Goal: Task Accomplishment & Management: Manage account settings

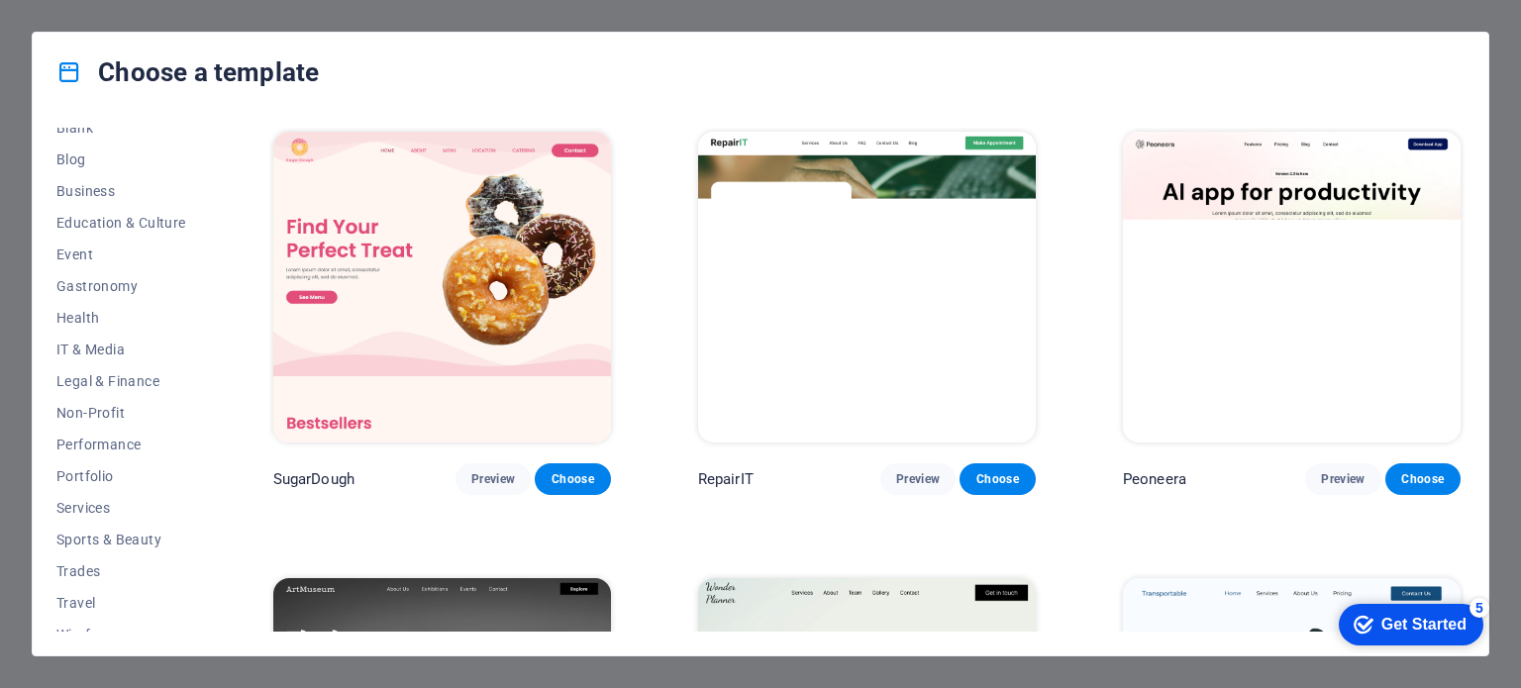
scroll to position [287, 0]
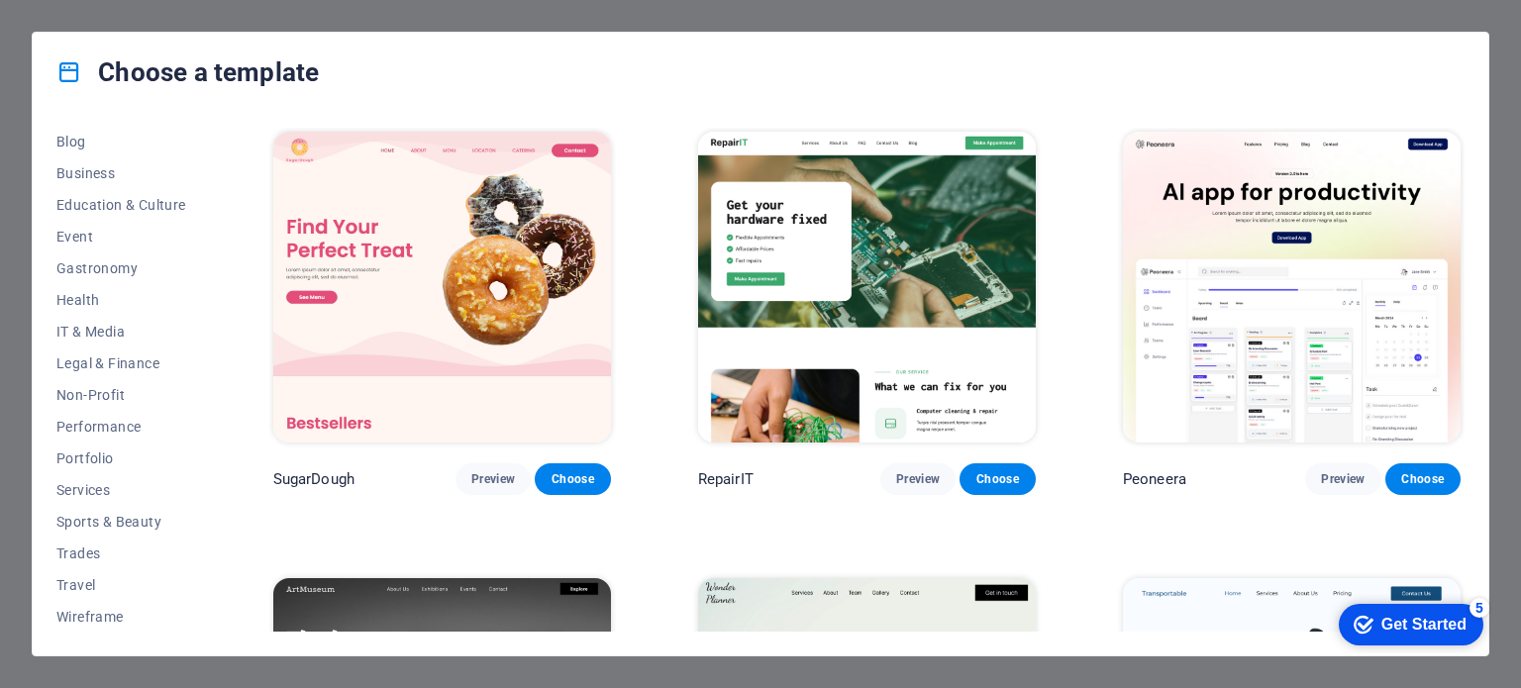
click at [1391, 621] on div "Get Started" at bounding box center [1423, 625] width 85 height 18
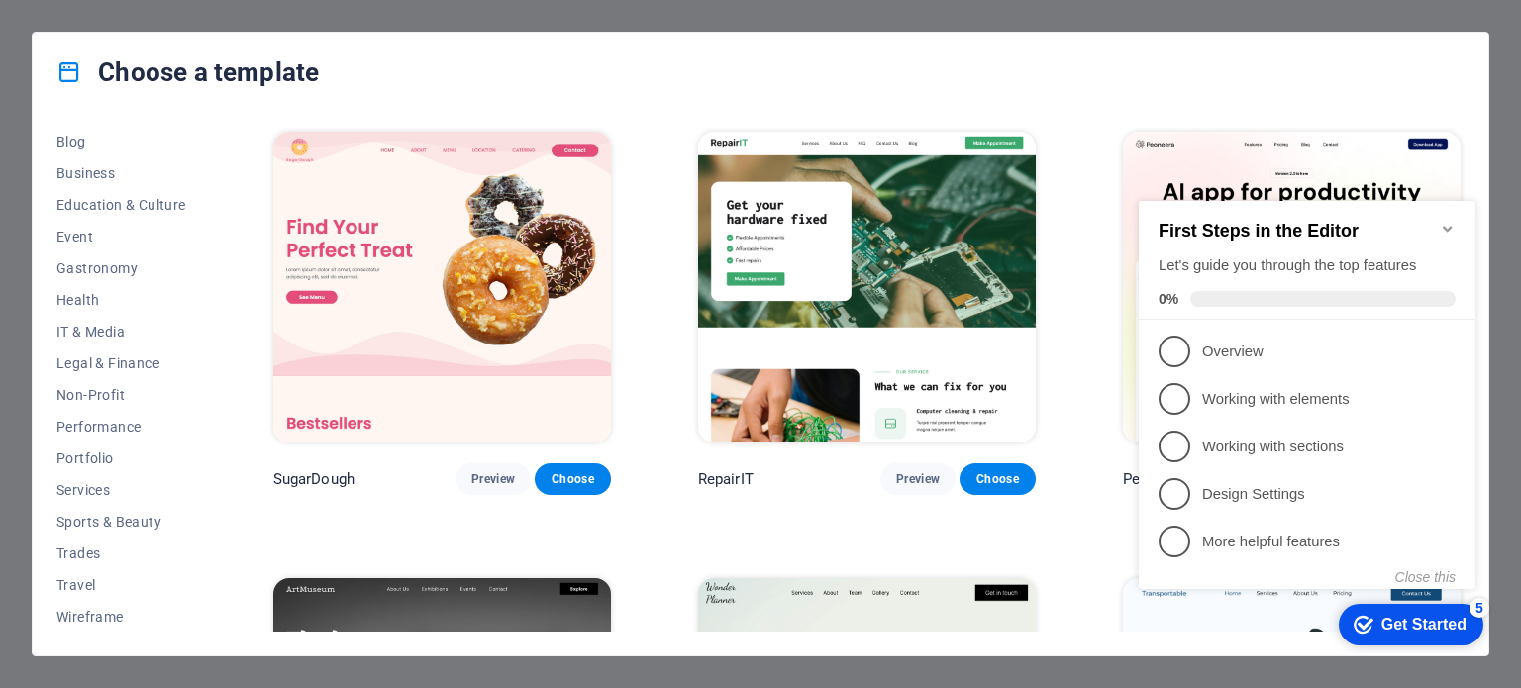
click at [1436, 35] on div "Choose a template" at bounding box center [761, 72] width 1456 height 79
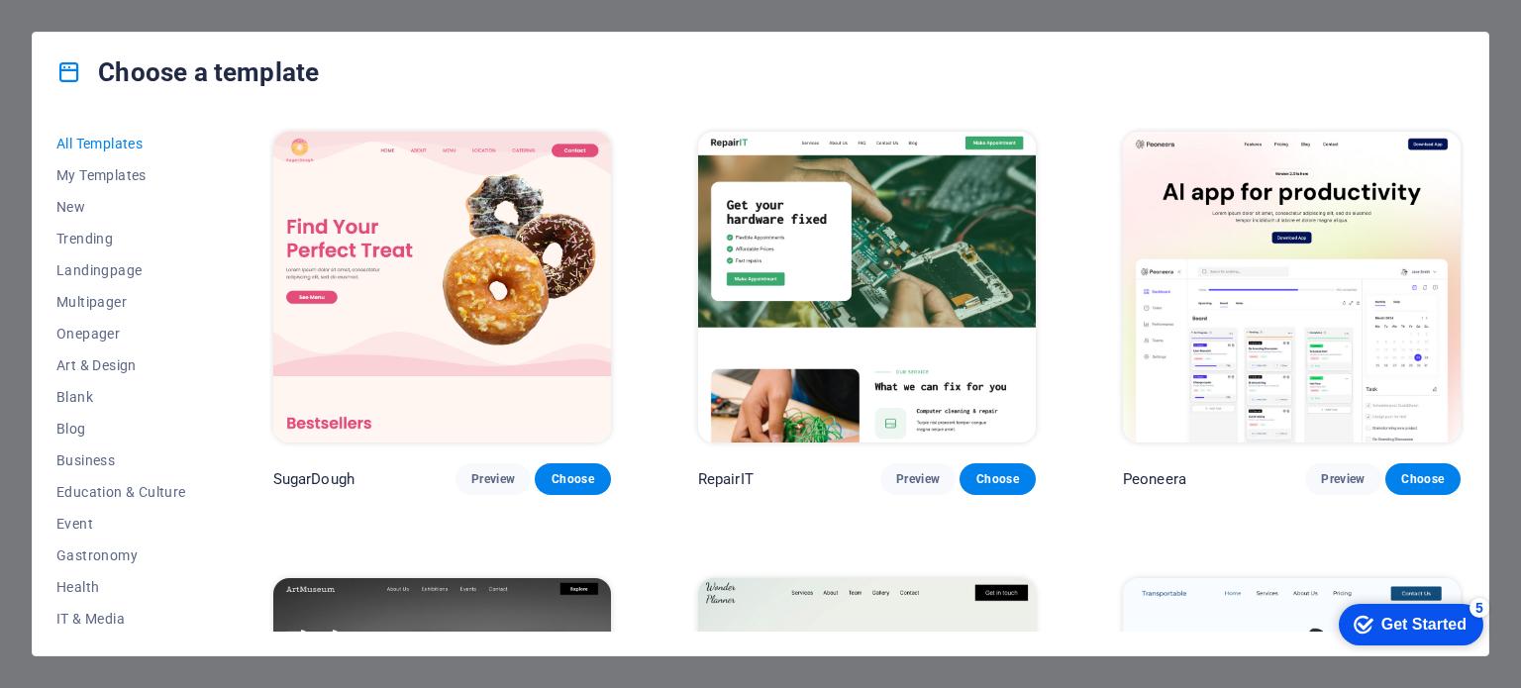
click at [1378, 4] on div "Choose a template All Templates My Templates New Trending Landingpage Multipage…" at bounding box center [760, 344] width 1521 height 688
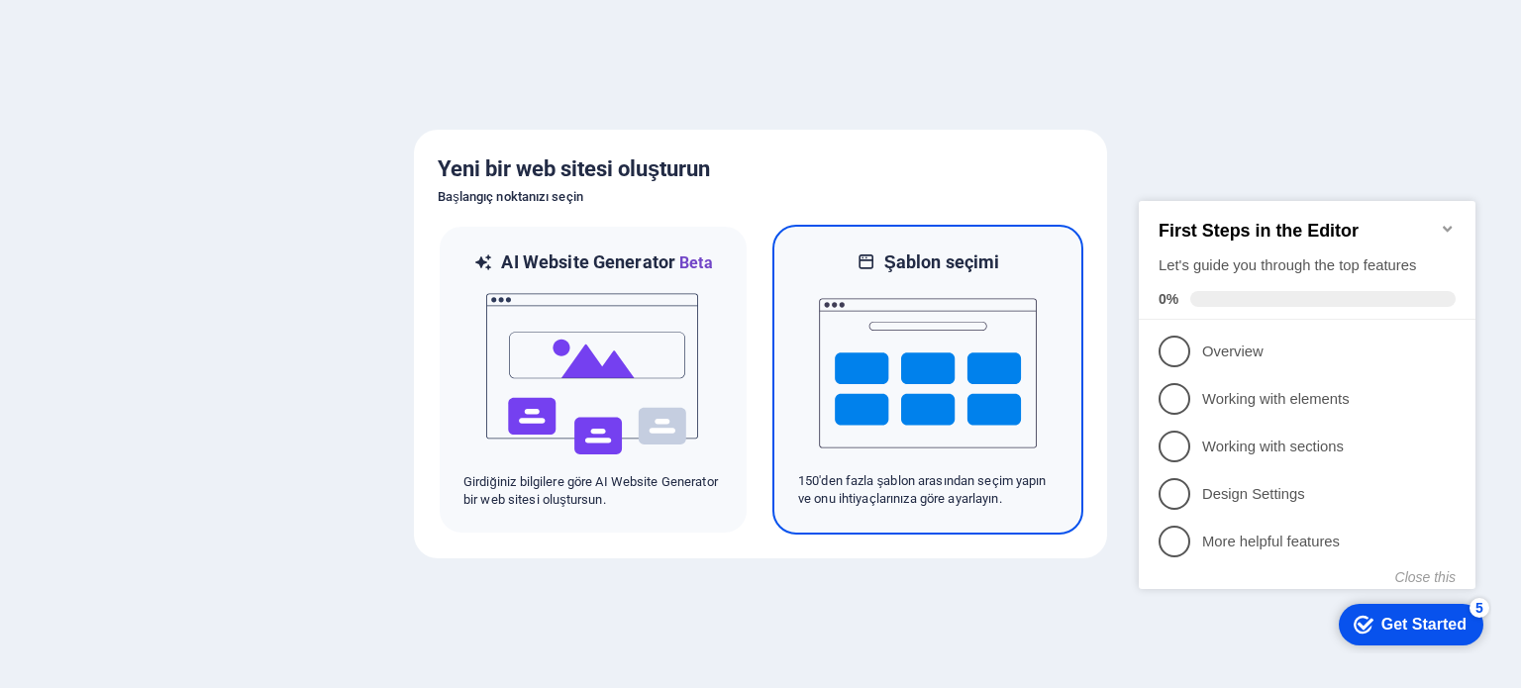
click at [986, 353] on img at bounding box center [928, 373] width 218 height 198
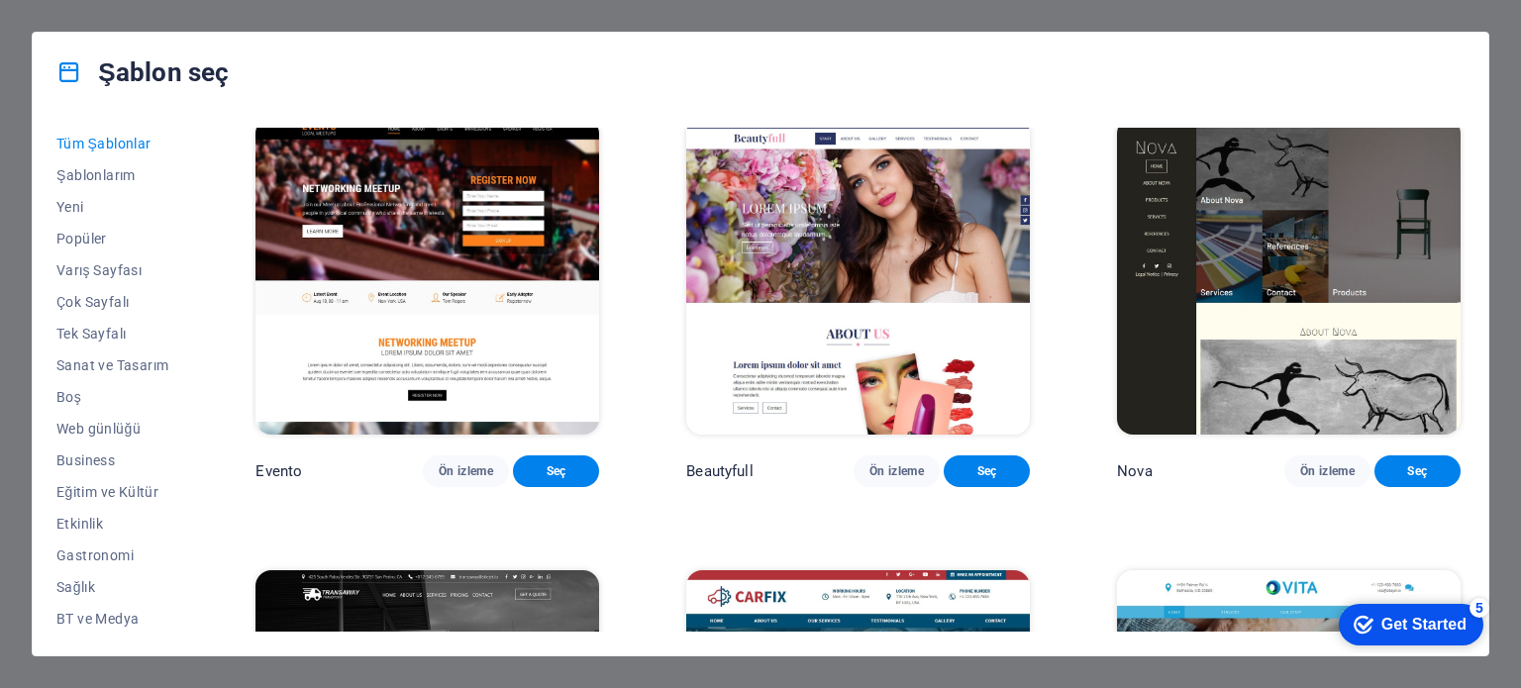
scroll to position [17224, 0]
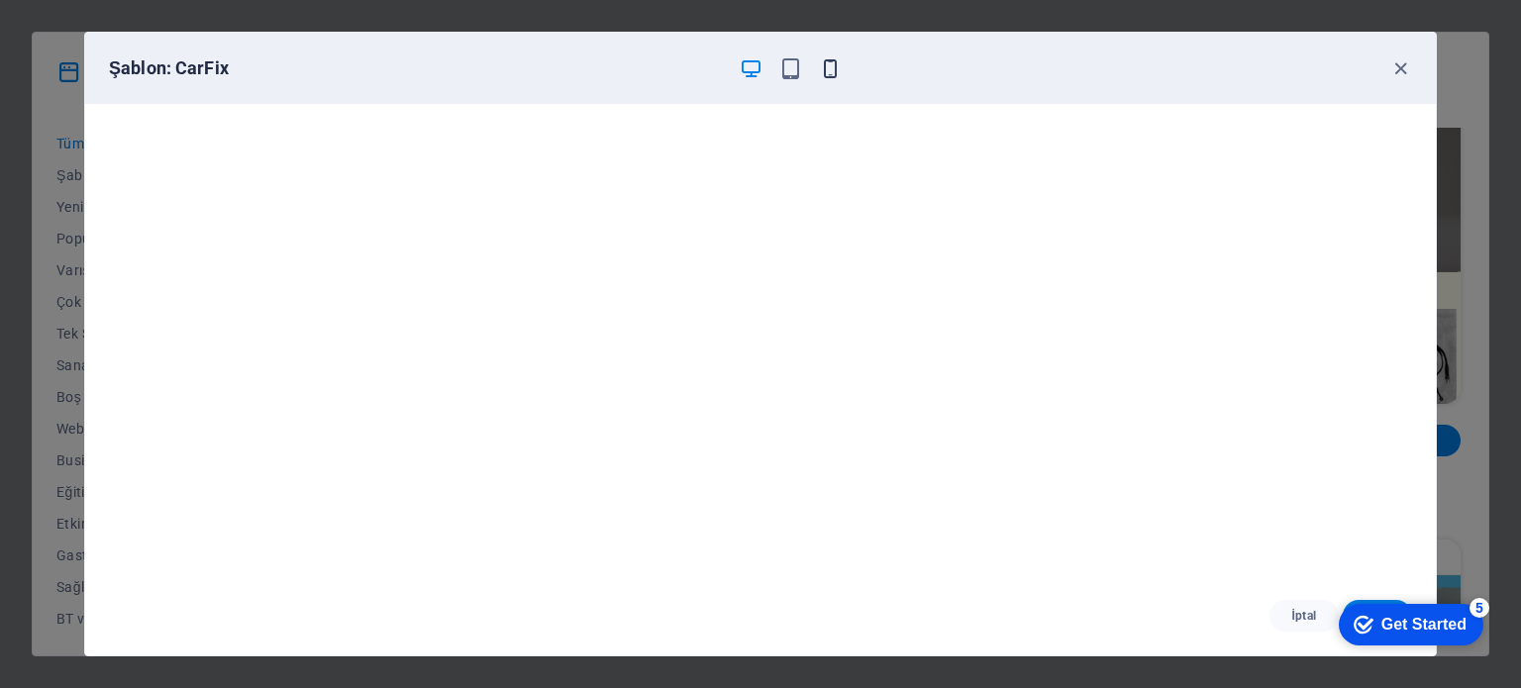
click at [839, 69] on icon "button" at bounding box center [830, 68] width 23 height 23
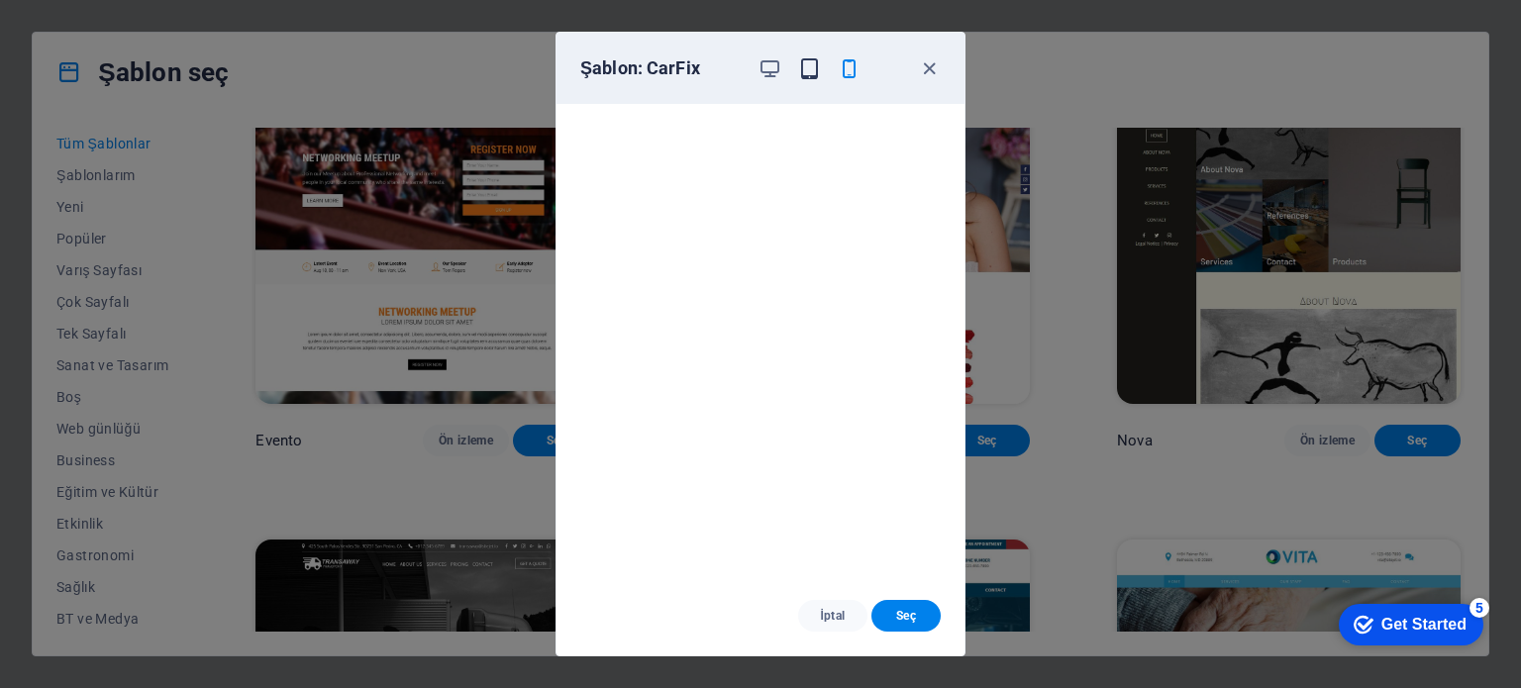
click at [808, 74] on icon "button" at bounding box center [809, 68] width 23 height 23
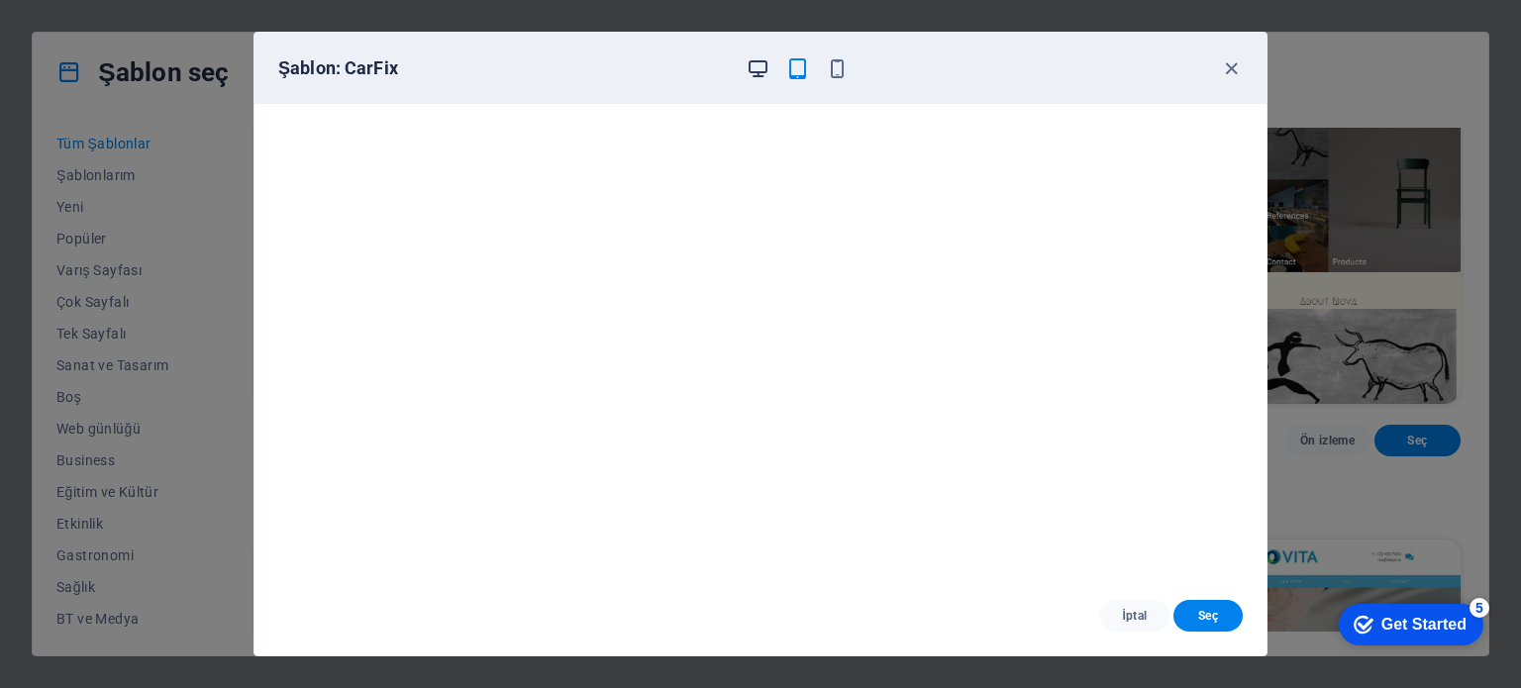
click at [753, 58] on icon "button" at bounding box center [758, 68] width 23 height 23
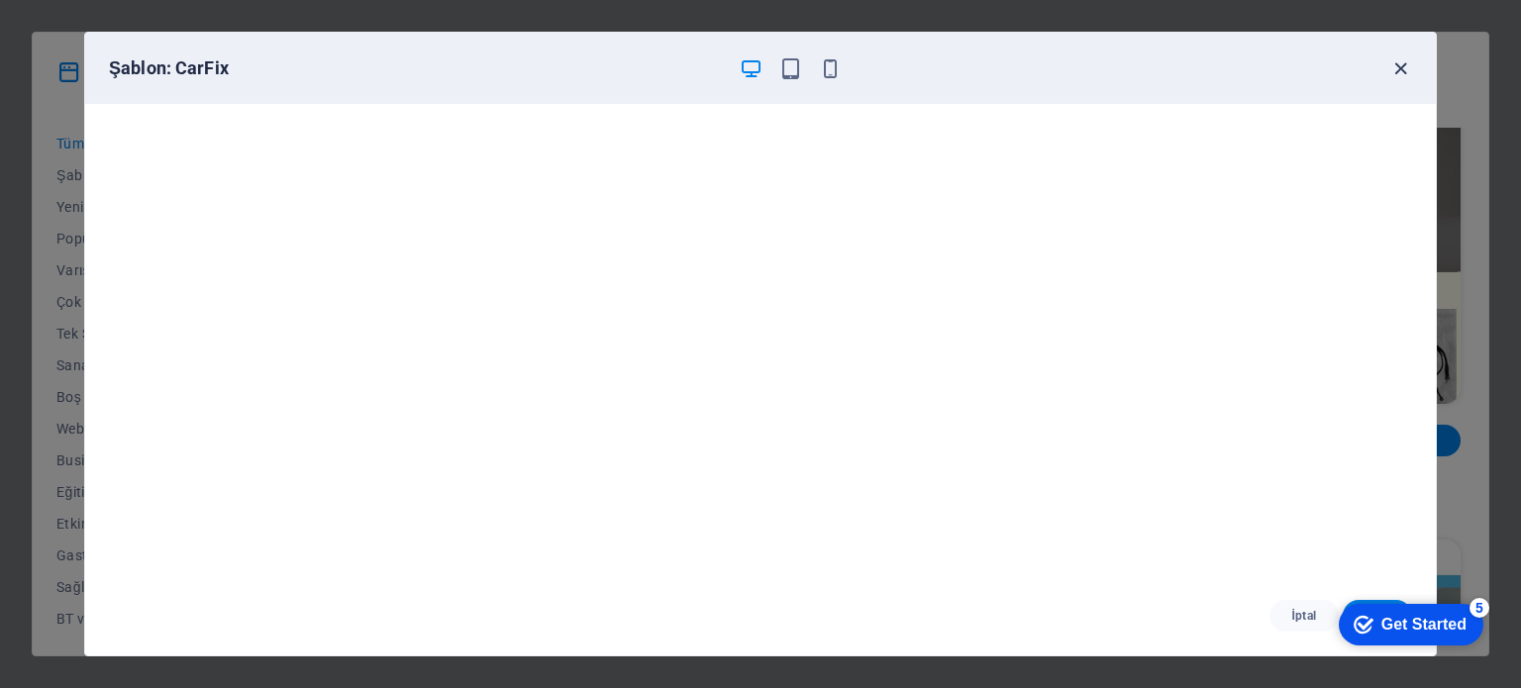
click at [1402, 62] on icon "button" at bounding box center [1400, 68] width 23 height 23
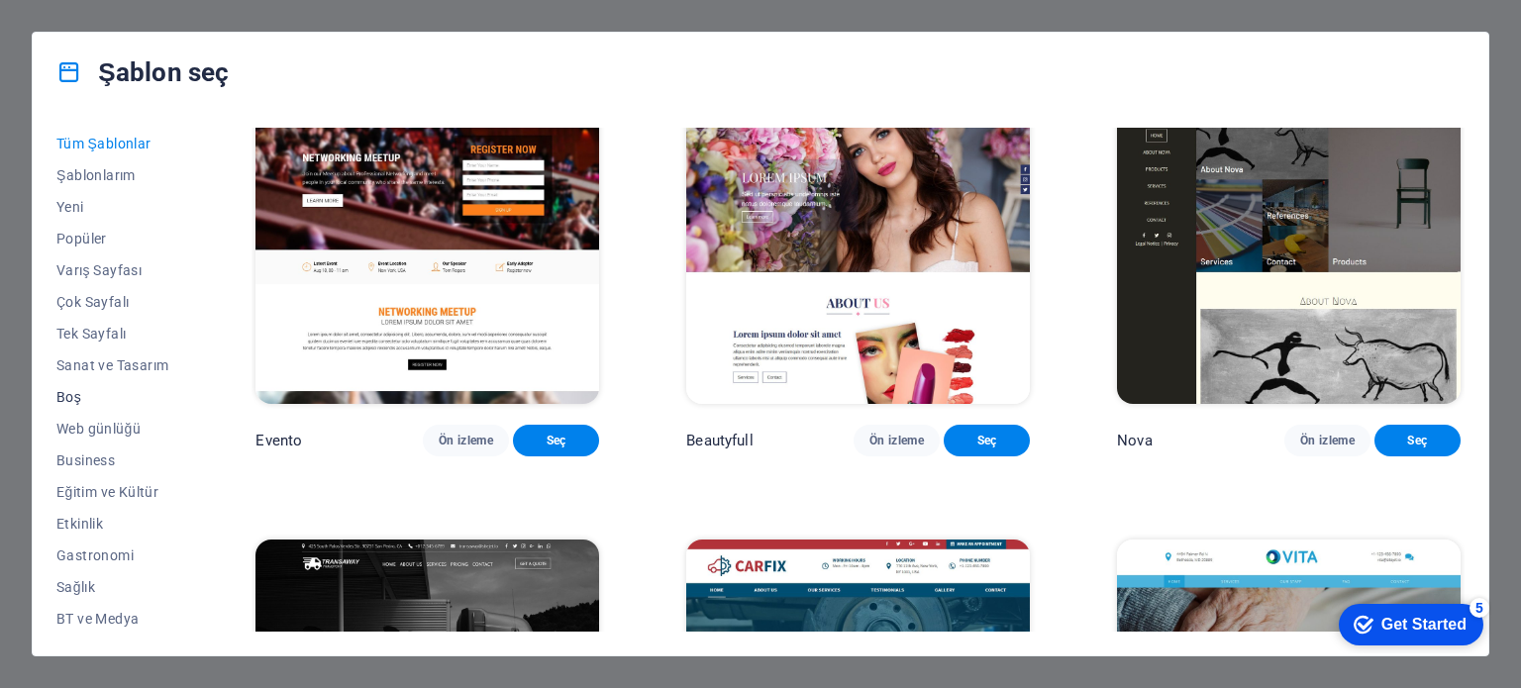
click at [112, 406] on button "Boş" at bounding box center [112, 397] width 112 height 32
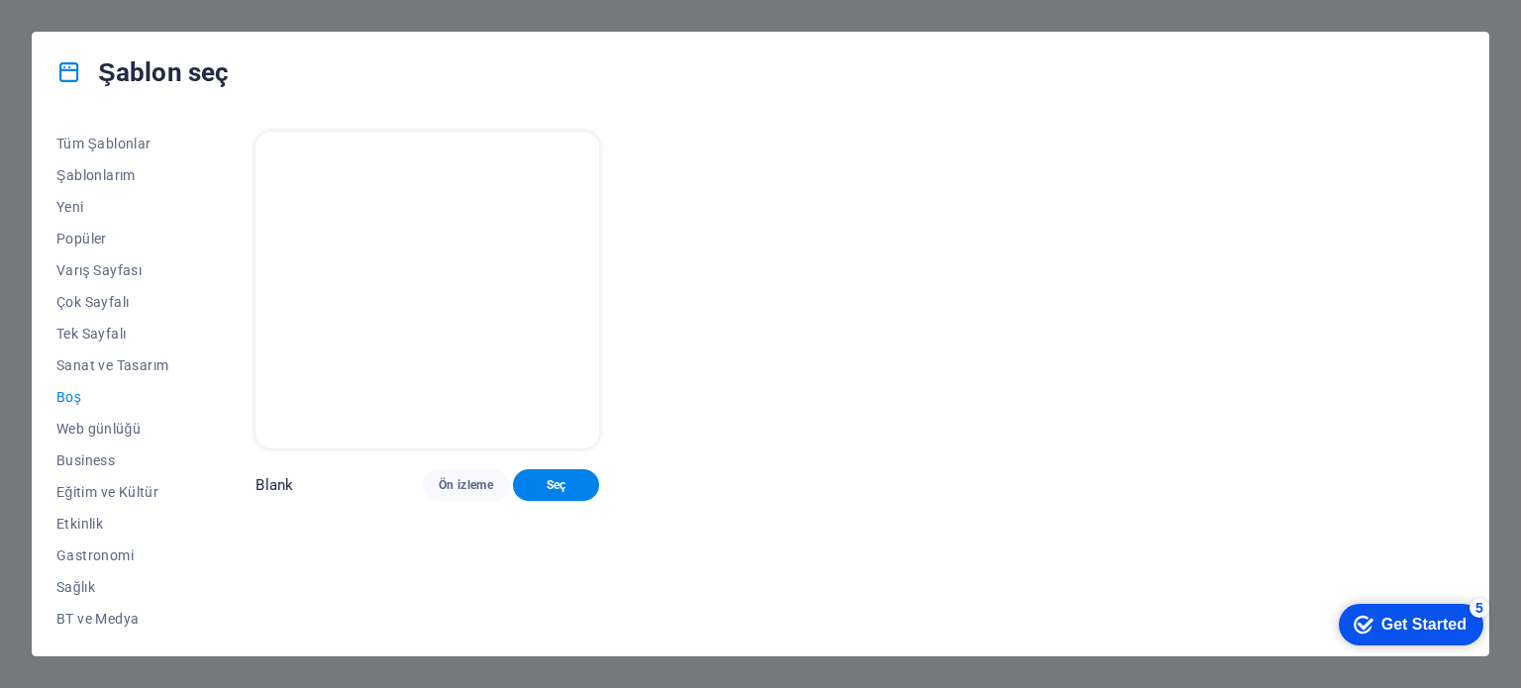
scroll to position [0, 0]
click at [111, 308] on span "Çok Sayfalı" at bounding box center [112, 302] width 112 height 16
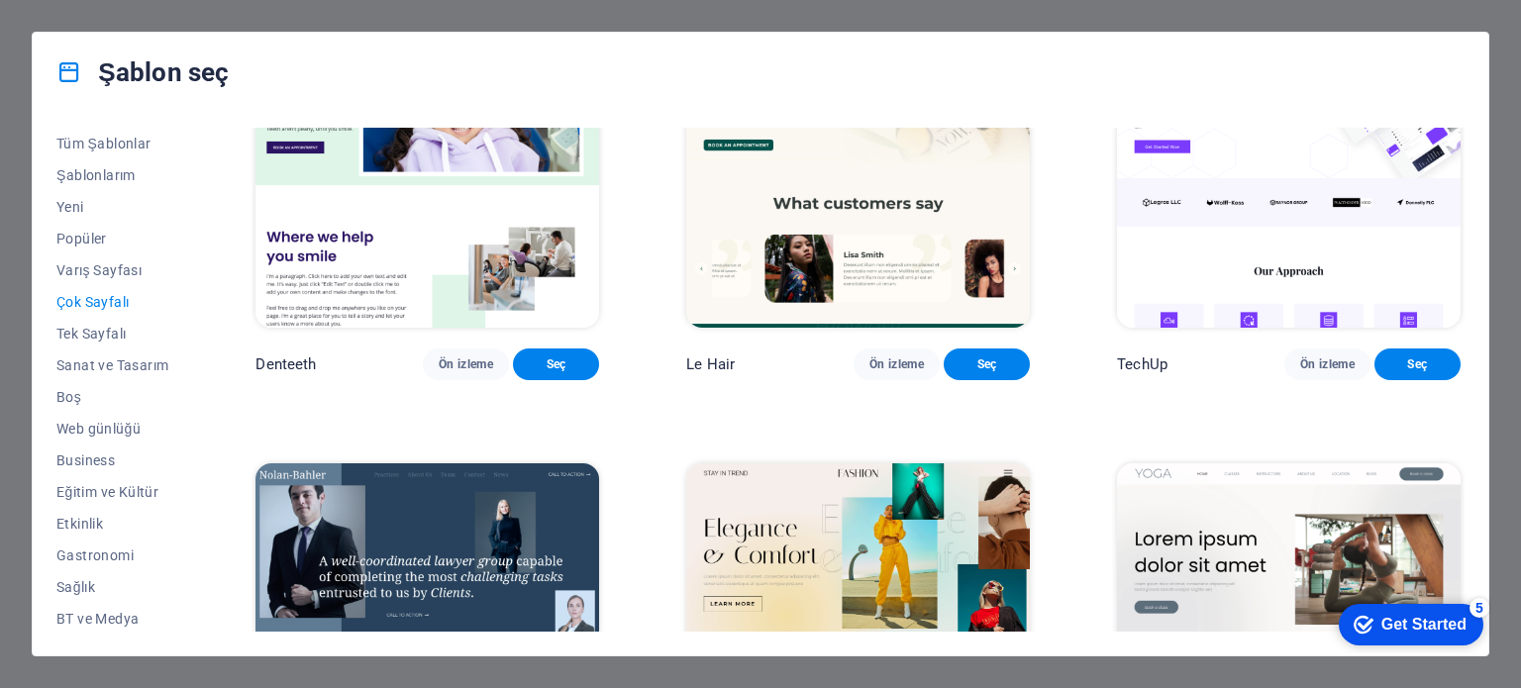
scroll to position [4060, 0]
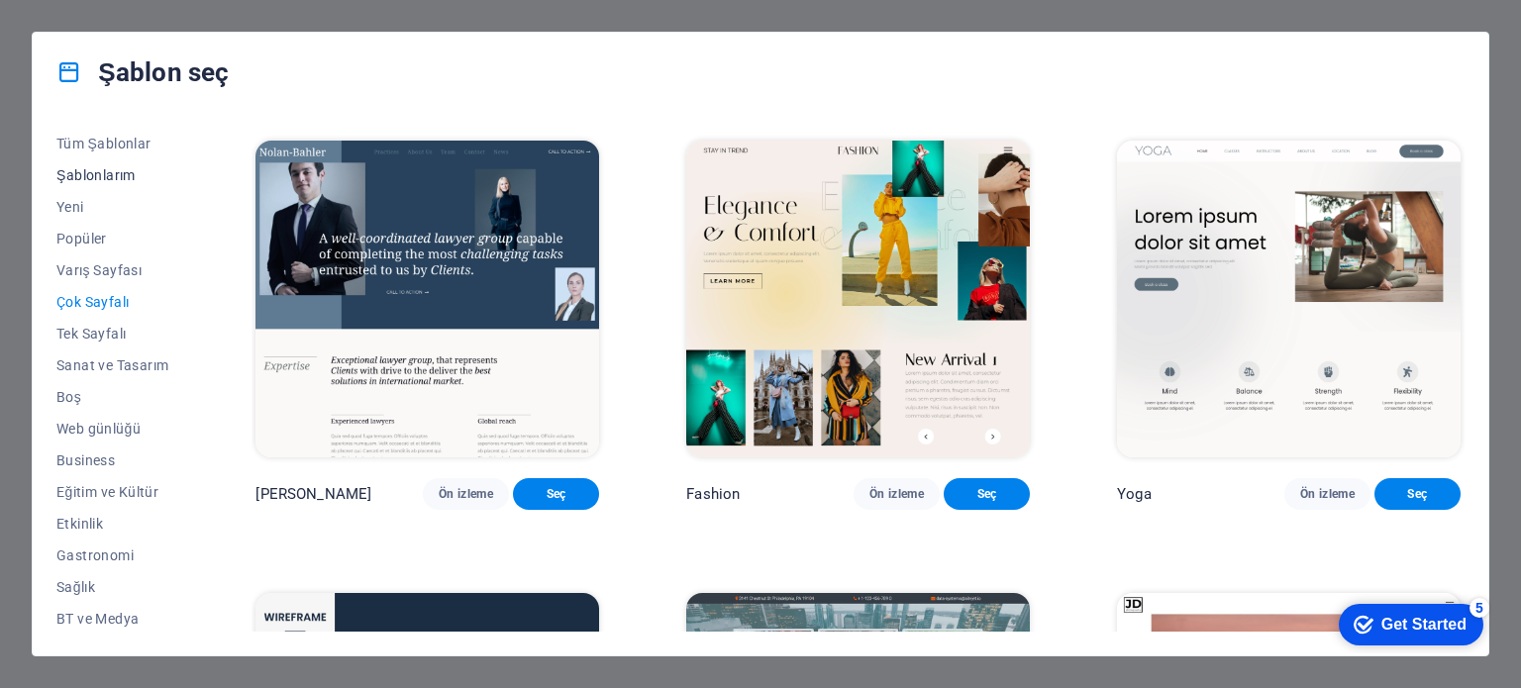
click at [115, 175] on span "Şablonlarım" at bounding box center [112, 175] width 112 height 16
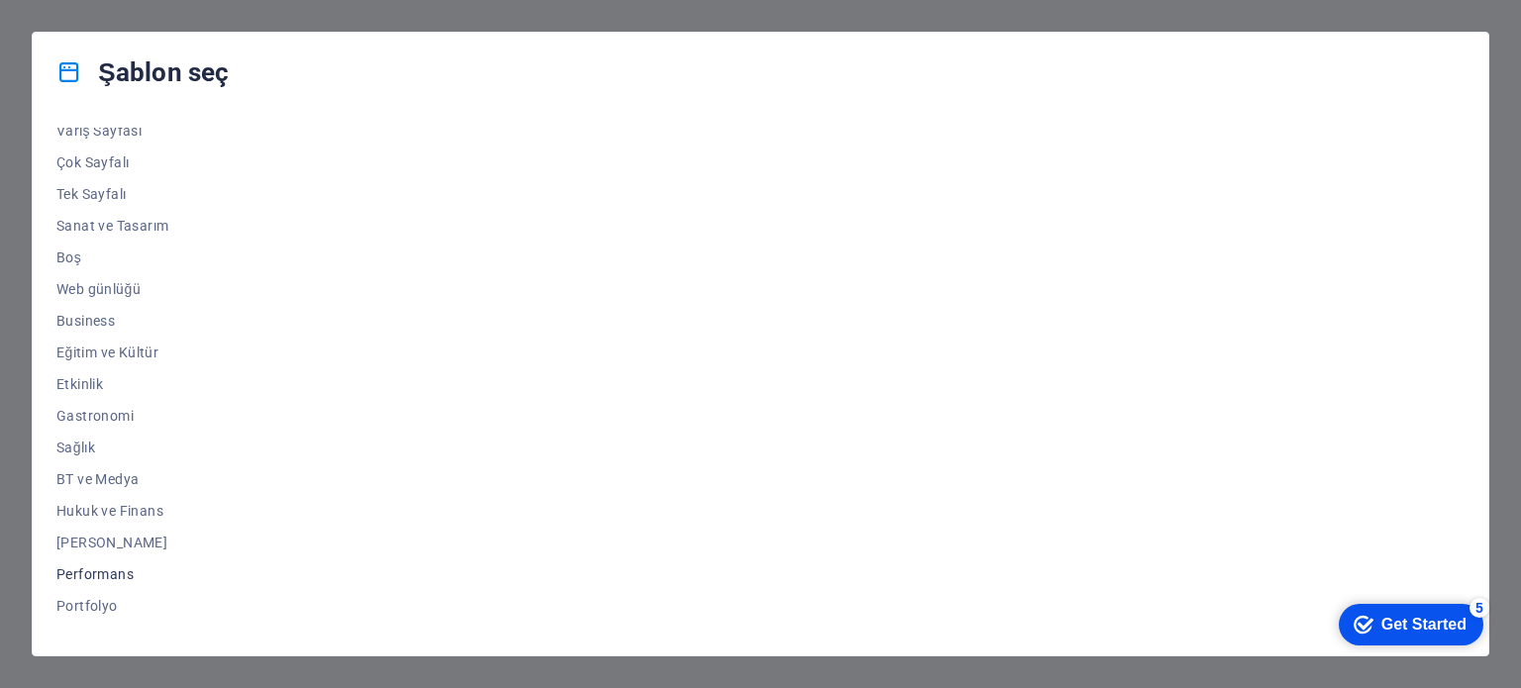
scroll to position [287, 0]
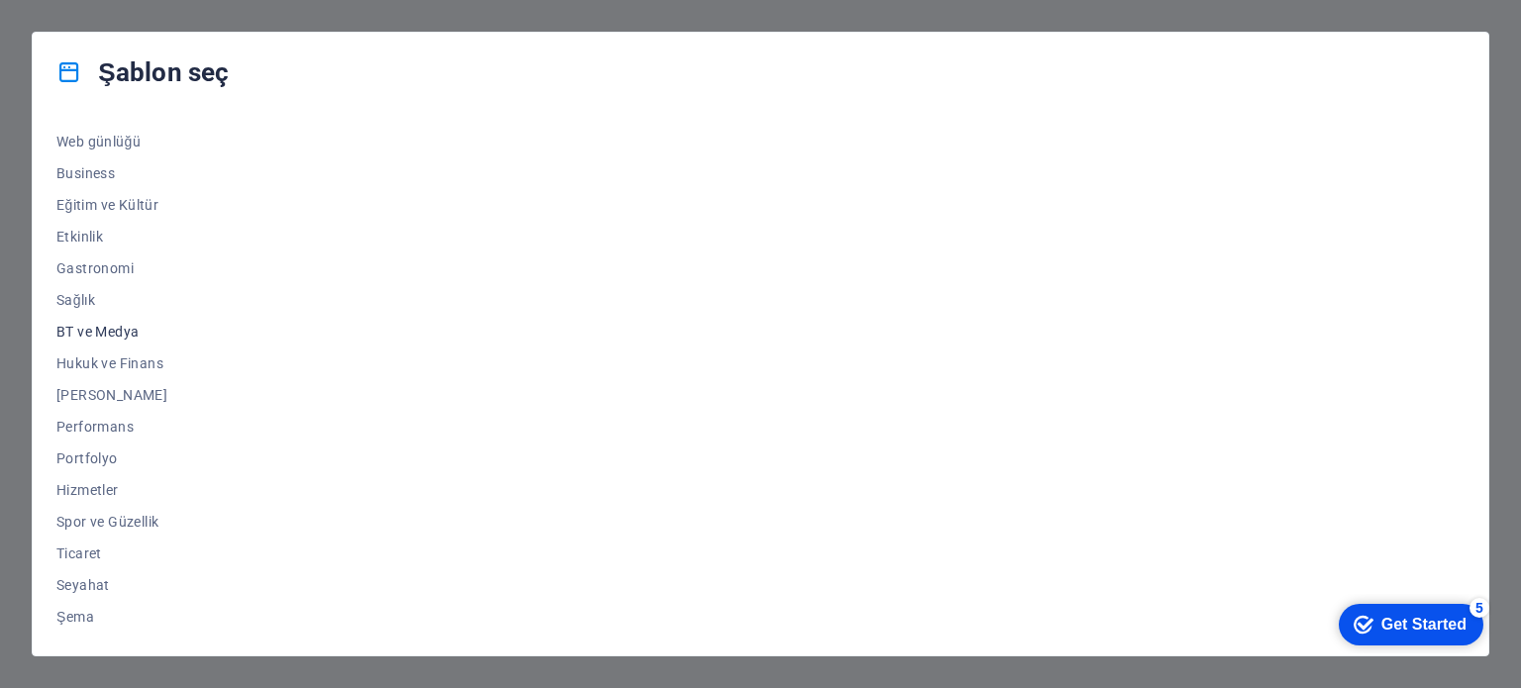
click at [101, 330] on span "BT ve Medya" at bounding box center [112, 332] width 112 height 16
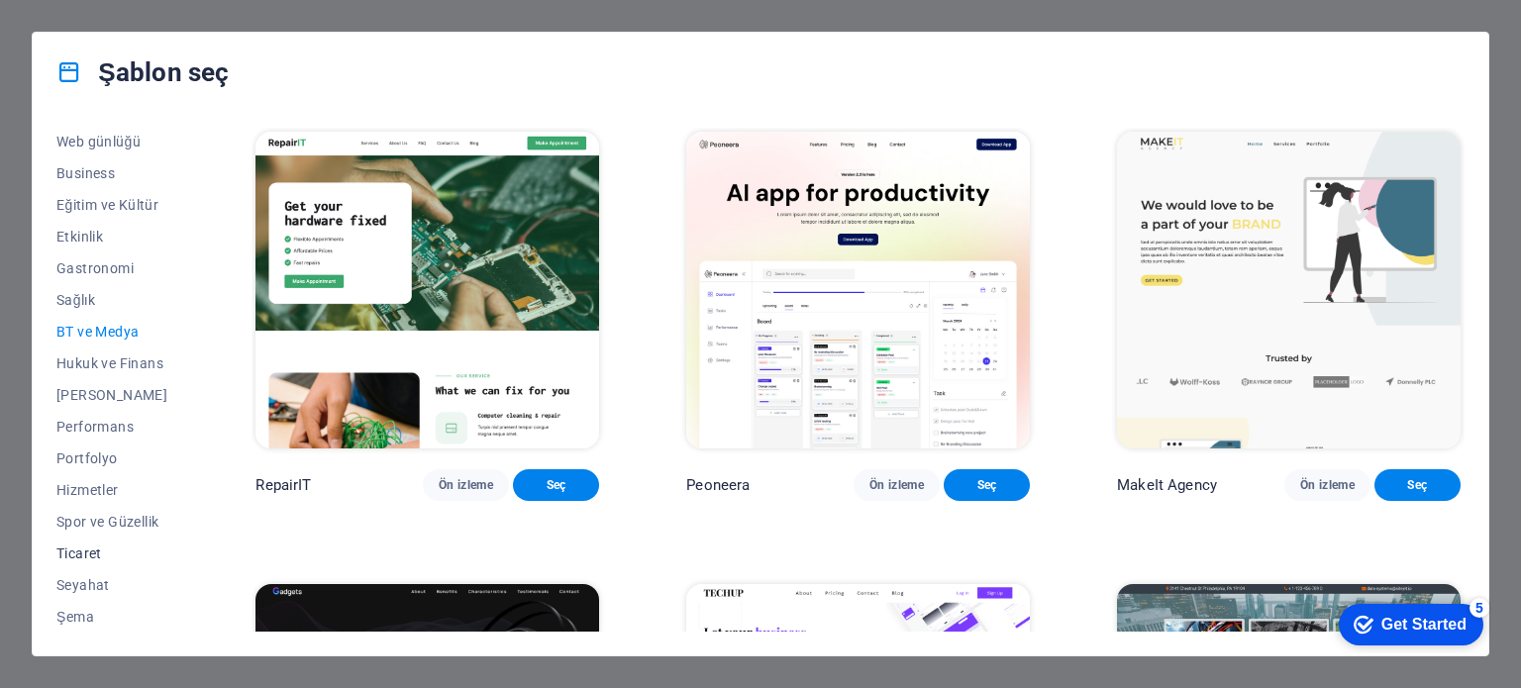
click at [83, 547] on span "Ticaret" at bounding box center [112, 554] width 112 height 16
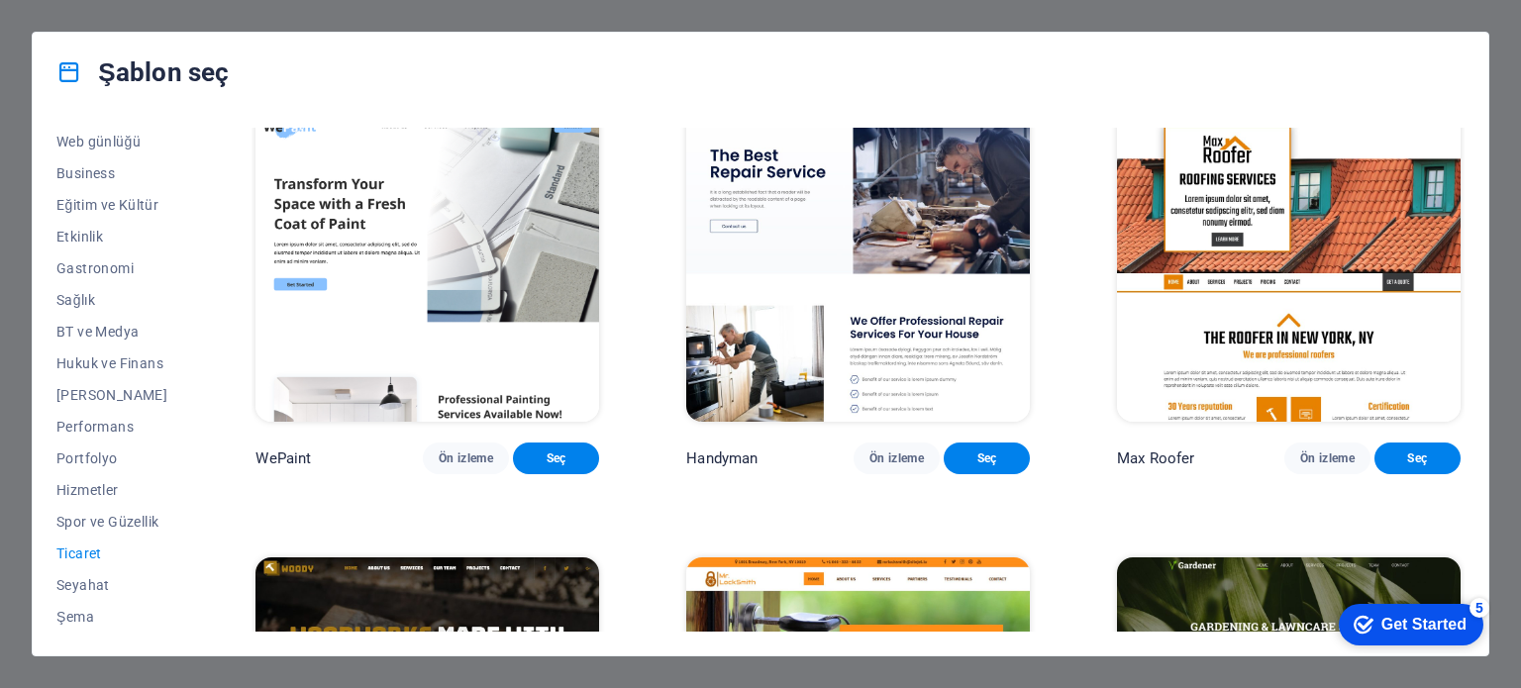
scroll to position [0, 0]
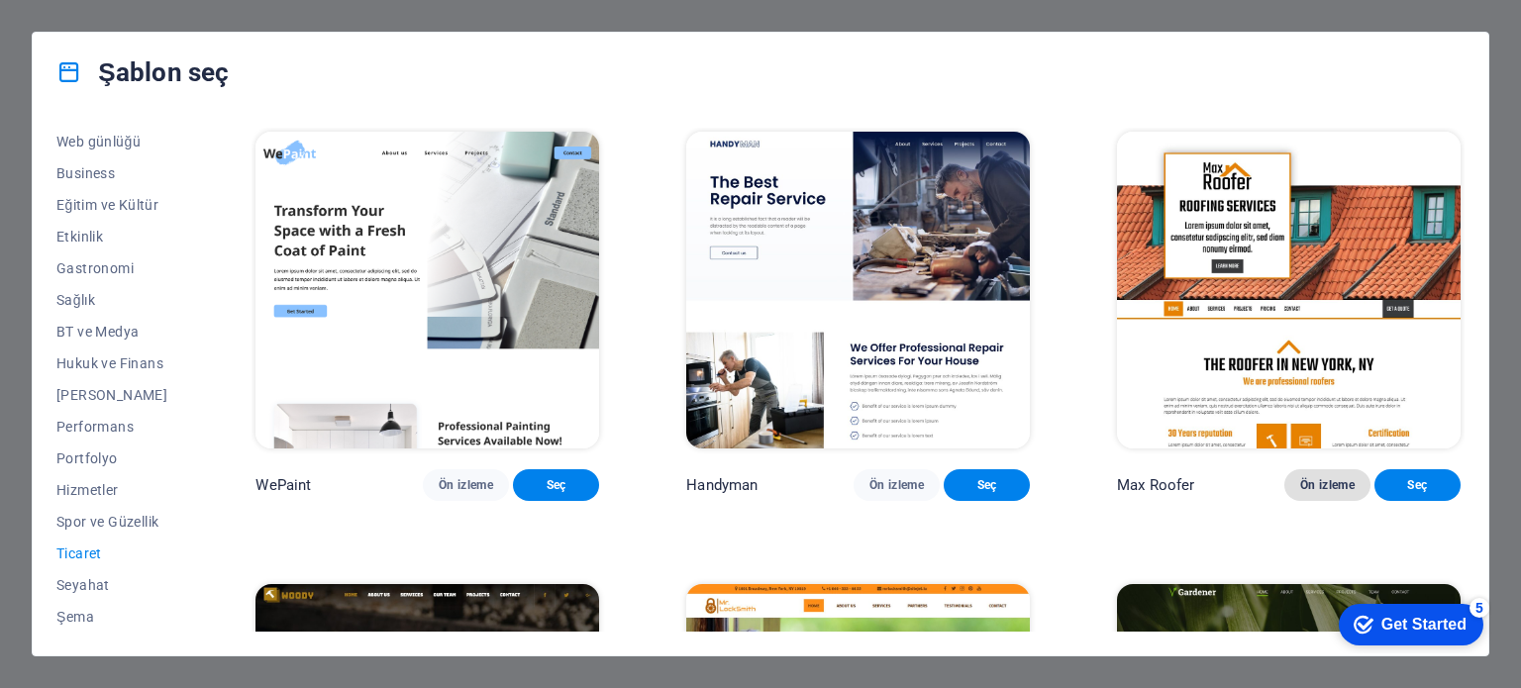
click at [1310, 477] on span "Ön izleme" at bounding box center [1327, 485] width 54 height 16
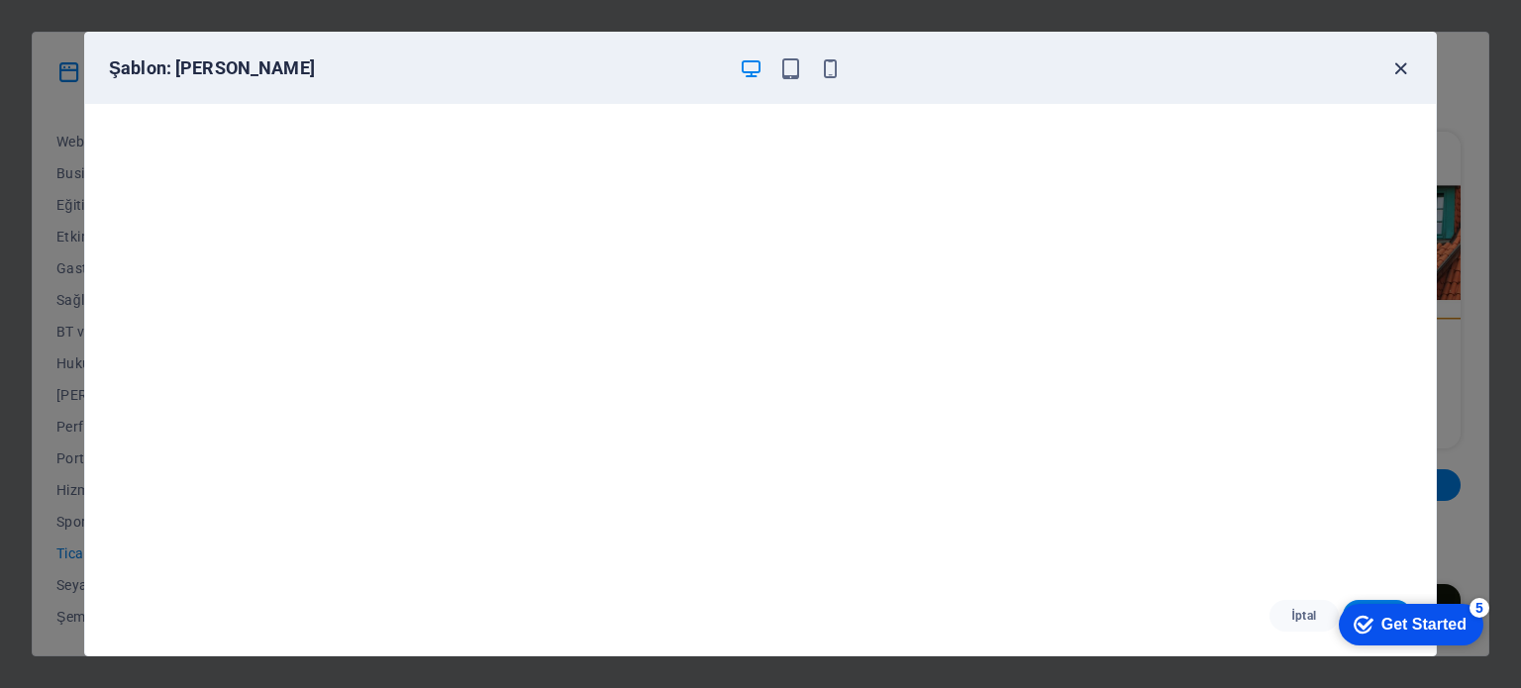
click at [1390, 62] on icon "button" at bounding box center [1400, 68] width 23 height 23
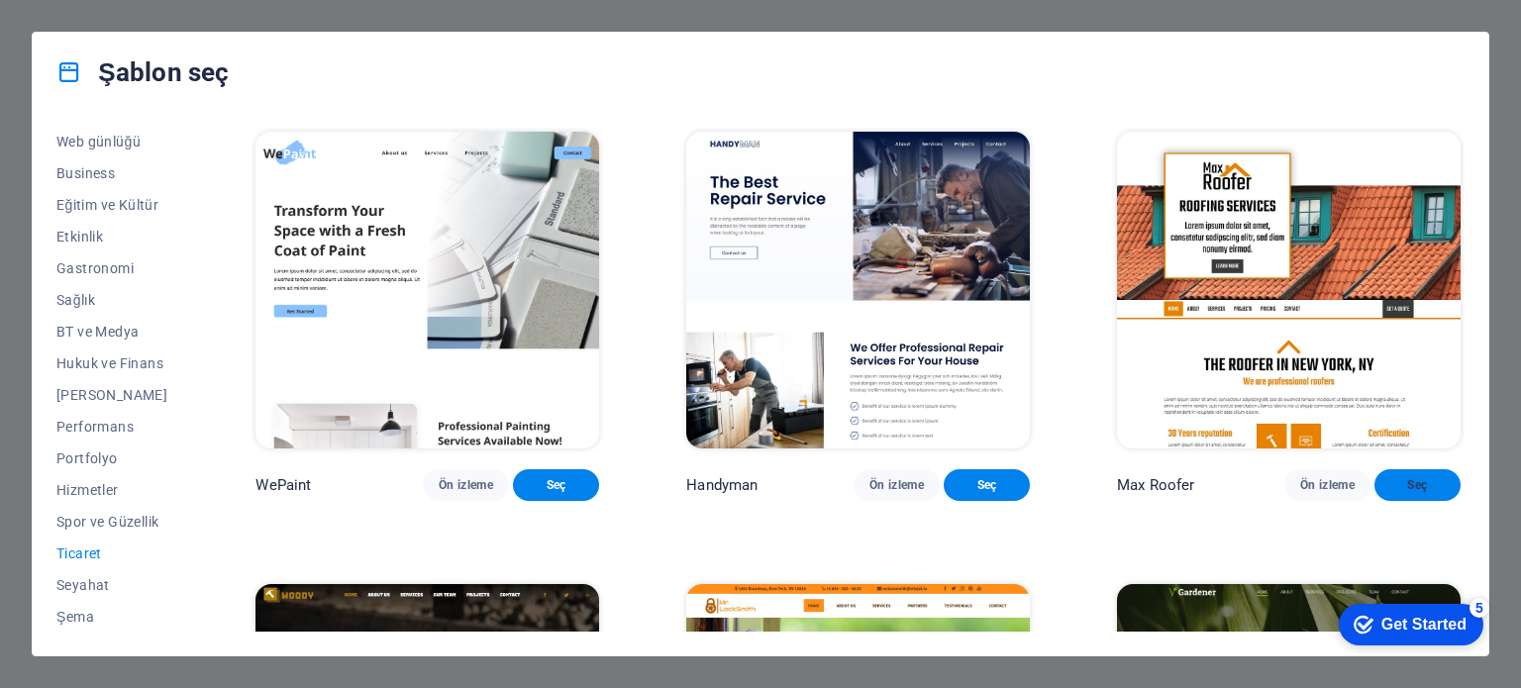
click at [1426, 477] on span "Seç" at bounding box center [1417, 485] width 54 height 16
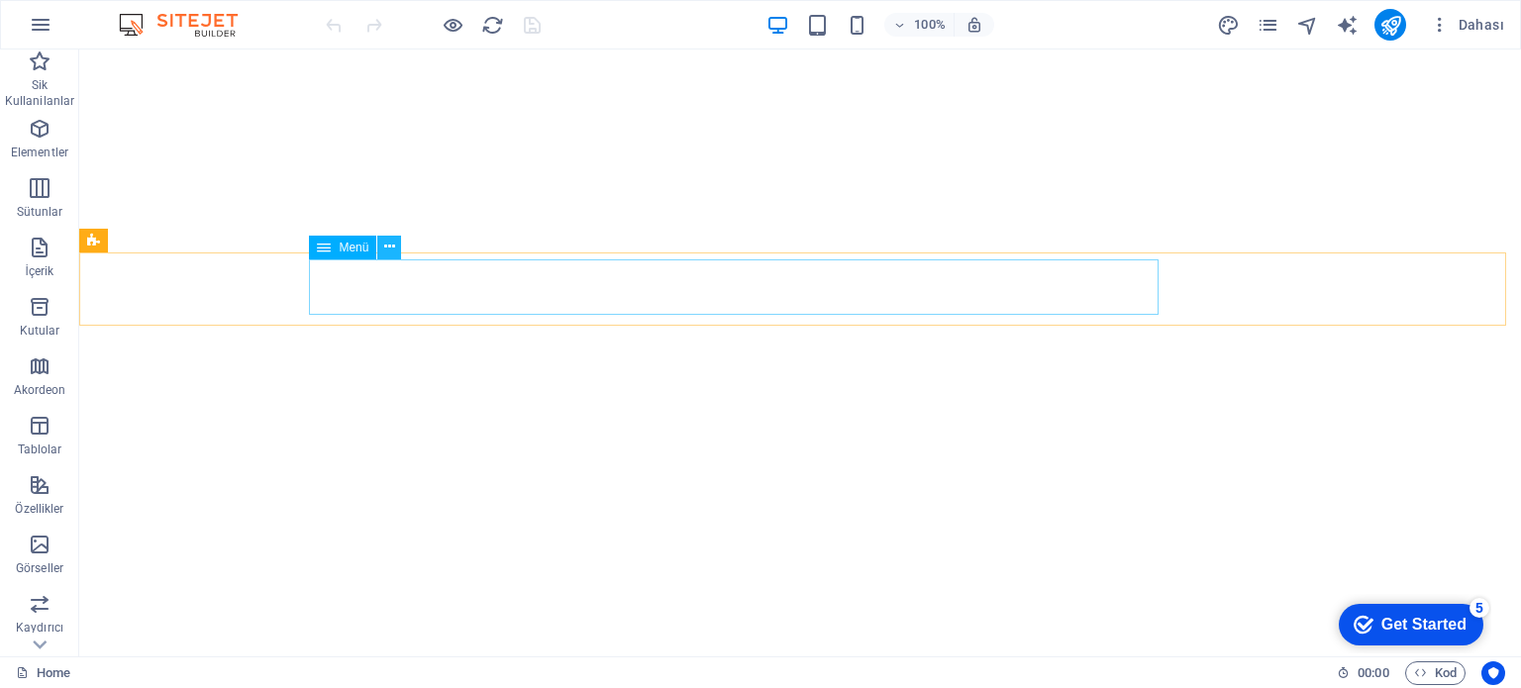
click at [393, 245] on icon at bounding box center [389, 247] width 11 height 21
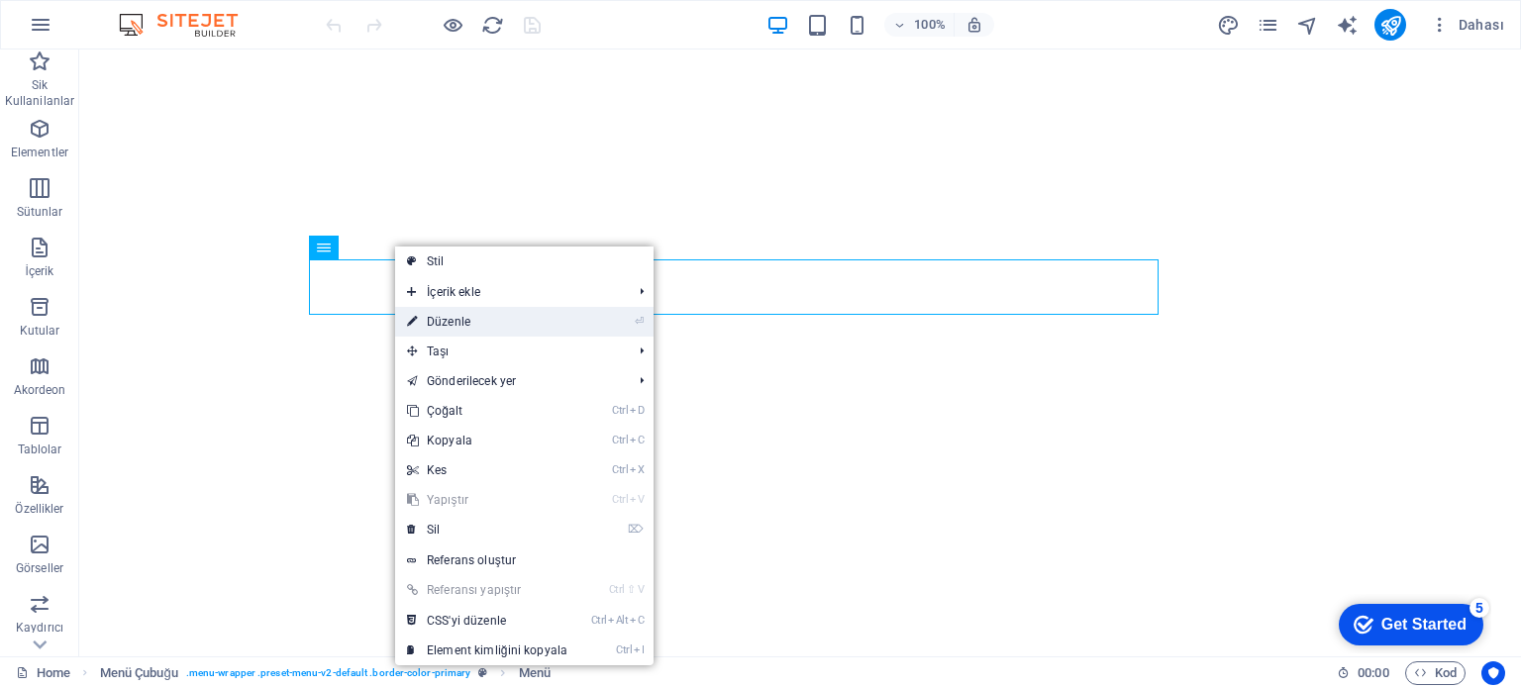
click at [444, 323] on link "⏎ Düzenle" at bounding box center [487, 322] width 184 height 30
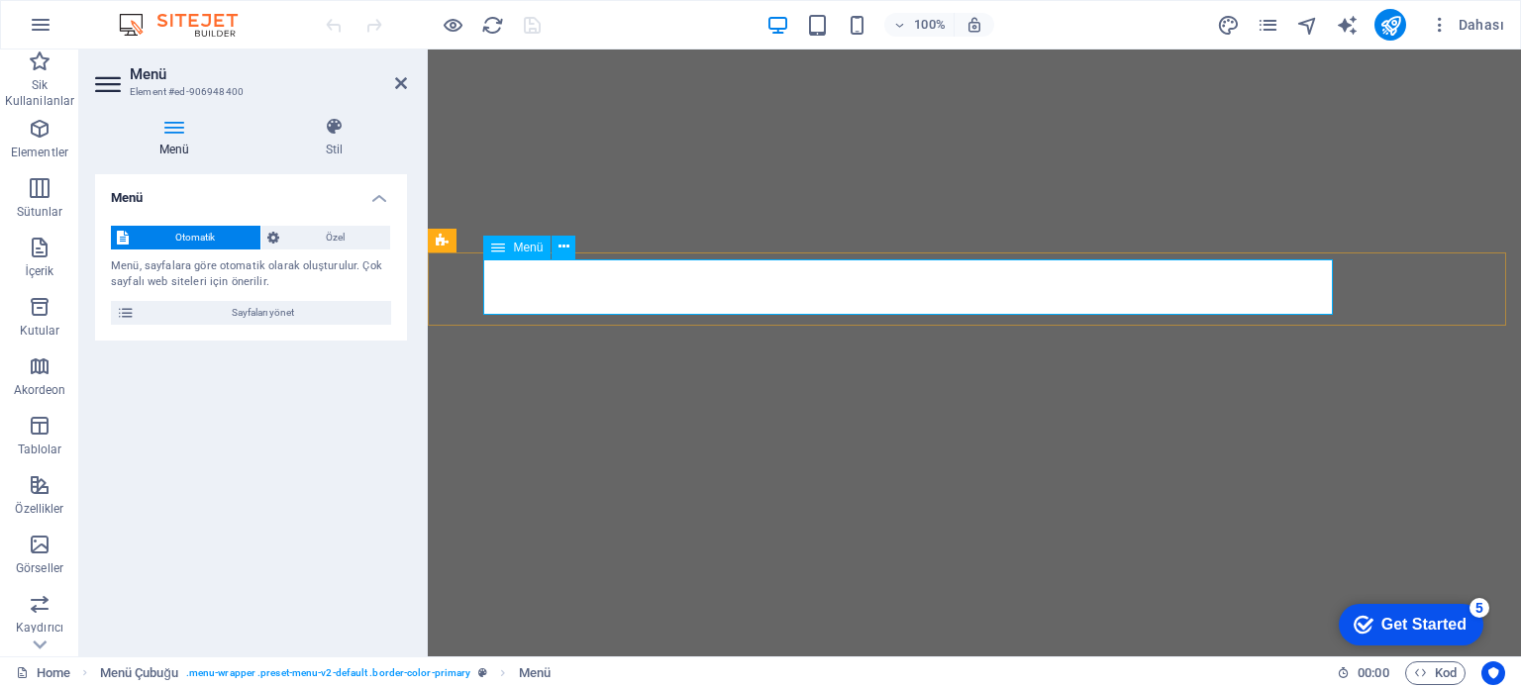
click at [531, 249] on span "Menü" at bounding box center [528, 248] width 30 height 12
click at [569, 245] on button at bounding box center [564, 248] width 24 height 24
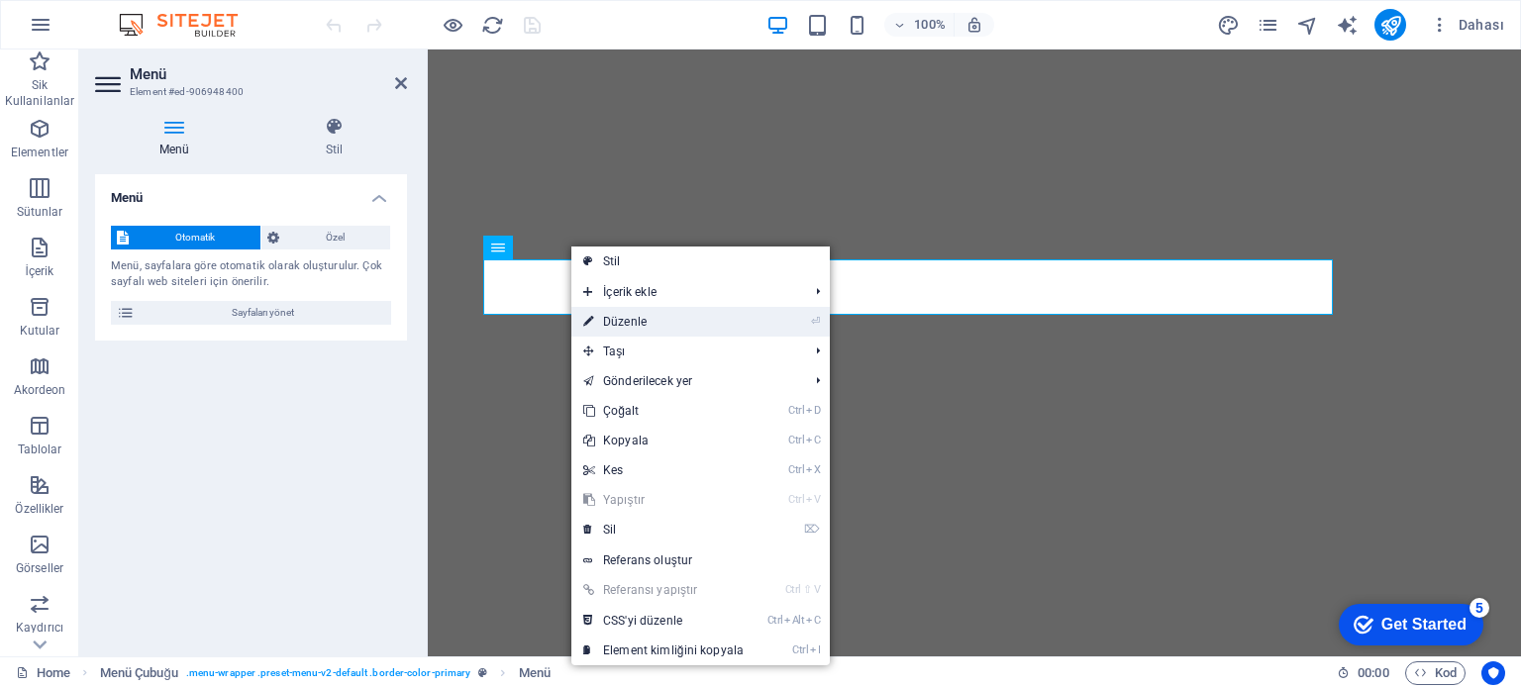
click at [771, 320] on li "⏎ Düzenle" at bounding box center [700, 322] width 258 height 30
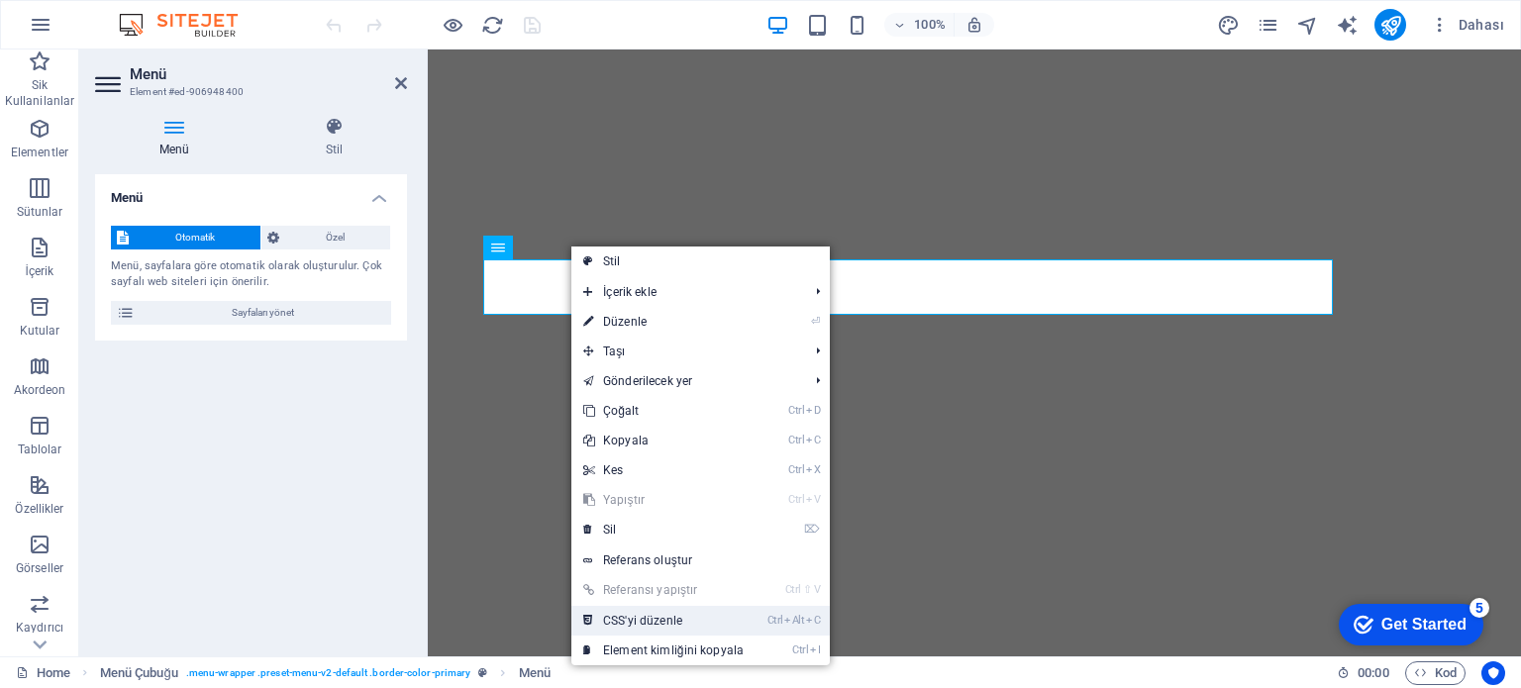
click at [646, 622] on link "Ctrl Alt C CSS'yi düzenle" at bounding box center [663, 621] width 184 height 30
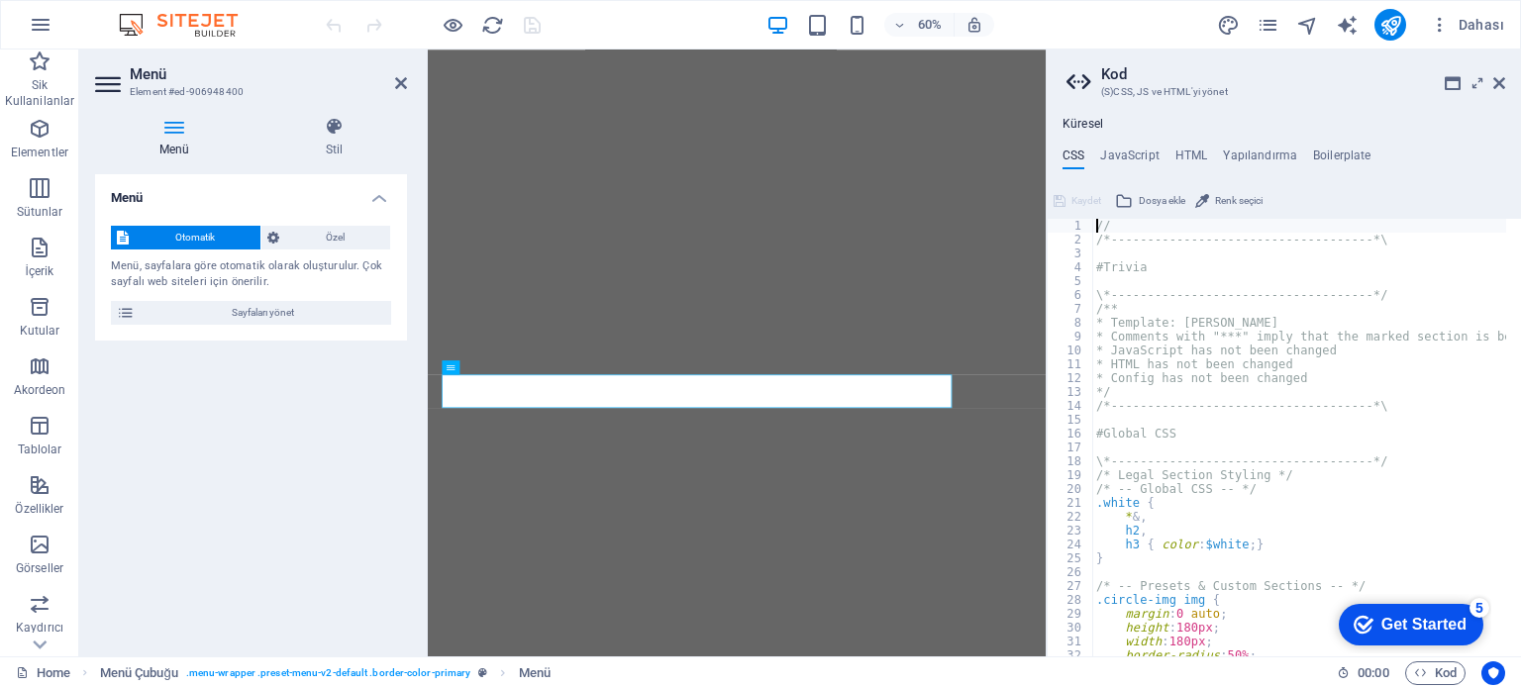
scroll to position [396, 0]
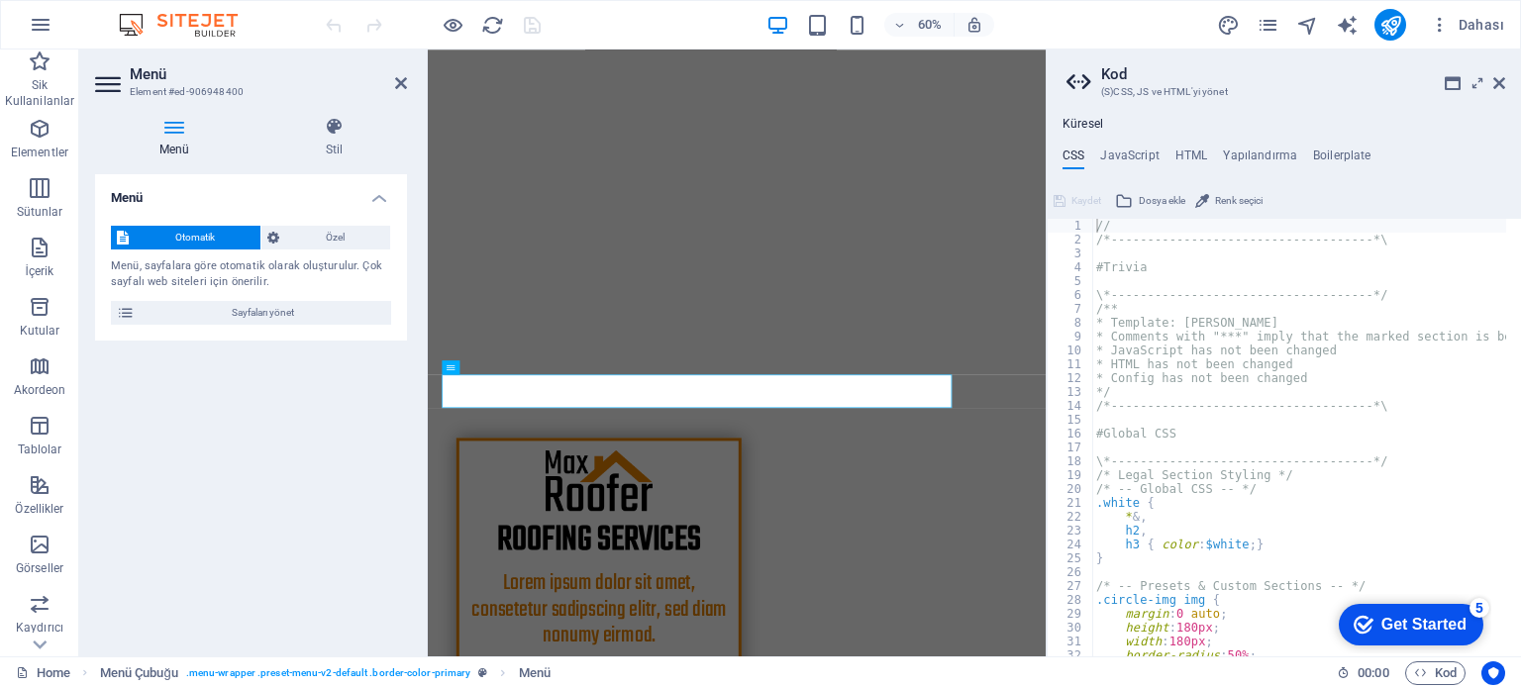
click at [1141, 144] on div "Küresel CSS JavaScript HTML Yapılandırma Boilerplate // 1 2 3 4 5 6 7 8 9 10 11…" at bounding box center [1284, 387] width 474 height 540
click at [1124, 160] on h4 "JavaScript" at bounding box center [1129, 160] width 58 height 22
type textarea "/* JS for preset "Menu V2" */"
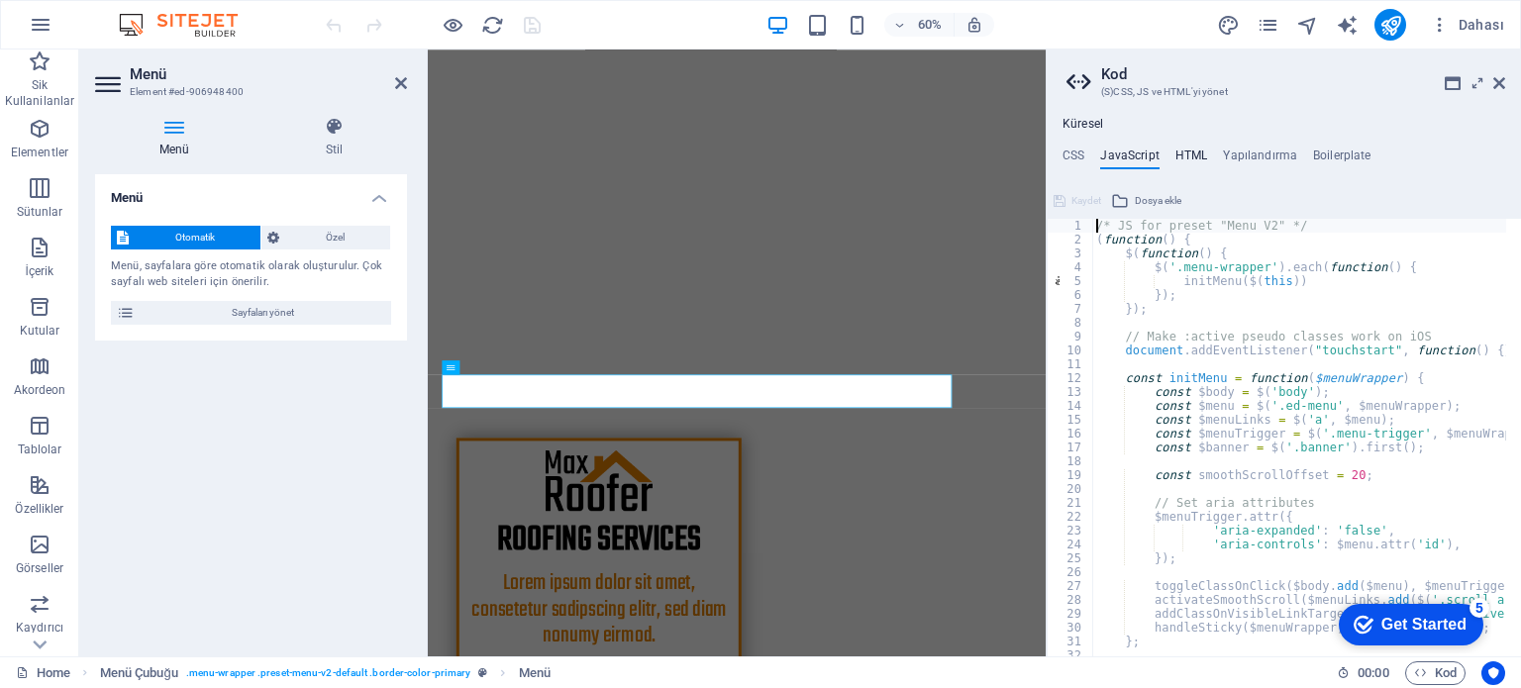
click at [1185, 157] on h4 "HTML" at bounding box center [1191, 160] width 33 height 22
type textarea "<a href="#main-content" class="wv-link-content button">Skip to main content</a>"
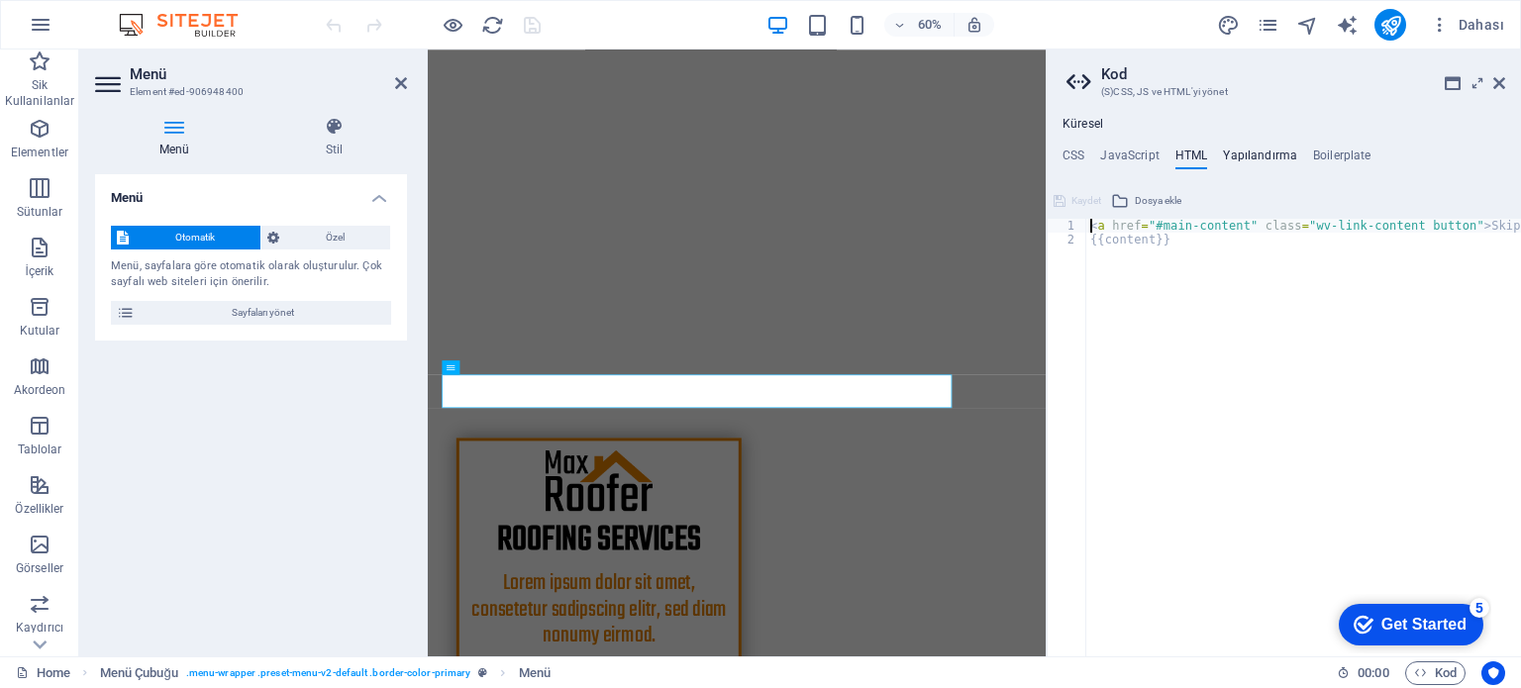
click at [1253, 149] on h4 "Yapılandırma" at bounding box center [1260, 160] width 74 height 22
type textarea "$lh-headlines-all: (1.1, null, null);"
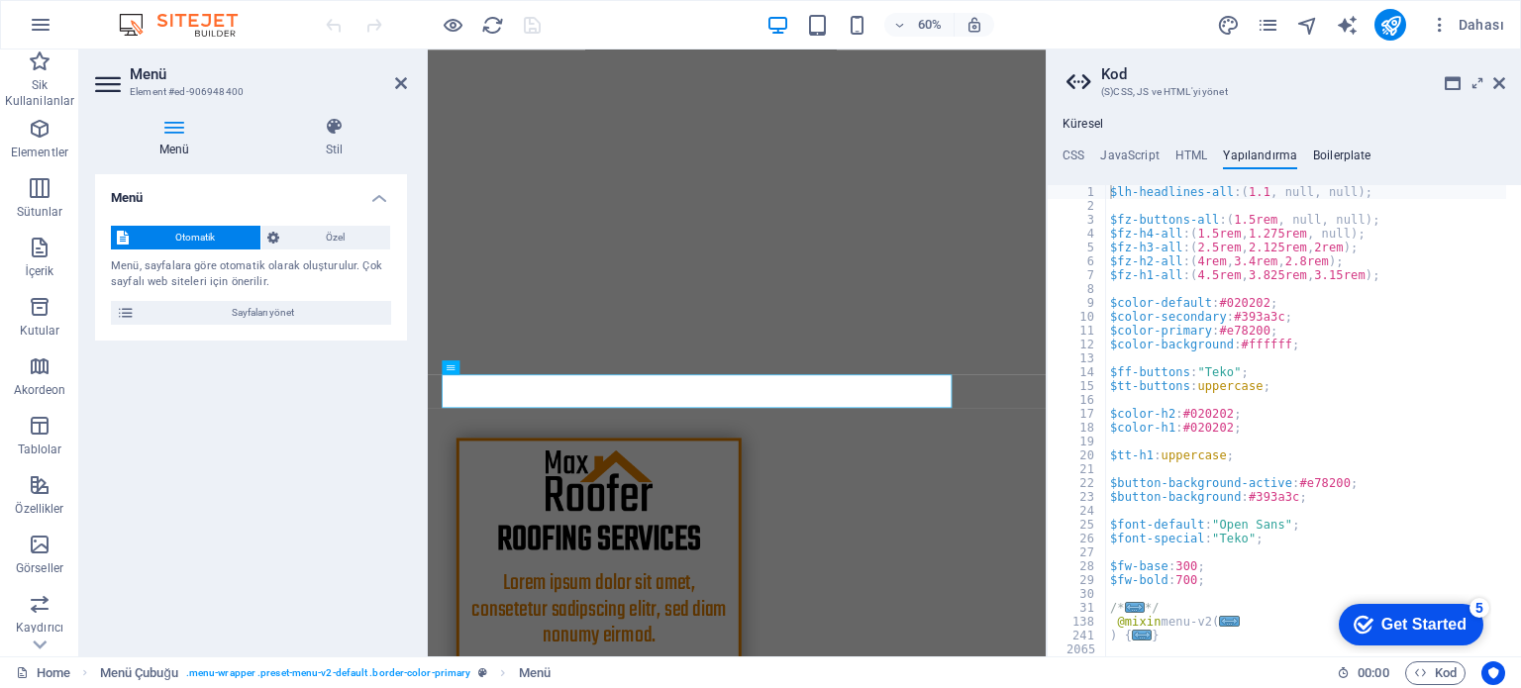
click at [1353, 155] on h4 "Boilerplate" at bounding box center [1342, 160] width 58 height 22
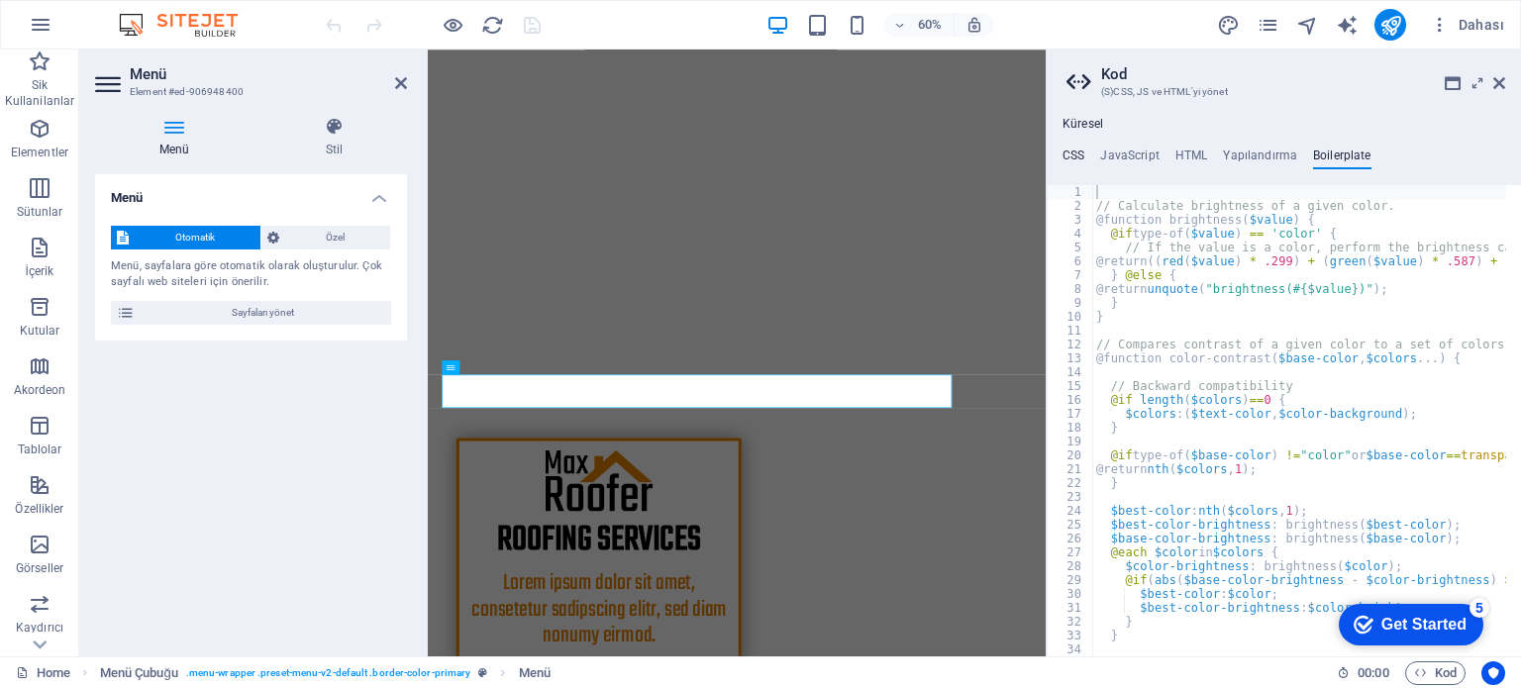
click at [1069, 151] on h4 "CSS" at bounding box center [1073, 160] width 22 height 22
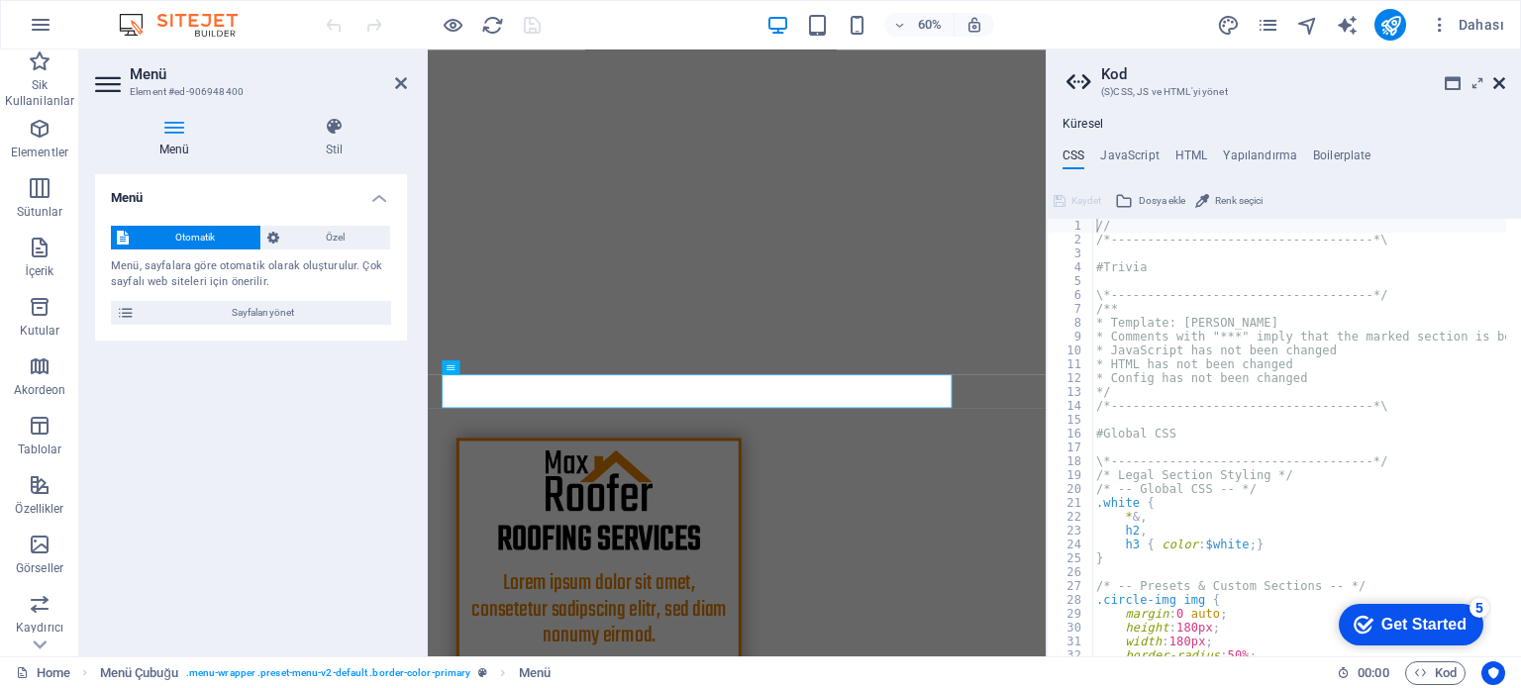
click at [1502, 87] on icon at bounding box center [1499, 83] width 12 height 16
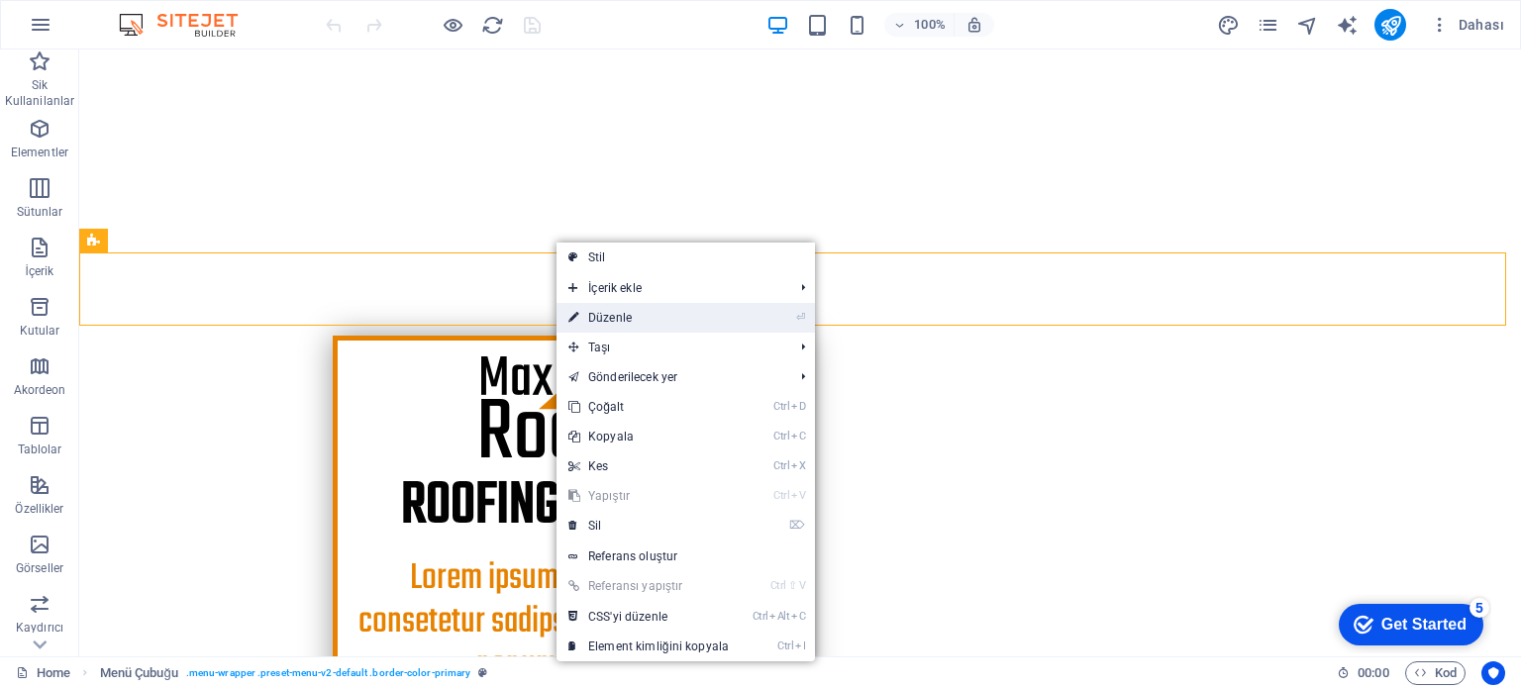
drag, startPoint x: 602, startPoint y: 309, endPoint x: 172, endPoint y: 263, distance: 432.1
click at [602, 309] on link "⏎ Düzenle" at bounding box center [648, 318] width 184 height 30
select select "header"
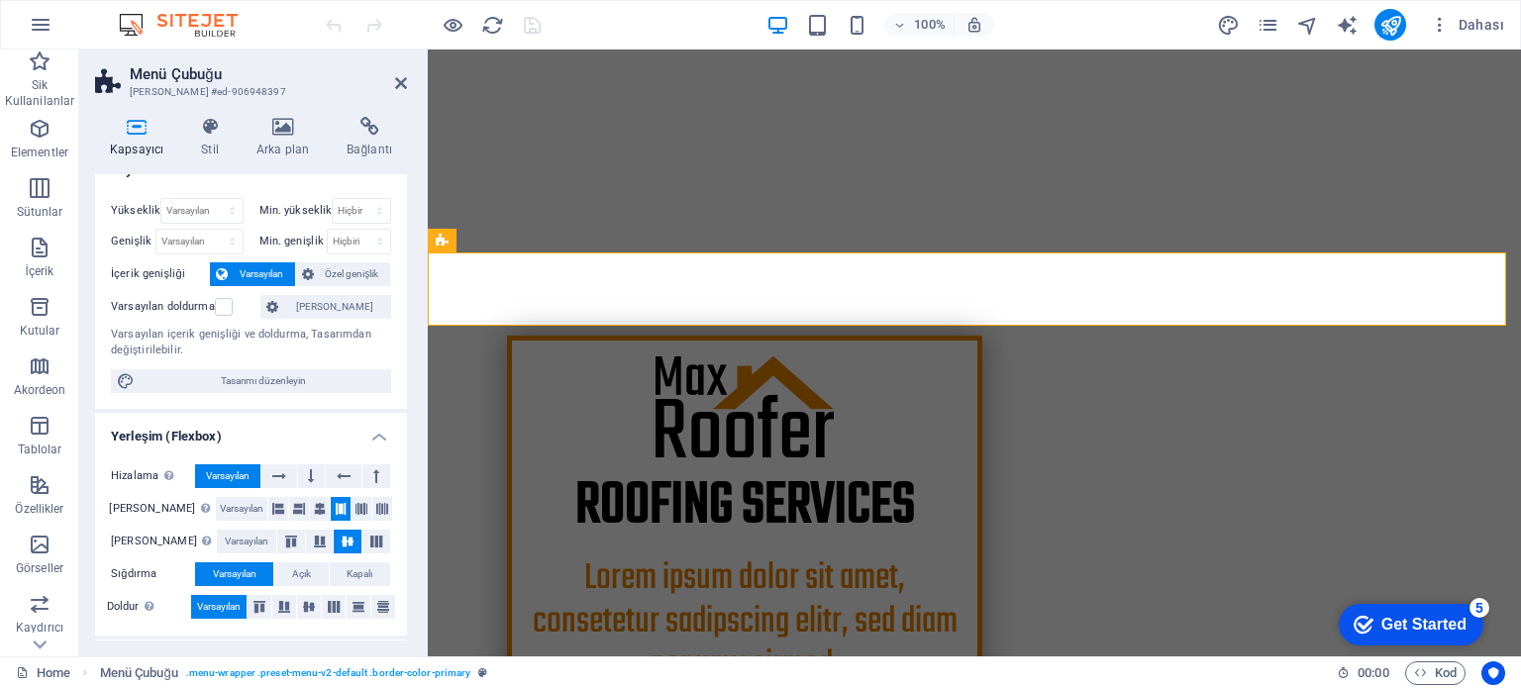
scroll to position [0, 0]
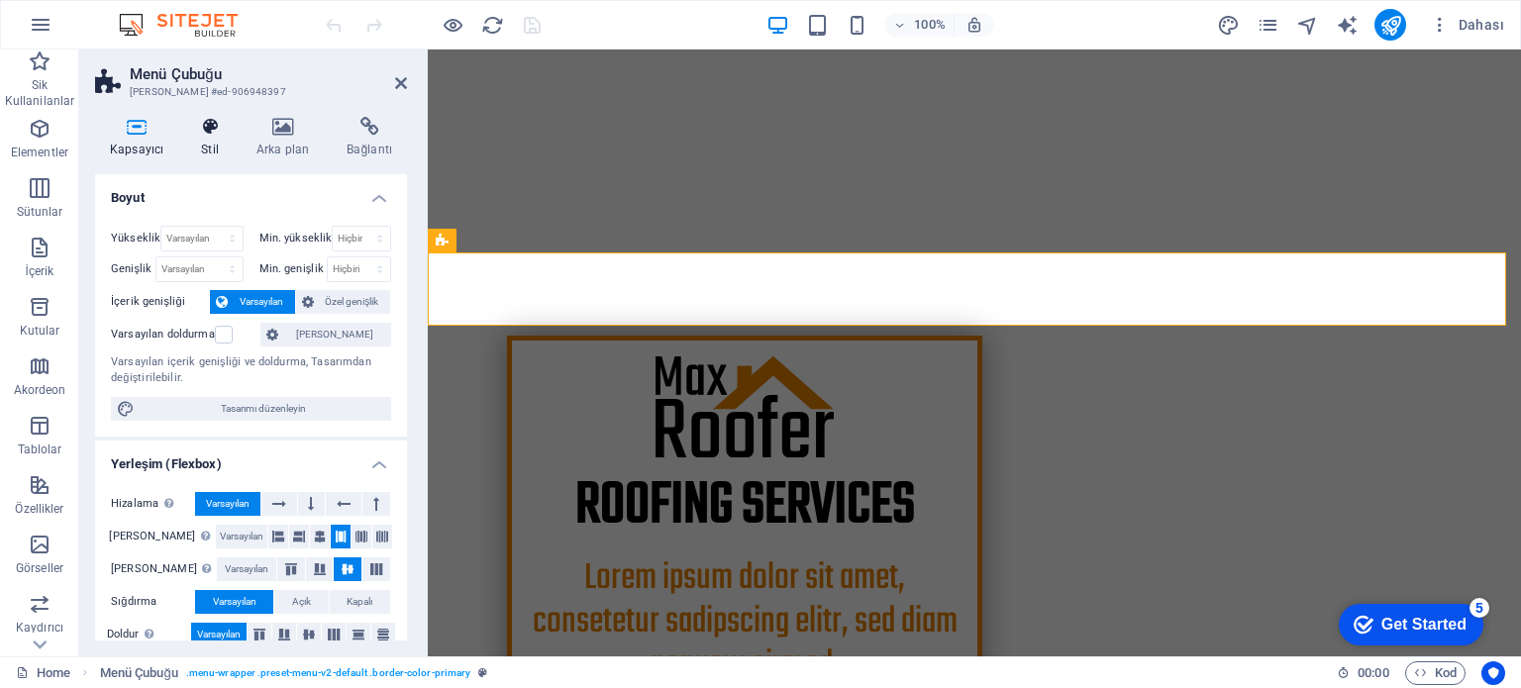
click at [203, 135] on icon at bounding box center [210, 127] width 48 height 20
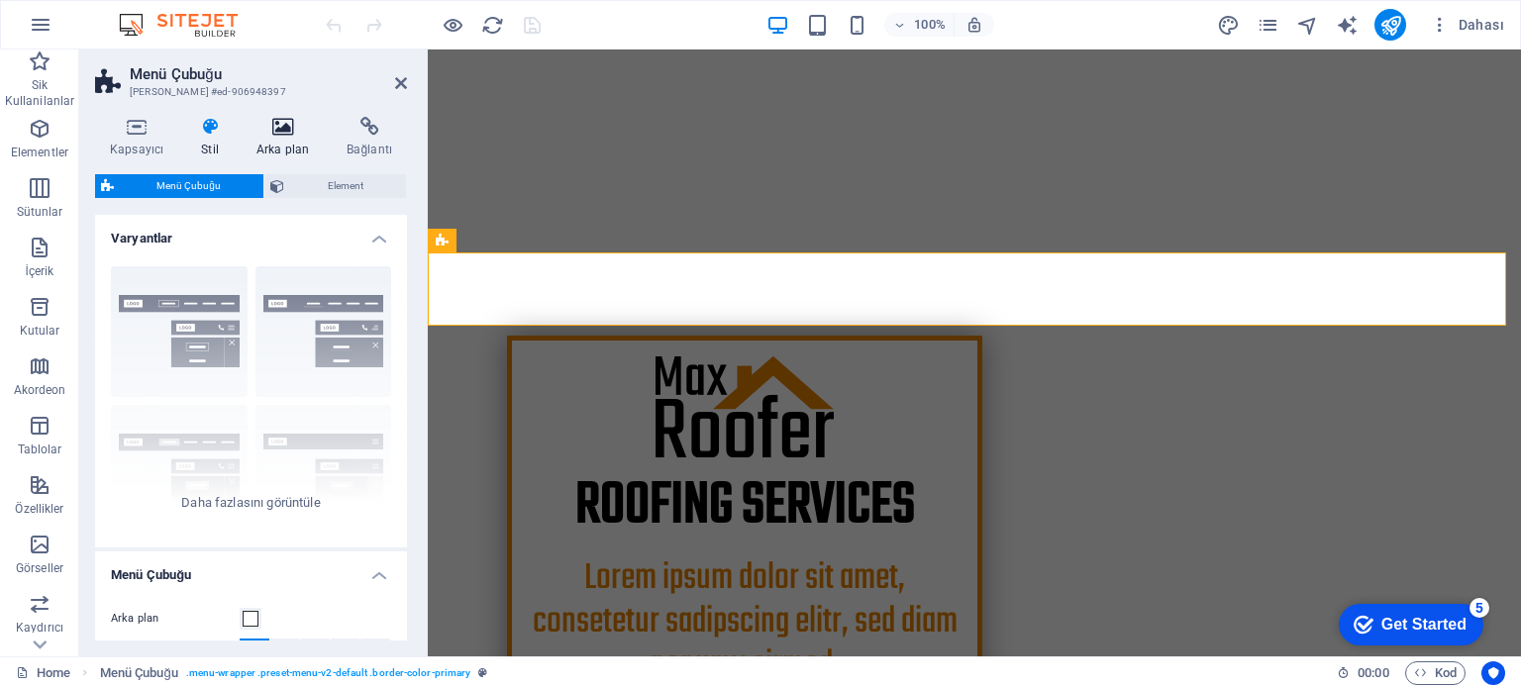
click at [281, 134] on icon at bounding box center [283, 127] width 82 height 20
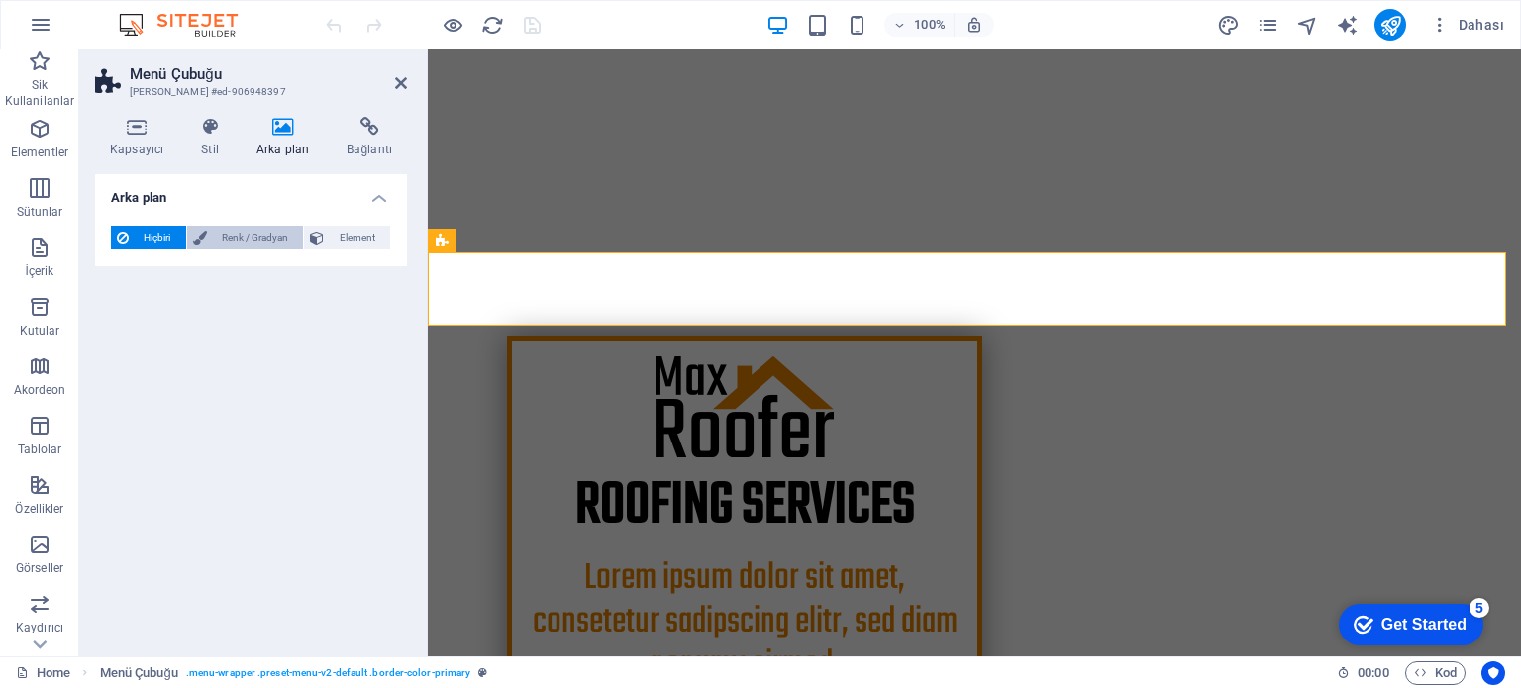
click at [243, 244] on span "Renk / Gradyan" at bounding box center [255, 238] width 85 height 24
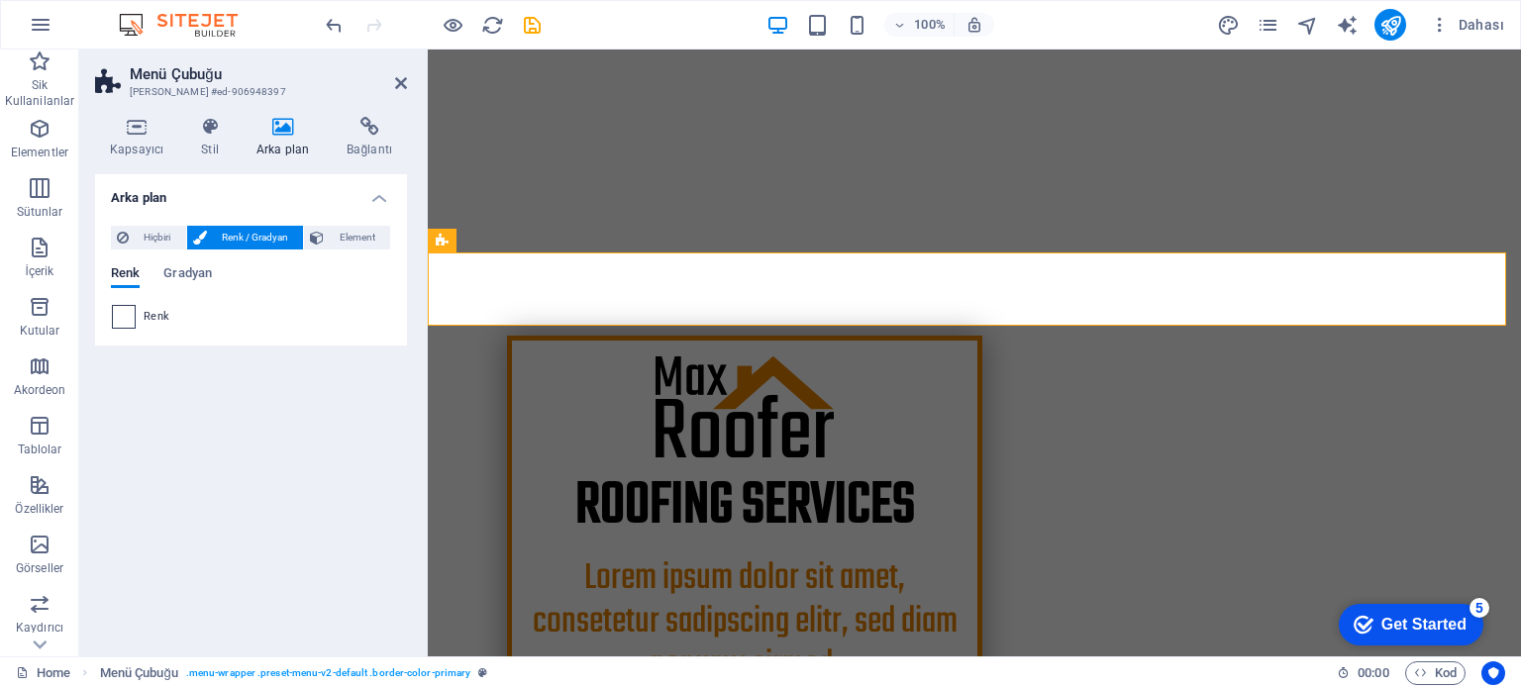
click at [127, 320] on span at bounding box center [124, 317] width 22 height 22
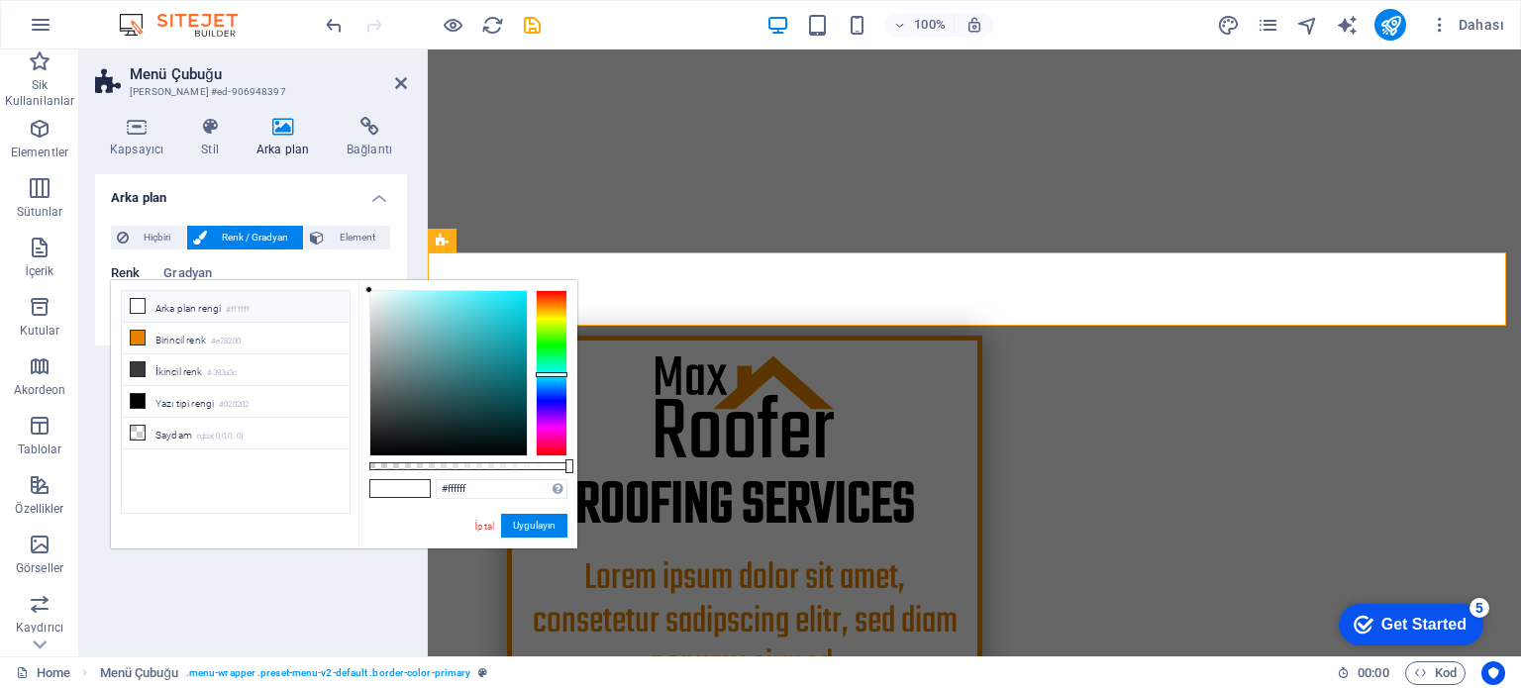
click at [553, 374] on div at bounding box center [552, 373] width 32 height 166
click at [529, 530] on button "Uygulayın" at bounding box center [534, 526] width 66 height 24
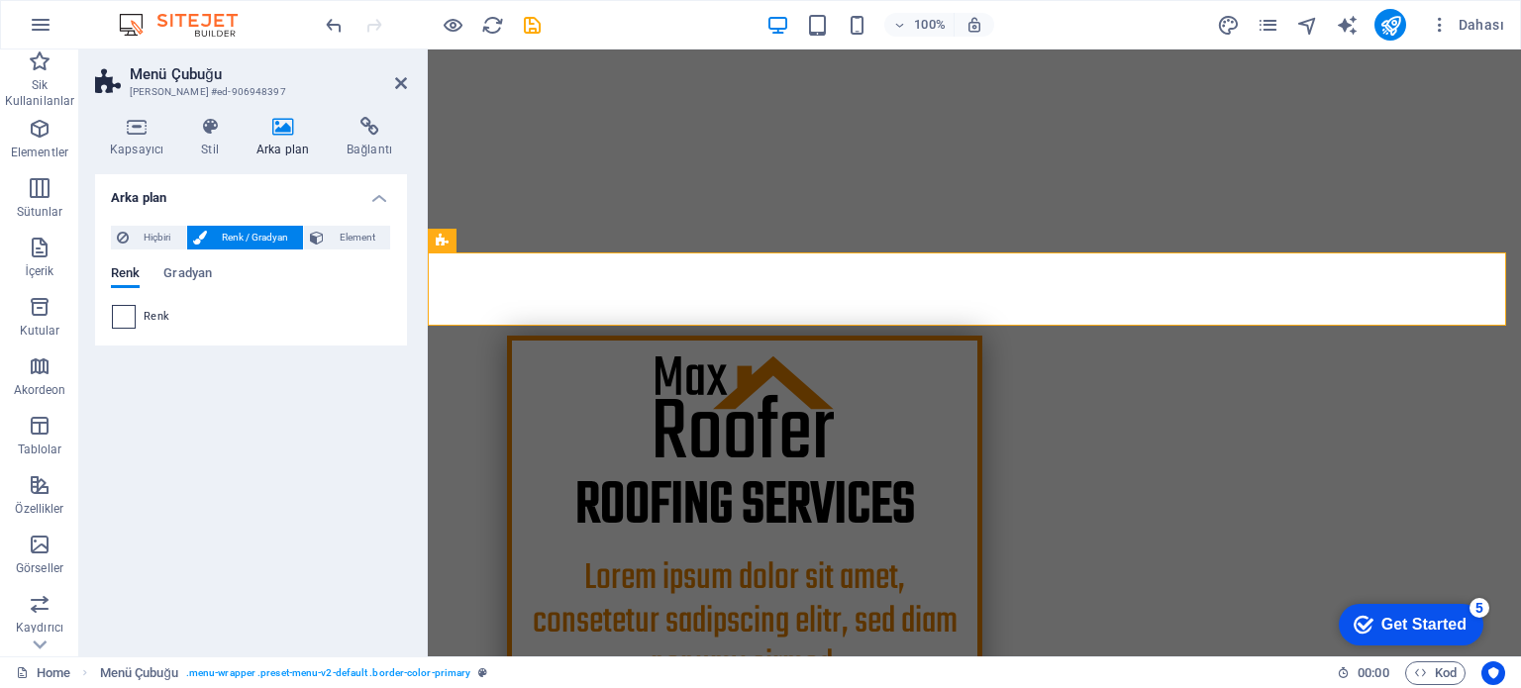
click at [119, 320] on span at bounding box center [124, 317] width 22 height 22
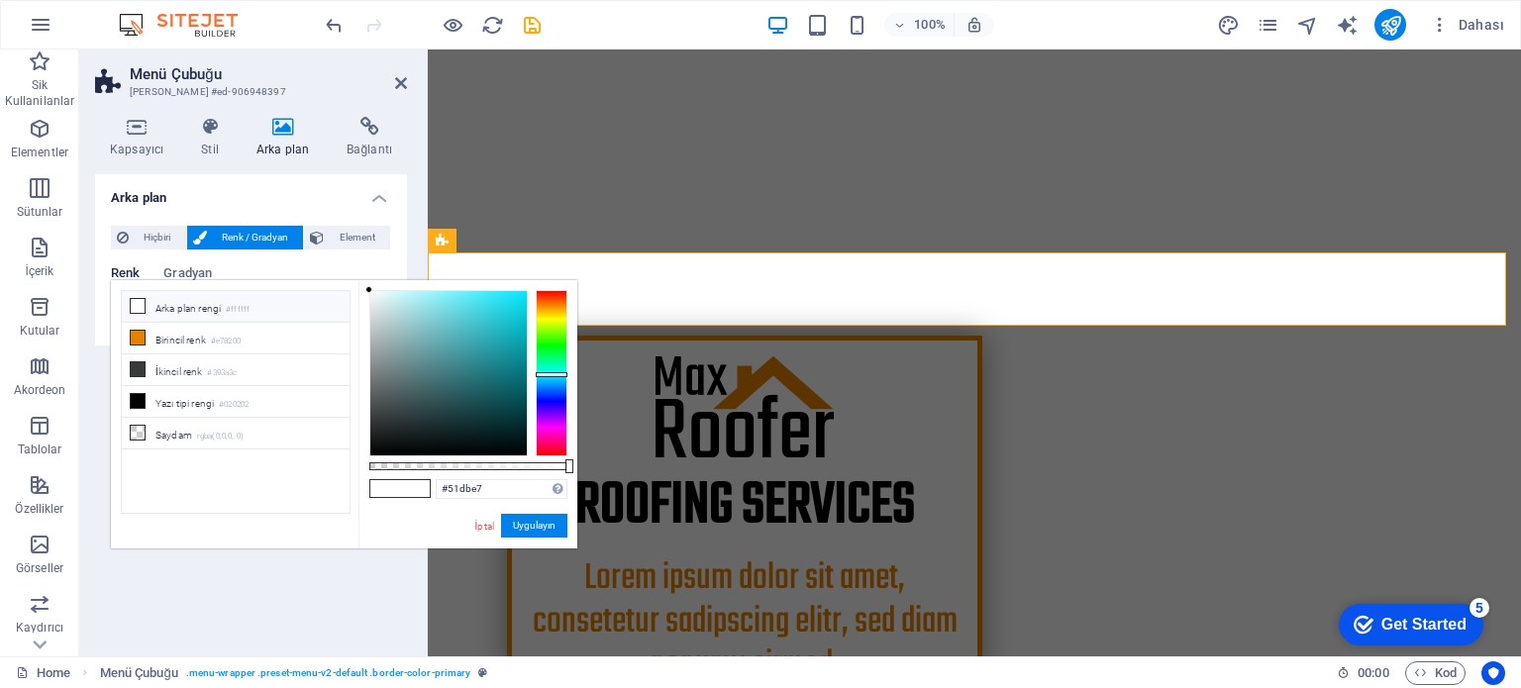
click at [471, 305] on div at bounding box center [448, 373] width 156 height 164
click at [471, 305] on div at bounding box center [470, 304] width 7 height 7
click at [499, 299] on div at bounding box center [448, 373] width 156 height 164
click at [483, 296] on div at bounding box center [448, 373] width 156 height 164
click at [491, 295] on div at bounding box center [490, 294] width 7 height 7
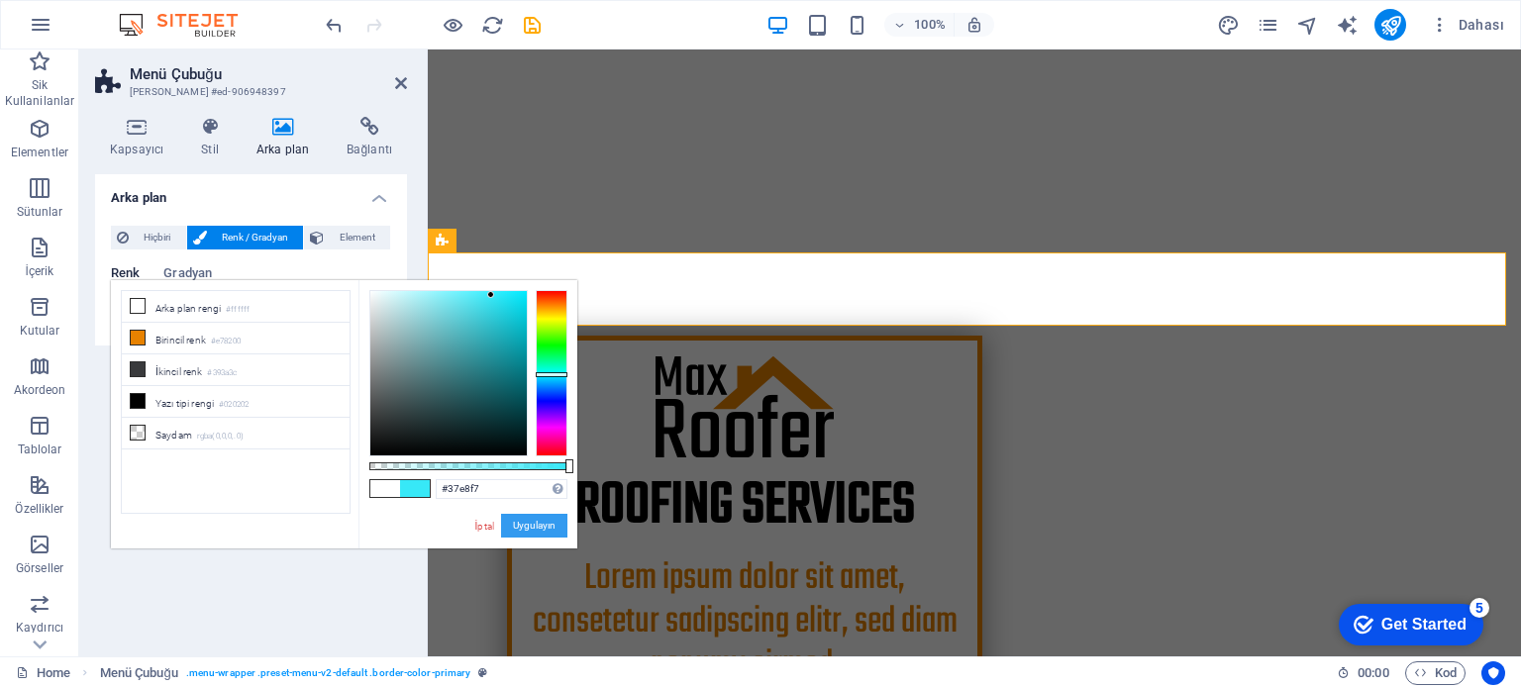
click at [522, 527] on button "Uygulayın" at bounding box center [534, 526] width 66 height 24
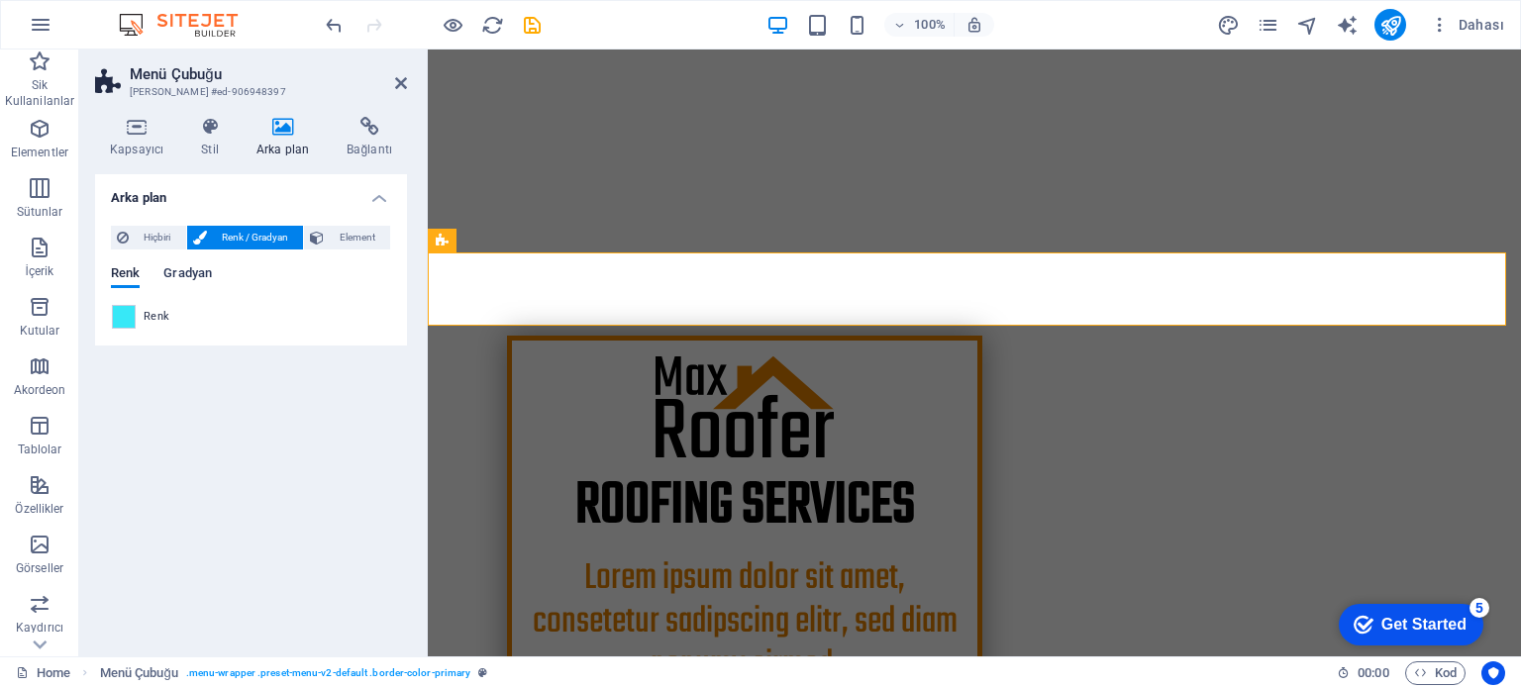
click at [187, 275] on span "Gradyan" at bounding box center [187, 275] width 49 height 28
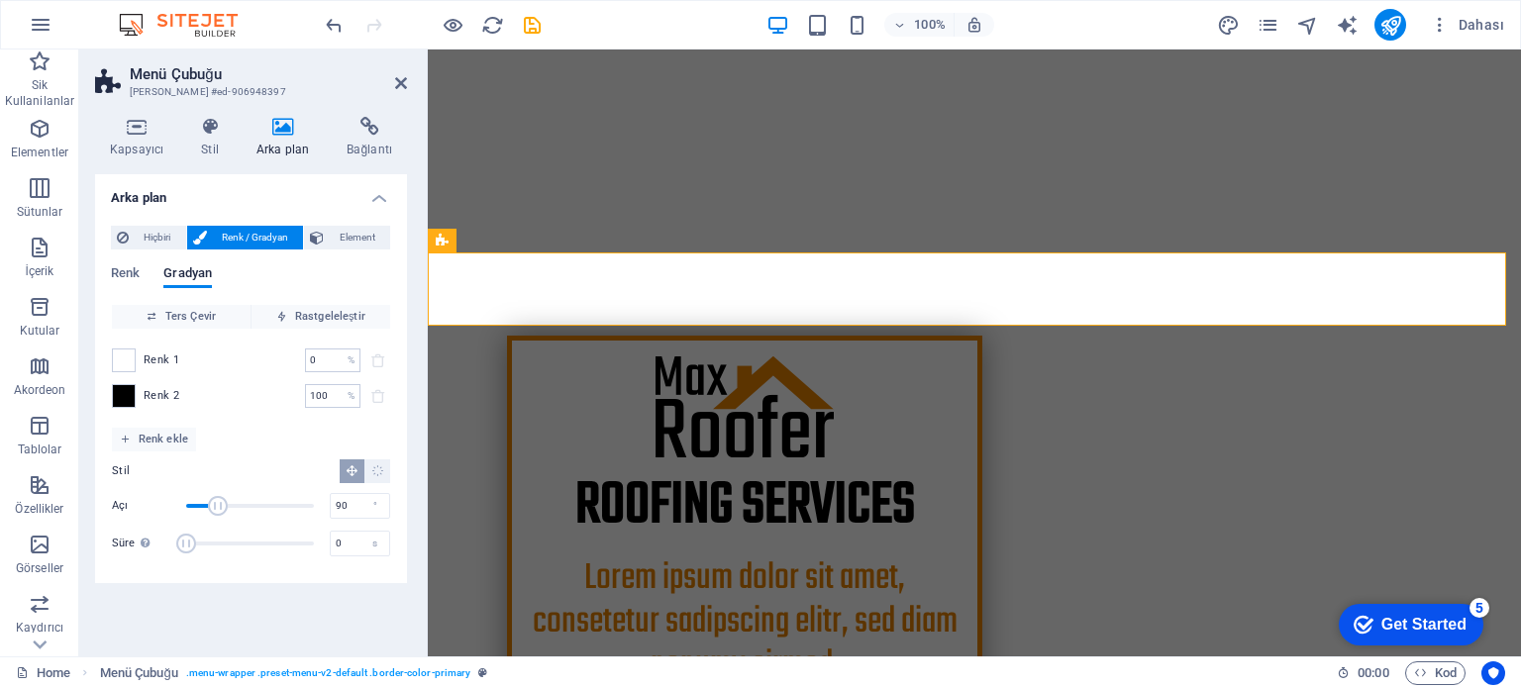
click at [157, 358] on span "Renk 1" at bounding box center [162, 360] width 36 height 16
click at [130, 356] on span at bounding box center [124, 361] width 22 height 22
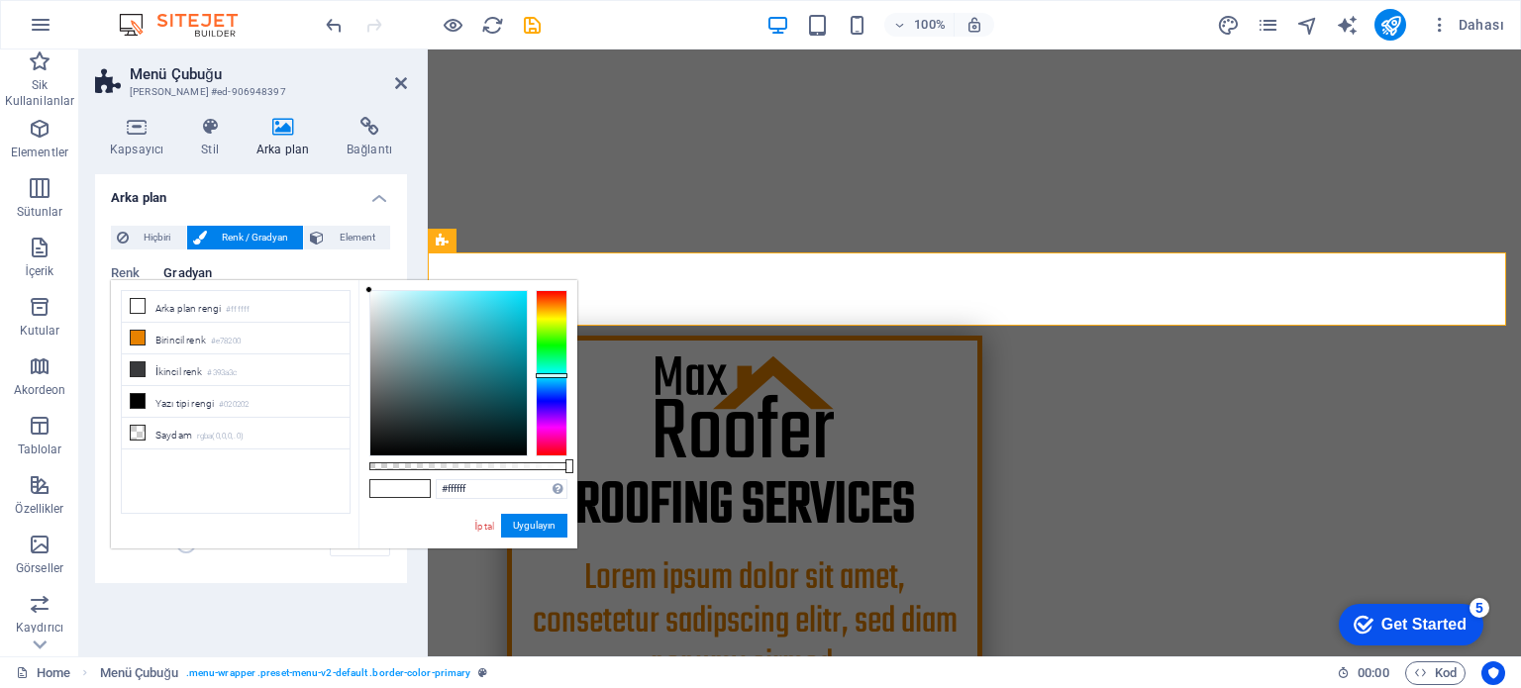
click at [549, 375] on div at bounding box center [552, 373] width 32 height 166
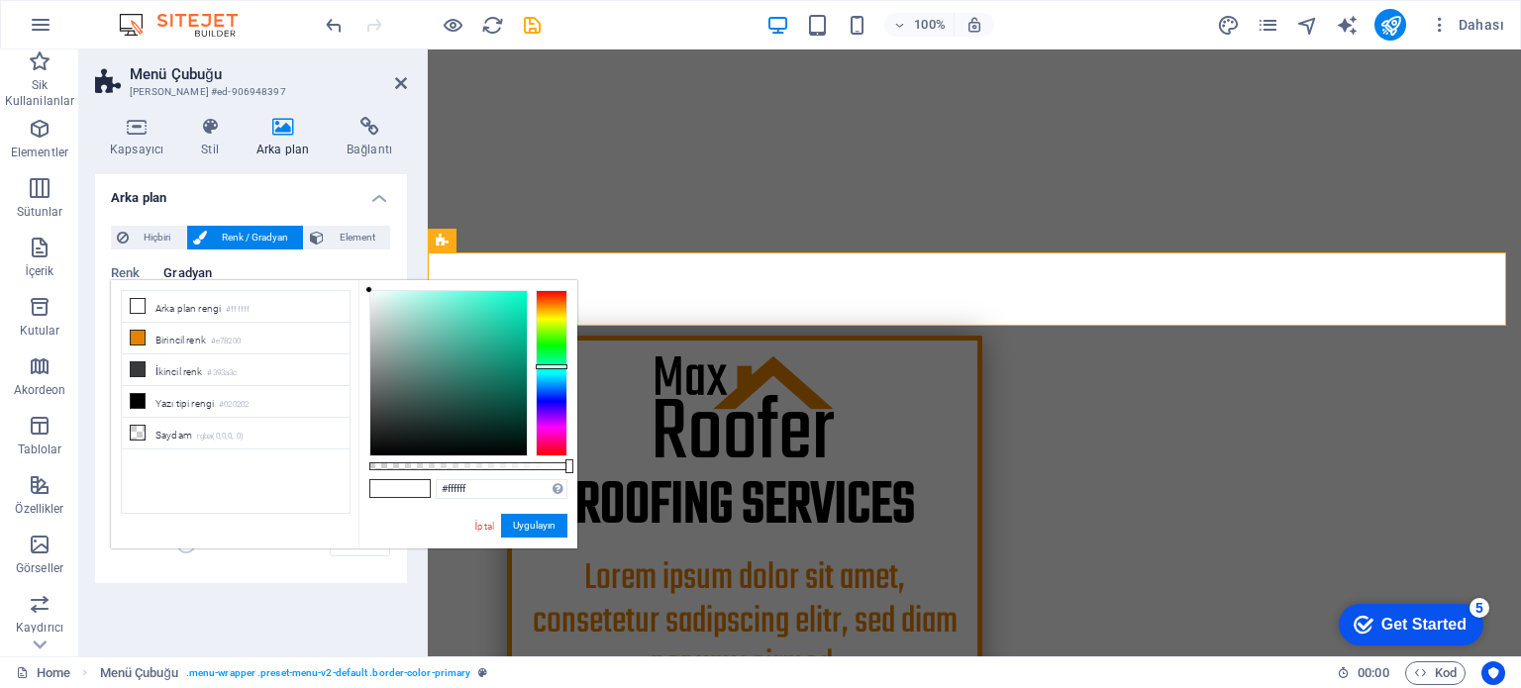
click at [553, 365] on div at bounding box center [552, 373] width 32 height 166
click at [501, 329] on div at bounding box center [448, 373] width 156 height 164
click at [153, 341] on li "Birincil renk #e78200" at bounding box center [236, 339] width 228 height 32
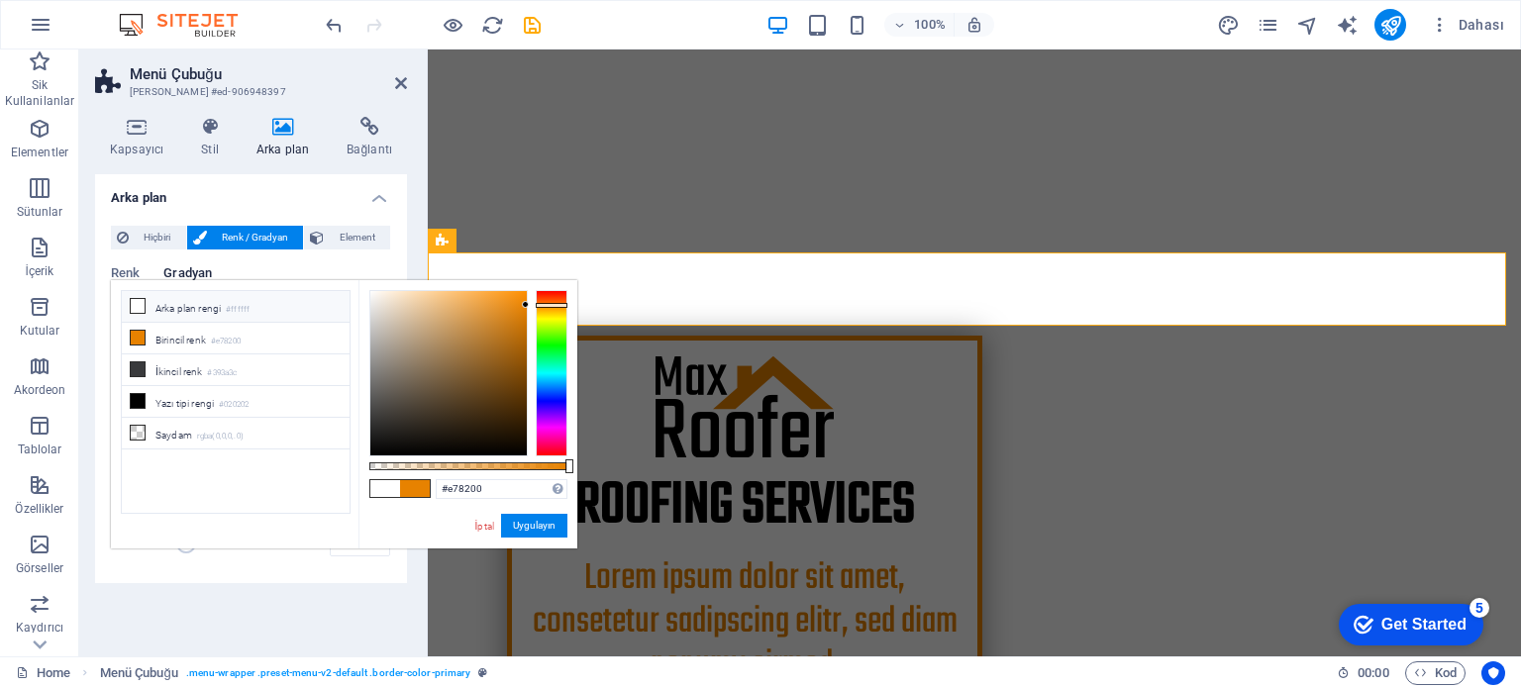
click at [164, 298] on li "Arka plan rengi #ffffff" at bounding box center [236, 307] width 228 height 32
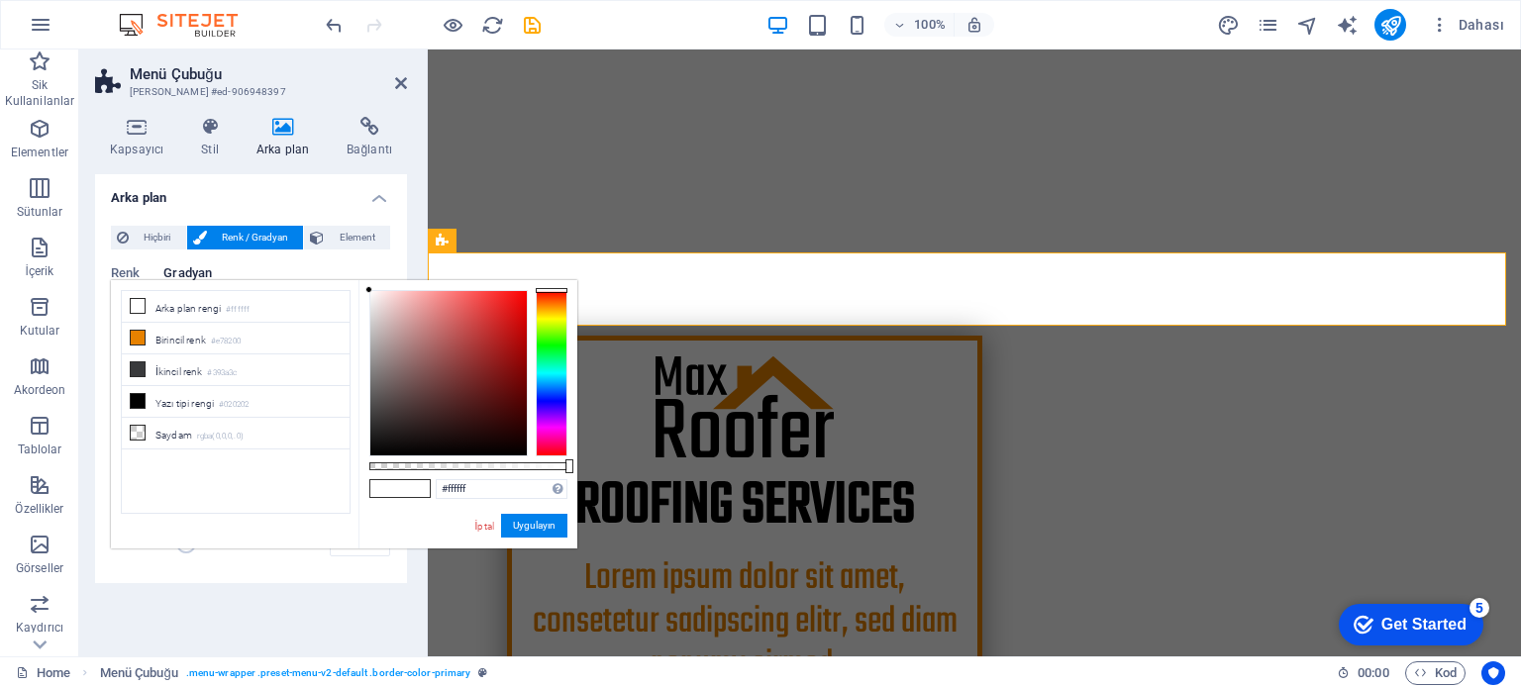
click at [547, 374] on div at bounding box center [552, 373] width 32 height 166
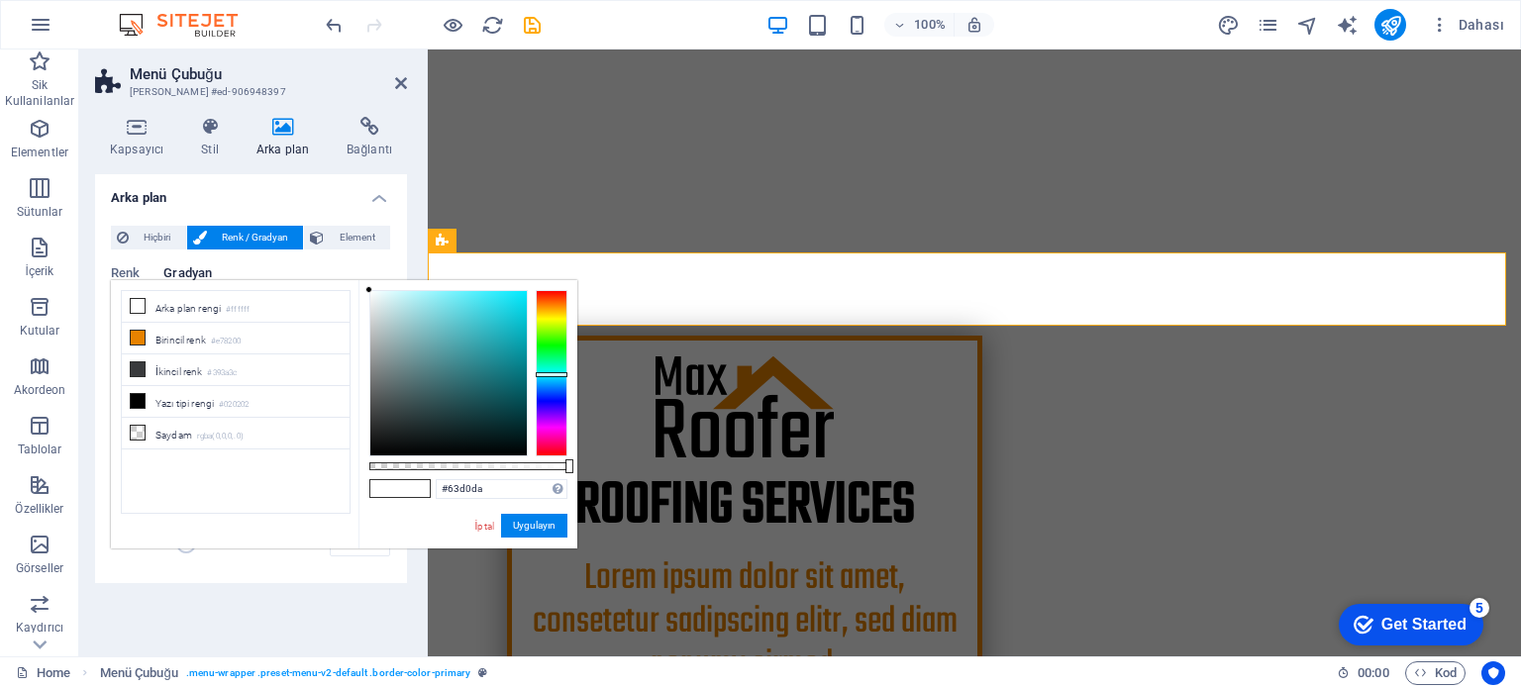
click at [454, 314] on div at bounding box center [448, 373] width 156 height 164
click at [476, 304] on div at bounding box center [448, 373] width 156 height 164
click at [490, 308] on div at bounding box center [448, 373] width 156 height 164
drag, startPoint x: 492, startPoint y: 318, endPoint x: 515, endPoint y: 314, distance: 23.1
click at [514, 311] on div at bounding box center [448, 373] width 156 height 164
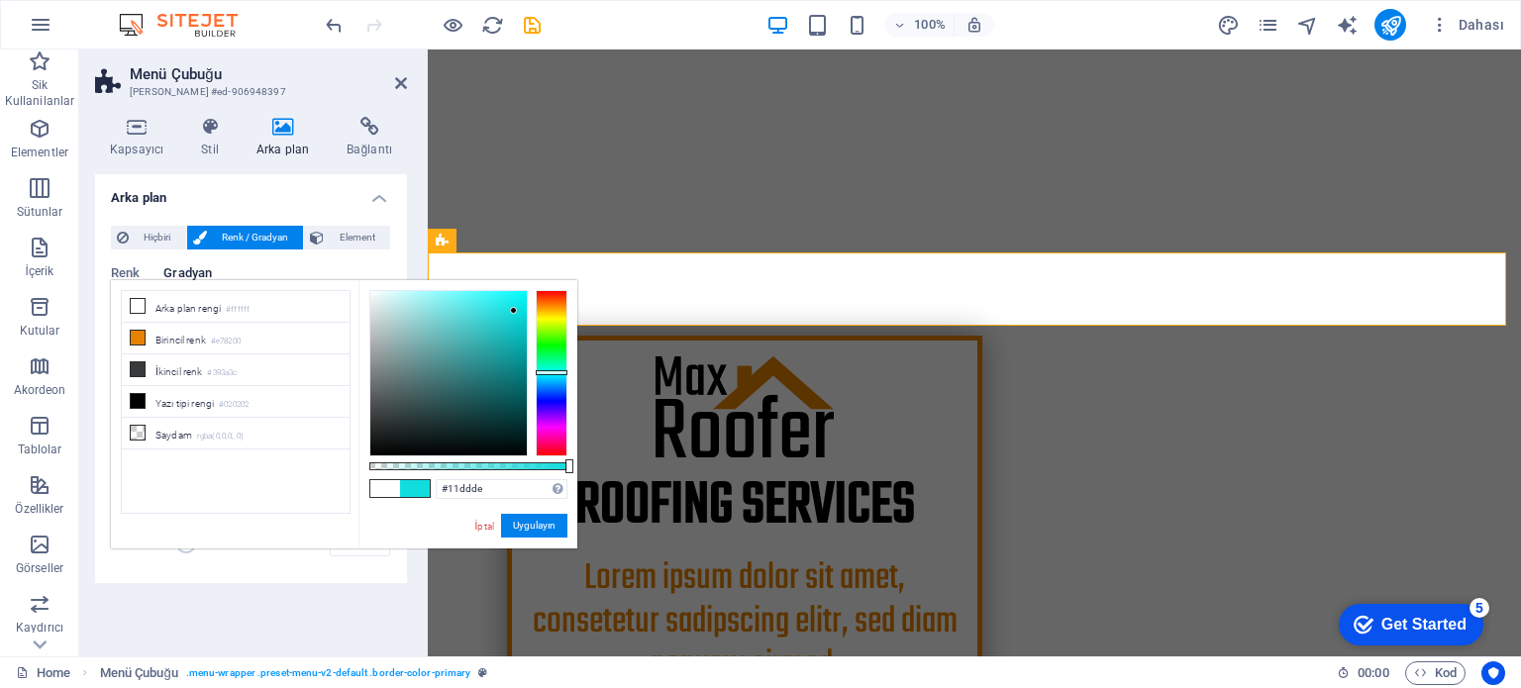
click at [558, 372] on div at bounding box center [552, 372] width 32 height 5
drag, startPoint x: 512, startPoint y: 308, endPoint x: 462, endPoint y: 304, distance: 49.7
click at [462, 304] on div at bounding box center [463, 302] width 7 height 7
click at [536, 526] on button "Uygulayın" at bounding box center [534, 526] width 66 height 24
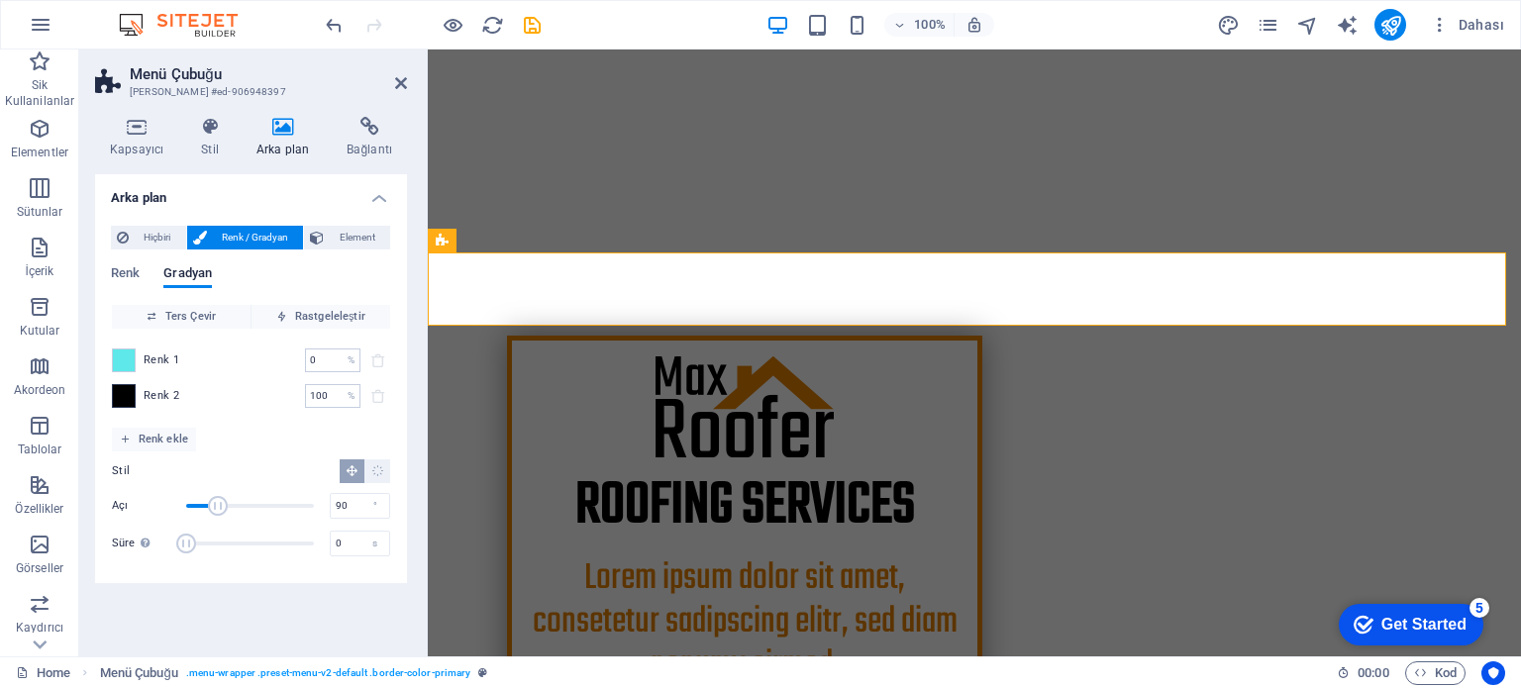
click at [126, 399] on span at bounding box center [124, 396] width 22 height 22
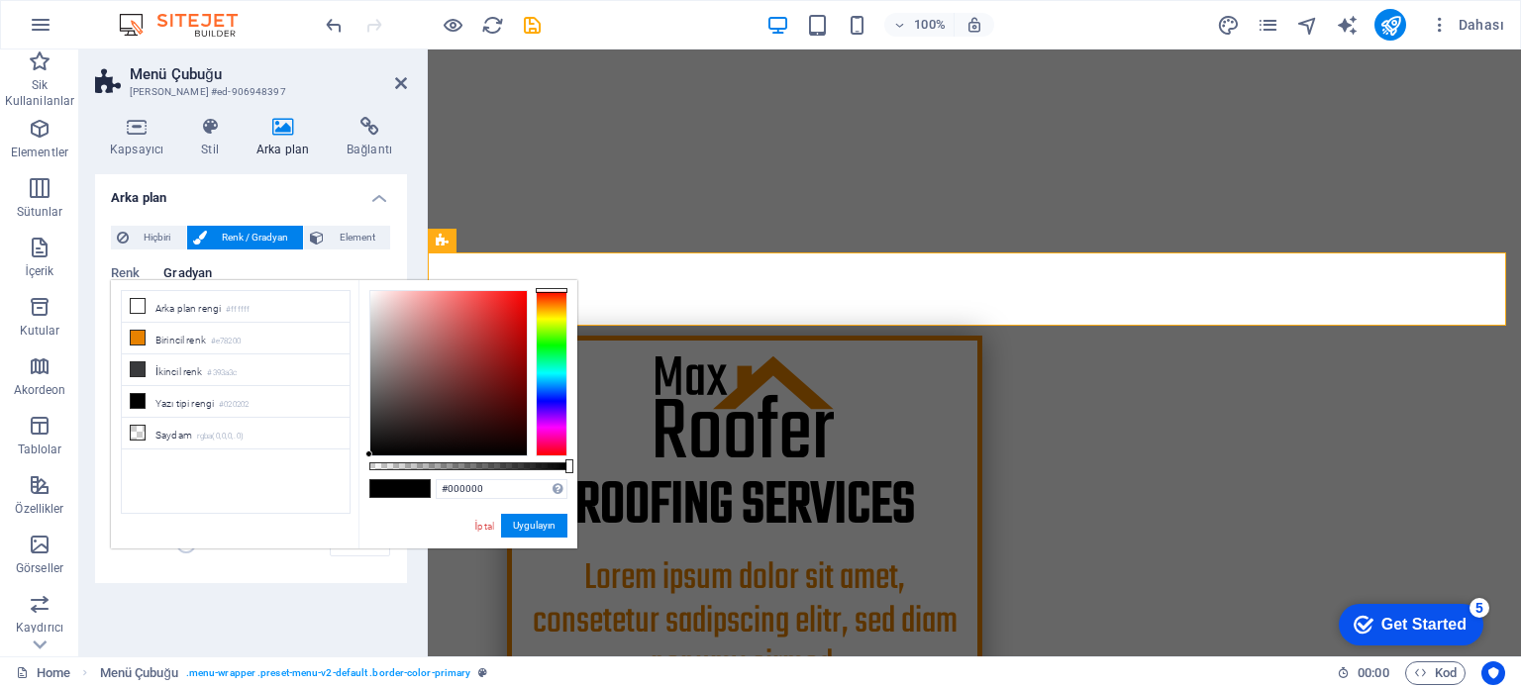
click at [126, 399] on li "Yazı tipi rengi #020202" at bounding box center [236, 402] width 228 height 32
click at [553, 403] on div at bounding box center [552, 373] width 32 height 166
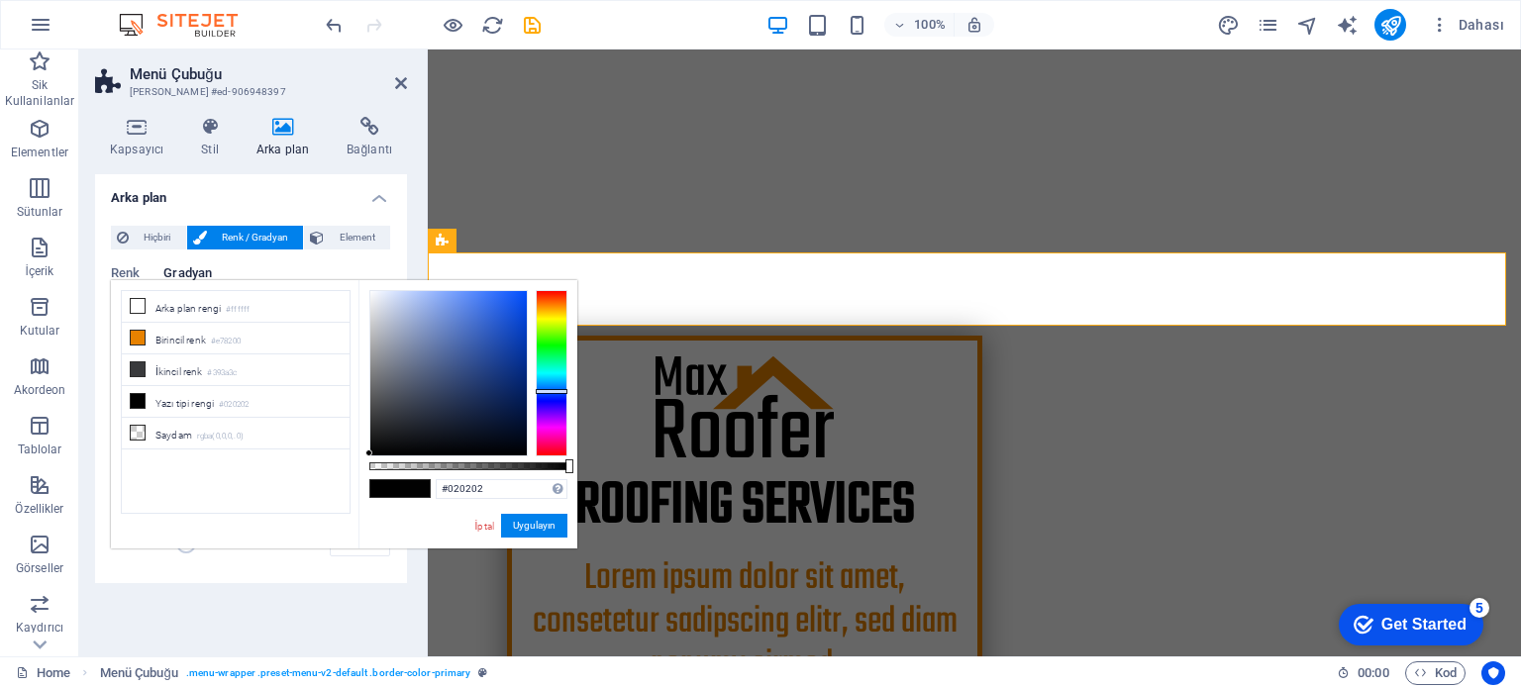
click at [558, 391] on div at bounding box center [552, 373] width 32 height 166
click at [556, 393] on div at bounding box center [552, 373] width 32 height 166
click at [556, 393] on div at bounding box center [552, 393] width 32 height 5
click at [494, 327] on div at bounding box center [448, 373] width 156 height 164
click at [504, 308] on div at bounding box center [448, 373] width 156 height 164
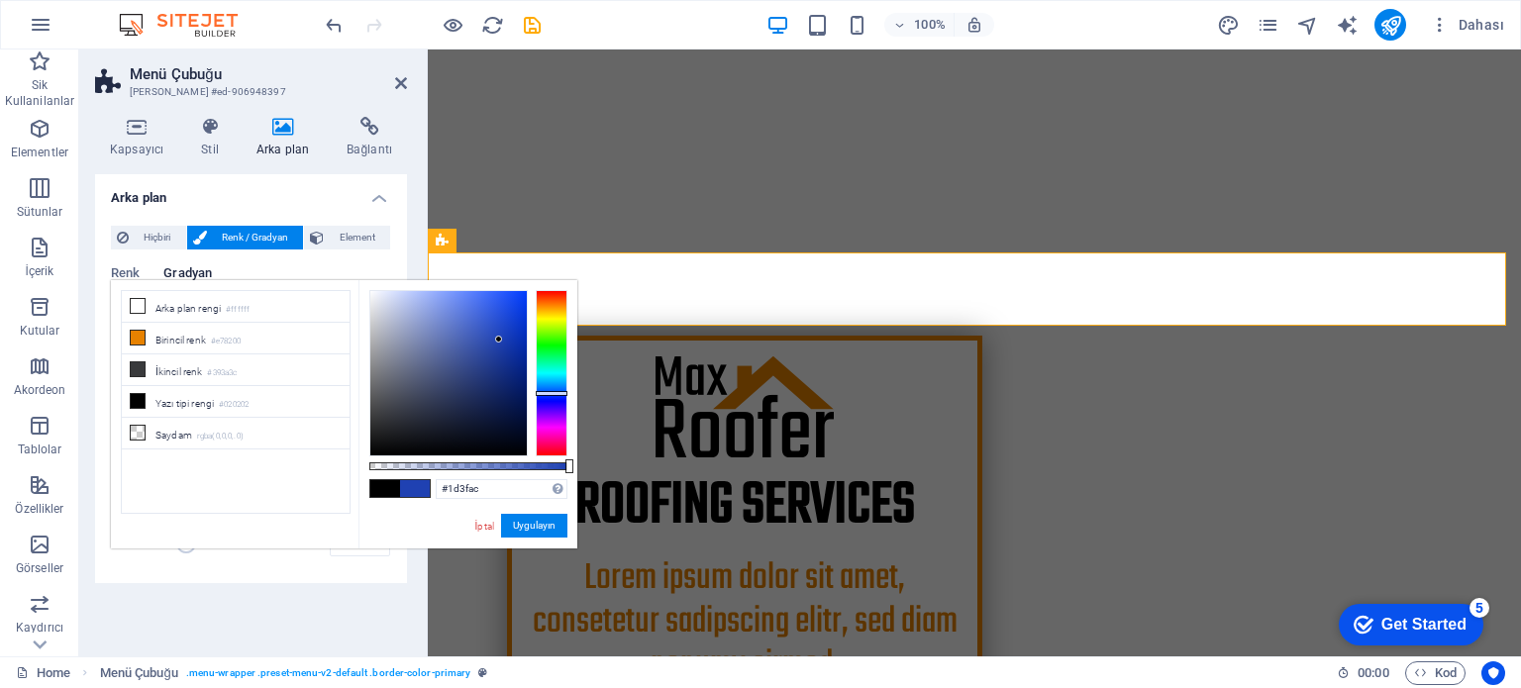
drag, startPoint x: 499, startPoint y: 340, endPoint x: 495, endPoint y: 352, distance: 12.5
click at [496, 348] on div at bounding box center [448, 373] width 156 height 164
type input "#1f3e9f"
click at [495, 352] on div at bounding box center [448, 373] width 156 height 164
click at [543, 524] on button "Uygulayın" at bounding box center [534, 526] width 66 height 24
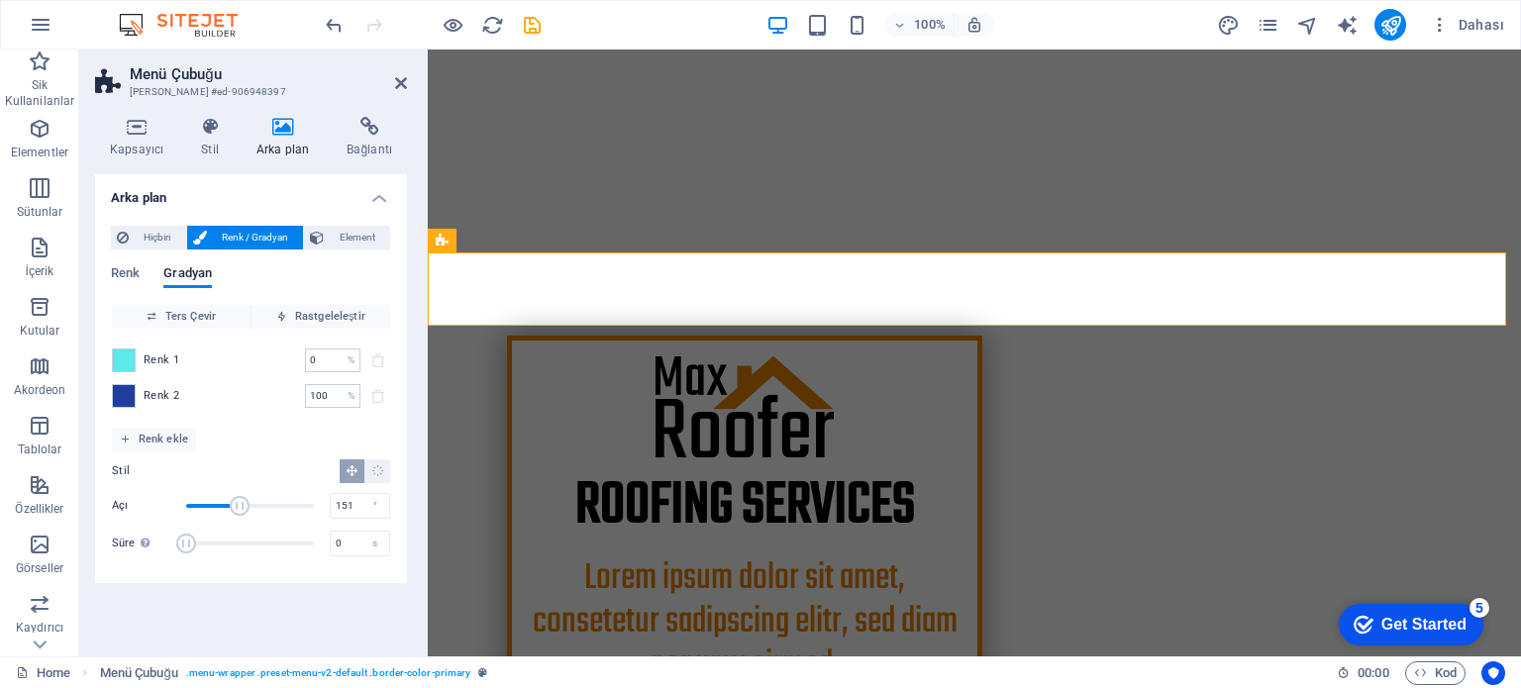
drag, startPoint x: 228, startPoint y: 514, endPoint x: 240, endPoint y: 510, distance: 12.5
click at [240, 510] on span "Açı" at bounding box center [240, 506] width 20 height 20
drag, startPoint x: 257, startPoint y: 506, endPoint x: 273, endPoint y: 505, distance: 15.9
click at [273, 505] on span "Açı" at bounding box center [250, 506] width 128 height 30
drag, startPoint x: 257, startPoint y: 505, endPoint x: 236, endPoint y: 505, distance: 21.8
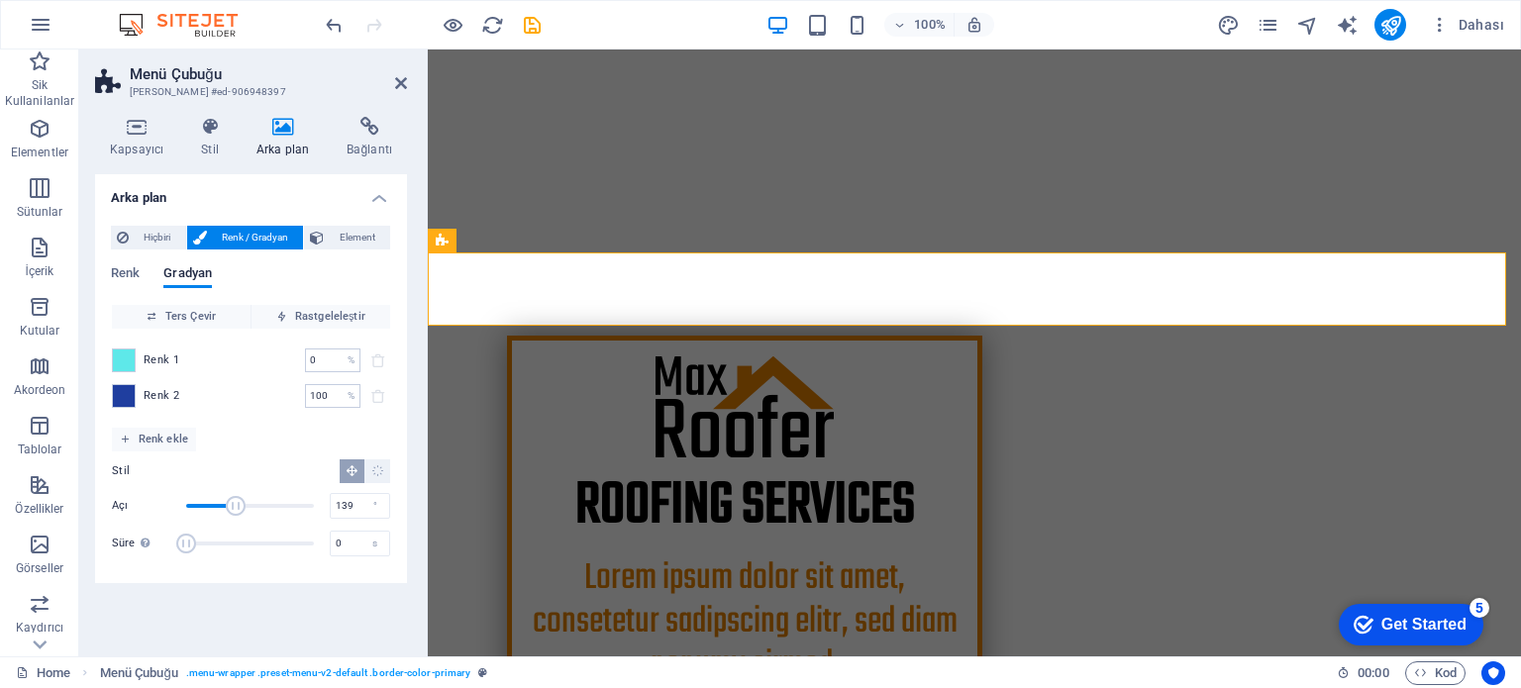
click at [236, 505] on span "Açı" at bounding box center [236, 506] width 20 height 20
drag, startPoint x: 236, startPoint y: 505, endPoint x: 209, endPoint y: 505, distance: 26.7
click at [209, 505] on span "Açı" at bounding box center [209, 506] width 20 height 20
type input "101"
click at [222, 508] on span "Açı" at bounding box center [250, 506] width 128 height 30
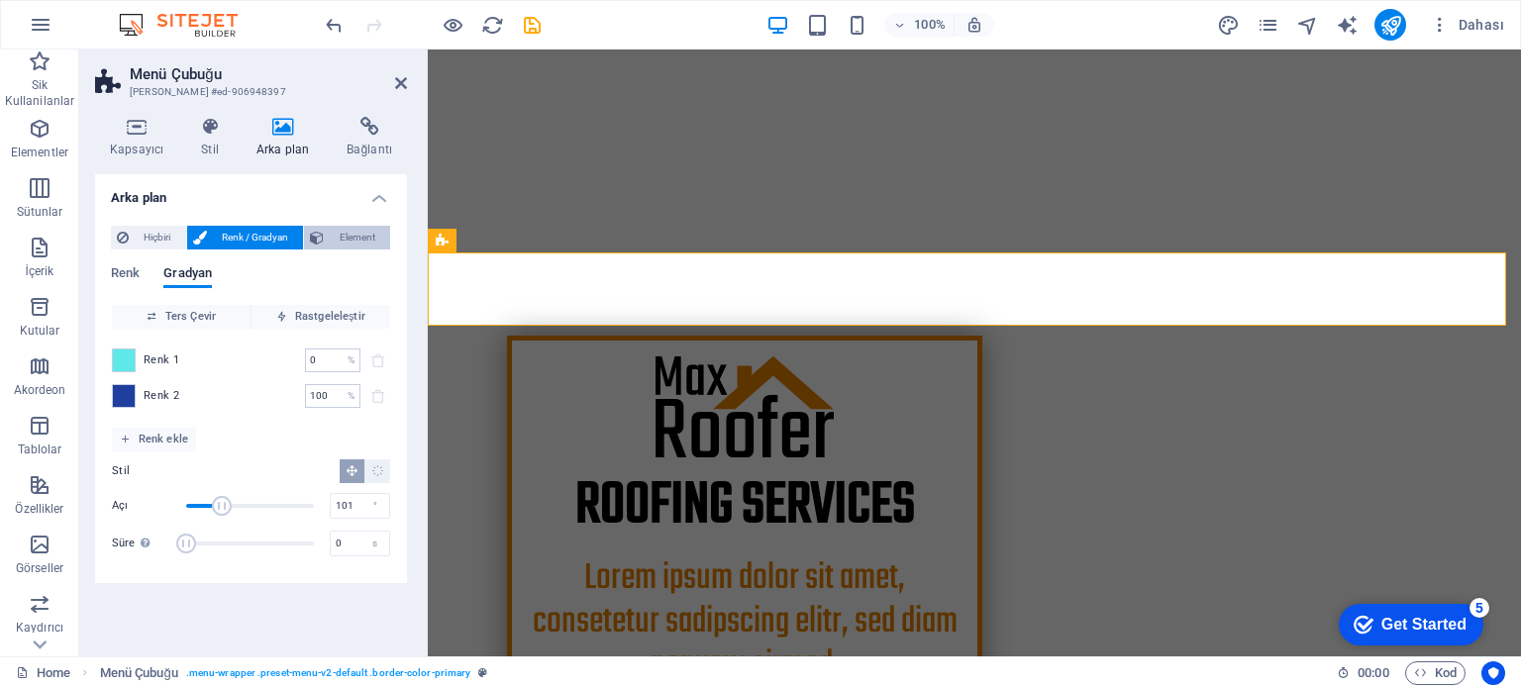
click at [352, 226] on span "Element" at bounding box center [357, 238] width 54 height 24
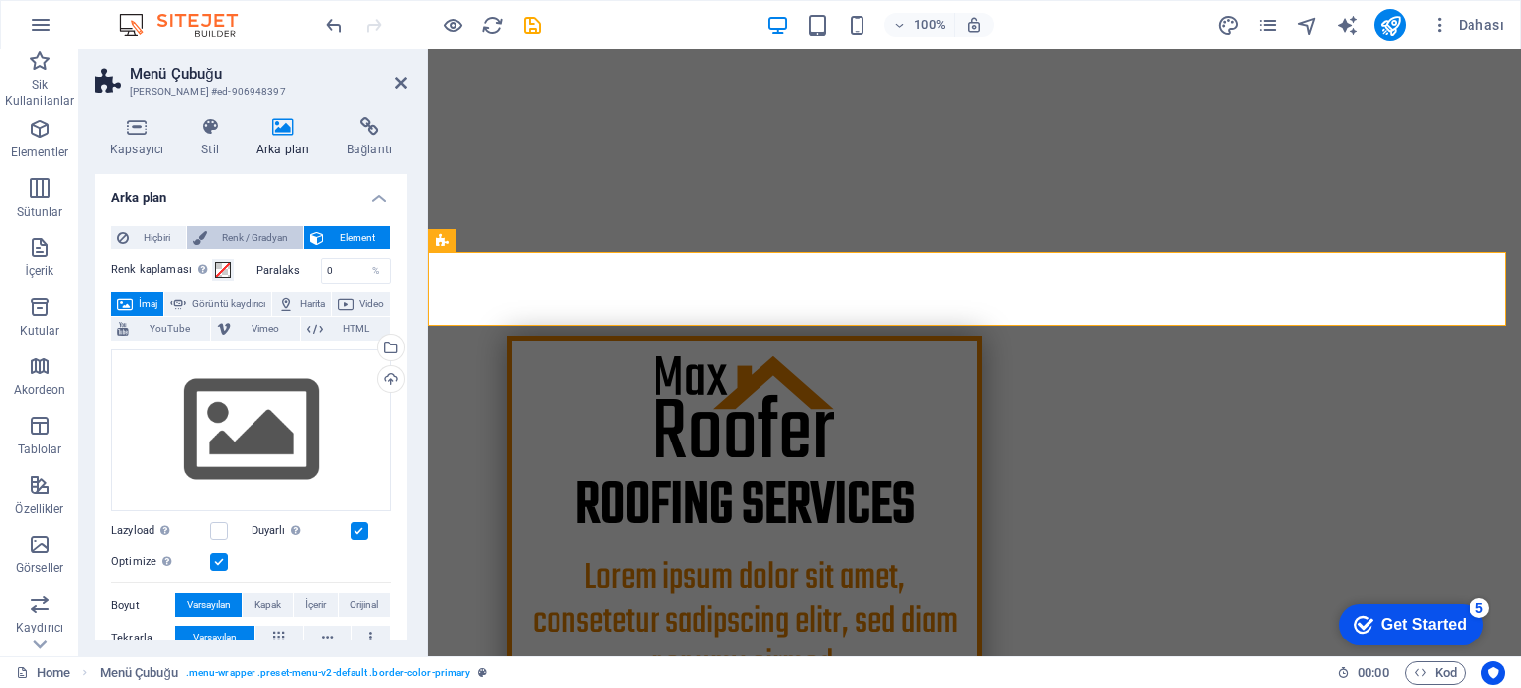
click at [256, 239] on span "Renk / Gradyan" at bounding box center [255, 238] width 85 height 24
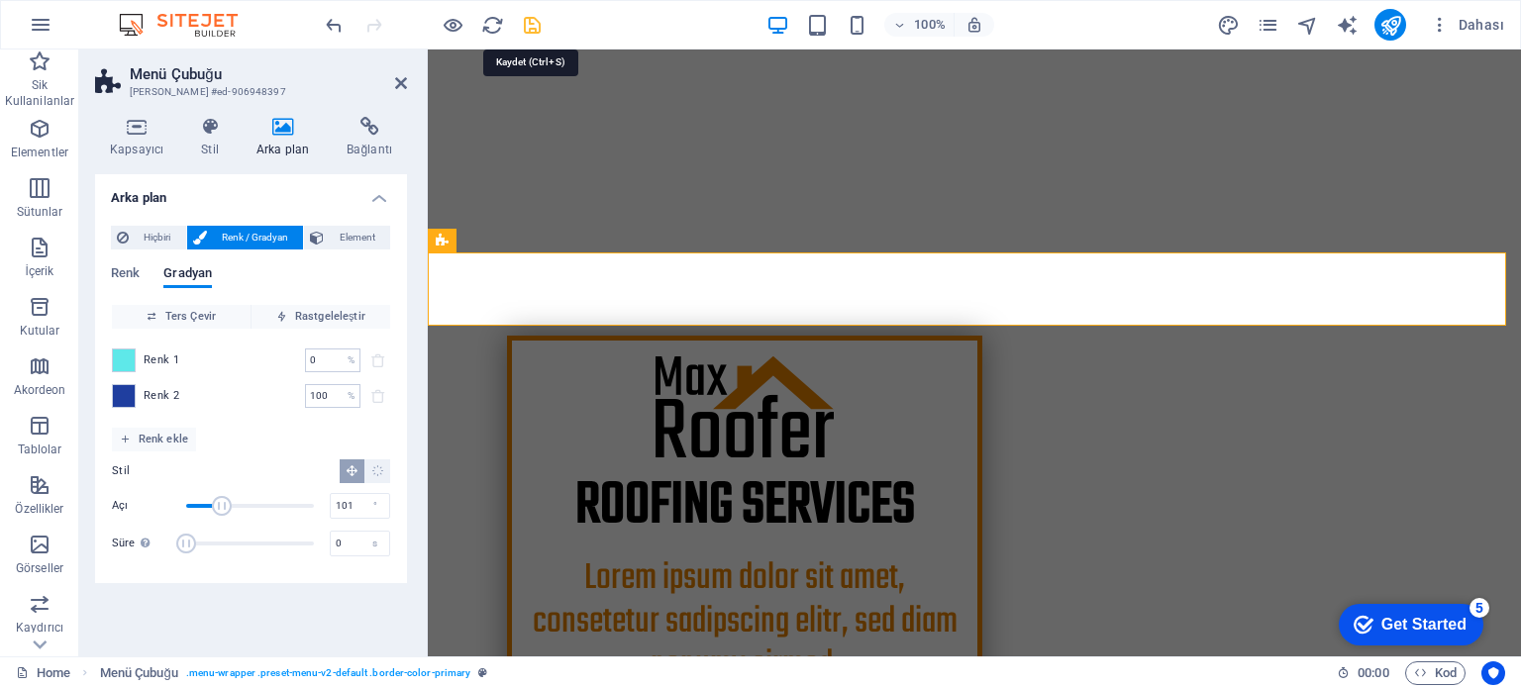
click at [530, 17] on icon "save" at bounding box center [532, 25] width 23 height 23
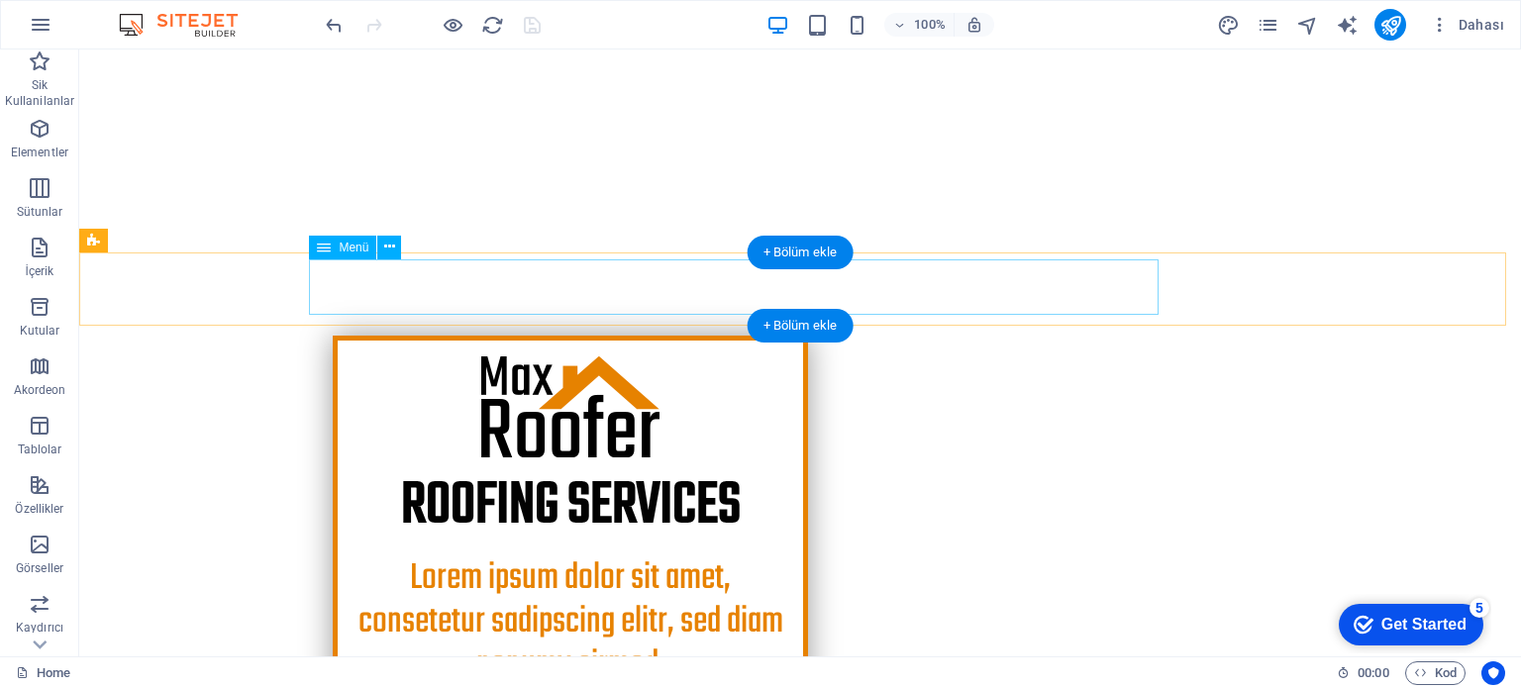
drag, startPoint x: 423, startPoint y: 286, endPoint x: 396, endPoint y: 285, distance: 26.8
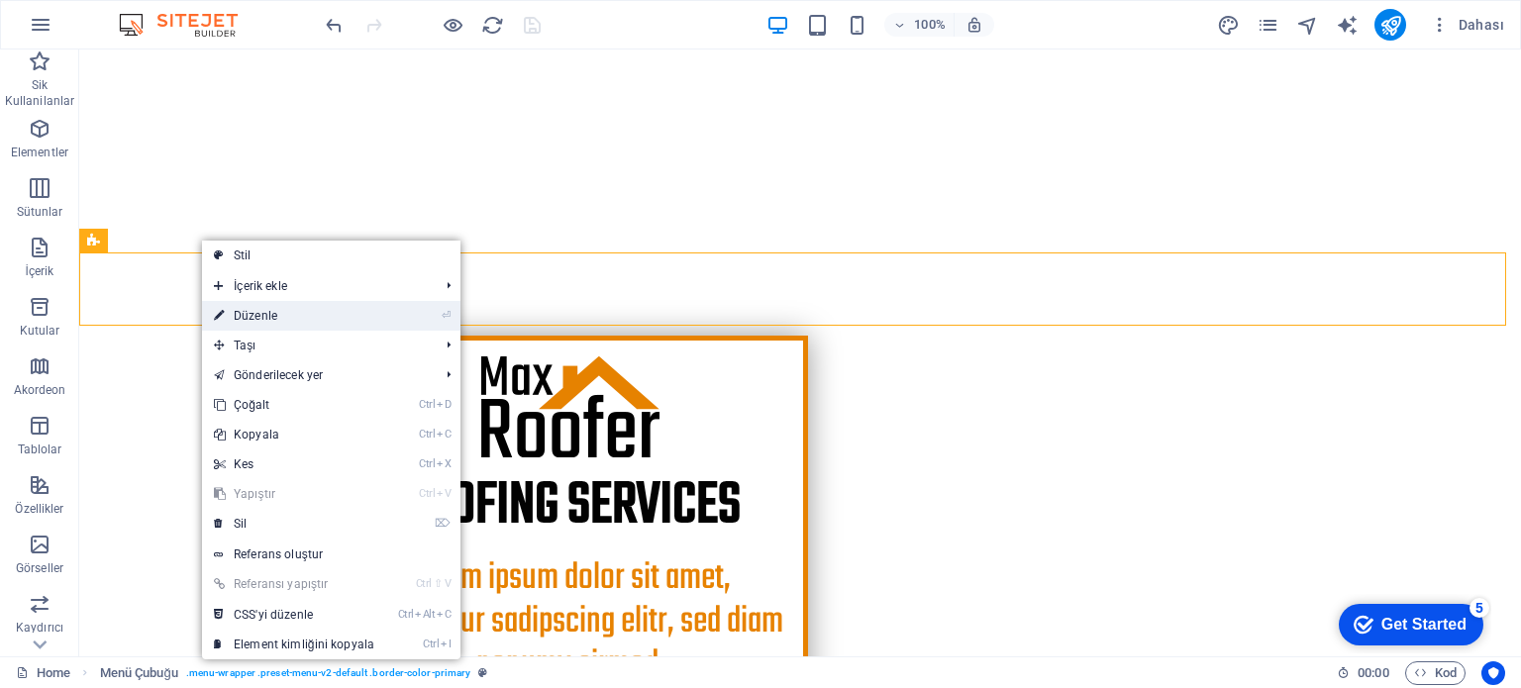
click at [251, 317] on link "⏎ Düzenle" at bounding box center [294, 316] width 184 height 30
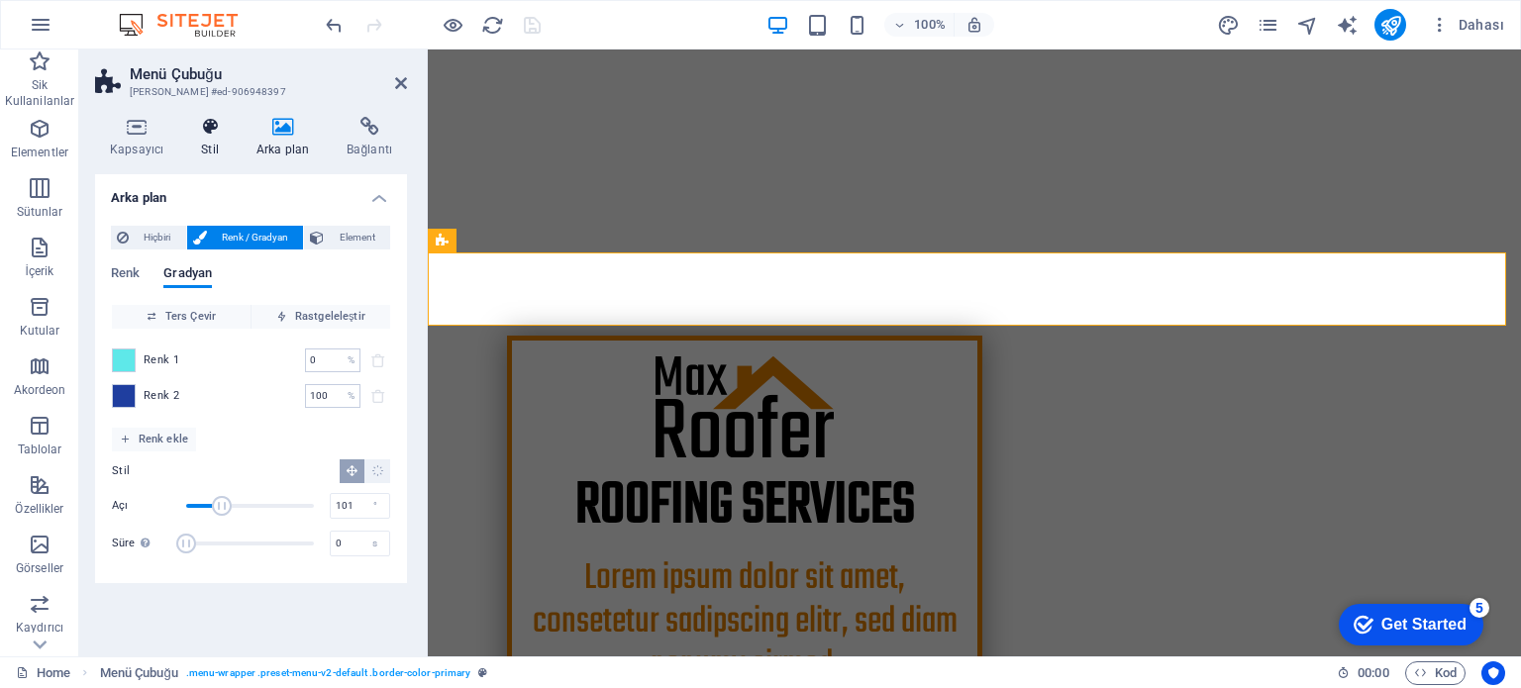
click at [211, 130] on icon at bounding box center [210, 127] width 48 height 20
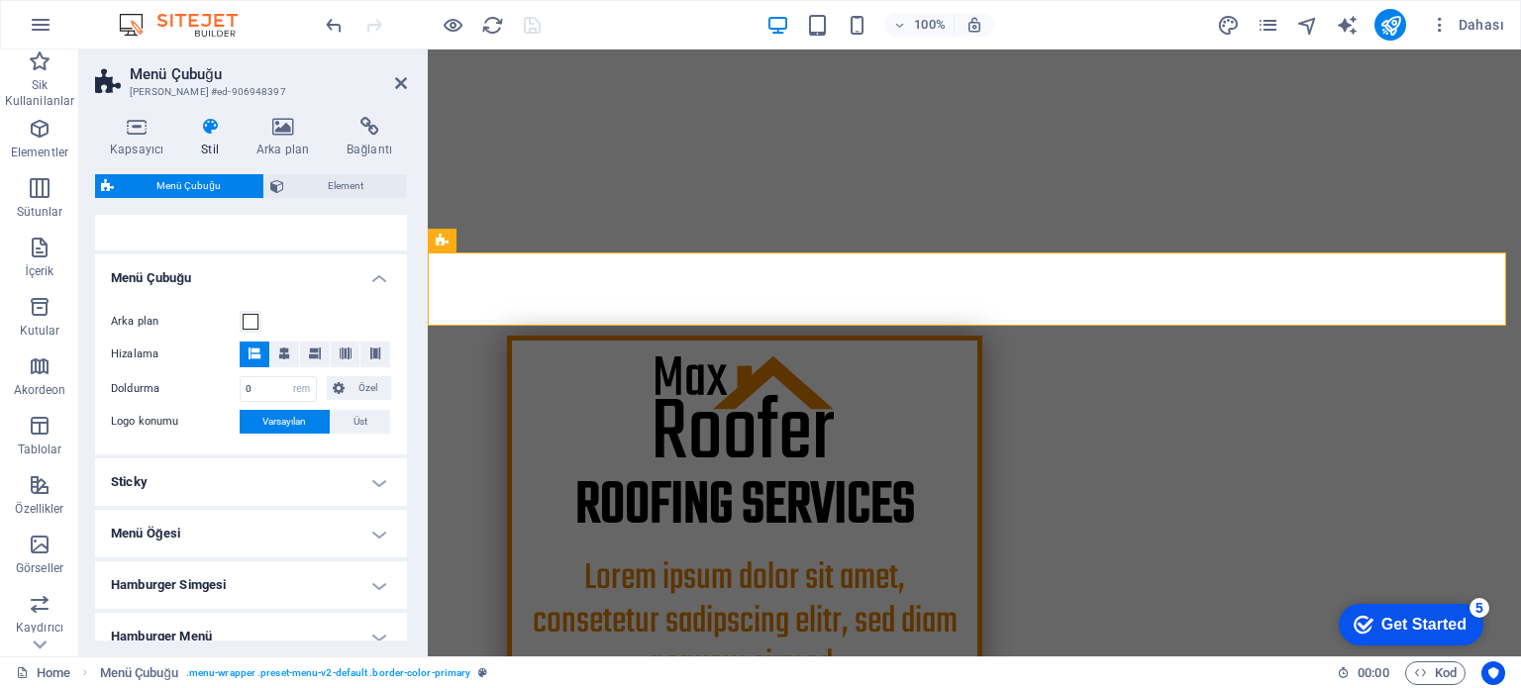
scroll to position [396, 0]
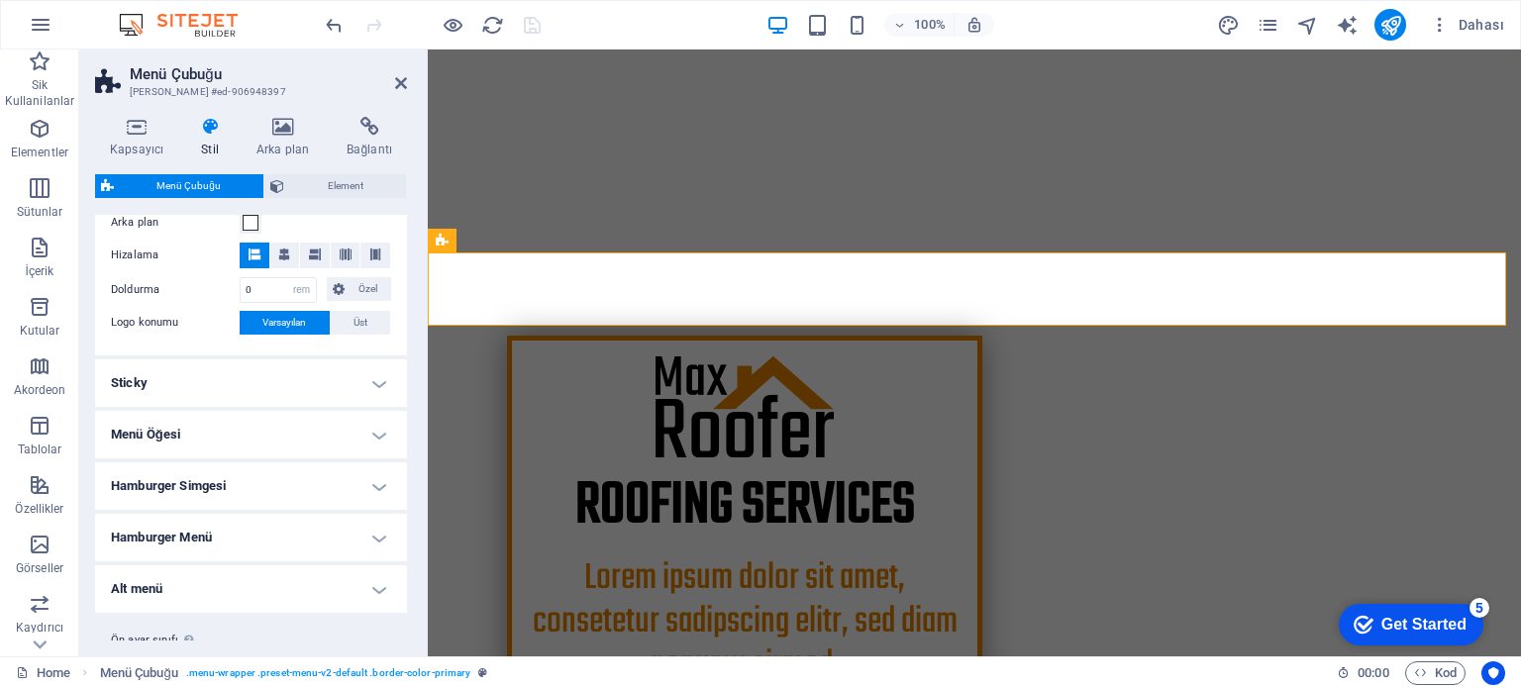
click at [359, 436] on h4 "Menü Öğesi" at bounding box center [251, 435] width 312 height 48
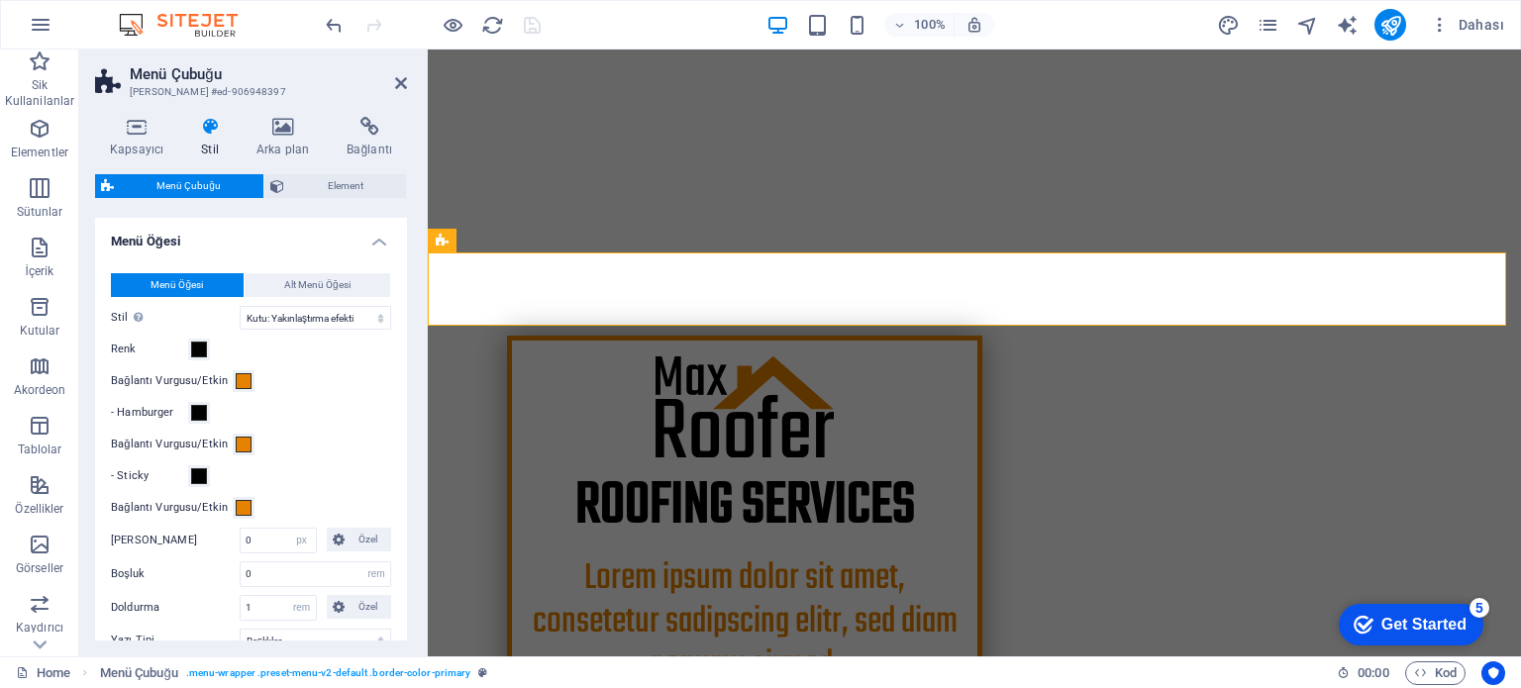
scroll to position [594, 0]
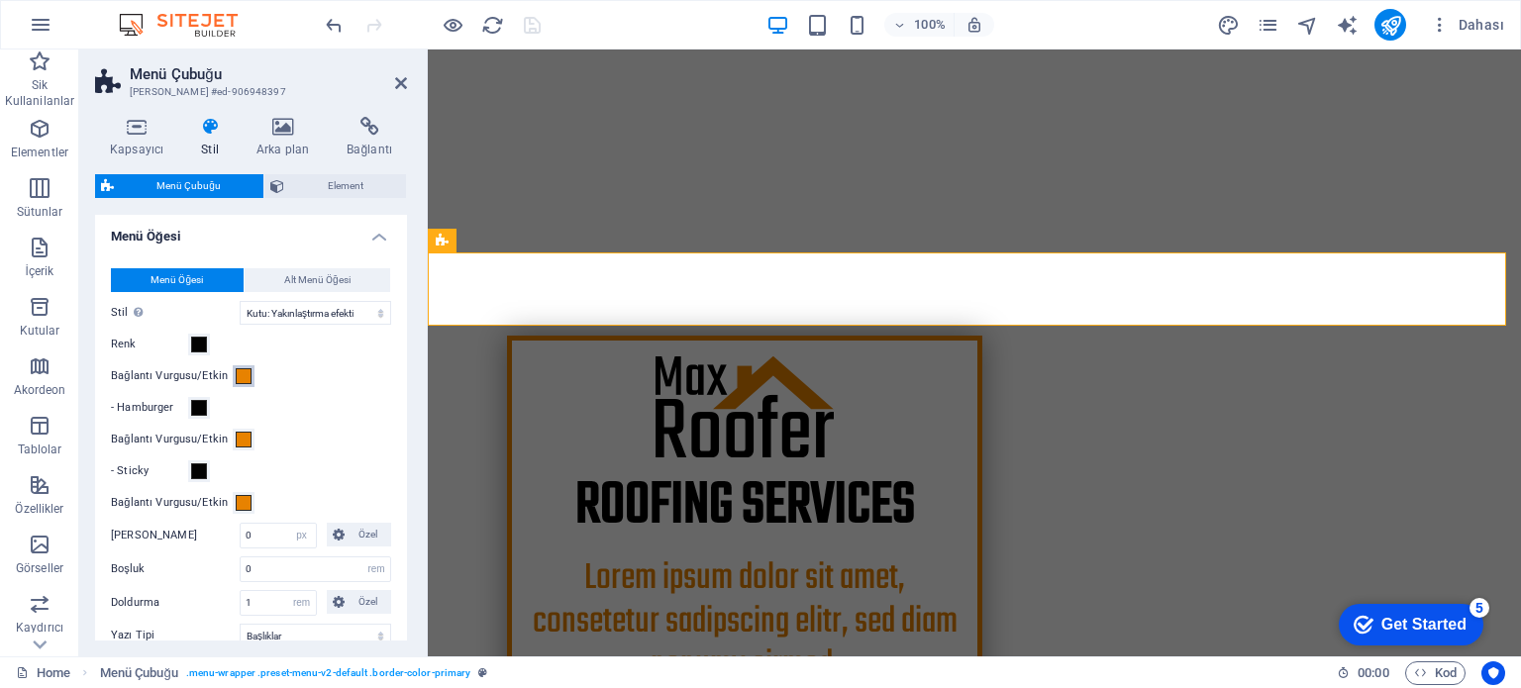
click at [245, 376] on span at bounding box center [244, 376] width 16 height 16
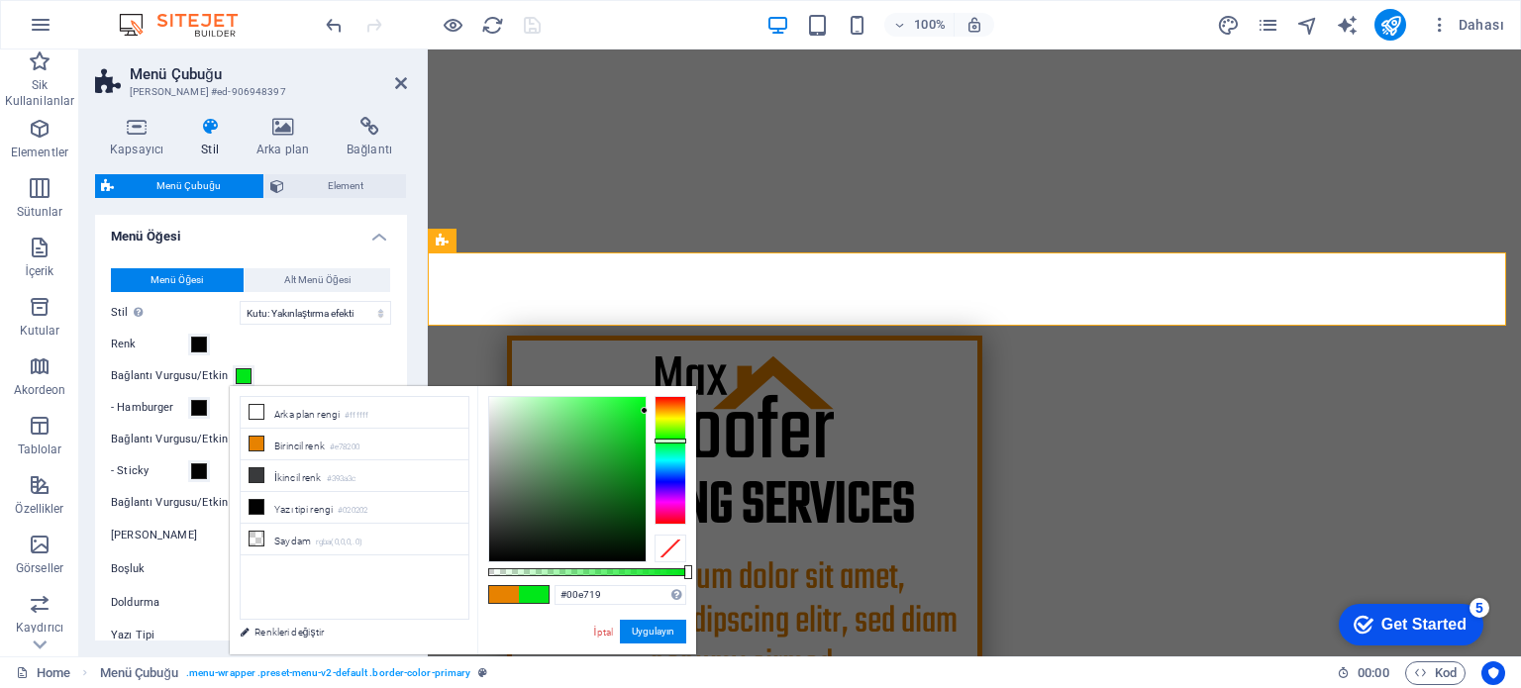
click at [675, 441] on div at bounding box center [670, 460] width 32 height 129
click at [605, 436] on div at bounding box center [567, 479] width 156 height 164
drag, startPoint x: 610, startPoint y: 423, endPoint x: 618, endPoint y: 414, distance: 11.9
click at [614, 418] on div at bounding box center [567, 479] width 156 height 164
click at [622, 411] on div at bounding box center [567, 479] width 156 height 164
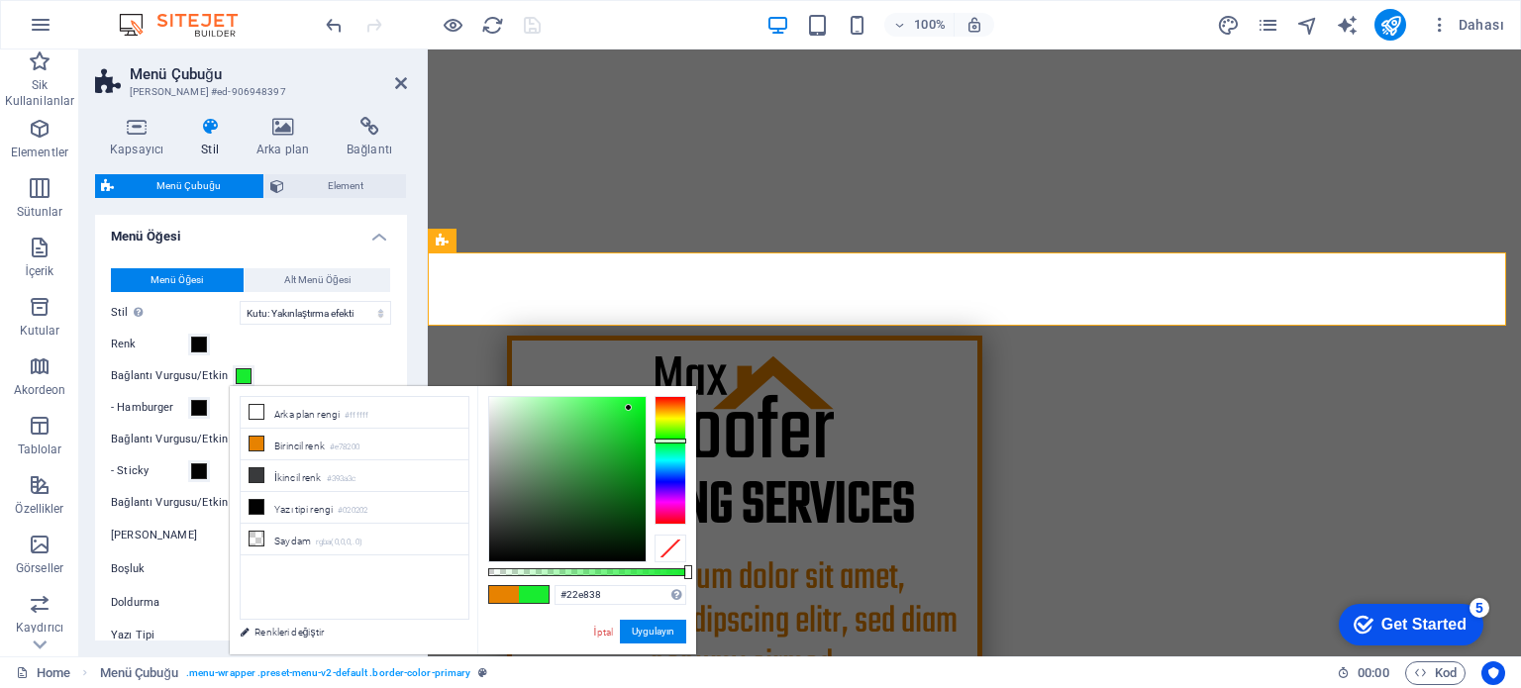
click at [629, 408] on div at bounding box center [567, 479] width 156 height 164
click at [618, 426] on div at bounding box center [567, 479] width 156 height 164
click at [601, 432] on div at bounding box center [567, 479] width 156 height 164
type input "#e4f5e6"
click at [499, 402] on div at bounding box center [567, 479] width 156 height 164
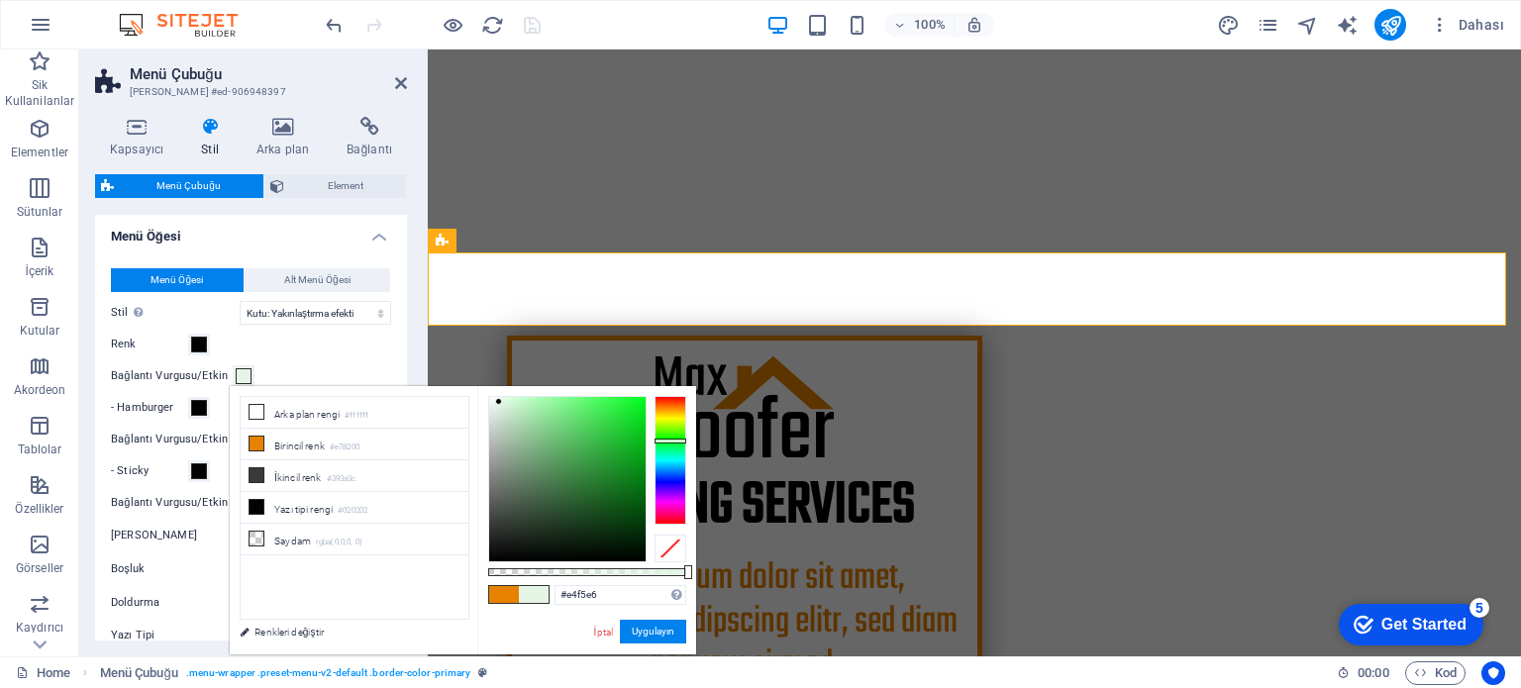
click at [499, 402] on div at bounding box center [498, 401] width 7 height 7
click at [653, 640] on button "Uygulayın" at bounding box center [653, 632] width 66 height 24
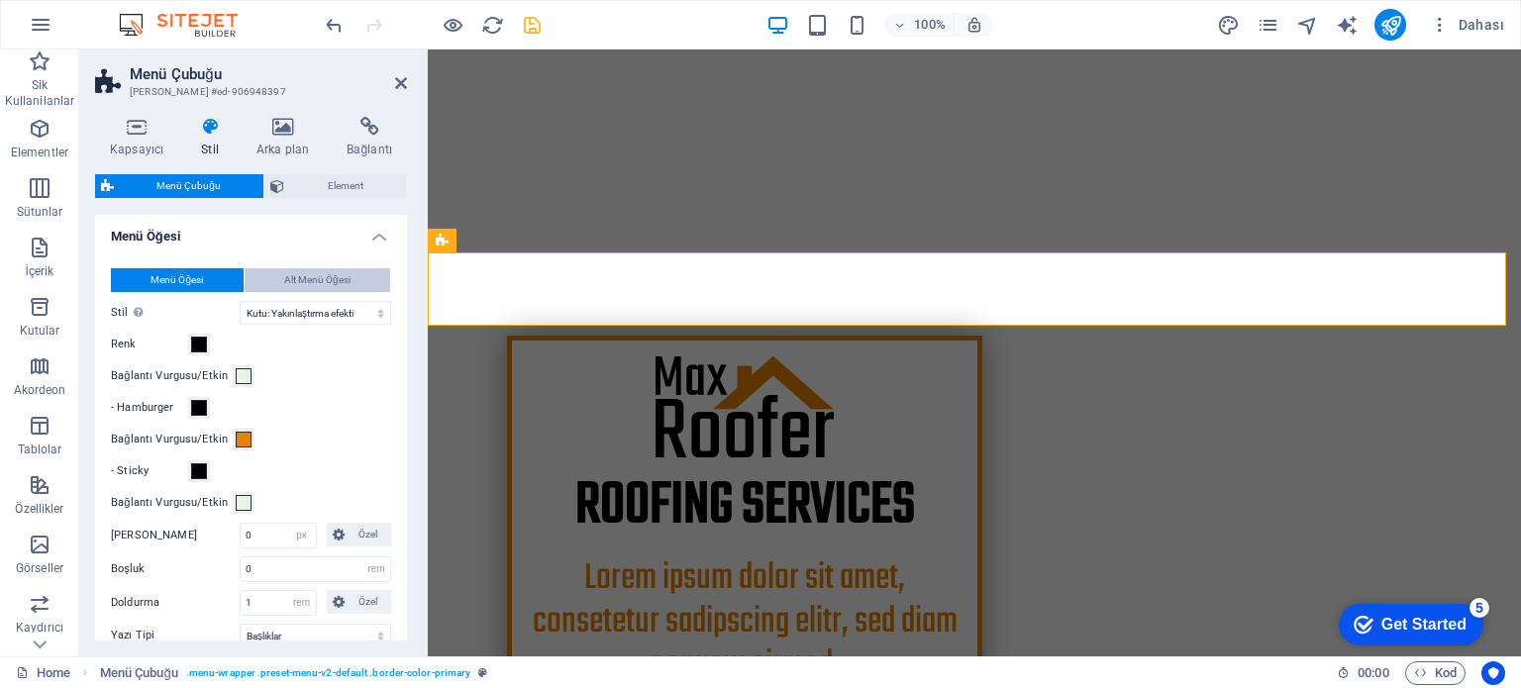
click at [333, 276] on span "Alt Menü Öğesi" at bounding box center [317, 280] width 66 height 24
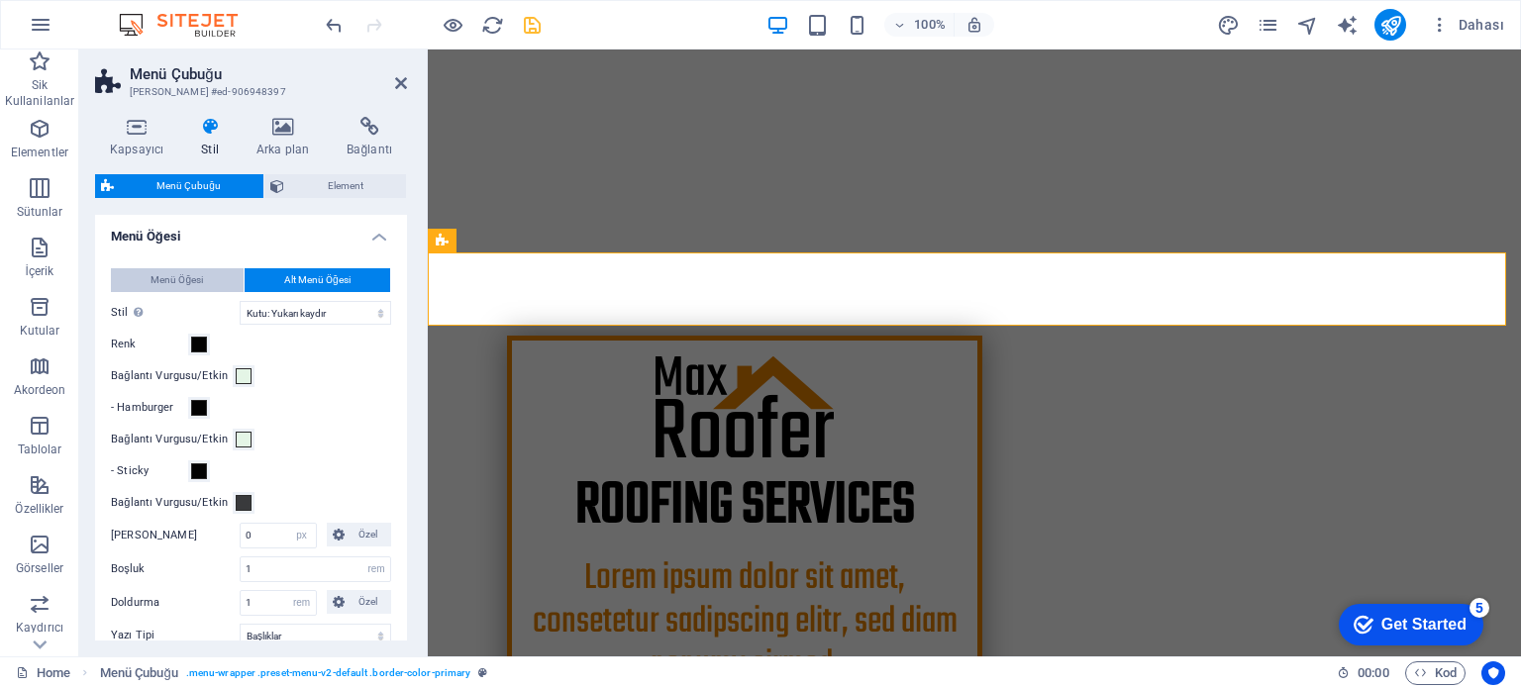
select select
click at [189, 269] on span "Menü Öğesi" at bounding box center [177, 280] width 52 height 24
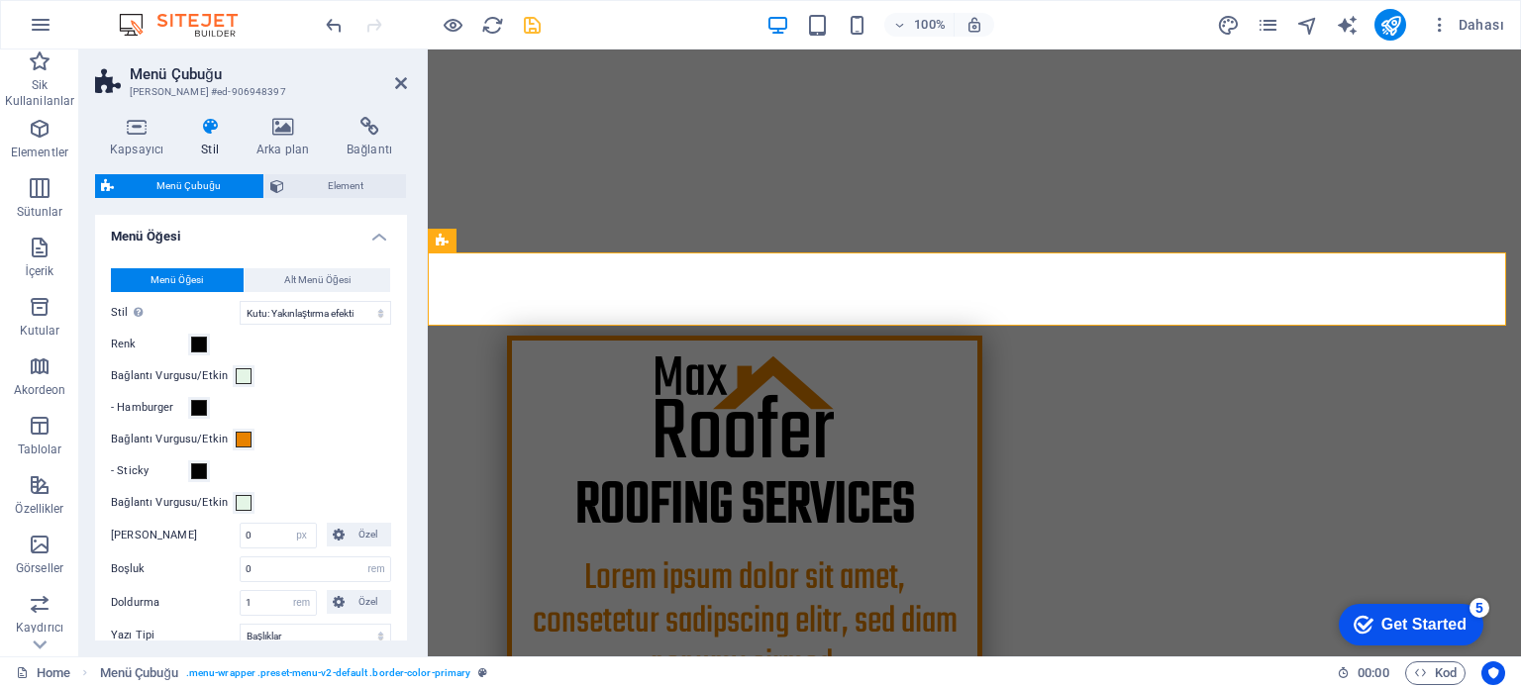
drag, startPoint x: 408, startPoint y: 464, endPoint x: 405, endPoint y: 500, distance: 35.8
click at [405, 500] on div "Kapsayıcı Stil Arka plan Bağlantı Boyut Yükseklik Varsayılan px rem % vh vw Min…" at bounding box center [251, 378] width 344 height 555
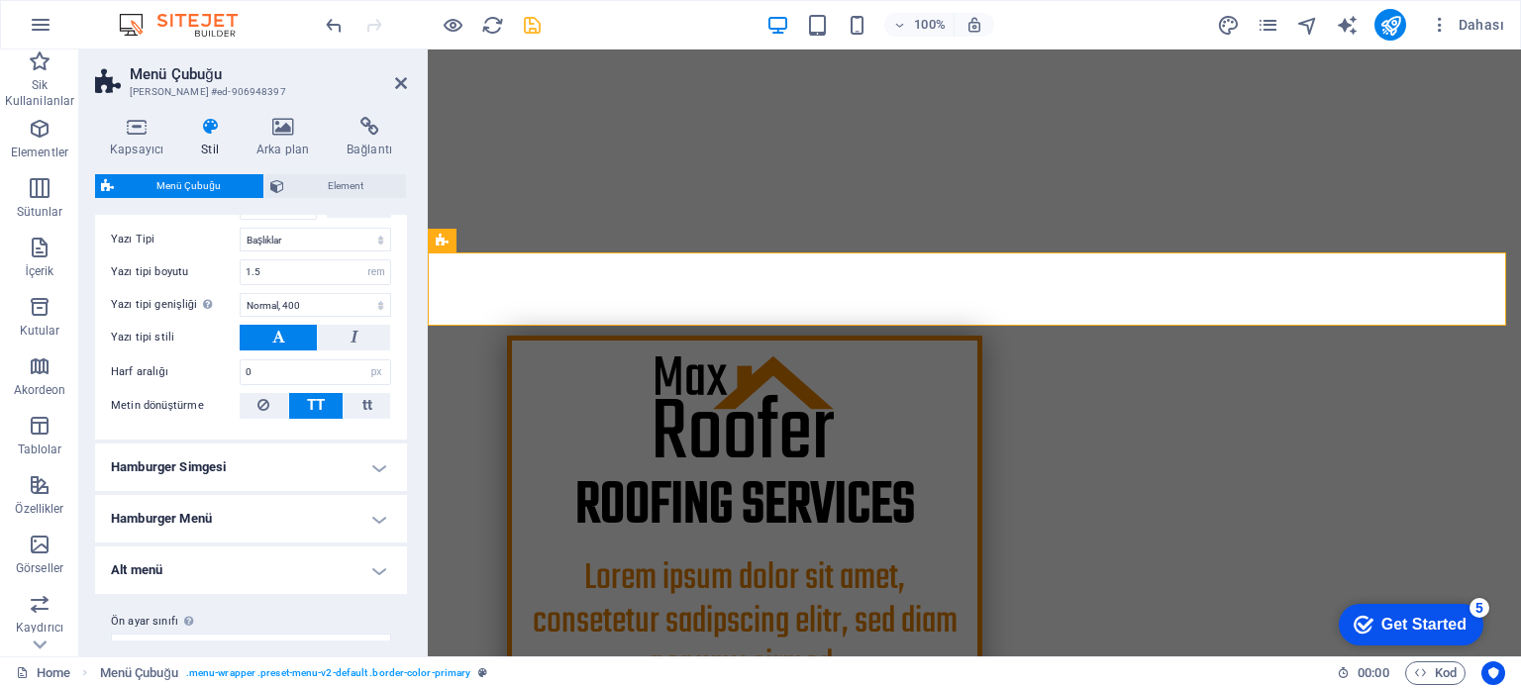
scroll to position [1018, 0]
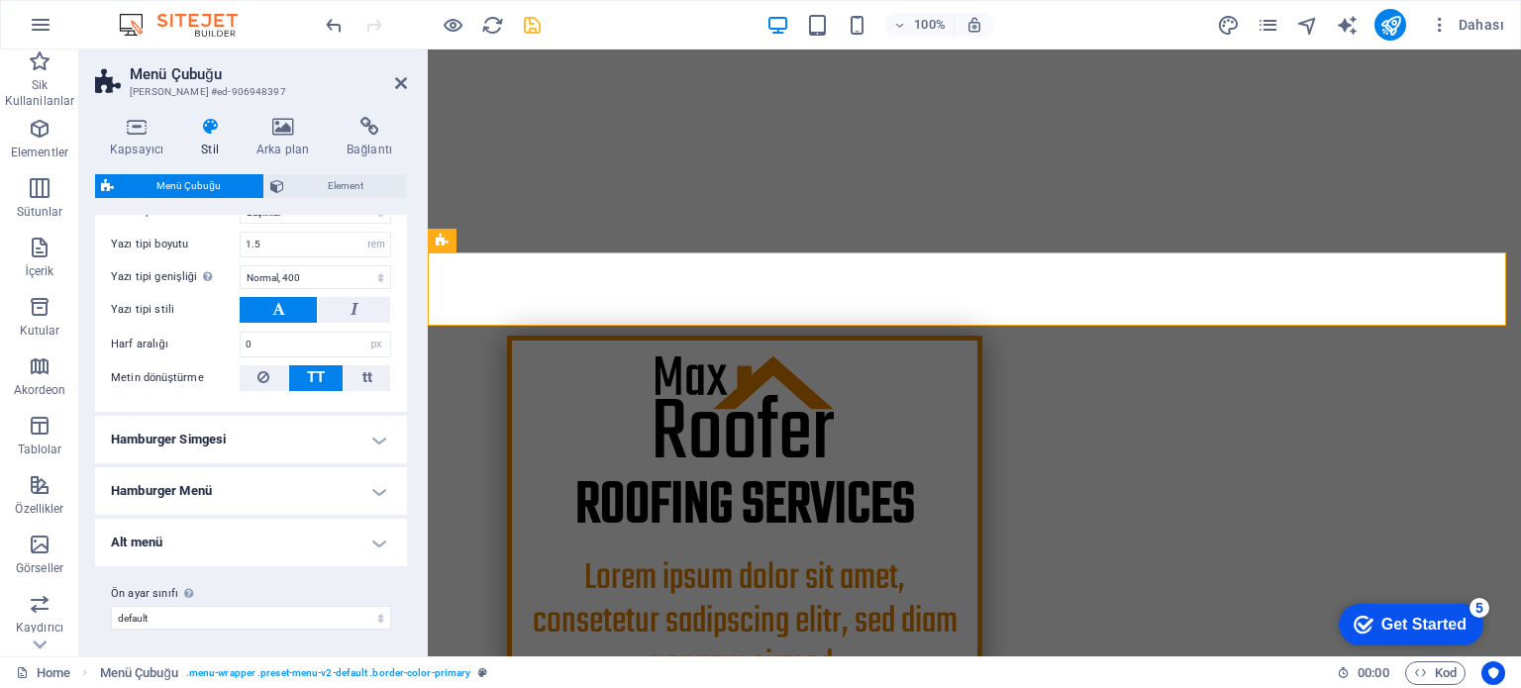
click at [366, 430] on h4 "Hamburger Simgesi" at bounding box center [251, 440] width 312 height 48
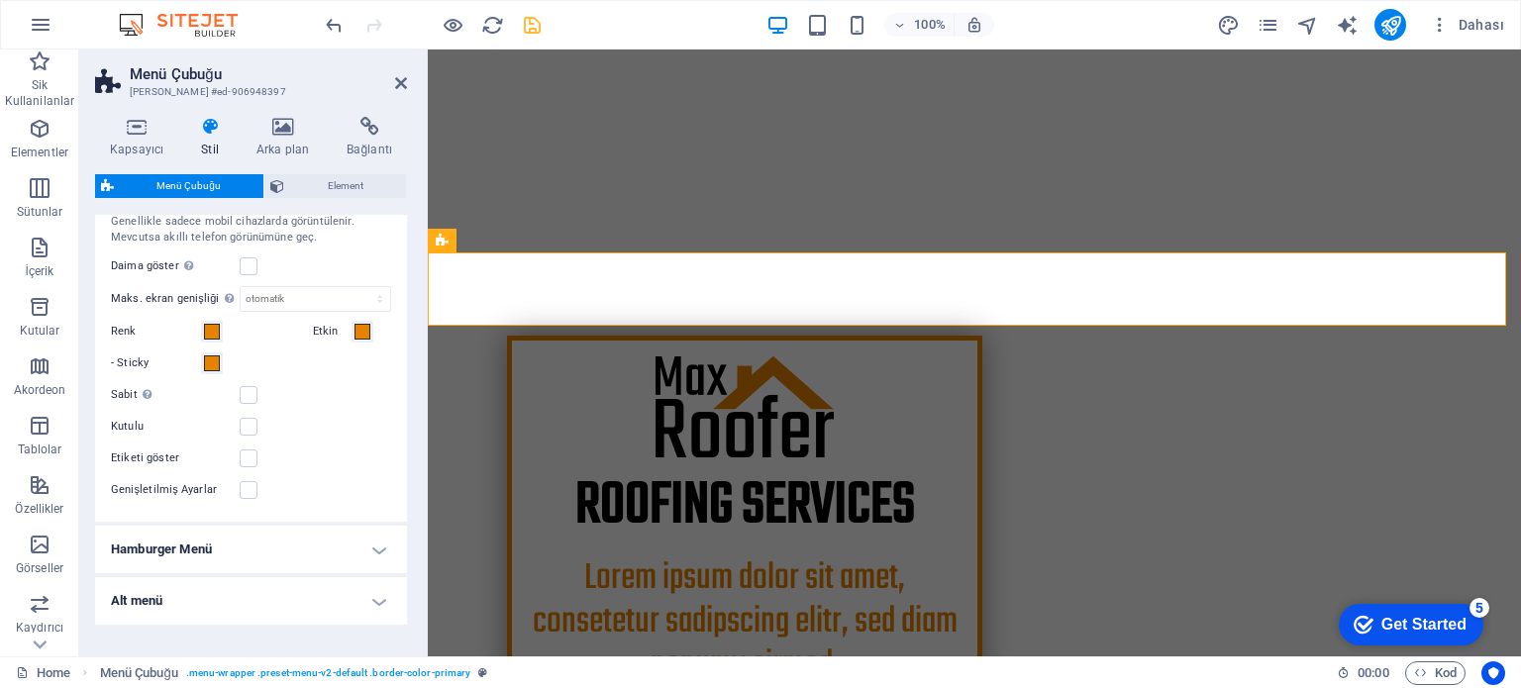
scroll to position [1315, 0]
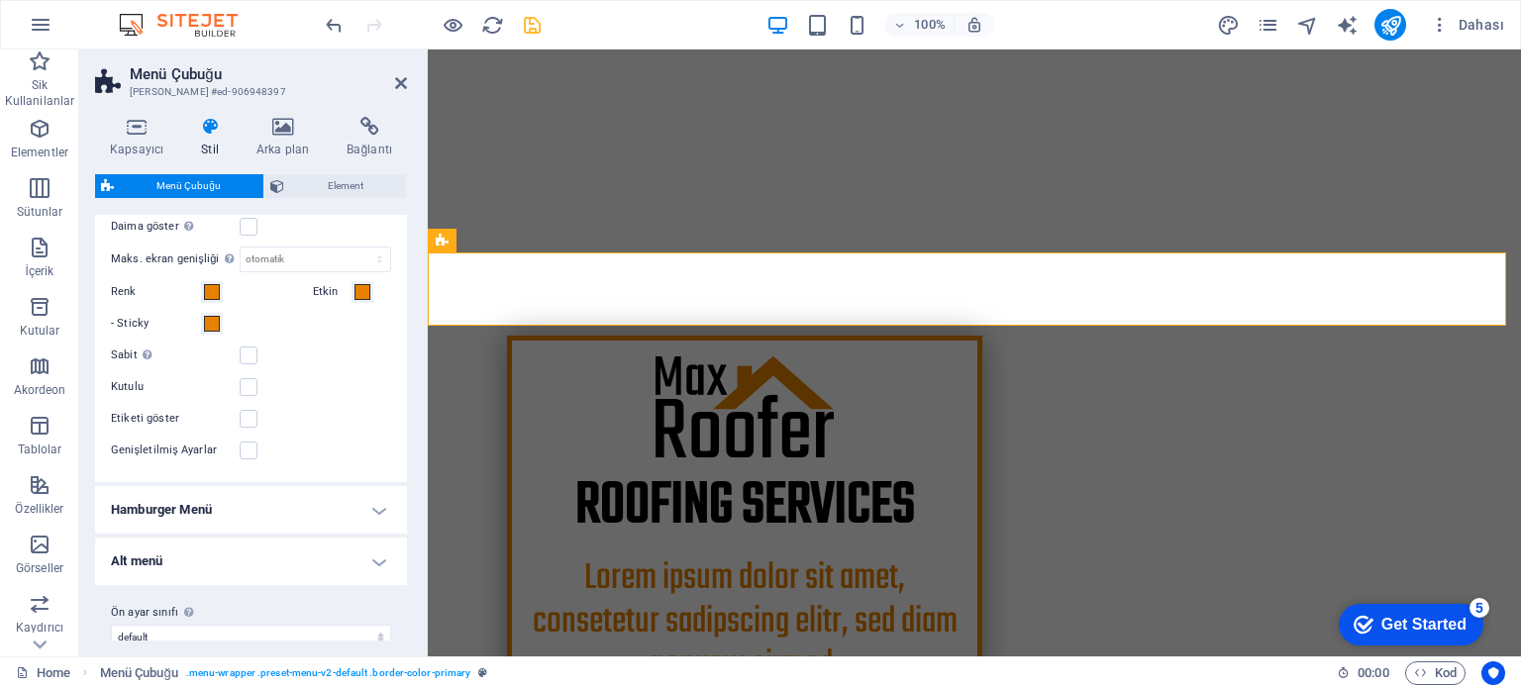
click at [316, 508] on h4 "Hamburger Menü" at bounding box center [251, 510] width 312 height 48
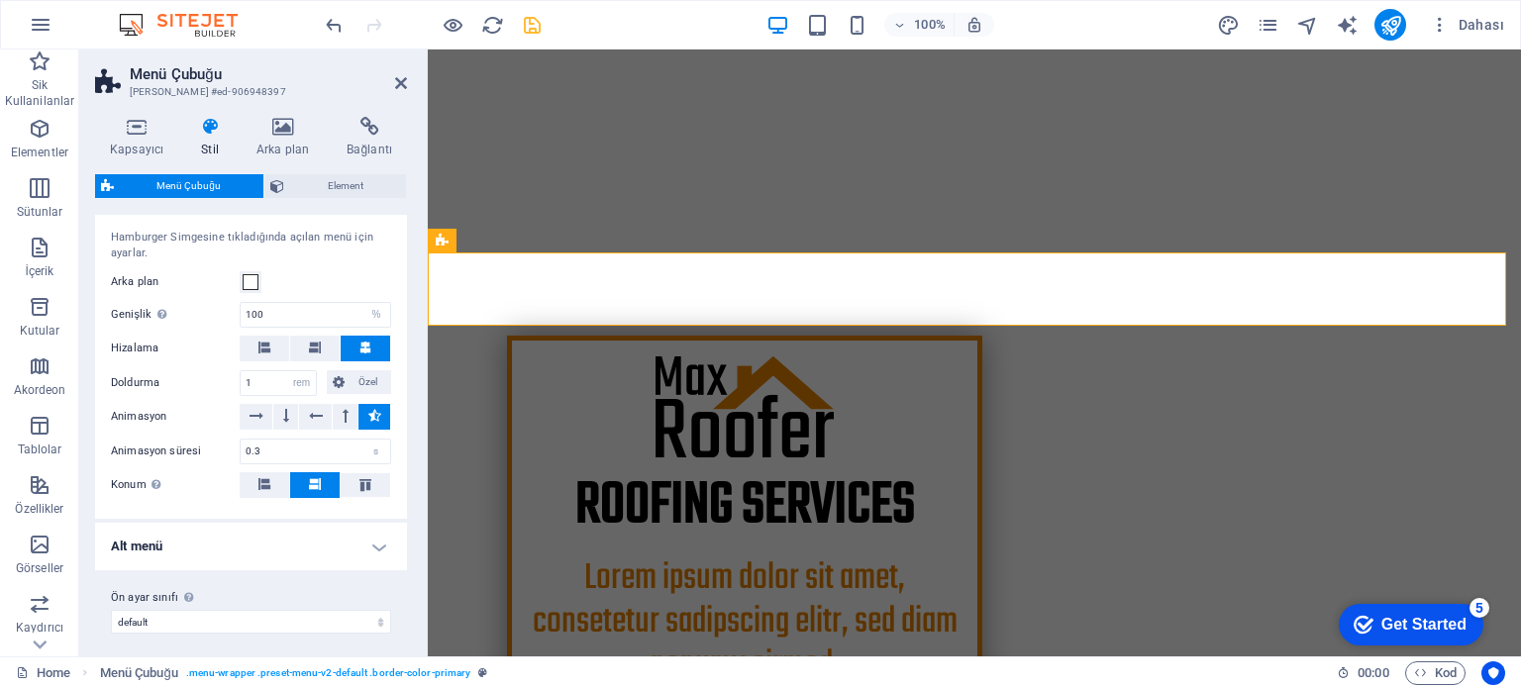
scroll to position [1628, 0]
click at [333, 541] on h4 "Alt menü" at bounding box center [251, 546] width 312 height 48
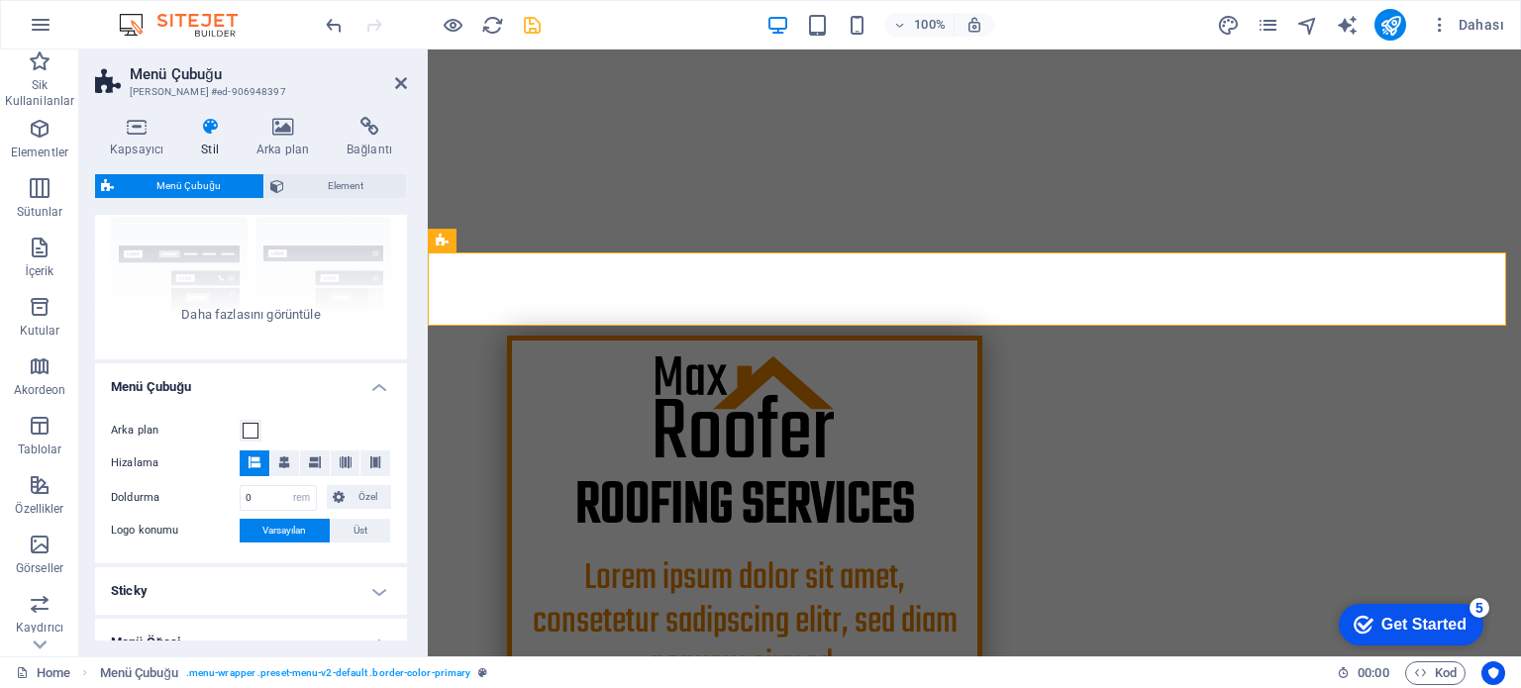
scroll to position [0, 0]
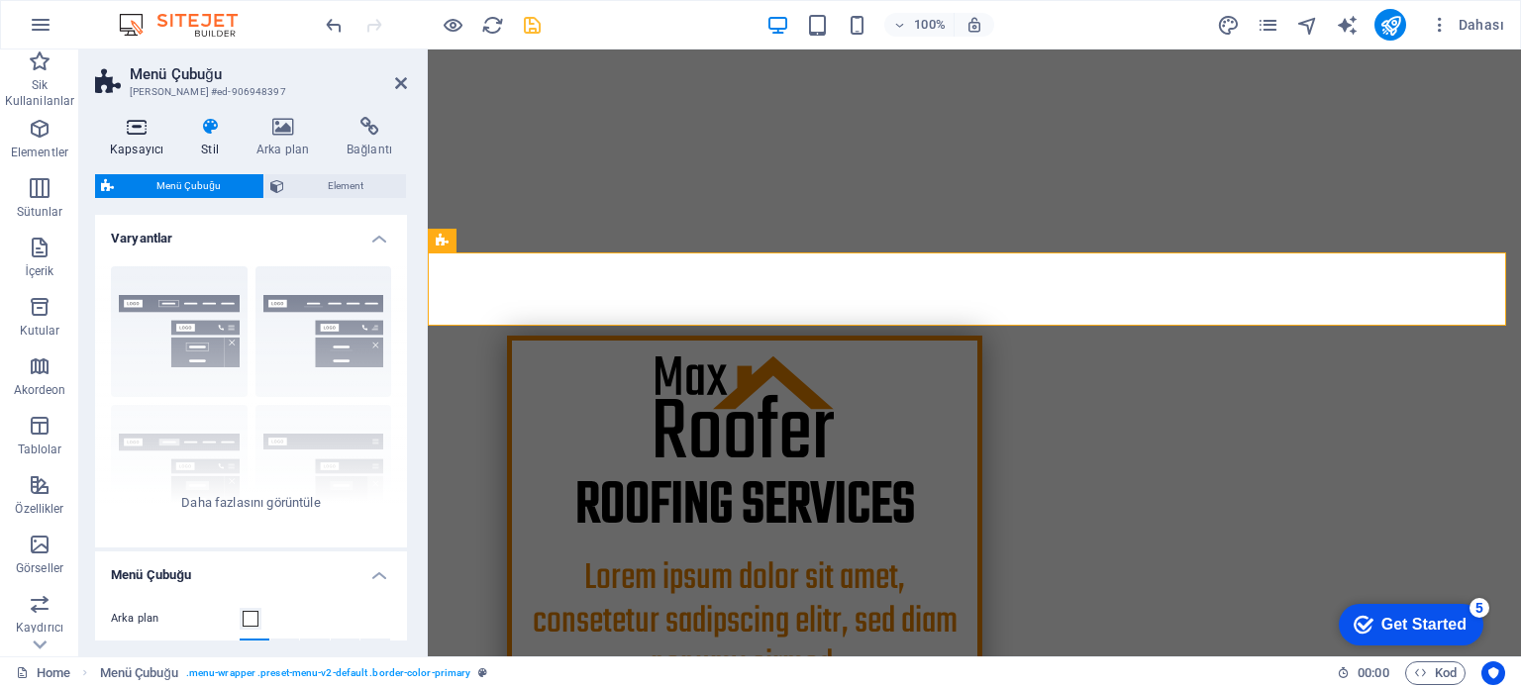
click at [131, 118] on icon at bounding box center [136, 127] width 83 height 20
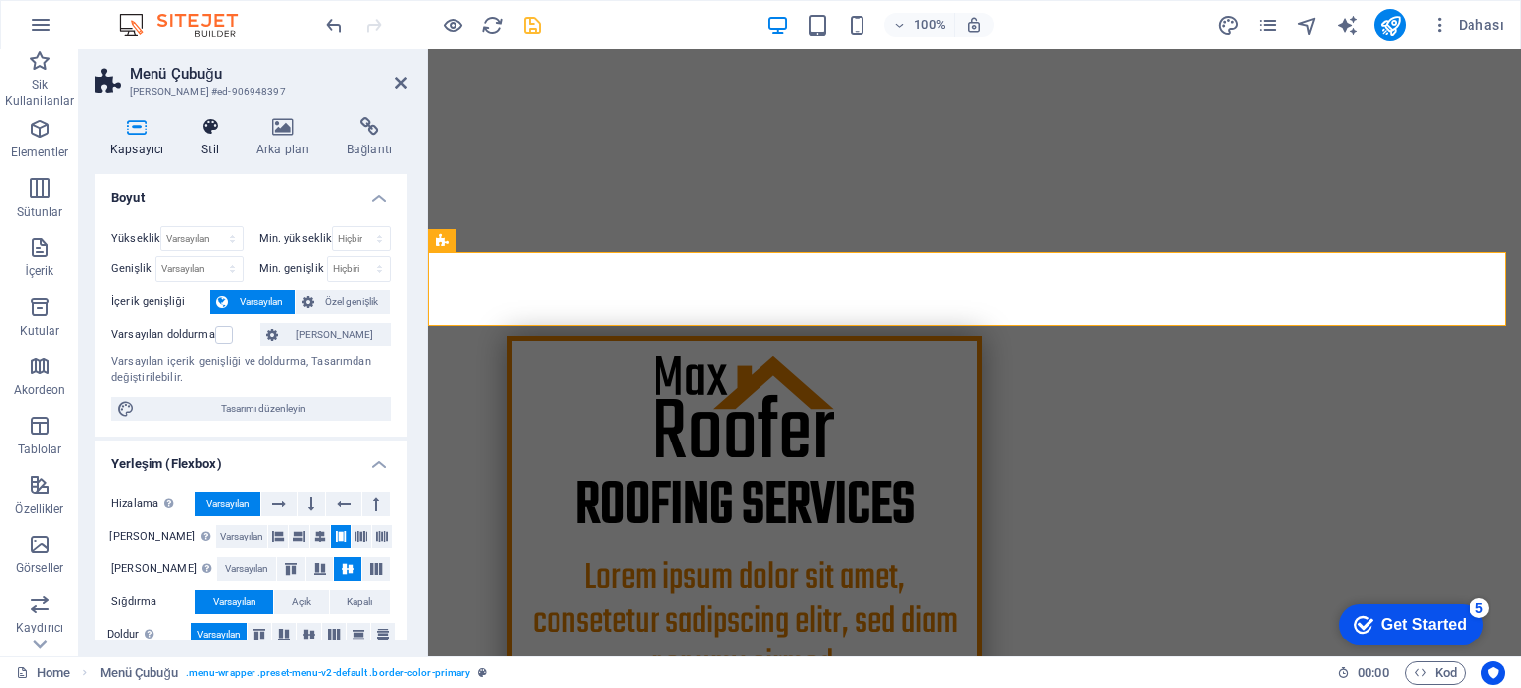
click at [230, 136] on icon at bounding box center [210, 127] width 48 height 20
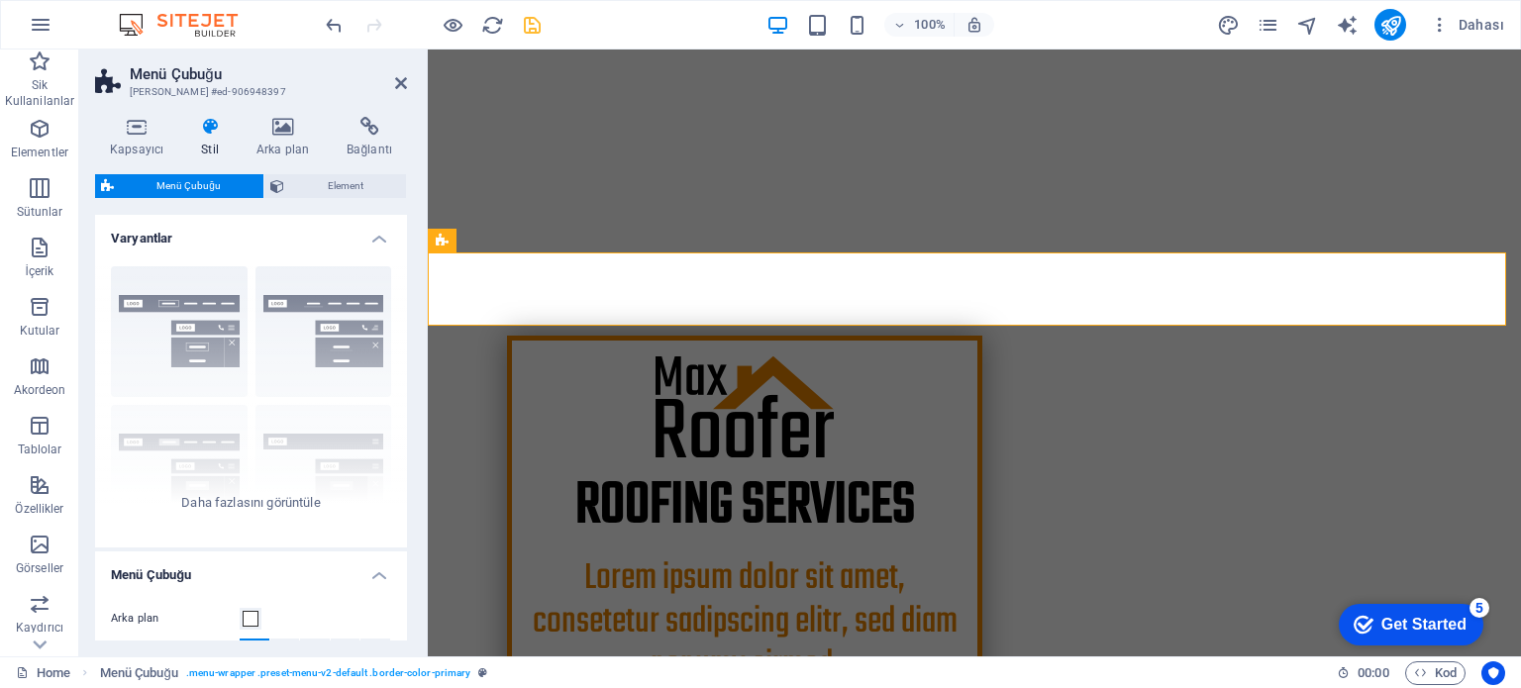
click at [226, 181] on span "Menü Çubuğu" at bounding box center [189, 186] width 138 height 24
click at [319, 177] on span "Element" at bounding box center [345, 186] width 110 height 24
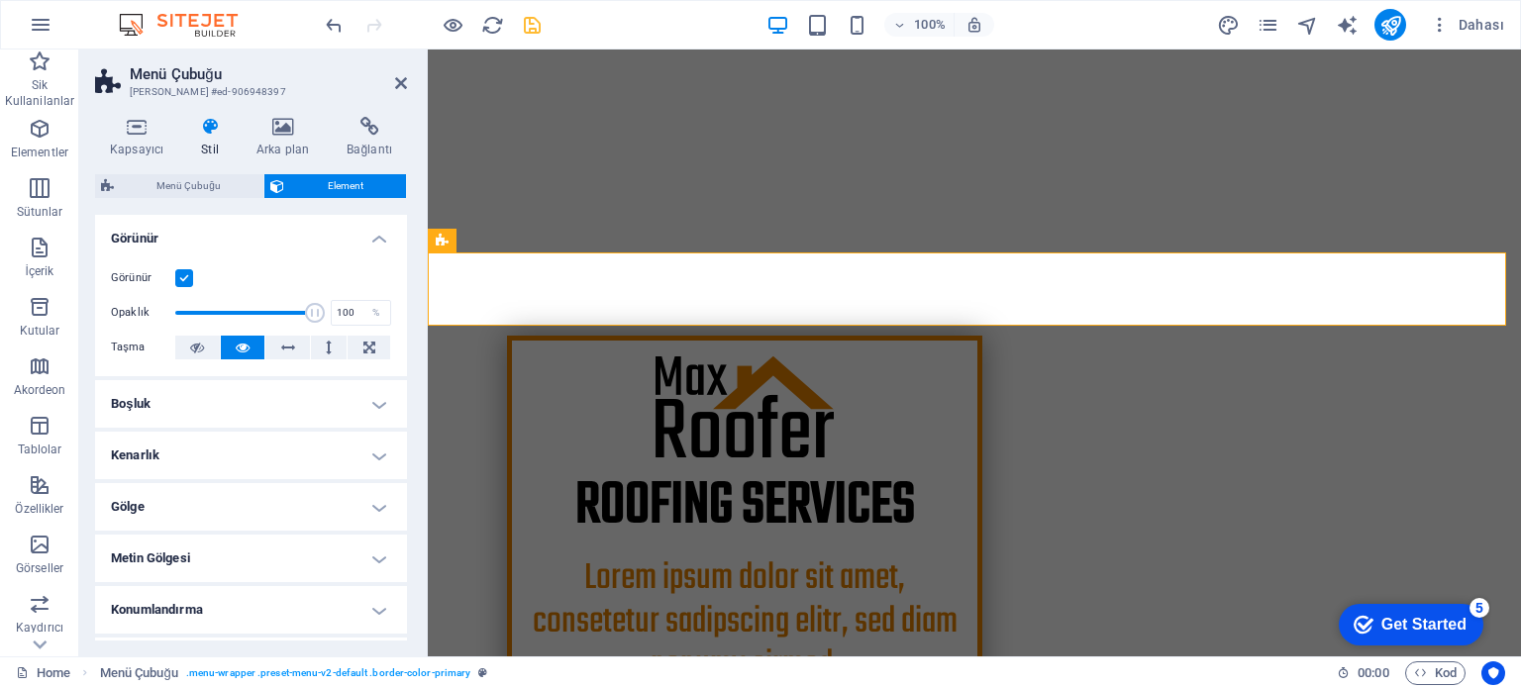
click at [381, 550] on h4 "Metin Gölgesi" at bounding box center [251, 559] width 312 height 48
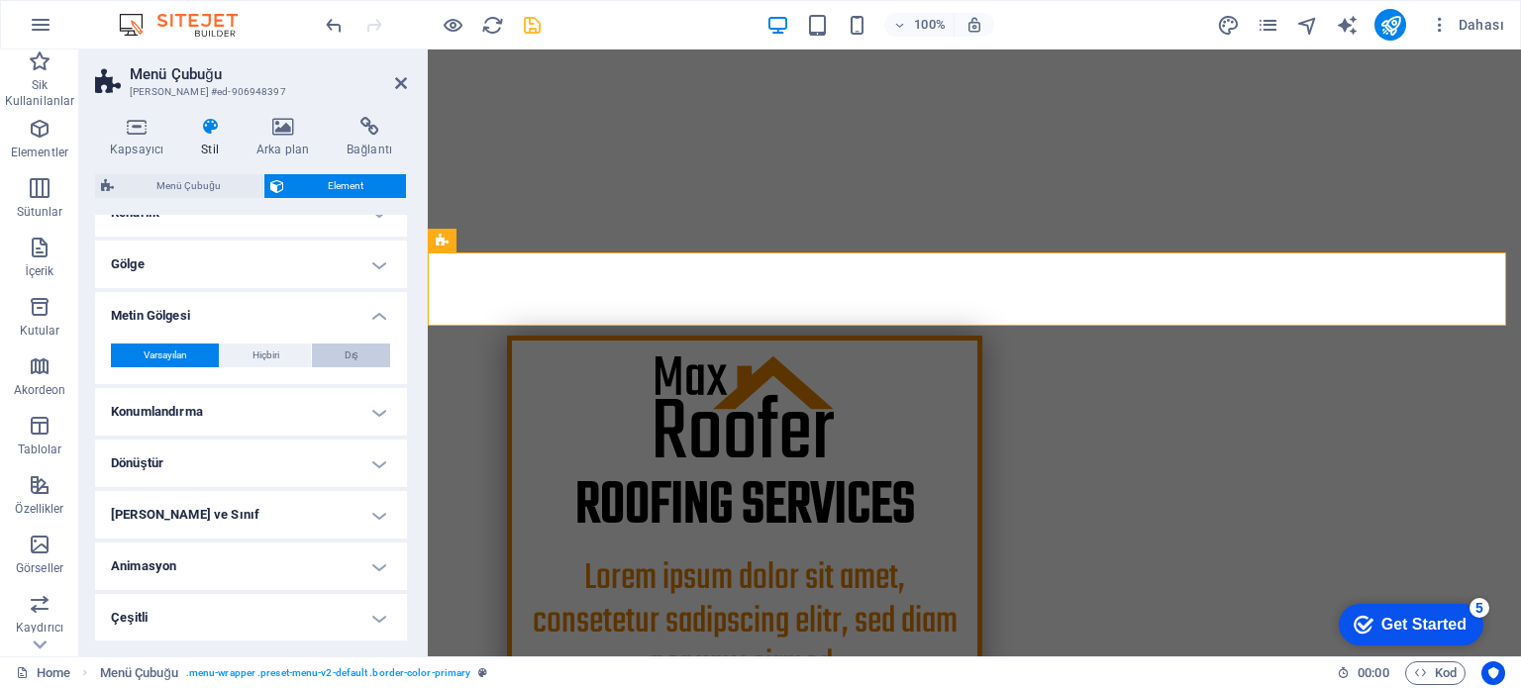
click at [345, 352] on span "Dış" at bounding box center [352, 356] width 14 height 24
type input "2"
type input "4"
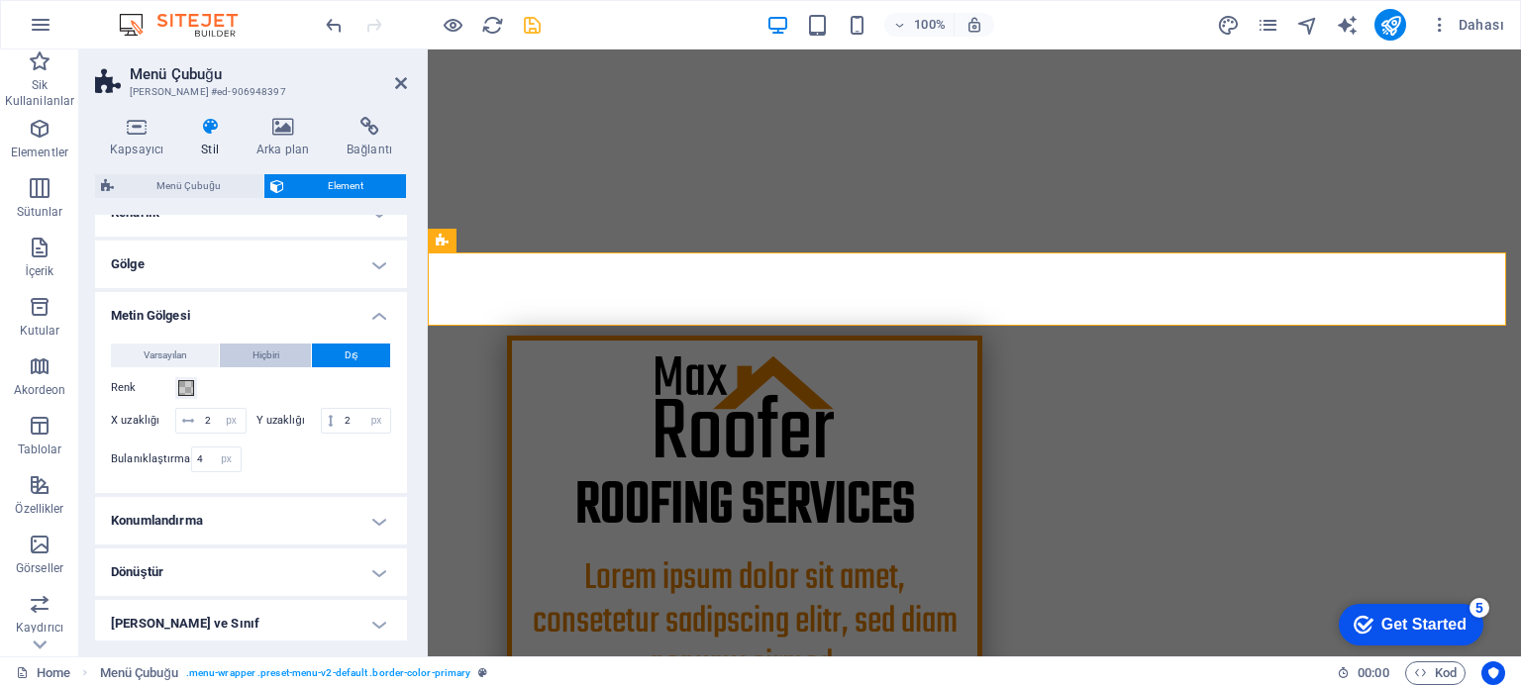
click at [265, 358] on span "Hiçbiri" at bounding box center [265, 356] width 27 height 24
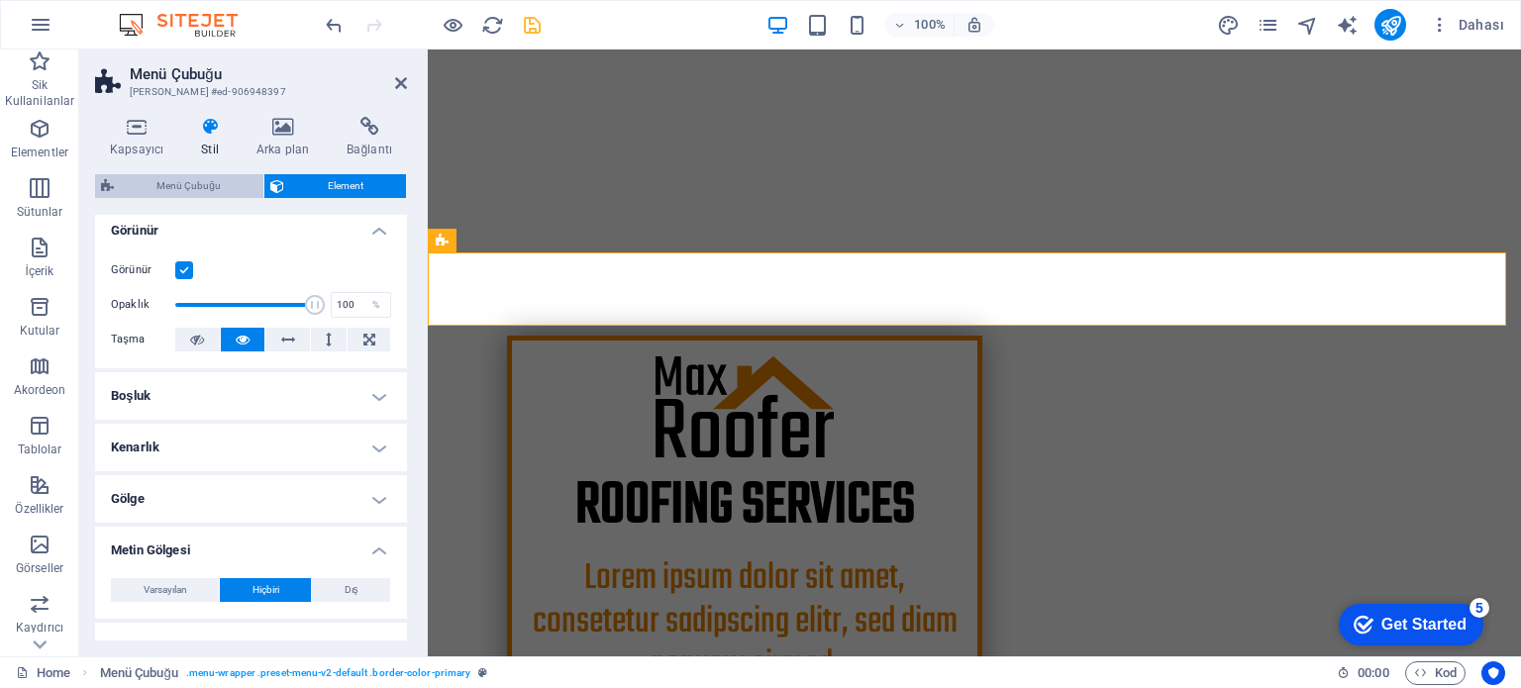
scroll to position [0, 0]
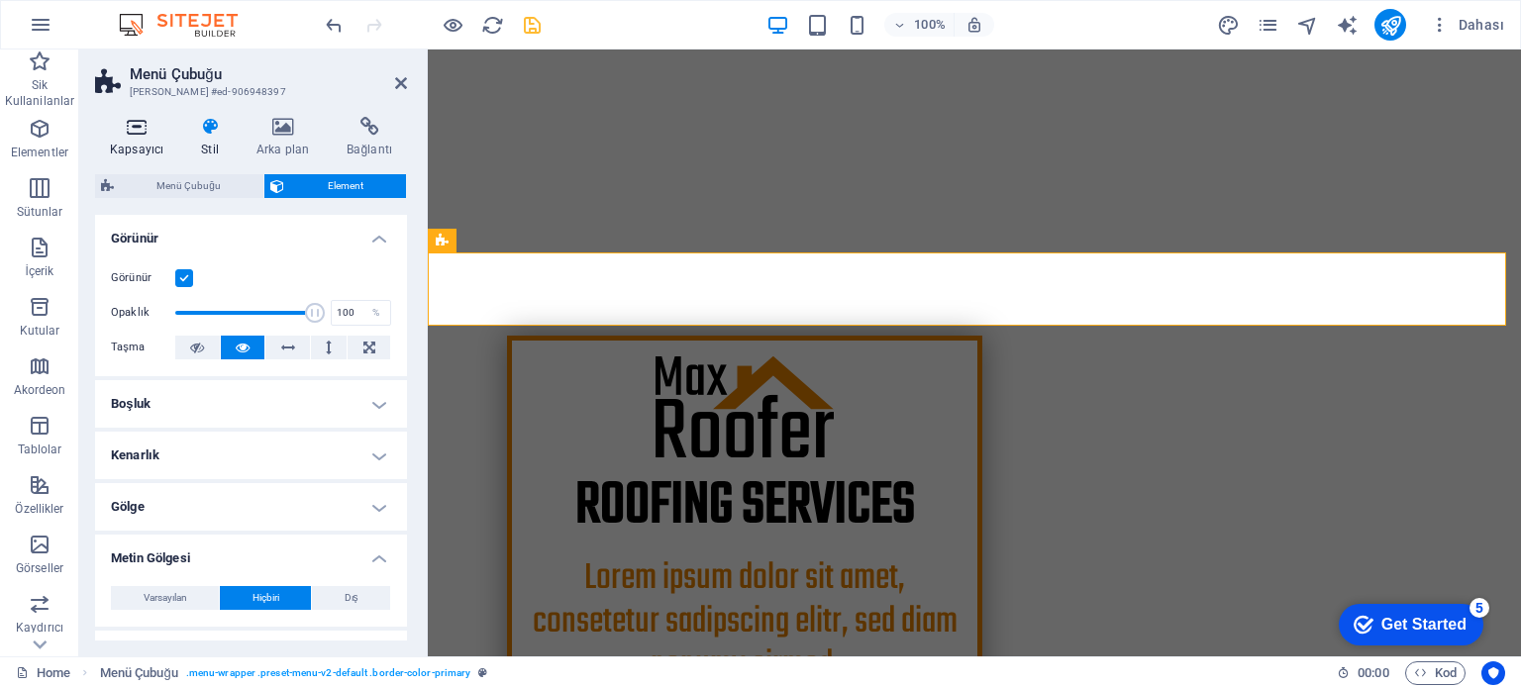
click at [151, 140] on h4 "Kapsayıcı" at bounding box center [140, 138] width 91 height 42
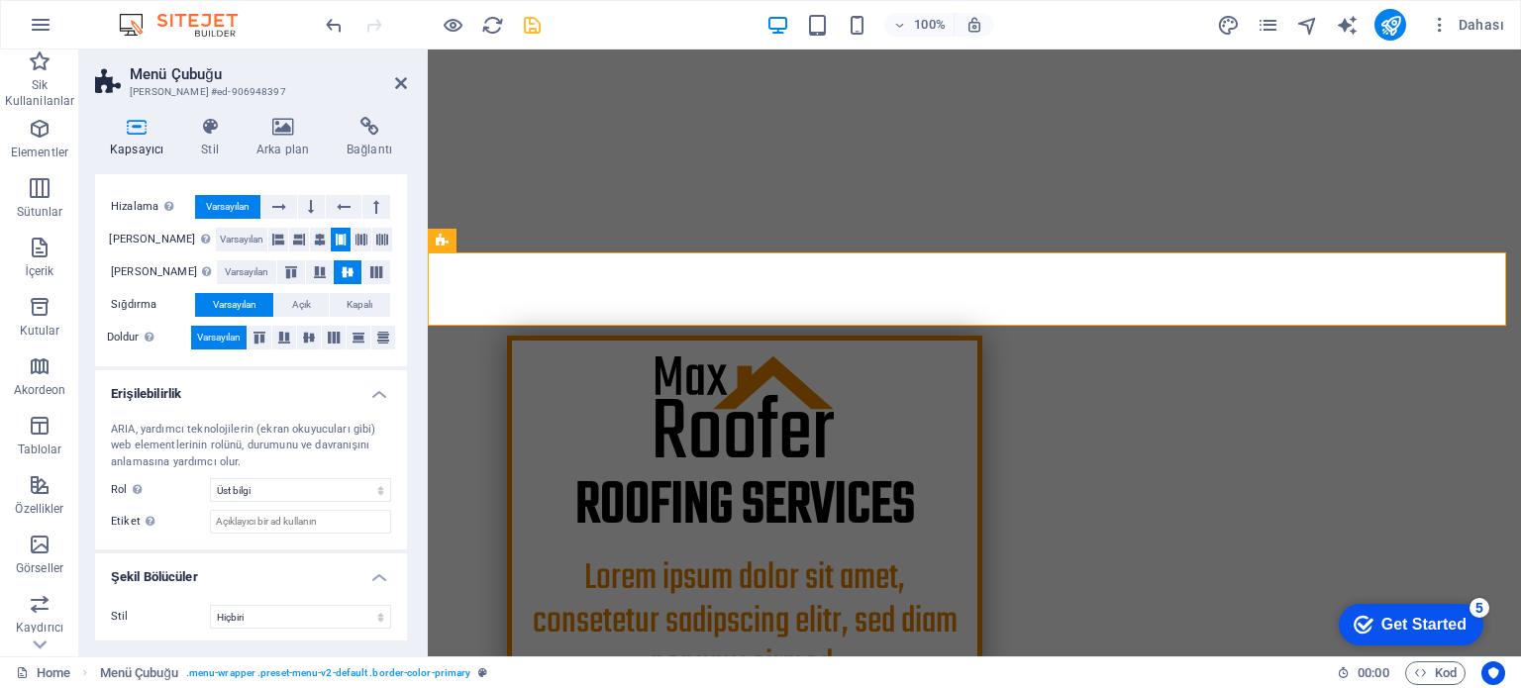
scroll to position [299, 0]
click at [522, 18] on icon "save" at bounding box center [532, 25] width 23 height 23
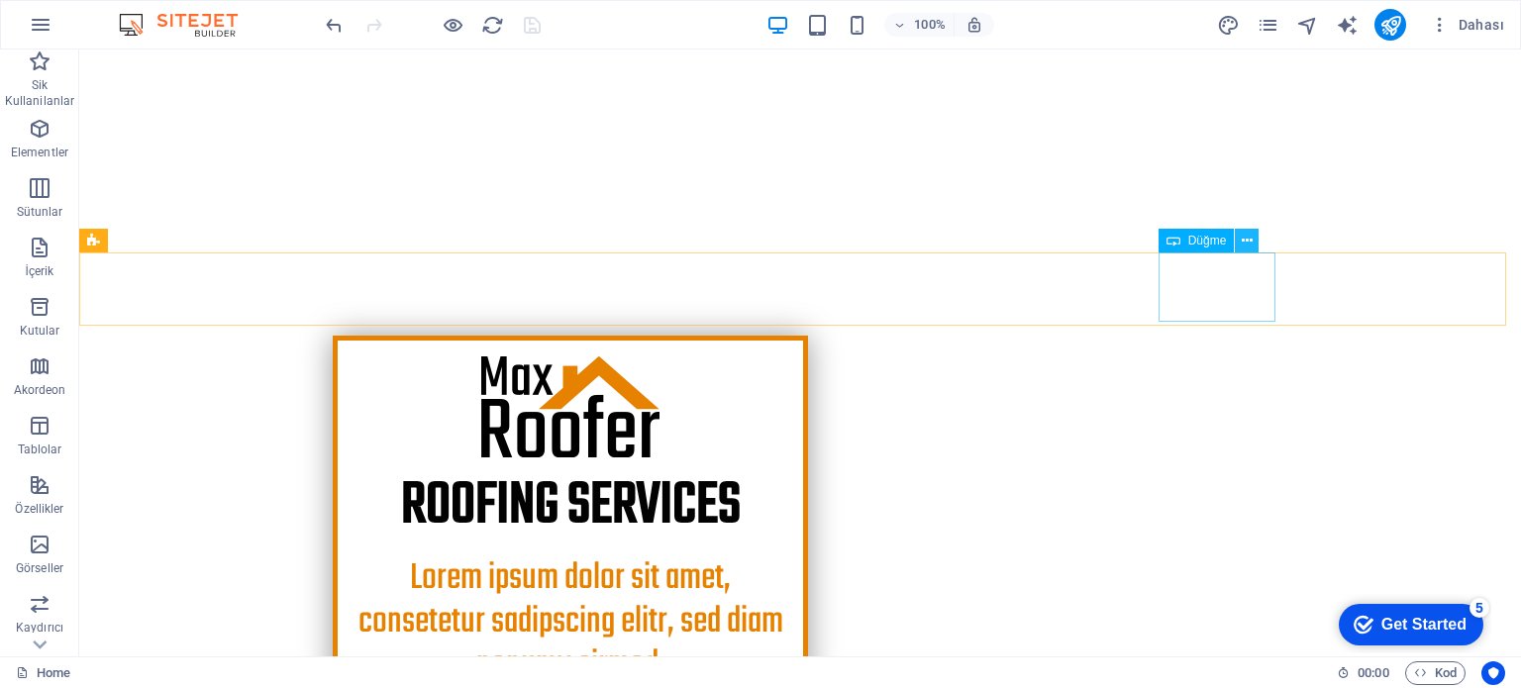
click at [1246, 244] on icon at bounding box center [1247, 241] width 11 height 21
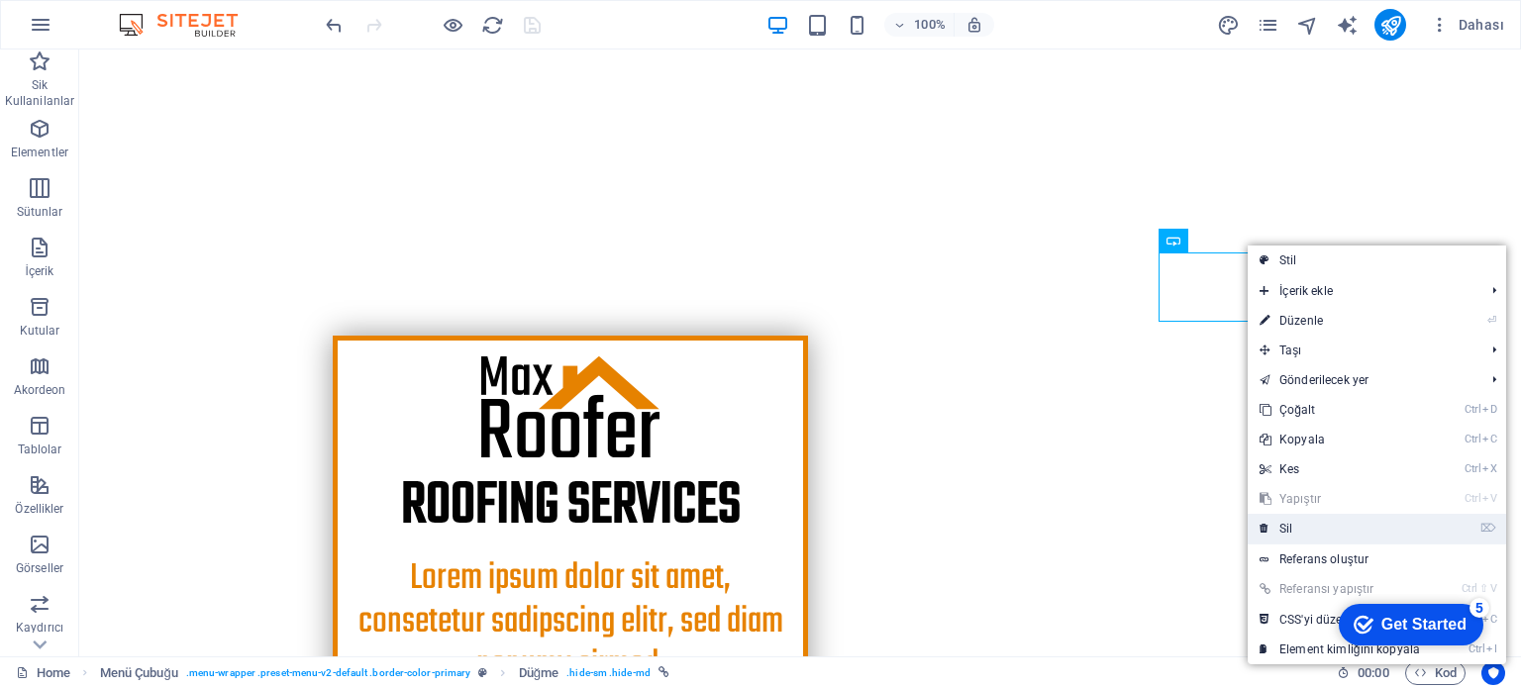
drag, startPoint x: 1221, startPoint y: 486, endPoint x: 1302, endPoint y: 536, distance: 95.1
click at [1302, 536] on link "⌦ Sil" at bounding box center [1340, 529] width 184 height 30
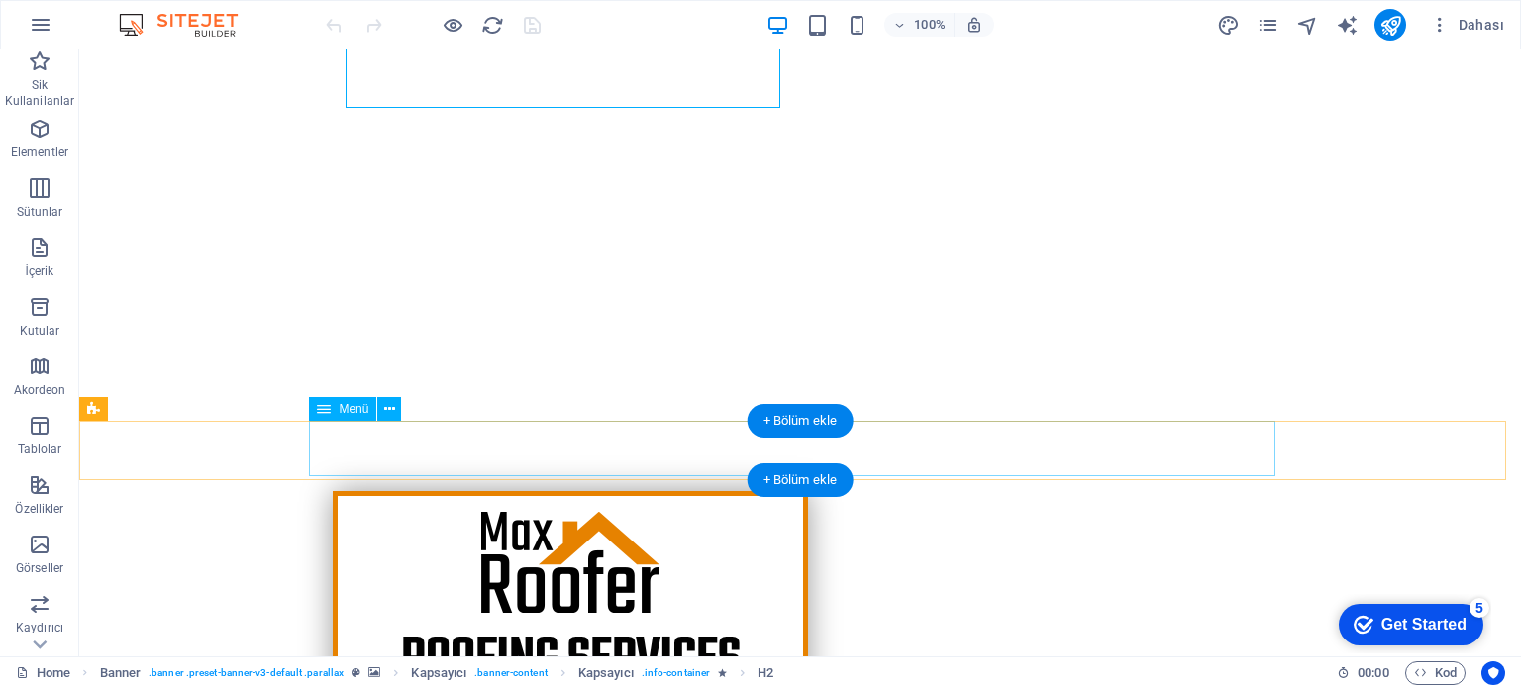
scroll to position [297, 0]
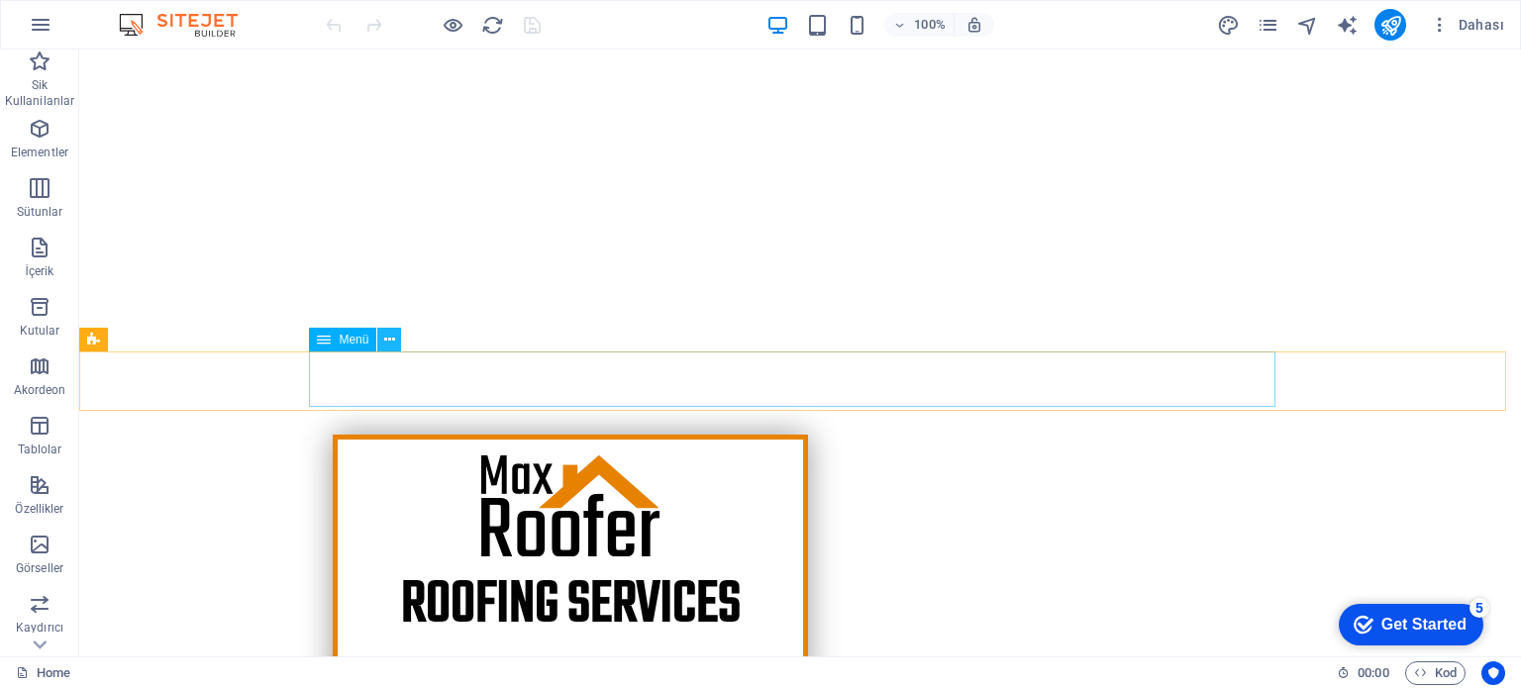
click at [392, 340] on icon at bounding box center [389, 340] width 11 height 21
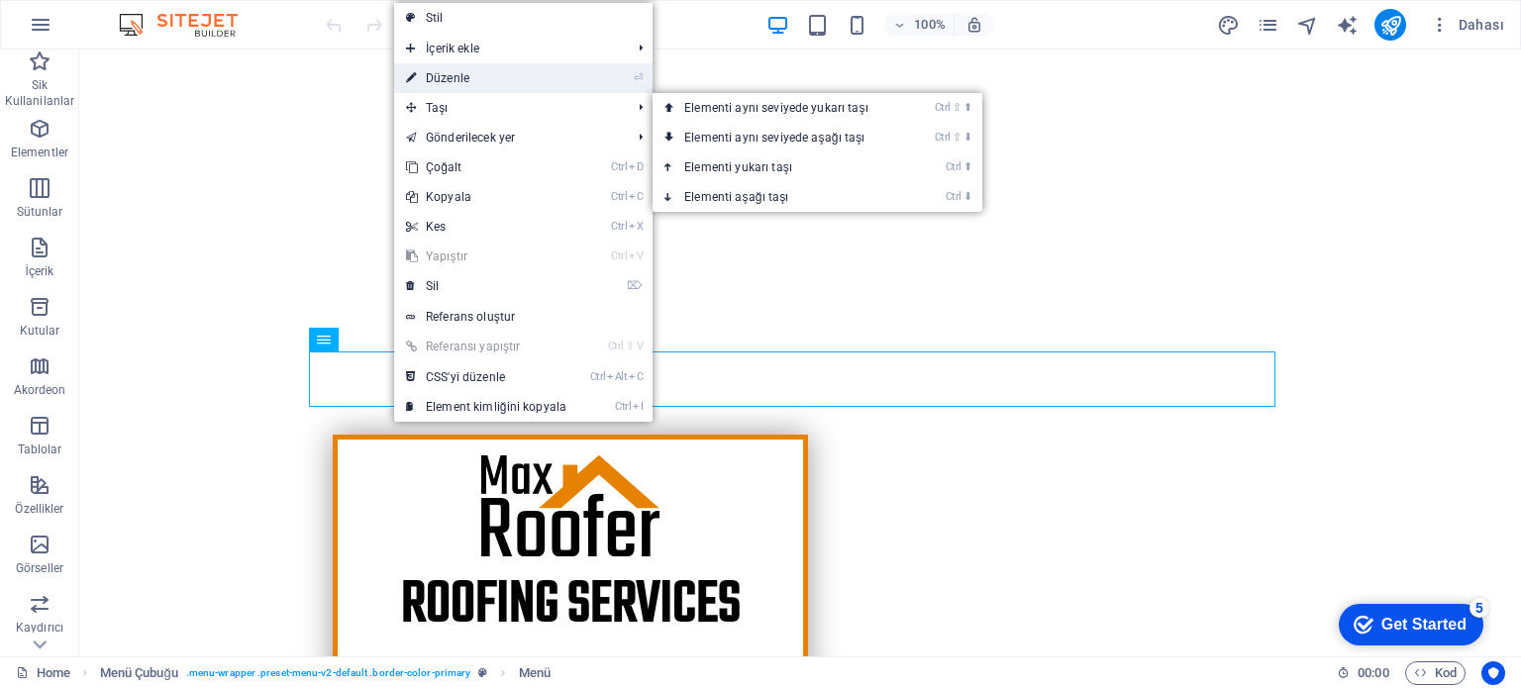
click at [478, 83] on link "⏎ Düzenle" at bounding box center [486, 78] width 184 height 30
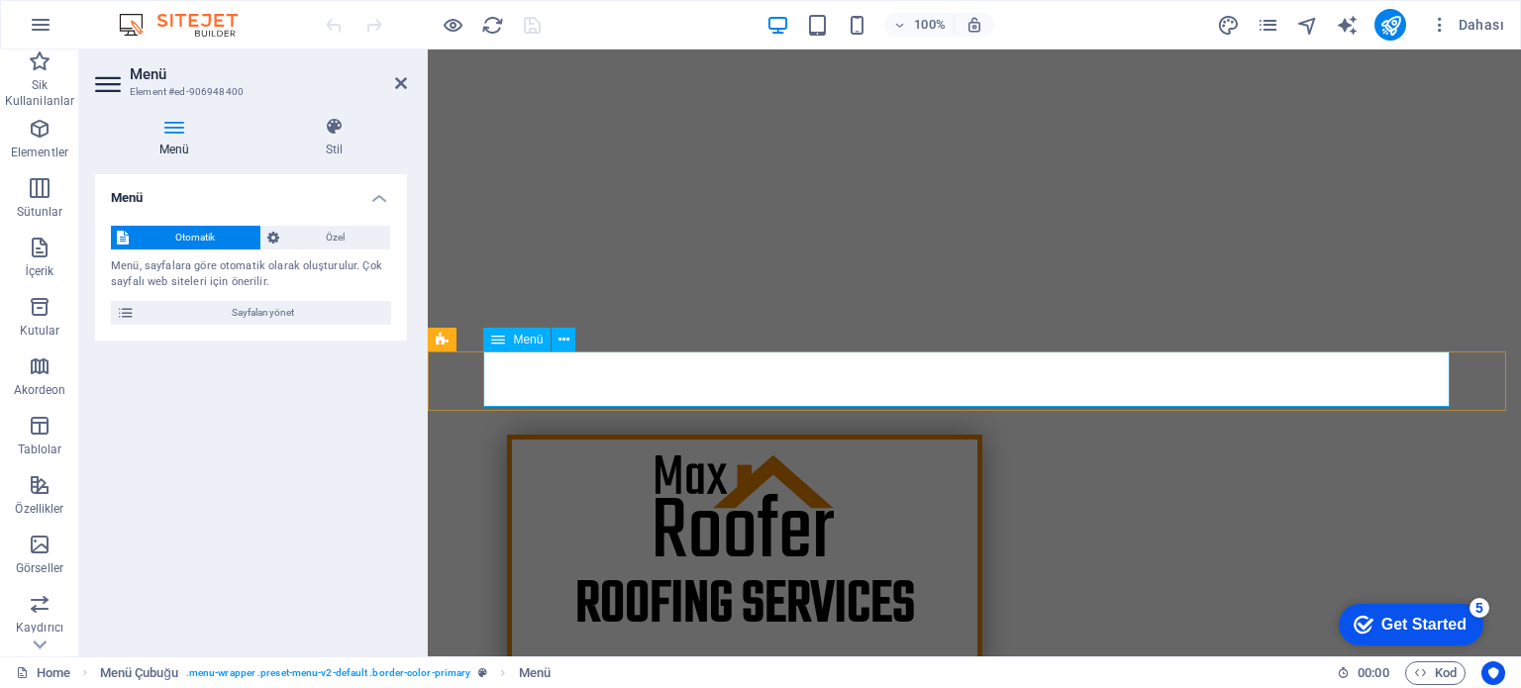
click at [549, 336] on icon at bounding box center [552, 340] width 11 height 21
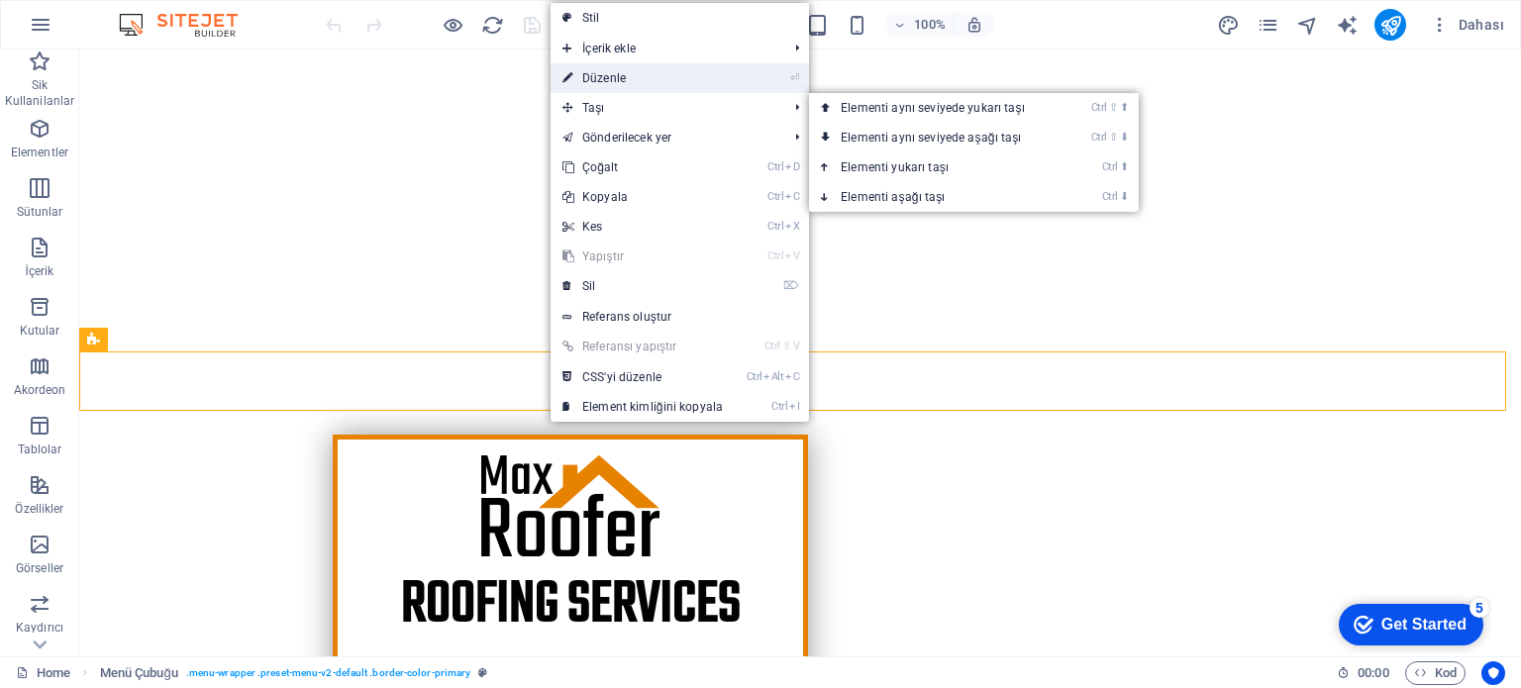
drag, startPoint x: 624, startPoint y: 82, endPoint x: 82, endPoint y: 433, distance: 645.1
click at [624, 82] on link "⏎ Düzenle" at bounding box center [643, 78] width 184 height 30
select select "header"
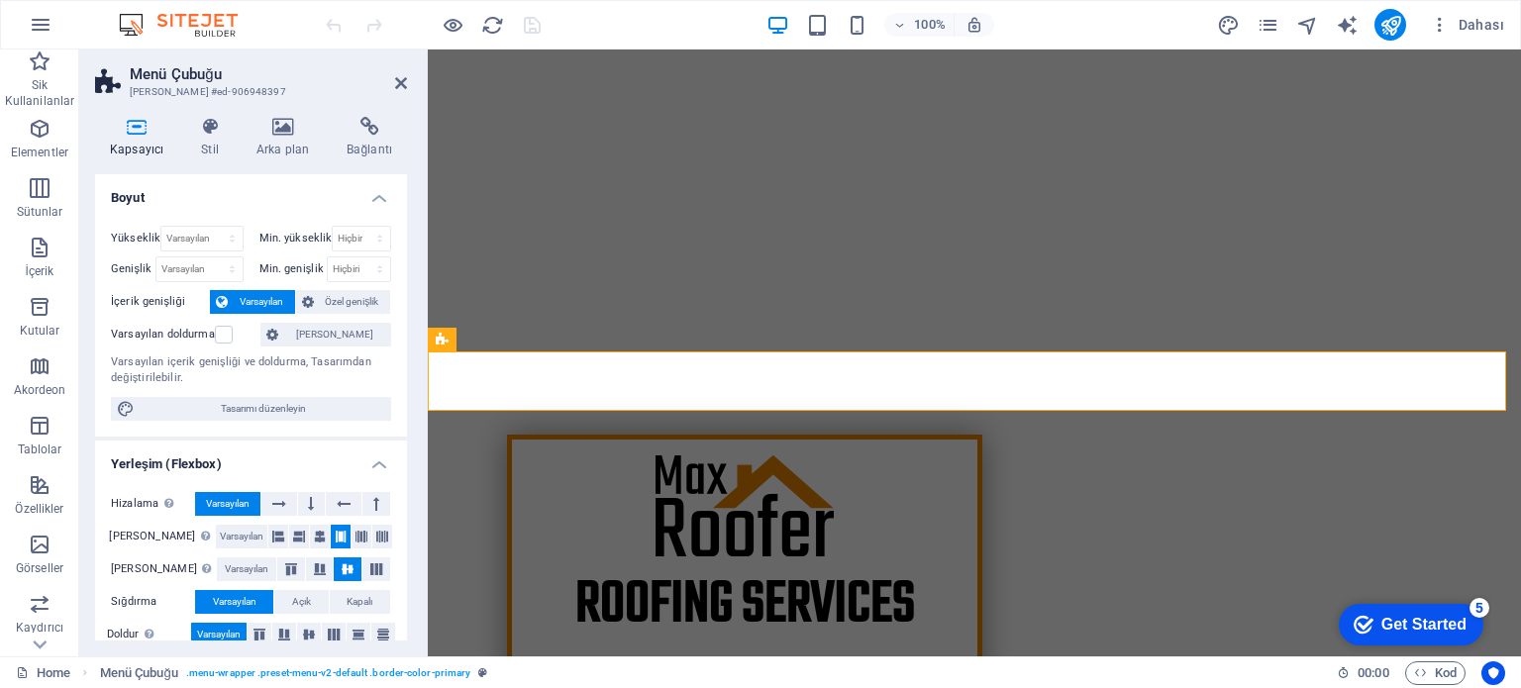
scroll to position [99, 0]
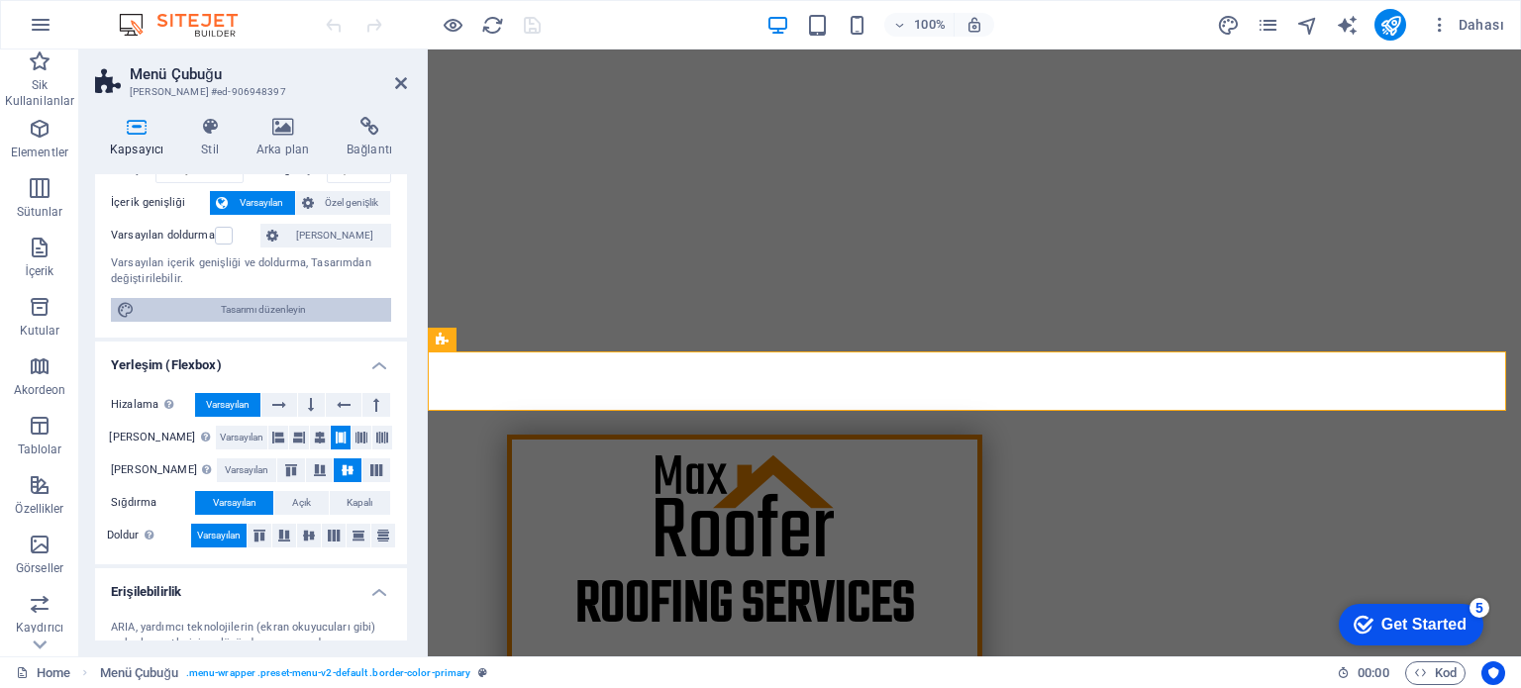
click at [266, 302] on span "Tasarımı düzenleyin" at bounding box center [263, 310] width 245 height 24
select select "rem"
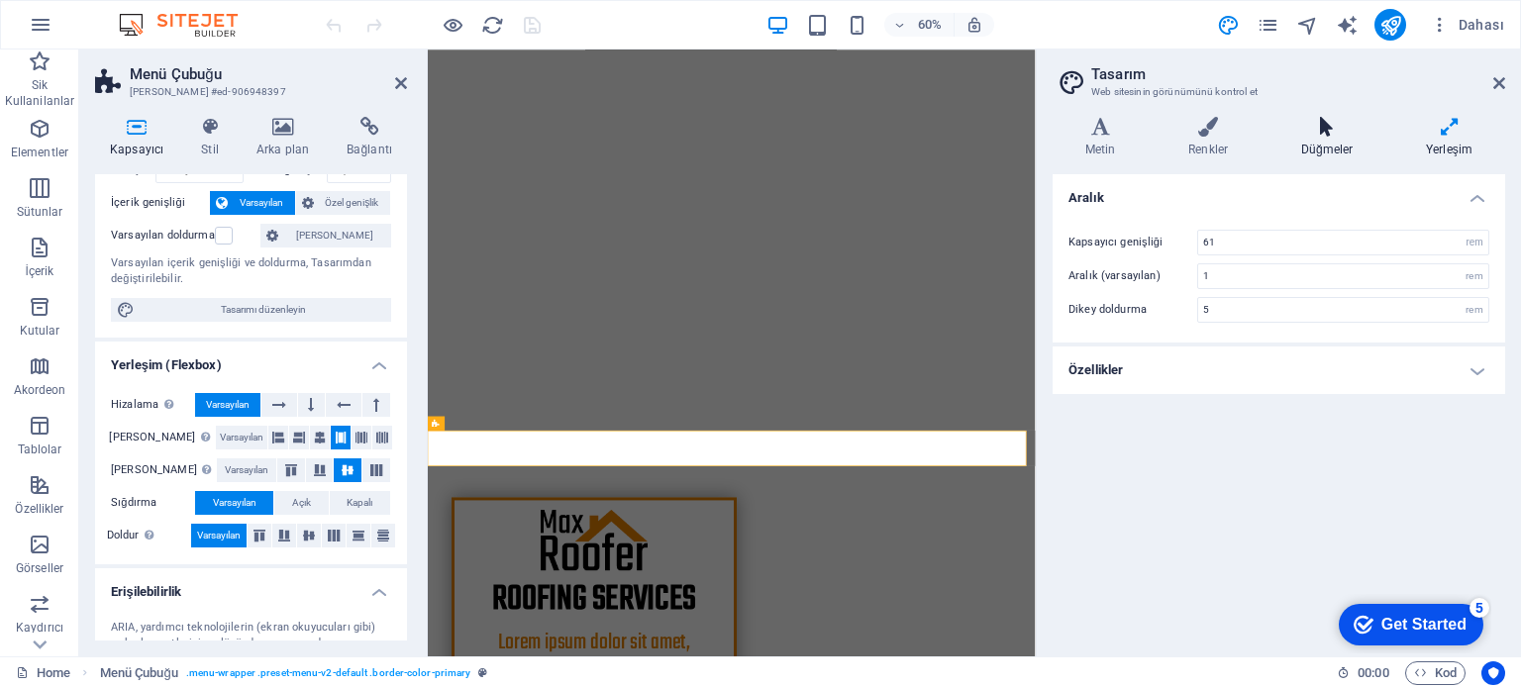
click at [1338, 142] on h4 "Düğmeler" at bounding box center [1330, 138] width 125 height 42
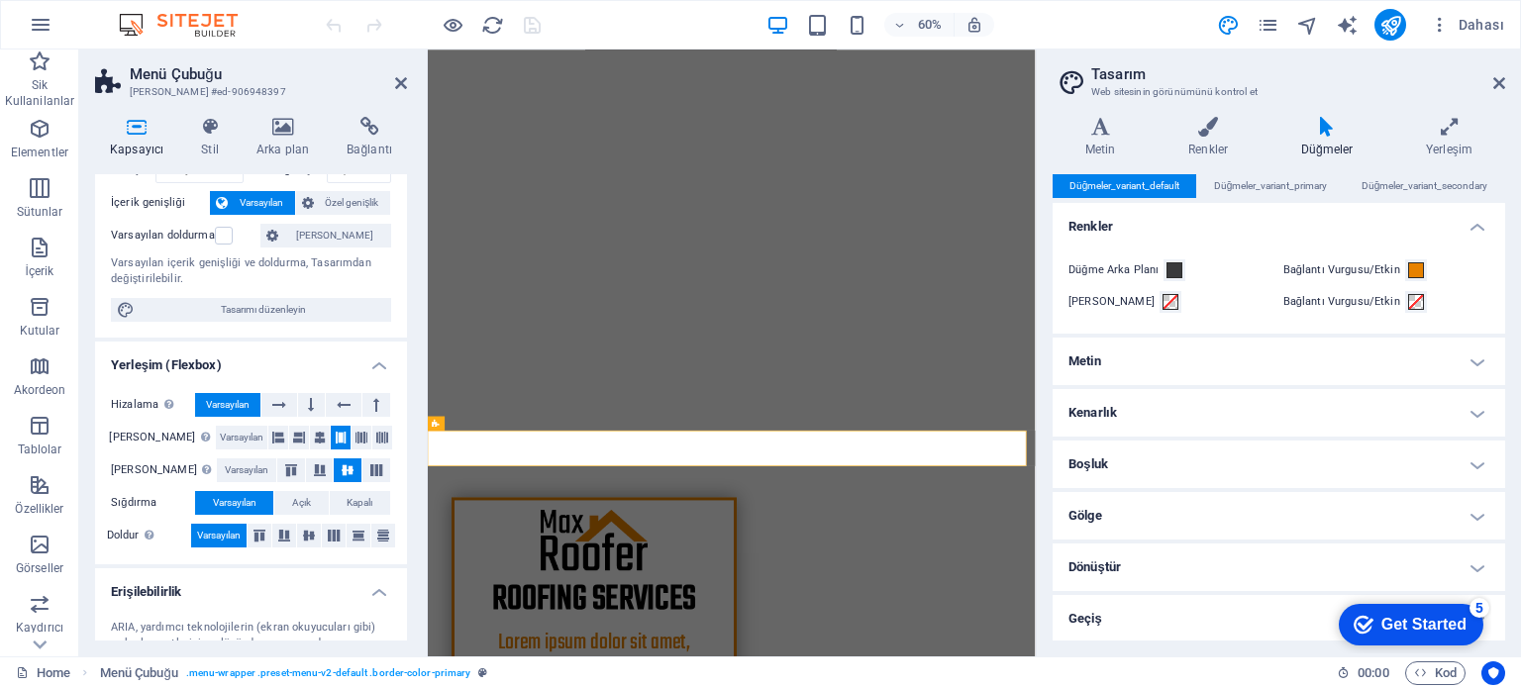
click at [1160, 352] on h4 "Metin" at bounding box center [1279, 362] width 452 height 48
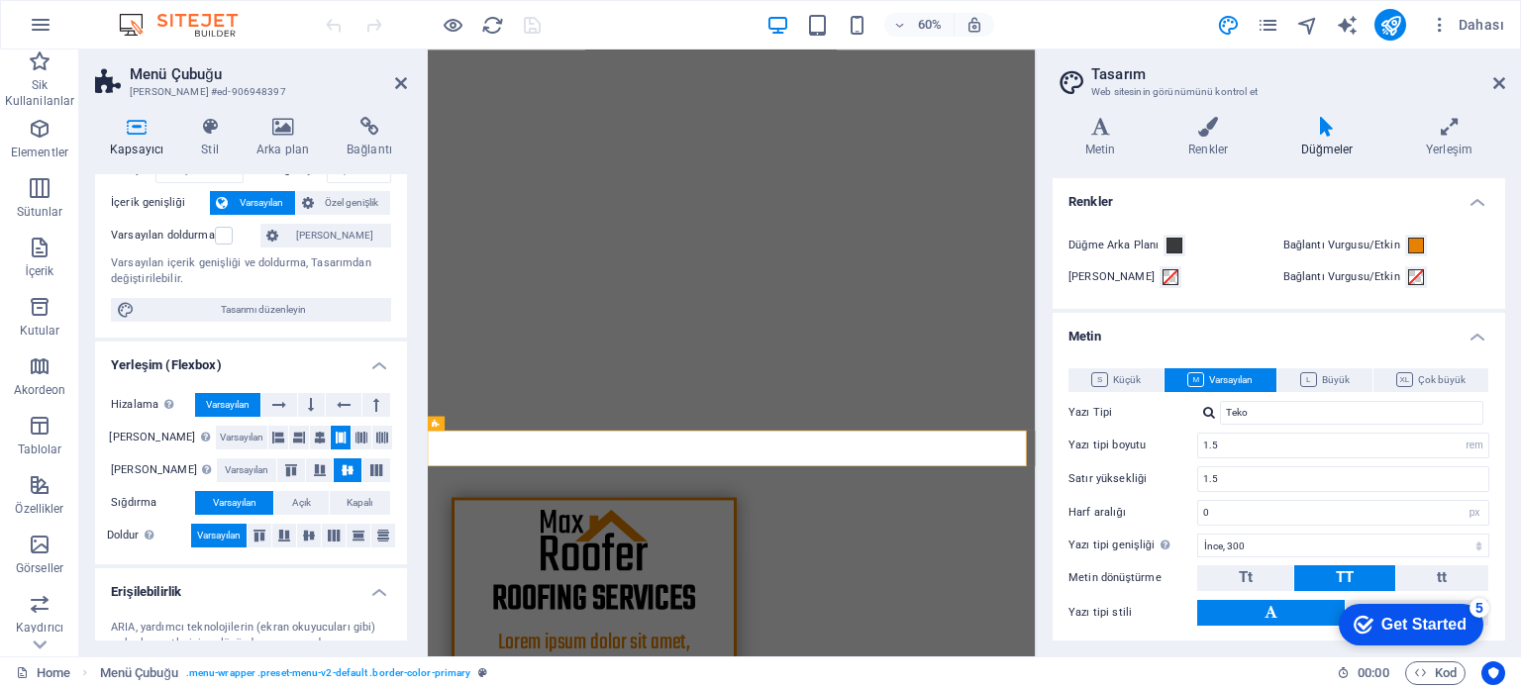
scroll to position [0, 0]
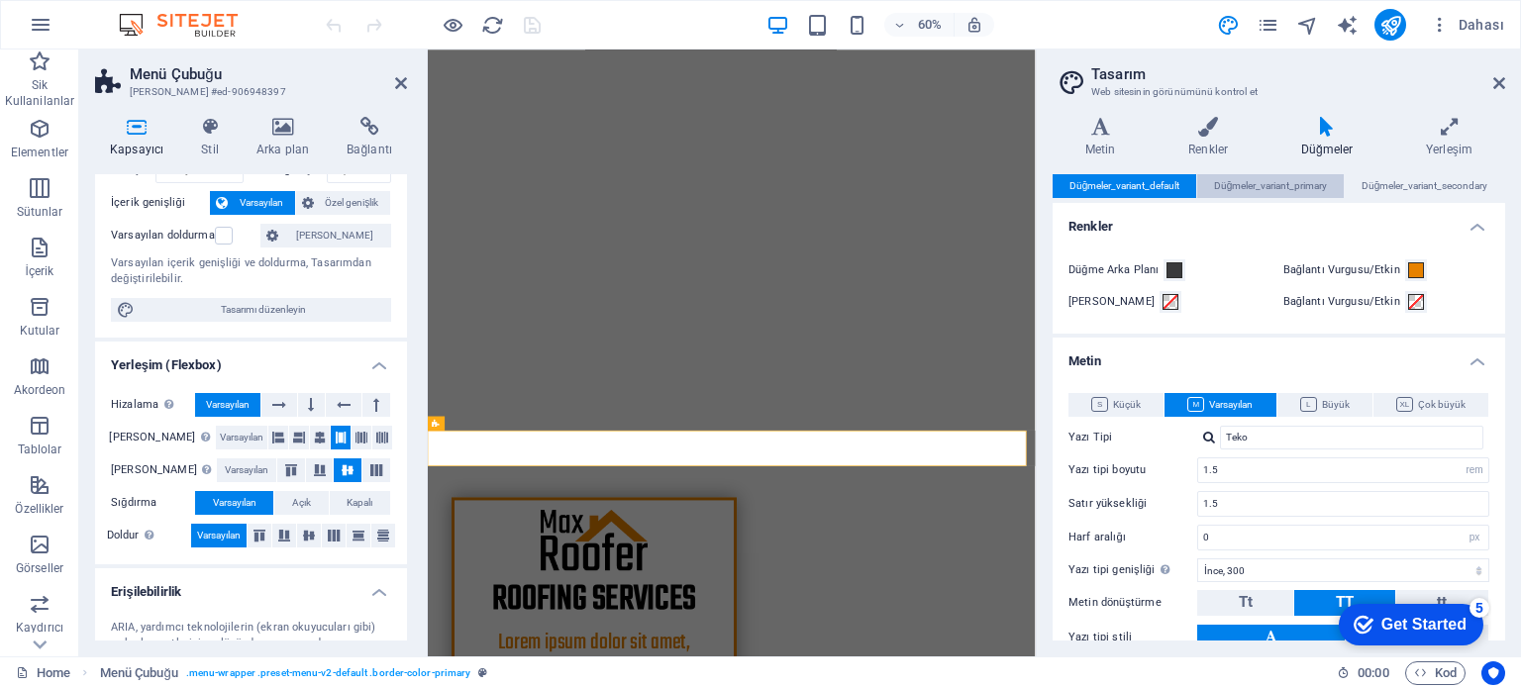
click at [1268, 192] on span "Düğmeler_variant_primary" at bounding box center [1271, 186] width 114 height 24
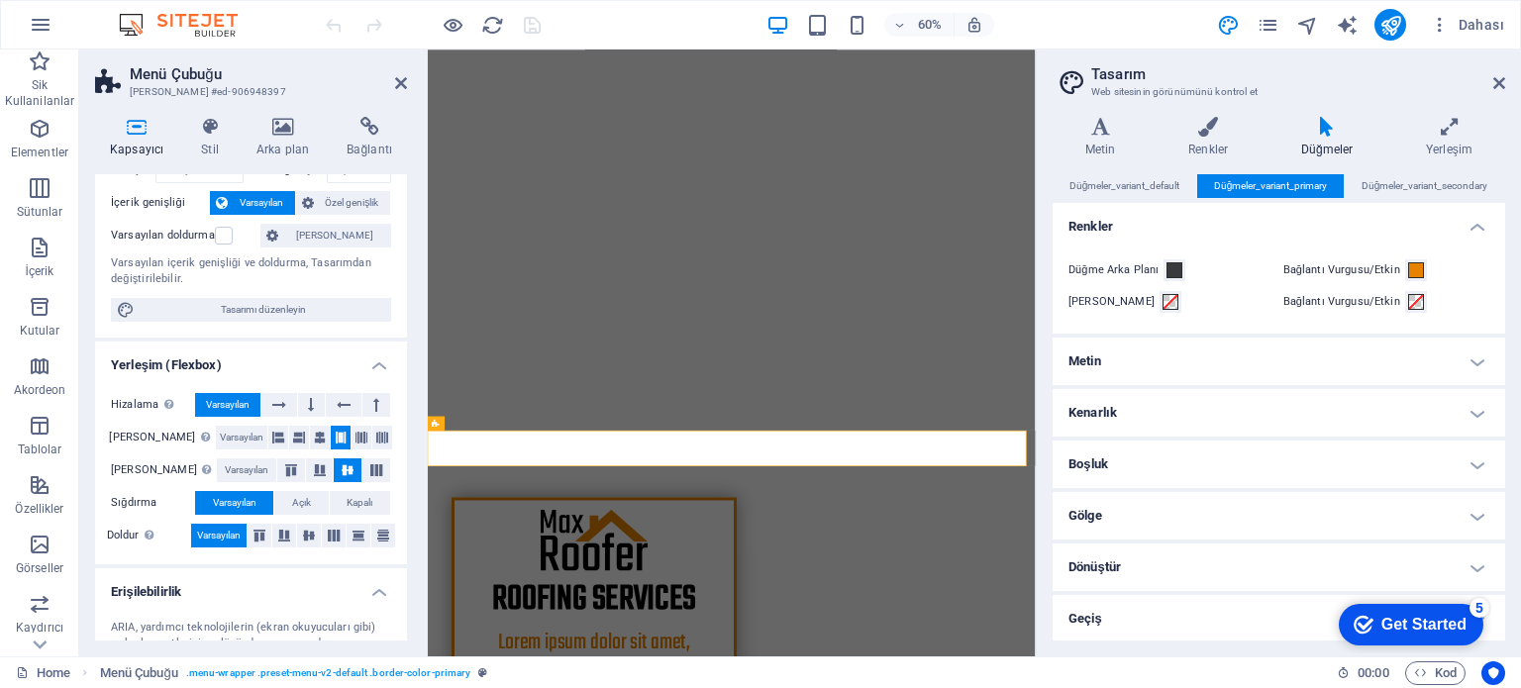
click at [1221, 363] on h4 "Metin" at bounding box center [1279, 362] width 452 height 48
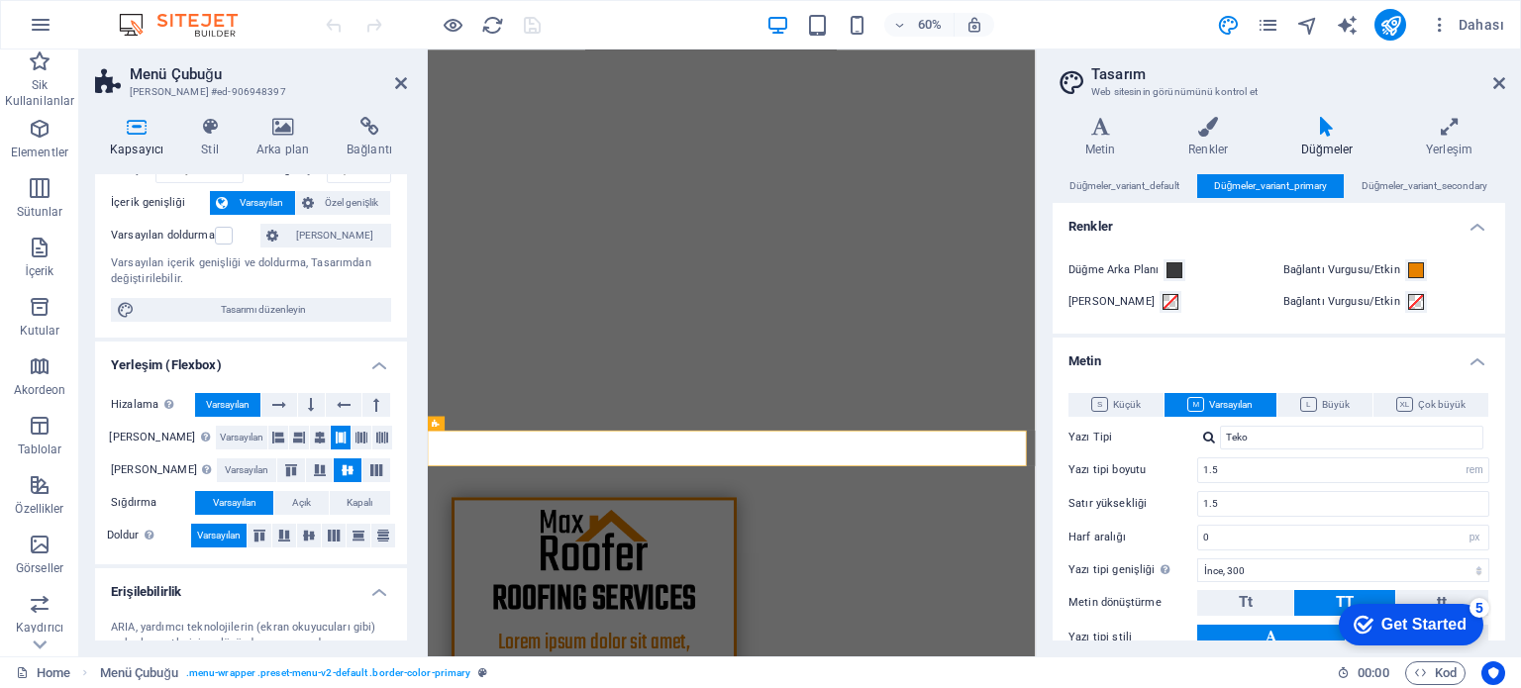
click at [1221, 363] on h4 "Metin" at bounding box center [1279, 356] width 452 height 36
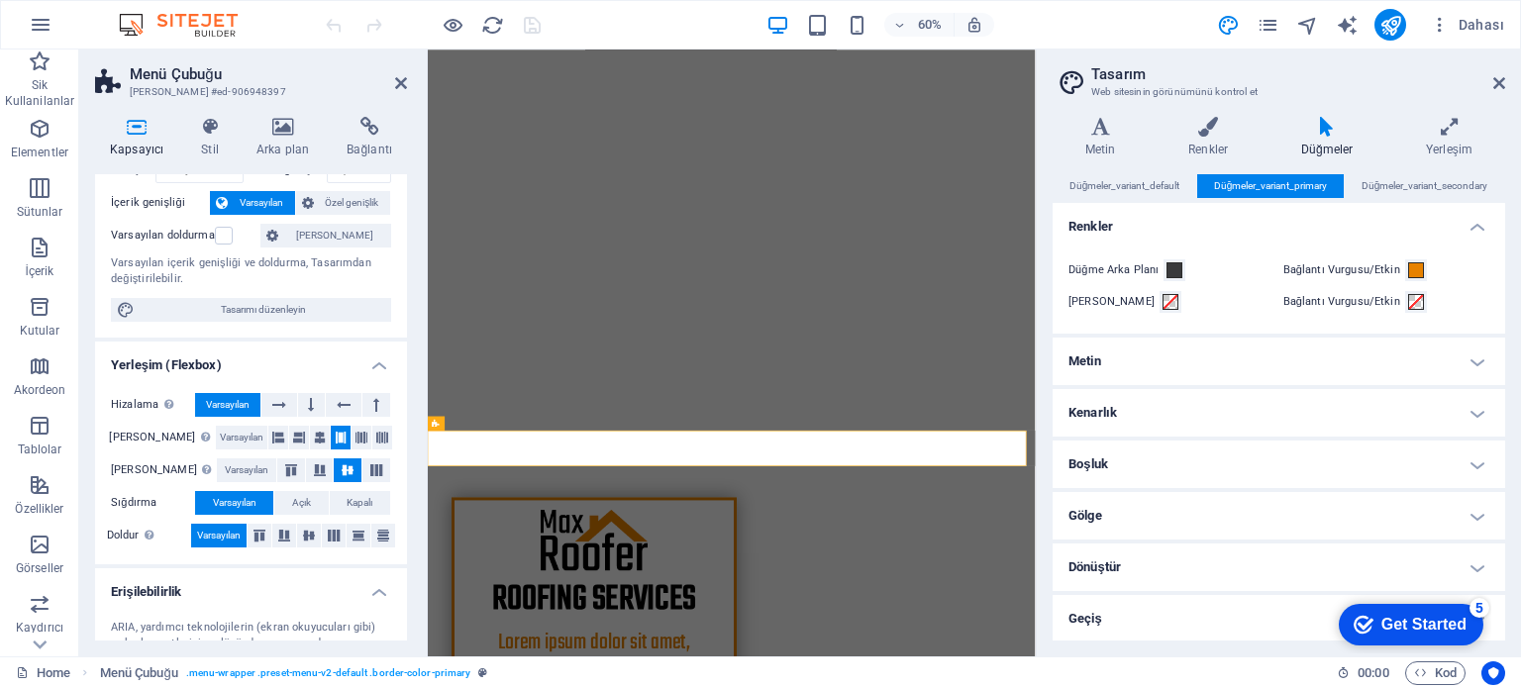
click at [1135, 628] on h4 "Geçiş" at bounding box center [1279, 619] width 452 height 48
click at [1184, 458] on h4 "Boşluk" at bounding box center [1279, 465] width 452 height 48
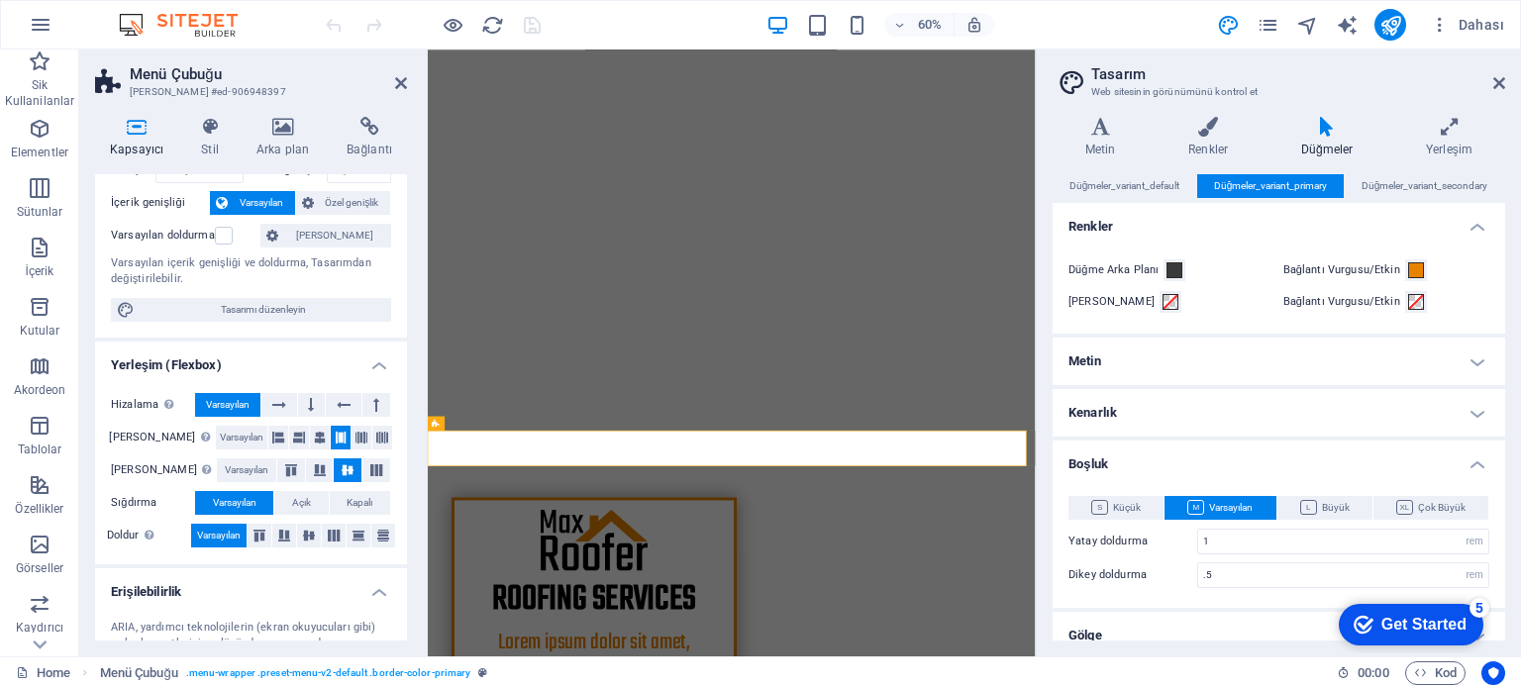
click at [1184, 458] on h4 "Boşluk" at bounding box center [1279, 459] width 452 height 36
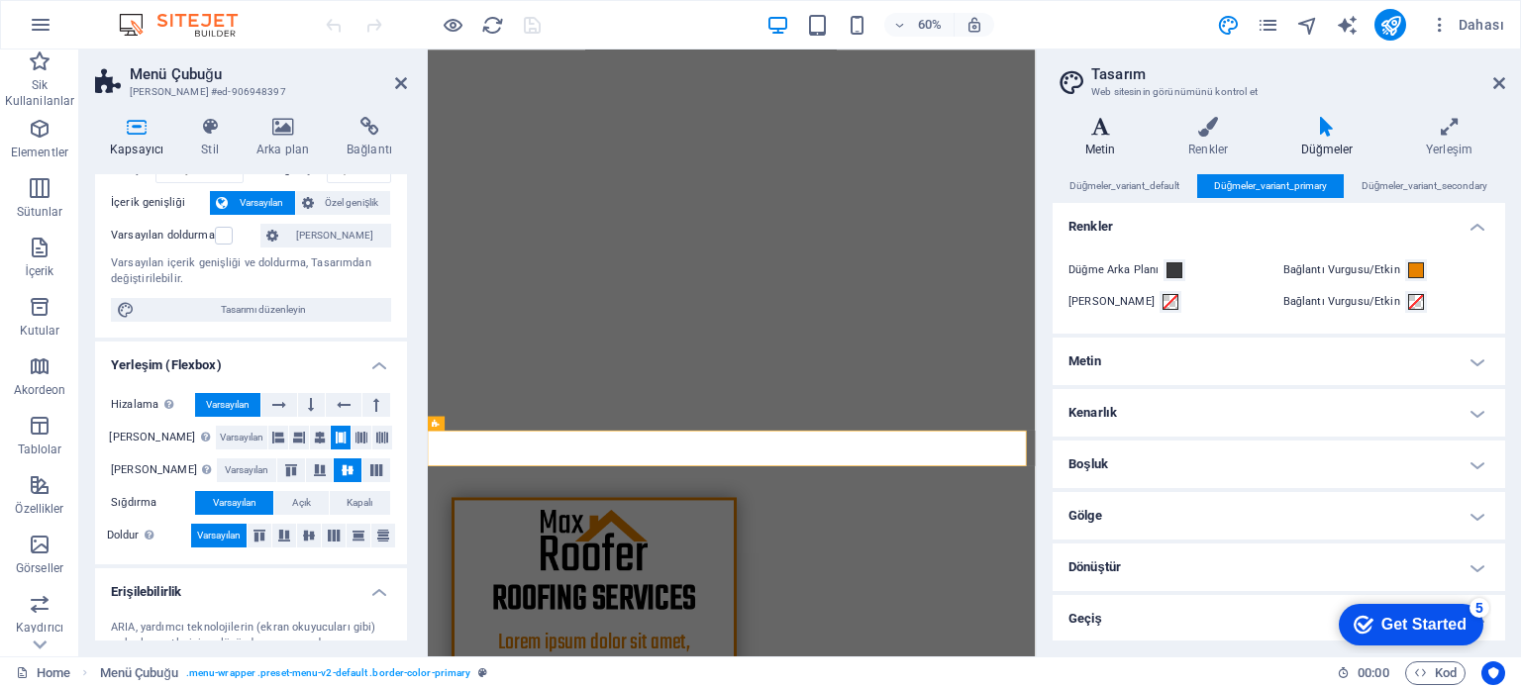
click at [1093, 130] on icon at bounding box center [1100, 127] width 95 height 20
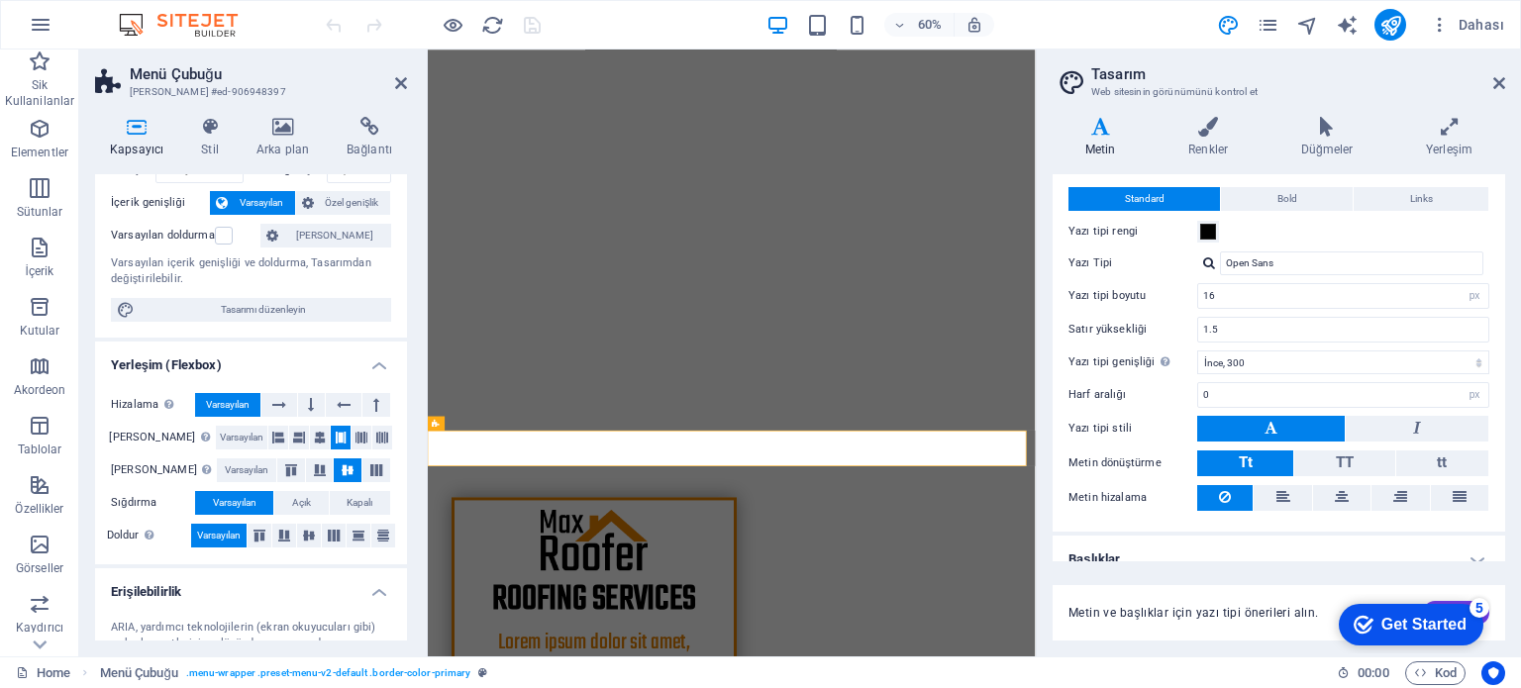
scroll to position [60, 0]
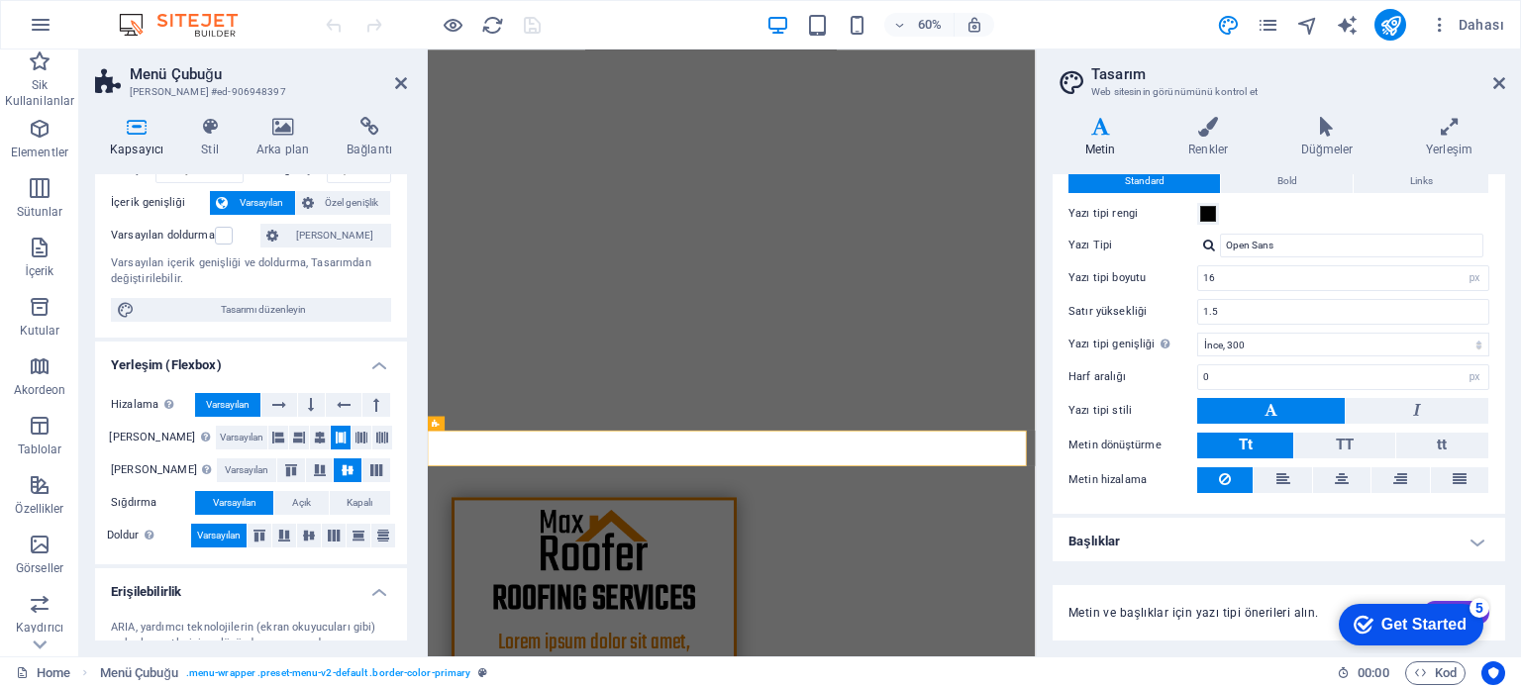
click at [1295, 542] on h4 "Başlıklar" at bounding box center [1279, 542] width 452 height 48
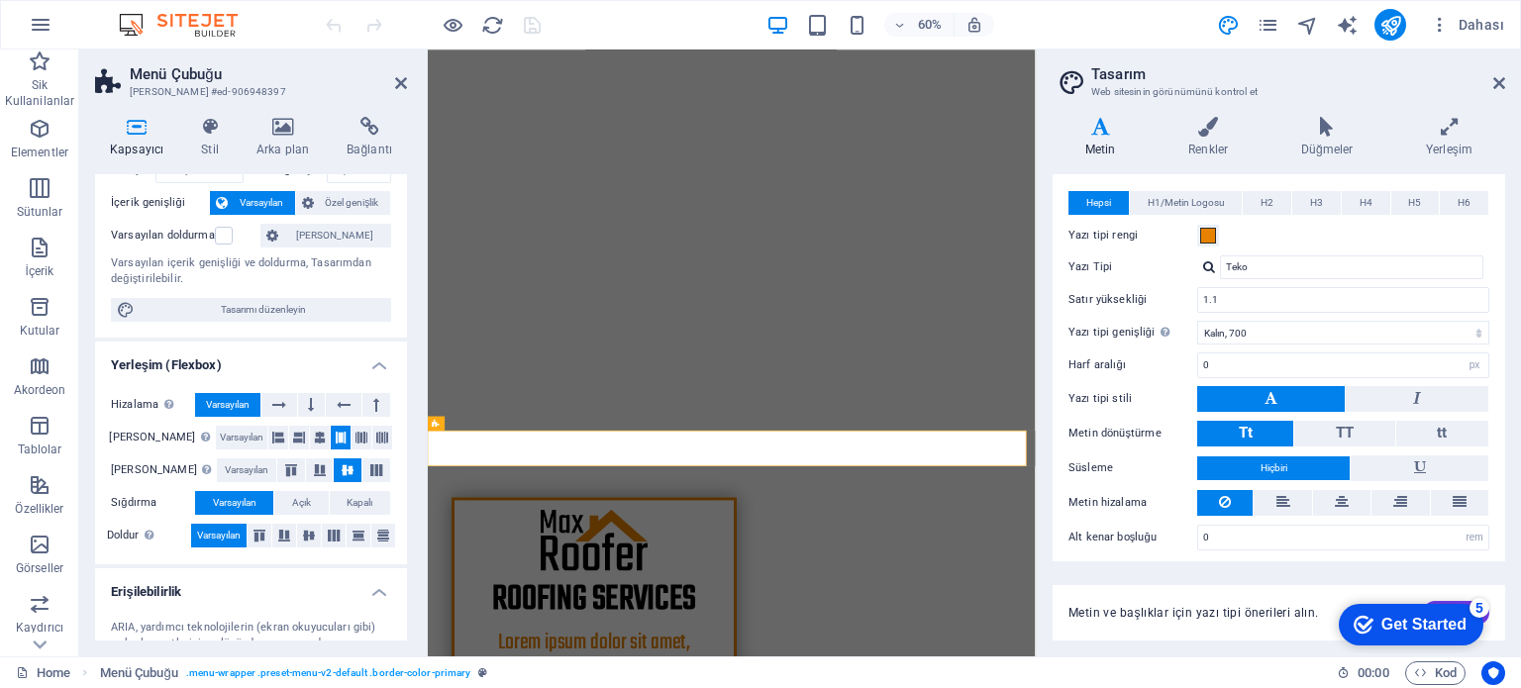
scroll to position [445, 0]
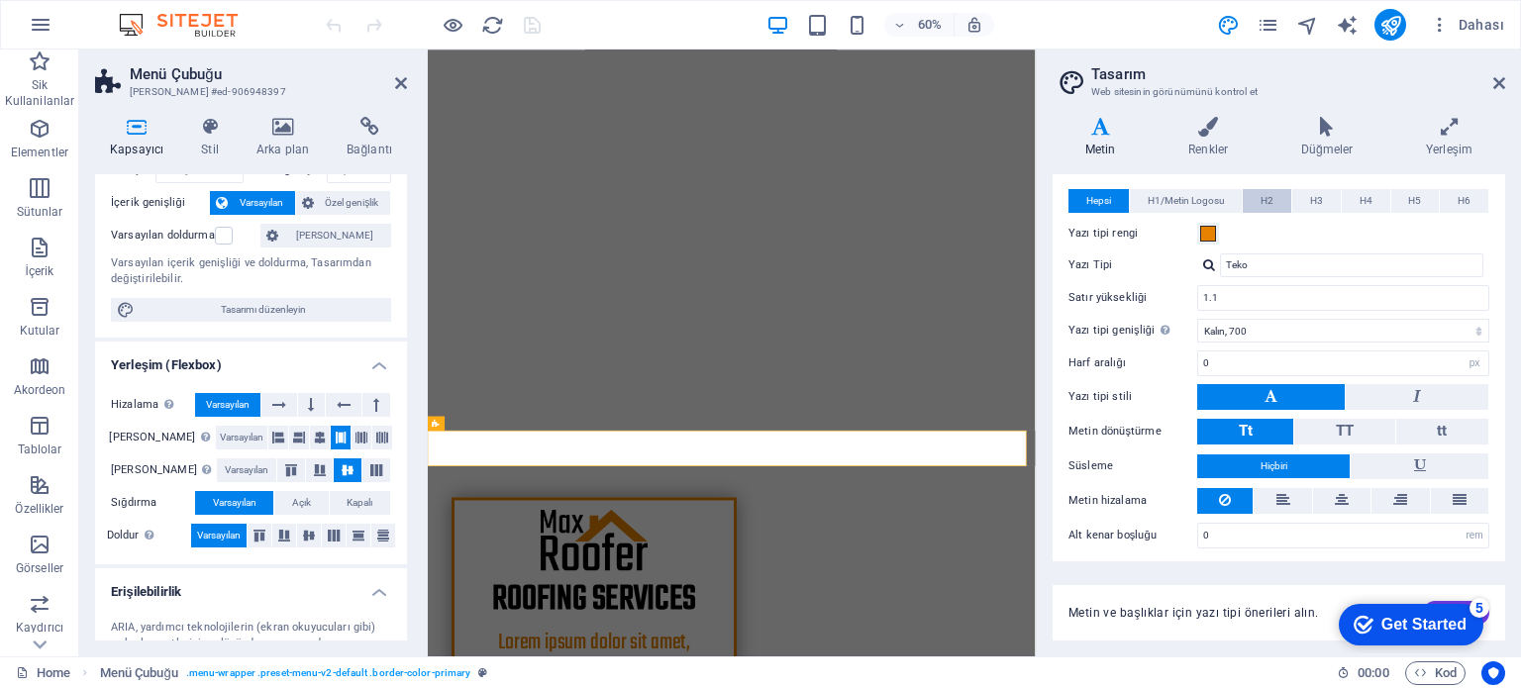
click at [1268, 195] on span "H2" at bounding box center [1266, 201] width 13 height 24
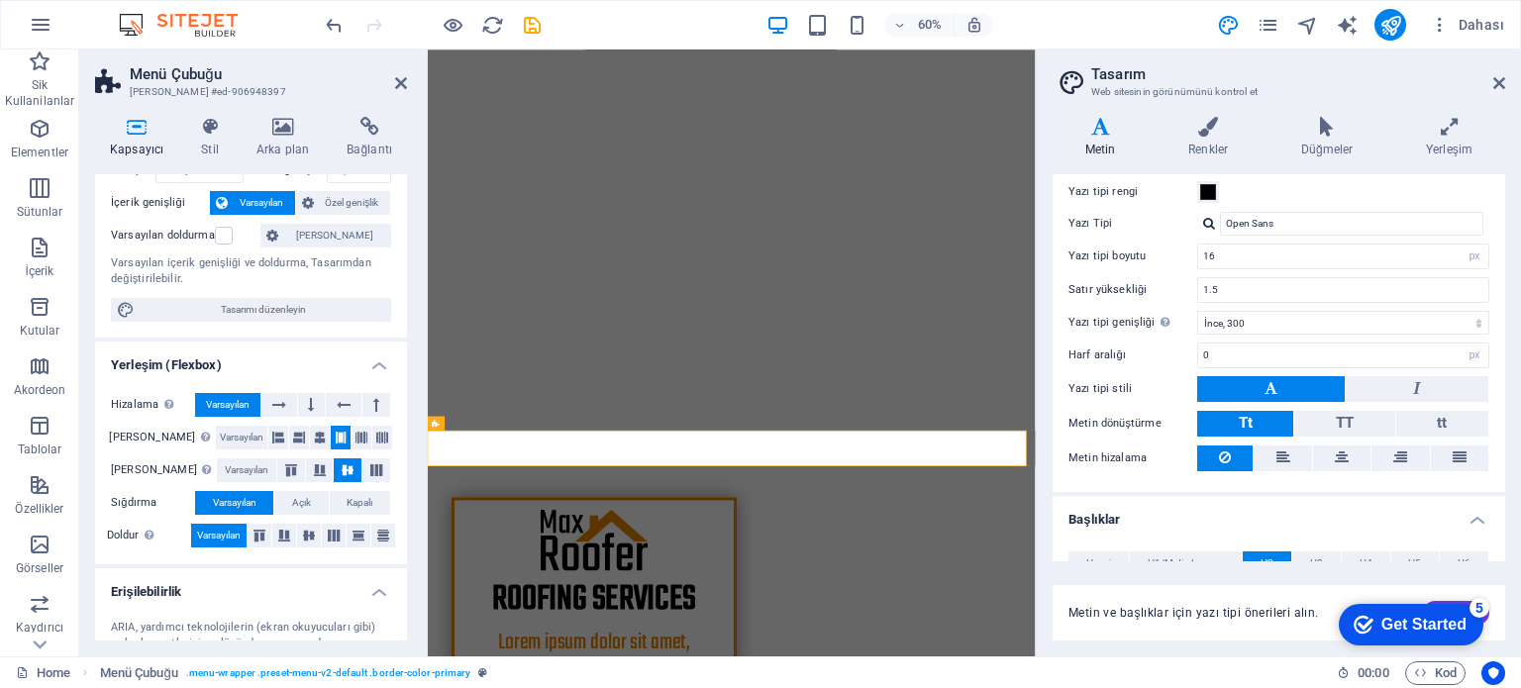
scroll to position [0, 0]
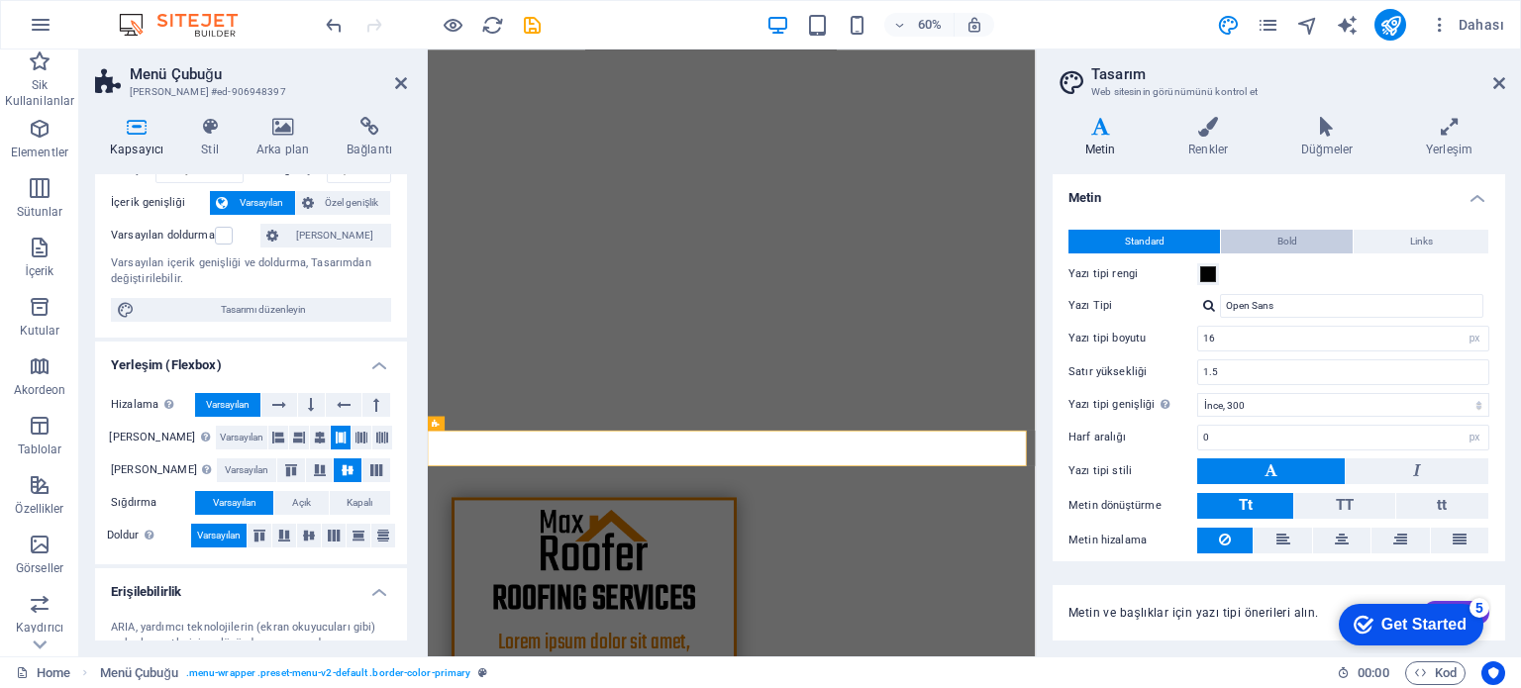
click at [1299, 234] on button "Bold" at bounding box center [1287, 242] width 132 height 24
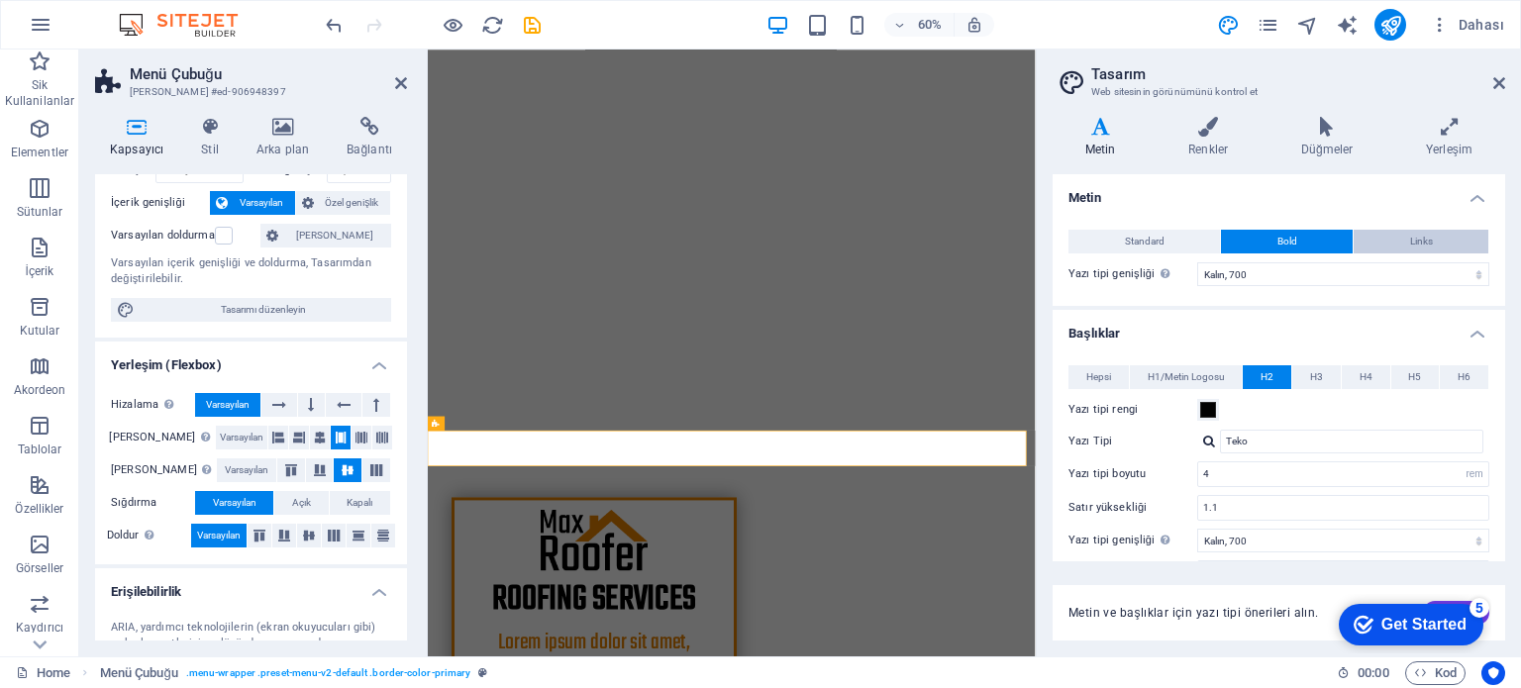
click at [1432, 232] on button "Links" at bounding box center [1421, 242] width 135 height 24
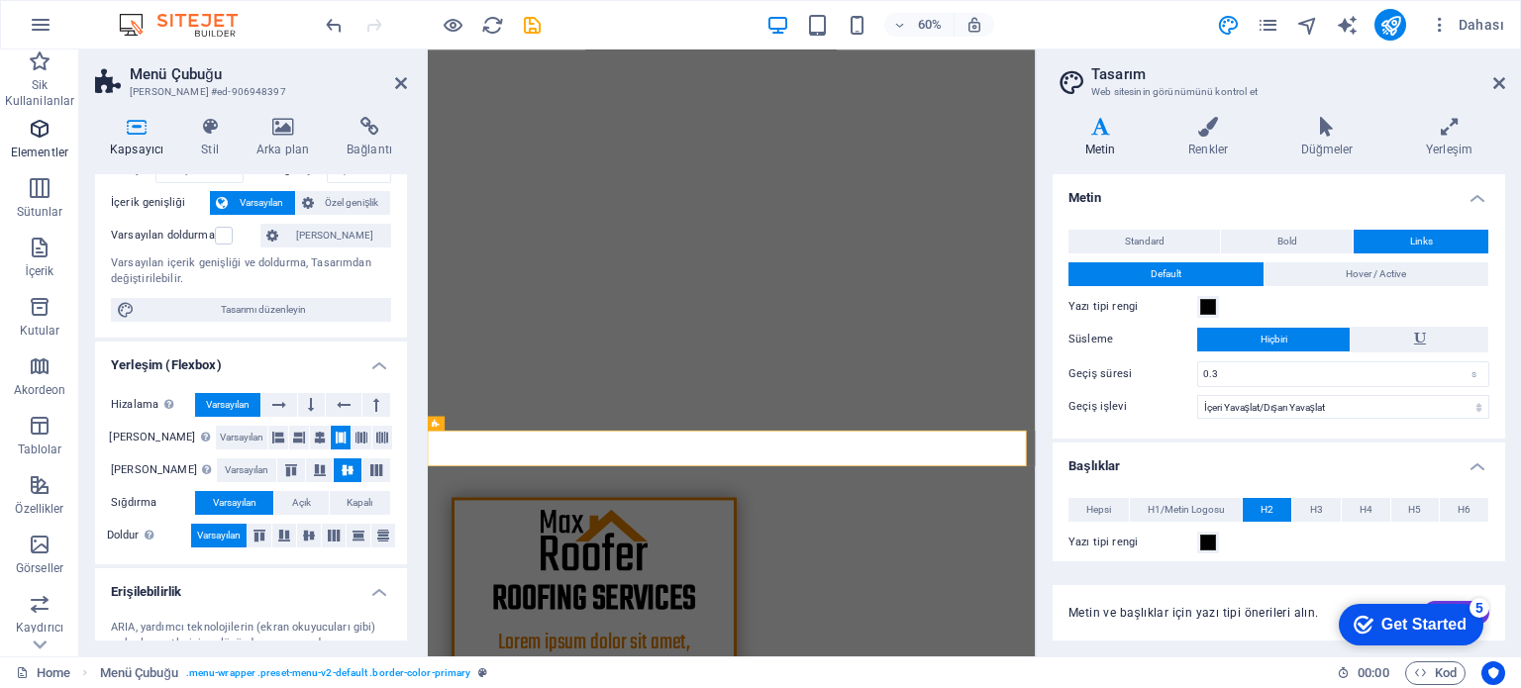
click at [43, 130] on icon "button" at bounding box center [40, 129] width 24 height 24
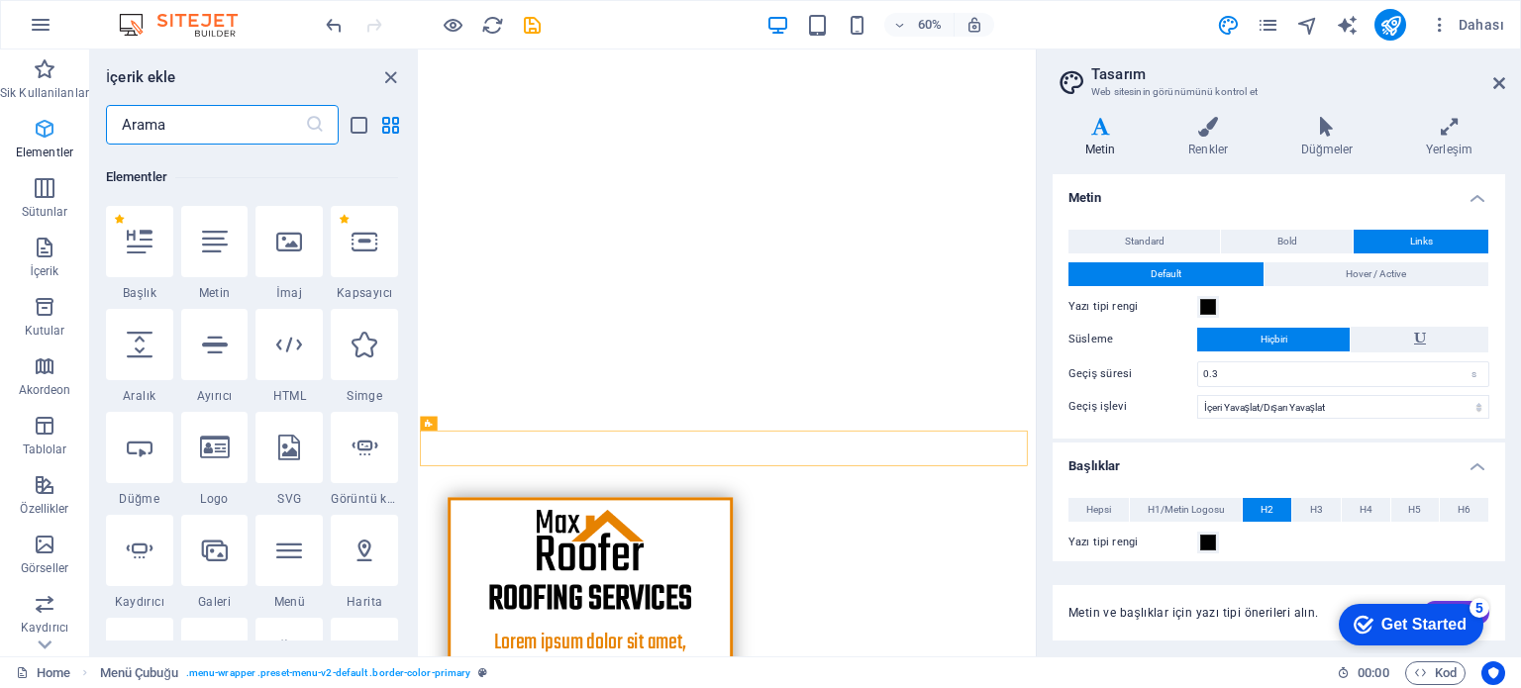
scroll to position [210, 0]
click at [43, 252] on icon "button" at bounding box center [45, 248] width 24 height 24
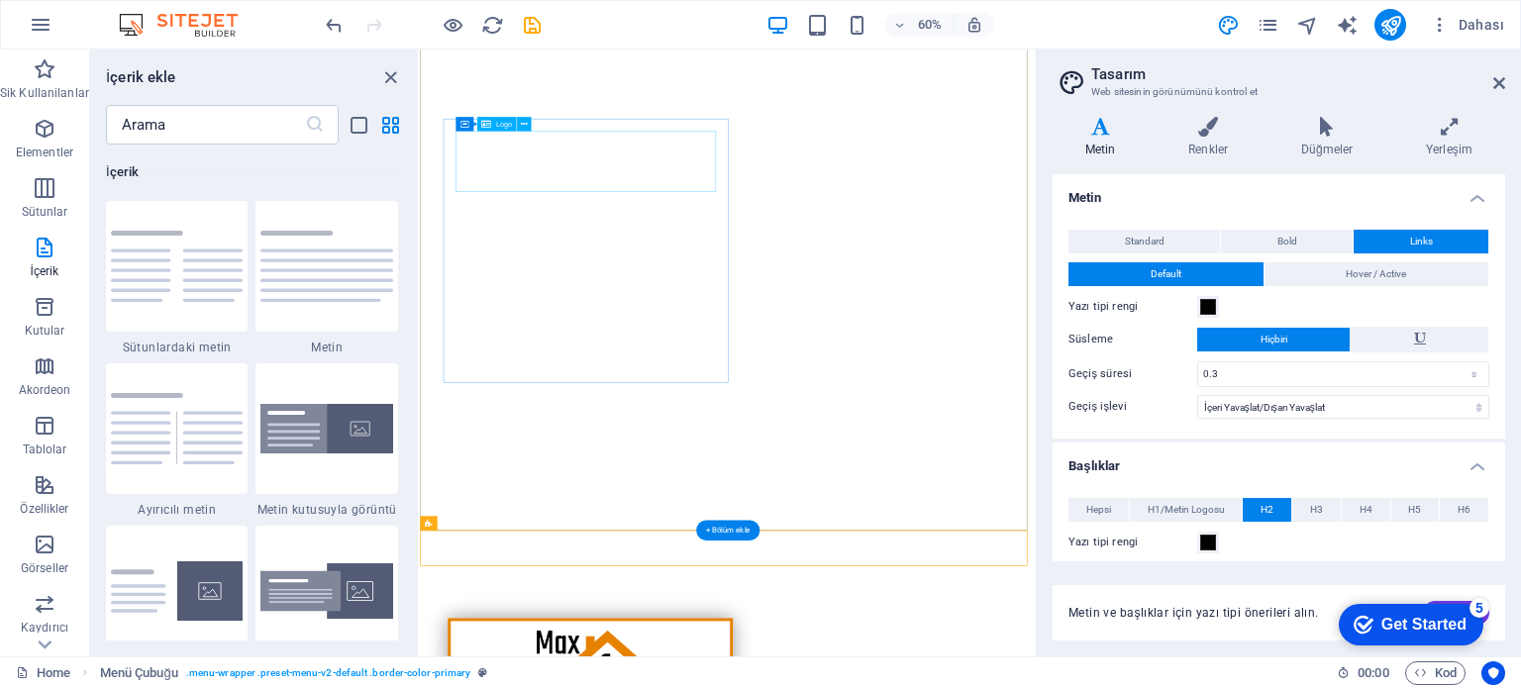
scroll to position [0, 0]
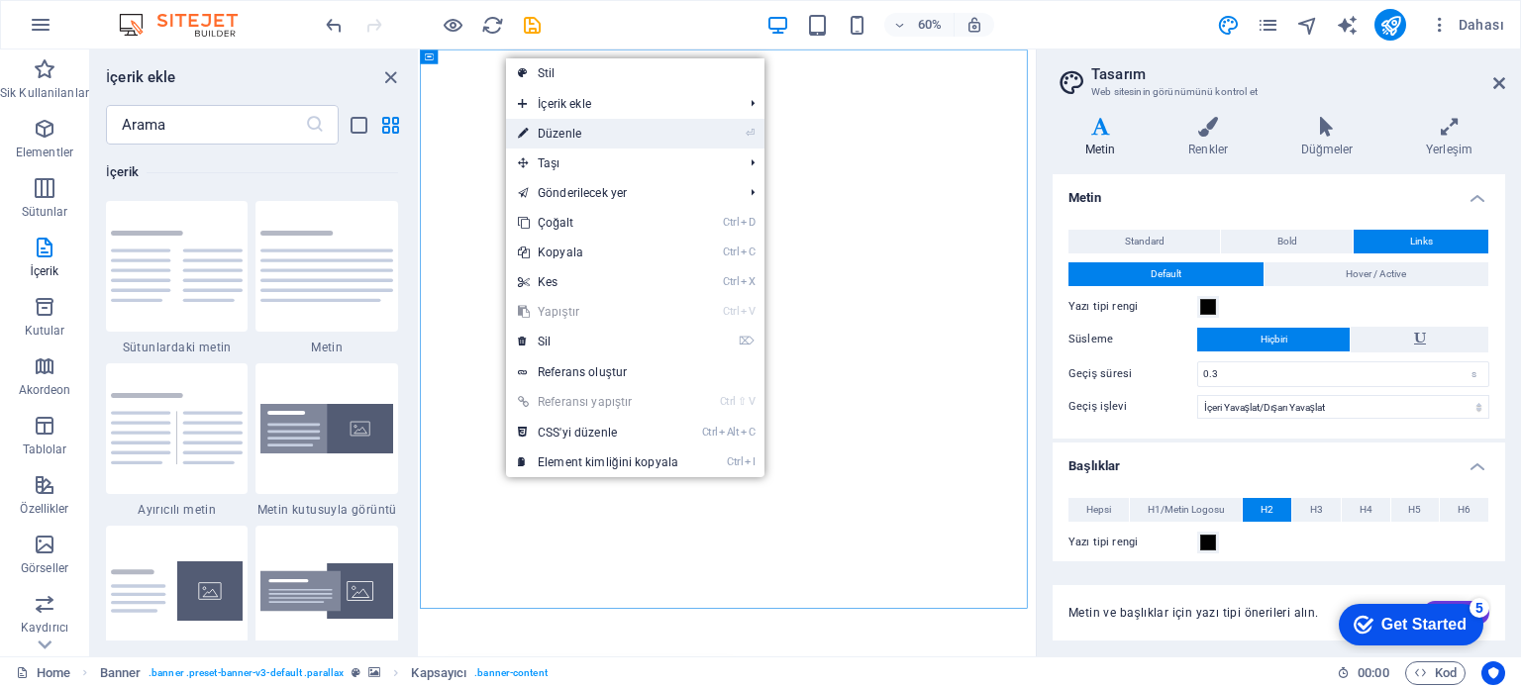
drag, startPoint x: 307, startPoint y: 163, endPoint x: 626, endPoint y: 138, distance: 319.9
click at [626, 138] on link "⏎ Düzenle" at bounding box center [598, 134] width 184 height 30
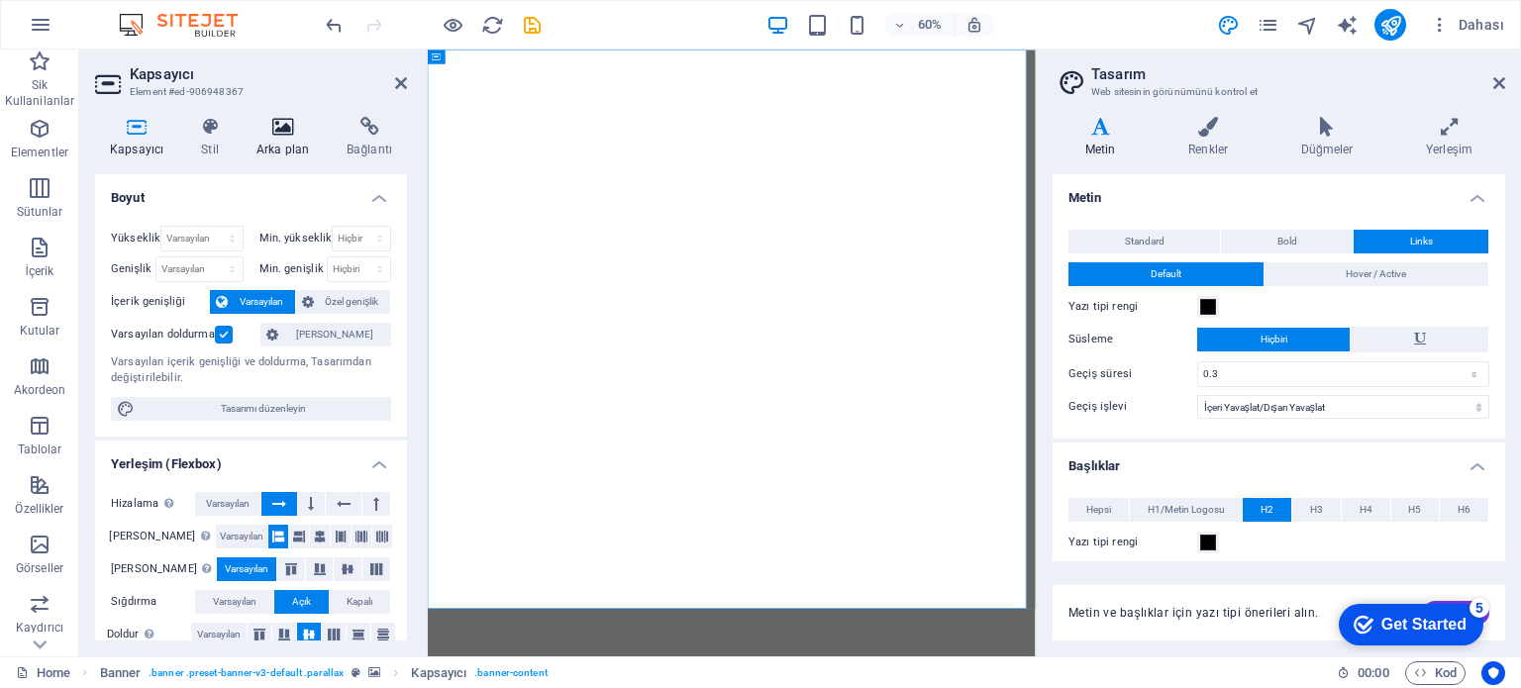
click at [299, 130] on icon at bounding box center [283, 127] width 82 height 20
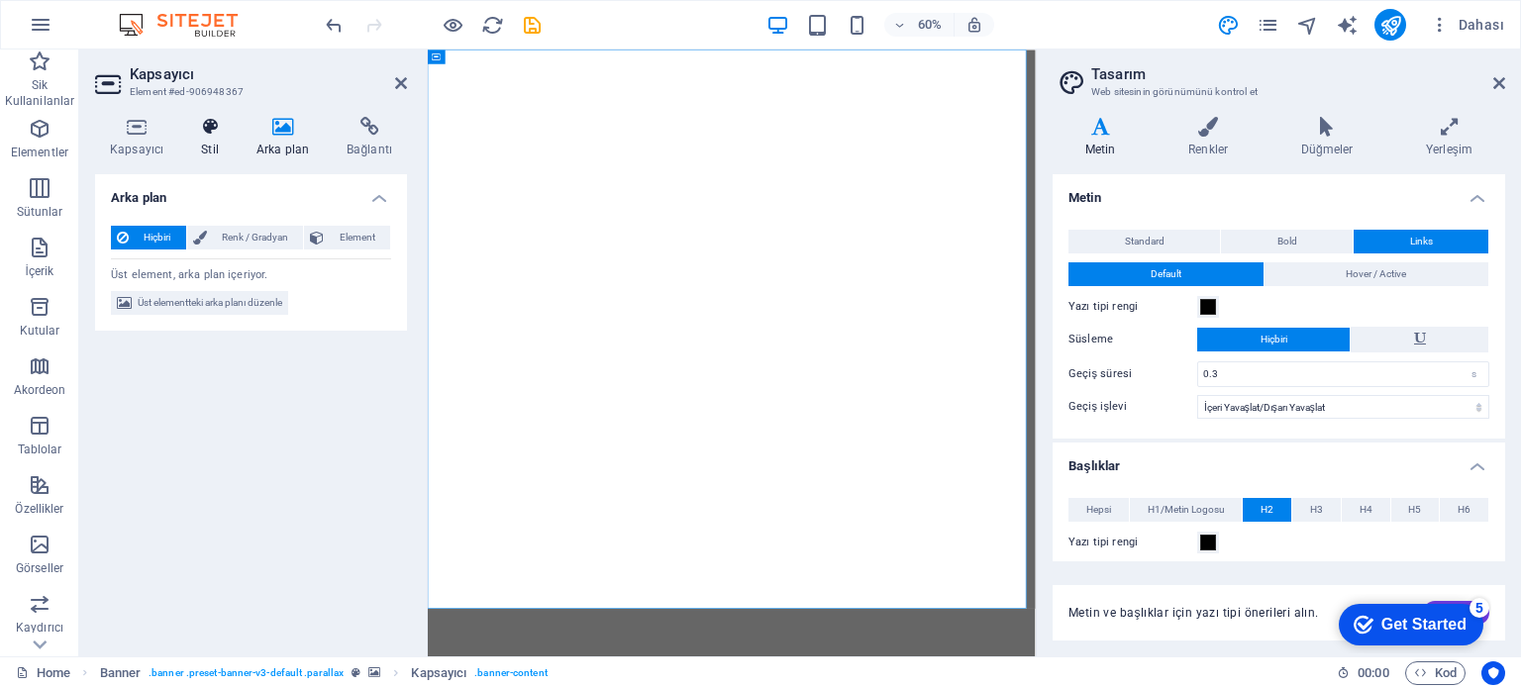
click at [211, 132] on icon at bounding box center [210, 127] width 48 height 20
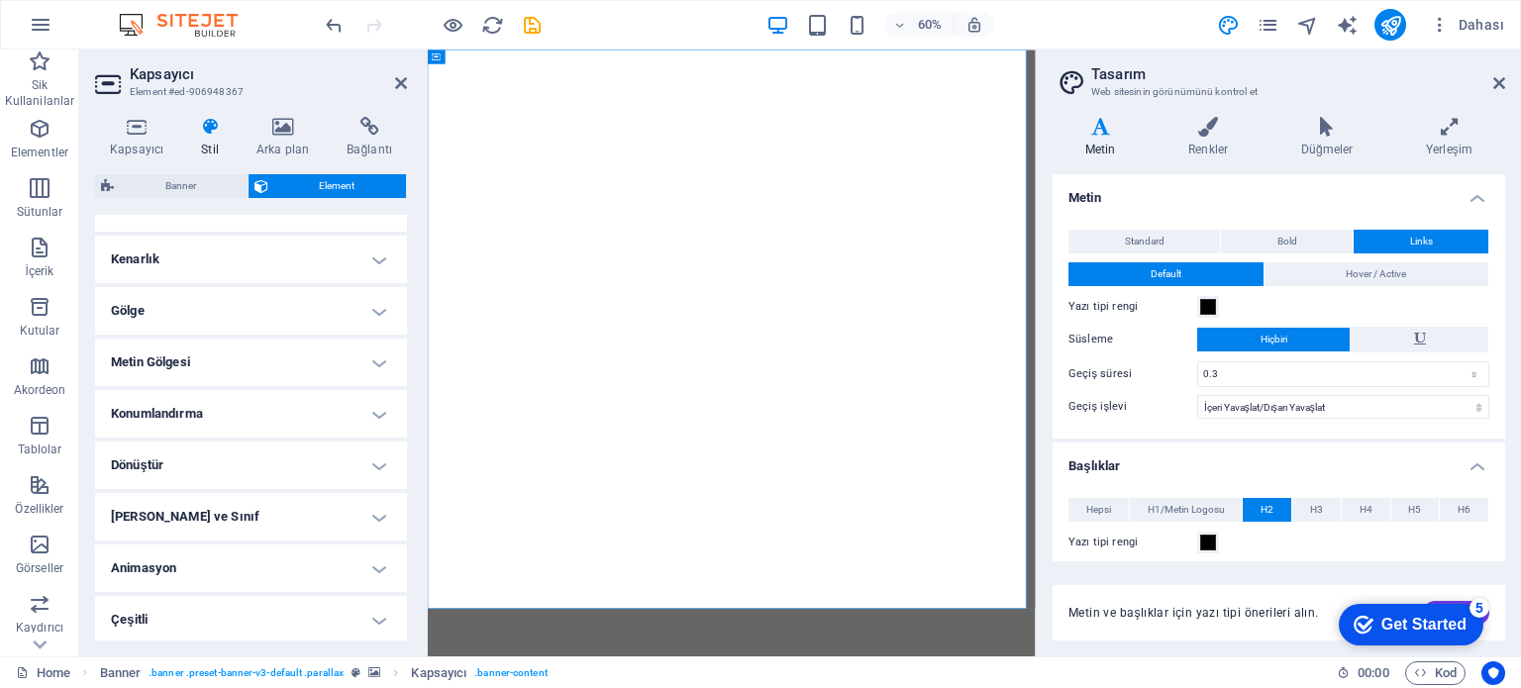
scroll to position [427, 0]
click at [352, 571] on h4 "Animasyon" at bounding box center [251, 567] width 312 height 48
click at [411, 74] on aside "Kapsayıcı Element #ed-906948367 Kapsayıcı Stil Arka plan Bağlantı Boyut Yüksekl…" at bounding box center [253, 353] width 349 height 607
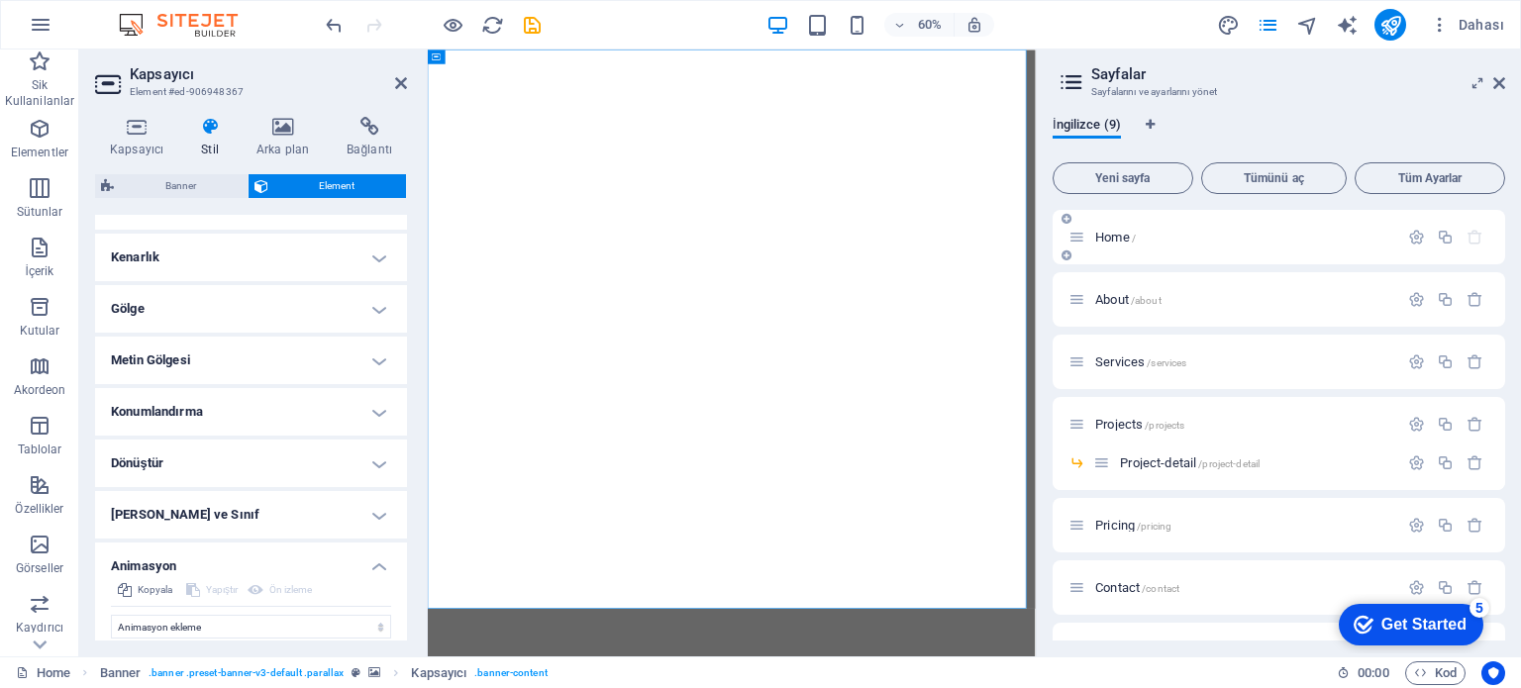
click at [1118, 240] on span "Home /" at bounding box center [1115, 237] width 41 height 15
click at [1402, 229] on button "button" at bounding box center [1416, 237] width 29 height 17
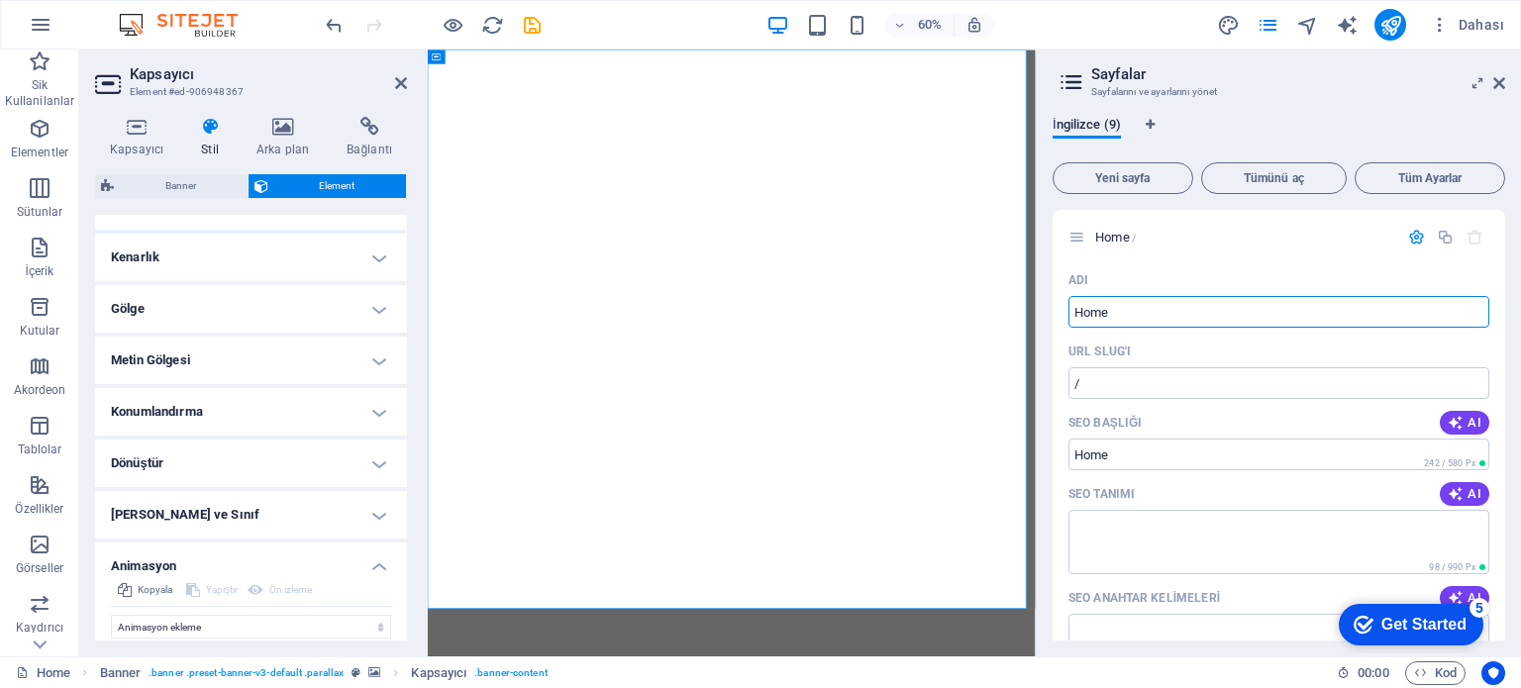
drag, startPoint x: 1137, startPoint y: 308, endPoint x: 1044, endPoint y: 308, distance: 93.1
click at [1044, 308] on div "İngilizce (9) Yeni sayfa Tümünü aç Tüm Ayarlar Home / Adı Home ​ URL SLUG'ı / ​…" at bounding box center [1279, 378] width 484 height 555
type input "Ana Sayfa"
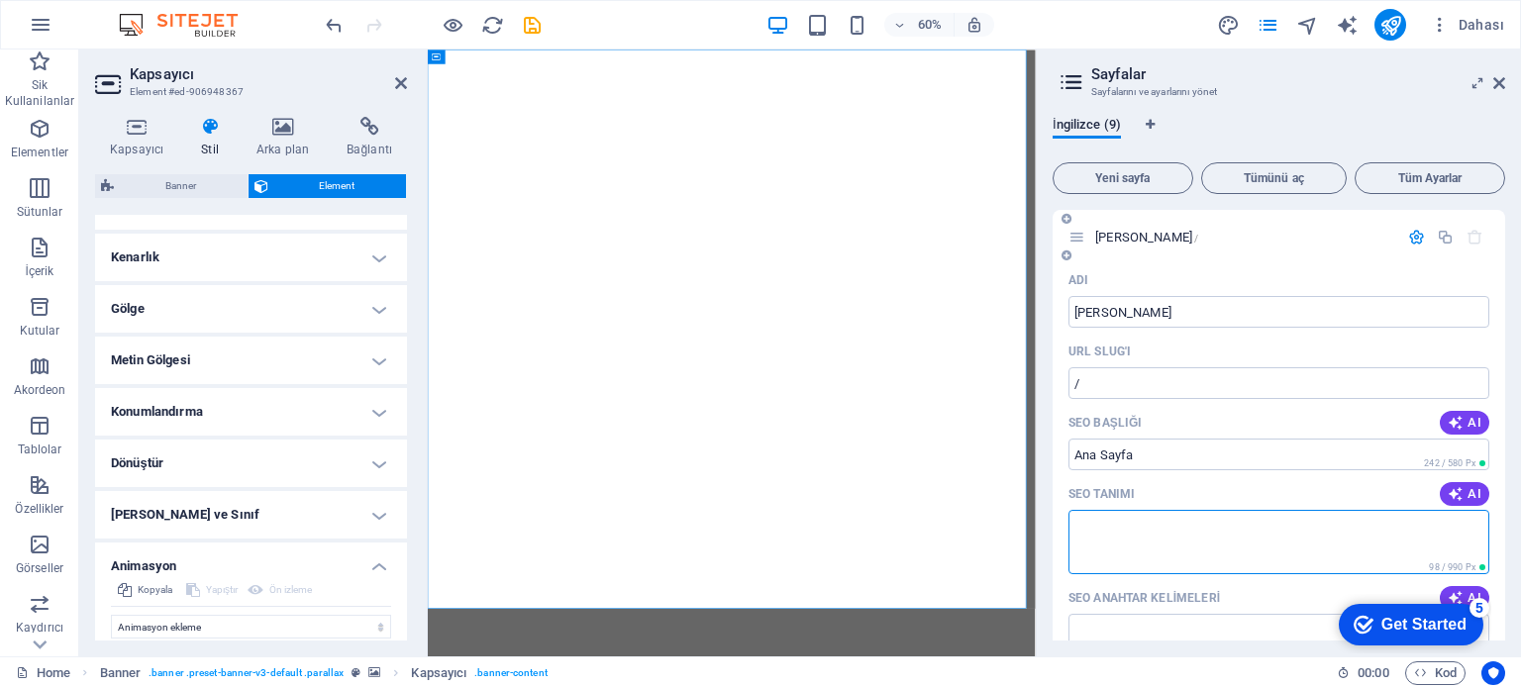
click at [1224, 543] on textarea "SEO Tanımı" at bounding box center [1278, 542] width 421 height 64
click at [1150, 390] on input "/" at bounding box center [1278, 383] width 421 height 32
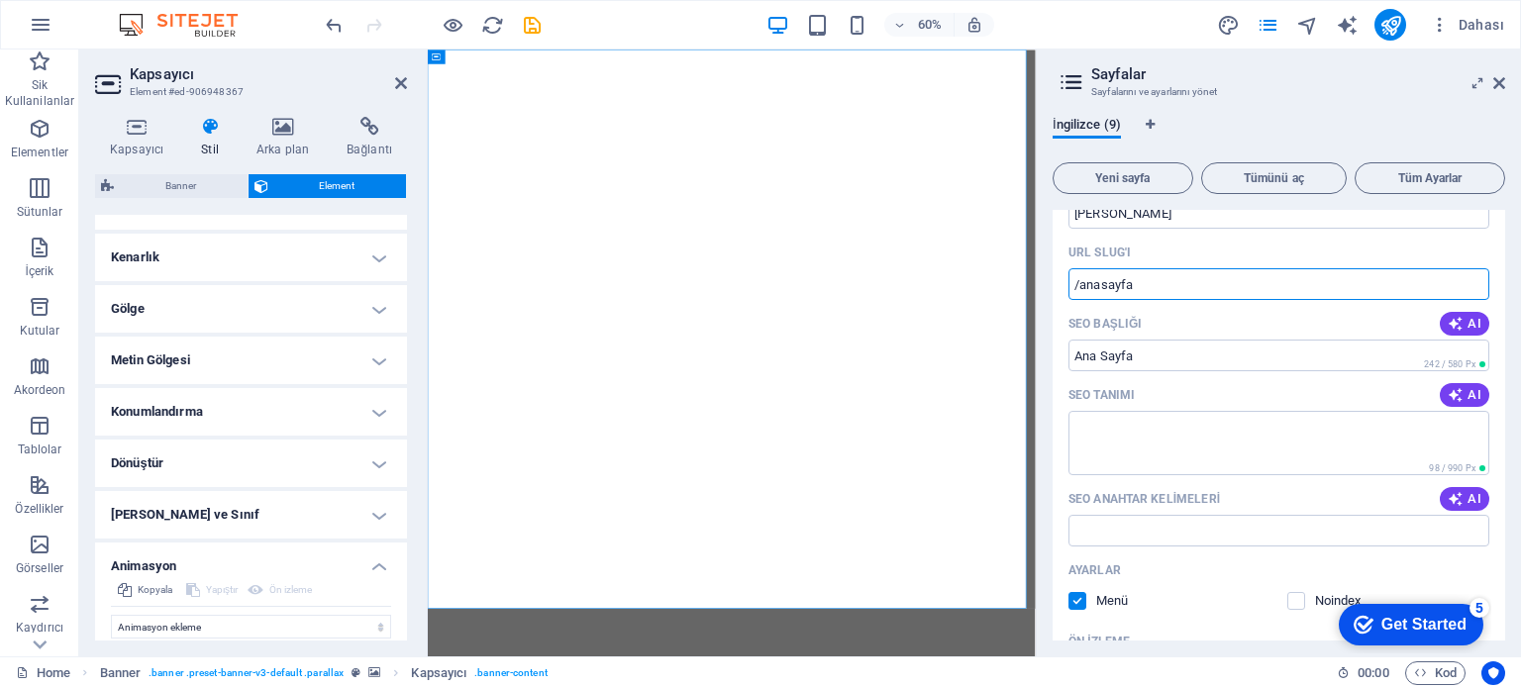
scroll to position [198, 0]
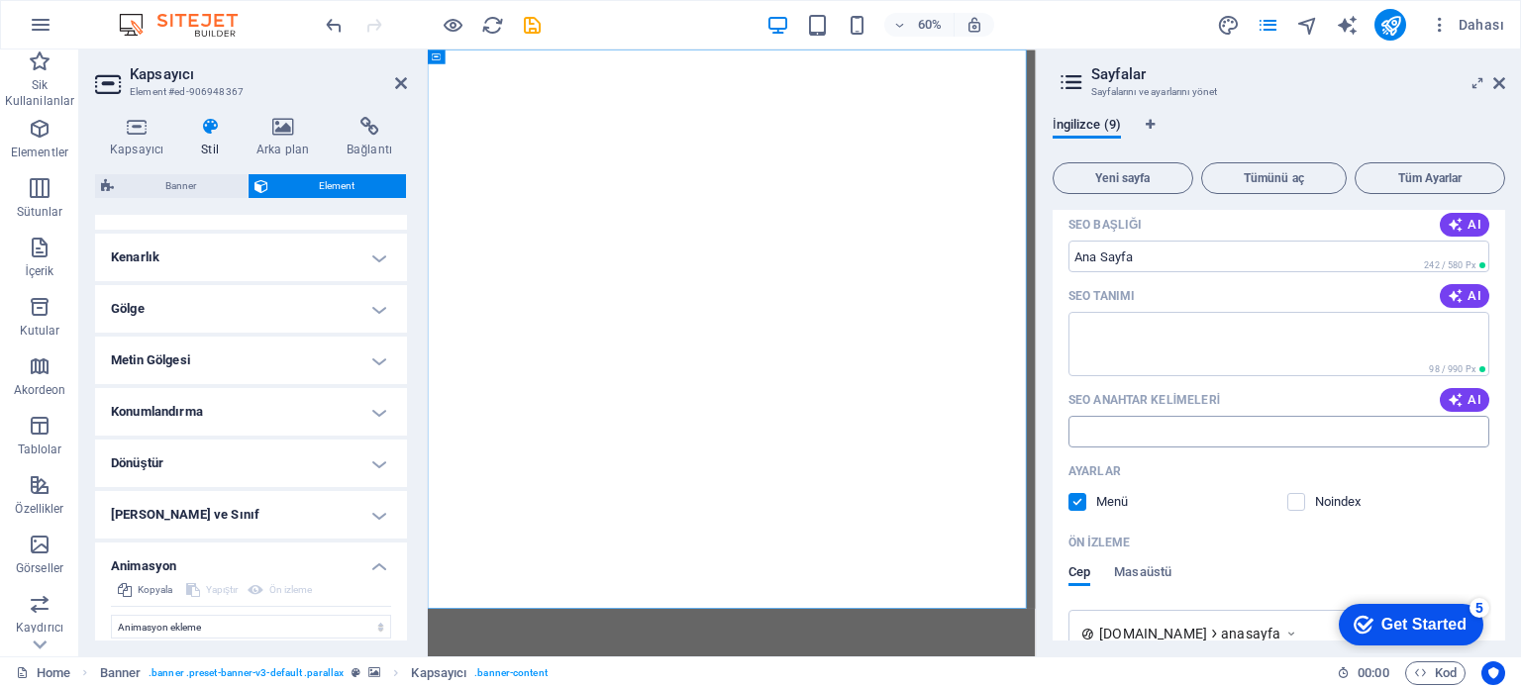
type input "/anasayfa"
click at [1170, 431] on input "SEO Anahtar Kelimeleri" at bounding box center [1278, 432] width 421 height 32
type input "Marin Klima Marin Su yapıcı Padestal box"
click at [1205, 332] on textarea "SEO Tanımı" at bounding box center [1278, 344] width 421 height 64
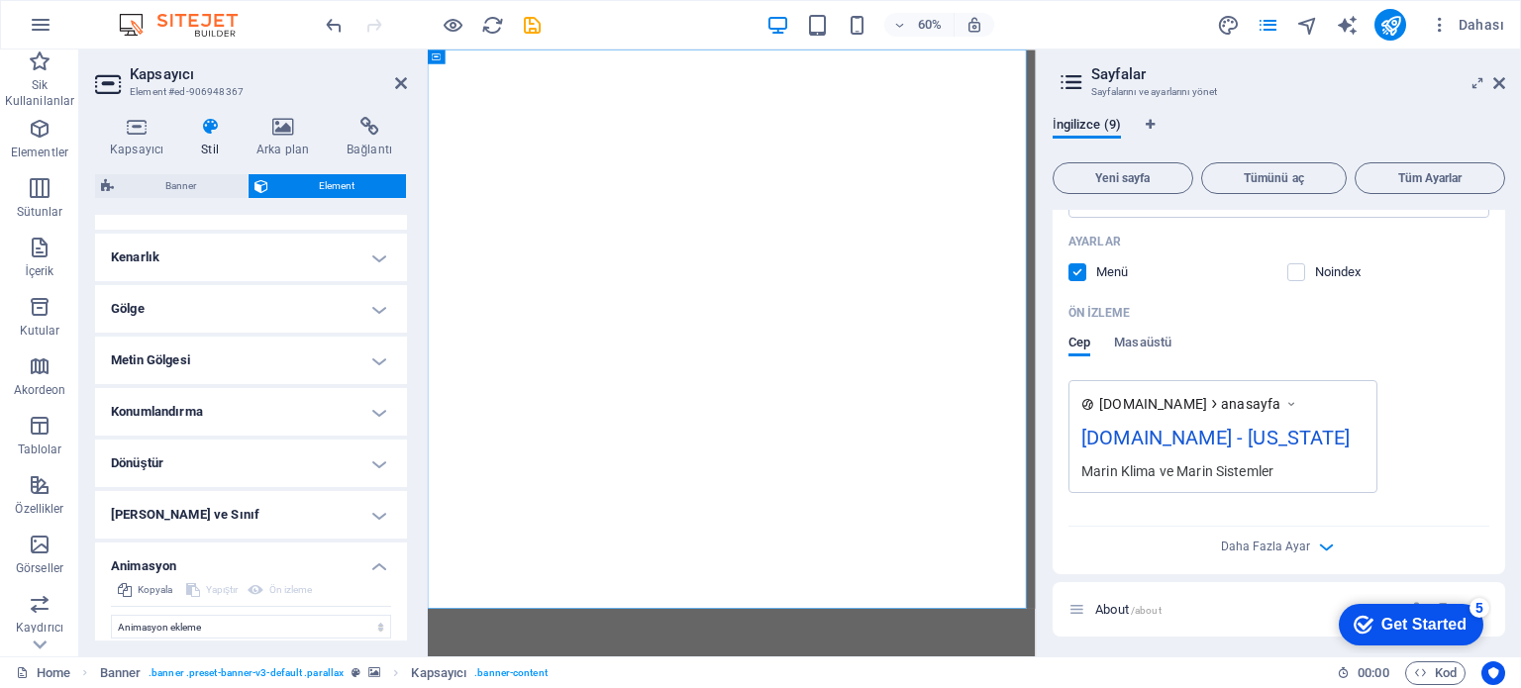
scroll to position [396, 0]
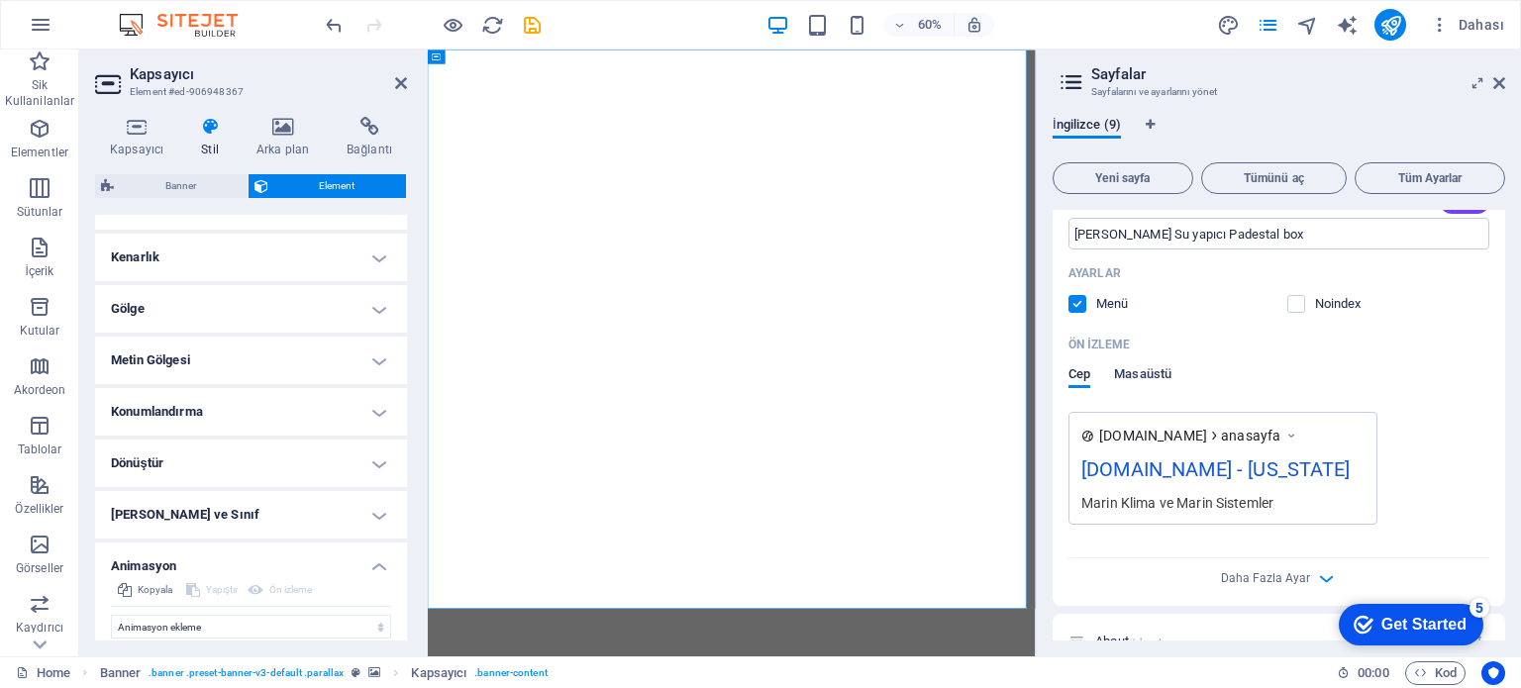
type textarea "Marin Klima ve Marin Sistemler"
click at [1138, 375] on span "Masaüstü" at bounding box center [1142, 376] width 57 height 28
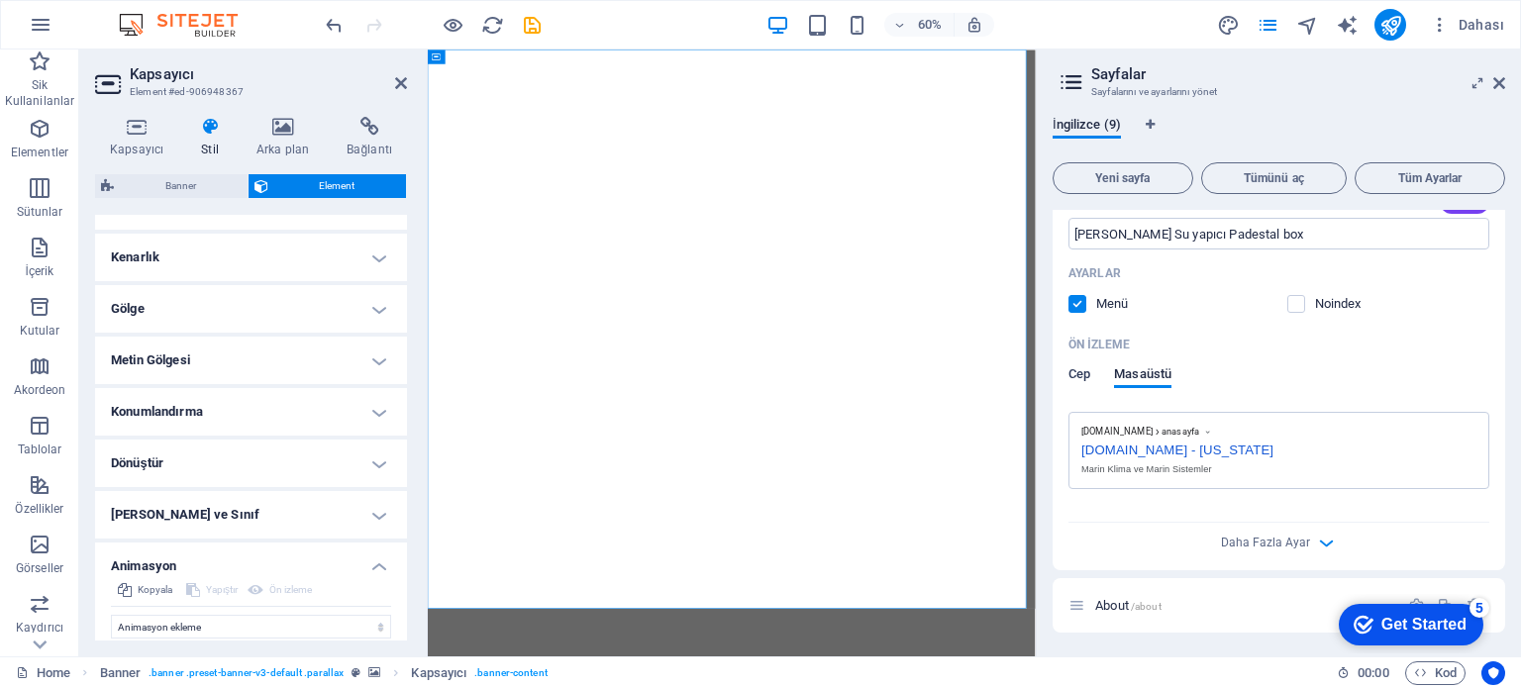
click at [1090, 378] on span "Cep" at bounding box center [1079, 376] width 22 height 28
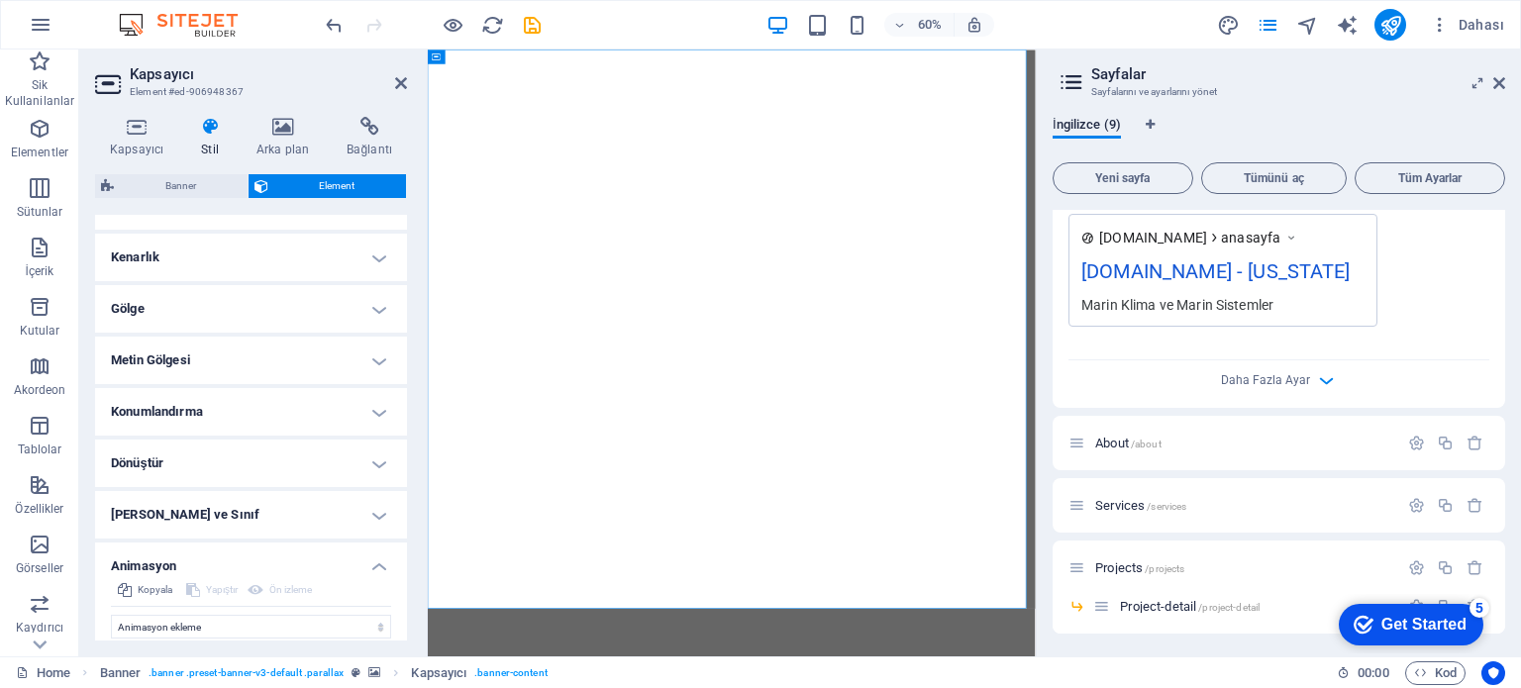
scroll to position [693, 0]
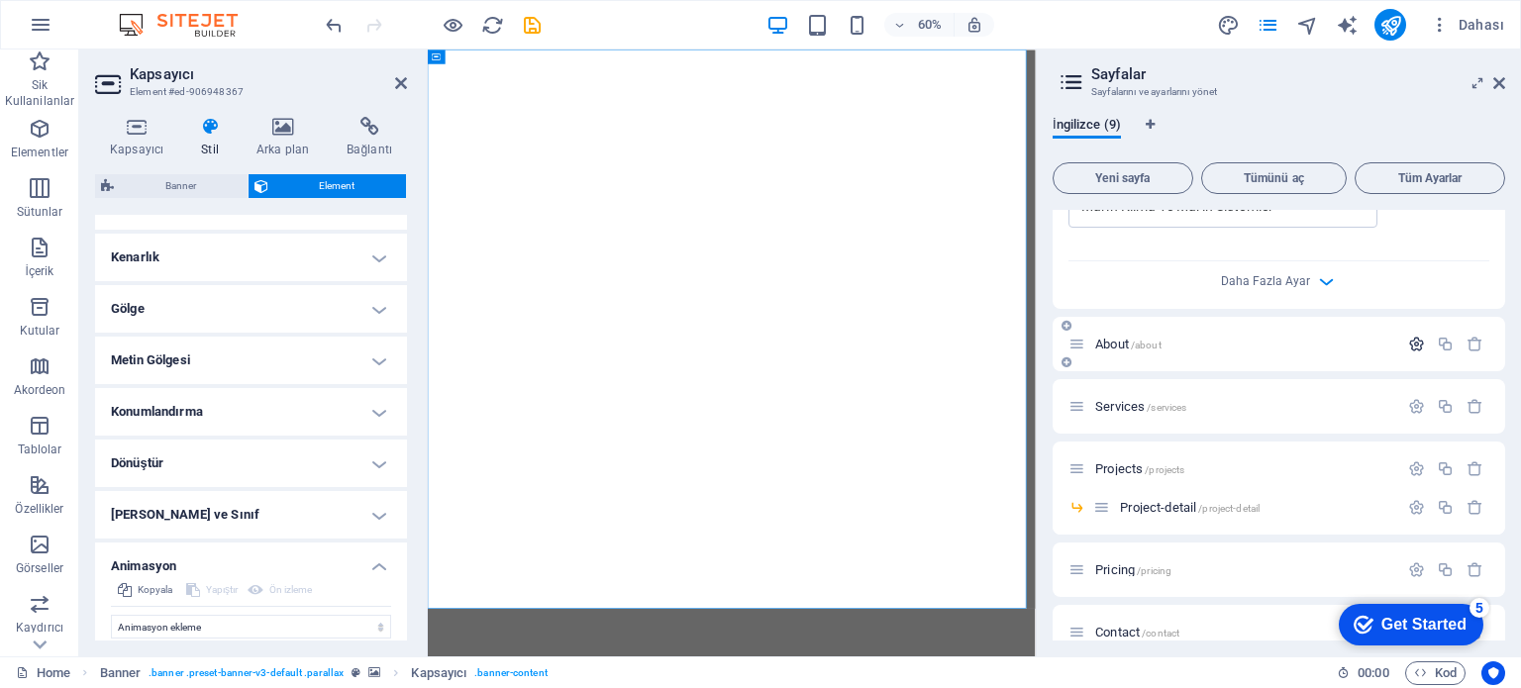
click at [1412, 355] on icon "button" at bounding box center [1416, 363] width 17 height 17
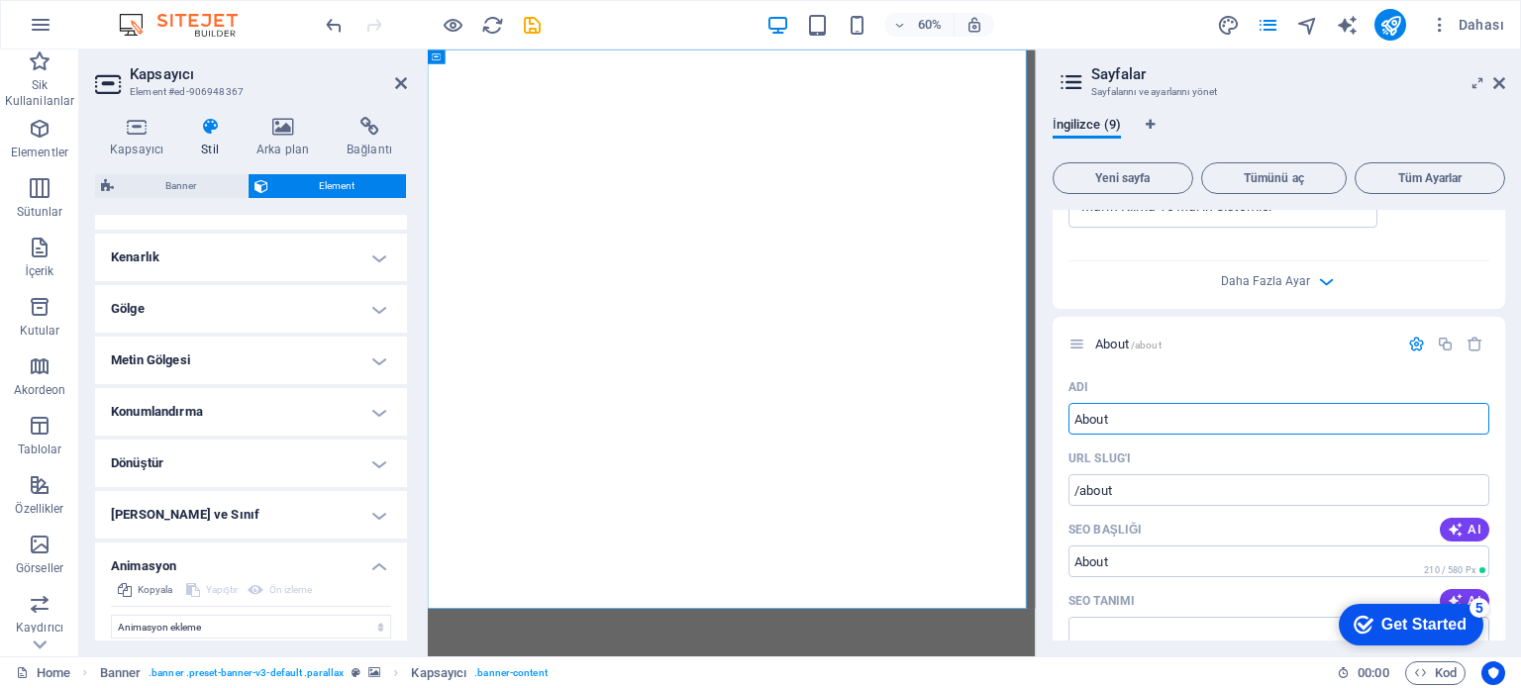
drag, startPoint x: 1486, startPoint y: 468, endPoint x: 1367, endPoint y: 653, distance: 219.2
drag, startPoint x: 1553, startPoint y: 474, endPoint x: 1389, endPoint y: 671, distance: 256.0
drag, startPoint x: 1110, startPoint y: 415, endPoint x: 1043, endPoint y: 415, distance: 67.3
click at [1043, 415] on div "İngilizce (9) Yeni sayfa Tümünü aç Tüm Ayarlar Ana Sayfa /anasayfa Adı Ana Sayf…" at bounding box center [1279, 378] width 484 height 555
type input "Hakkımız"
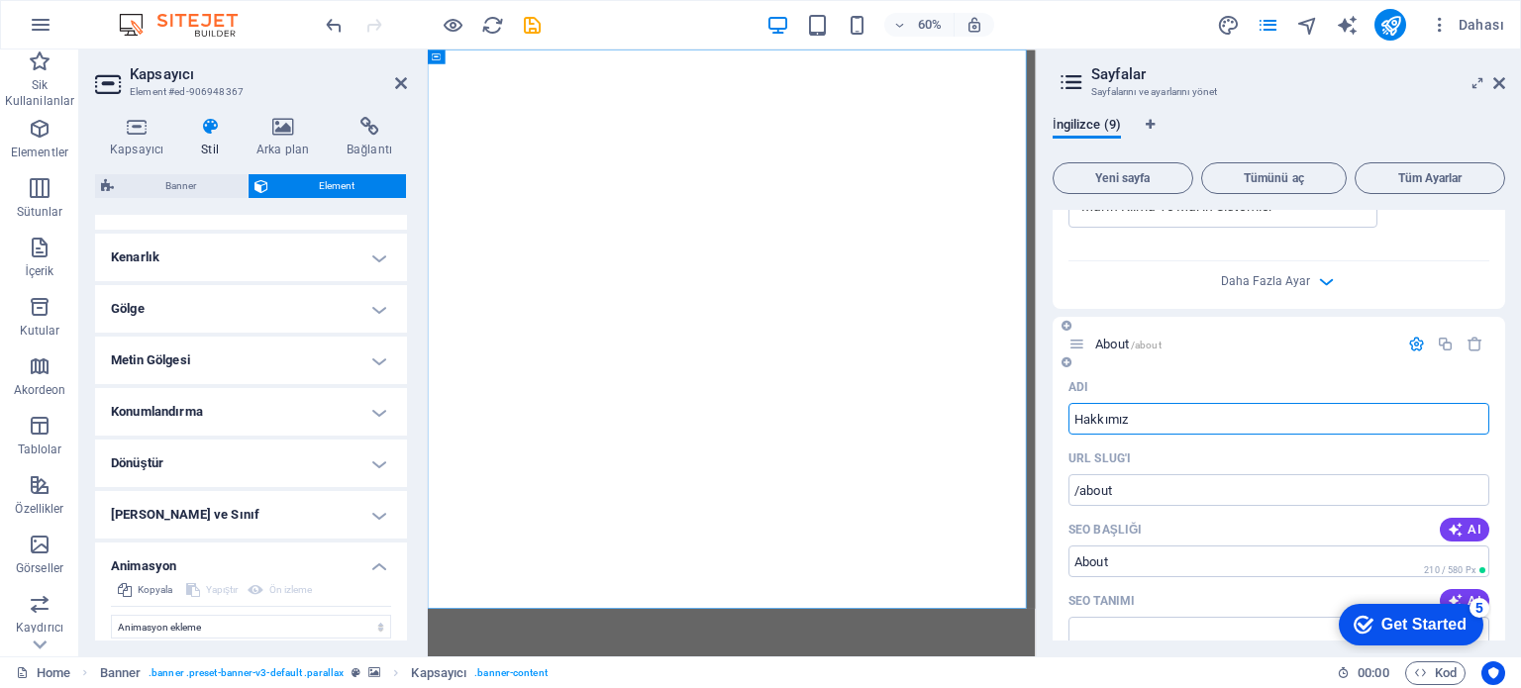
type input "/hakk-m-z"
type input "Hakkımız"
type input "Hakkımızda"
type input "/hakk-m-zda"
type input "Hakkımızda"
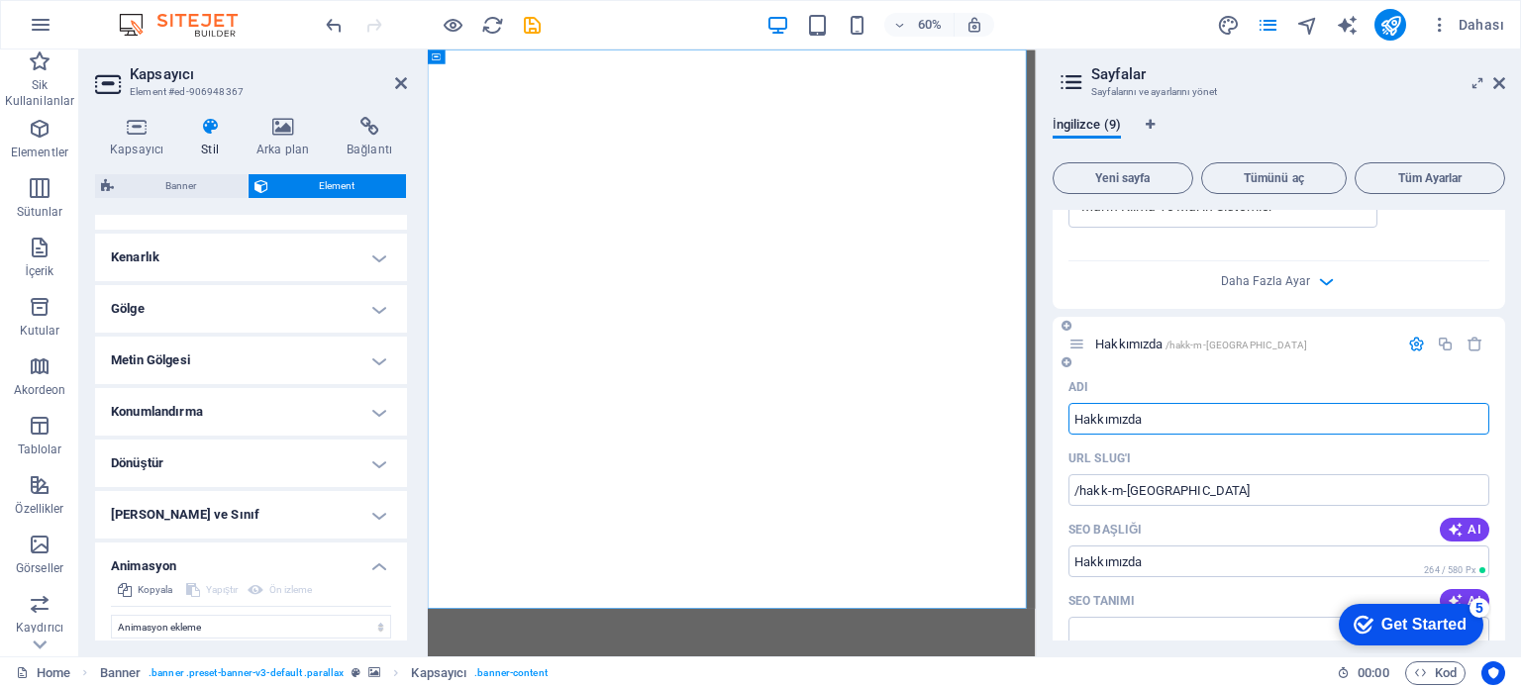
click at [1123, 423] on input "Hakkımızda" at bounding box center [1278, 439] width 421 height 32
type input "Hakkımizda"
type input "/hakk-mizda"
type input "Hakkımizda"
type input "Hakkimizda"
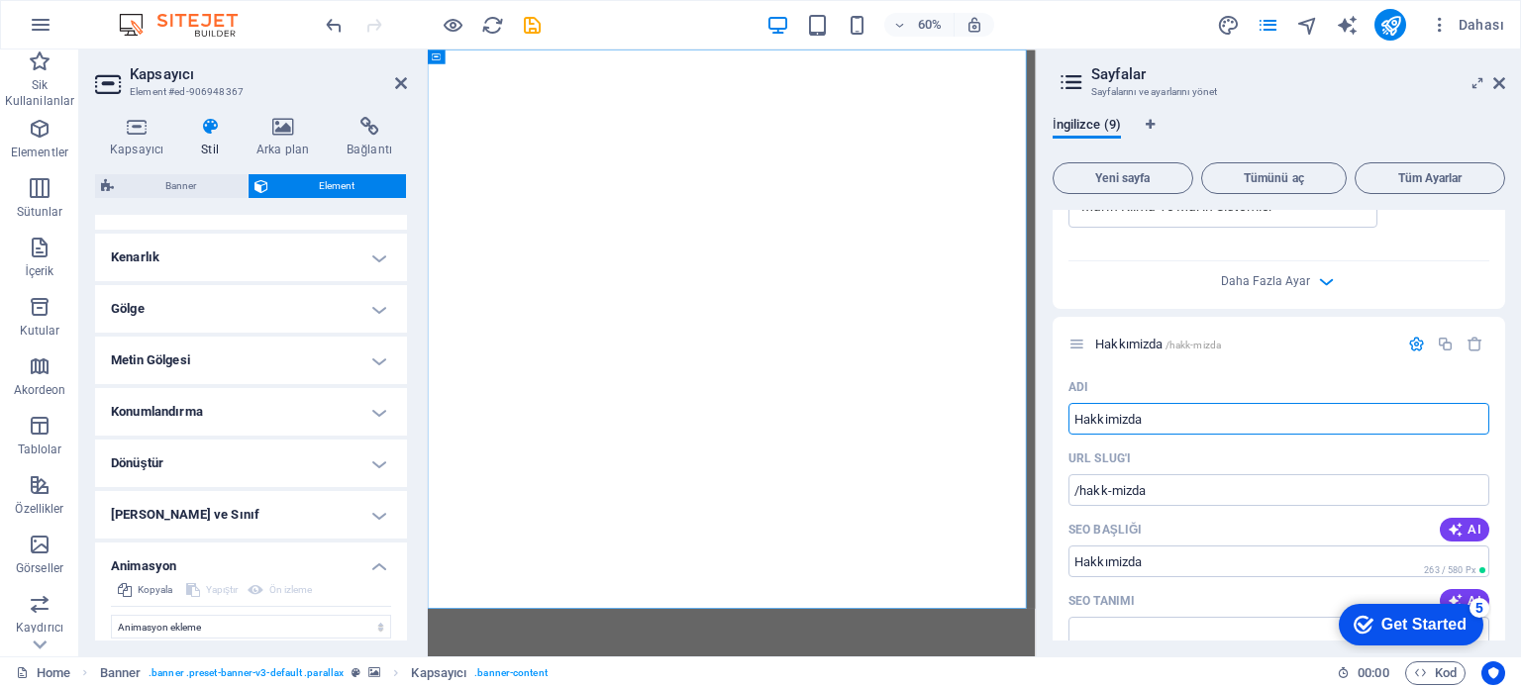
type input "/hakkimizda"
type input "Hakkimizda"
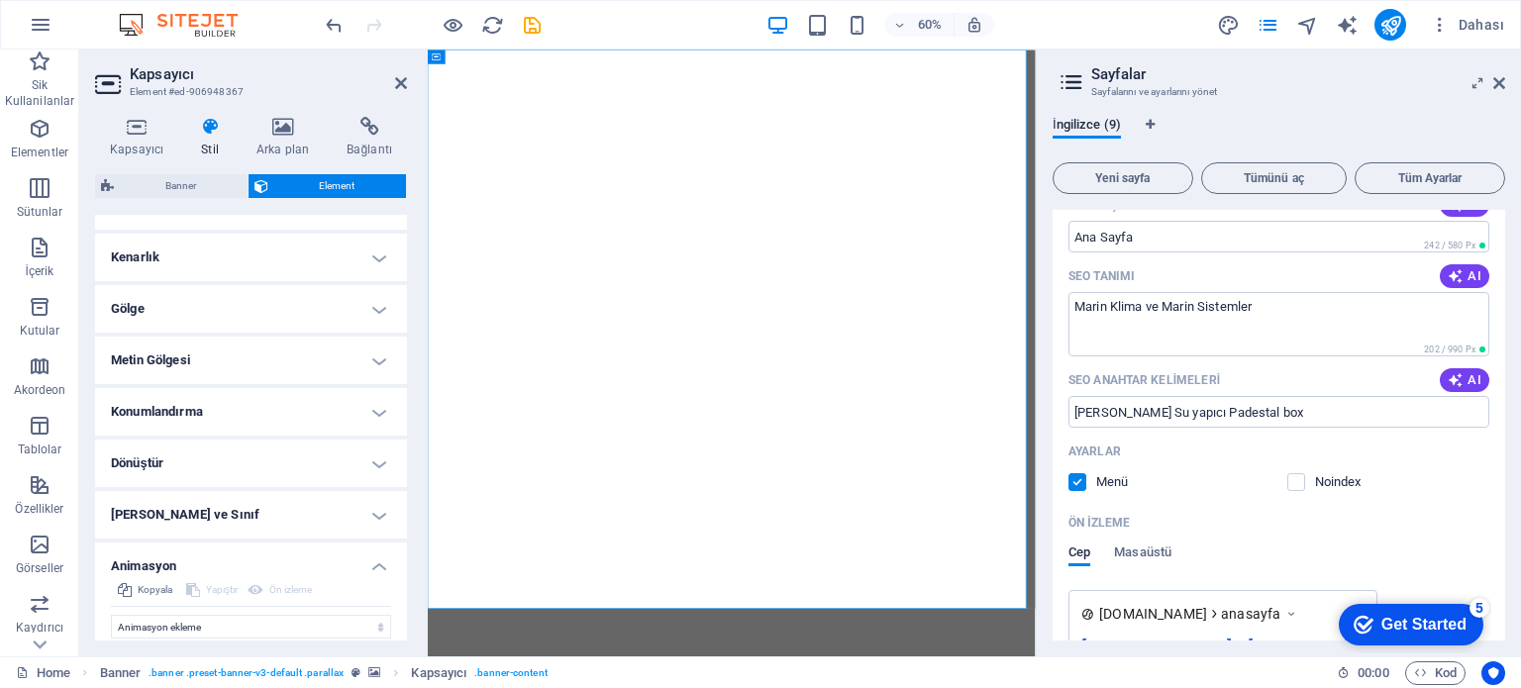
scroll to position [198, 0]
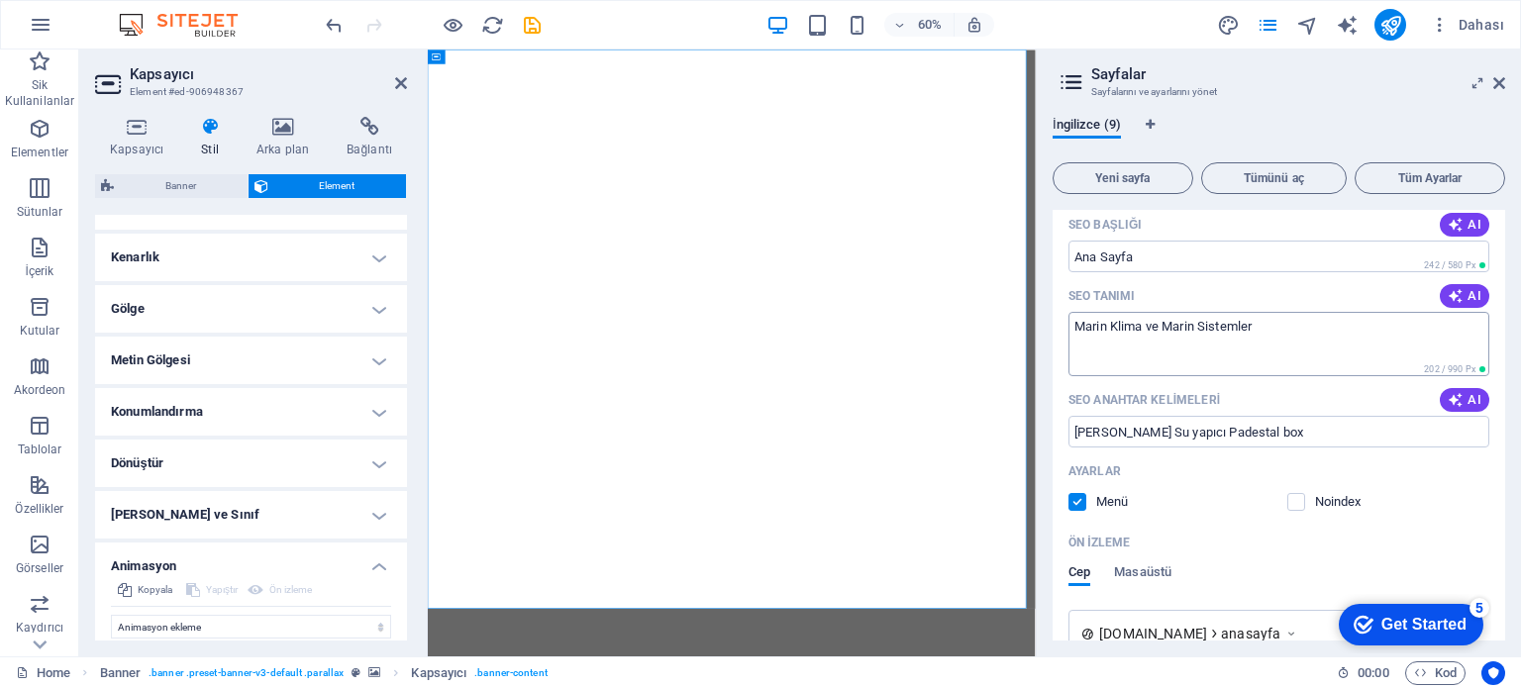
type input "Hakkimizda"
drag, startPoint x: 1274, startPoint y: 327, endPoint x: 1073, endPoint y: 323, distance: 201.0
click at [1073, 323] on textarea "Marin Klima ve Marin Sistemler" at bounding box center [1278, 344] width 421 height 64
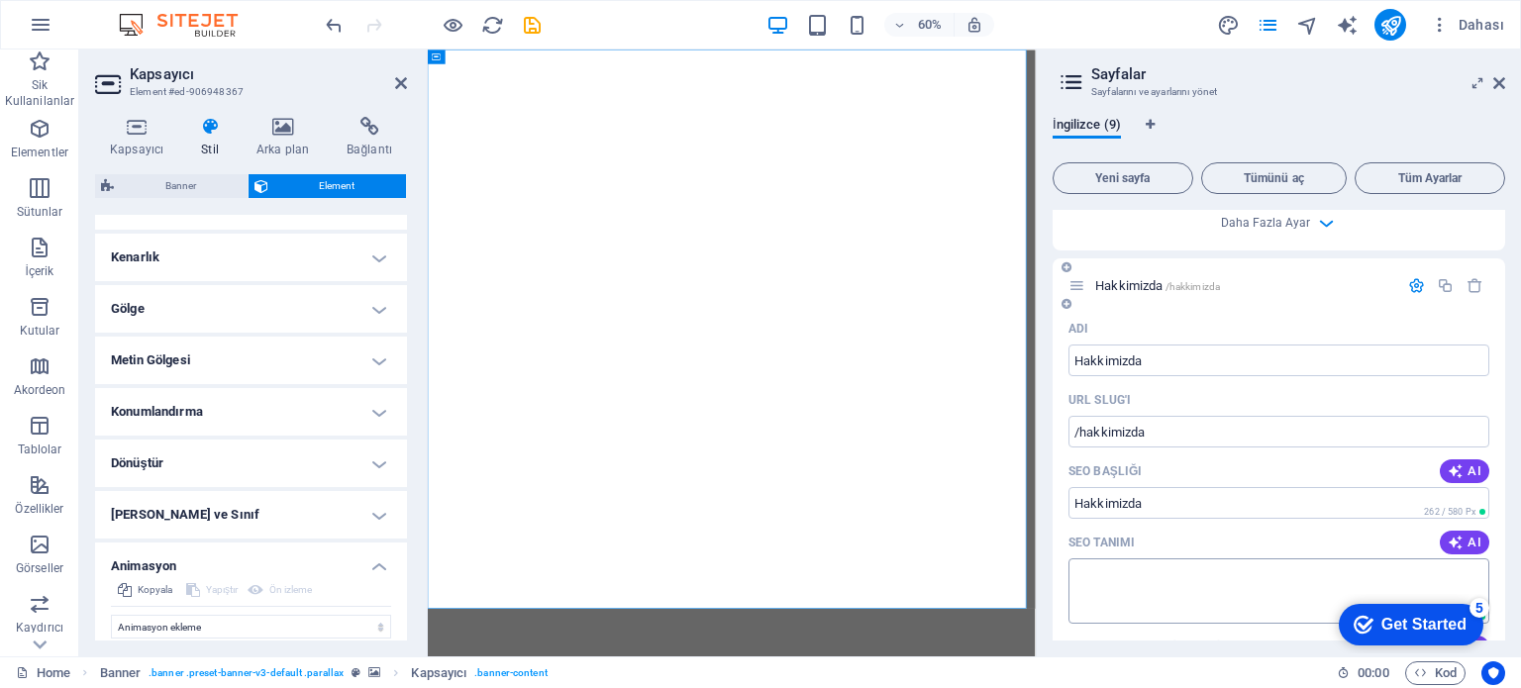
scroll to position [792, 0]
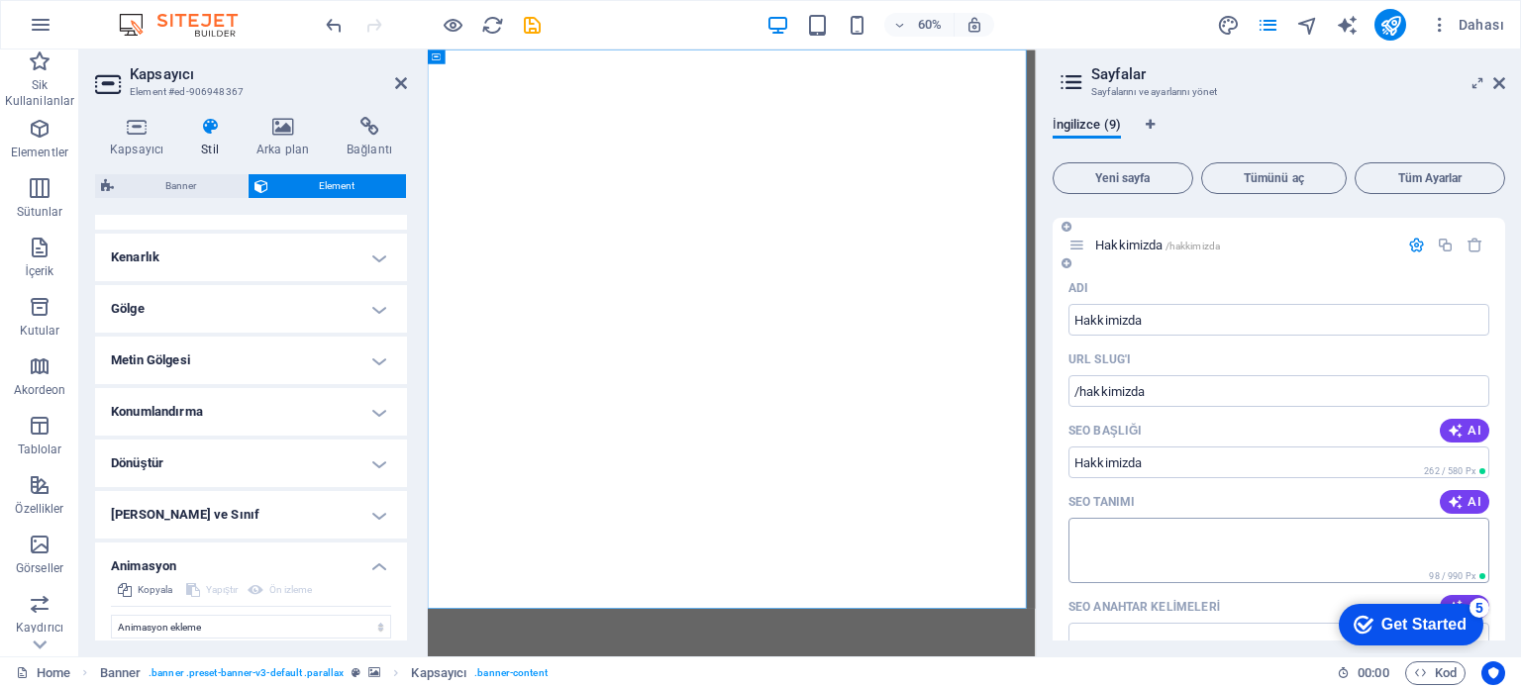
click at [1169, 538] on textarea "SEO Tanımı" at bounding box center [1278, 570] width 421 height 64
paste textarea "Marin Klima ve Marin Sistemler"
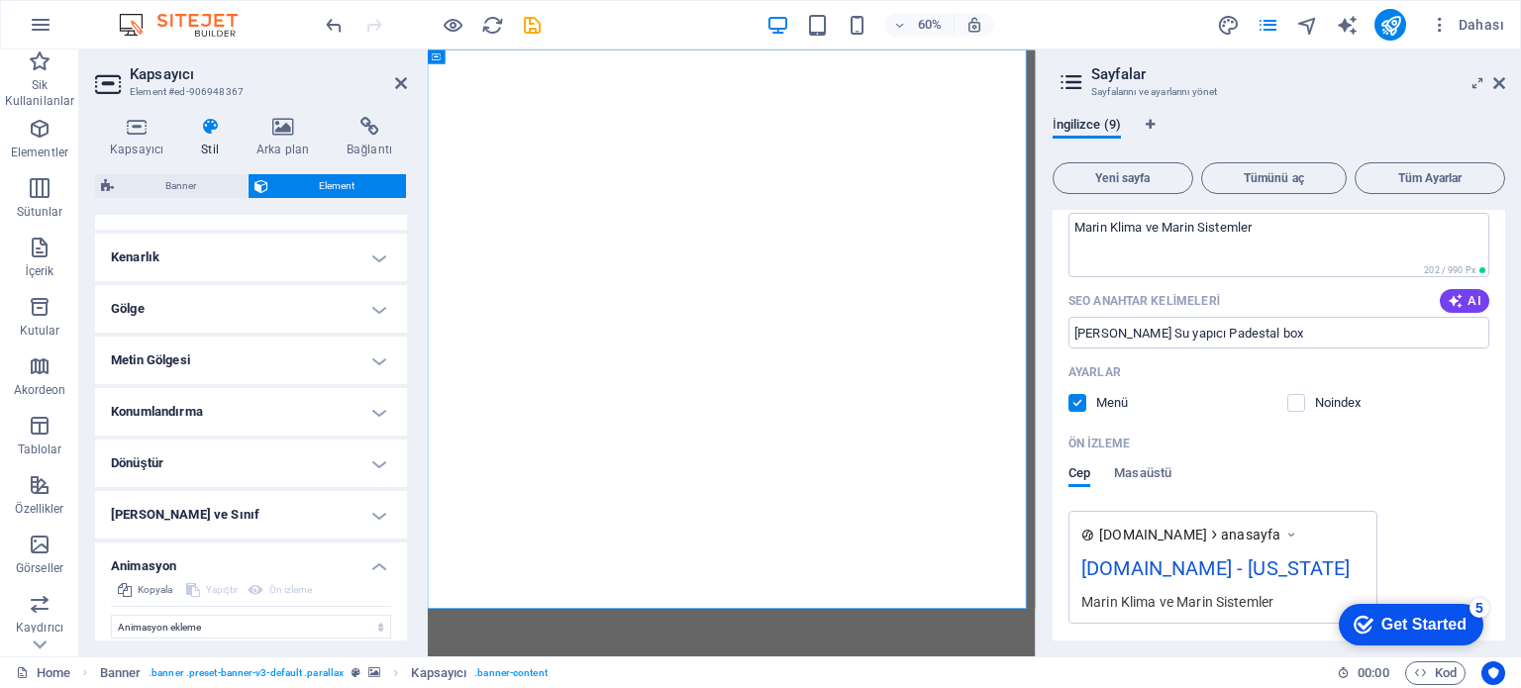
scroll to position [99, 0]
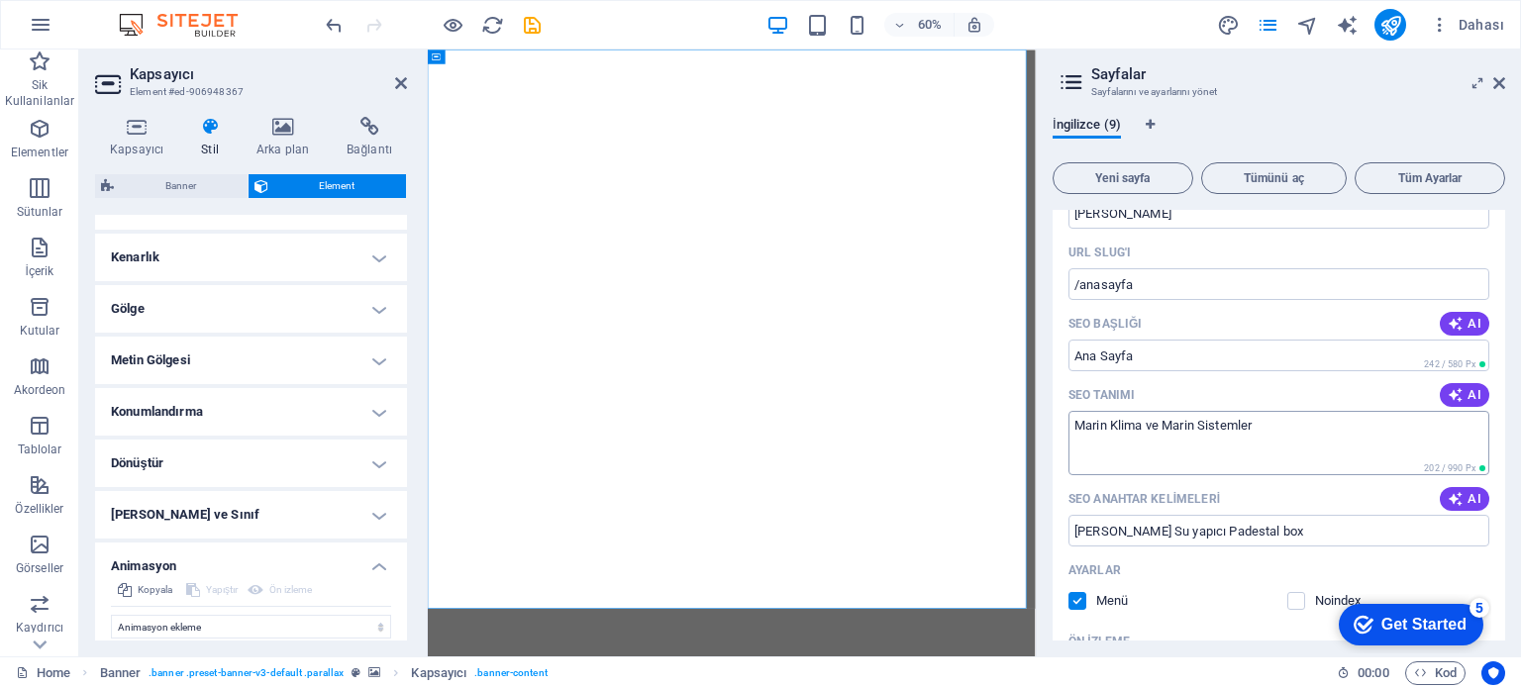
type textarea "Marin Klima ve Marin Sistemler"
drag, startPoint x: 1264, startPoint y: 421, endPoint x: 1188, endPoint y: 415, distance: 76.5
click at [1188, 415] on textarea "Marin Klima ve Marin Sistemler" at bounding box center [1278, 443] width 421 height 64
drag, startPoint x: 1330, startPoint y: 535, endPoint x: 1077, endPoint y: 523, distance: 252.8
click at [1077, 523] on input "Marin Klima Marin Su yapıcı Padestal box" at bounding box center [1278, 531] width 421 height 32
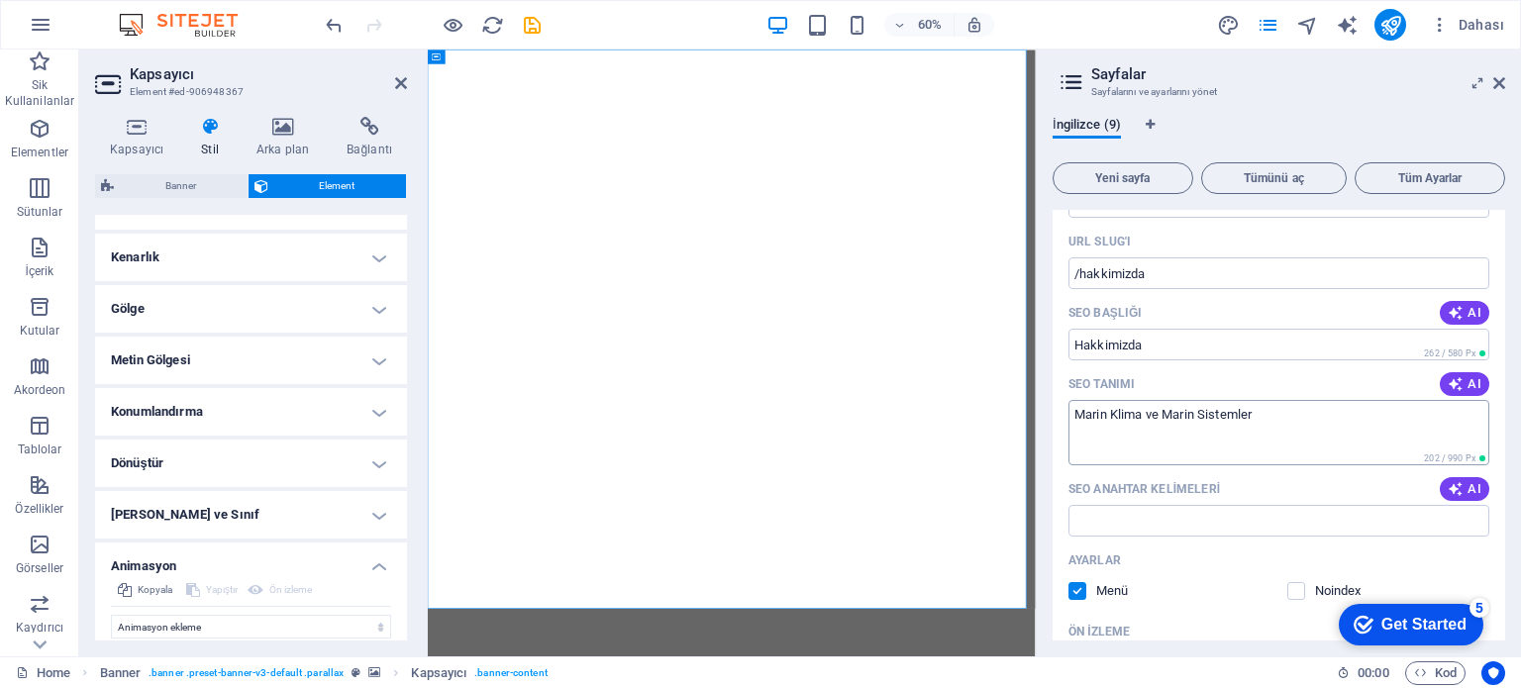
scroll to position [990, 0]
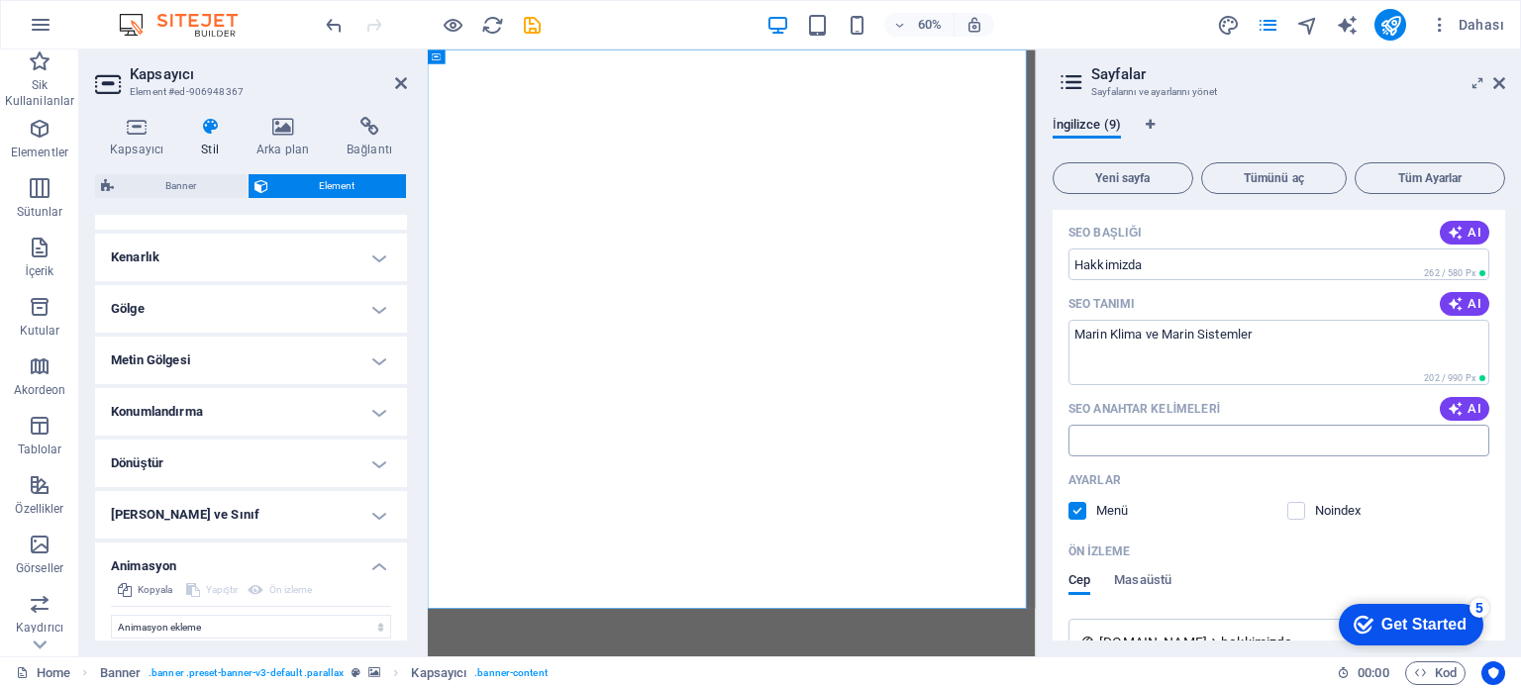
click at [1172, 447] on input "SEO Anahtar Kelimeleri" at bounding box center [1278, 461] width 421 height 32
paste input "Marin Klima Marin Su yapıcı Padestal box"
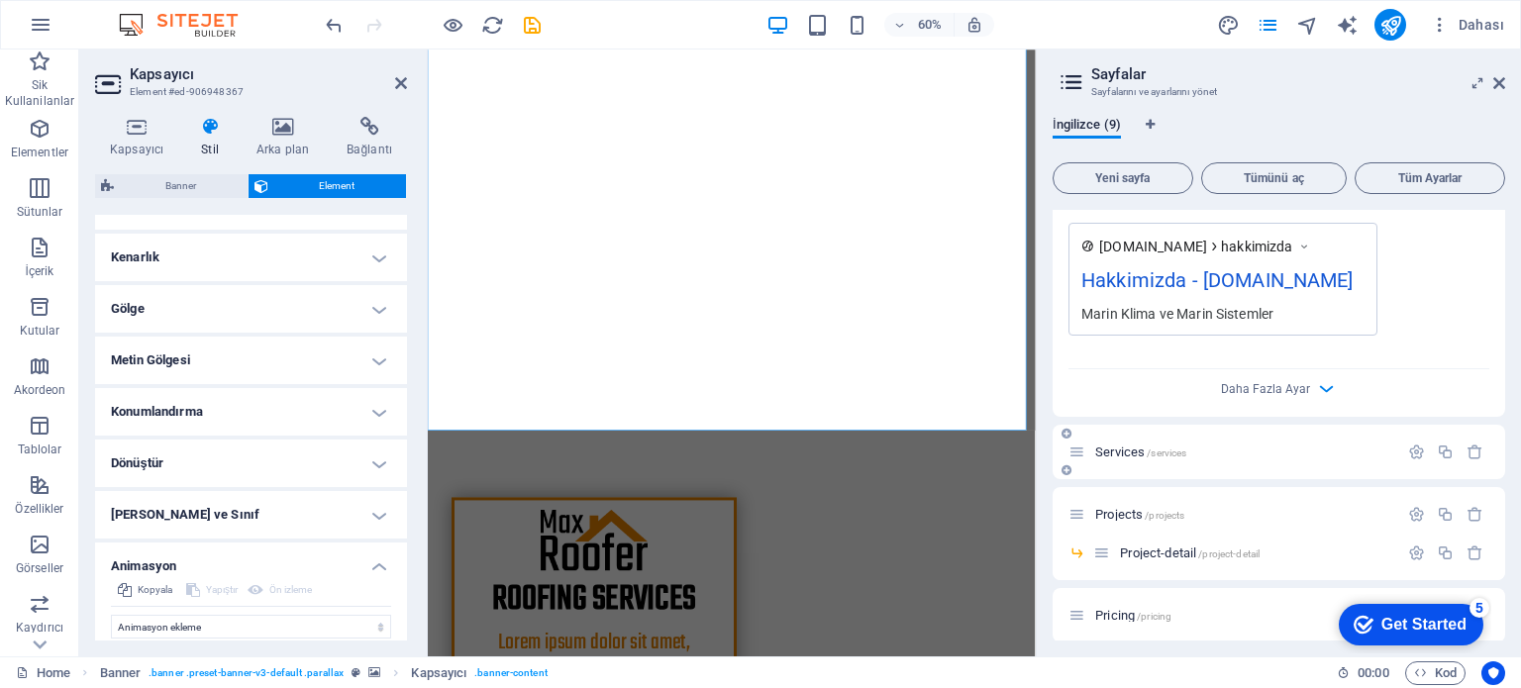
scroll to position [1485, 0]
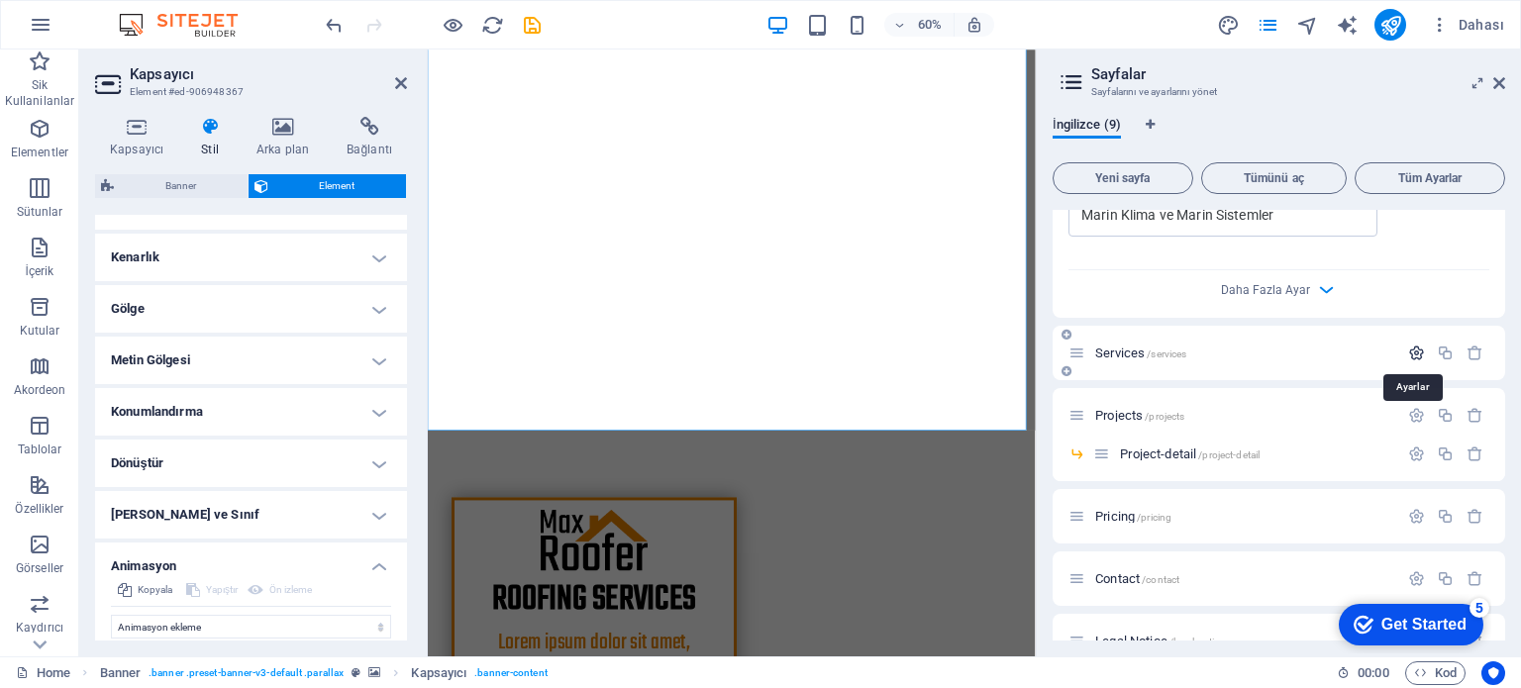
type input "Marin Klima Marin Su yapıcı Padestal box Ters osmos sistemler"
click at [1413, 384] on icon "button" at bounding box center [1416, 392] width 17 height 17
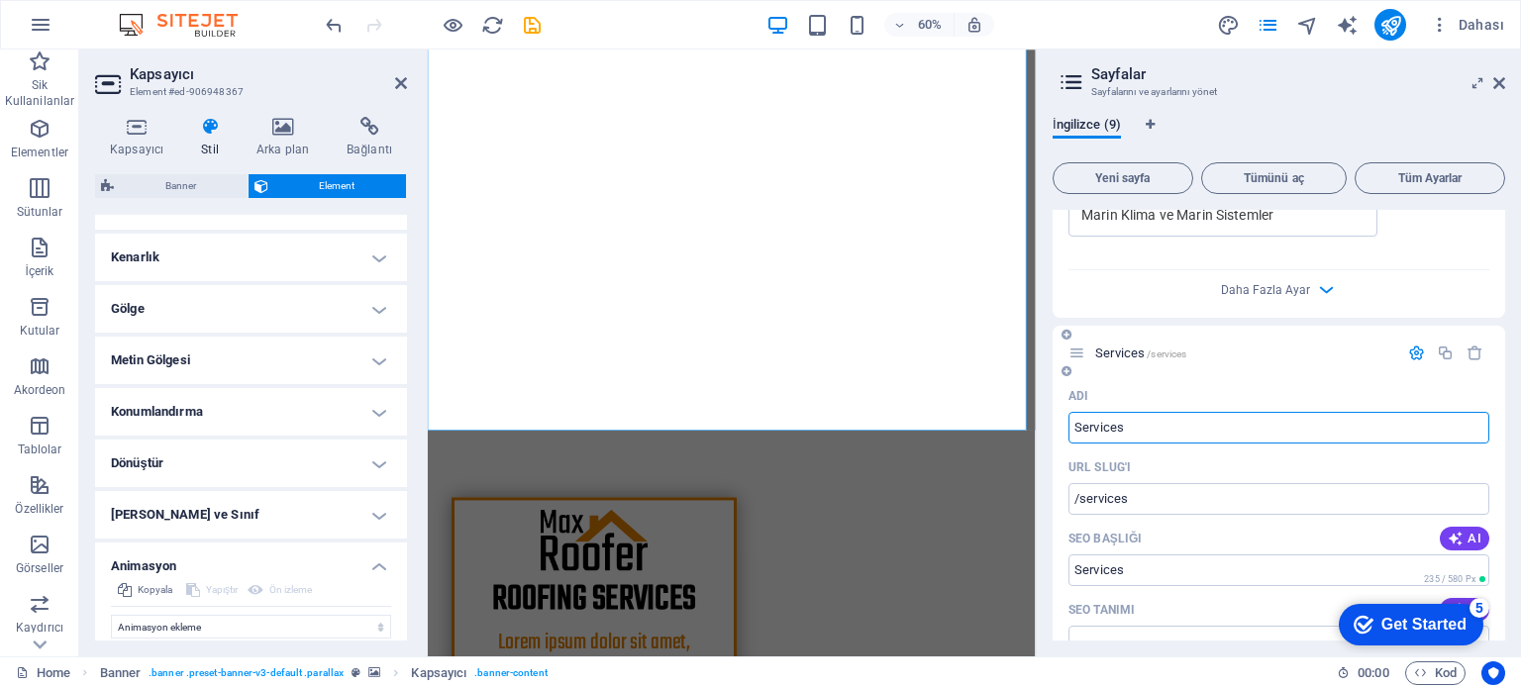
drag, startPoint x: 1185, startPoint y: 420, endPoint x: 1053, endPoint y: 426, distance: 132.8
type input "Sat"
type input "/sat"
type input "Sat"
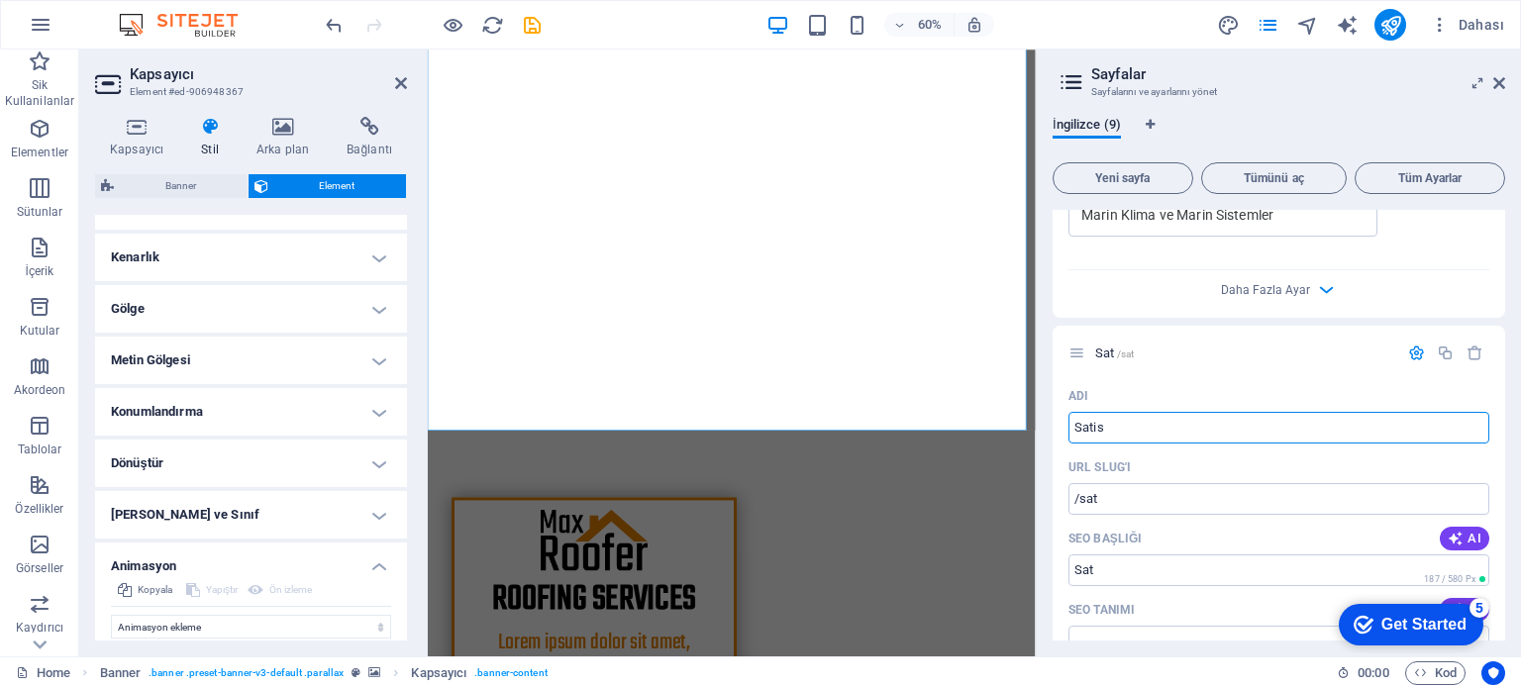
type input "Satis"
type input "/satis"
type input "Satis"
type input "Satissonras"
type input "/satissonra"
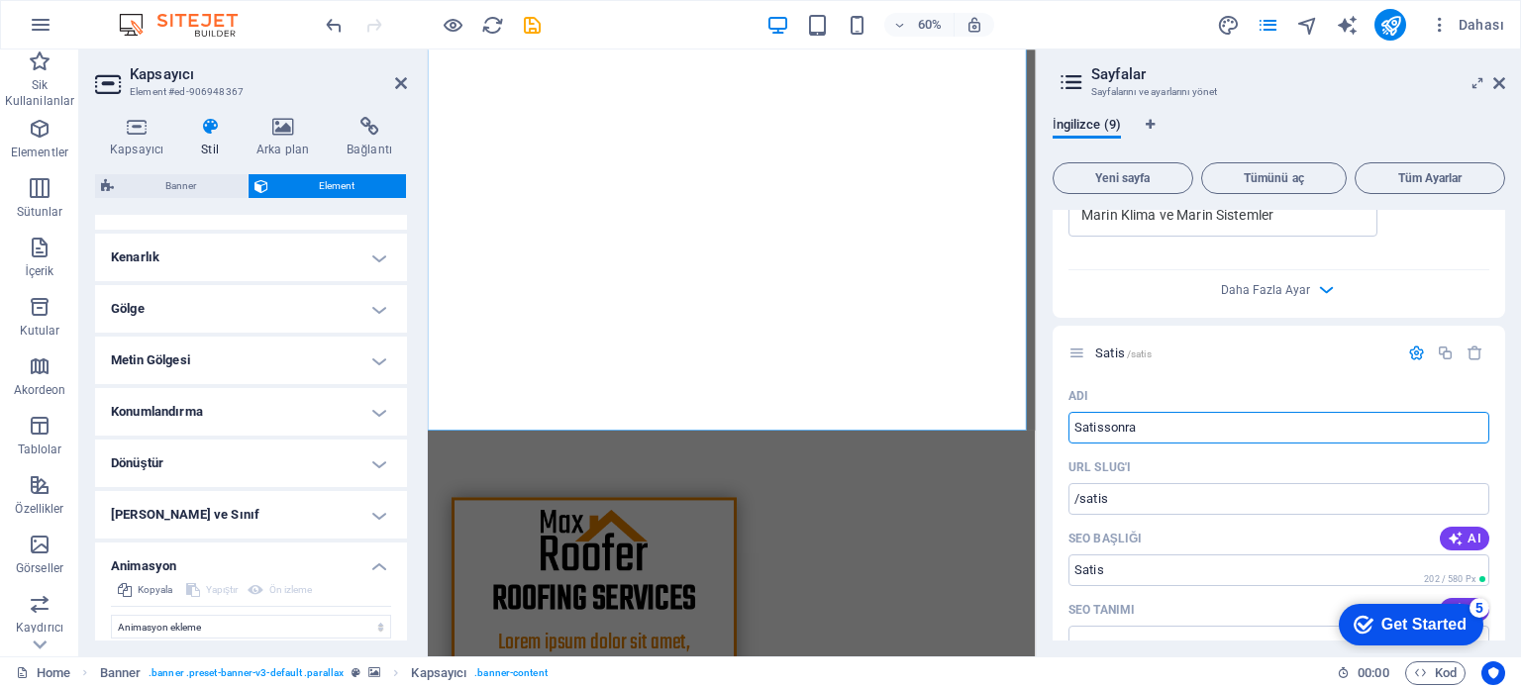
type input "Satissonra"
type input "Satissonras"
type input "/satissonras"
type input "Satissonras"
type input "Satissonrasi"
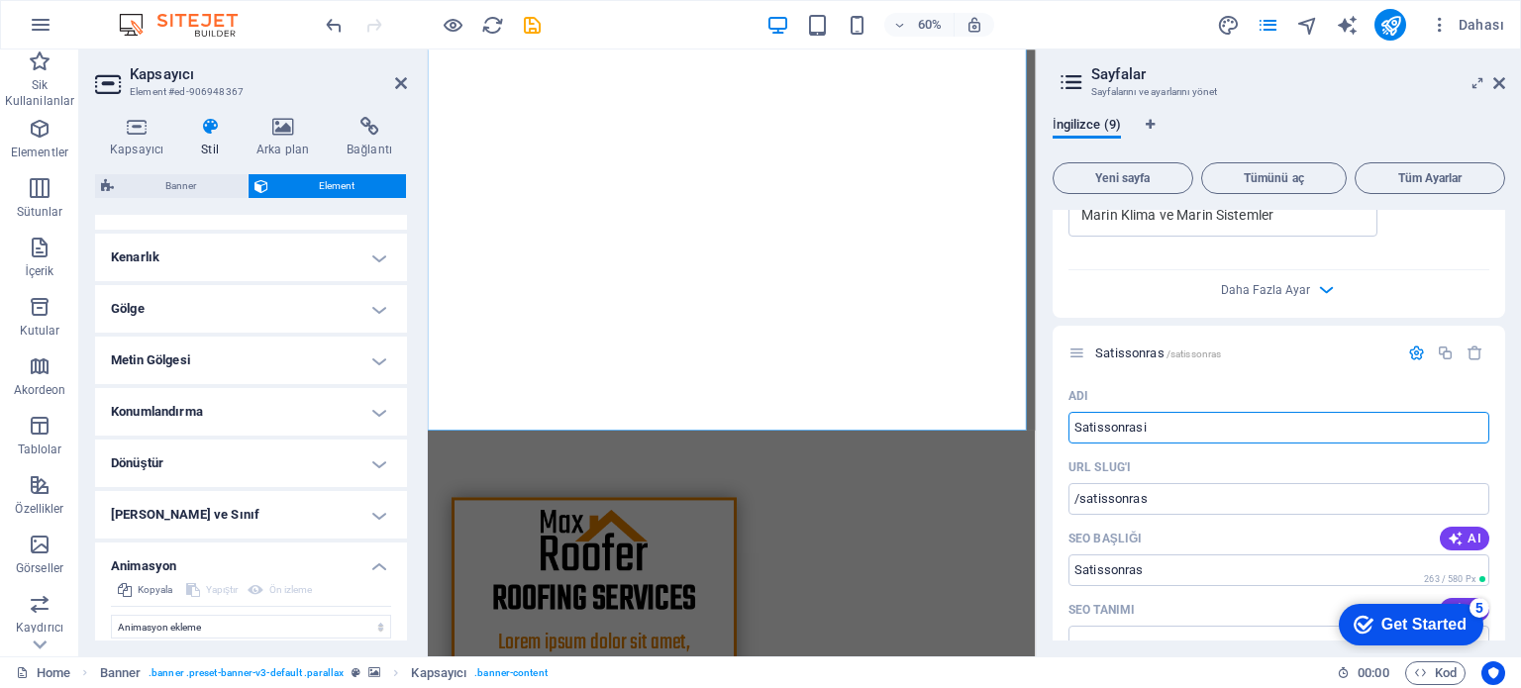
type input "/satissonrasi"
type input "Satissonrasi"
drag, startPoint x: 1157, startPoint y: 421, endPoint x: 1043, endPoint y: 423, distance: 114.9
click at [1043, 423] on div "İngilizce (9) Yeni sayfa Tümünü aç Tüm Ayarlar Ana Sayfa /anasayfa Adı Ana Sayf…" at bounding box center [1279, 378] width 484 height 555
type input "Serv"
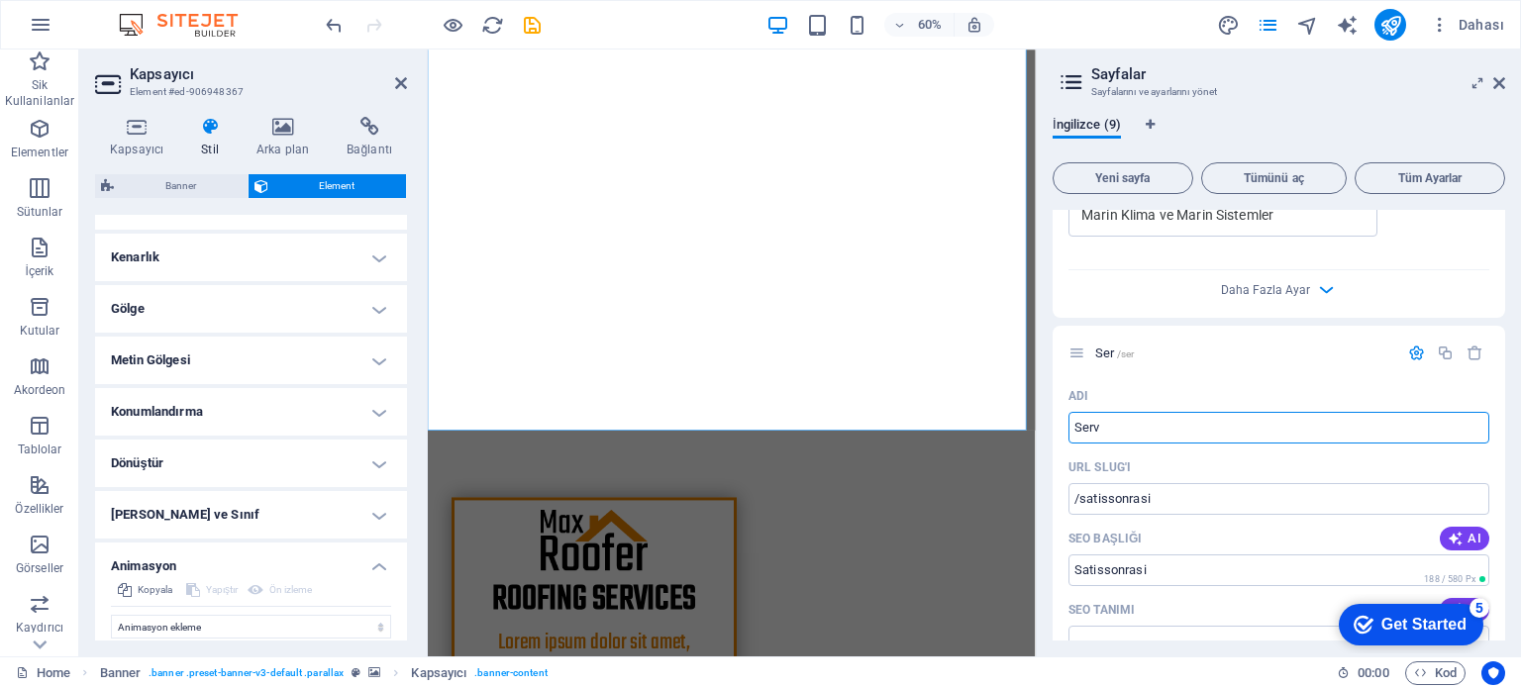
type input "/ser"
type input "Ser"
type input "Servis"
type input "/servi"
type input "Servi"
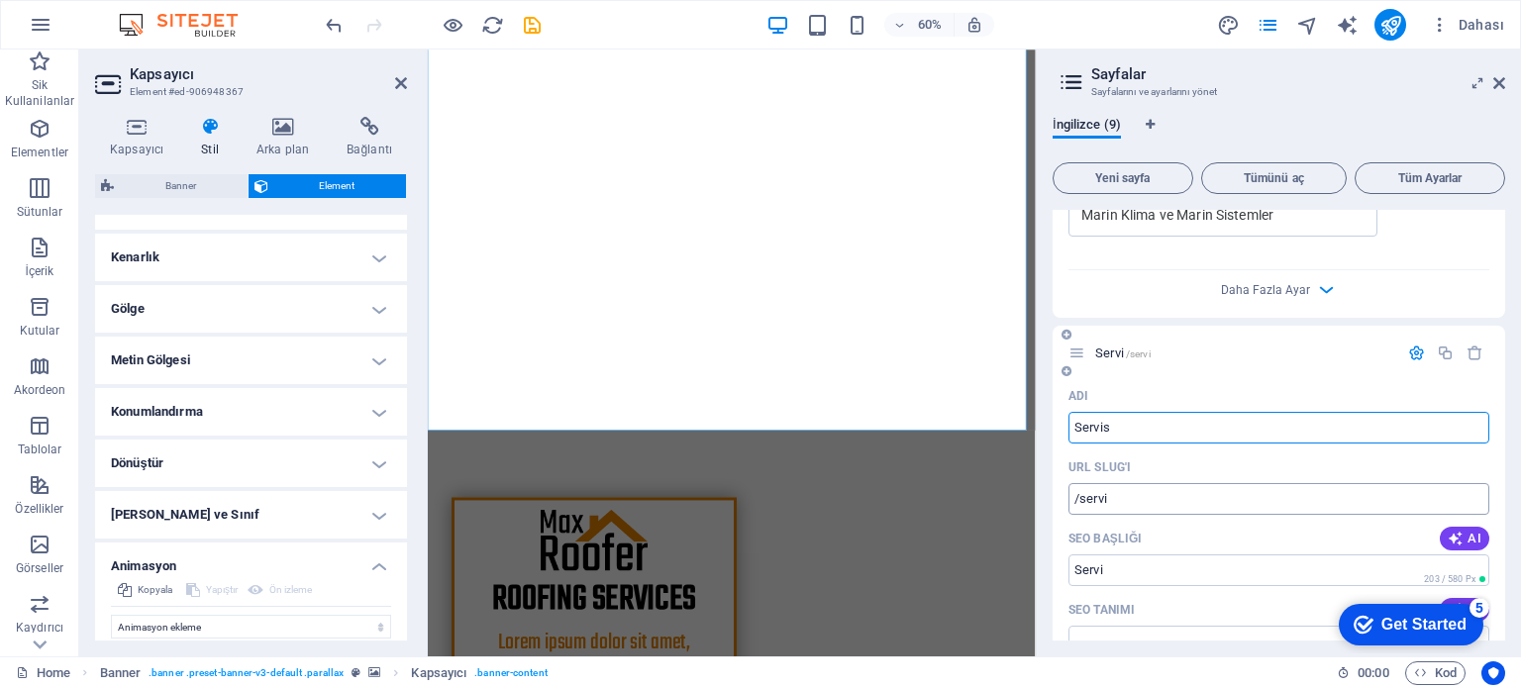
type input "Servis"
type input "/servis"
type input "Servis"
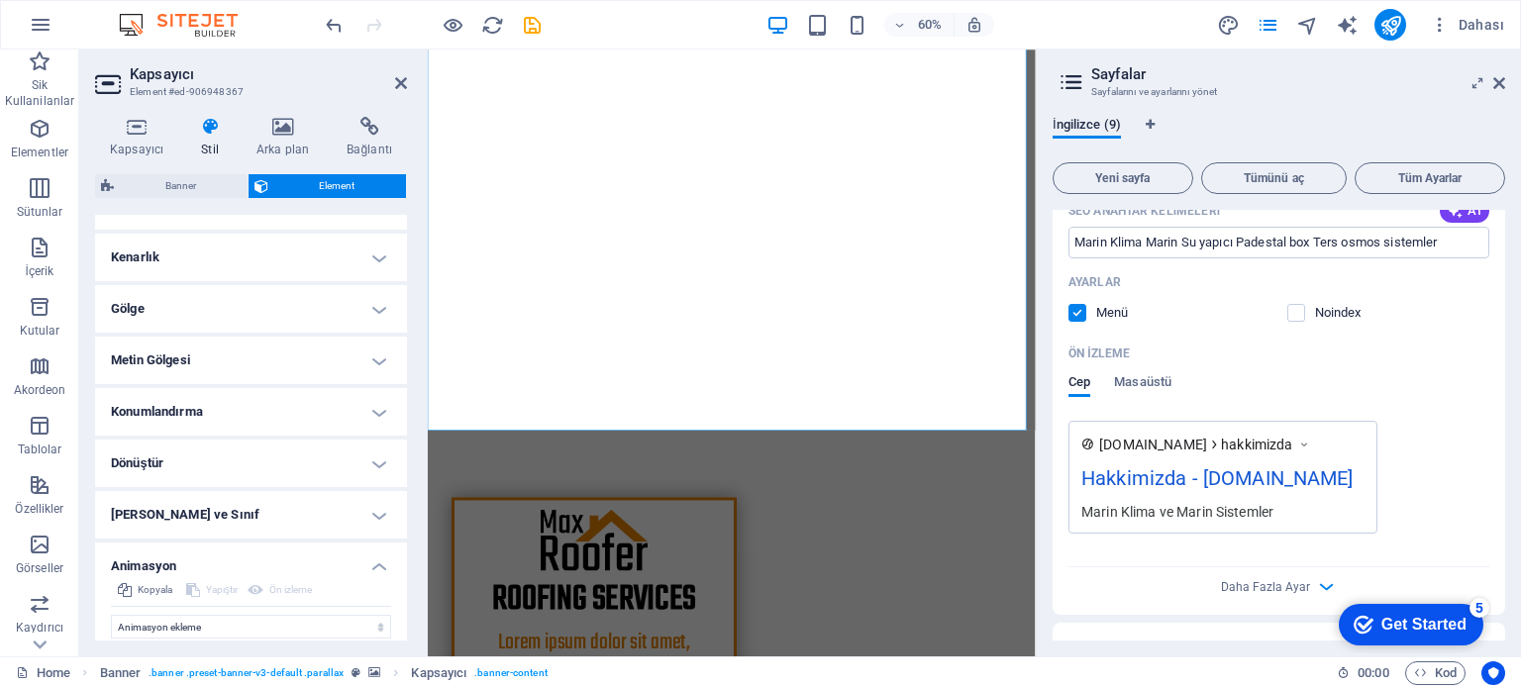
scroll to position [1089, 0]
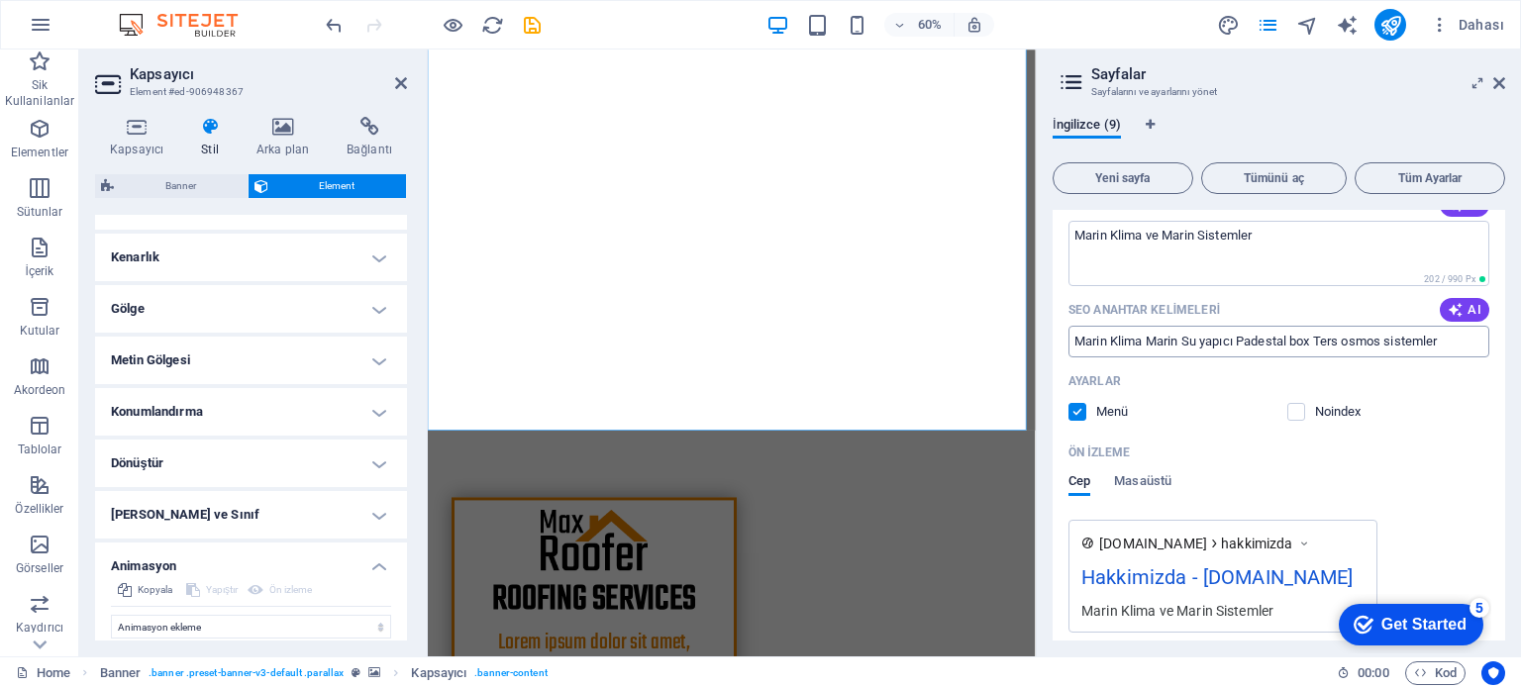
type input "Servis"
click at [1279, 346] on input "Marin Klima Marin Su yapıcı Padestal box Ters osmos sistemler" at bounding box center [1278, 362] width 421 height 32
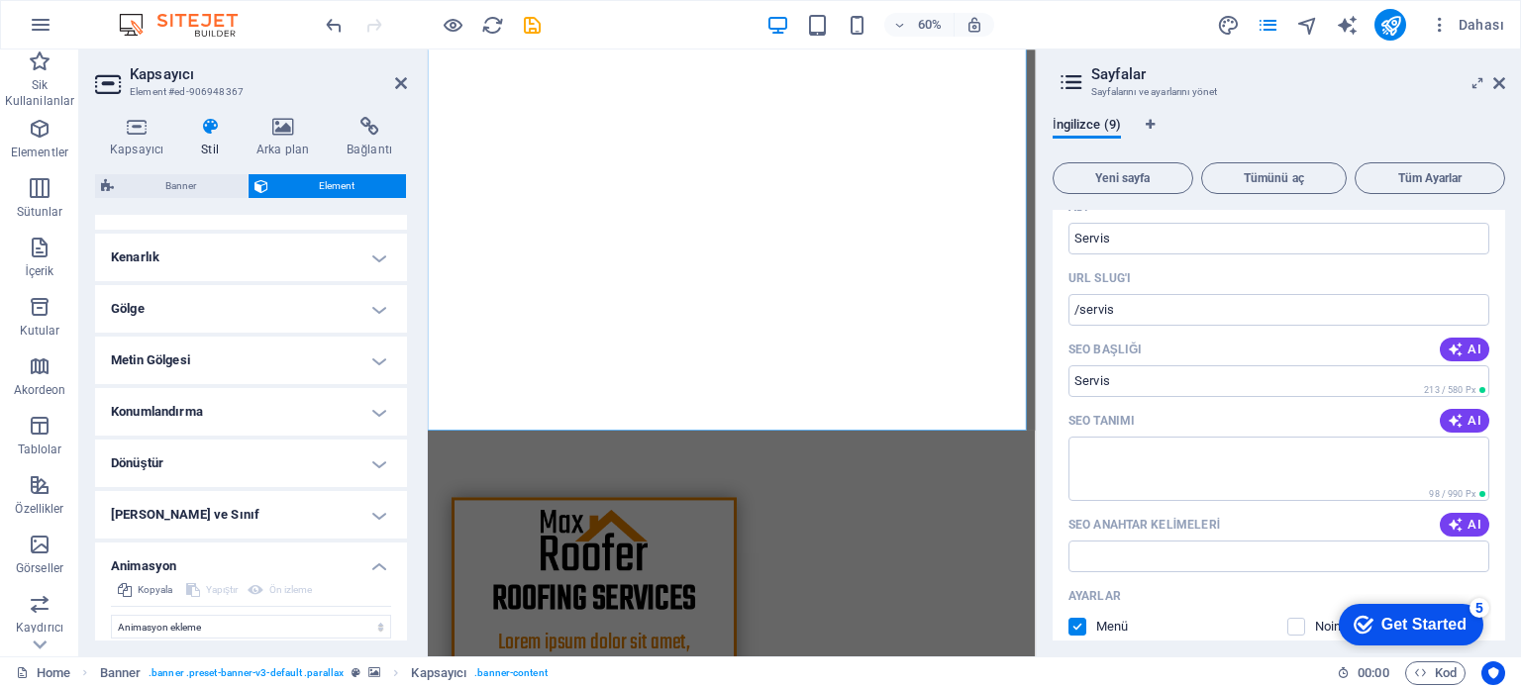
scroll to position [1683, 0]
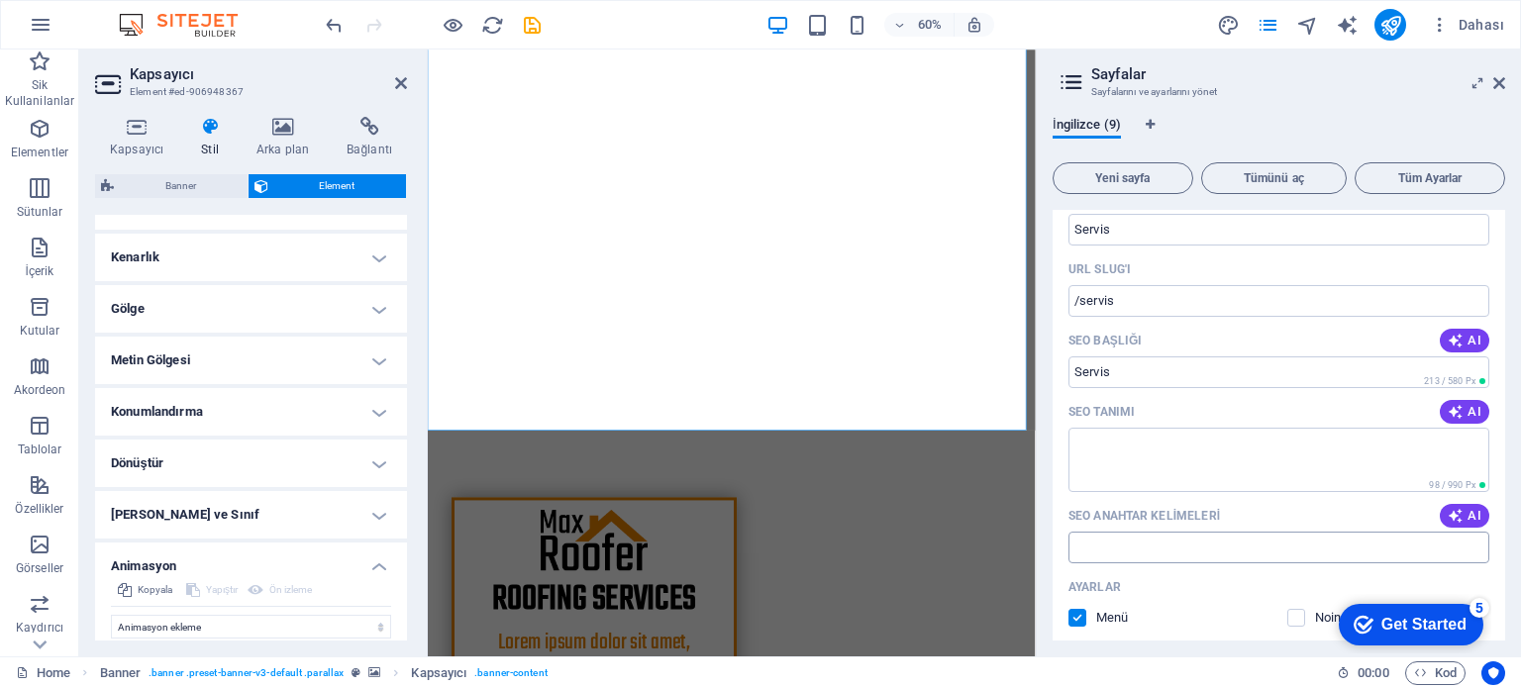
click at [1156, 571] on input "SEO Anahtar Kelimeleri" at bounding box center [1278, 587] width 421 height 32
paste input "Marin Klima Marin Su yapıcı Padestal box Ters osmos sistemler"
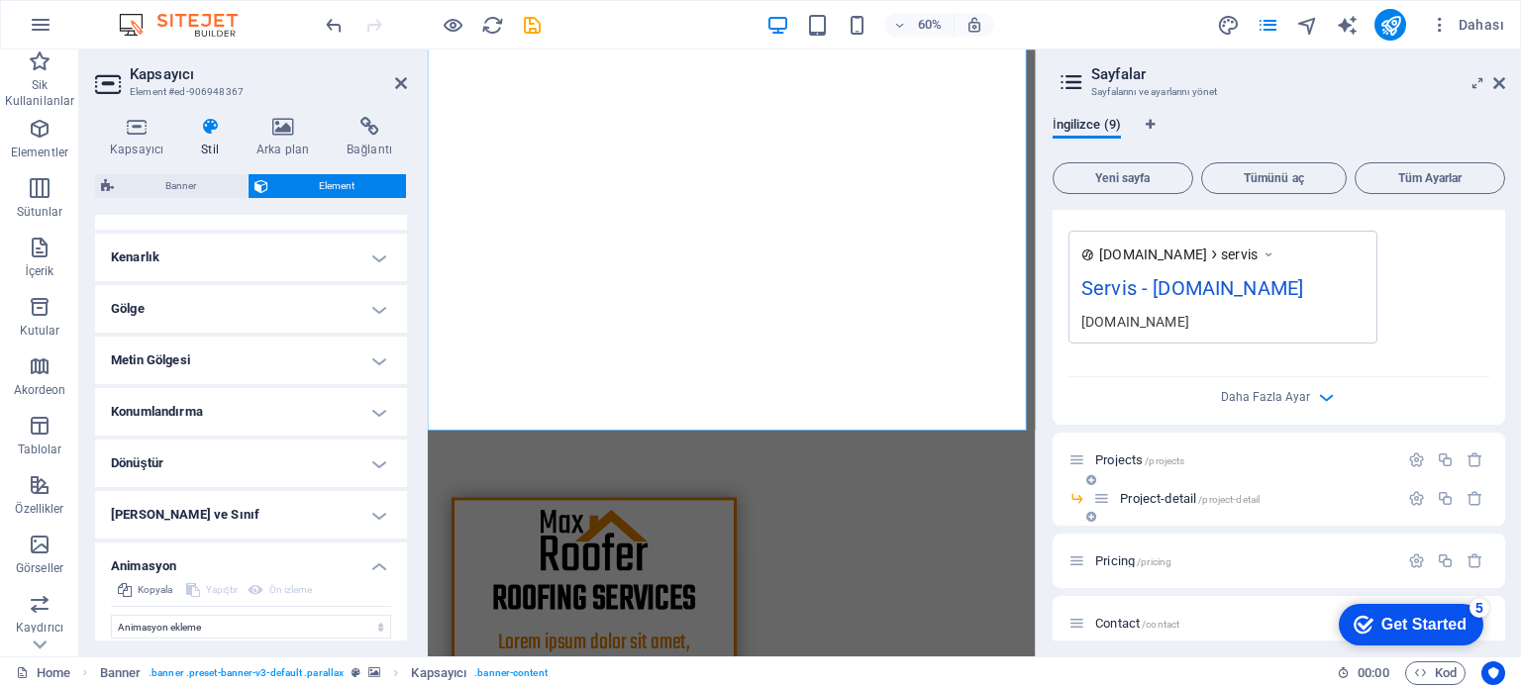
scroll to position [2277, 0]
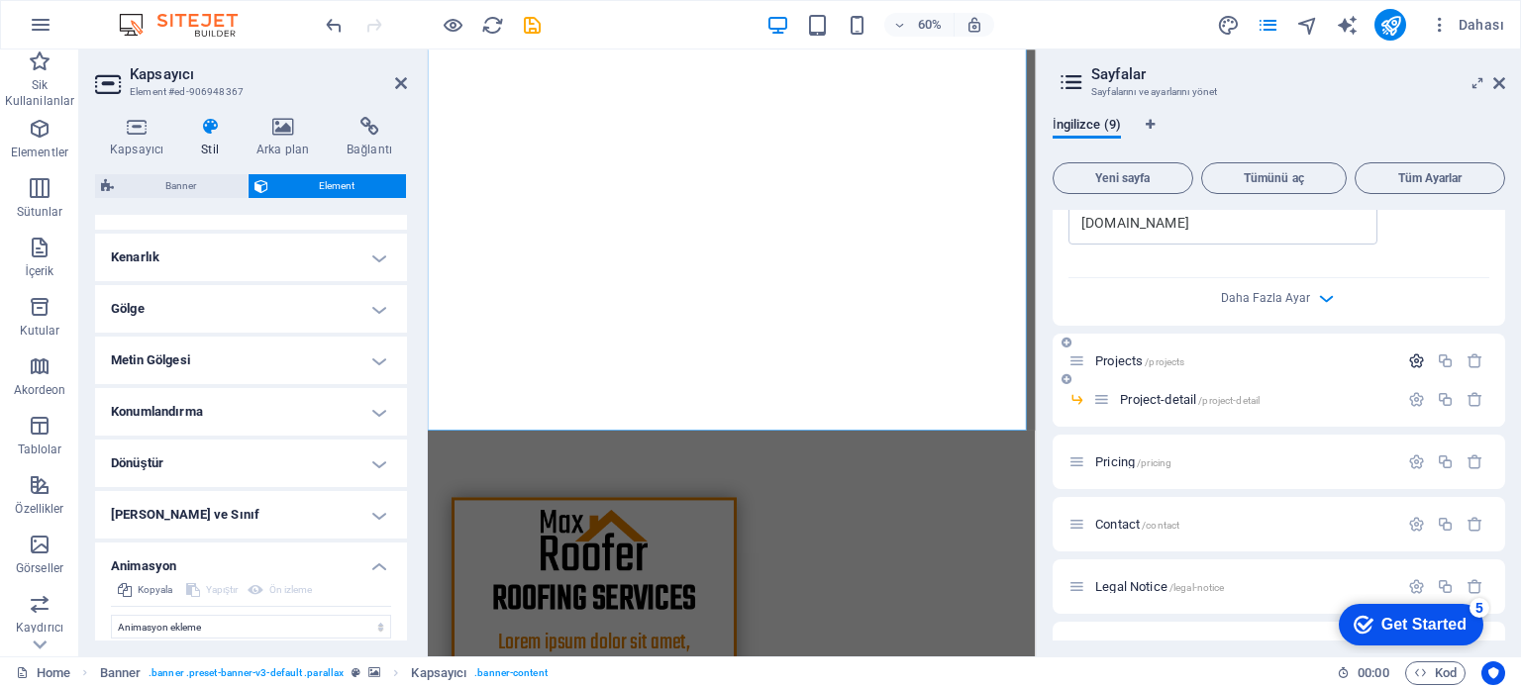
type input "Marin Klima Marin Su yapıcı Padestal box Ters osmos sistemler"
click at [1411, 392] on icon "button" at bounding box center [1416, 400] width 17 height 17
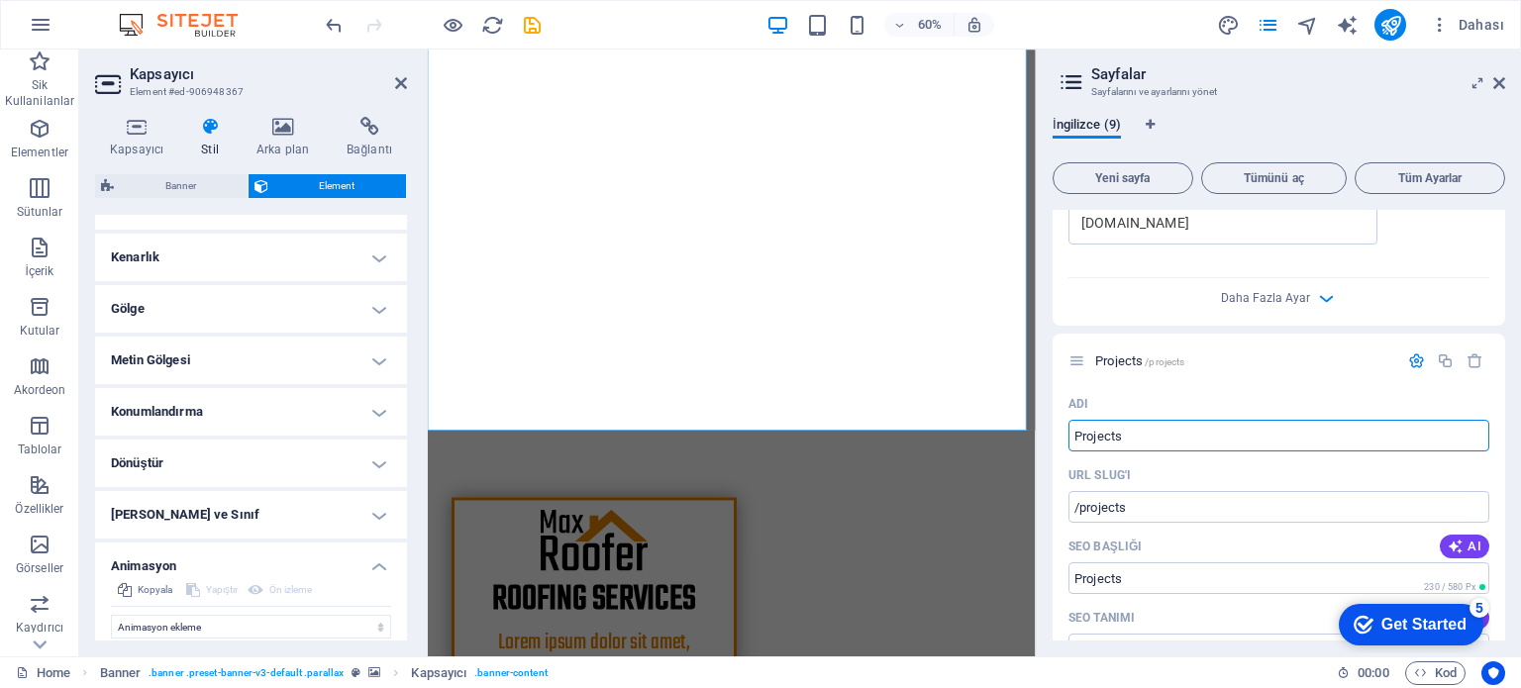
drag, startPoint x: 1164, startPoint y: 434, endPoint x: 1046, endPoint y: 437, distance: 118.9
click at [1046, 437] on div "İngilizce (9) Yeni sayfa Tümünü aç Tüm Ayarlar Ana Sayfa /anasayfa Adı Ana Sayf…" at bounding box center [1279, 378] width 484 height 555
type input "Proje"
type input "/pro"
type input "Pro"
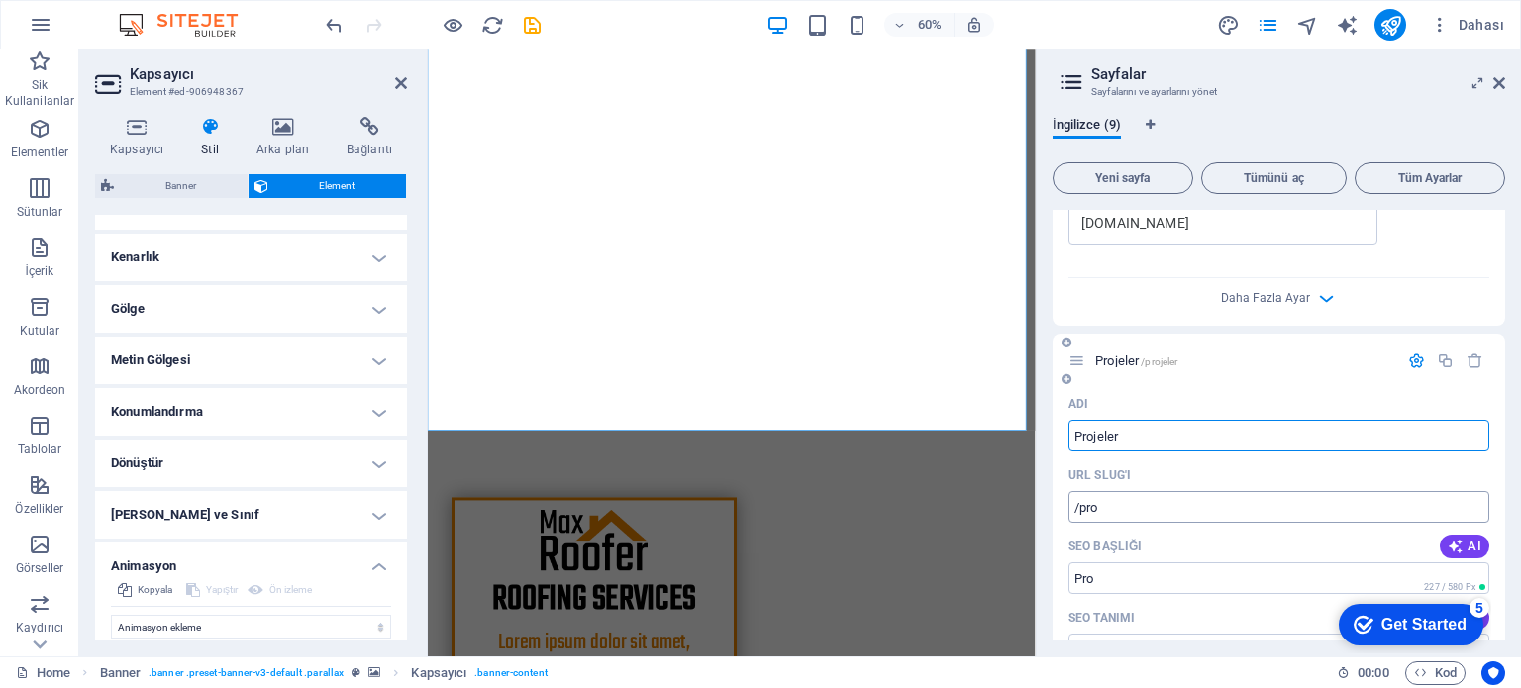
type input "Projeler"
type input "/projeler"
type input "Projeler"
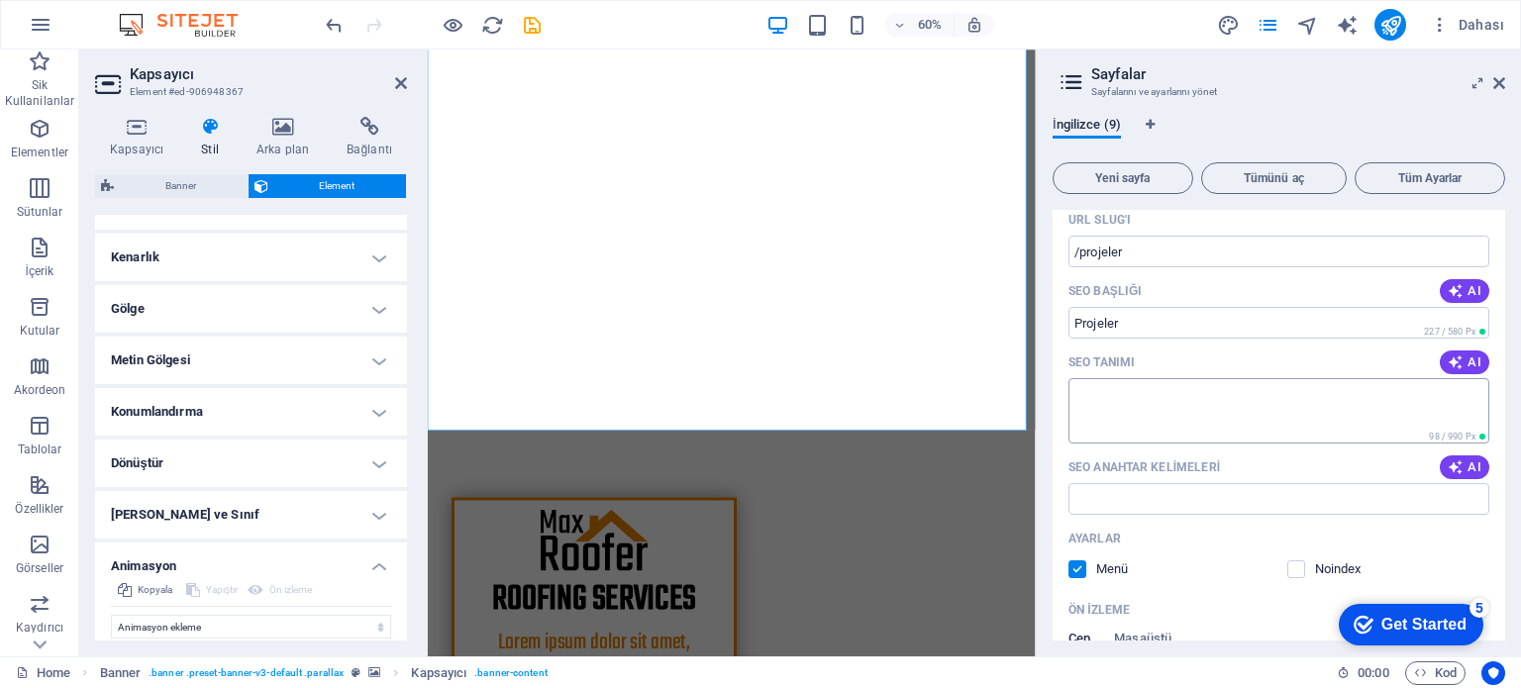
scroll to position [2574, 0]
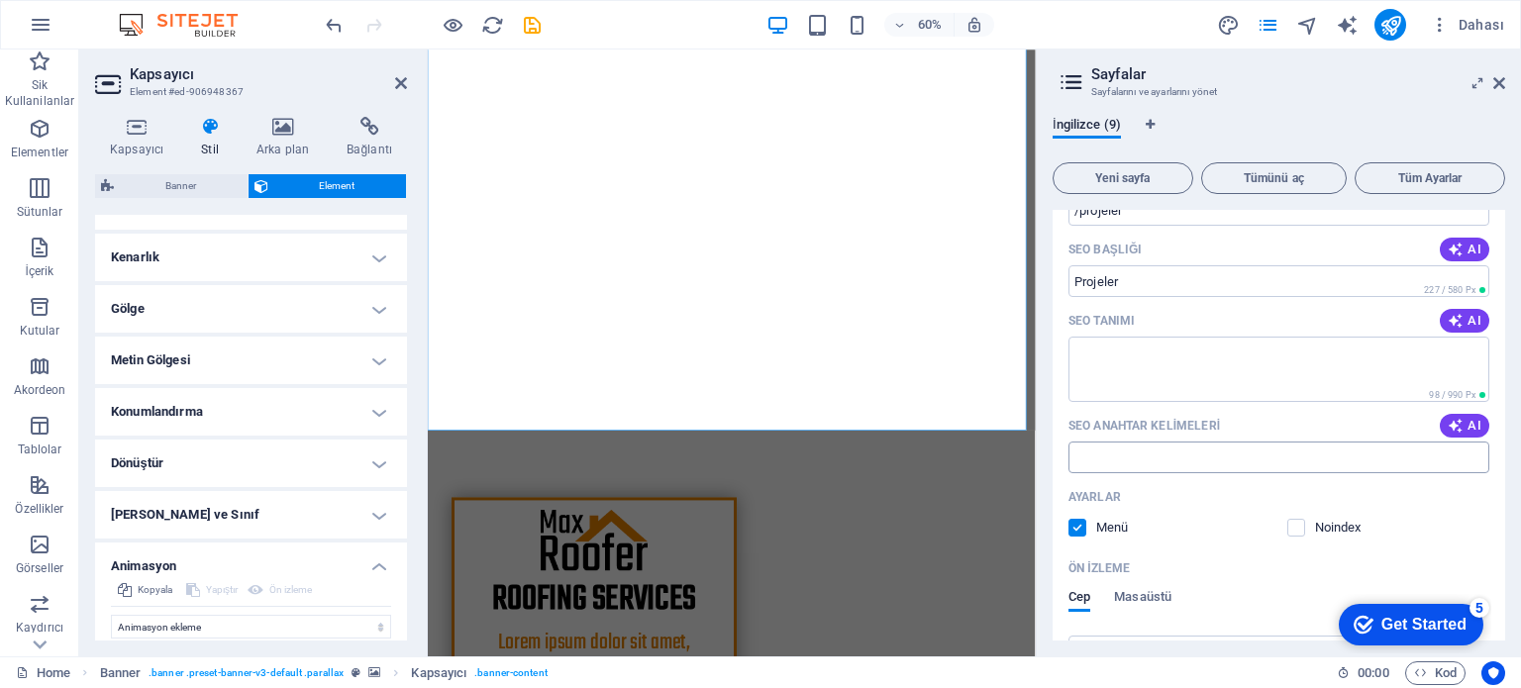
type input "Projeler"
click at [1164, 481] on input "SEO Anahtar Kelimeleri" at bounding box center [1278, 497] width 421 height 32
paste input "Marin Klima Marin Su yapıcı Padestal box Ters osmos sistemler"
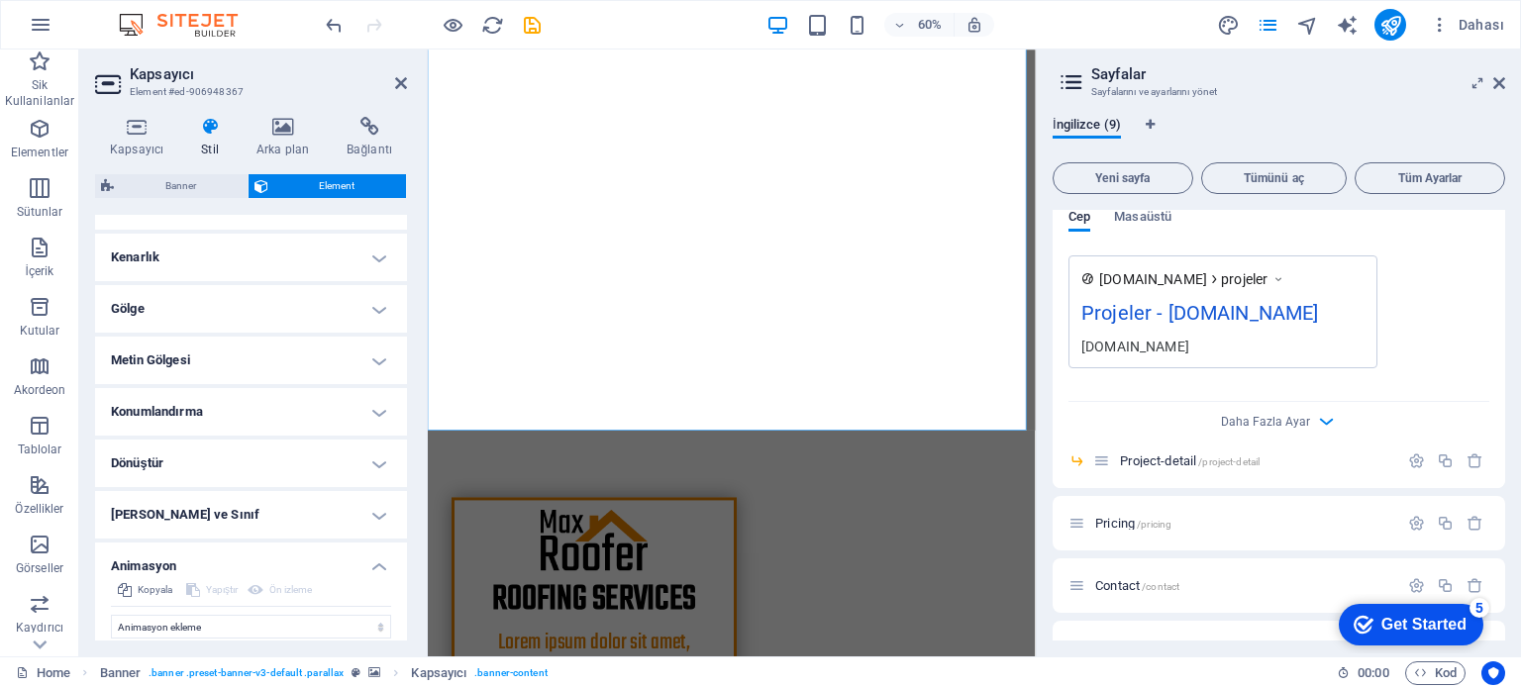
scroll to position [3058, 0]
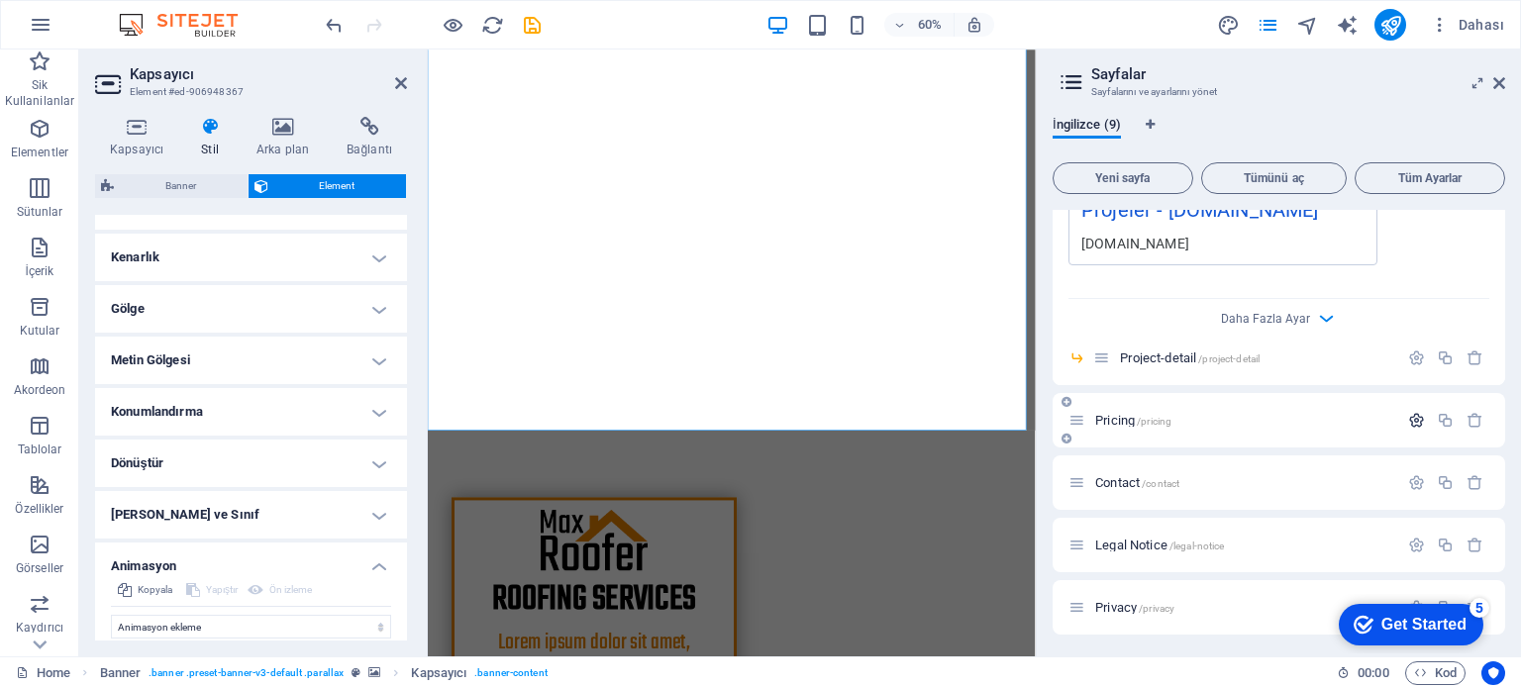
type input "Marin Klima Marin Su yapıcı Padestal box Ters osmos sistemler"
click at [1412, 452] on icon "button" at bounding box center [1416, 460] width 17 height 17
type input "P"
type input "/"
type input "Fiyatla"
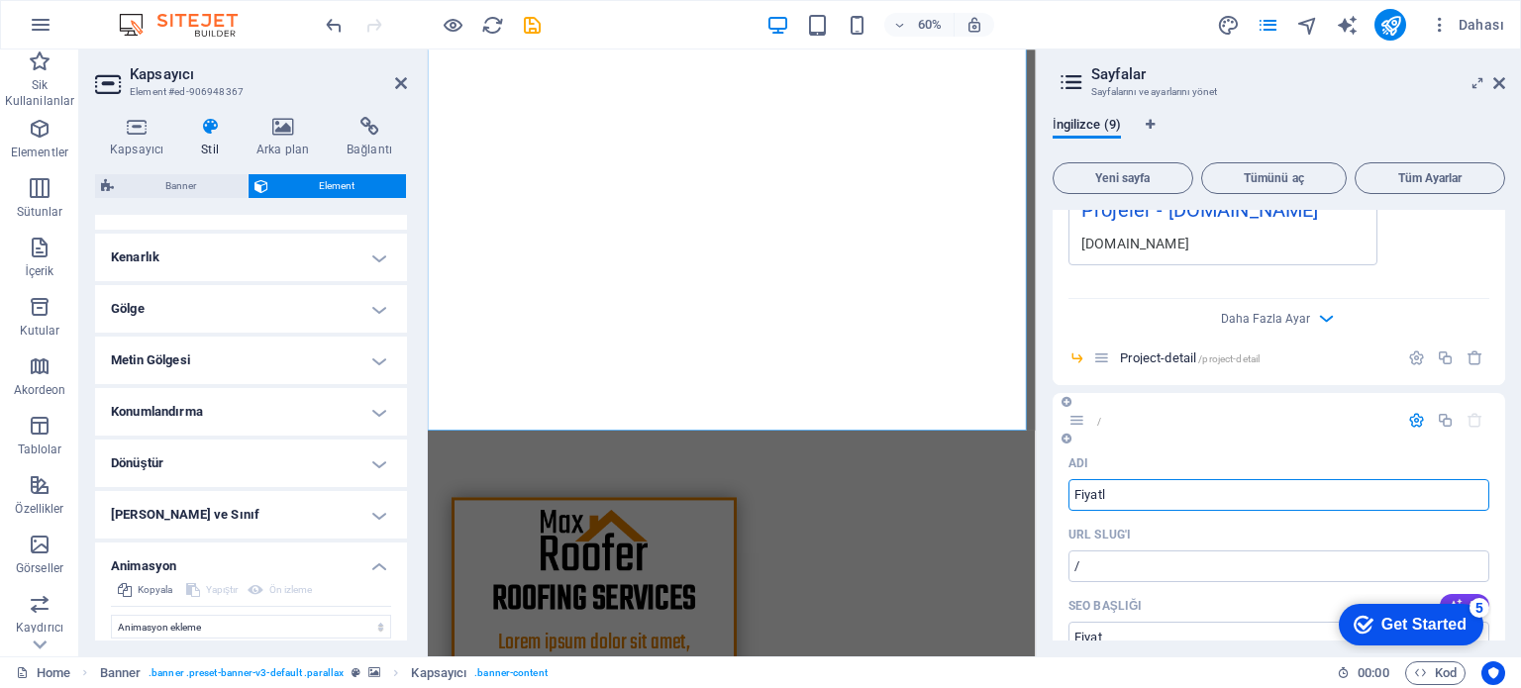
type input "/fiyat"
type input "Fiyat"
type input "Fiyatlandirma"
type input "/fiyatlandirma"
type input "Fiyatlandirma"
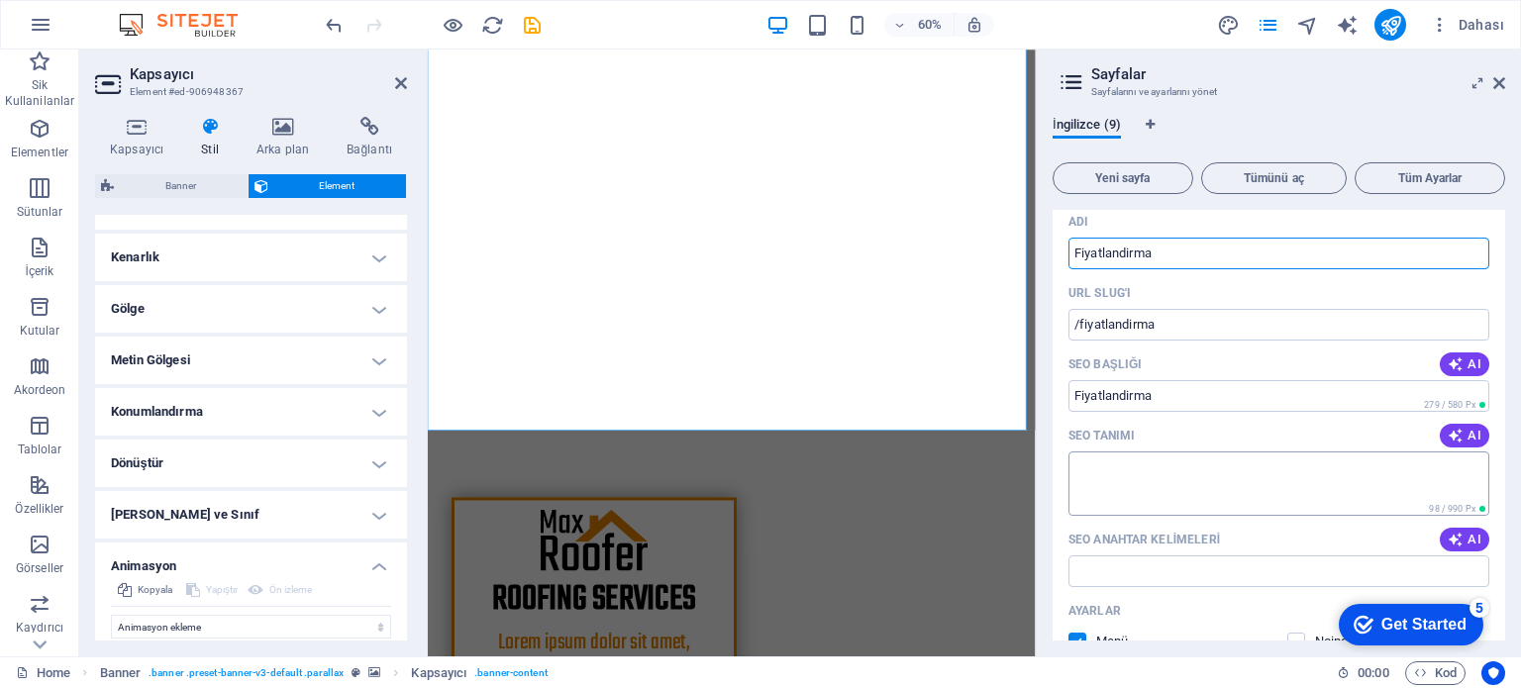
scroll to position [3355, 0]
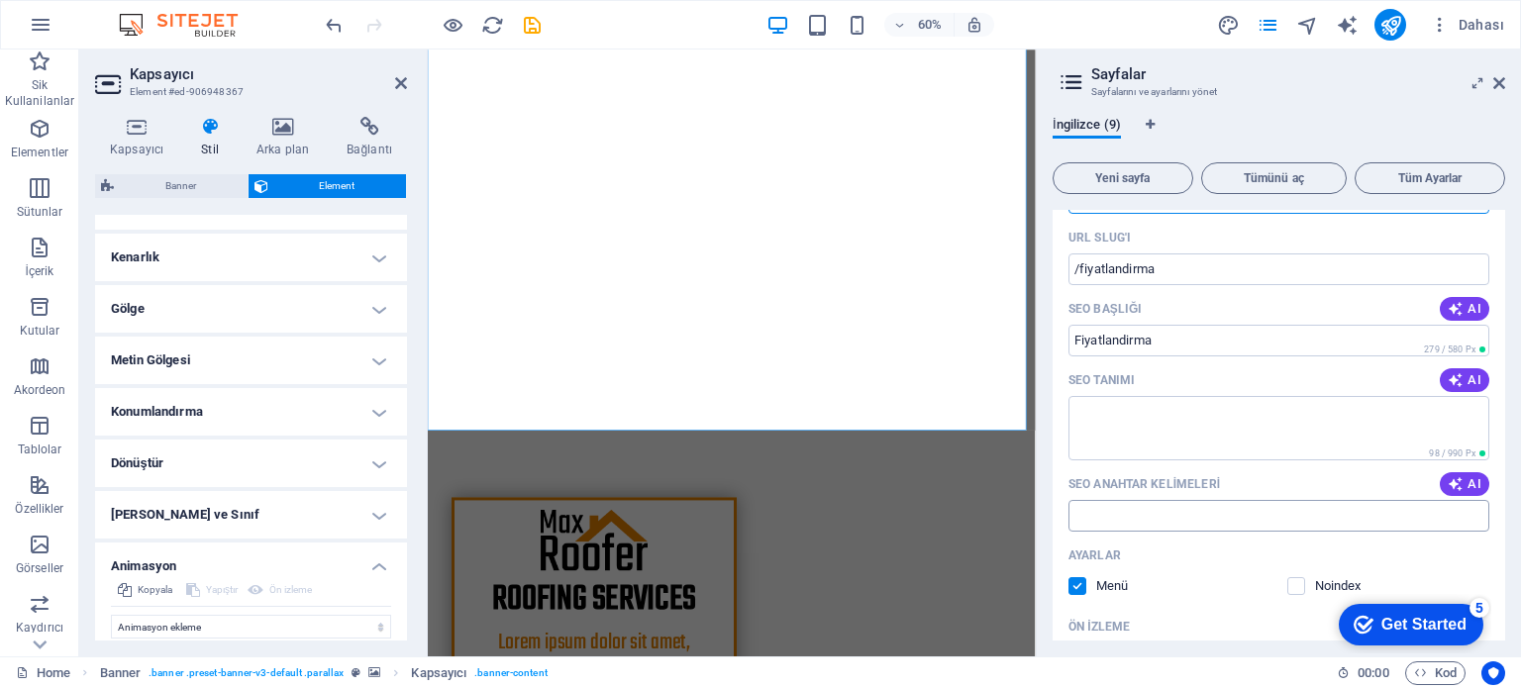
type input "Fiyatlandirma"
click at [1166, 540] on input "SEO Anahtar Kelimeleri" at bounding box center [1278, 556] width 421 height 32
paste input "Marin Klima Marin Su yapıcı Padestal box Ters osmos sistemler"
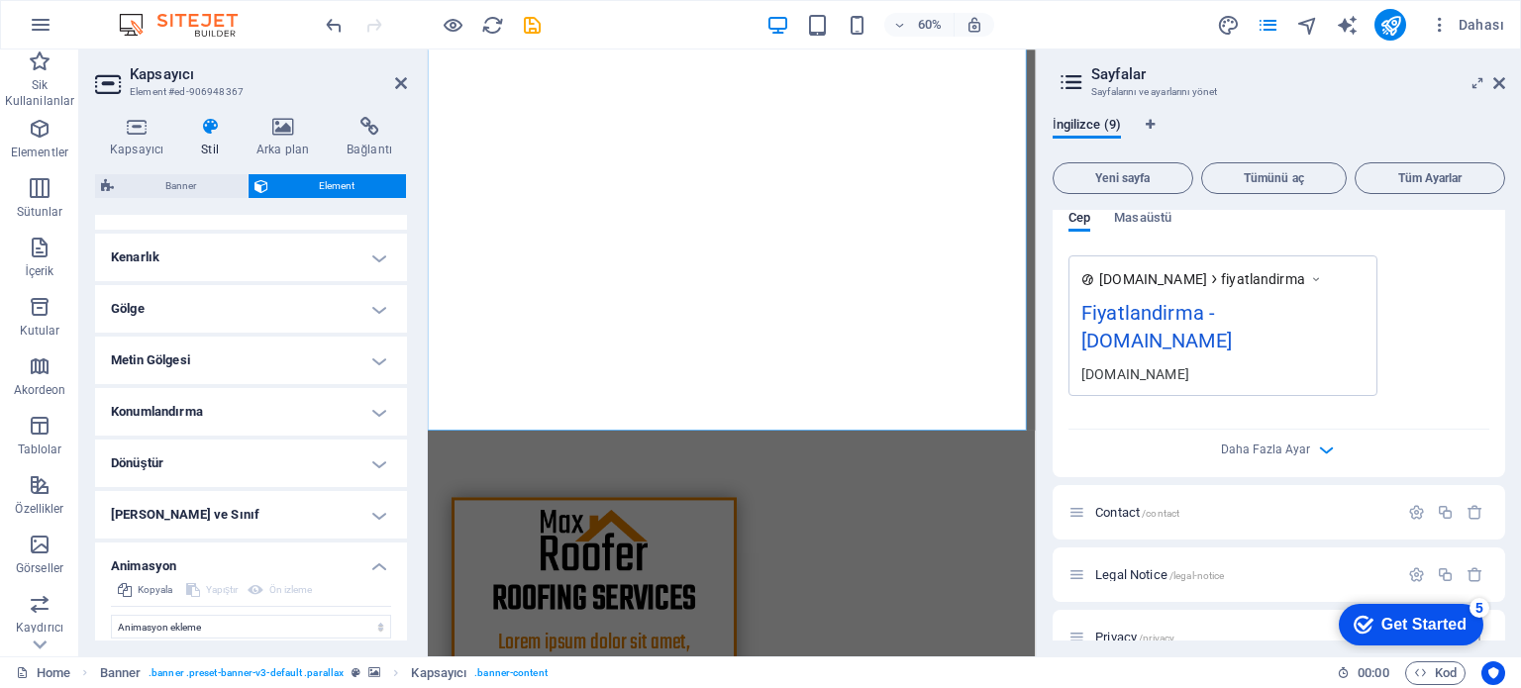
scroll to position [3794, 0]
type input "Marin Klima Marin Su yapıcı Padestal box Ters osmos sistemler"
click at [1410, 543] on icon "button" at bounding box center [1416, 551] width 17 height 17
drag, startPoint x: 1582, startPoint y: 601, endPoint x: 1465, endPoint y: 612, distance: 117.3
type input "C"
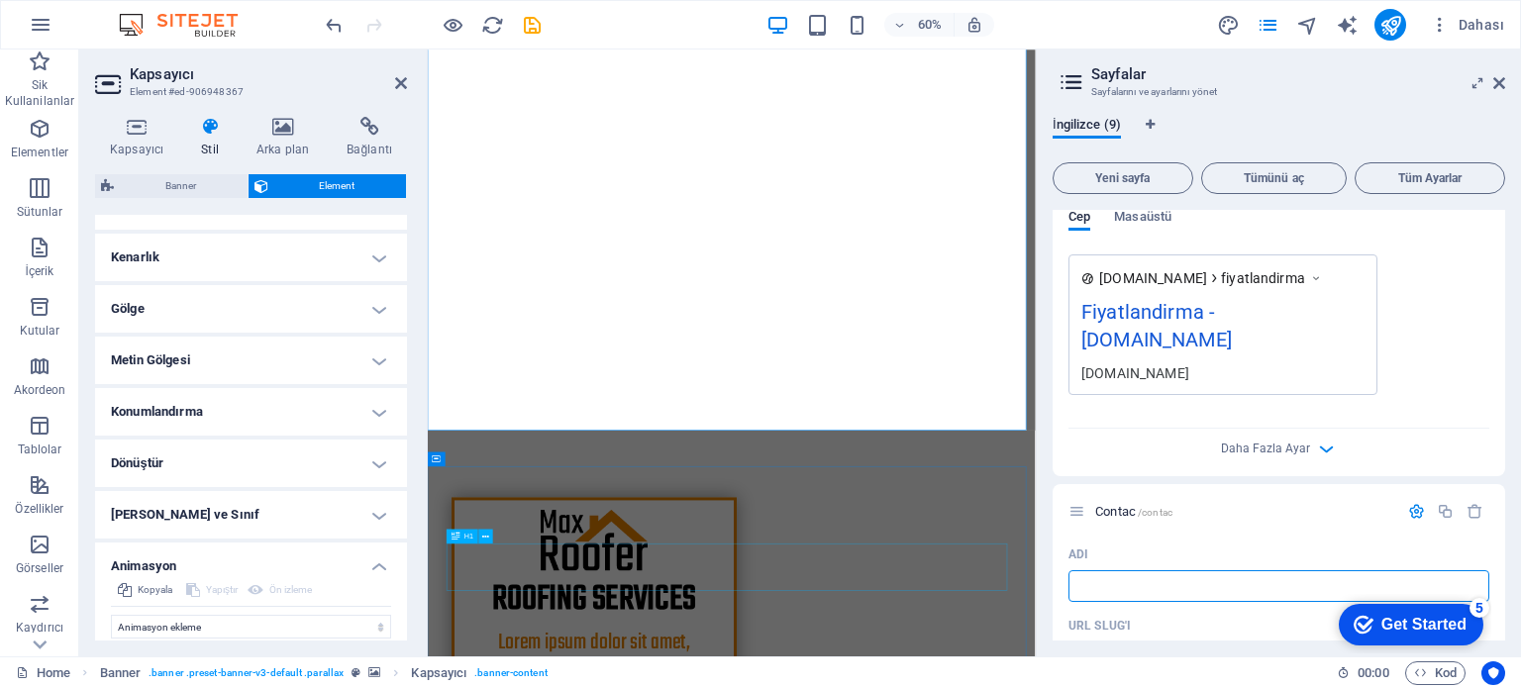
type input "/contac"
type input "Contac"
type input "/"
type input "ile"
type input "/i"
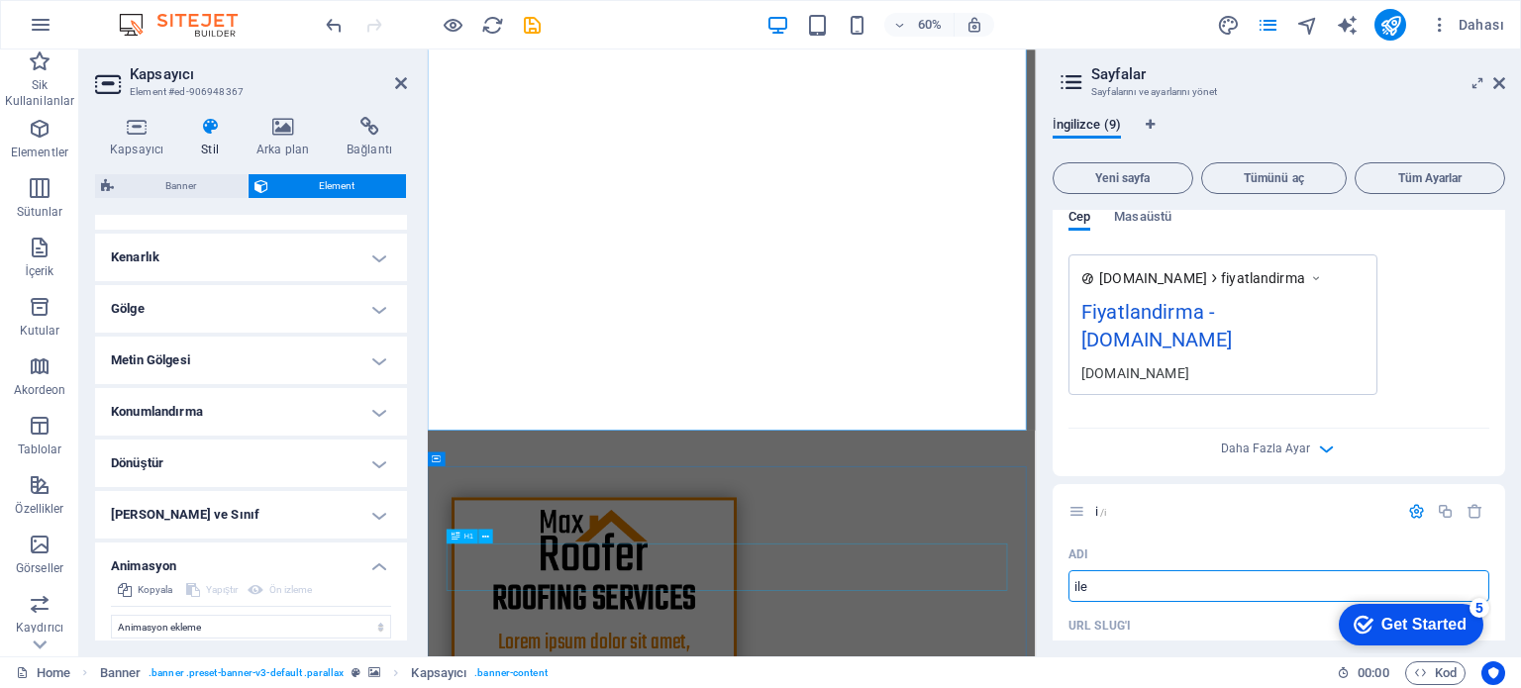
type input "i"
type input "ileti"
type input "/ile"
type input "ile"
type input "iletisim"
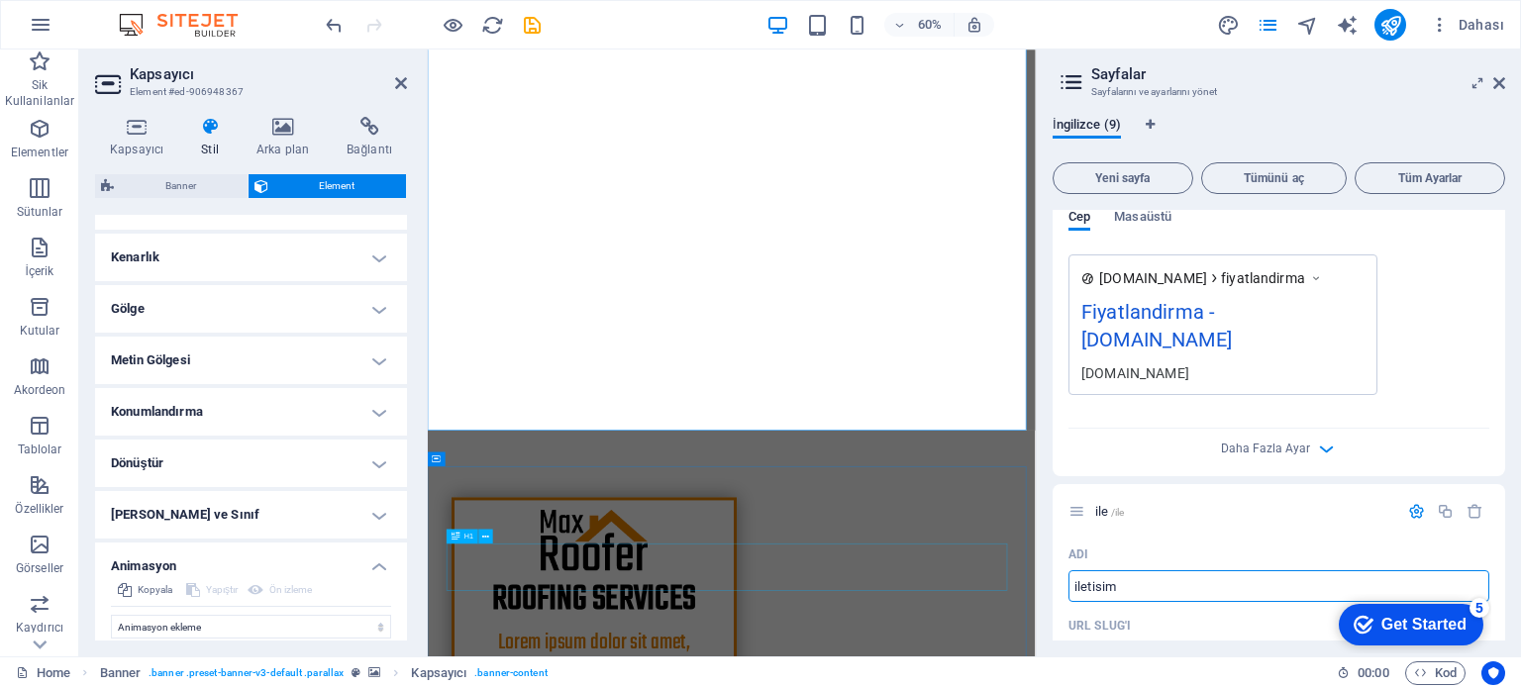
type input "/iletisim"
type input "iletisim"
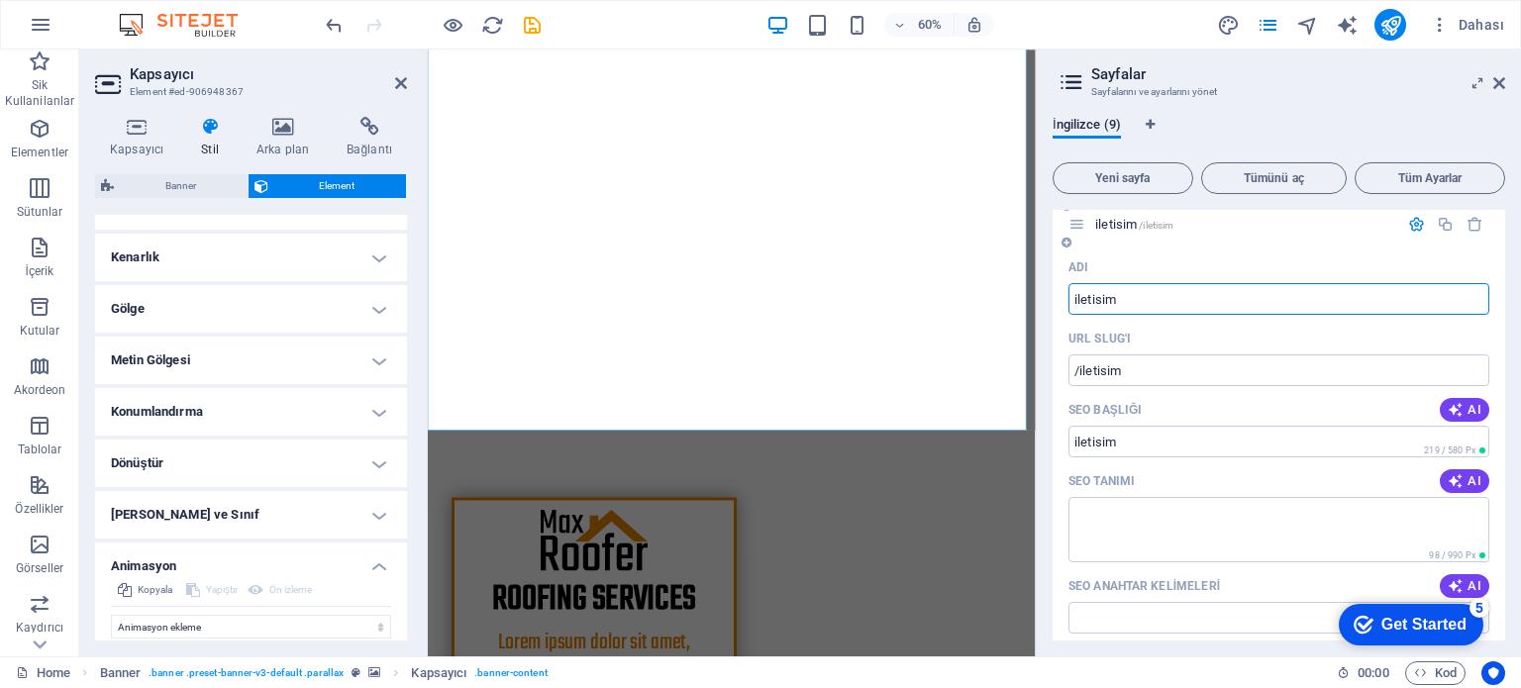
scroll to position [4091, 0]
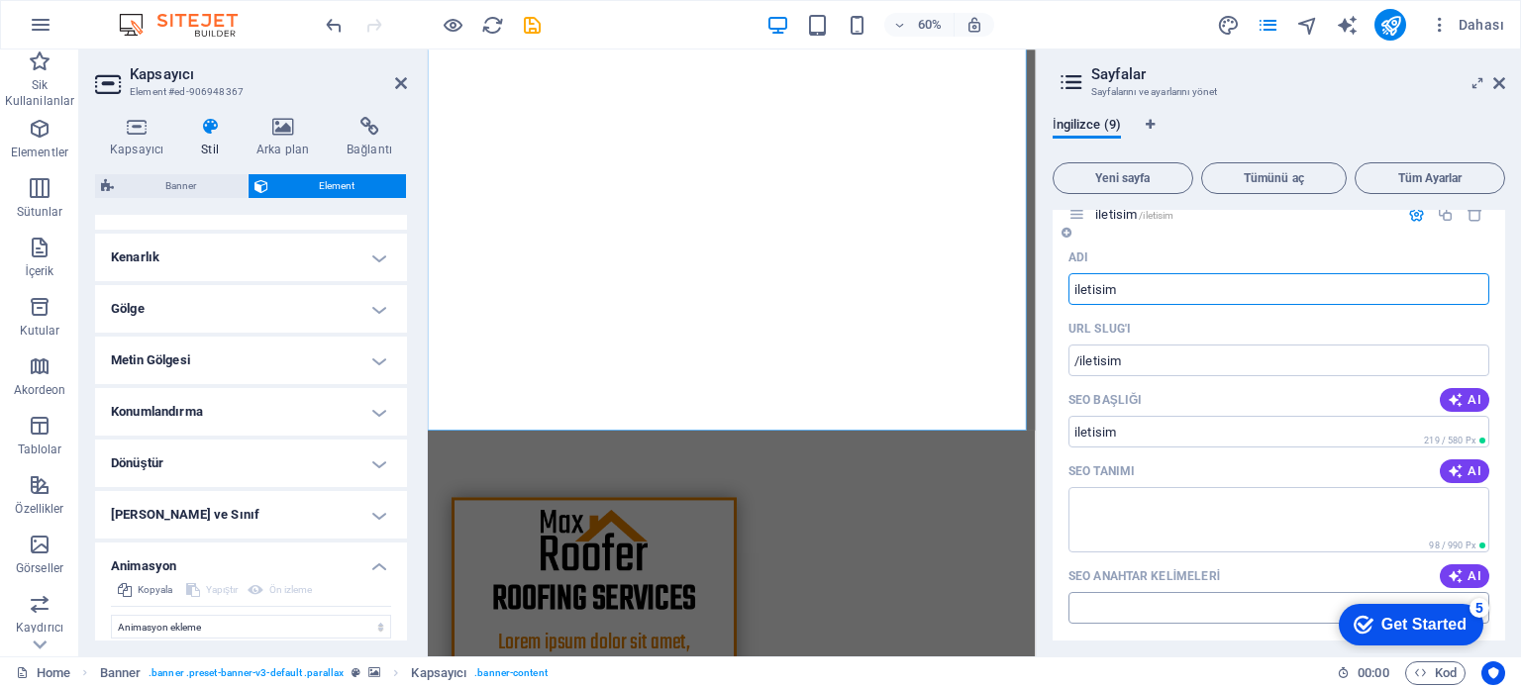
type input "iletisim"
click at [1172, 632] on input "SEO Anahtar Kelimeleri" at bounding box center [1278, 648] width 421 height 32
paste input "Marin Klima Marin Su yapıcı Padestal box Ters osmos sistemler"
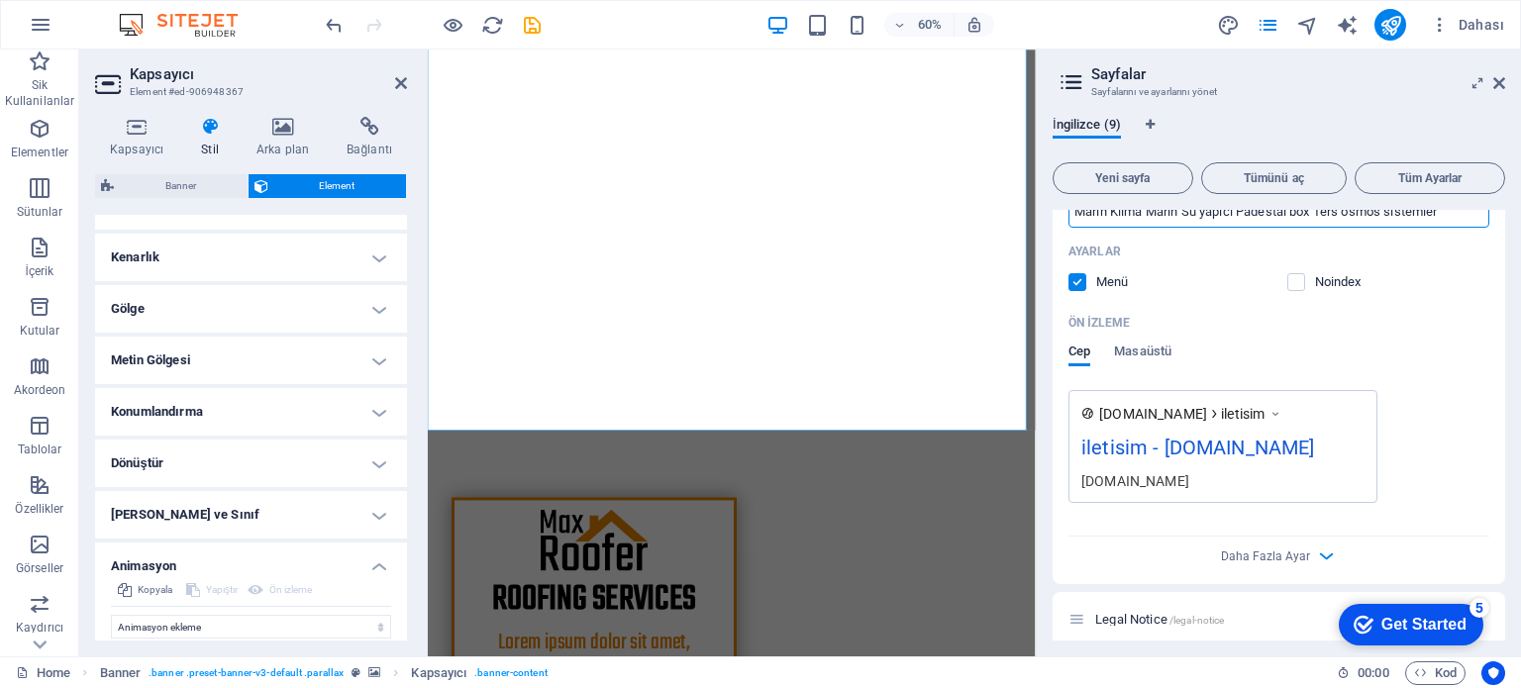
scroll to position [4533, 0]
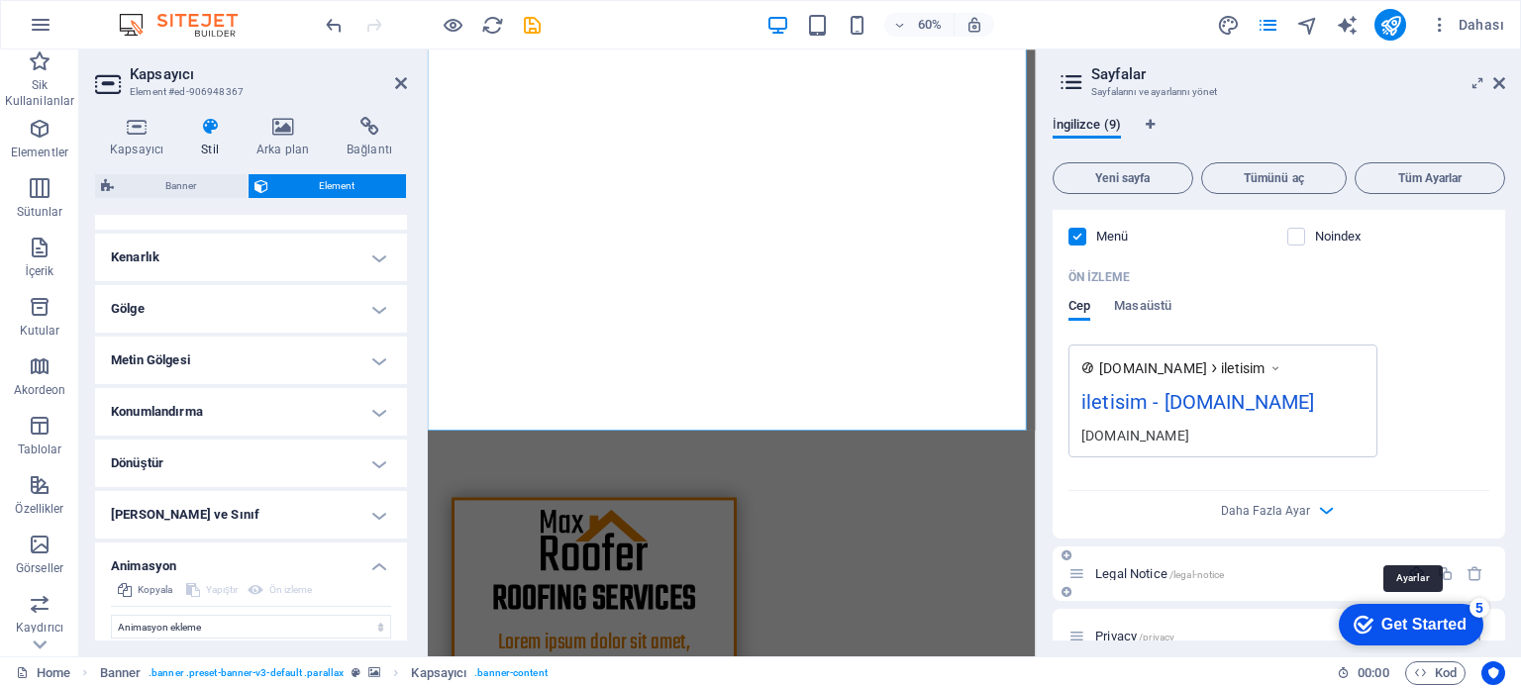
type input "Marin Klima Marin Su yapıcı Padestal box Ters osmos sistemler"
click at [1414, 605] on icon "button" at bounding box center [1416, 613] width 17 height 17
drag, startPoint x: 1527, startPoint y: 664, endPoint x: 1361, endPoint y: 1007, distance: 380.4
drag, startPoint x: 1162, startPoint y: 618, endPoint x: 1071, endPoint y: 617, distance: 91.1
click at [1071, 672] on input "Legal Notice" at bounding box center [1278, 688] width 421 height 32
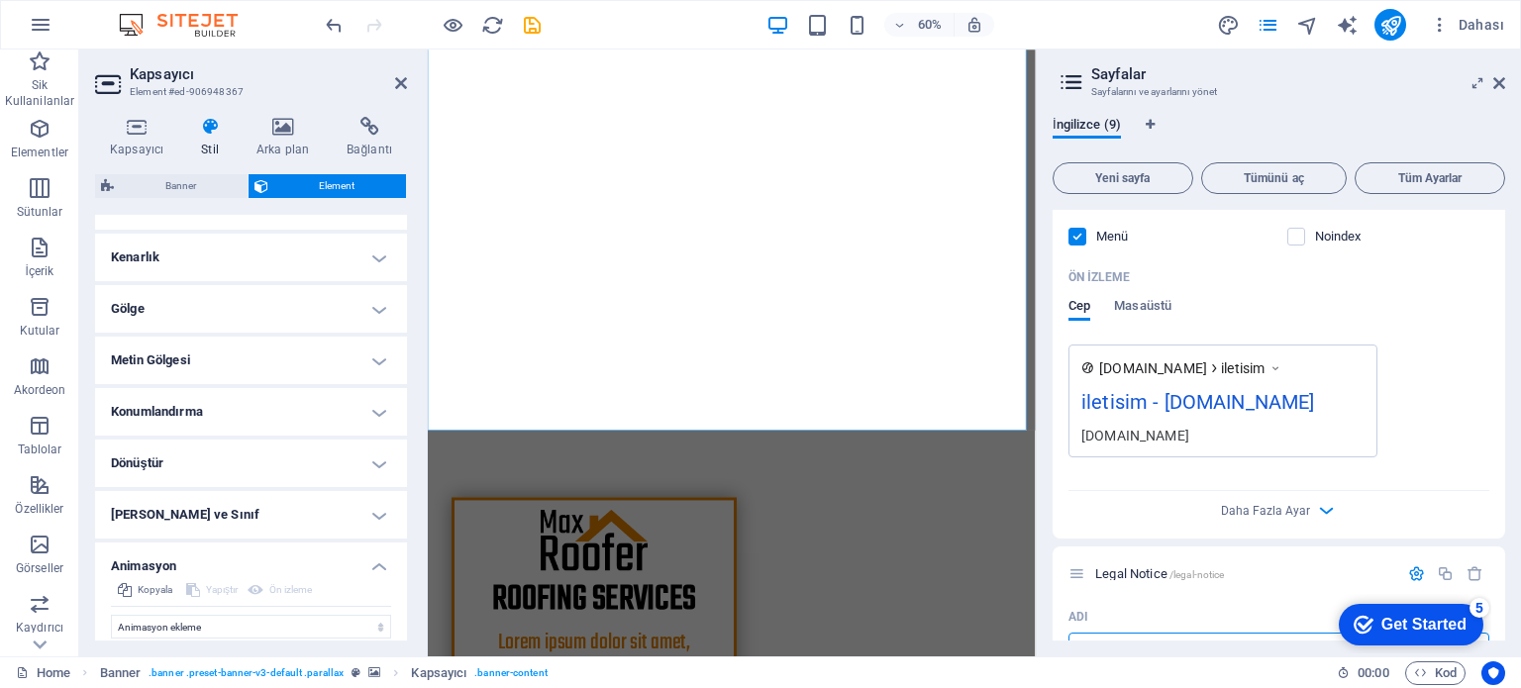
type input "K"
type input "/k"
type input "K"
type input "K."
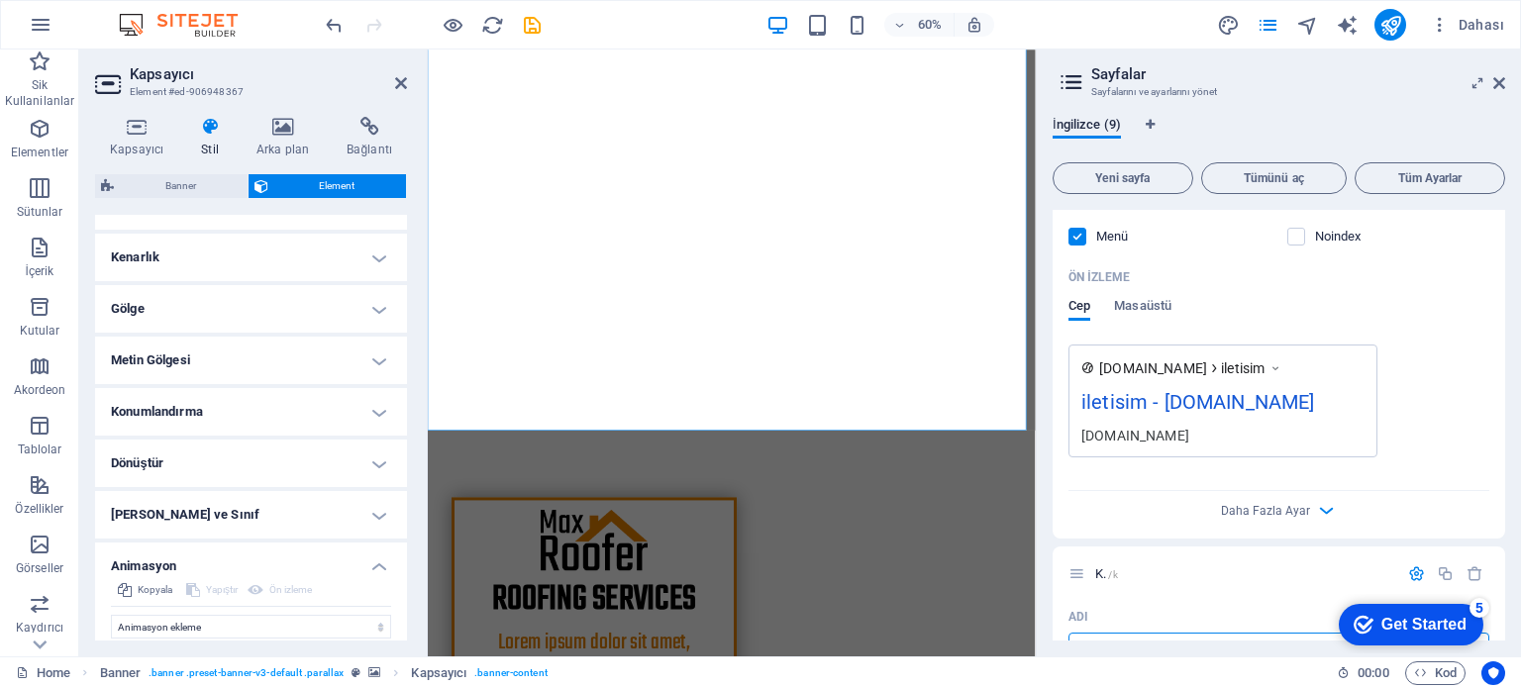
type input "K.V"
type input "/k-v"
type input "K.V"
type input "K.V.K.K"
type input "/k-v-k"
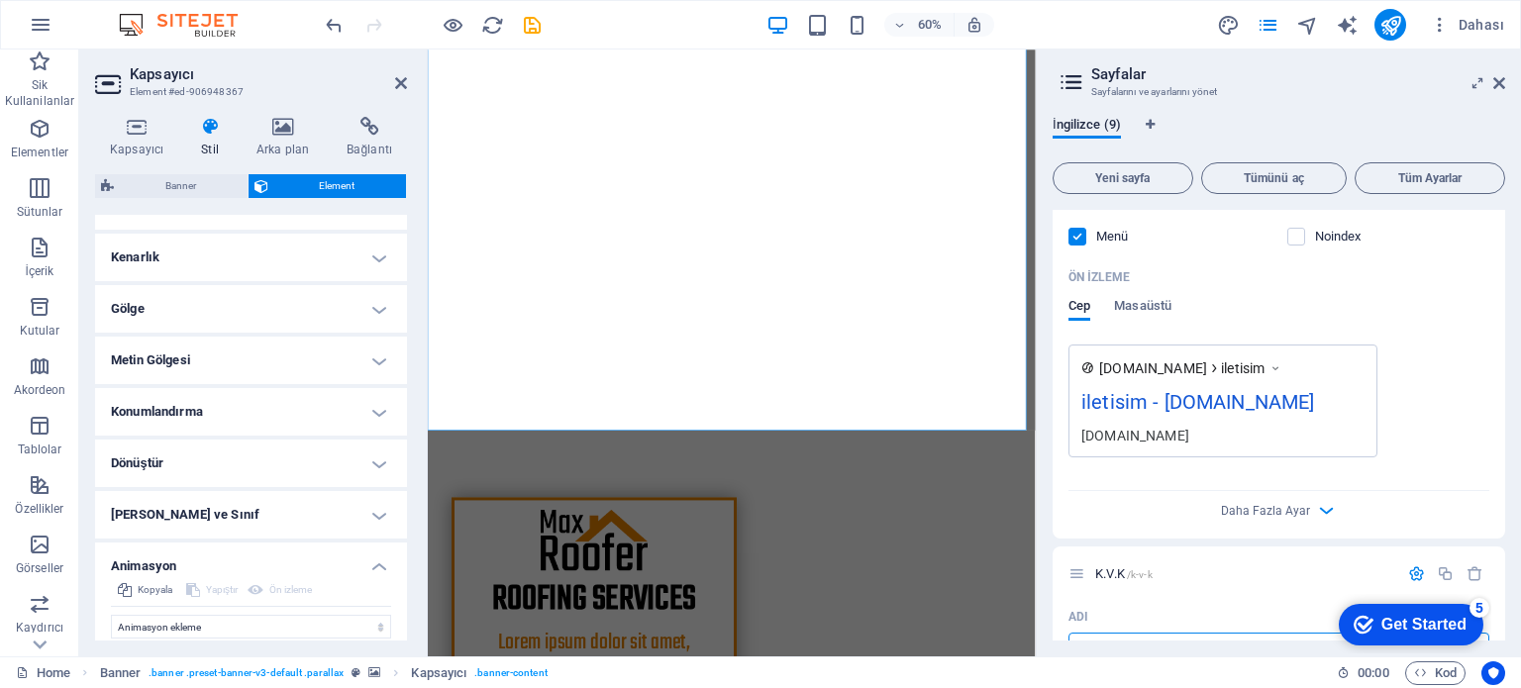
type input "K.V.K"
type input "K.V.K.K"
type input "/k-v-k-k"
type input "K.V.K.K"
type input "K.V.K.K."
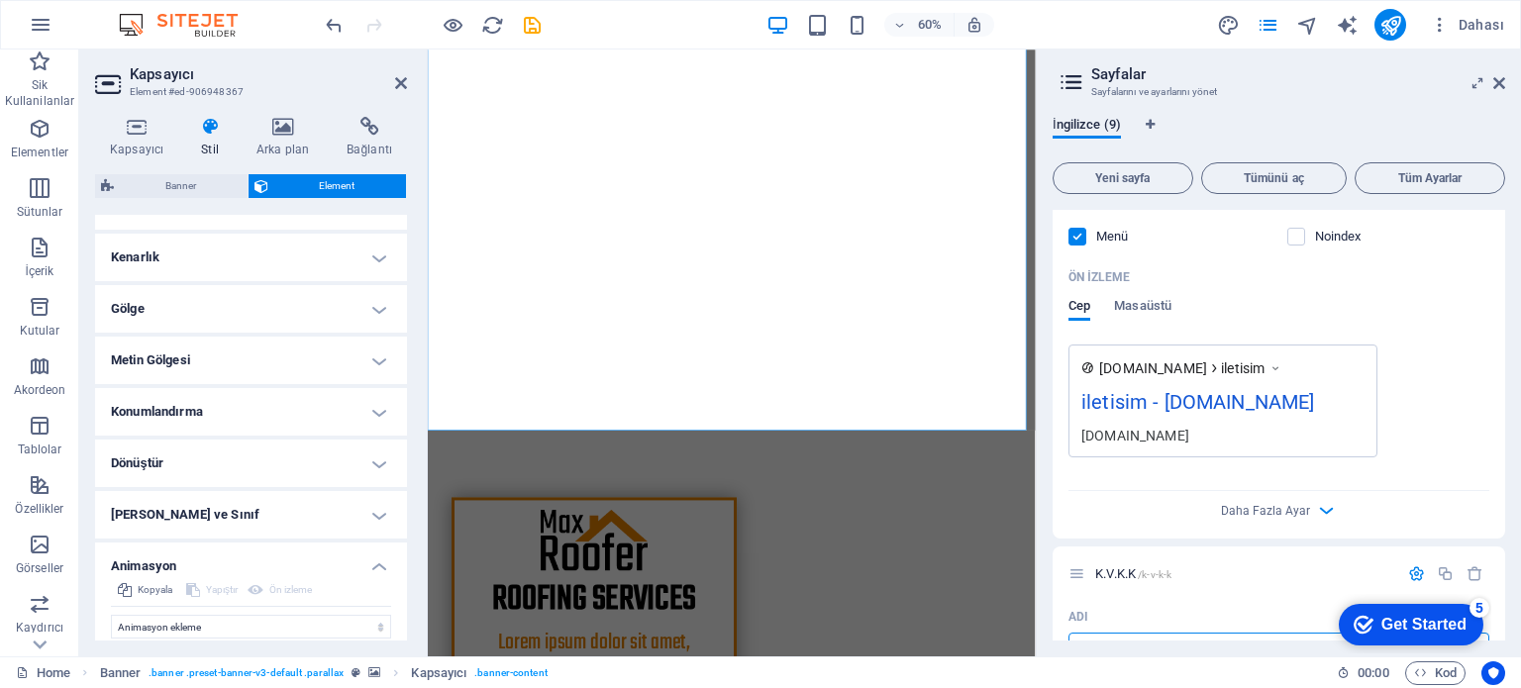
type input "K.V.K.K."
type input "K.V.K.K. Met"
type input "/k-v-k-k-met"
type input "K.V.K.K. Met"
type input "K.V.K.K. Metni"
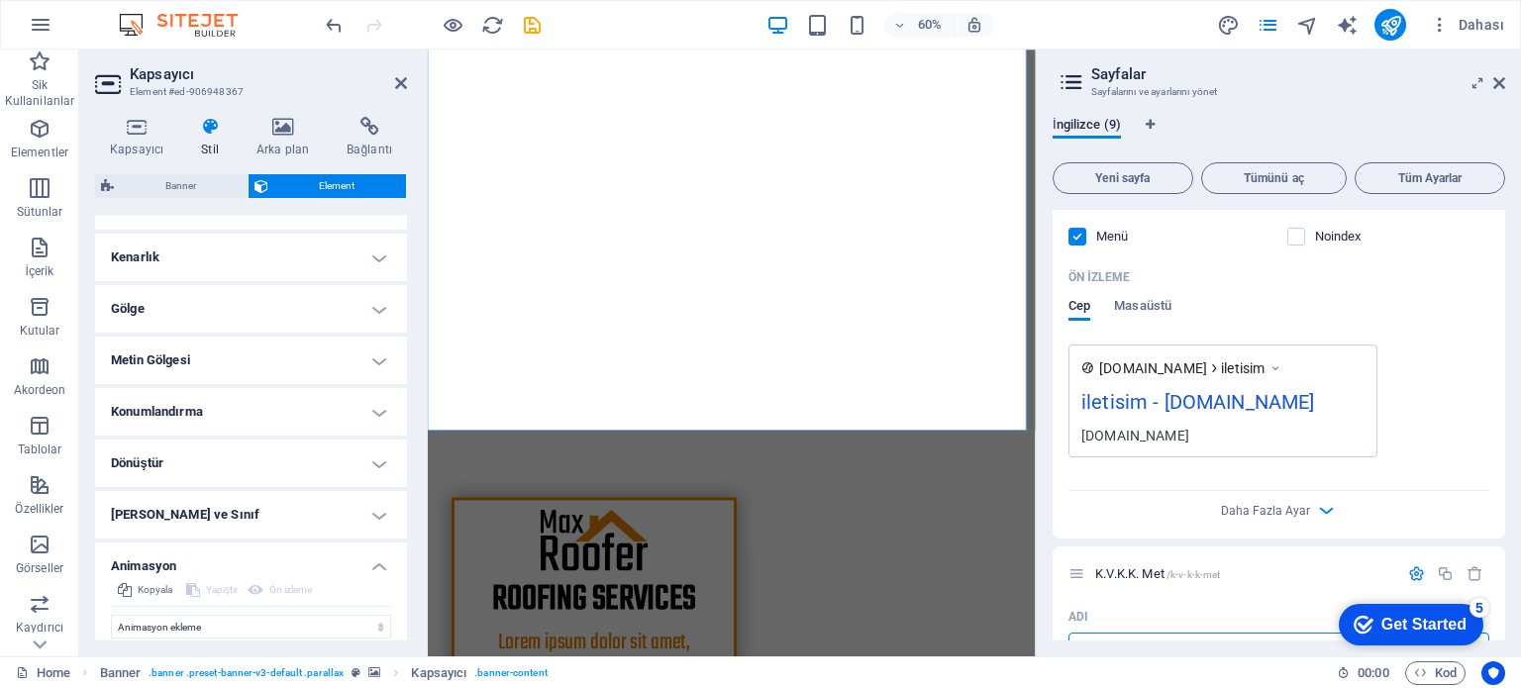
type input "/k-v-k-k-metni"
type input "K.V.K.K. Metni"
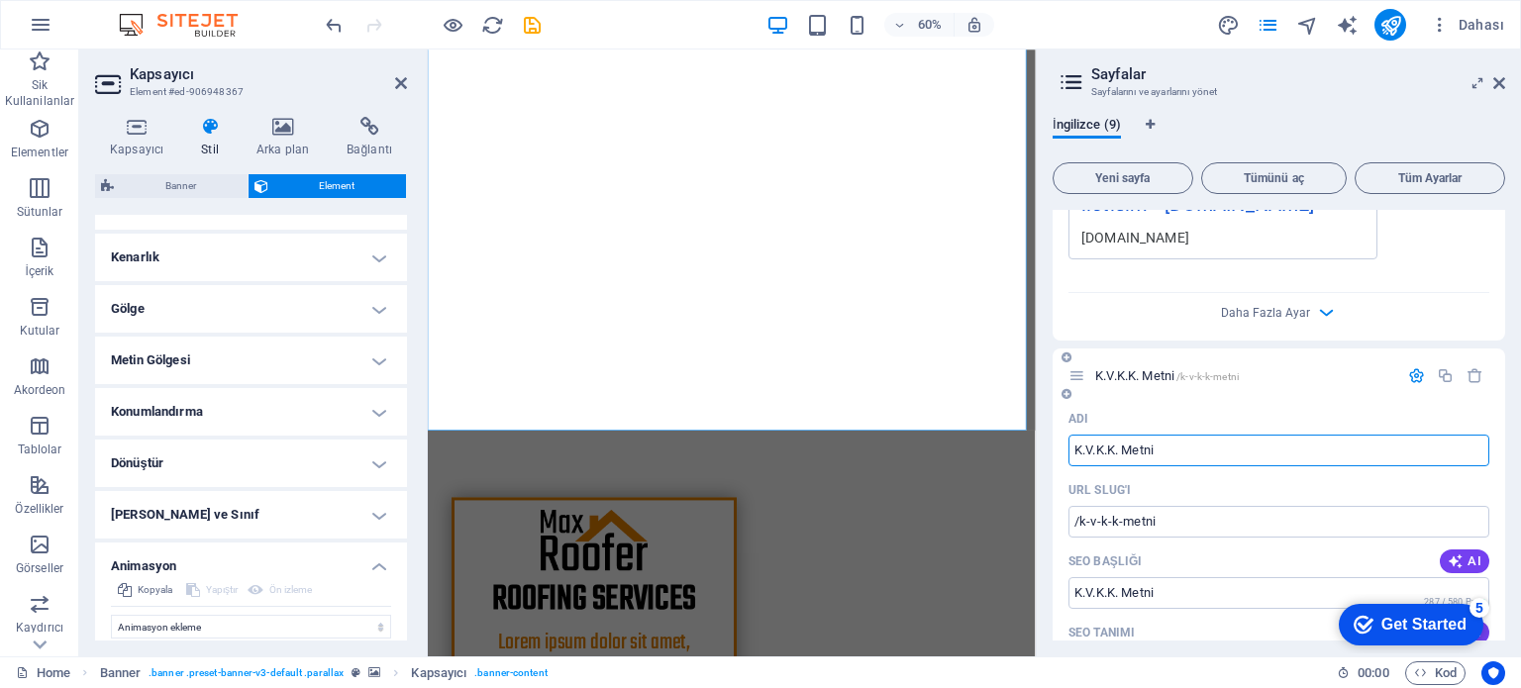
scroll to position [4830, 0]
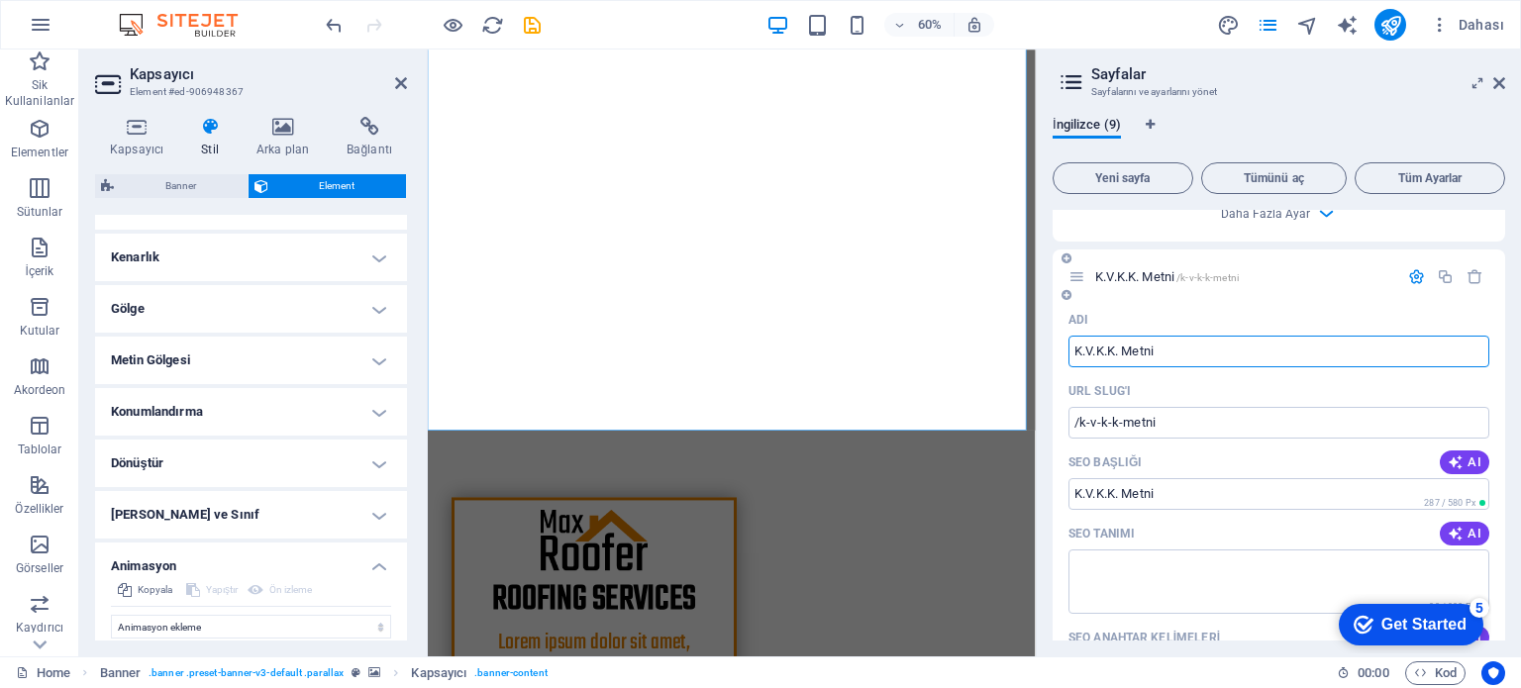
drag, startPoint x: 1188, startPoint y: 320, endPoint x: 1054, endPoint y: 334, distance: 135.4
type input "KCK"
type input "/k"
type input "K"
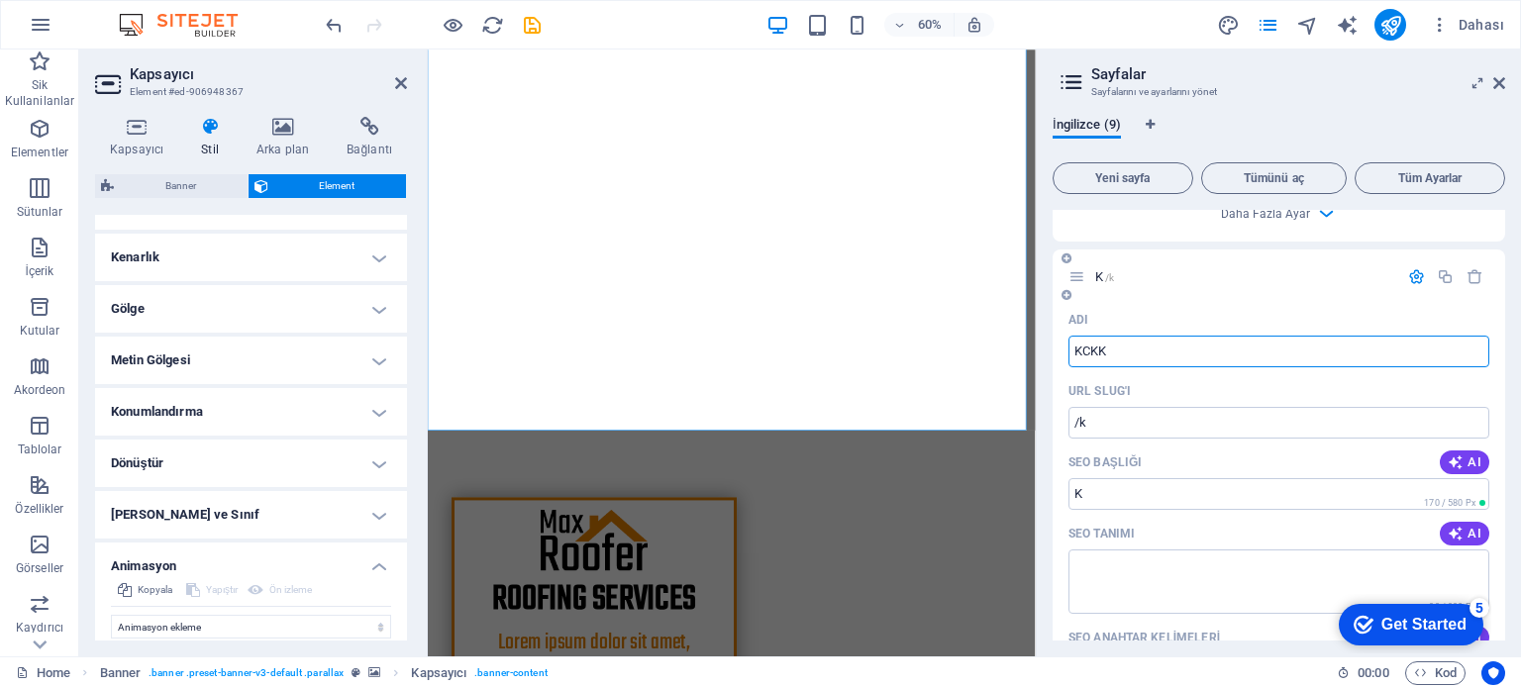
type input "KCKK"
type input "/kckk"
type input "KCKK"
type input "K"
type input "/k"
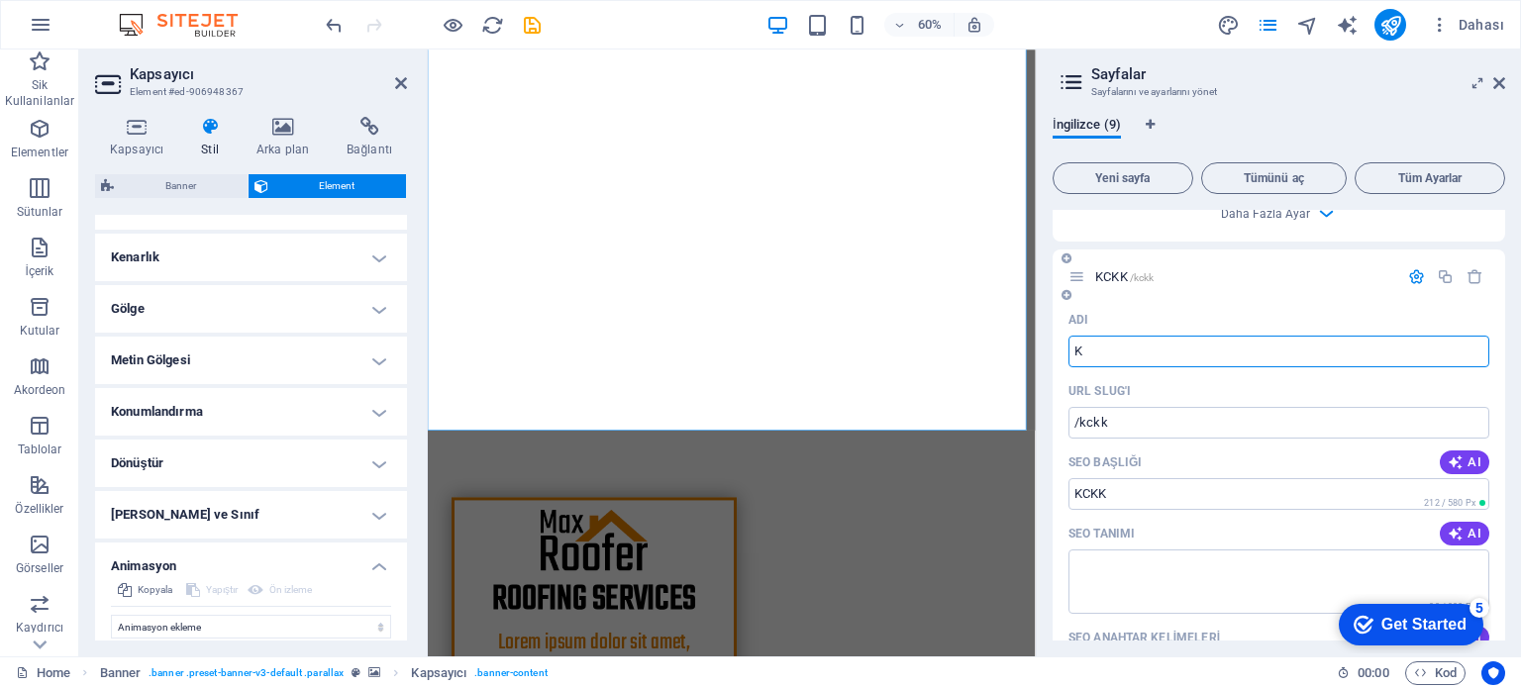
type input "K"
type input "KVKK"
type input "/kvkk"
type input "KVKK"
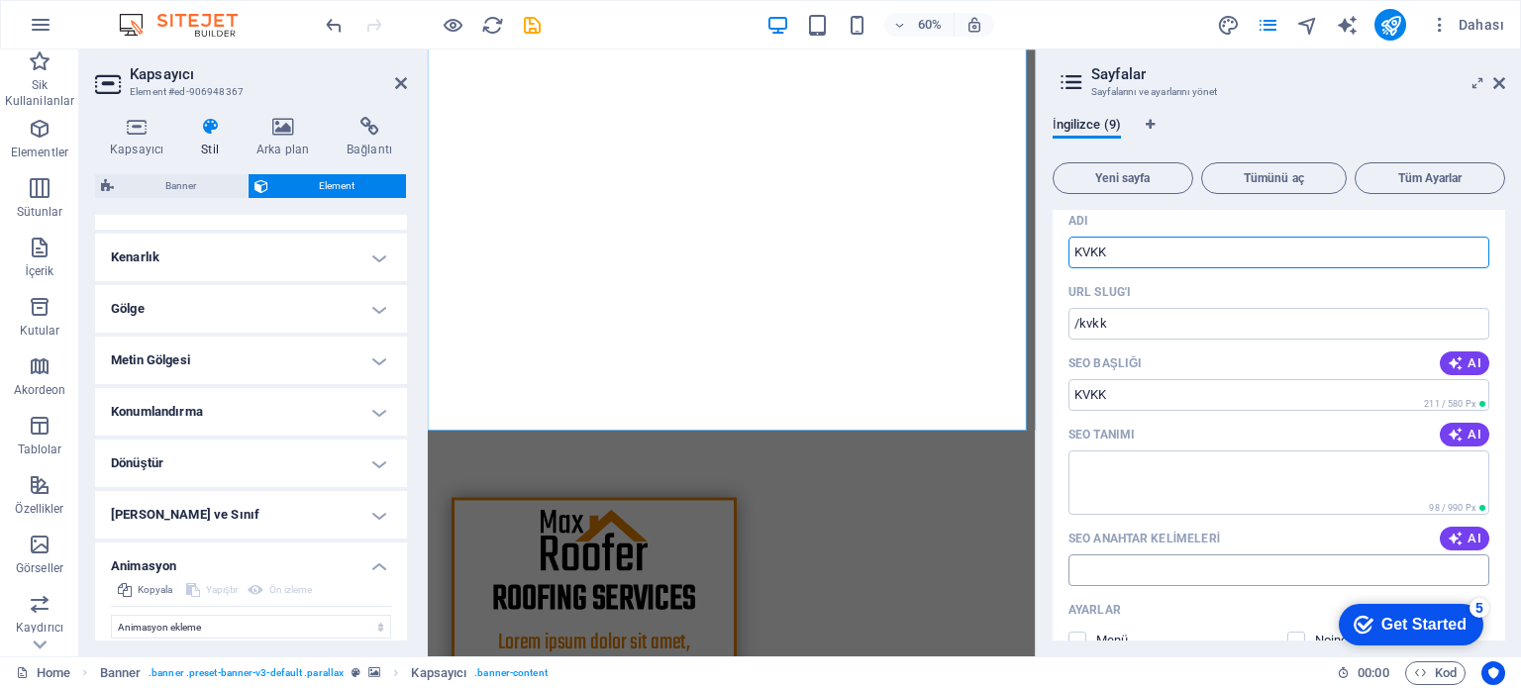
type input "KVKK"
click at [1167, 594] on input "SEO Anahtar Kelimeleri" at bounding box center [1278, 610] width 421 height 32
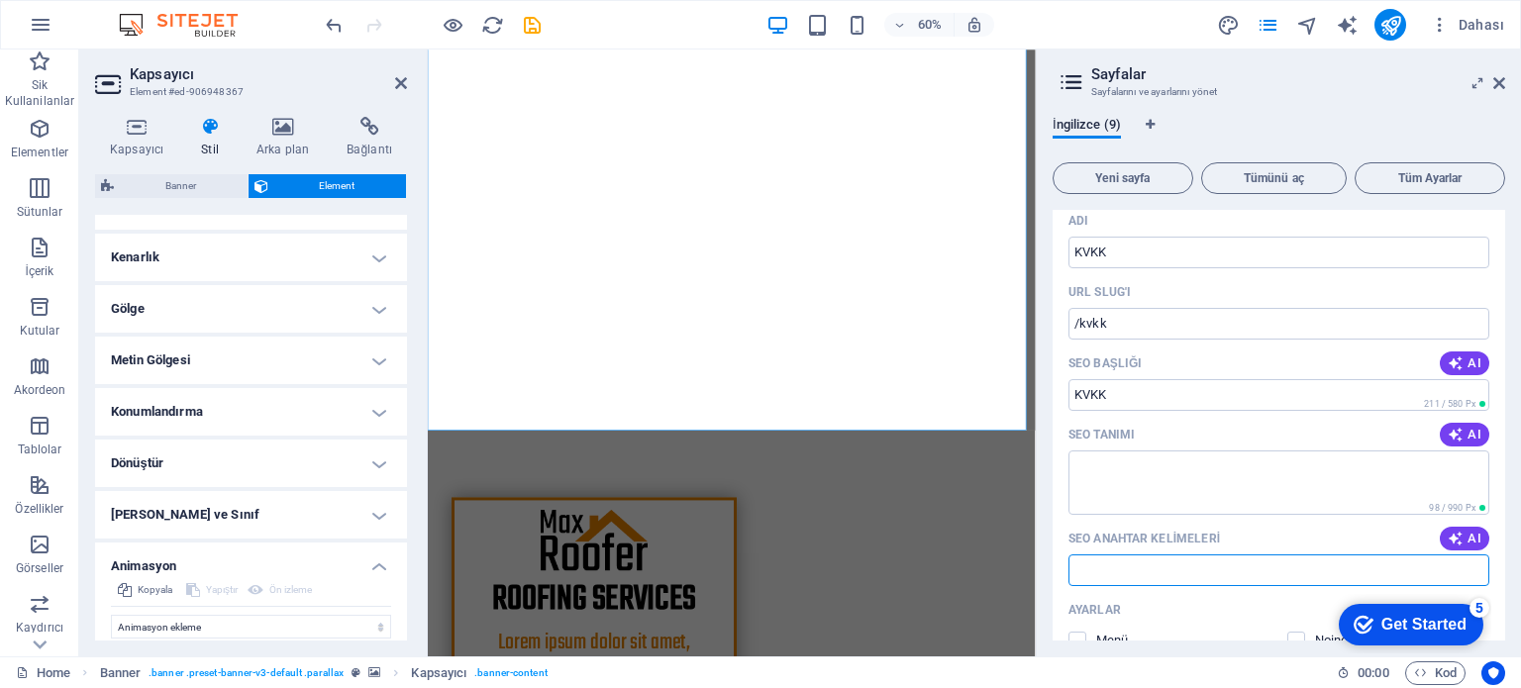
paste input "Marin Klima Marin Su yapıcı Padestal box Ters osmos sistemler"
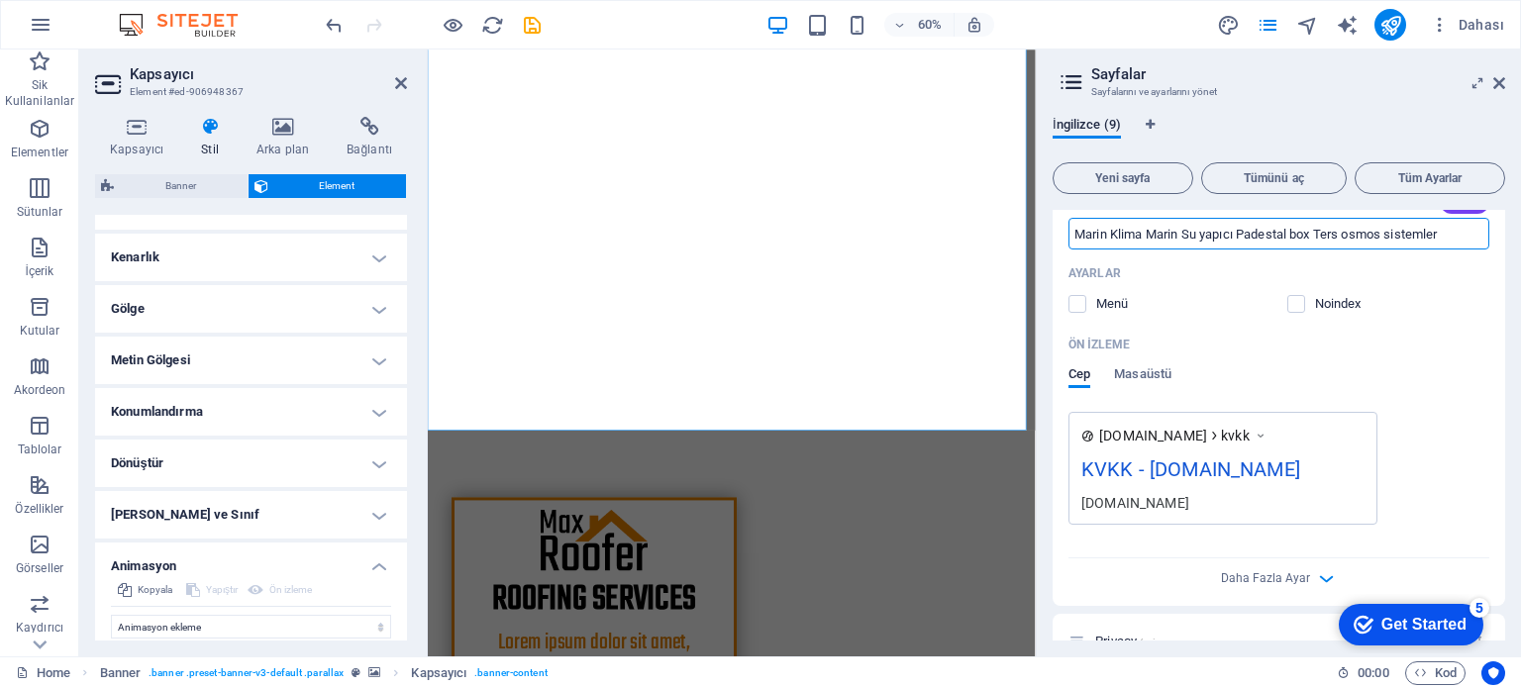
scroll to position [5271, 0]
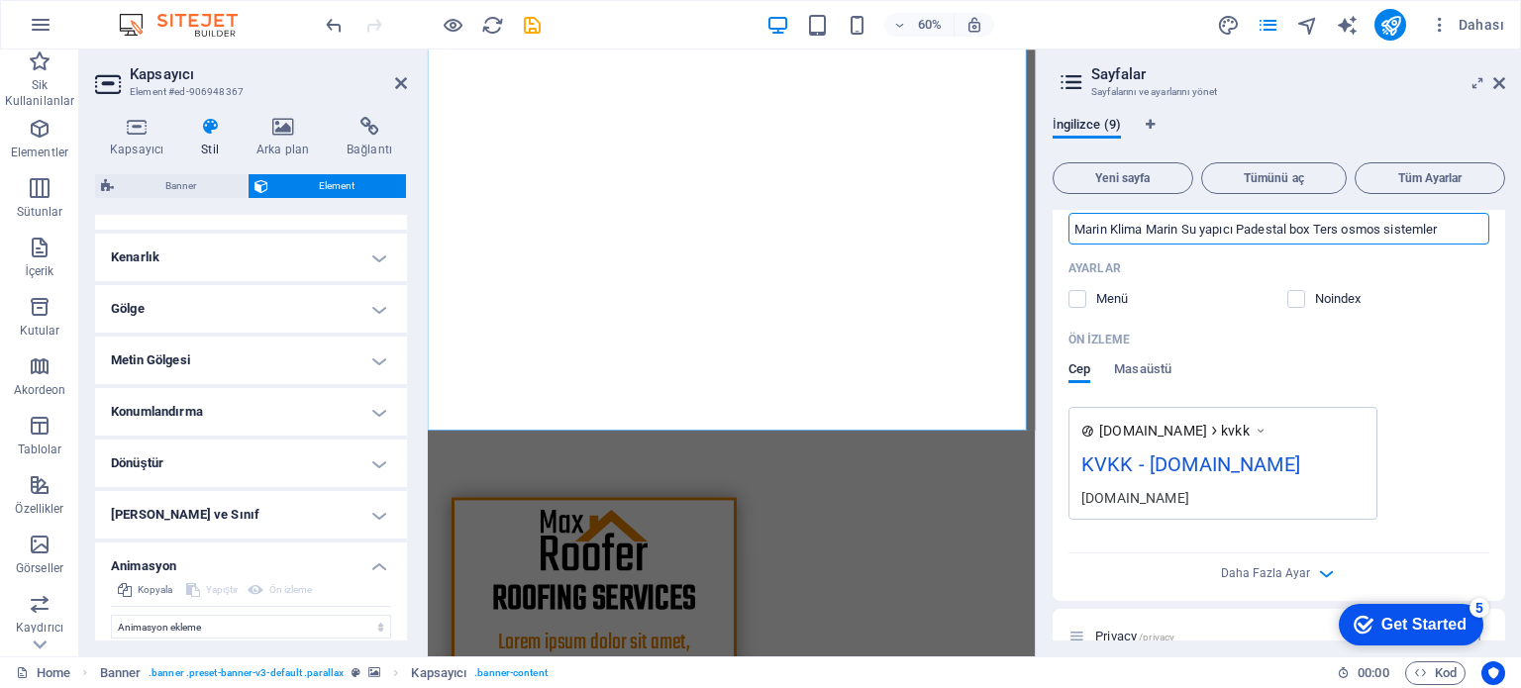
type input "Marin Klima Marin Su yapıcı Padestal box Ters osmos sistemler"
click at [1410, 601] on div "checkmark Get Started 5 First Steps in the Editor Let's guide you through the t…" at bounding box center [1407, 623] width 168 height 59
click at [1410, 597] on div "checkmark Get Started 5 First Steps in the Editor Let's guide you through the t…" at bounding box center [1407, 623] width 168 height 59
drag, startPoint x: 1435, startPoint y: 625, endPoint x: 1340, endPoint y: 411, distance: 234.0
click at [1340, 594] on html "checkmark Get Started 5 First Steps in the Editor Let's guide you through the t…" at bounding box center [1407, 623] width 168 height 59
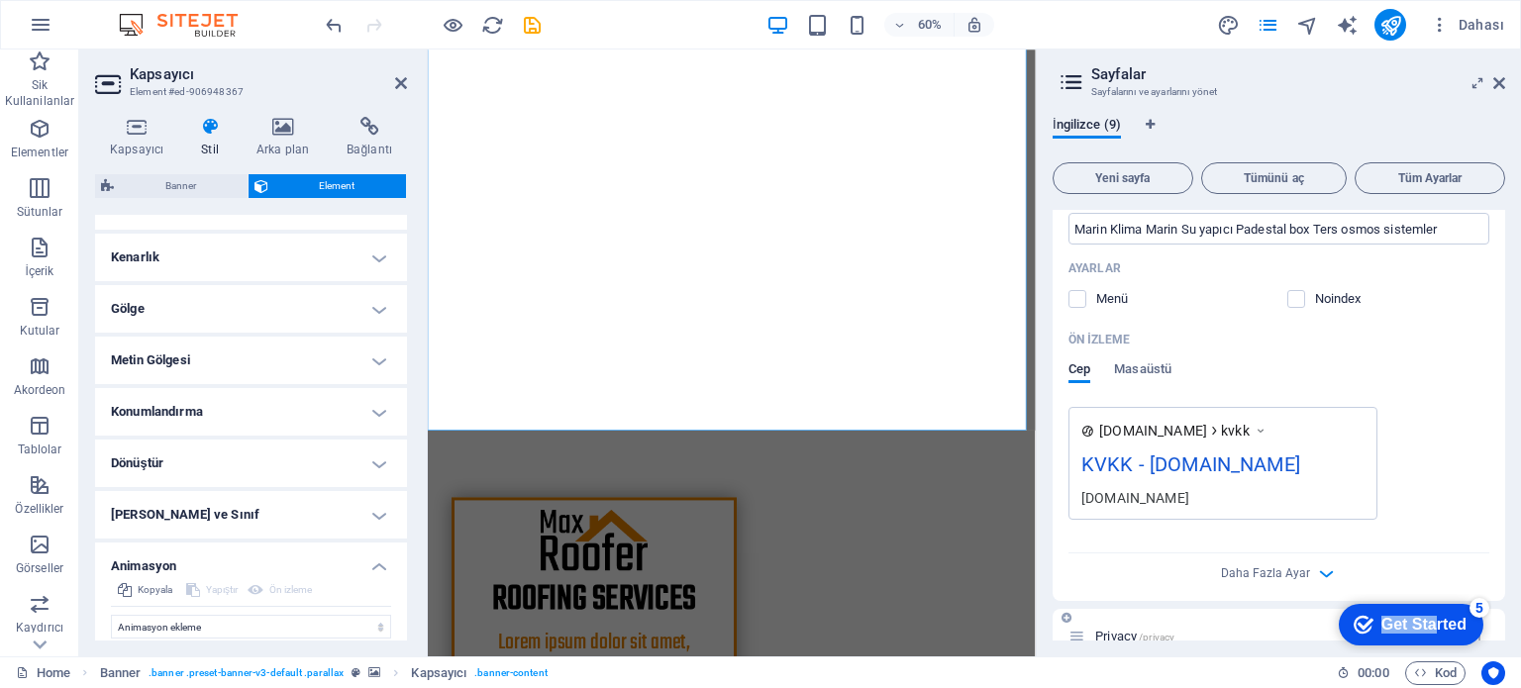
click at [1071, 667] on icon at bounding box center [1076, 675] width 17 height 17
drag, startPoint x: 1410, startPoint y: 629, endPoint x: 1456, endPoint y: 628, distance: 45.6
drag, startPoint x: 133, startPoint y: 34, endPoint x: 1197, endPoint y: 678, distance: 1244.4
click at [1197, 678] on div "Home Banner . banner .preset-banner-v3-default .parallax Kapsayıcı . banner-con…" at bounding box center [668, 673] width 1305 height 24
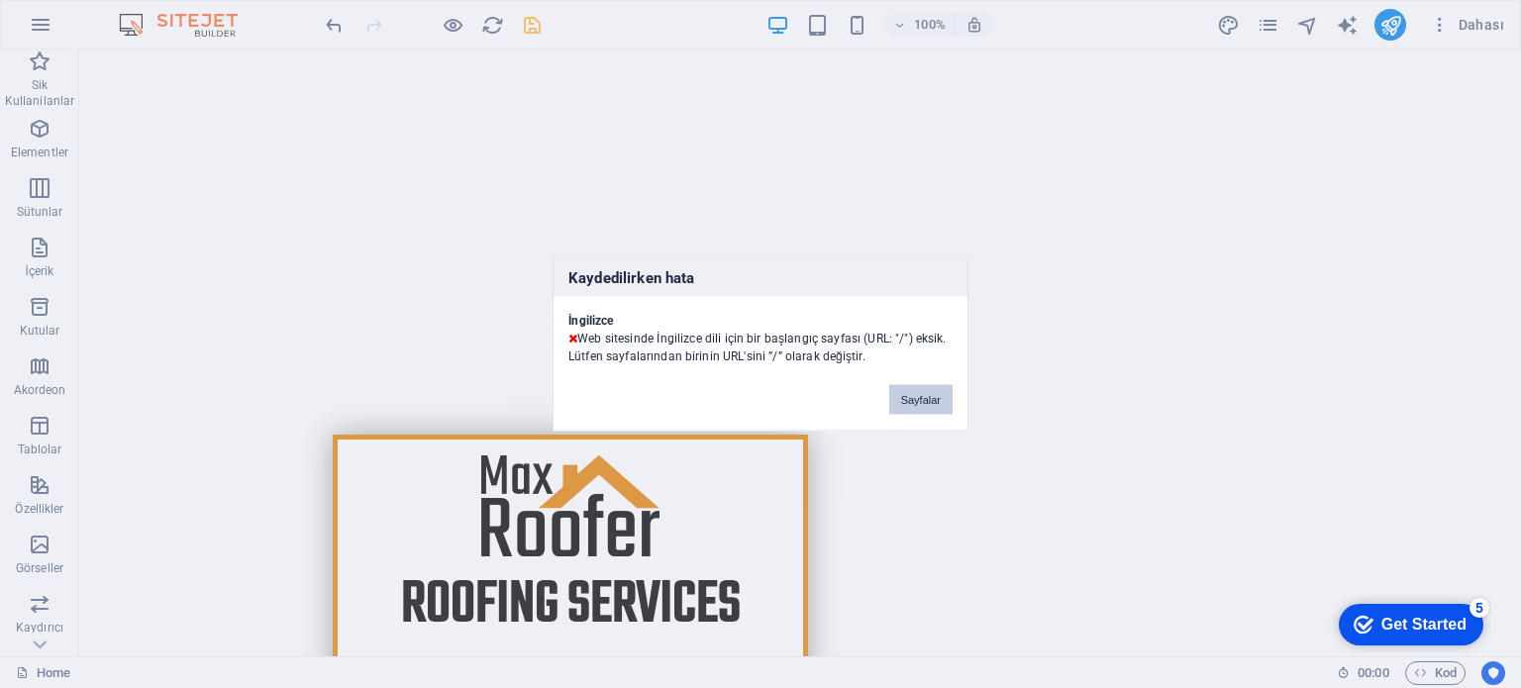
click at [914, 400] on button "Sayfalar" at bounding box center [920, 399] width 63 height 30
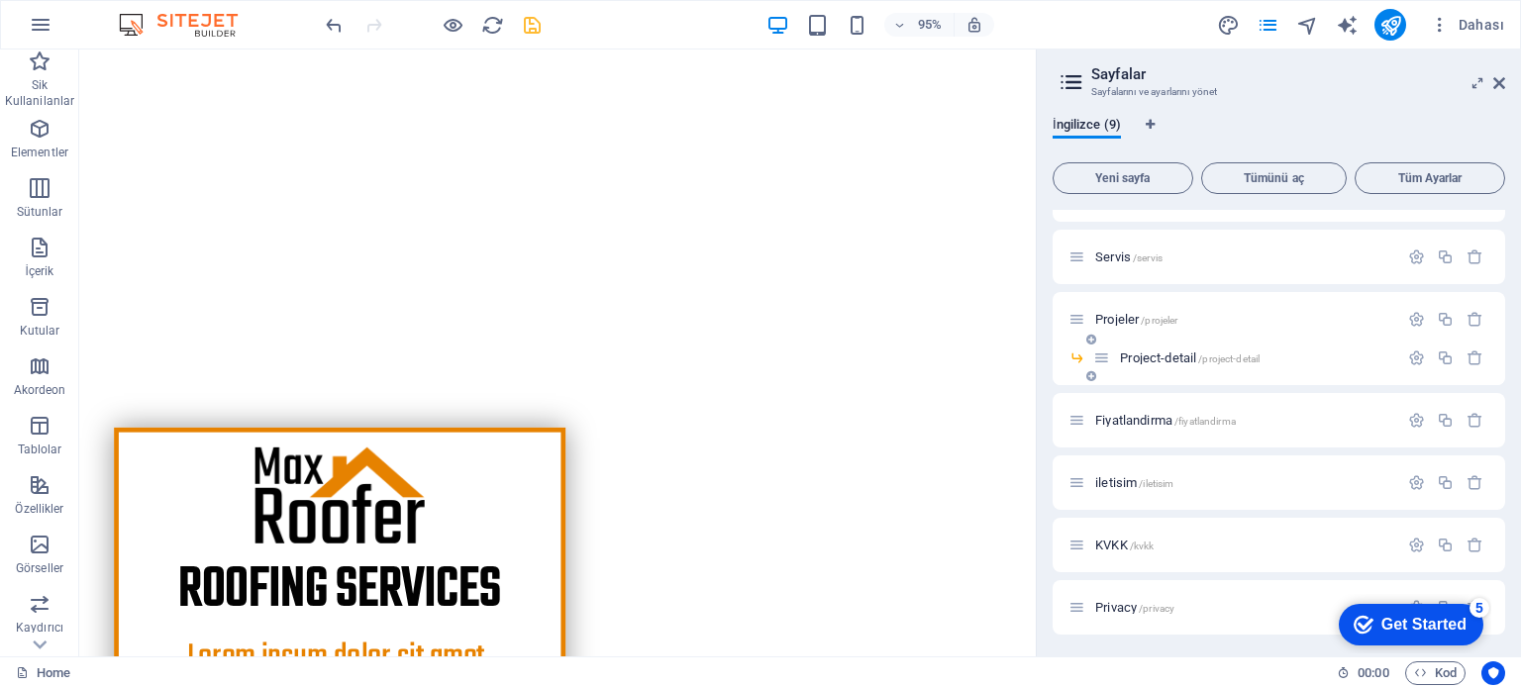
scroll to position [107, 0]
click at [1414, 353] on icon "button" at bounding box center [1416, 356] width 17 height 17
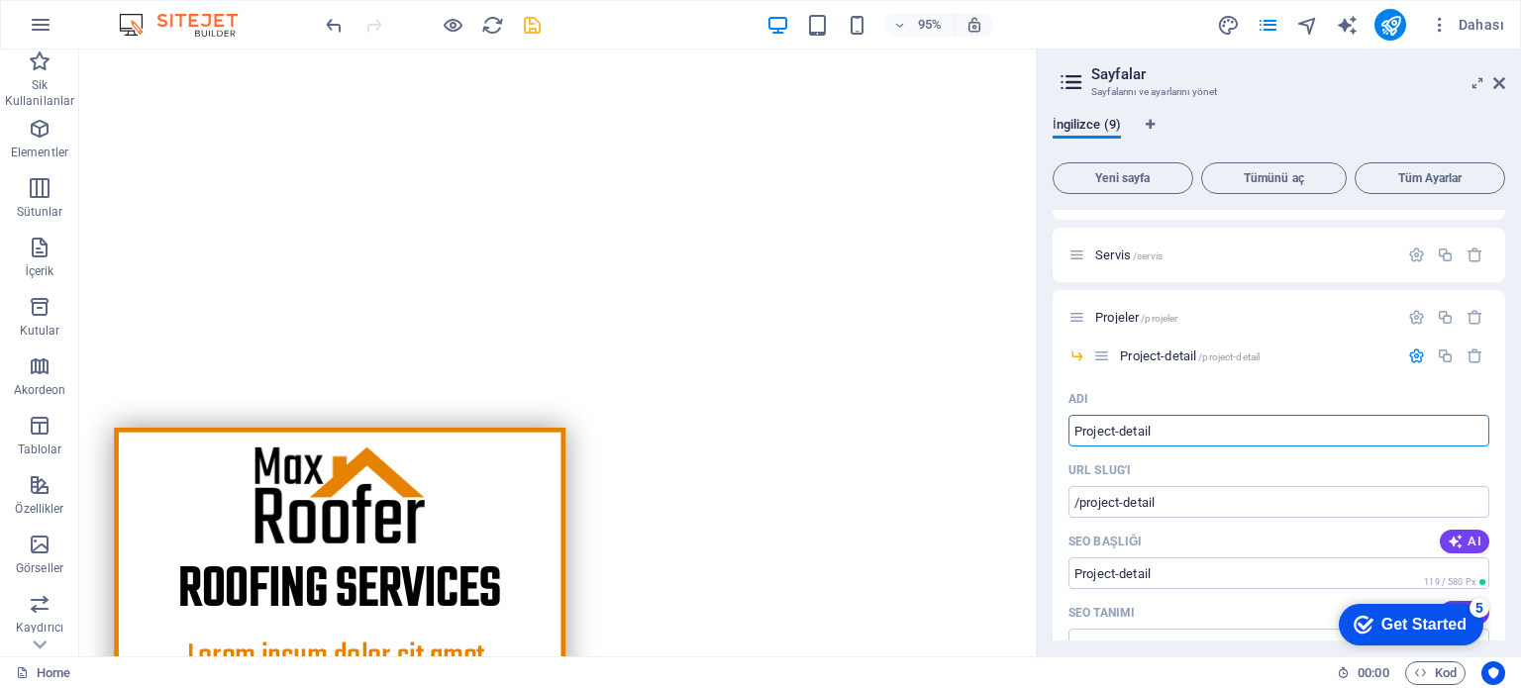
drag, startPoint x: 1137, startPoint y: 427, endPoint x: 1047, endPoint y: 447, distance: 92.3
click at [1051, 447] on div "İngilizce (9) Yeni sayfa Tümünü aç Tüm Ayarlar Ana Sayfa /anasayfa Hakkimizda /…" at bounding box center [1279, 378] width 484 height 555
click at [1049, 448] on div "İngilizce (9) Yeni sayfa Tümünü aç Tüm Ayarlar Ana Sayfa /anasayfa Hakkimizda /…" at bounding box center [1279, 378] width 484 height 555
type input "P"
type input "/p"
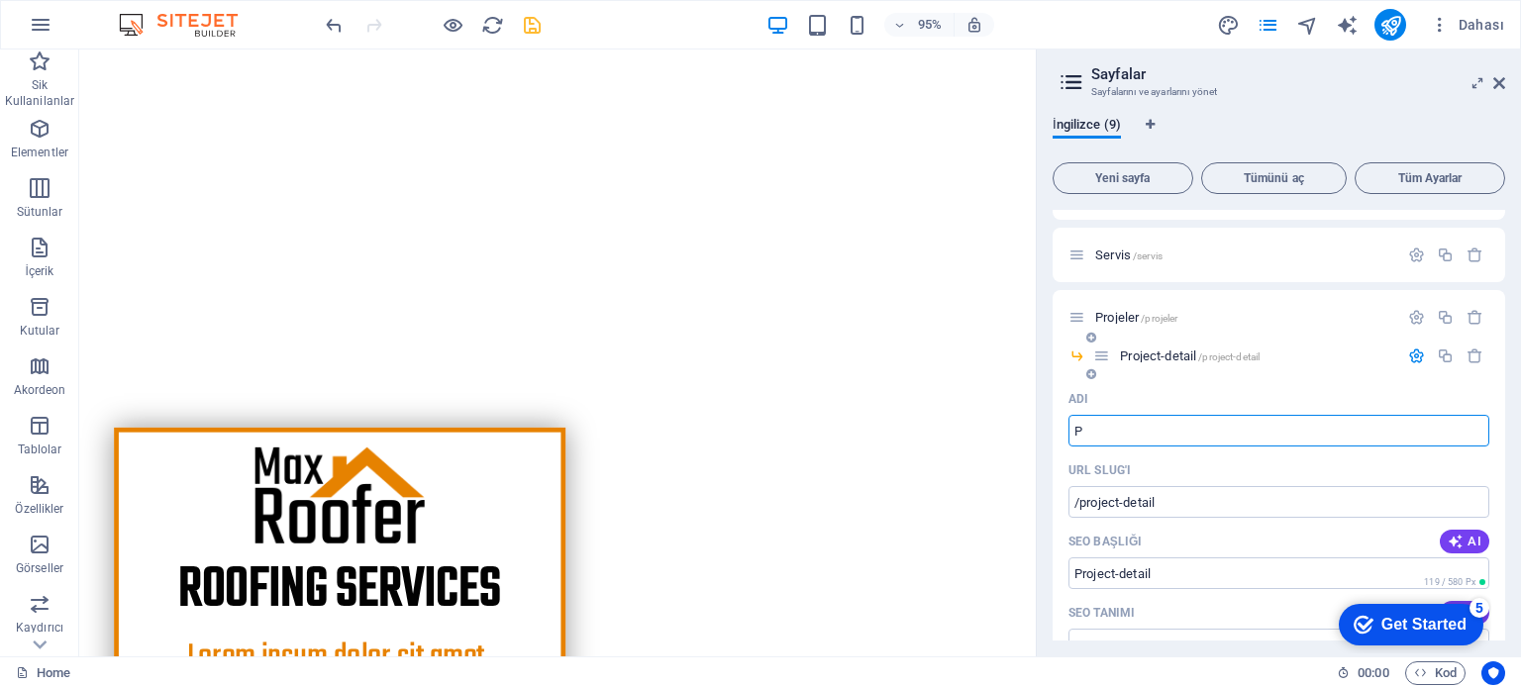
type input "P"
type input "Proje"
type input "/proje"
type input "Proje"
type input "Projedetay"
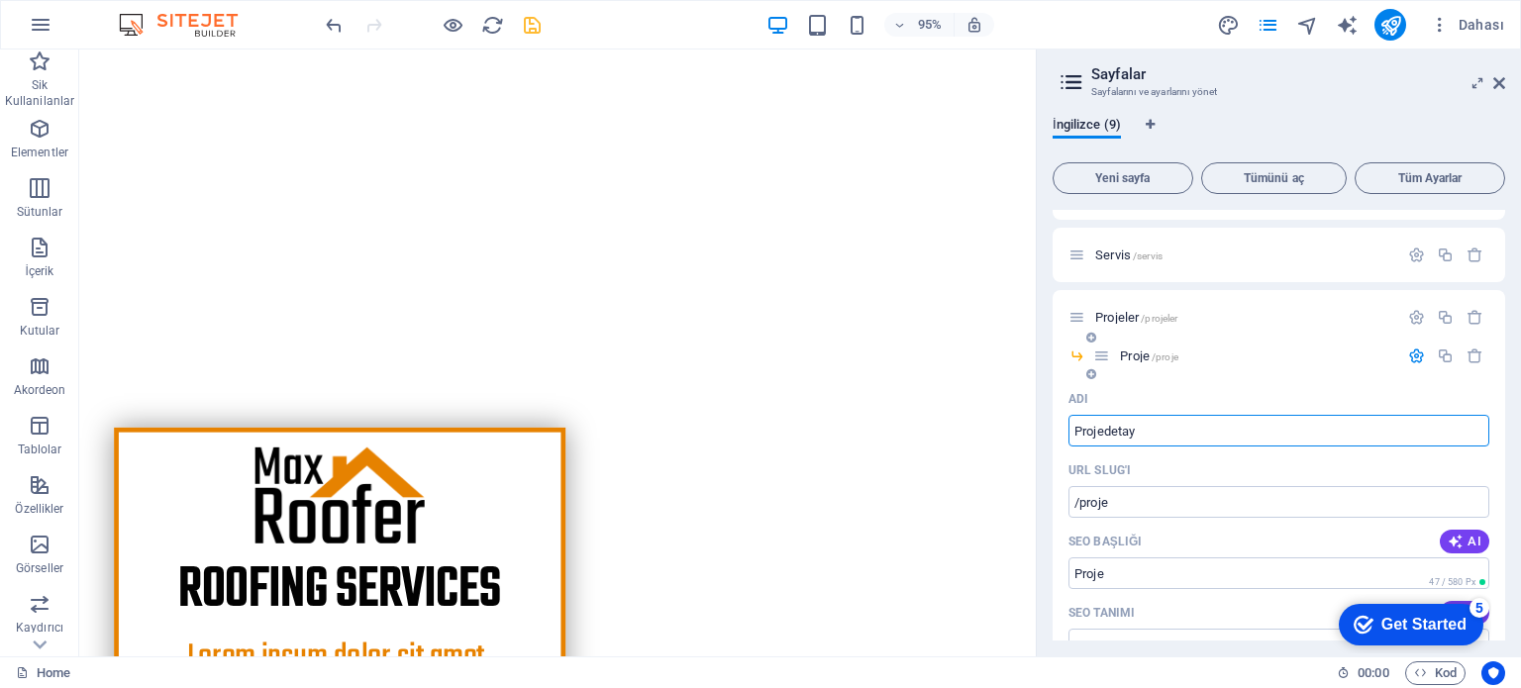
type input "/projedetay"
type input "Projedetay"
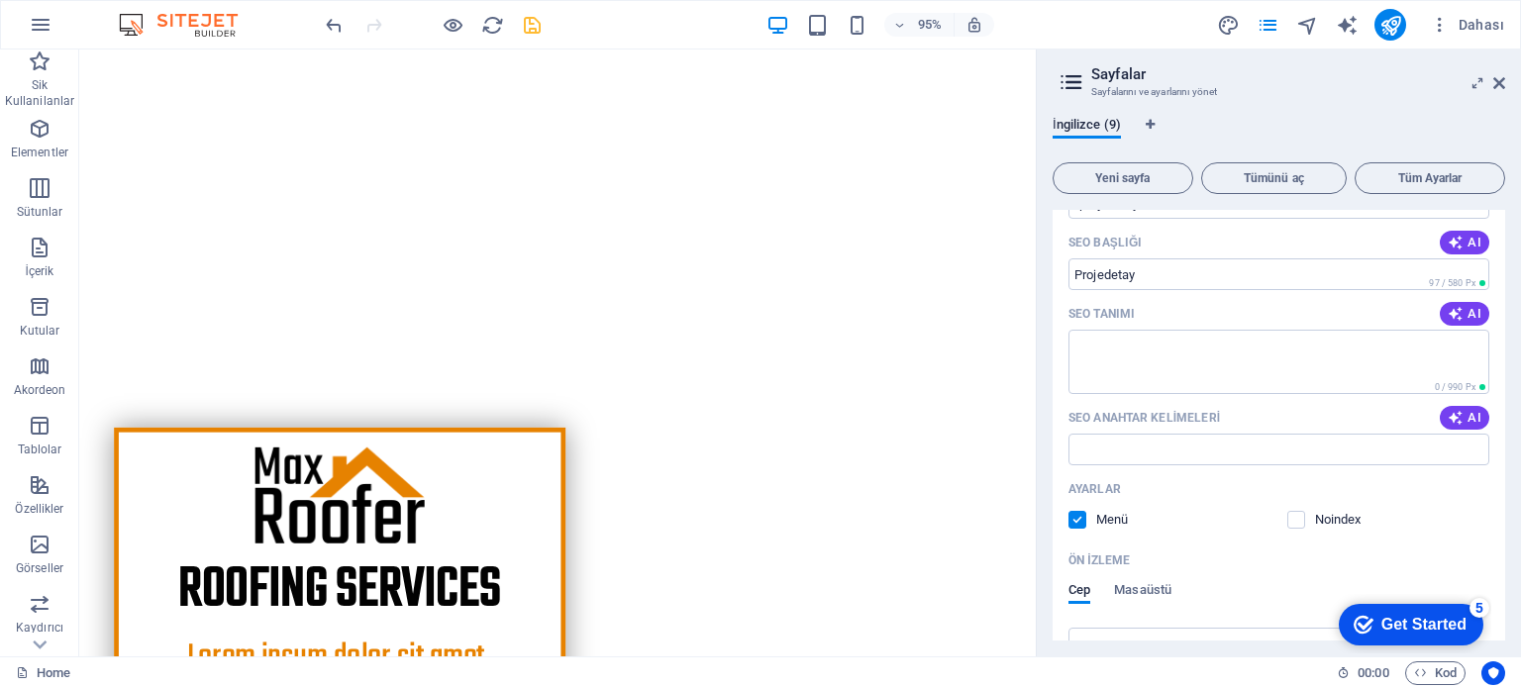
scroll to position [503, 0]
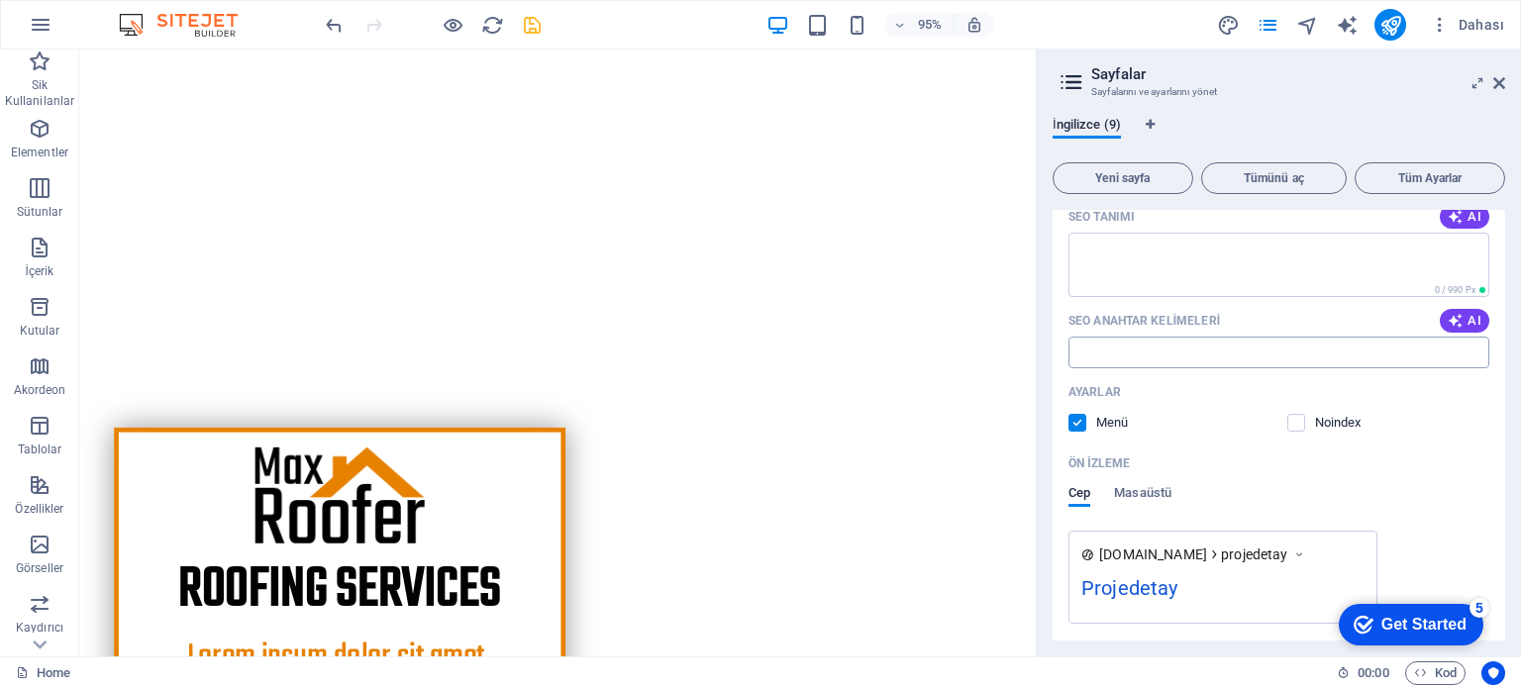
type input "Projedetay"
click at [1307, 359] on input "SEO Anahtar Kelimeleri" at bounding box center [1278, 353] width 421 height 32
paste input "Marin Klima Marin Su yapıcı Padestal box Ters osmos sistemler"
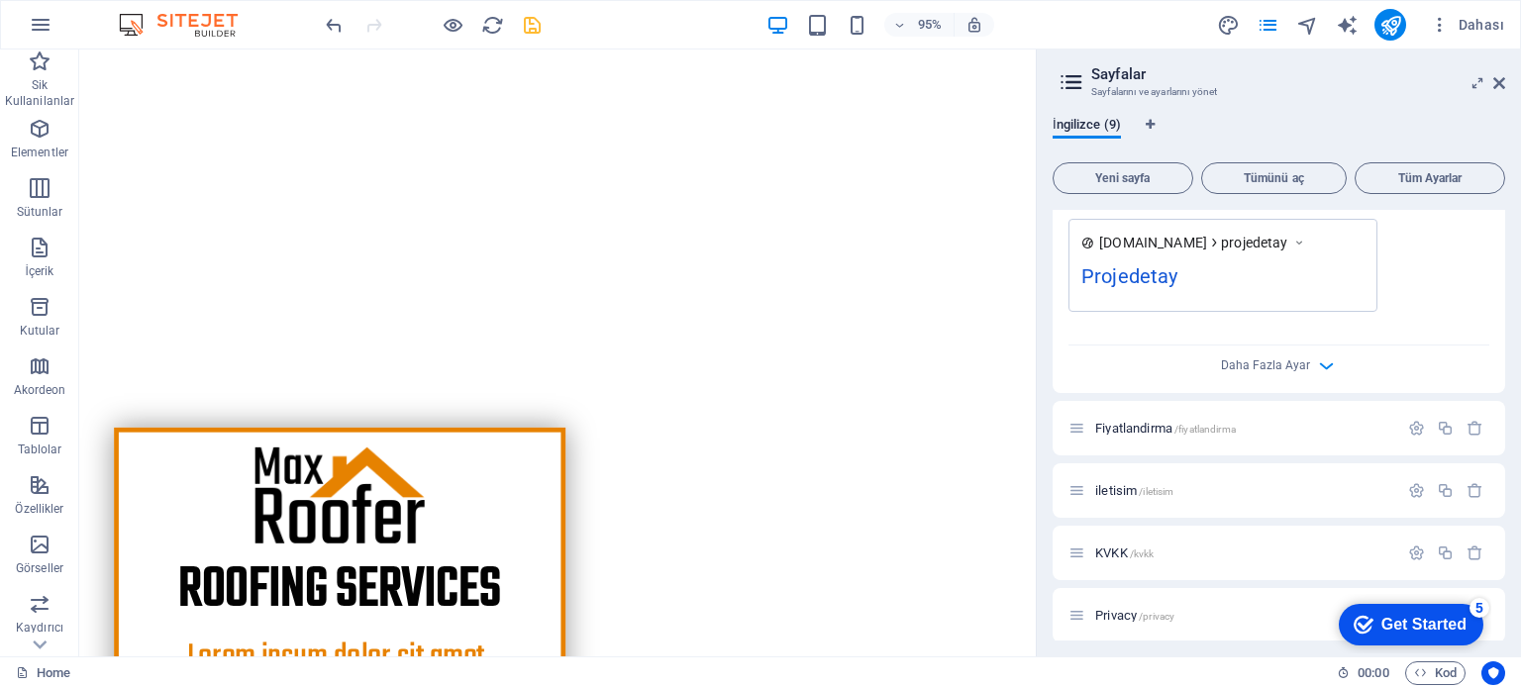
scroll to position [824, 0]
type input "Marin Klima Marin Su yapıcı Padestal box Ters osmos sistemler"
click at [1467, 599] on div "checkmark Get Started 5 First Steps in the Editor Let's guide you through the t…" at bounding box center [1407, 623] width 168 height 59
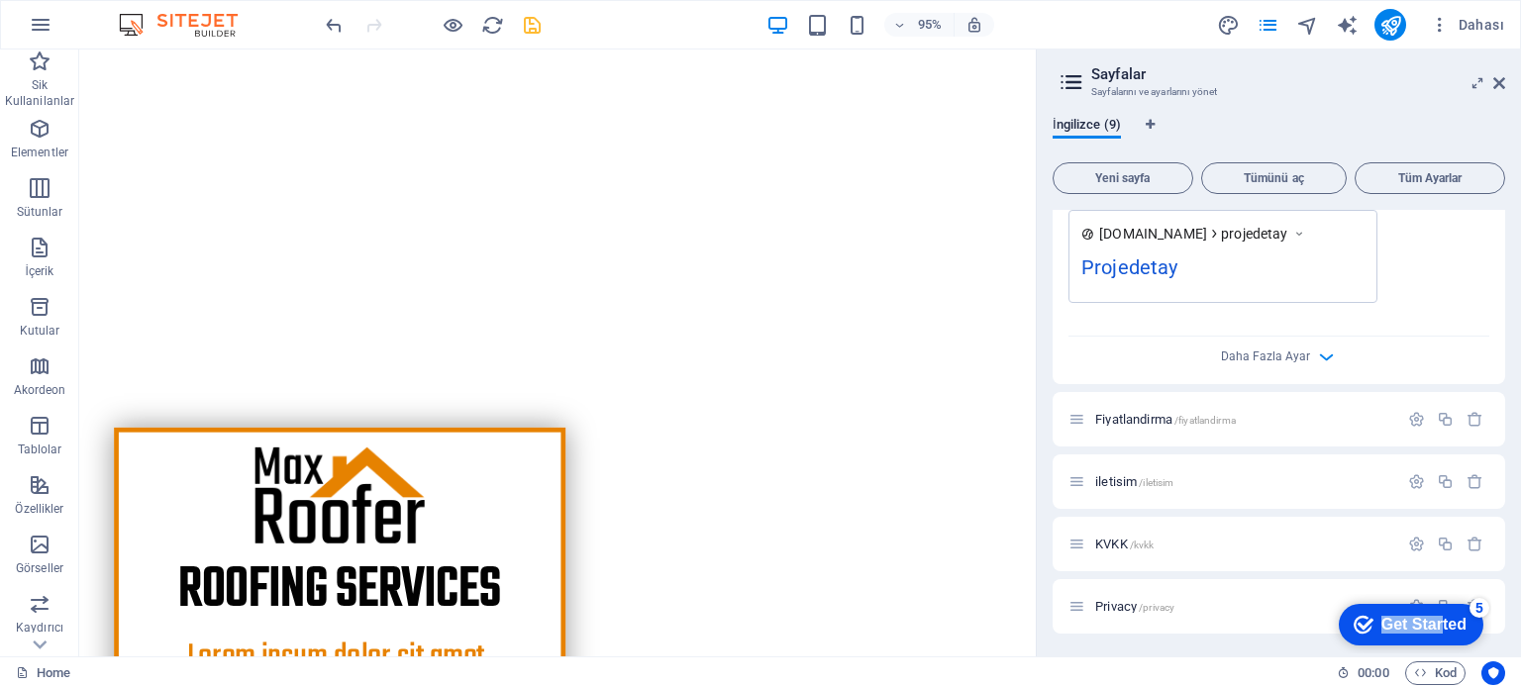
drag, startPoint x: 1406, startPoint y: 619, endPoint x: 1382, endPoint y: 645, distance: 35.0
click at [1323, 627] on html "checkmark Get Started 5 First Steps in the Editor Let's guide you through the t…" at bounding box center [1407, 623] width 168 height 59
click at [1473, 614] on div "checkmark Get Started 5" at bounding box center [1411, 625] width 145 height 42
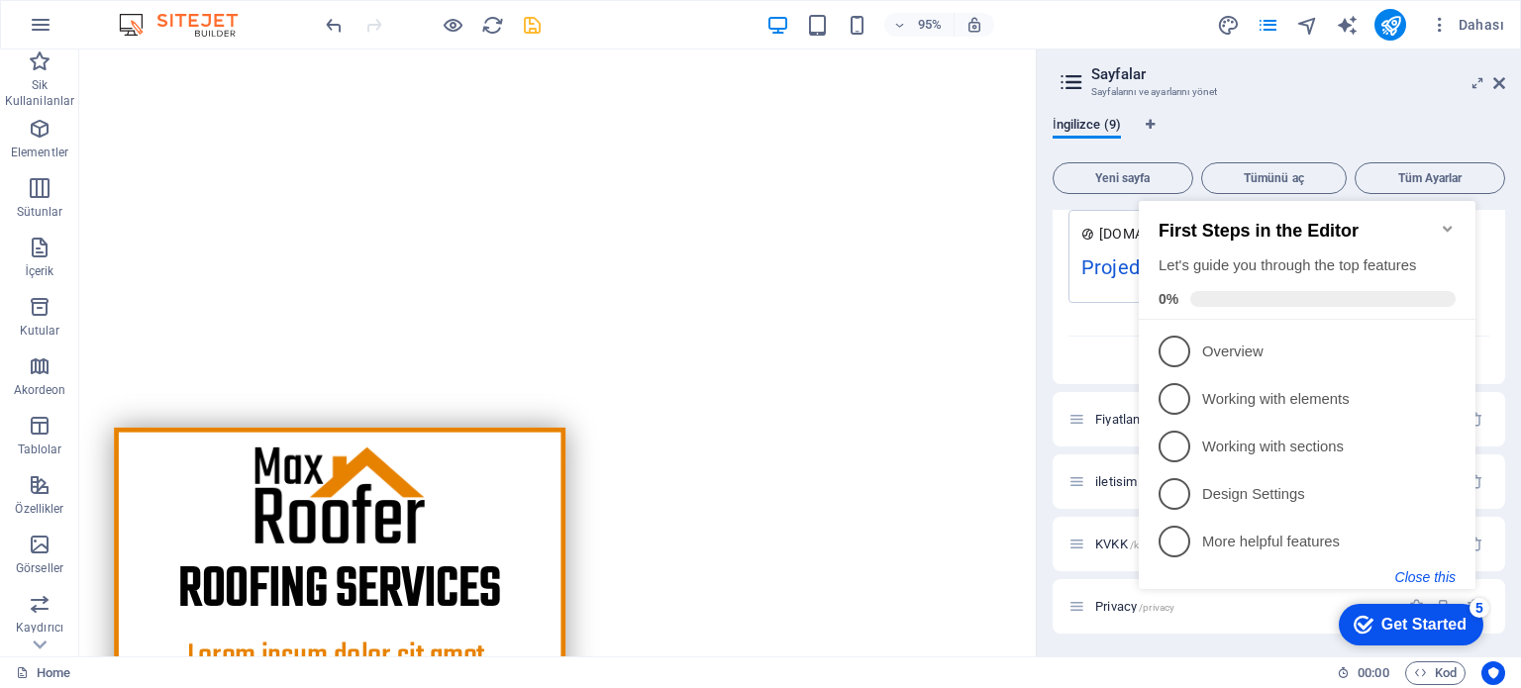
click at [1423, 580] on button "Close this" at bounding box center [1425, 577] width 60 height 16
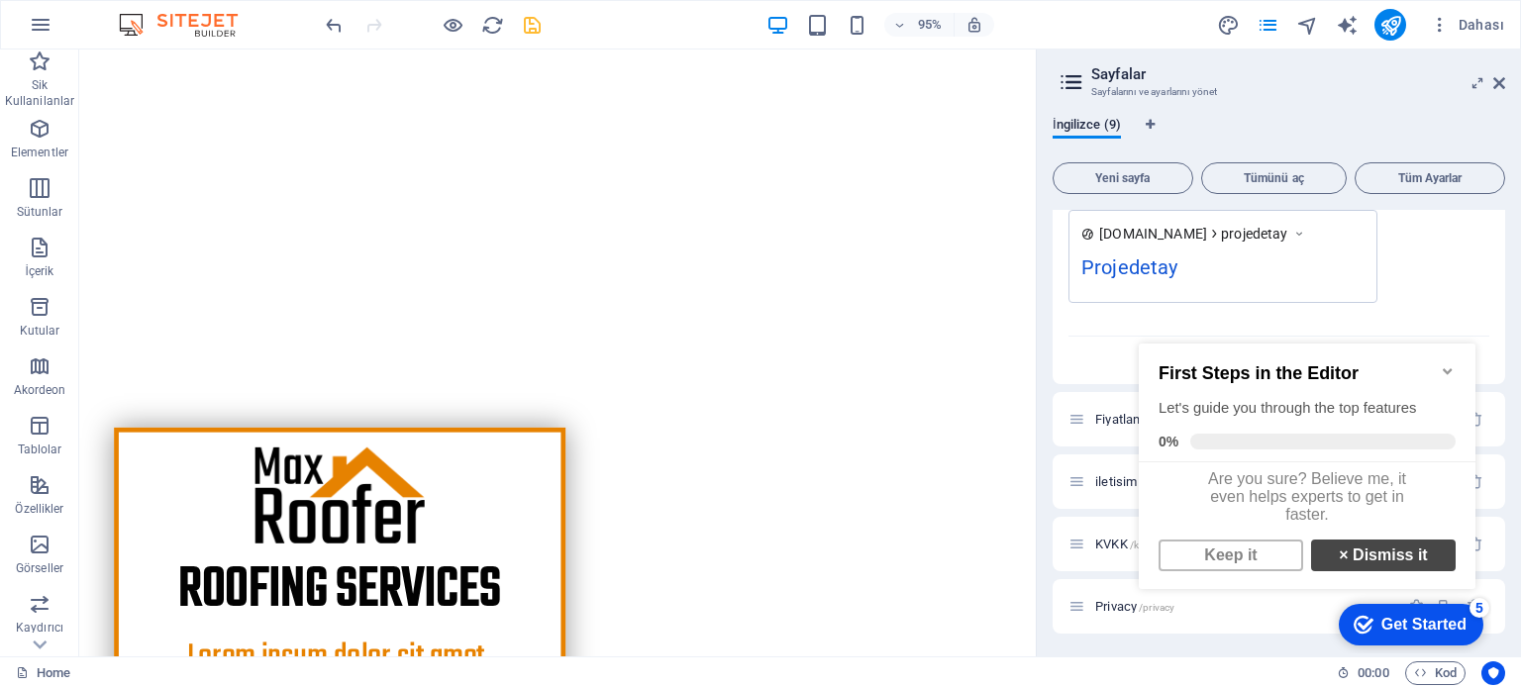
click at [1378, 570] on link "× Dismiss it" at bounding box center [1383, 556] width 145 height 32
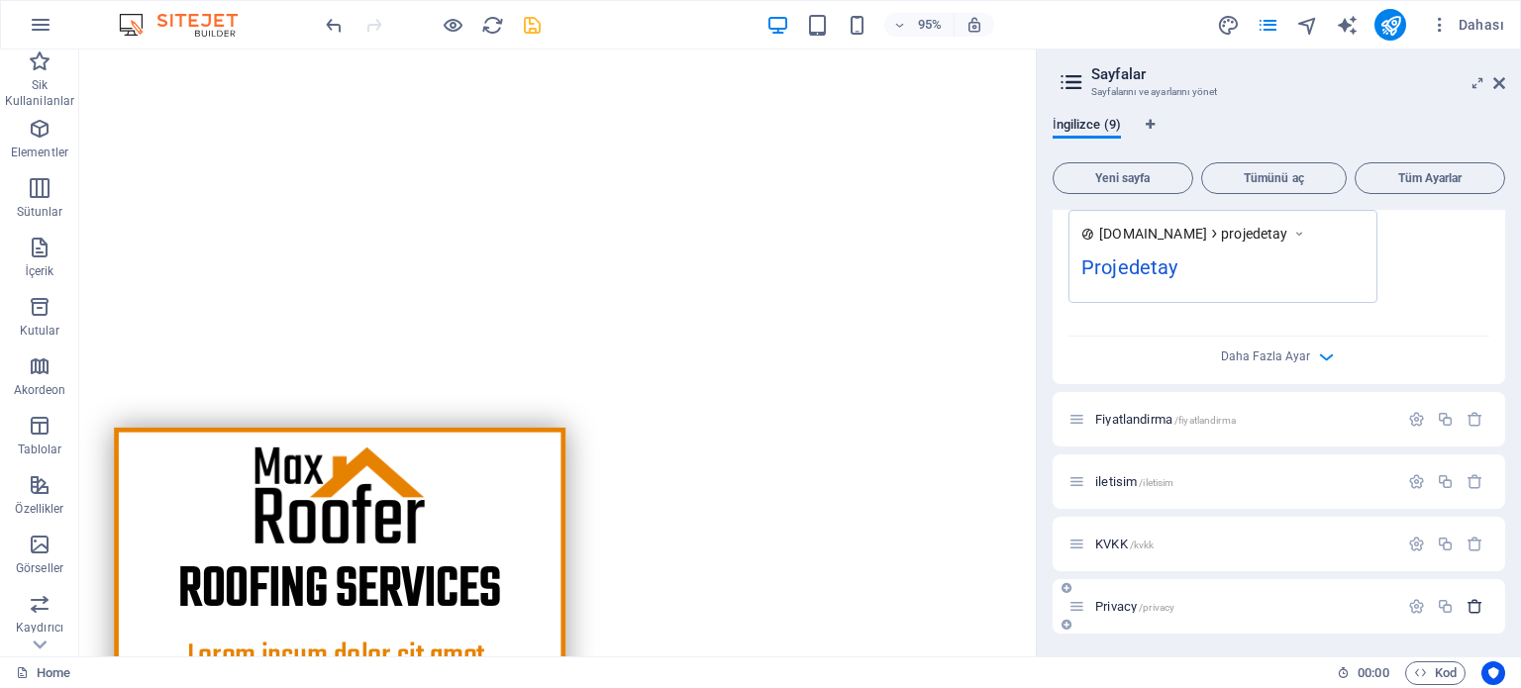
click at [1470, 599] on icon "button" at bounding box center [1474, 606] width 17 height 17
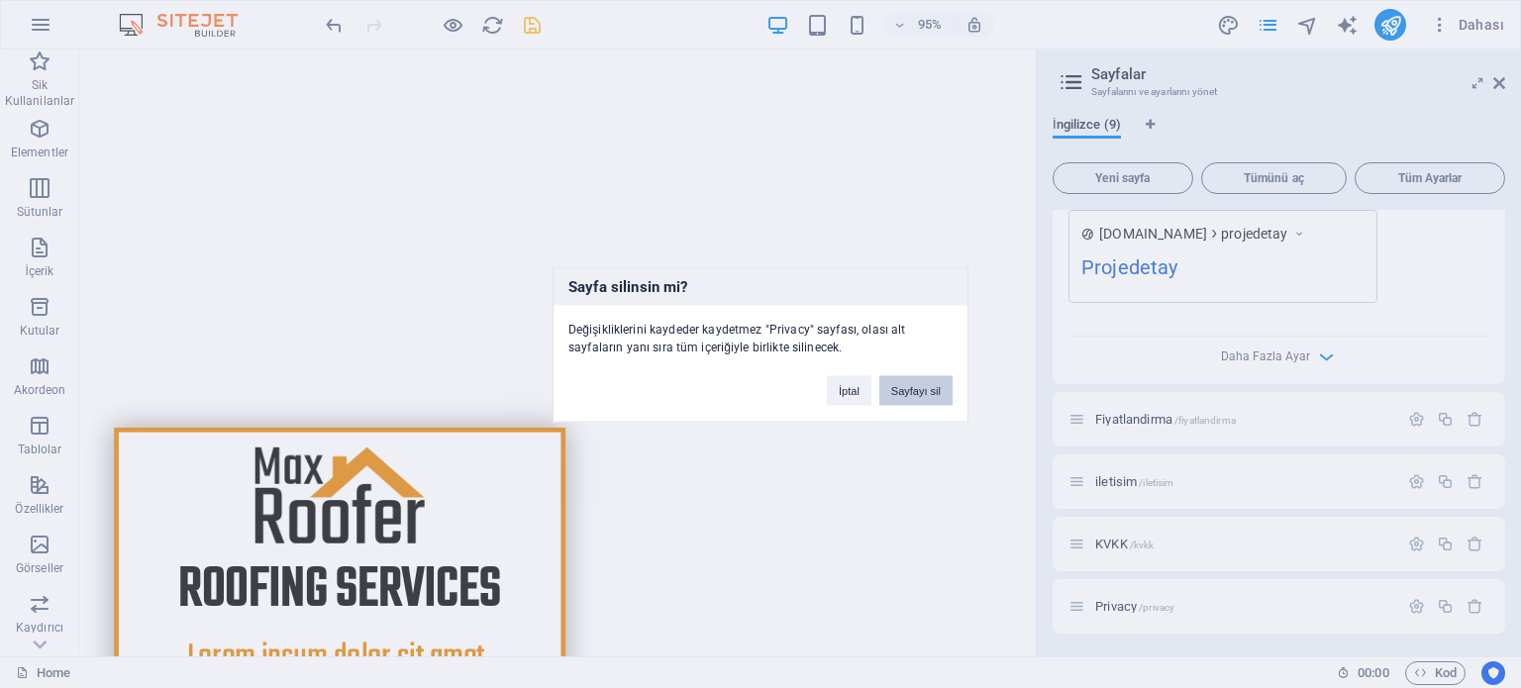
click at [900, 391] on button "Sayfayı sil" at bounding box center [915, 390] width 73 height 30
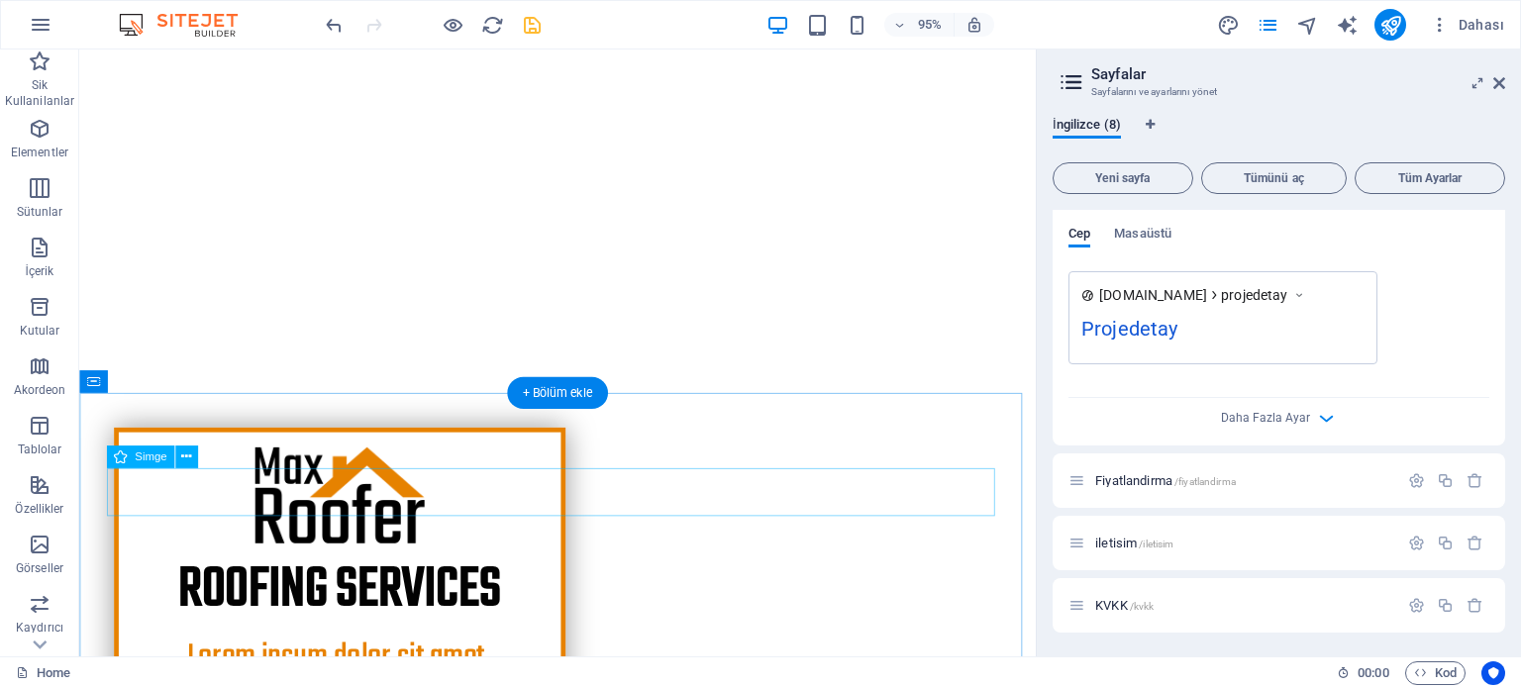
scroll to position [761, 0]
click at [527, 27] on icon "save" at bounding box center [532, 25] width 23 height 23
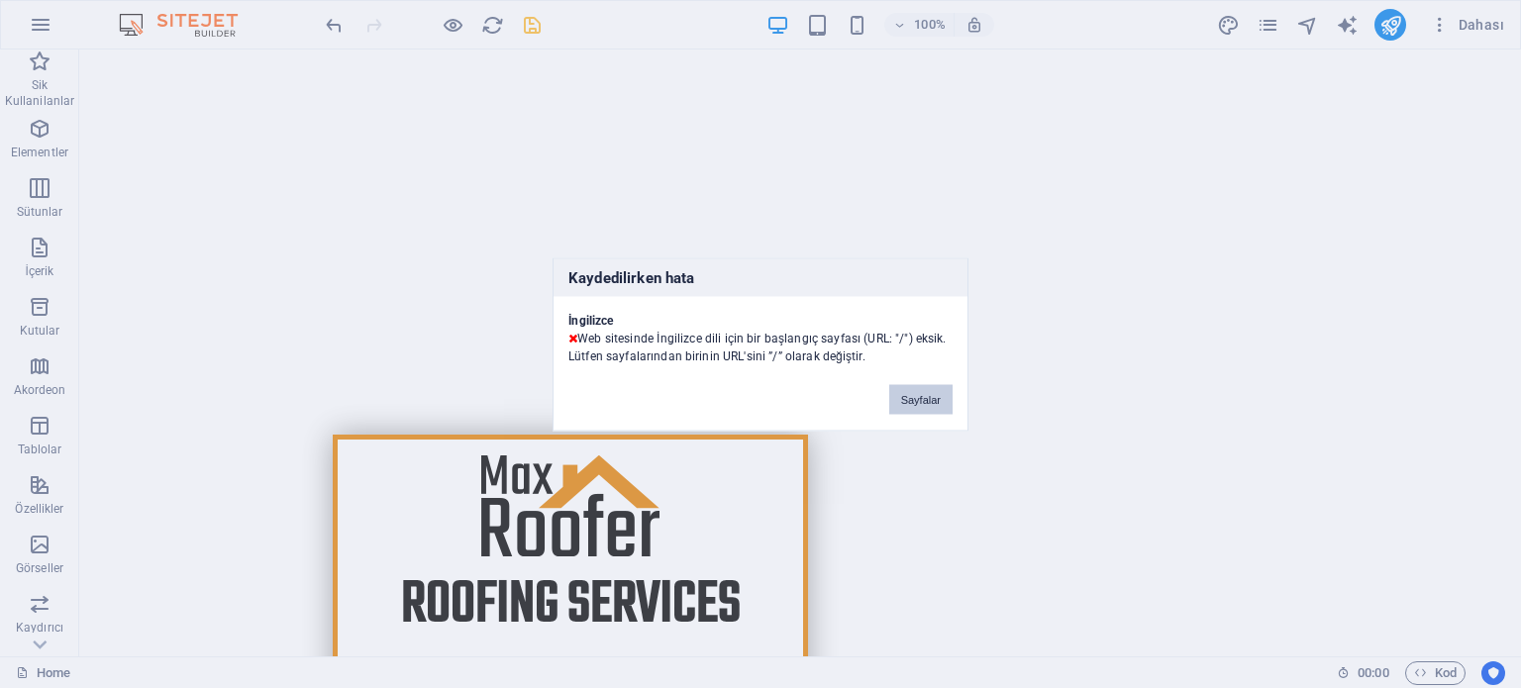
click at [916, 398] on button "Sayfalar" at bounding box center [920, 399] width 63 height 30
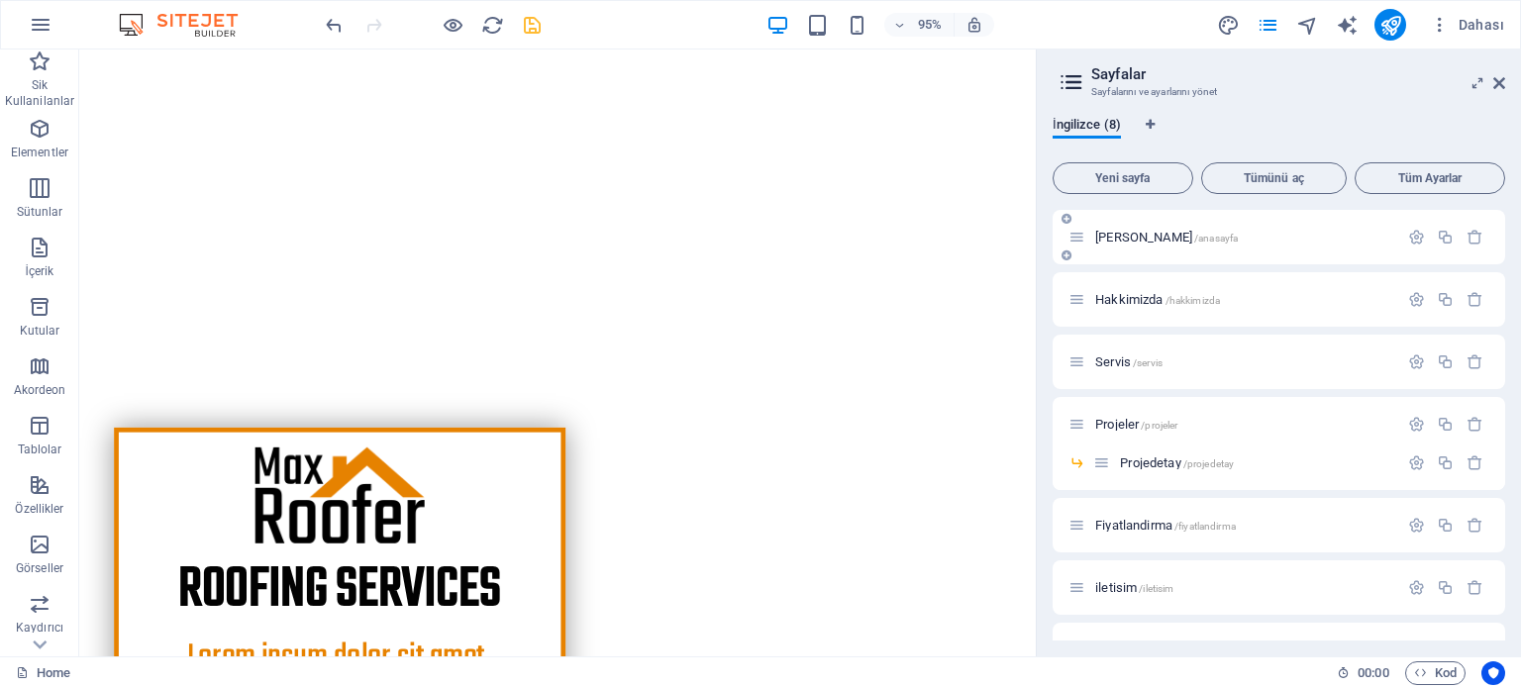
click at [1081, 233] on icon at bounding box center [1076, 237] width 17 height 17
click at [1075, 237] on icon at bounding box center [1076, 237] width 17 height 17
click at [1065, 253] on icon at bounding box center [1066, 256] width 10 height 12
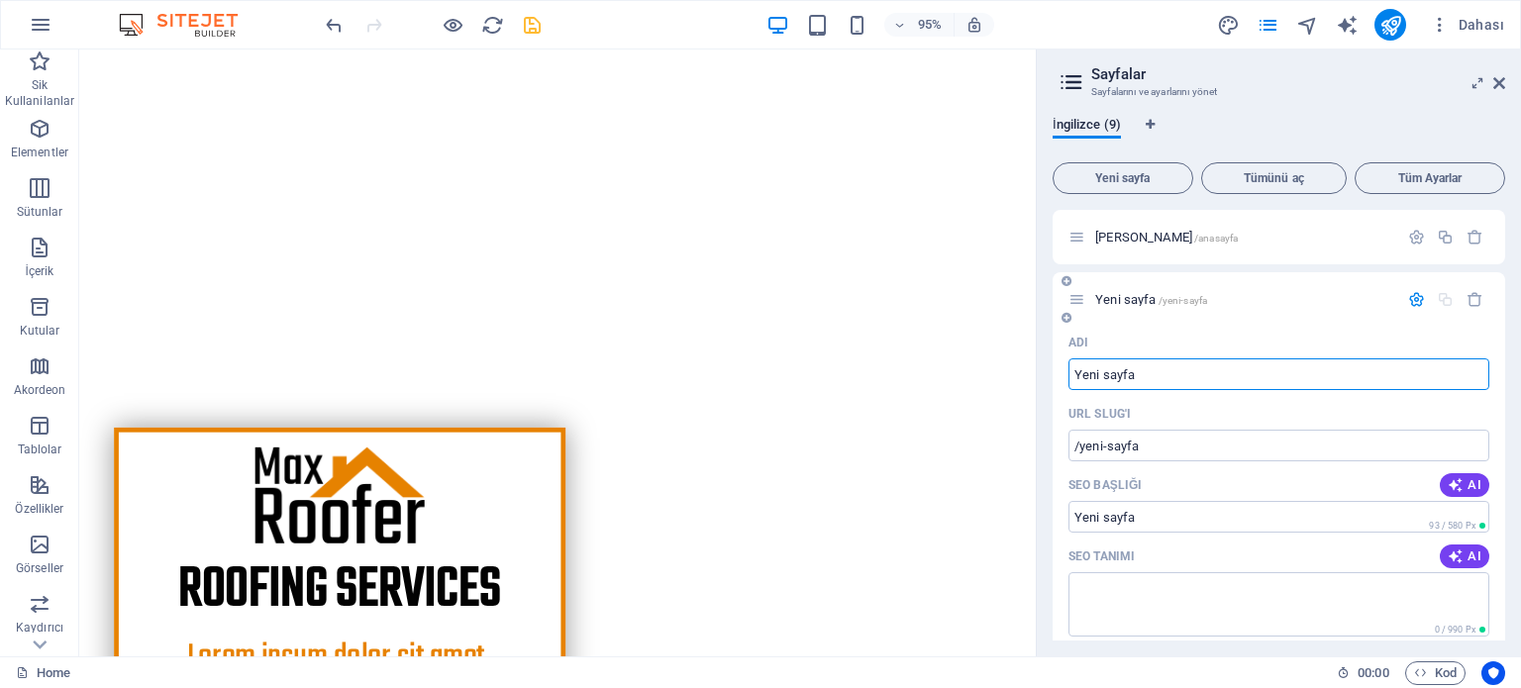
click at [1164, 384] on input "Yeni sayfa" at bounding box center [1278, 374] width 421 height 32
type input "Yeni sayfaHom"
type input "/yeni-sayfaho"
type input "Yeni sayfaHome"
type input "/yeni-sayfahome"
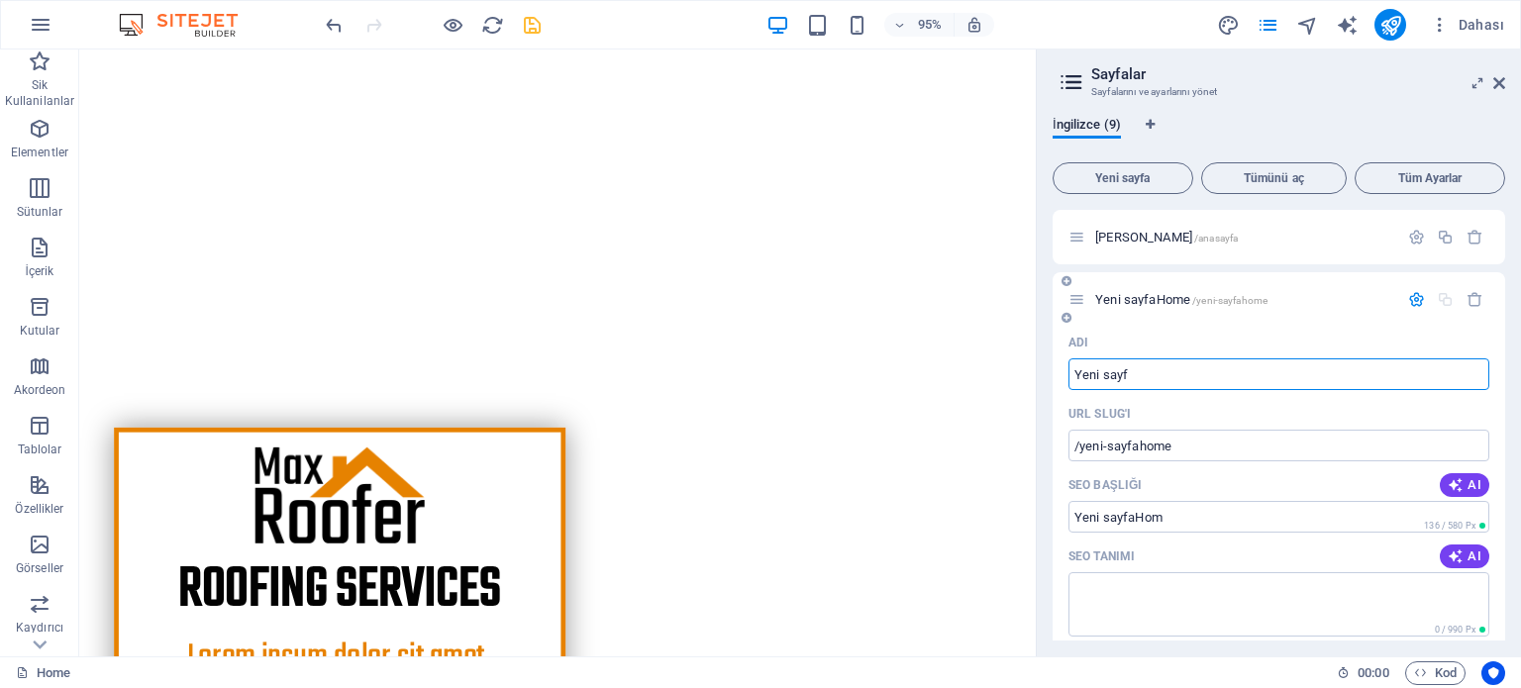
type input "Yeni say"
type input "/yeni-sayfahom"
type input "Y"
type input "/"
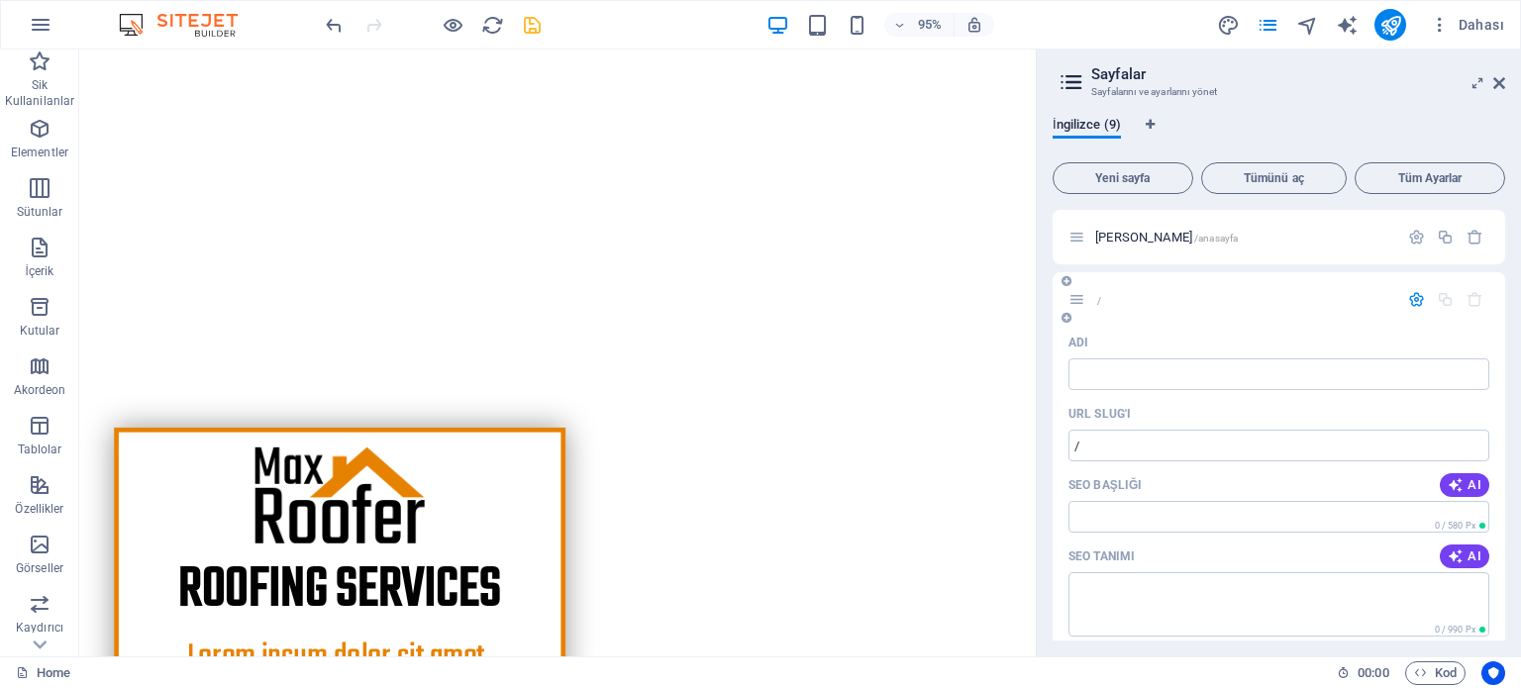
click at [1396, 316] on div "/" at bounding box center [1279, 299] width 452 height 54
click at [1466, 305] on icon "button" at bounding box center [1474, 299] width 17 height 17
click at [1072, 296] on icon at bounding box center [1076, 299] width 17 height 17
click at [1079, 301] on icon at bounding box center [1076, 299] width 17 height 17
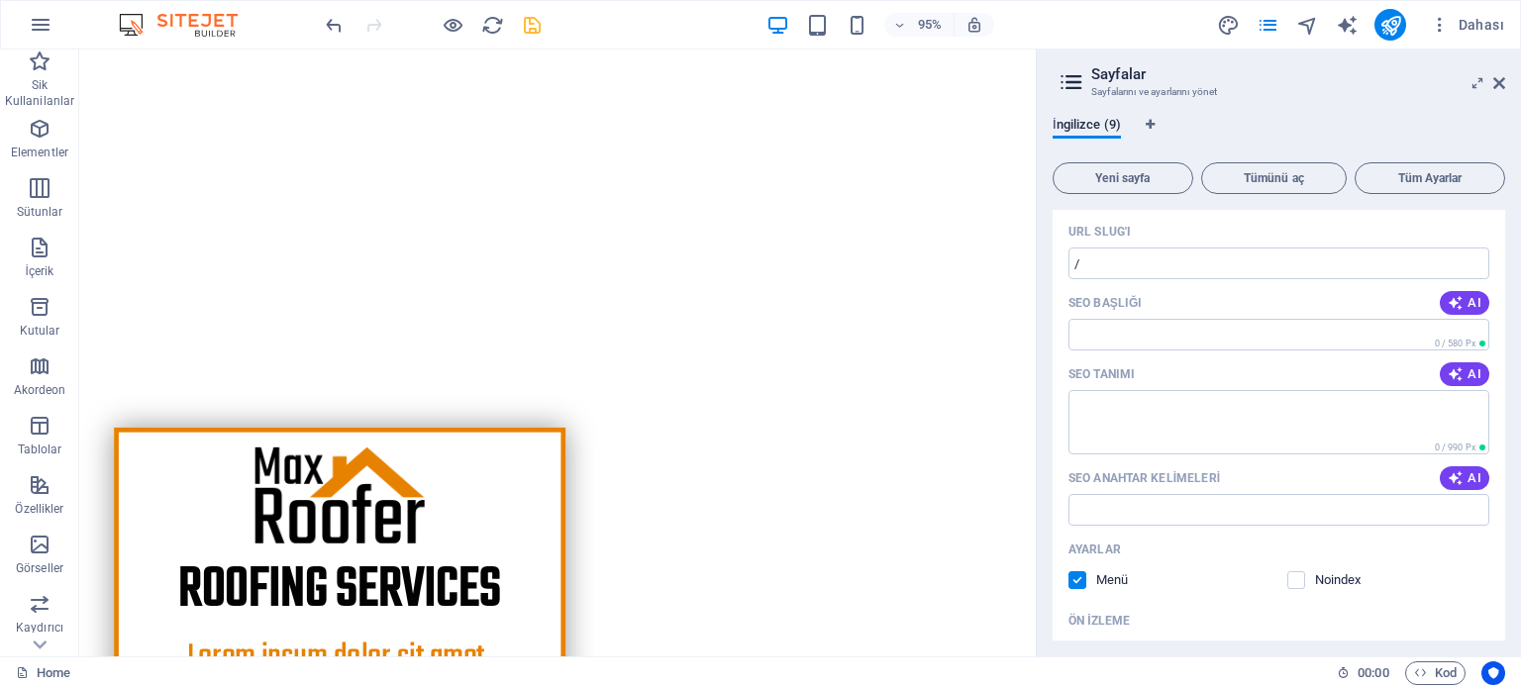
scroll to position [495, 0]
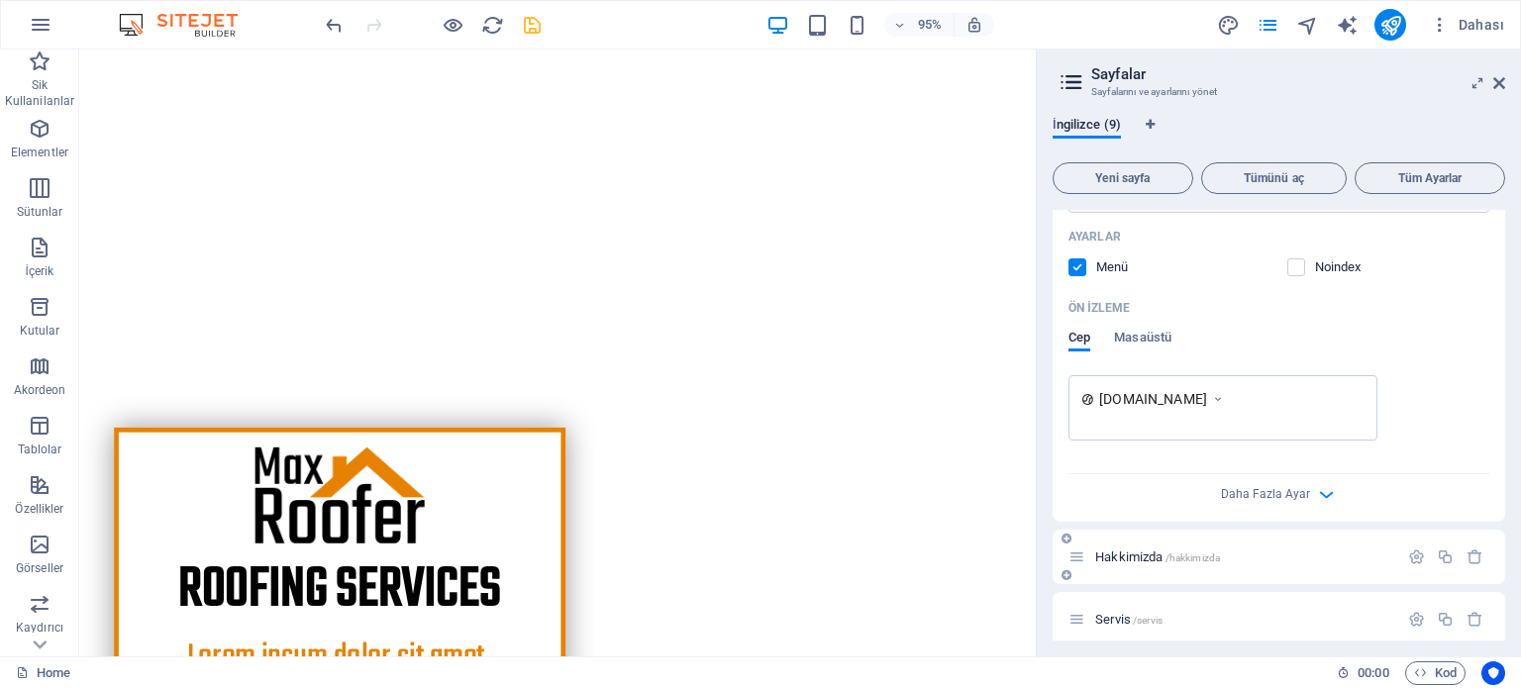
click at [1155, 559] on span "Hakkimizda /hakkimizda" at bounding box center [1157, 557] width 125 height 15
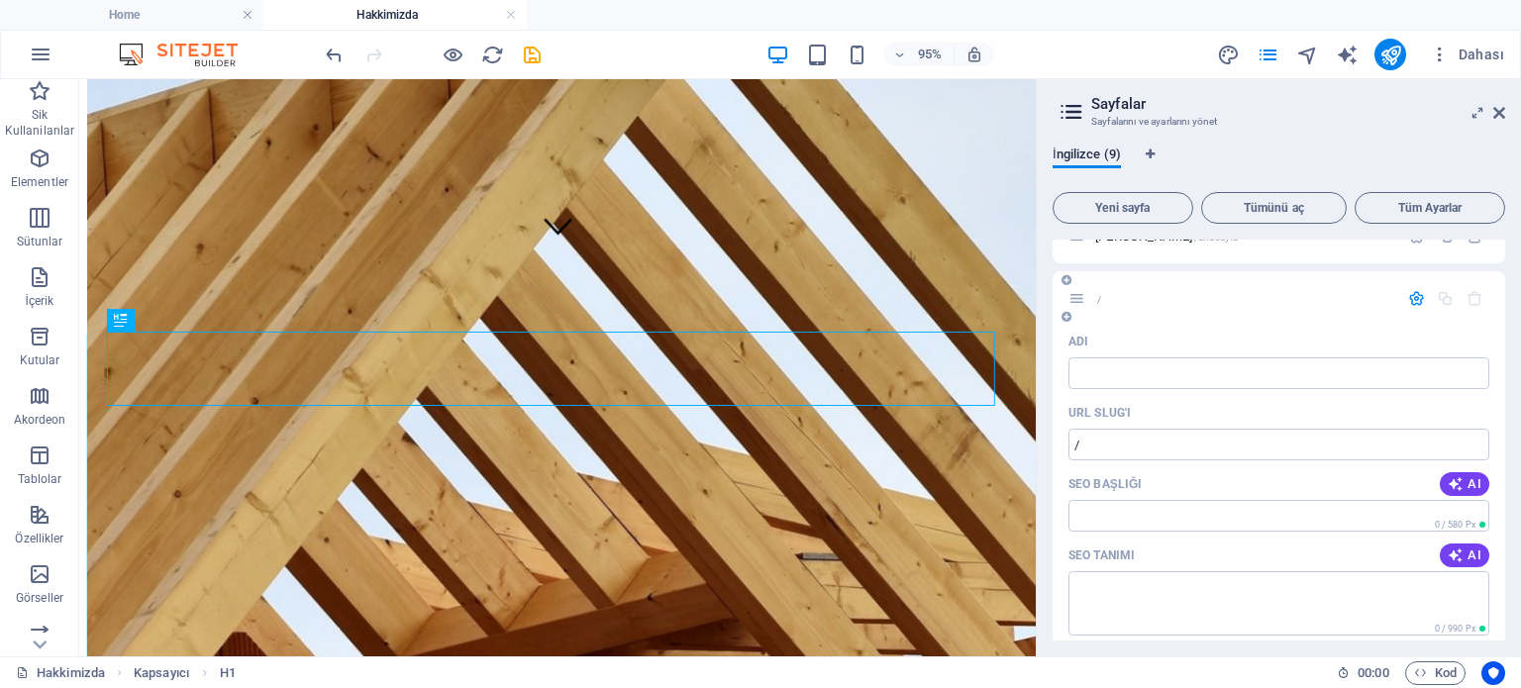
scroll to position [0, 0]
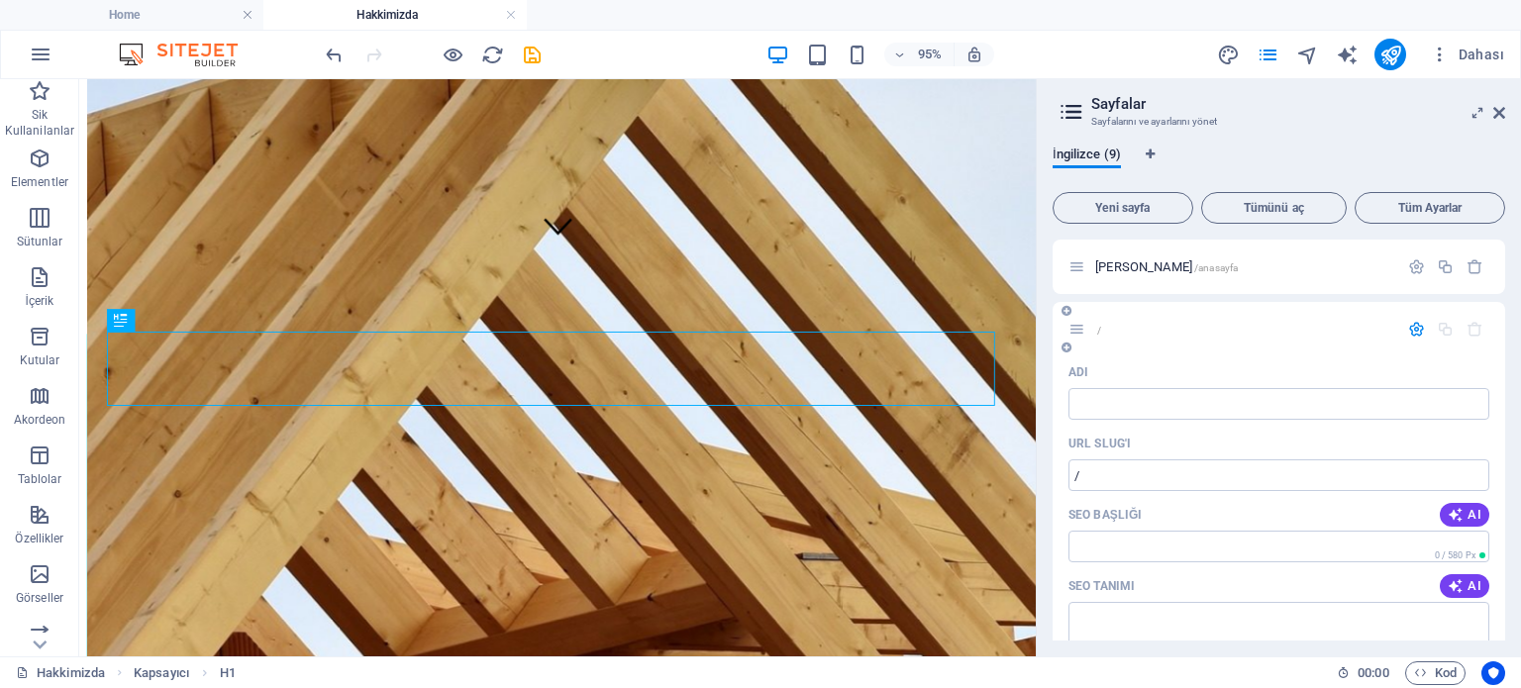
click at [1415, 332] on icon "button" at bounding box center [1416, 329] width 17 height 17
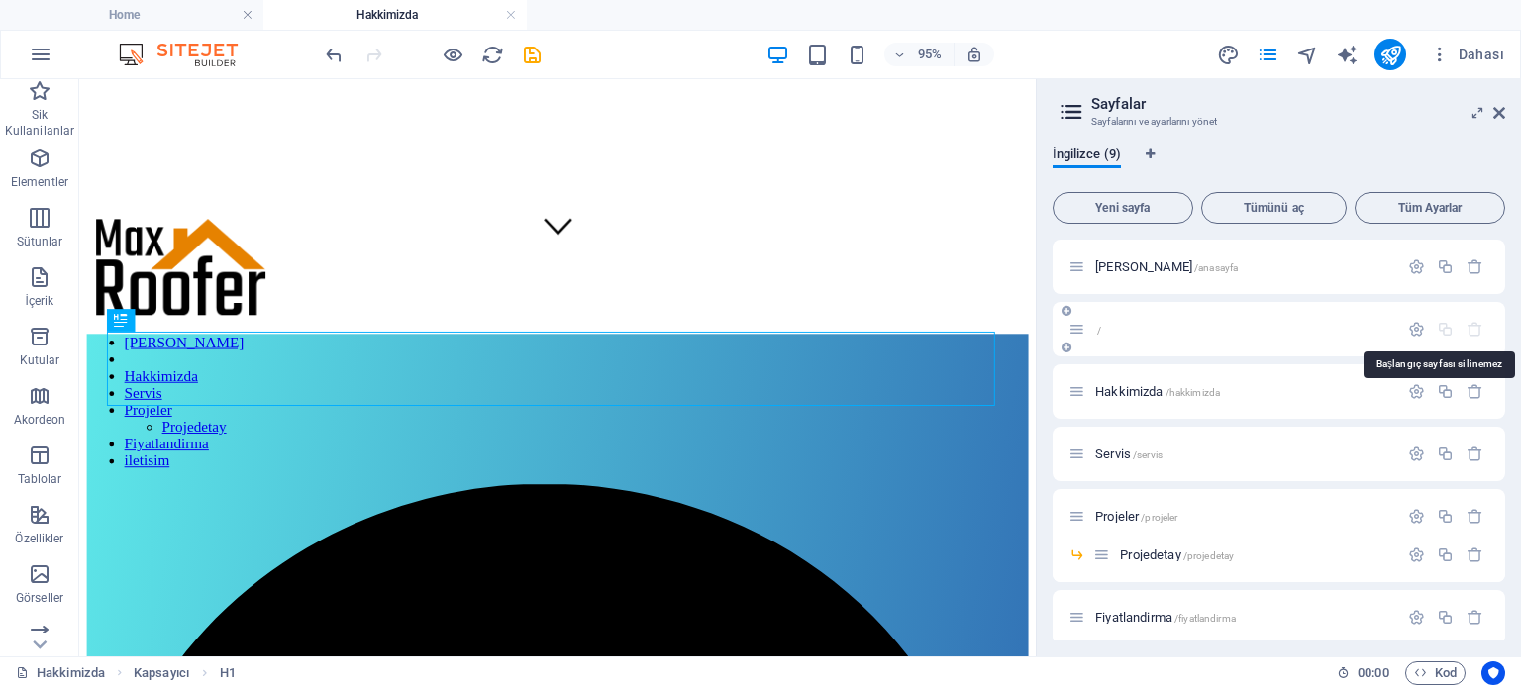
click at [1466, 332] on icon "button" at bounding box center [1474, 329] width 17 height 17
click at [1468, 331] on icon "button" at bounding box center [1474, 329] width 17 height 17
click at [1083, 149] on span "İngilizce (9)" at bounding box center [1087, 157] width 68 height 28
click at [1153, 153] on icon "Dil Sekmeleri" at bounding box center [1150, 155] width 9 height 12
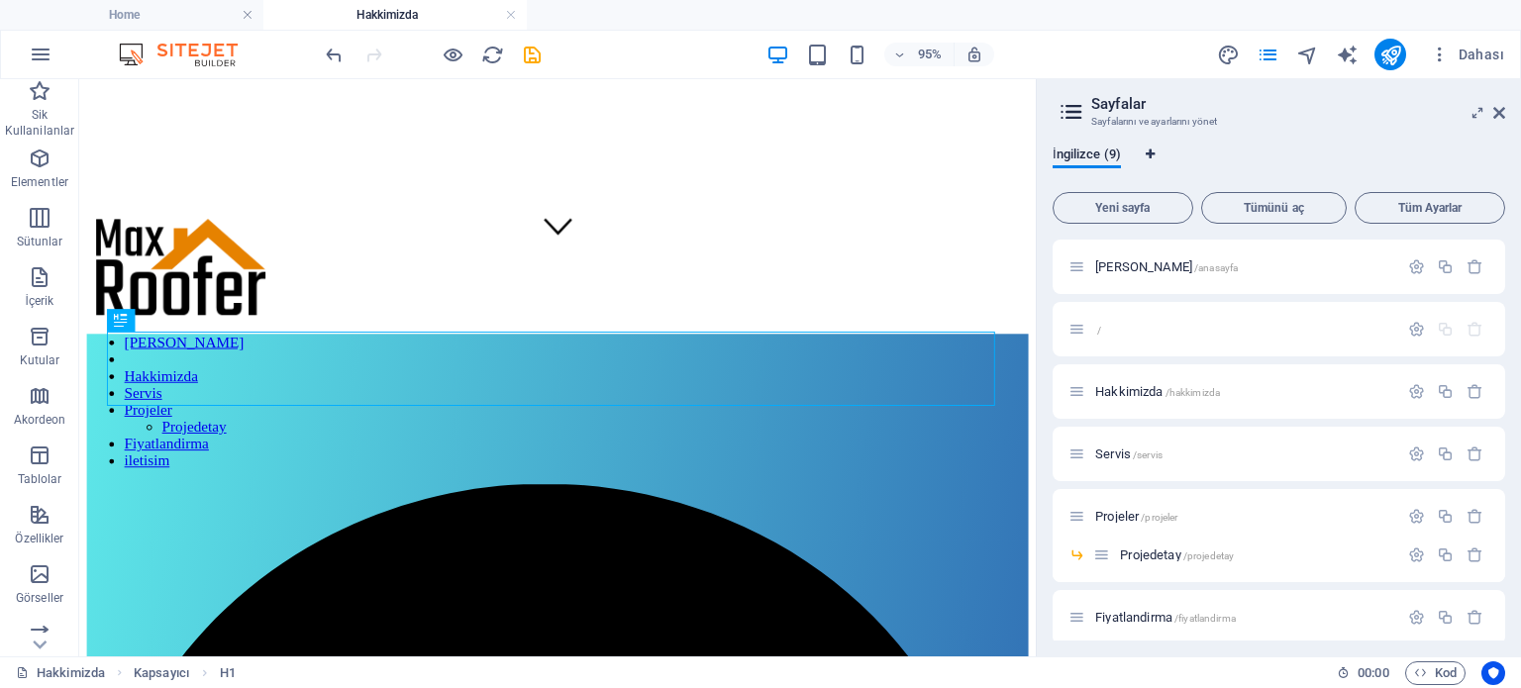
select select "72"
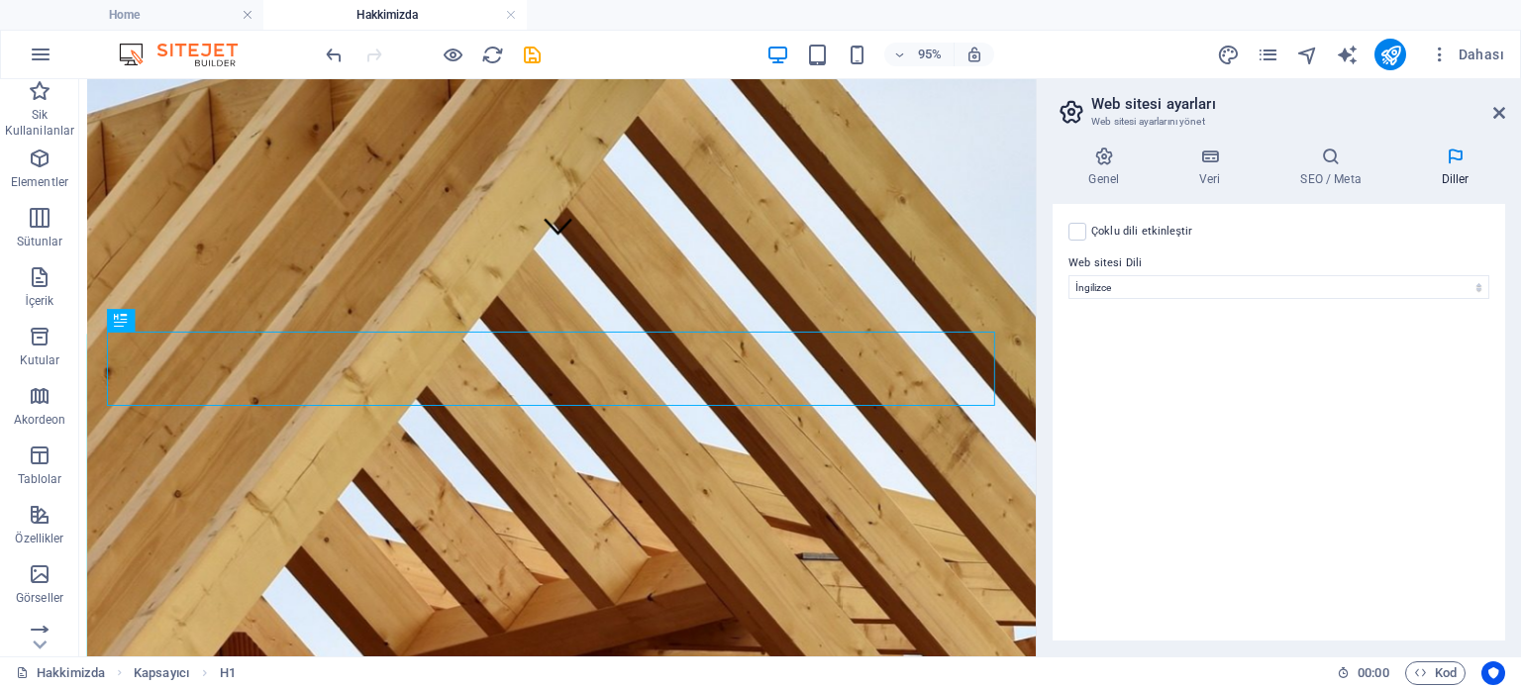
click at [1128, 228] on label "Çoklu dili etkinleştir Çoklu dili silmek için tek bir dil kalana kadar tüm dill…" at bounding box center [1142, 232] width 102 height 24
click at [0, 0] on input "Çoklu dili etkinleştir Çoklu dili silmek için tek bir dil kalana kadar tüm dill…" at bounding box center [0, 0] width 0 height 0
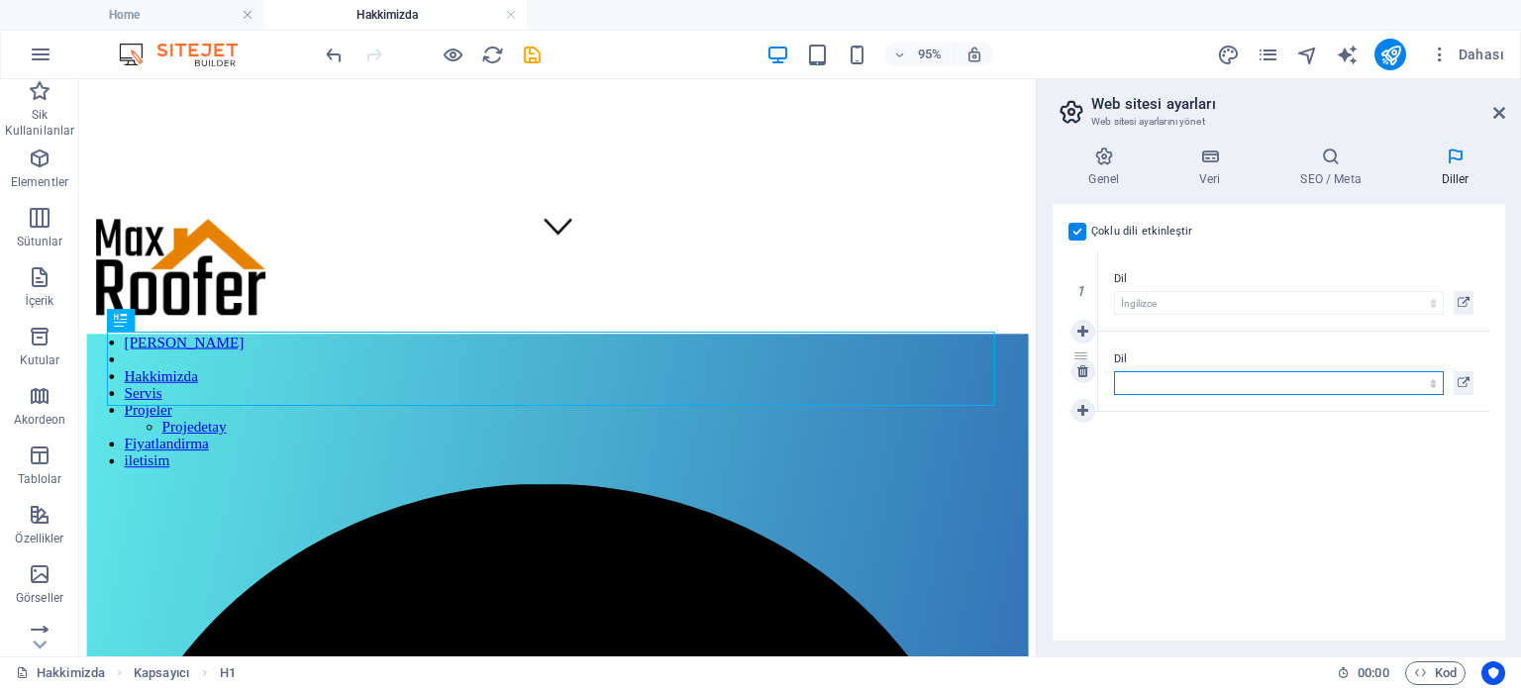
click at [1153, 383] on select "Abkhazian Afar Afrikaans Akan Albanian Almanca Amharic Aragonese Arapça Armenia…" at bounding box center [1279, 383] width 330 height 24
select select "165"
click at [1114, 371] on select "Abkhazian Afar Afrikaans Akan Albanian Almanca Amharic Aragonese Arapça Armenia…" at bounding box center [1279, 383] width 330 height 24
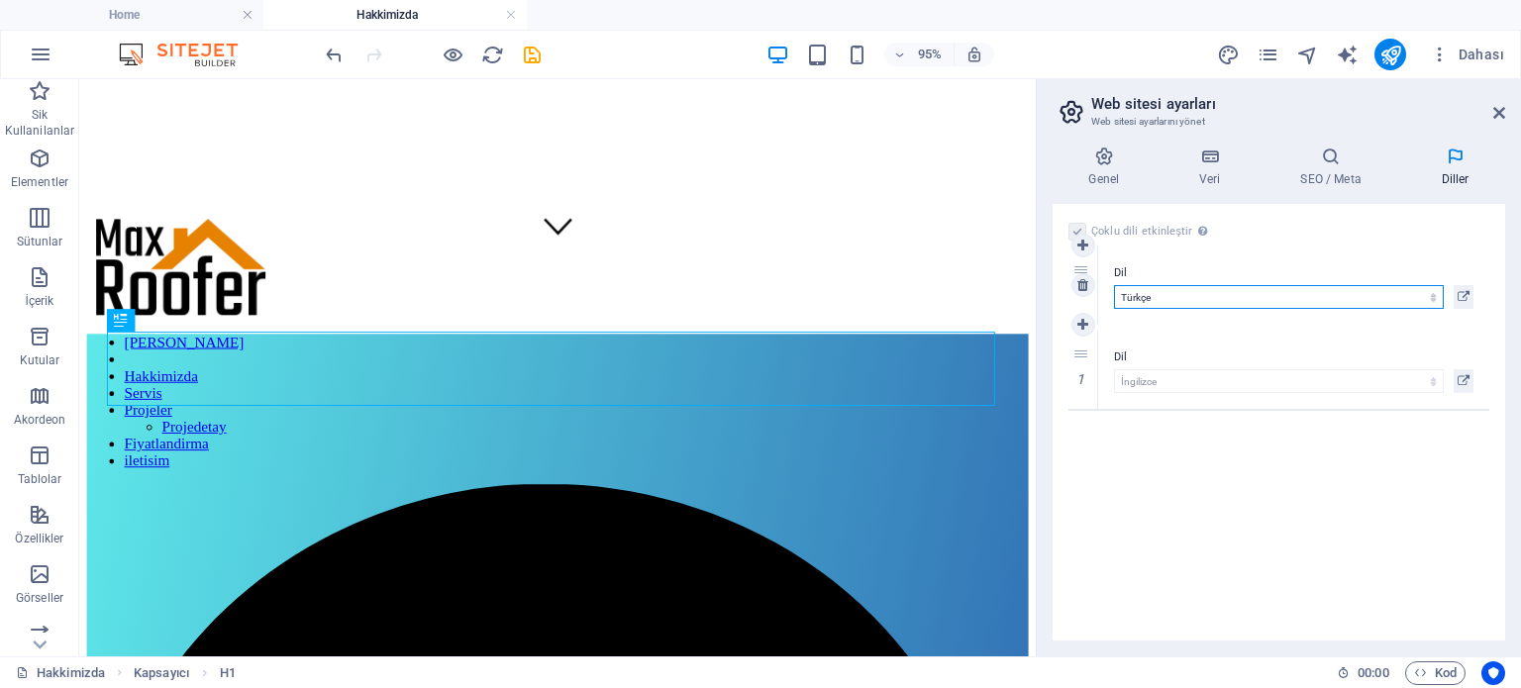
drag, startPoint x: 1087, startPoint y: 352, endPoint x: 1083, endPoint y: 266, distance: 85.2
select select "165"
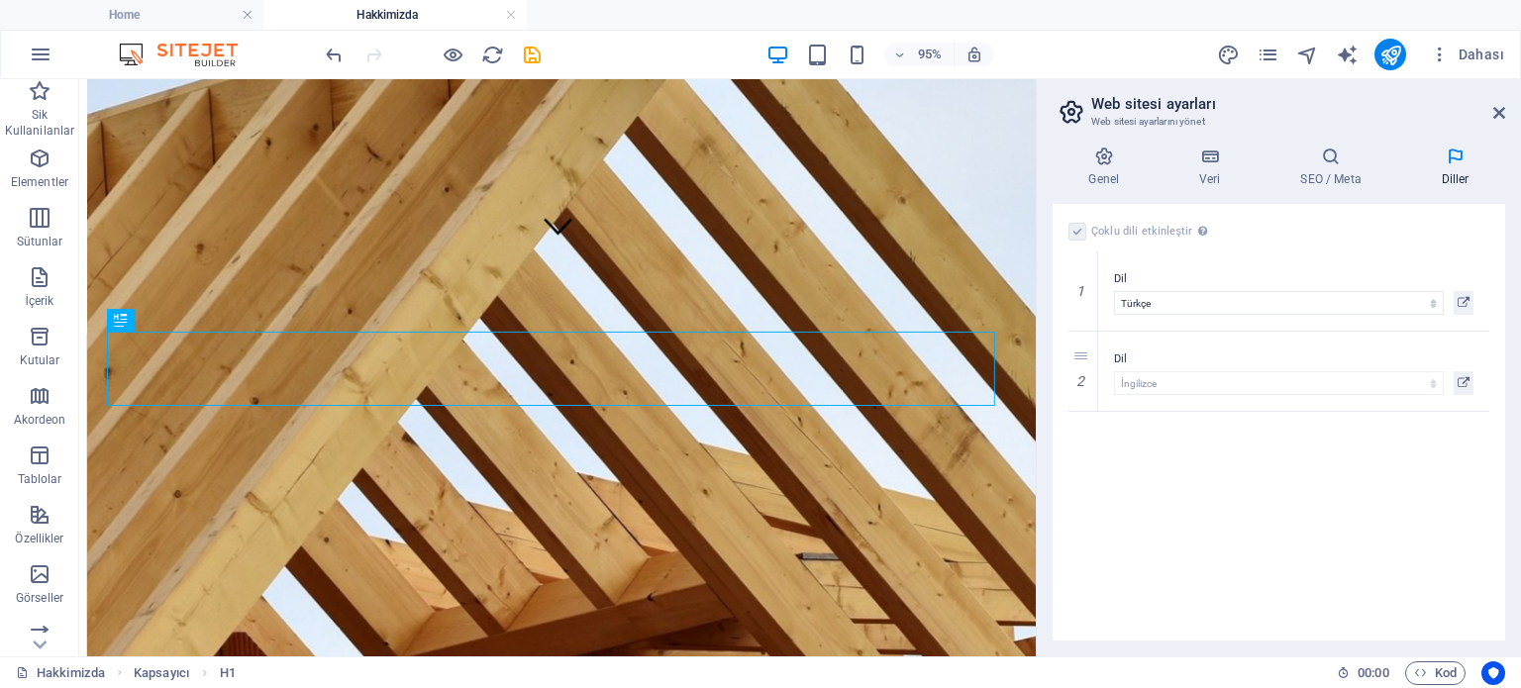
click at [1212, 456] on div "Çoklu dili etkinleştir Çoklu dili silmek için tek bir dil kalana kadar tüm dill…" at bounding box center [1279, 422] width 452 height 437
click at [1154, 447] on div "Çoklu dili etkinleştir Çoklu dili silmek için tek bir dil kalana kadar tüm dill…" at bounding box center [1279, 422] width 452 height 437
click at [1085, 411] on icon at bounding box center [1082, 411] width 11 height 14
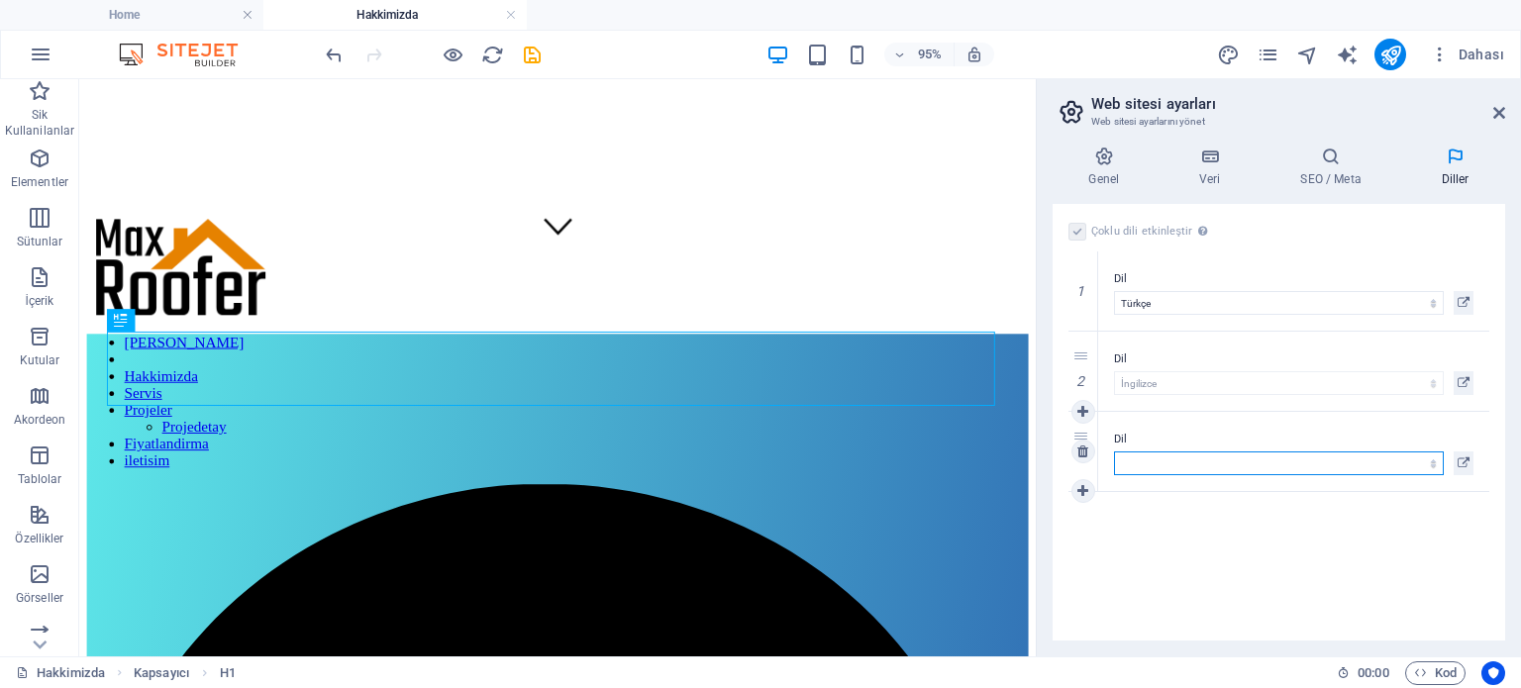
click at [1153, 464] on select "Abkhazian Afar Afrikaans Akan Albanian Almanca Amharic Aragonese Arapça Armenia…" at bounding box center [1279, 464] width 330 height 24
select select "5"
click at [1114, 452] on select "Abkhazian Afar Afrikaans Akan Albanian Almanca Amharic Aragonese Arapça Armenia…" at bounding box center [1279, 464] width 330 height 24
click at [1079, 490] on icon at bounding box center [1082, 491] width 11 height 14
select select
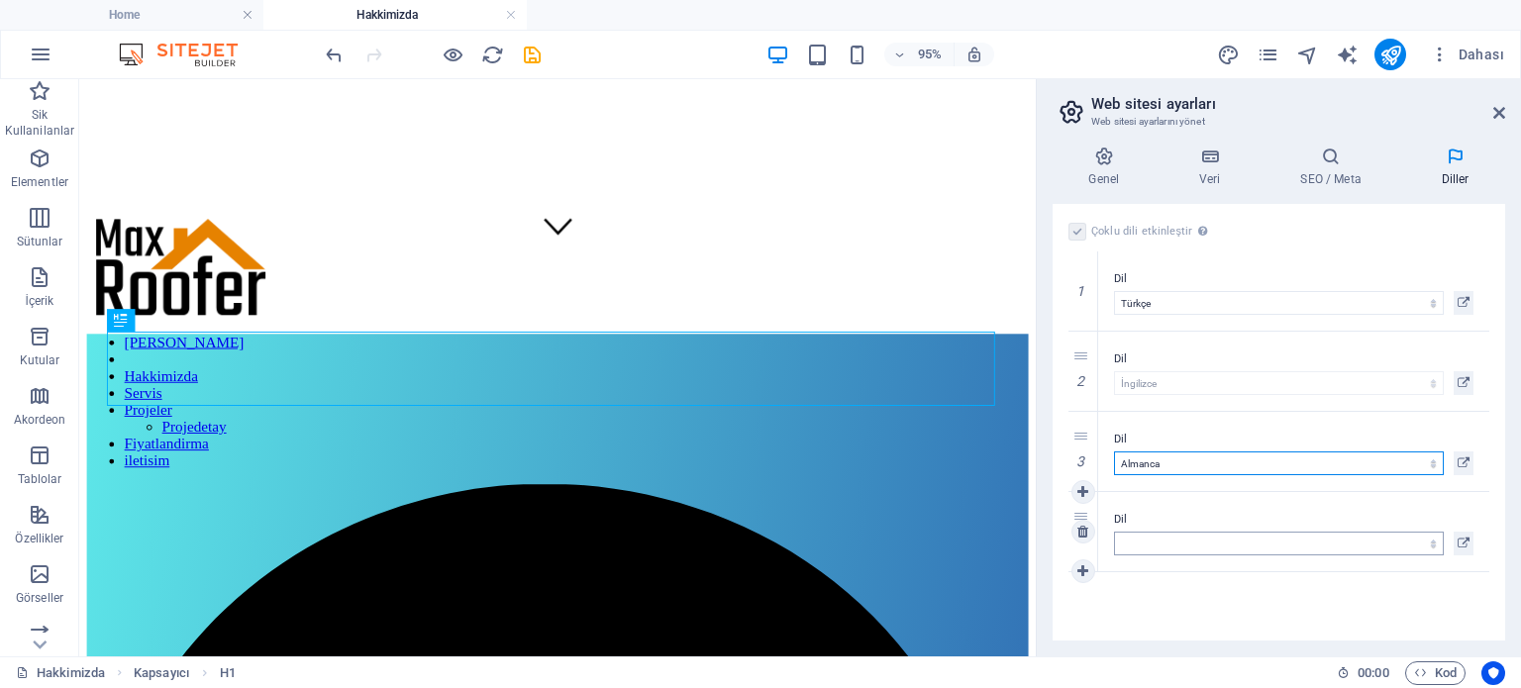
select select "131"
select select
select select "132"
click at [1134, 543] on select "Abkhazian Afar Afrikaans Akan Albanian Almanca Amharic Aragonese Arapça Armenia…" at bounding box center [1279, 544] width 330 height 24
select select "134"
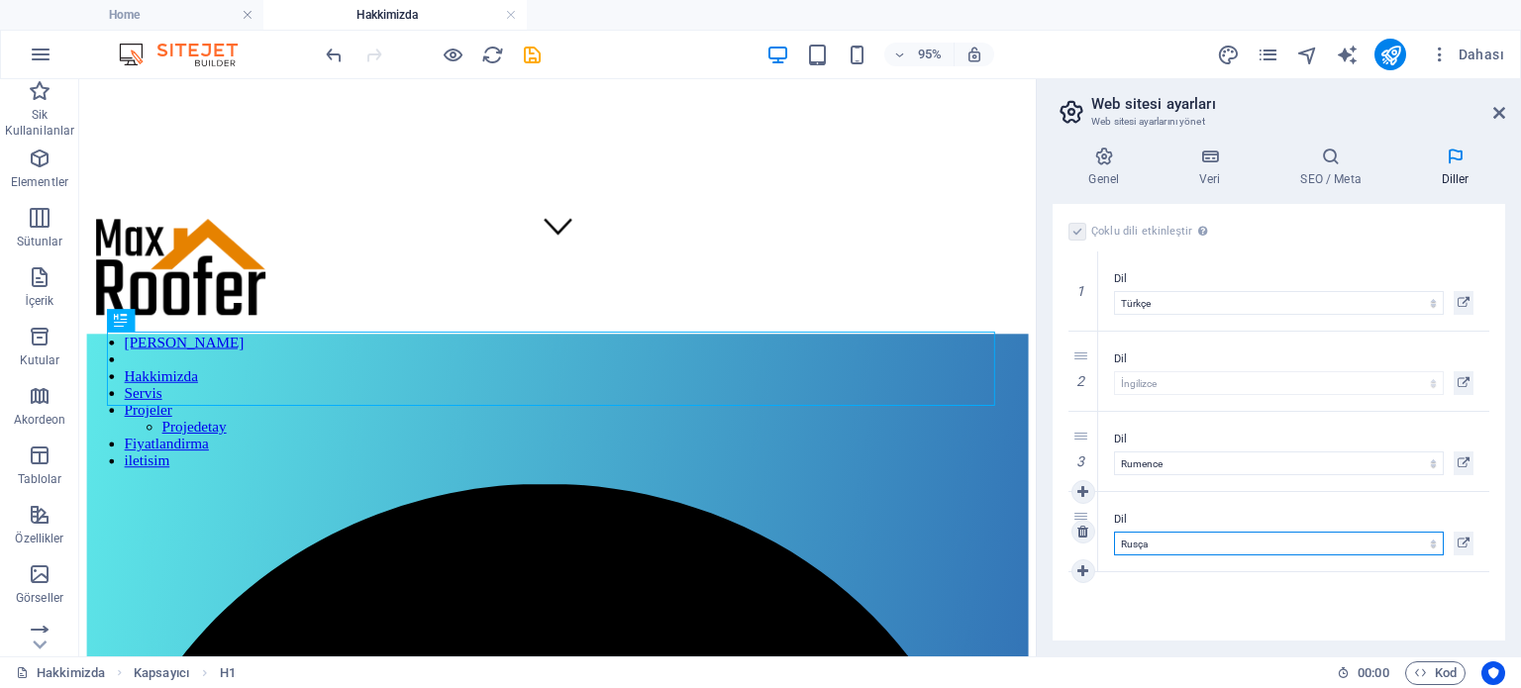
click at [1114, 532] on select "Abkhazian Afar Afrikaans Akan Albanian Almanca Amharic Aragonese Arapça Armenia…" at bounding box center [1279, 544] width 330 height 24
click at [1166, 600] on div "Çoklu dili etkinleştir Çoklu dili silmek için tek bir dil kalana kadar tüm dill…" at bounding box center [1279, 422] width 452 height 437
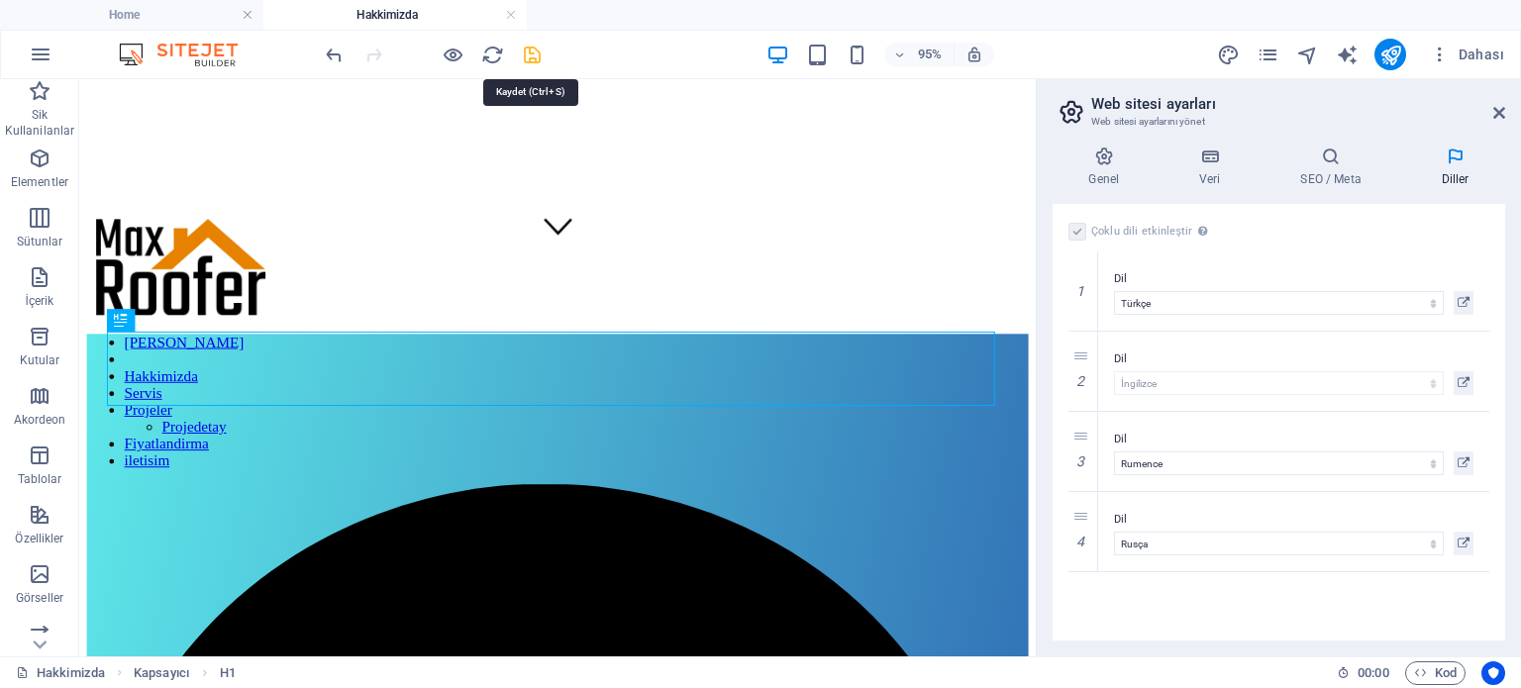
click at [527, 59] on icon "save" at bounding box center [532, 55] width 23 height 23
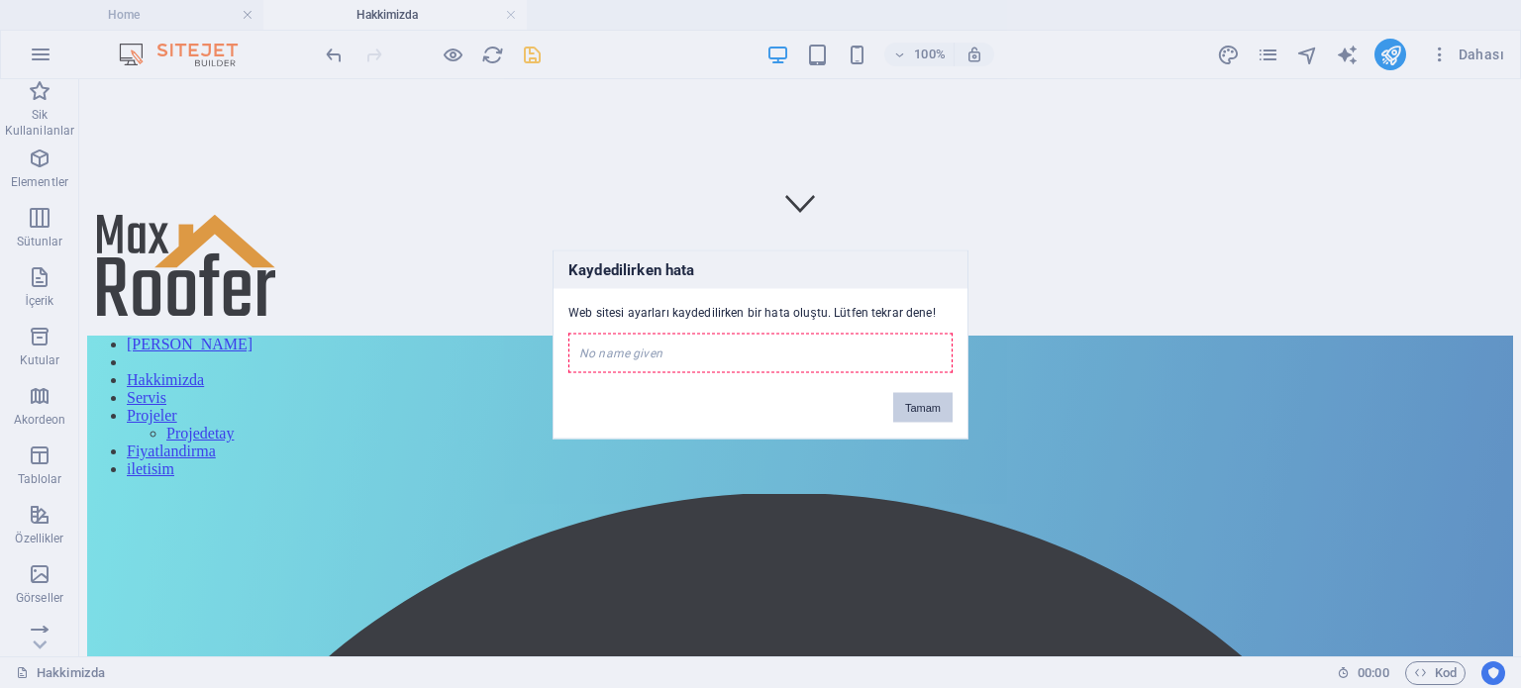
click at [927, 403] on button "Tamam" at bounding box center [922, 407] width 59 height 30
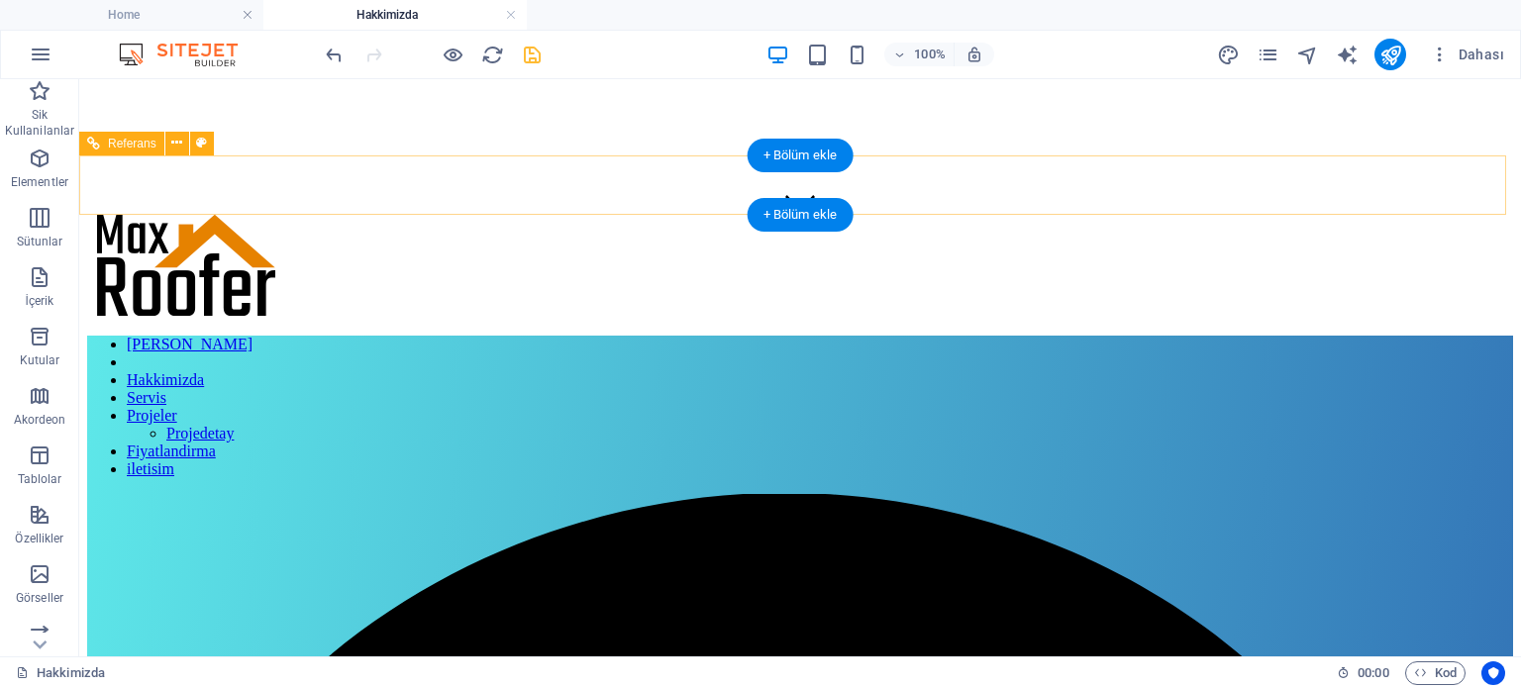
click at [361, 336] on nav "Ana Sayfa Hakkimizda Servis Projeler Projedetay Fiyatlandirma iletisim" at bounding box center [800, 407] width 1426 height 143
click at [615, 336] on nav "Ana Sayfa Hakkimizda Servis Projeler Projedetay Fiyatlandirma iletisim" at bounding box center [800, 407] width 1426 height 143
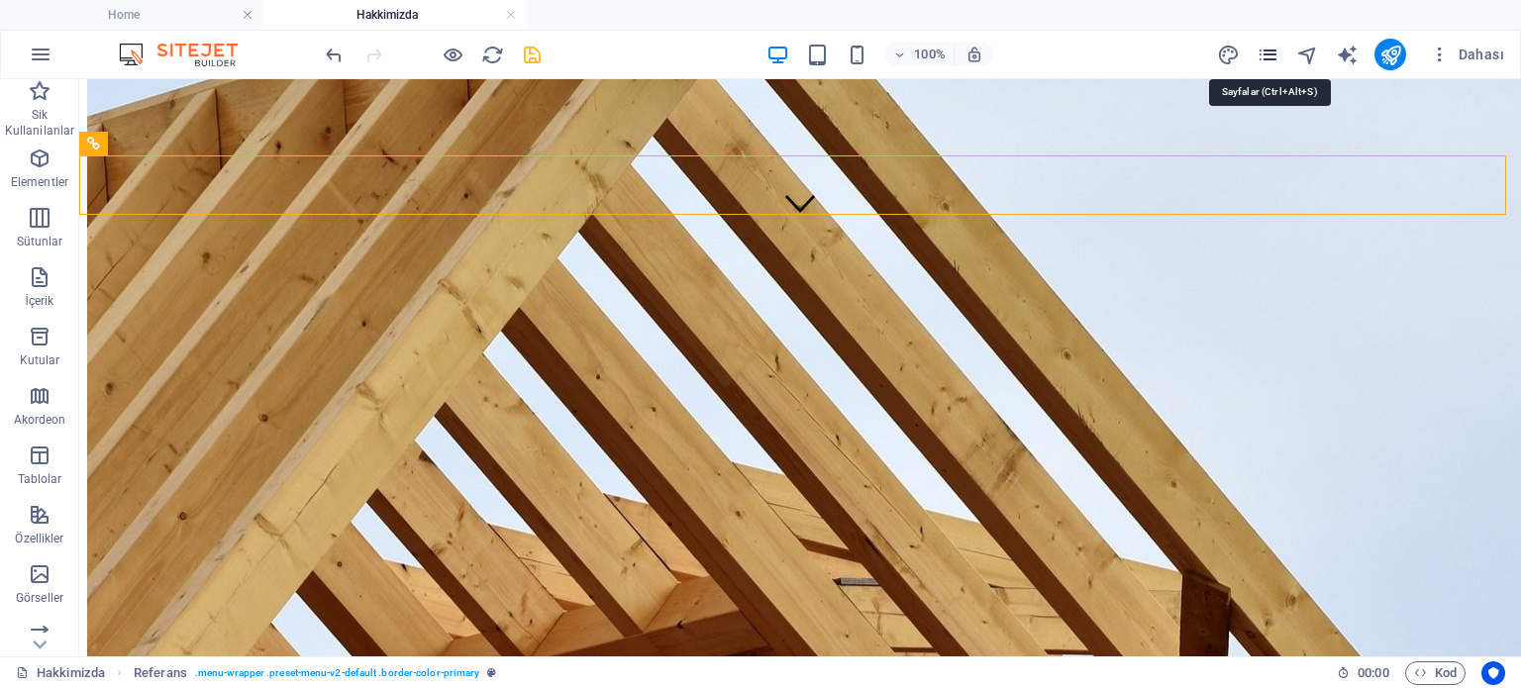
click at [1275, 50] on icon "pages" at bounding box center [1267, 55] width 23 height 23
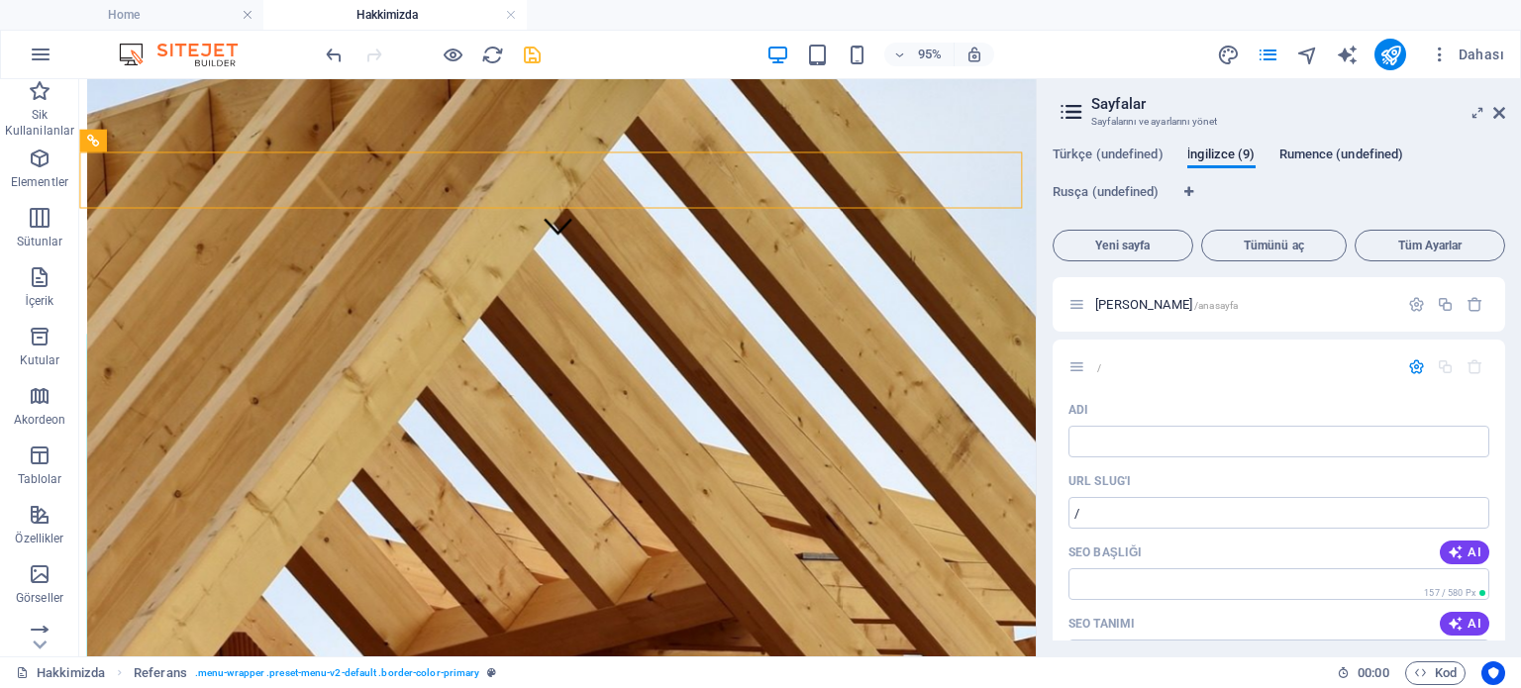
click at [1327, 156] on span "Rumence (undefined)" at bounding box center [1341, 157] width 125 height 28
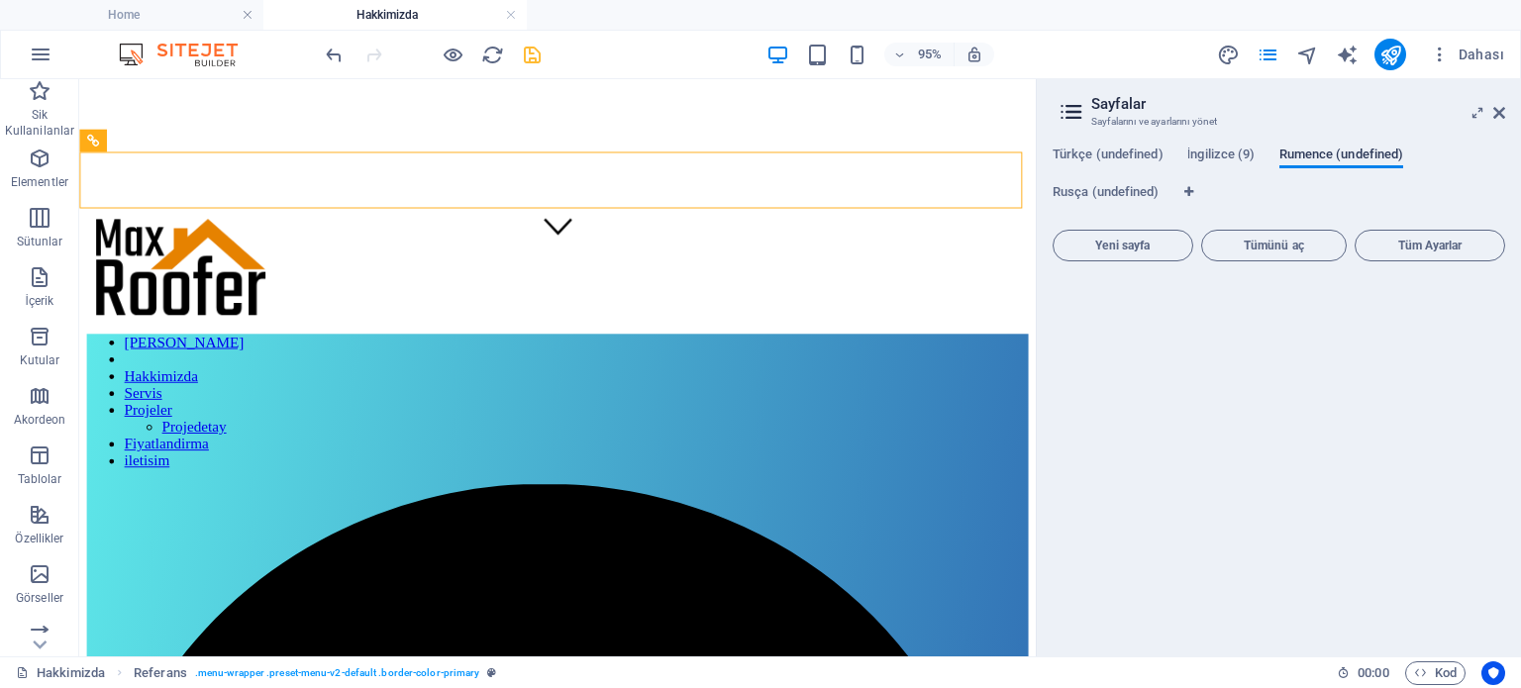
drag, startPoint x: 1329, startPoint y: 154, endPoint x: 1373, endPoint y: 155, distance: 44.6
click at [1373, 155] on span "Rumence (undefined)" at bounding box center [1341, 157] width 125 height 28
click at [1416, 250] on span "Tüm Ayarlar" at bounding box center [1429, 246] width 133 height 12
click at [1339, 153] on span "Rumence (undefined)" at bounding box center [1341, 157] width 125 height 28
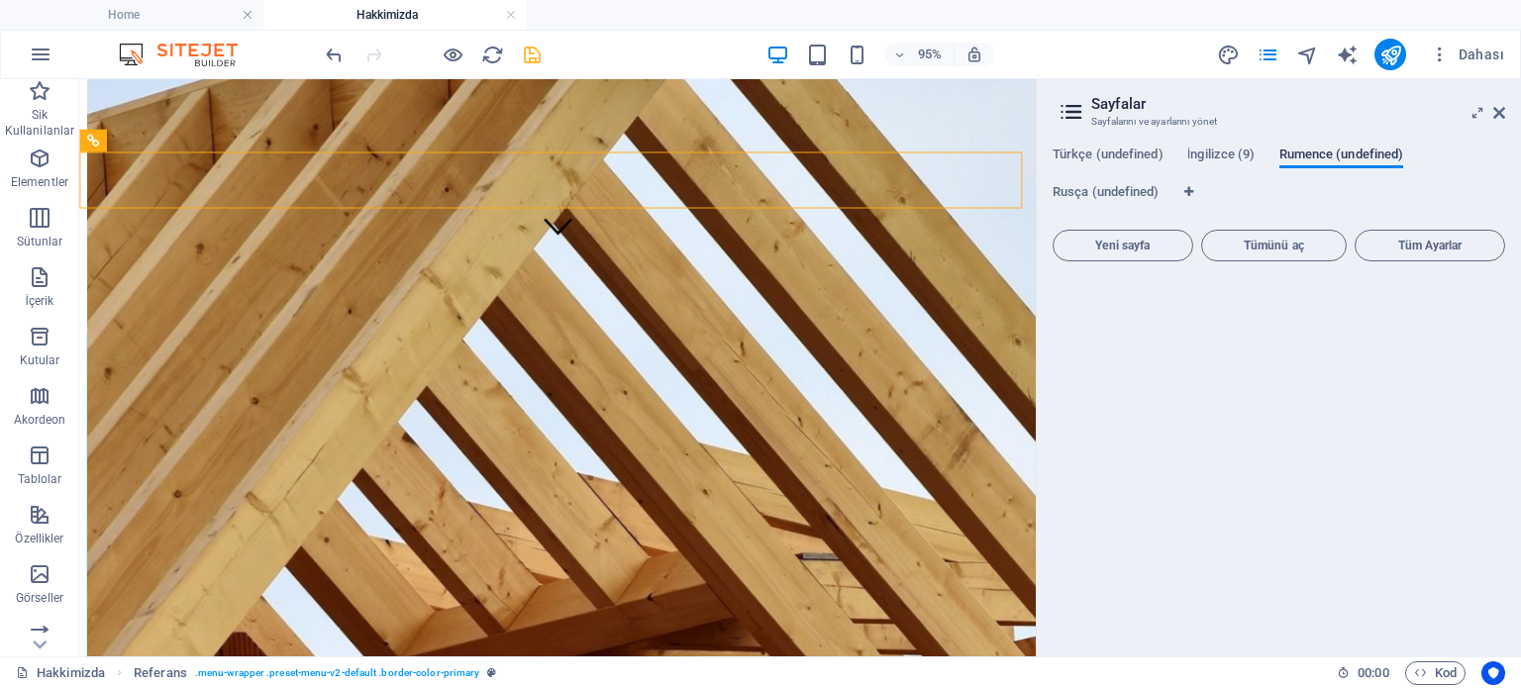
click at [1366, 151] on span "Rumence (undefined)" at bounding box center [1341, 157] width 125 height 28
click at [1073, 113] on icon at bounding box center [1071, 112] width 30 height 28
click at [1300, 248] on span "Tümünü aç" at bounding box center [1274, 246] width 129 height 12
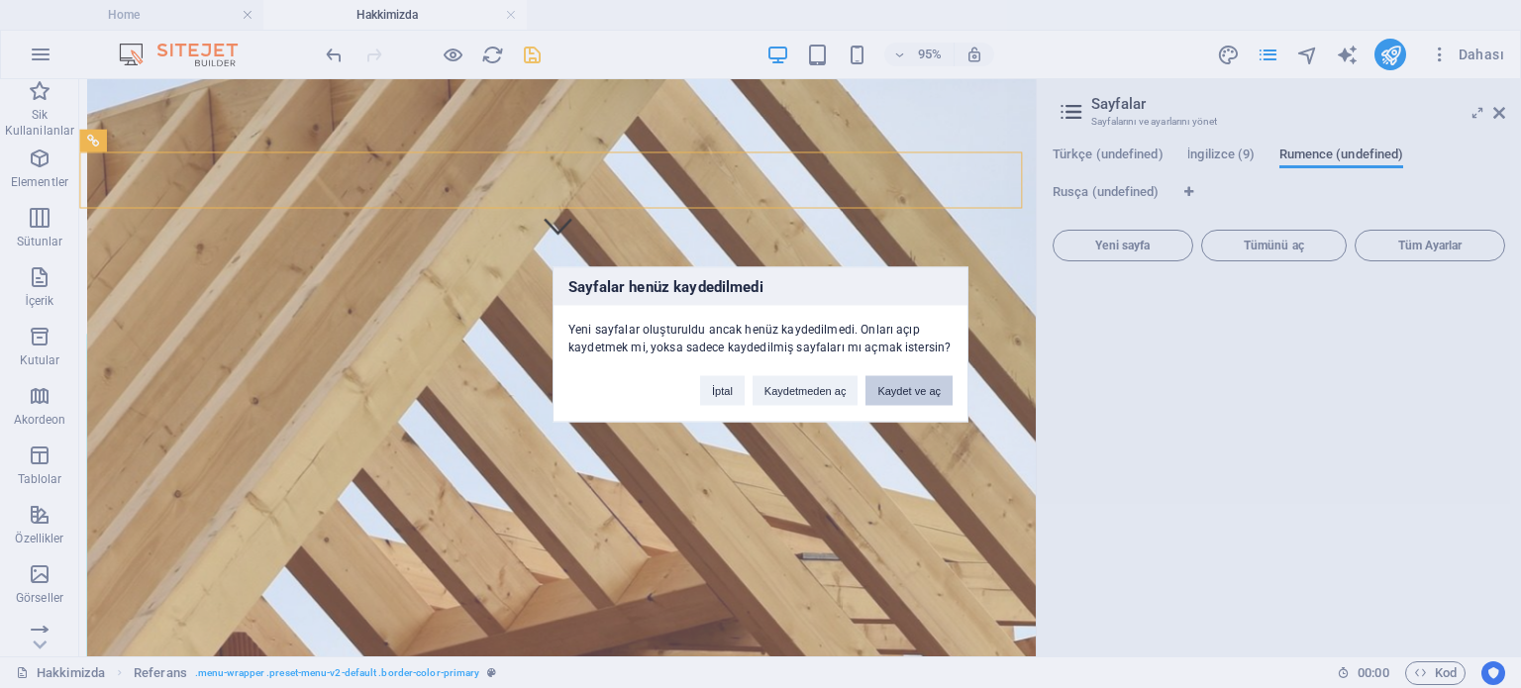
click at [907, 395] on button "Kaydet ve aç" at bounding box center [908, 390] width 87 height 30
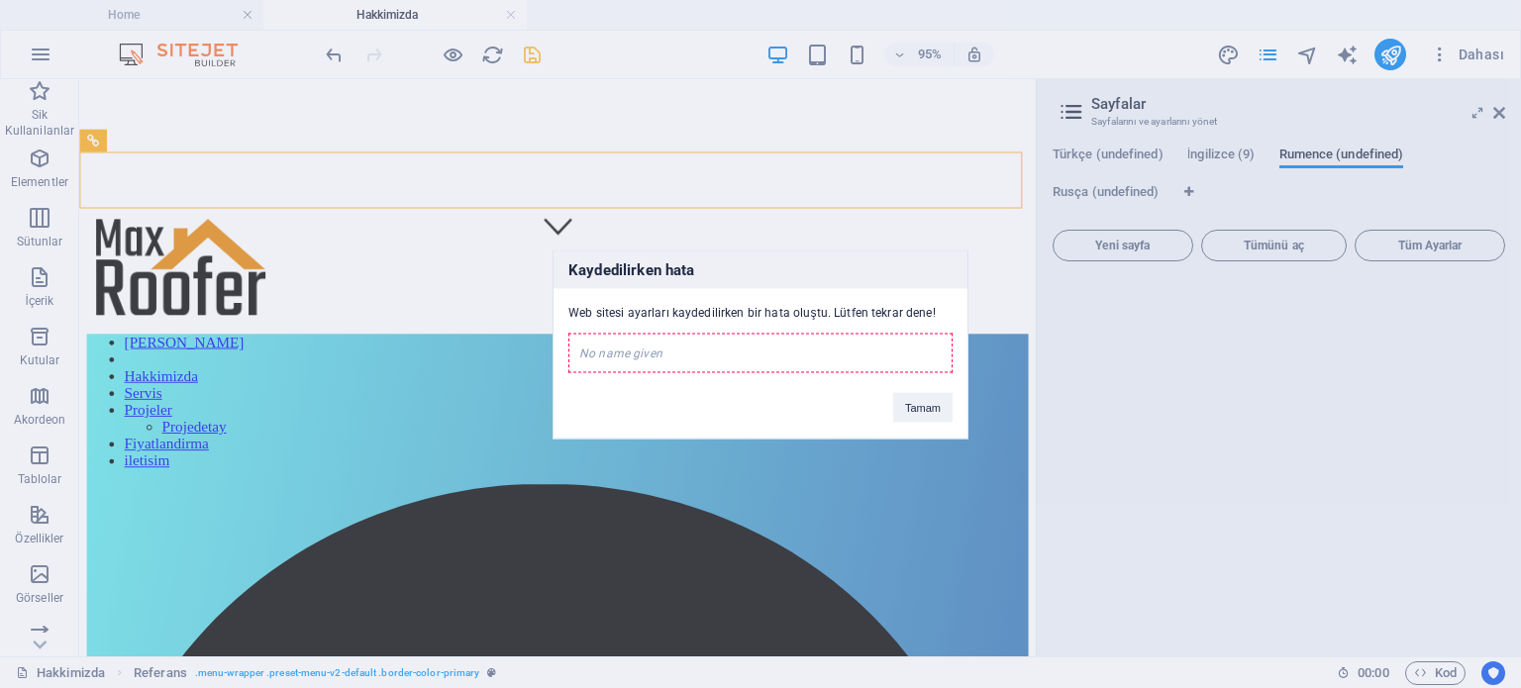
click at [864, 360] on div "No name given" at bounding box center [760, 353] width 384 height 40
click at [915, 403] on button "Tamam" at bounding box center [922, 407] width 59 height 30
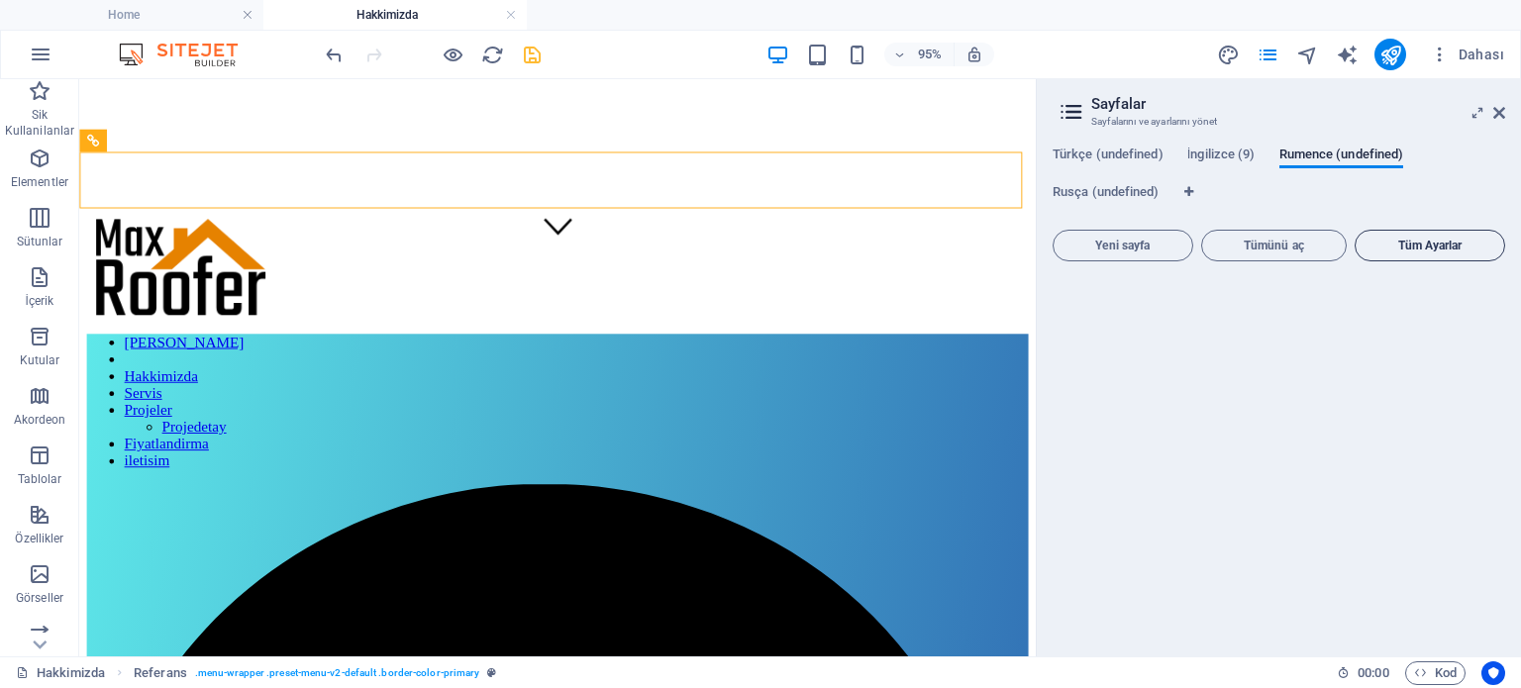
click at [1428, 249] on span "Tüm Ayarlar" at bounding box center [1429, 246] width 133 height 12
click at [1356, 158] on span "Rumence (undefined)" at bounding box center [1341, 157] width 125 height 28
click at [1119, 158] on span "Türkçe (undefined)" at bounding box center [1108, 157] width 111 height 28
click at [1083, 150] on span "Türkçe (undefined)" at bounding box center [1108, 157] width 111 height 28
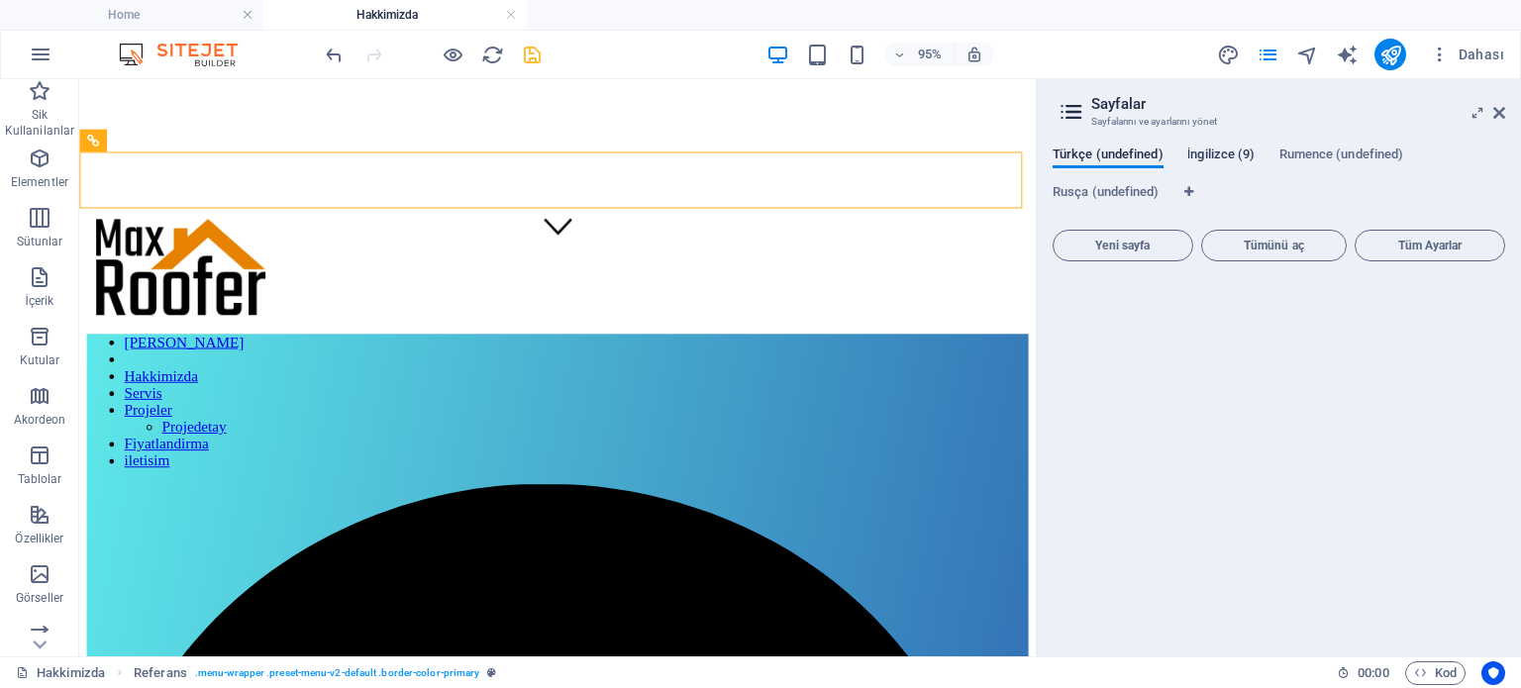
click at [1228, 156] on span "İngilizce (9)" at bounding box center [1221, 157] width 68 height 28
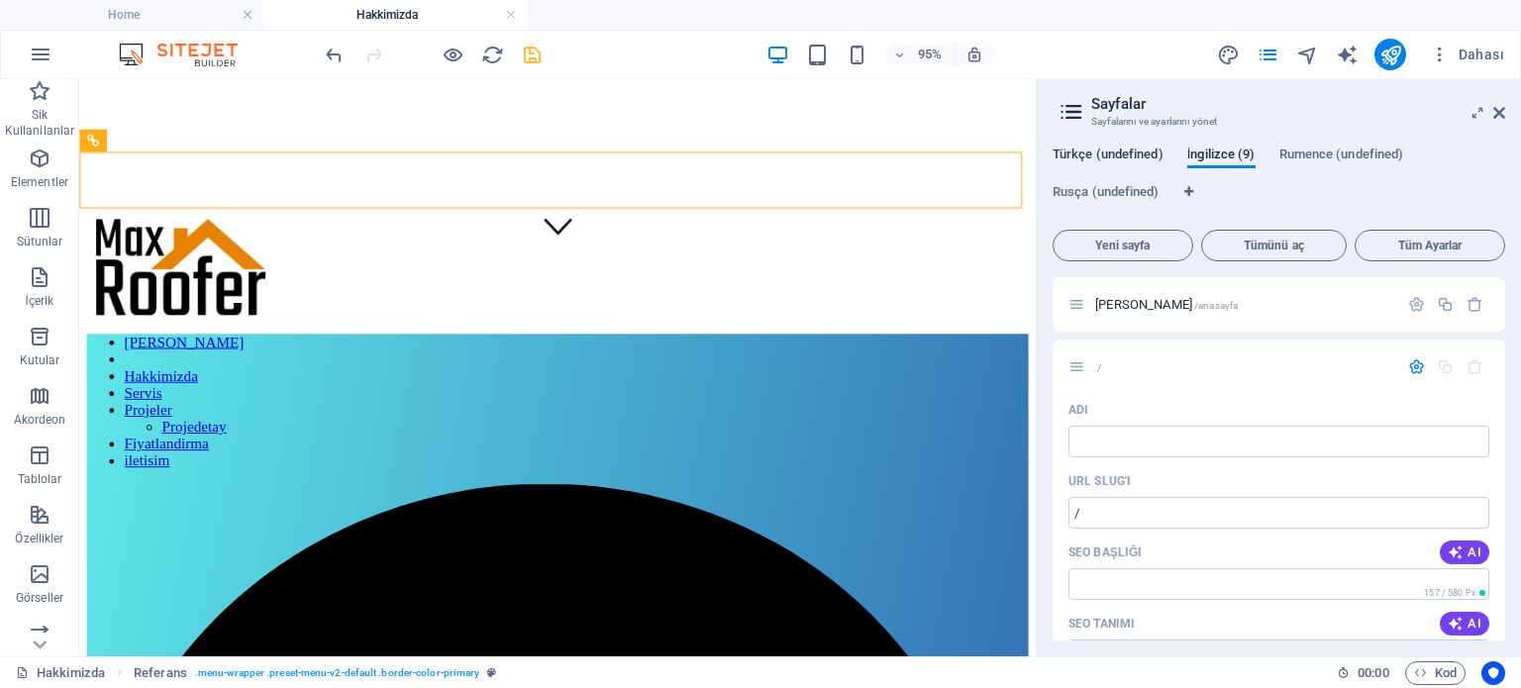
click at [1121, 153] on span "Türkçe (undefined)" at bounding box center [1108, 157] width 111 height 28
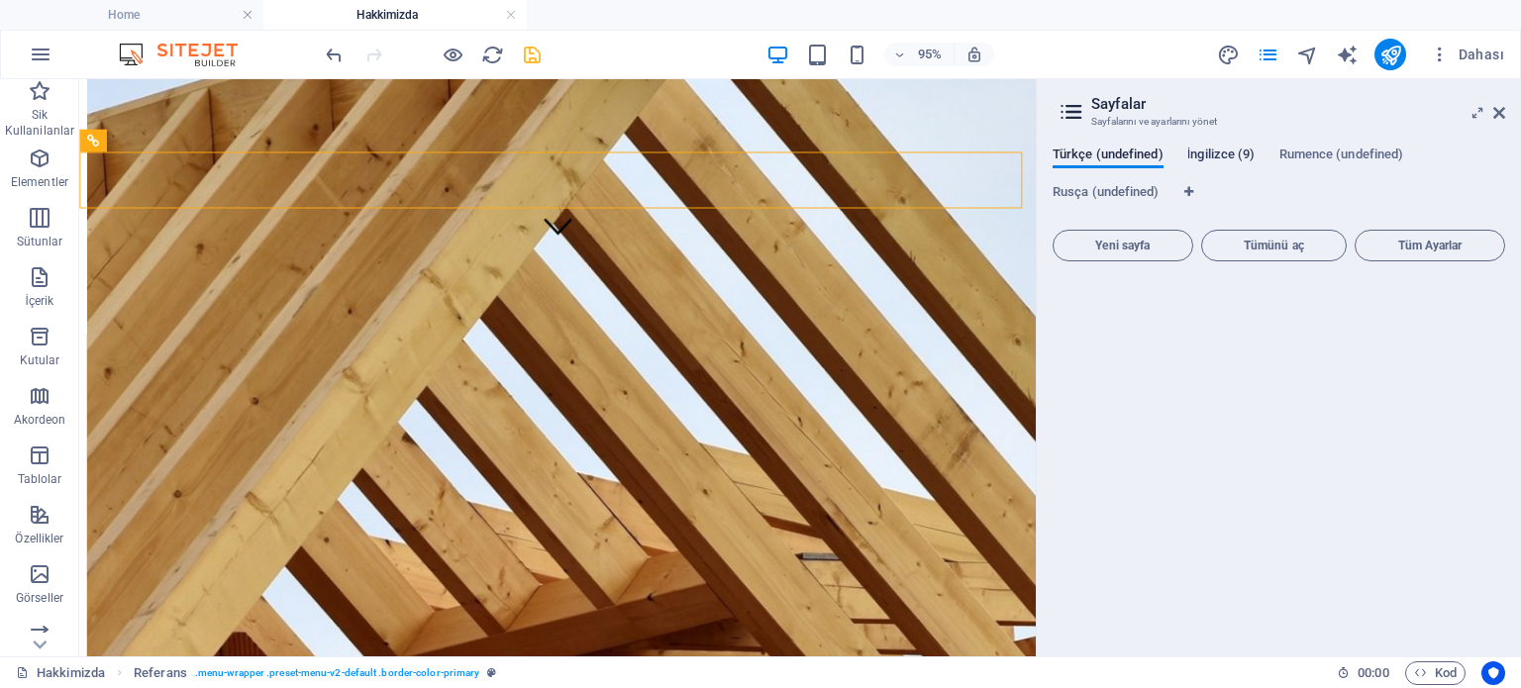
click at [1194, 150] on span "İngilizce (9)" at bounding box center [1221, 157] width 68 height 28
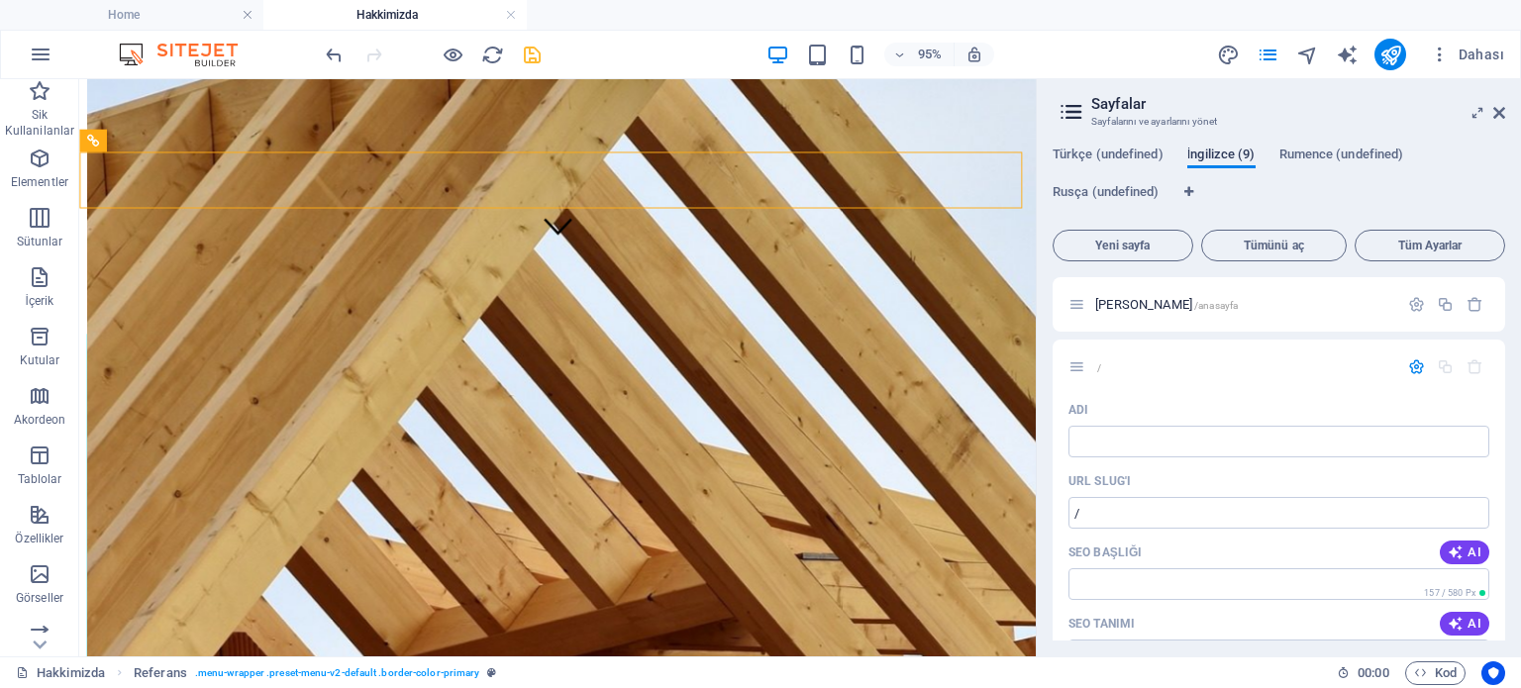
click at [1198, 150] on span "İngilizce (9)" at bounding box center [1221, 157] width 68 height 28
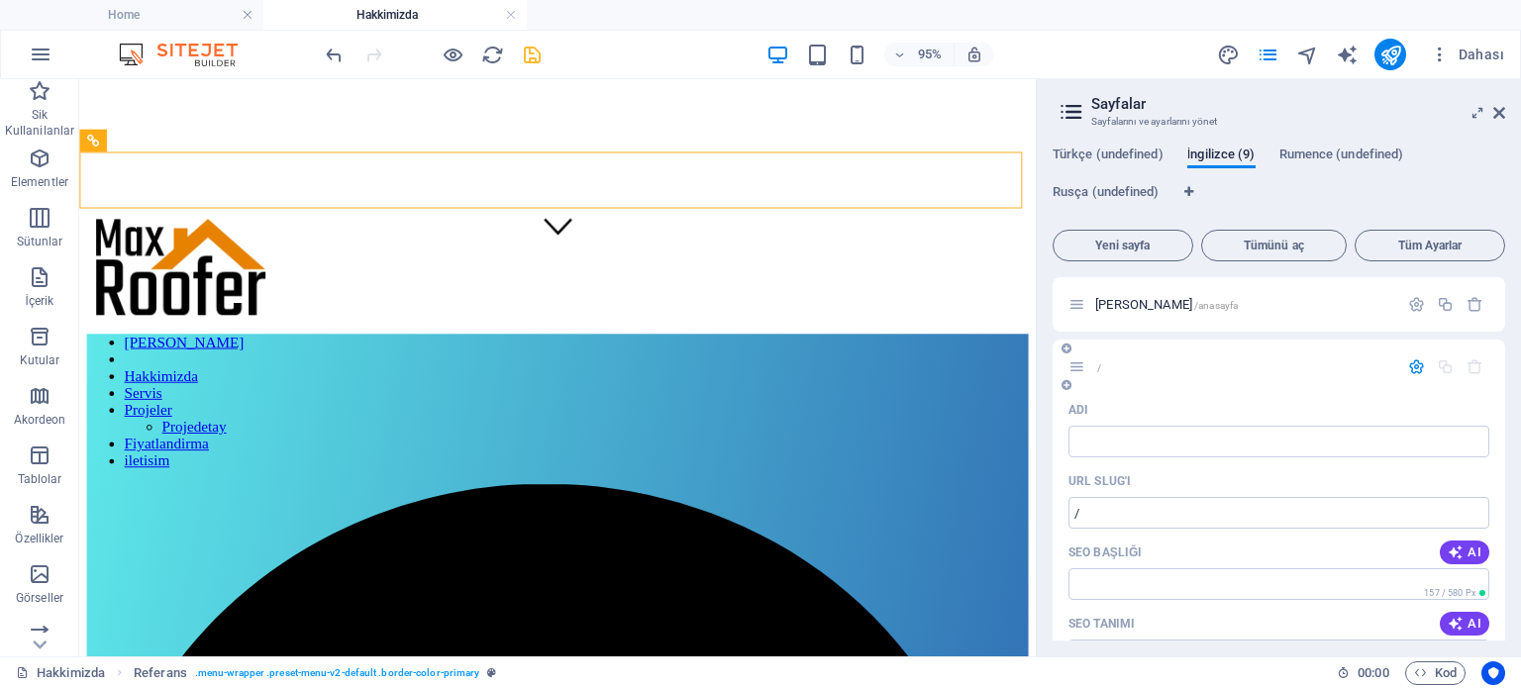
click at [1408, 367] on icon "button" at bounding box center [1416, 366] width 17 height 17
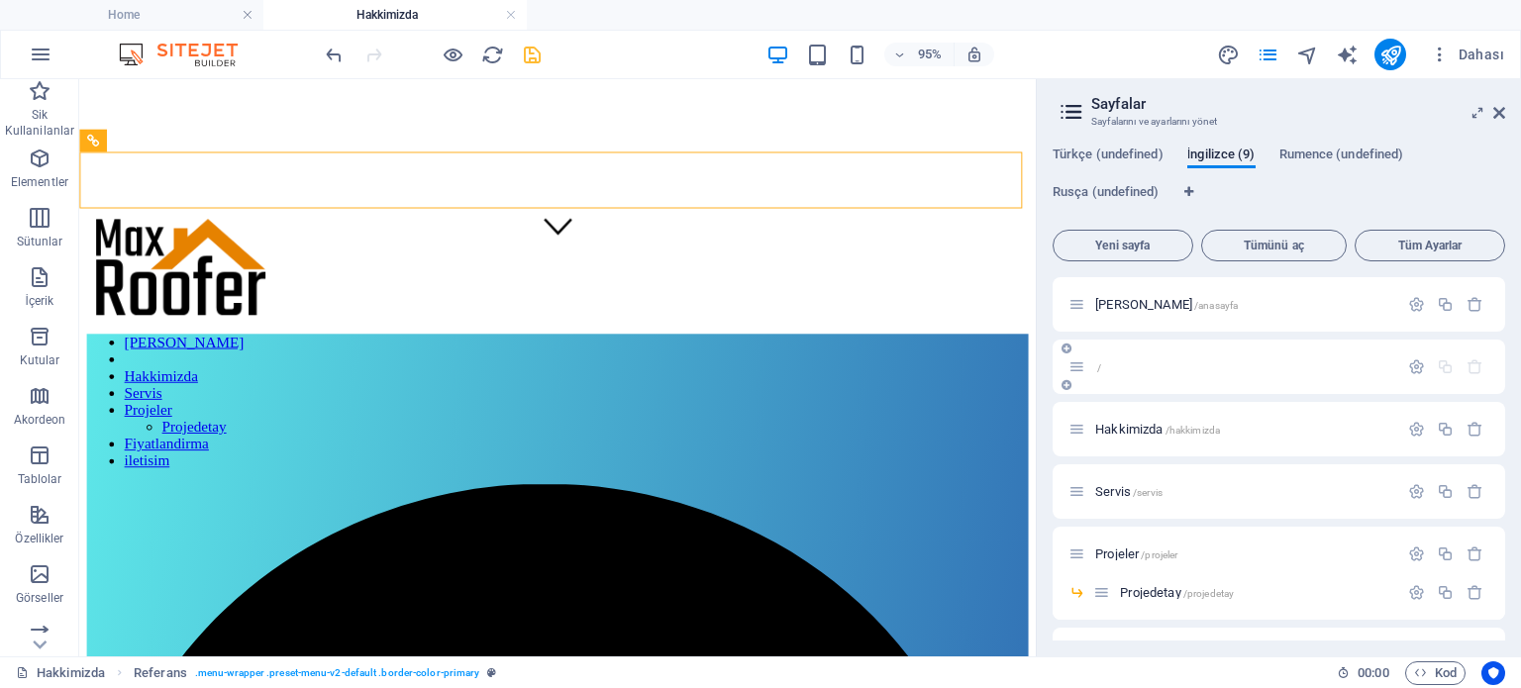
click at [1072, 371] on icon at bounding box center [1076, 366] width 17 height 17
click at [1067, 352] on icon at bounding box center [1066, 349] width 10 height 12
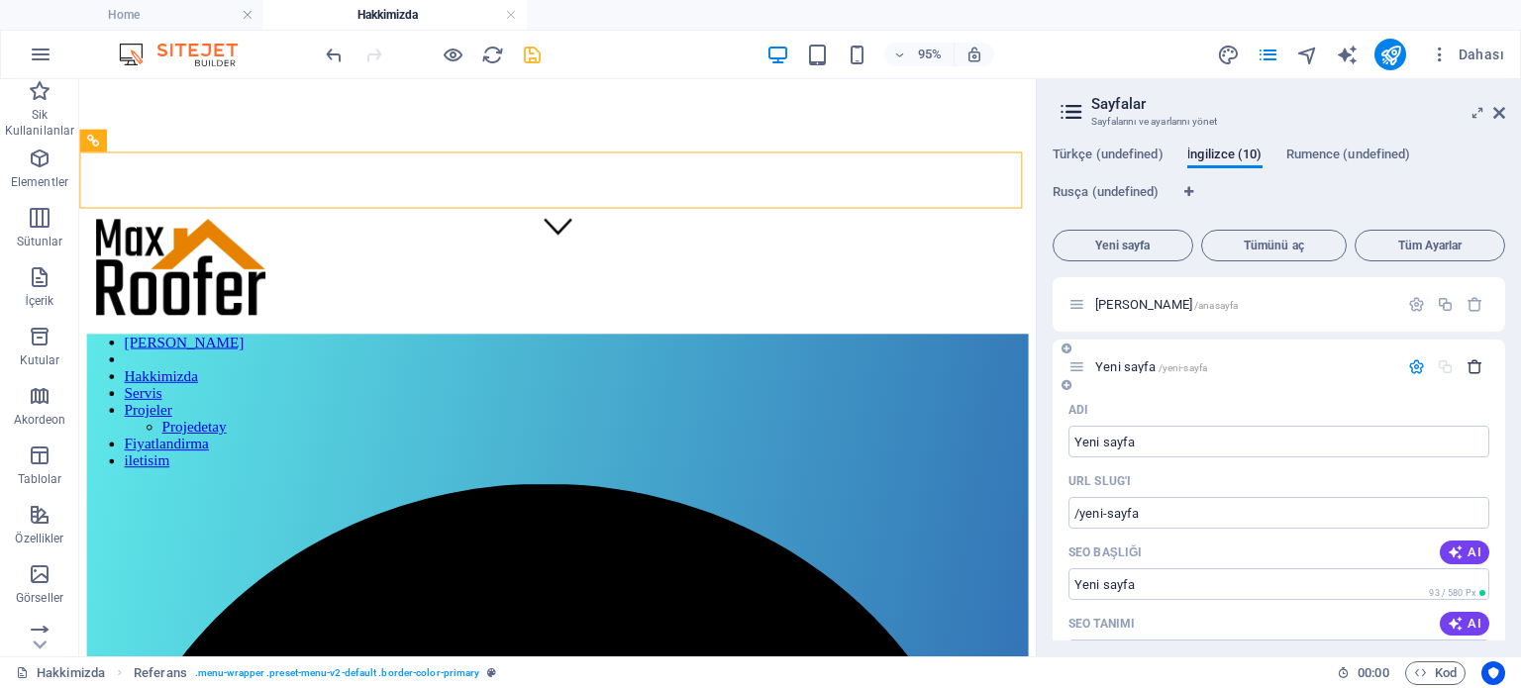
click at [1471, 365] on icon "button" at bounding box center [1474, 366] width 17 height 17
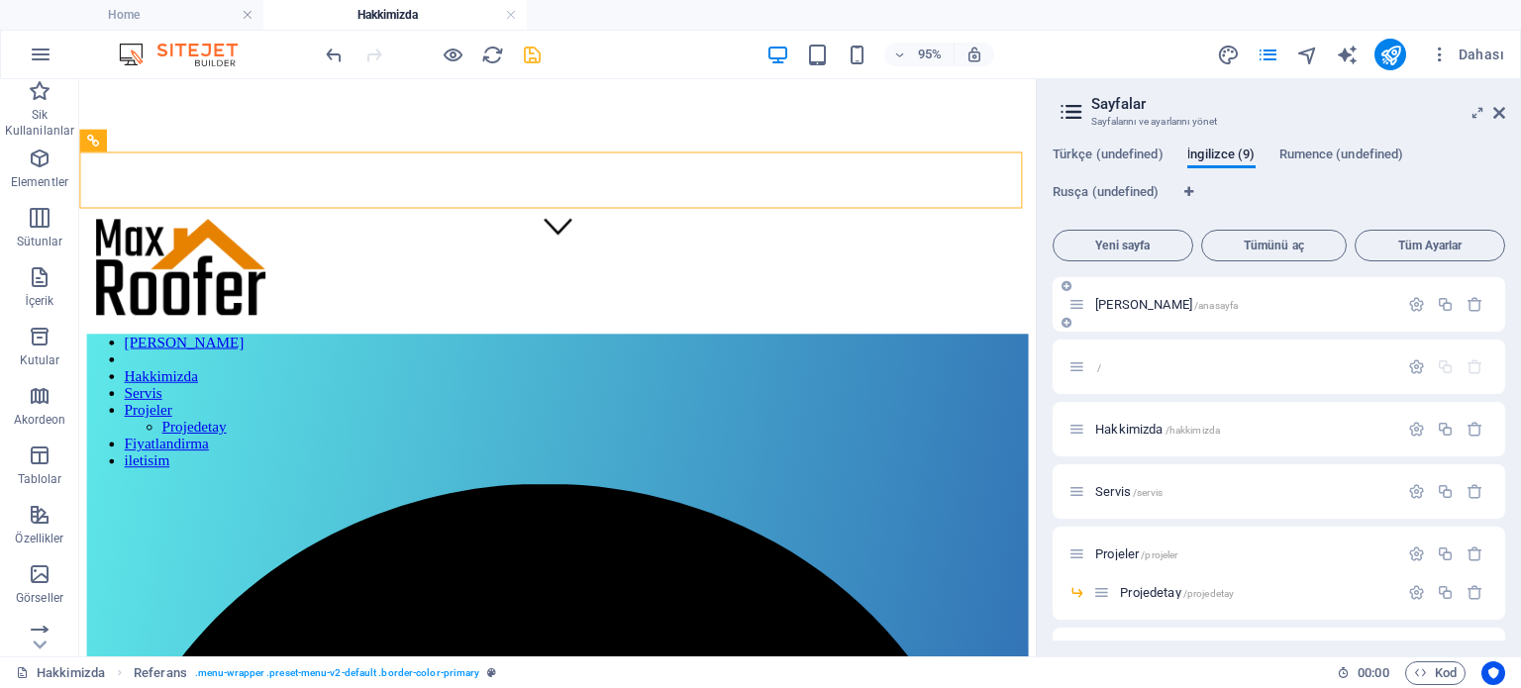
click at [1282, 304] on p "Ana Sayfa /anasayfa" at bounding box center [1243, 304] width 297 height 13
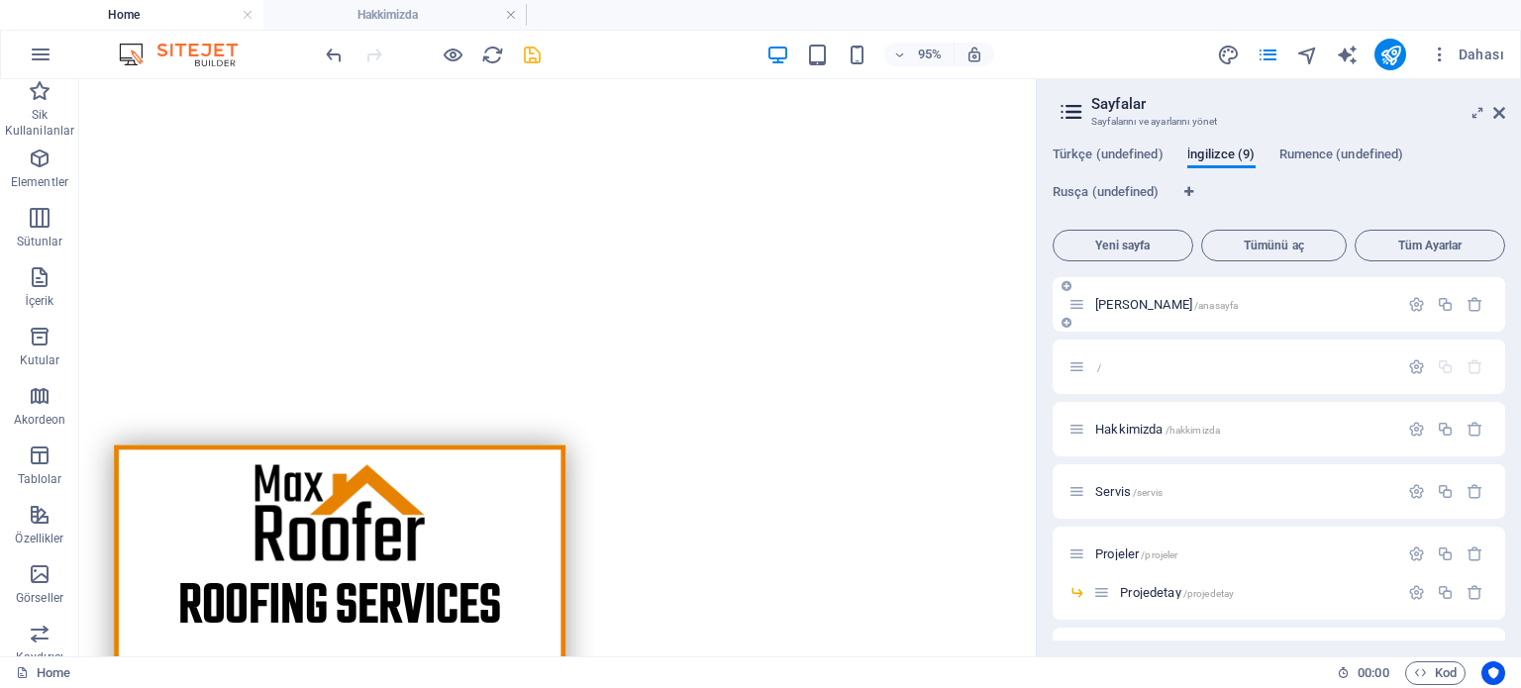
click at [1065, 326] on icon at bounding box center [1066, 323] width 10 height 12
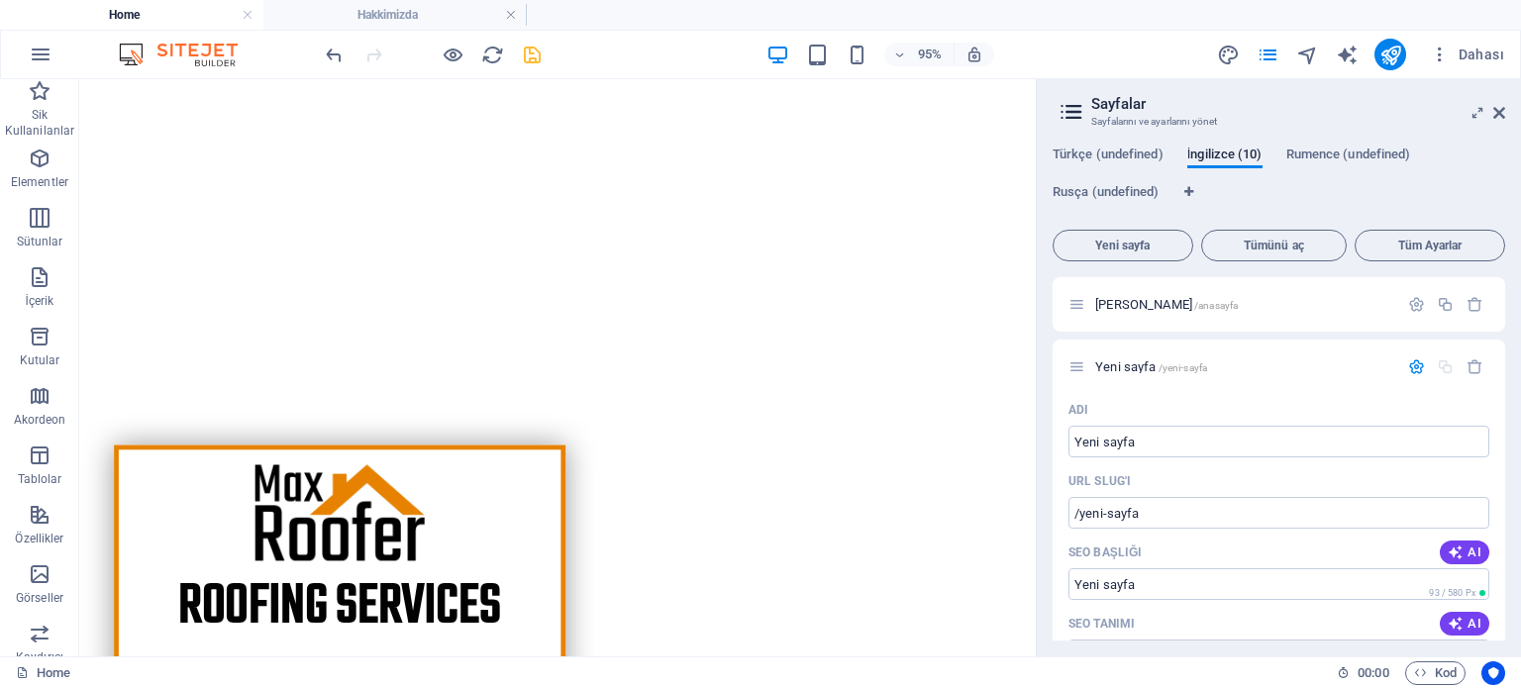
click at [1466, 363] on icon "button" at bounding box center [1474, 366] width 17 height 17
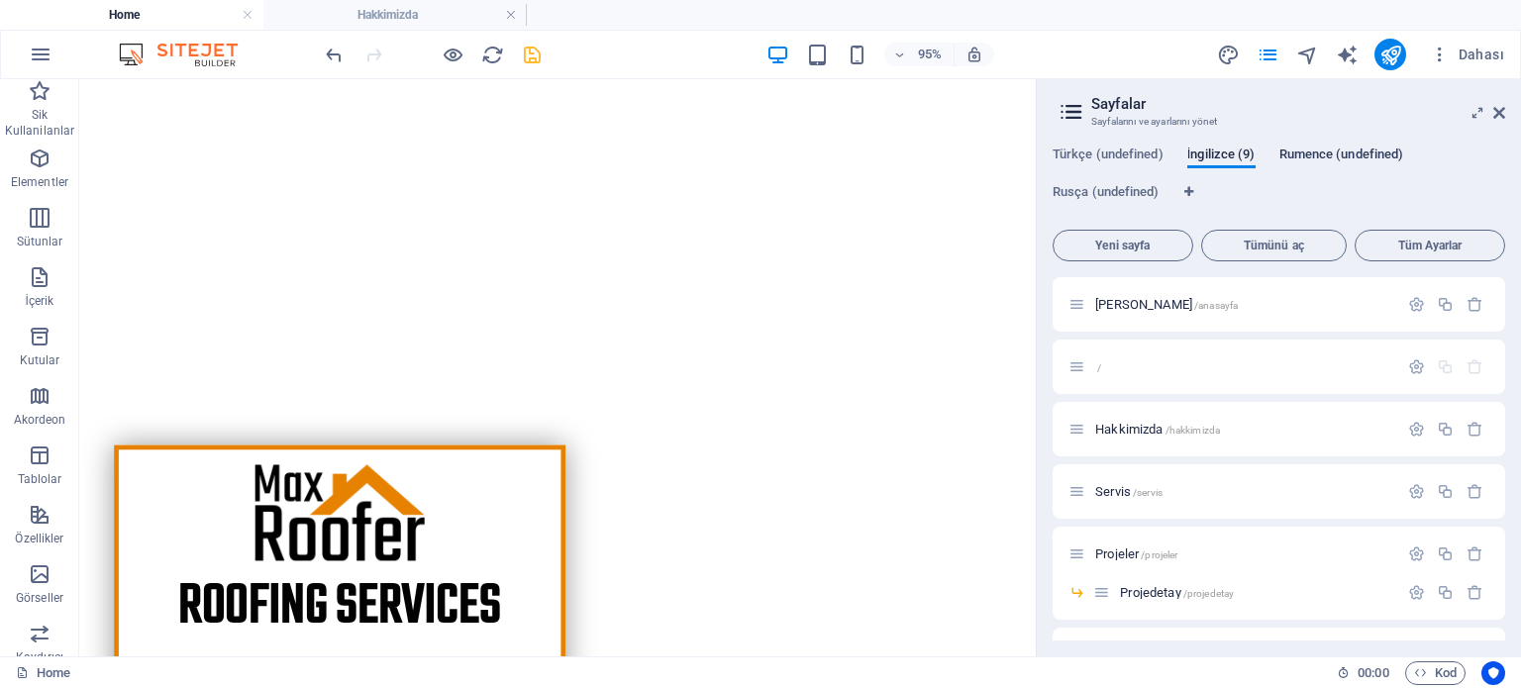
click at [1336, 147] on span "Rumence (undefined)" at bounding box center [1341, 157] width 125 height 28
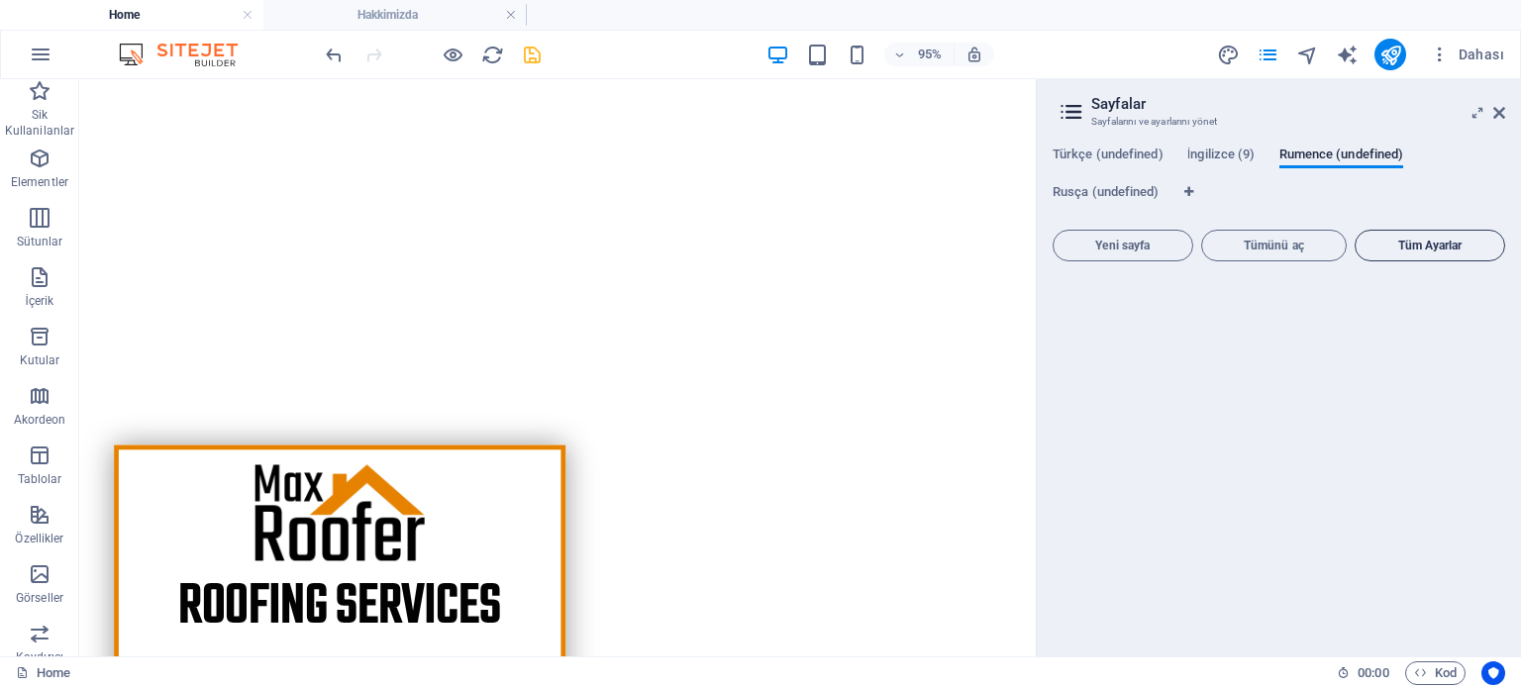
click at [1390, 246] on span "Tüm Ayarlar" at bounding box center [1429, 246] width 133 height 12
click at [1220, 152] on span "İngilizce (9)" at bounding box center [1221, 157] width 68 height 28
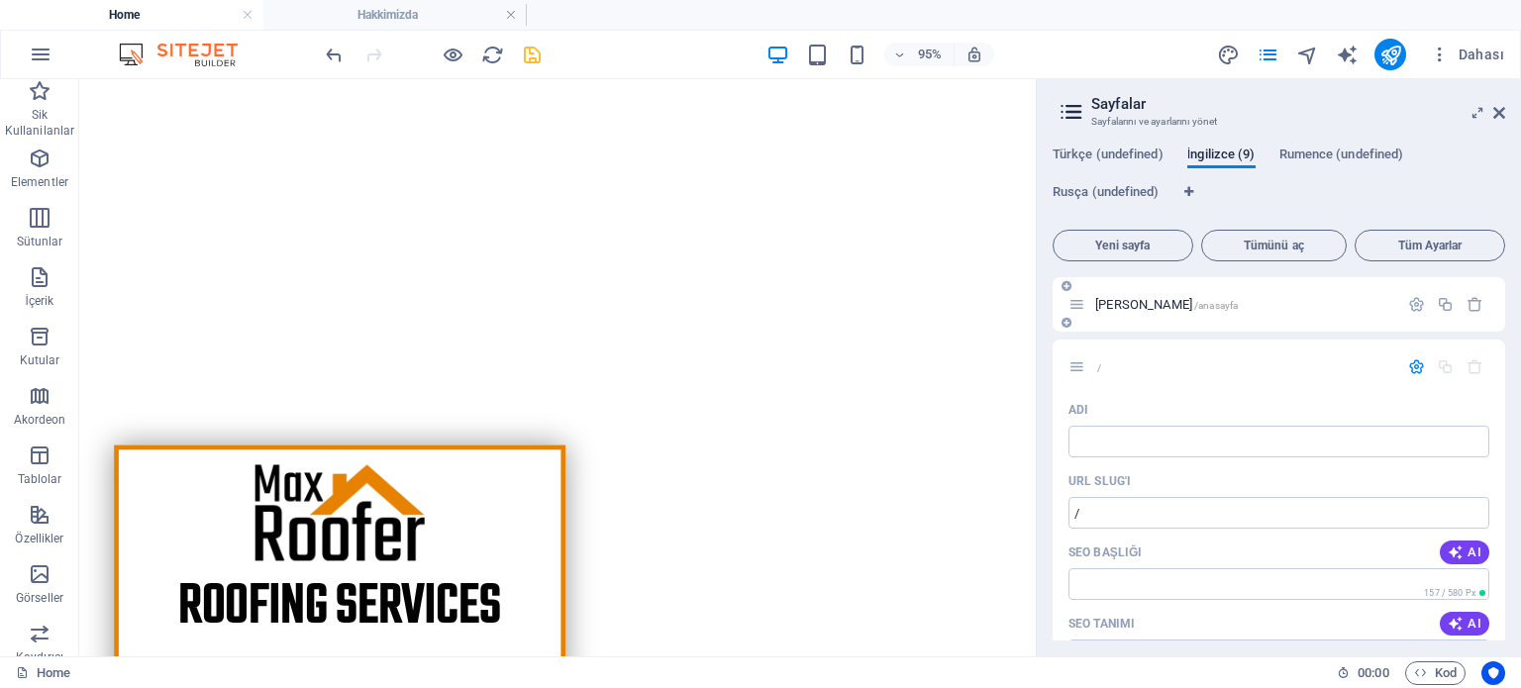
click at [1203, 308] on p "Ana Sayfa /anasayfa" at bounding box center [1243, 304] width 297 height 13
click at [1417, 303] on icon "button" at bounding box center [1416, 304] width 17 height 17
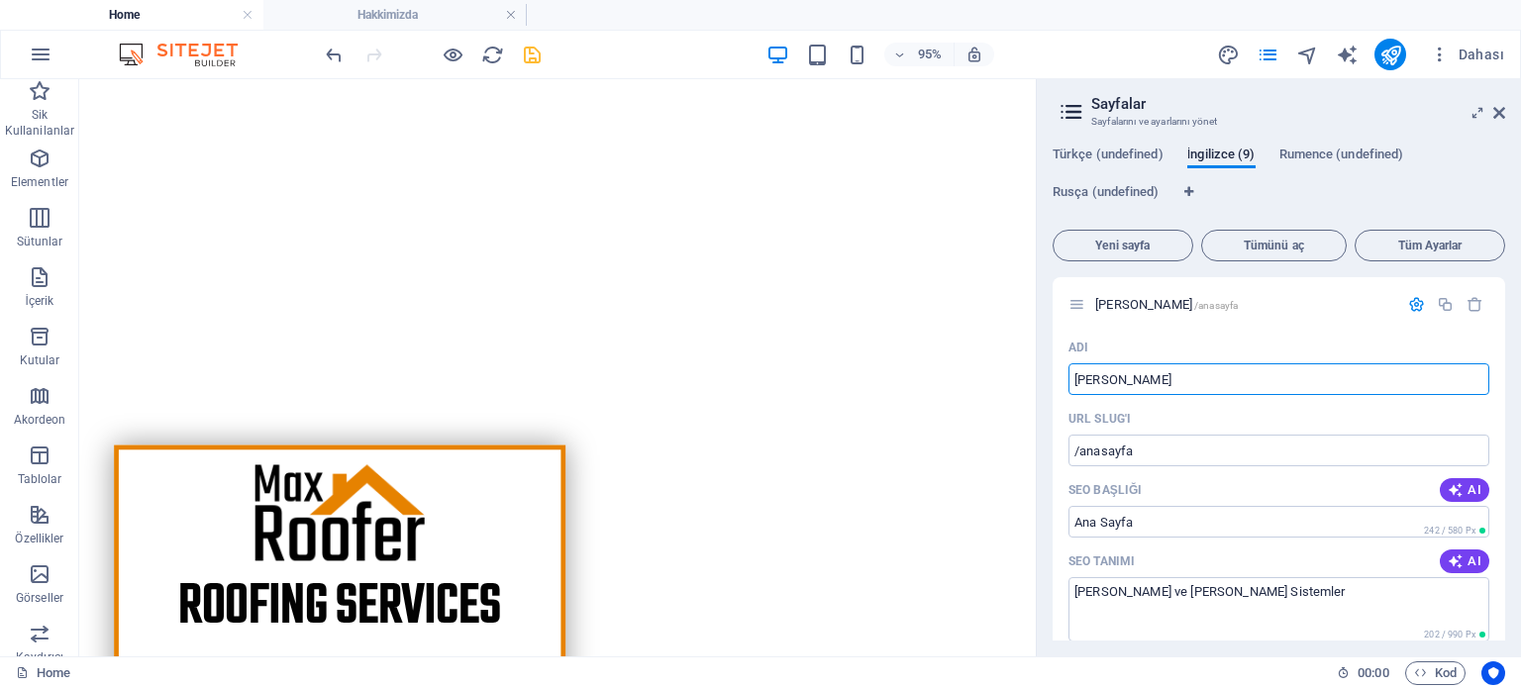
drag, startPoint x: 1178, startPoint y: 375, endPoint x: 1038, endPoint y: 390, distance: 141.4
click at [1038, 390] on aside "Sayfalar Sayfalarını ve ayarlarını yönet Türkçe (undefined) İngilizce (9) Rumen…" at bounding box center [1278, 367] width 485 height 577
type input "Home"
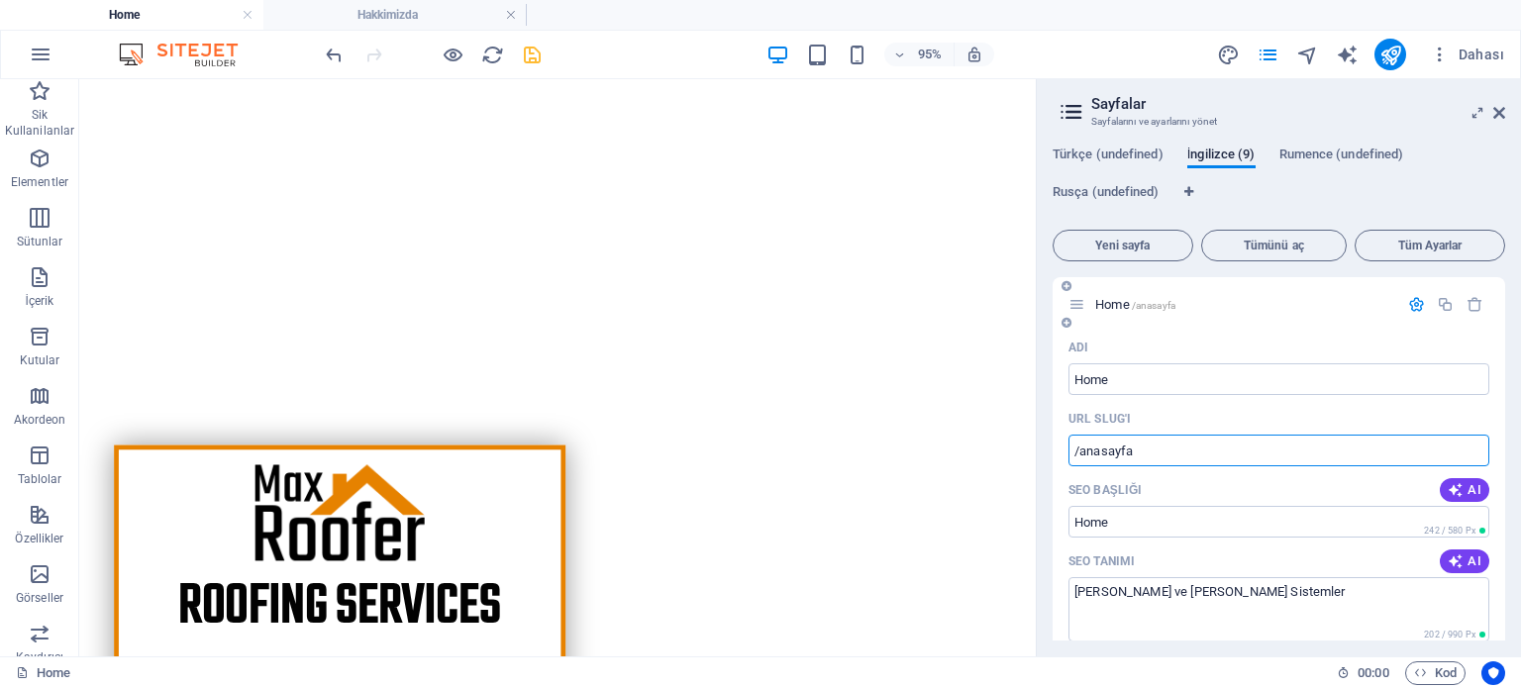
drag, startPoint x: 1121, startPoint y: 461, endPoint x: 1076, endPoint y: 457, distance: 44.7
click at [1076, 457] on input "/anasayfa" at bounding box center [1278, 451] width 421 height 32
click at [1156, 443] on input "/anasayfa" at bounding box center [1278, 451] width 421 height 32
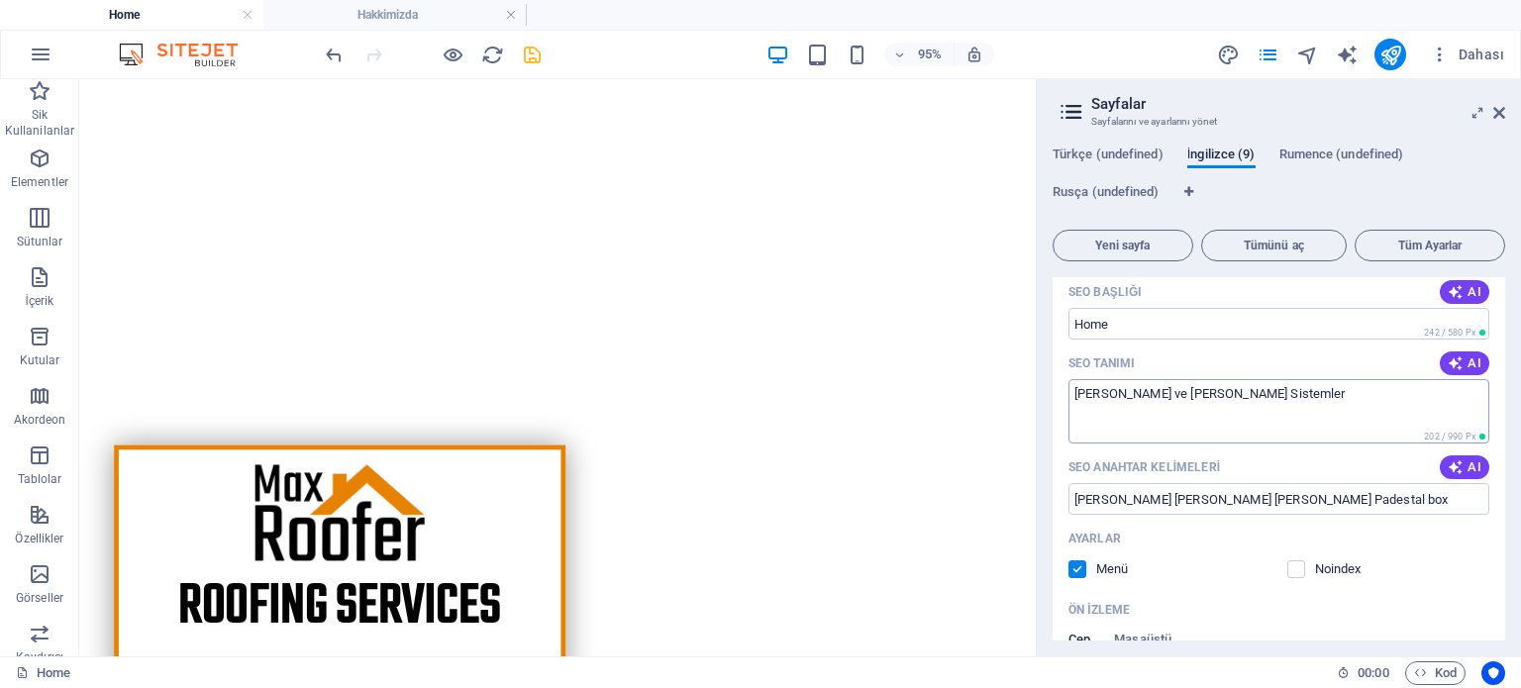
type input "/home"
drag, startPoint x: 1137, startPoint y: 395, endPoint x: 1112, endPoint y: 396, distance: 24.8
click at [1112, 396] on textarea "Marin Klima ve Marin Sistemler" at bounding box center [1278, 411] width 421 height 64
click at [1104, 393] on textarea "Marin aircon and Marines Sistemler" at bounding box center [1278, 411] width 421 height 64
drag, startPoint x: 1246, startPoint y: 399, endPoint x: 1312, endPoint y: 399, distance: 66.3
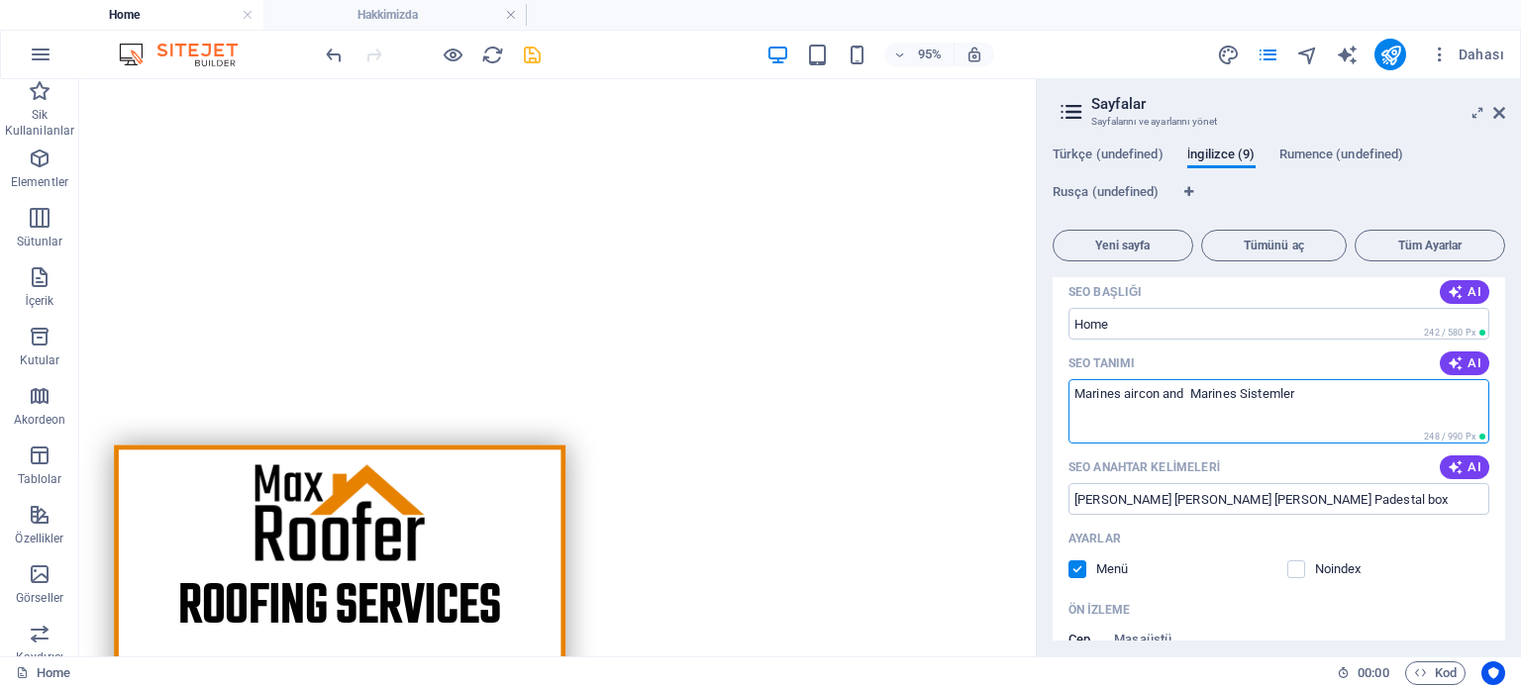
click at [1312, 399] on textarea "Marines aircon and Marines Sistemler" at bounding box center [1278, 411] width 421 height 64
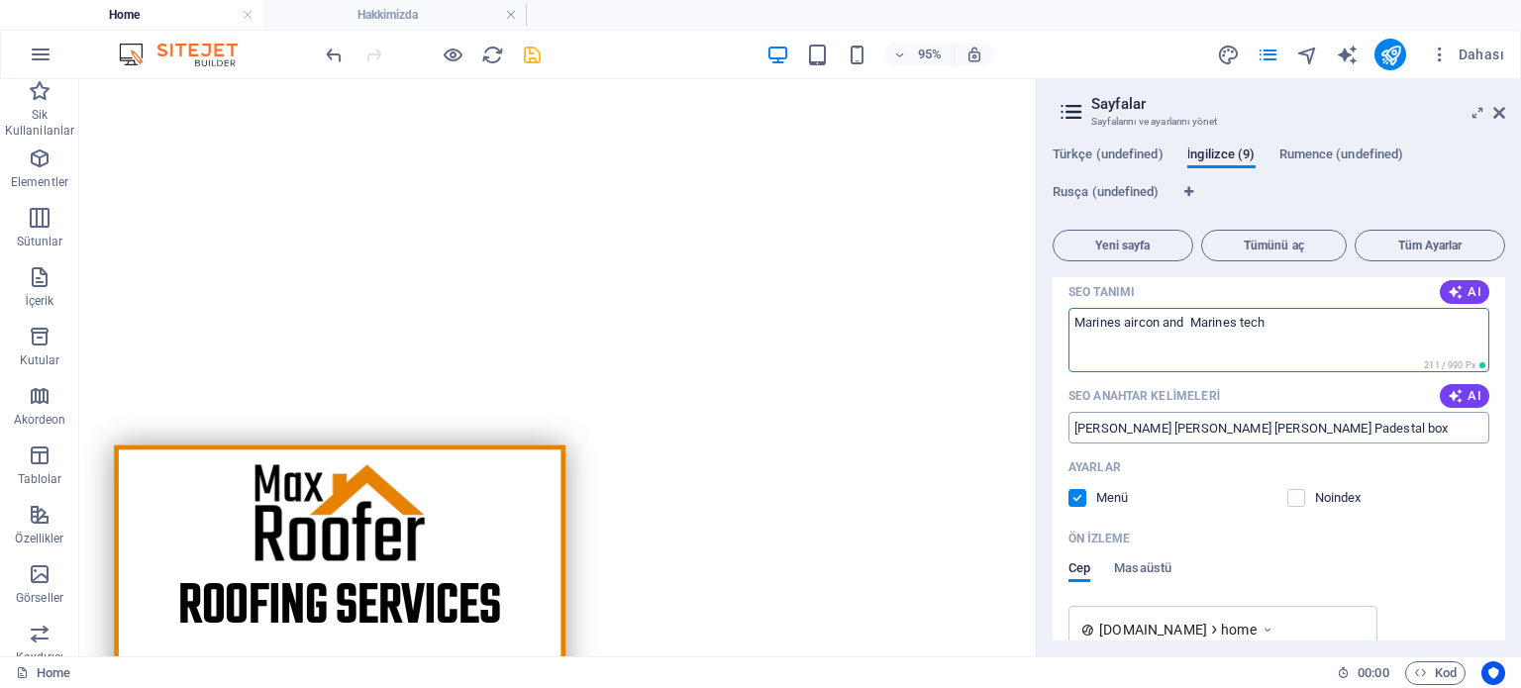
scroll to position [297, 0]
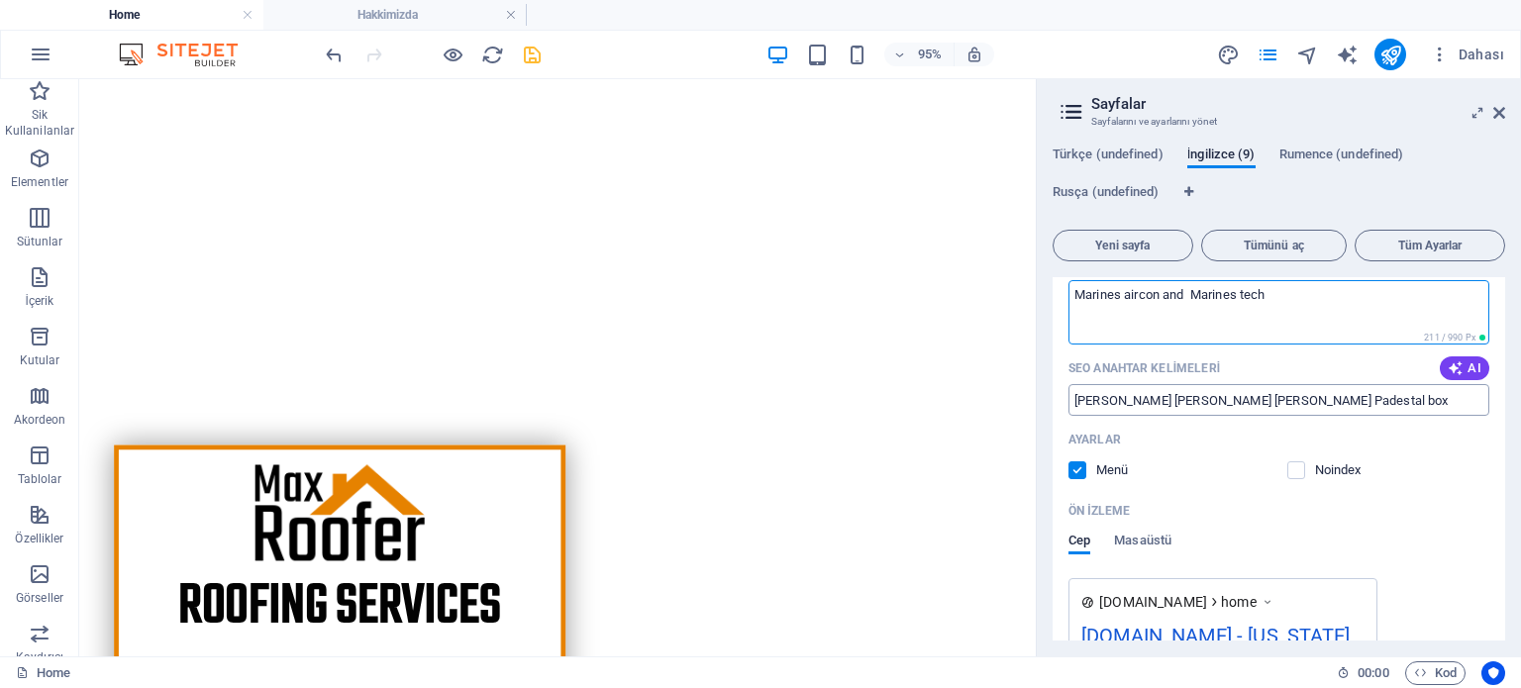
type textarea "Marines aircon and Marines tech"
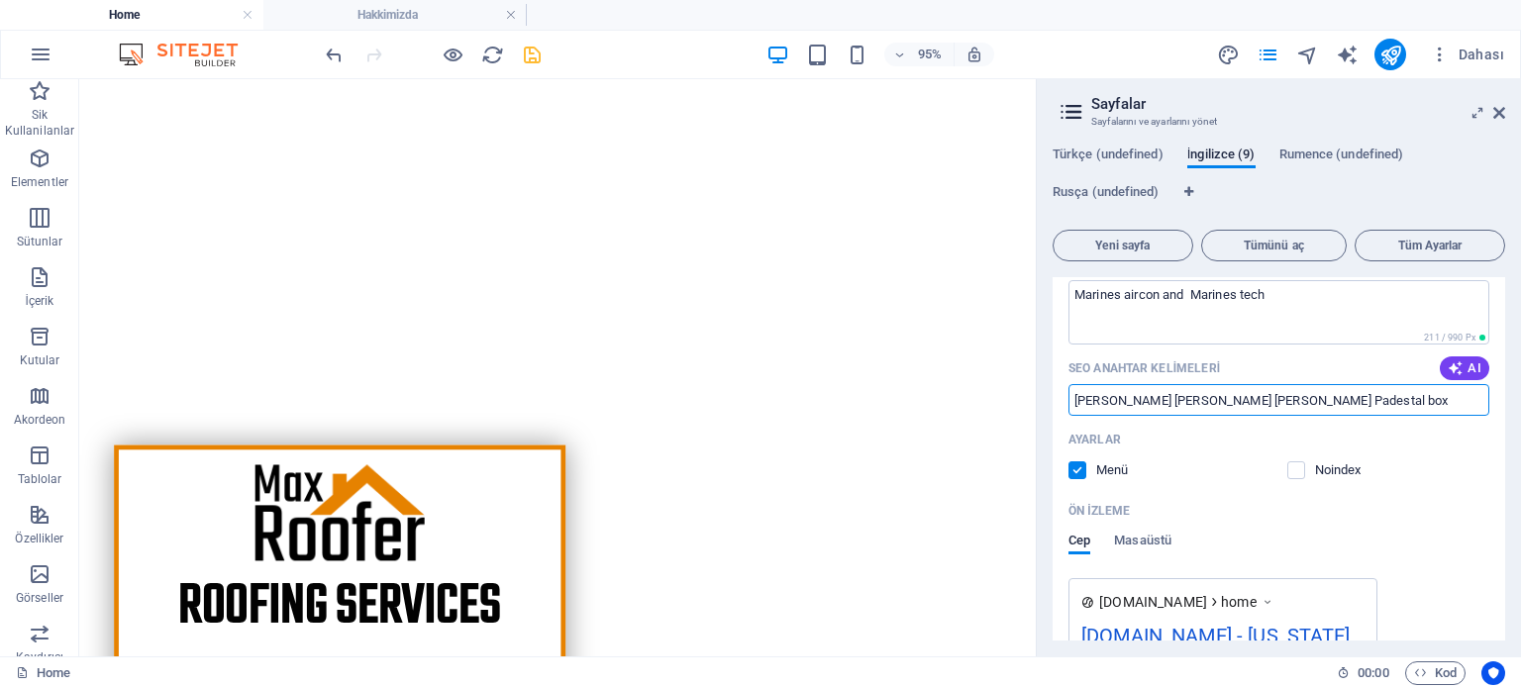
drag, startPoint x: 1114, startPoint y: 398, endPoint x: 1141, endPoint y: 400, distance: 26.8
click at [1141, 400] on input "Marin Klima Marin Su yapıcı Padestal box" at bounding box center [1278, 400] width 421 height 32
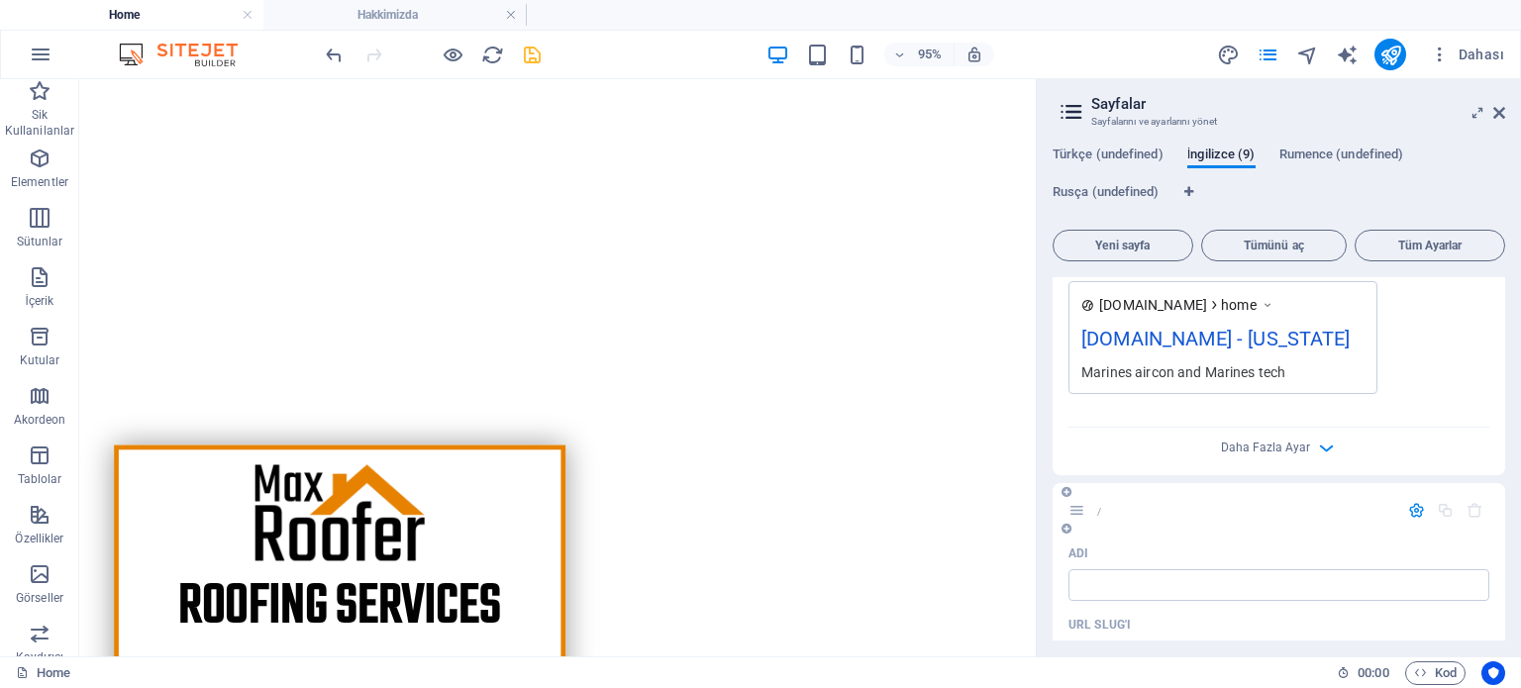
scroll to position [792, 0]
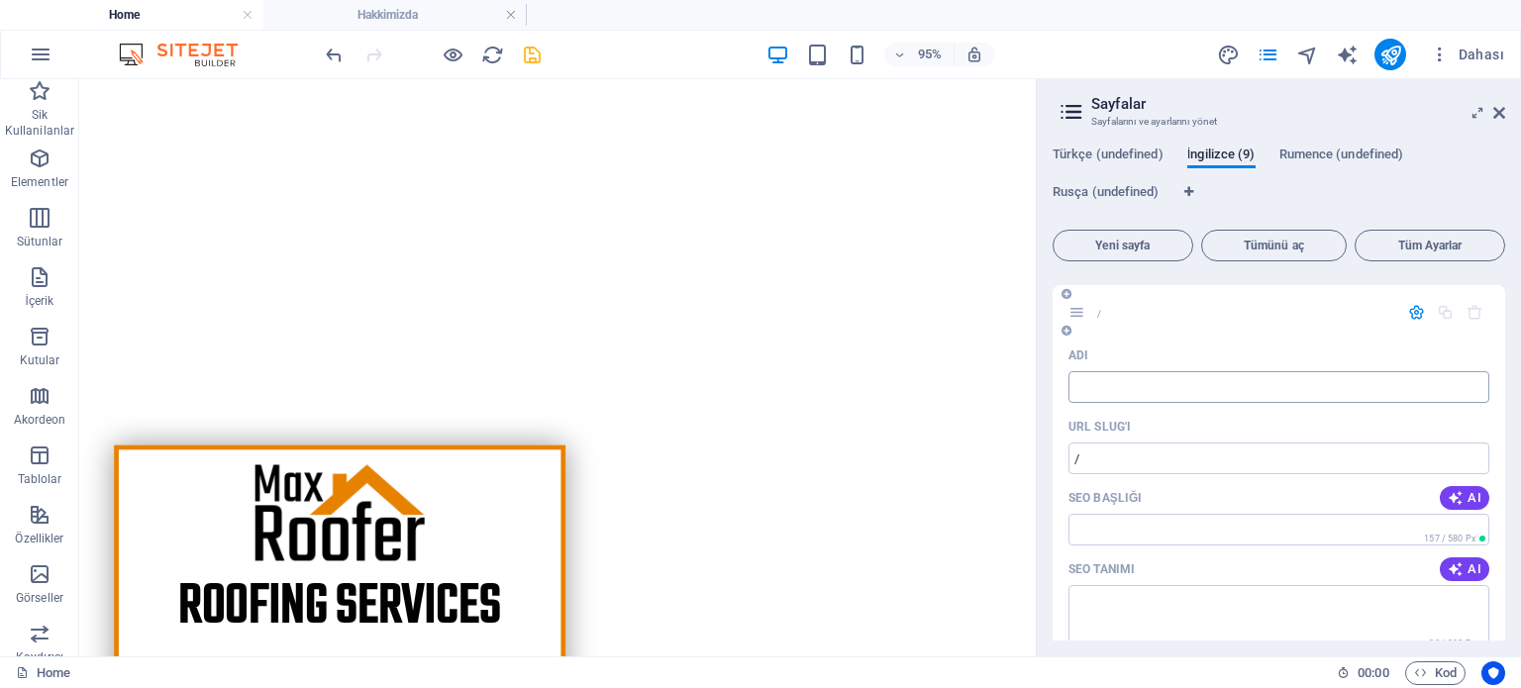
type input "Marines air condation water makers Padestal box"
click at [1120, 388] on input "Adı" at bounding box center [1278, 387] width 421 height 32
click at [1268, 434] on div "URL SLUG'ı" at bounding box center [1278, 427] width 421 height 32
click at [1253, 465] on input "/" at bounding box center [1278, 459] width 421 height 32
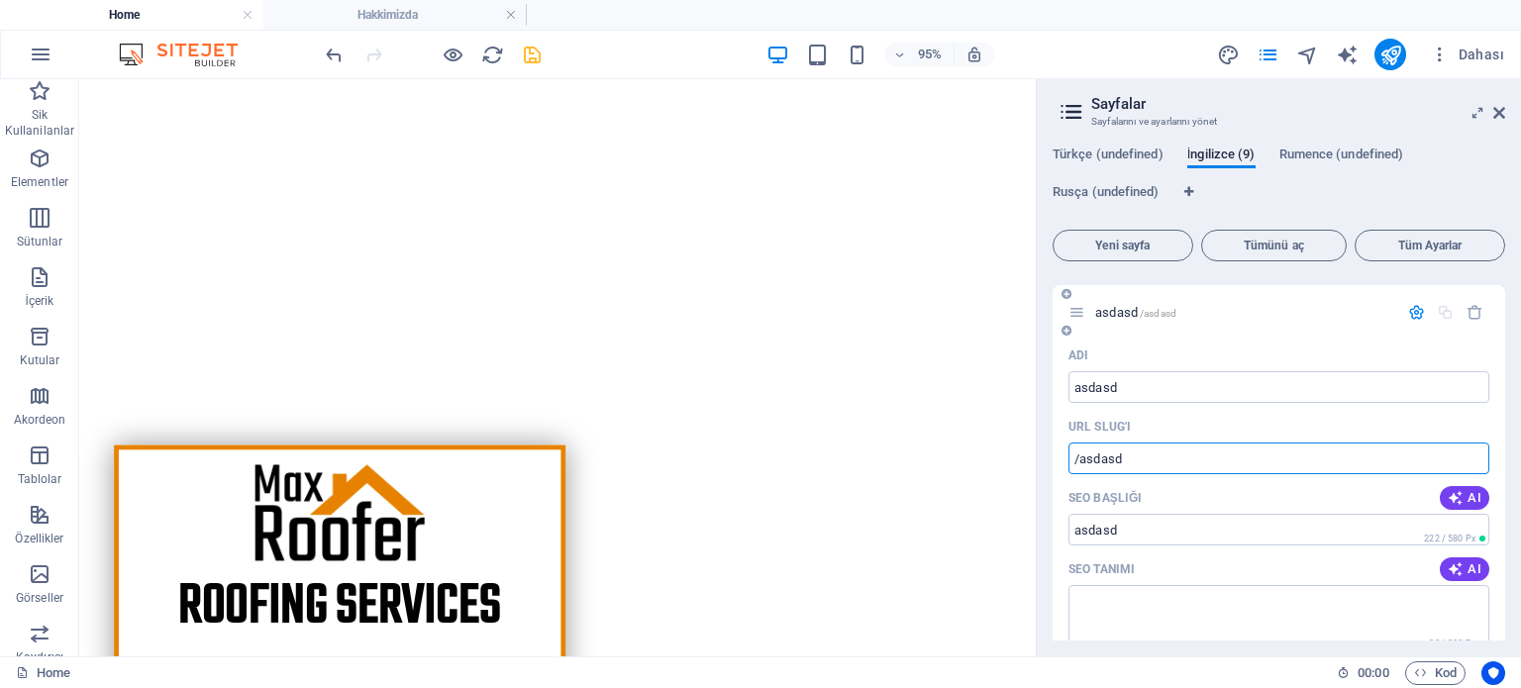
type input "asdasd"
type input "/asdasd"
type input "asdasd"
click at [1468, 317] on icon "button" at bounding box center [1474, 312] width 17 height 17
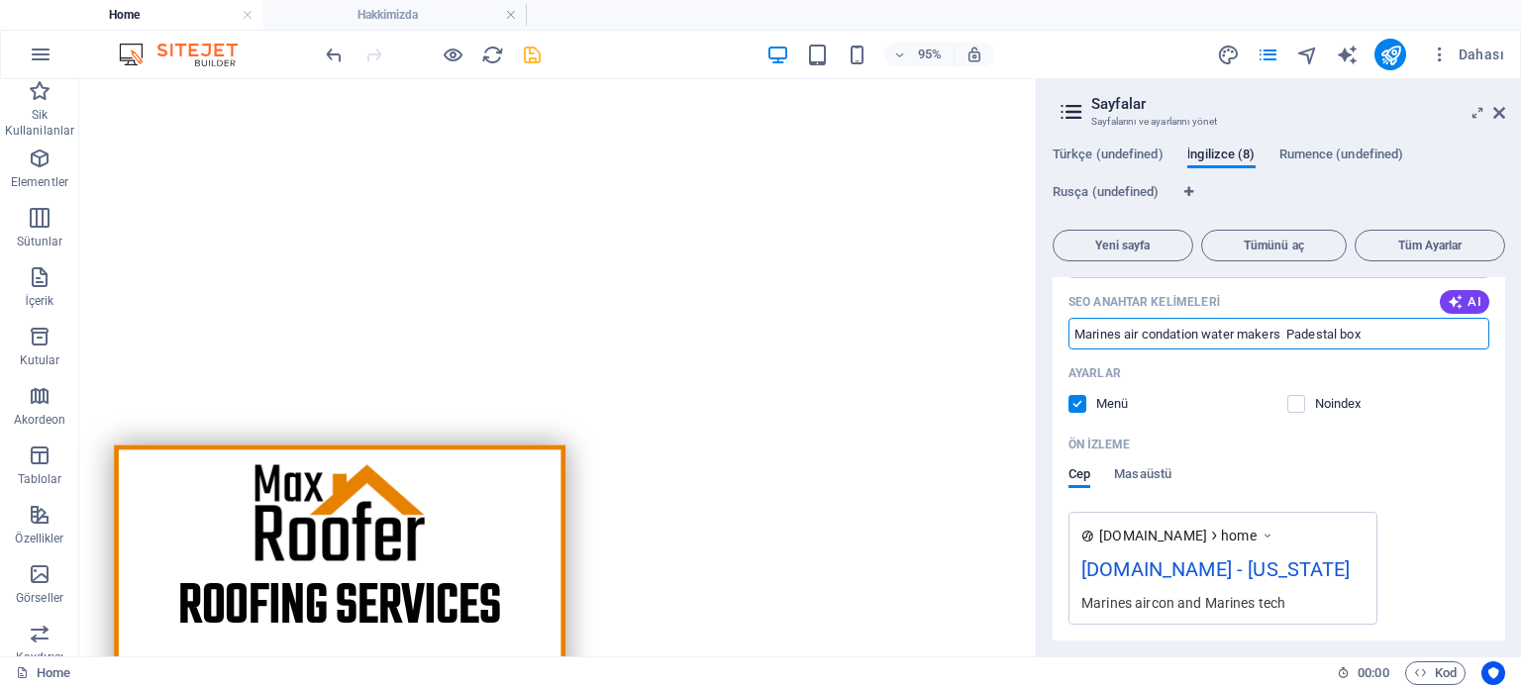
scroll to position [358, 0]
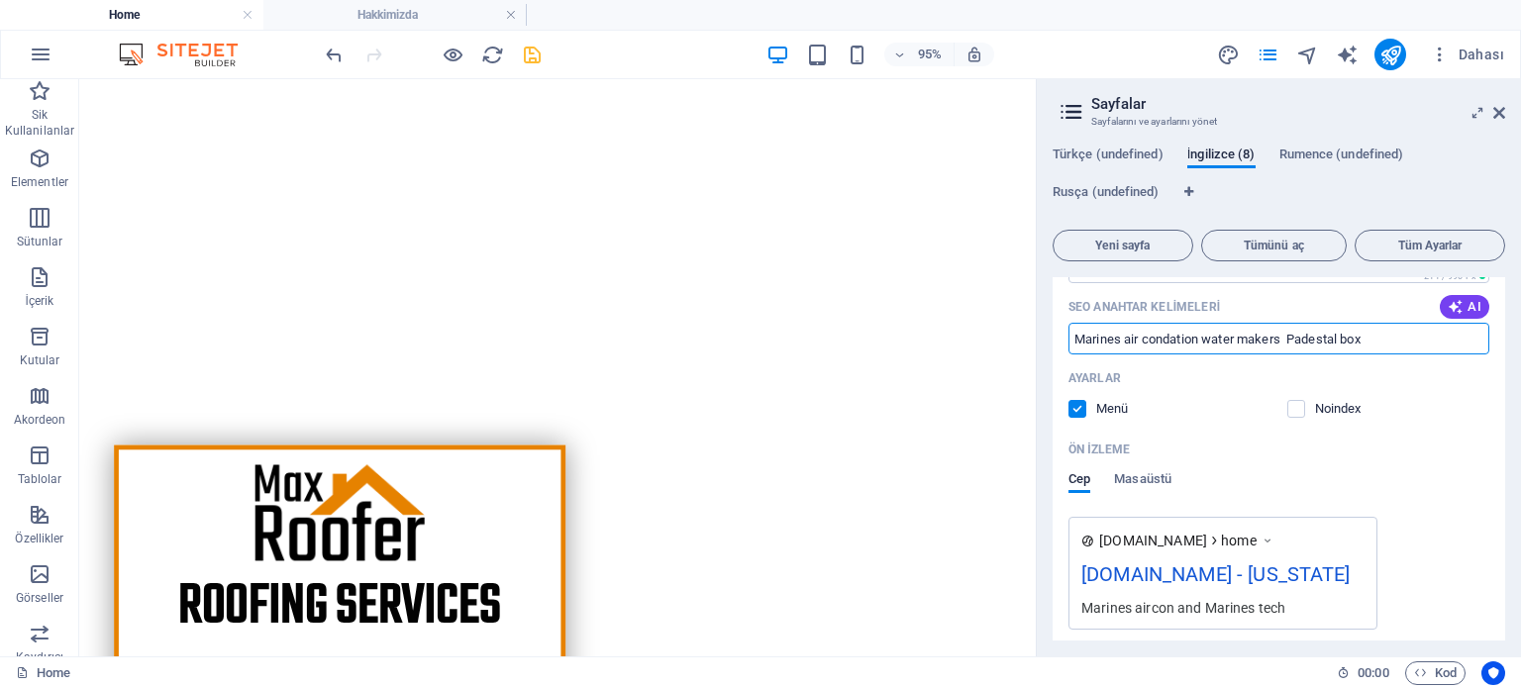
drag, startPoint x: 1382, startPoint y: 297, endPoint x: 1046, endPoint y: 294, distance: 336.7
click at [1046, 294] on div "Türkçe (undefined) İngilizce (8) Rumence (undefined) Rusça (undefined) Yeni say…" at bounding box center [1279, 394] width 484 height 526
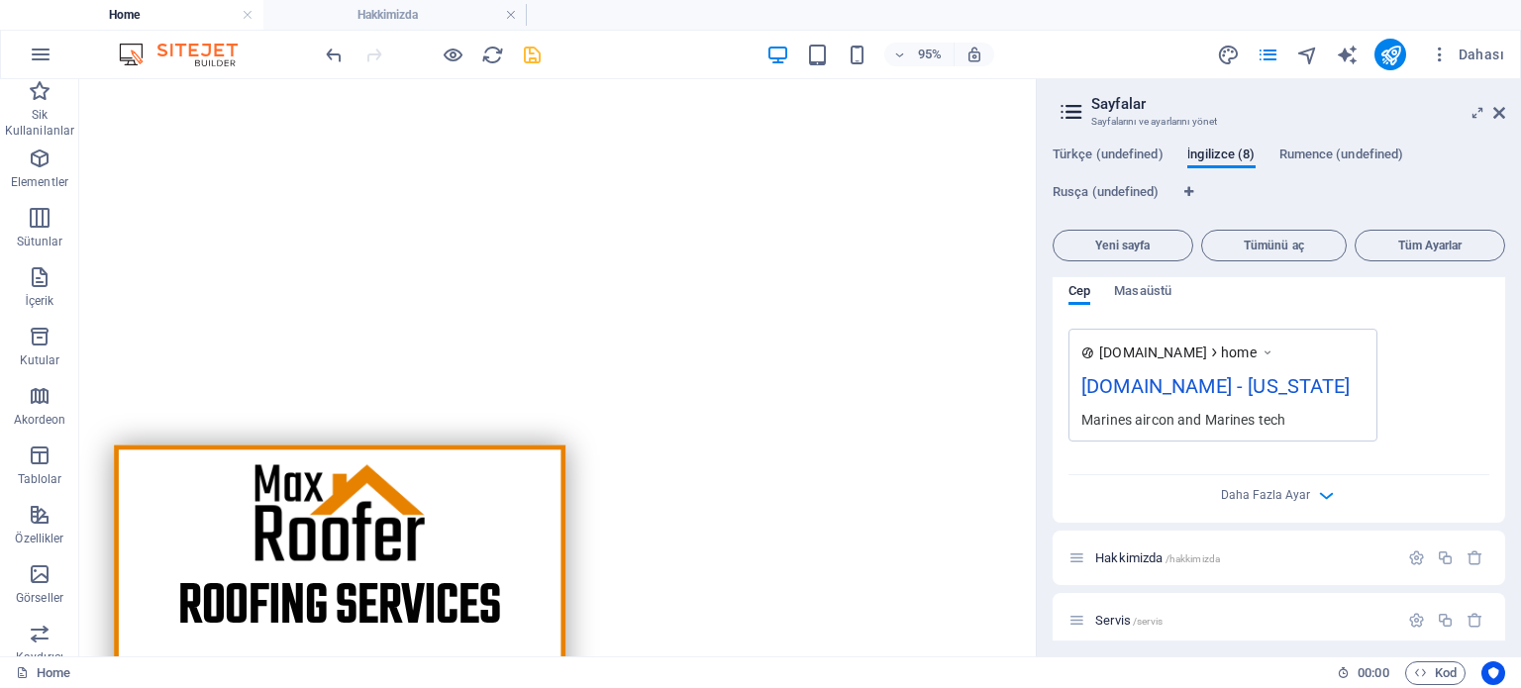
scroll to position [655, 0]
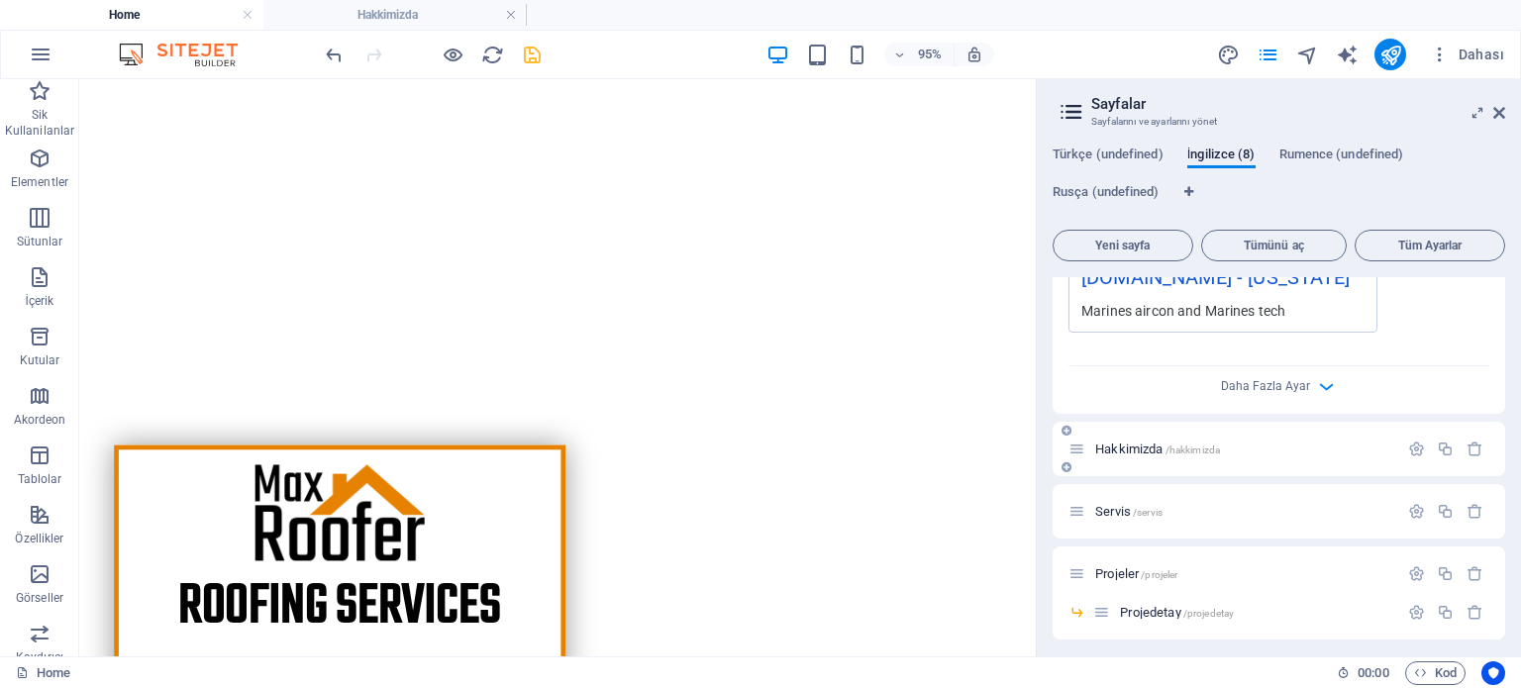
click at [1198, 449] on span "/hakkimizda" at bounding box center [1192, 450] width 55 height 11
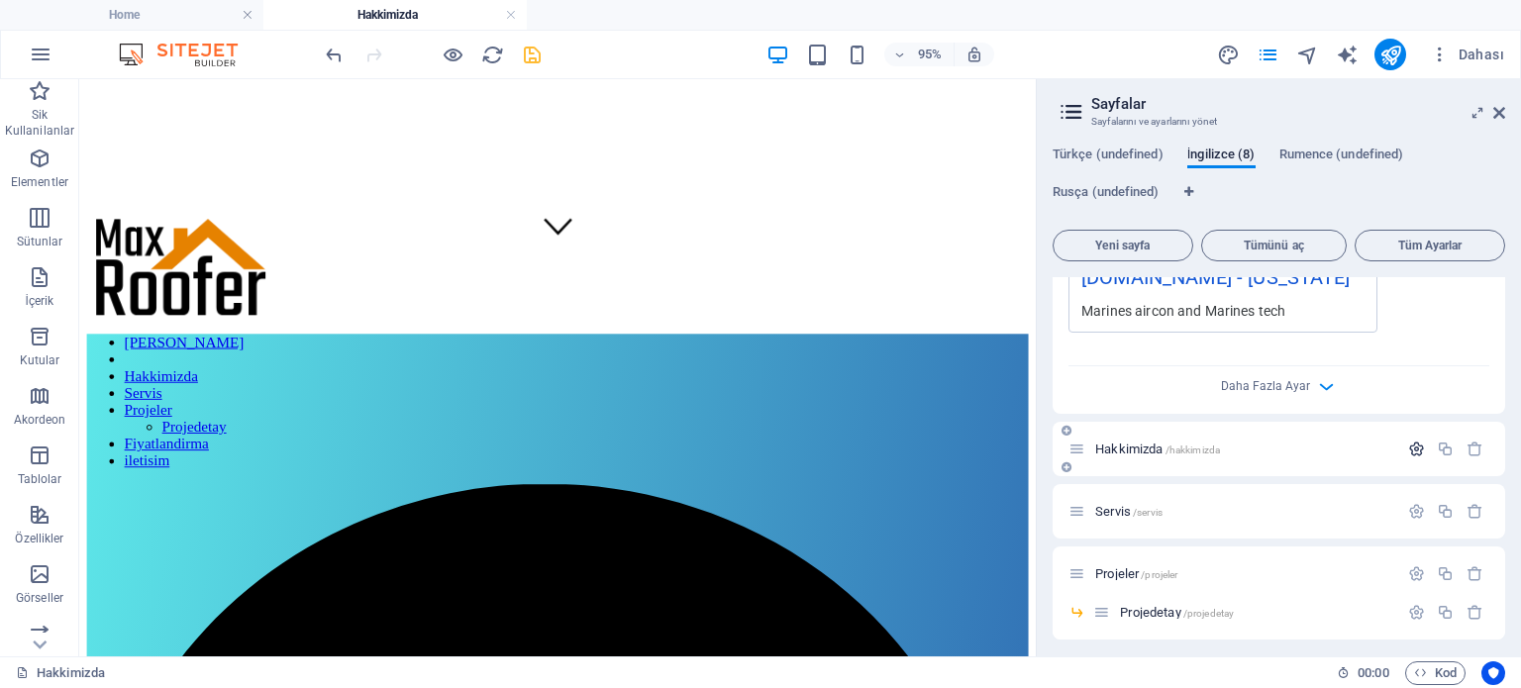
click at [1410, 447] on icon "button" at bounding box center [1416, 449] width 17 height 17
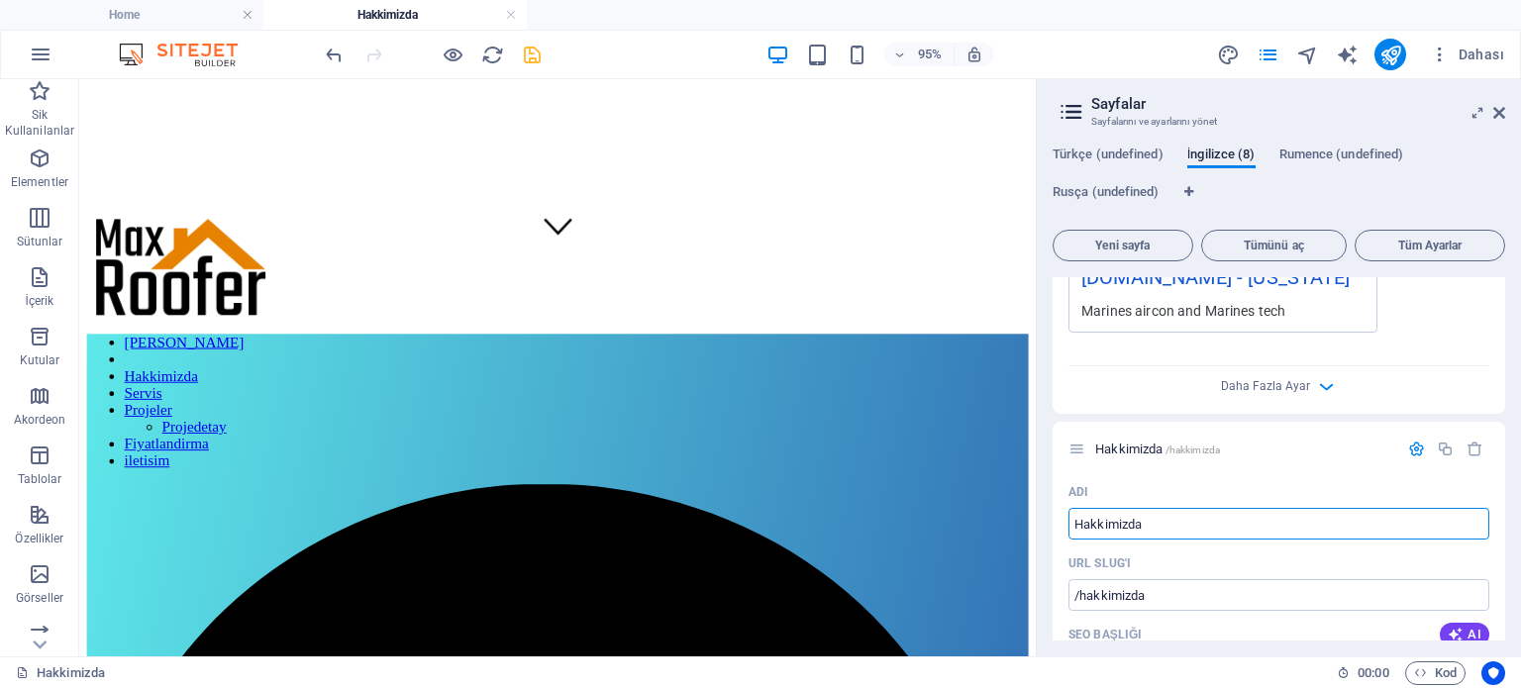
drag, startPoint x: 1161, startPoint y: 516, endPoint x: 1047, endPoint y: 516, distance: 114.9
click at [1047, 516] on div "Türkçe (undefined) İngilizce (8) Rumence (undefined) Rusça (undefined) Yeni say…" at bounding box center [1279, 394] width 484 height 526
type input "A"
type input "/a"
type input "A"
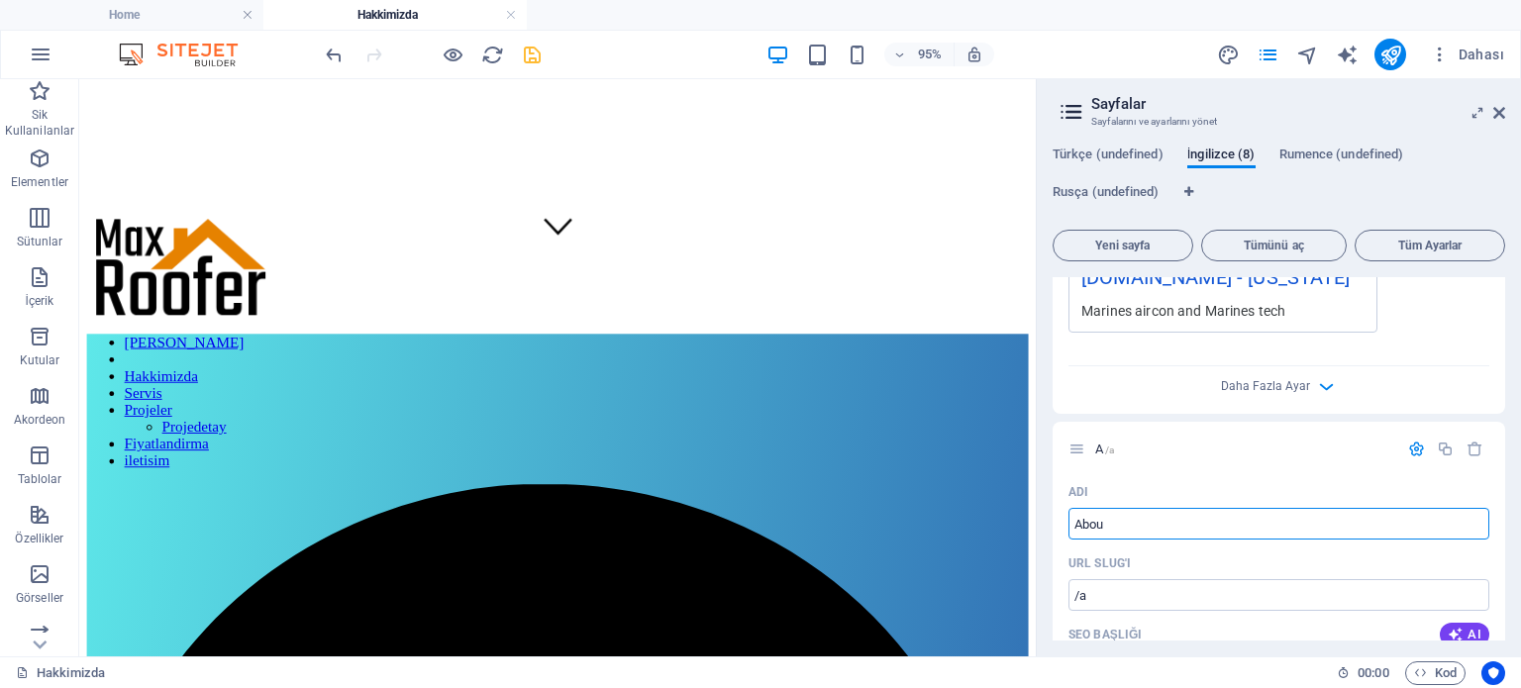
type input "About"
type input "/abou"
type input "Abou"
type input "About"
type input "/about"
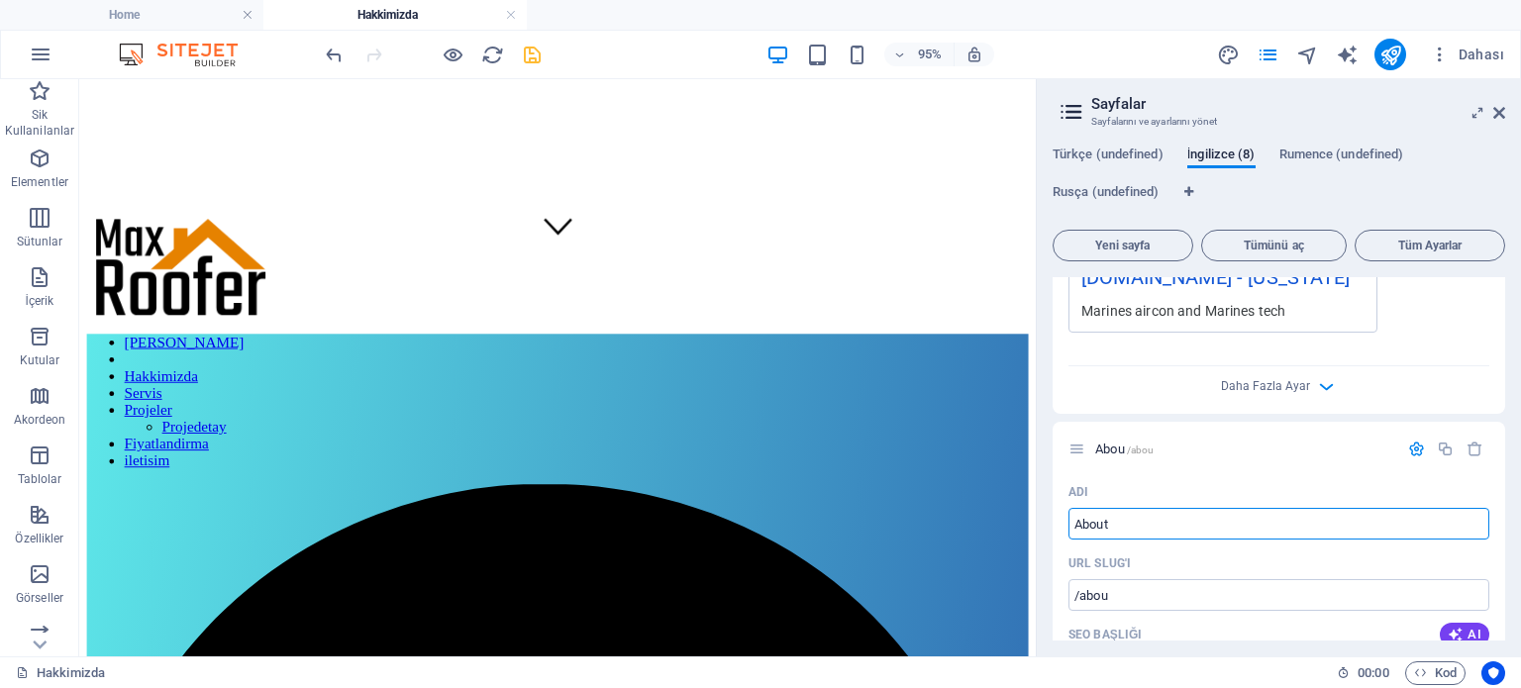
type input "About"
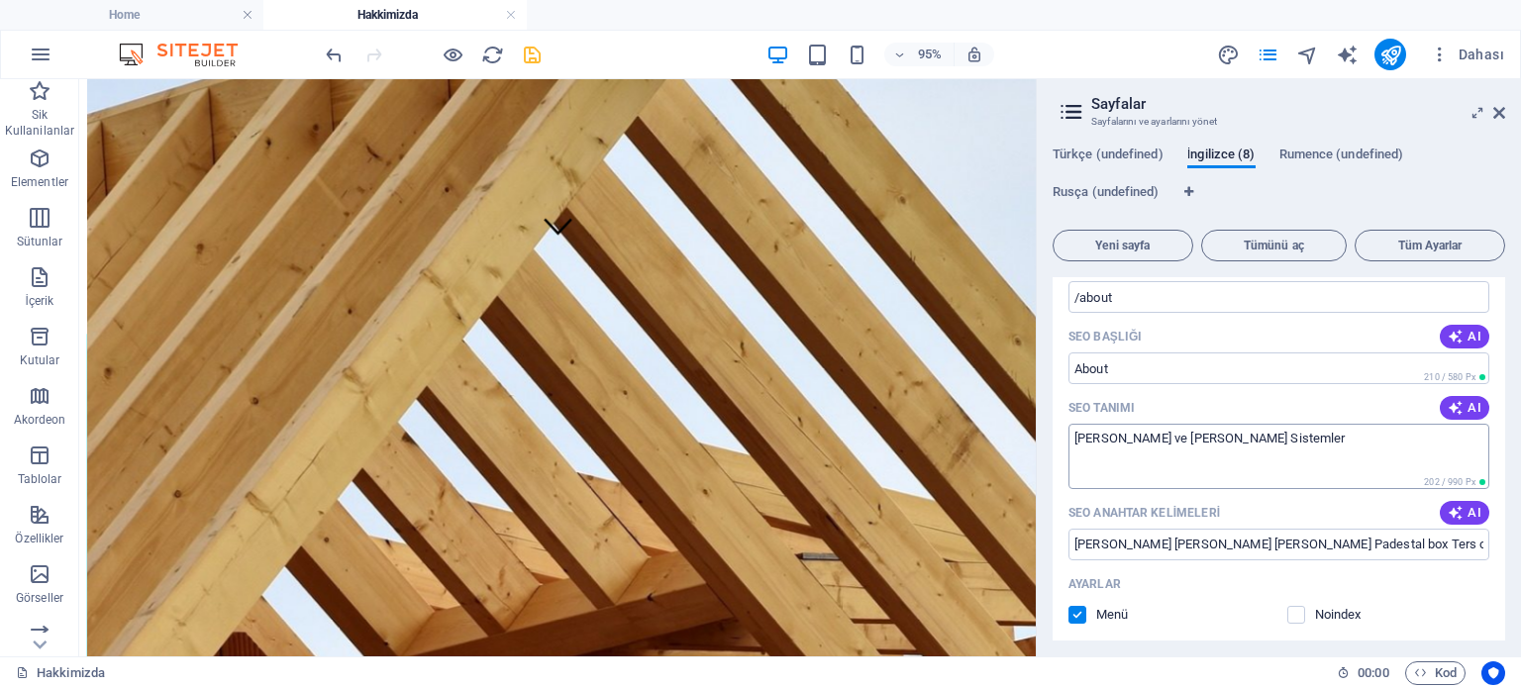
scroll to position [1052, 0]
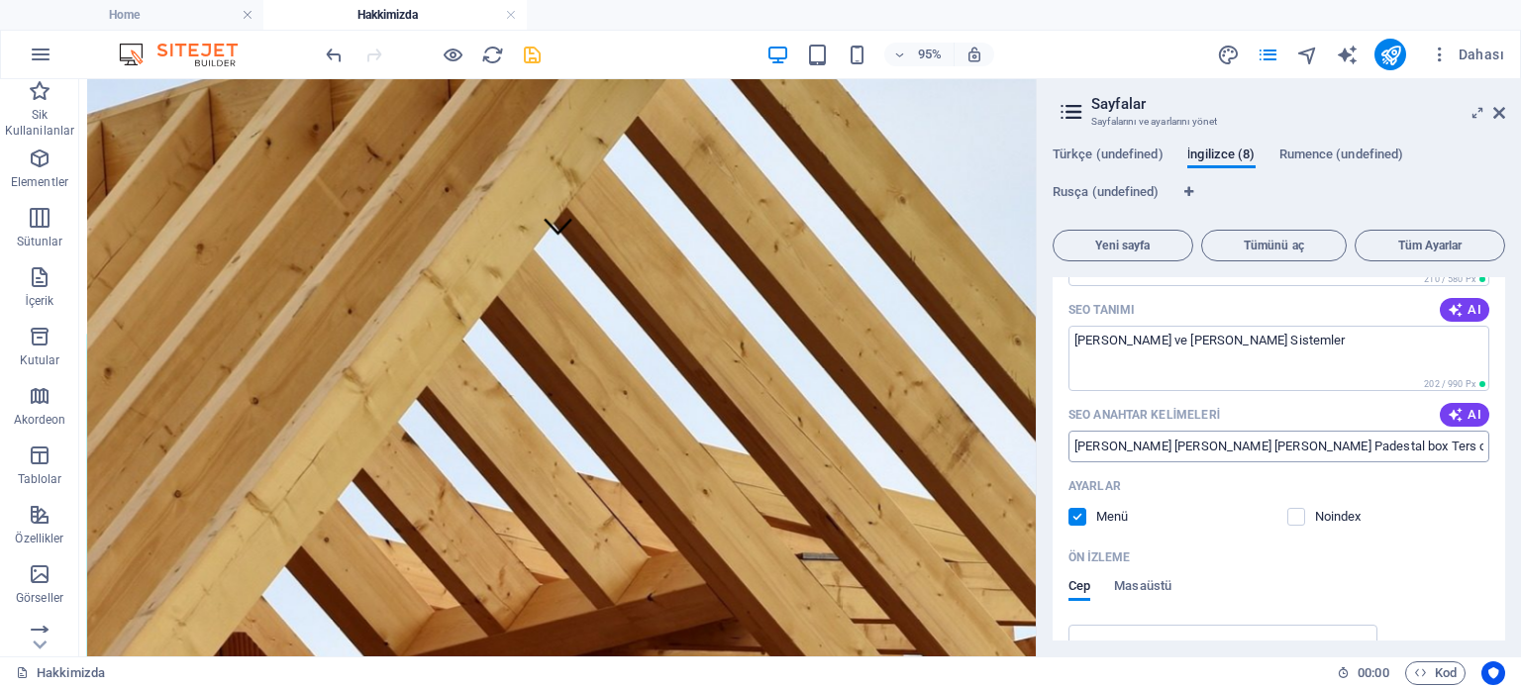
type input "About"
click at [1247, 451] on input "Marin Klima Marin Su yapıcı Padestal box Ters osmos sistemler" at bounding box center [1278, 447] width 421 height 32
paste input "es air condation water makers Padestal box"
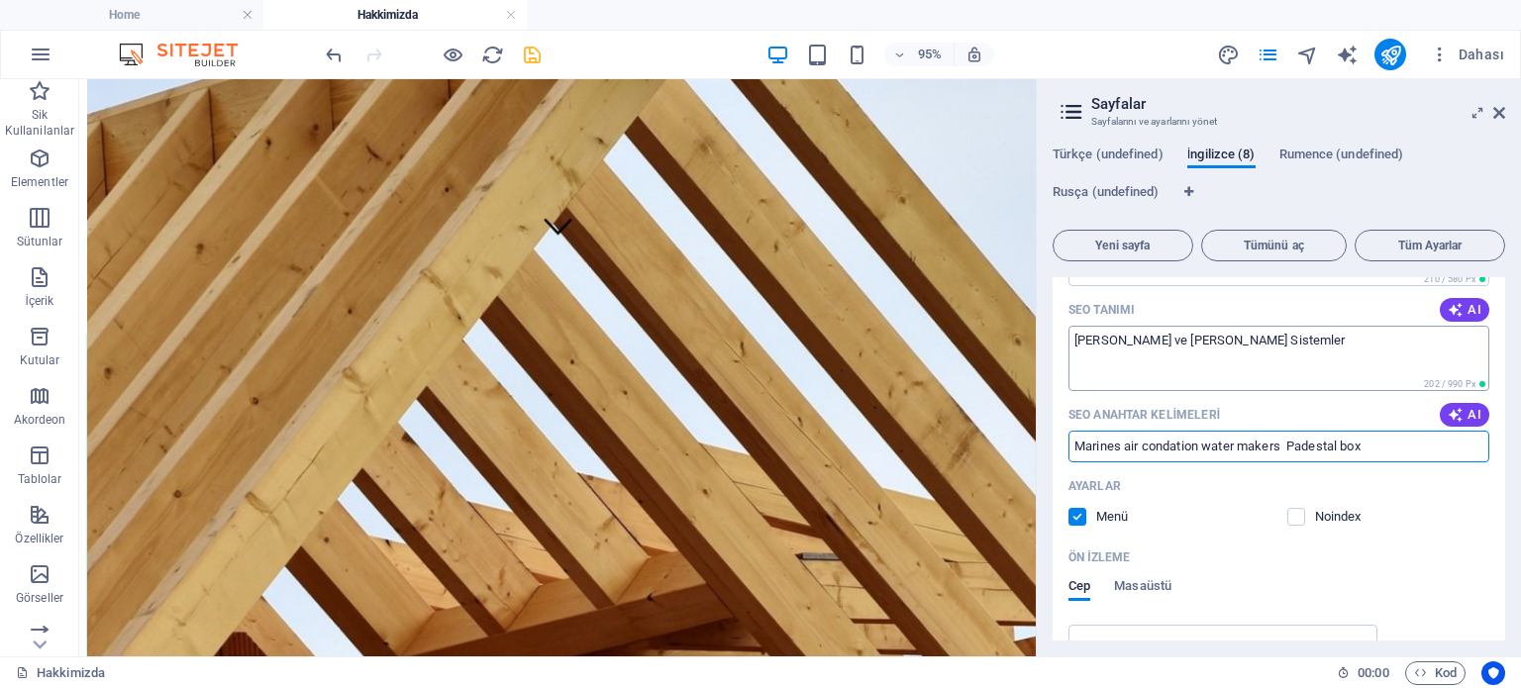
type input "Marines air condation water makers Padestal box"
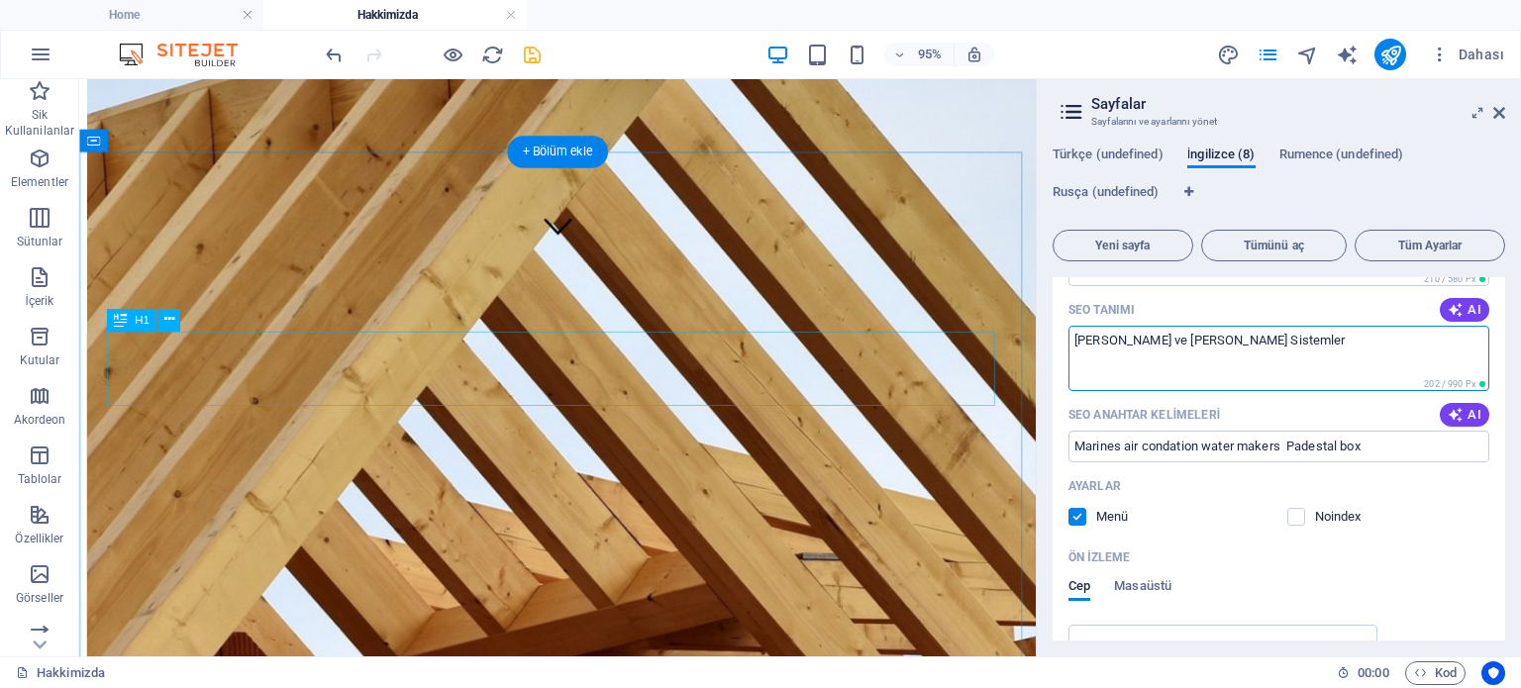
drag, startPoint x: 1349, startPoint y: 427, endPoint x: 1034, endPoint y: 360, distance: 321.8
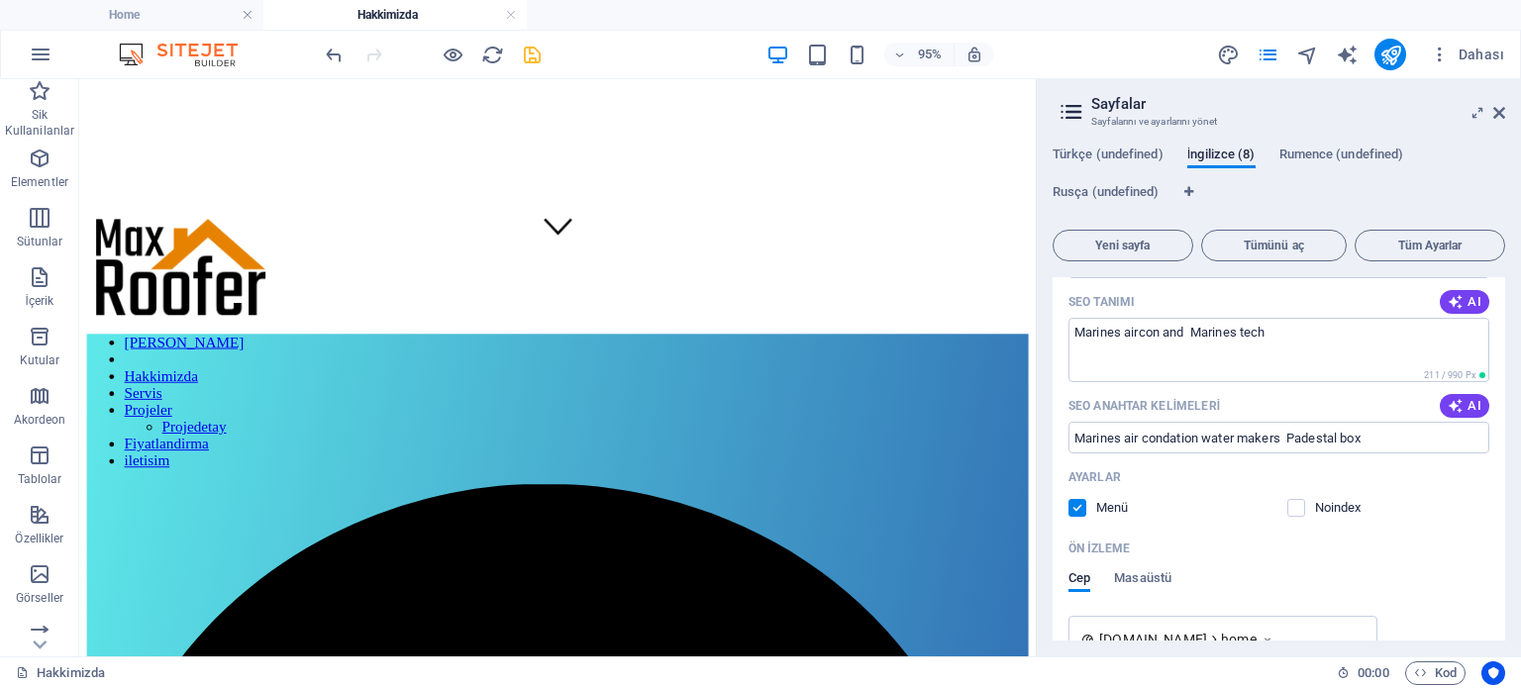
scroll to position [160, 0]
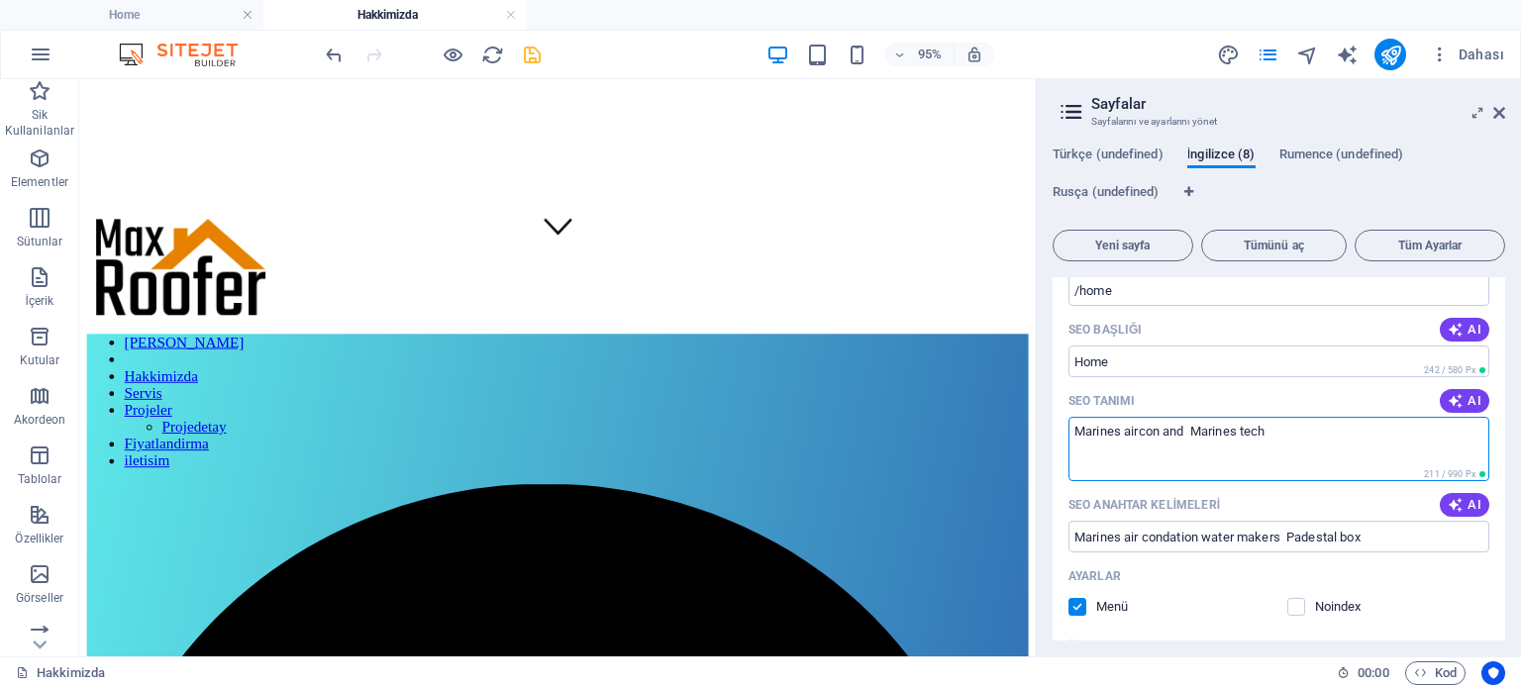
drag, startPoint x: 1365, startPoint y: 515, endPoint x: 1057, endPoint y: 457, distance: 313.2
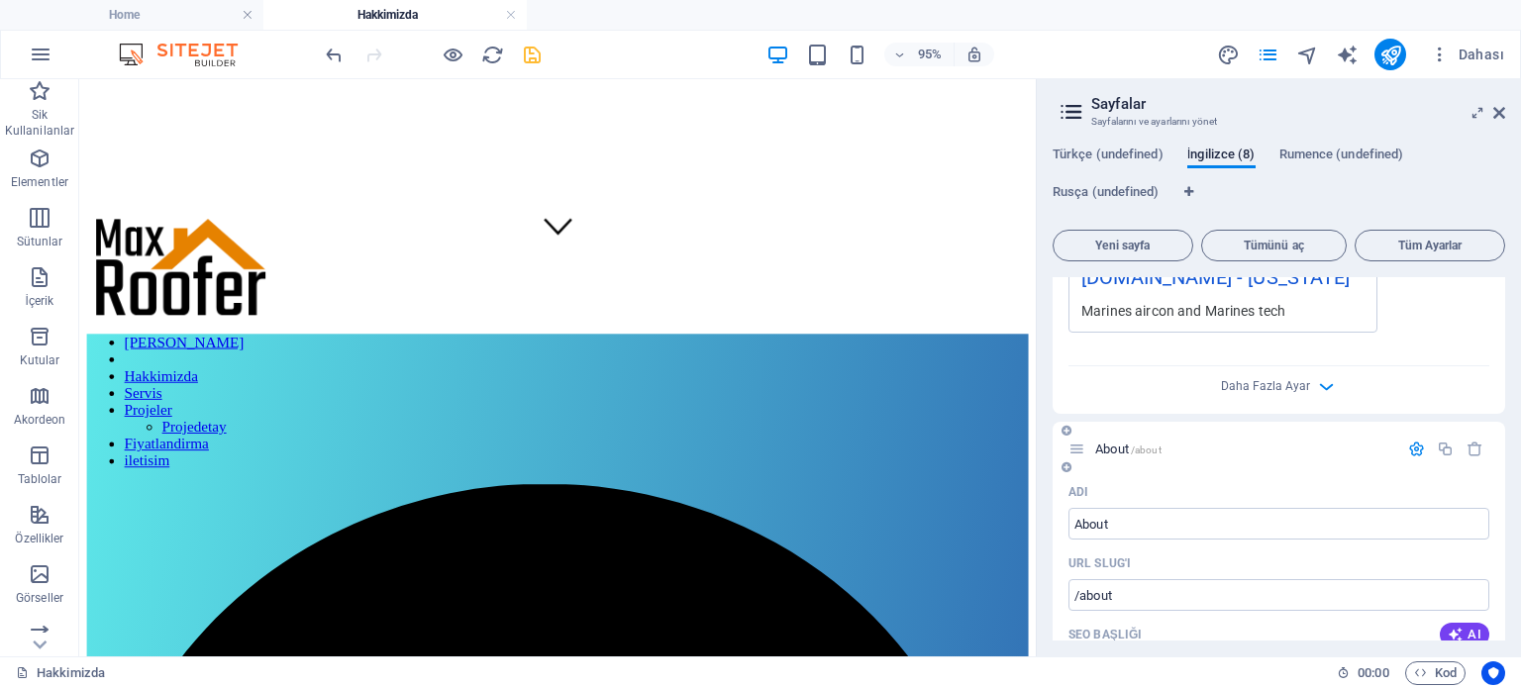
scroll to position [854, 0]
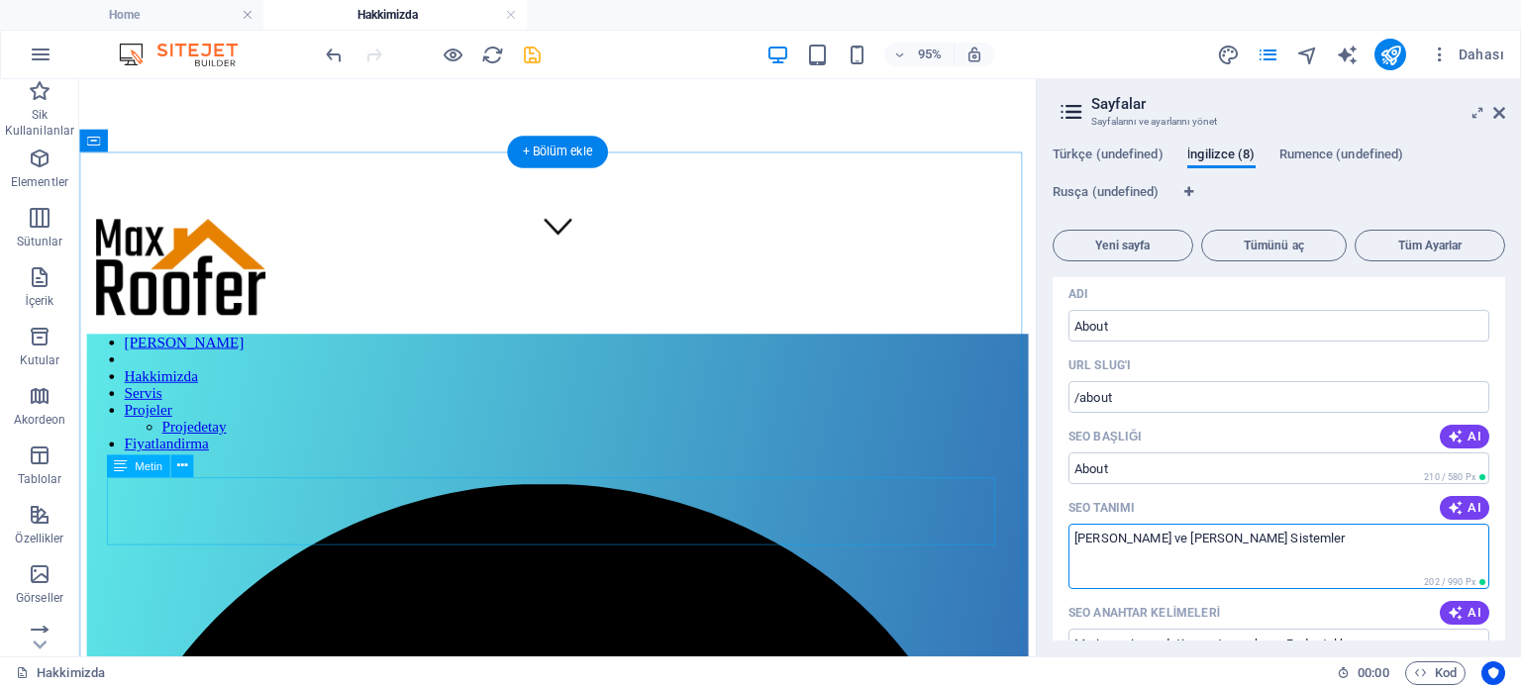
drag, startPoint x: 1341, startPoint y: 626, endPoint x: 997, endPoint y: 565, distance: 348.8
paste textarea "es aircon and Marines tech"
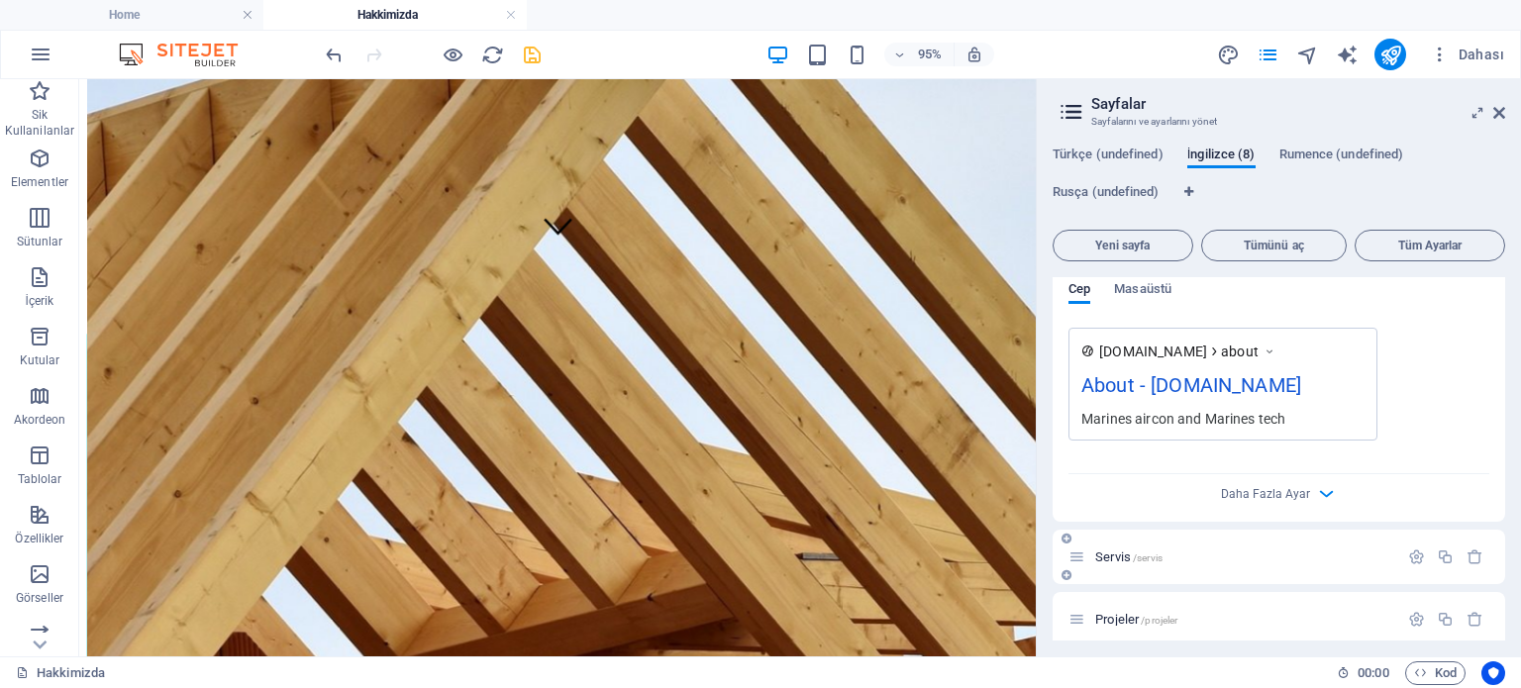
scroll to position [1448, 0]
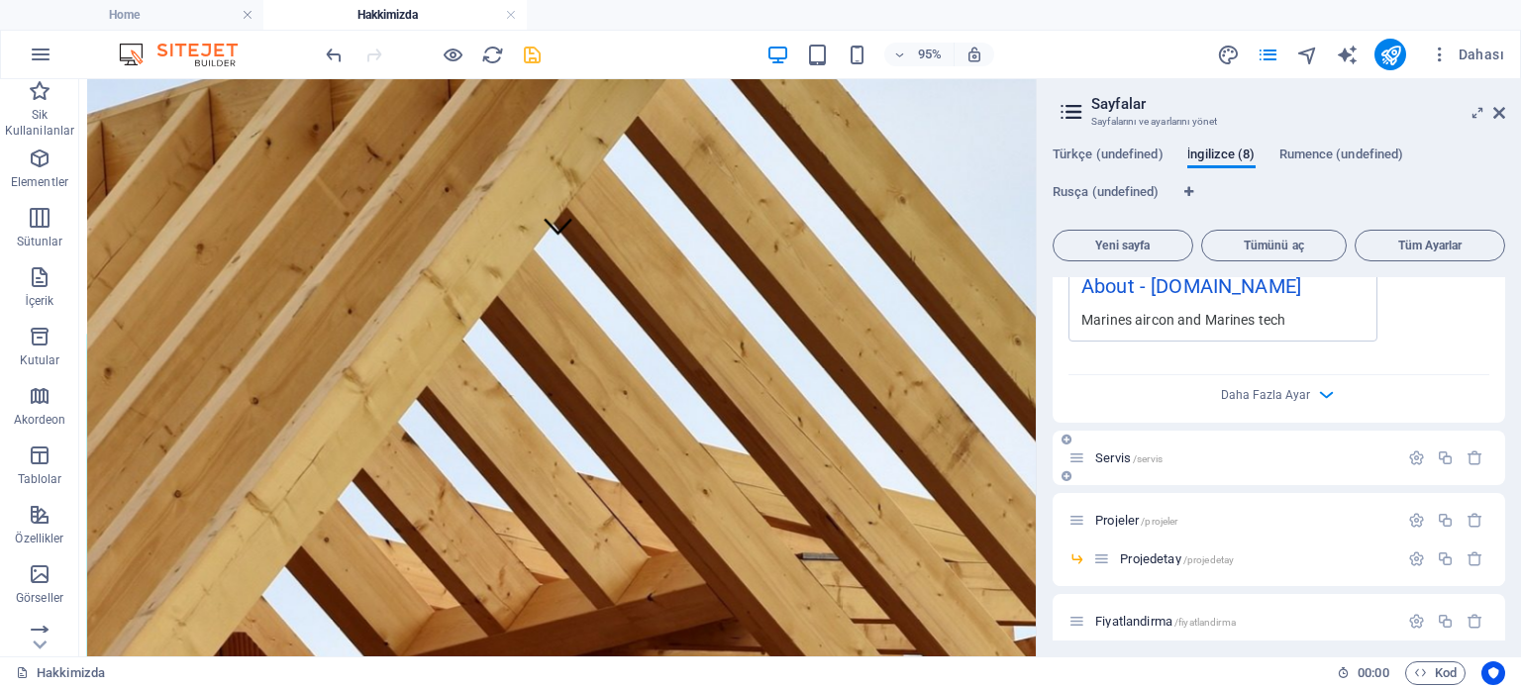
type textarea "Marines aircon and Marines tech"
click at [1259, 463] on div "Servis /servis" at bounding box center [1233, 458] width 330 height 23
click at [1411, 454] on icon "button" at bounding box center [1416, 458] width 17 height 17
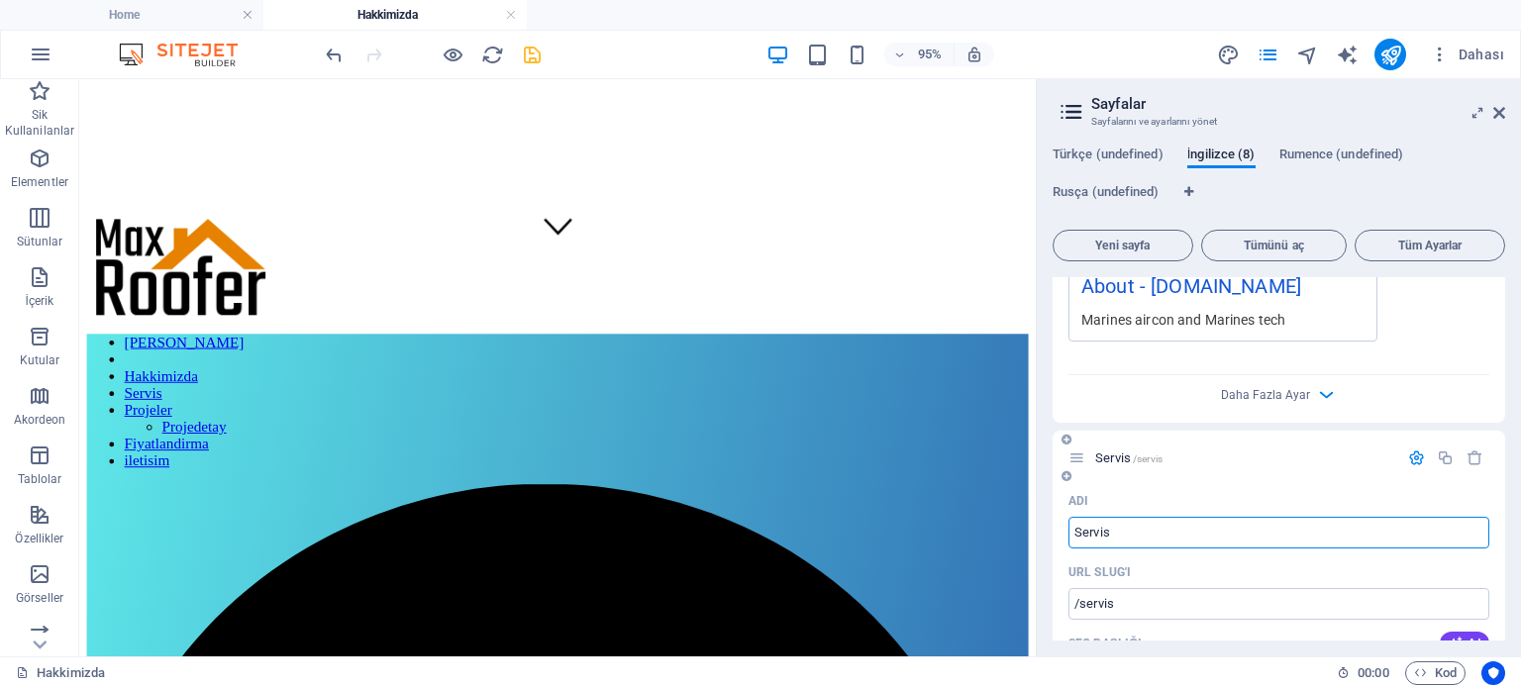
drag, startPoint x: 1123, startPoint y: 534, endPoint x: 1103, endPoint y: 532, distance: 19.9
click at [1103, 532] on input "Servis" at bounding box center [1278, 533] width 421 height 32
type input "Service"
type input "/service"
type input "Service"
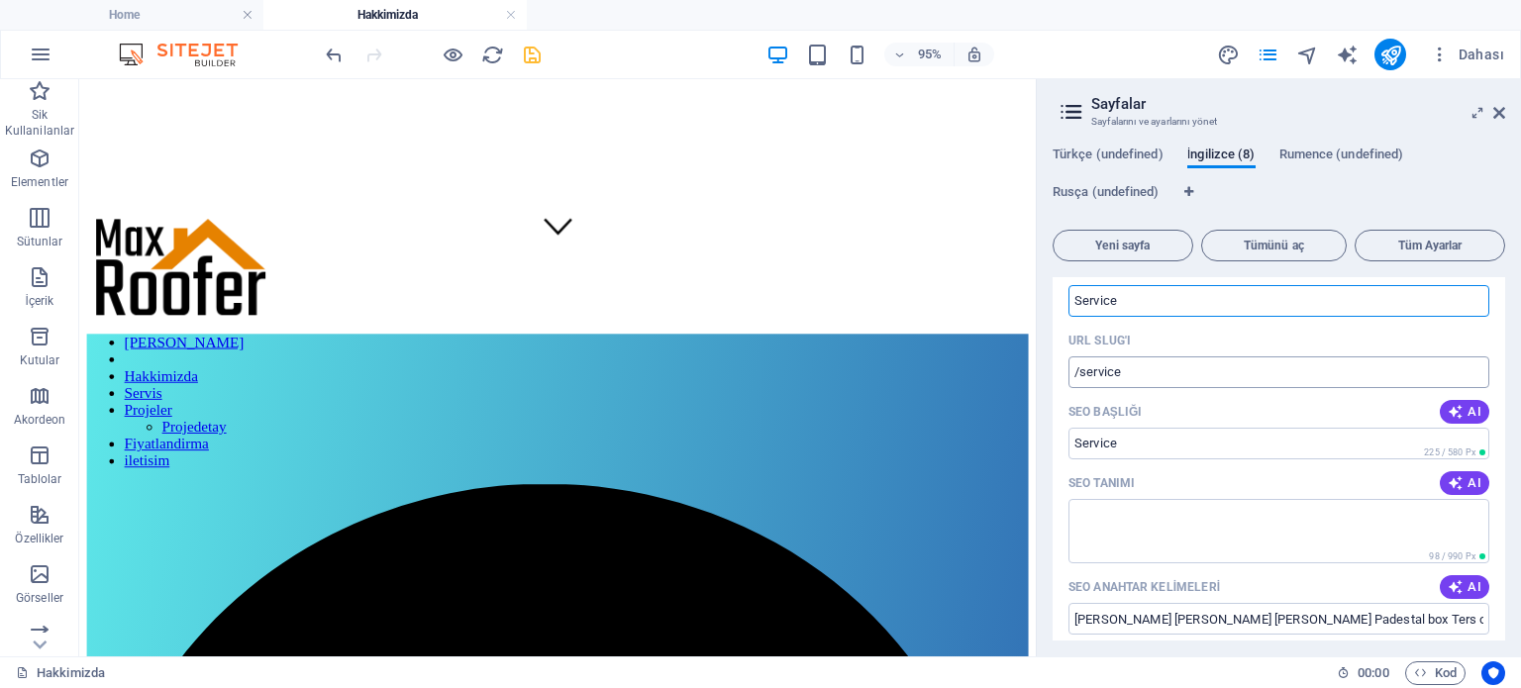
scroll to position [1745, 0]
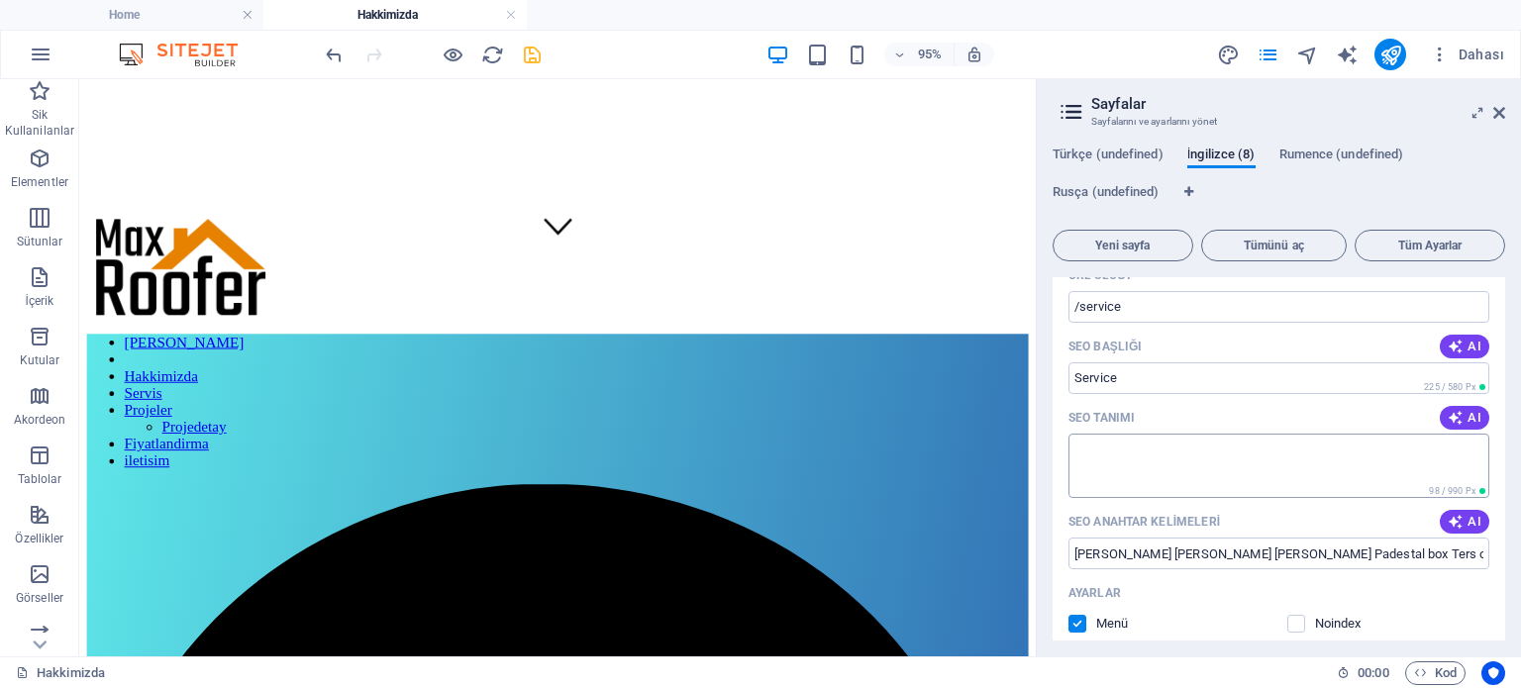
type input "Service"
click at [1216, 464] on textarea "SEO Tanımı" at bounding box center [1278, 466] width 421 height 64
paste textarea "Marines aircon and Marines tech"
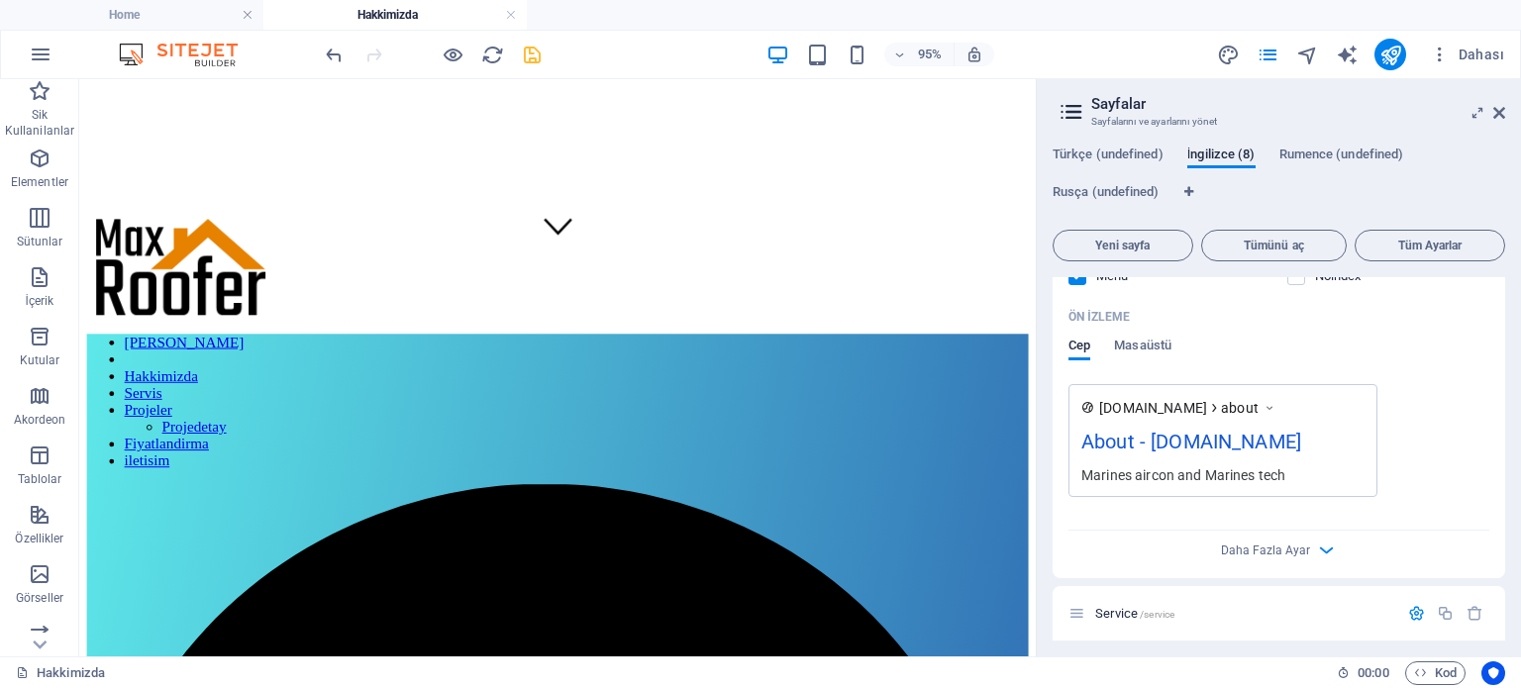
scroll to position [1151, 0]
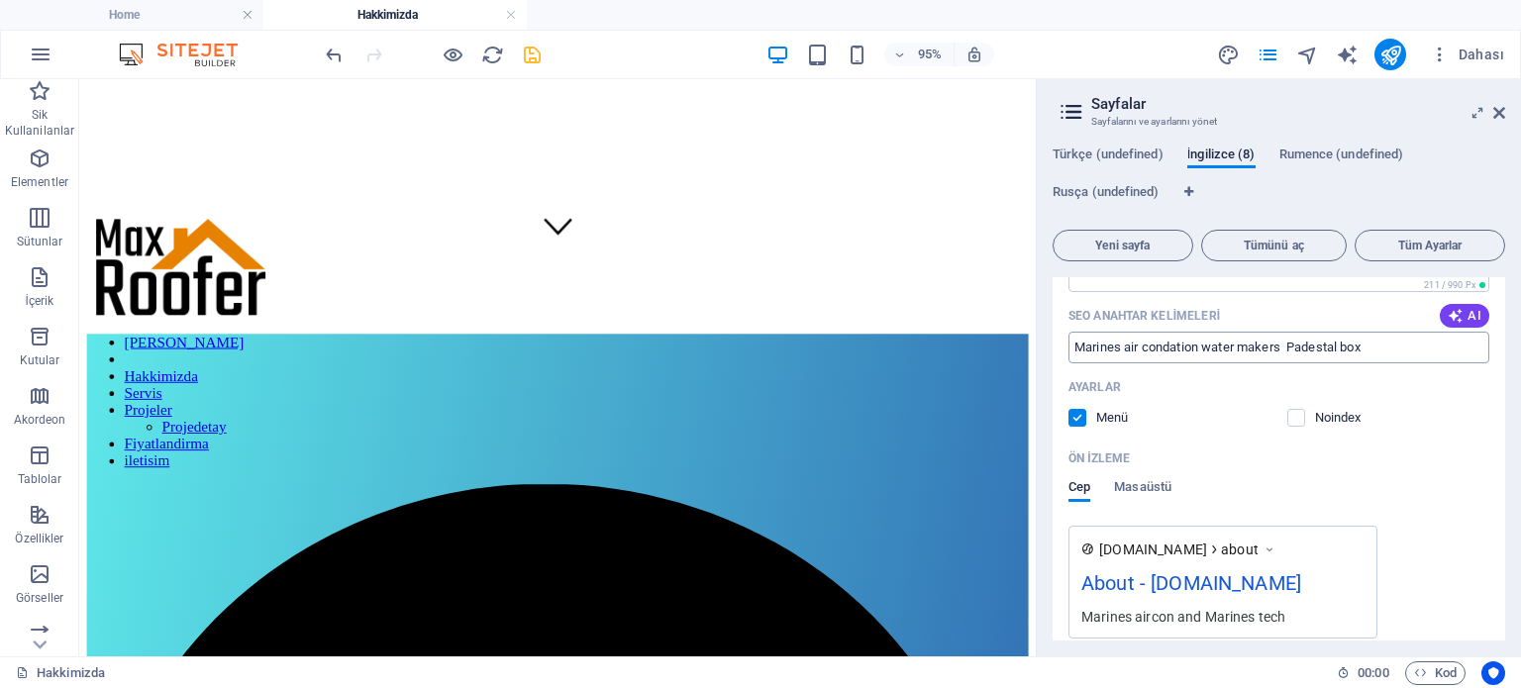
type textarea "Marines aircon and Marines tech"
drag, startPoint x: 1371, startPoint y: 353, endPoint x: 1044, endPoint y: 362, distance: 327.9
click at [1044, 362] on div "Türkçe (undefined) İngilizce (8) Rumence (undefined) Rusça (undefined) Yeni say…" at bounding box center [1279, 394] width 484 height 526
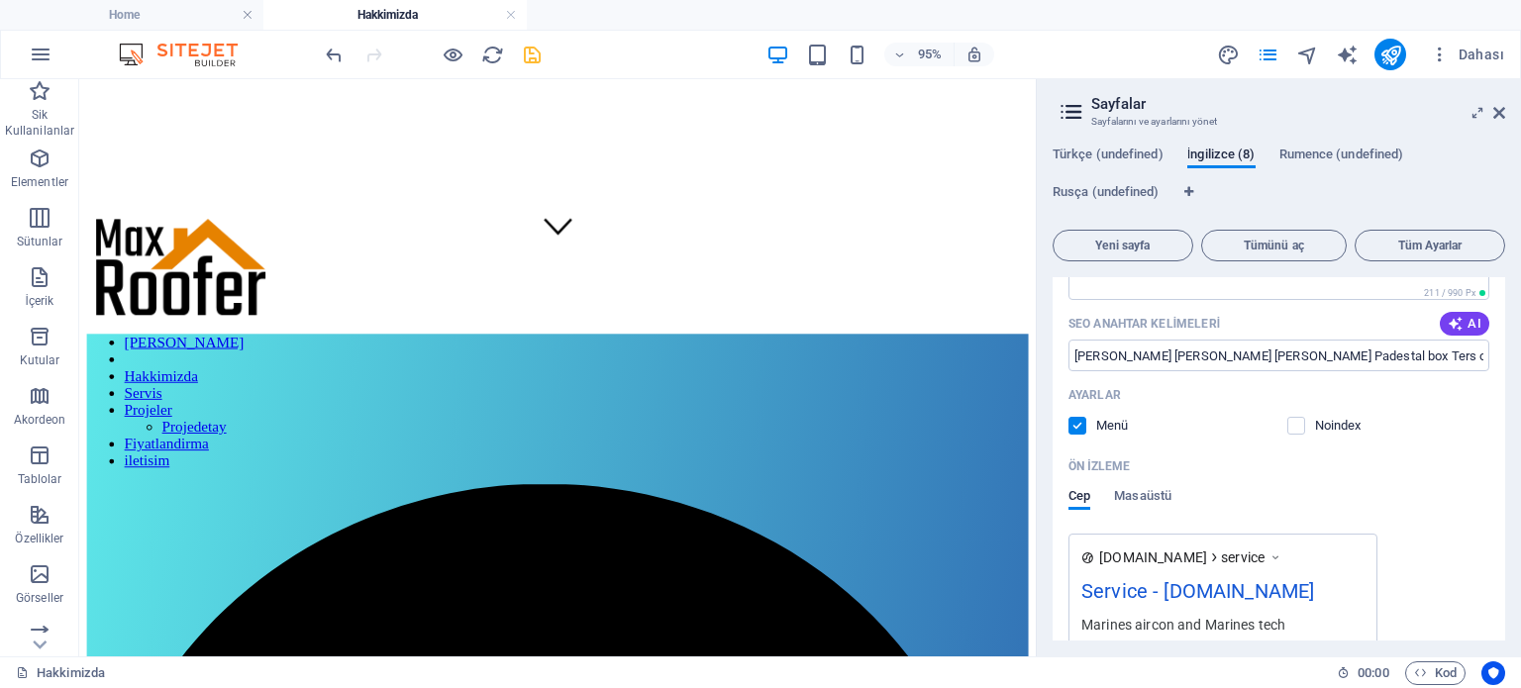
scroll to position [1844, 0]
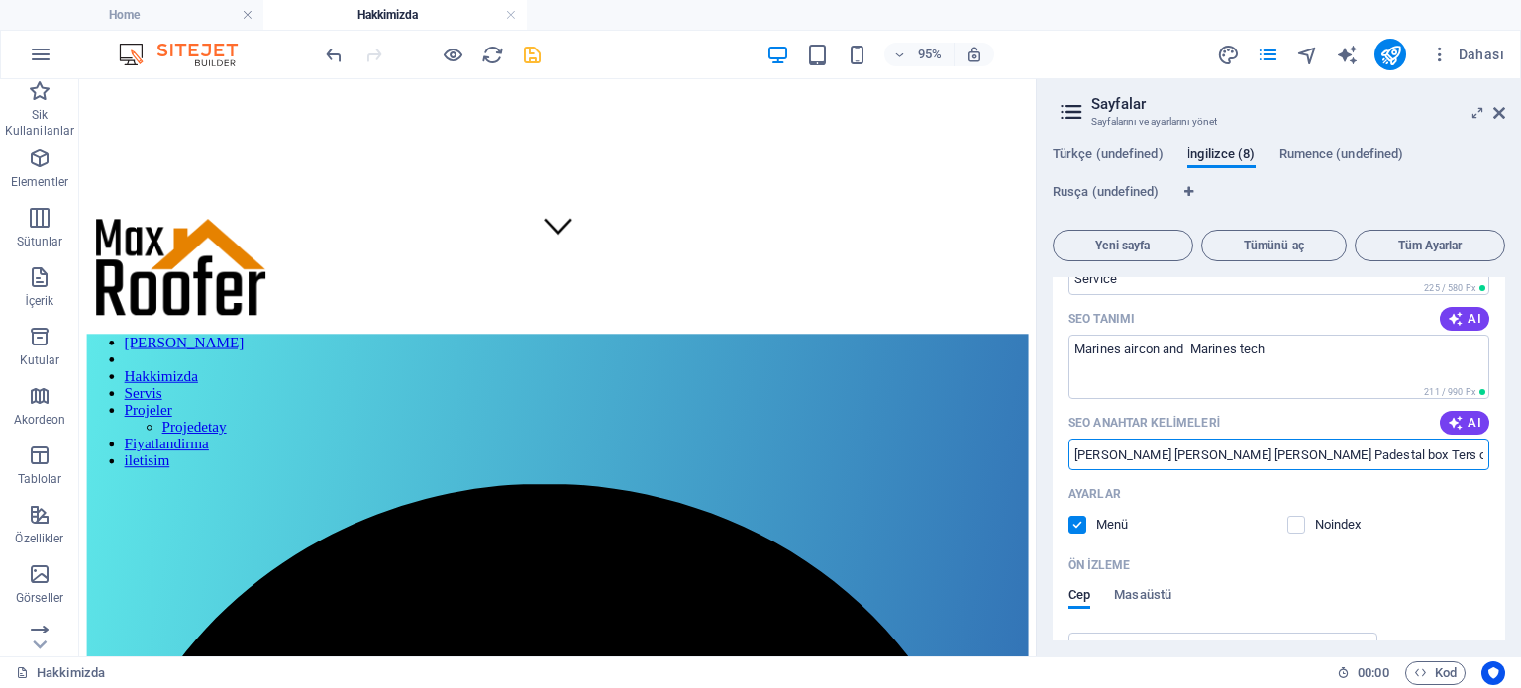
drag, startPoint x: 1452, startPoint y: 454, endPoint x: 1042, endPoint y: 470, distance: 410.2
click at [1042, 470] on div "Türkçe (undefined) İngilizce (8) Rumence (undefined) Rusça (undefined) Yeni say…" at bounding box center [1279, 394] width 484 height 526
paste input "es air condation water makers Padestal box"
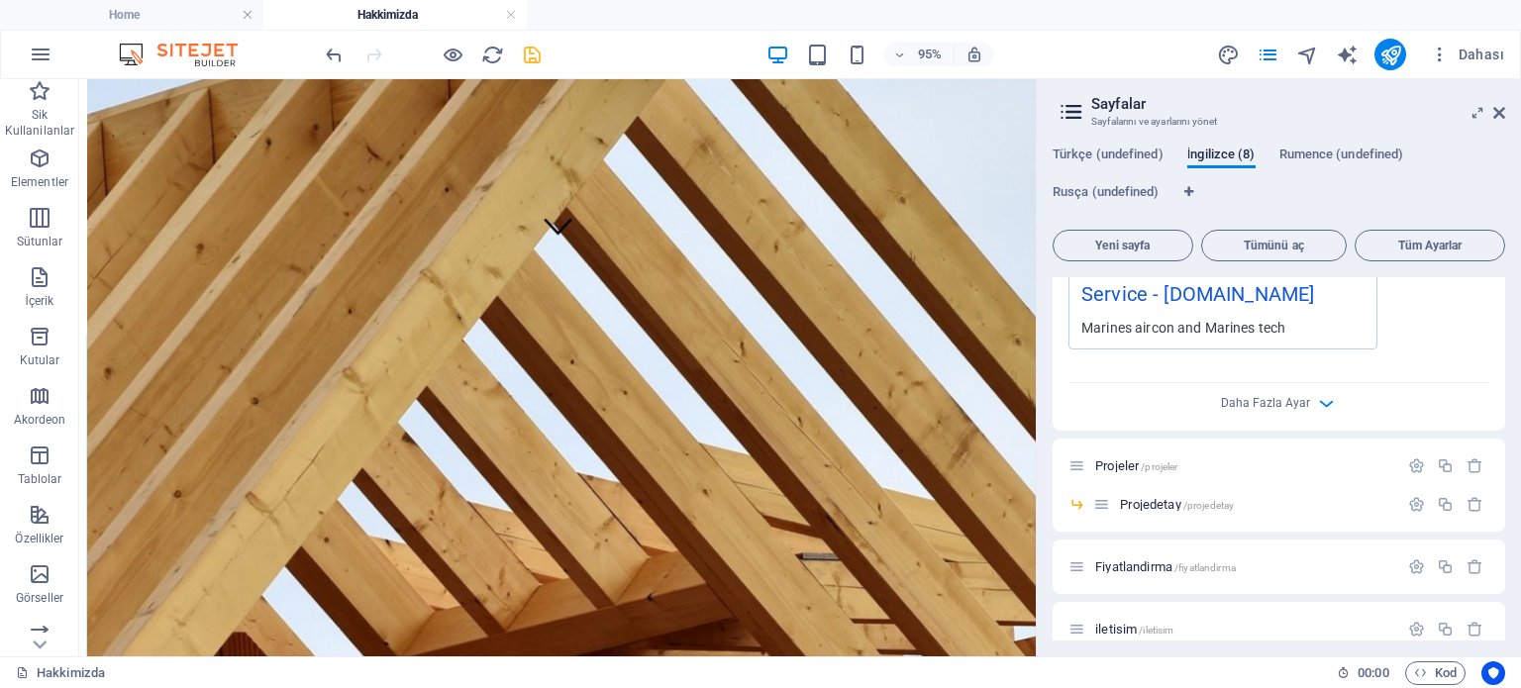
scroll to position [2325, 0]
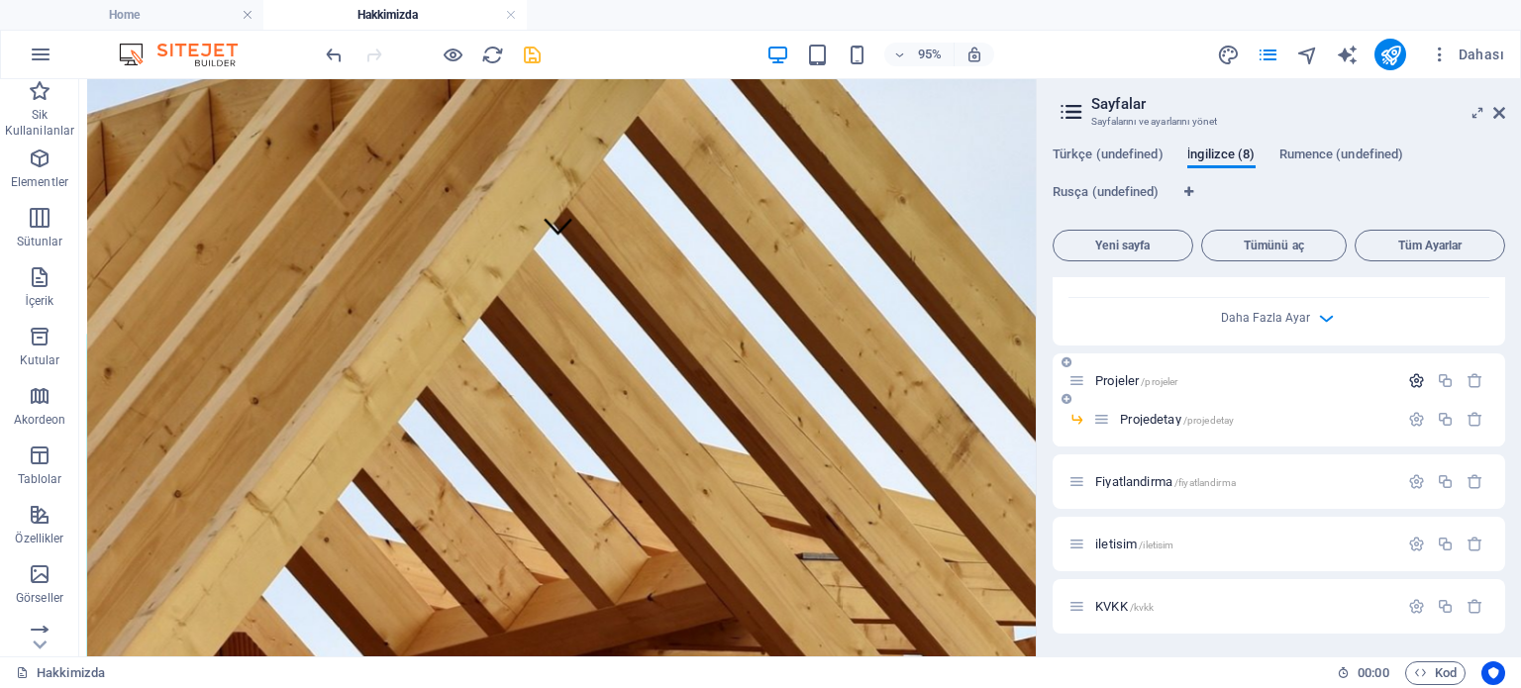
type input "Marines air condation water makers Padestal box"
click at [1415, 375] on icon "button" at bounding box center [1416, 380] width 17 height 17
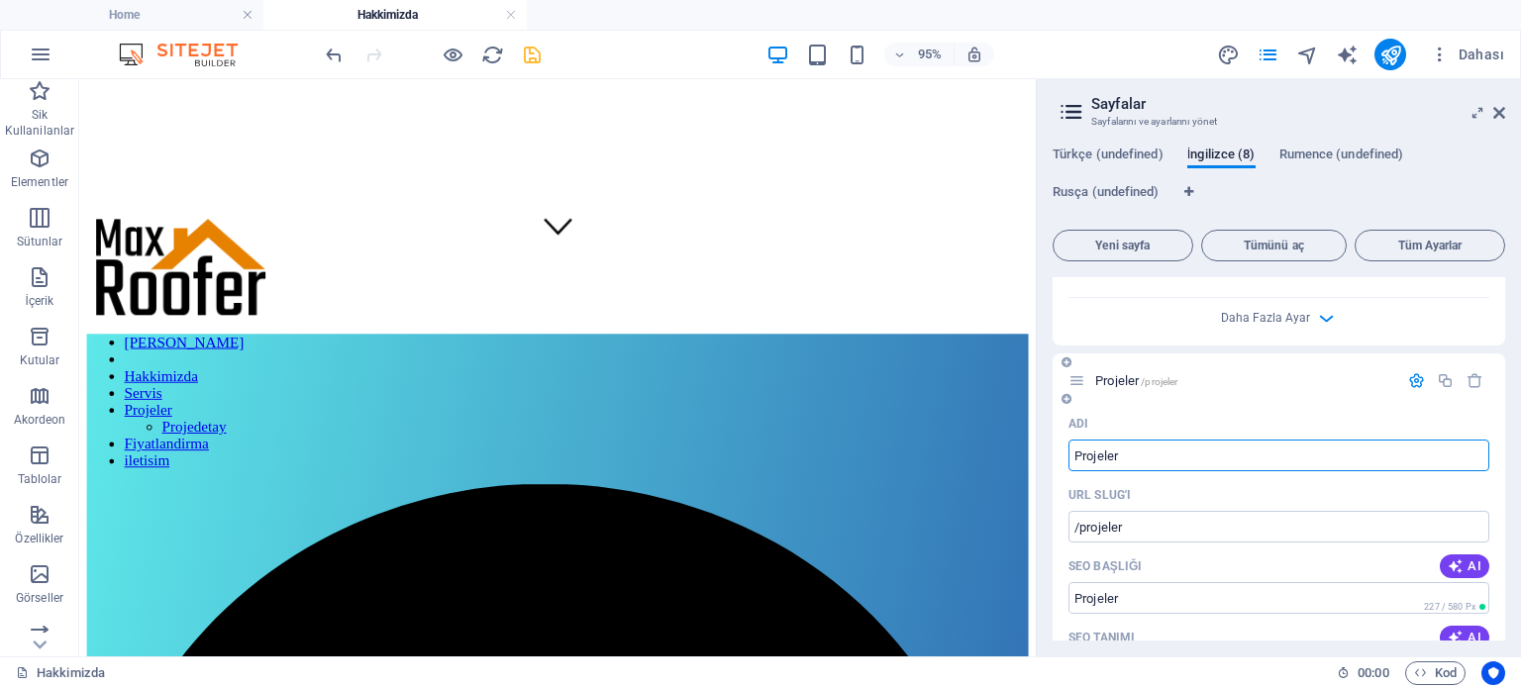
click at [1106, 456] on input "Projeler" at bounding box center [1278, 456] width 421 height 32
type input "Proje"
type input "/proje"
type input "Proje"
type input "Pro"
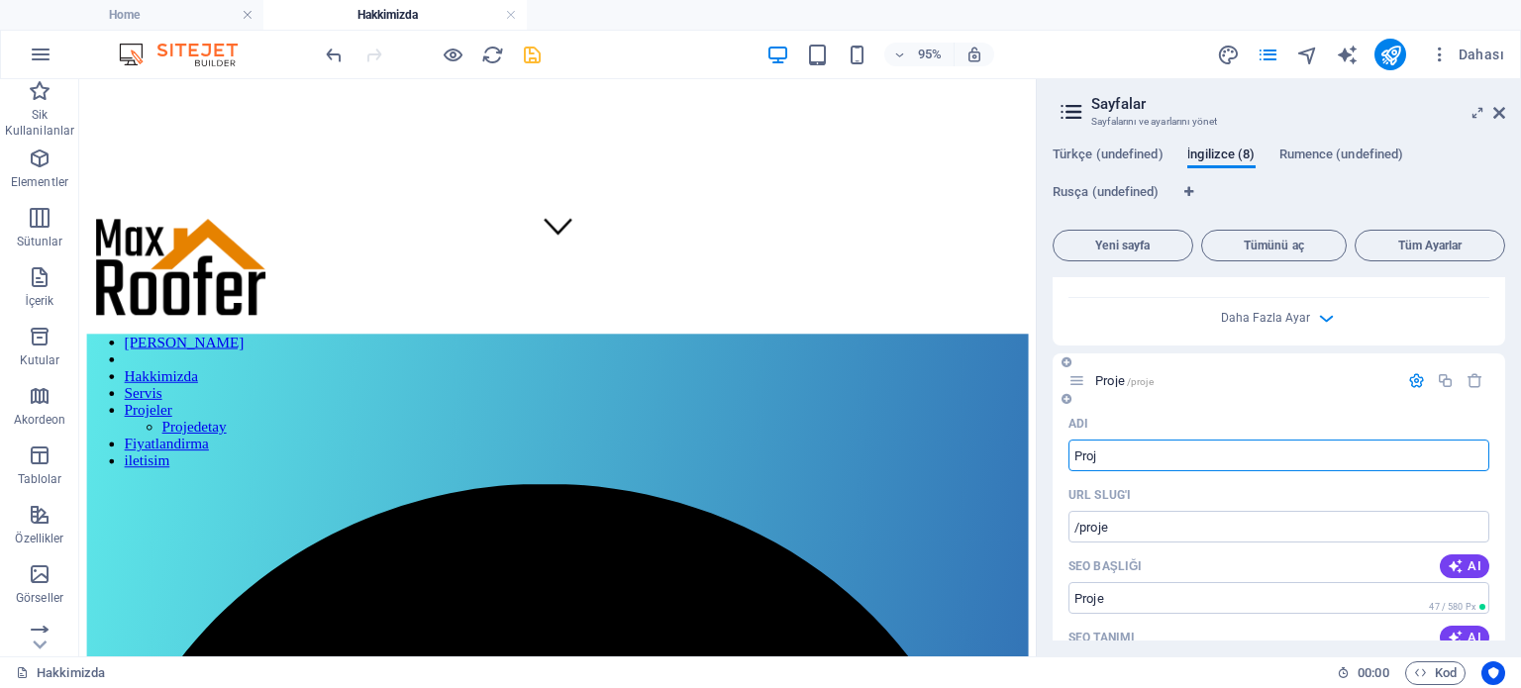
type input "/proj"
type input "Proj"
type input "Pro"
type input "/pro"
type input "Pro"
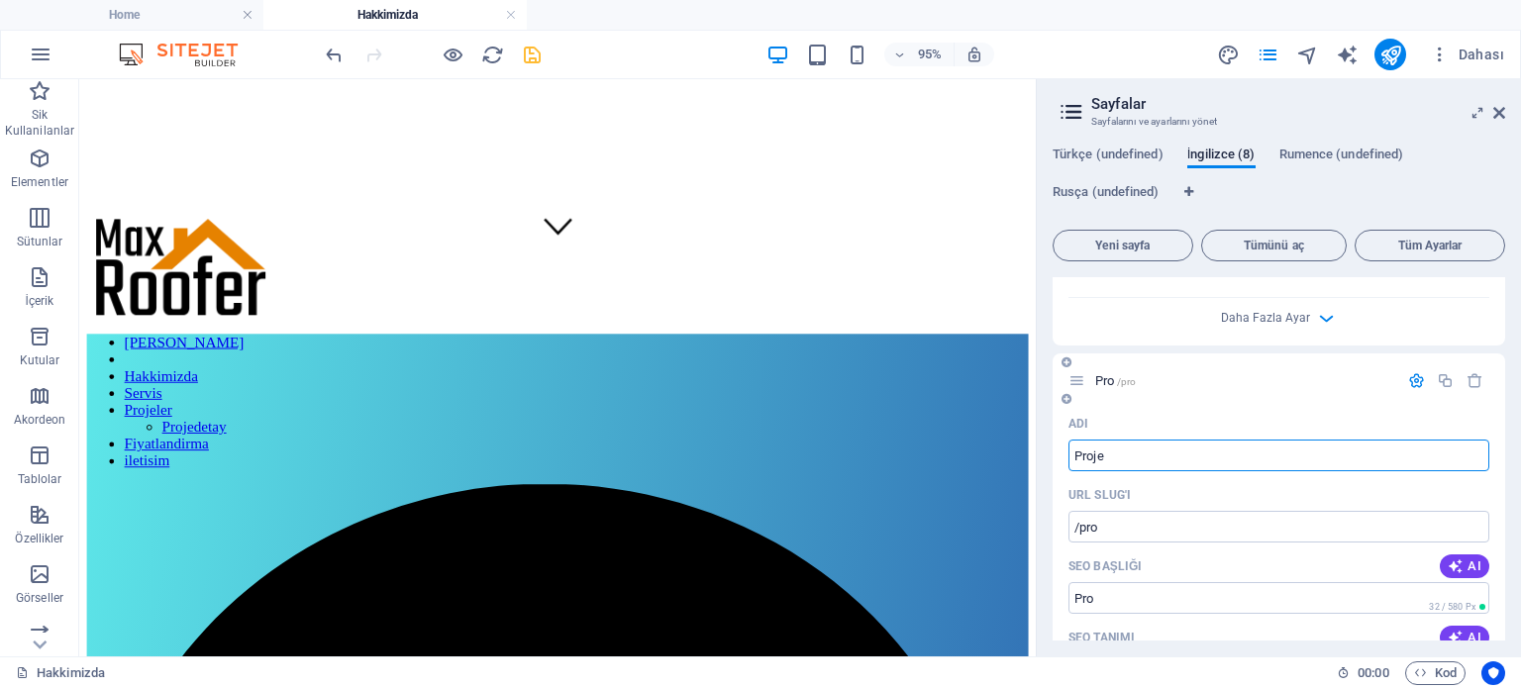
type input "Proje"
type input "/proje"
type input "Proje"
type input "Projecht"
type input "/projecht"
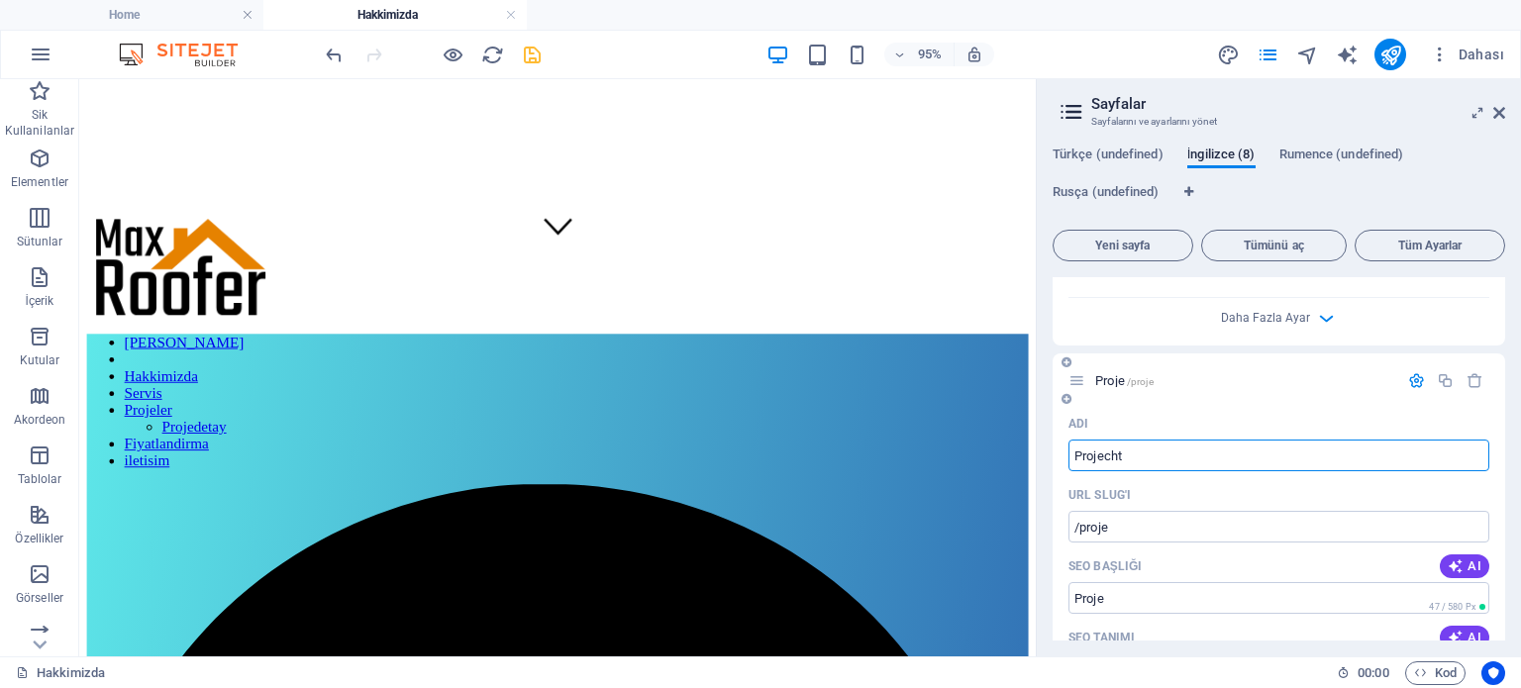
type input "Projecht"
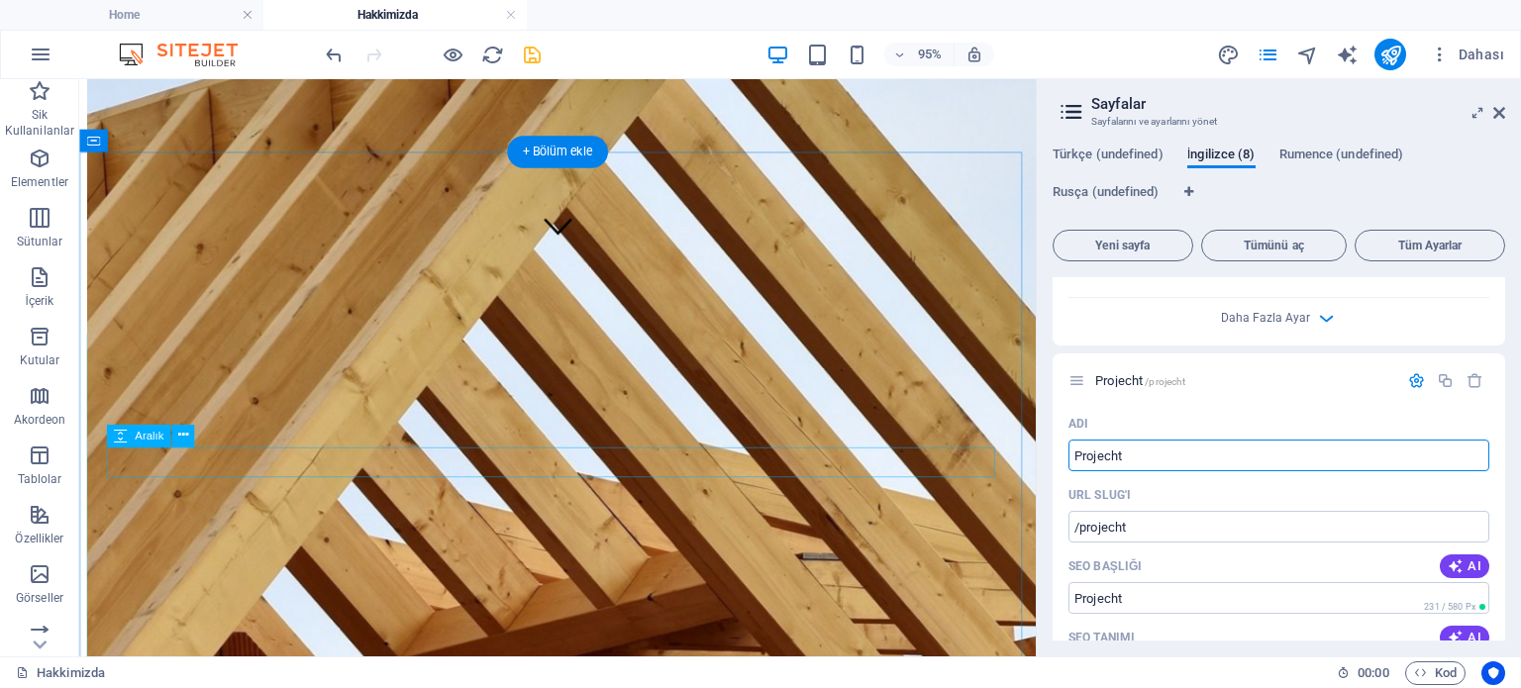
drag, startPoint x: 1236, startPoint y: 534, endPoint x: 1028, endPoint y: 478, distance: 215.2
paste input "projects"
type input "projects"
type input "/projects"
type input "projects"
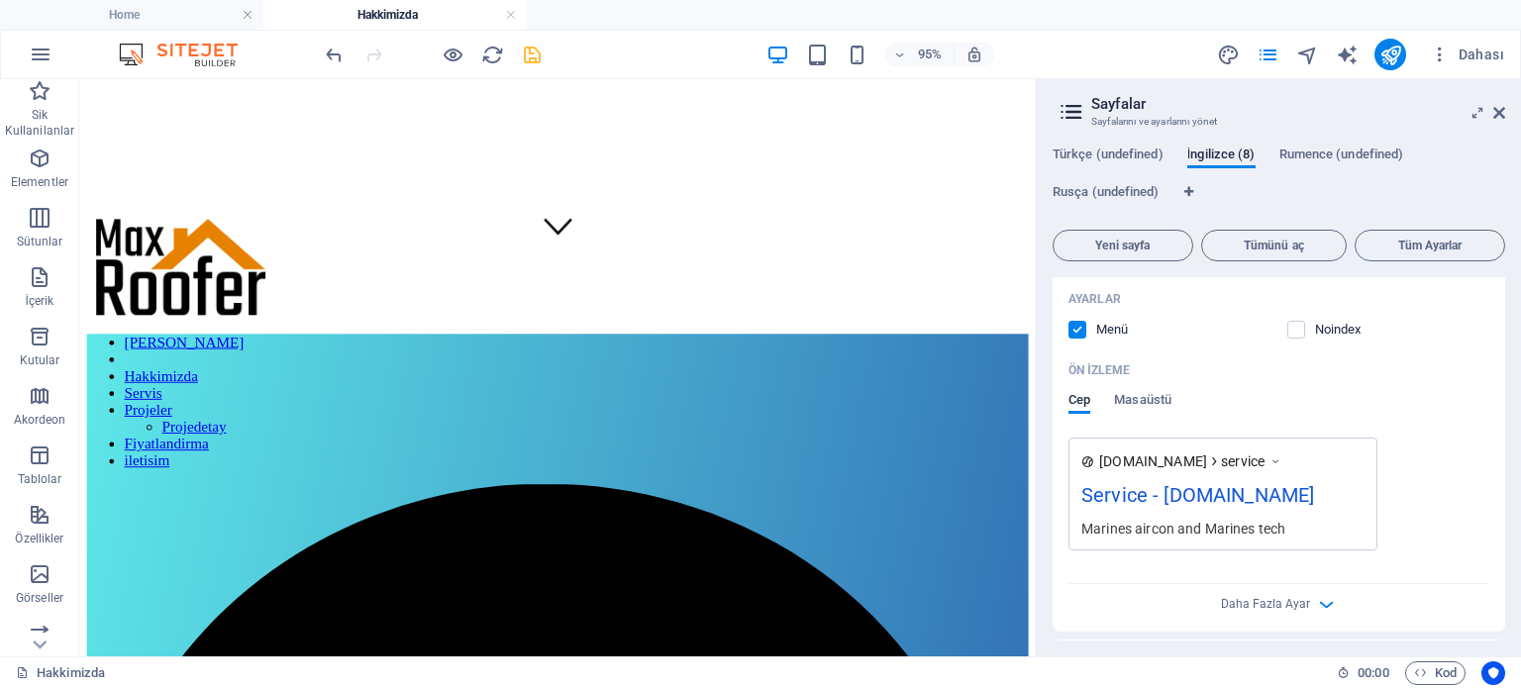
scroll to position [1929, 0]
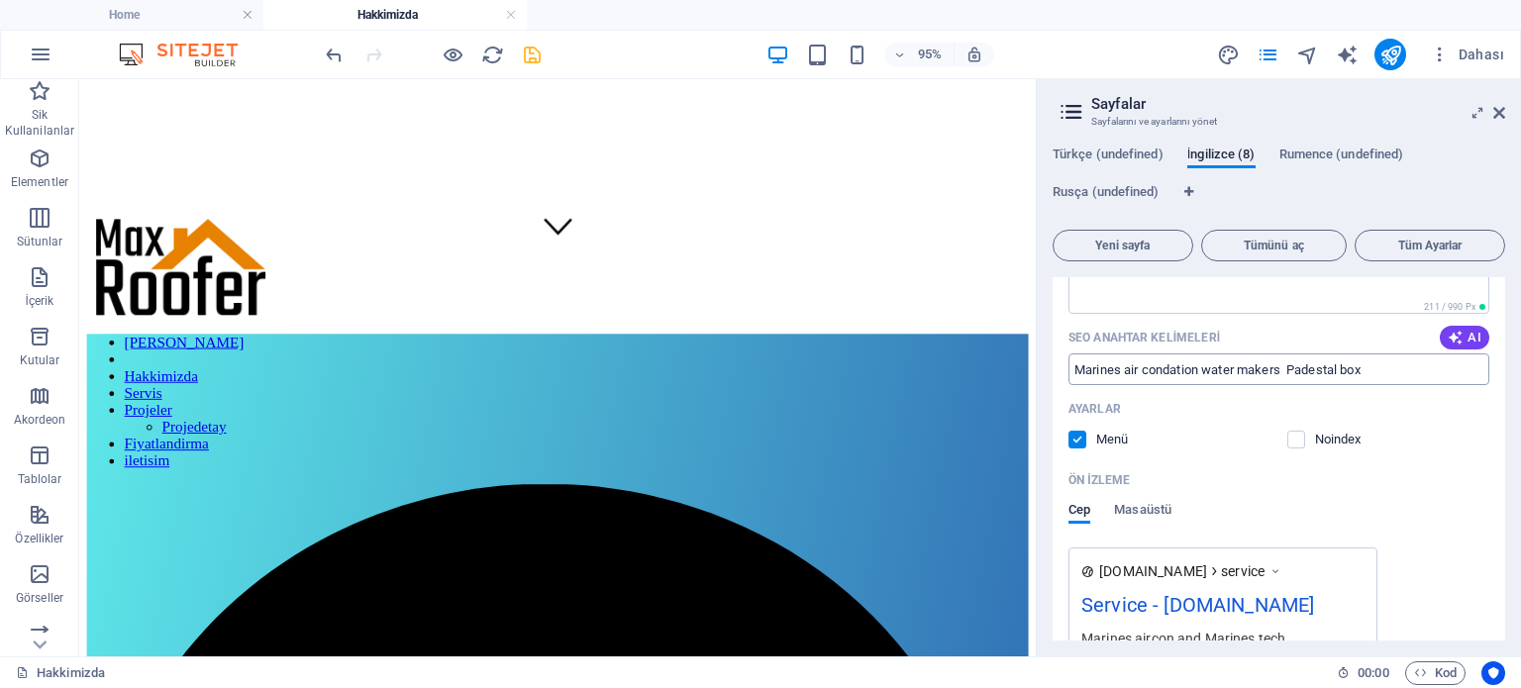
type input "projects"
drag, startPoint x: 1455, startPoint y: 452, endPoint x: 1055, endPoint y: 394, distance: 403.1
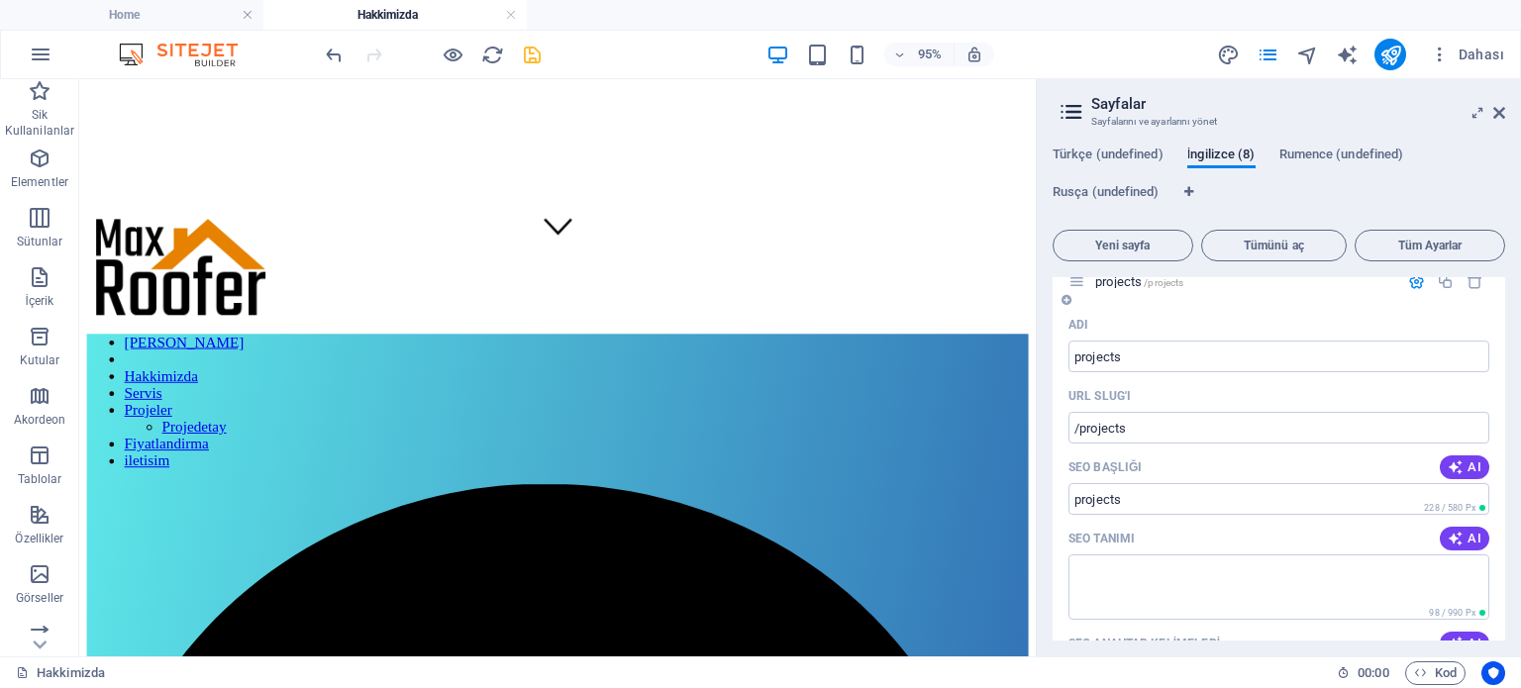
scroll to position [2622, 0]
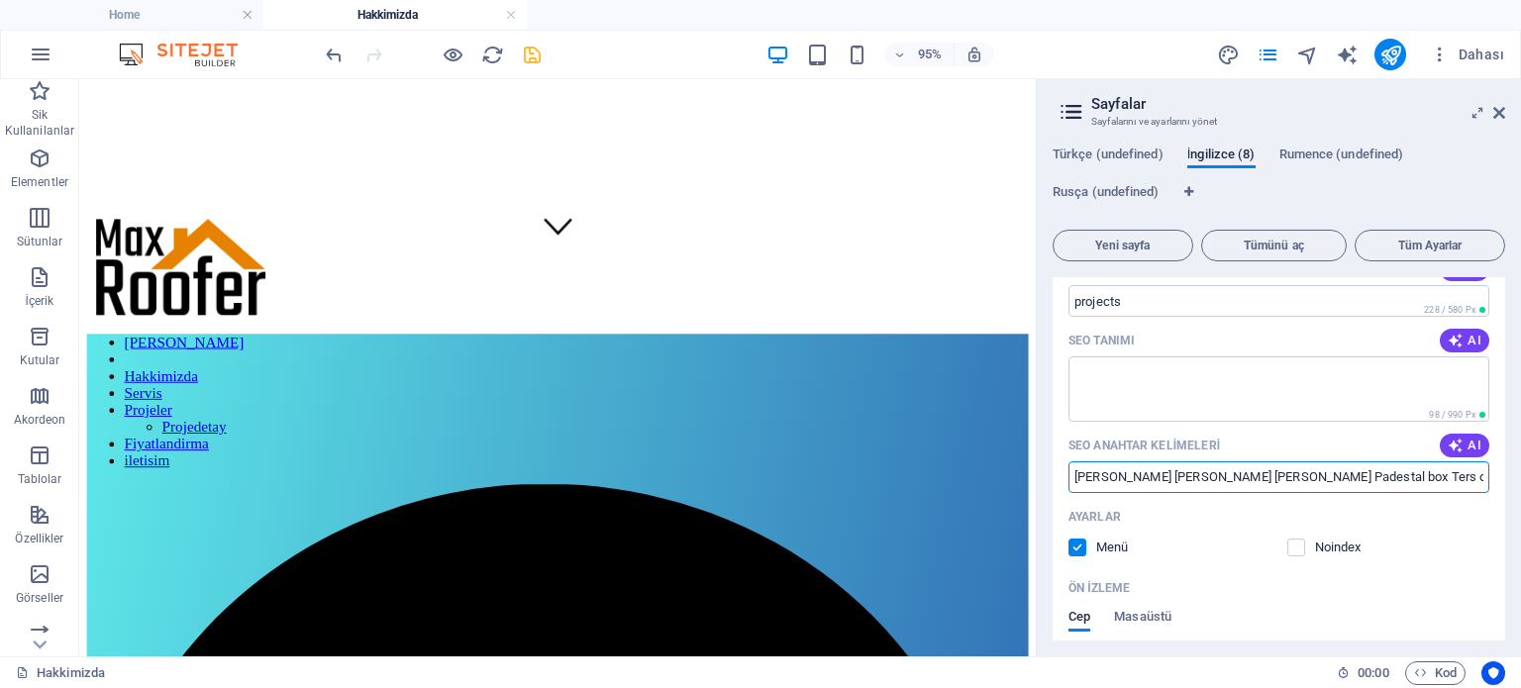
click at [1324, 466] on input "Marin Klima Marin Su yapıcı Padestal box Ters osmos sistemler" at bounding box center [1278, 477] width 421 height 32
paste input "es air condation water makers Padestal box"
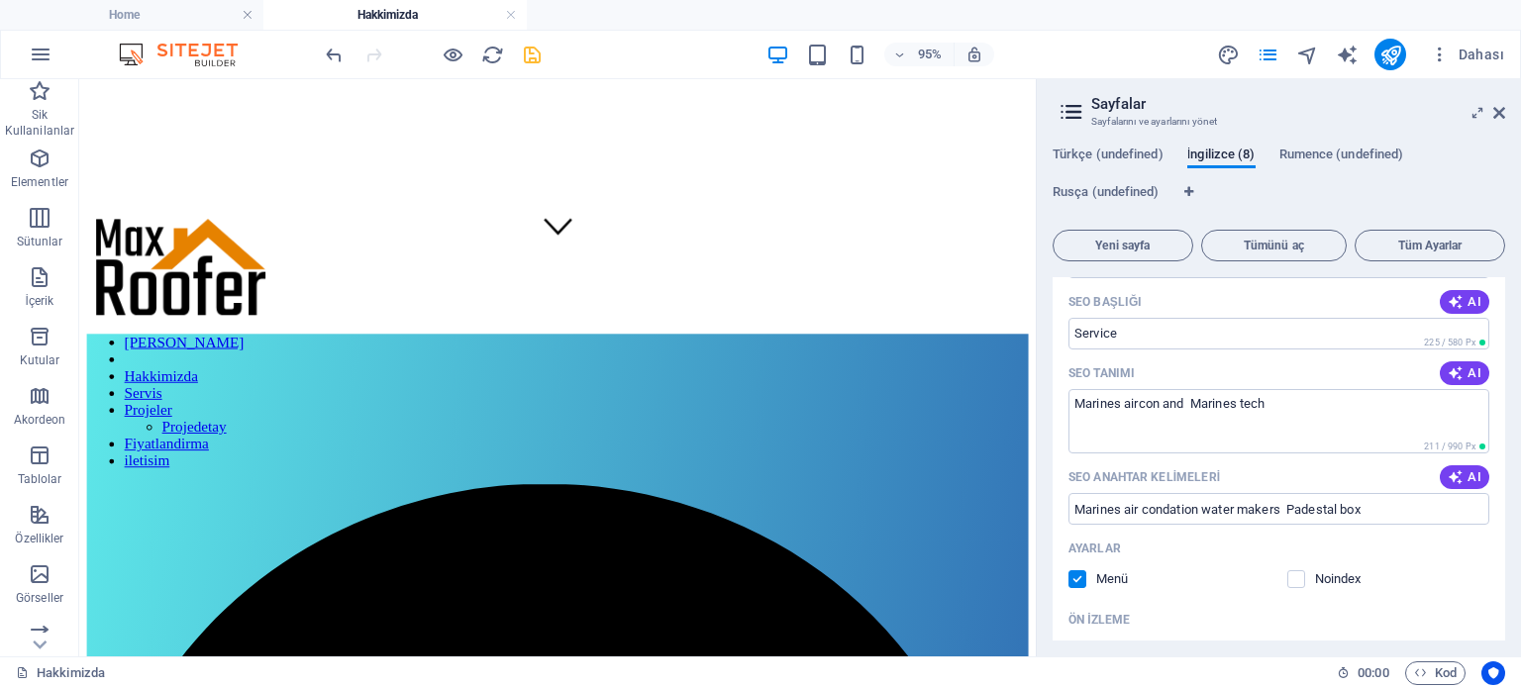
scroll to position [1731, 0]
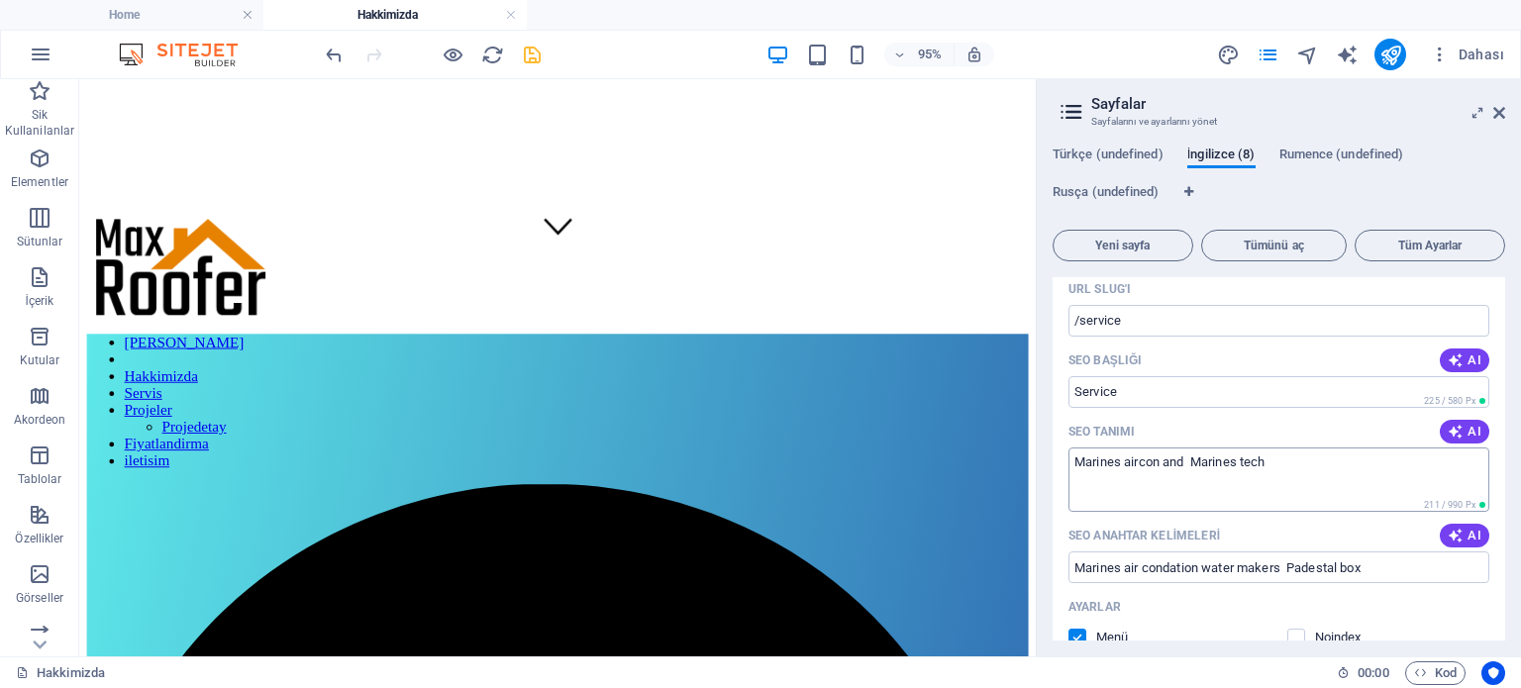
type input "Marines air condation water makers Padestal box"
drag, startPoint x: 1295, startPoint y: 548, endPoint x: 1009, endPoint y: 497, distance: 290.6
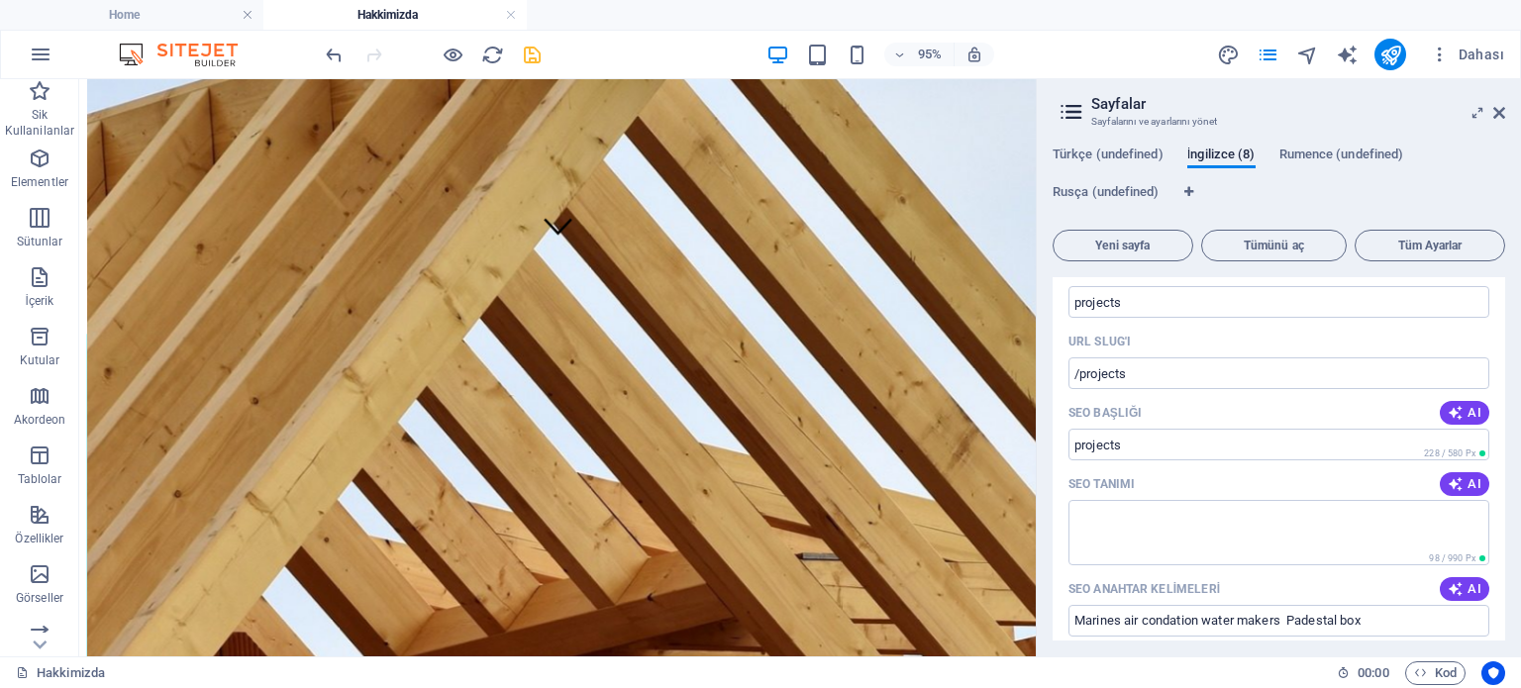
scroll to position [2523, 0]
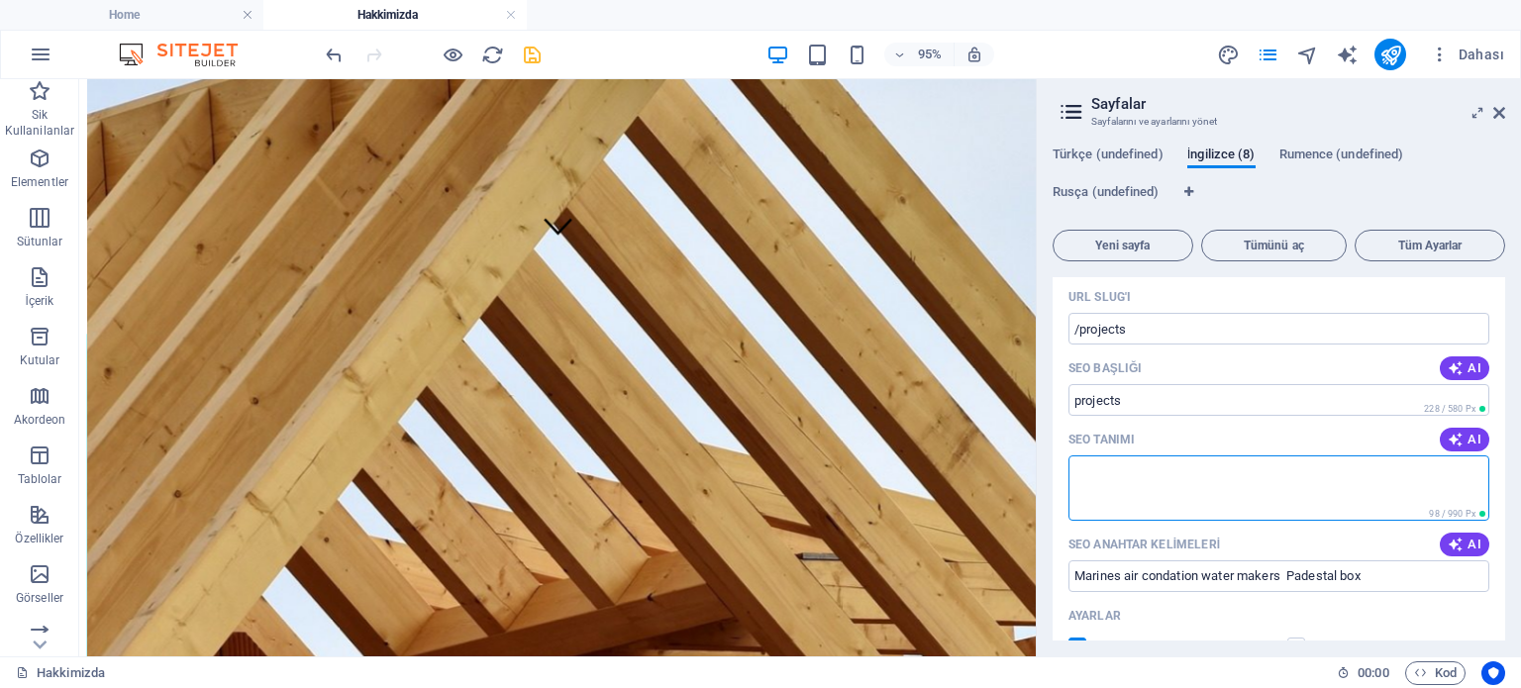
click at [1176, 488] on textarea "SEO Tanımı" at bounding box center [1278, 487] width 421 height 64
paste textarea "Marines aircon and Marines tech"
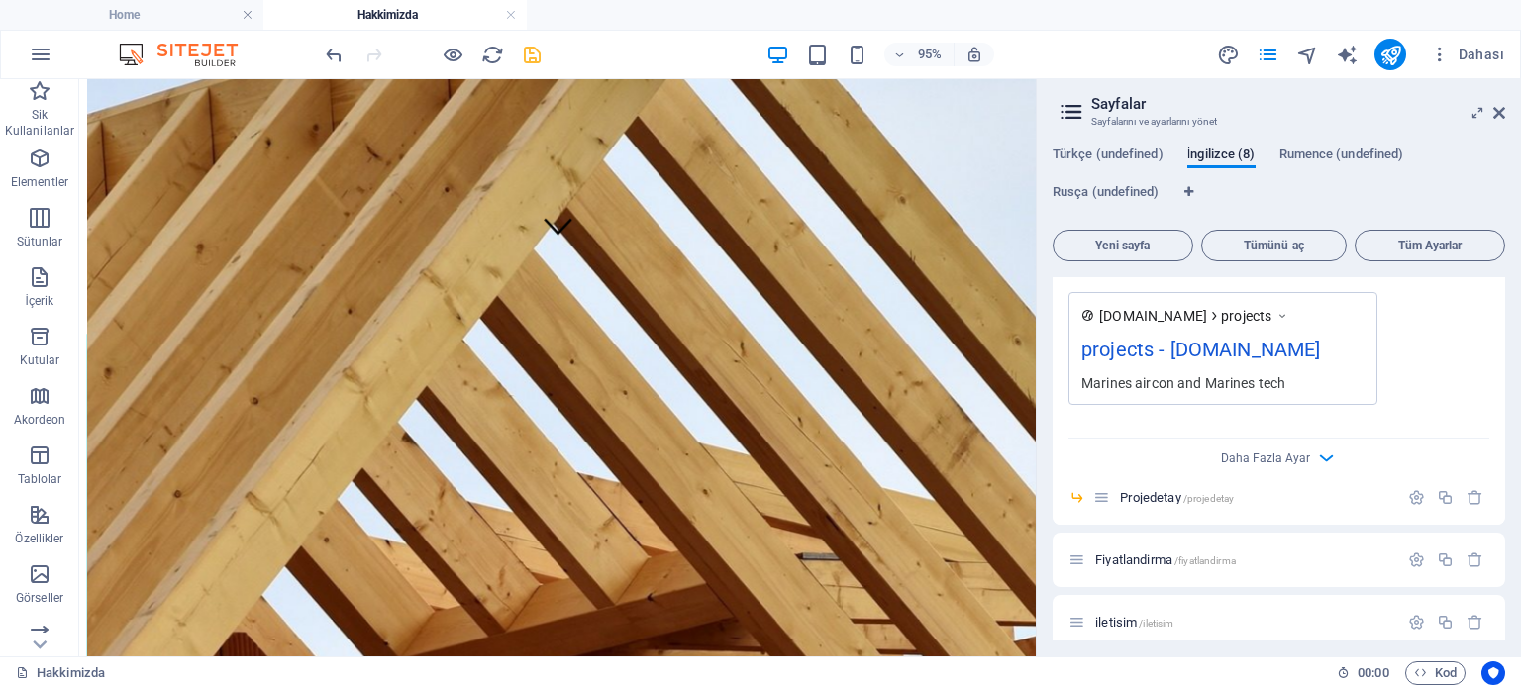
scroll to position [3018, 0]
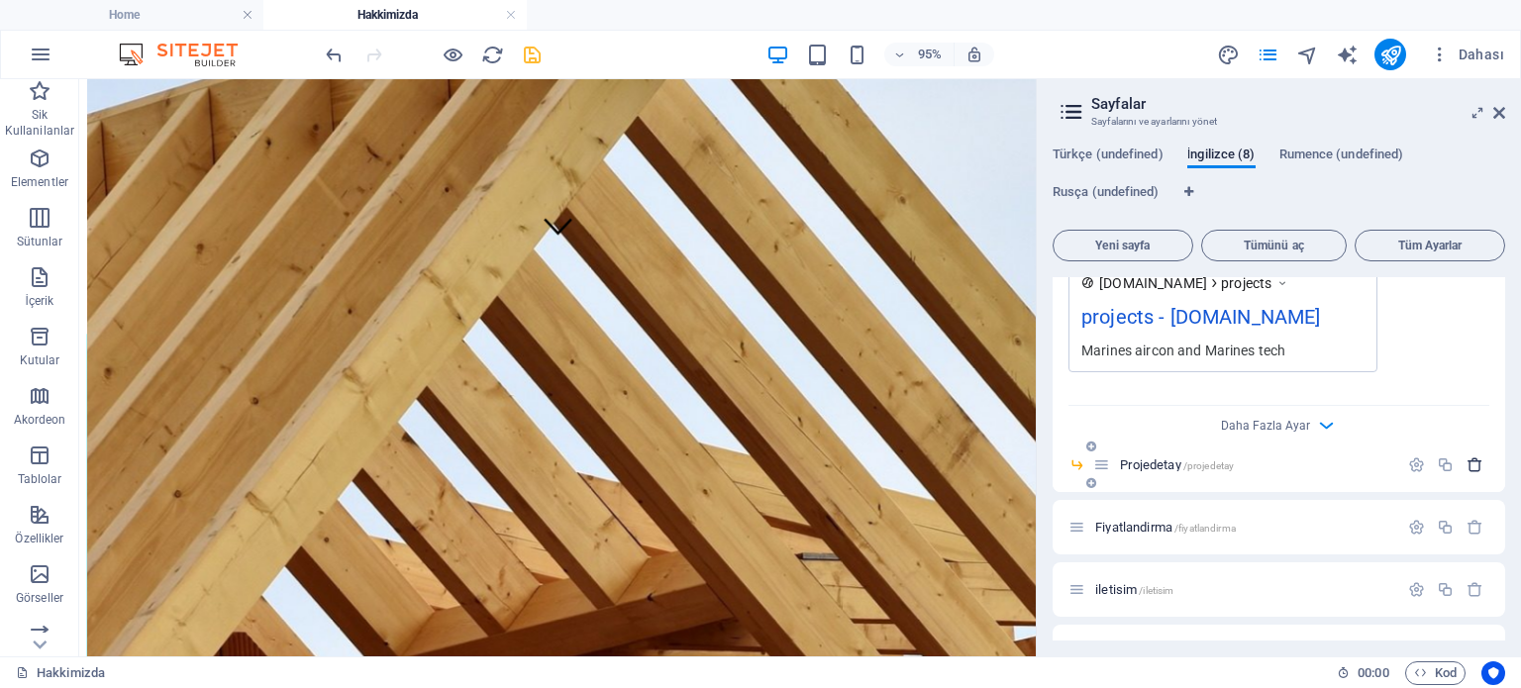
type textarea "Marines aircon and Marines tech"
click at [1466, 464] on icon "button" at bounding box center [1474, 464] width 17 height 17
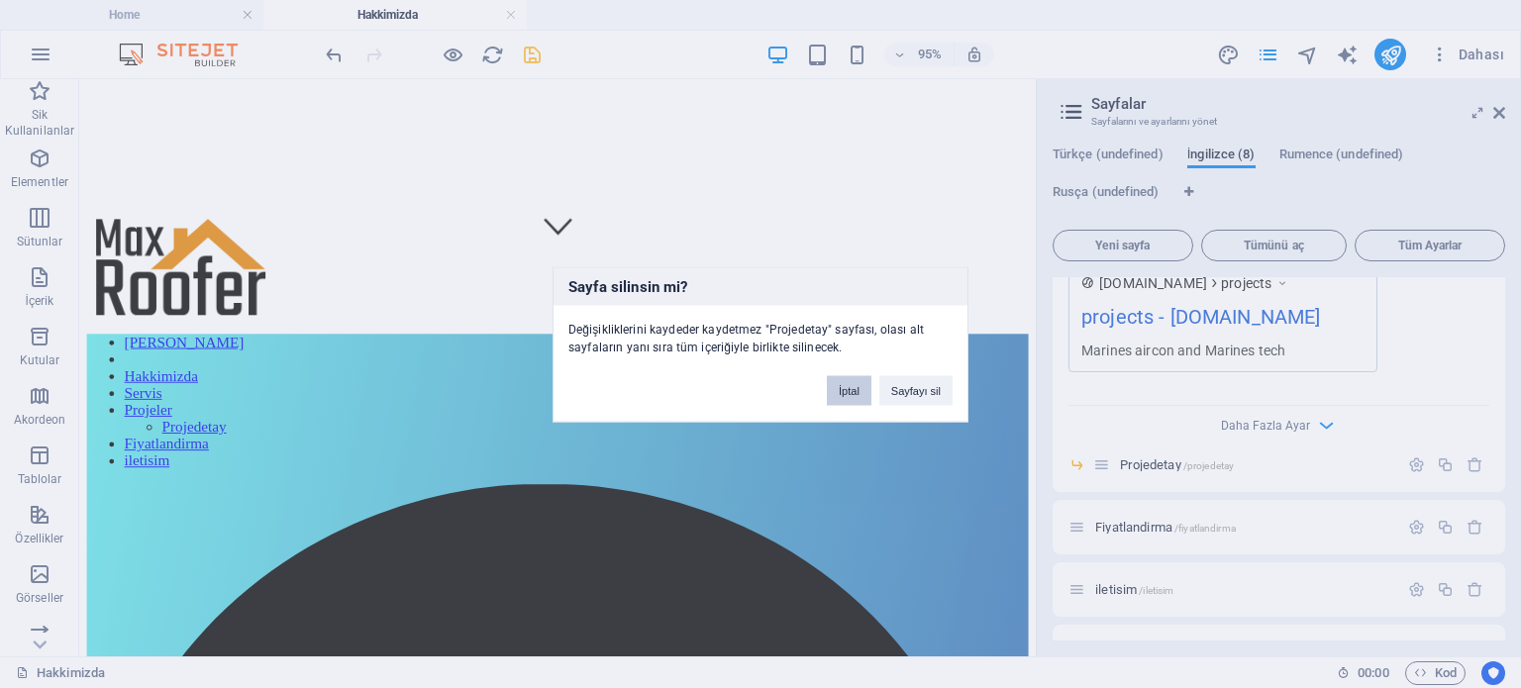
click at [863, 385] on button "İptal" at bounding box center [849, 390] width 45 height 30
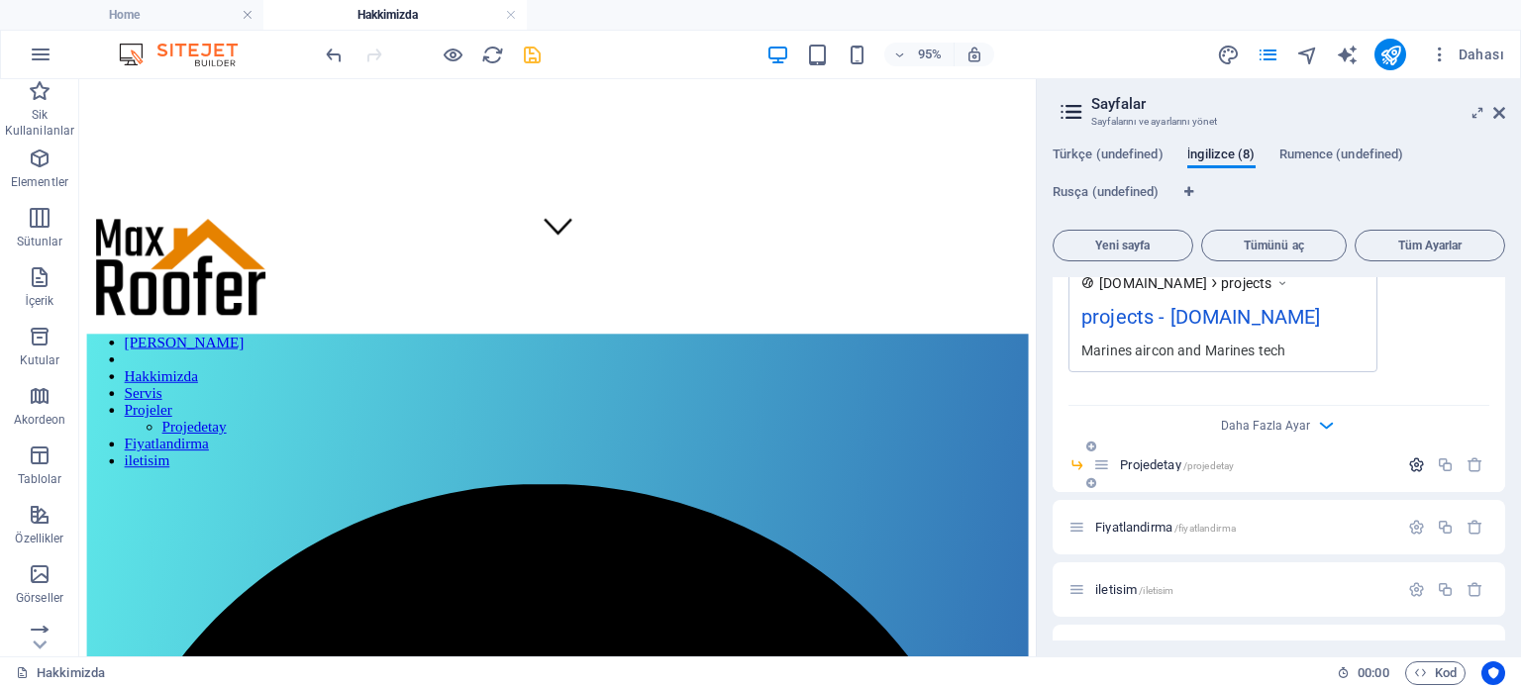
click at [1408, 462] on icon "button" at bounding box center [1416, 464] width 17 height 17
drag, startPoint x: 1220, startPoint y: 618, endPoint x: 1160, endPoint y: 561, distance: 81.9
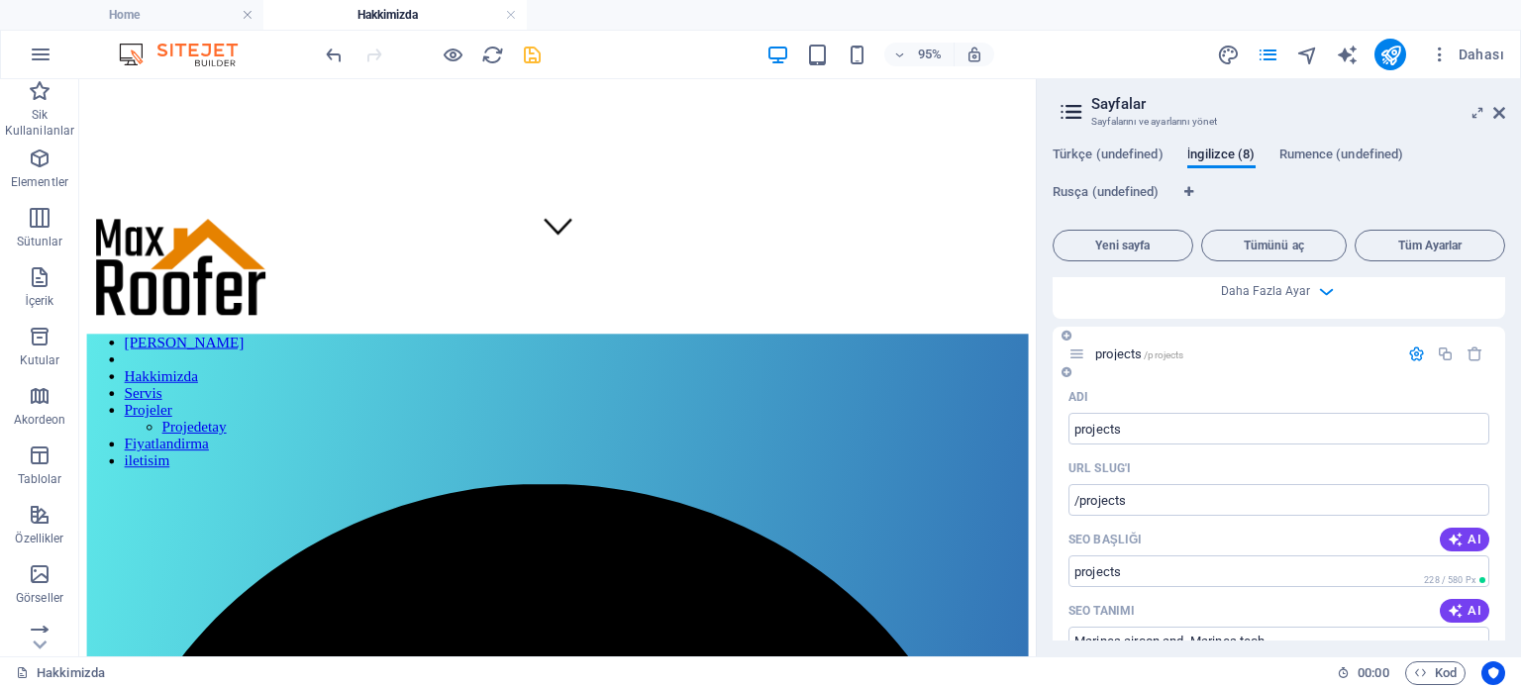
scroll to position [2325, 0]
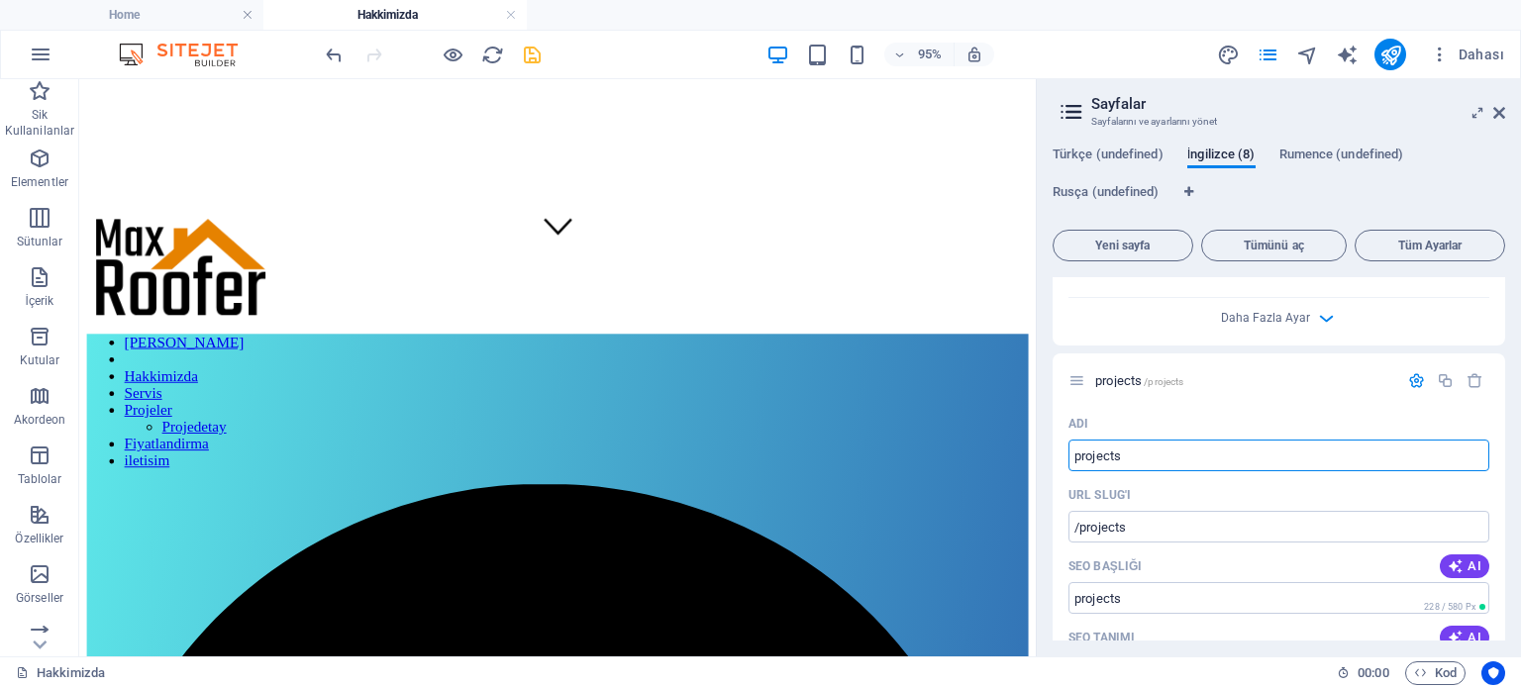
drag, startPoint x: 1168, startPoint y: 539, endPoint x: 1074, endPoint y: 484, distance: 108.7
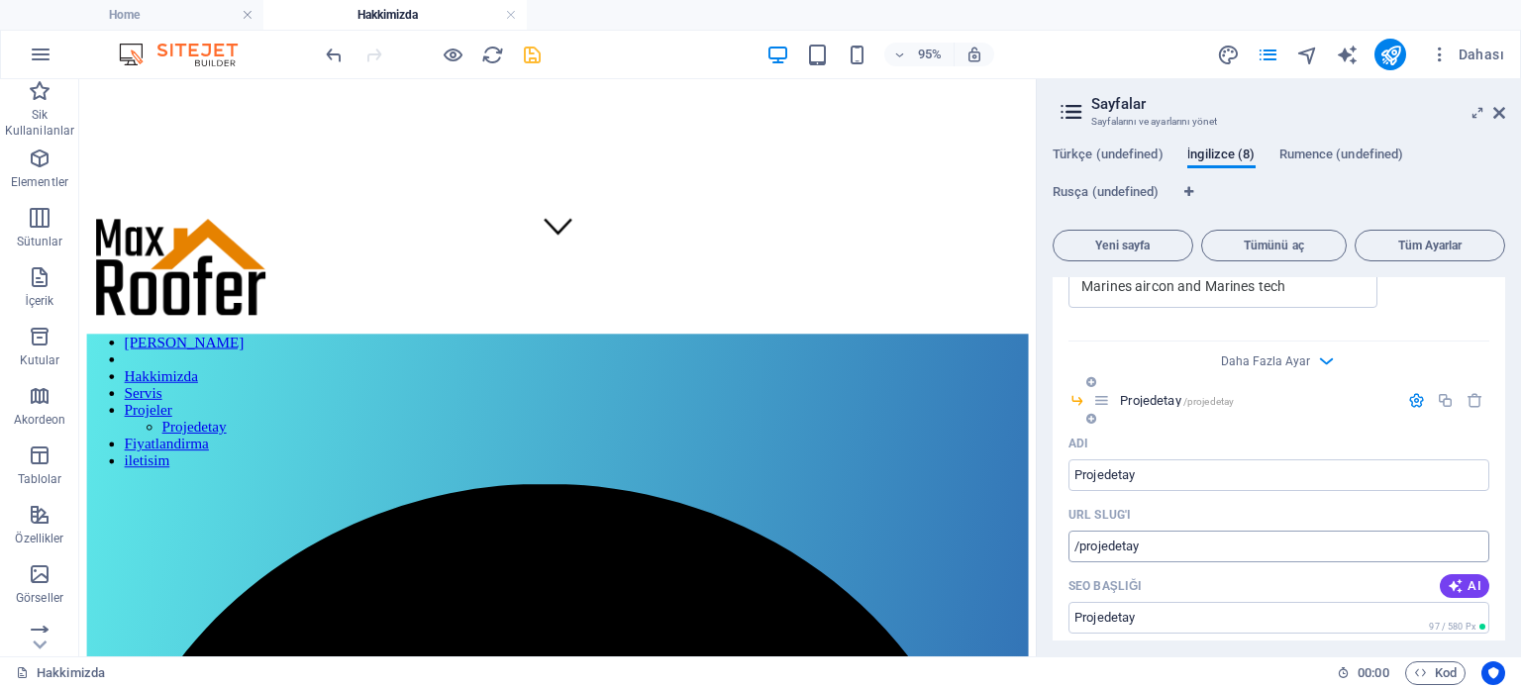
scroll to position [3117, 0]
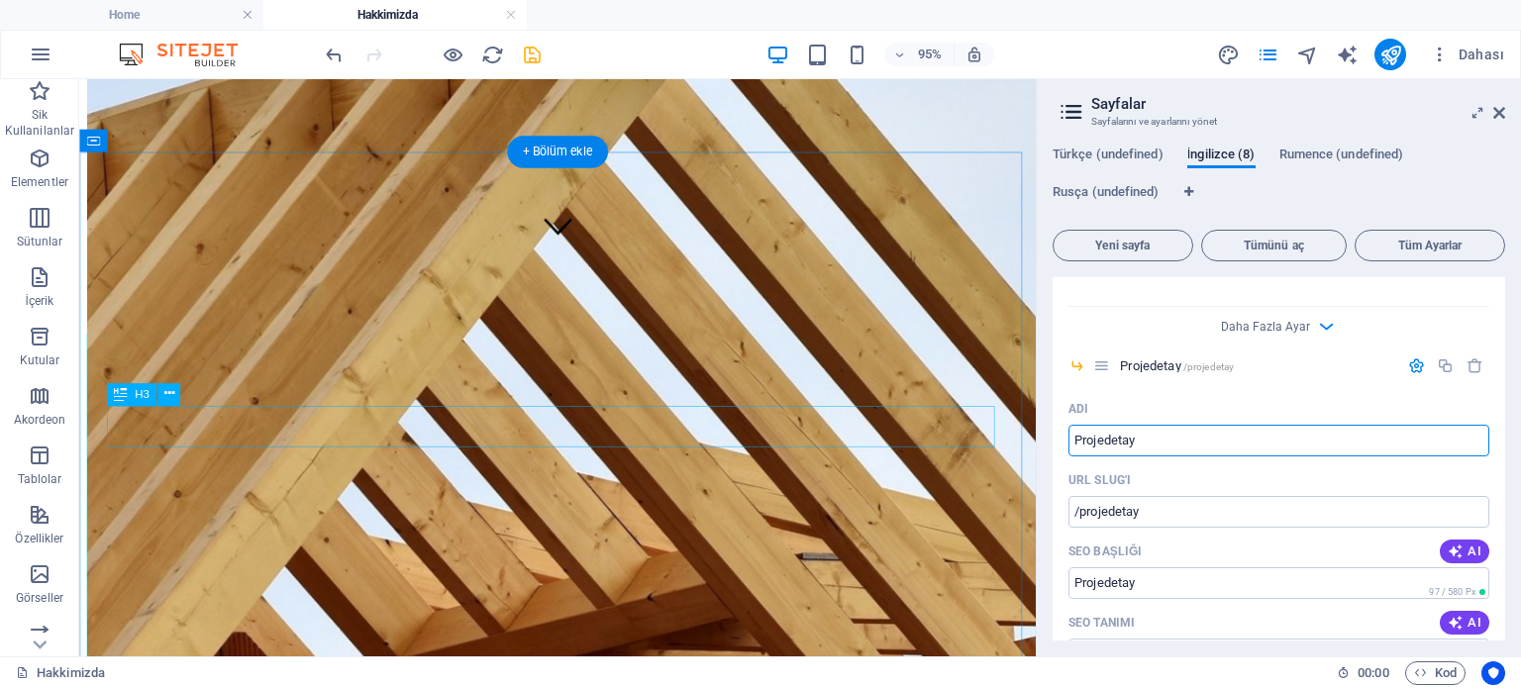
drag, startPoint x: 1245, startPoint y: 518, endPoint x: 1024, endPoint y: 457, distance: 228.9
paste input "projects"
type input "projects+"
type input "/projects-8"
type input "projects"
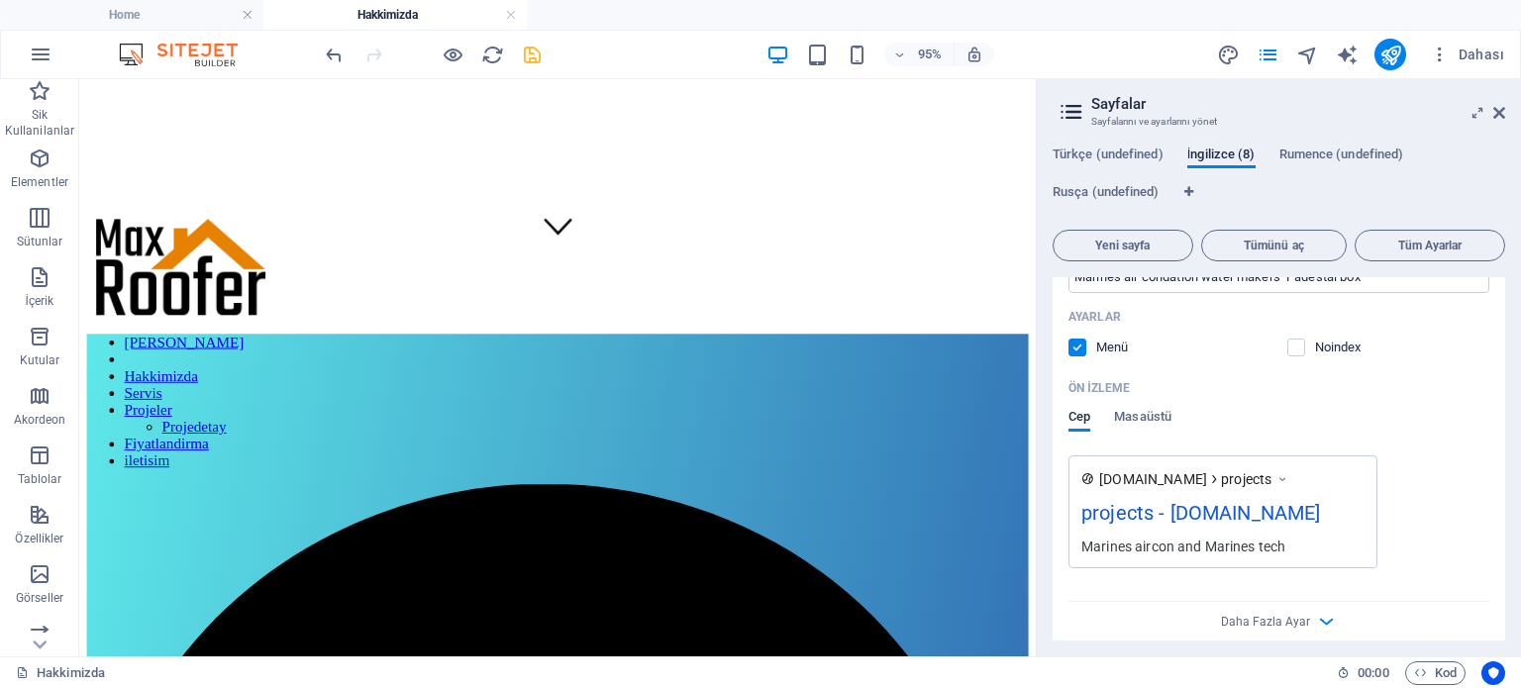
scroll to position [2622, 0]
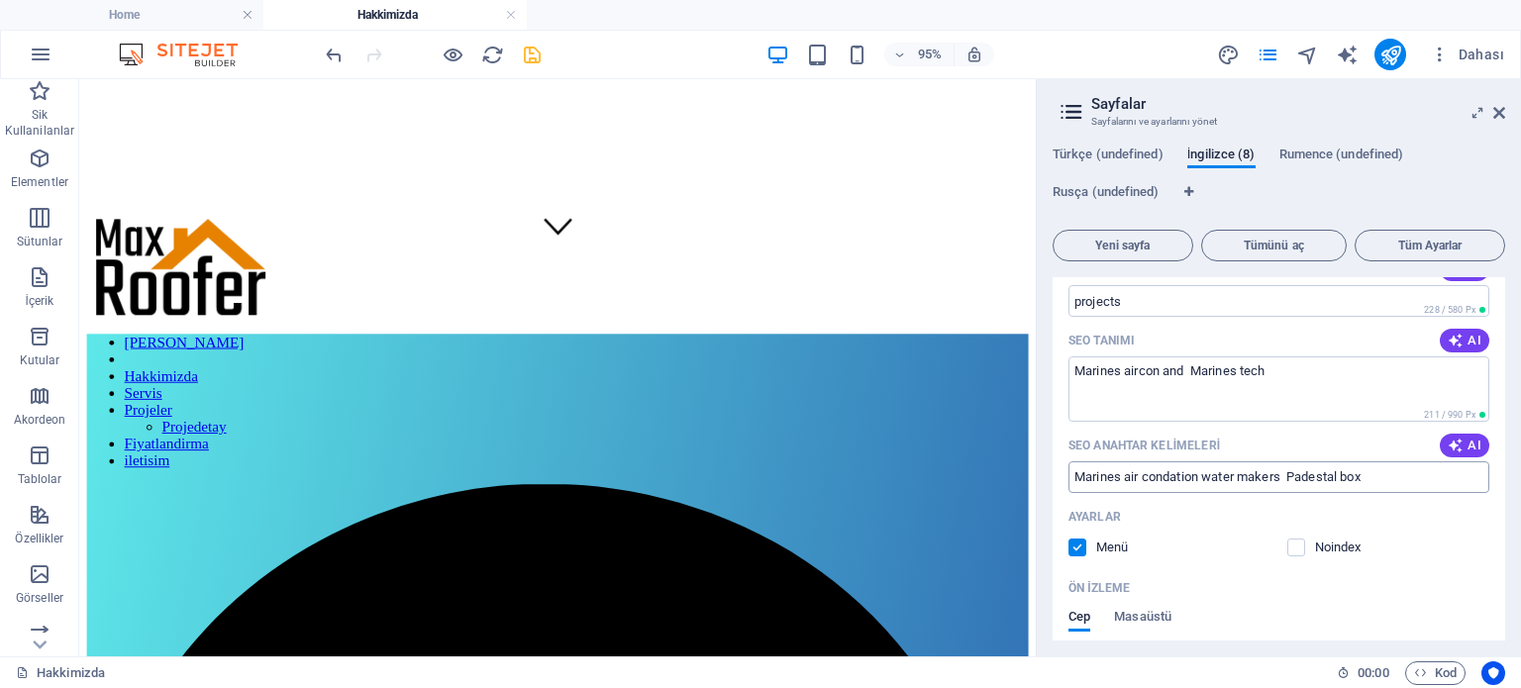
click at [1299, 484] on input "Marines air condation water makers Padestal box" at bounding box center [1278, 477] width 421 height 32
click at [1299, 483] on input "Marines air condation water makers Padestal box" at bounding box center [1278, 477] width 421 height 32
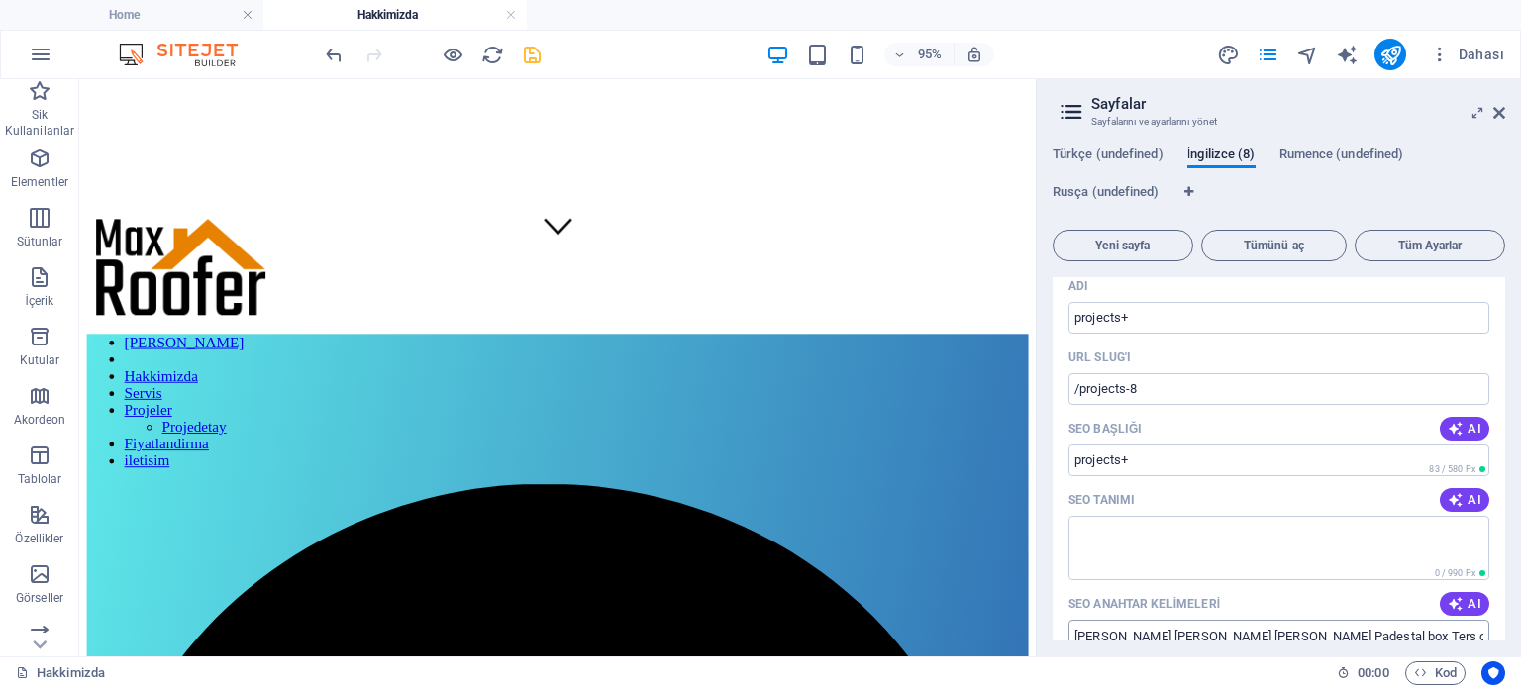
scroll to position [3315, 0]
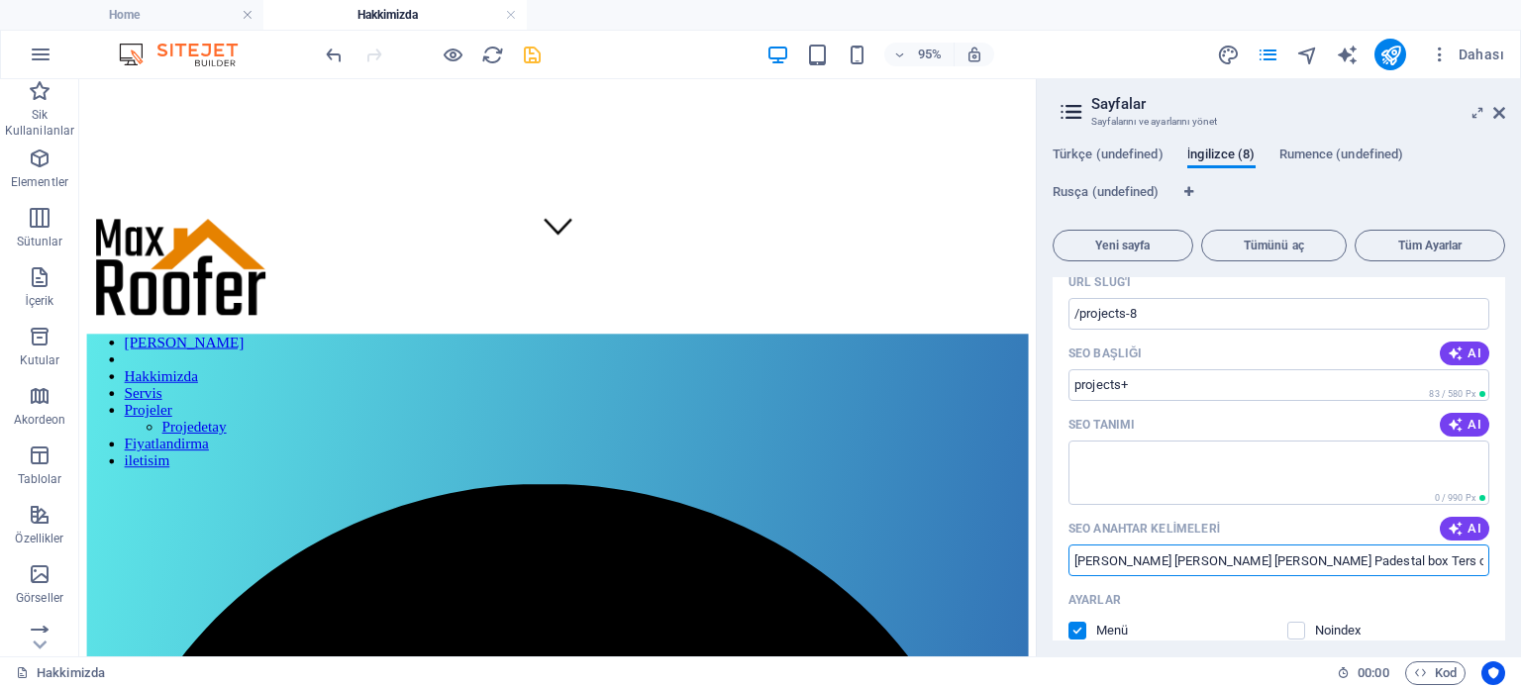
click at [1266, 566] on input "Marin Klima Marin Su yapıcı Padestal box Ters osmos sistemler" at bounding box center [1278, 561] width 421 height 32
paste input "es air condation water makers Padestal box"
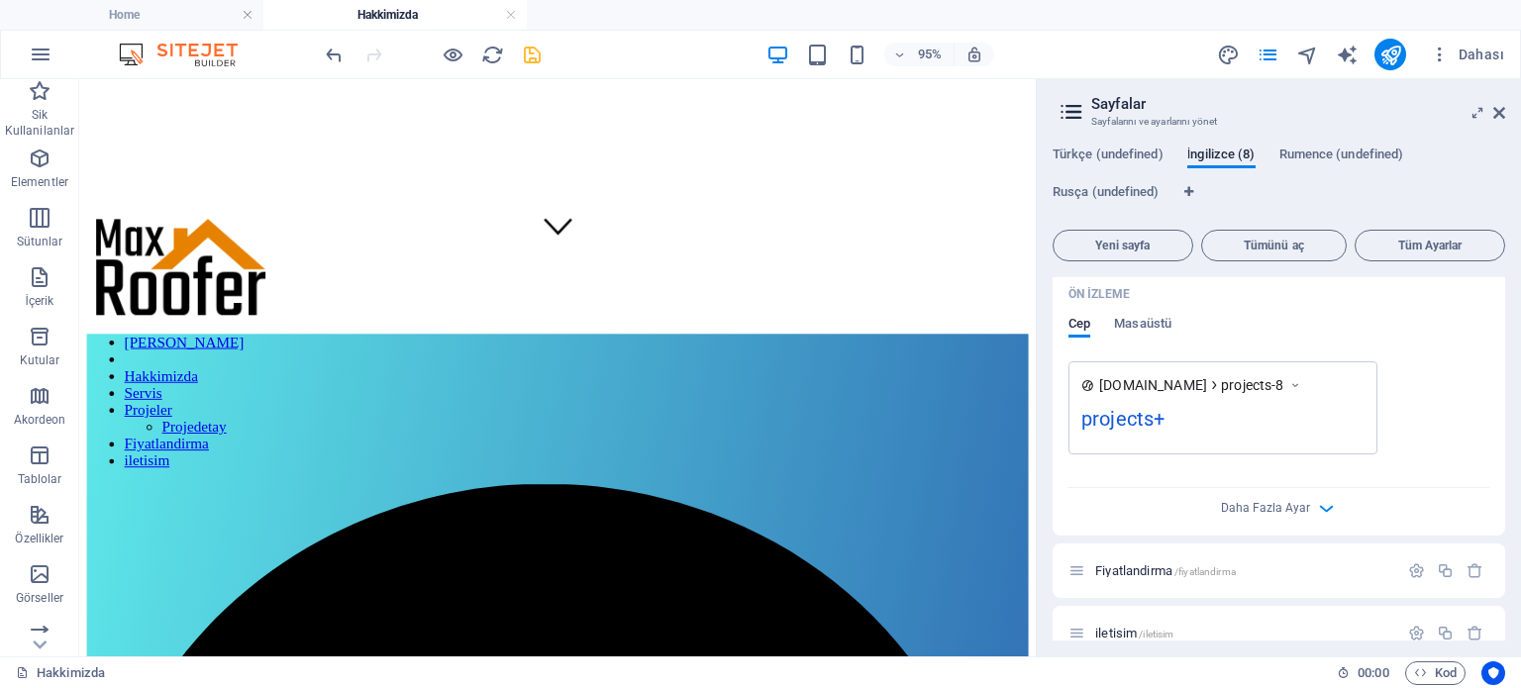
scroll to position [3779, 0]
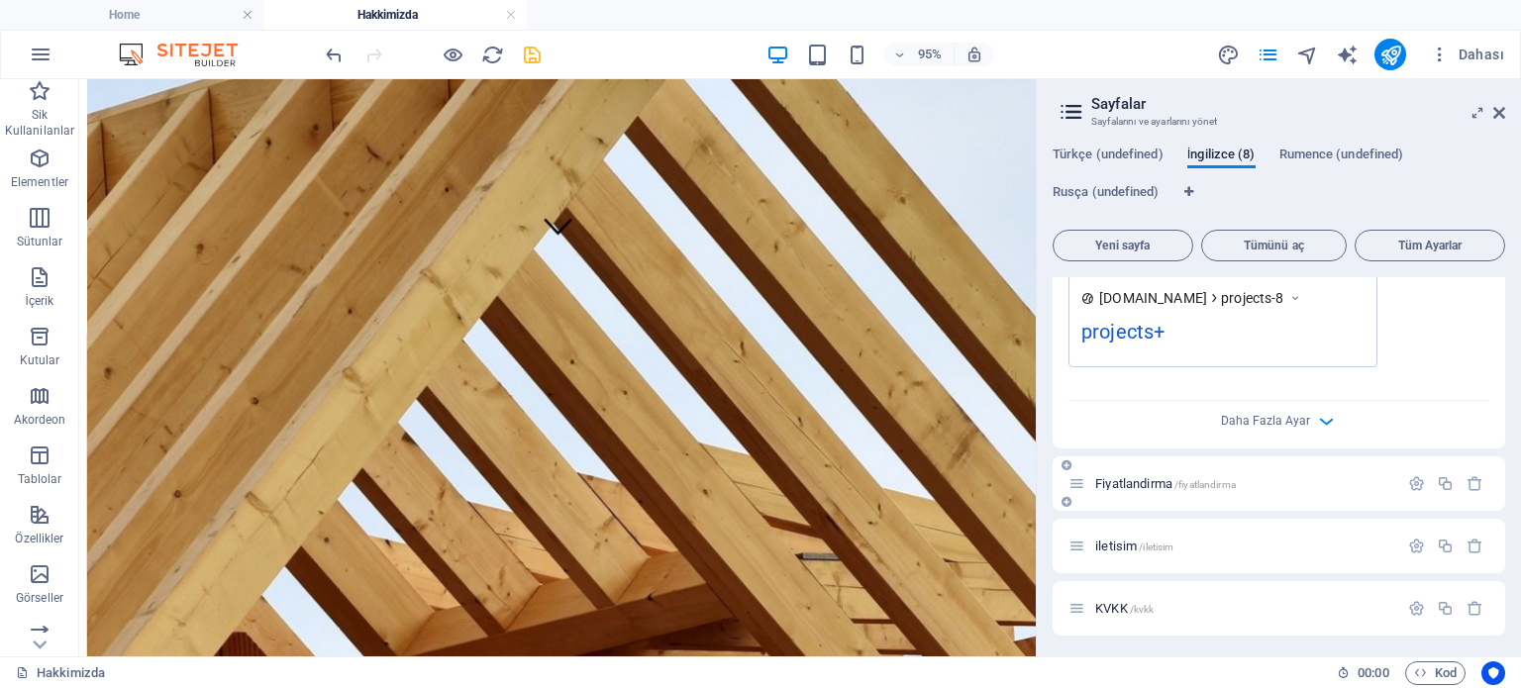
drag, startPoint x: 1412, startPoint y: 485, endPoint x: 1396, endPoint y: 478, distance: 17.3
click at [1412, 484] on icon "button" at bounding box center [1416, 483] width 17 height 17
drag, startPoint x: 1220, startPoint y: 639, endPoint x: 1074, endPoint y: 580, distance: 156.8
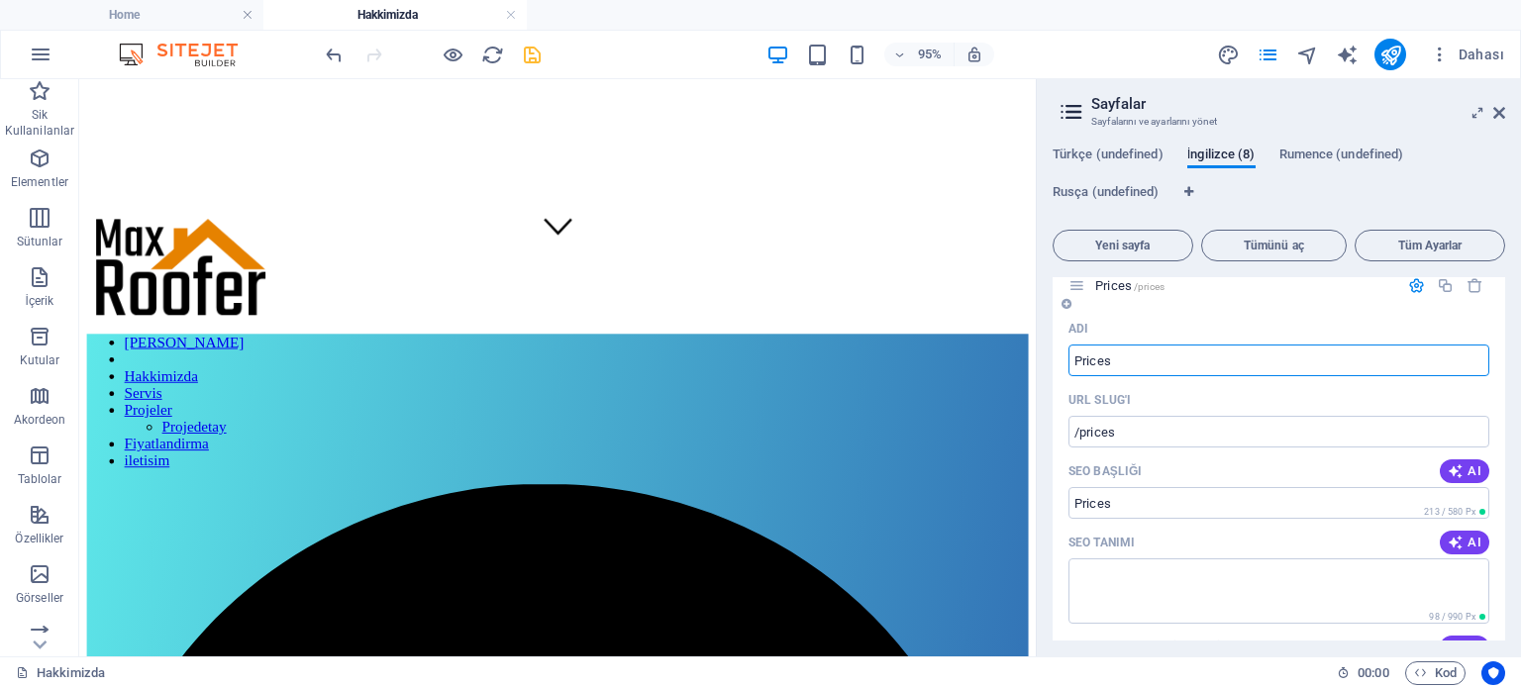
scroll to position [4076, 0]
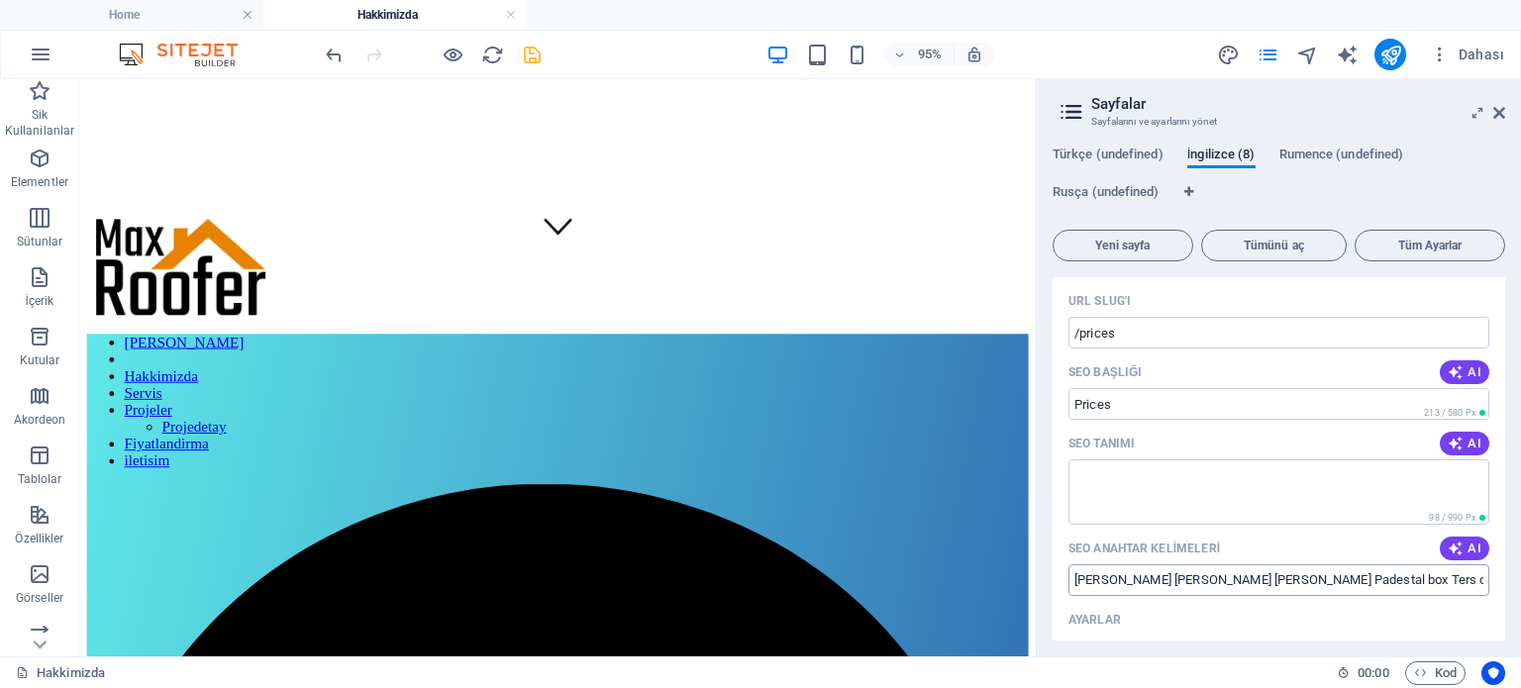
click at [1235, 589] on input "Marin Klima Marin Su yapıcı Padestal box Ters osmos sistemler" at bounding box center [1278, 580] width 421 height 32
paste input "es air condation water makers Padestal box"
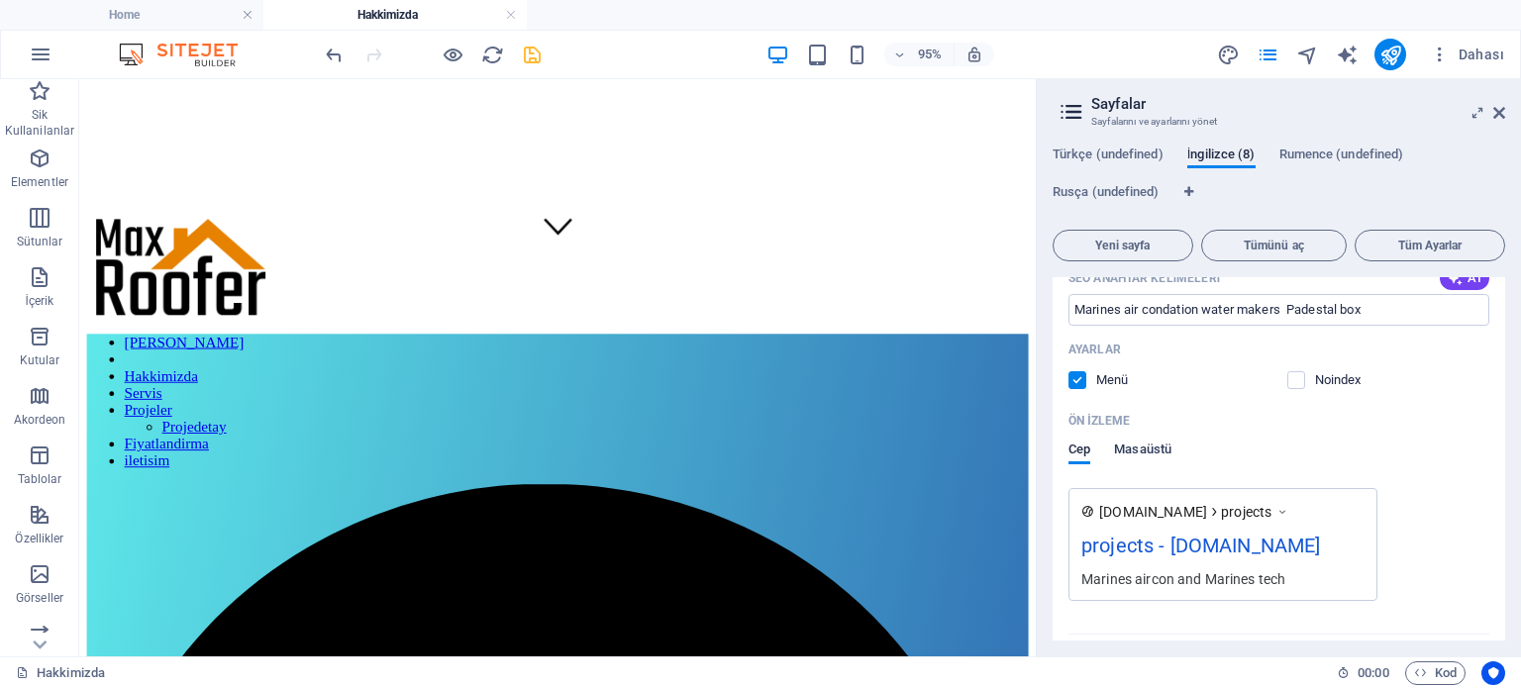
scroll to position [2591, 0]
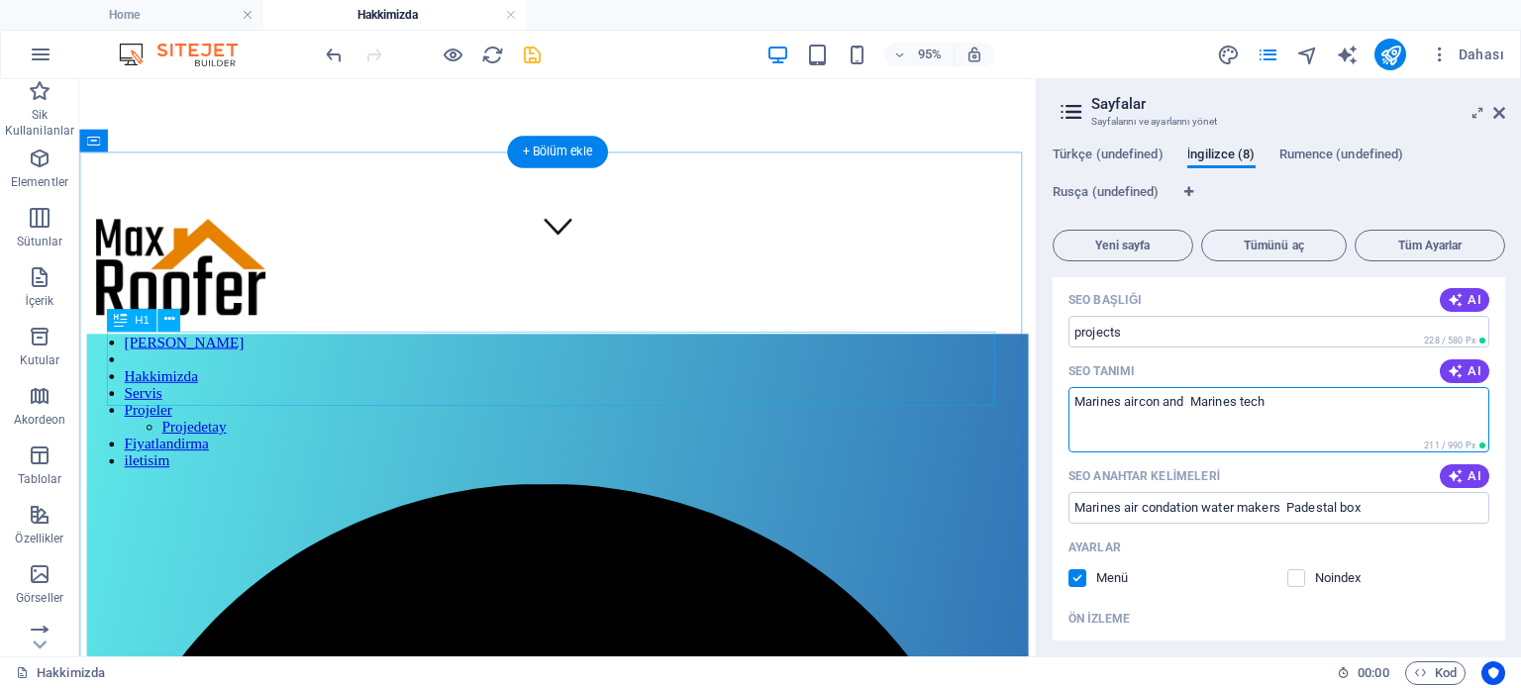
drag, startPoint x: 1358, startPoint y: 473, endPoint x: 1035, endPoint y: 418, distance: 328.5
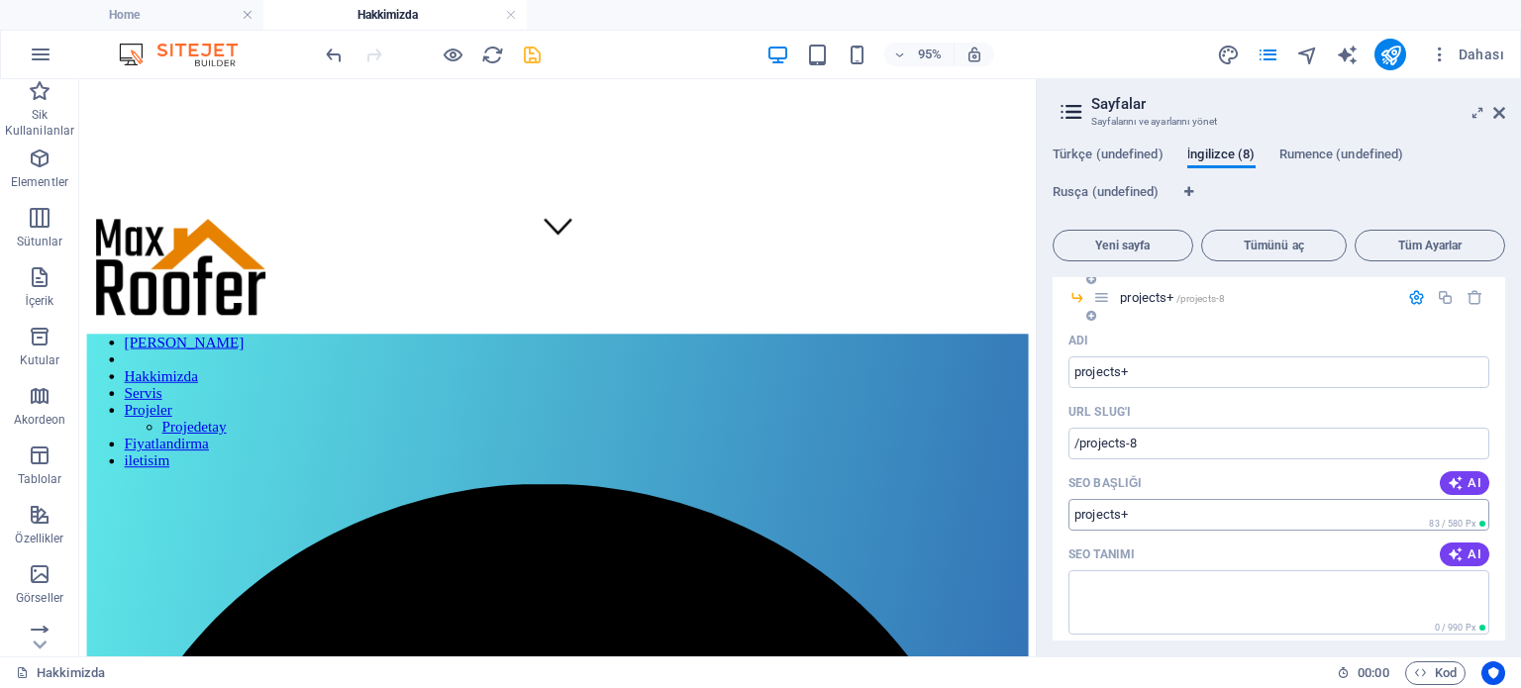
scroll to position [3383, 0]
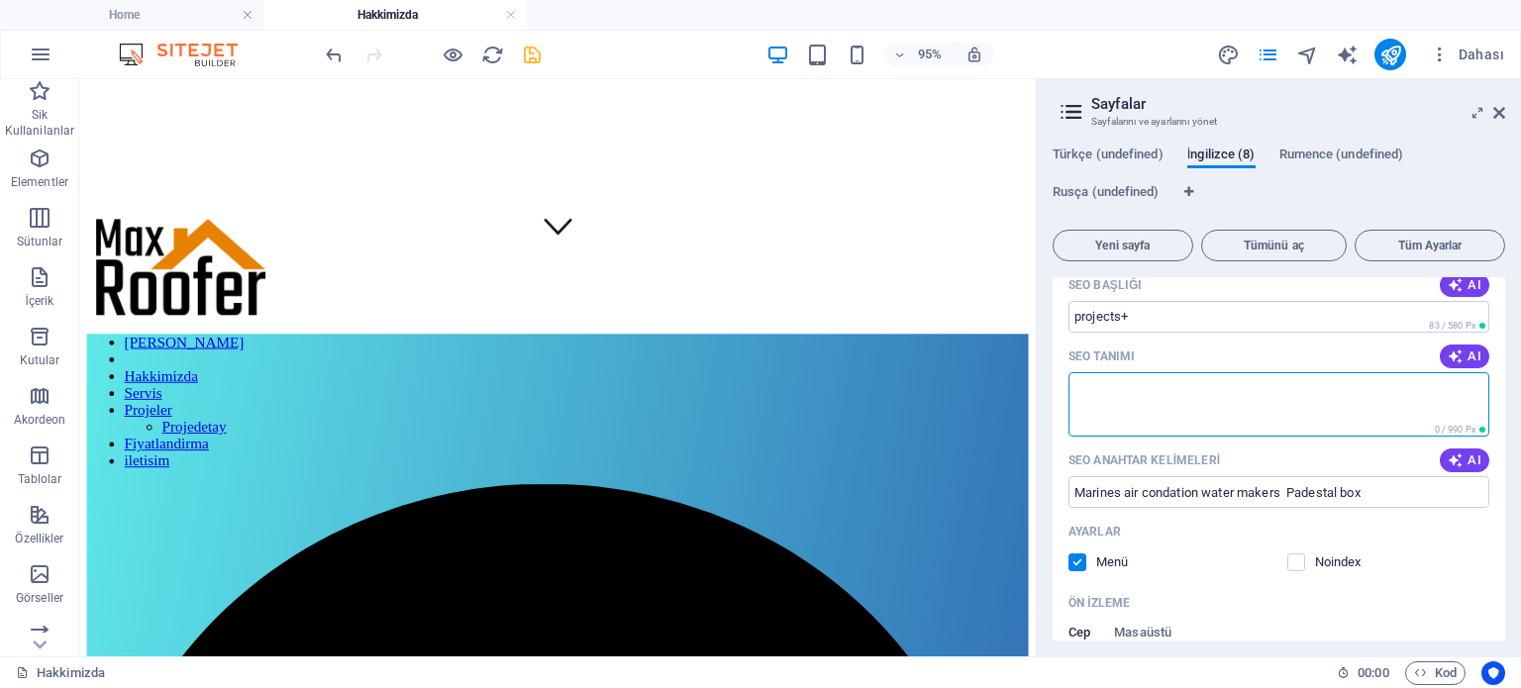
click at [1180, 399] on textarea "SEO Tanımı" at bounding box center [1278, 404] width 421 height 64
paste textarea "Marines aircon and Marines tech"
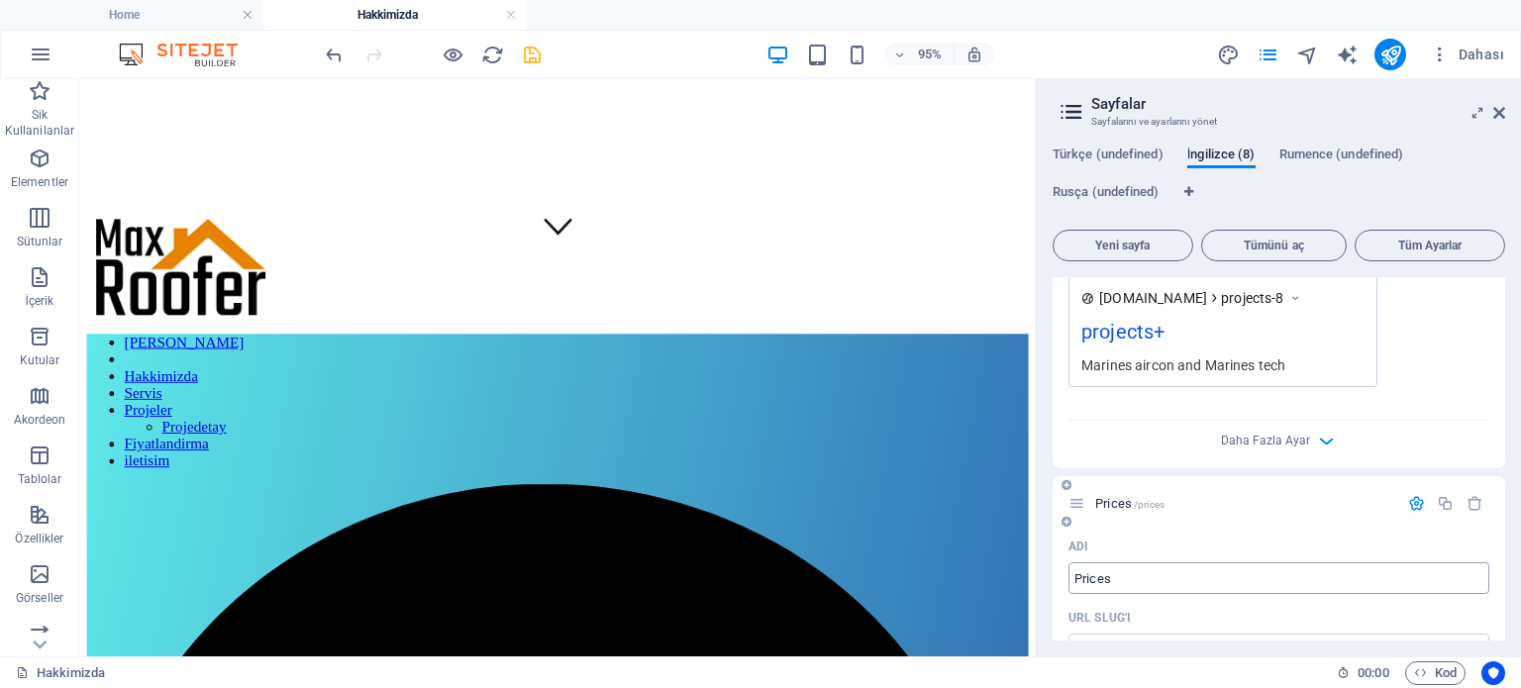
scroll to position [3977, 0]
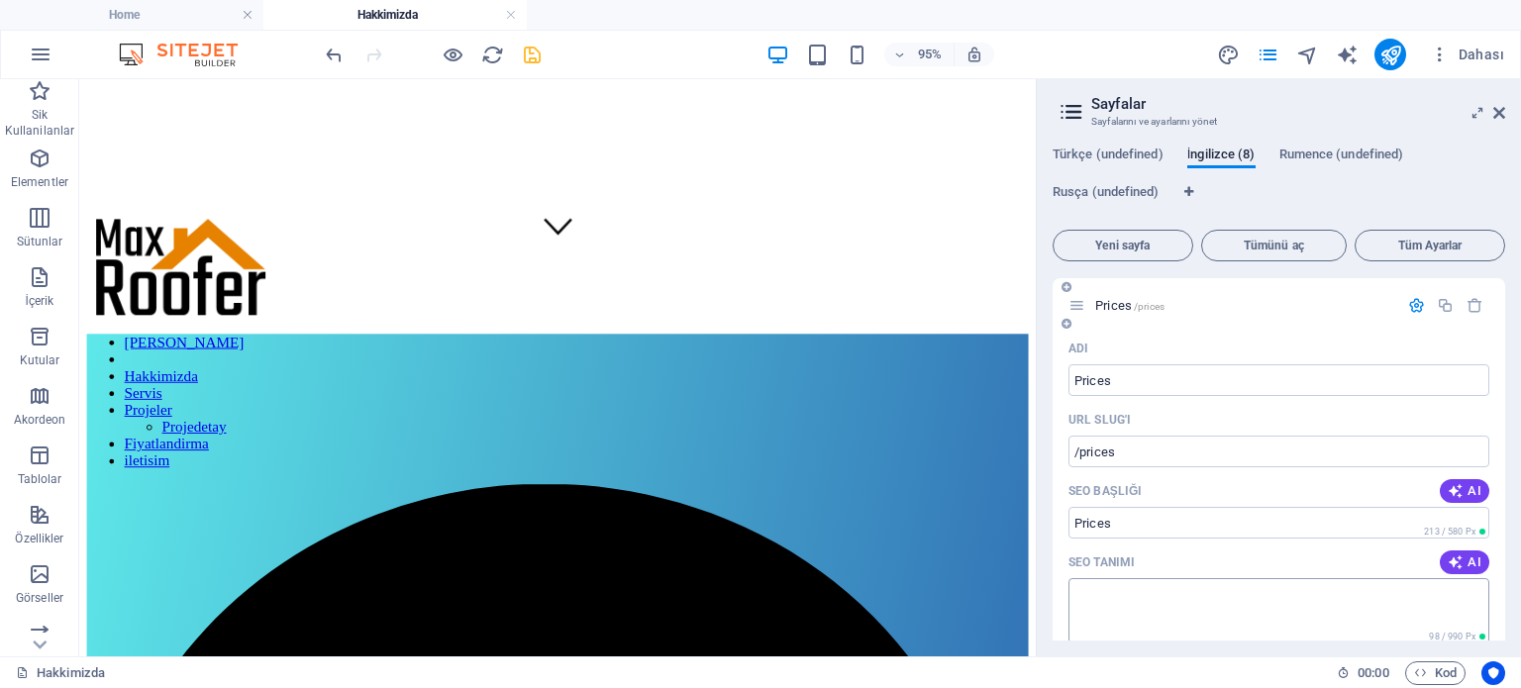
click at [1172, 589] on textarea "SEO Tanımı" at bounding box center [1278, 610] width 421 height 64
paste textarea "Marines aircon and Marines tech"
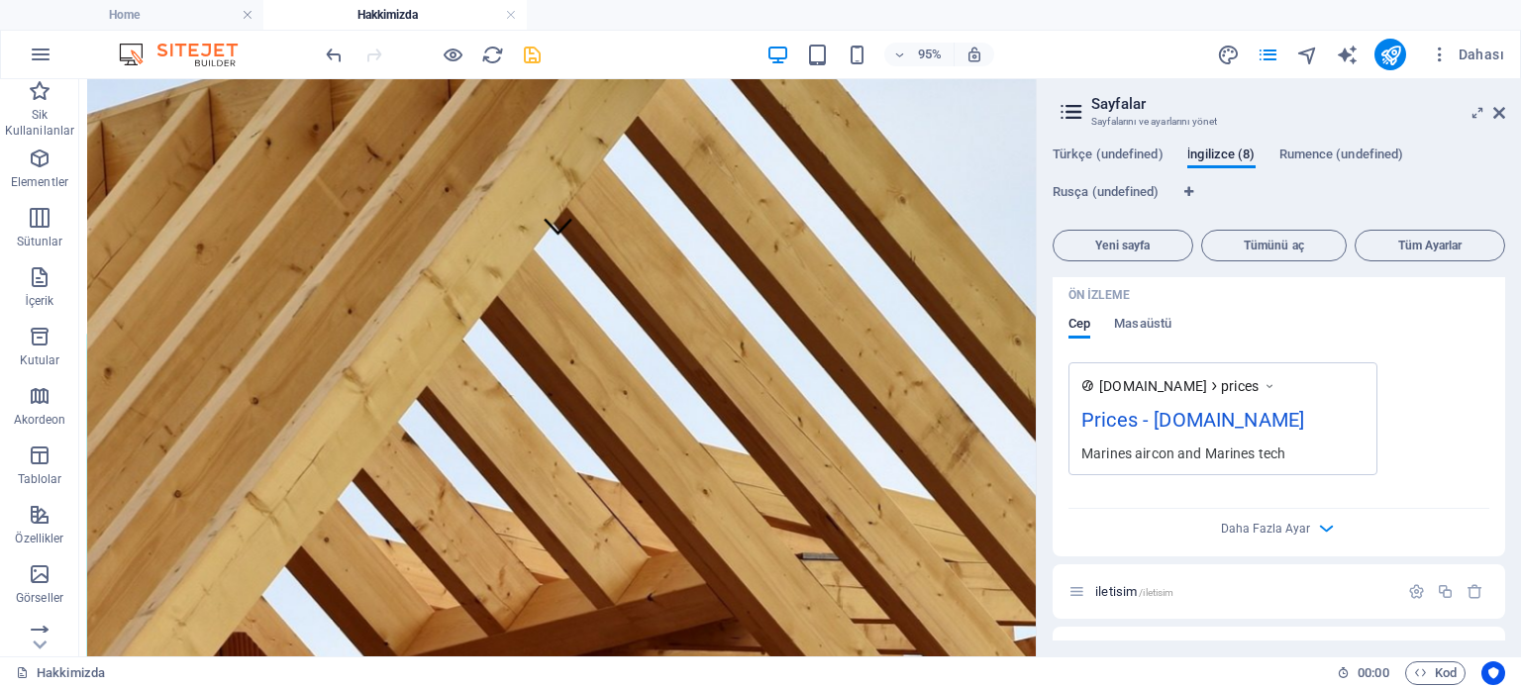
scroll to position [4538, 0]
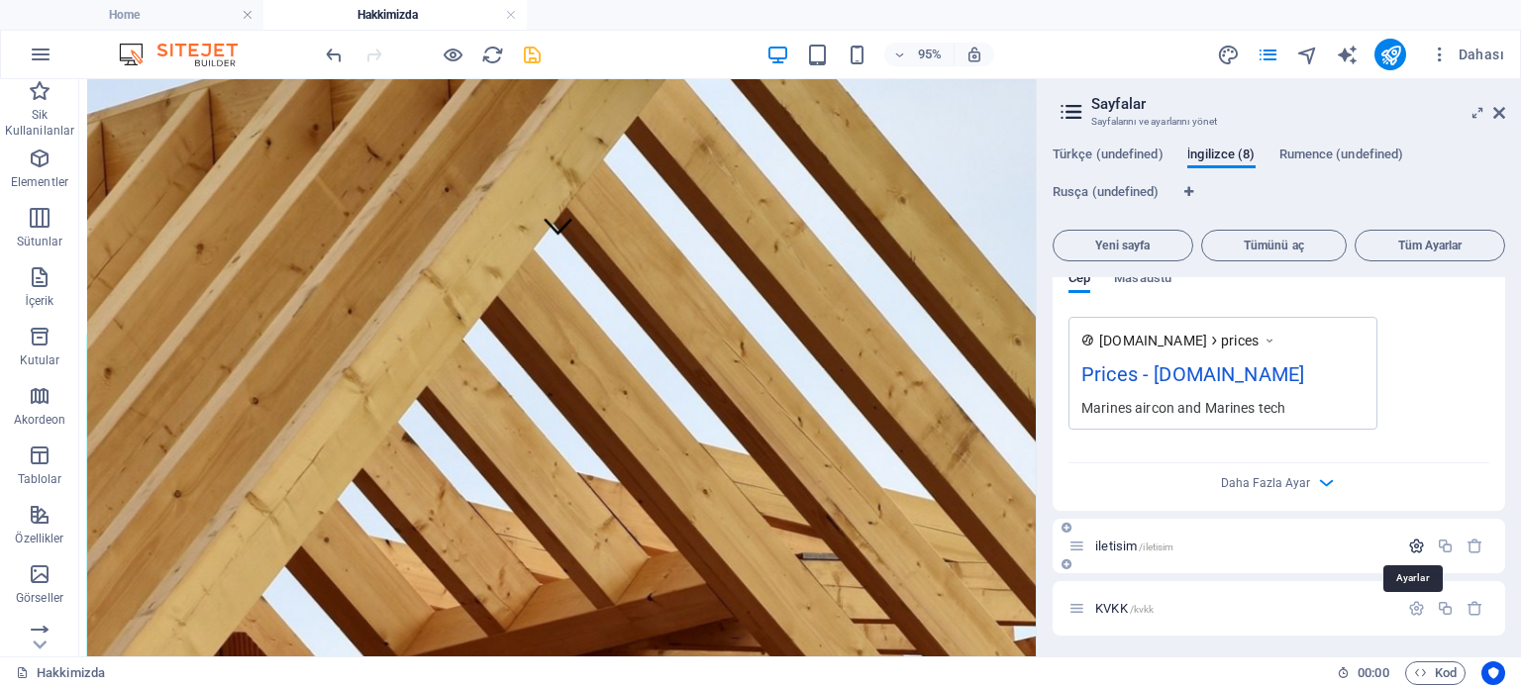
click at [1412, 543] on icon "button" at bounding box center [1416, 546] width 17 height 17
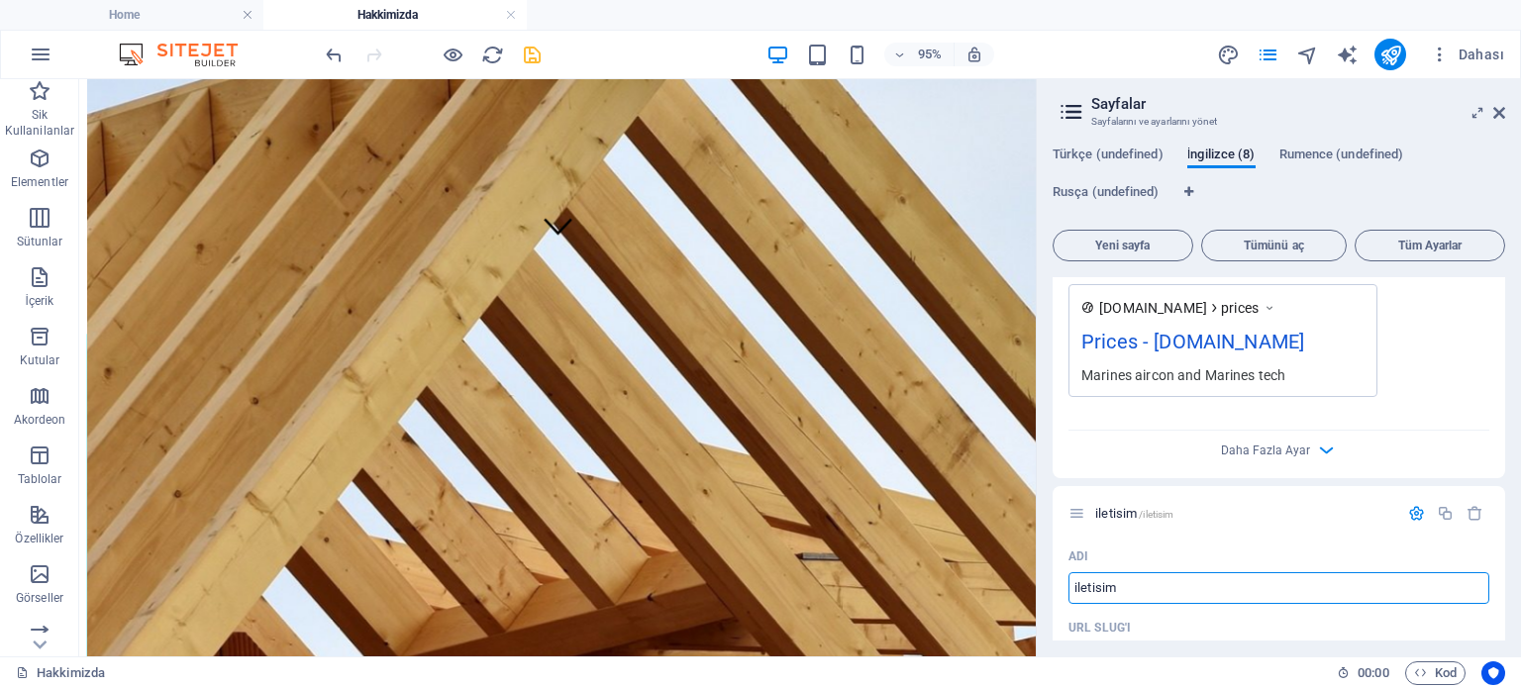
drag, startPoint x: 1176, startPoint y: 619, endPoint x: 1049, endPoint y: 626, distance: 127.9
click at [1049, 626] on div "Türkçe (undefined) İngilizce (8) Rumence (undefined) Rusça (undefined) Yeni say…" at bounding box center [1279, 394] width 484 height 526
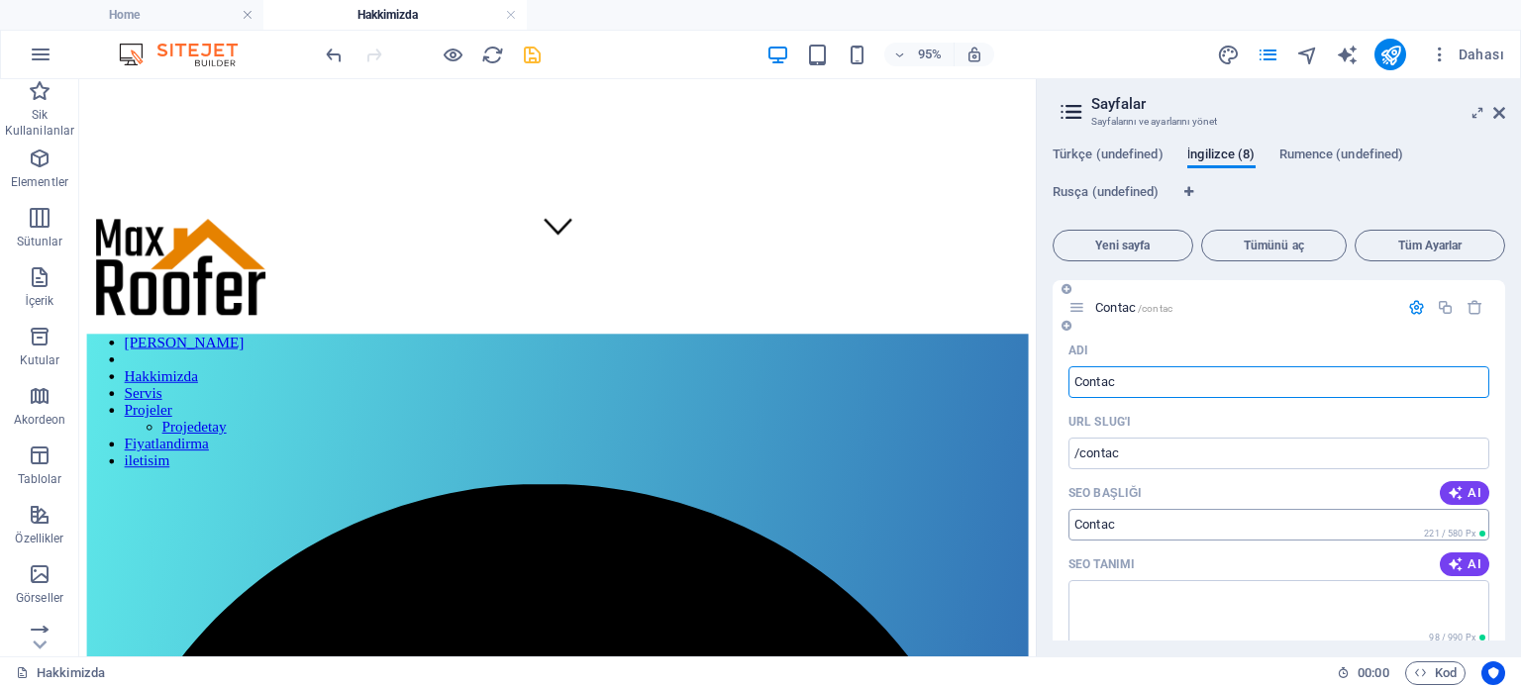
scroll to position [4780, 0]
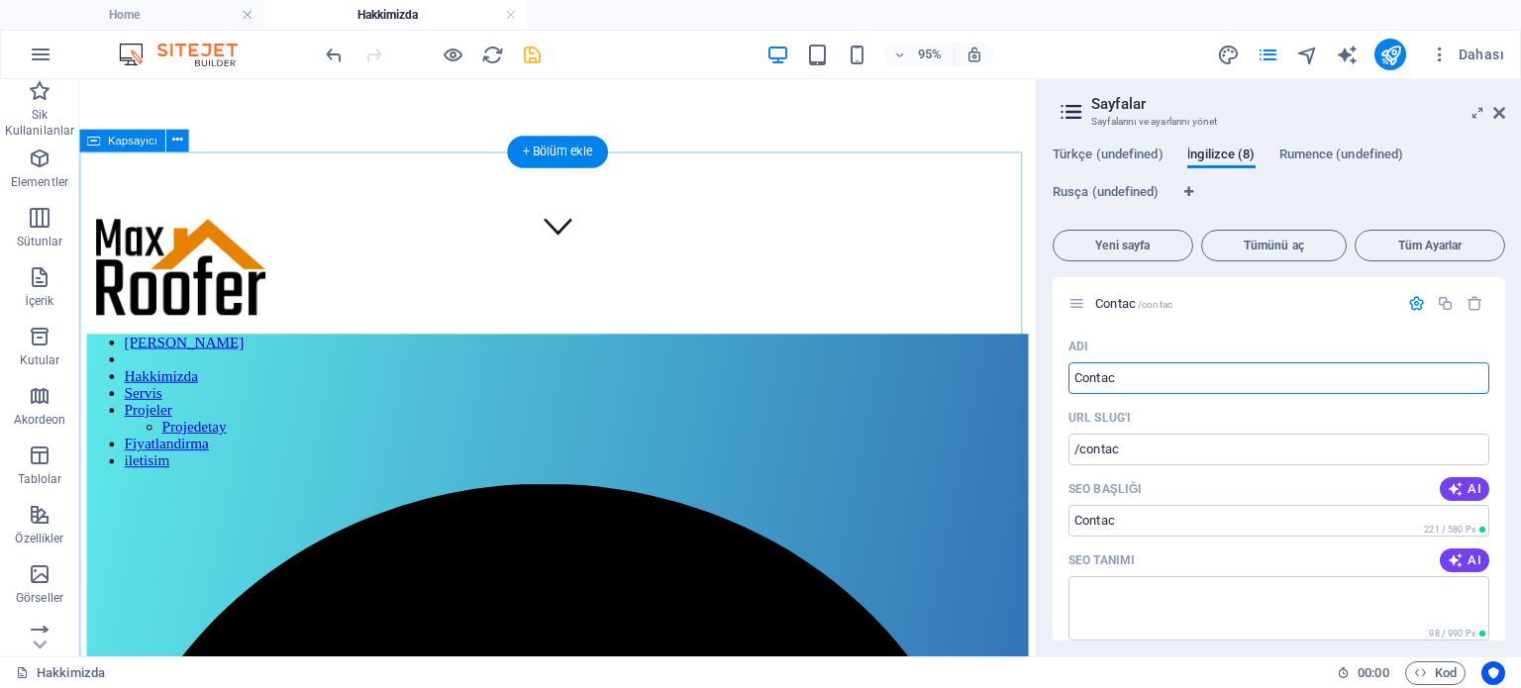
drag, startPoint x: 1225, startPoint y: 454, endPoint x: 1067, endPoint y: 397, distance: 167.6
paste input "contact"
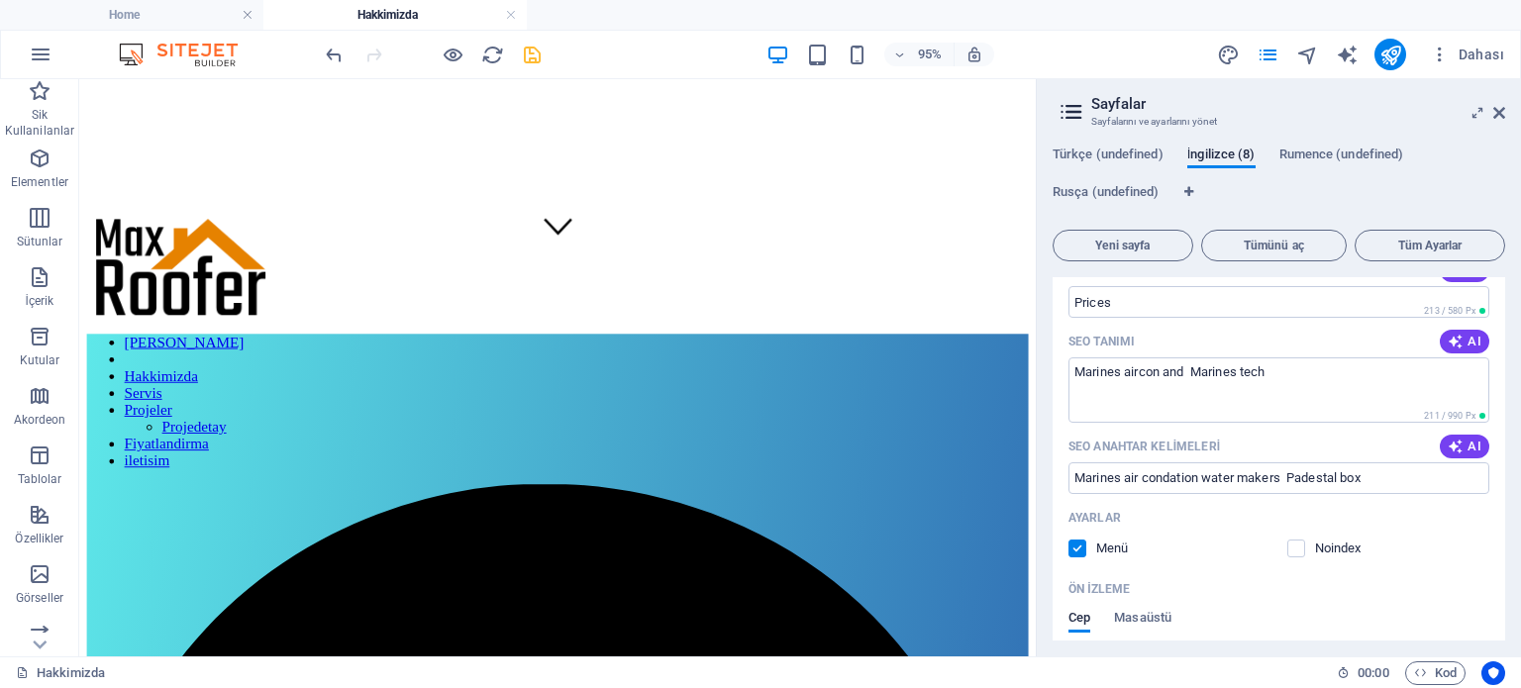
scroll to position [4186, 0]
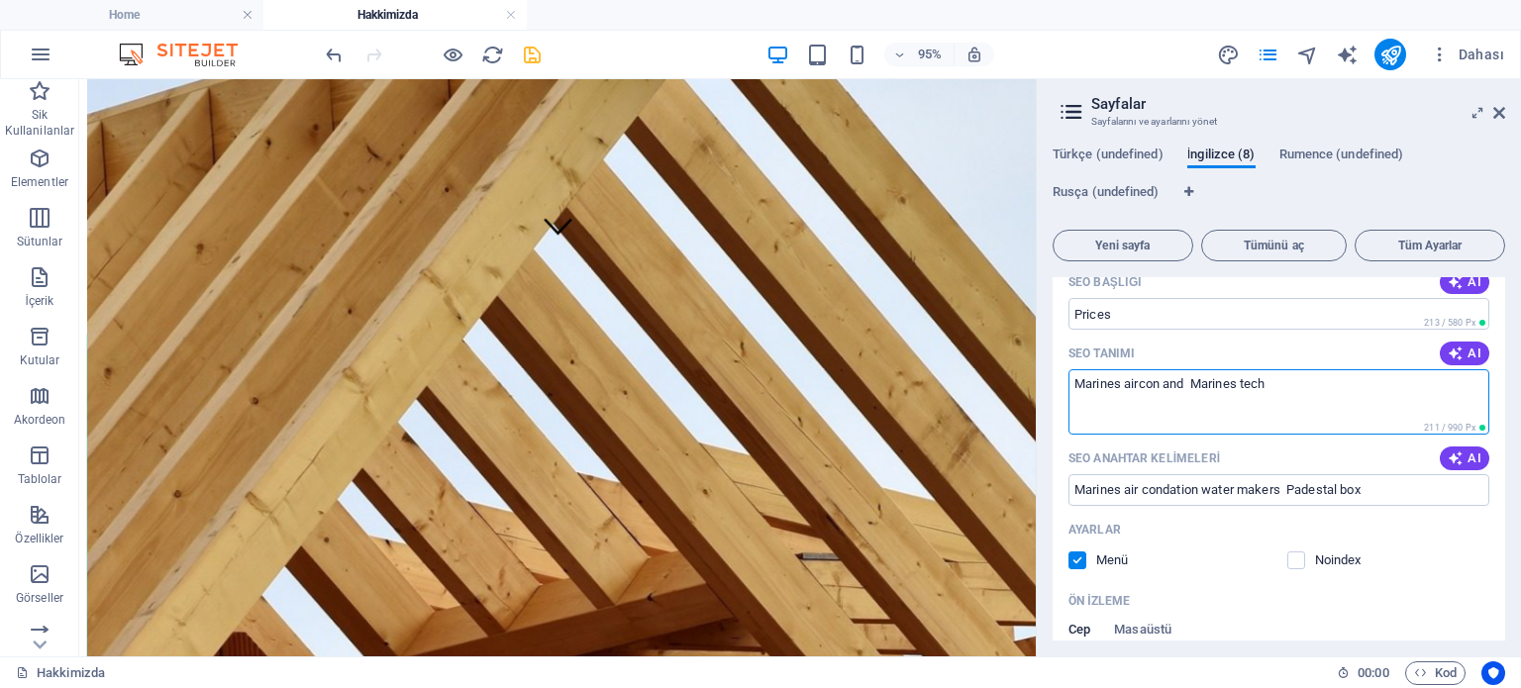
drag, startPoint x: 1215, startPoint y: 396, endPoint x: 1046, endPoint y: 403, distance: 169.5
click at [1046, 403] on div "Türkçe (undefined) İngilizce (8) Rumence (undefined) Rusça (undefined) Yeni say…" at bounding box center [1279, 394] width 484 height 526
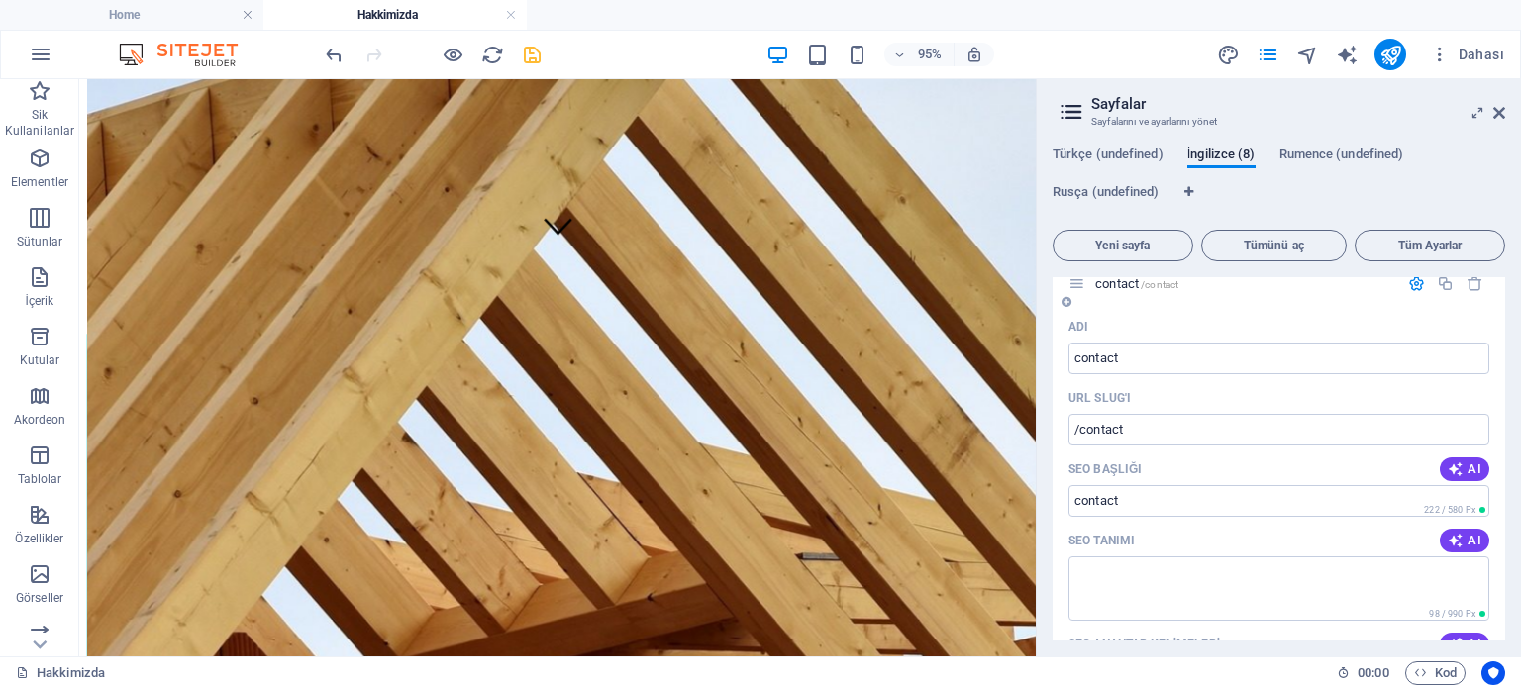
scroll to position [4978, 0]
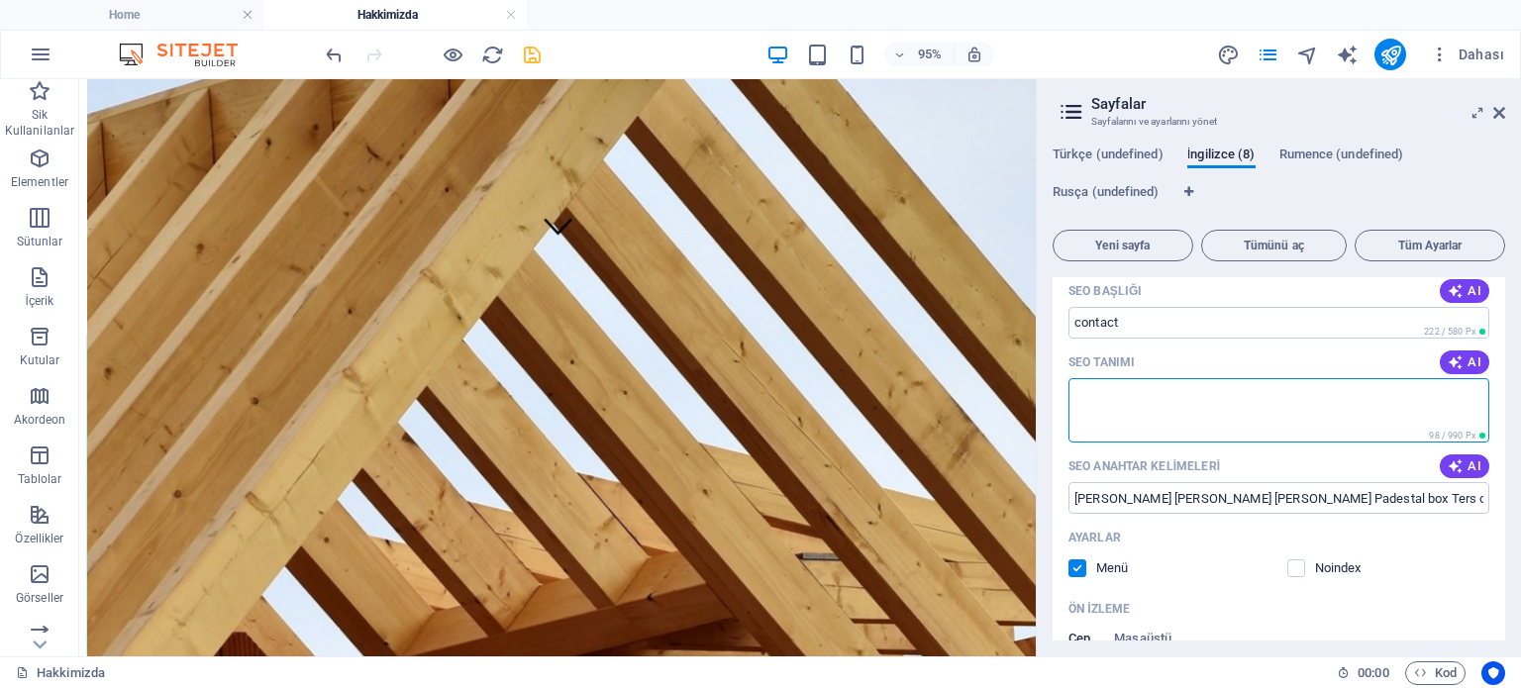
click at [1163, 405] on textarea "SEO Tanımı" at bounding box center [1278, 410] width 421 height 64
paste textarea "Marines aircon and Marines tech"
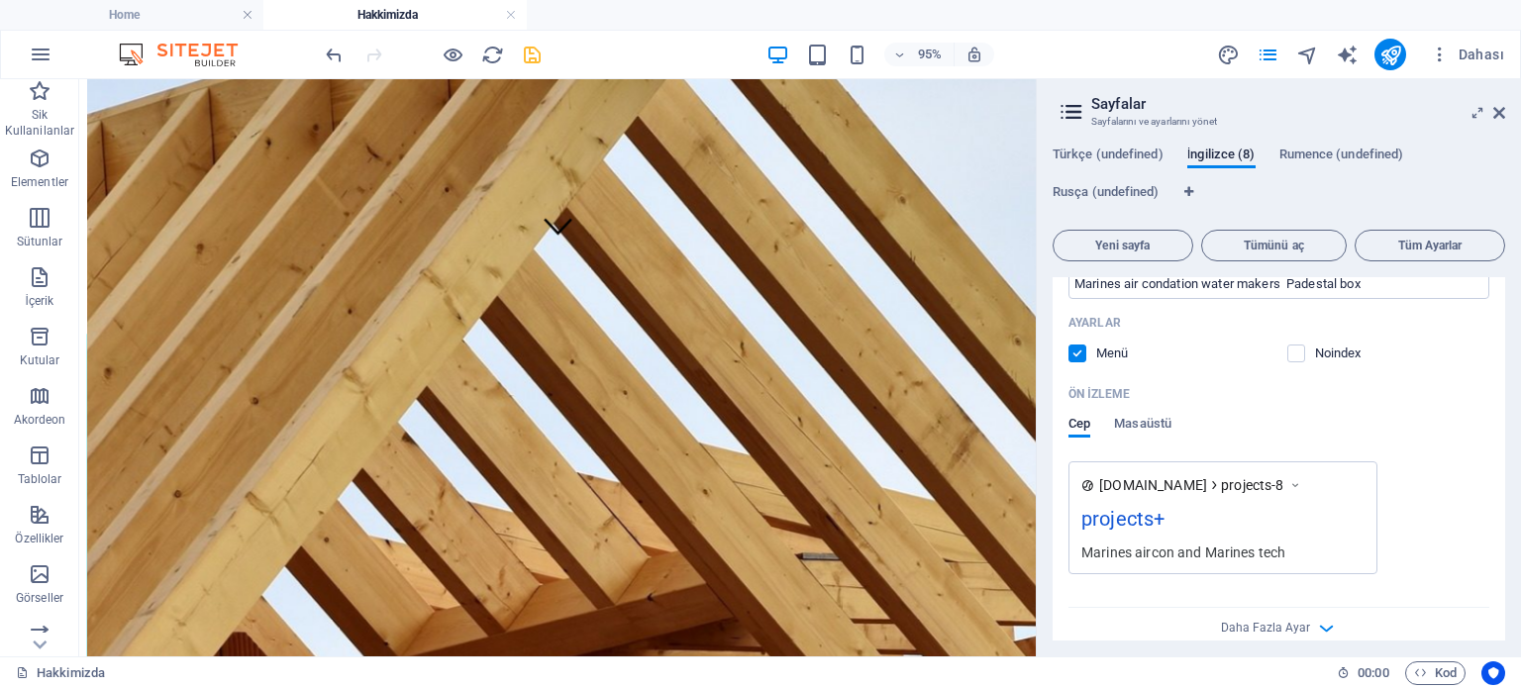
scroll to position [3394, 0]
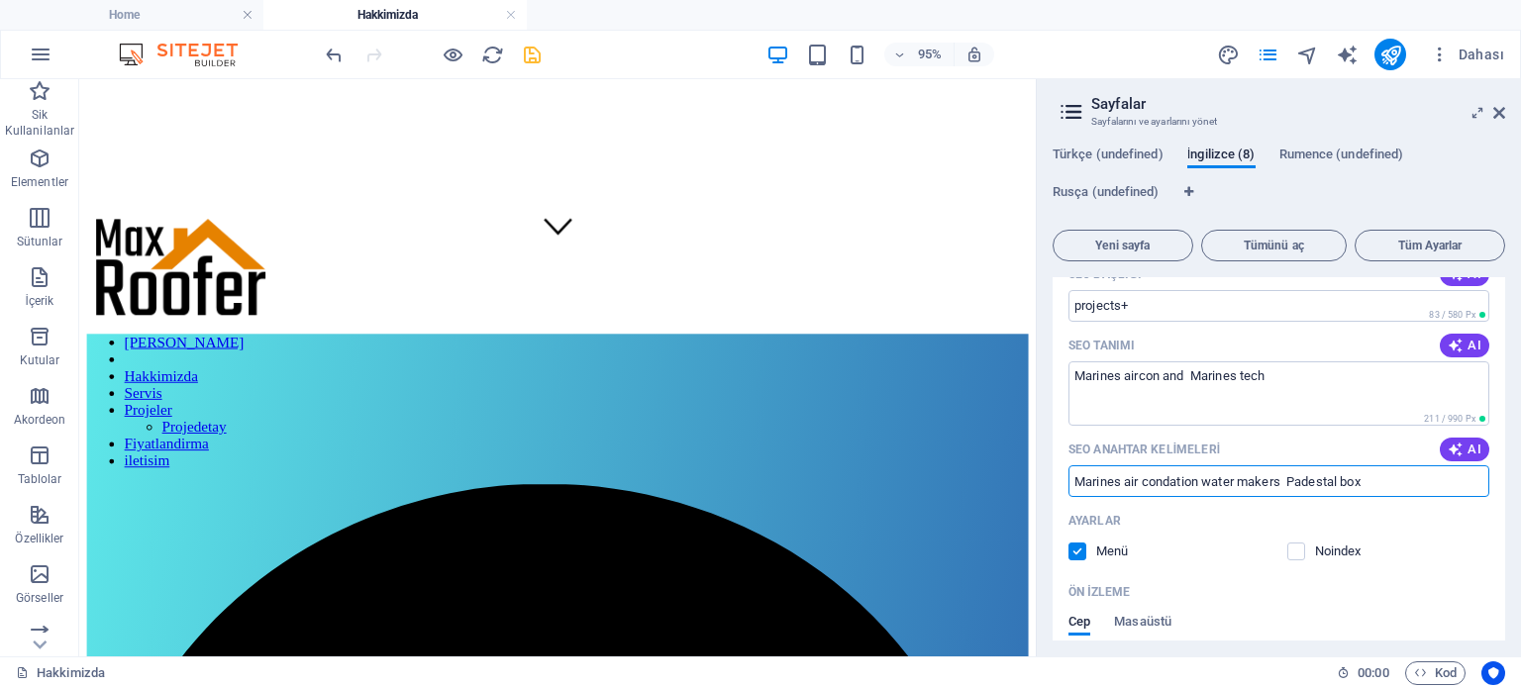
drag, startPoint x: 1368, startPoint y: 472, endPoint x: 1044, endPoint y: 482, distance: 324.9
click at [1044, 482] on div "Türkçe (undefined) İngilizce (8) Rumence (undefined) Rusça (undefined) Yeni say…" at bounding box center [1279, 394] width 484 height 526
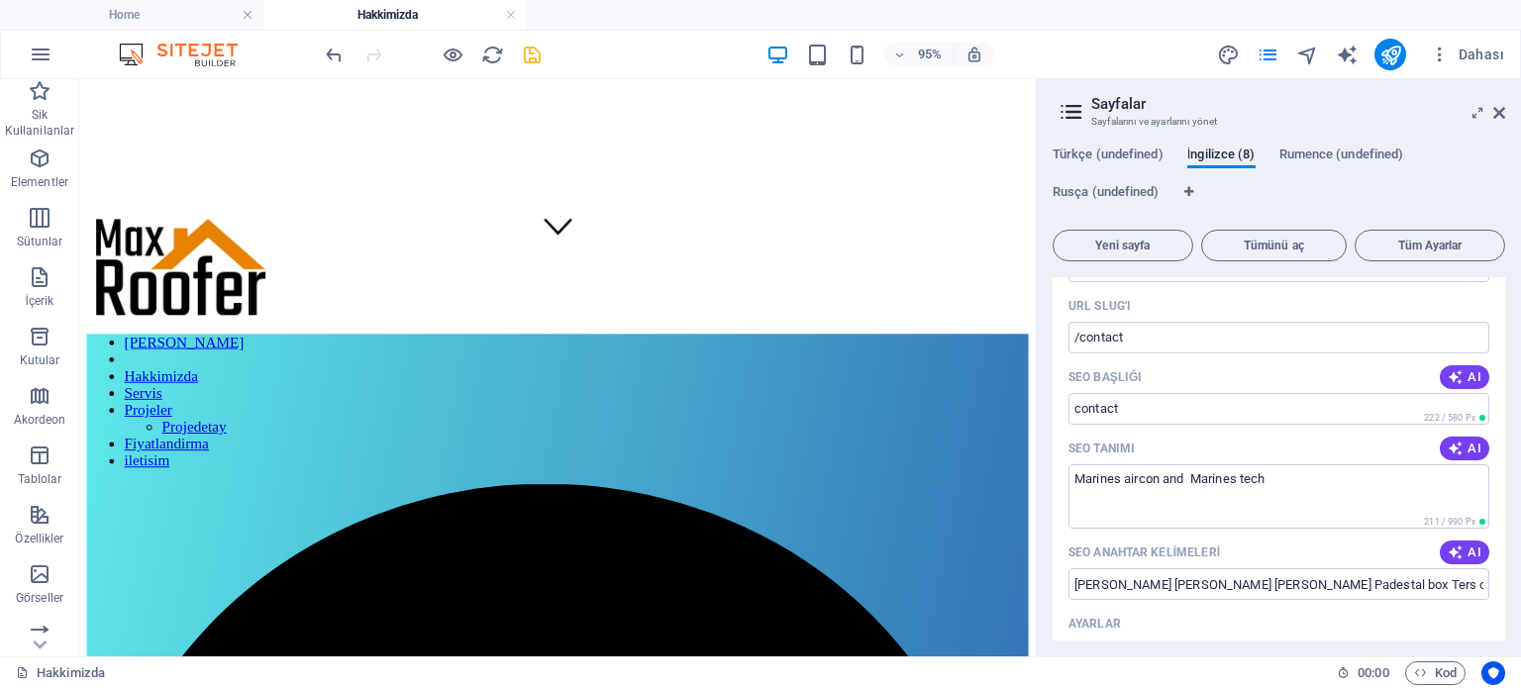
scroll to position [4978, 0]
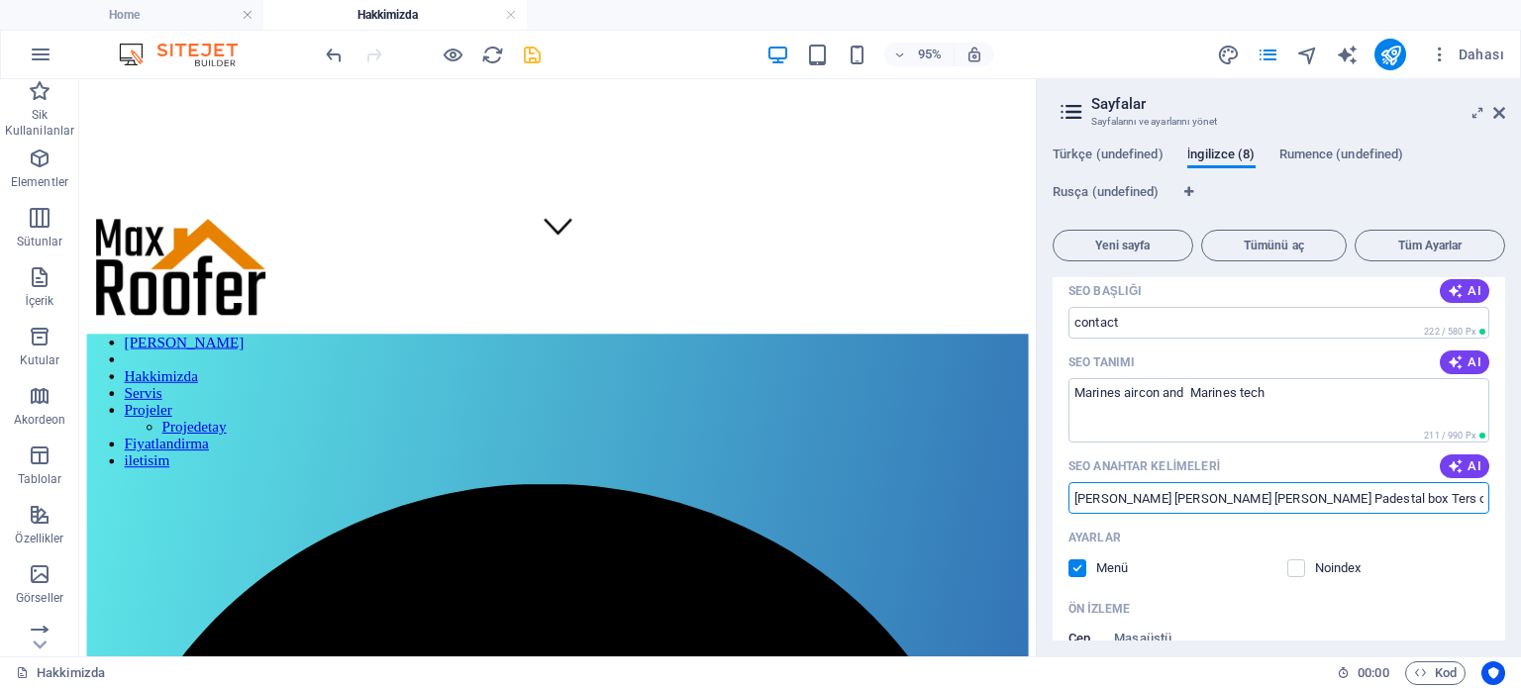
click at [1299, 496] on input "Marin Klima Marin Su yapıcı Padestal box Ters osmos sistemler" at bounding box center [1278, 498] width 421 height 32
paste input "es air condation water makers Padestal box"
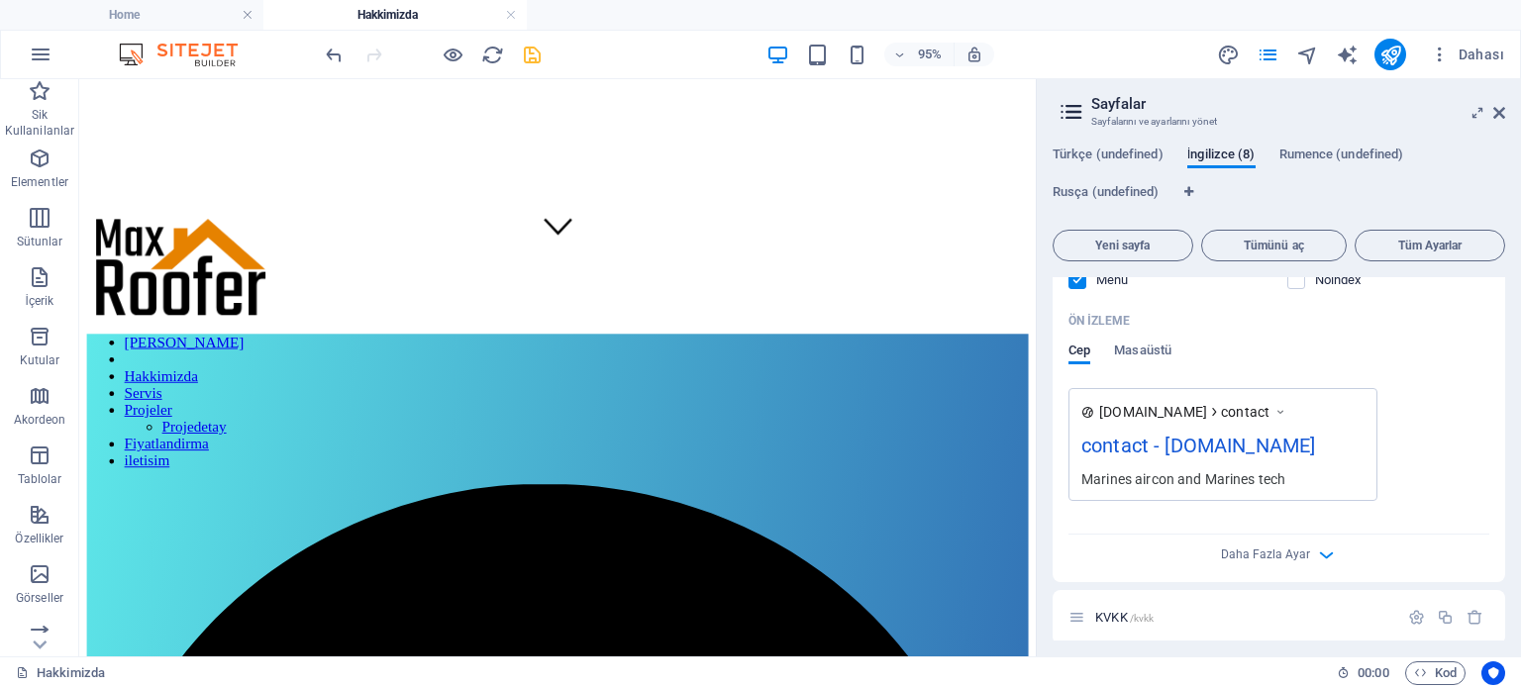
scroll to position [5275, 0]
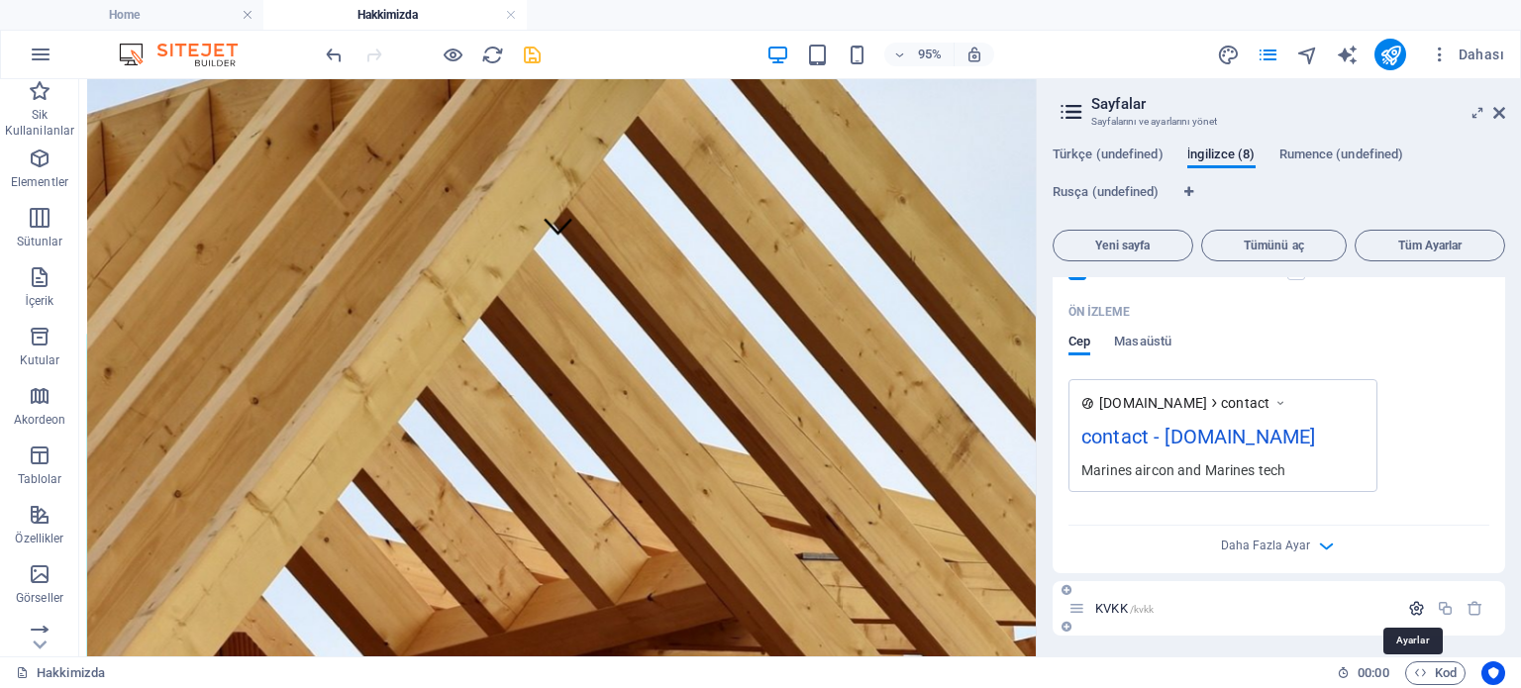
click at [1408, 606] on icon "button" at bounding box center [1416, 608] width 17 height 17
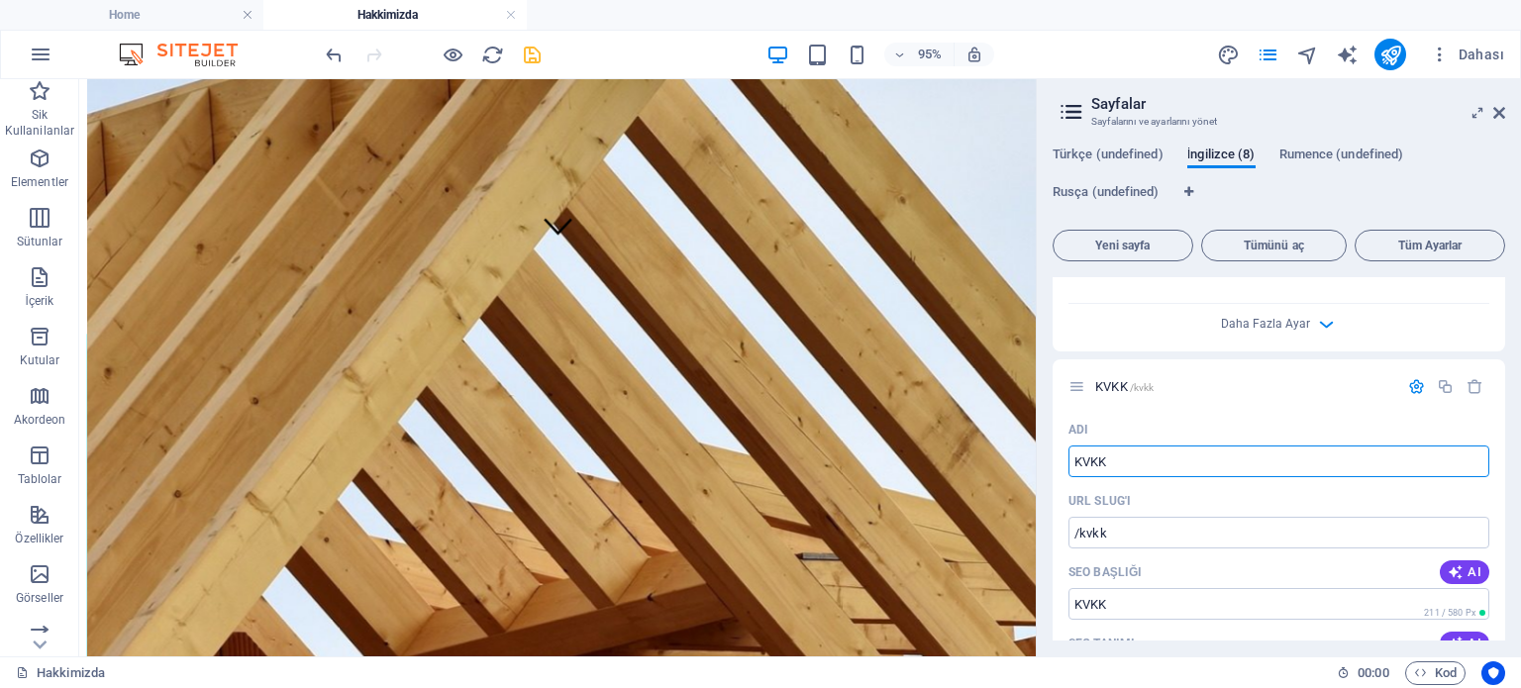
drag, startPoint x: 1142, startPoint y: 462, endPoint x: 1044, endPoint y: 460, distance: 98.0
click at [1044, 460] on div "Türkçe (undefined) İngilizce (8) Rumence (undefined) Rusça (undefined) Yeni say…" at bounding box center [1279, 394] width 484 height 526
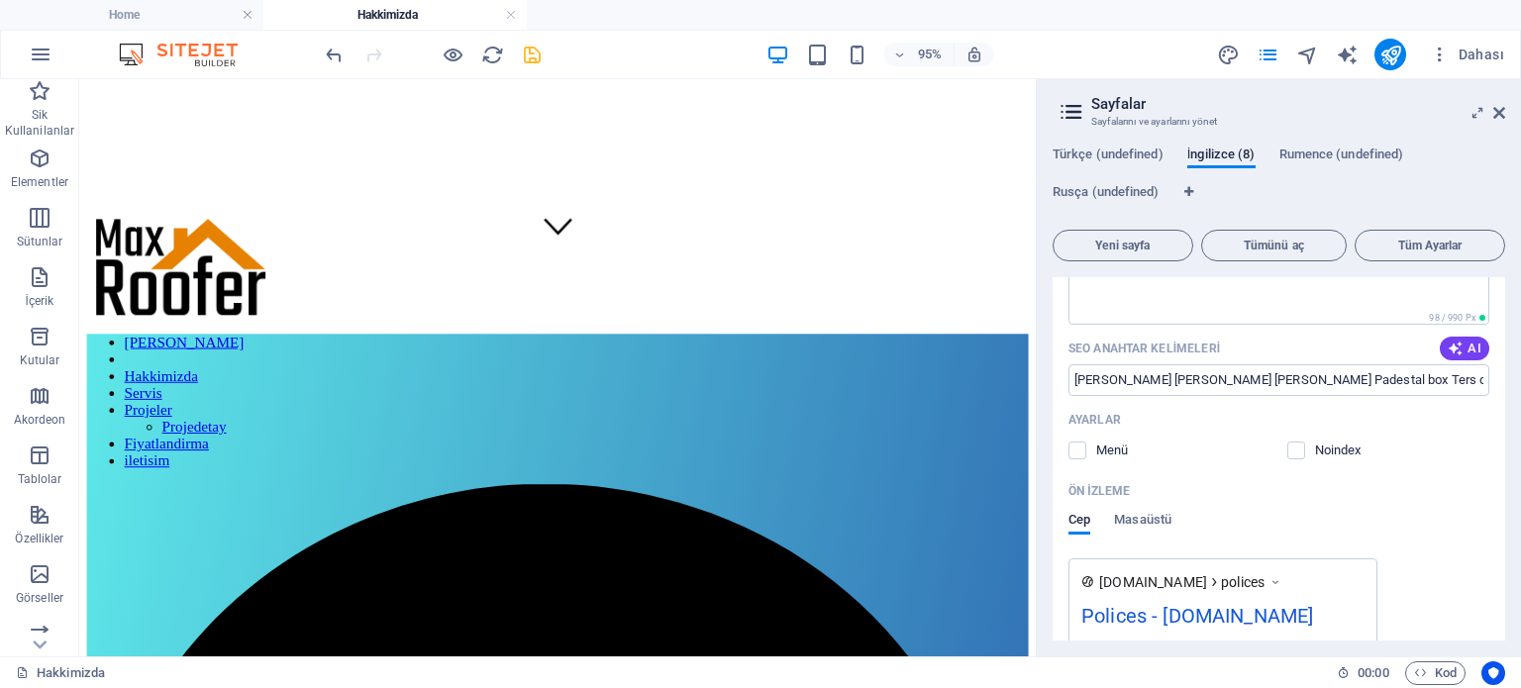
scroll to position [5715, 0]
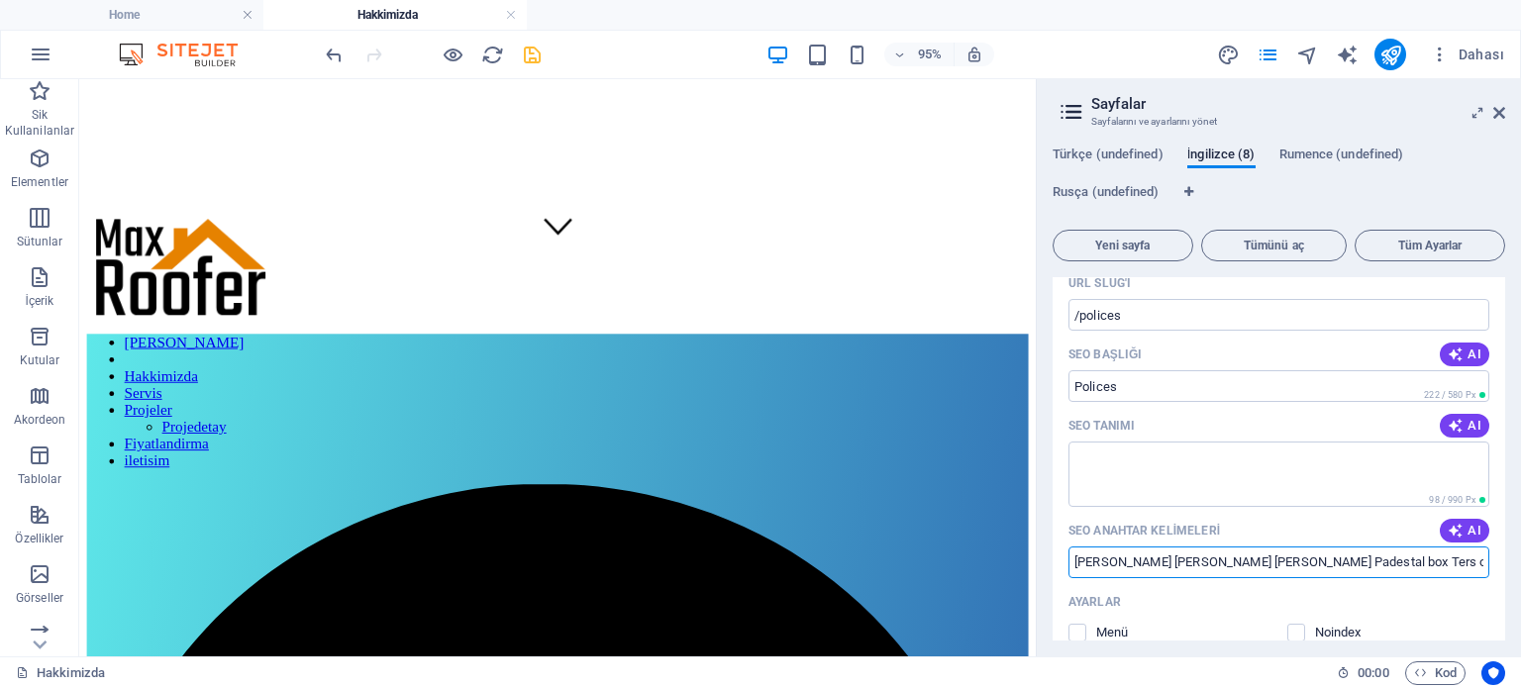
click at [1168, 555] on input "Marin Klima Marin Su yapıcı Padestal box Ters osmos sistemler" at bounding box center [1278, 563] width 421 height 32
paste input "es air condation water makers Padestal box"
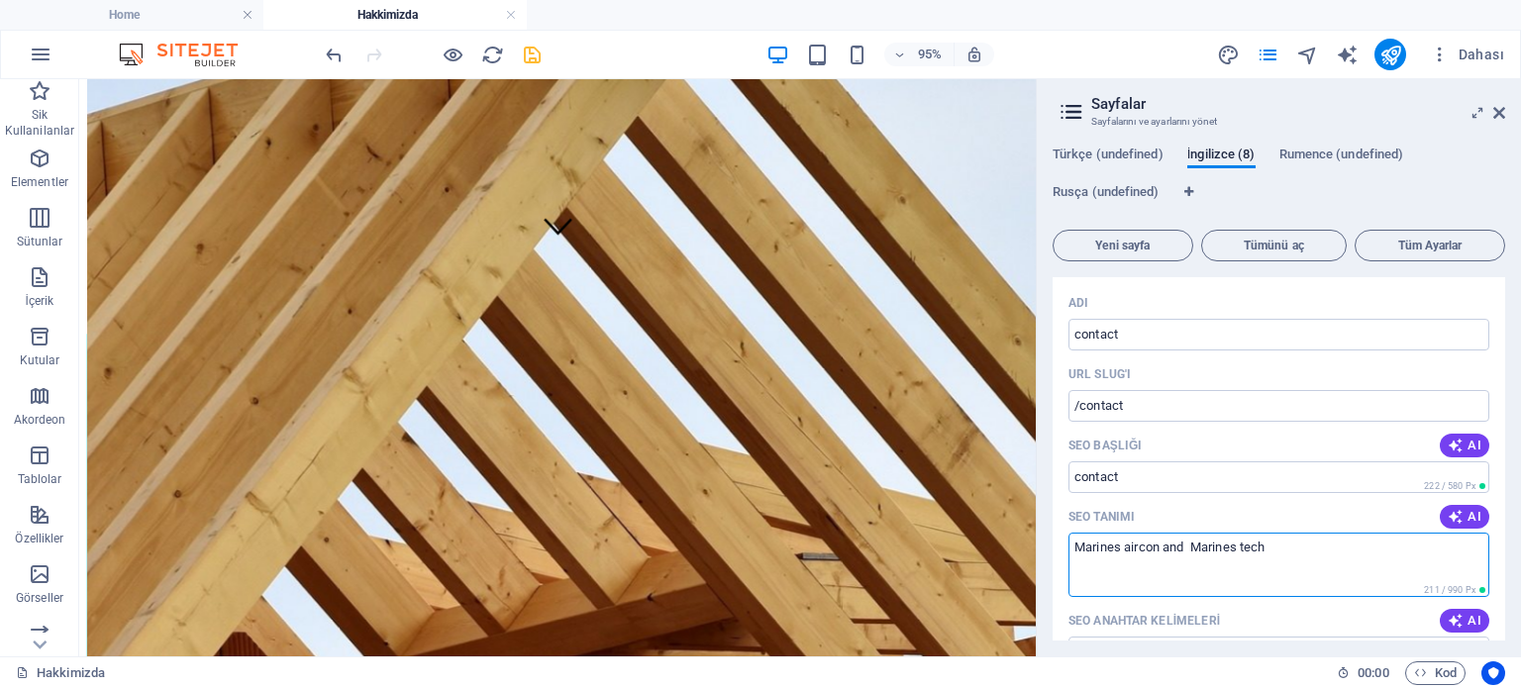
drag, startPoint x: 1279, startPoint y: 552, endPoint x: 1041, endPoint y: 555, distance: 238.7
click at [1041, 555] on div "Türkçe (undefined) İngilizce (8) Rumence (undefined) Rusça (undefined) Yeni say…" at bounding box center [1279, 394] width 484 height 526
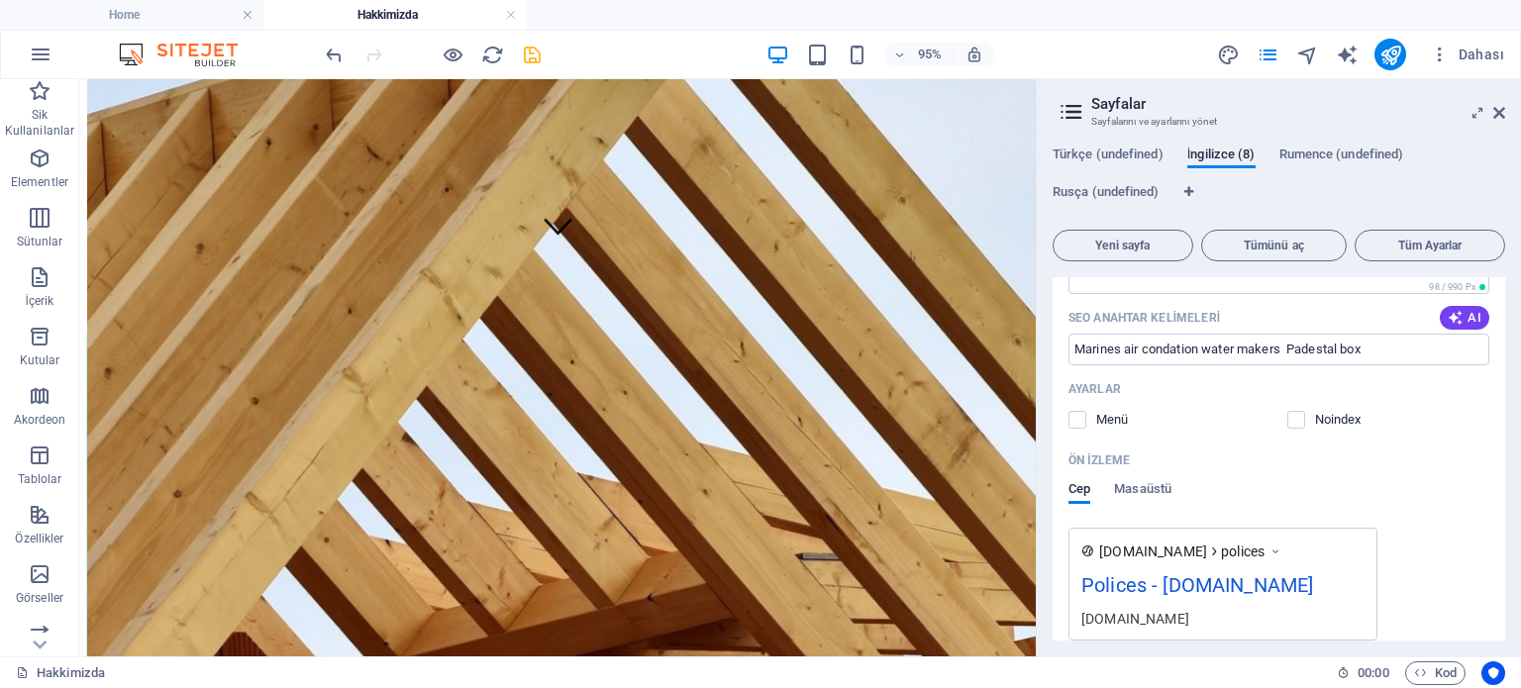
scroll to position [5715, 0]
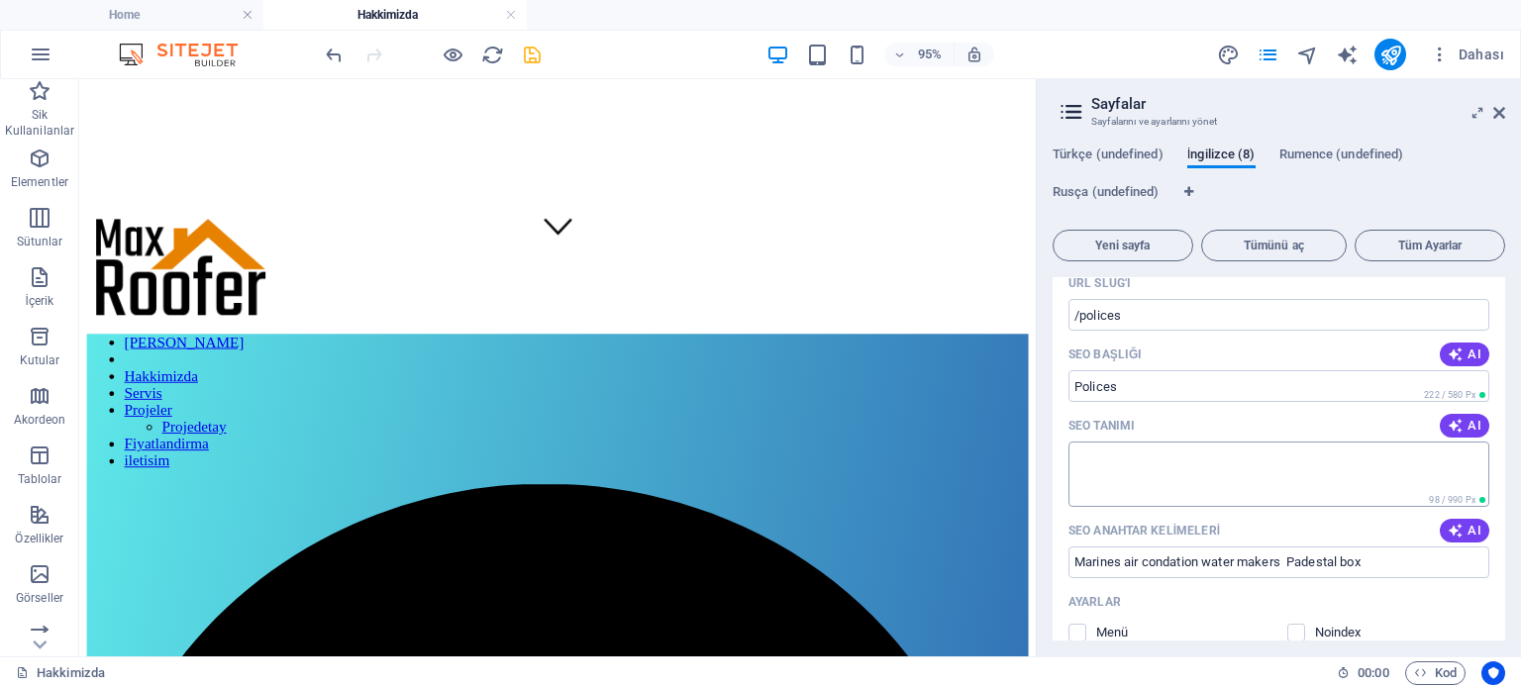
click at [1159, 477] on textarea "SEO Tanımı" at bounding box center [1278, 474] width 421 height 64
paste textarea "Marines aircon and Marines tech"
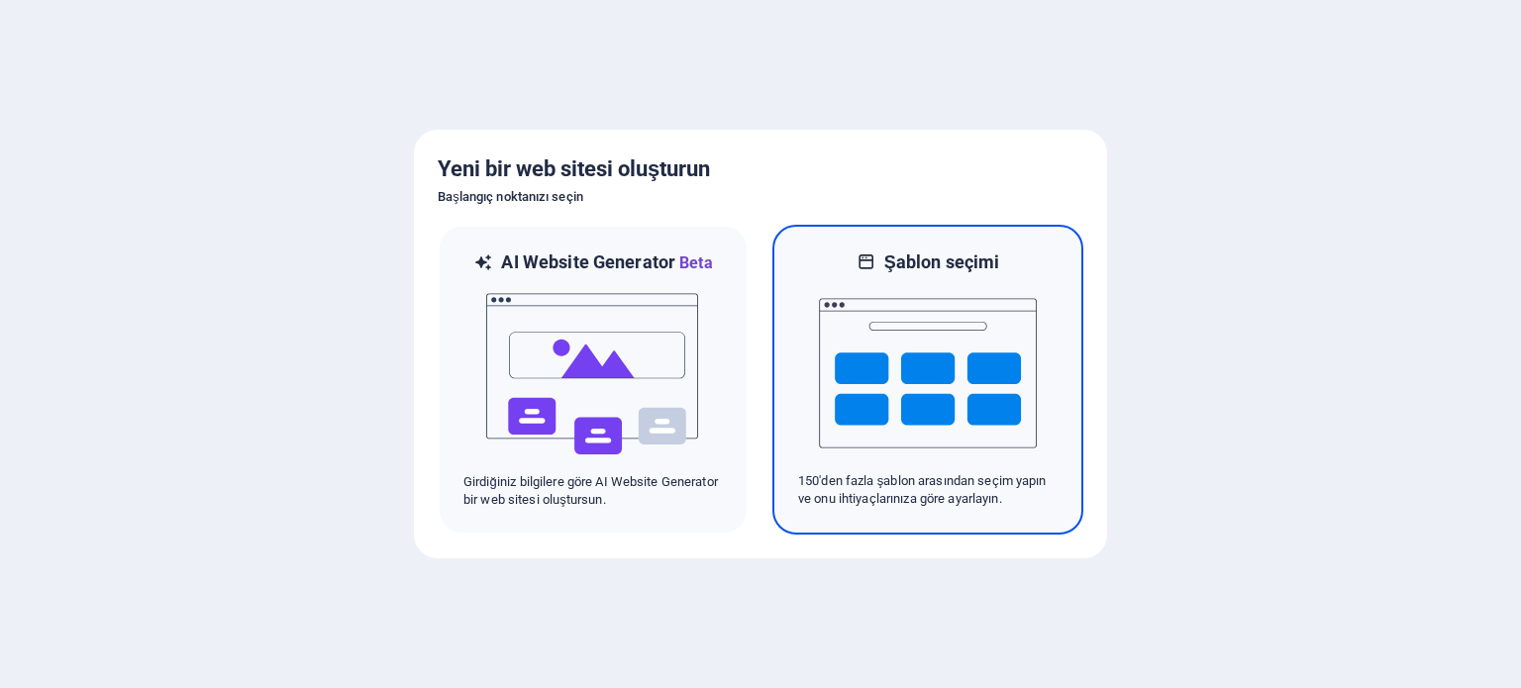
click at [954, 396] on img at bounding box center [928, 373] width 218 height 198
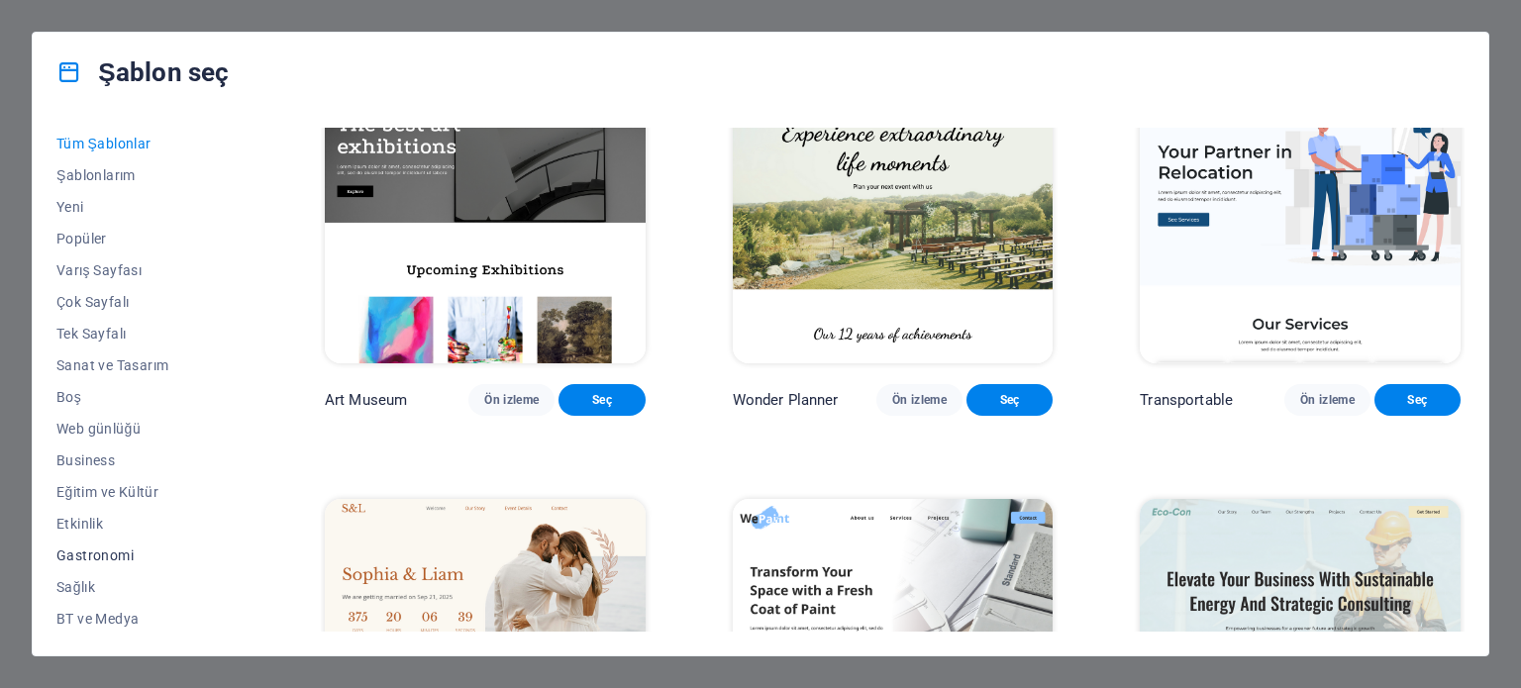
scroll to position [287, 0]
click at [94, 561] on button "Ticaret" at bounding box center [146, 554] width 181 height 32
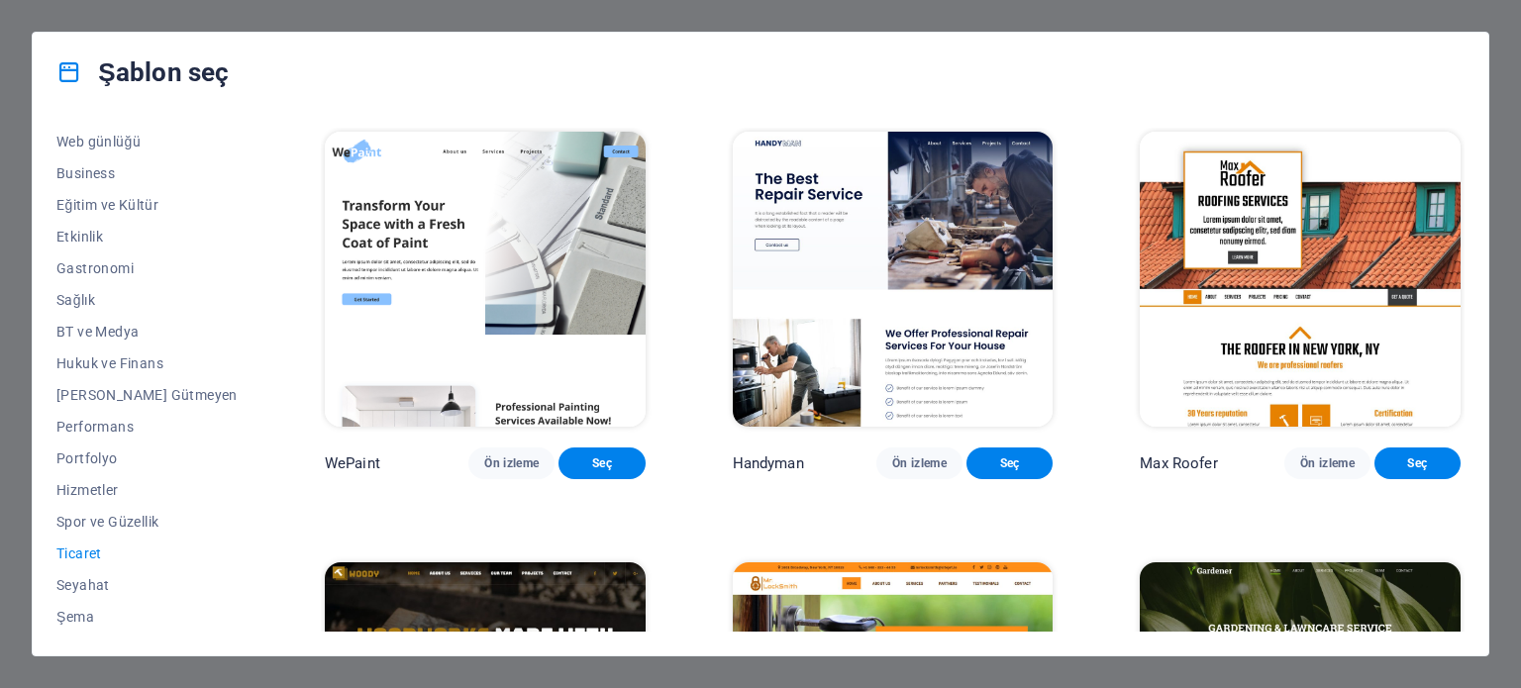
scroll to position [0, 0]
click at [1279, 256] on img at bounding box center [1300, 279] width 321 height 295
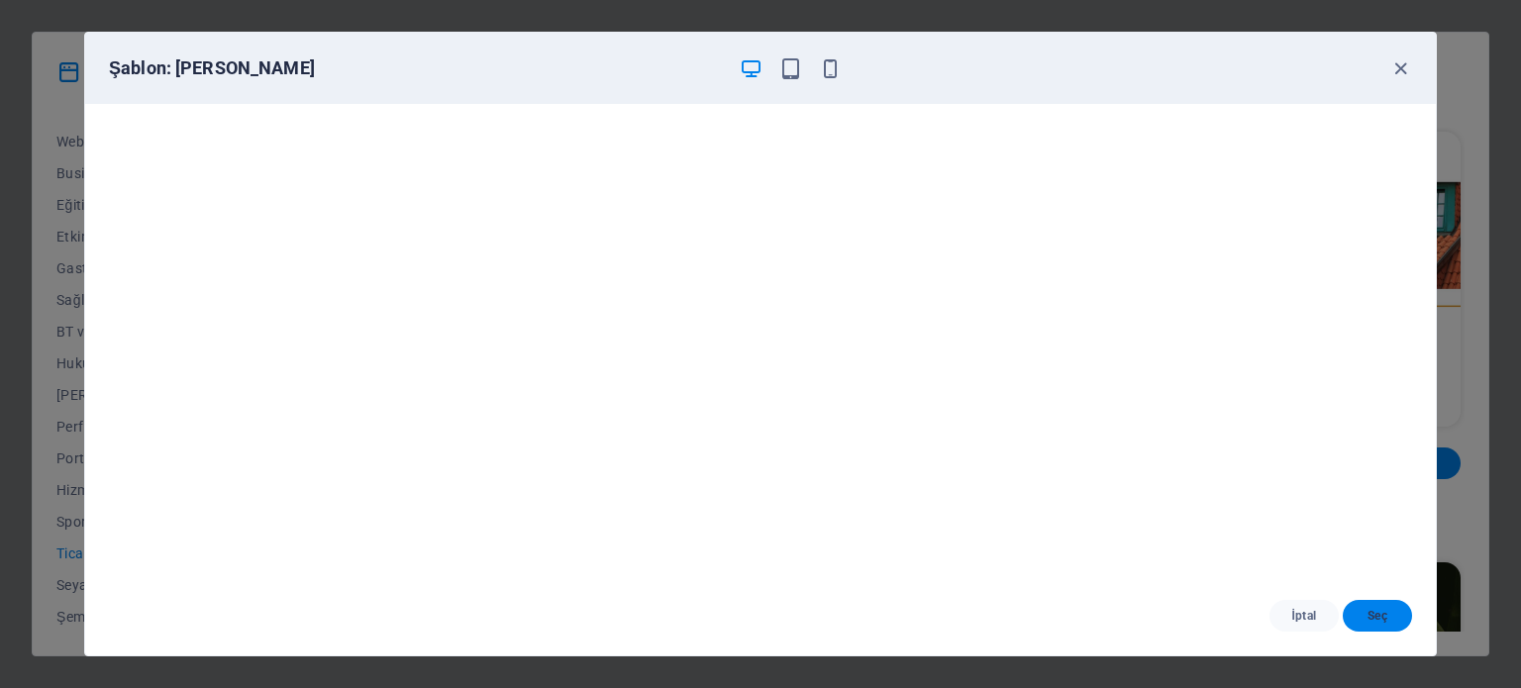
click at [1366, 625] on button "Seç" at bounding box center [1377, 616] width 69 height 32
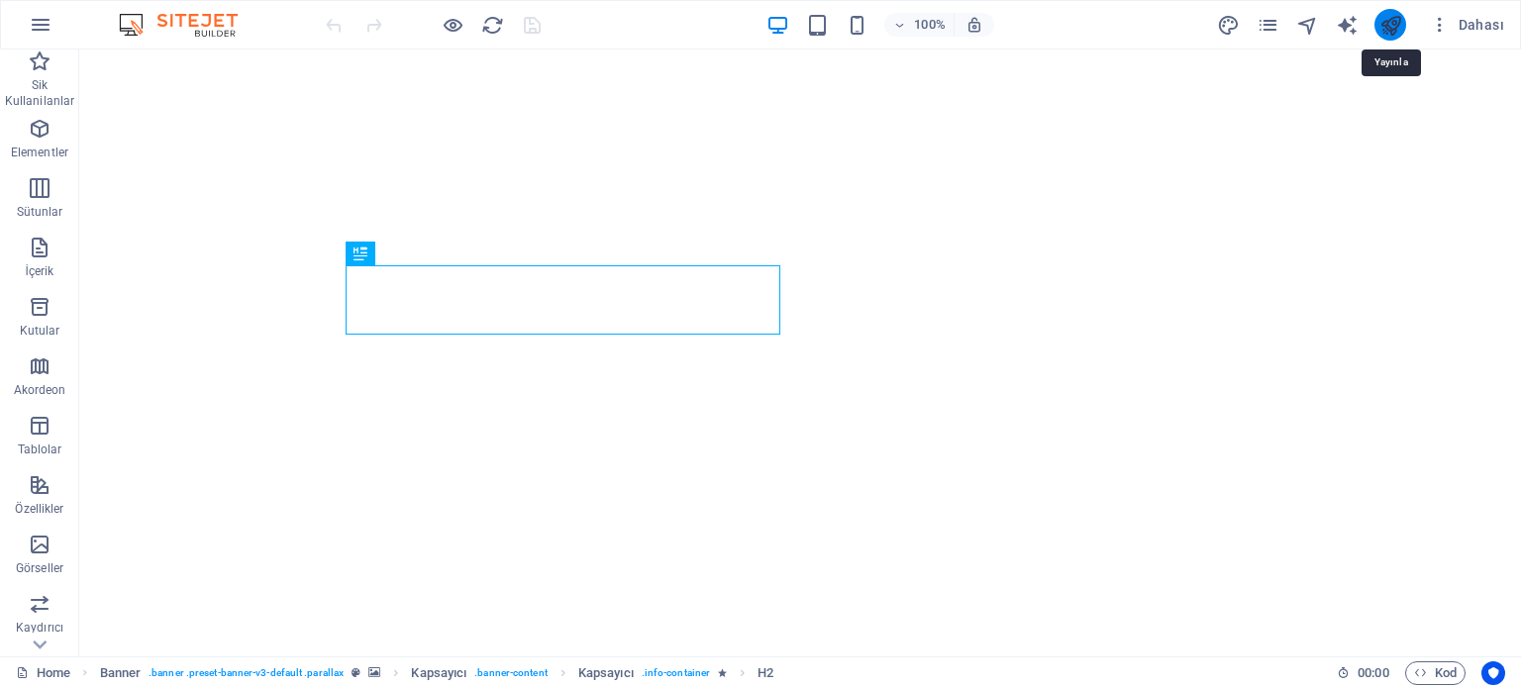
click at [1390, 30] on icon "publish" at bounding box center [1390, 25] width 23 height 23
click at [41, 487] on icon "button" at bounding box center [40, 485] width 24 height 24
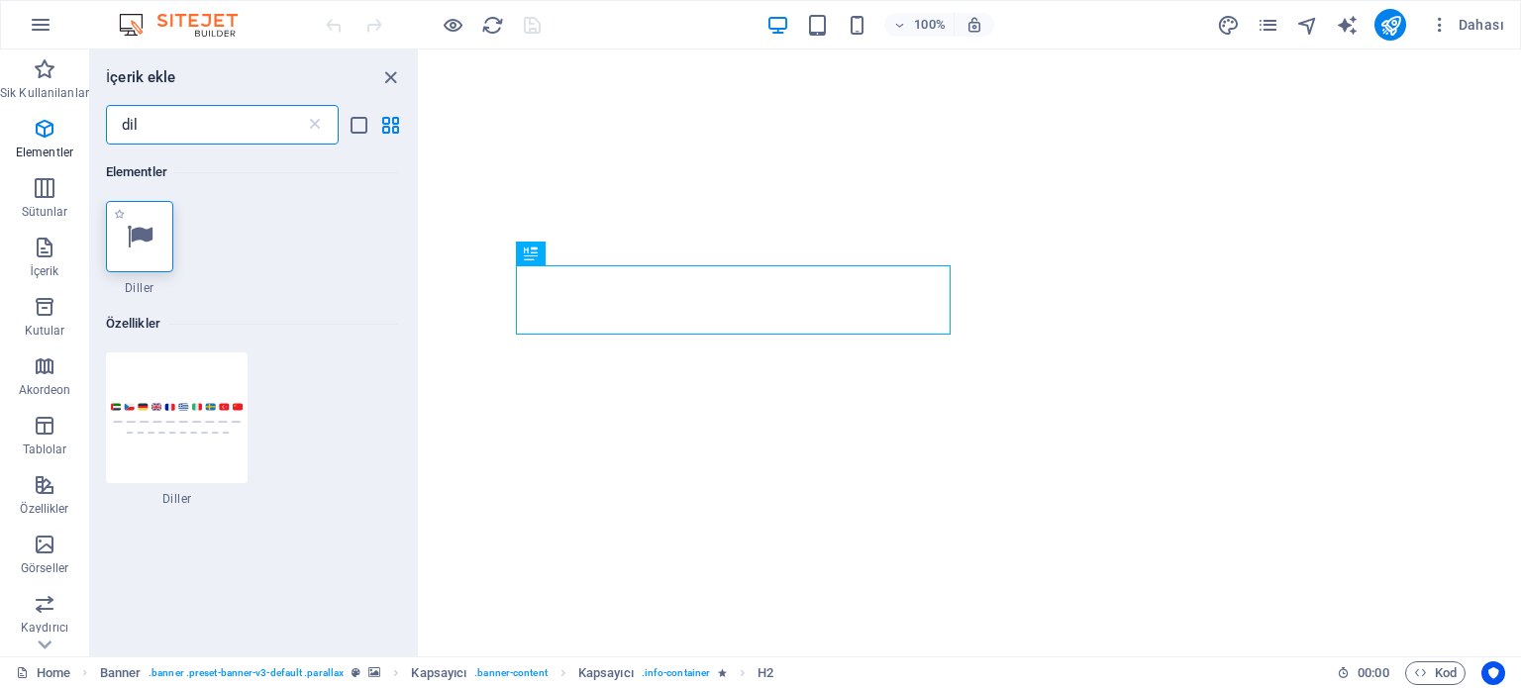
type input "dil"
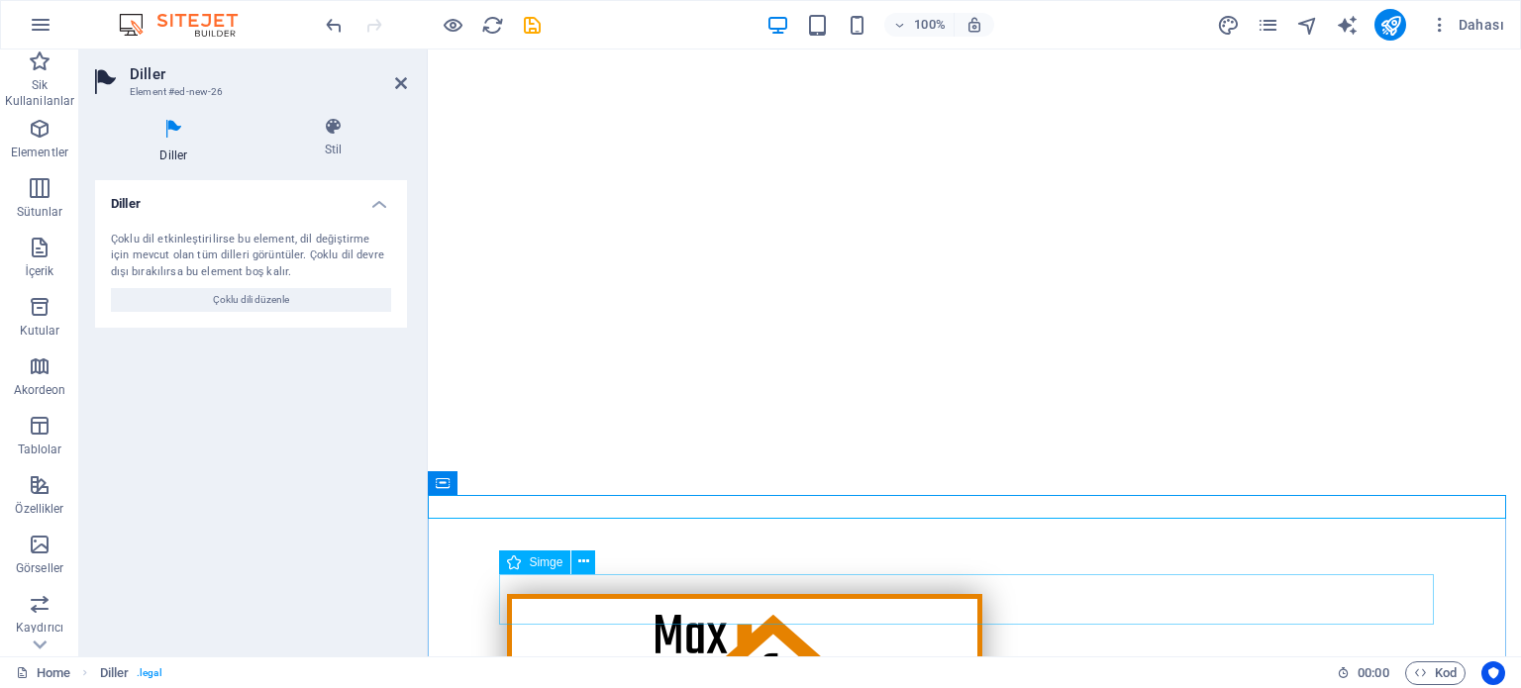
scroll to position [379, 0]
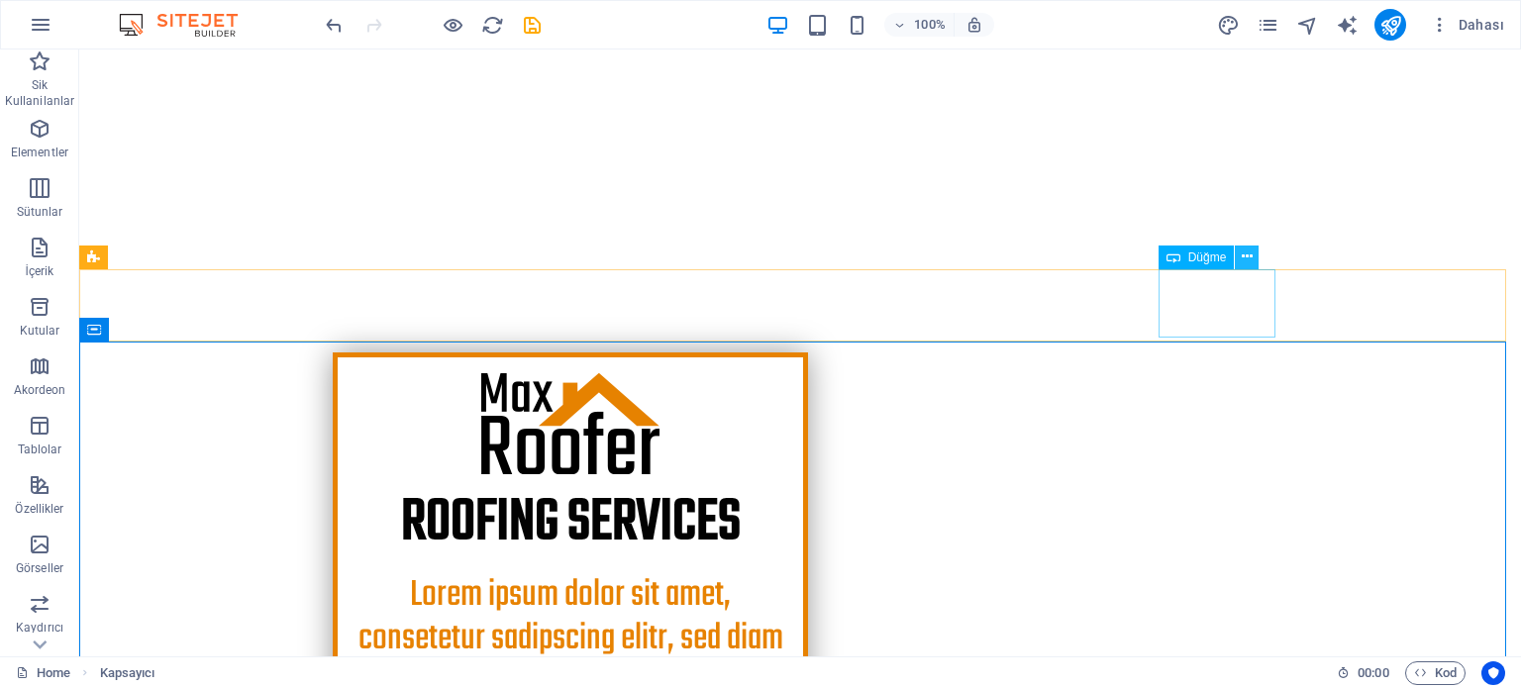
click at [1245, 258] on icon at bounding box center [1247, 257] width 11 height 21
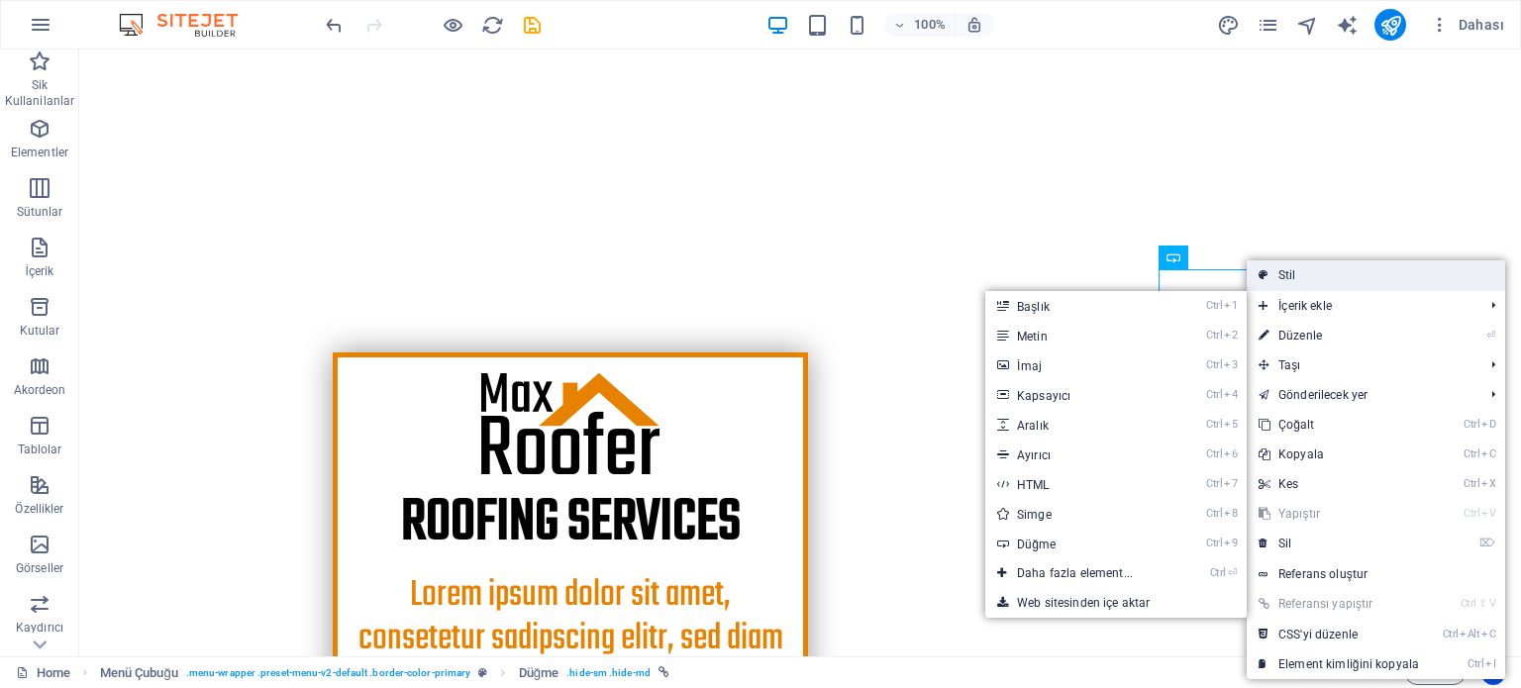
click at [1297, 279] on link "Stil" at bounding box center [1376, 275] width 258 height 30
select select "rem"
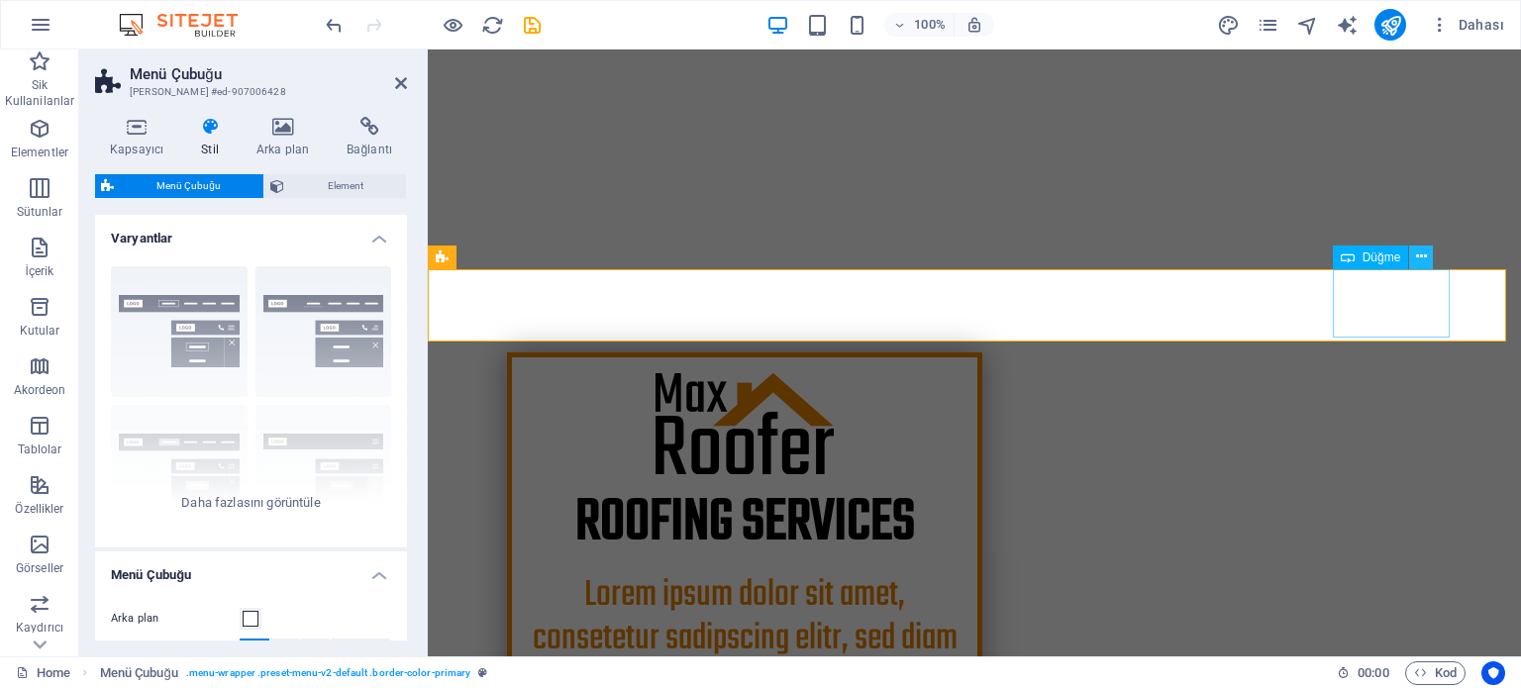
click at [1416, 253] on icon at bounding box center [1421, 257] width 11 height 21
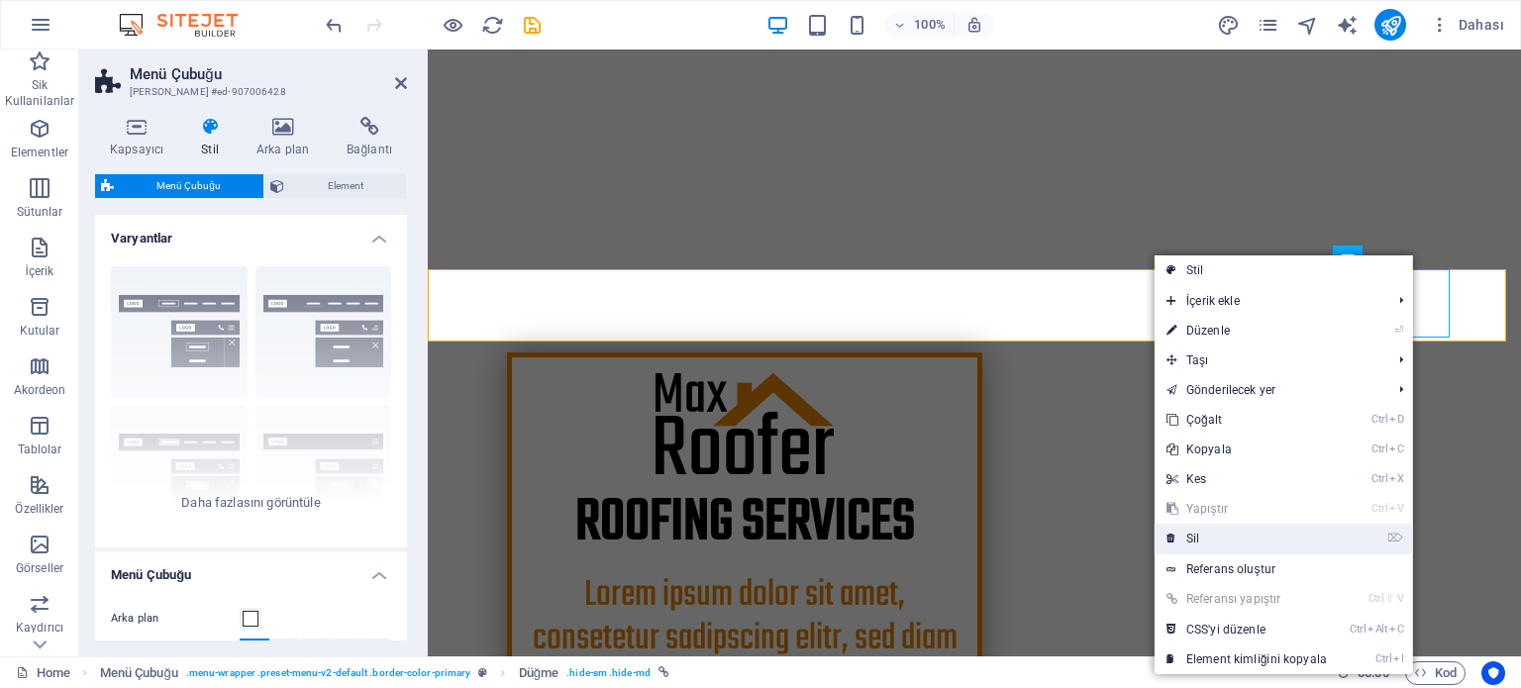
click at [1254, 538] on link "⌦ Sil" at bounding box center [1247, 539] width 184 height 30
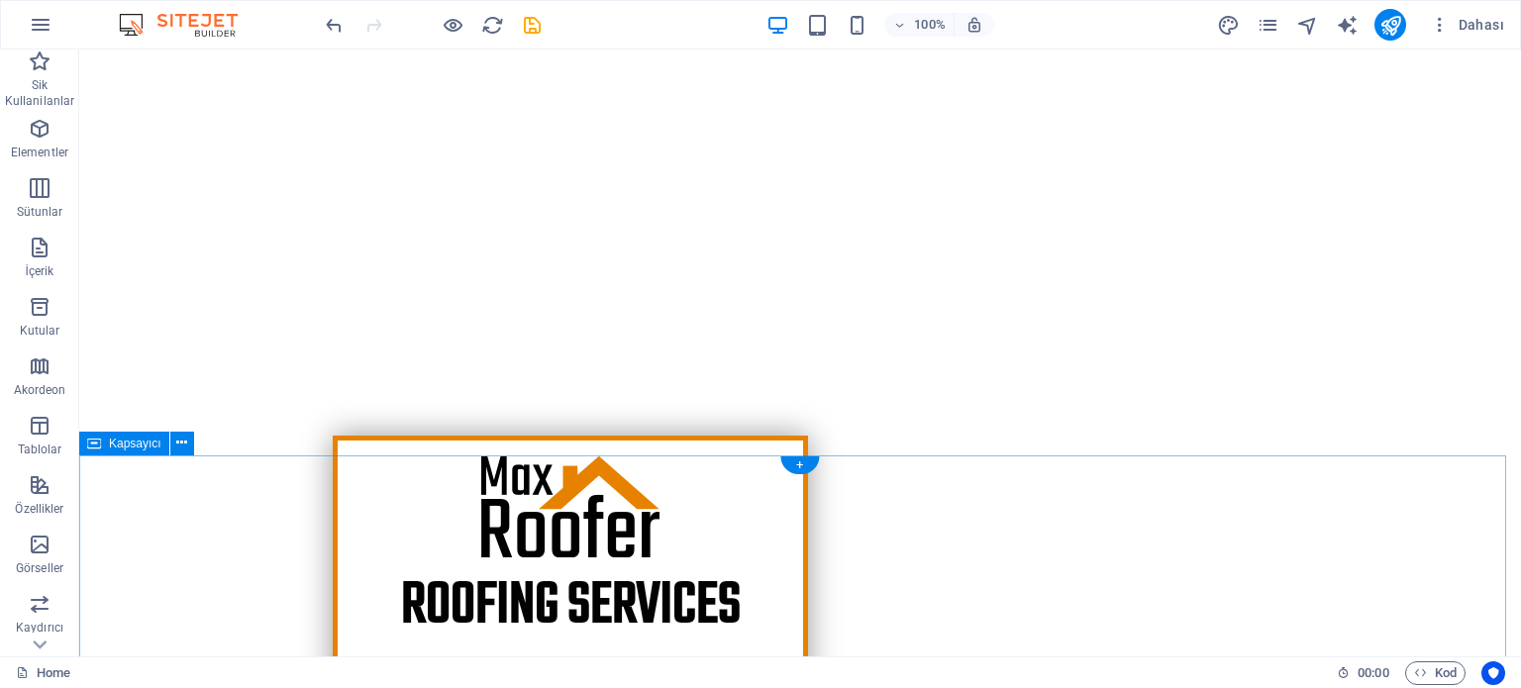
scroll to position [297, 0]
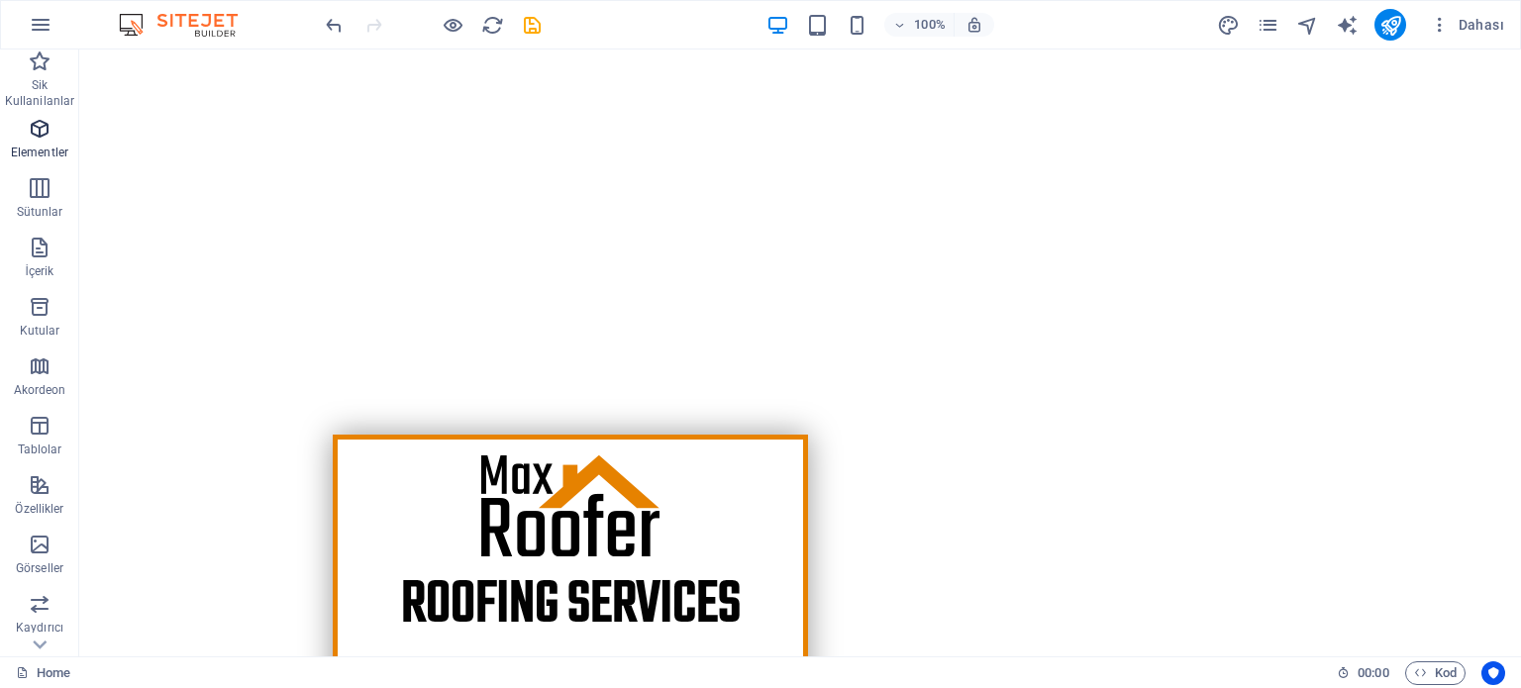
click at [44, 130] on icon "button" at bounding box center [40, 129] width 24 height 24
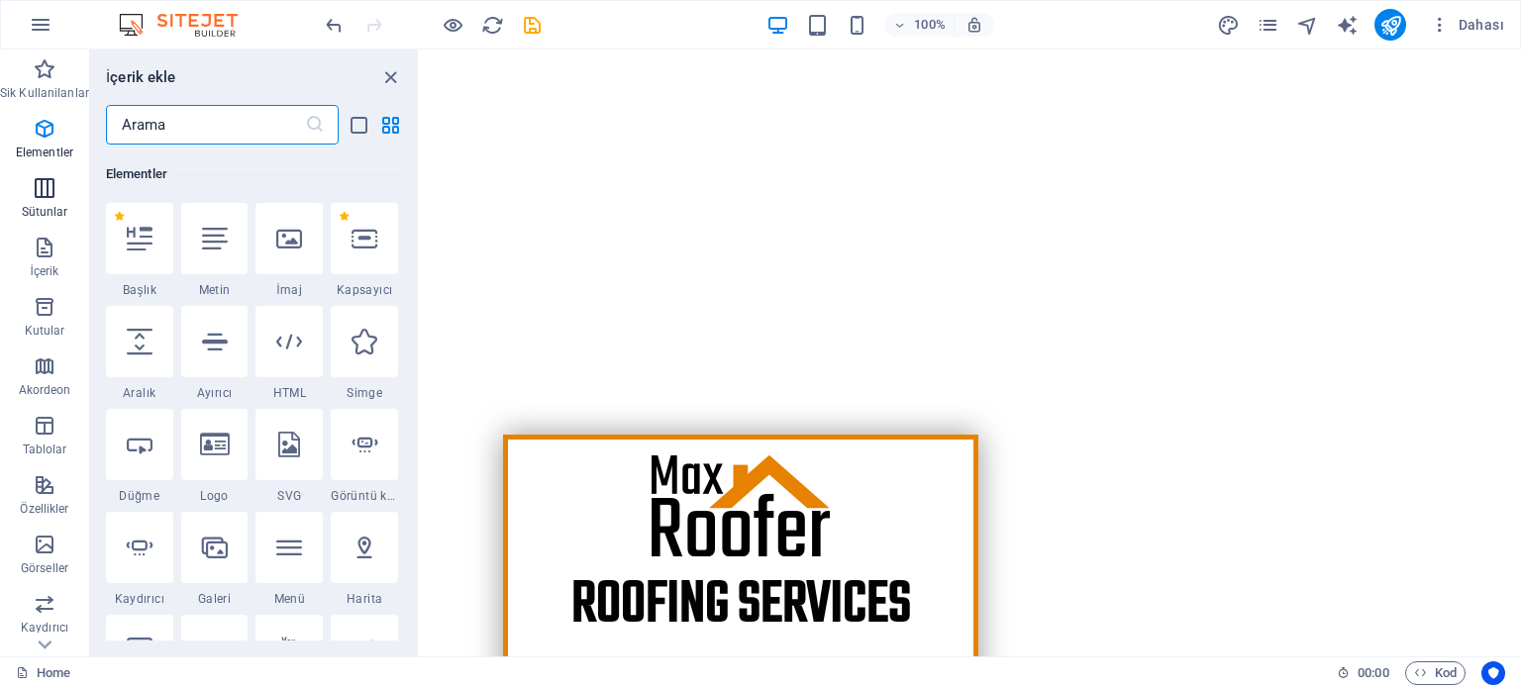
scroll to position [210, 0]
click at [48, 493] on icon "button" at bounding box center [45, 485] width 24 height 24
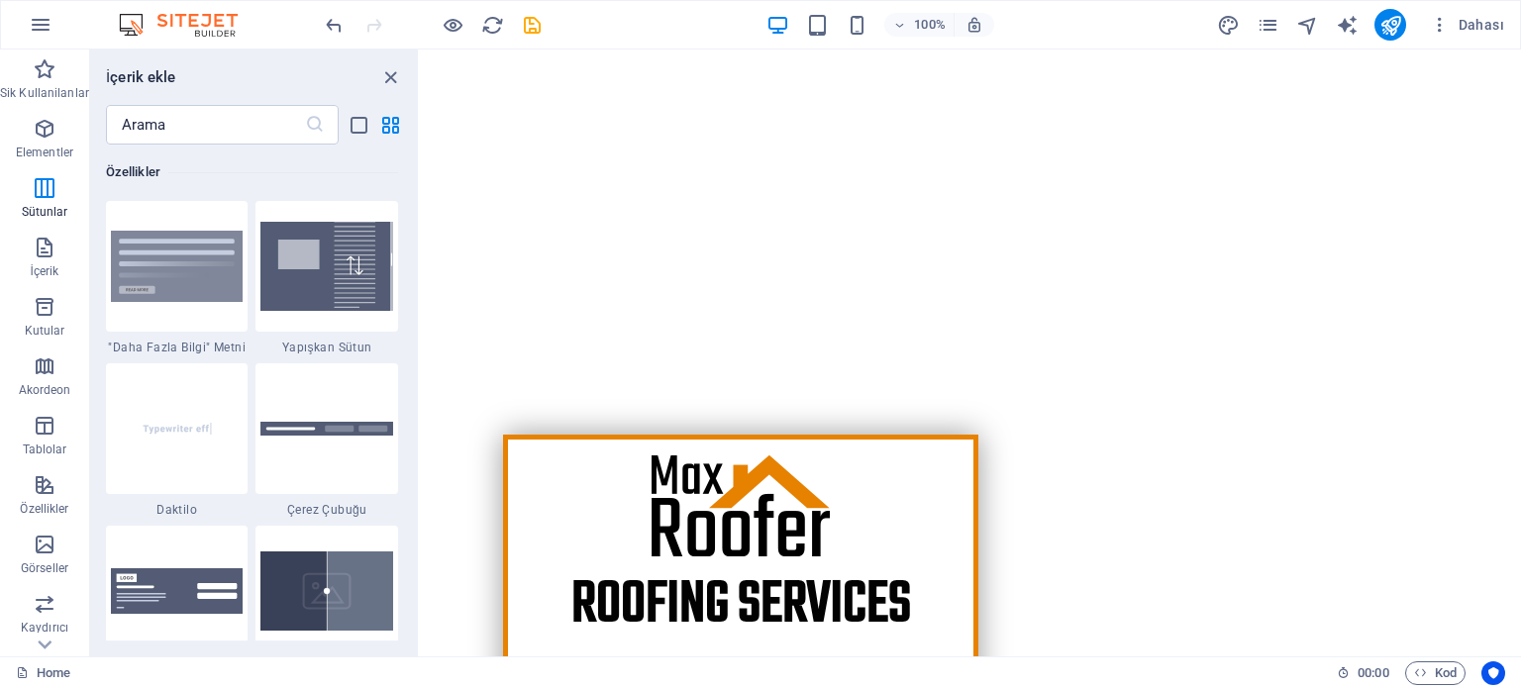
scroll to position [7718, 0]
click at [210, 127] on input "text" at bounding box center [205, 125] width 199 height 40
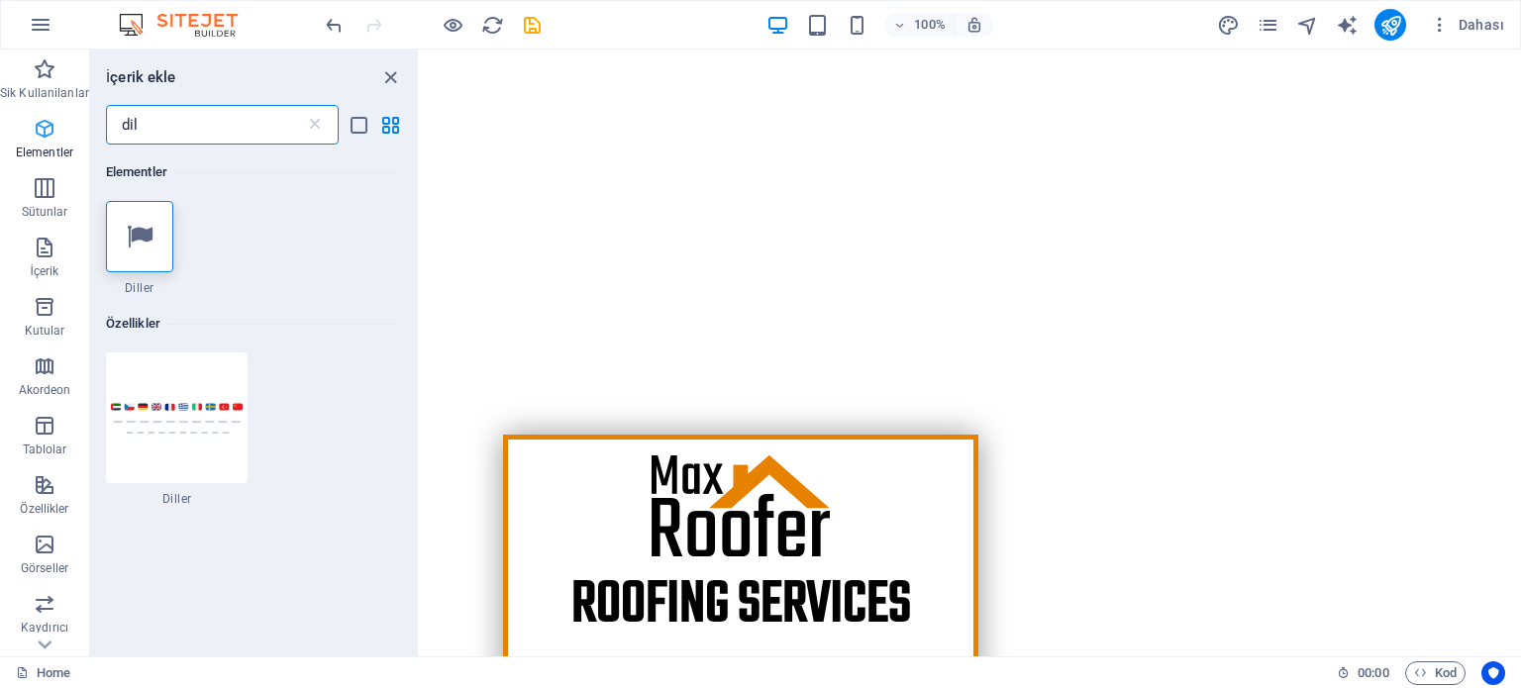
scroll to position [0, 0]
type input "dil"
click at [150, 402] on img at bounding box center [177, 418] width 133 height 32
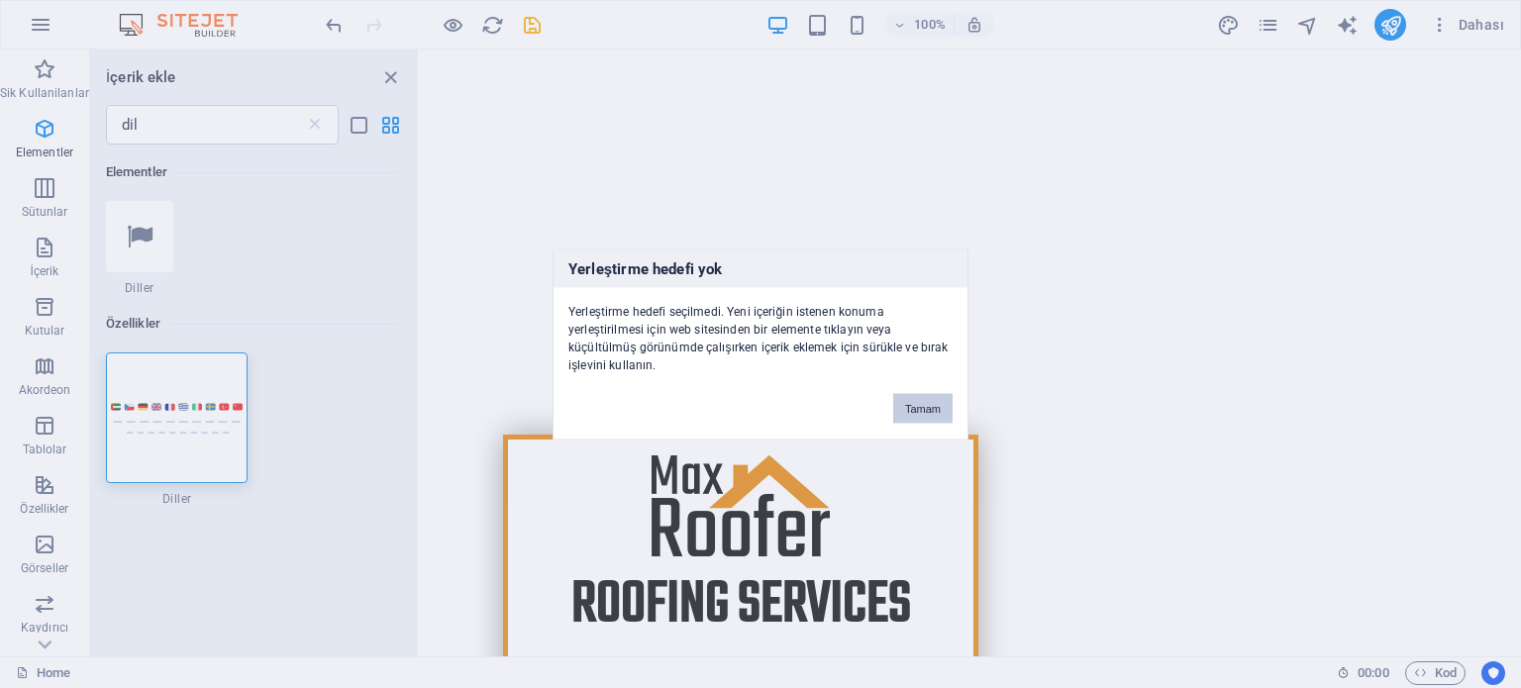
click at [935, 406] on button "Tamam" at bounding box center [922, 408] width 59 height 30
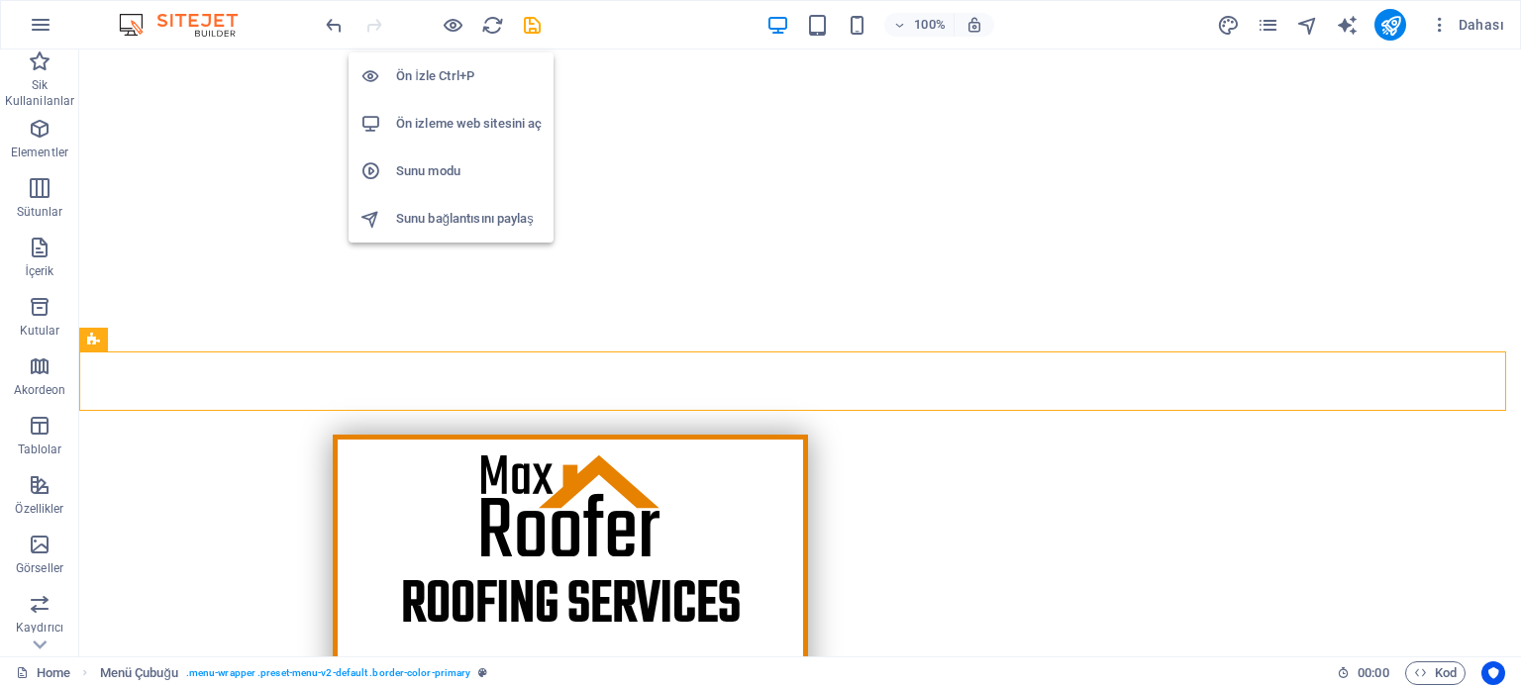
click at [442, 74] on h6 "Ön İzle Ctrl+P" at bounding box center [469, 76] width 146 height 24
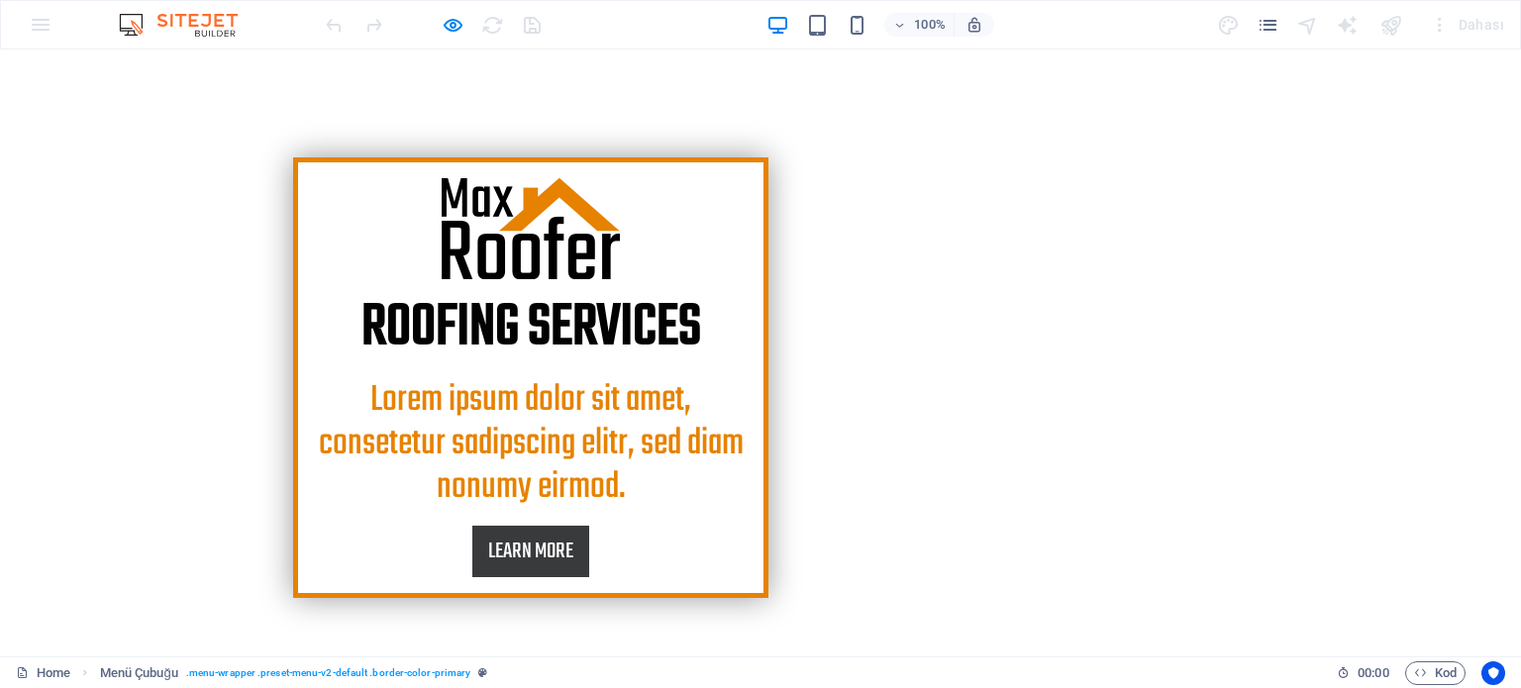
scroll to position [594, 0]
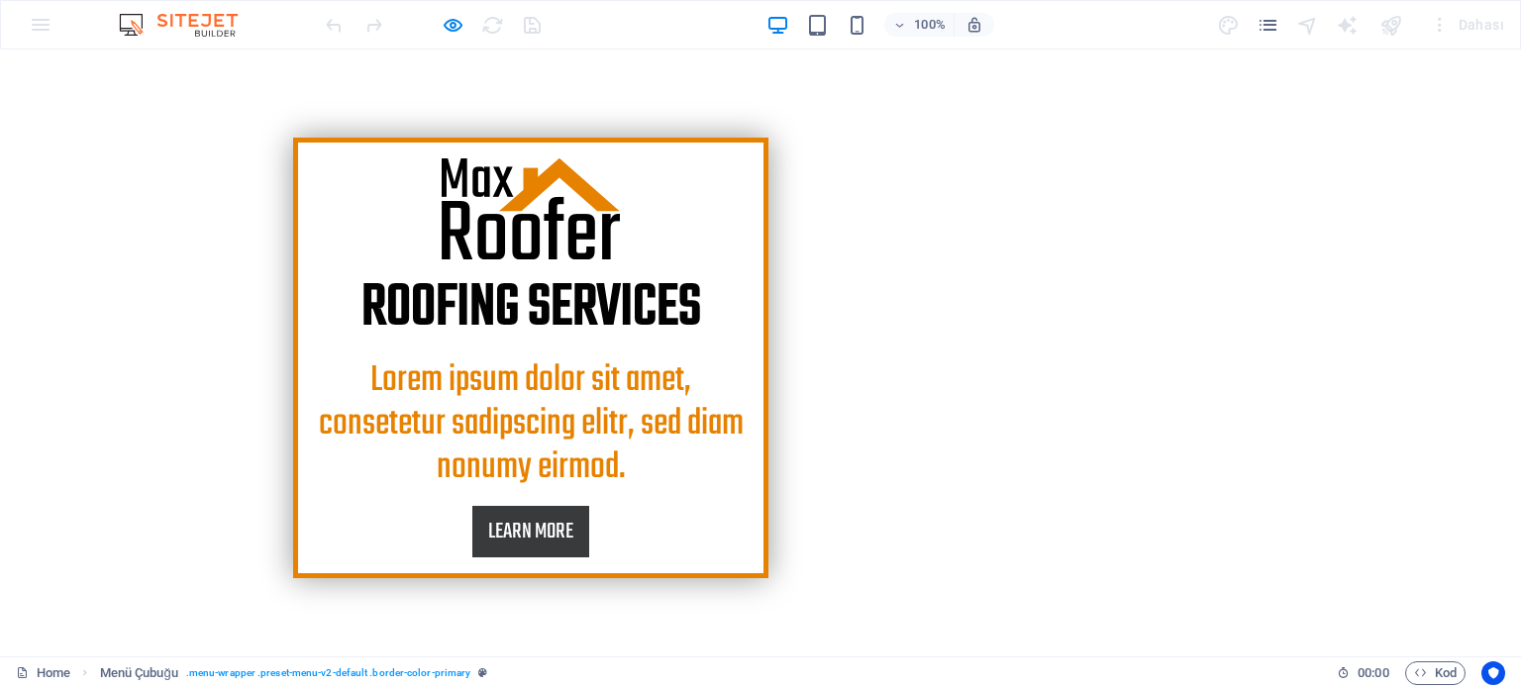
click at [1460, 657] on div "Home About Services Projects Project-detail Pricing Contact" at bounding box center [760, 686] width 1521 height 59
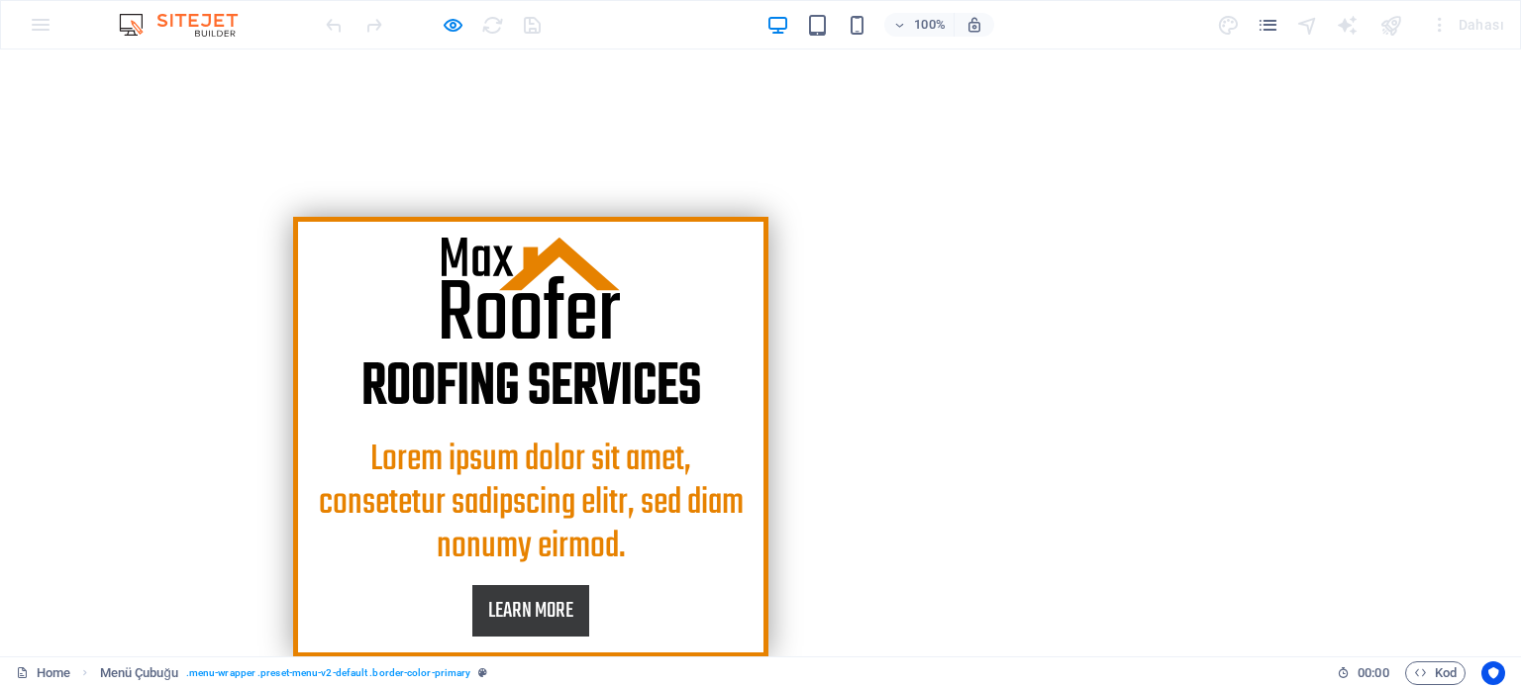
scroll to position [297, 0]
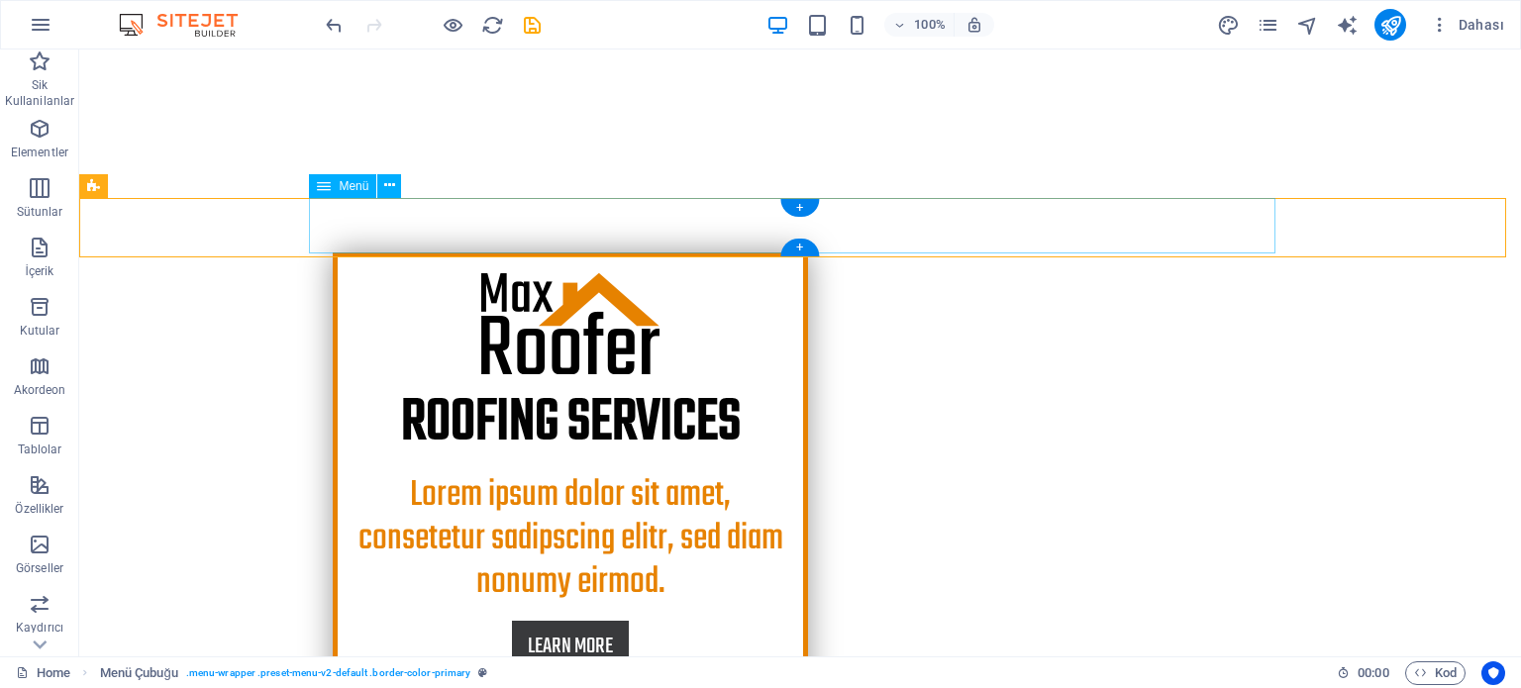
scroll to position [396, 0]
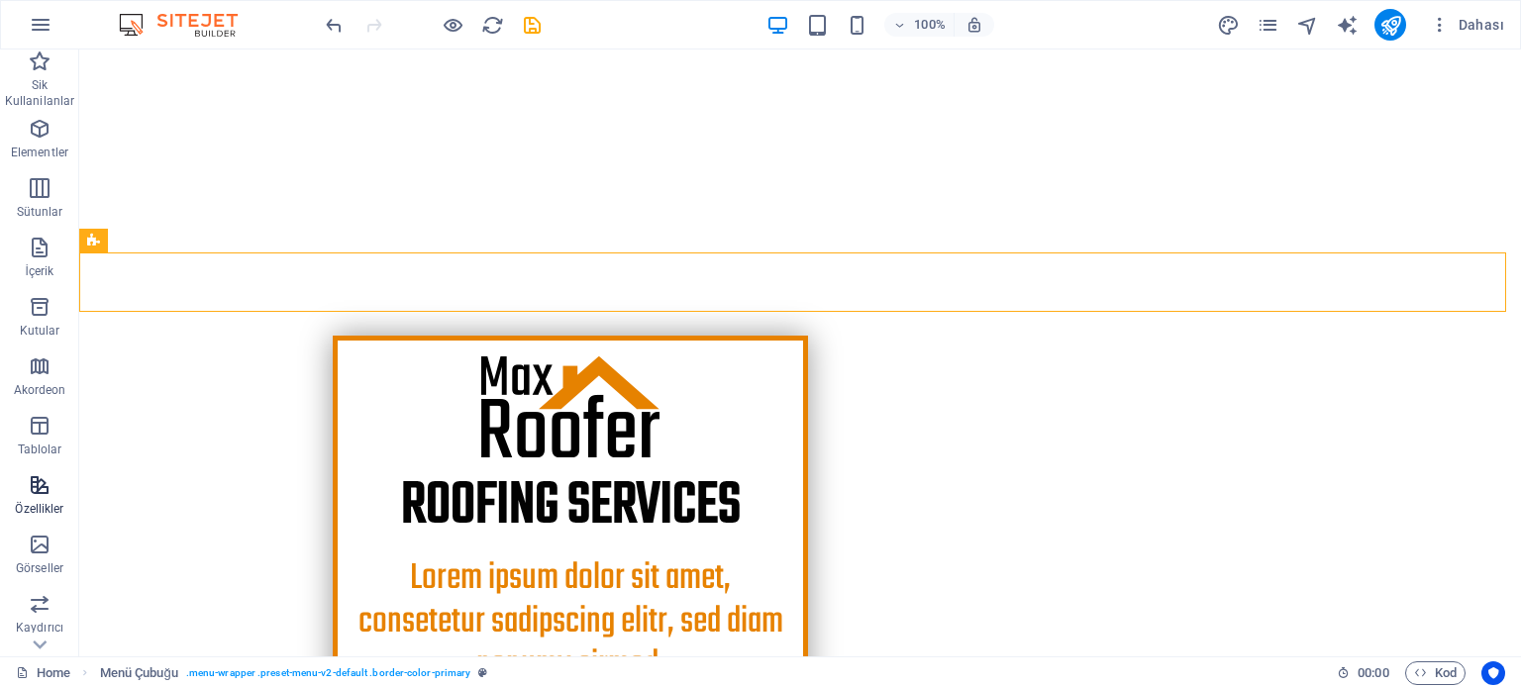
click at [31, 504] on p "Özellikler" at bounding box center [39, 509] width 49 height 16
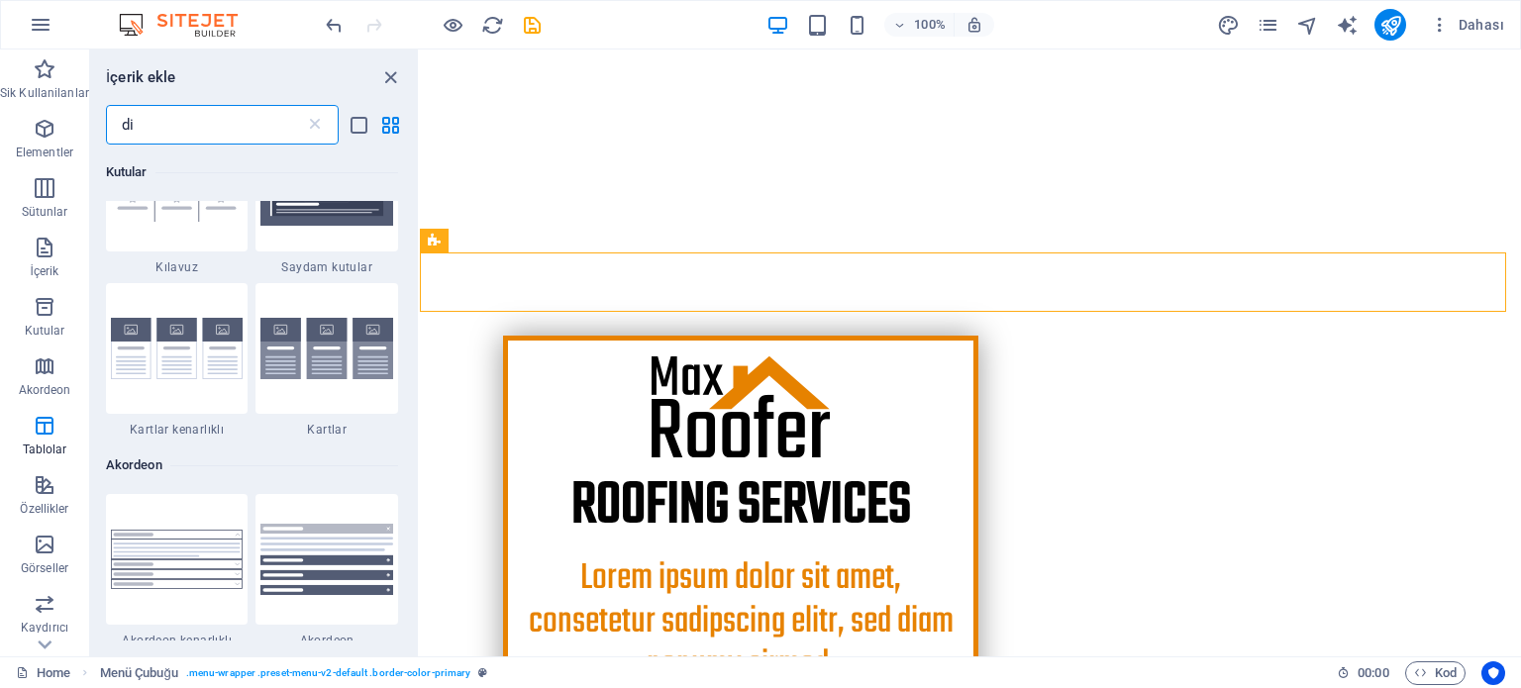
scroll to position [0, 0]
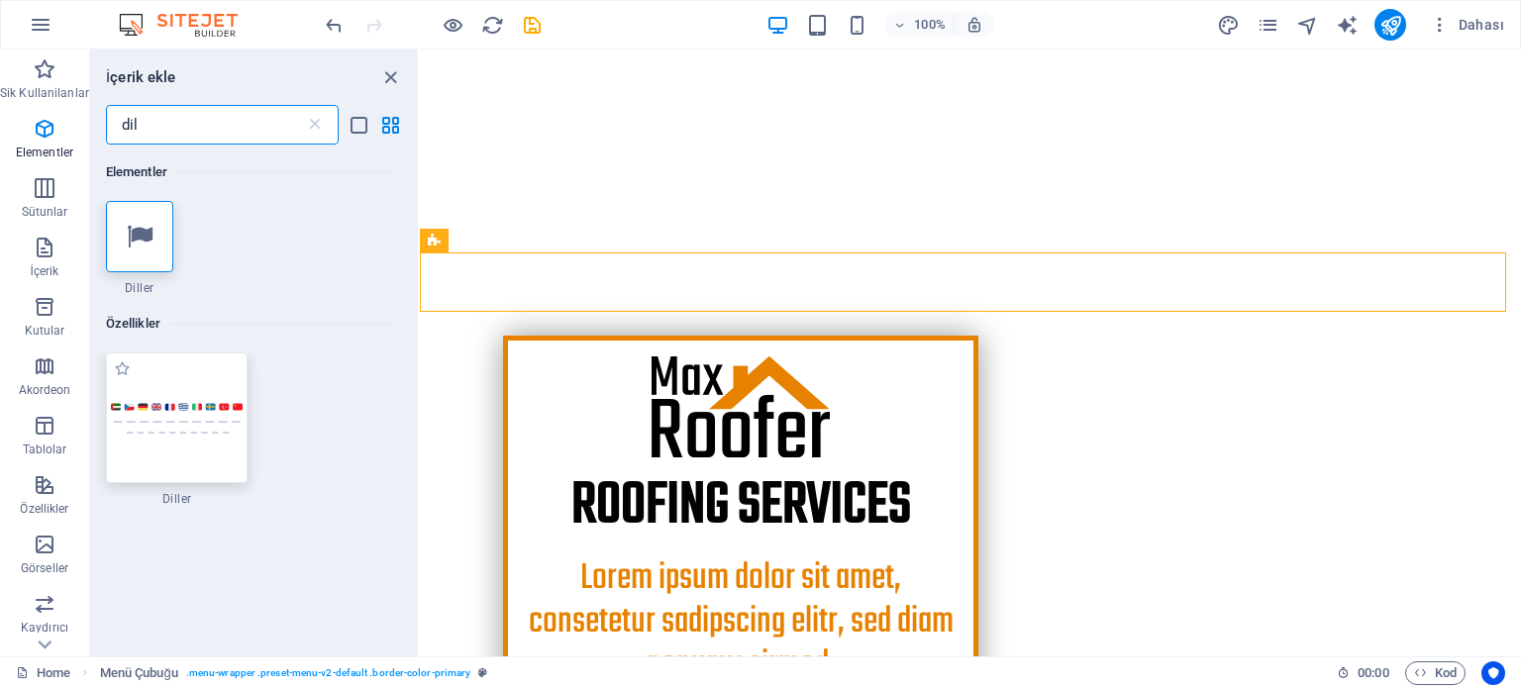
type input "dil"
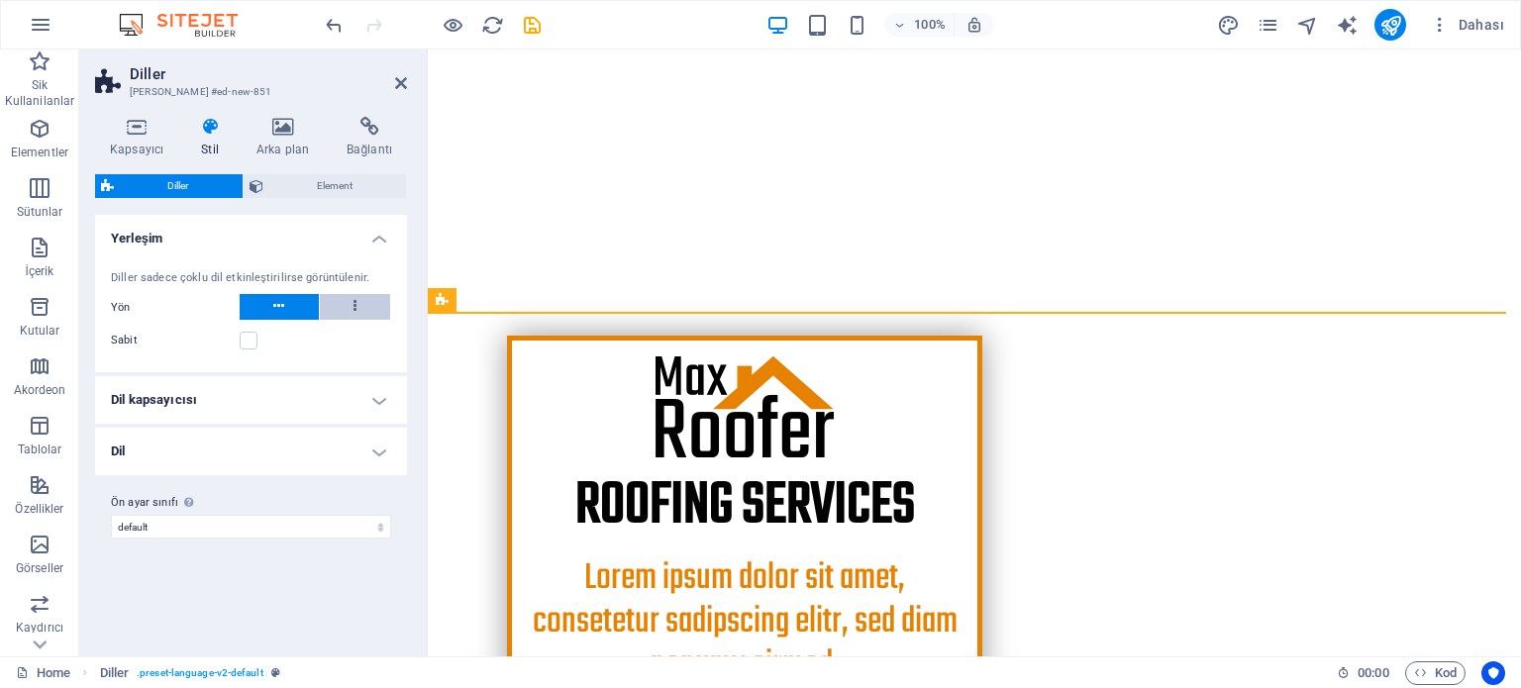
click at [353, 309] on icon at bounding box center [354, 306] width 3 height 24
click at [268, 305] on button at bounding box center [279, 307] width 79 height 26
click at [214, 451] on h4 "Dil" at bounding box center [251, 452] width 312 height 48
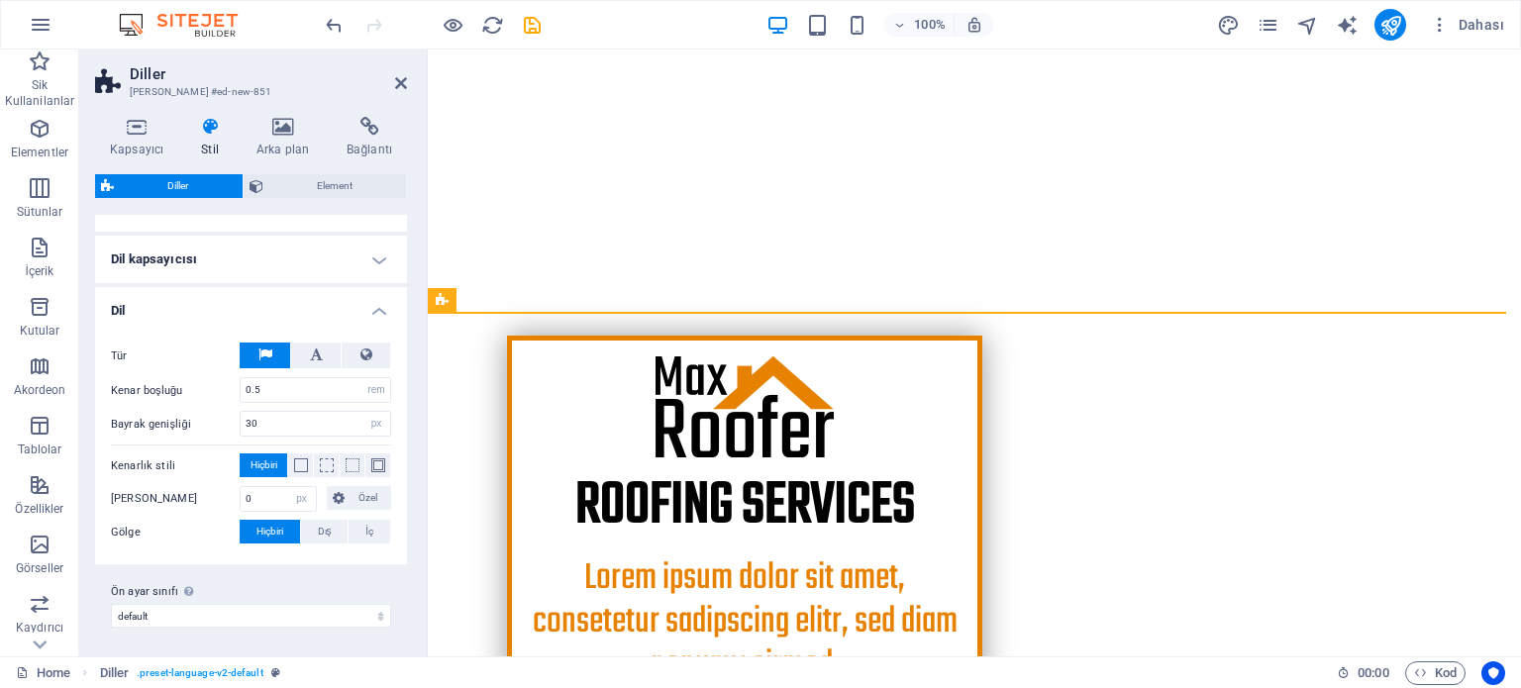
scroll to position [42, 0]
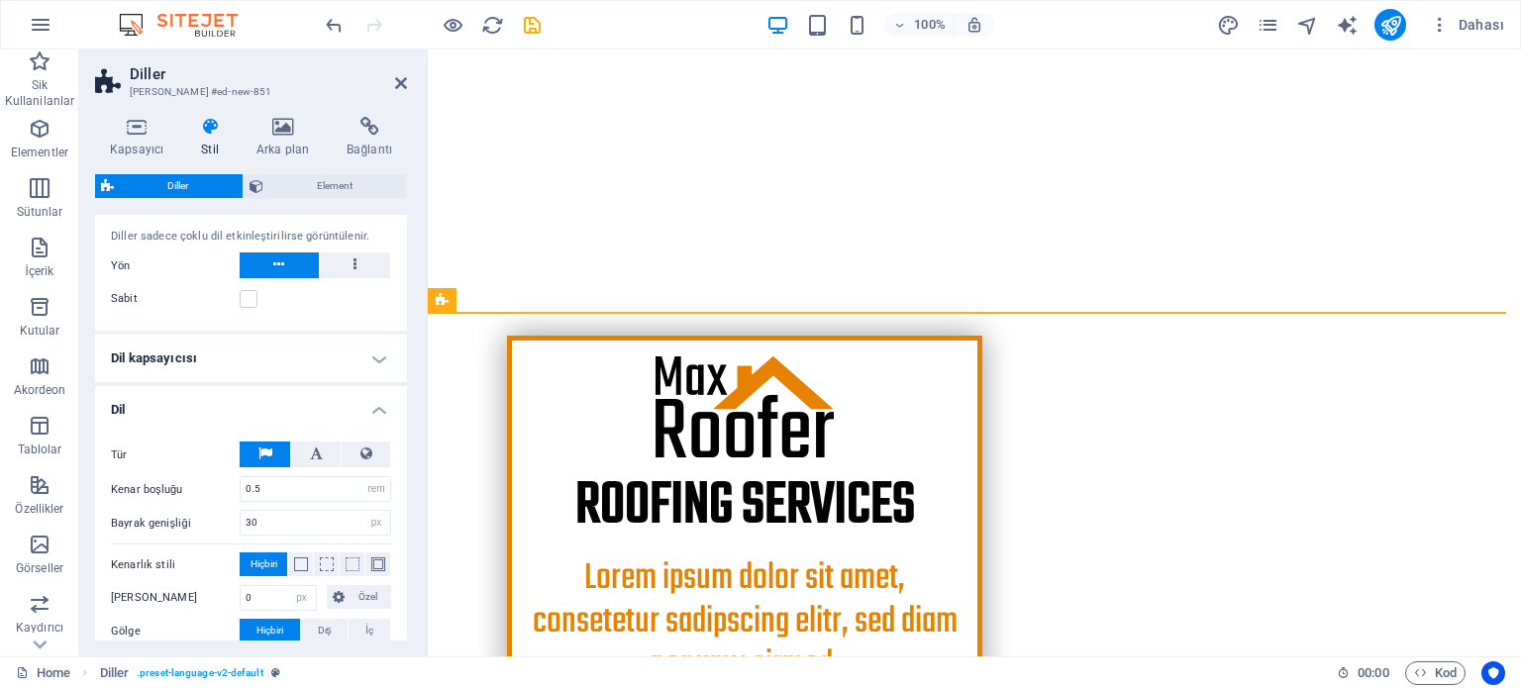
click at [253, 352] on h4 "Dil kapsayıcısı" at bounding box center [251, 359] width 312 height 48
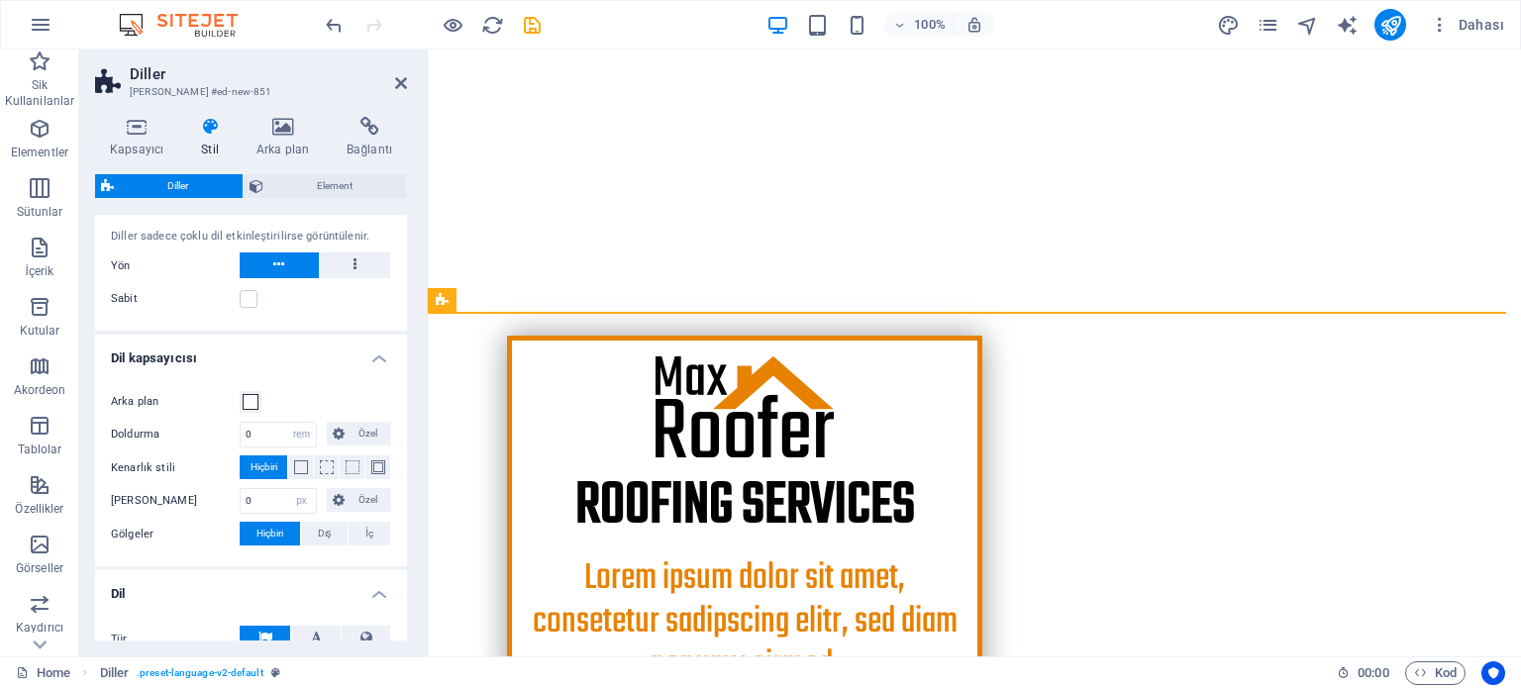
scroll to position [0, 0]
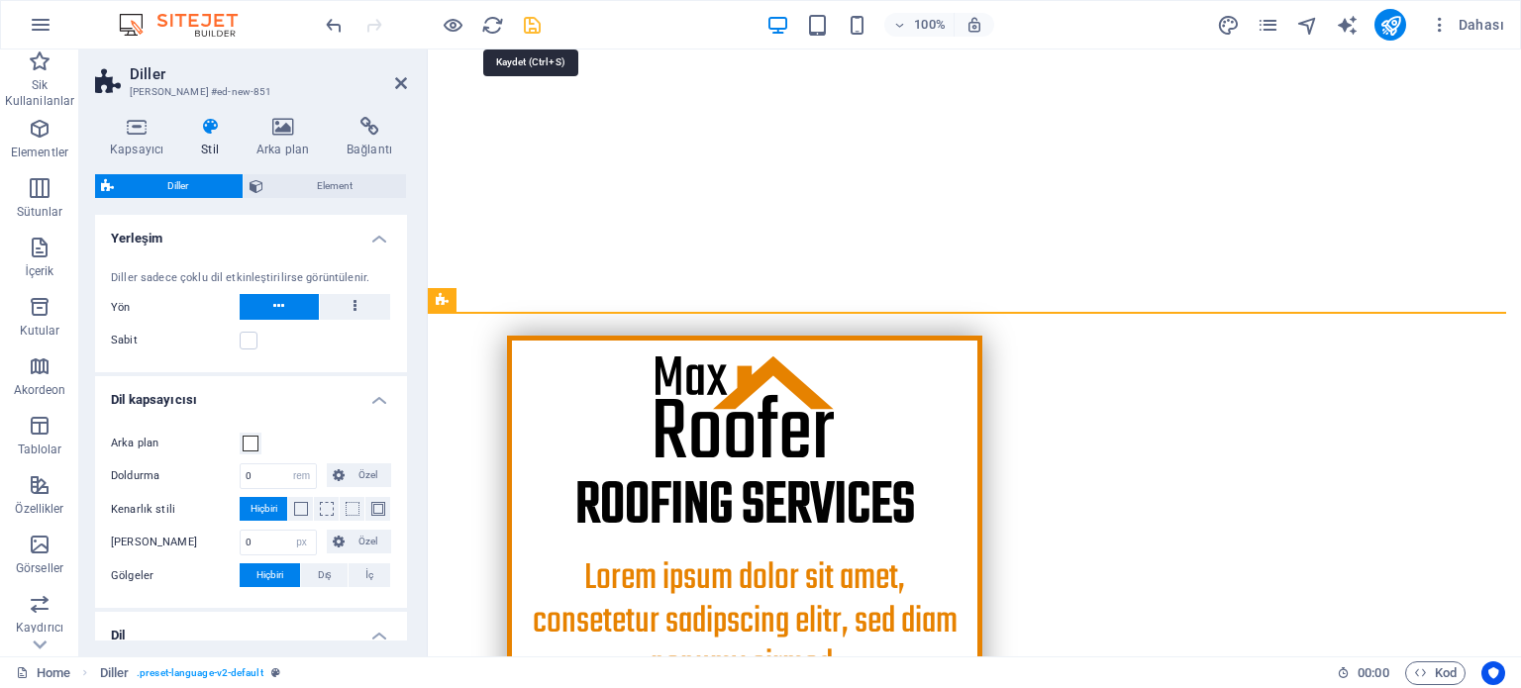
click at [527, 30] on icon "save" at bounding box center [532, 25] width 23 height 23
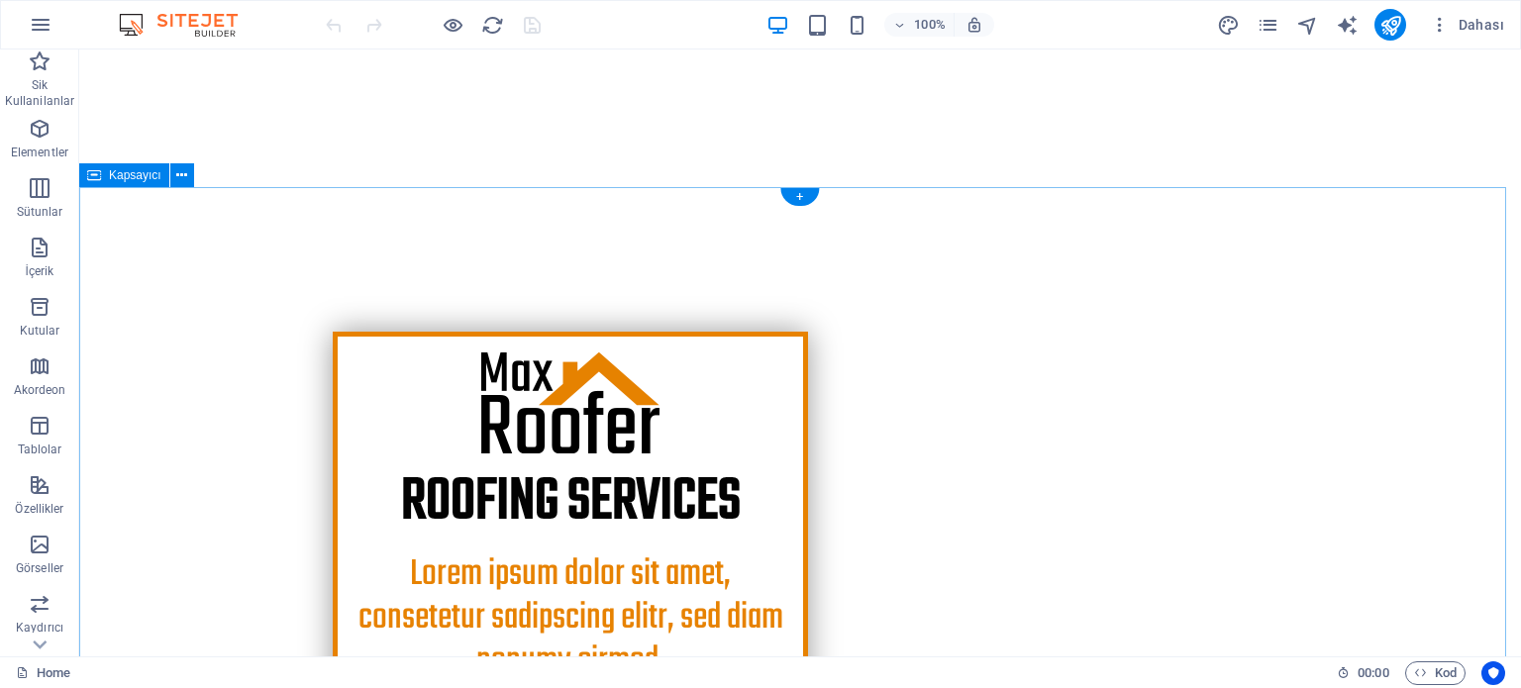
scroll to position [396, 0]
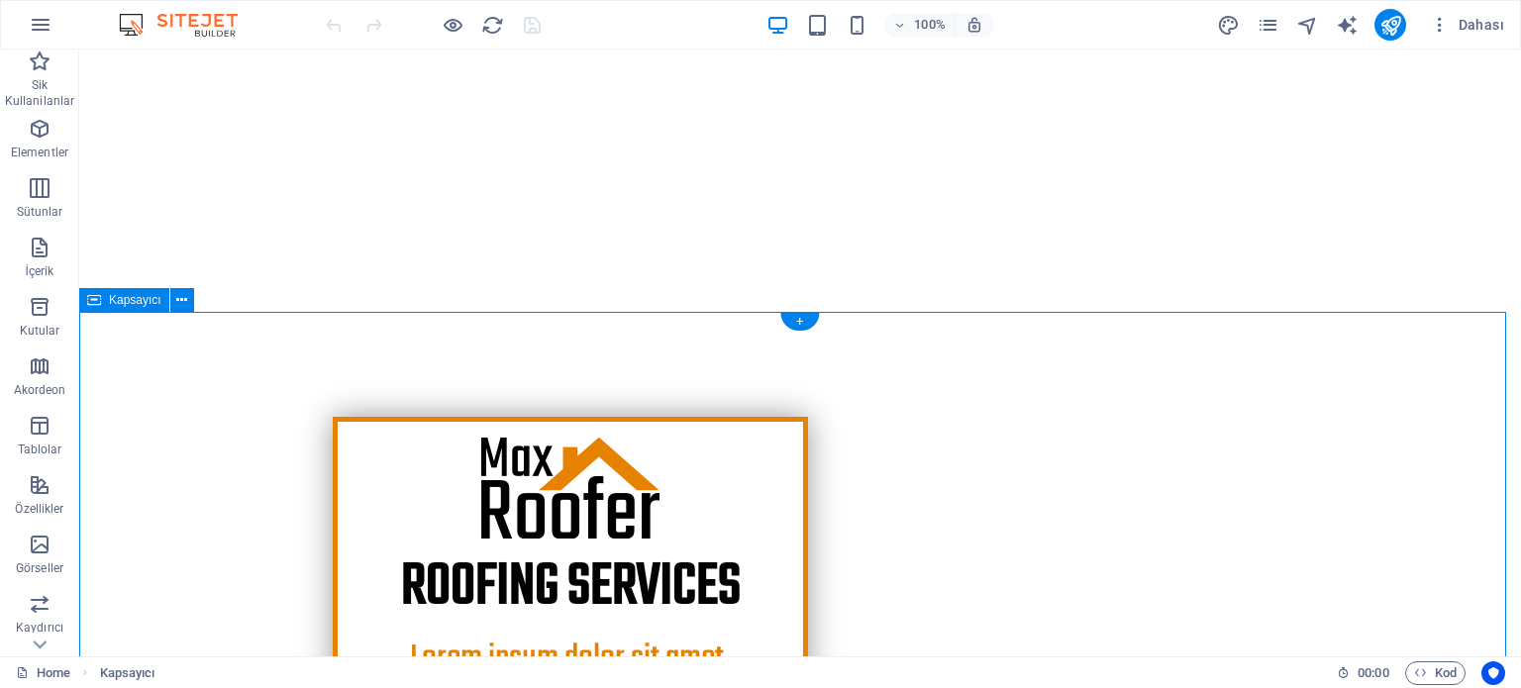
scroll to position [297, 0]
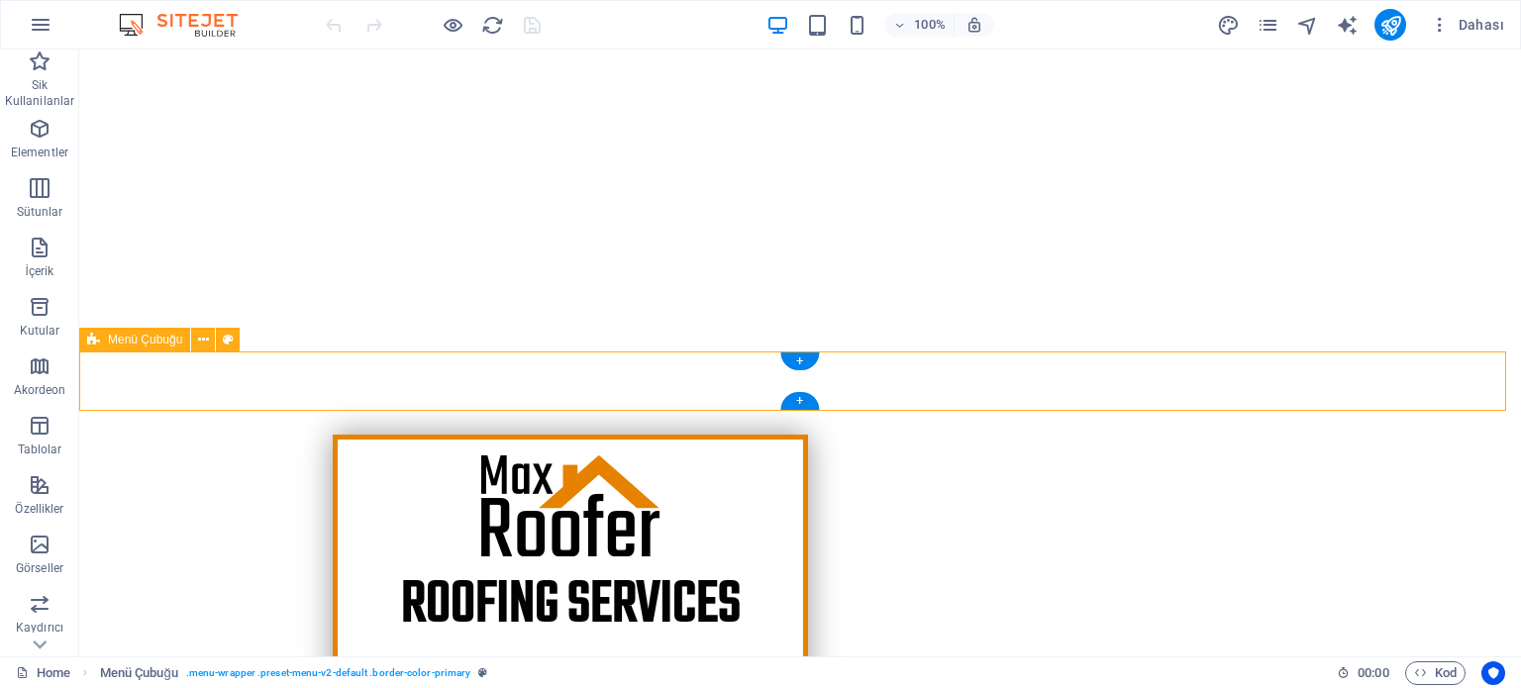
select select "header"
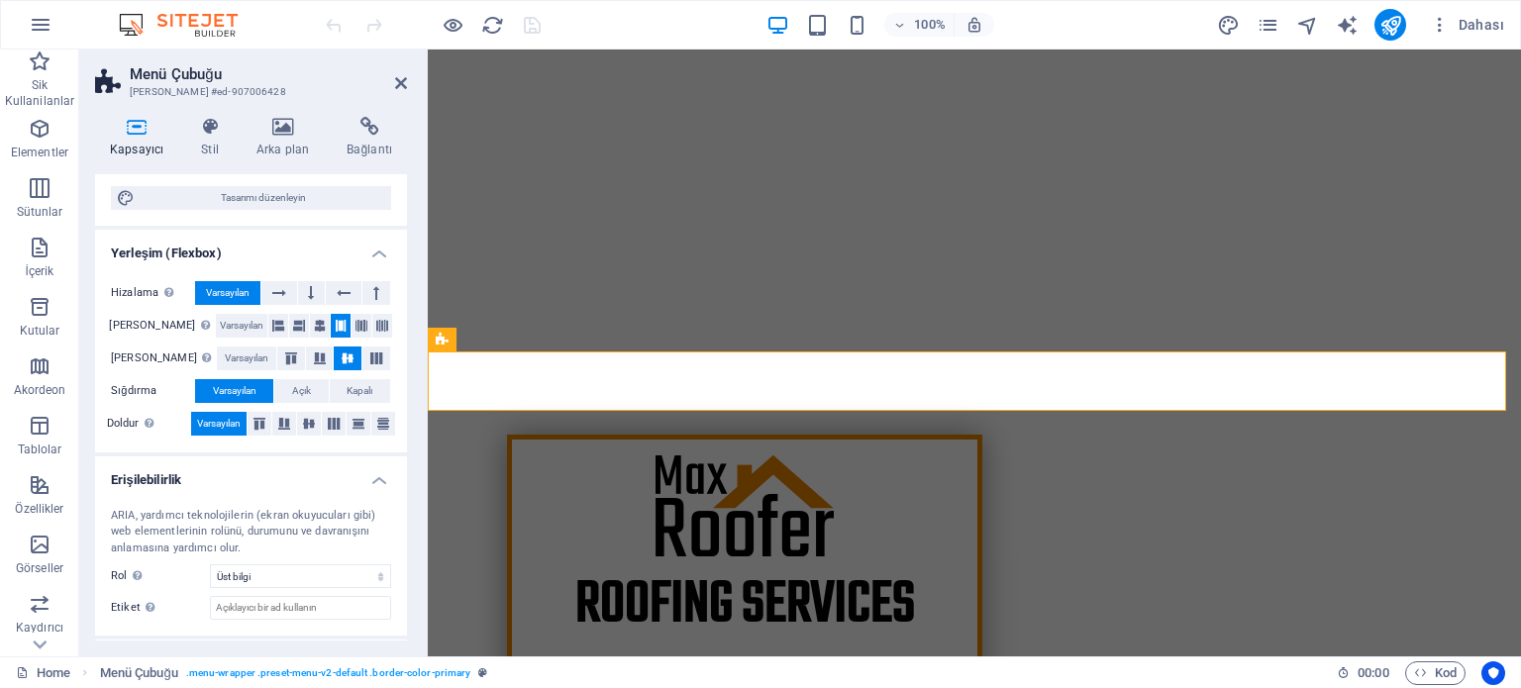
scroll to position [299, 0]
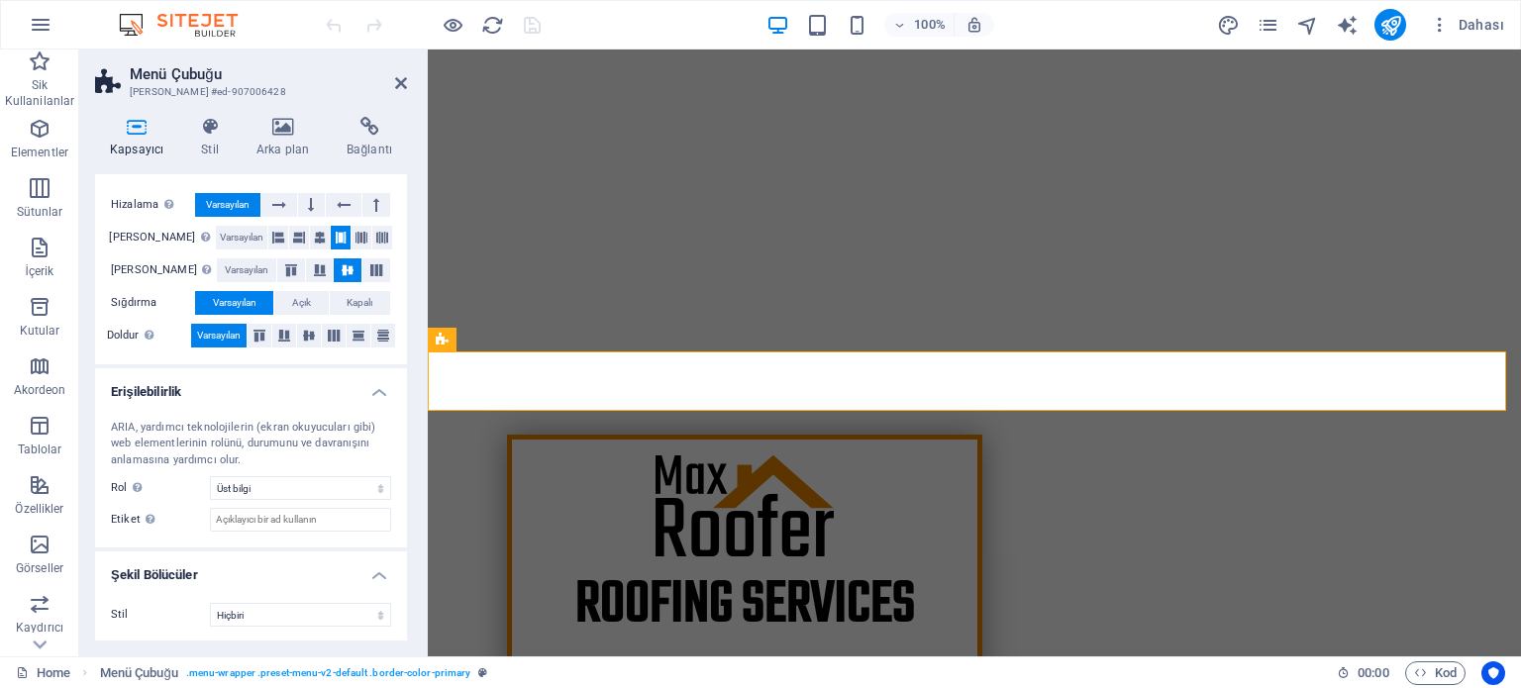
click at [408, 82] on aside "Menü Çubuğu Ön ayar #ed-907006428 Kapsayıcı Stil Arka plan Bağlantı Boyut Yükse…" at bounding box center [253, 353] width 349 height 607
click at [400, 79] on icon at bounding box center [401, 83] width 12 height 16
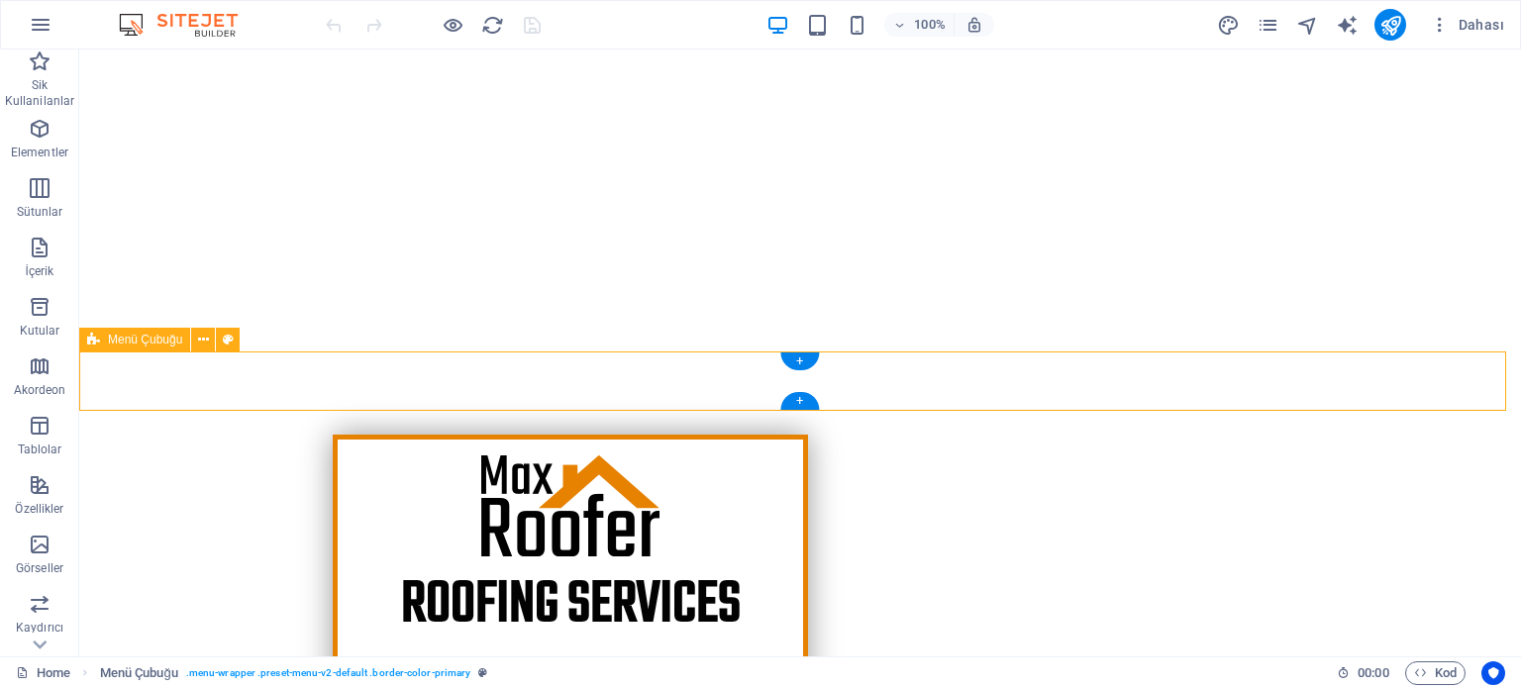
select select "header"
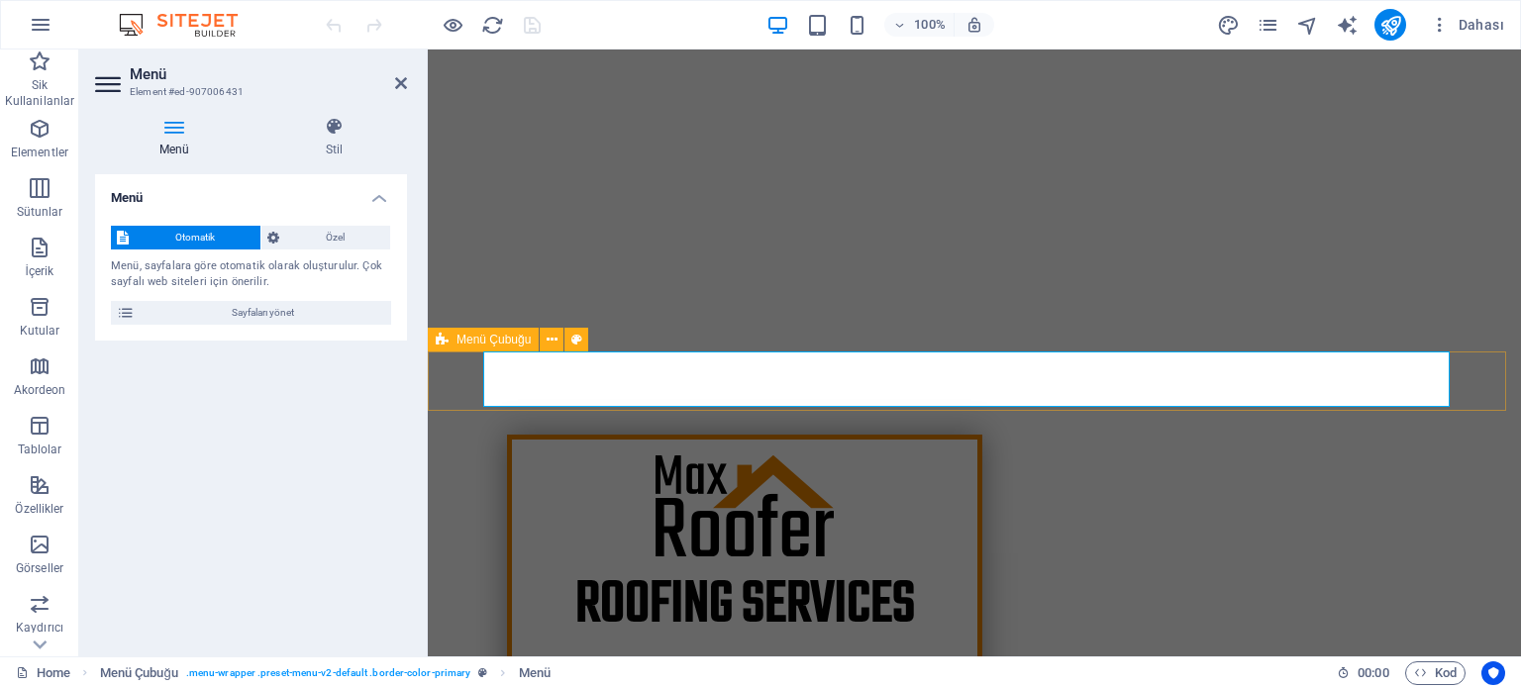
select select "header"
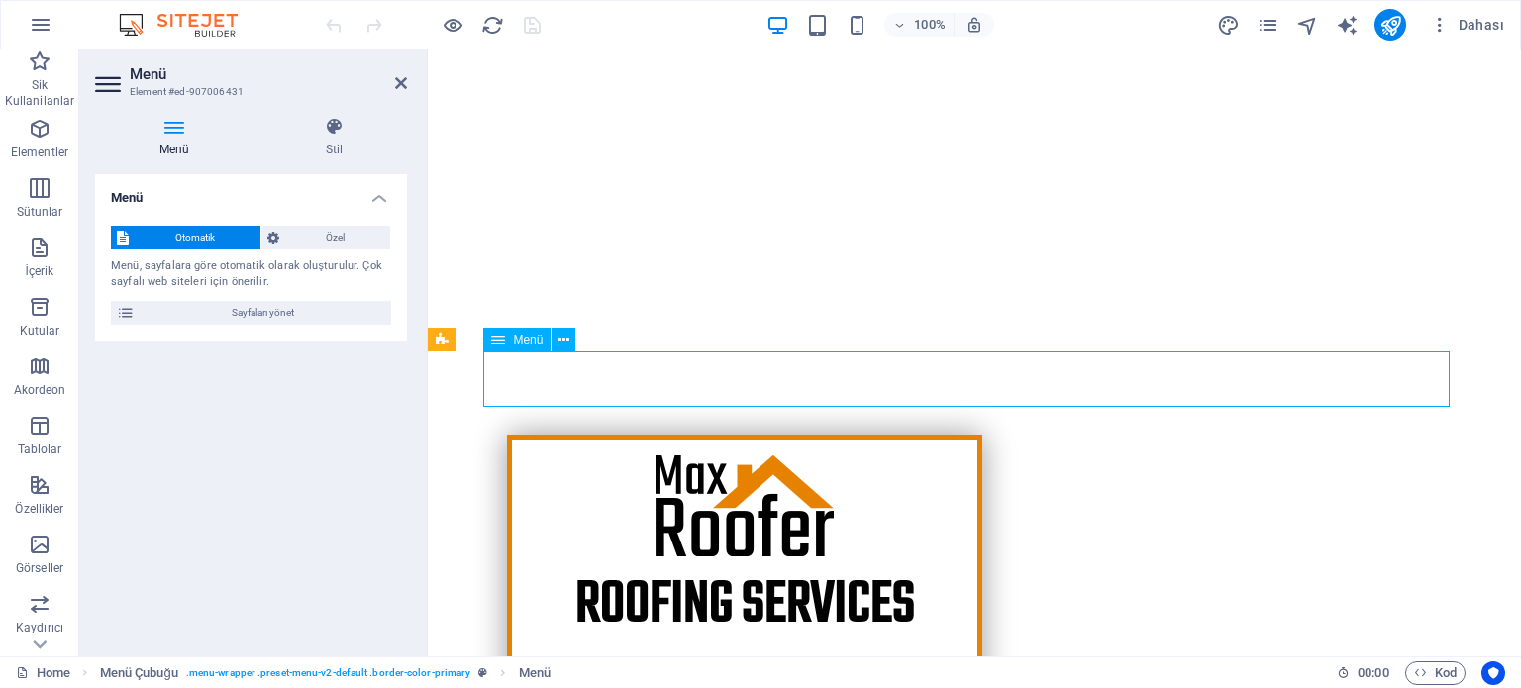
drag, startPoint x: 1294, startPoint y: 383, endPoint x: 1122, endPoint y: 383, distance: 172.3
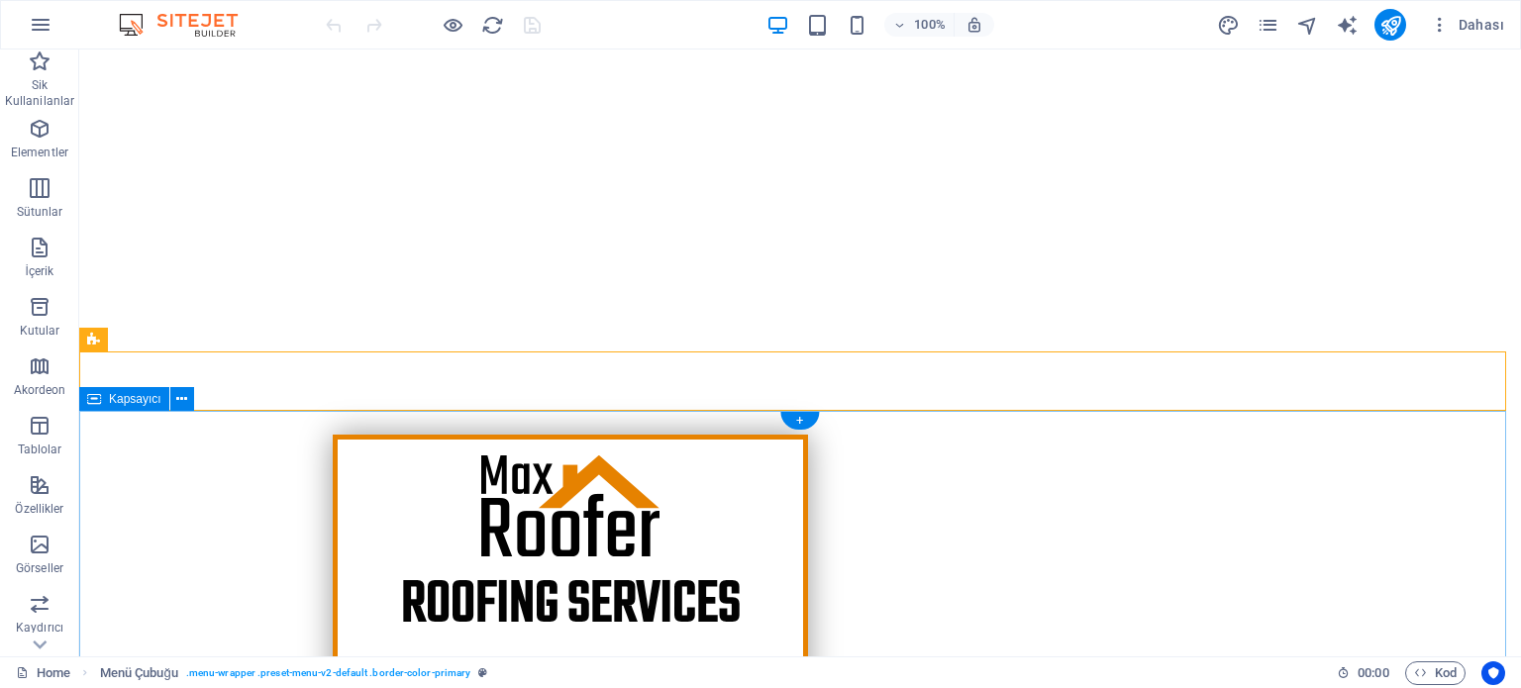
scroll to position [0, 0]
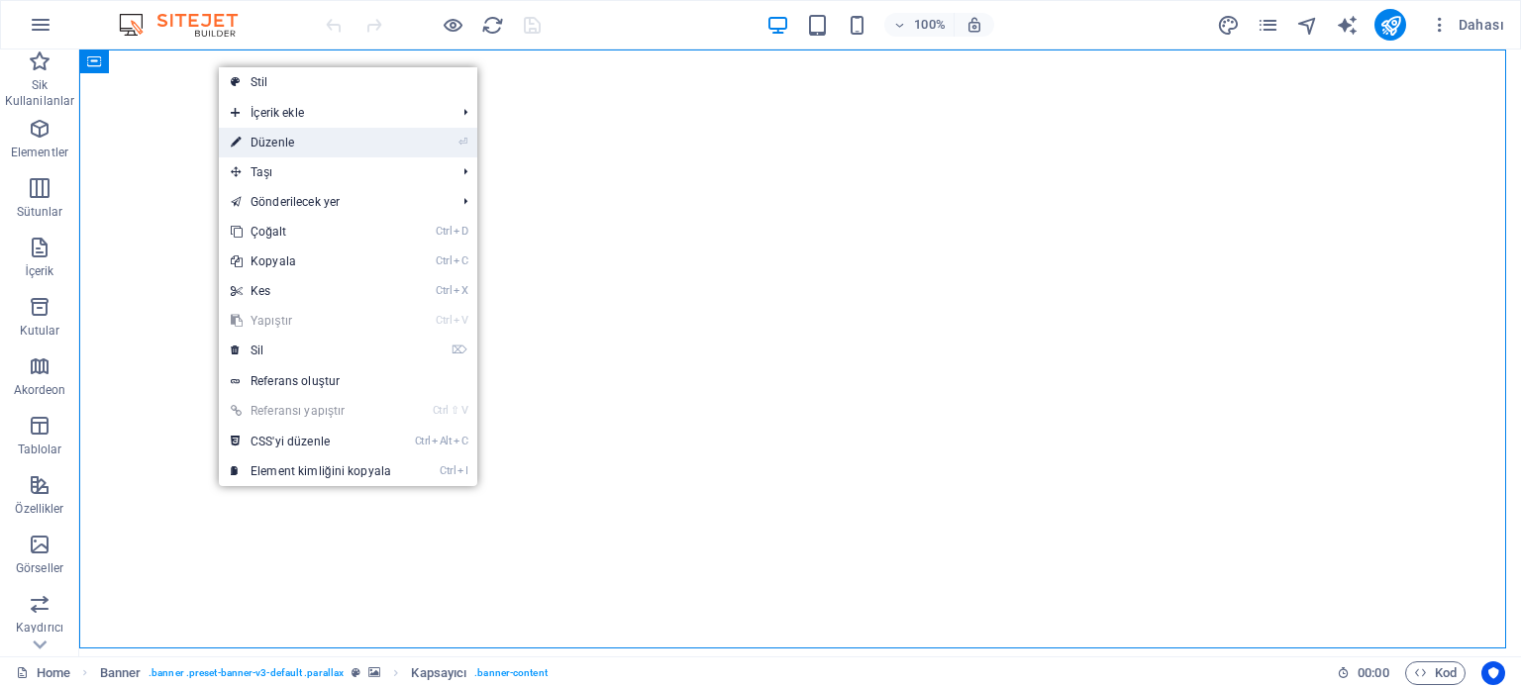
click at [277, 146] on link "⏎ Düzenle" at bounding box center [311, 143] width 184 height 30
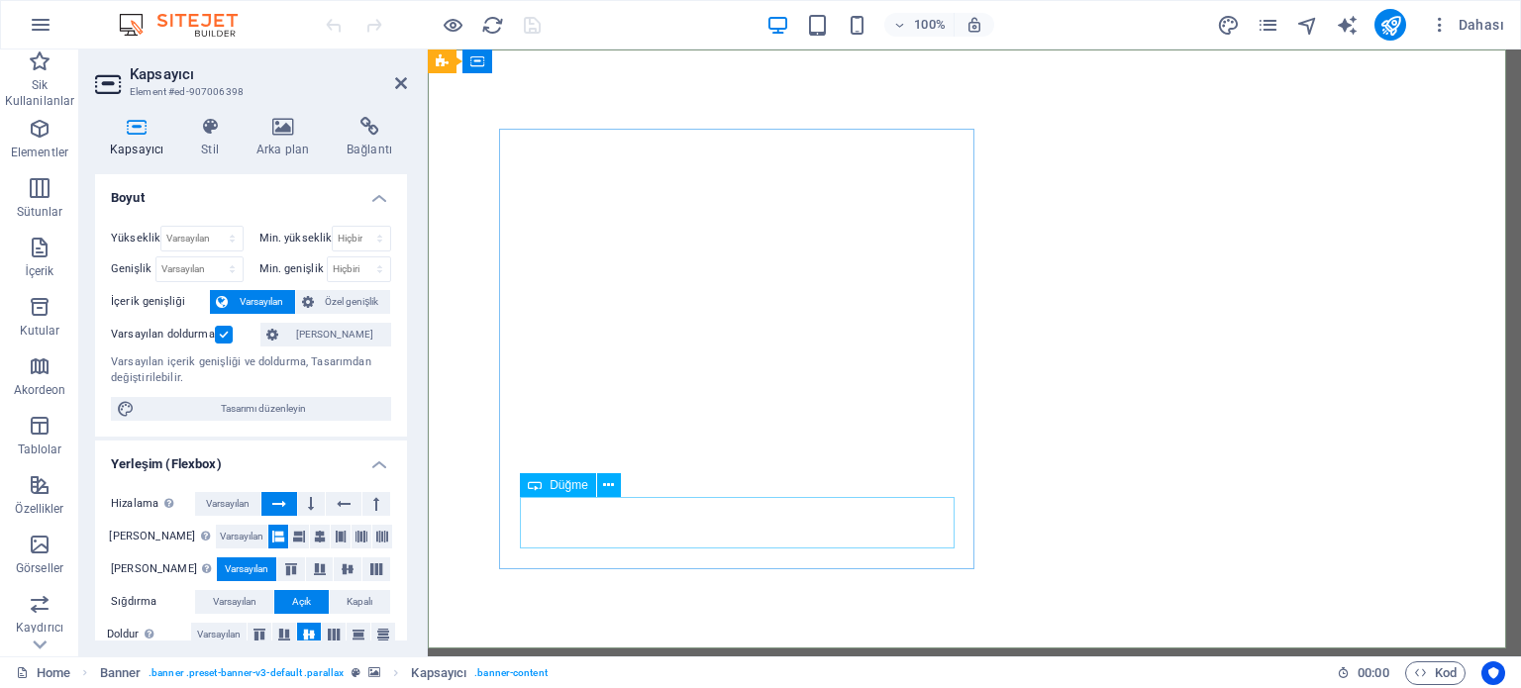
click at [545, 486] on div "Düğme" at bounding box center [558, 485] width 76 height 24
click at [607, 482] on icon at bounding box center [608, 485] width 11 height 21
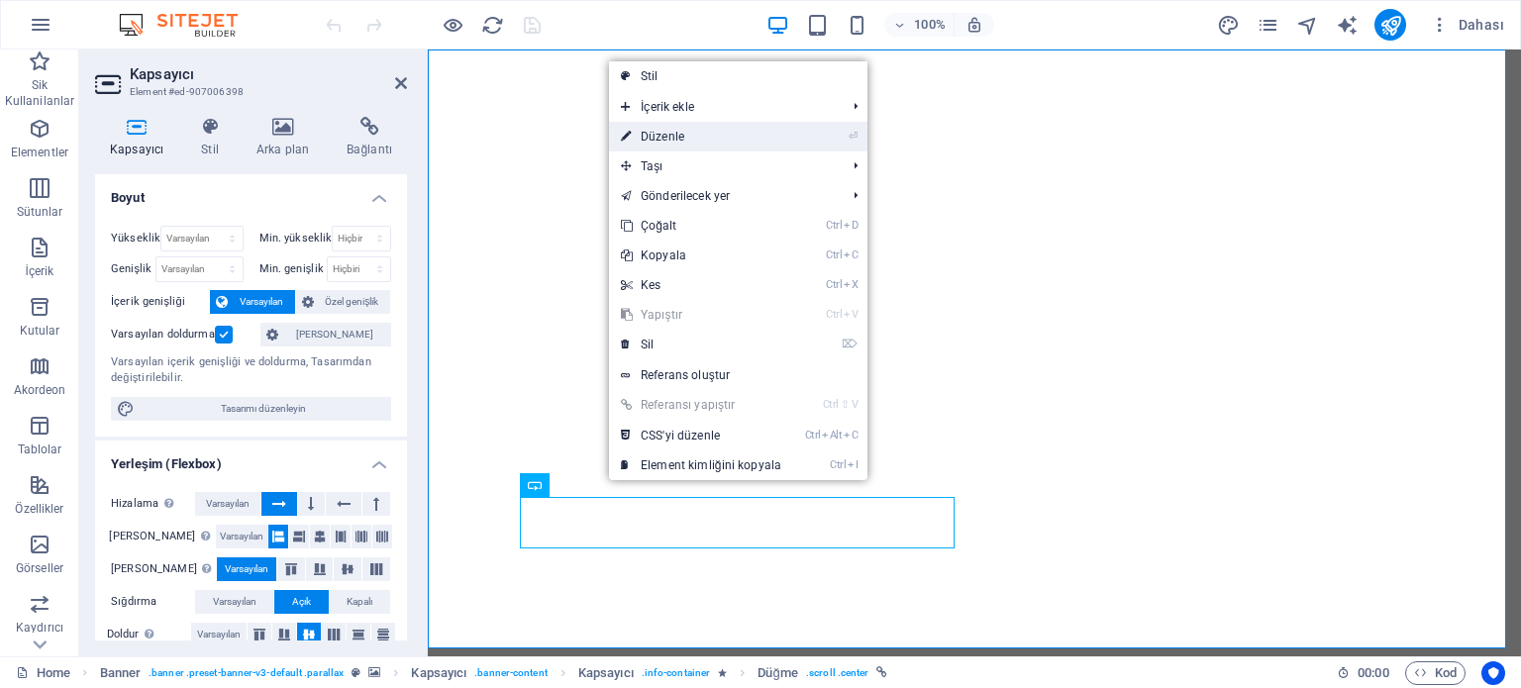
click at [680, 142] on link "⏎ Düzenle" at bounding box center [701, 137] width 184 height 30
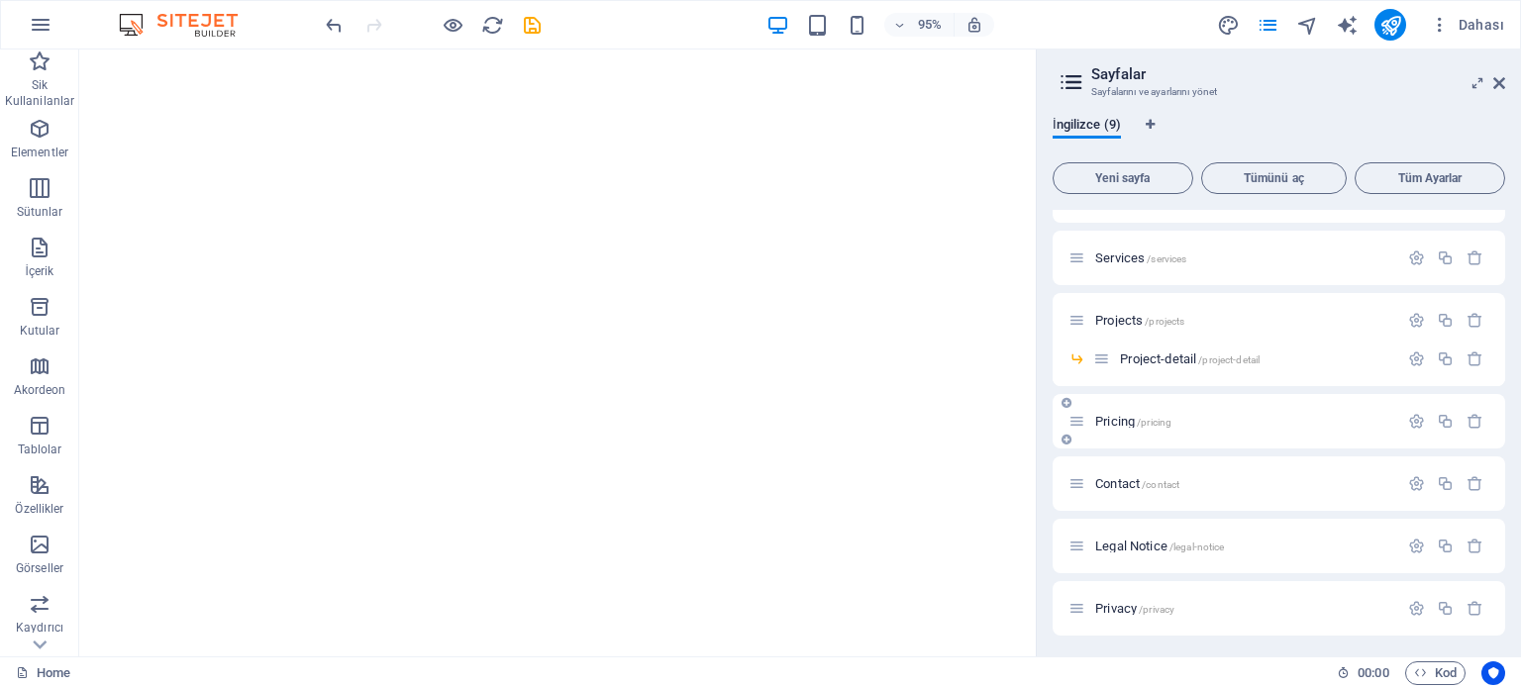
scroll to position [107, 0]
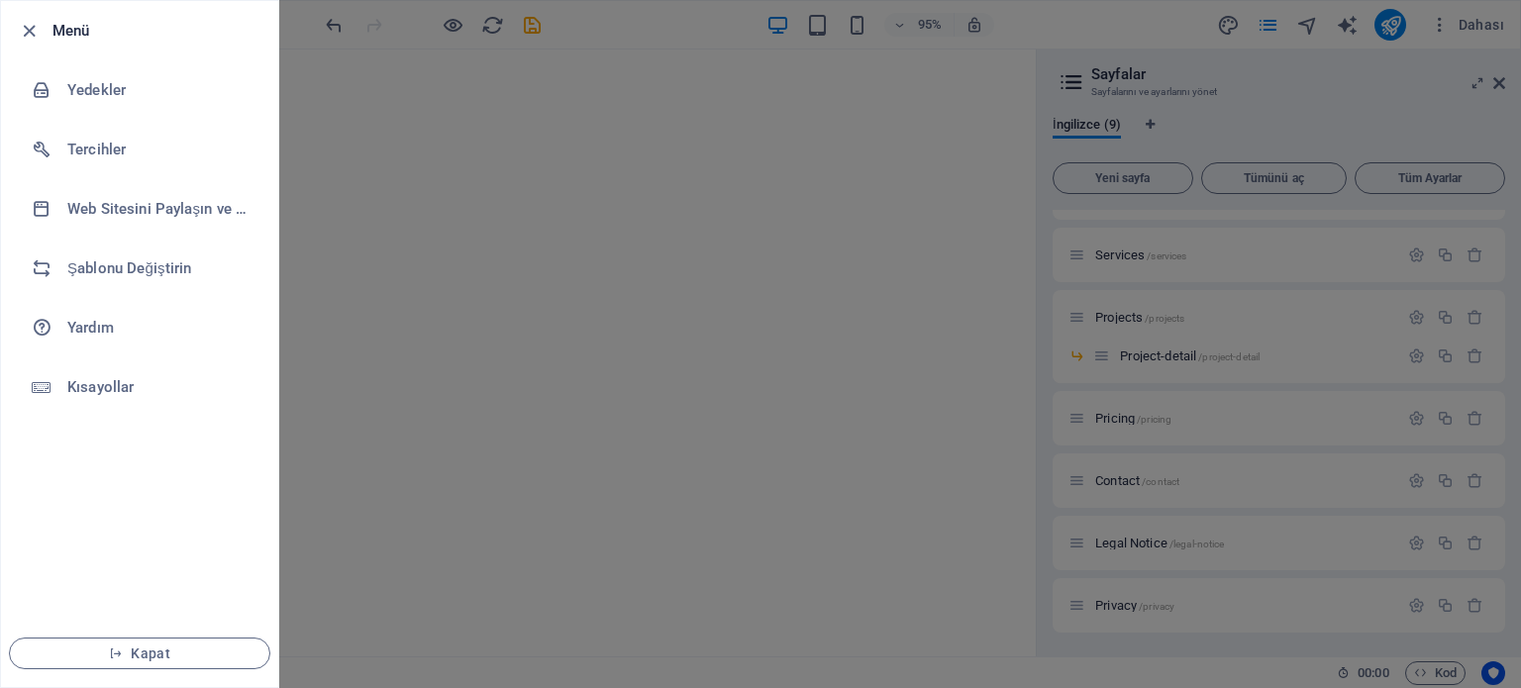
click at [651, 398] on div at bounding box center [760, 344] width 1521 height 688
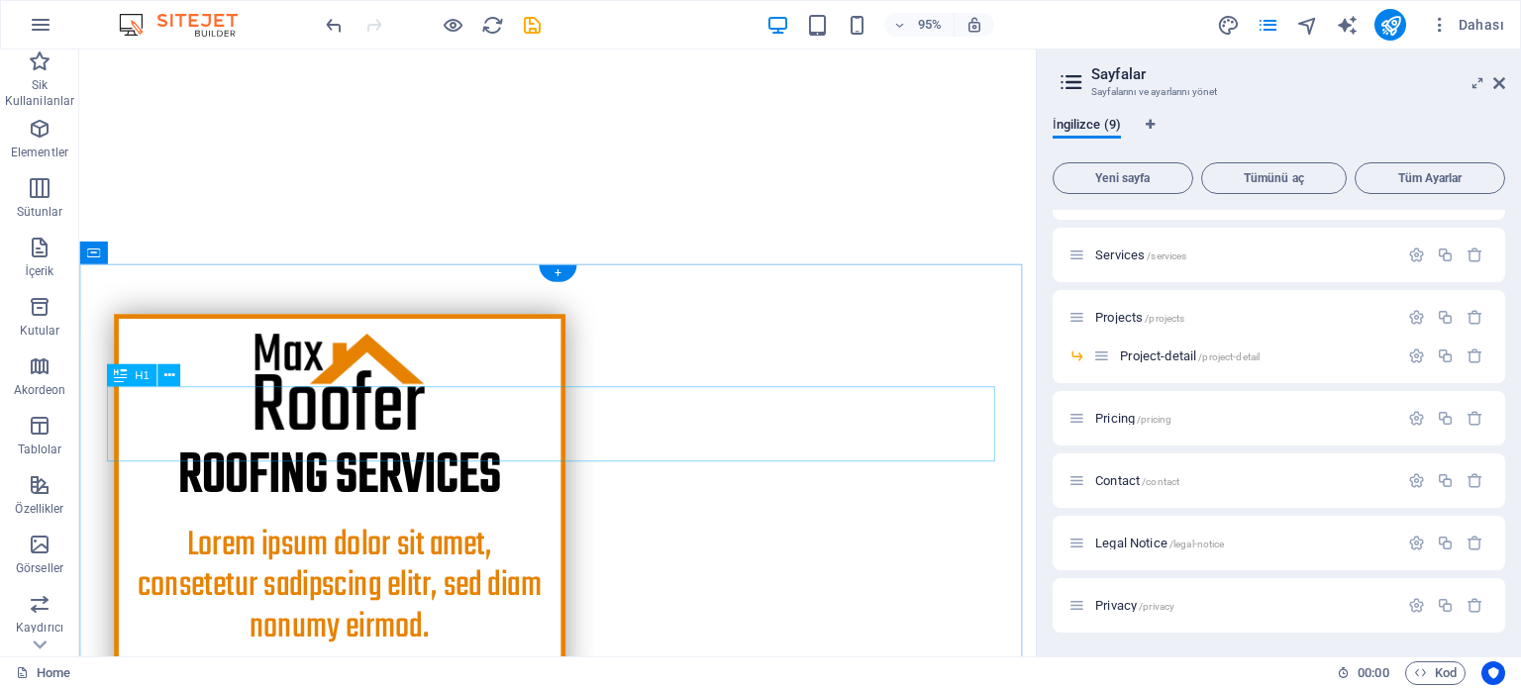
scroll to position [594, 0]
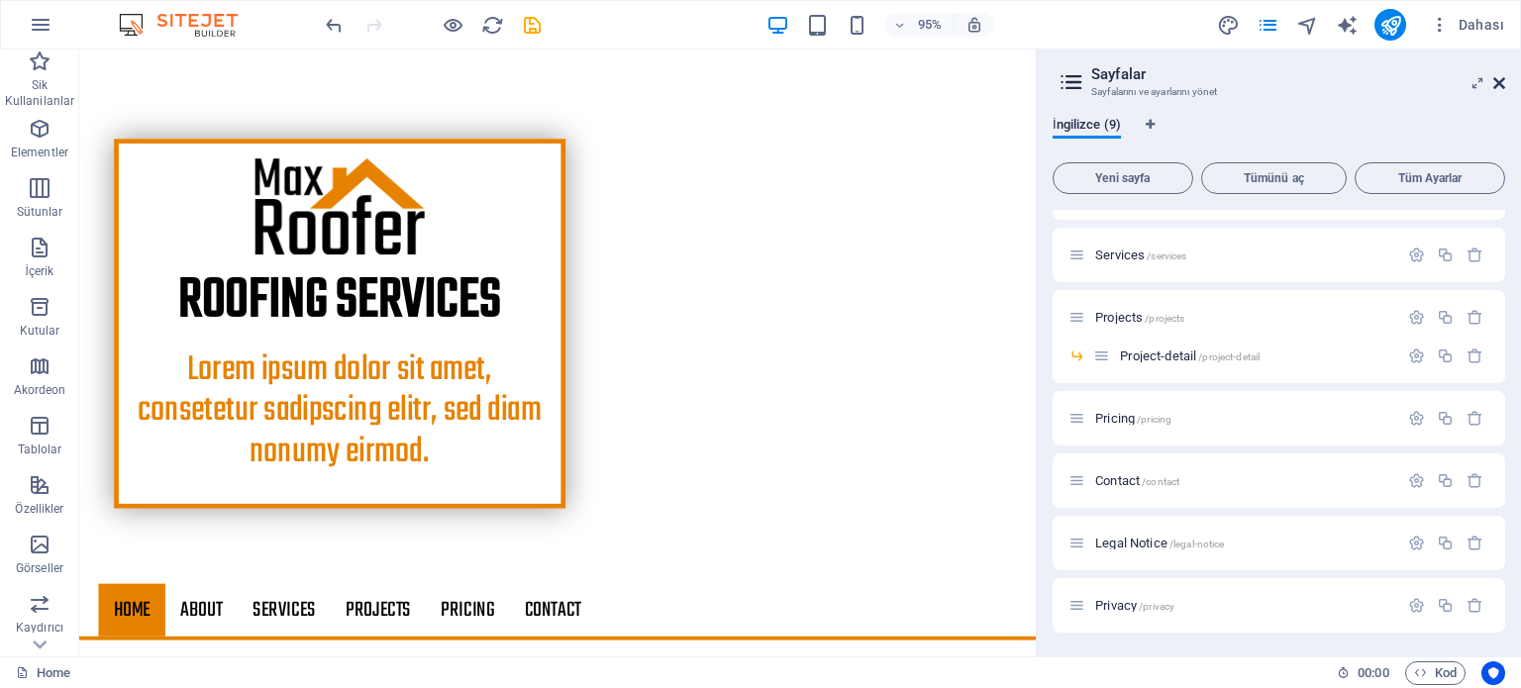
click at [1501, 81] on icon at bounding box center [1499, 83] width 12 height 16
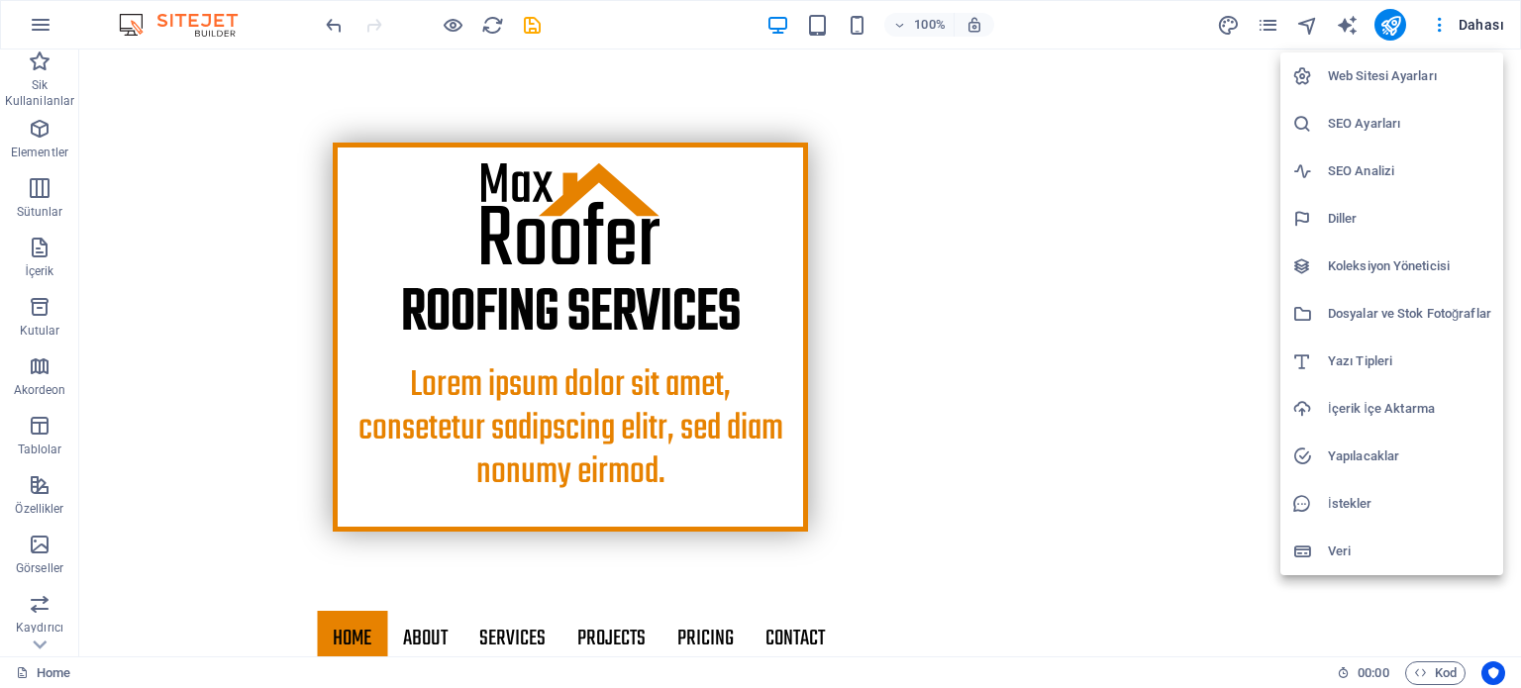
click at [1356, 225] on h6 "Diller" at bounding box center [1409, 219] width 163 height 24
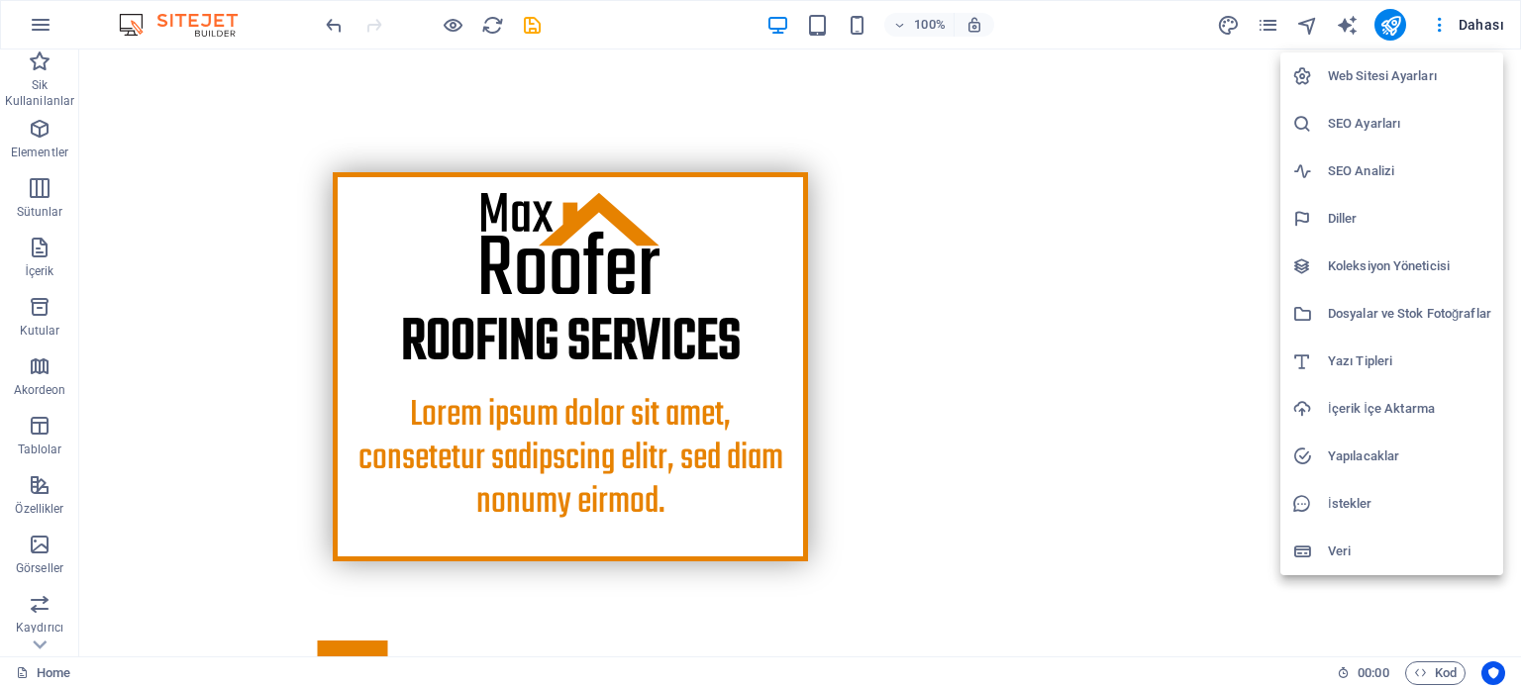
select select "72"
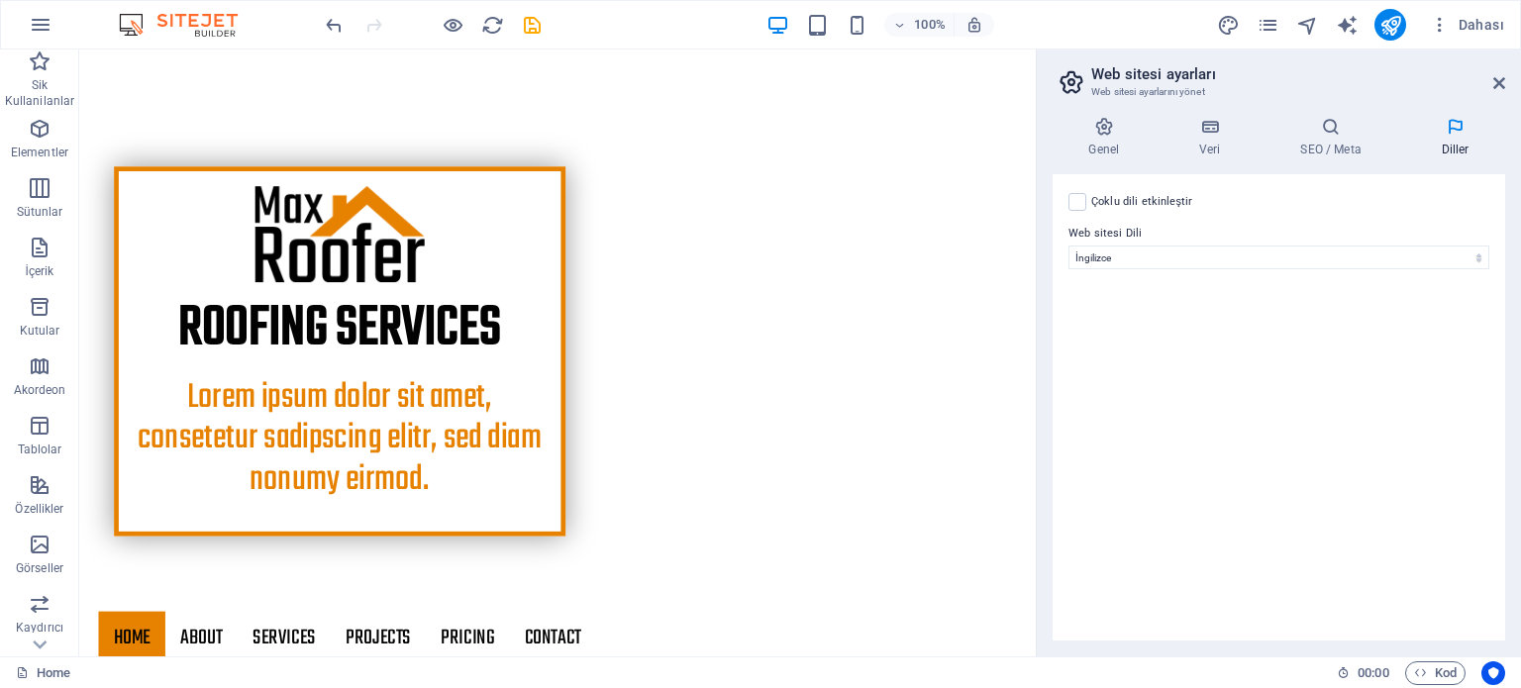
scroll to position [594, 0]
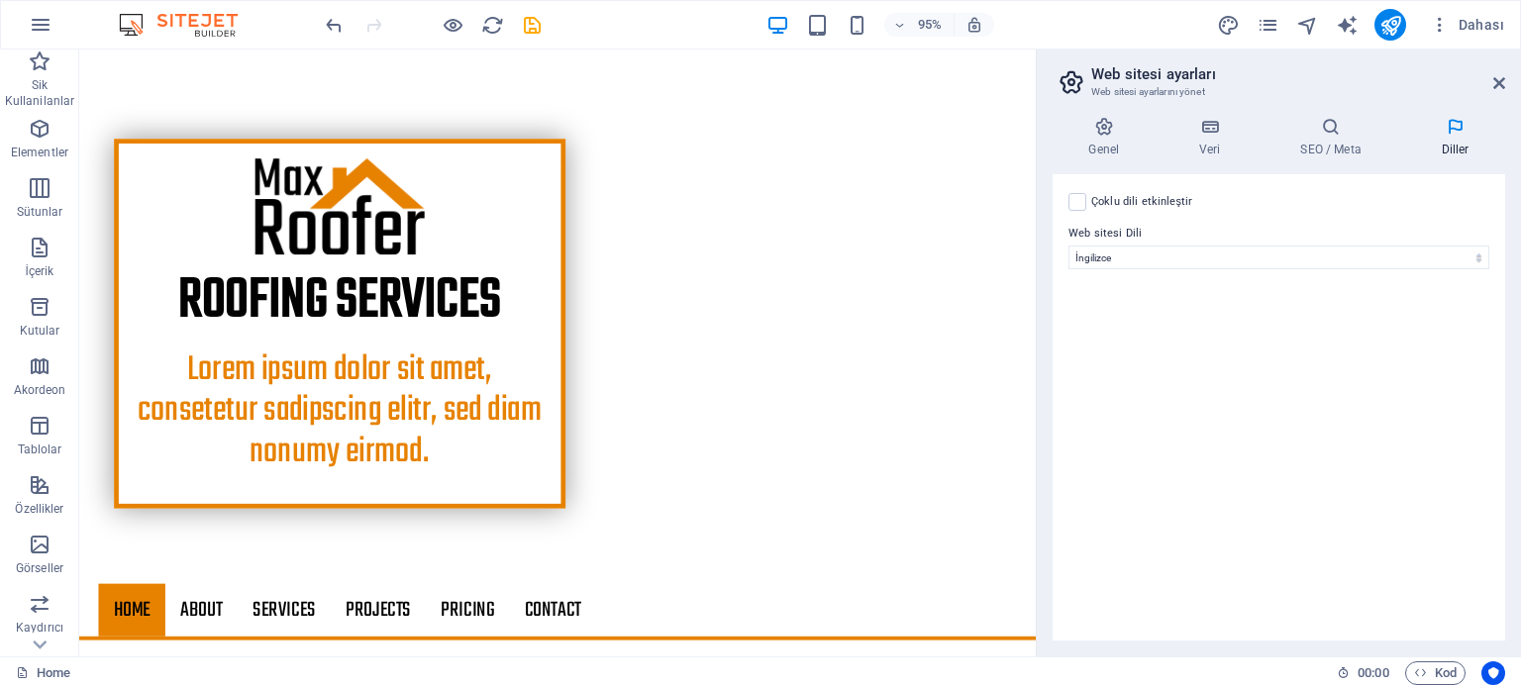
click at [1091, 194] on label "Çoklu dili etkinleştir Çoklu dili silmek için tek bir dil kalana kadar tüm dill…" at bounding box center [1142, 202] width 102 height 24
click at [0, 0] on input "Çoklu dili etkinleştir Çoklu dili silmek için tek bir dil kalana kadar tüm dill…" at bounding box center [0, 0] width 0 height 0
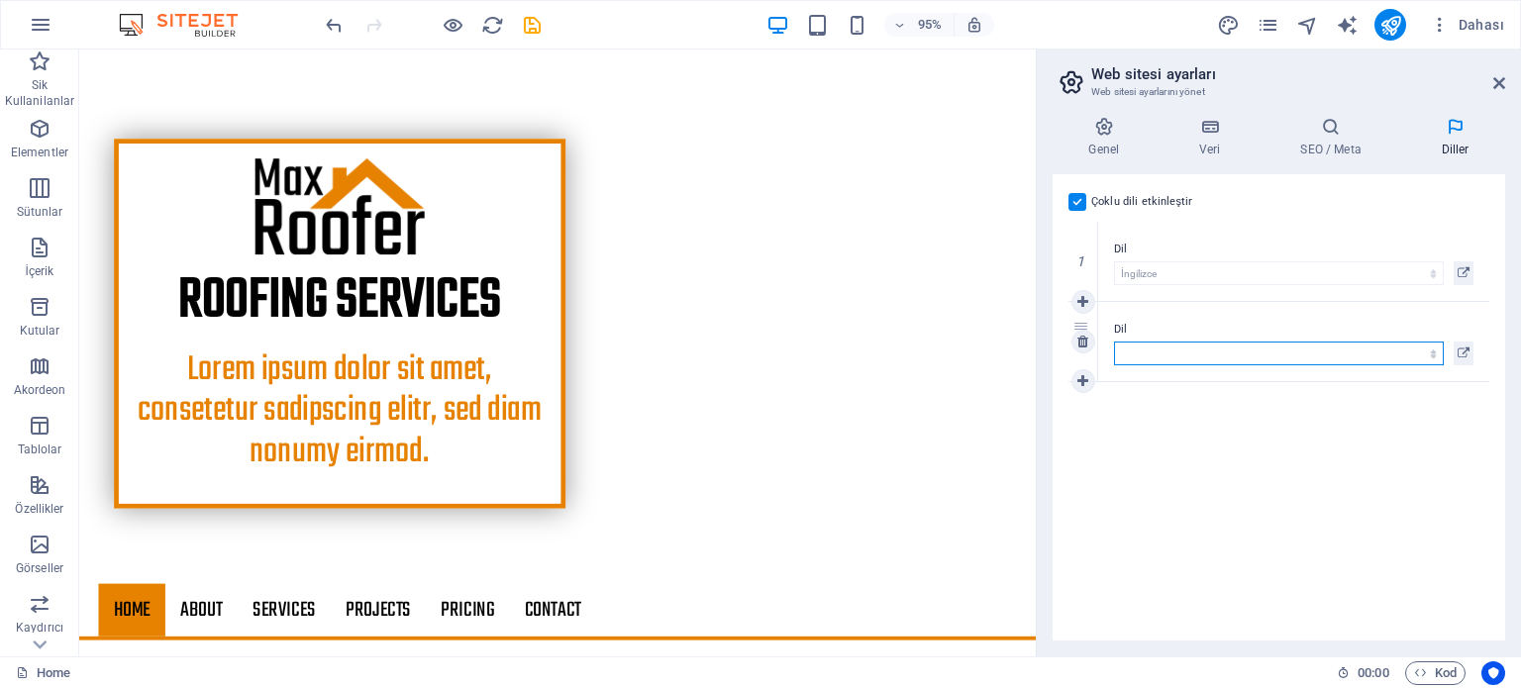
click at [1182, 353] on select "Abkhazian Afar Afrikaans Akan Albanian Almanca Amharic Aragonese Arapça Armenia…" at bounding box center [1279, 354] width 330 height 24
select select "165"
click at [1114, 342] on select "Abkhazian Afar Afrikaans Akan Albanian Almanca Amharic Aragonese Arapça Armenia…" at bounding box center [1279, 354] width 330 height 24
click at [1203, 426] on div "Çoklu dili etkinleştir Çoklu dili silmek için tek bir dil kalana kadar tüm dill…" at bounding box center [1279, 407] width 452 height 466
click at [1078, 375] on icon at bounding box center [1082, 381] width 11 height 14
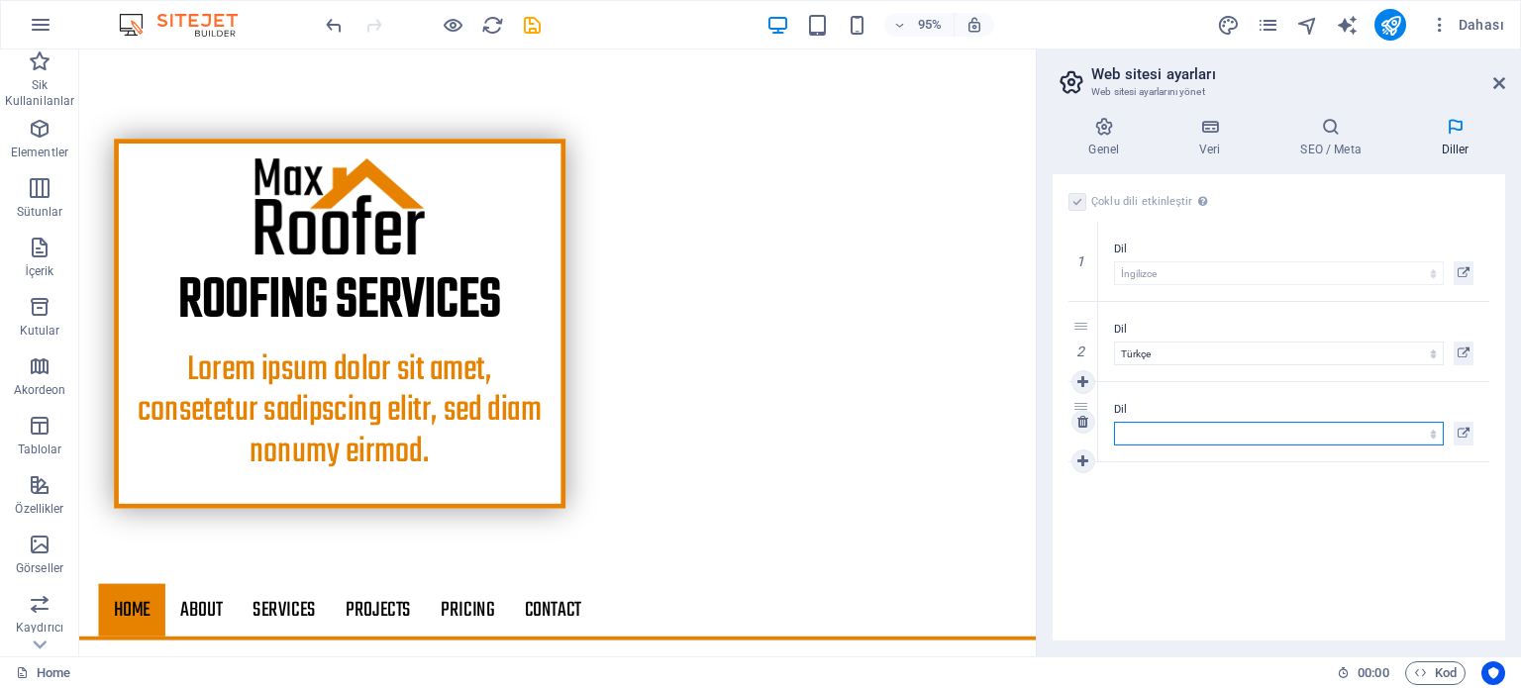
click at [1148, 427] on select "Abkhazian Afar Afrikaans Akan Albanian Almanca Amharic Aragonese Arapça Armenia…" at bounding box center [1279, 434] width 330 height 24
select select "8"
click at [1114, 422] on select "Abkhazian Afar Afrikaans Akan Albanian Almanca Amharic Aragonese Arapça Armenia…" at bounding box center [1279, 434] width 330 height 24
click at [1080, 458] on icon at bounding box center [1082, 461] width 11 height 14
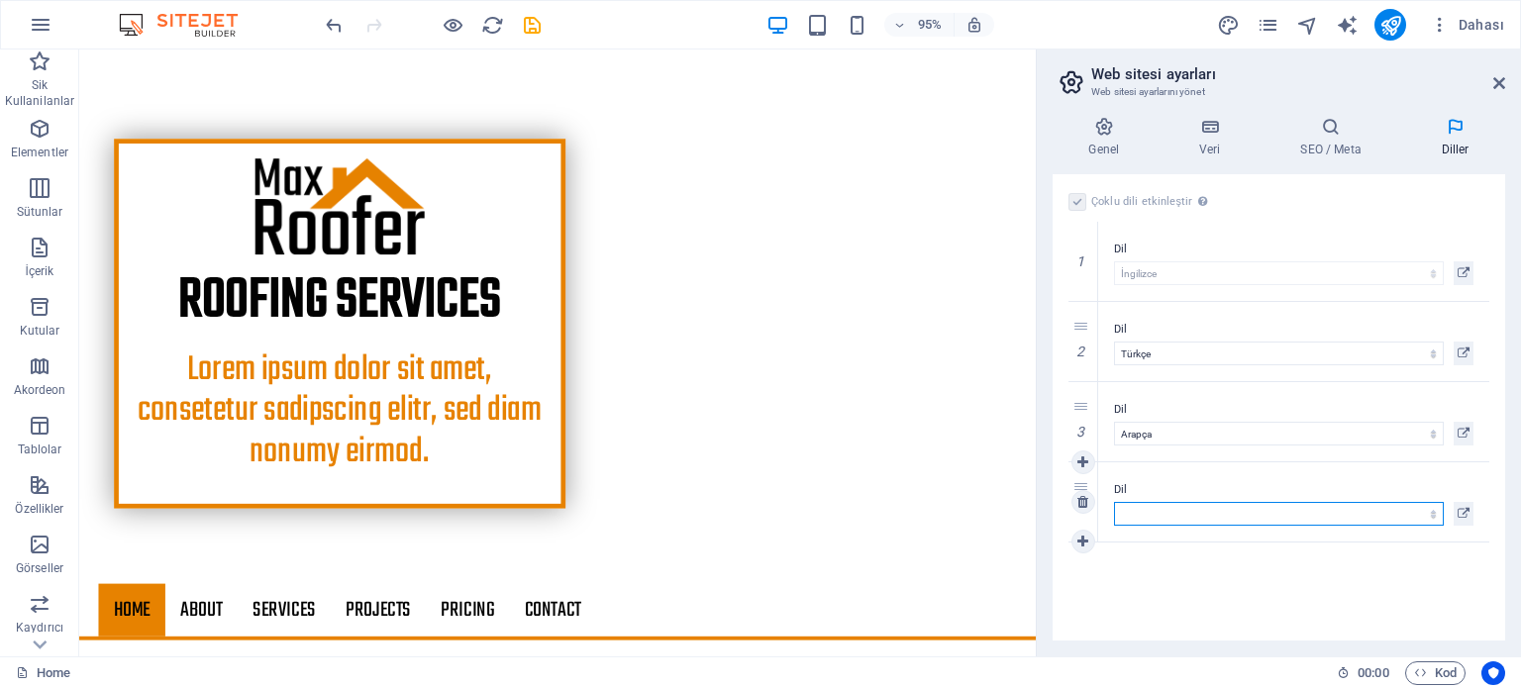
click at [1172, 514] on select "Abkhazian Afar Afrikaans Akan Albanian Almanca Amharic Aragonese Arapça Armenia…" at bounding box center [1279, 514] width 330 height 24
select select "134"
click at [1114, 502] on select "Abkhazian Afar Afrikaans Akan Albanian Almanca Amharic Aragonese Arapça Armenia…" at bounding box center [1279, 514] width 330 height 24
click at [1183, 577] on div "Çoklu dili etkinleştir Çoklu dili silmek için tek bir dil kalana kadar tüm dill…" at bounding box center [1279, 407] width 452 height 466
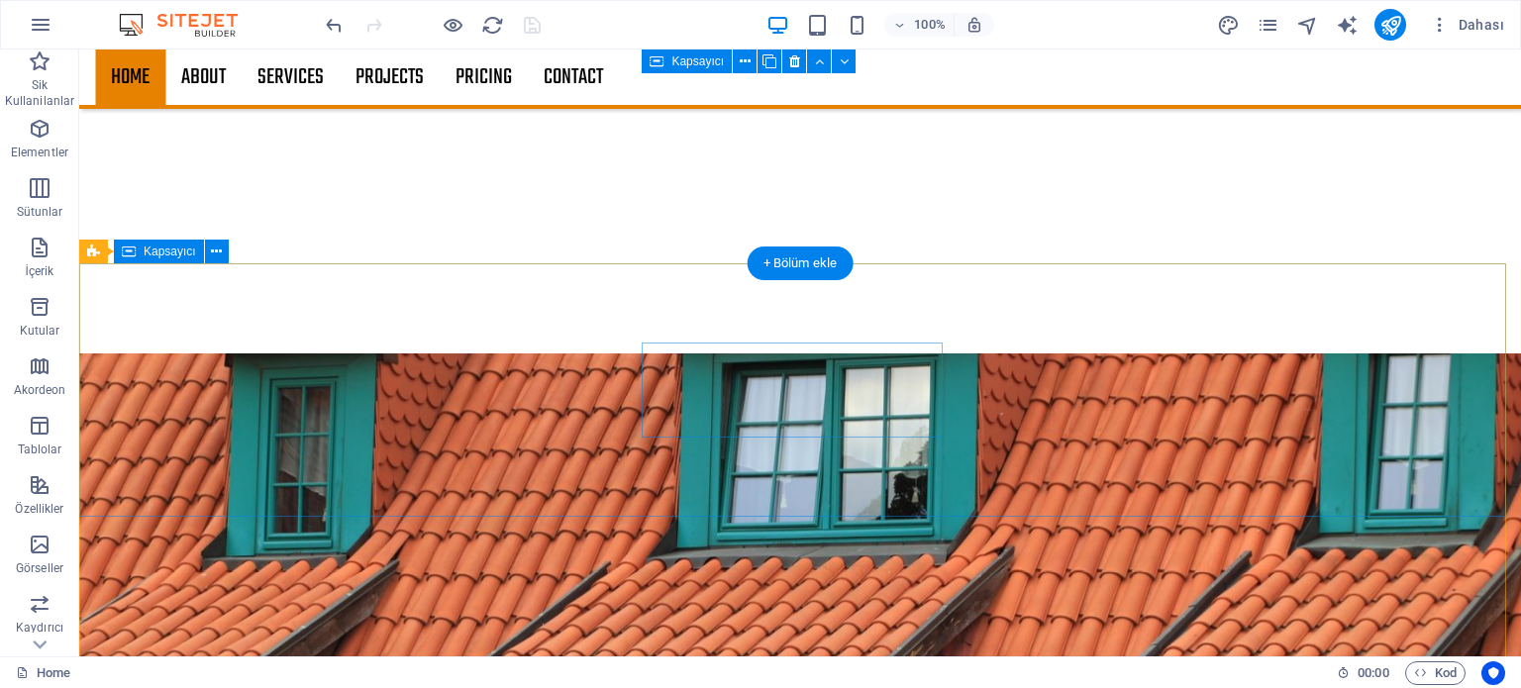
scroll to position [2673, 0]
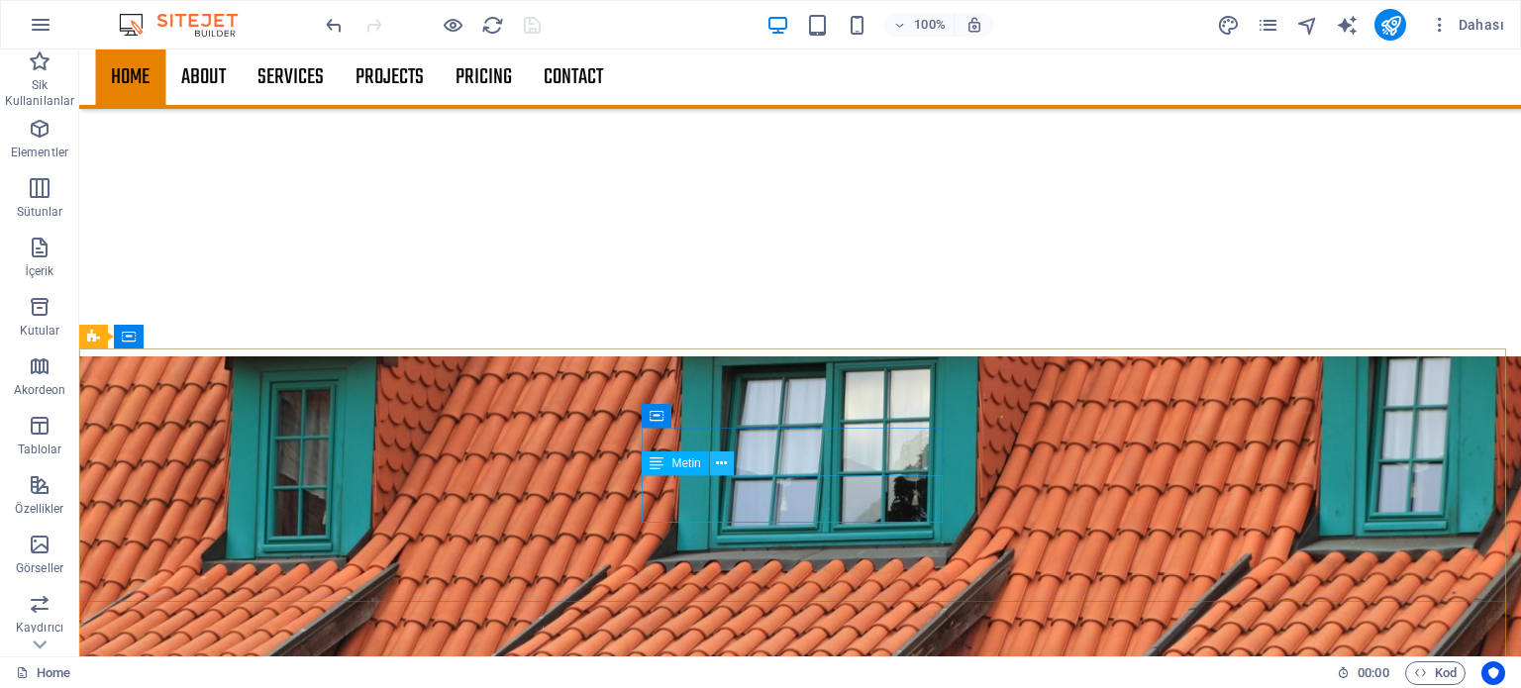
click at [725, 458] on icon at bounding box center [721, 463] width 11 height 21
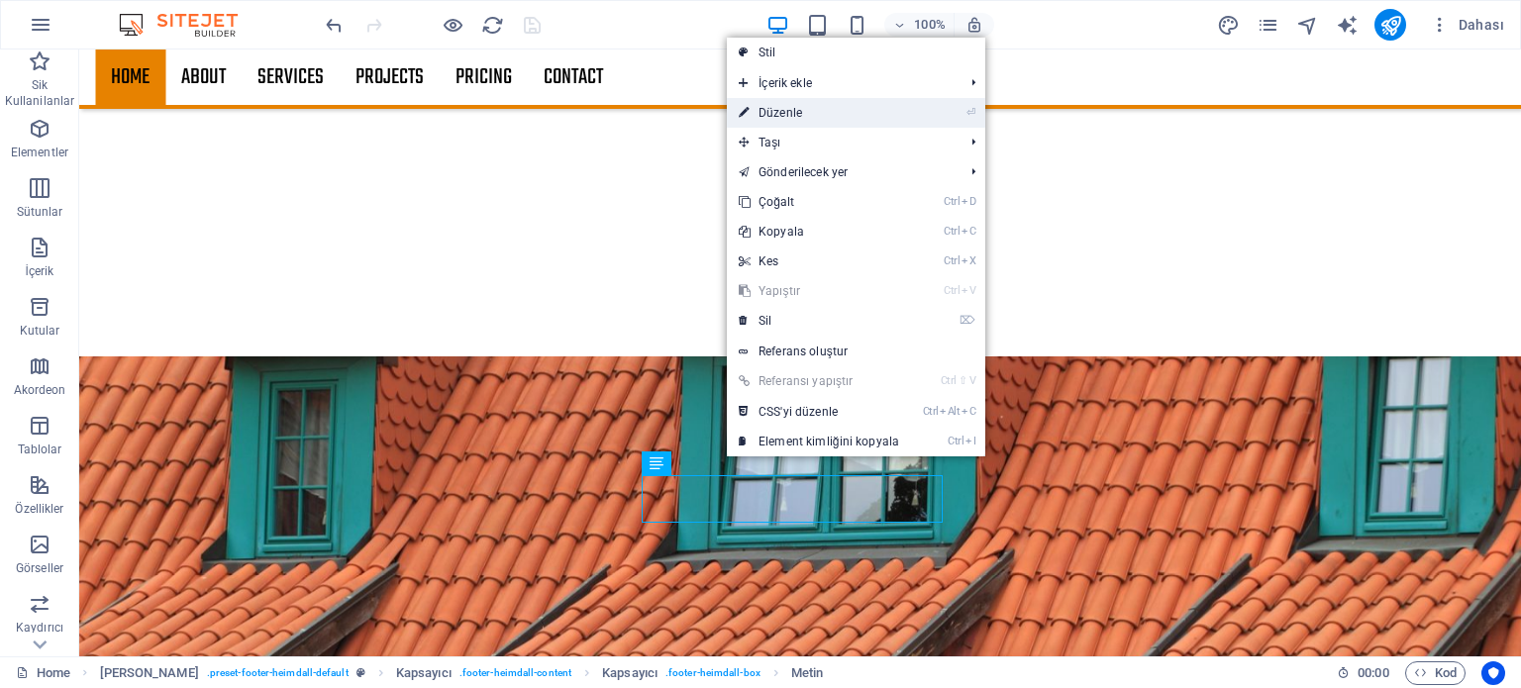
click at [796, 108] on link "⏎ Düzenle" at bounding box center [819, 113] width 184 height 30
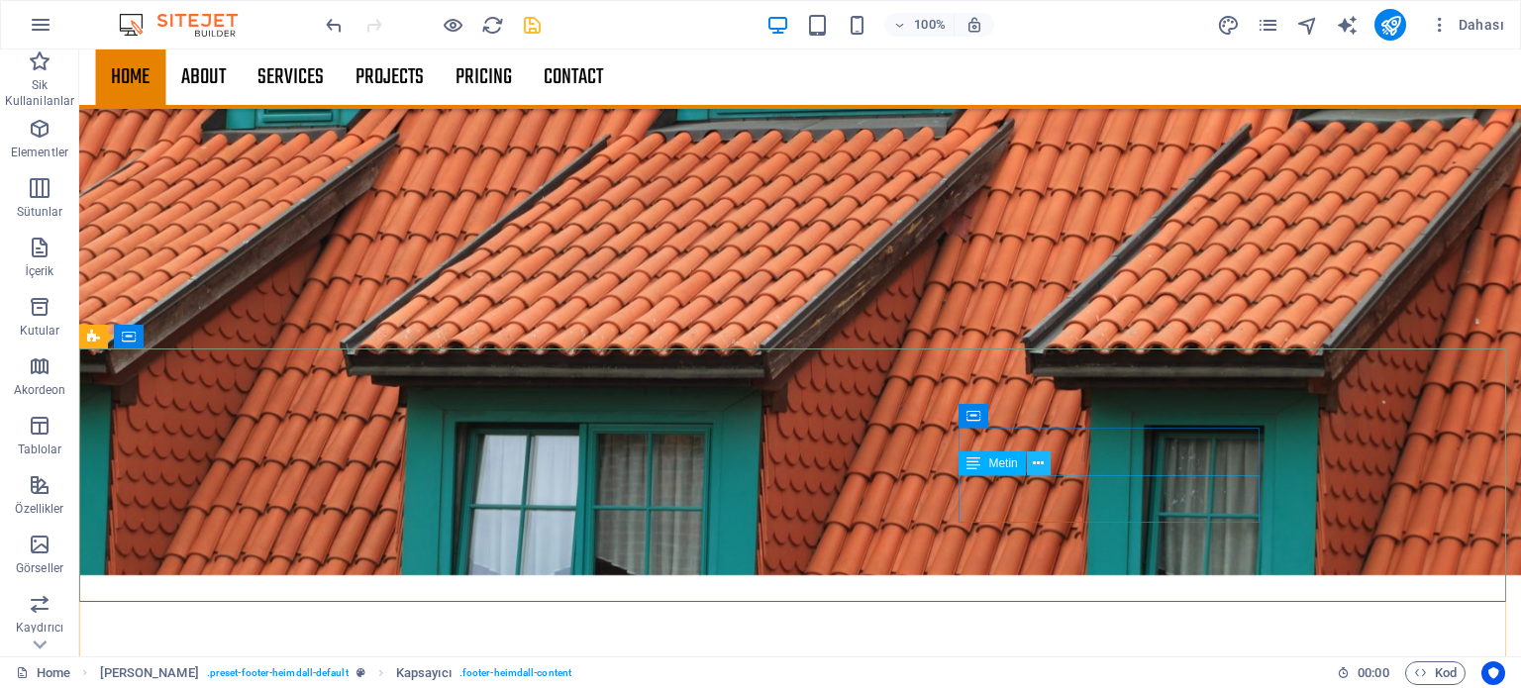
click at [1040, 465] on icon at bounding box center [1038, 463] width 11 height 21
drag, startPoint x: 1040, startPoint y: 461, endPoint x: 950, endPoint y: 434, distance: 94.3
click at [1040, 461] on icon at bounding box center [1038, 463] width 11 height 21
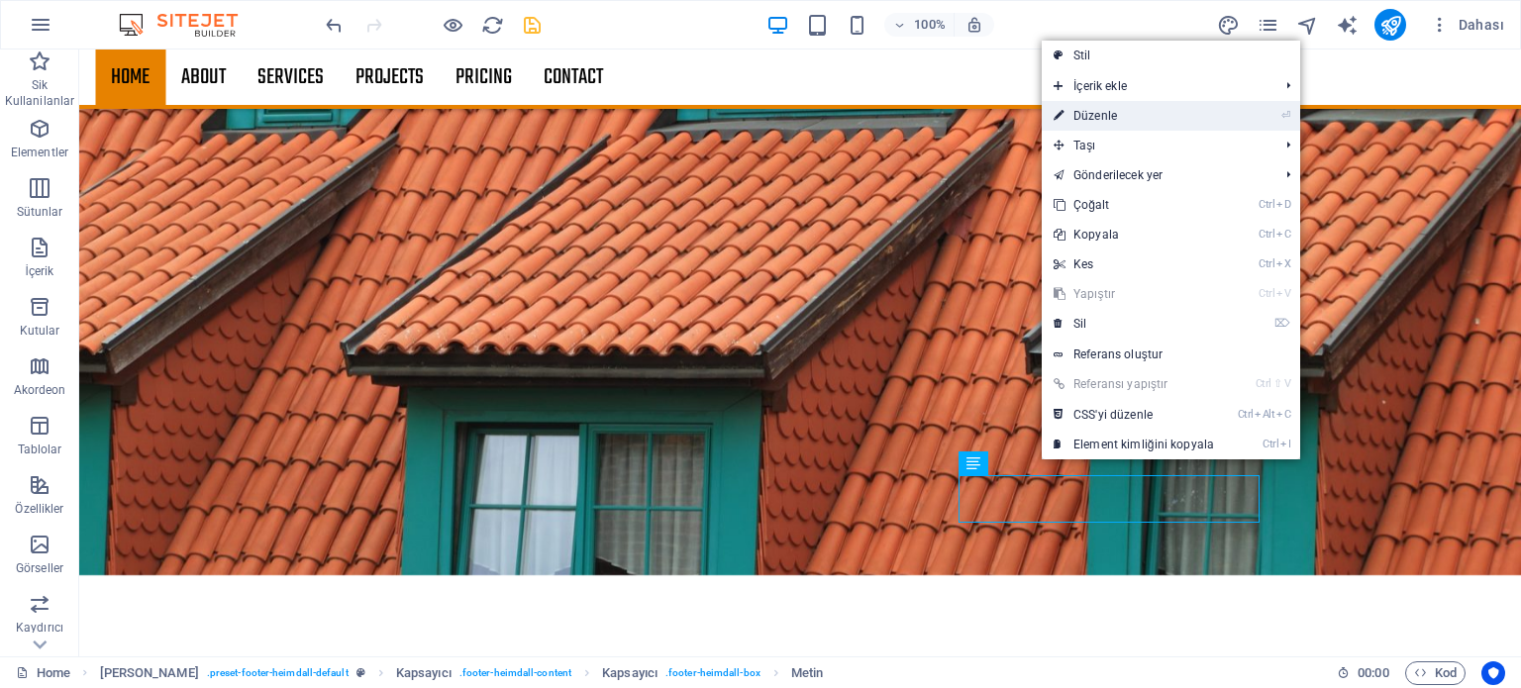
drag, startPoint x: 1121, startPoint y: 114, endPoint x: 670, endPoint y: 206, distance: 459.8
click at [1121, 114] on link "⏎ Düzenle" at bounding box center [1134, 116] width 184 height 30
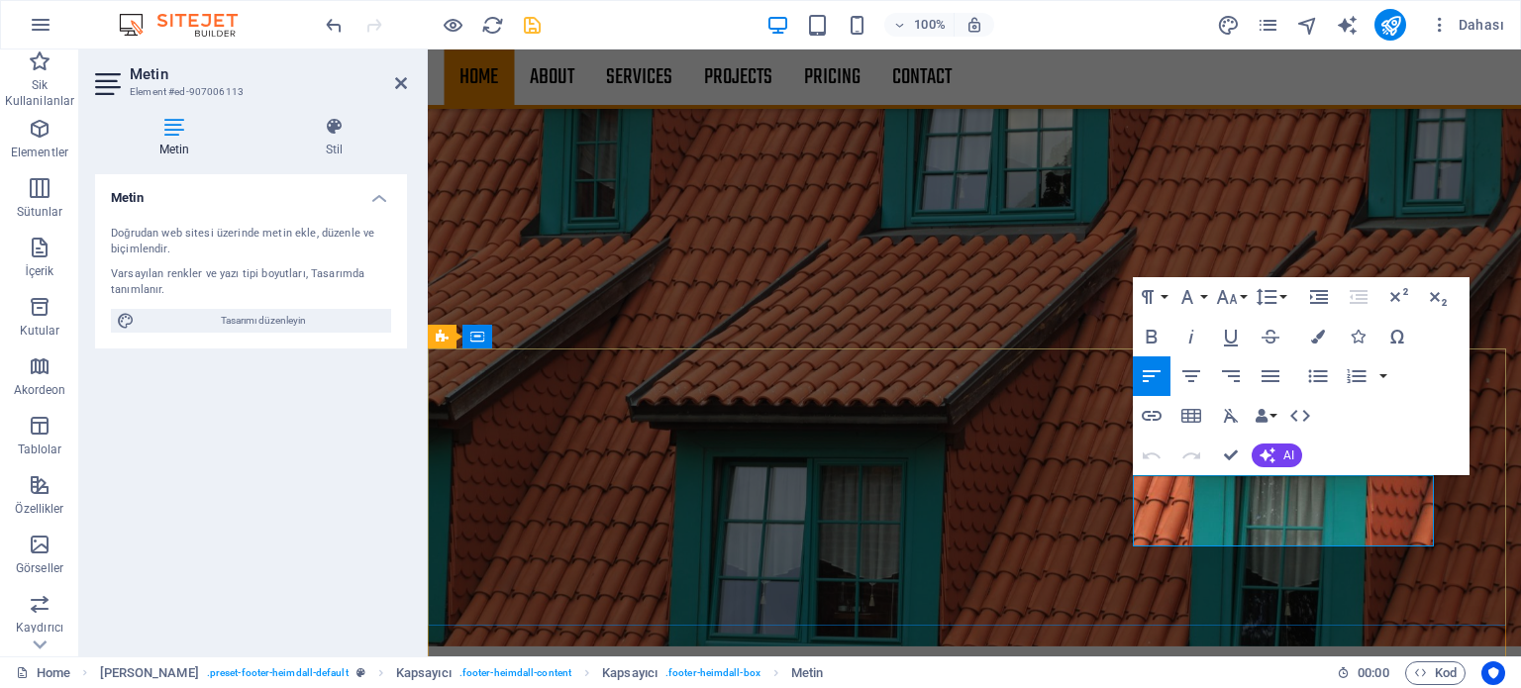
scroll to position [2574, 0]
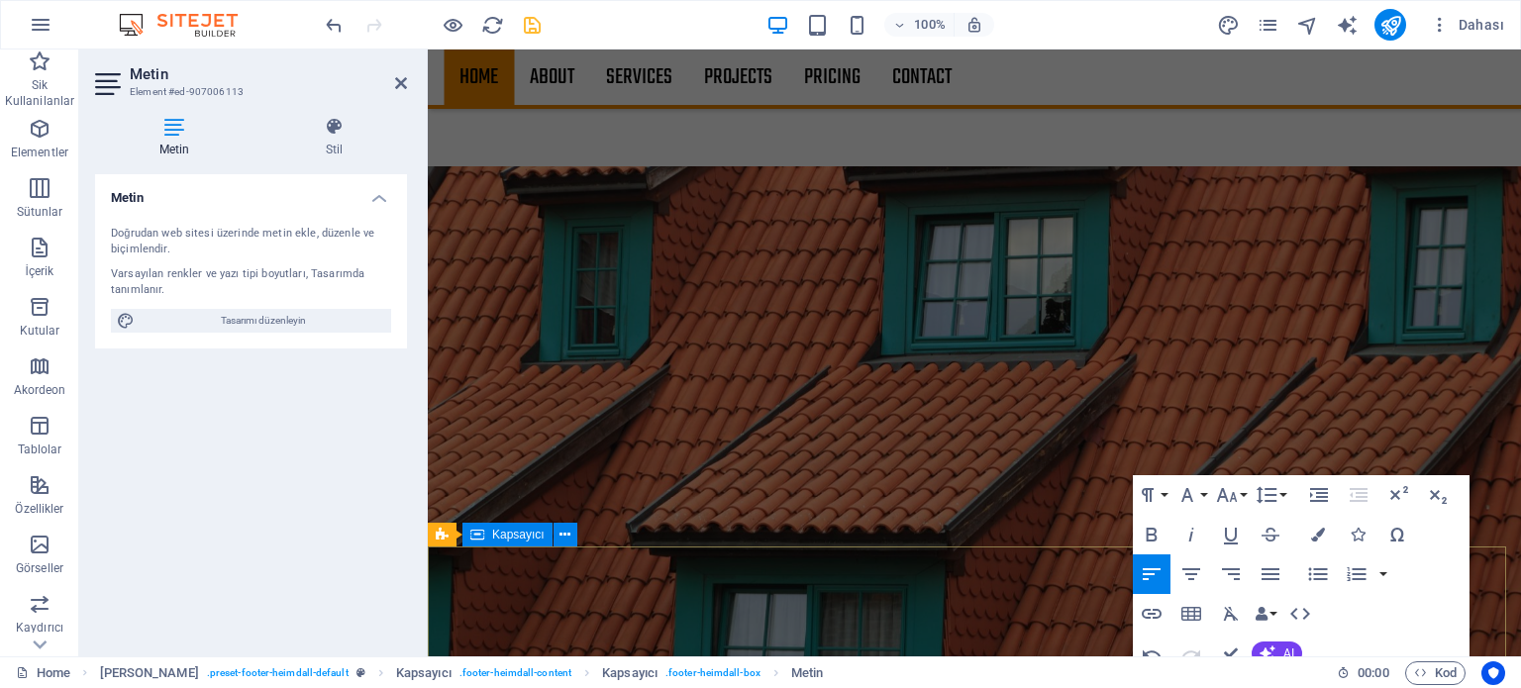
scroll to position [2807, 0]
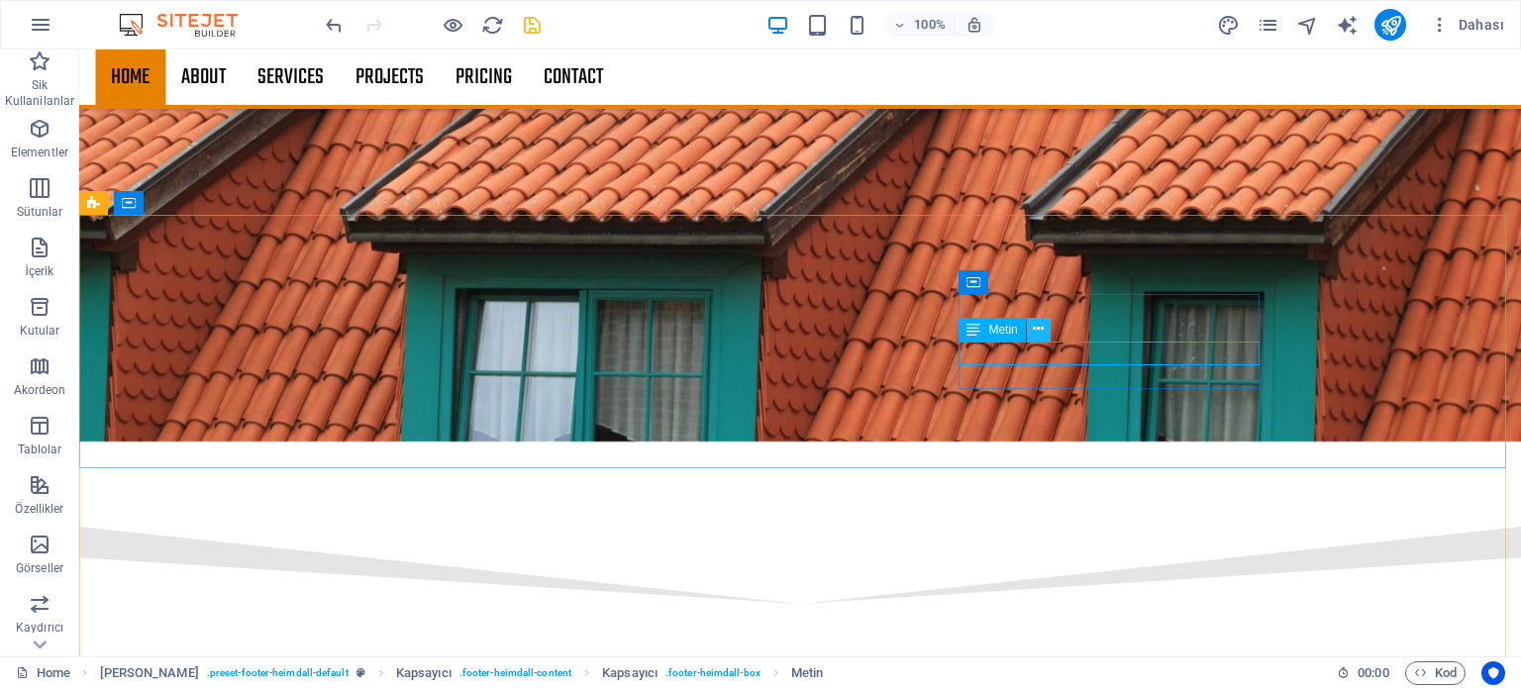
click at [1031, 340] on button at bounding box center [1039, 330] width 24 height 24
click at [1034, 328] on icon at bounding box center [1038, 329] width 11 height 21
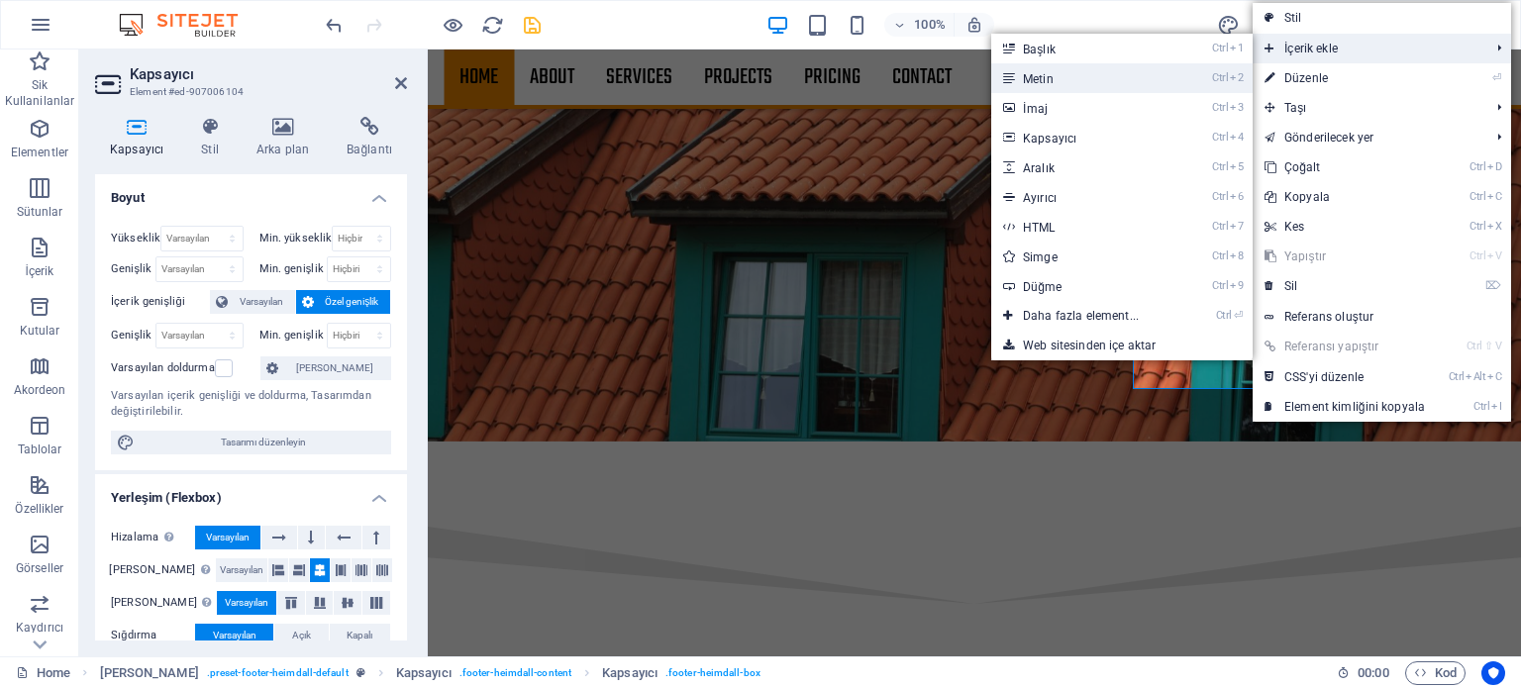
drag, startPoint x: 1069, startPoint y: 77, endPoint x: 644, endPoint y: 36, distance: 427.8
click at [1069, 77] on link "Ctrl 2 Metin" at bounding box center [1084, 78] width 187 height 30
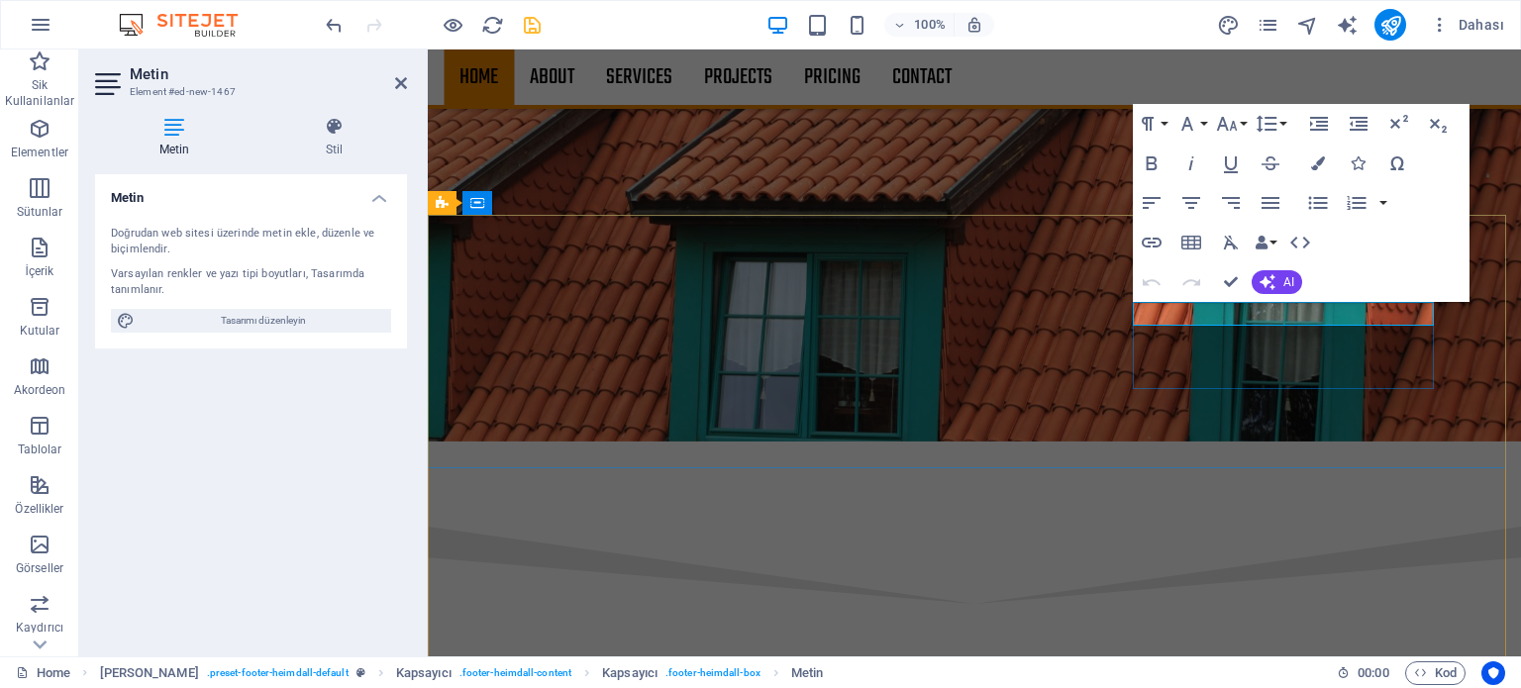
drag, startPoint x: 1289, startPoint y: 316, endPoint x: 1073, endPoint y: 292, distance: 217.2
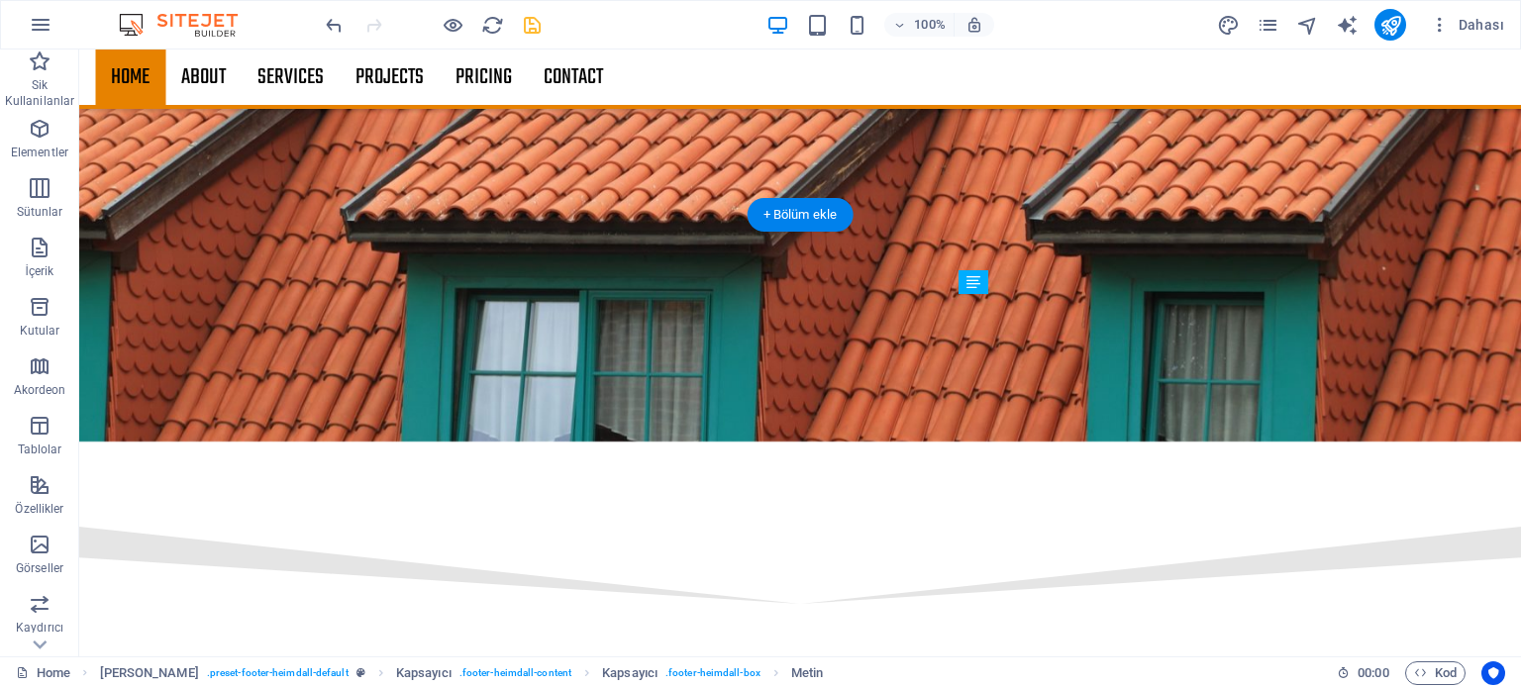
drag, startPoint x: 1052, startPoint y: 318, endPoint x: 1197, endPoint y: 359, distance: 151.4
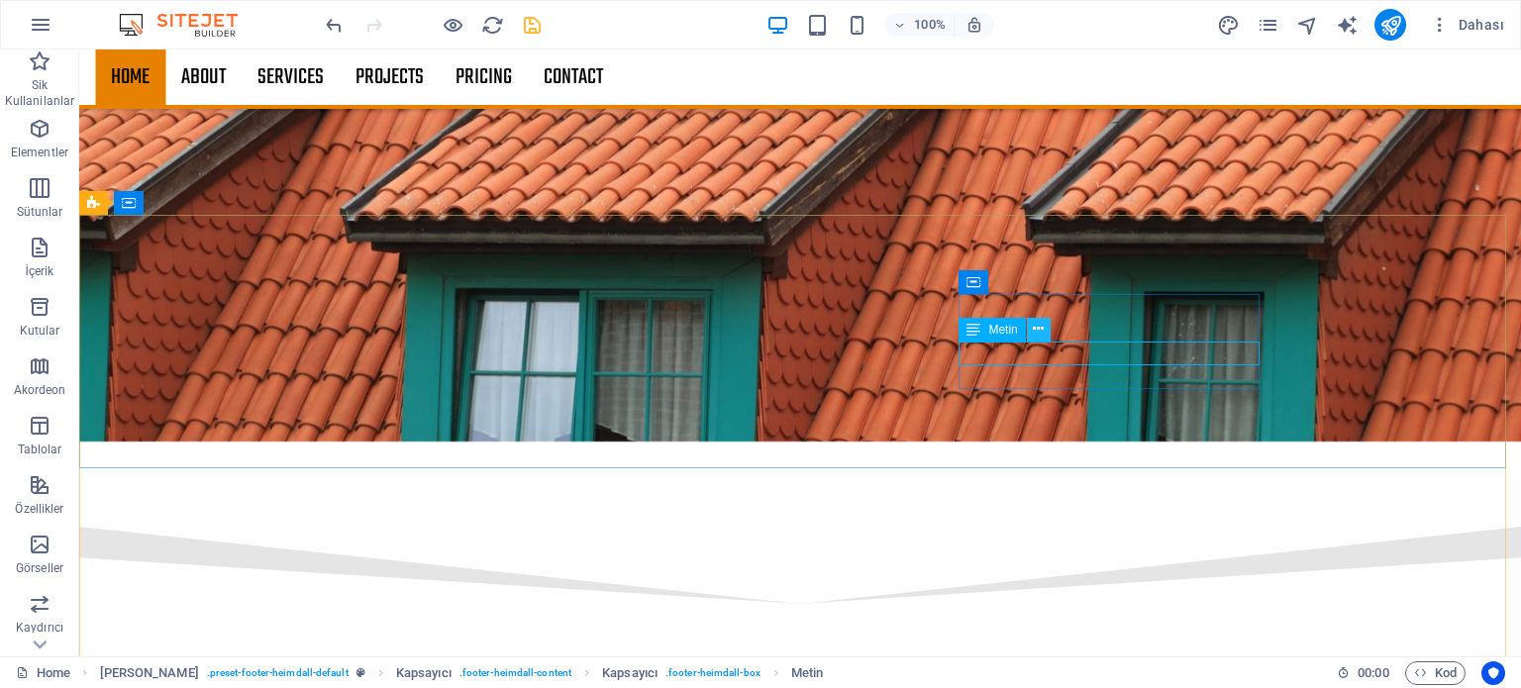
click at [1038, 328] on icon at bounding box center [1038, 329] width 11 height 21
click at [1042, 332] on icon at bounding box center [1038, 329] width 11 height 21
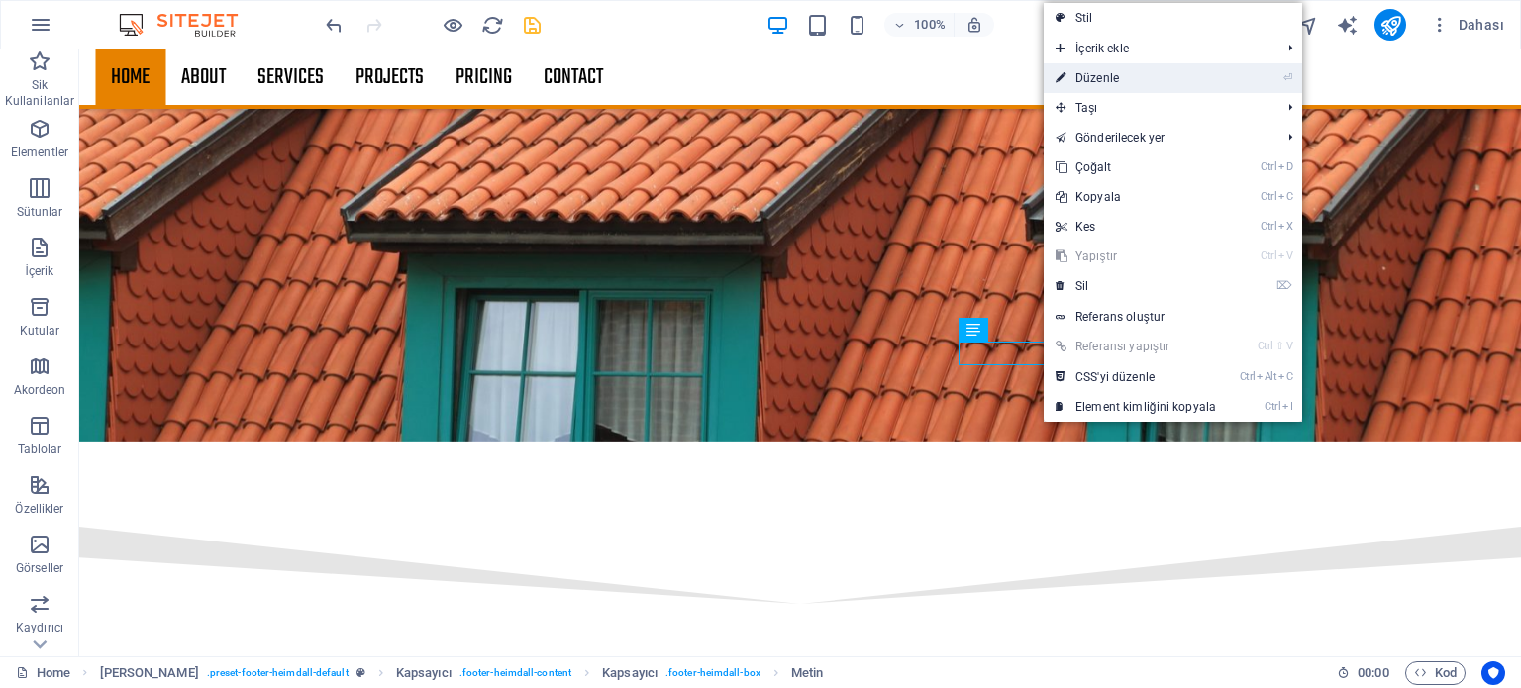
drag, startPoint x: 1122, startPoint y: 76, endPoint x: 693, endPoint y: 35, distance: 430.7
click at [1122, 76] on link "⏎ Düzenle" at bounding box center [1136, 78] width 184 height 30
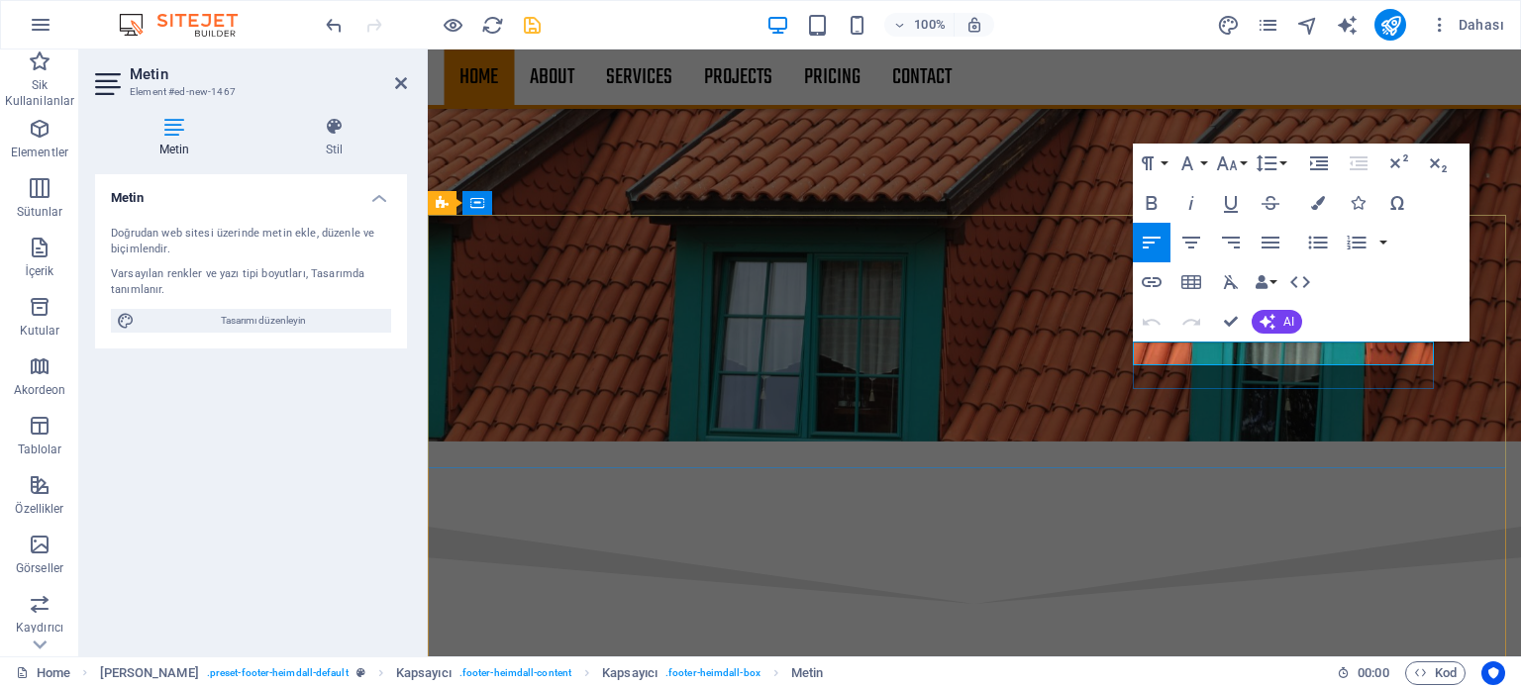
drag, startPoint x: 1133, startPoint y: 352, endPoint x: 1140, endPoint y: 362, distance: 12.9
click at [1152, 277] on icon "button" at bounding box center [1152, 282] width 24 height 24
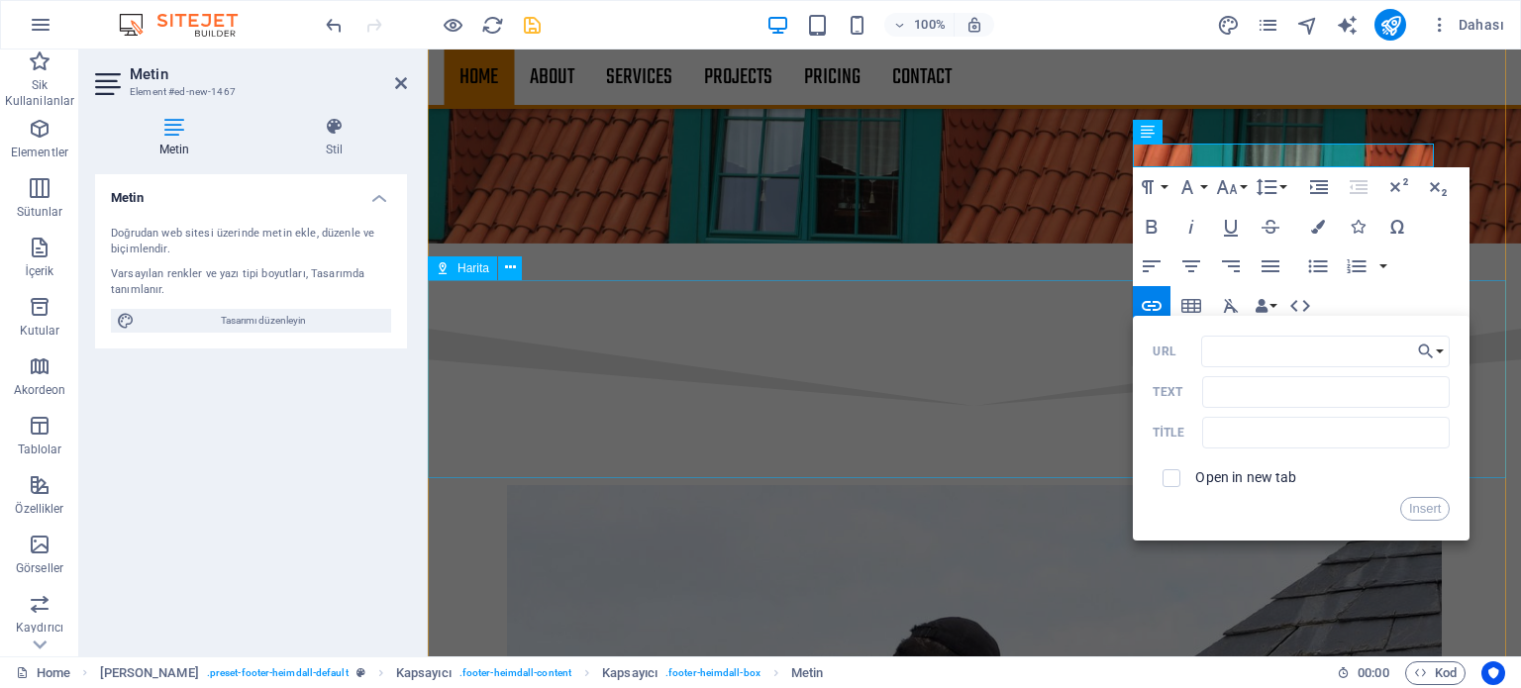
scroll to position [2906, 0]
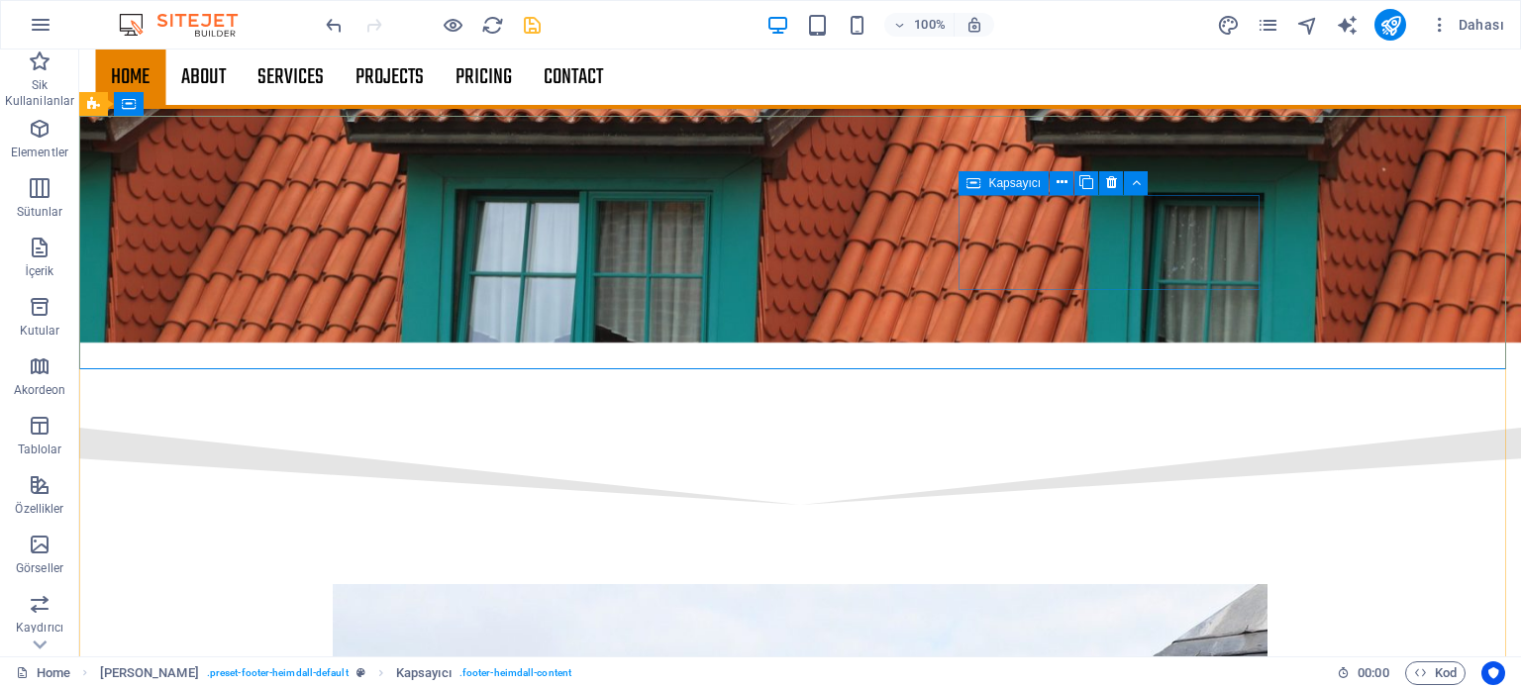
click at [996, 187] on span "Kapsayıcı" at bounding box center [1014, 183] width 52 height 12
drag, startPoint x: 991, startPoint y: 180, endPoint x: 966, endPoint y: 179, distance: 24.8
click at [966, 179] on div "Kapsayıcı" at bounding box center [1003, 183] width 90 height 24
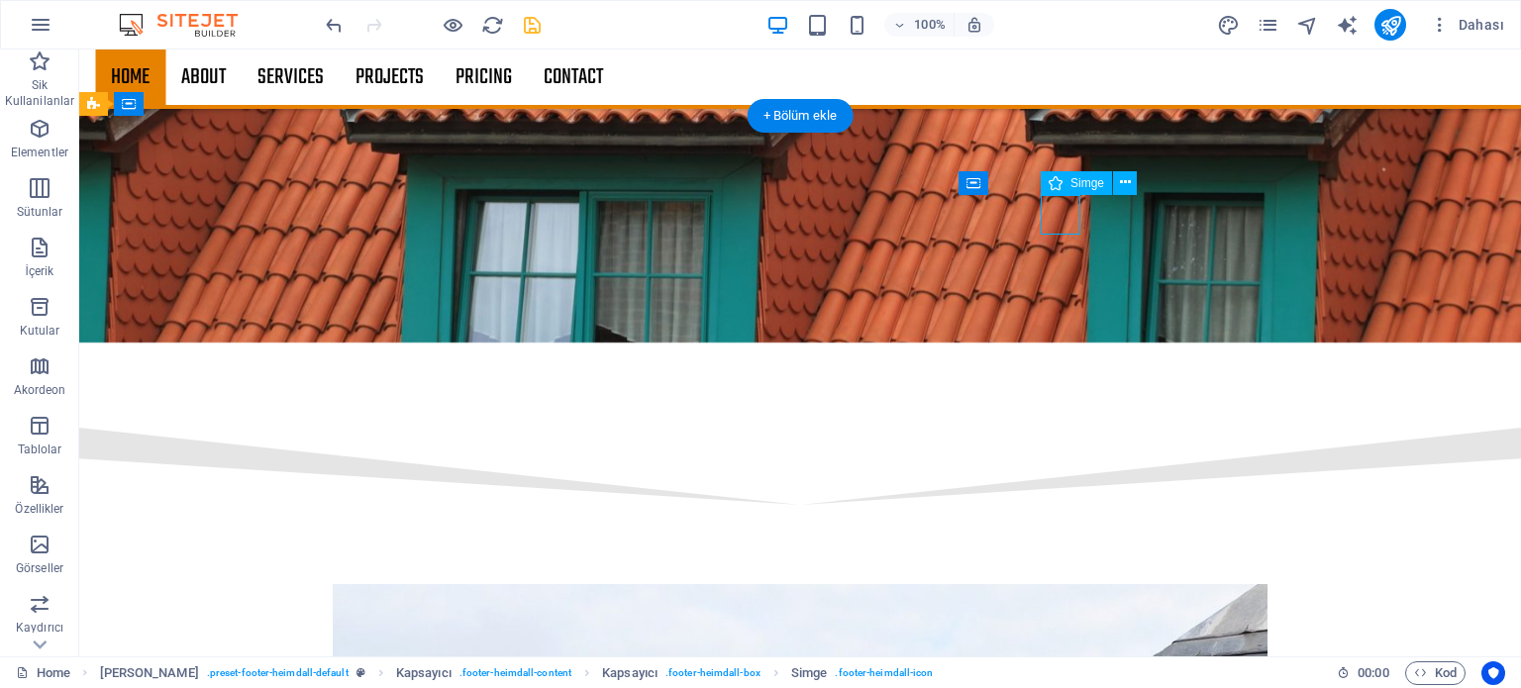
drag, startPoint x: 1074, startPoint y: 221, endPoint x: 1042, endPoint y: 216, distance: 33.0
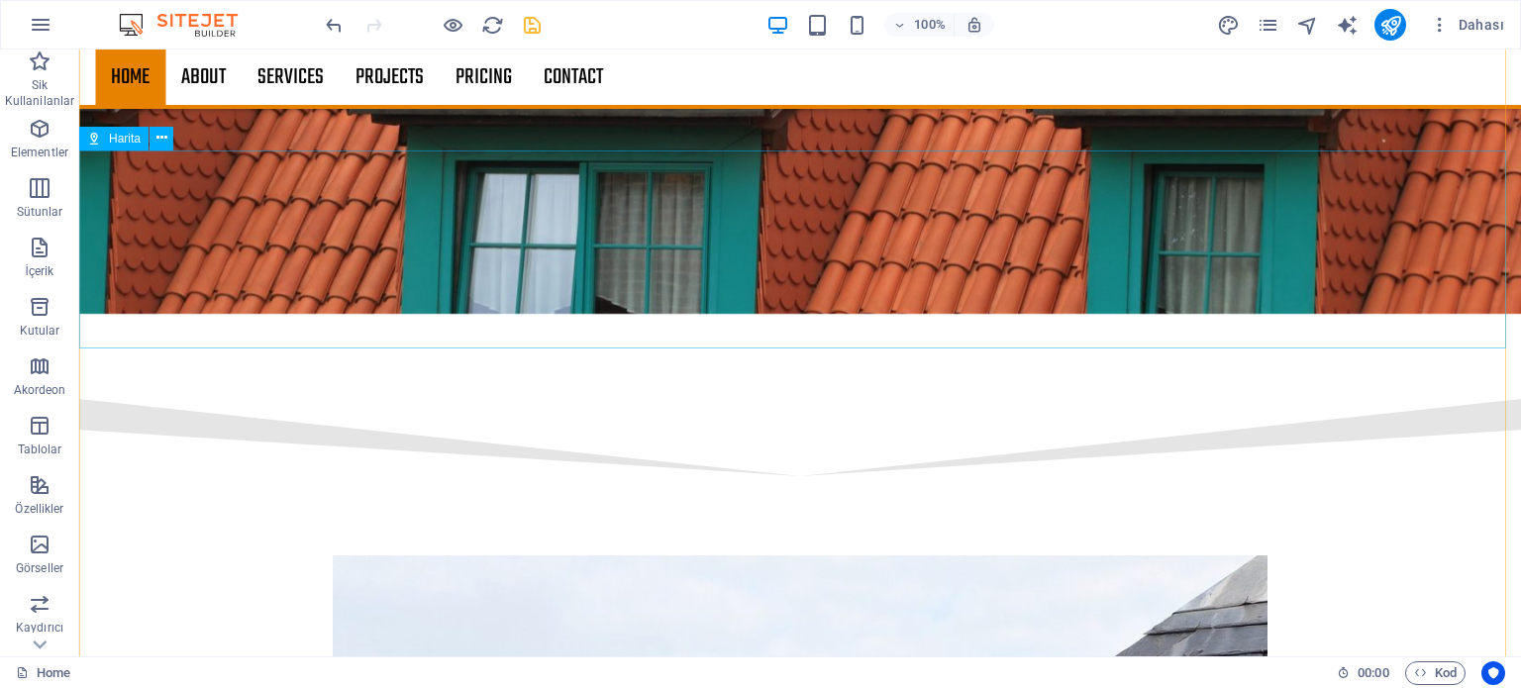
scroll to position [2911, 0]
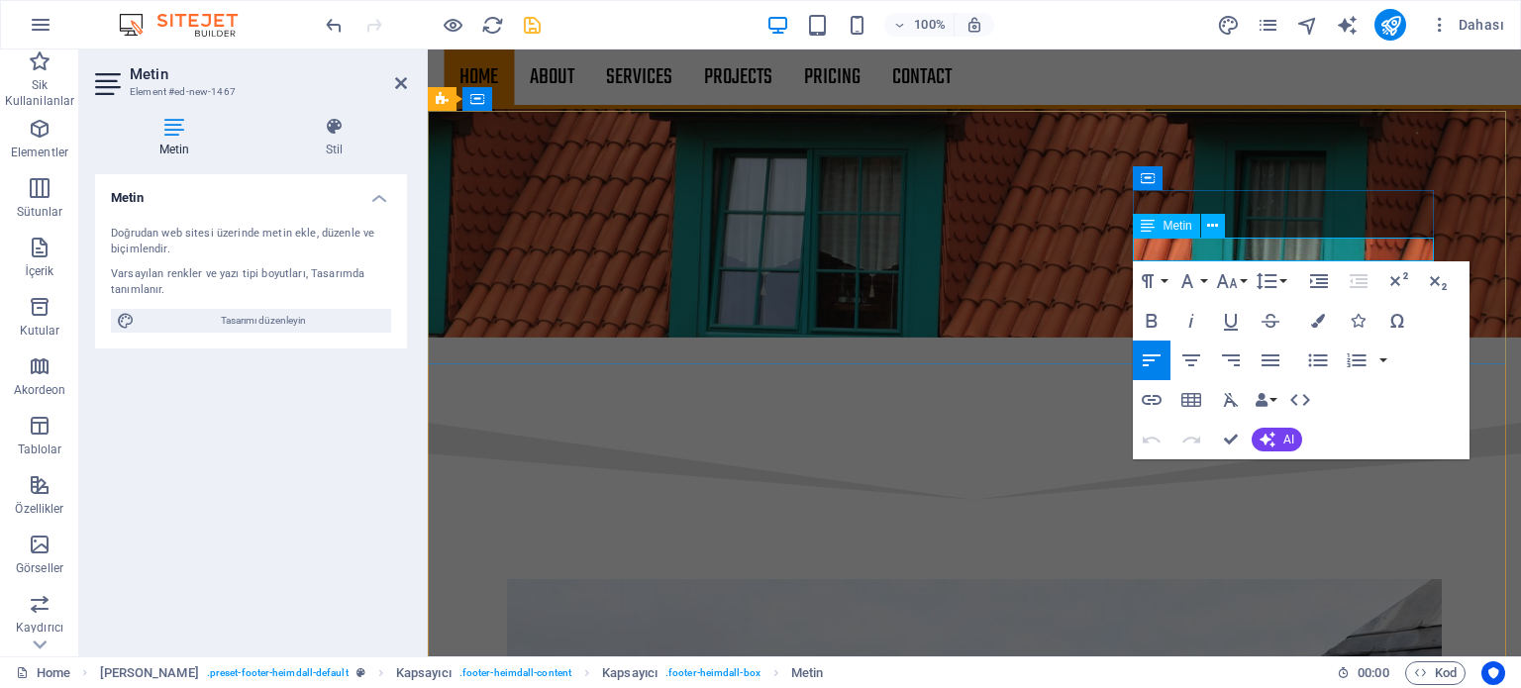
click at [1287, 441] on span "AI" at bounding box center [1288, 440] width 11 height 12
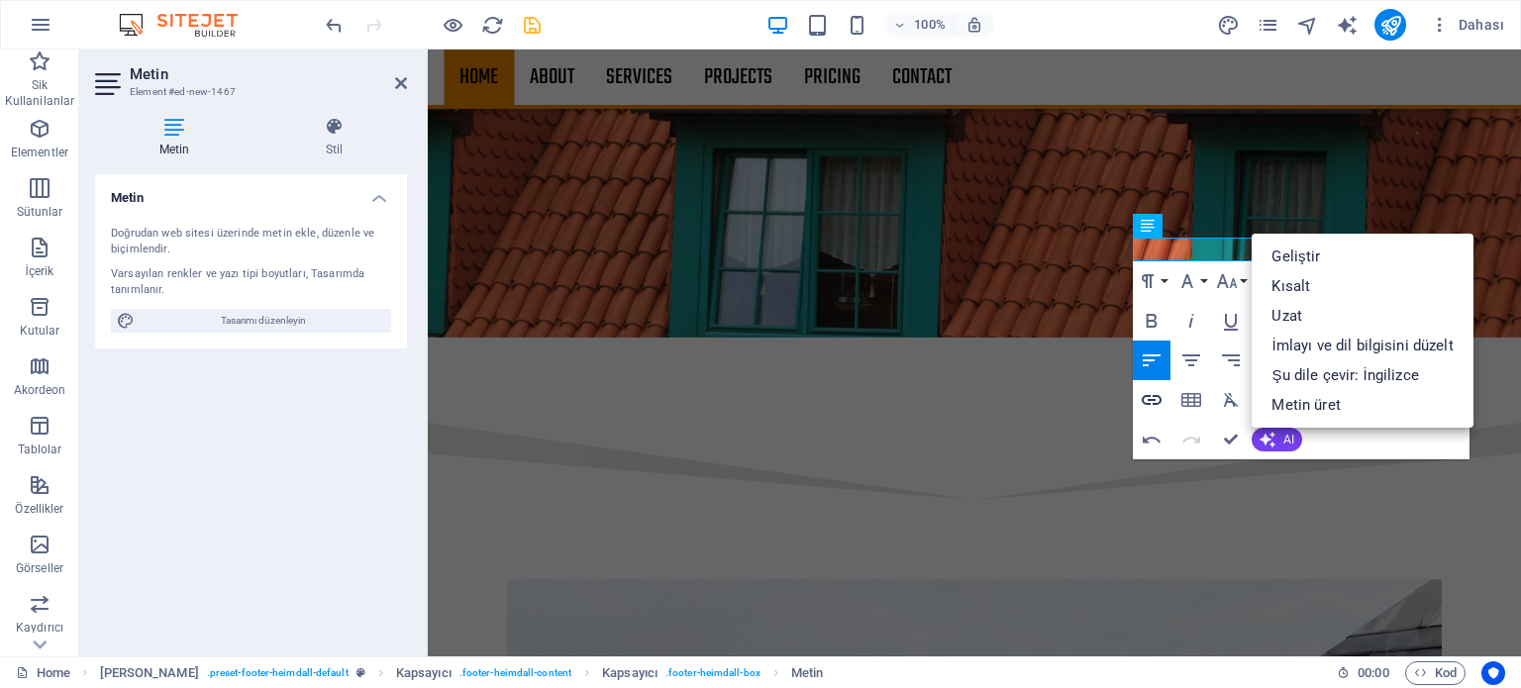
click at [1146, 403] on icon "button" at bounding box center [1152, 400] width 20 height 10
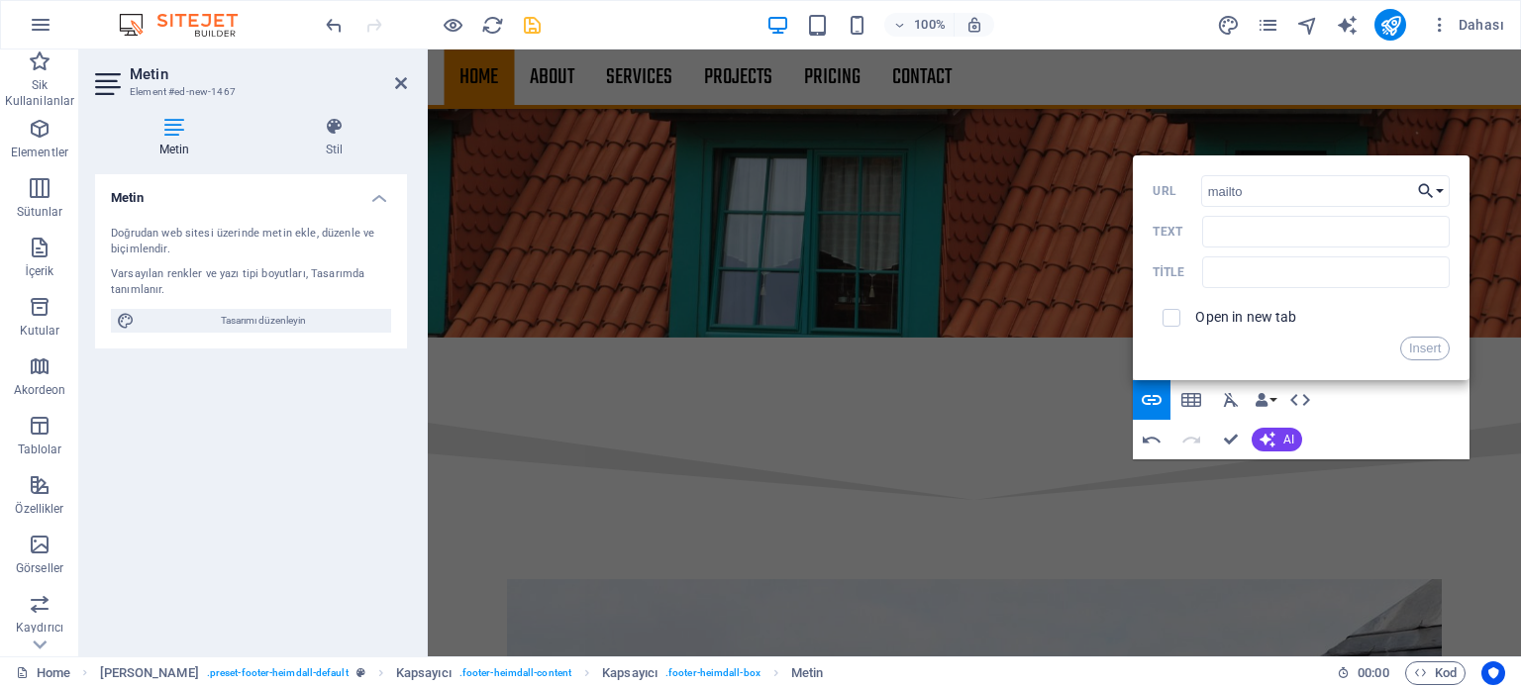
type input "mailto"
click at [1431, 181] on icon "button" at bounding box center [1426, 191] width 20 height 24
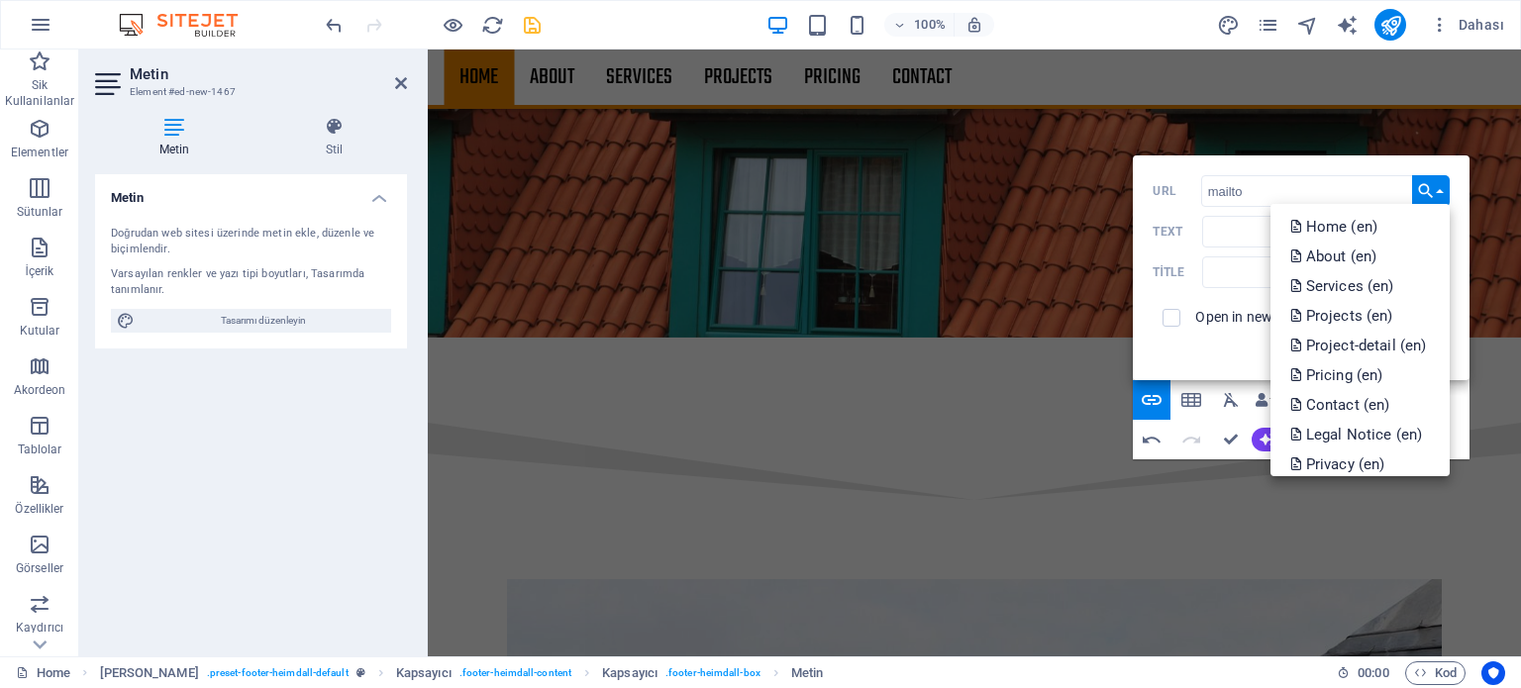
click at [1371, 170] on div "Back Choose Link Home (en) About (en) Services (en) Projects (en) Project-detai…" at bounding box center [1301, 267] width 337 height 225
click at [1434, 177] on button "Choose Link" at bounding box center [1431, 191] width 38 height 32
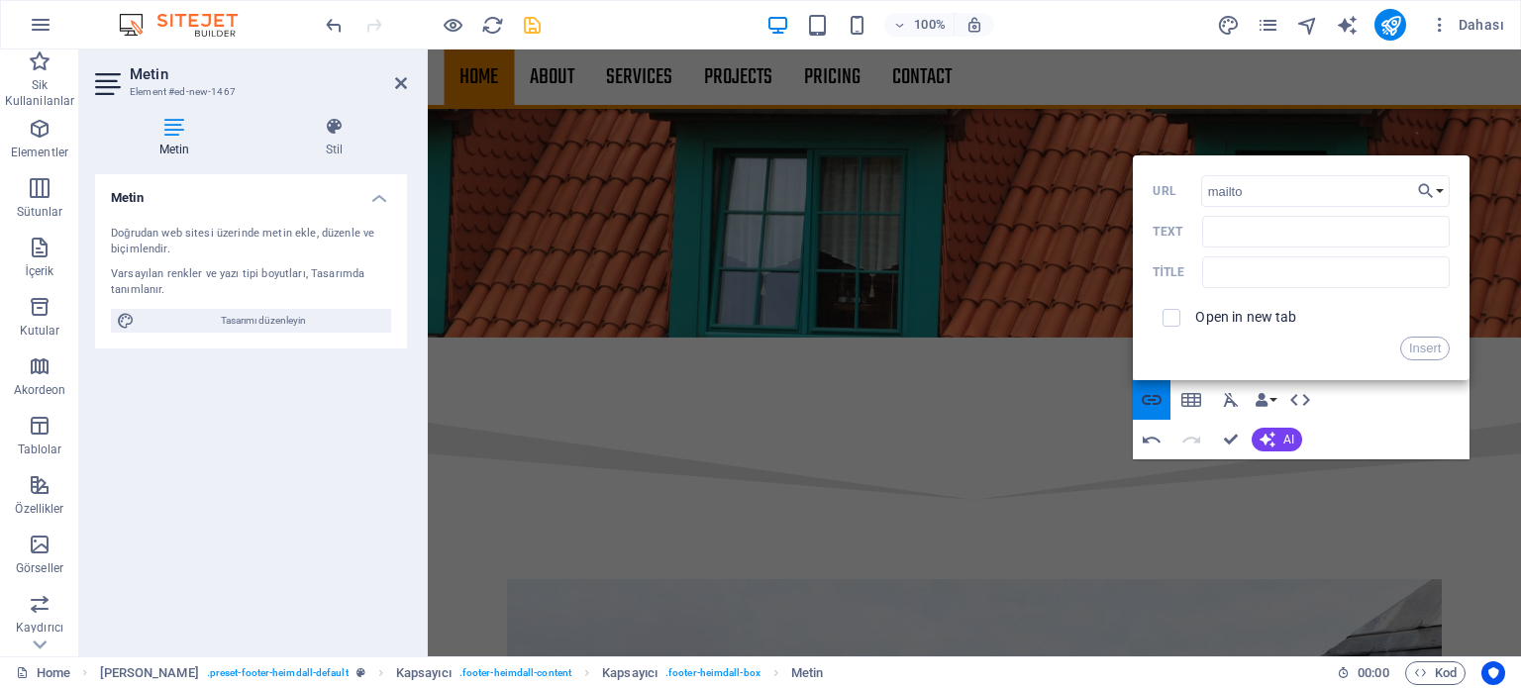
click at [1153, 402] on icon "button" at bounding box center [1152, 400] width 24 height 24
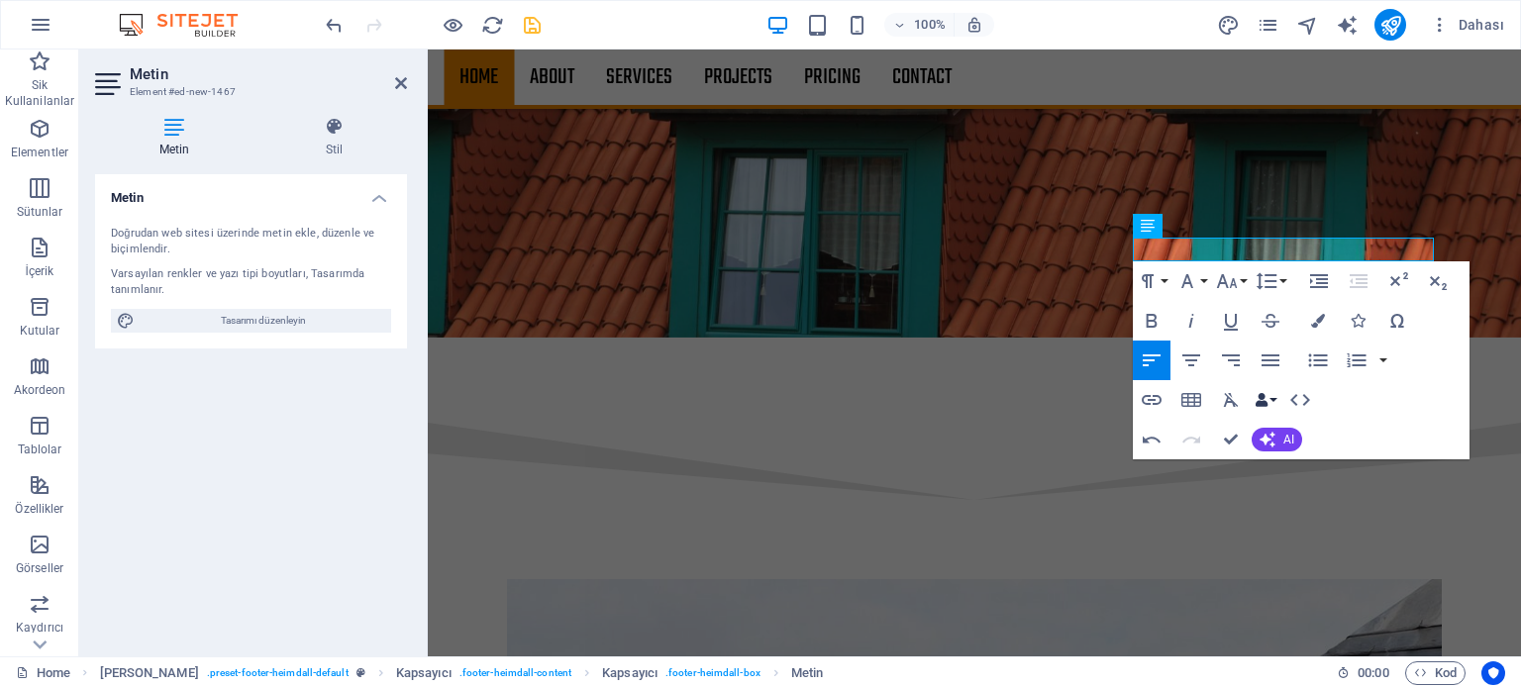
click at [1271, 404] on button "Data Bindings" at bounding box center [1266, 400] width 28 height 40
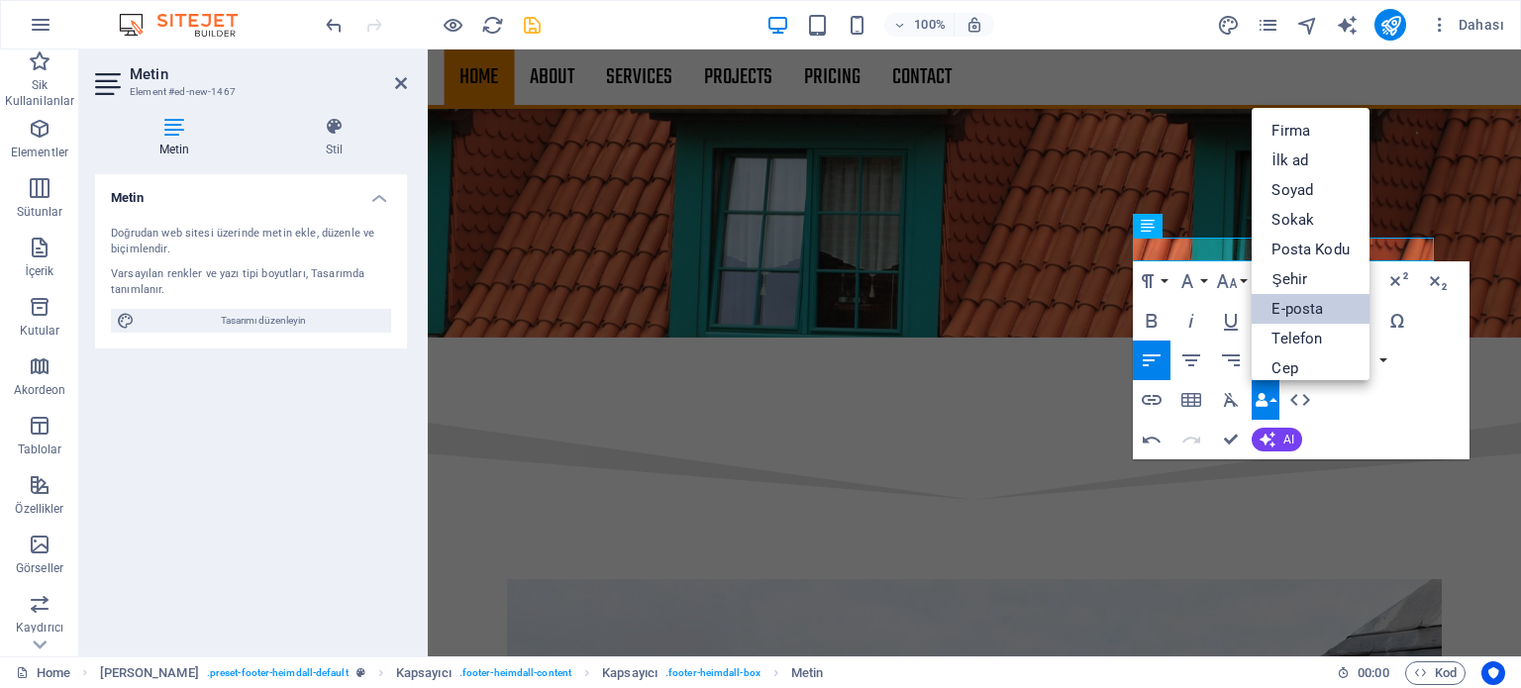
click at [1312, 308] on link "E-posta" at bounding box center [1310, 309] width 117 height 30
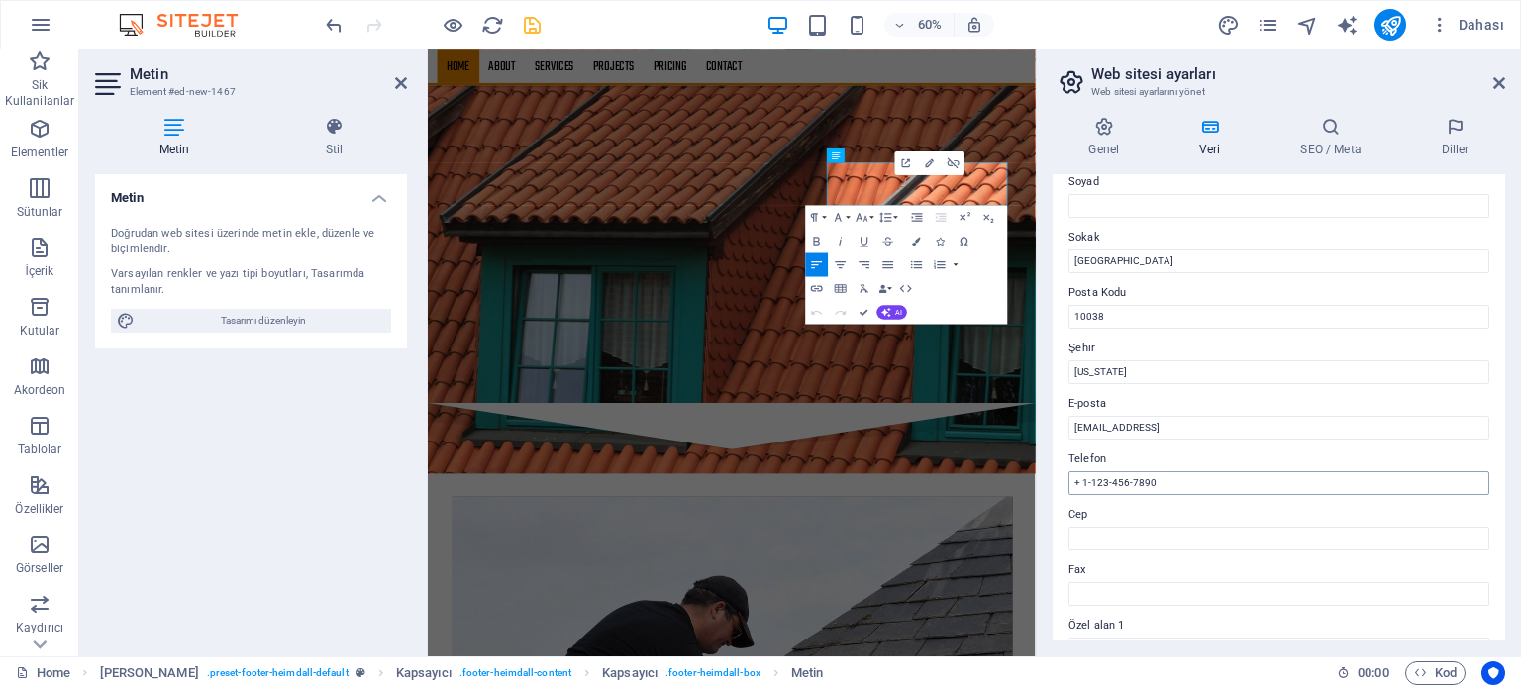
scroll to position [198, 0]
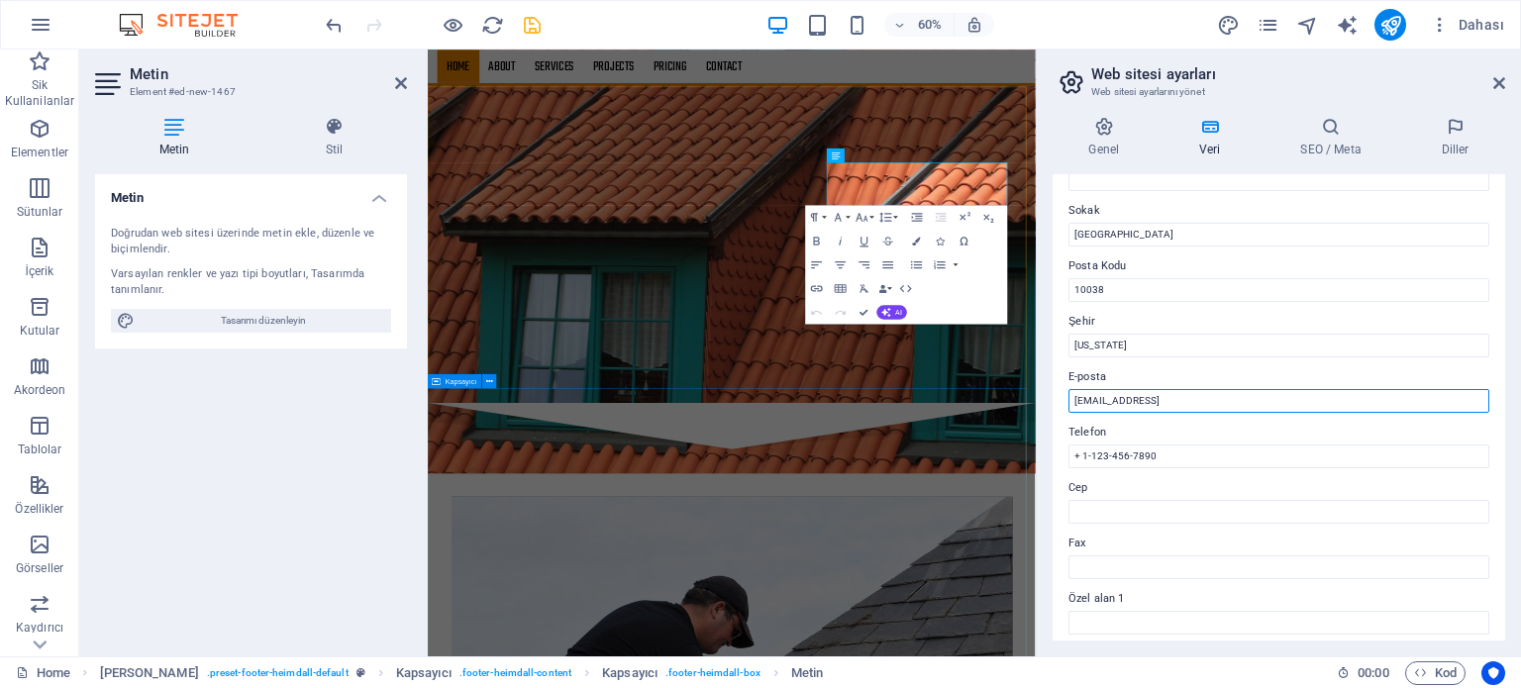
drag, startPoint x: 1782, startPoint y: 449, endPoint x: 1415, endPoint y: 672, distance: 430.1
click at [1256, 394] on input "80d01c4951693e1129d0769843628d@cpanel.local" at bounding box center [1278, 401] width 421 height 24
type input "[EMAIL_ADDRESS][DOMAIN_NAME]"
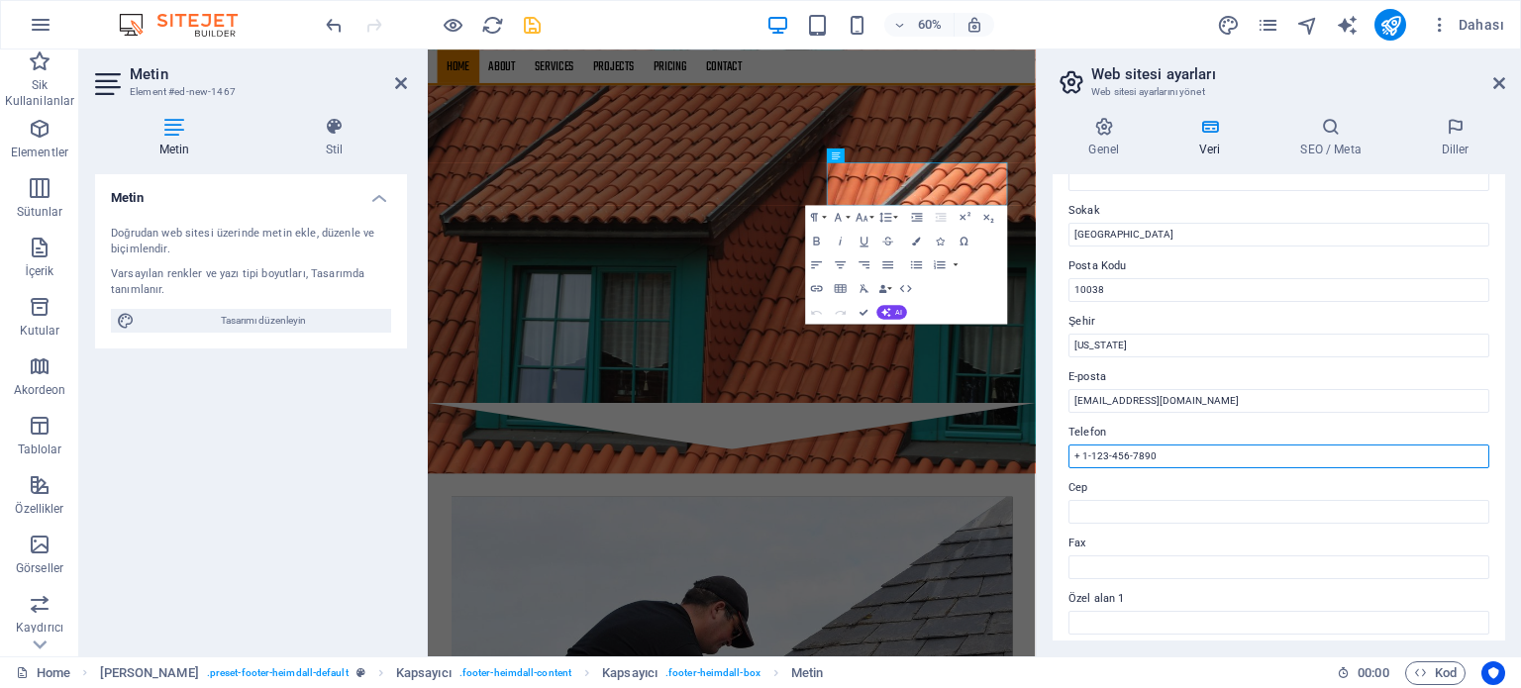
click at [1176, 459] on input "+ 1-123-456-7890" at bounding box center [1278, 457] width 421 height 24
type input "+ 90 850 302 18 57"
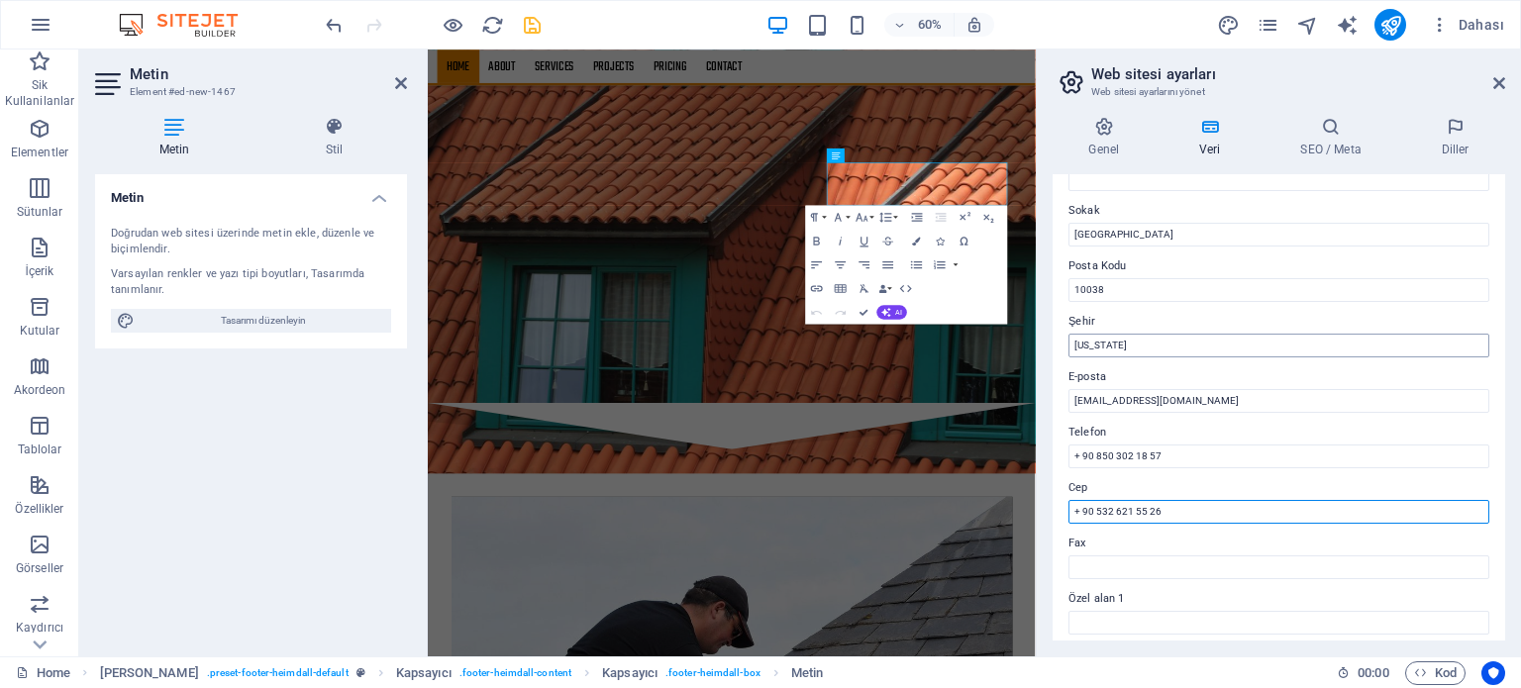
type input "+ 90 532 621 55 26"
drag, startPoint x: 1135, startPoint y: 338, endPoint x: 1070, endPoint y: 332, distance: 64.6
click at [1070, 332] on div "Şehir New York" at bounding box center [1278, 334] width 421 height 48
type input "Izmir"
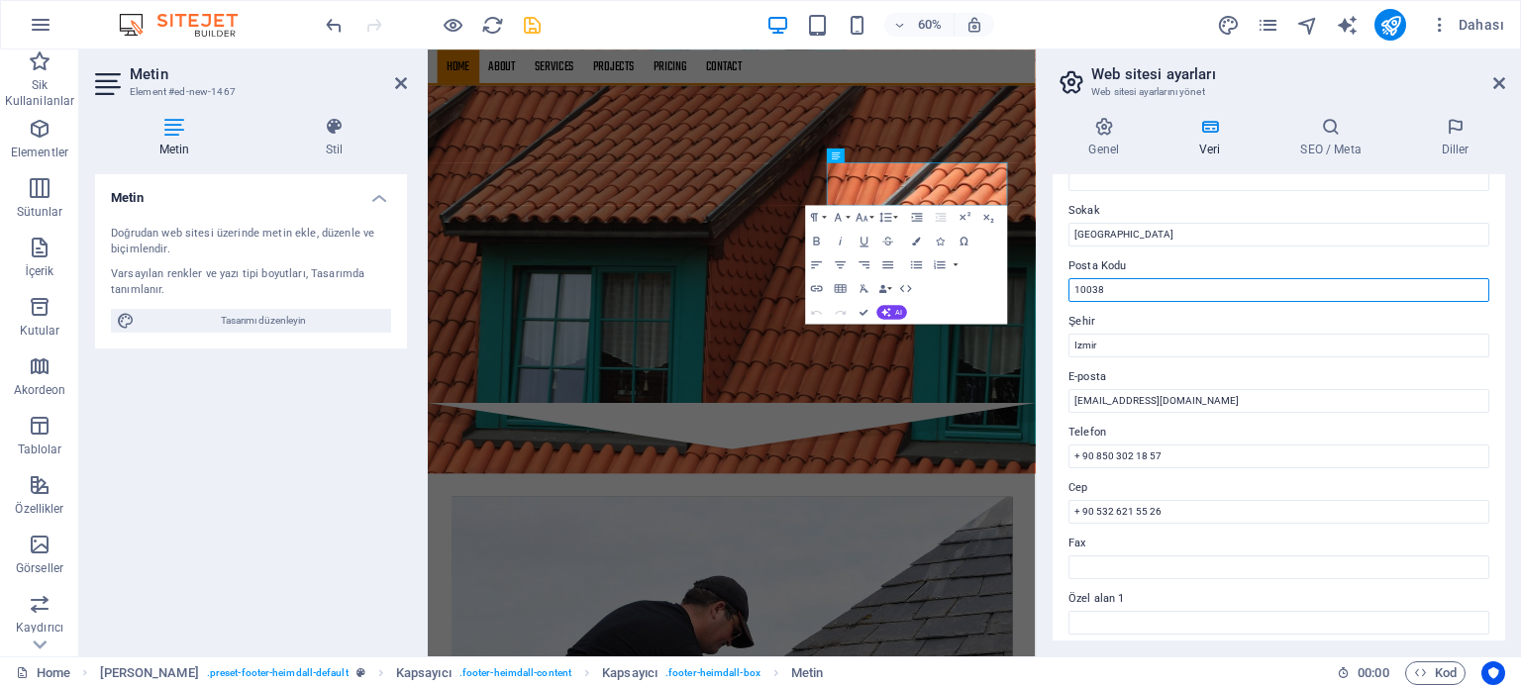
click at [1130, 289] on input "10038" at bounding box center [1278, 290] width 421 height 24
type input "35470"
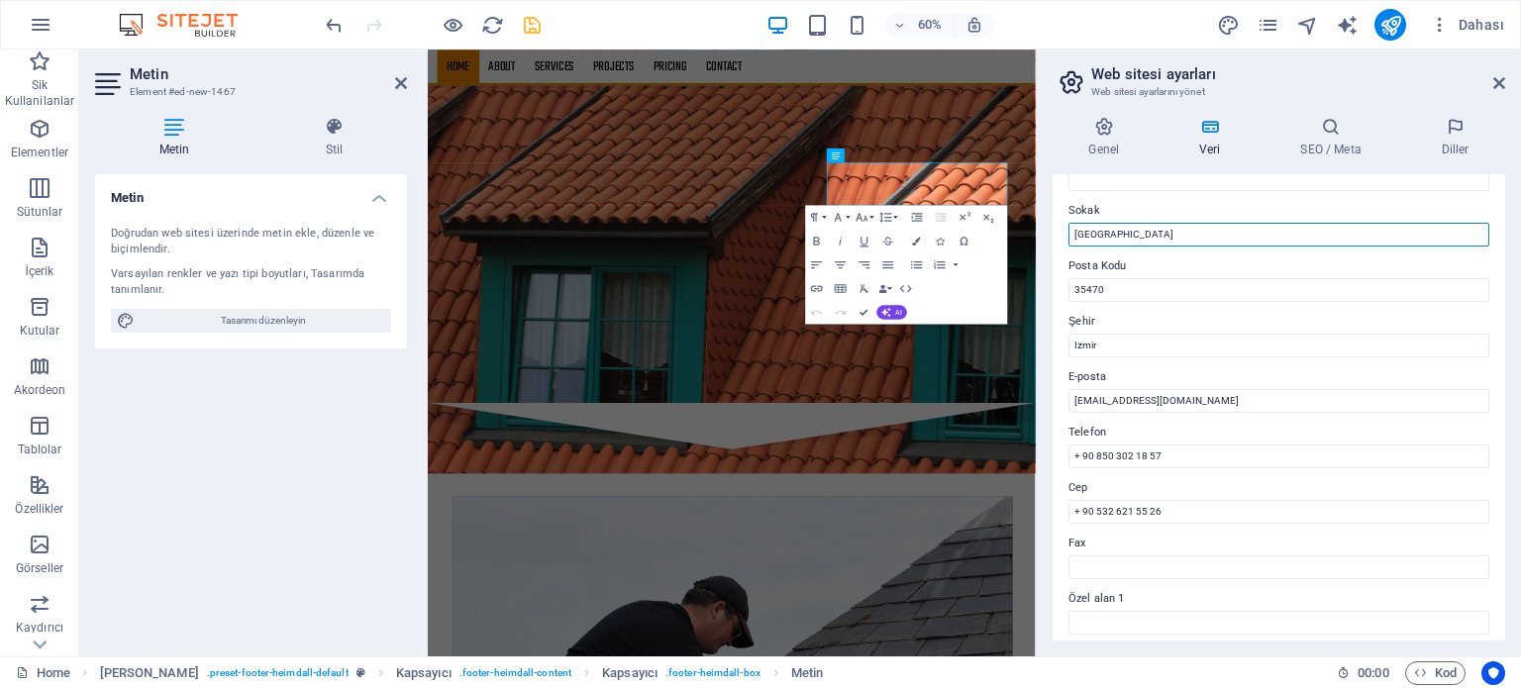
click at [1157, 241] on input "Brooklyn Bridge" at bounding box center [1278, 235] width 421 height 24
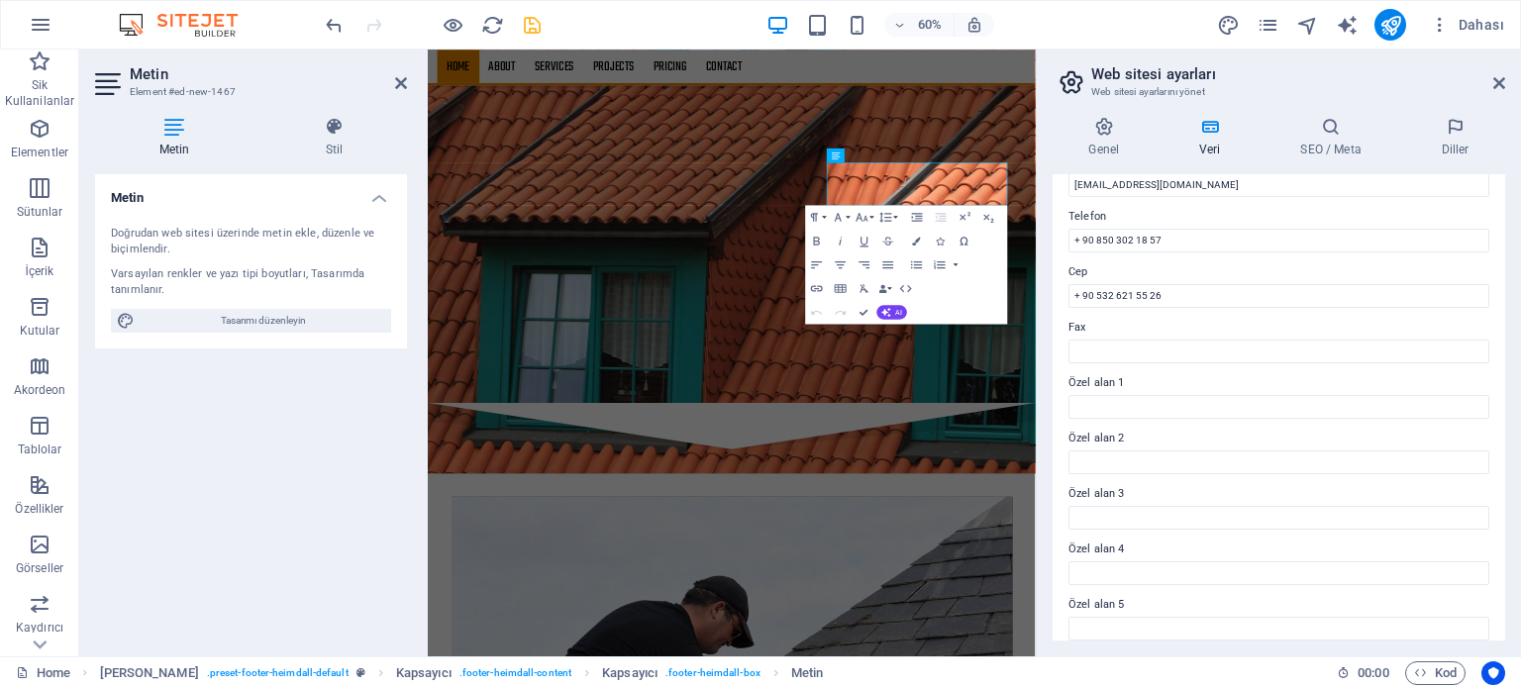
scroll to position [385, 0]
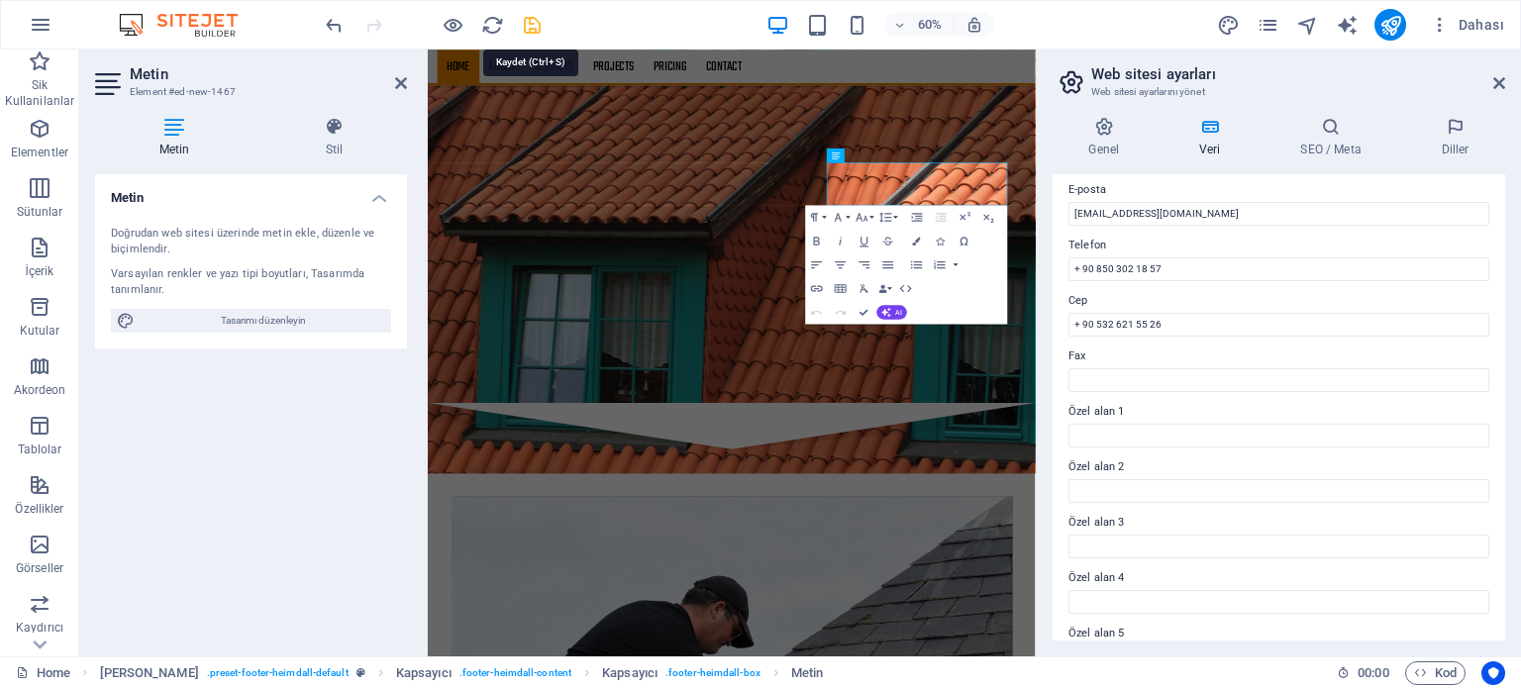
type input "9120 Sokak Ulucak Cumhuriyet"
click at [528, 27] on icon "save" at bounding box center [532, 25] width 23 height 23
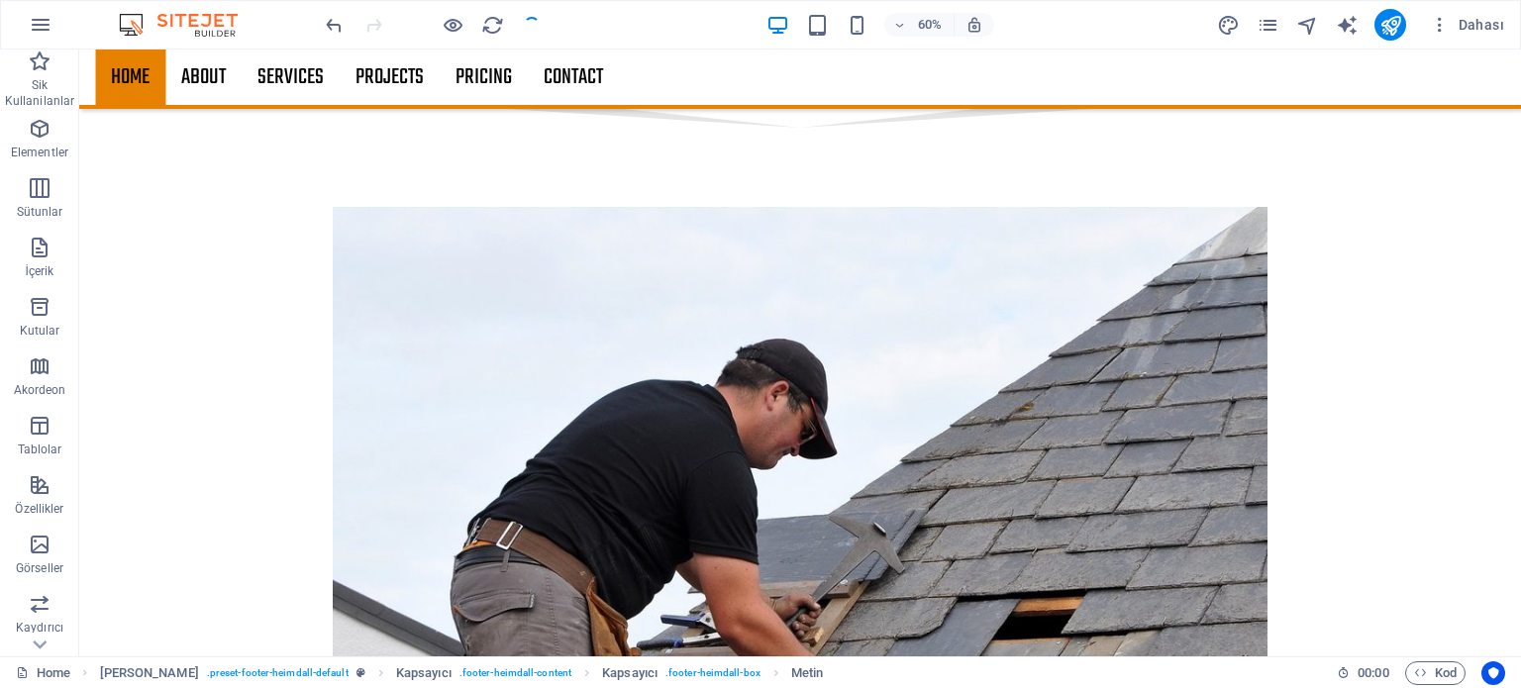
scroll to position [2911, 0]
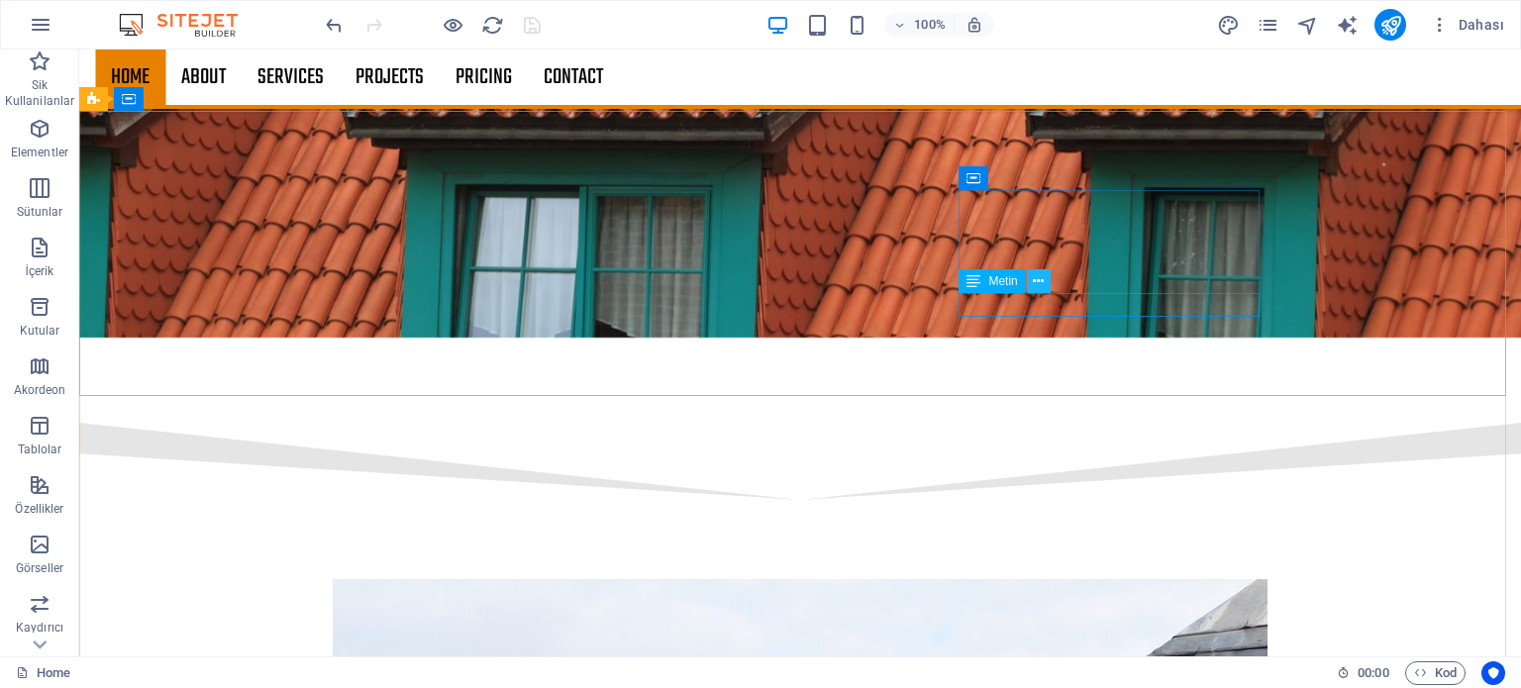
click at [1032, 284] on button at bounding box center [1039, 281] width 24 height 24
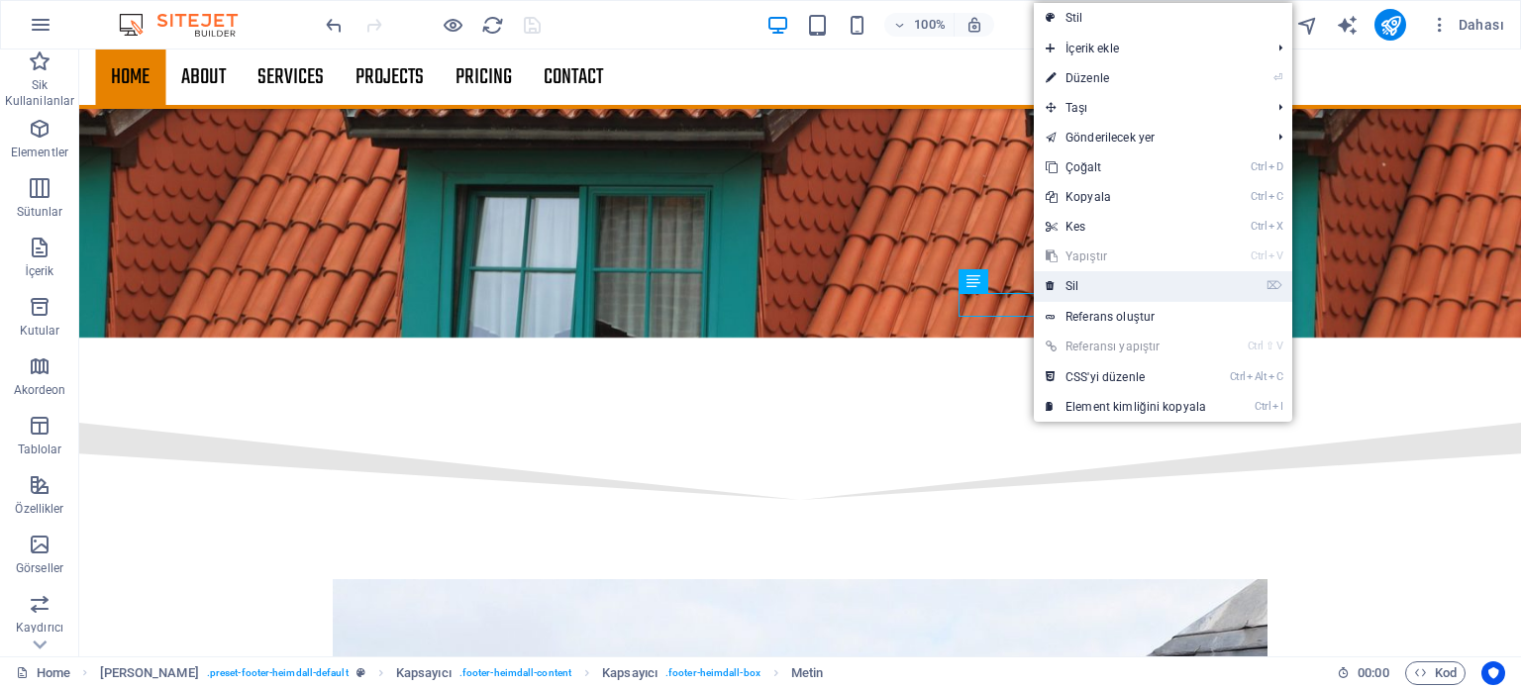
drag, startPoint x: 1057, startPoint y: 276, endPoint x: 978, endPoint y: 231, distance: 91.4
click at [1057, 276] on link "⌦ Sil" at bounding box center [1126, 286] width 184 height 30
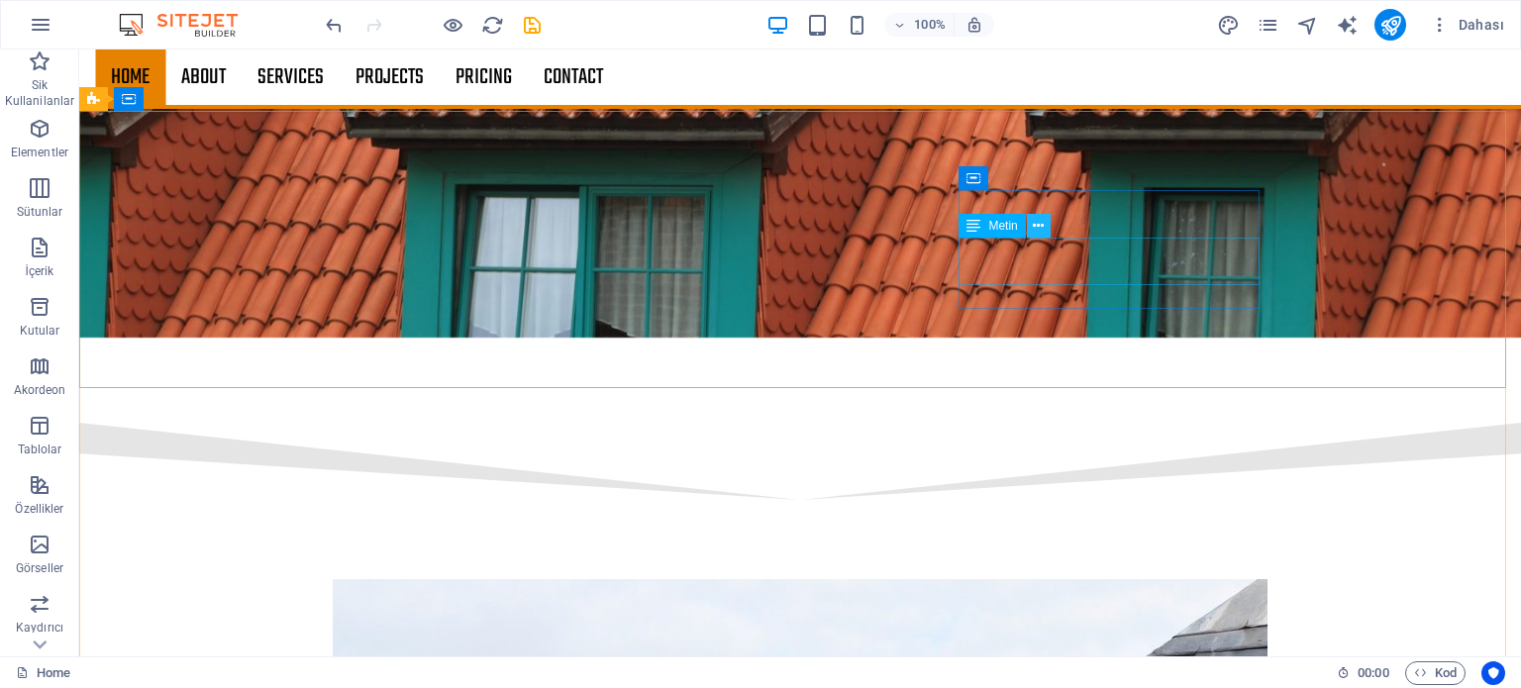
click at [1035, 226] on icon at bounding box center [1038, 226] width 11 height 21
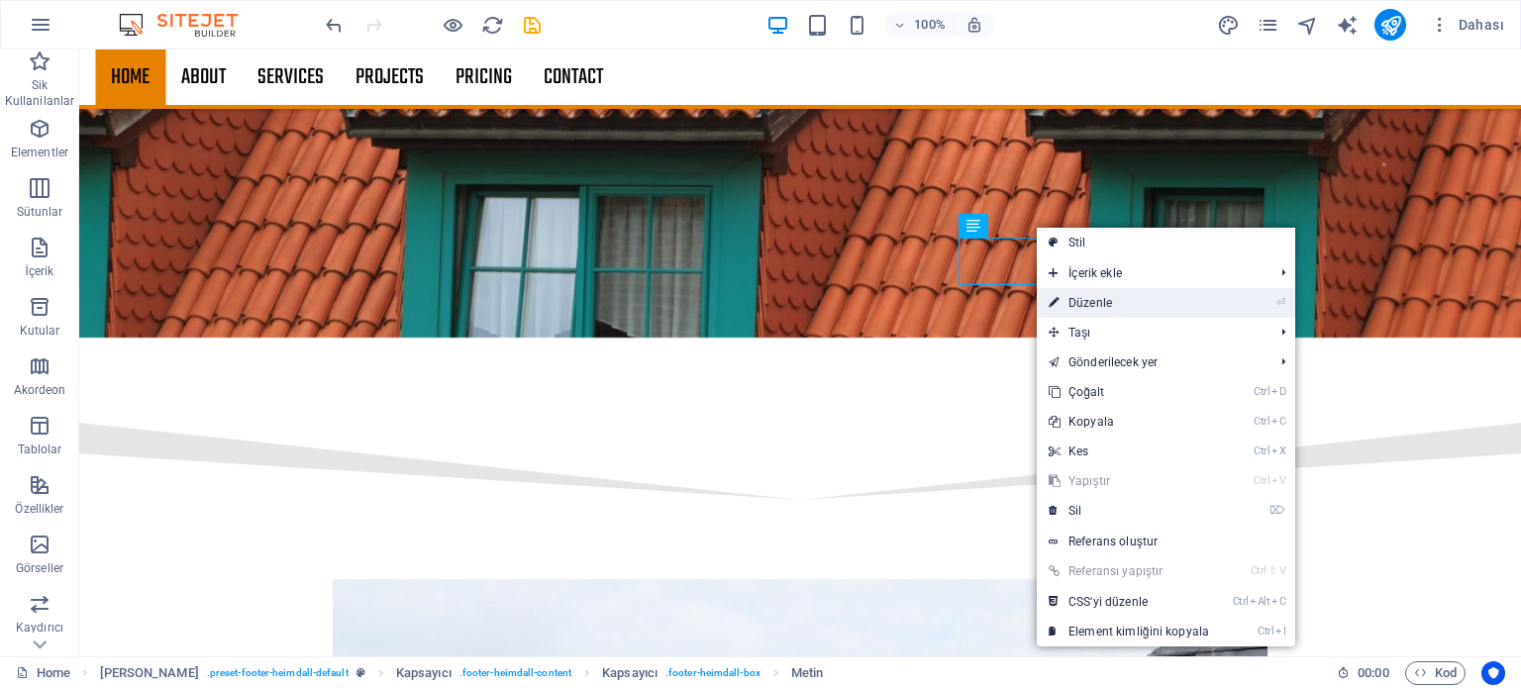
click at [1087, 311] on link "⏎ Düzenle" at bounding box center [1129, 303] width 184 height 30
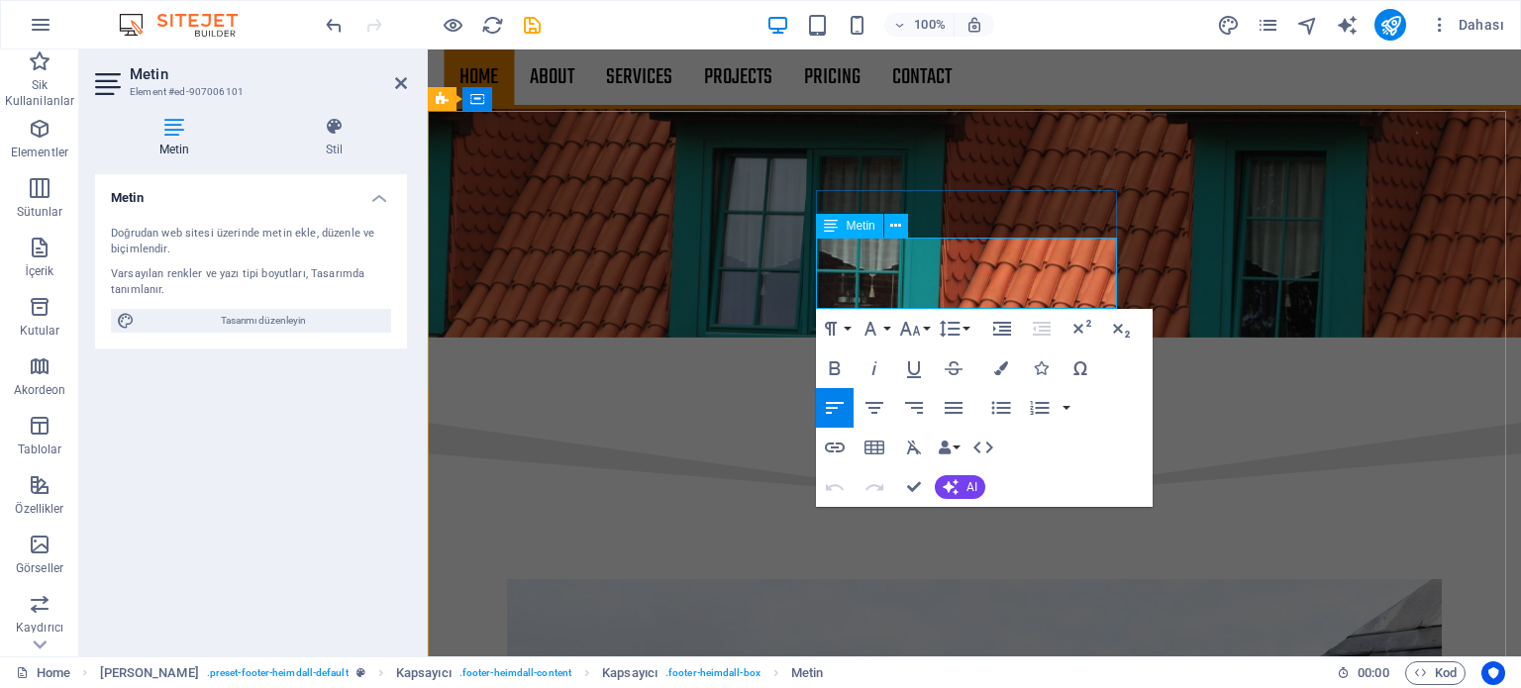
drag, startPoint x: 891, startPoint y: 298, endPoint x: 1013, endPoint y: 278, distance: 123.4
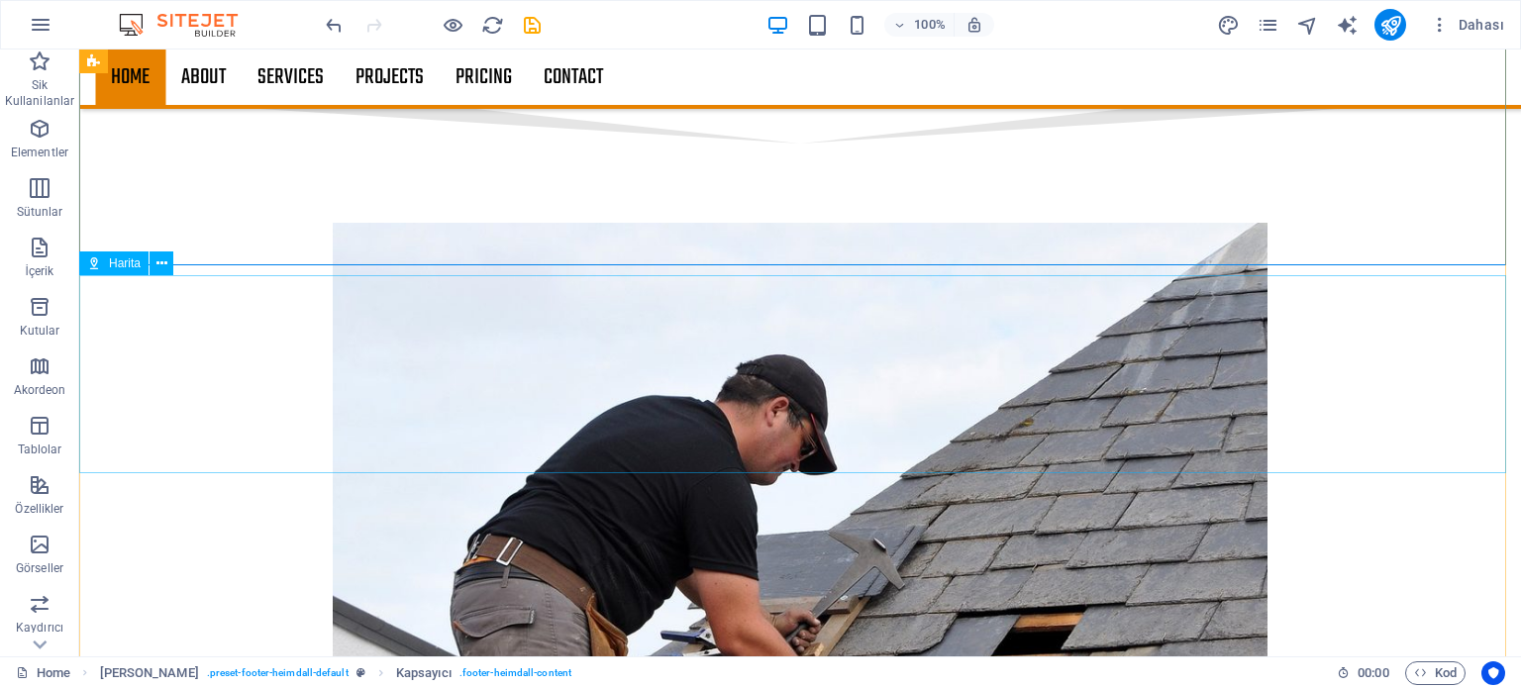
scroll to position [3406, 0]
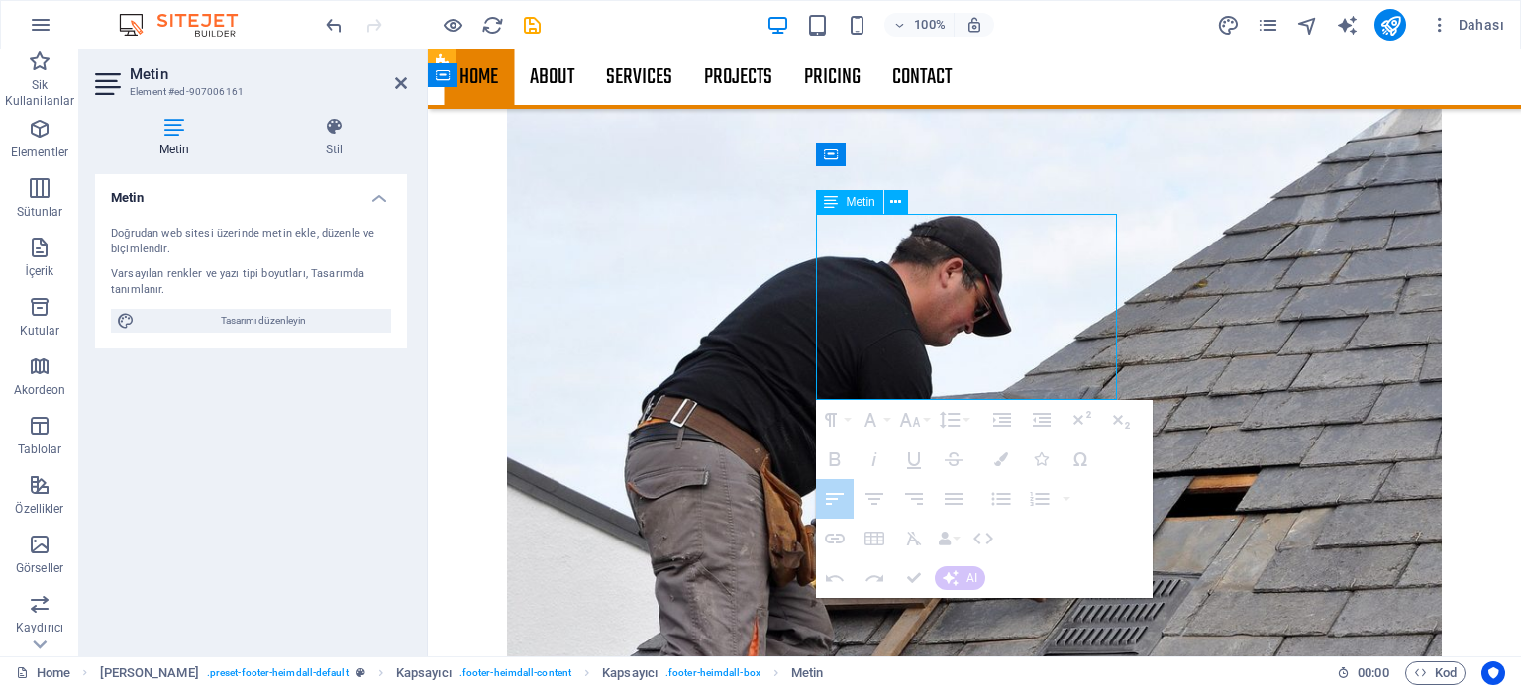
drag, startPoint x: 972, startPoint y: 254, endPoint x: 955, endPoint y: 254, distance: 16.8
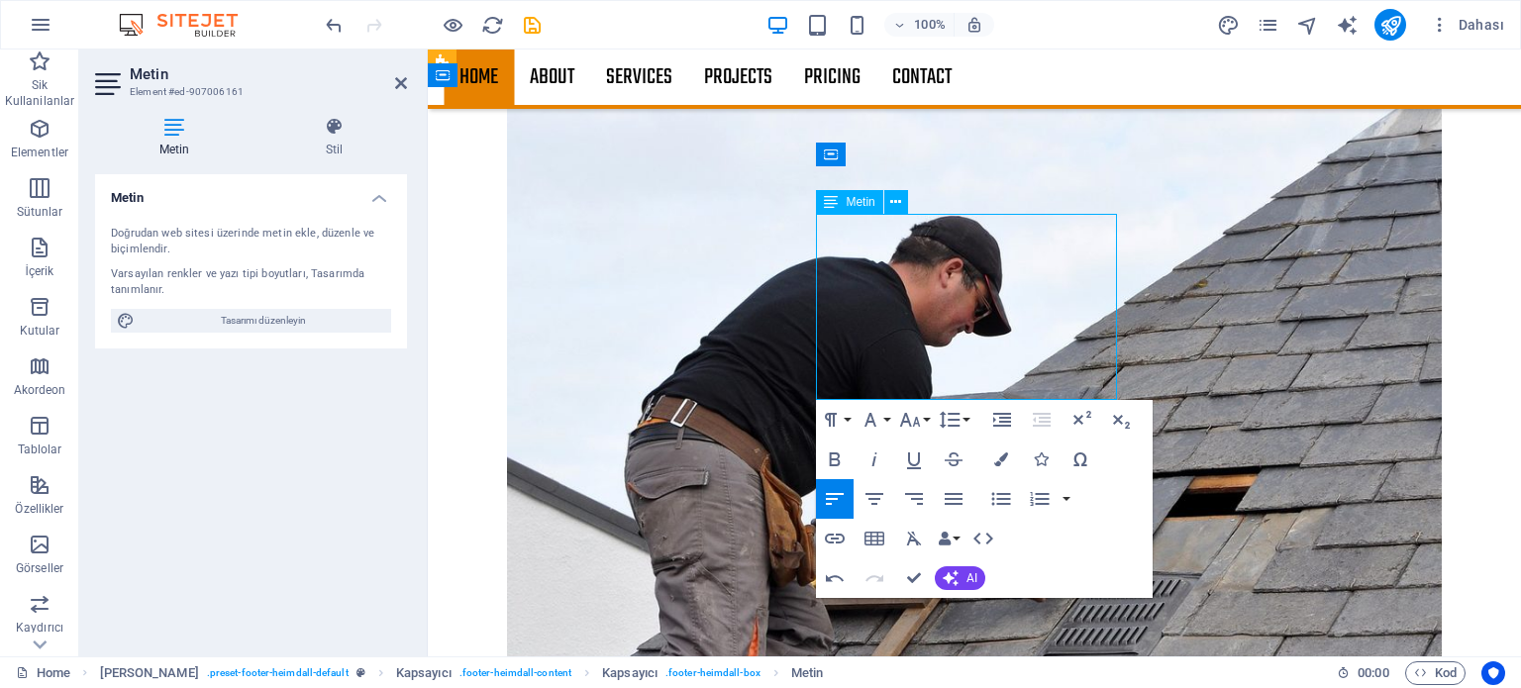
drag, startPoint x: 960, startPoint y: 225, endPoint x: 1050, endPoint y: 230, distance: 89.3
copy td "7 AM - 5 PM"
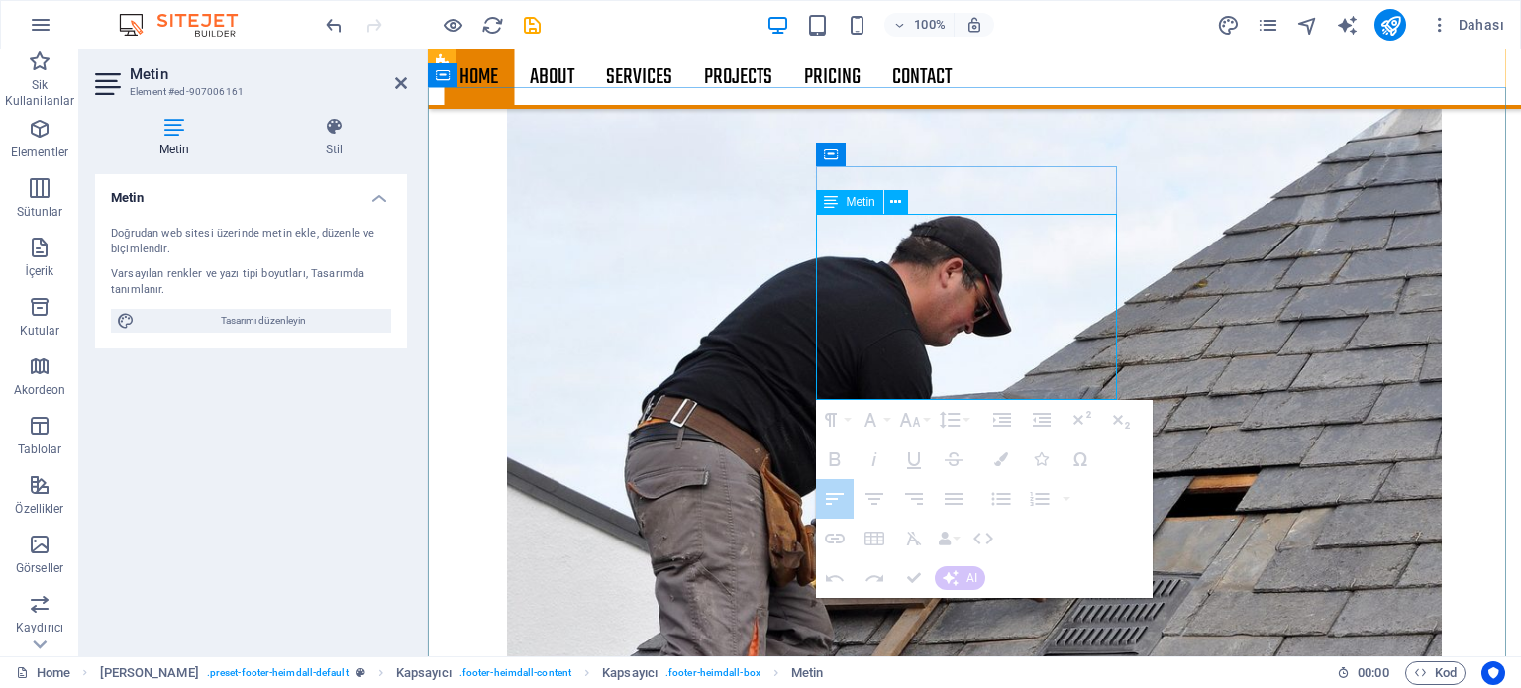
drag, startPoint x: 1071, startPoint y: 388, endPoint x: 972, endPoint y: 392, distance: 99.1
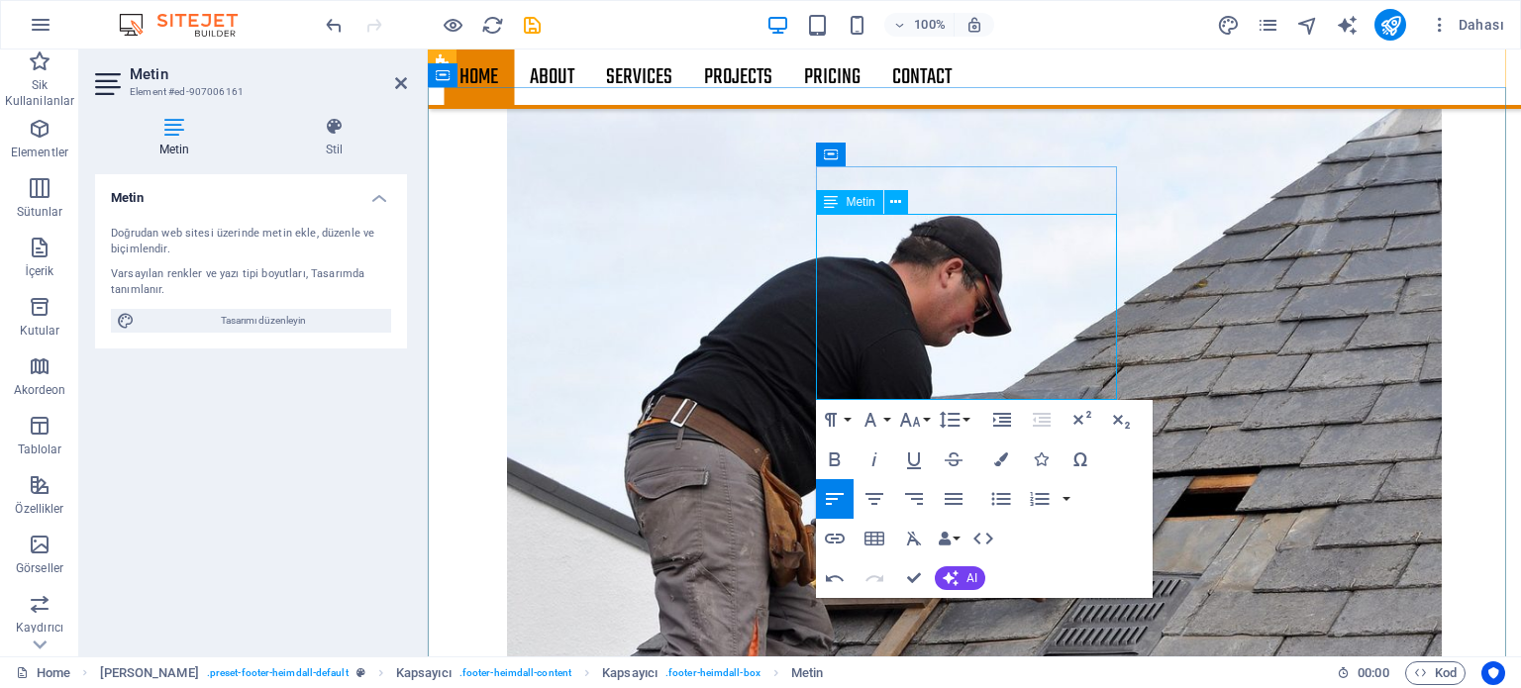
drag, startPoint x: 1052, startPoint y: 387, endPoint x: 966, endPoint y: 384, distance: 85.2
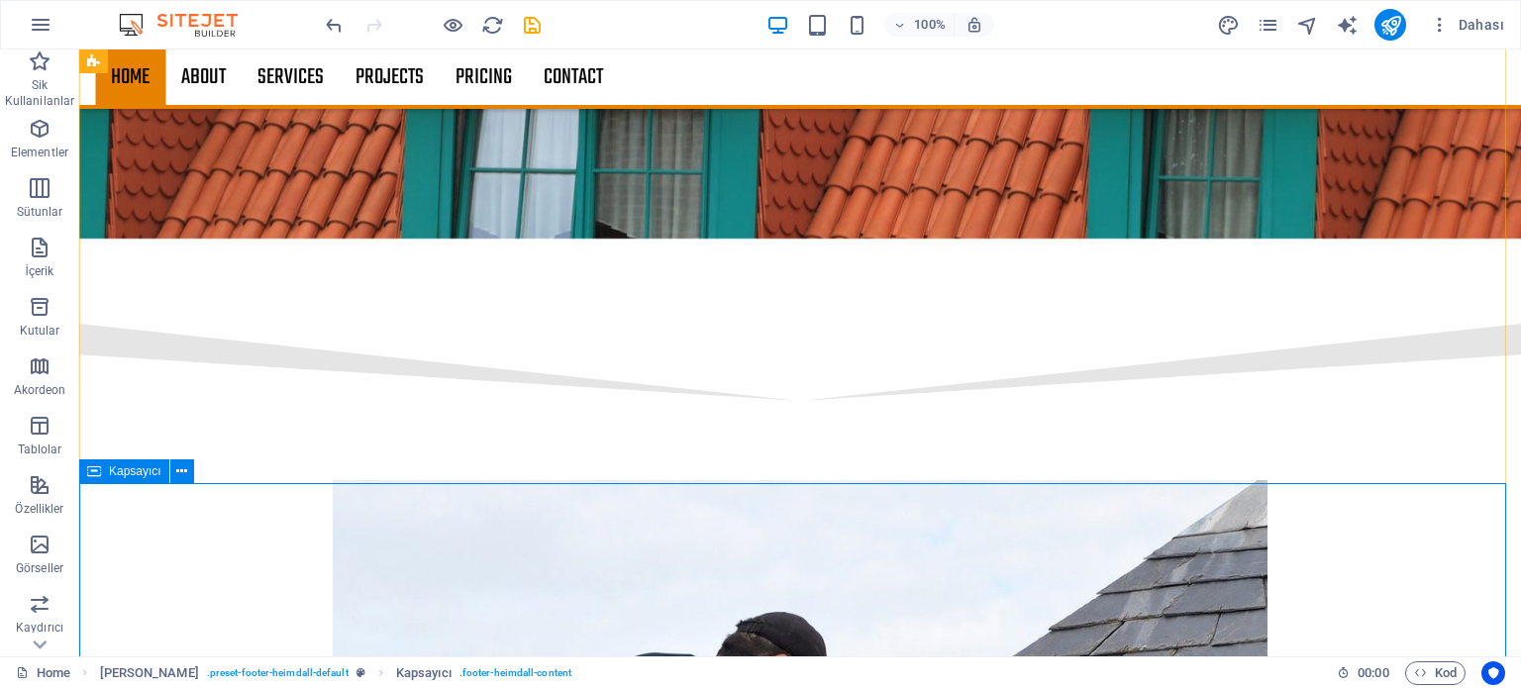
scroll to position [2812, 0]
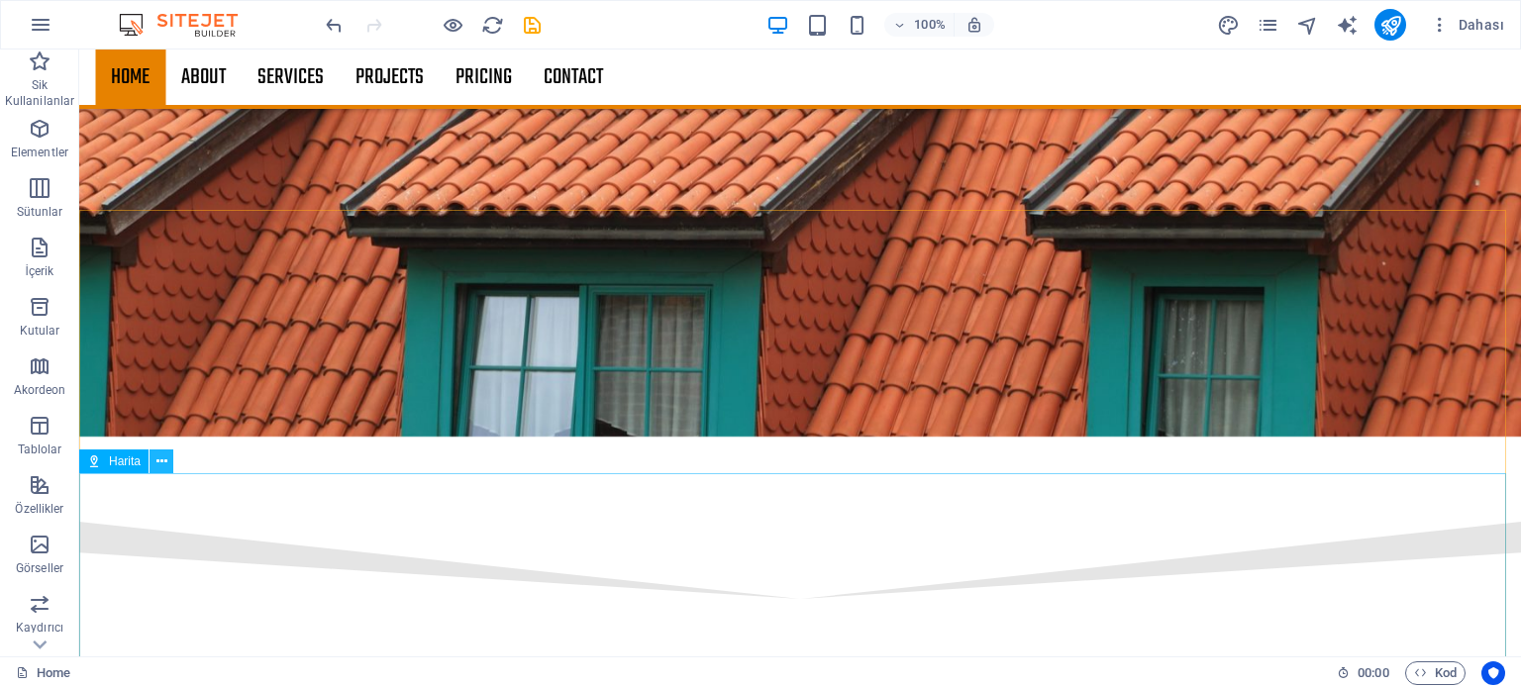
click at [159, 456] on icon at bounding box center [161, 462] width 11 height 21
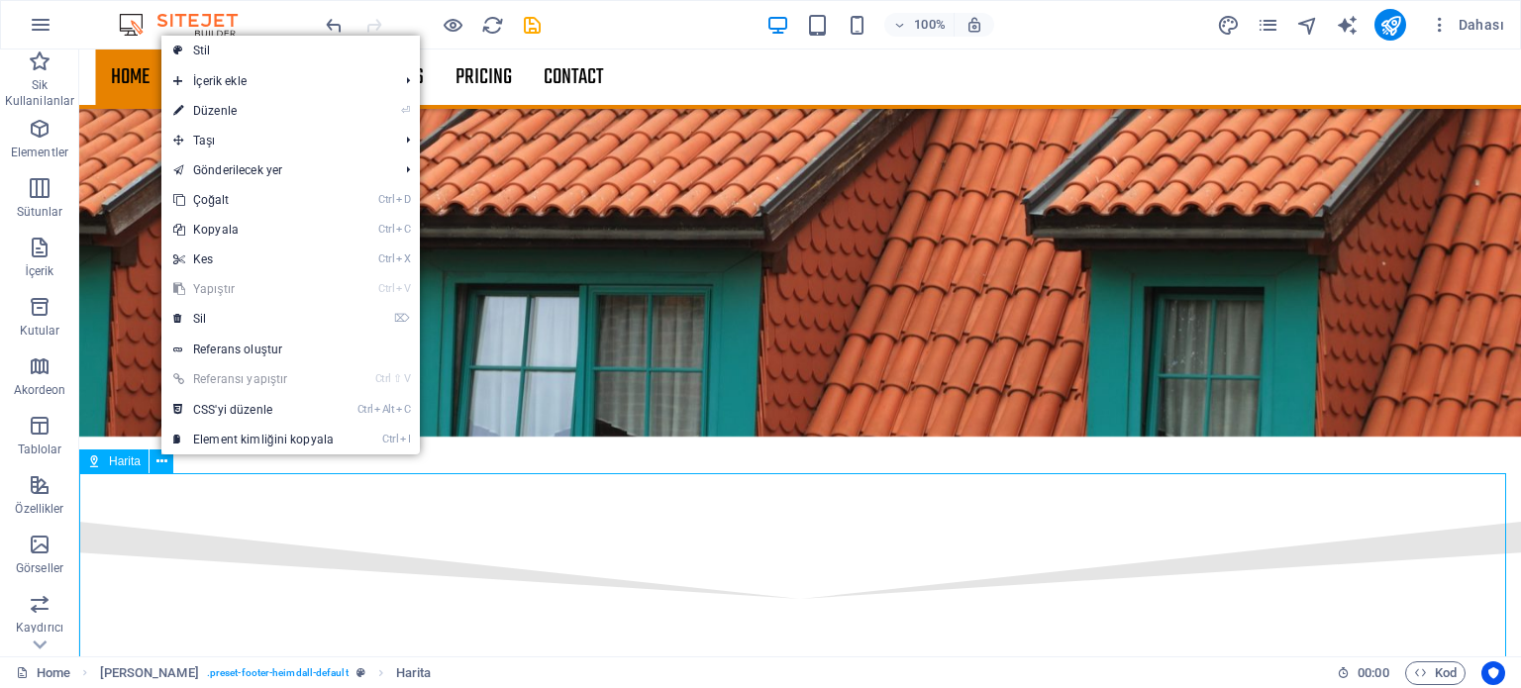
click at [133, 459] on span "Harita" at bounding box center [125, 461] width 32 height 12
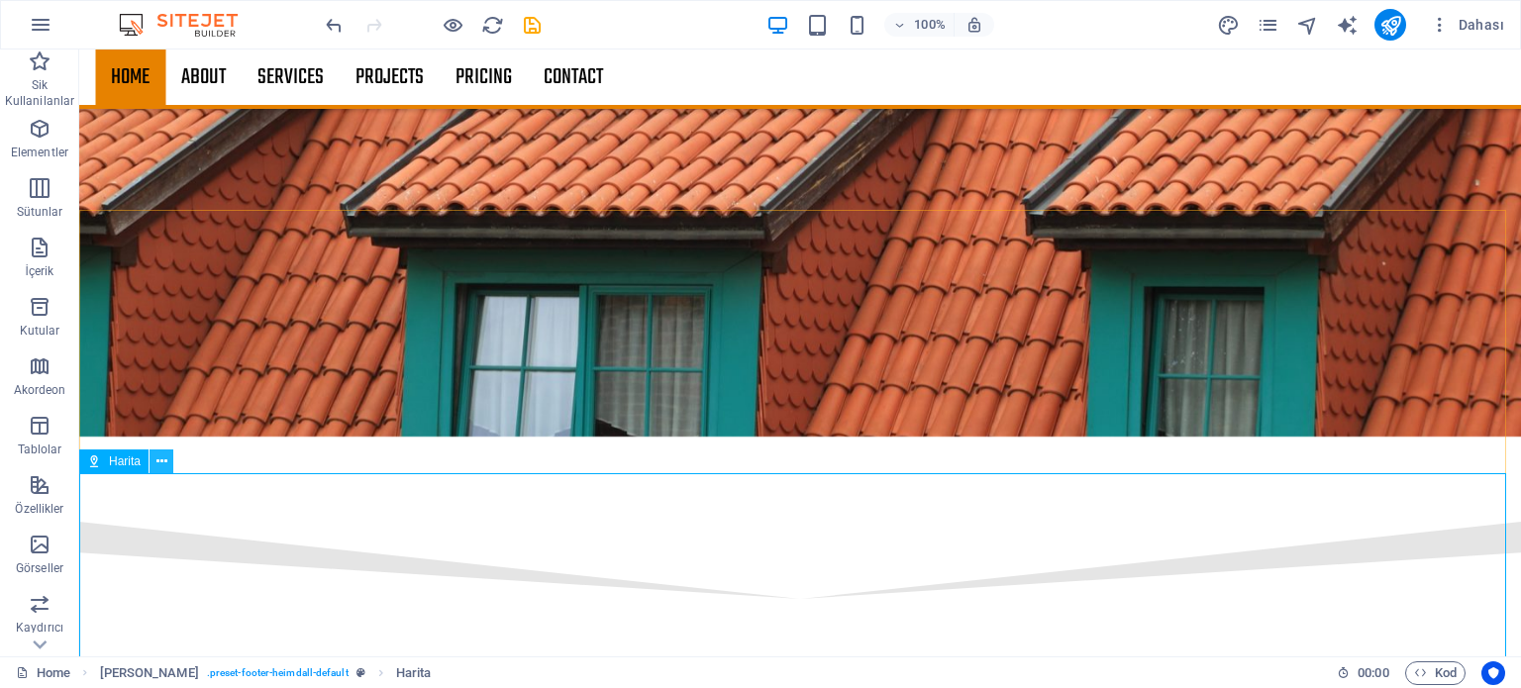
click at [162, 462] on icon at bounding box center [161, 462] width 11 height 21
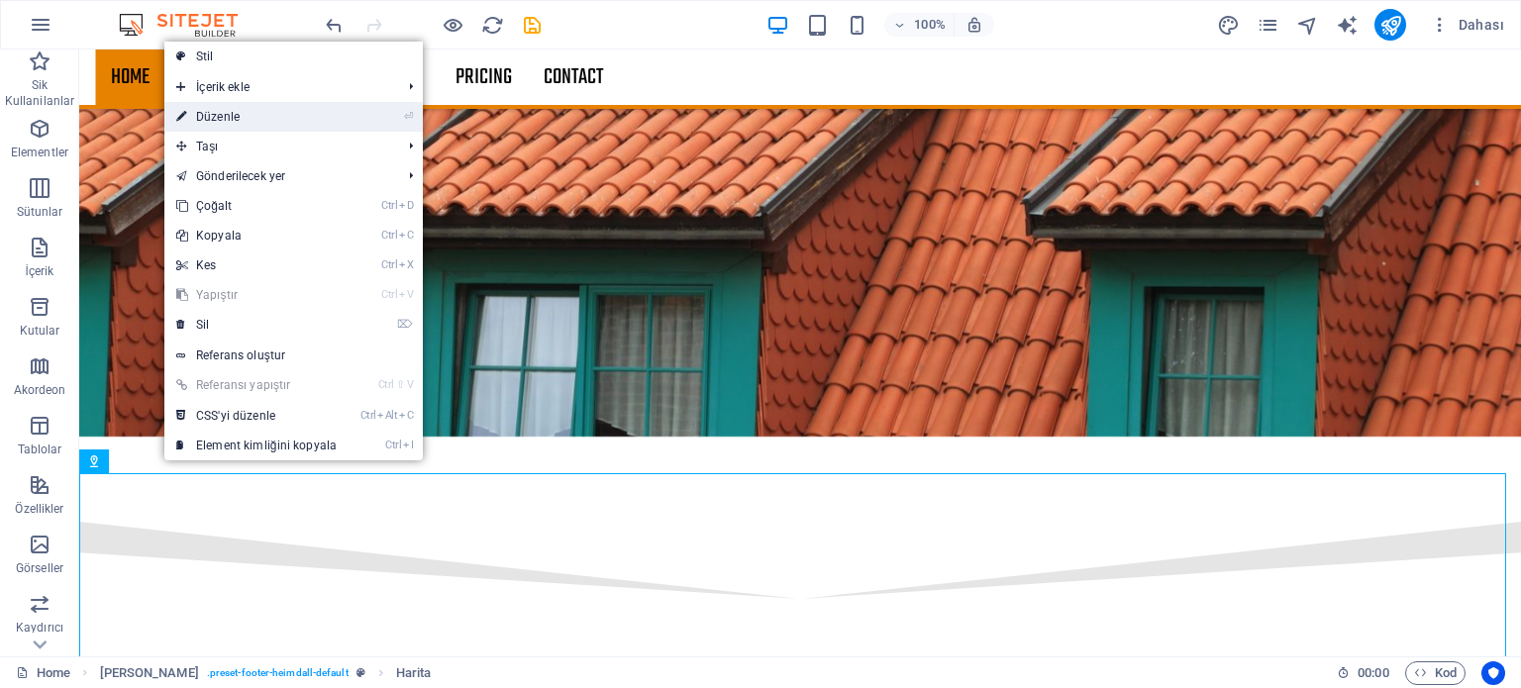
click at [275, 114] on link "⏎ Düzenle" at bounding box center [256, 117] width 184 height 30
select select "1"
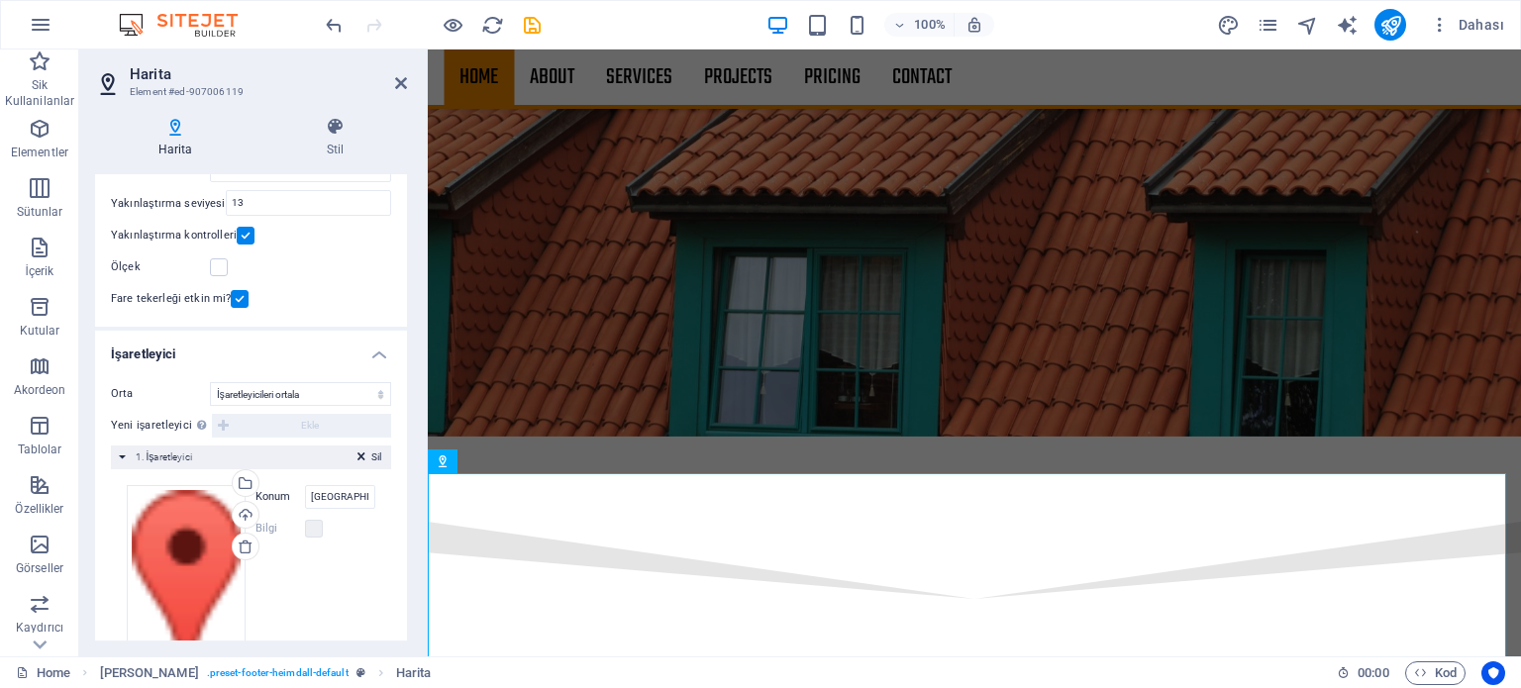
scroll to position [270, 0]
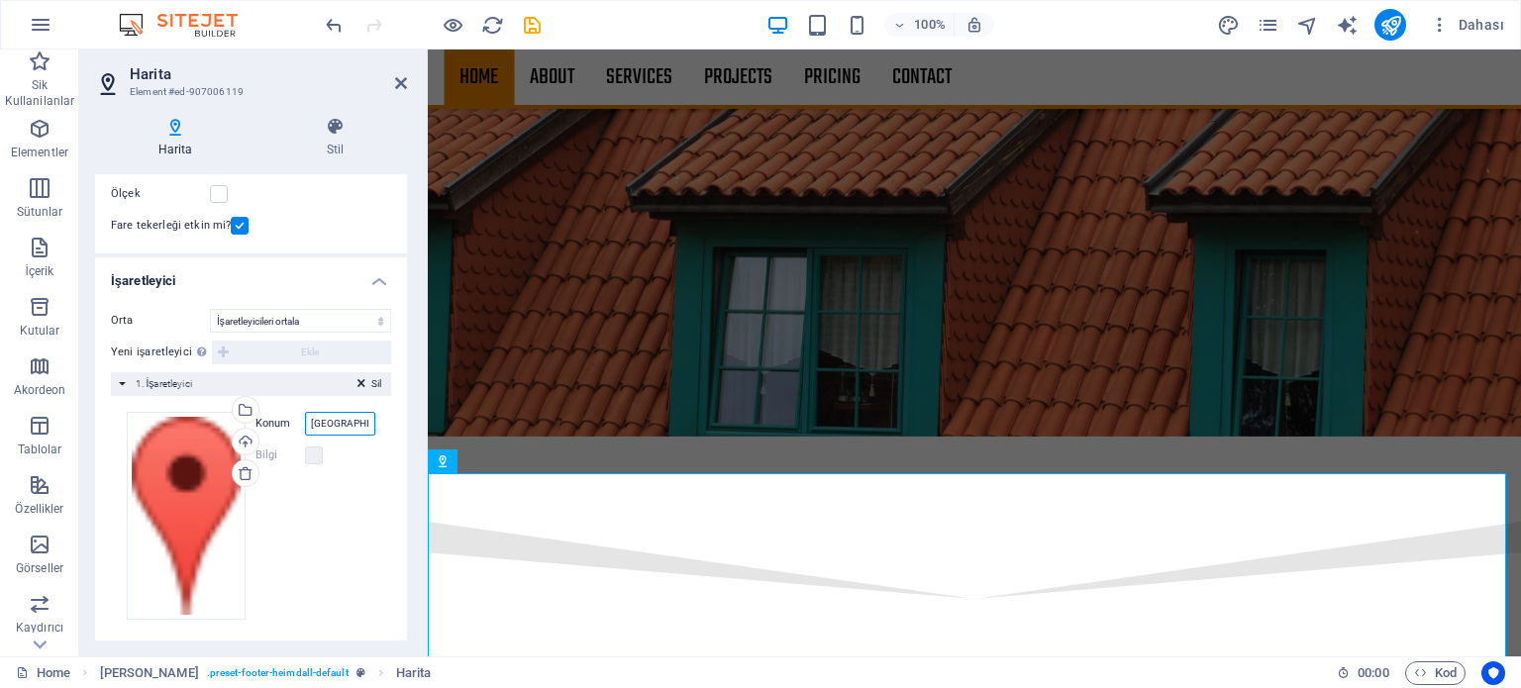
click at [352, 421] on input "Brooklyn Bridge, 10038 New York" at bounding box center [340, 424] width 70 height 24
click at [358, 424] on input "Konum" at bounding box center [340, 424] width 70 height 24
click at [261, 421] on label "Konum" at bounding box center [280, 424] width 50 height 24
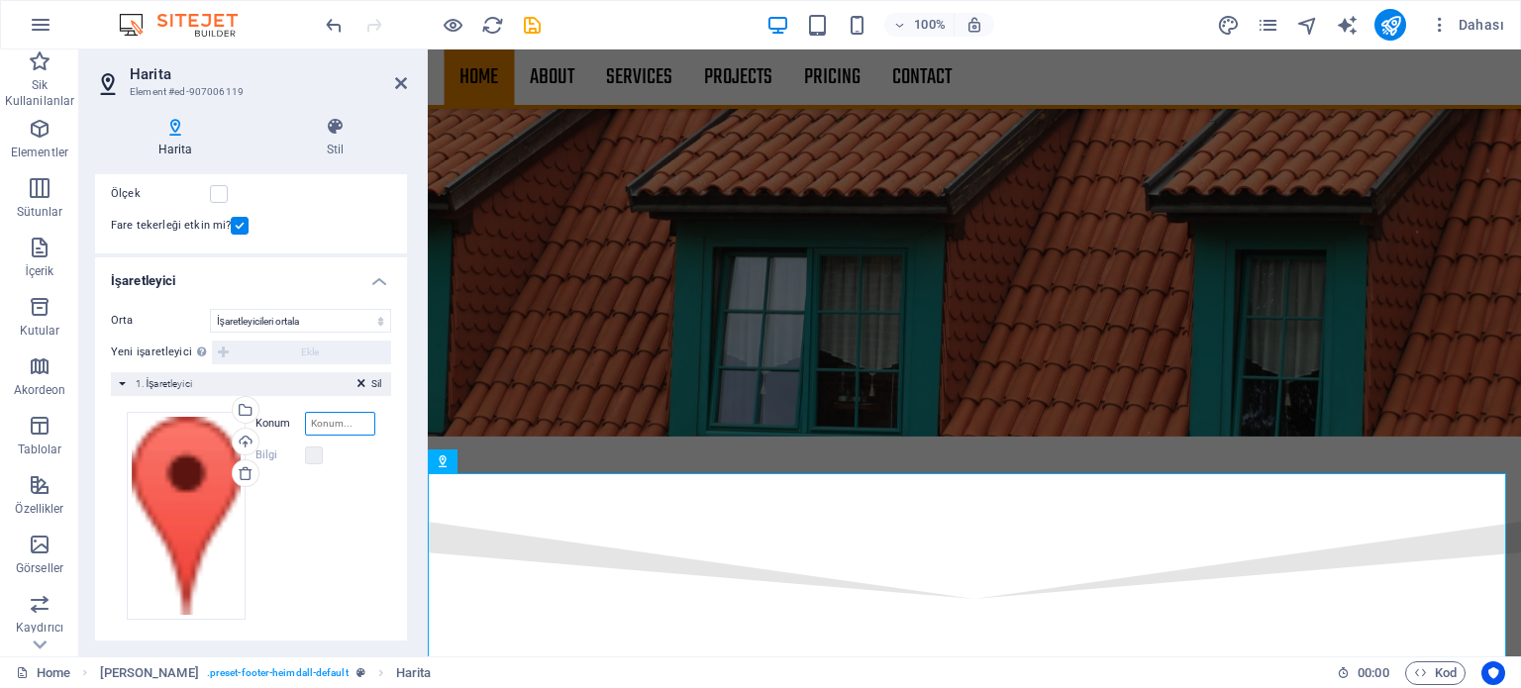
click at [305, 421] on input "Konum" at bounding box center [340, 424] width 70 height 24
click at [261, 421] on label "Konum" at bounding box center [280, 424] width 50 height 24
click at [305, 421] on input "Konum" at bounding box center [340, 424] width 70 height 24
click at [261, 421] on label "Konum" at bounding box center [280, 424] width 50 height 24
click at [305, 421] on input "Konum" at bounding box center [340, 424] width 70 height 24
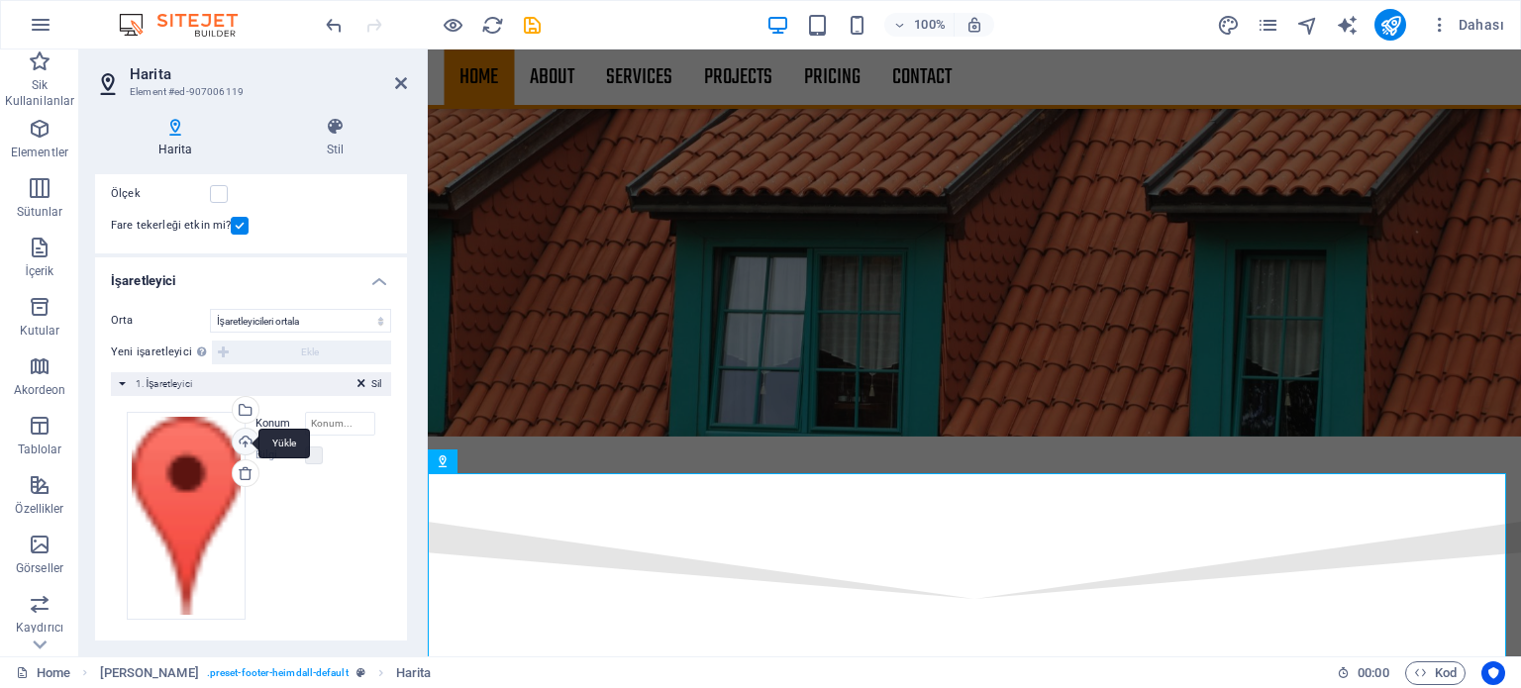
click at [239, 439] on div "Yükle" at bounding box center [244, 444] width 30 height 30
click at [246, 473] on icon at bounding box center [246, 473] width 16 height 16
click at [312, 458] on label at bounding box center [314, 456] width 18 height 18
click at [313, 456] on label at bounding box center [314, 456] width 18 height 18
click at [330, 431] on input "Konum" at bounding box center [340, 424] width 70 height 24
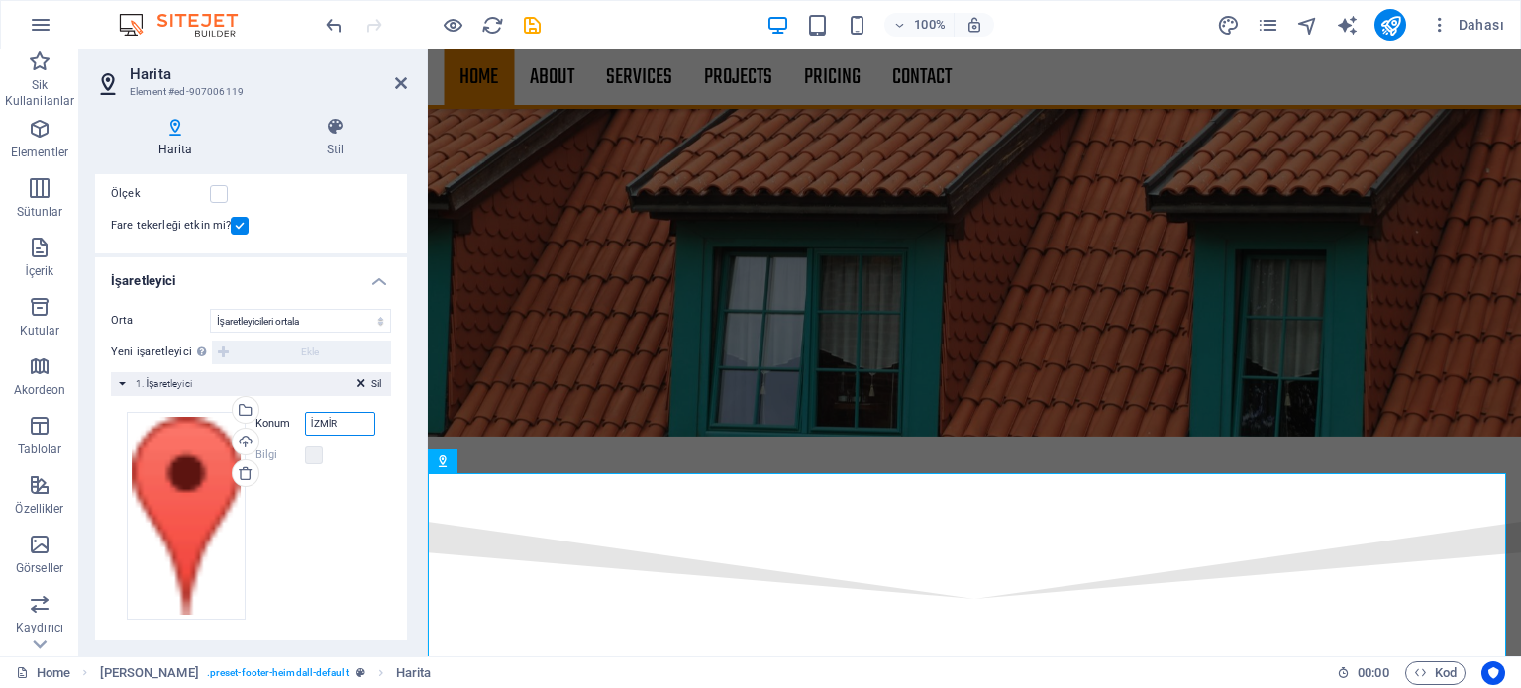
click at [343, 423] on input "İZMİR" at bounding box center [340, 424] width 70 height 24
type input "9120 SOKAK ULUCAK CUMHURİYET"
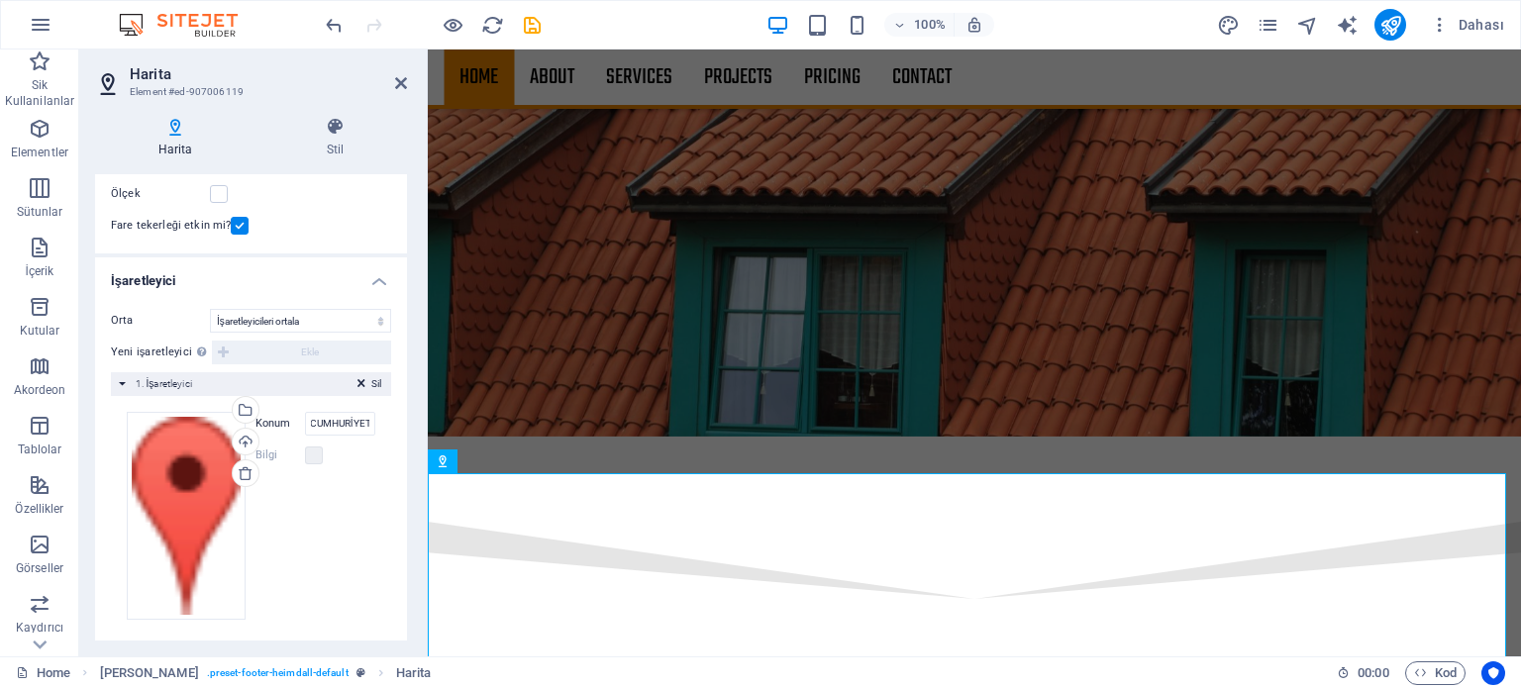
scroll to position [0, 0]
click at [333, 514] on div "Dosyaları buraya sürükleyin, dosyaları seçmek için tıklayın veya Dosyalardan ya…" at bounding box center [251, 516] width 249 height 208
click at [535, 15] on icon "save" at bounding box center [532, 25] width 23 height 23
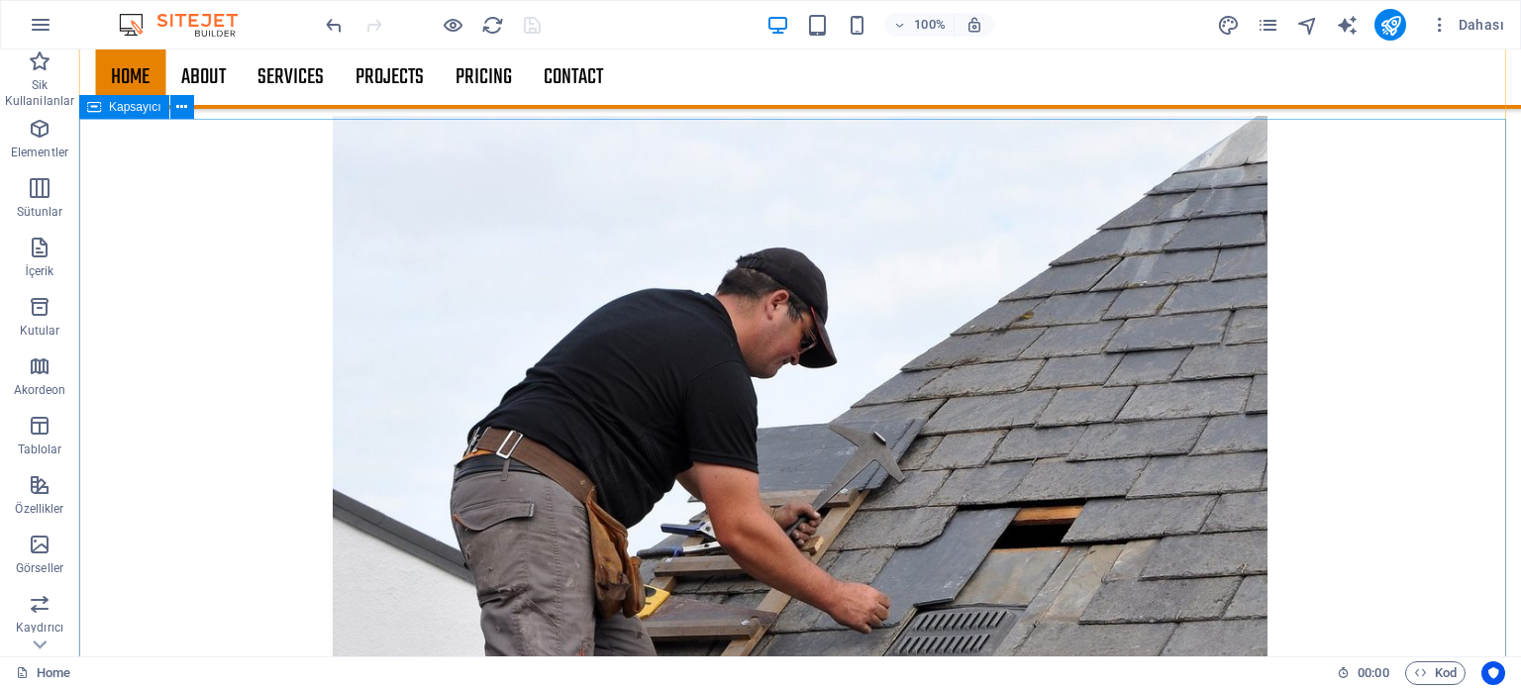
scroll to position [3406, 0]
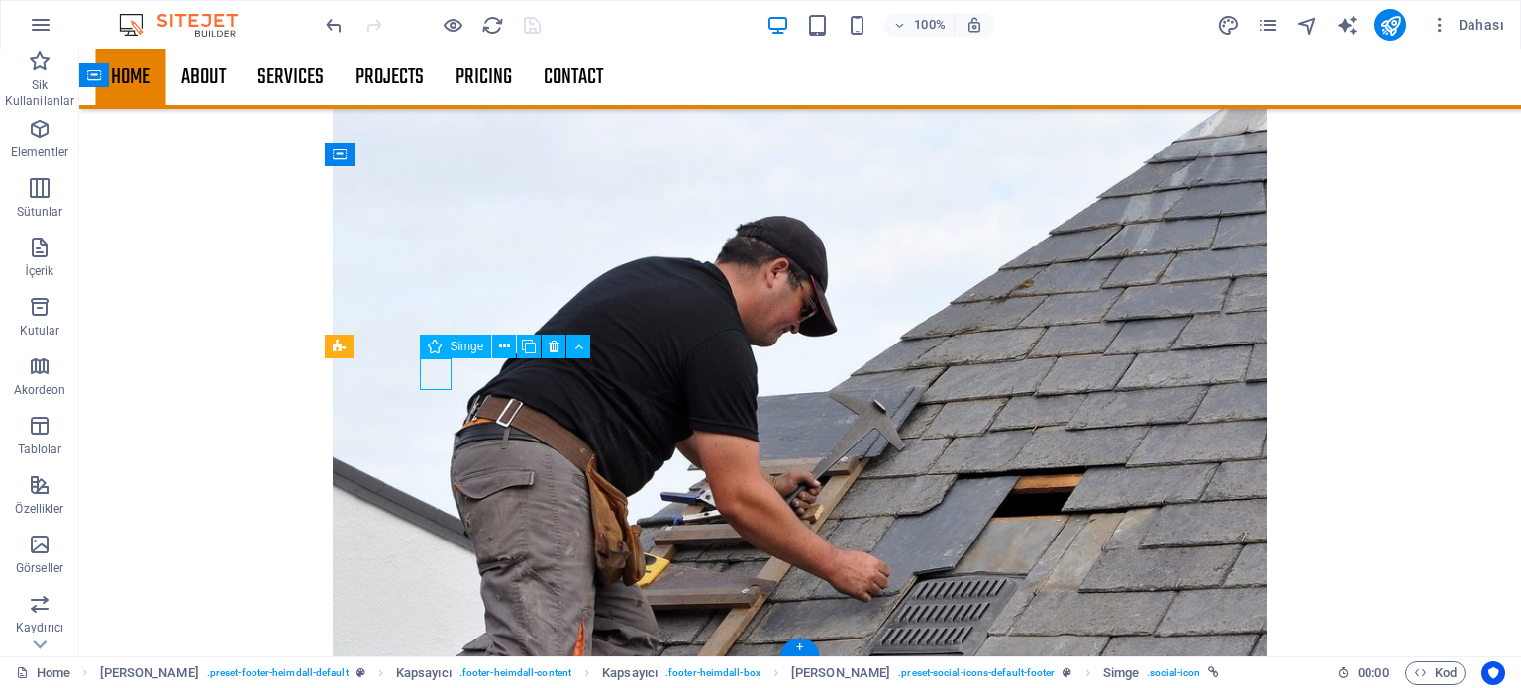
select select "xMidYMid"
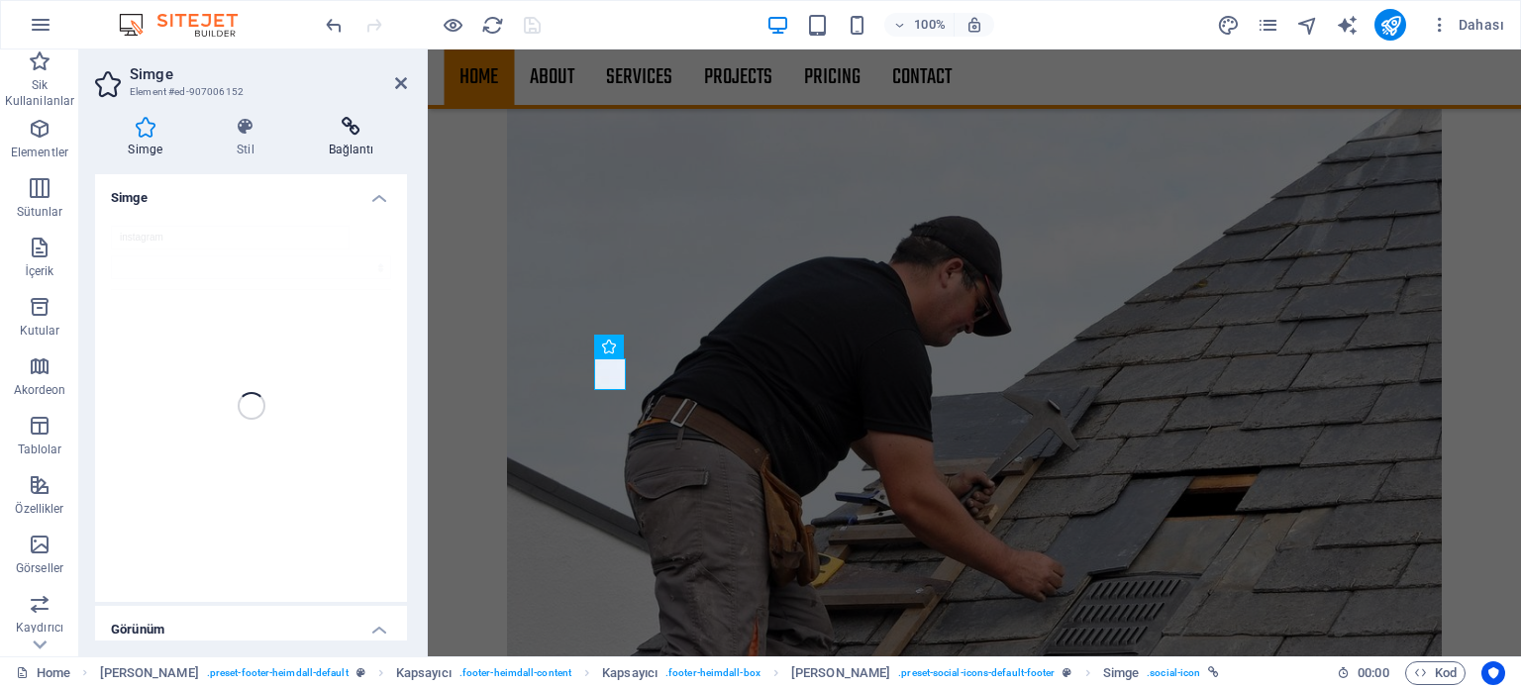
click at [356, 144] on h4 "Bağlantı" at bounding box center [351, 138] width 112 height 42
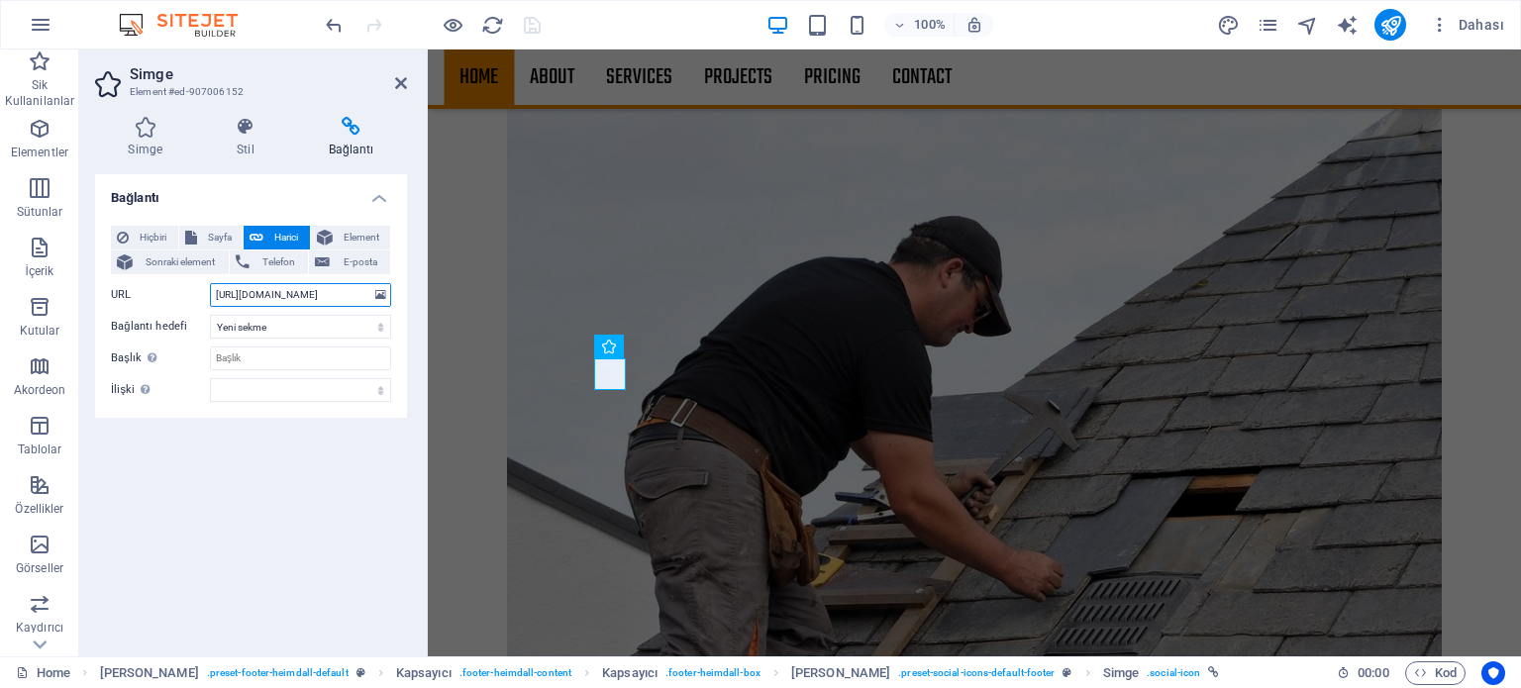
click at [351, 291] on input "https://www.instagram.com/" at bounding box center [300, 295] width 181 height 24
type input "https://www.instagram.com/cebirmarin"
click at [237, 391] on select "alternate oluşturan bookmark harici yardım lisans ileri nofollow noreferrer noo…" at bounding box center [300, 390] width 181 height 24
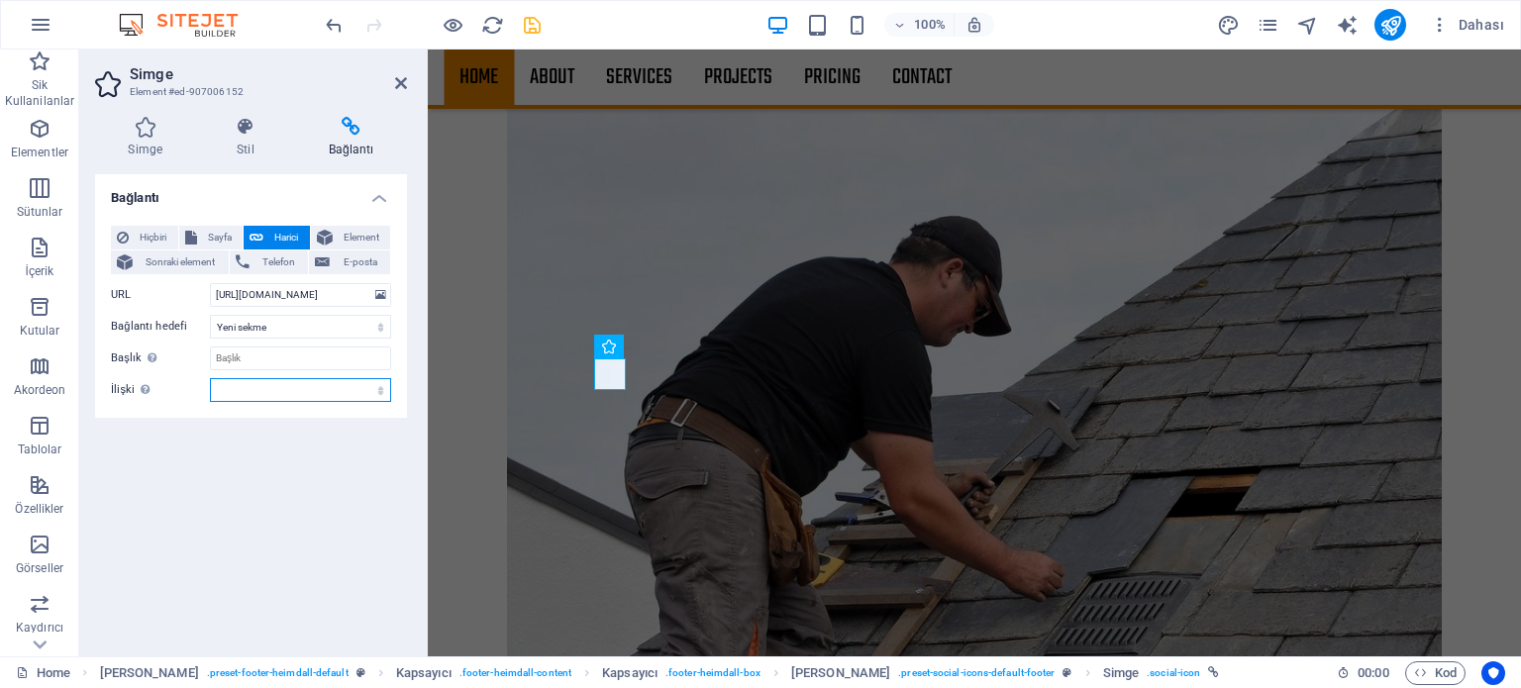
select select "nofollow"
click at [210, 378] on select "alternate oluşturan bookmark harici yardım lisans ileri nofollow noreferrer noo…" at bounding box center [300, 390] width 181 height 24
click at [281, 349] on input "Başlık Ek bağlantı tanımının bağlantı metniyle aynı olmaması gerekir. Başlık, g…" at bounding box center [300, 359] width 181 height 24
type input "cebirmarin"
click at [531, 23] on icon "save" at bounding box center [532, 25] width 23 height 23
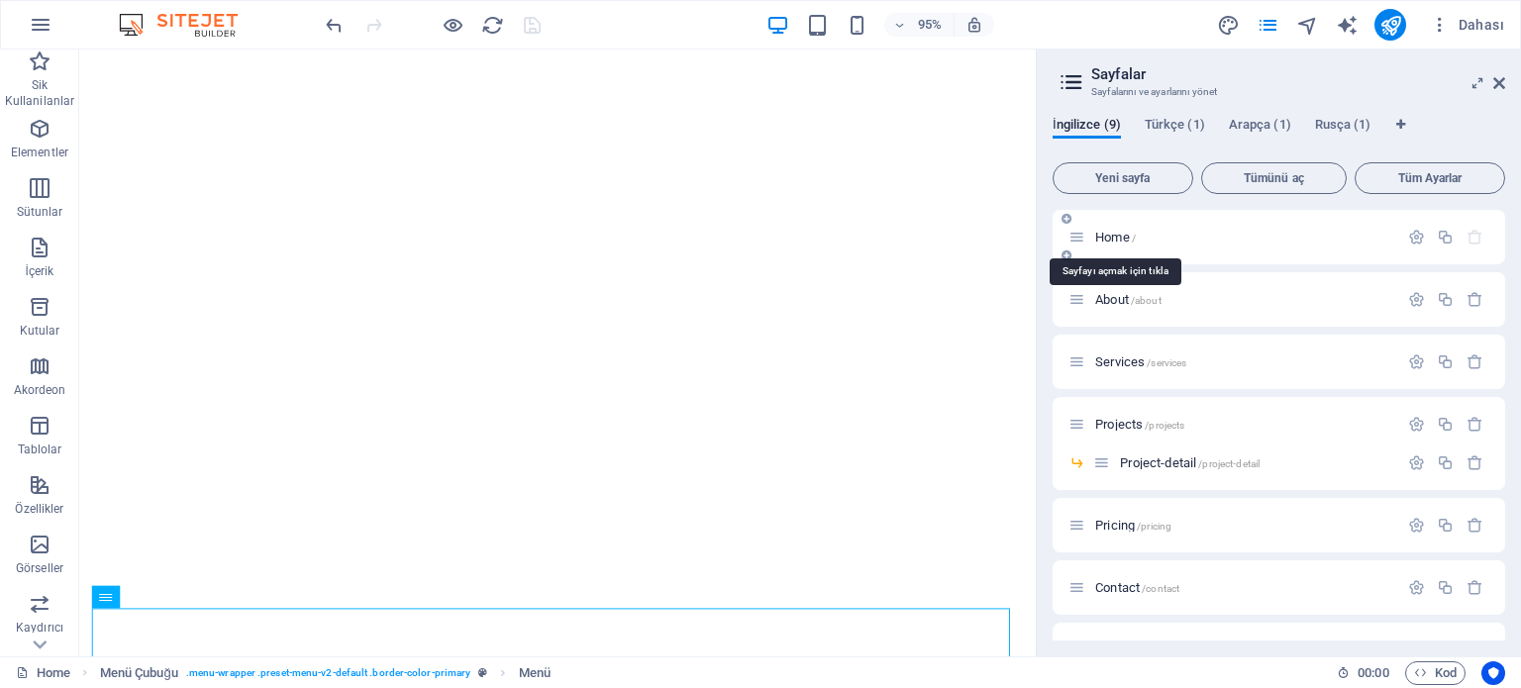
click at [1130, 234] on span "Home /" at bounding box center [1115, 237] width 41 height 15
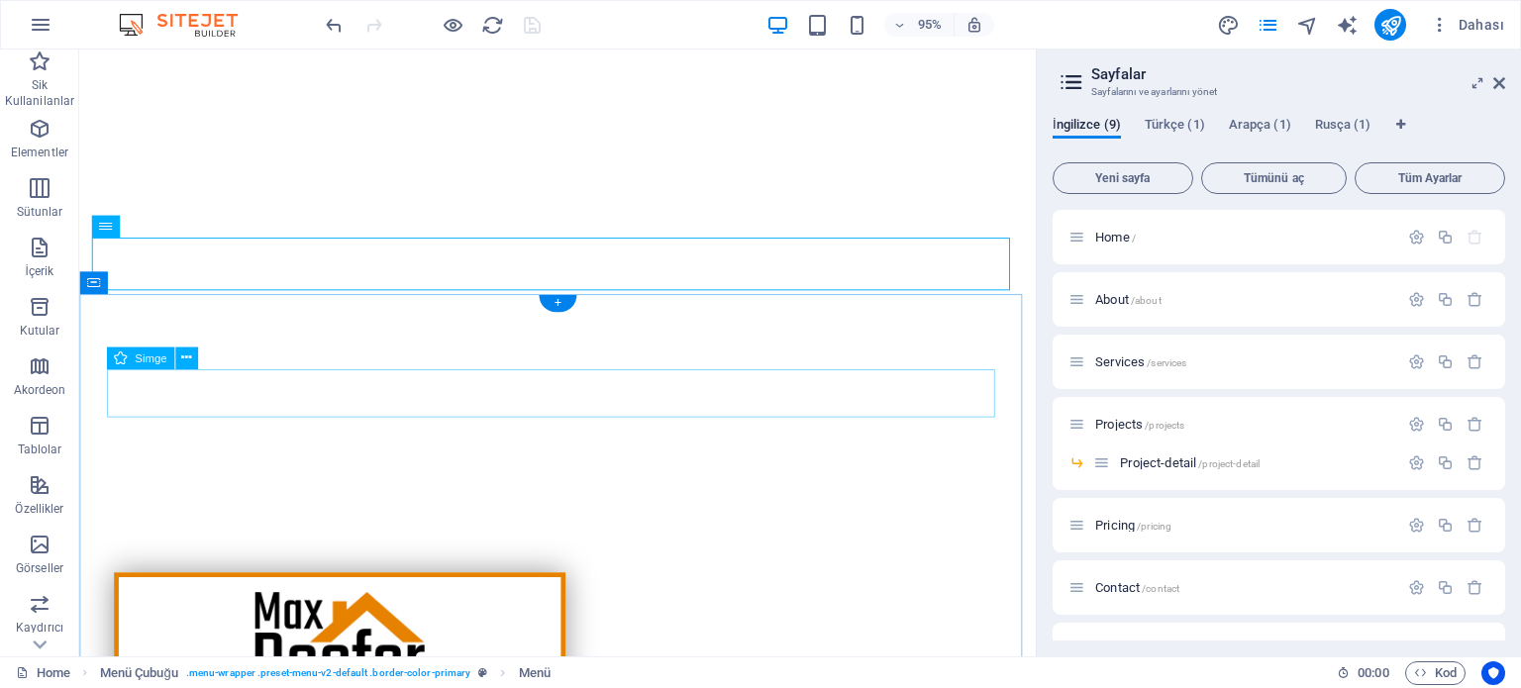
scroll to position [495, 0]
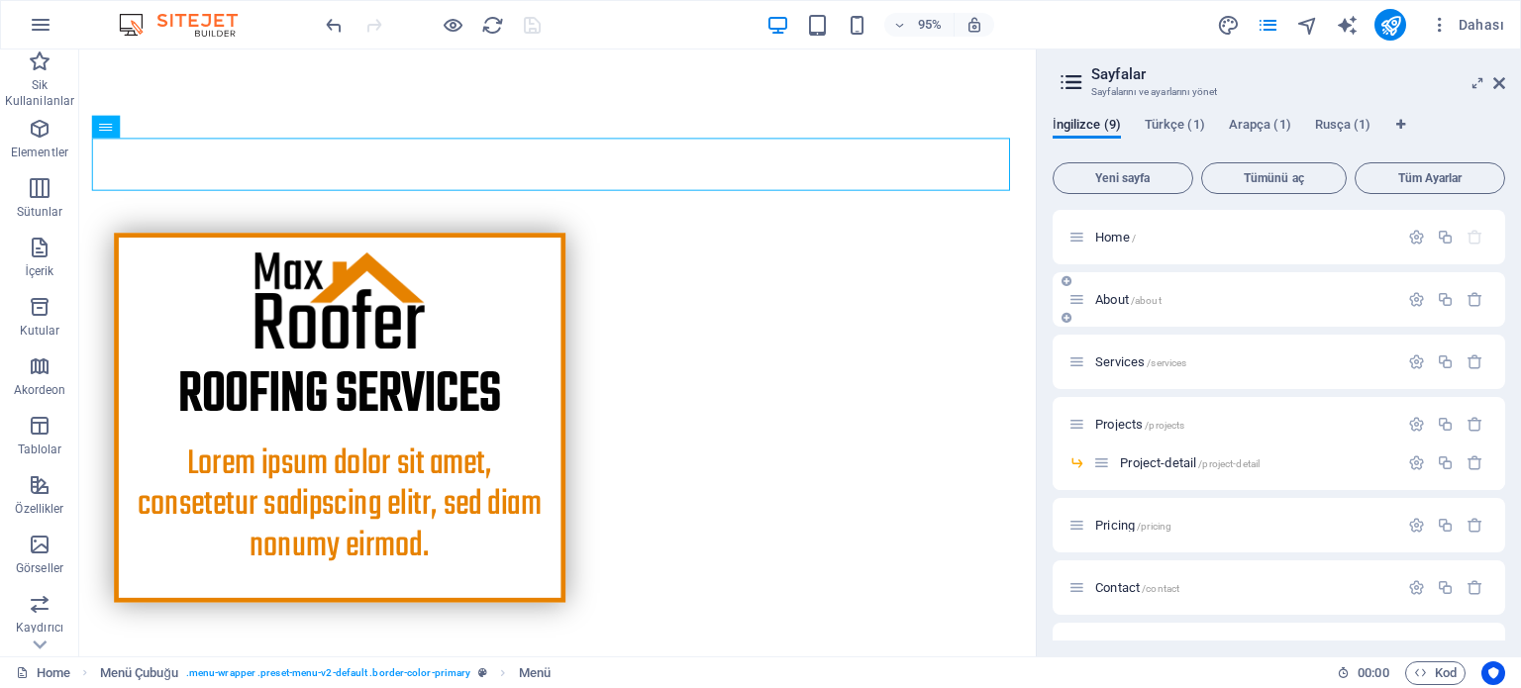
click at [1112, 300] on span "About /about" at bounding box center [1128, 299] width 66 height 15
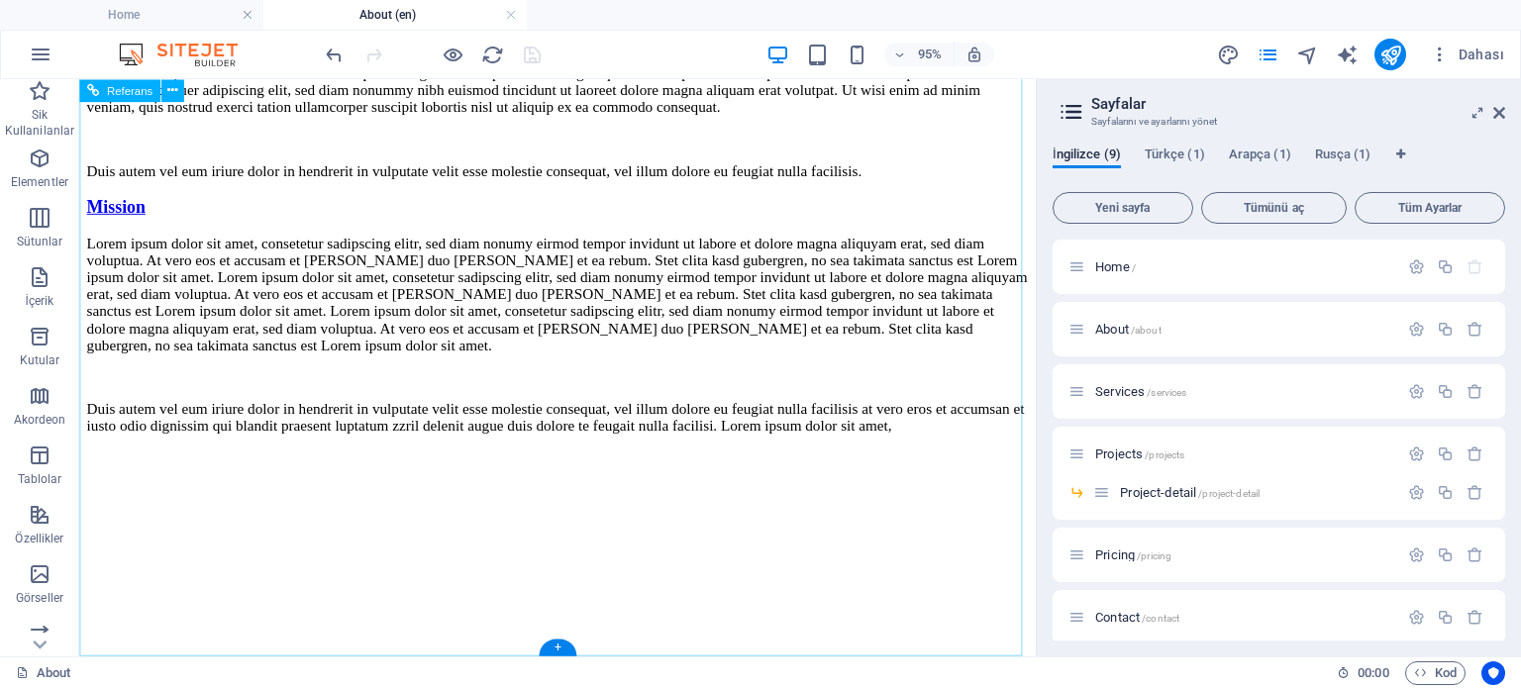
scroll to position [5367, 0]
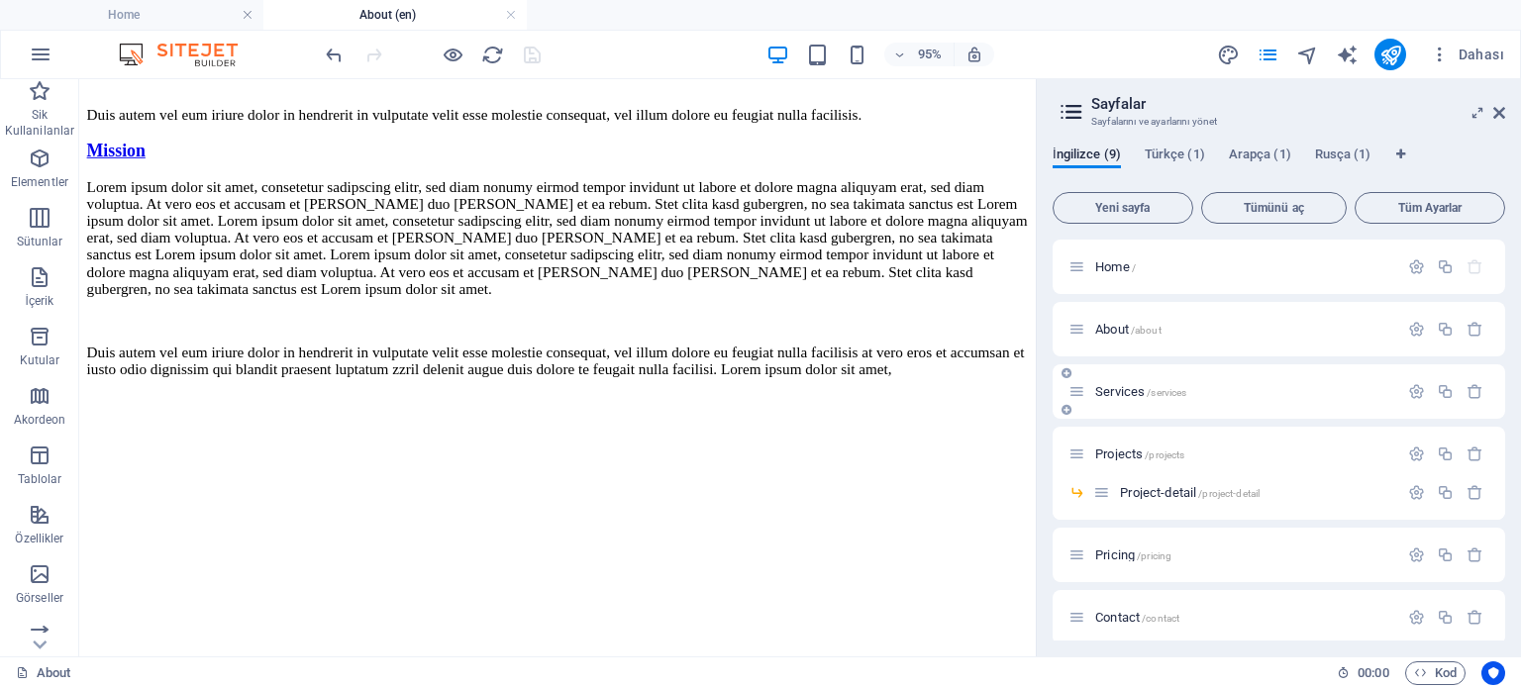
click at [1129, 391] on span "Services /services" at bounding box center [1140, 391] width 91 height 15
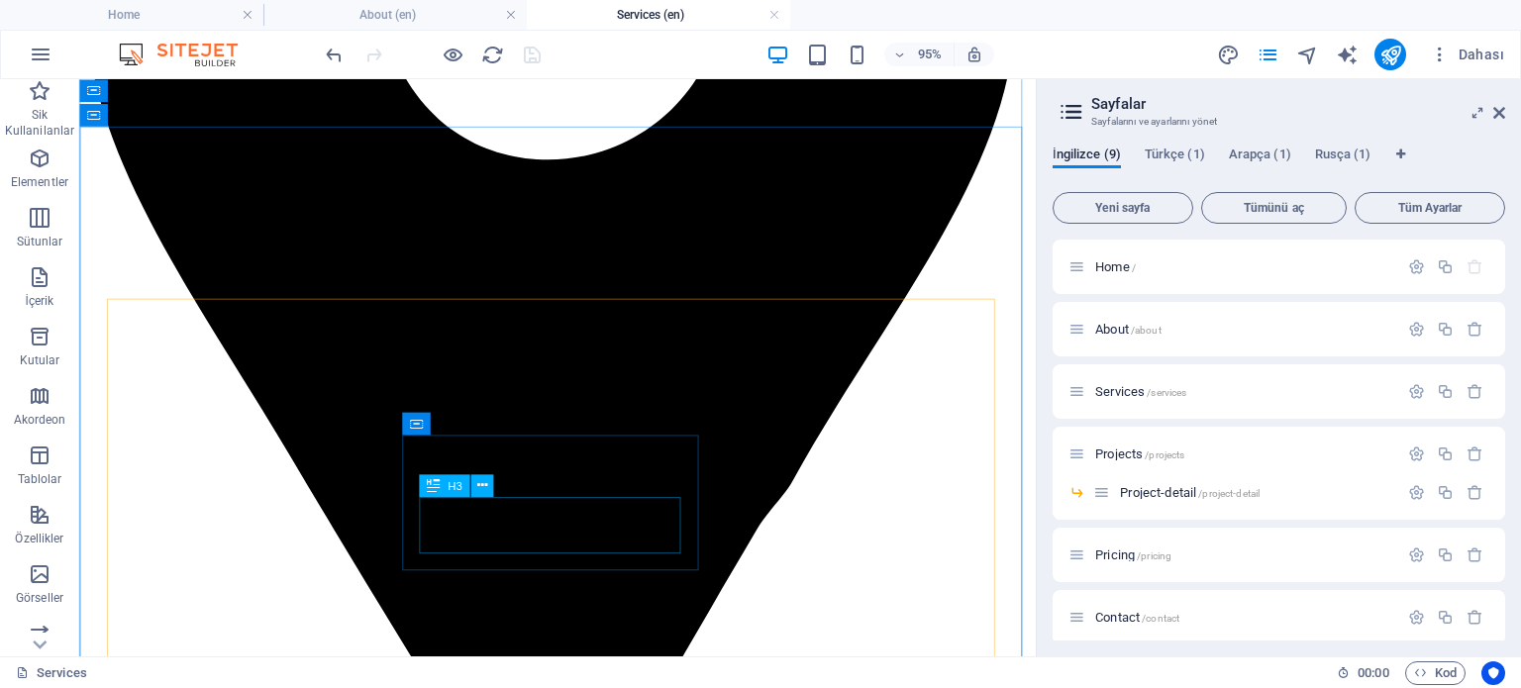
scroll to position [1287, 0]
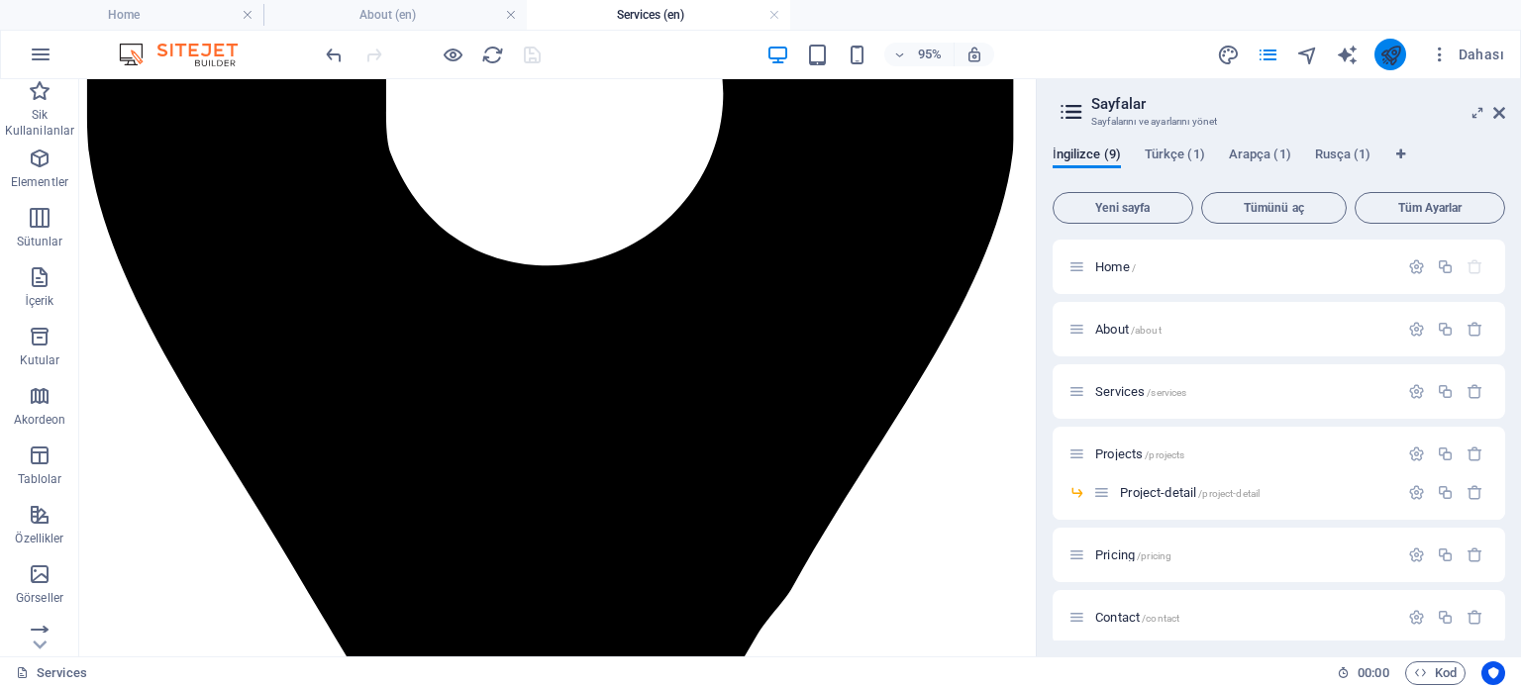
click at [1398, 56] on icon "publish" at bounding box center [1390, 55] width 23 height 23
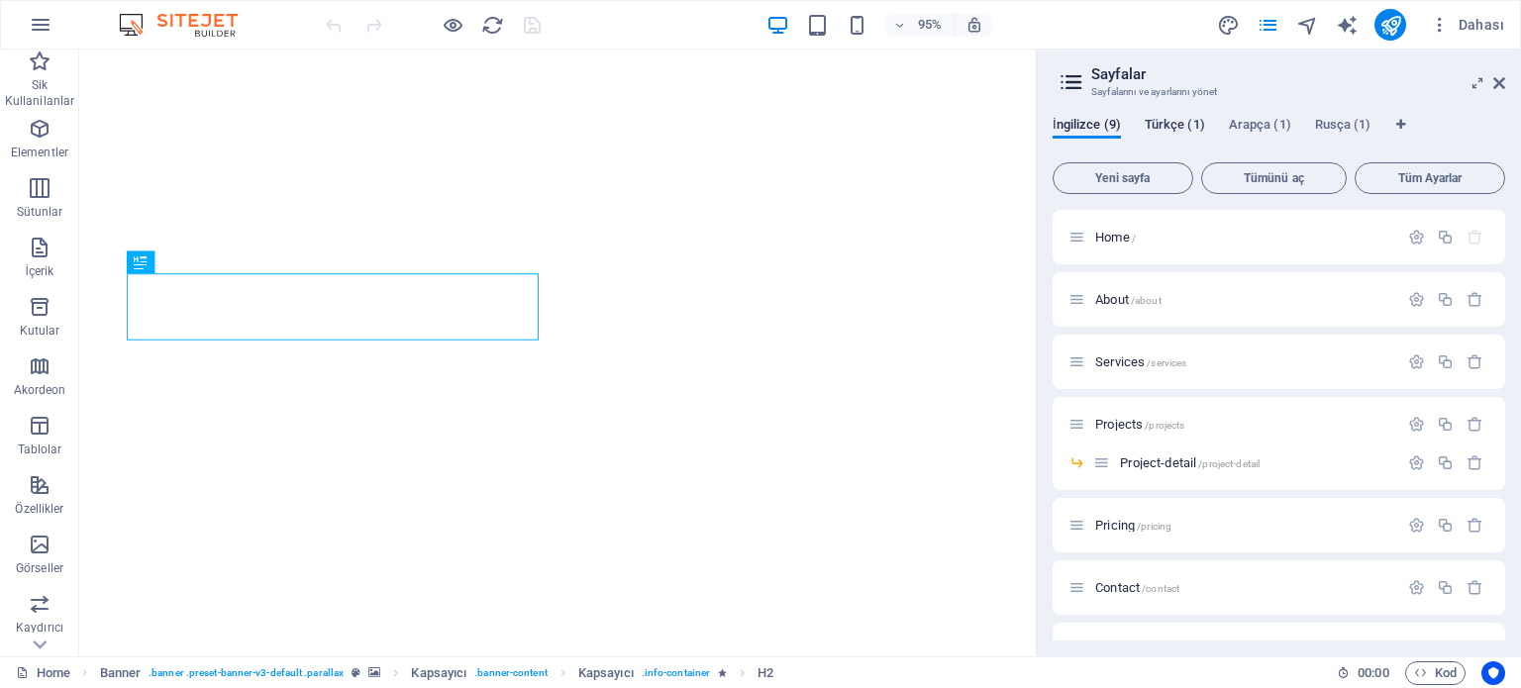
click at [1169, 118] on span "Türkçe (1)" at bounding box center [1175, 127] width 60 height 28
click at [1120, 237] on span "Home /" at bounding box center [1115, 237] width 41 height 15
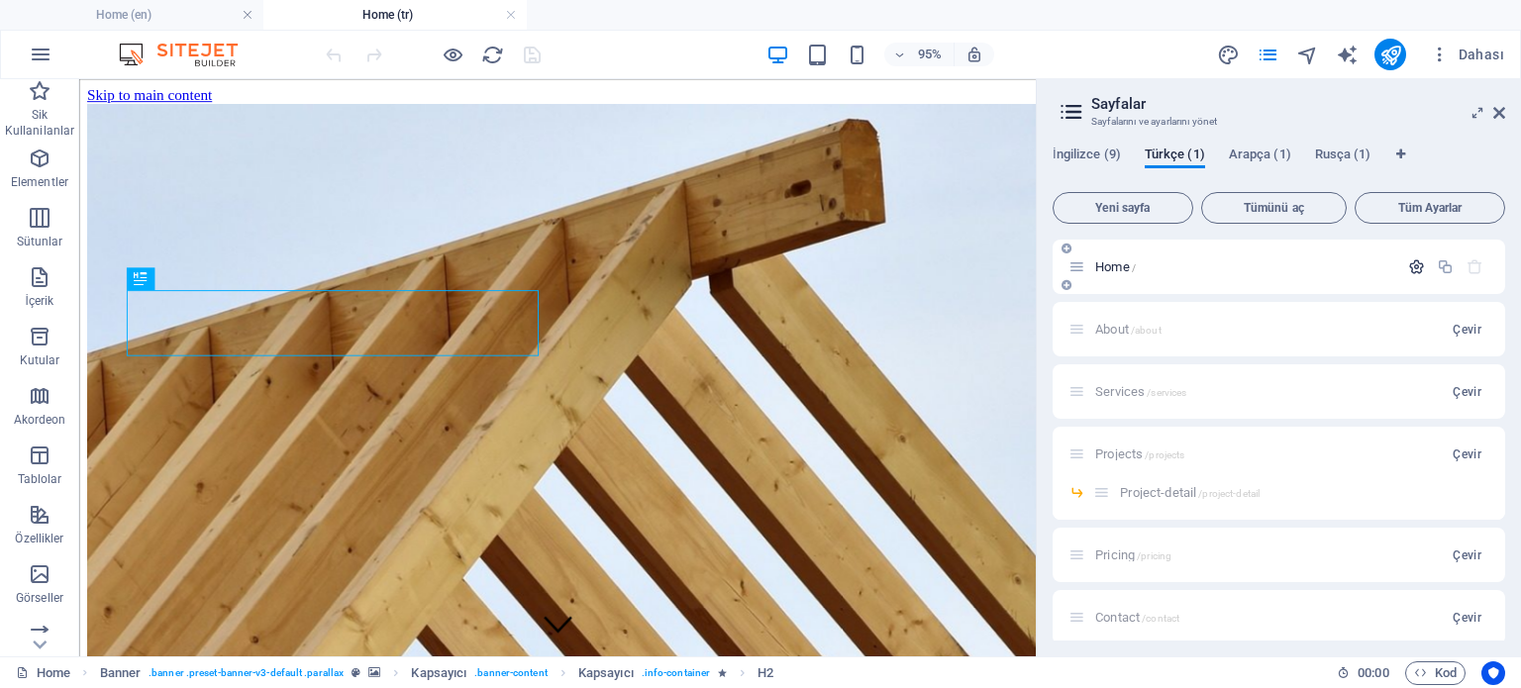
click at [1418, 264] on icon "button" at bounding box center [1416, 266] width 17 height 17
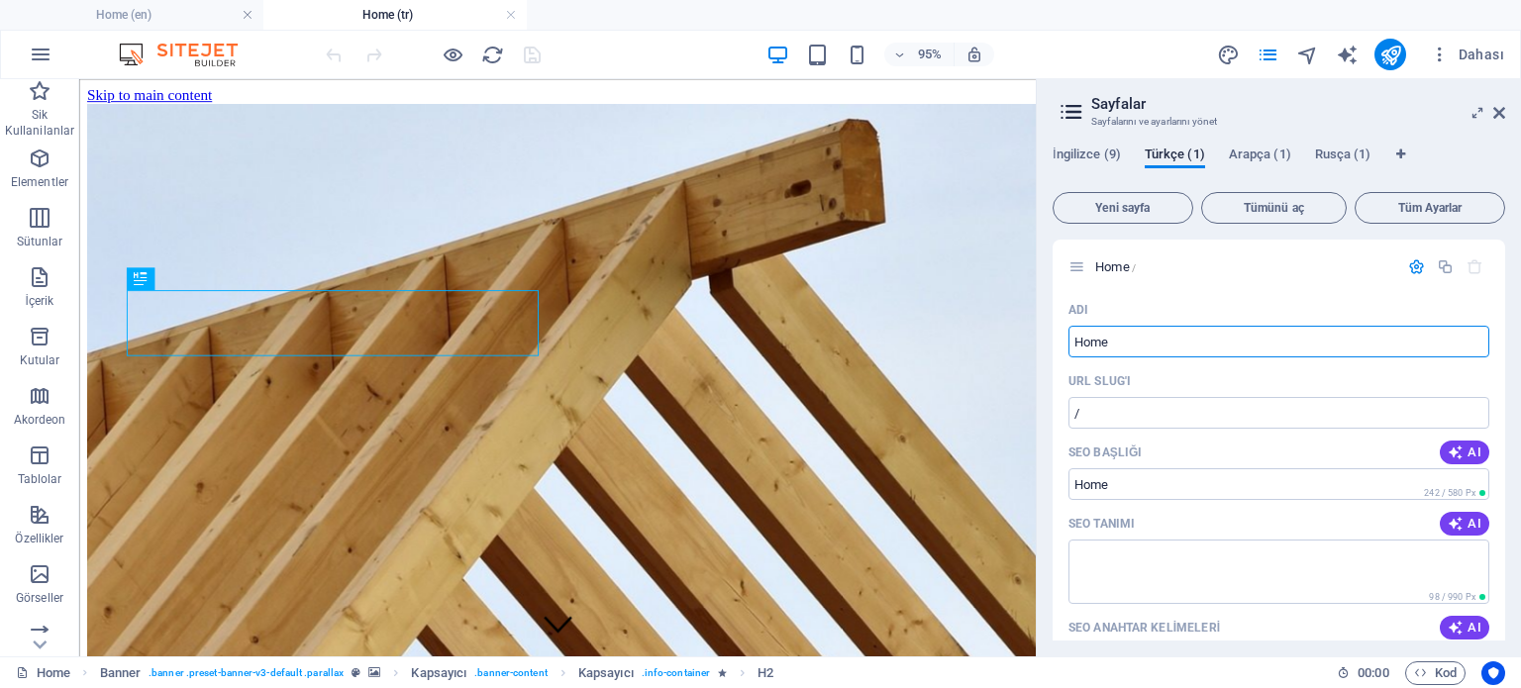
drag, startPoint x: 1199, startPoint y: 423, endPoint x: 1084, endPoint y: 359, distance: 131.2
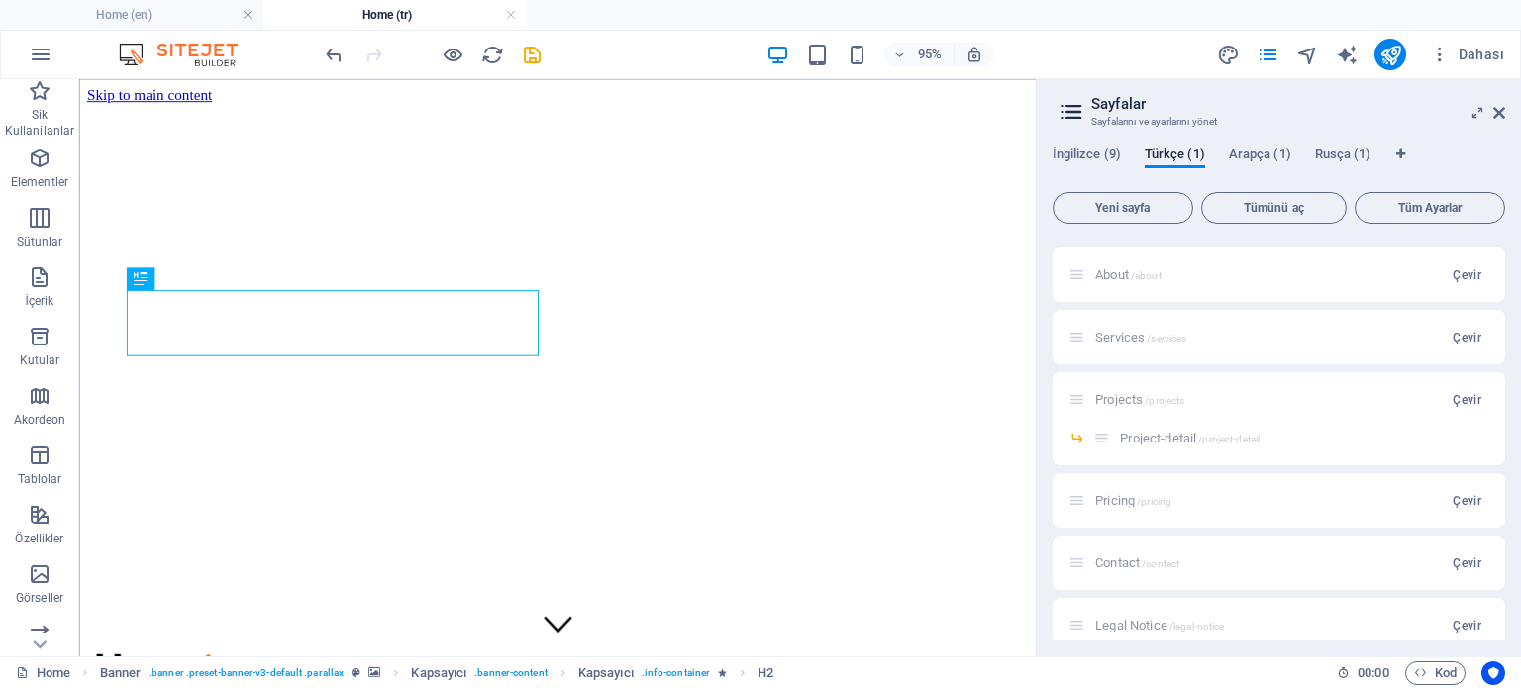
scroll to position [693, 0]
type input "AnaSayfa"
click at [1464, 373] on span "Çevir" at bounding box center [1467, 374] width 29 height 16
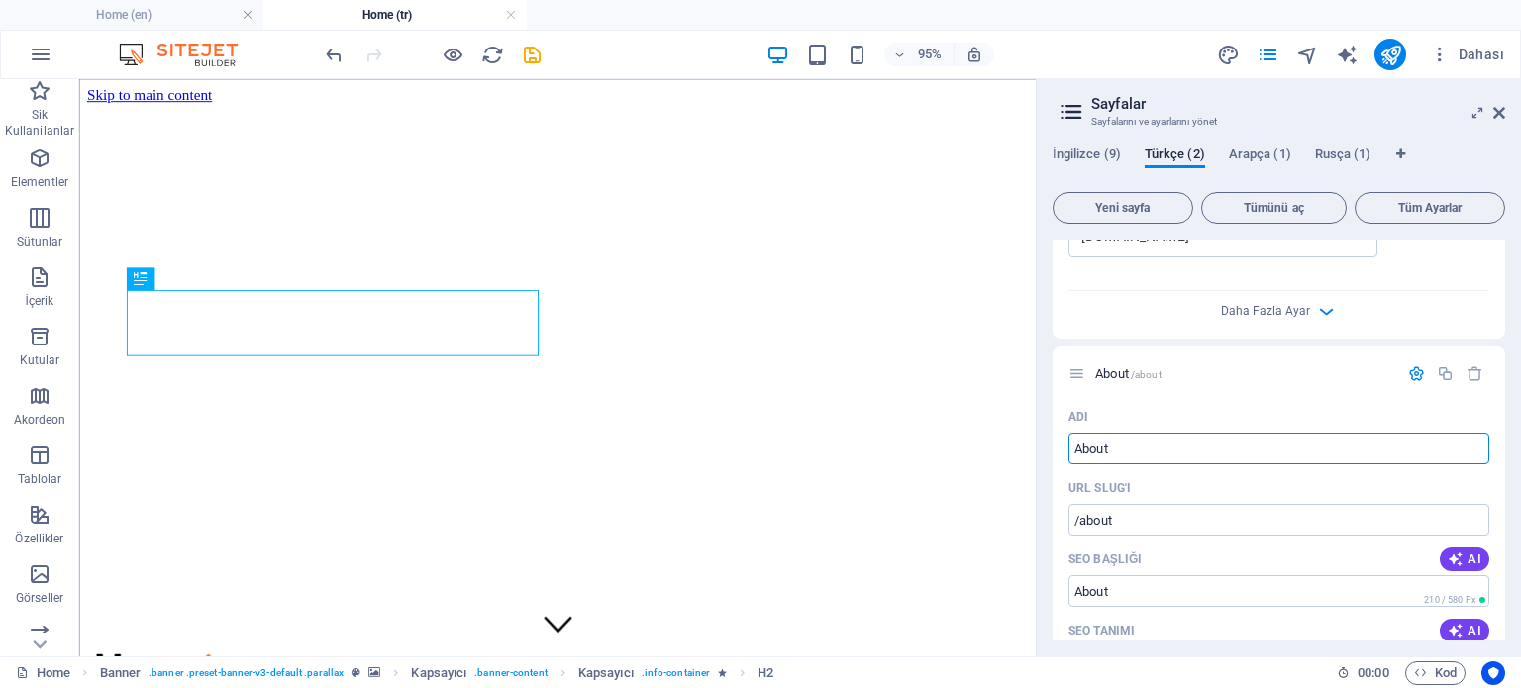
drag, startPoint x: 1216, startPoint y: 526, endPoint x: 1040, endPoint y: 457, distance: 189.0
type input "Hakki"
type input "/hakk"
type input "Hakk"
type input "Hakkimiz"
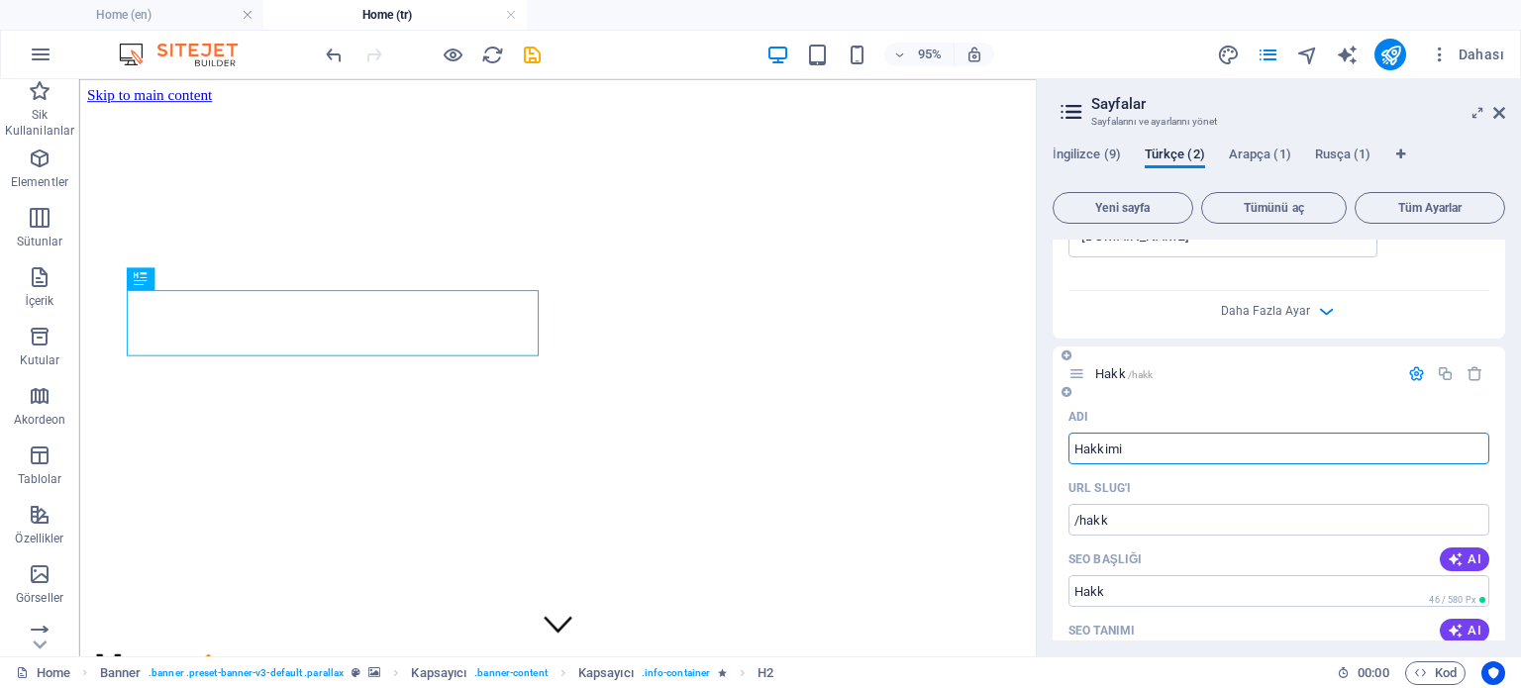
type input "/hakkimi"
type input "Hakkimi"
type input "Hakkimizda"
type input "/hakkimizda"
type input "Hakkimizda"
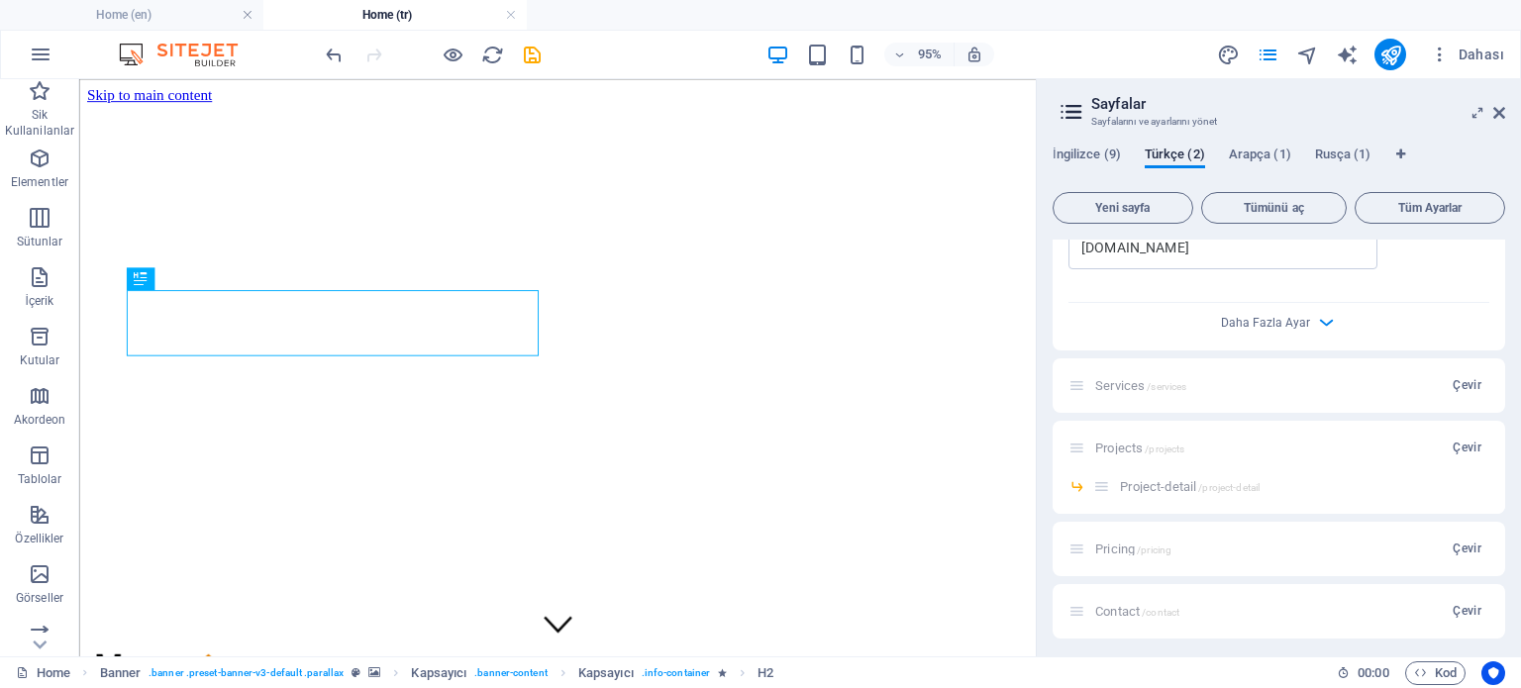
scroll to position [1485, 0]
type input "Hakkimizda"
click at [1465, 378] on span "Çevir" at bounding box center [1467, 382] width 29 height 16
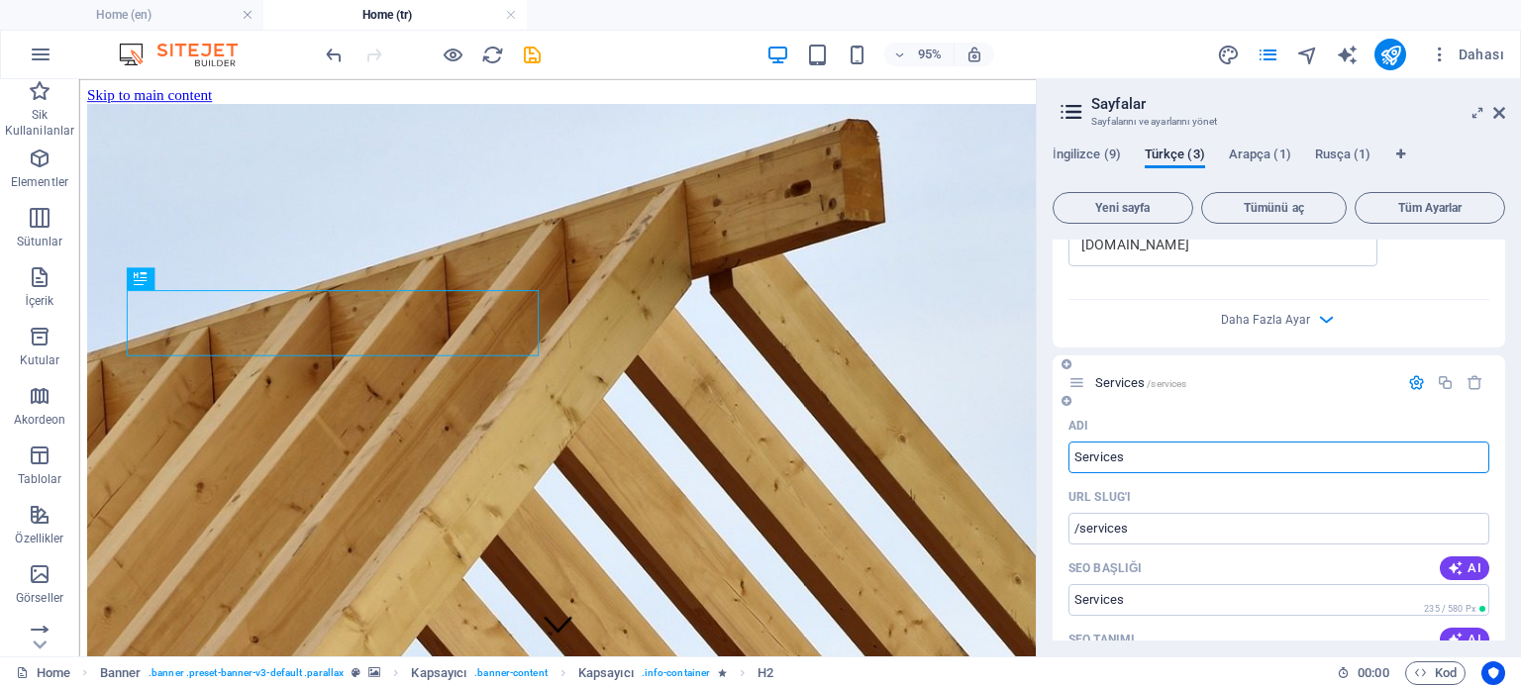
click at [1308, 461] on input "Services" at bounding box center [1278, 458] width 421 height 32
drag, startPoint x: 1251, startPoint y: 460, endPoint x: 1103, endPoint y: 463, distance: 147.6
click at [1103, 463] on input "Services" at bounding box center [1278, 458] width 421 height 32
type input "Servis"
type input "/servis"
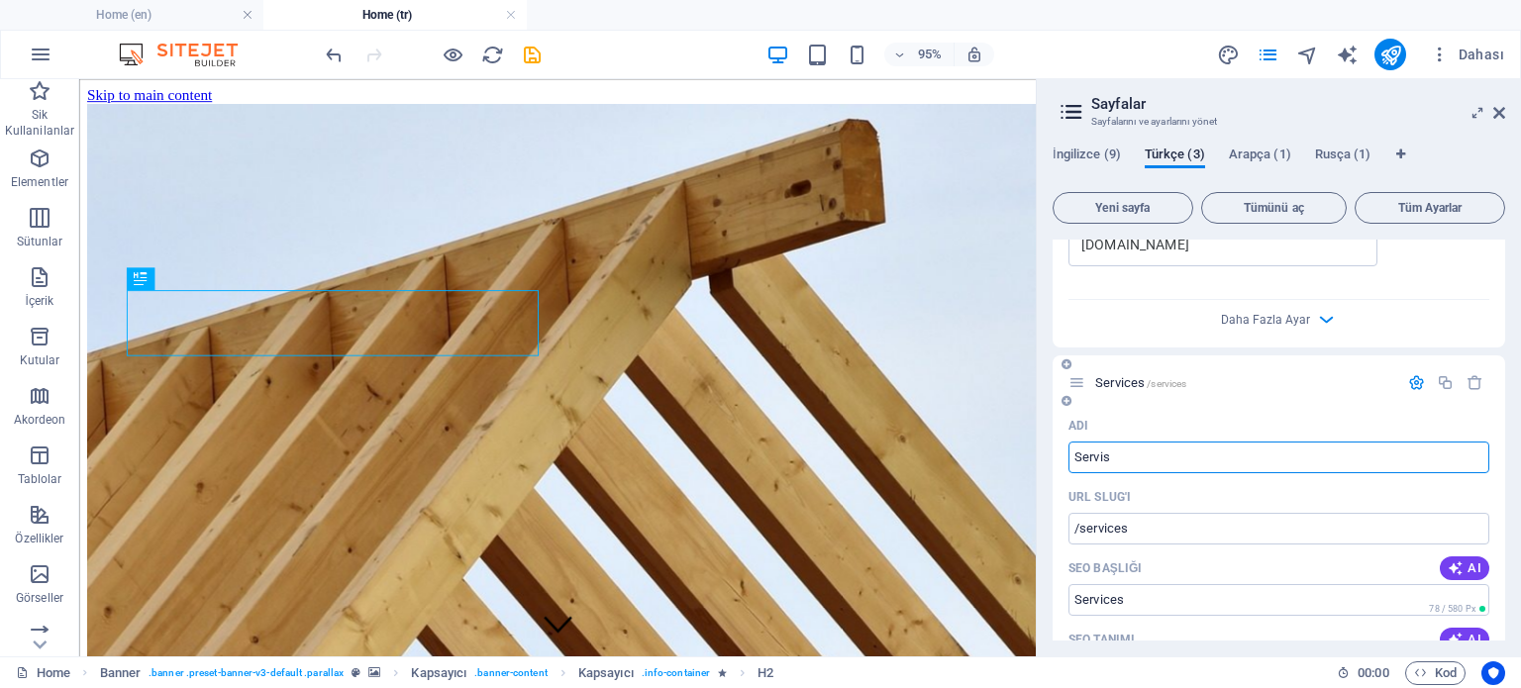
type input "Servis"
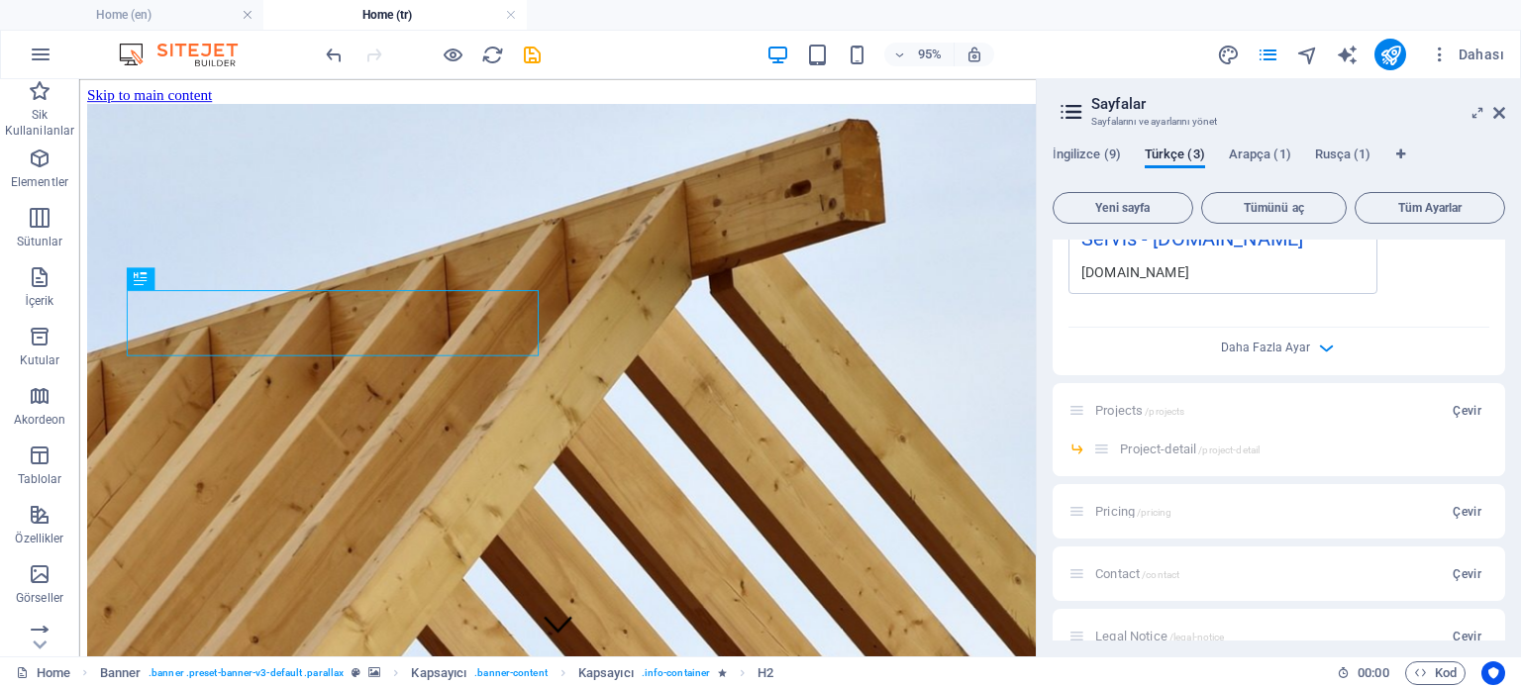
scroll to position [2277, 0]
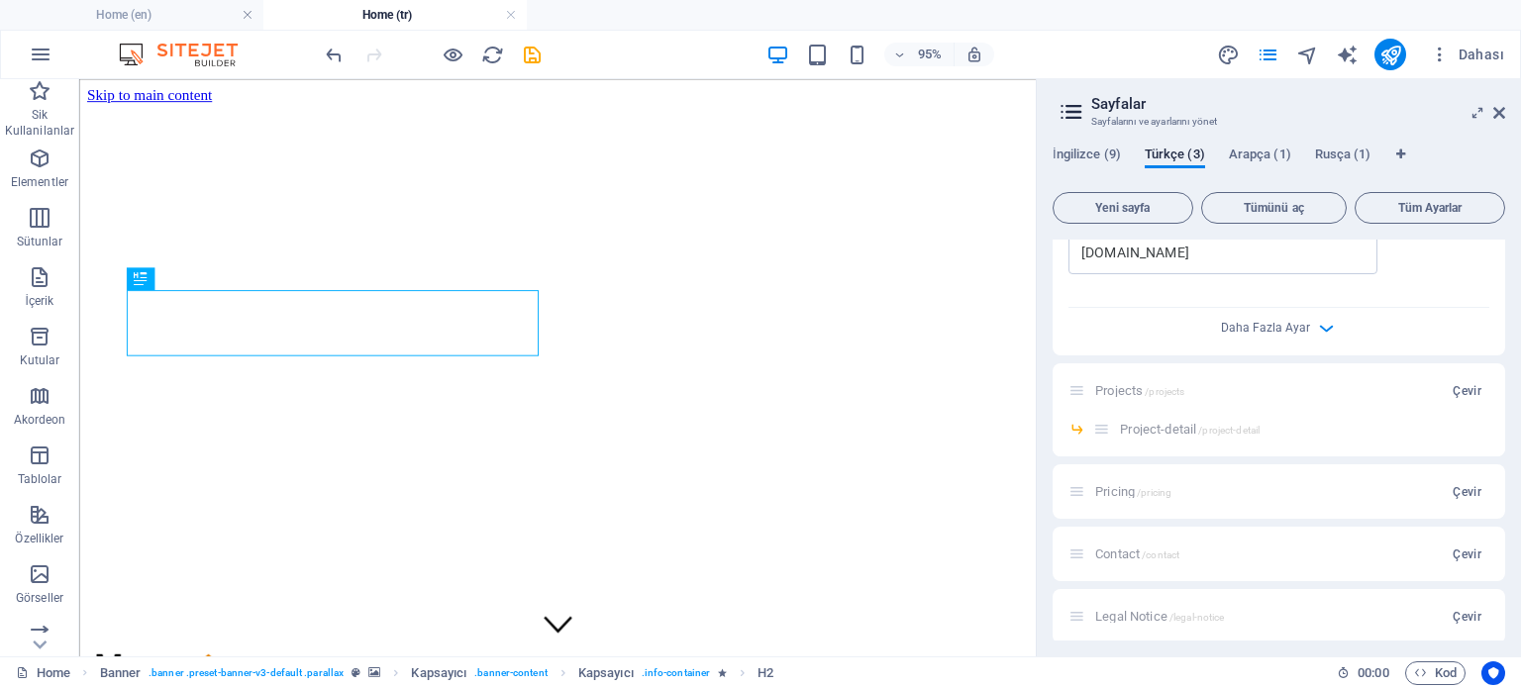
type input "Servis"
click at [1138, 392] on div "Projects /projects Çevir" at bounding box center [1279, 390] width 452 height 54
click at [1458, 393] on span "Çevir" at bounding box center [1467, 391] width 29 height 16
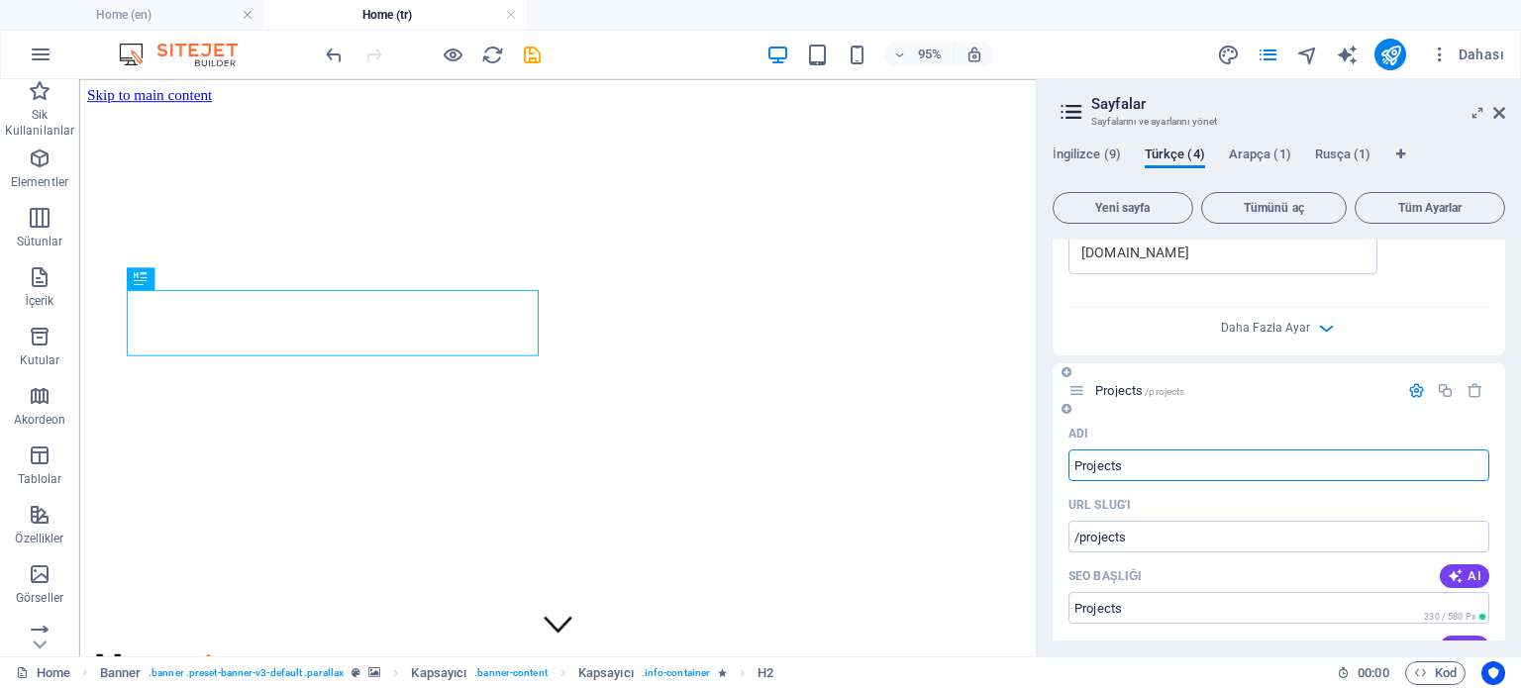
drag, startPoint x: 1069, startPoint y: 464, endPoint x: 1103, endPoint y: 466, distance: 33.7
click at [1103, 466] on input "Projects" at bounding box center [1278, 466] width 421 height 32
type input "Projeler"
type input "/projeler"
type input "Projeler"
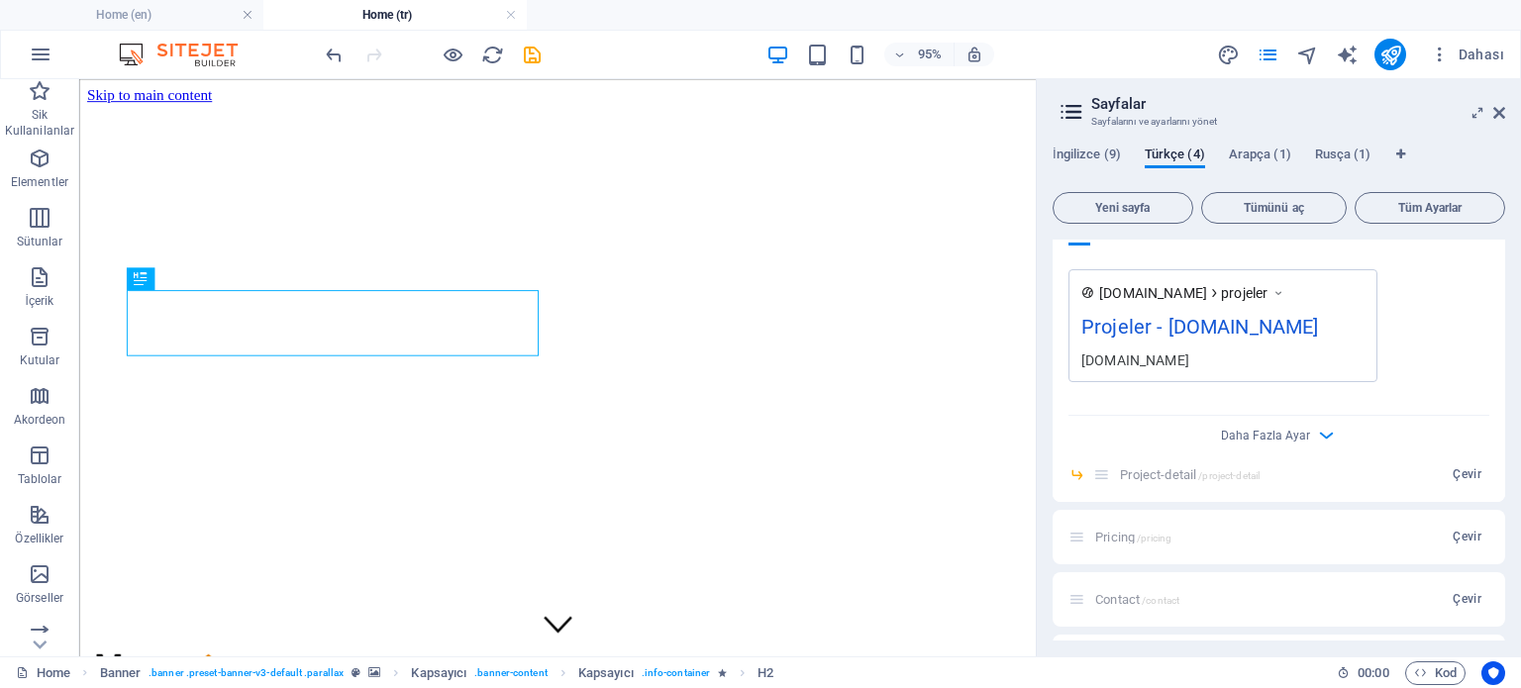
scroll to position [3069, 0]
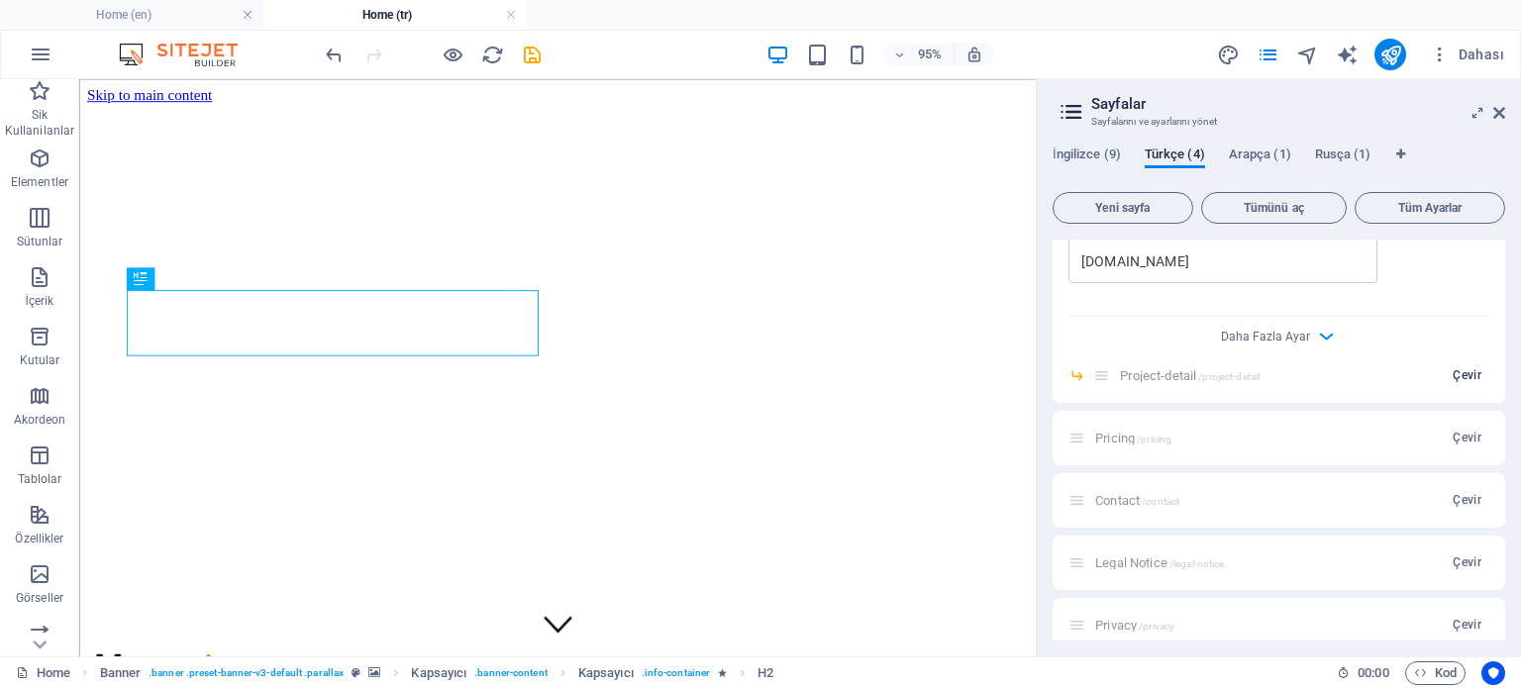
type input "Projeler"
click at [1459, 373] on span "Çevir" at bounding box center [1467, 375] width 29 height 16
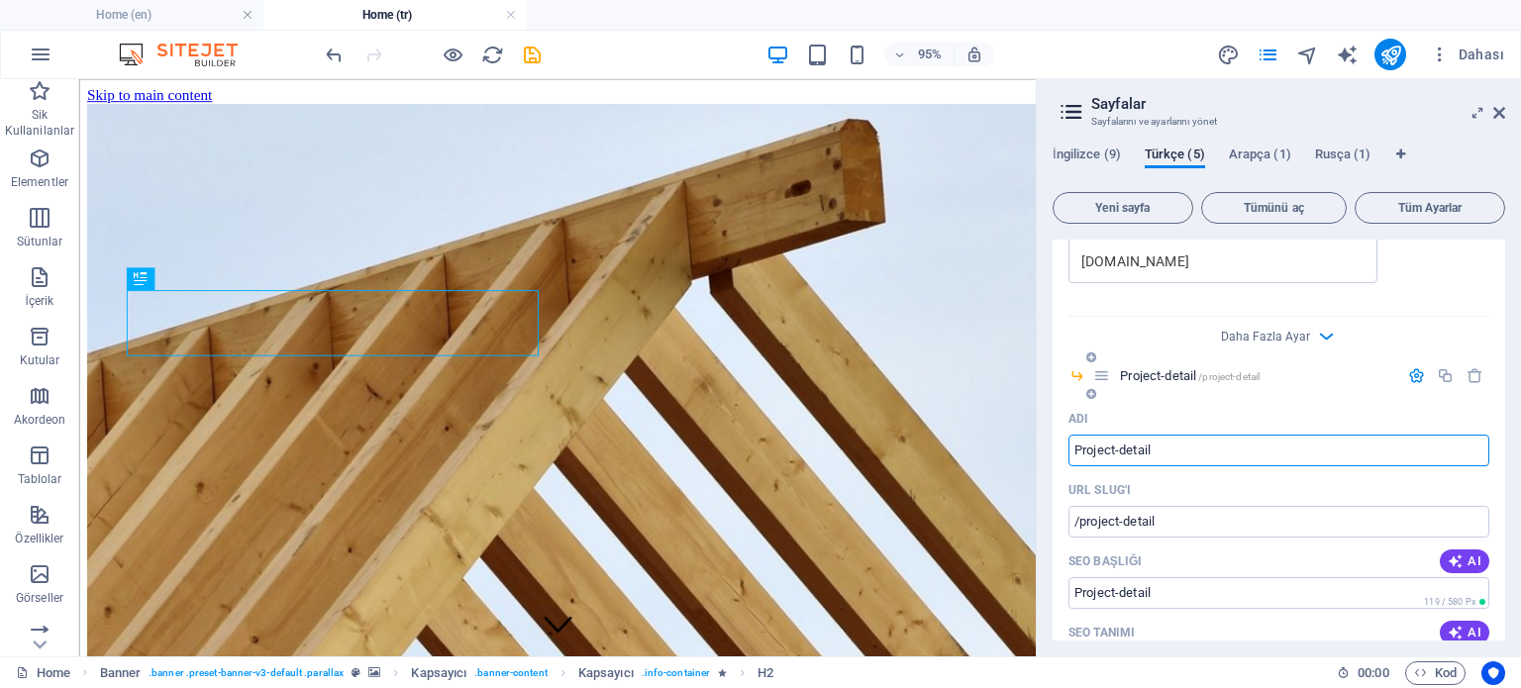
drag, startPoint x: 1105, startPoint y: 451, endPoint x: 1115, endPoint y: 452, distance: 10.1
click at [1115, 452] on input "Project-detail" at bounding box center [1278, 451] width 421 height 32
type input "Proje-detail"
type input "/proje-detail"
type input "Proje-detail"
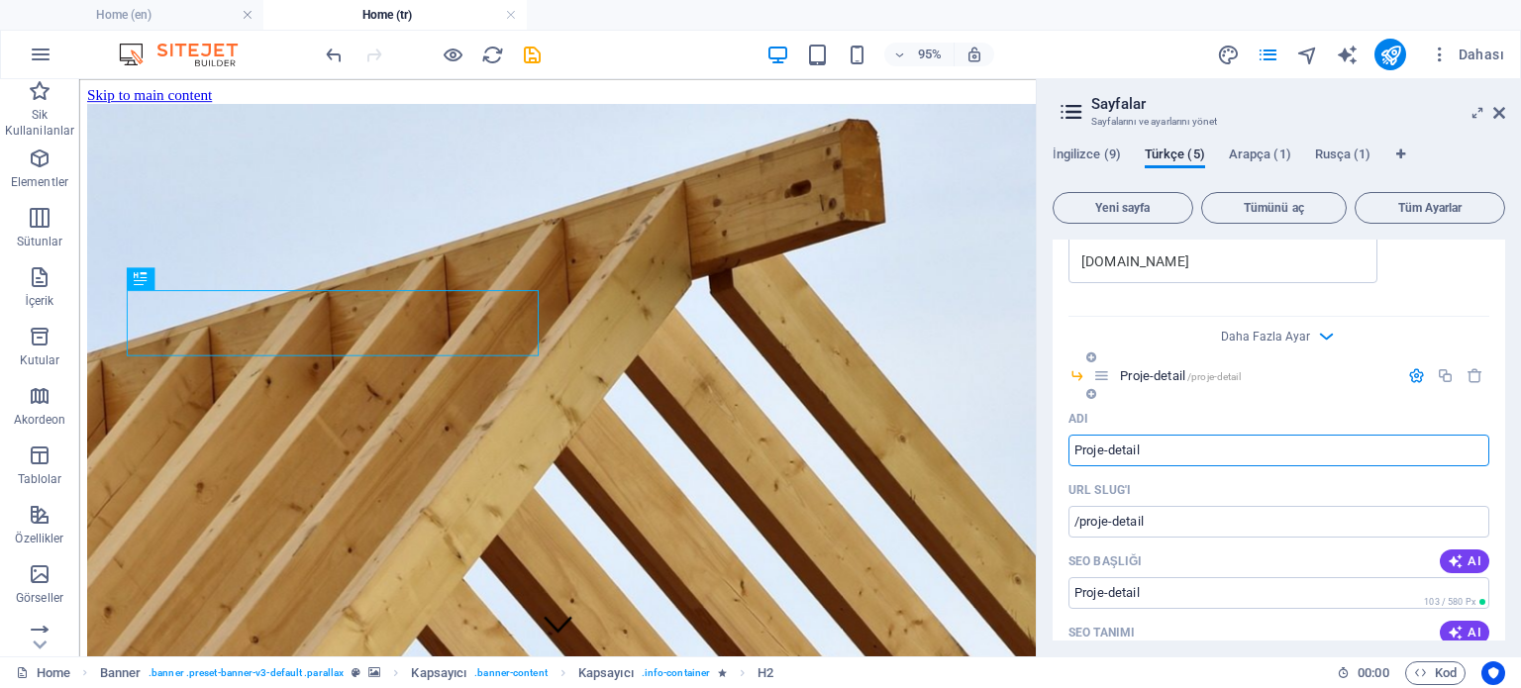
click at [1142, 452] on input "Proje-detail" at bounding box center [1278, 451] width 421 height 32
type input "Proje-deta"
type input "/proje-deta"
type input "Proje-deta"
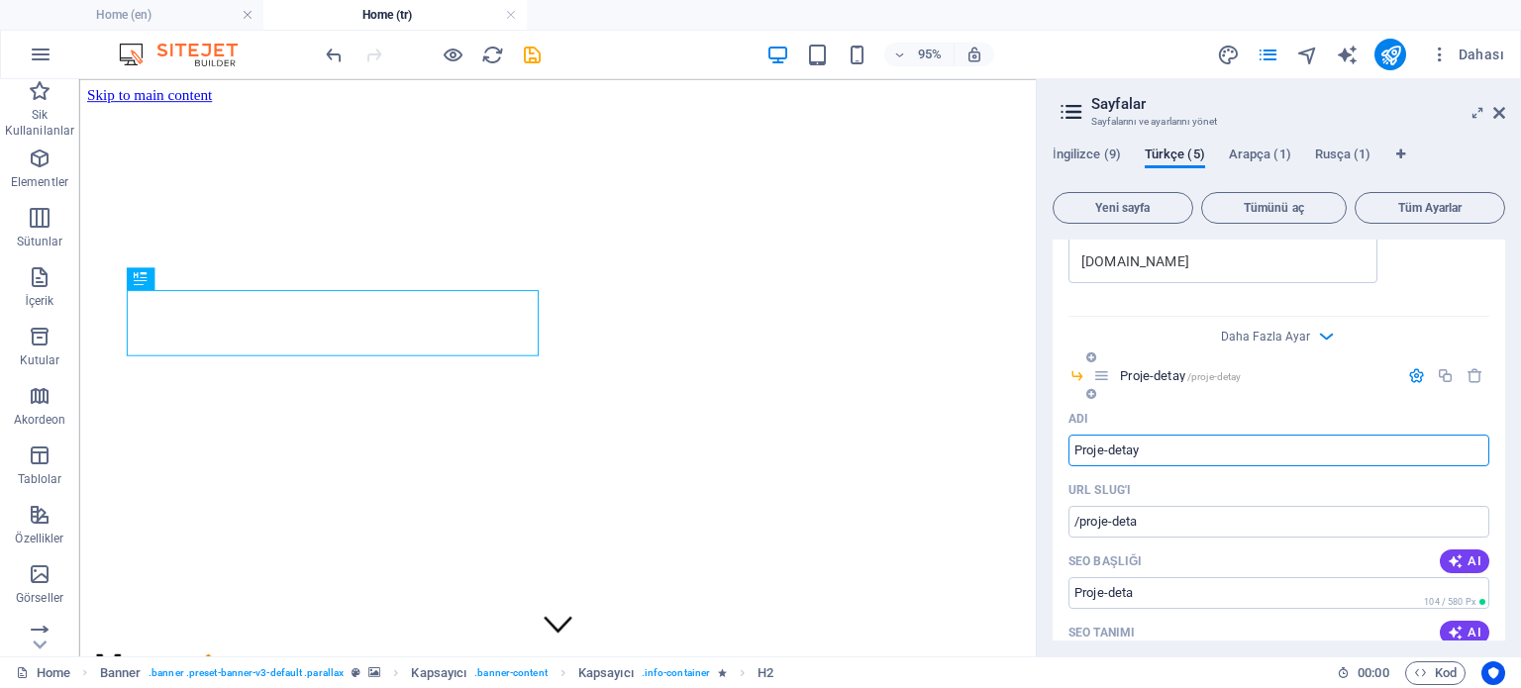
type input "Proje-detay"
type input "/proje-detay"
type input "Proje-detay"
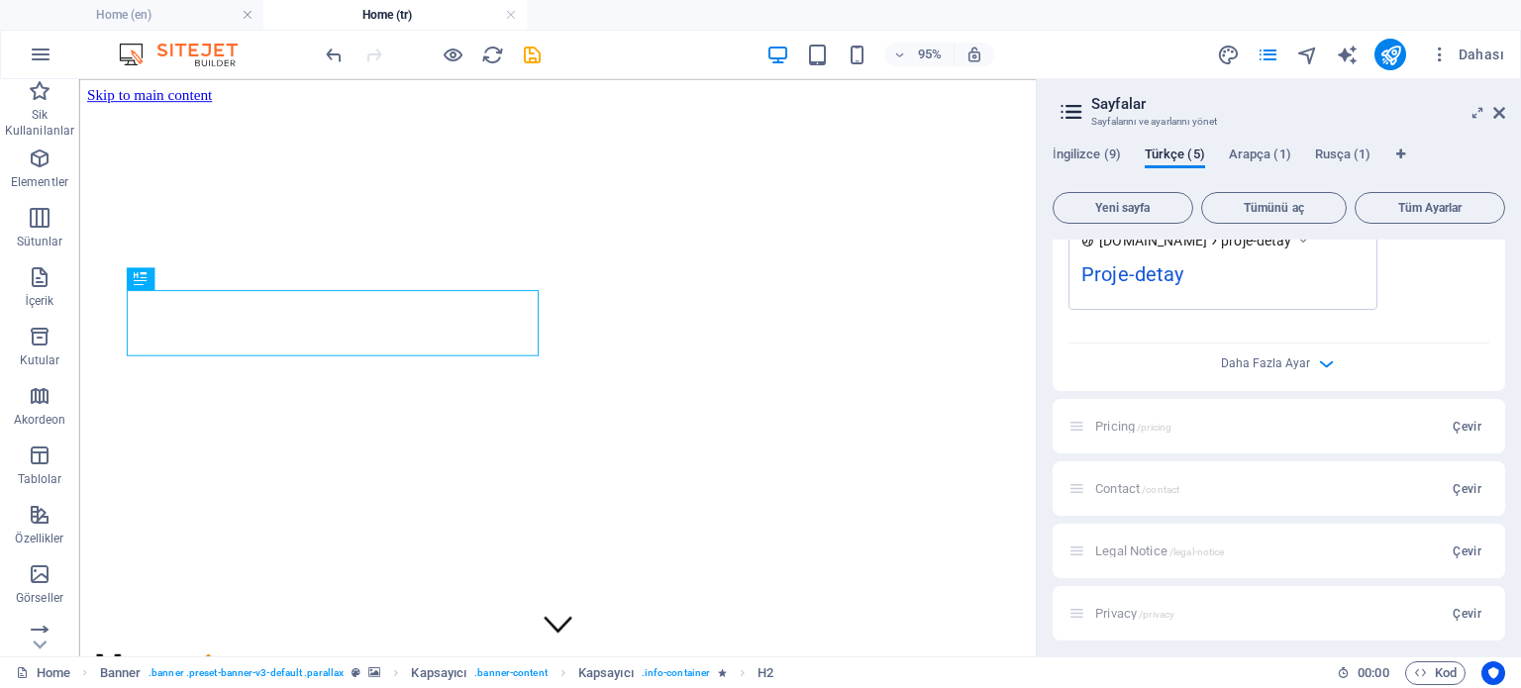
scroll to position [3804, 0]
type input "Proje-detay"
click at [1458, 419] on span "Çevir" at bounding box center [1467, 422] width 29 height 16
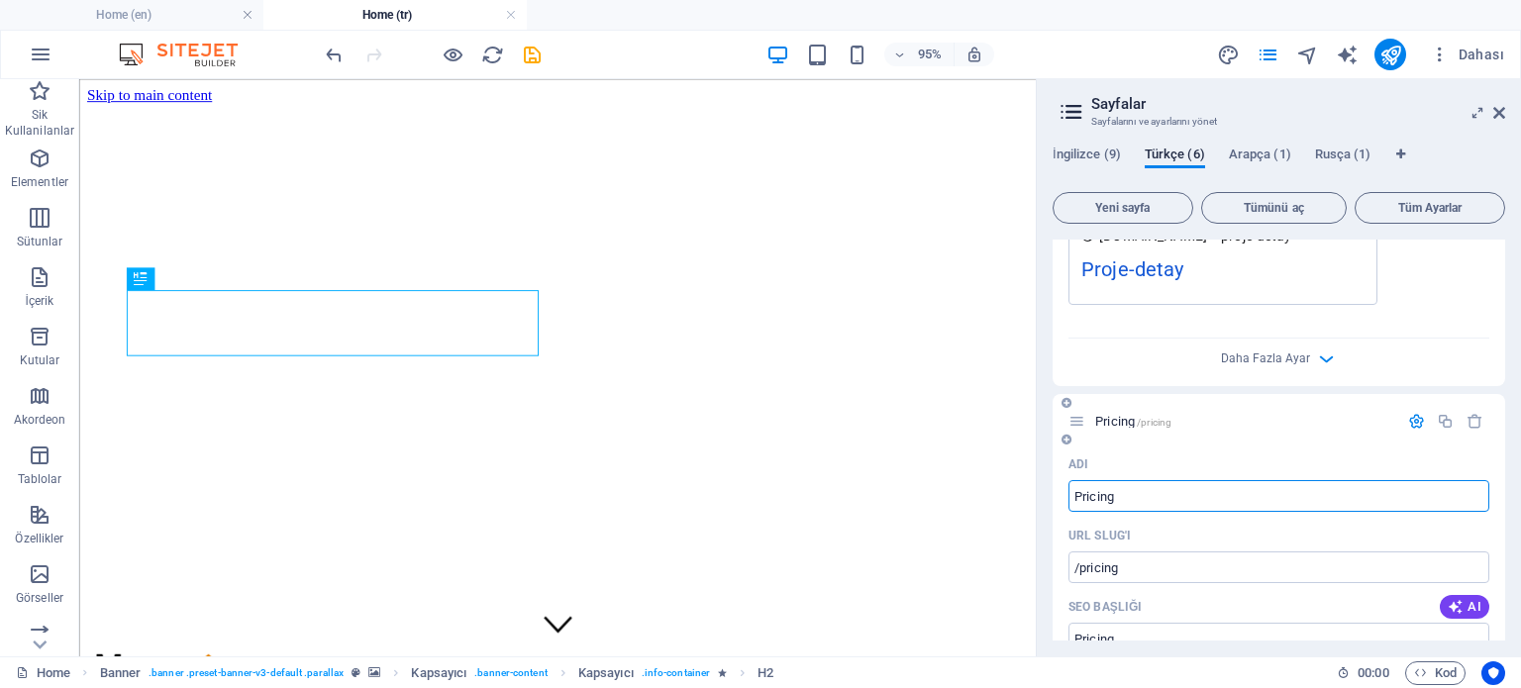
drag, startPoint x: 1164, startPoint y: 493, endPoint x: 1077, endPoint y: 488, distance: 87.3
click at [1077, 488] on input "Pricing" at bounding box center [1278, 496] width 421 height 32
type input "Fiyatlan"
type input "/fiyat"
type input "Fiyat"
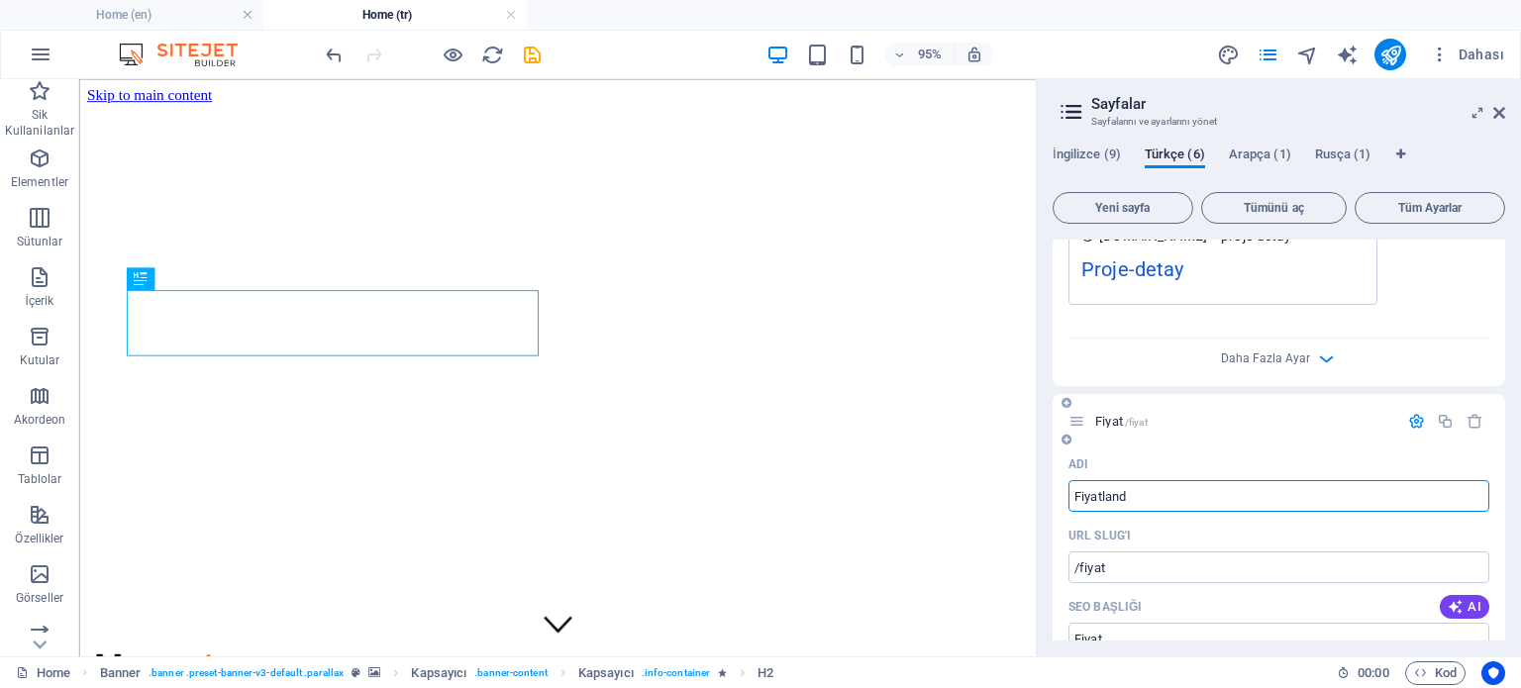
type input "Fiyatlandi"
type input "/fiyatlan"
type input "Fiyatlan"
type input "Fiyatlandirma"
type input "/fiyatlandirma"
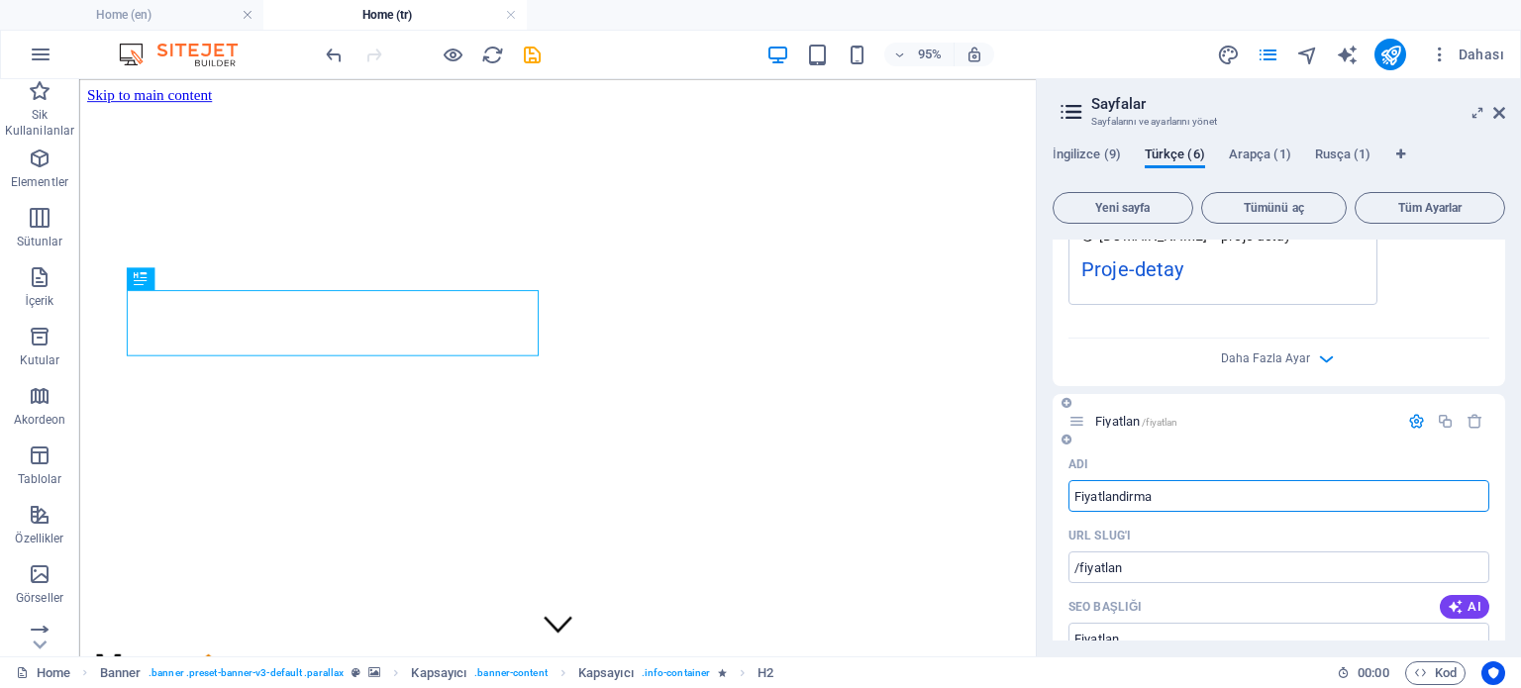
type input "Fiyatlandirma"
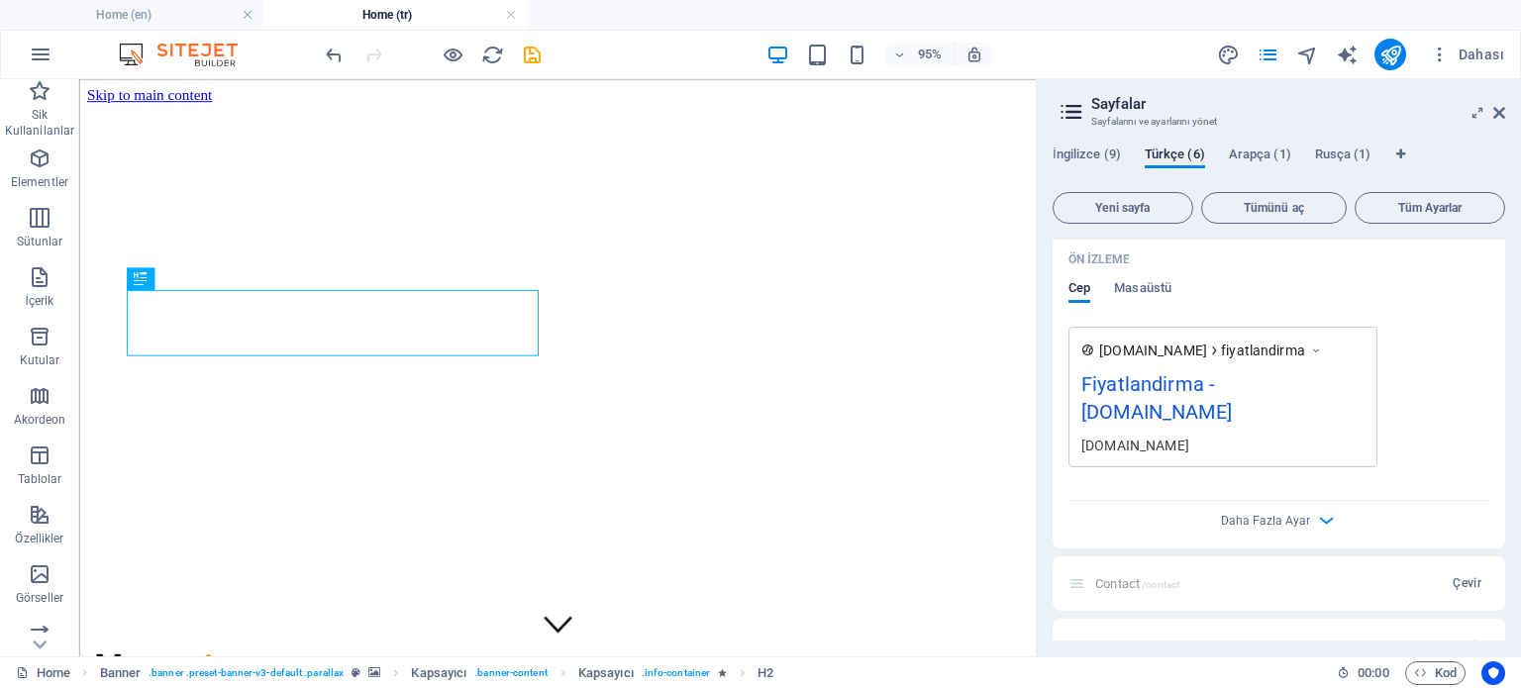
scroll to position [4543, 0]
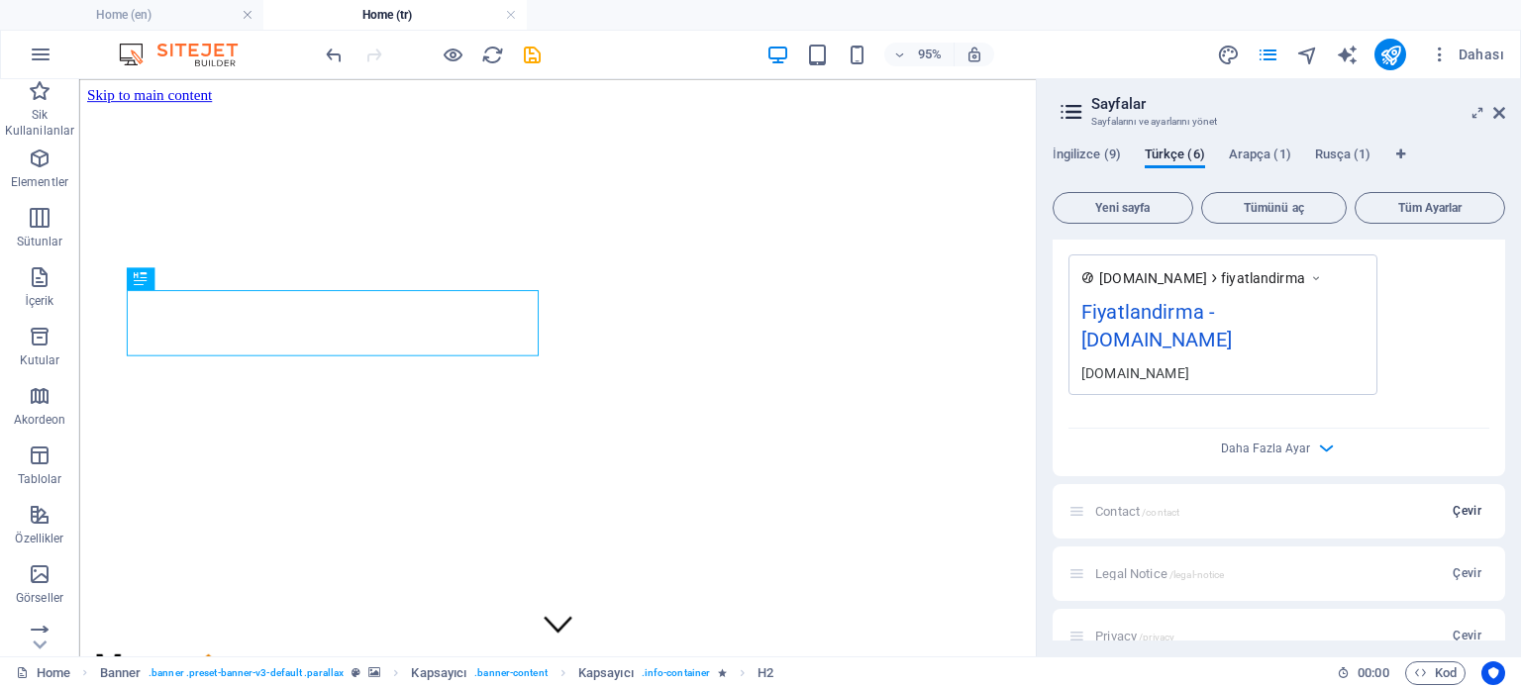
type input "Fiyatlandirma"
click at [1453, 503] on span "Çevir" at bounding box center [1467, 511] width 29 height 16
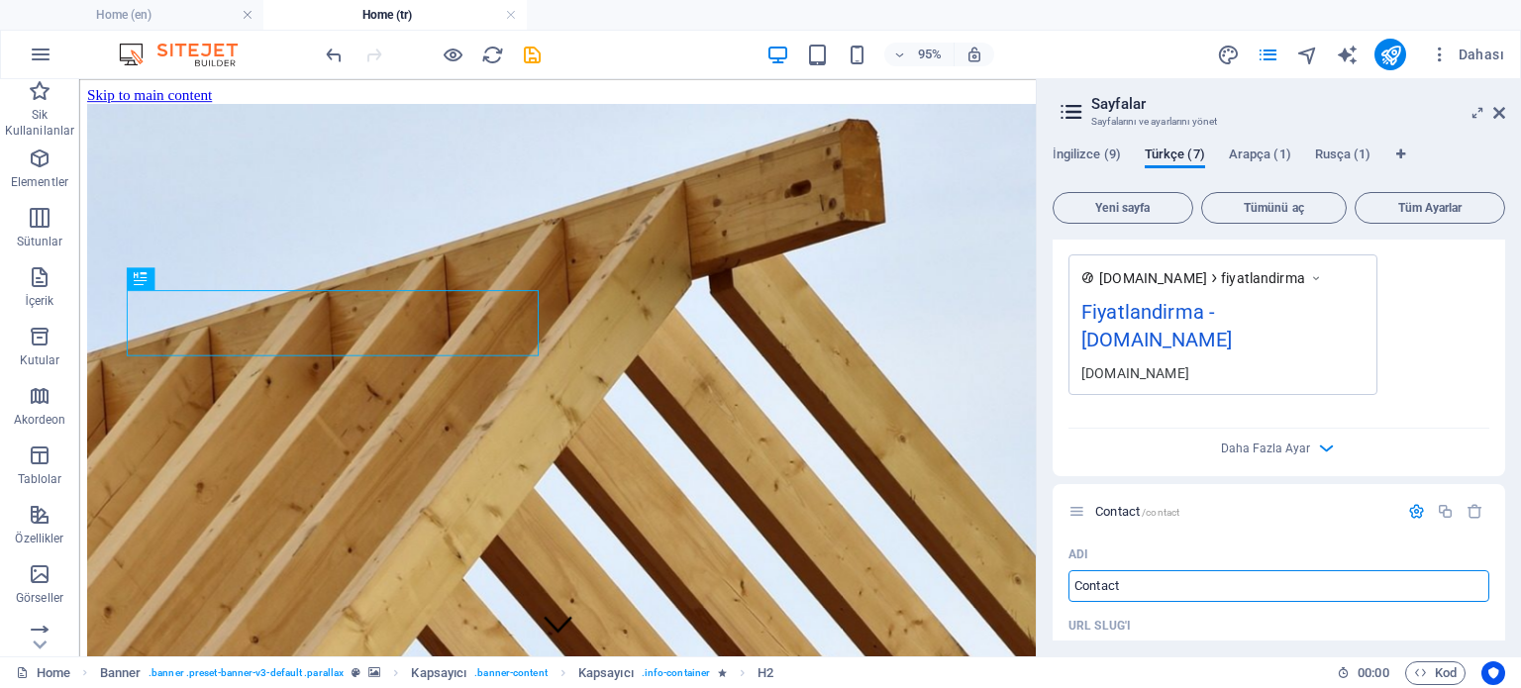
drag, startPoint x: 1218, startPoint y: 636, endPoint x: 1076, endPoint y: 579, distance: 152.4
type input "İl"
type input "/ile"
type input "İle"
type input "İ"
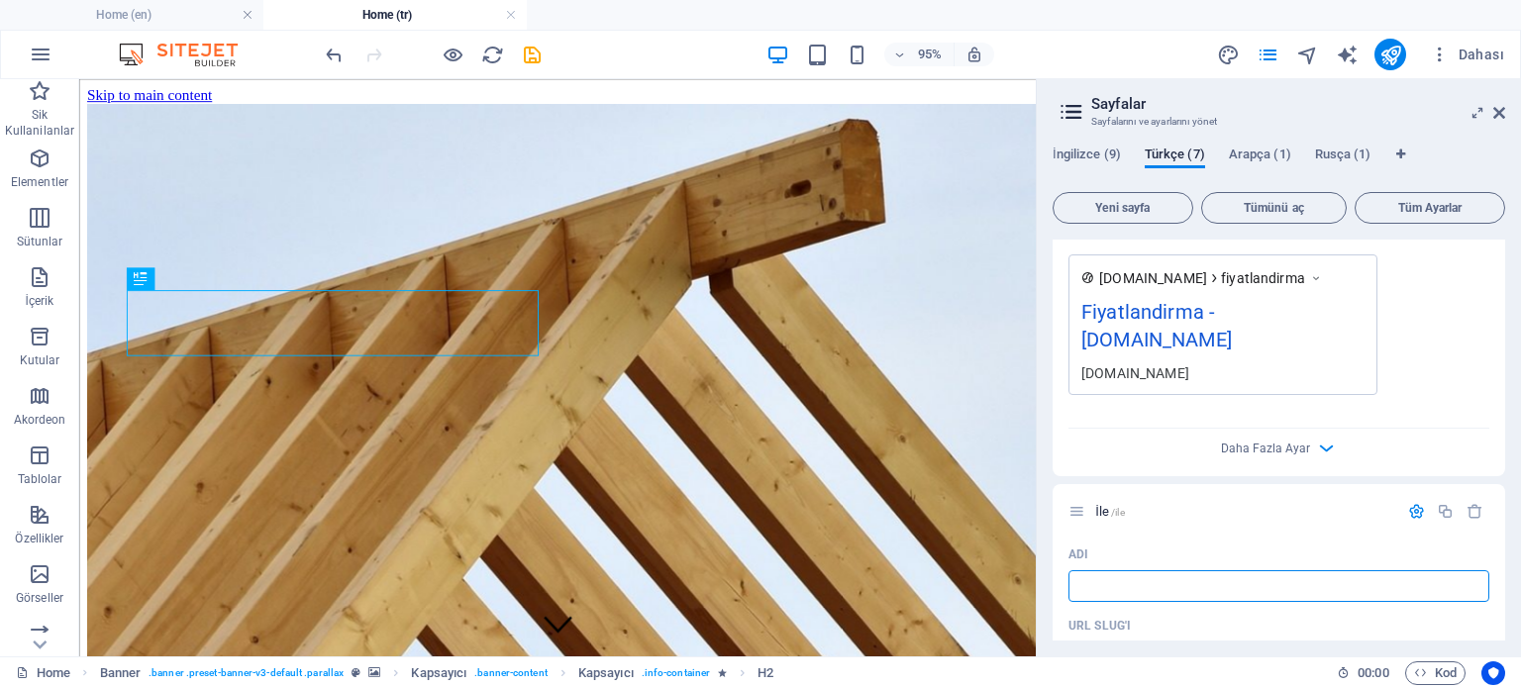
type input "/"
type input "ileti"
type input "/ileti"
type input "ileti"
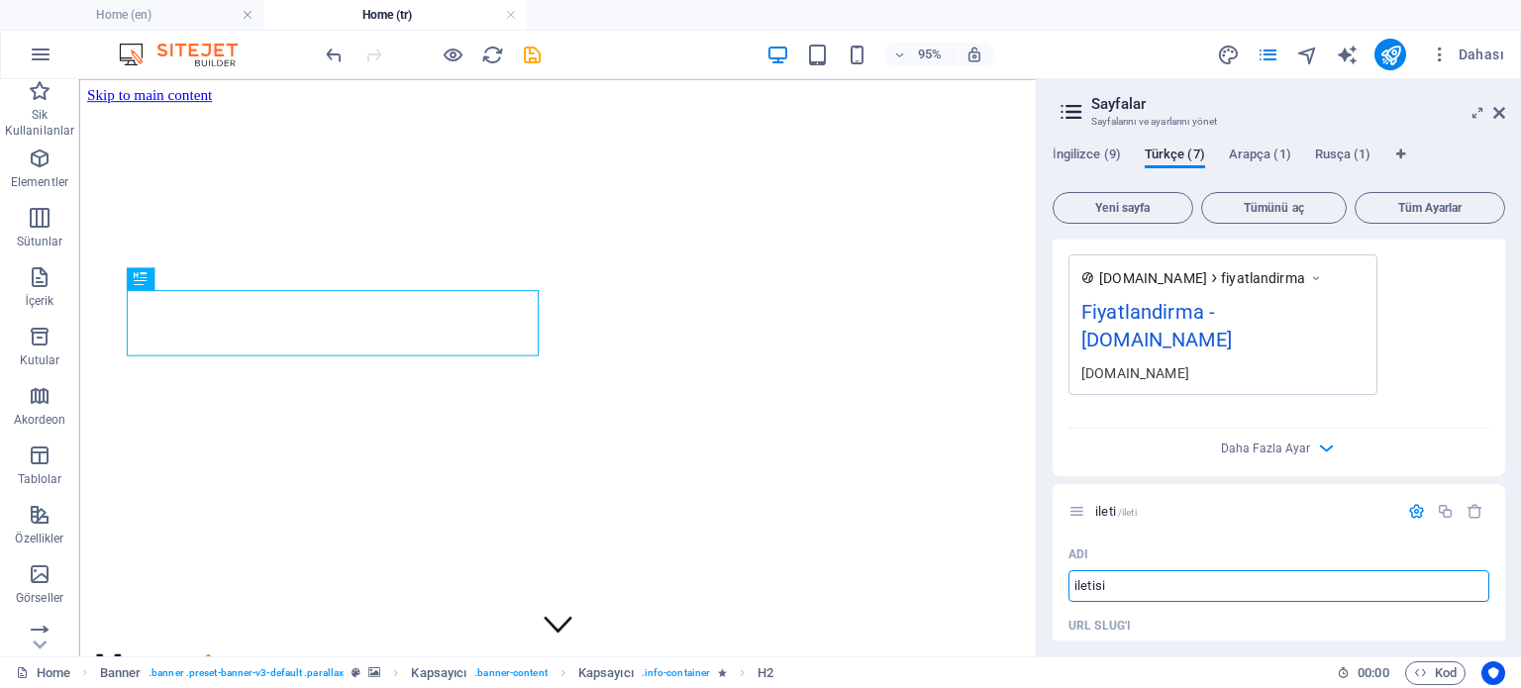
type input "iletisi"
type input "/iletisi"
type input "iletisi"
type input "iletisim"
type input "/iletisim"
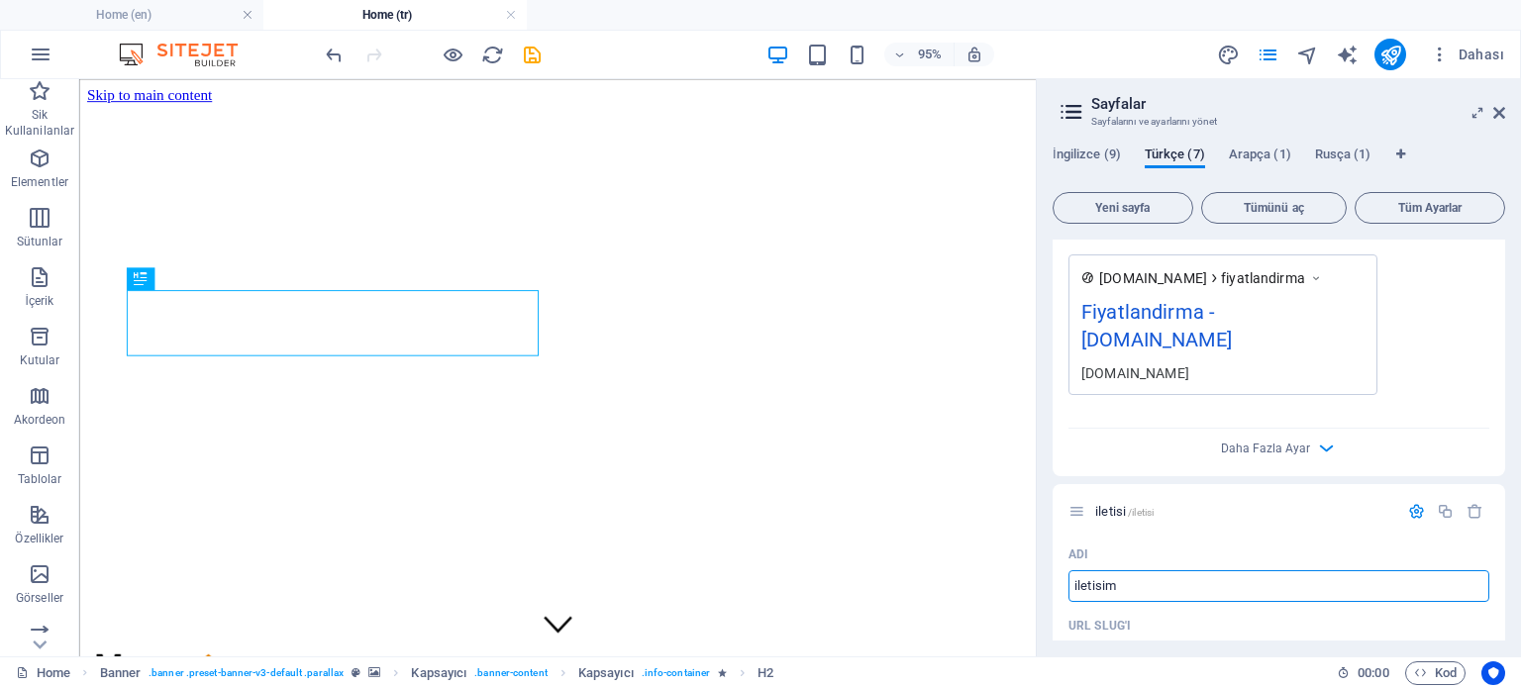
type input "iletisim"
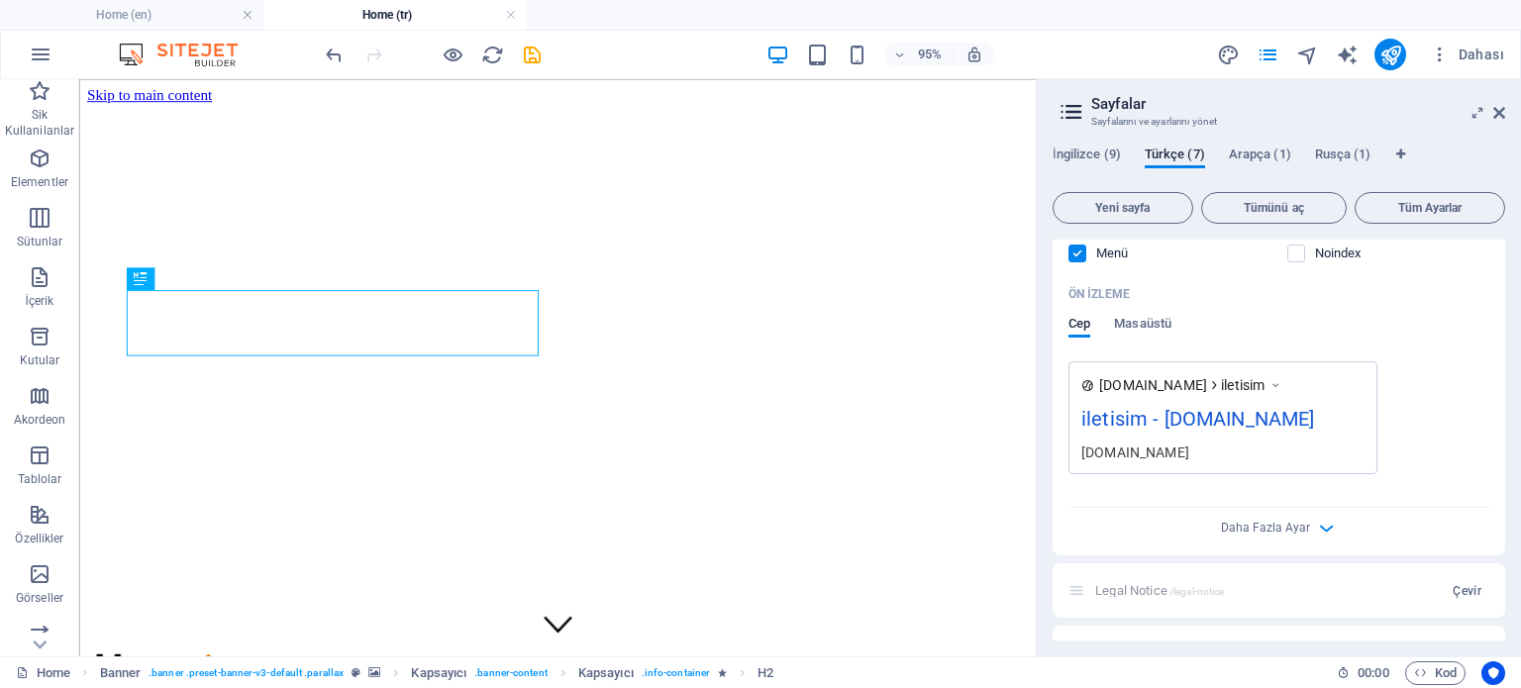
scroll to position [5279, 0]
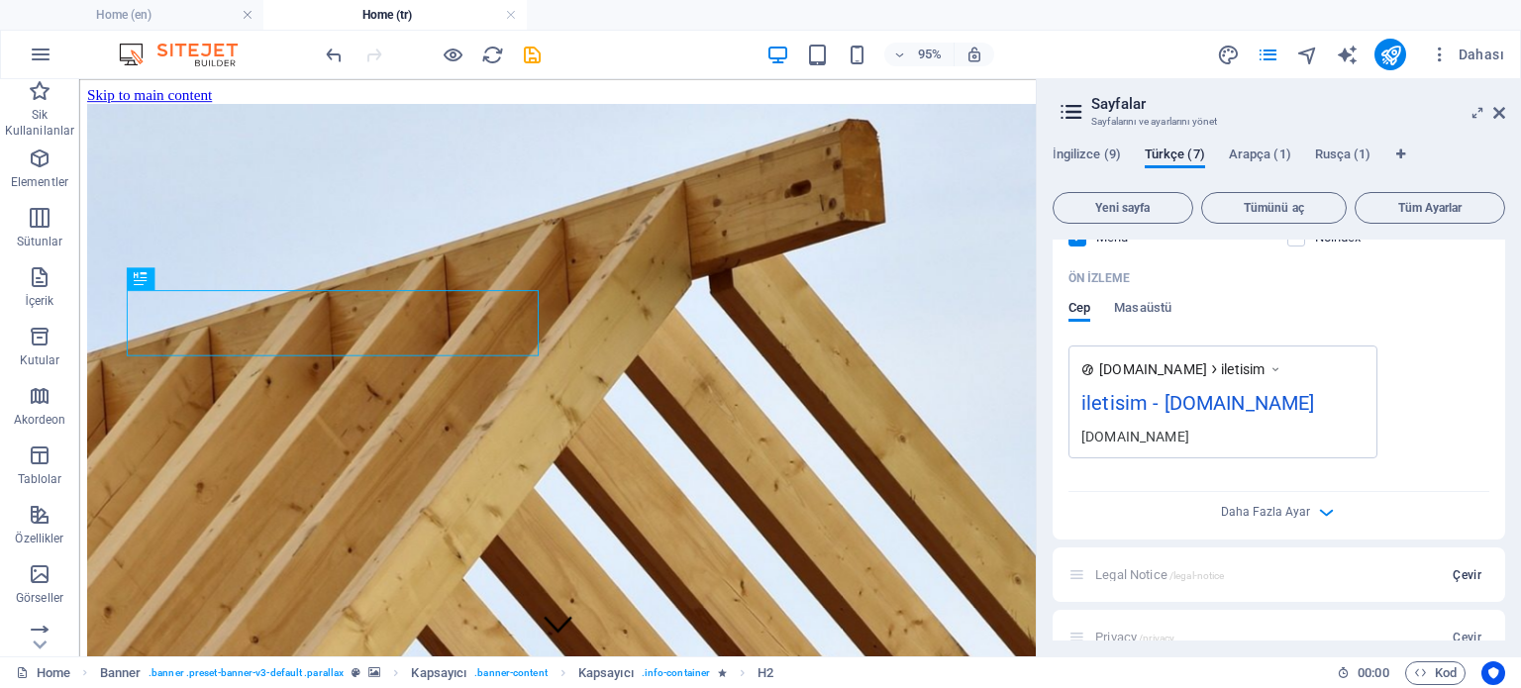
type input "iletisim"
click at [1454, 567] on span "Çevir" at bounding box center [1467, 575] width 29 height 16
click at [1158, 634] on input "Legal Notice" at bounding box center [1278, 650] width 421 height 32
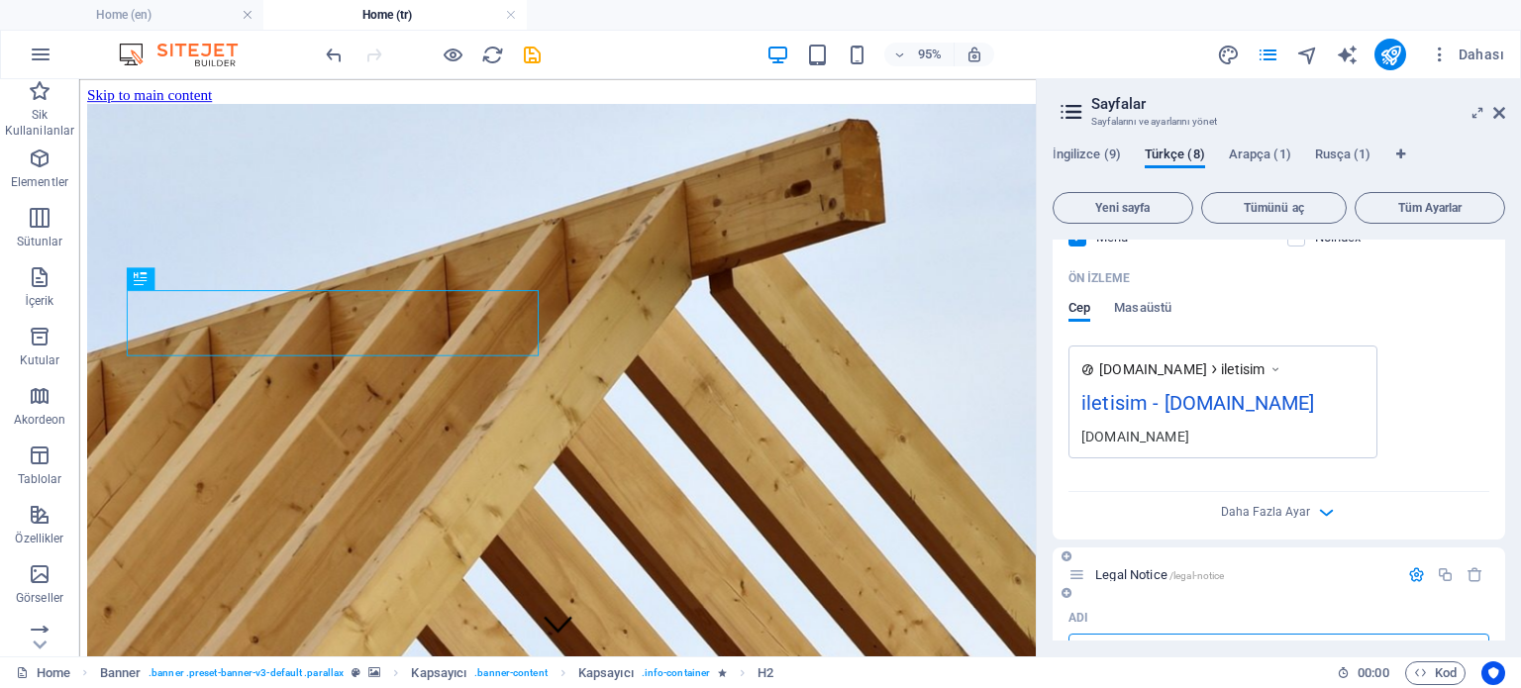
type input "Yasal"
type input "/yasa"
type input "Yasa"
type input "YasalB"
type input "/yasal"
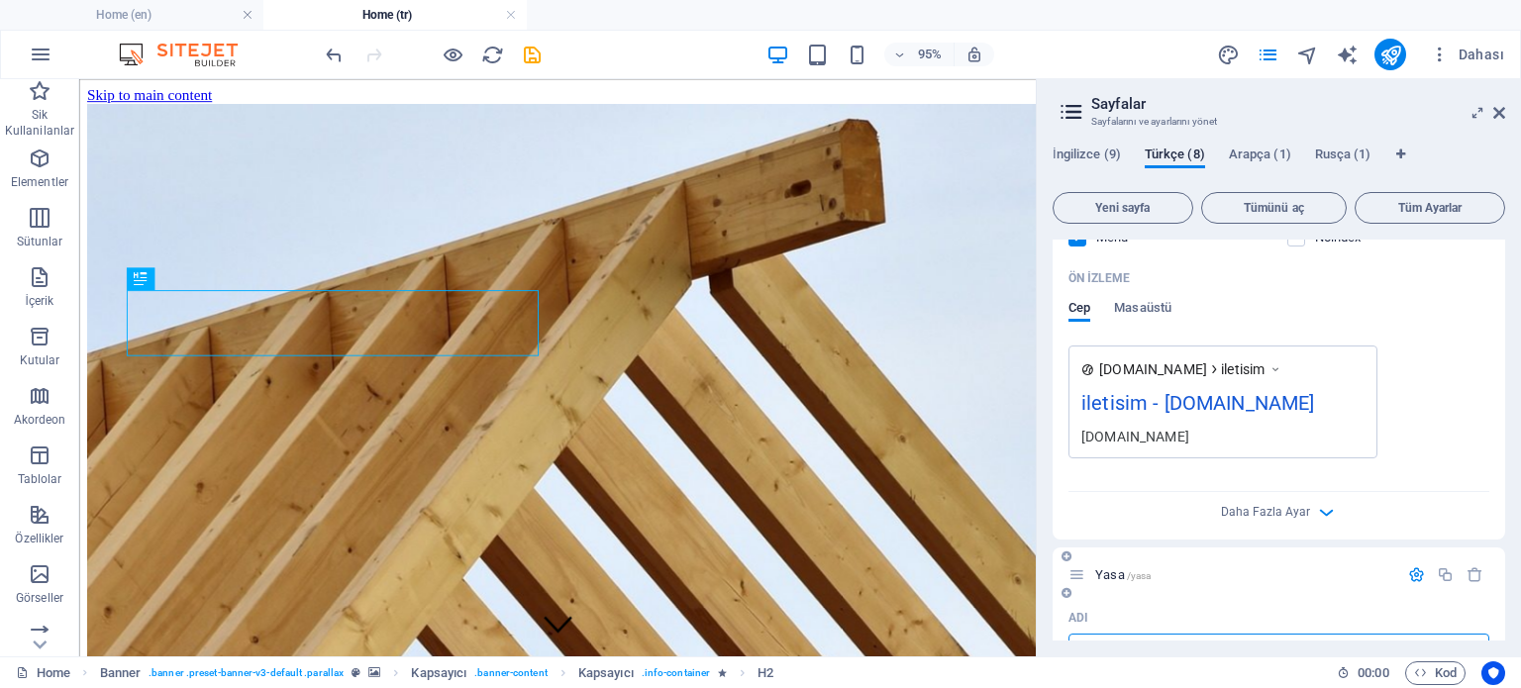
type input "Yasal"
type input "YasalBilgil"
type input "/yasalbilgi"
type input "YasalBilgi"
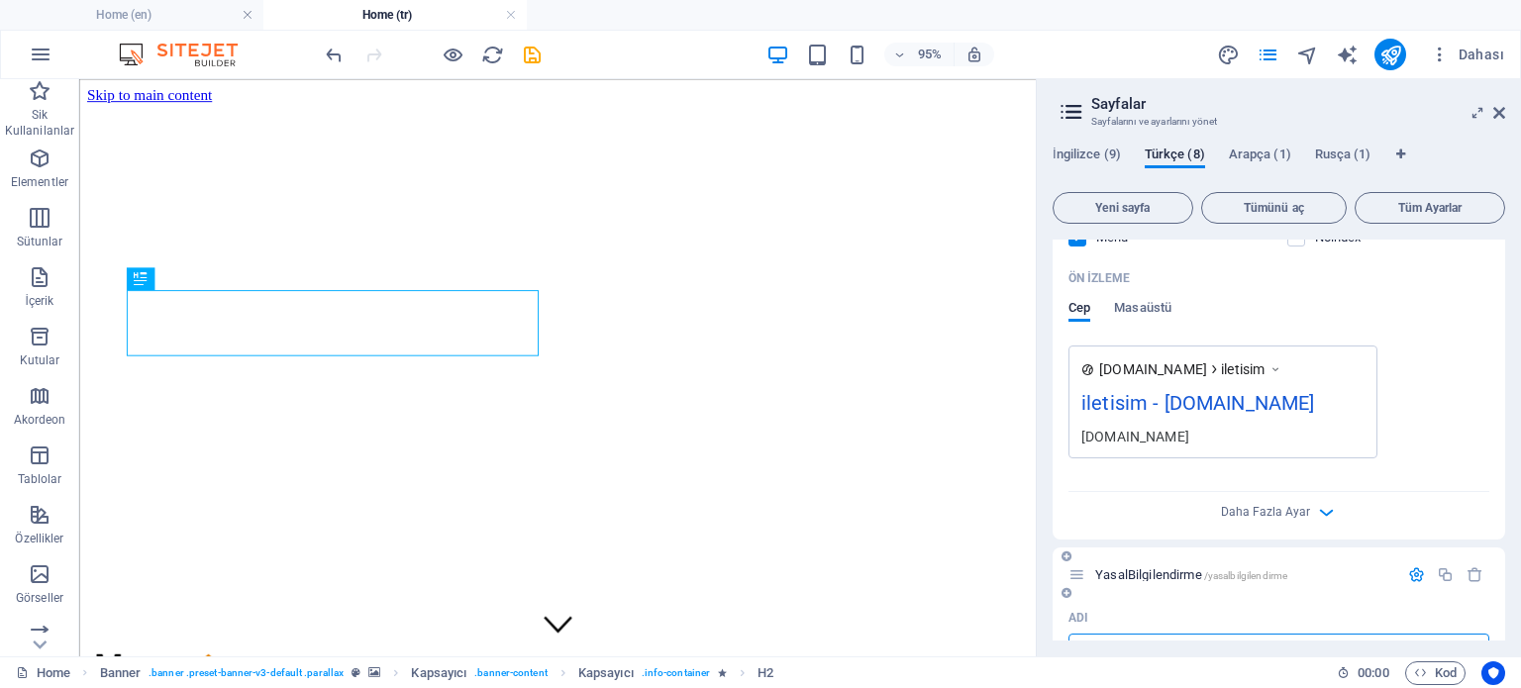
type input "YasalBilgilendirme"
type input "/yasalbilgilendirme"
type input "YasalBilgilendirme"
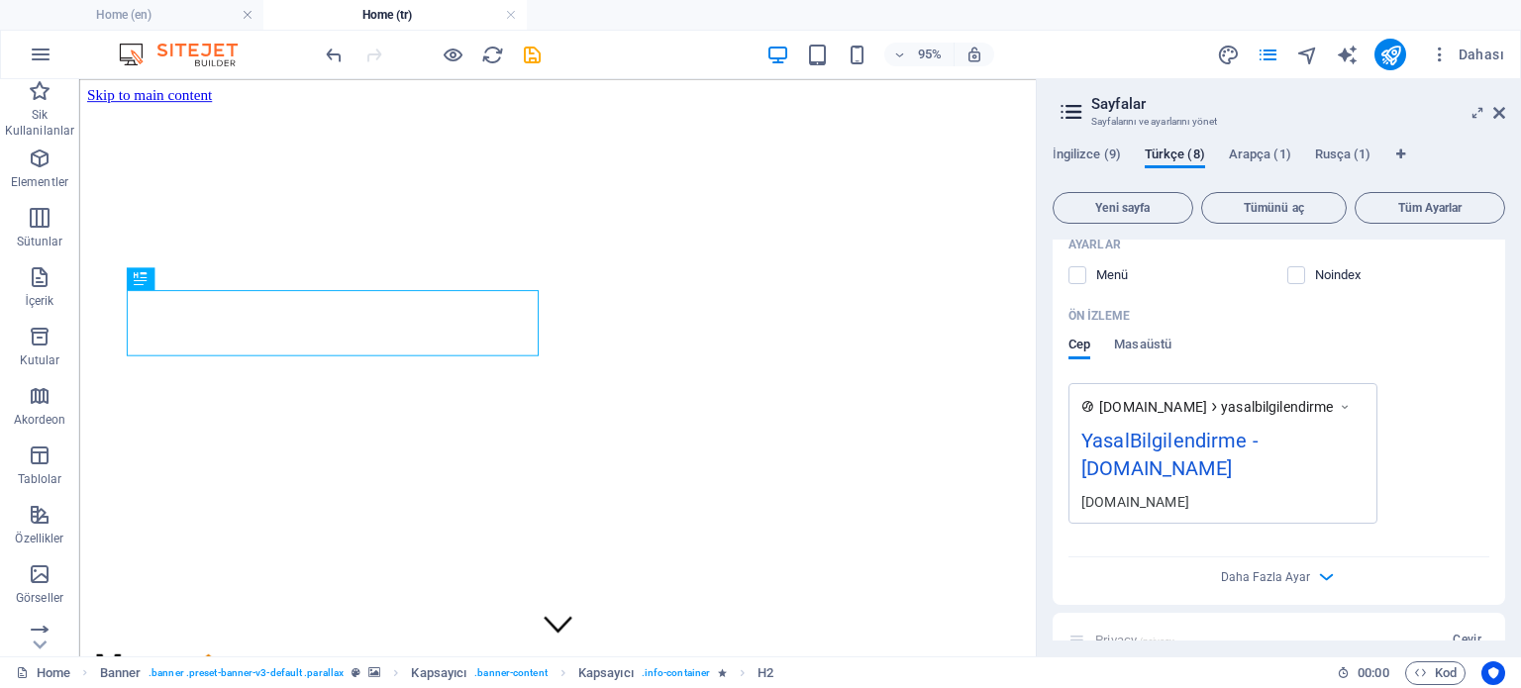
scroll to position [6045, 0]
type input "YasalBilgilendirme"
click at [1137, 611] on div "Privacy /privacy Çevir" at bounding box center [1279, 638] width 452 height 54
click at [529, 50] on icon "save" at bounding box center [532, 55] width 23 height 23
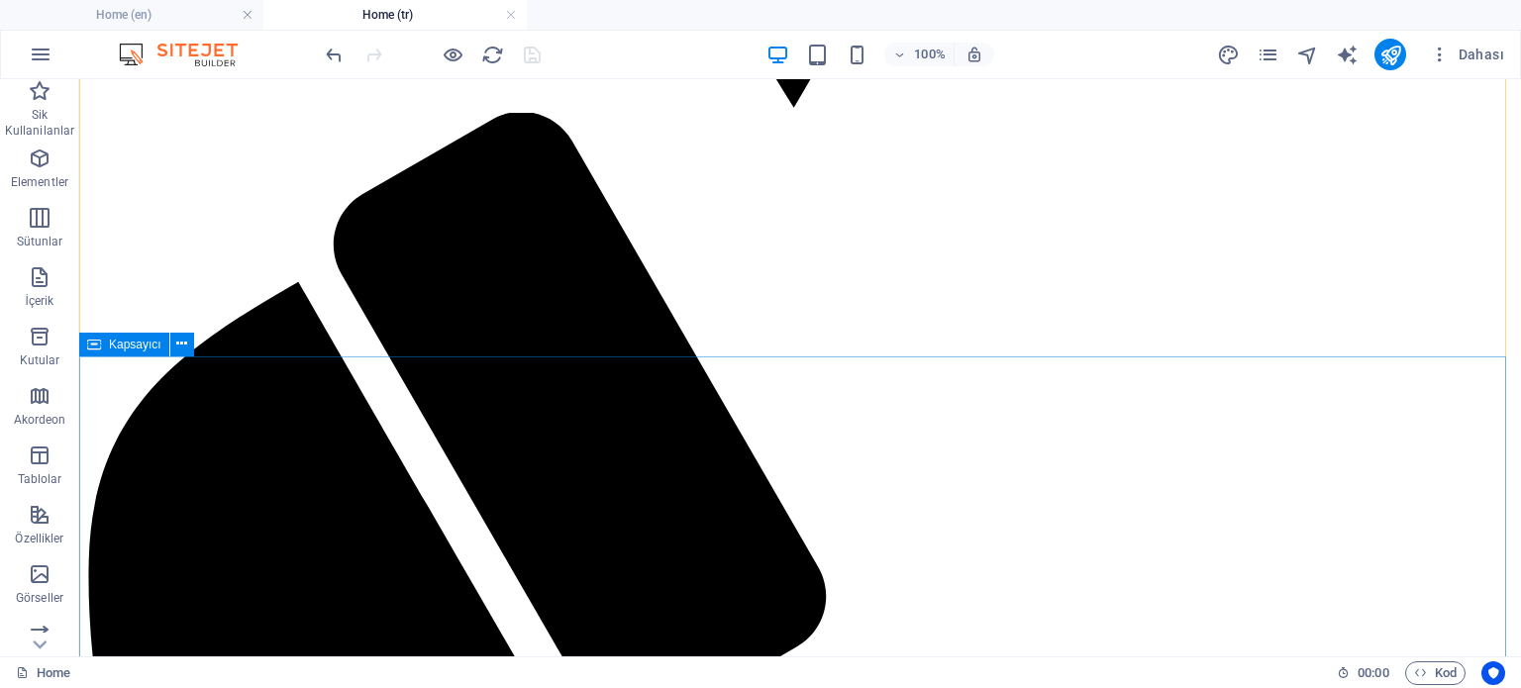
scroll to position [2871, 0]
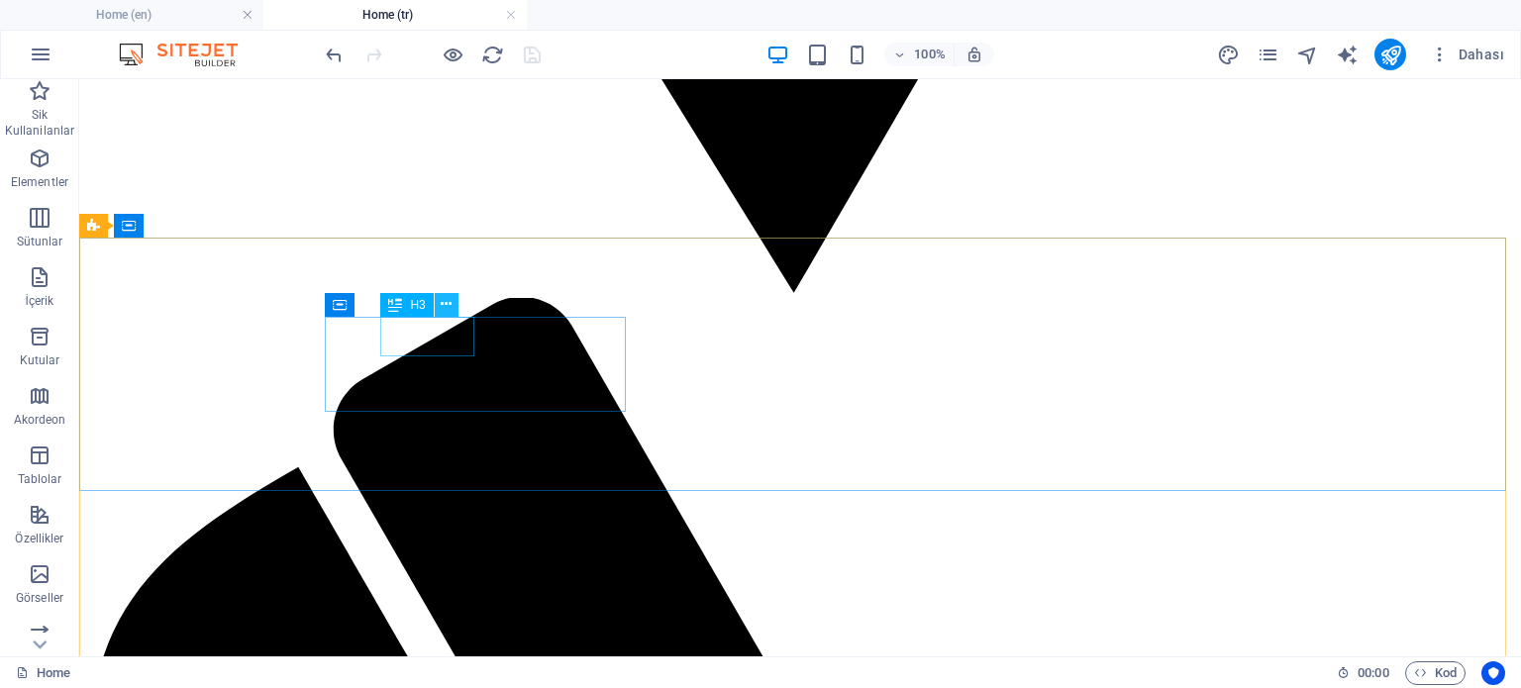
click at [447, 297] on icon at bounding box center [446, 304] width 11 height 21
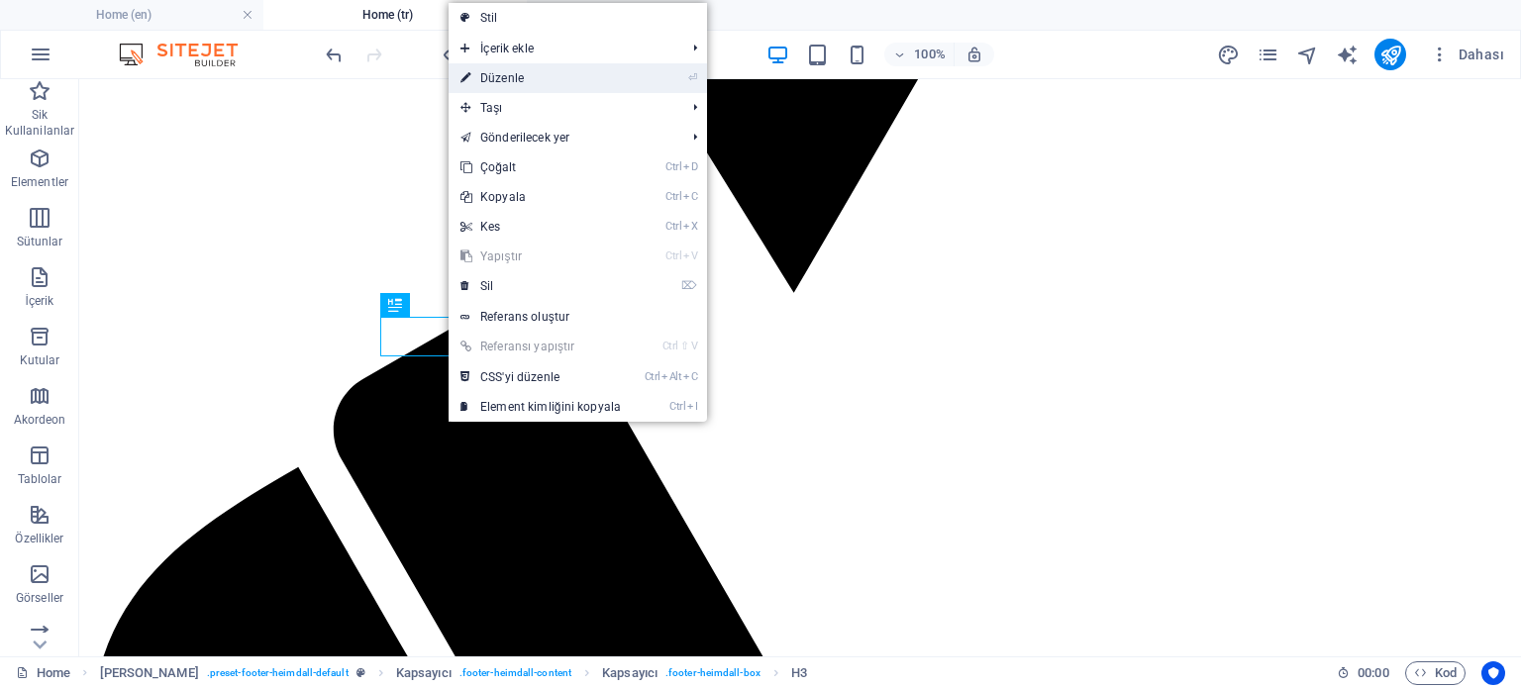
click at [535, 76] on link "⏎ Düzenle" at bounding box center [541, 78] width 184 height 30
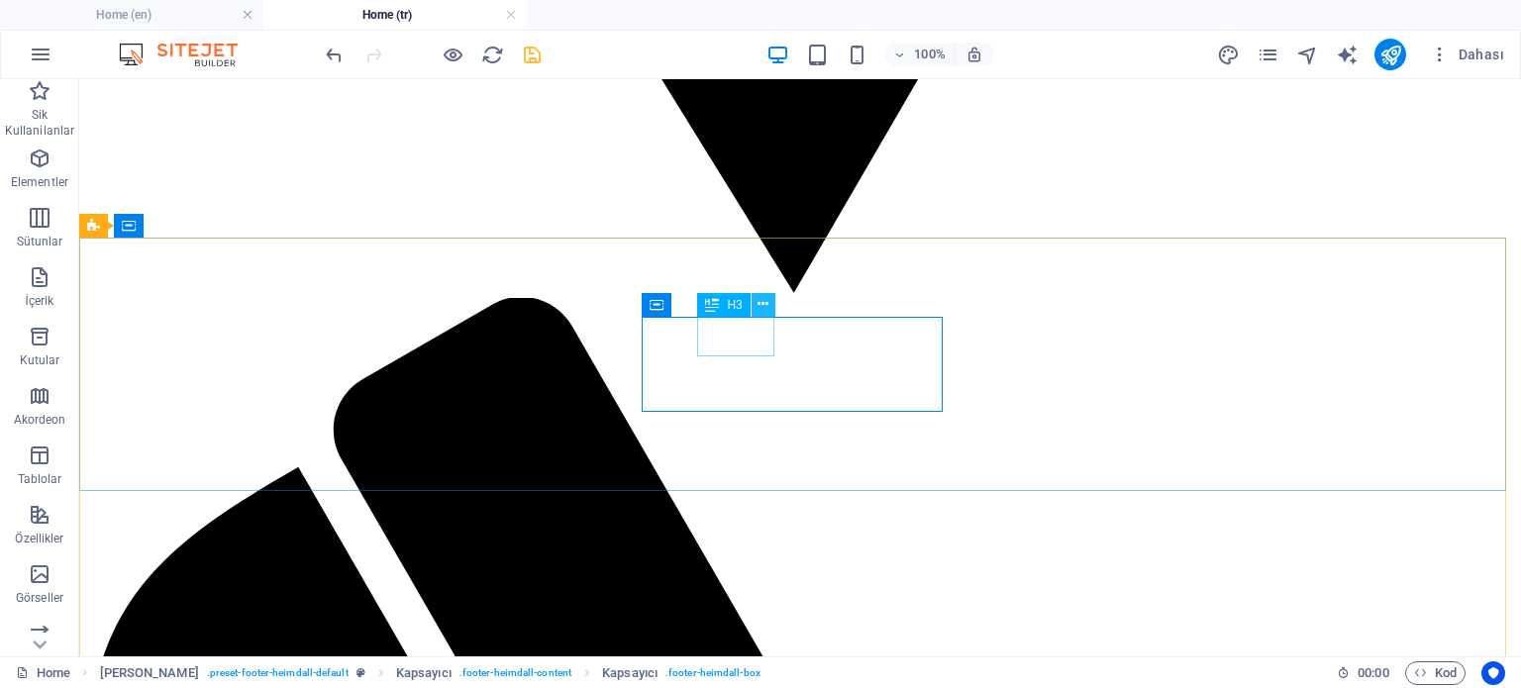
click at [759, 306] on icon at bounding box center [762, 304] width 11 height 21
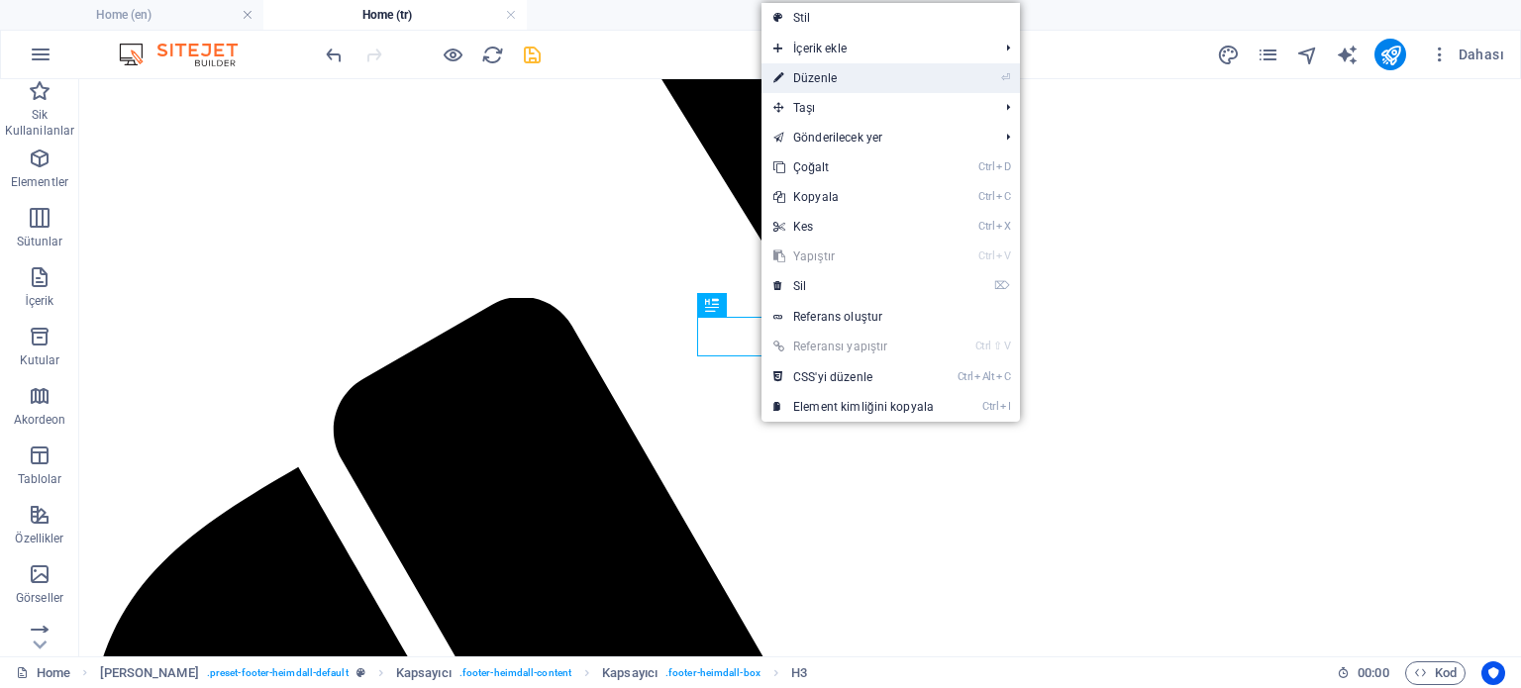
click at [804, 77] on link "⏎ Düzenle" at bounding box center [853, 78] width 184 height 30
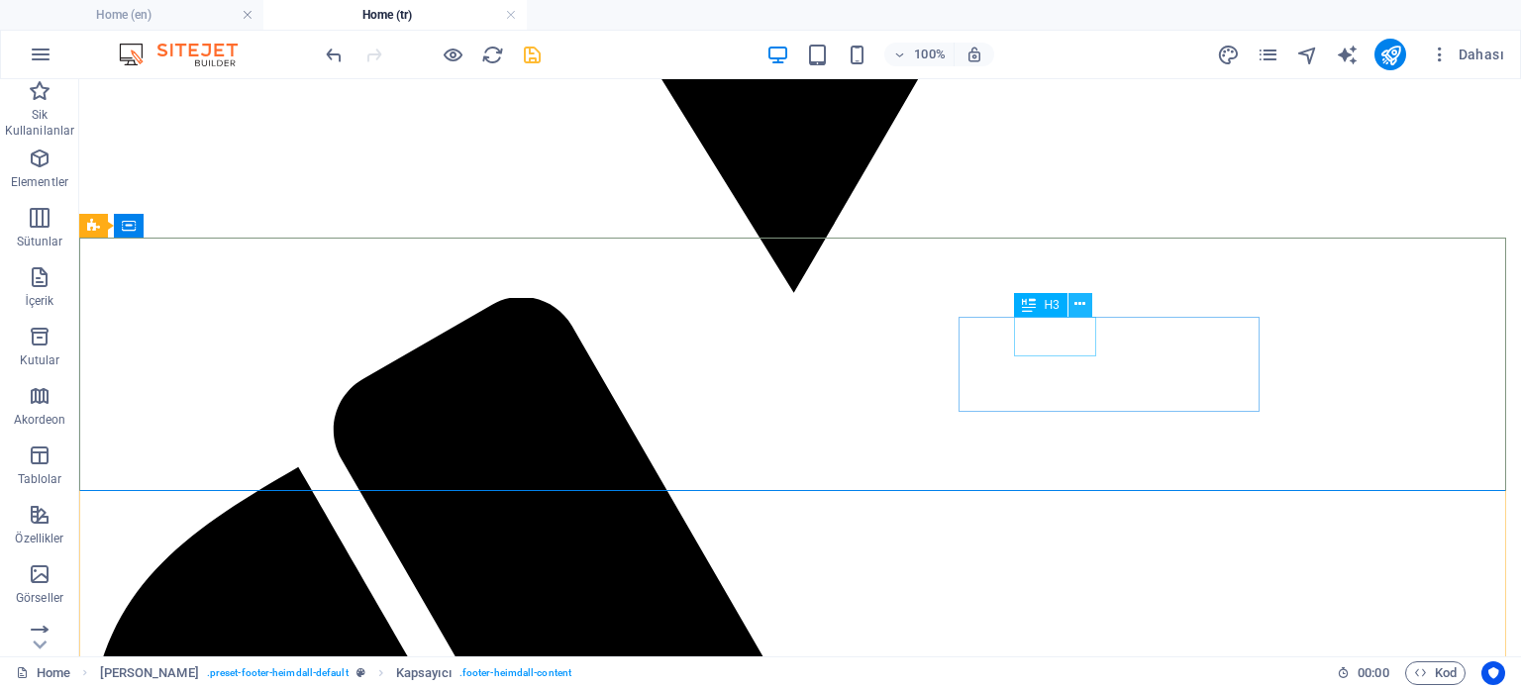
click at [1081, 304] on icon at bounding box center [1079, 304] width 11 height 21
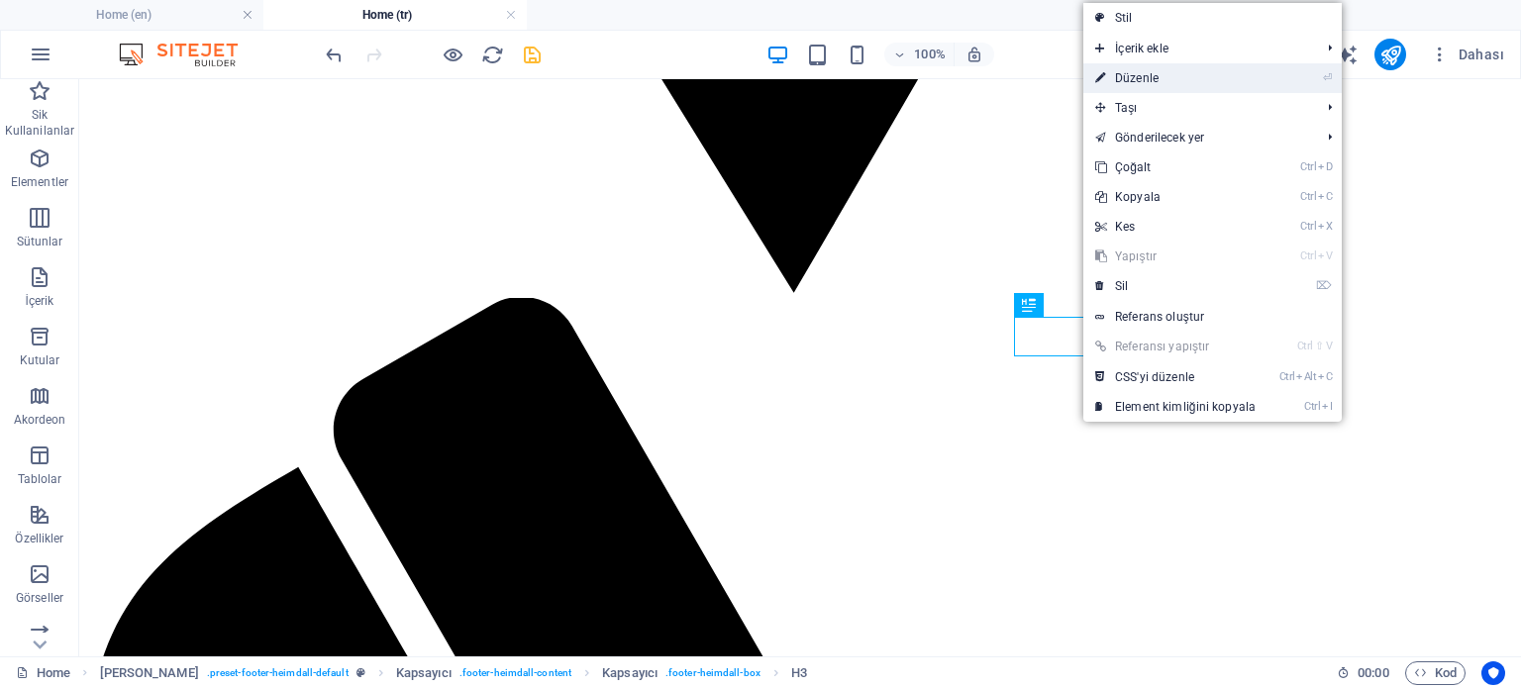
drag, startPoint x: 707, startPoint y: 39, endPoint x: 1151, endPoint y: 74, distance: 445.0
click at [1151, 74] on link "⏎ Düzenle" at bounding box center [1175, 78] width 184 height 30
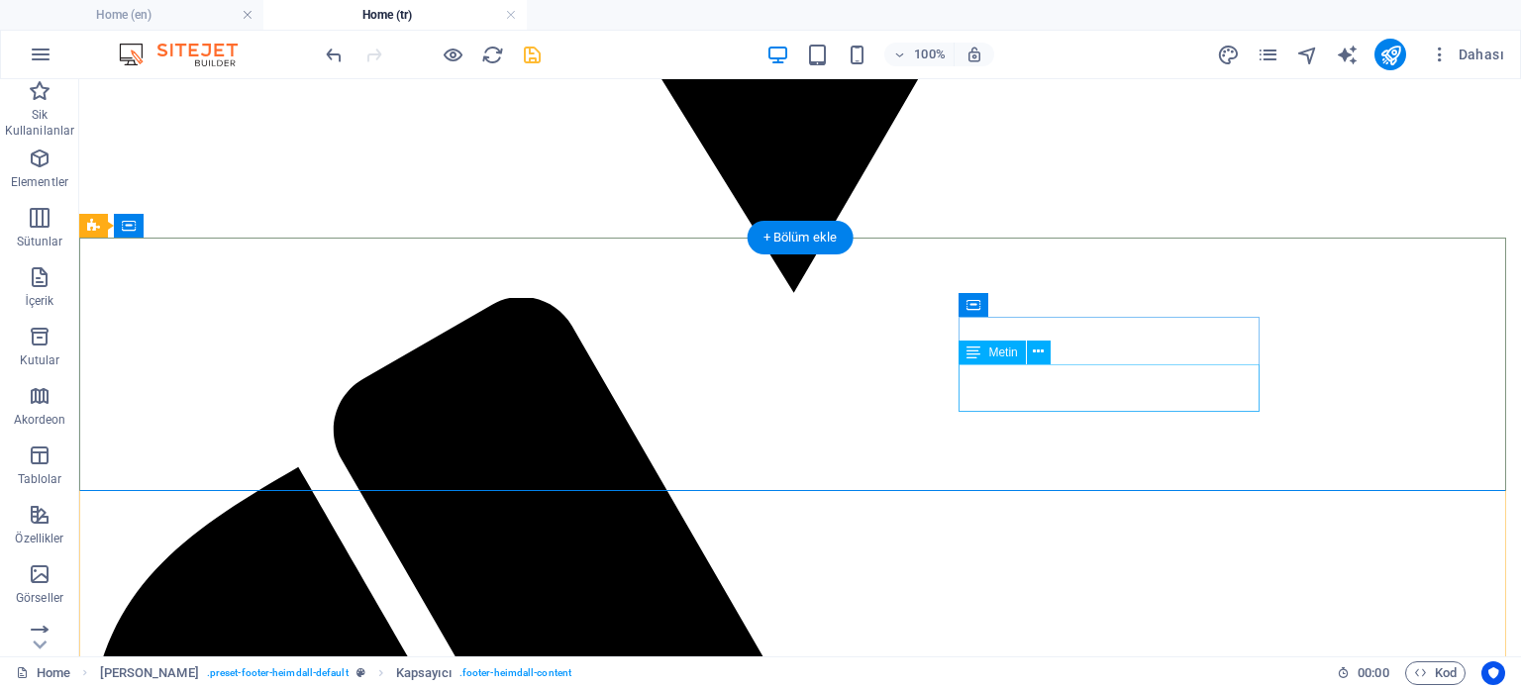
click at [1034, 354] on icon at bounding box center [1038, 352] width 11 height 21
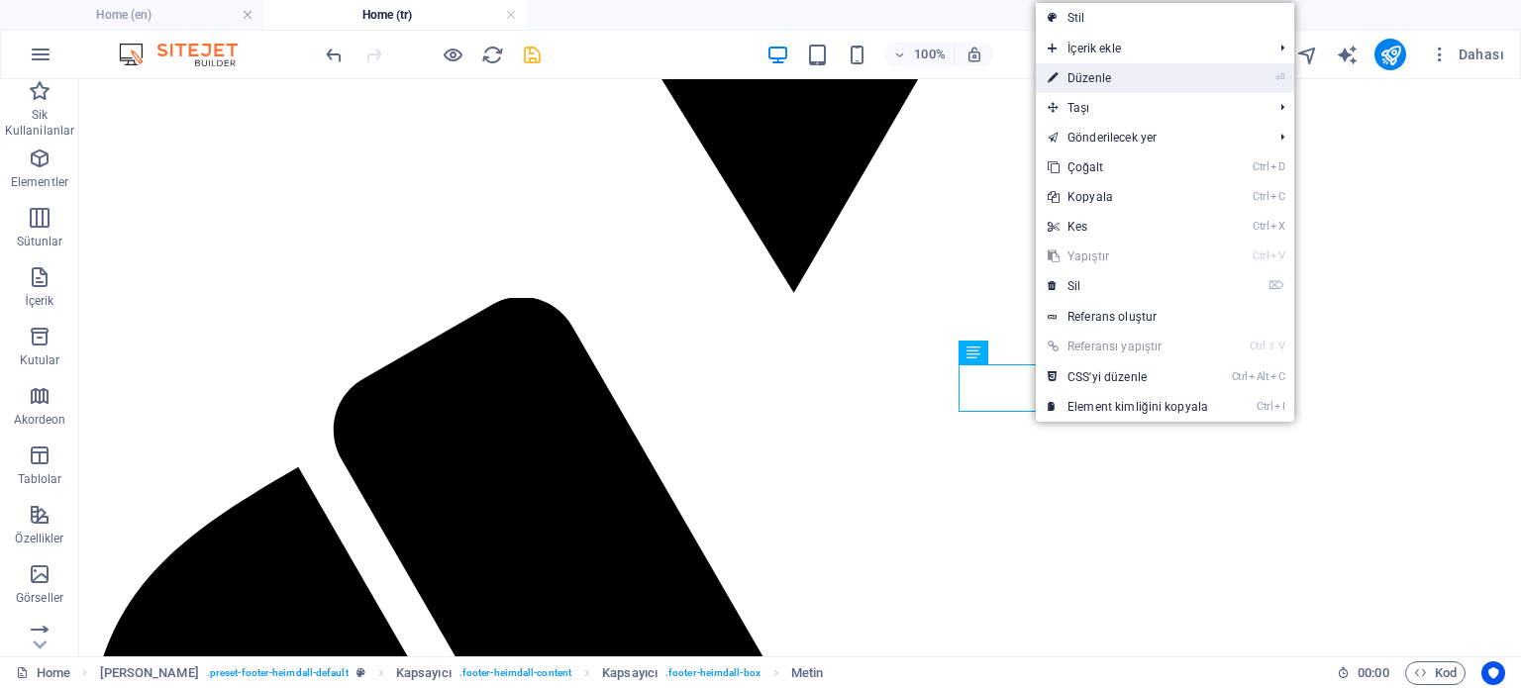
click at [1124, 85] on link "⏎ Düzenle" at bounding box center [1128, 78] width 184 height 30
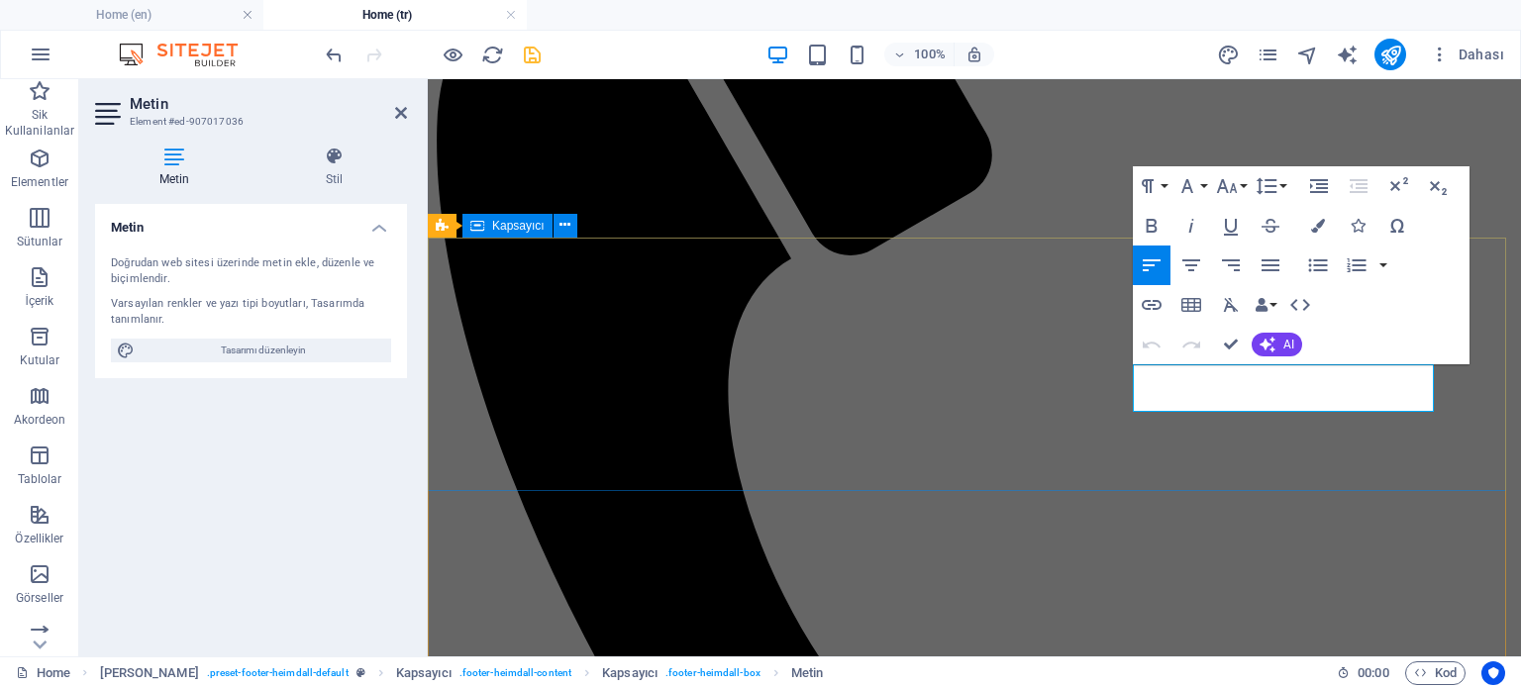
drag, startPoint x: 1291, startPoint y: 399, endPoint x: 1126, endPoint y: 353, distance: 171.5
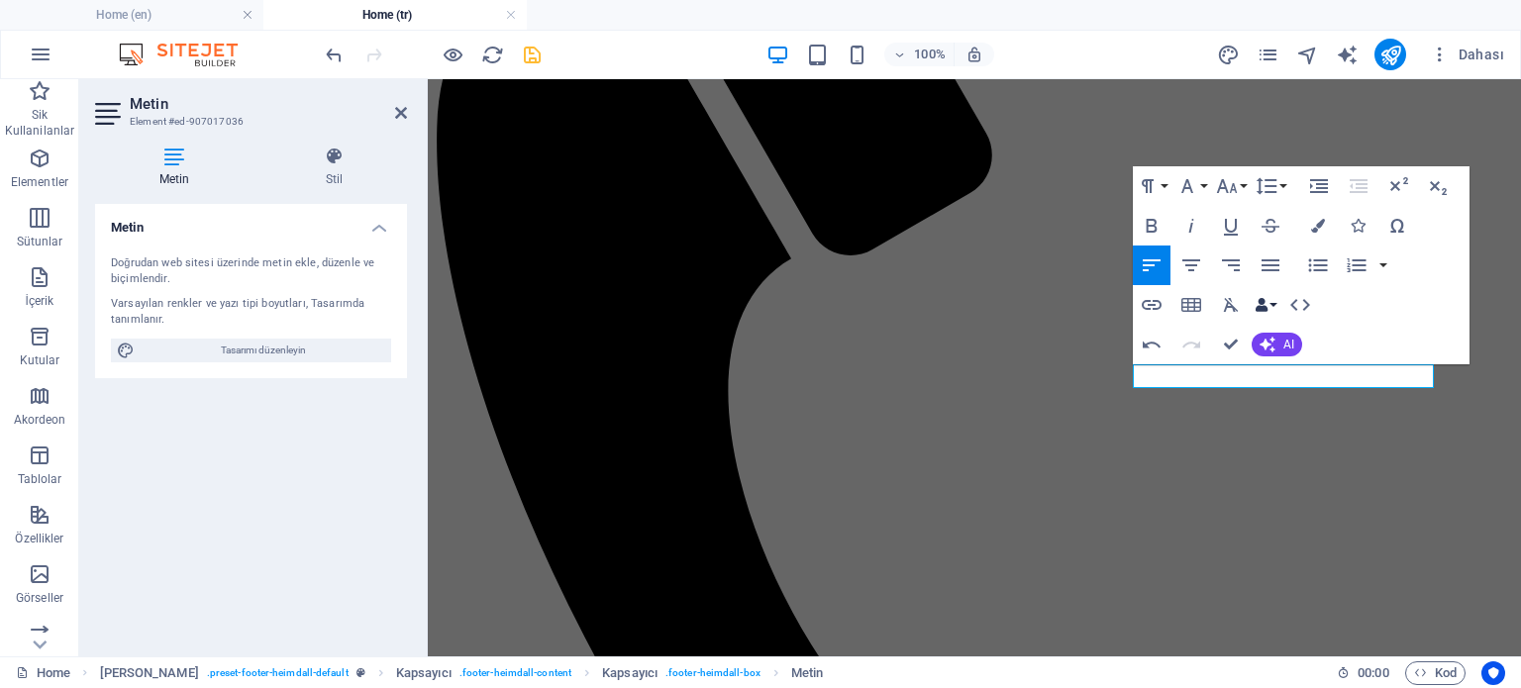
click at [1263, 300] on icon "button" at bounding box center [1262, 305] width 14 height 14
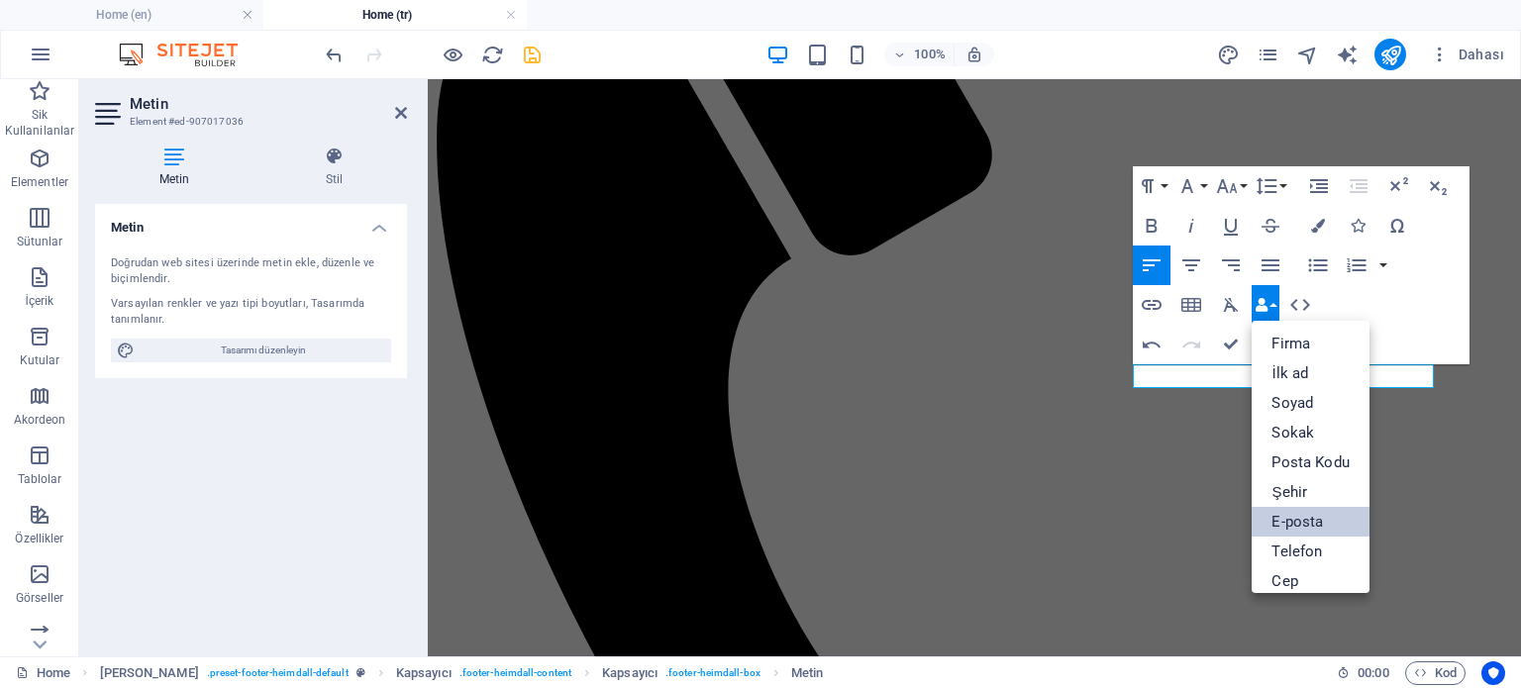
click at [1300, 521] on link "E-posta" at bounding box center [1310, 522] width 117 height 30
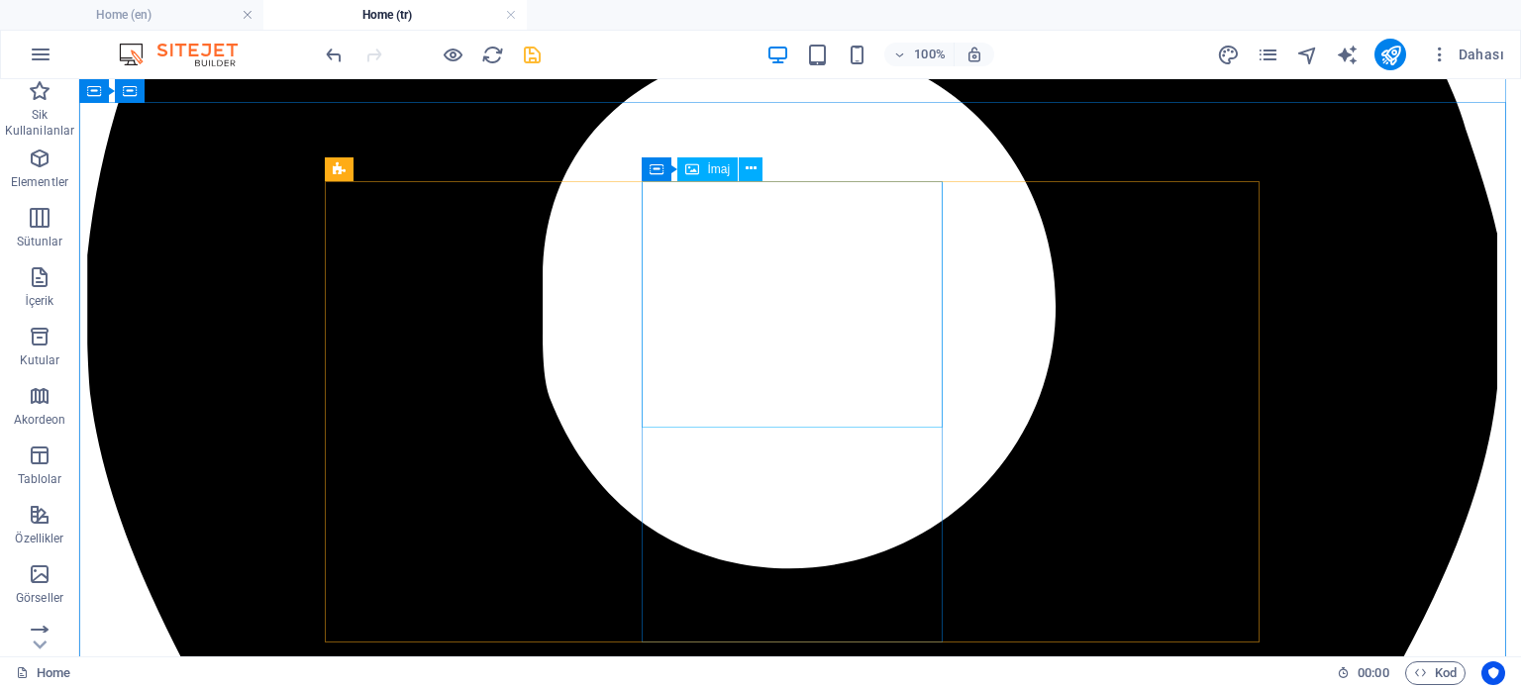
scroll to position [1485, 0]
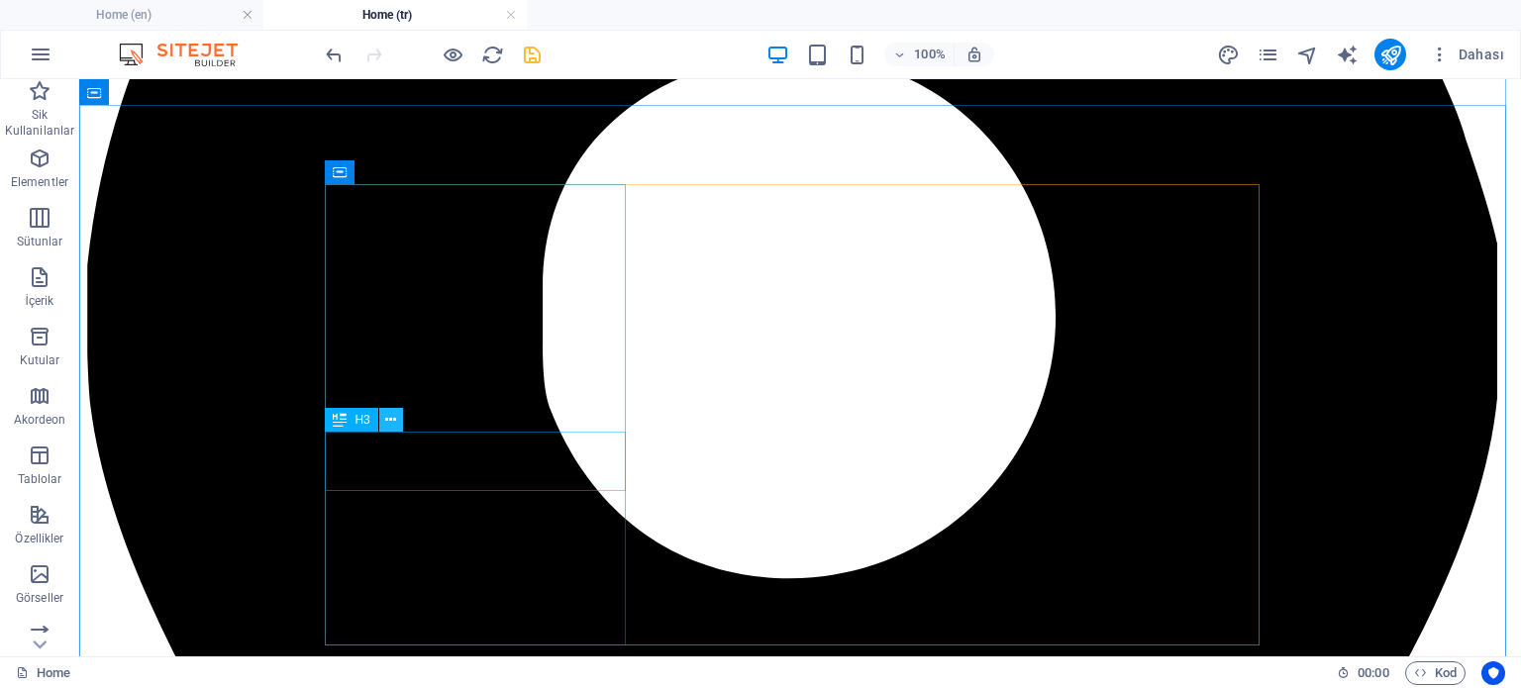
click at [390, 416] on icon at bounding box center [390, 420] width 11 height 21
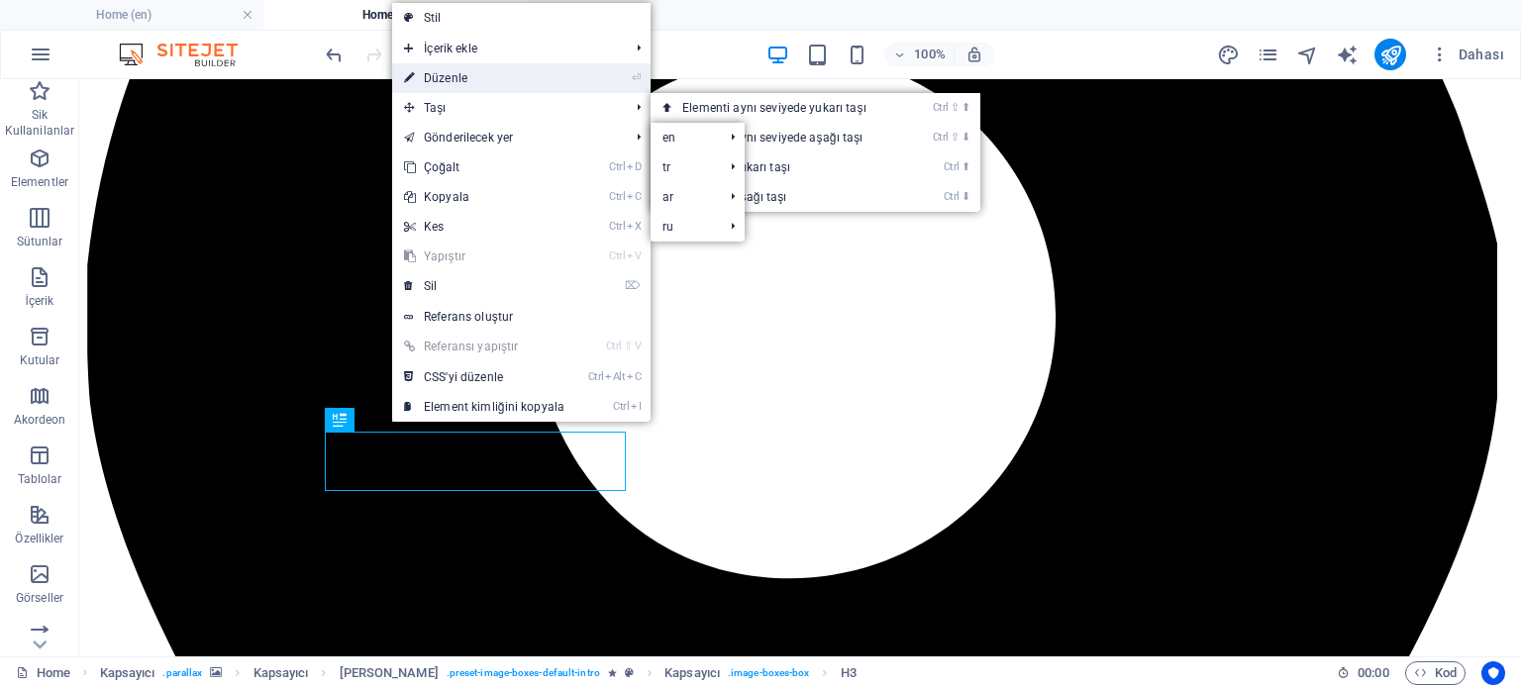
click at [470, 82] on link "⏎ Düzenle" at bounding box center [484, 78] width 184 height 30
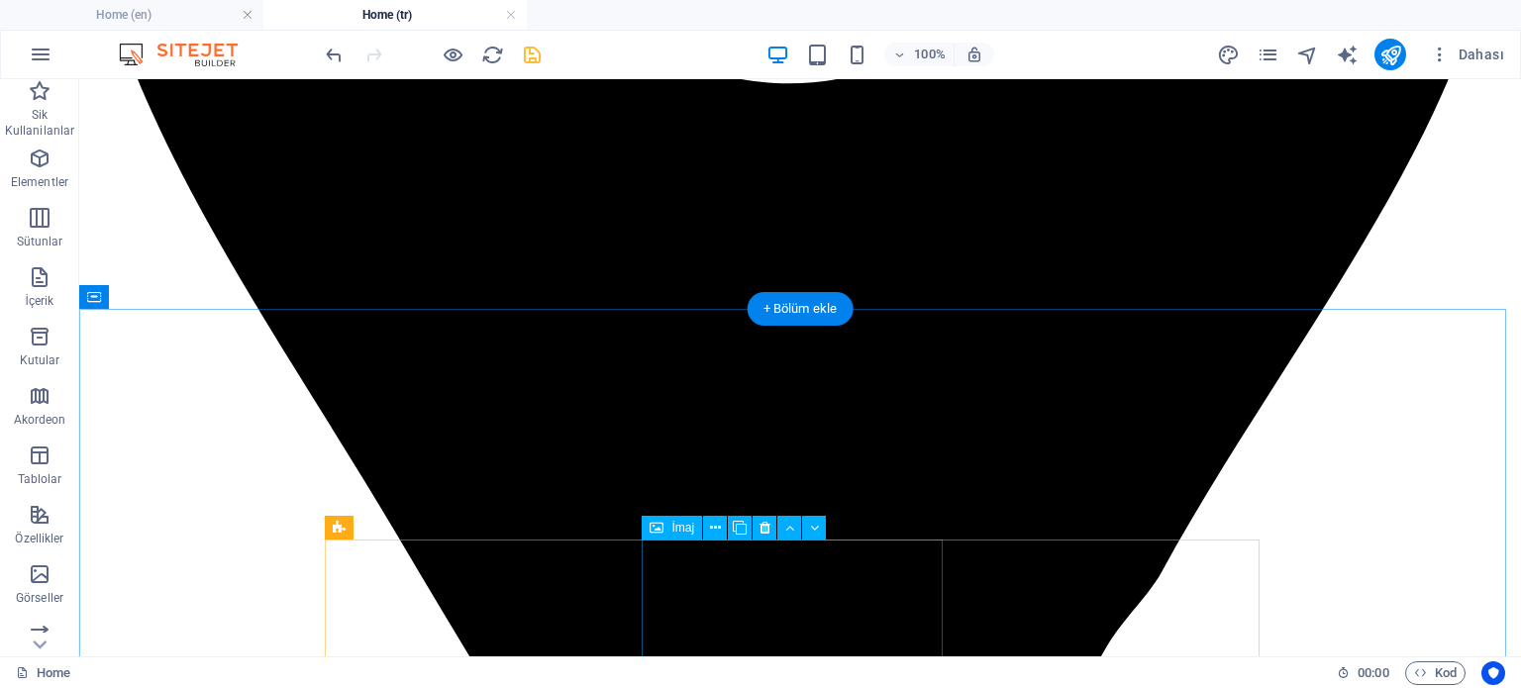
scroll to position [1683, 0]
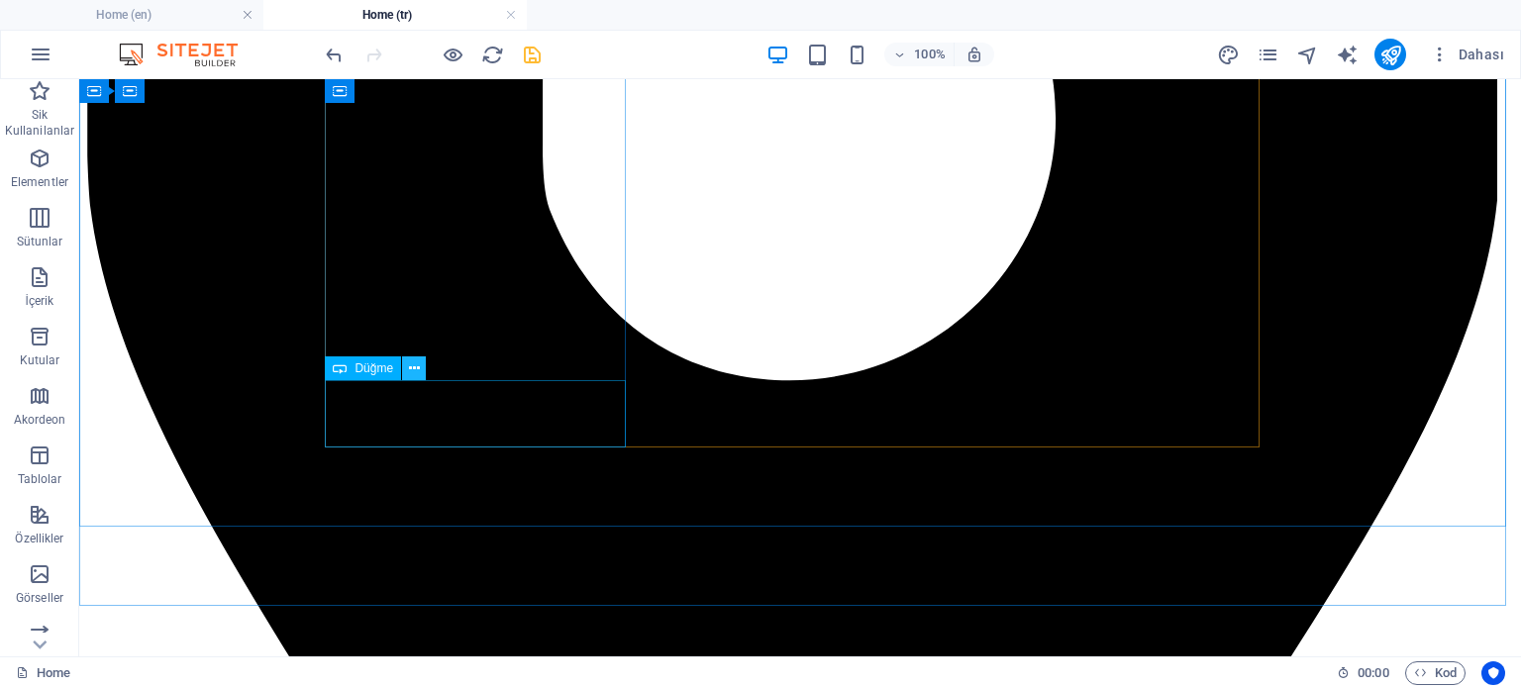
click at [412, 367] on icon at bounding box center [414, 368] width 11 height 21
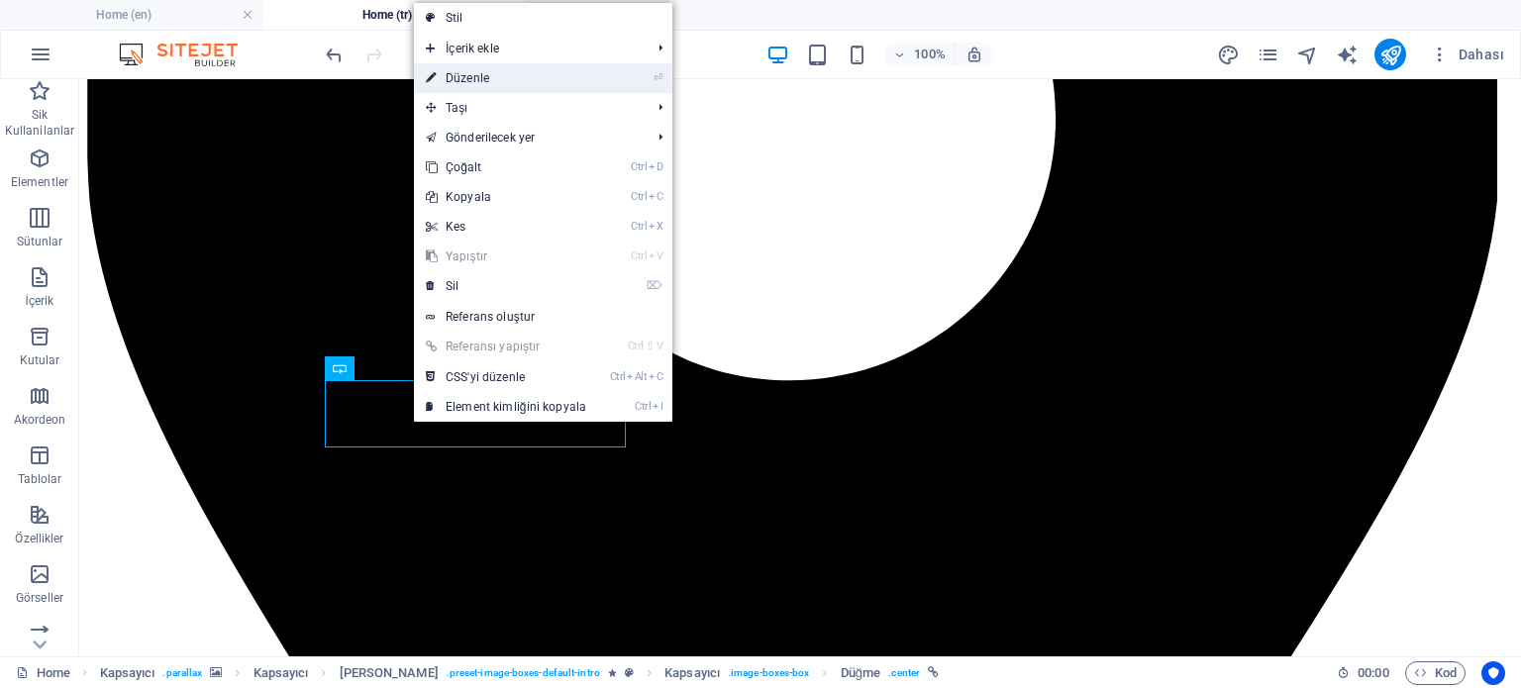
click at [478, 80] on link "⏎ Düzenle" at bounding box center [506, 78] width 184 height 30
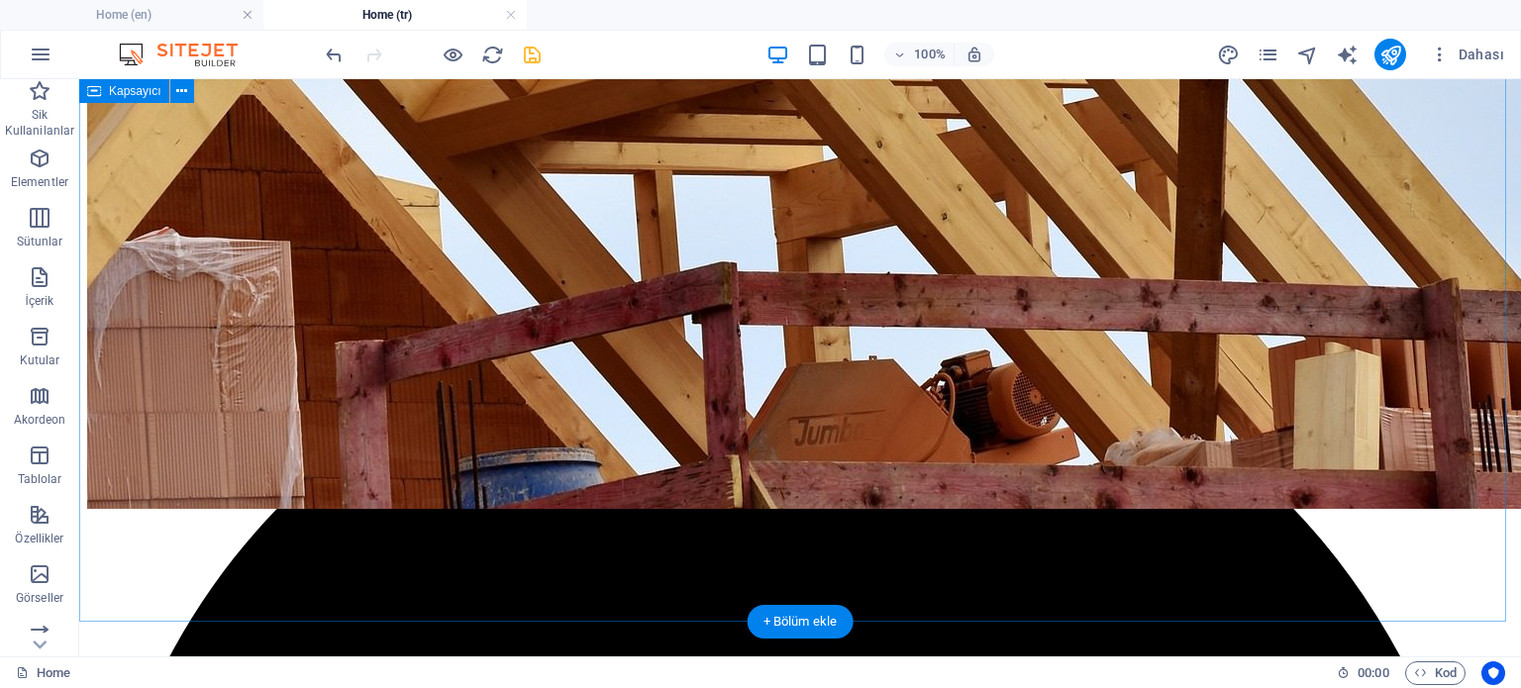
scroll to position [792, 0]
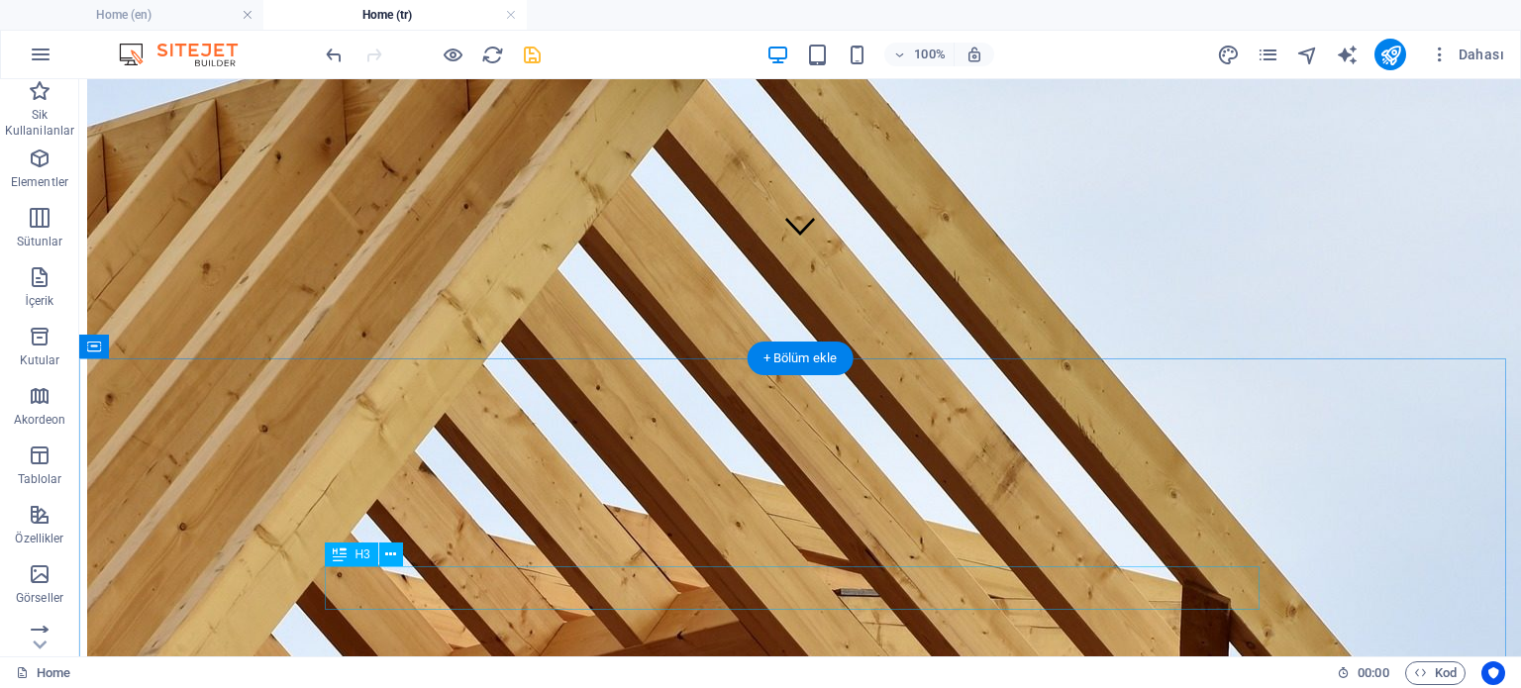
scroll to position [297, 0]
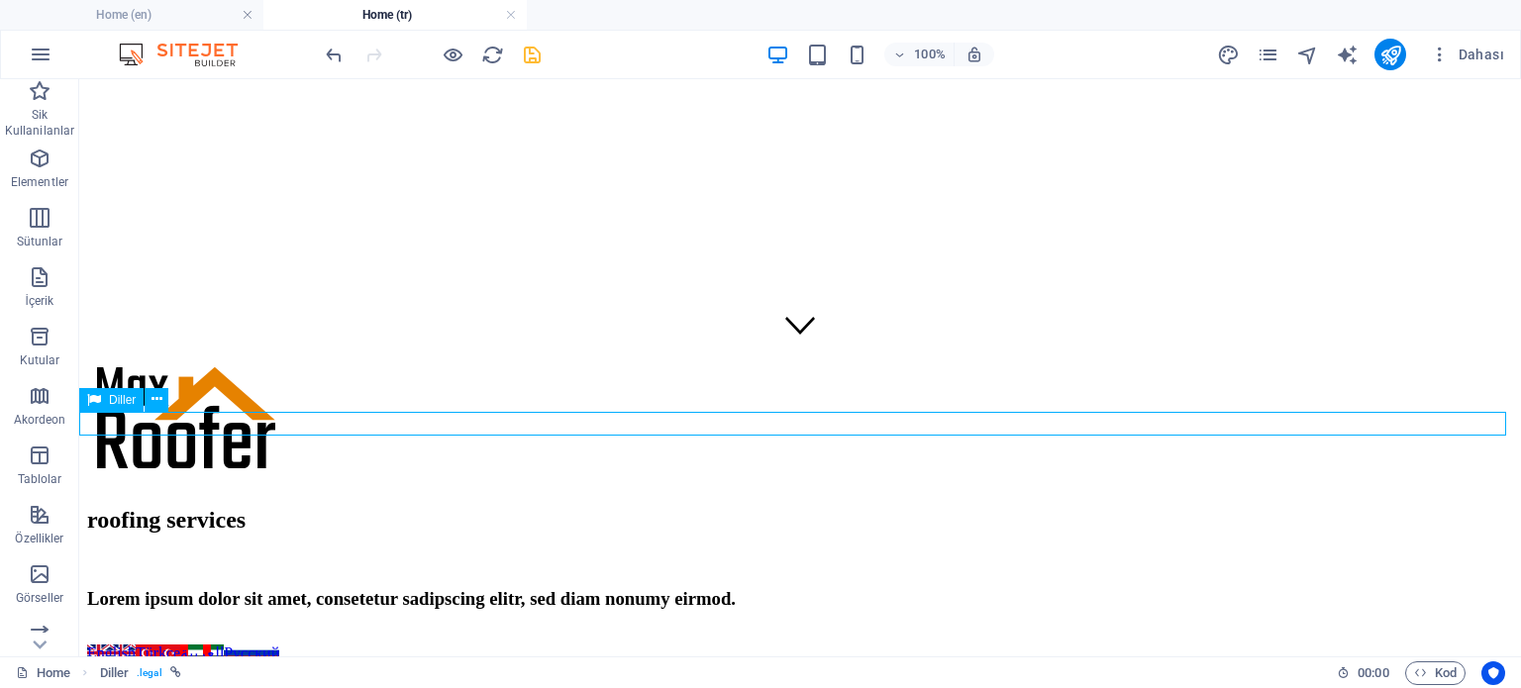
click at [159, 404] on icon at bounding box center [156, 399] width 11 height 21
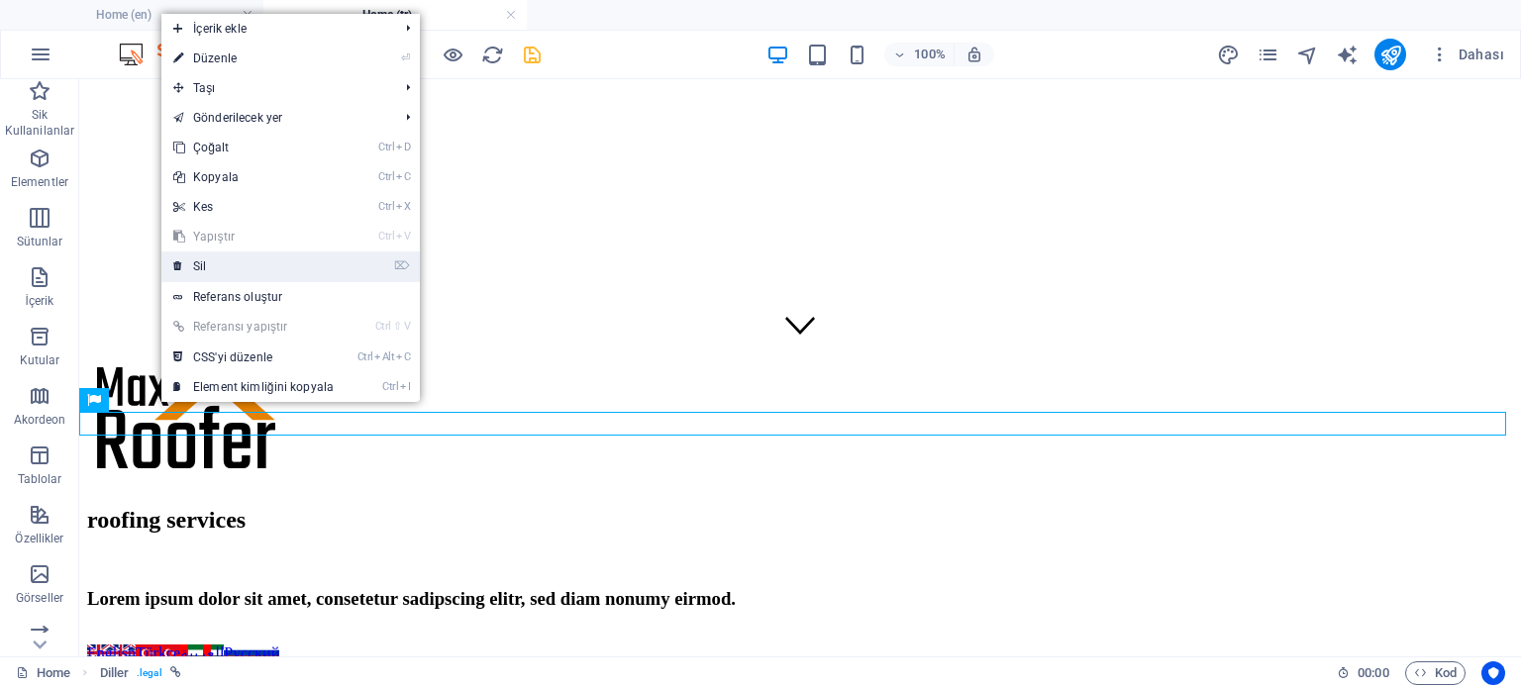
click at [226, 270] on link "⌦ Sil" at bounding box center [253, 266] width 184 height 30
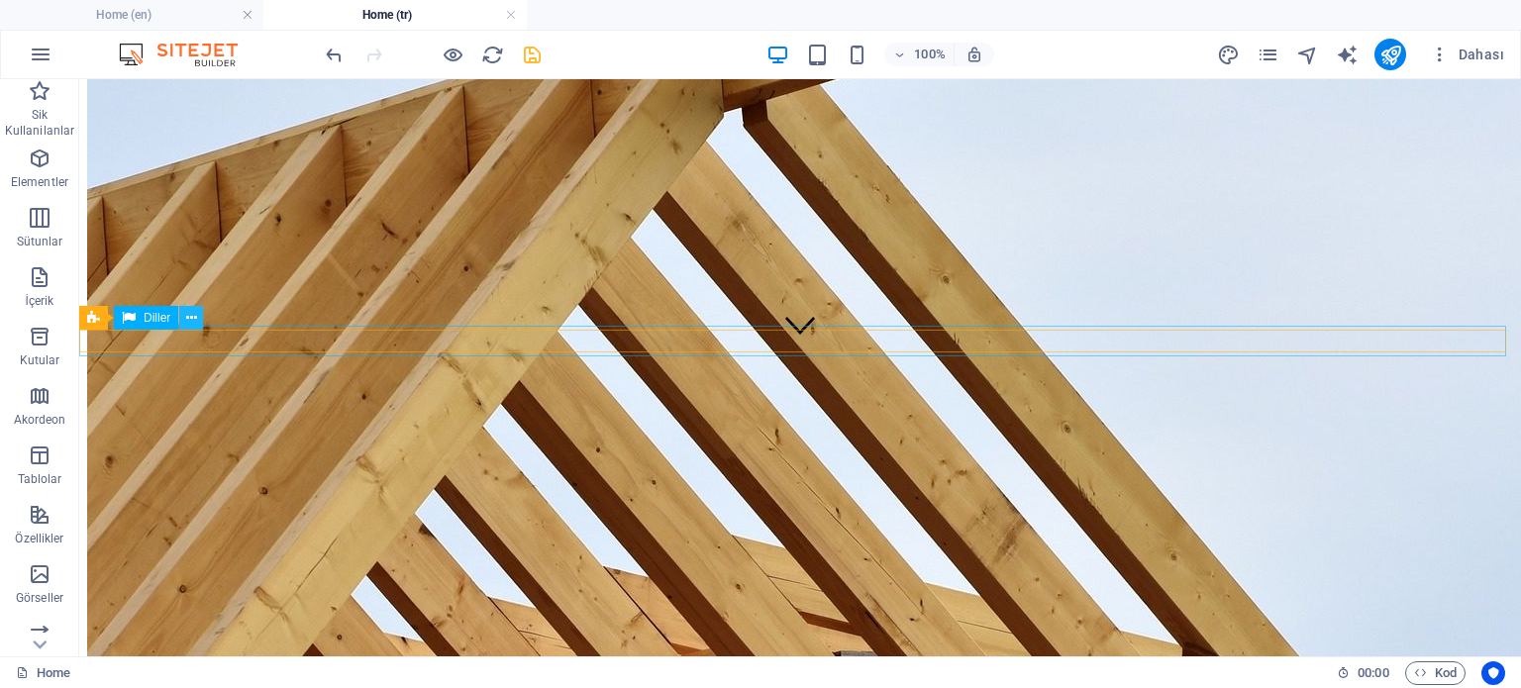
click at [191, 316] on icon at bounding box center [191, 318] width 11 height 21
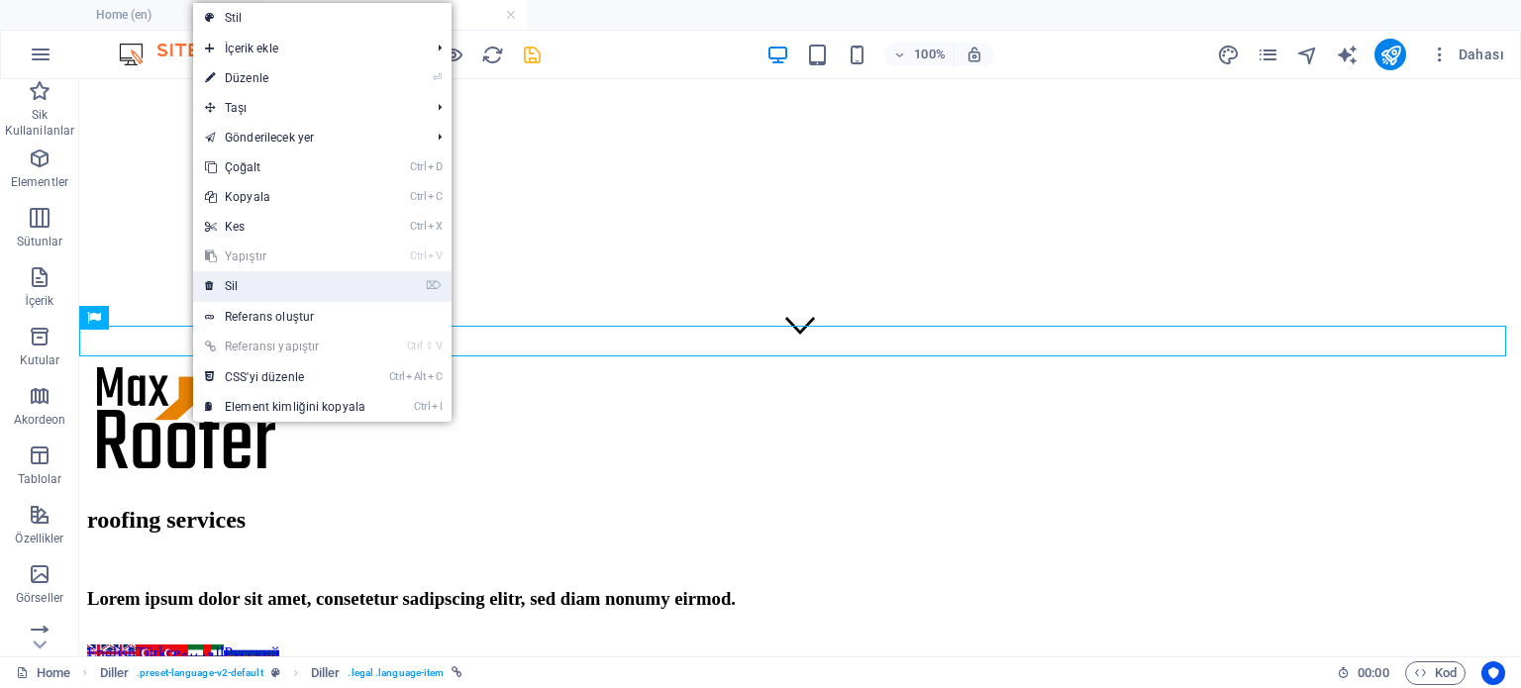
click at [265, 288] on link "⌦ Sil" at bounding box center [285, 286] width 184 height 30
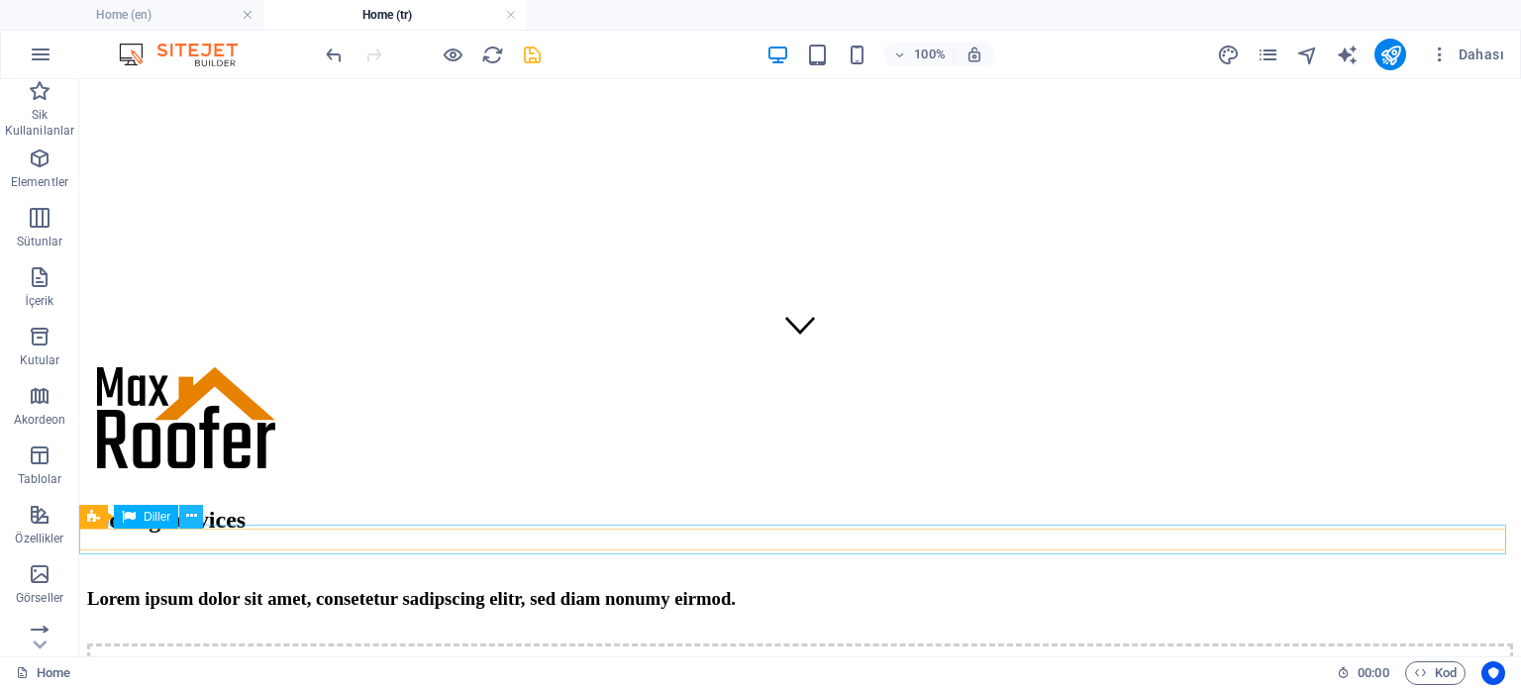
click at [190, 511] on icon at bounding box center [191, 516] width 11 height 21
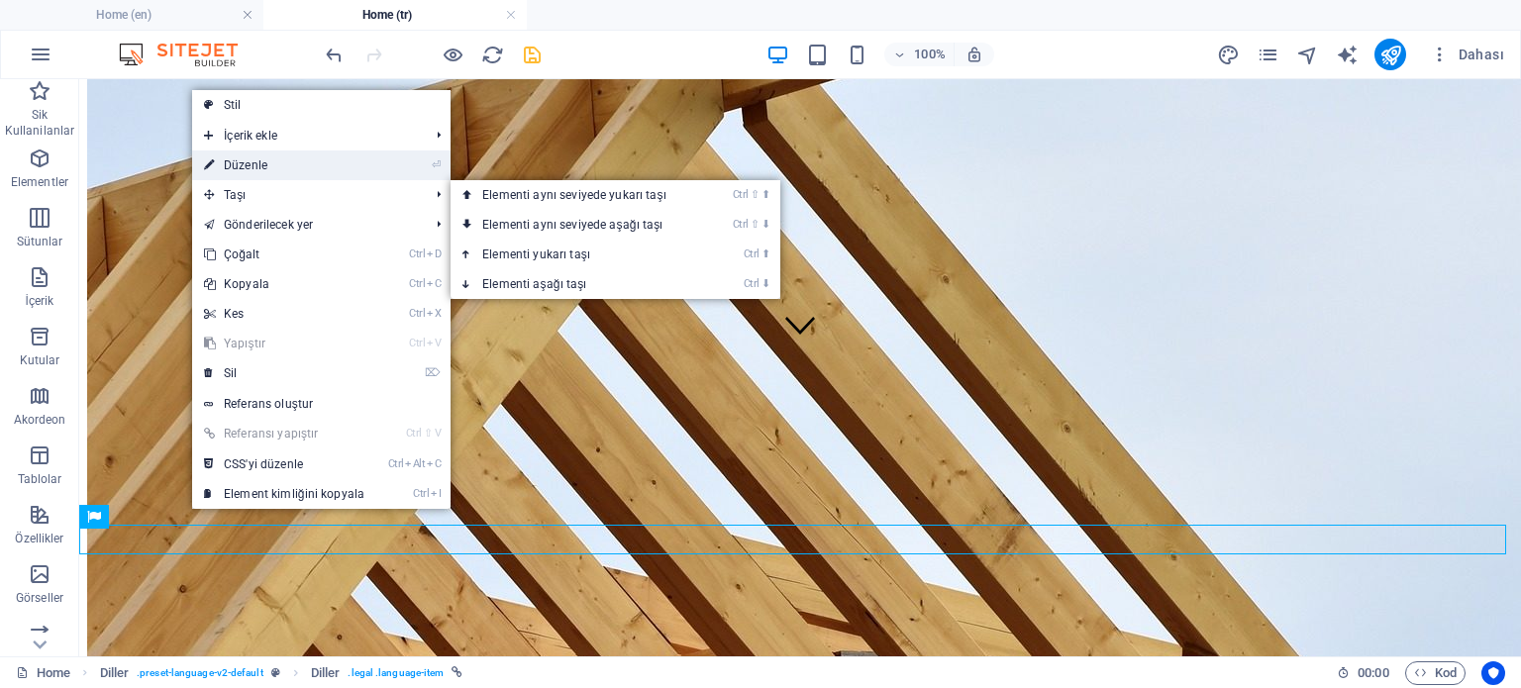
click at [261, 166] on link "⏎ Düzenle" at bounding box center [284, 166] width 184 height 30
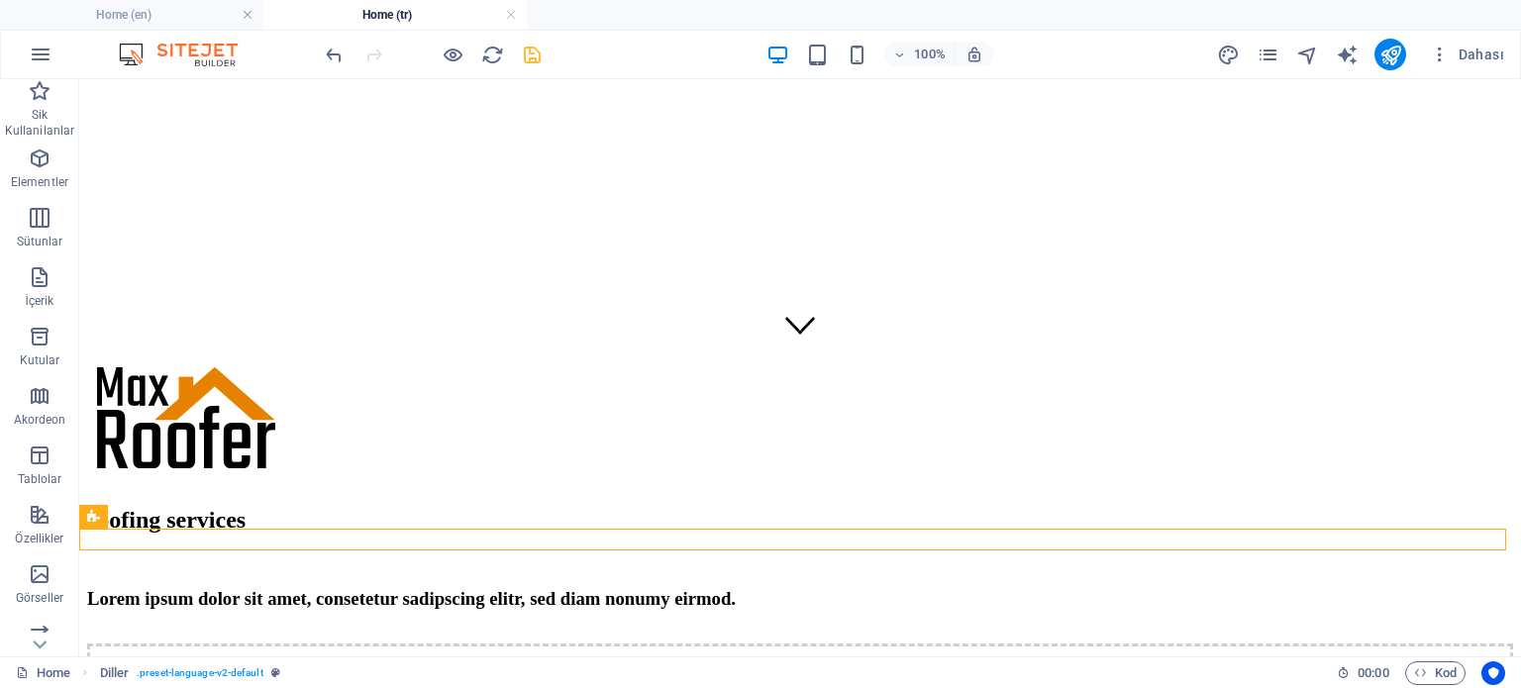
drag, startPoint x: 547, startPoint y: 597, endPoint x: 1457, endPoint y: 547, distance: 912.3
click at [159, 516] on icon at bounding box center [156, 516] width 11 height 21
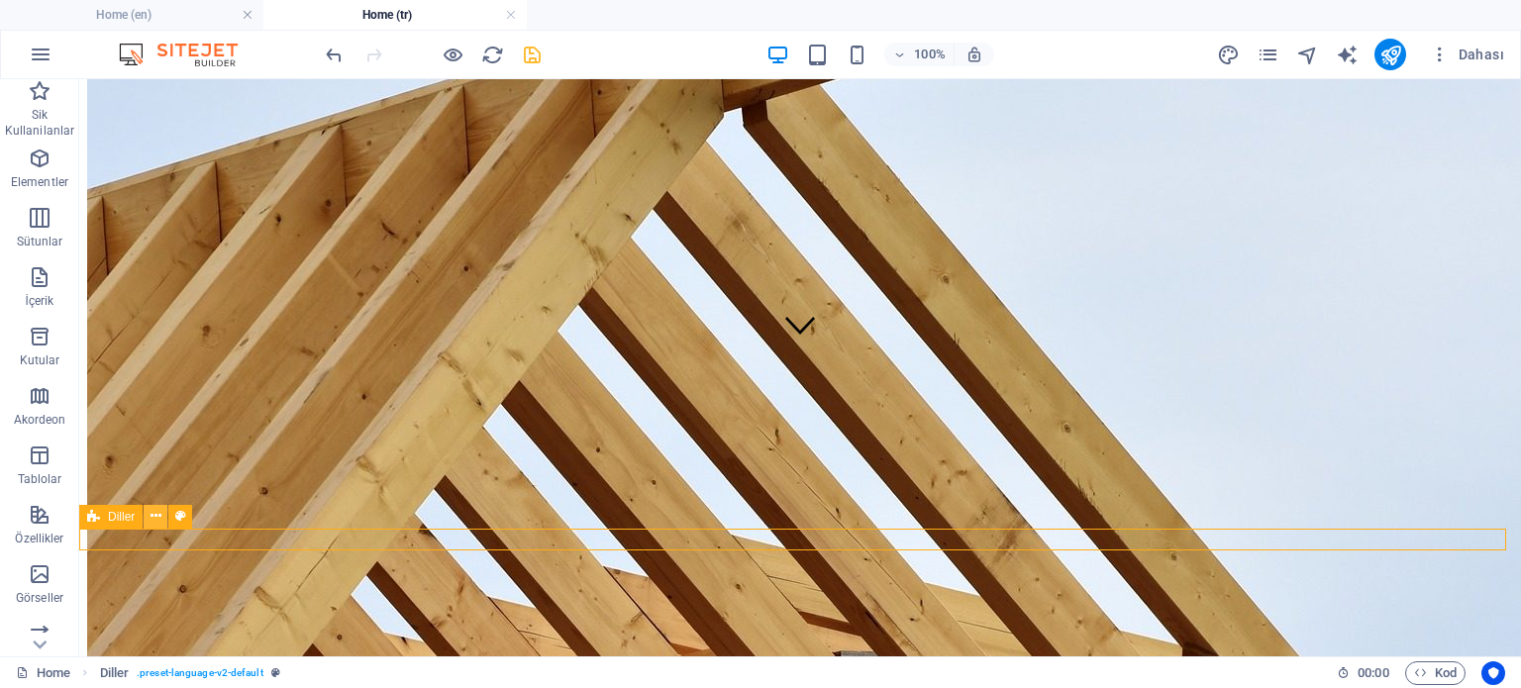
click at [158, 521] on icon at bounding box center [156, 516] width 11 height 21
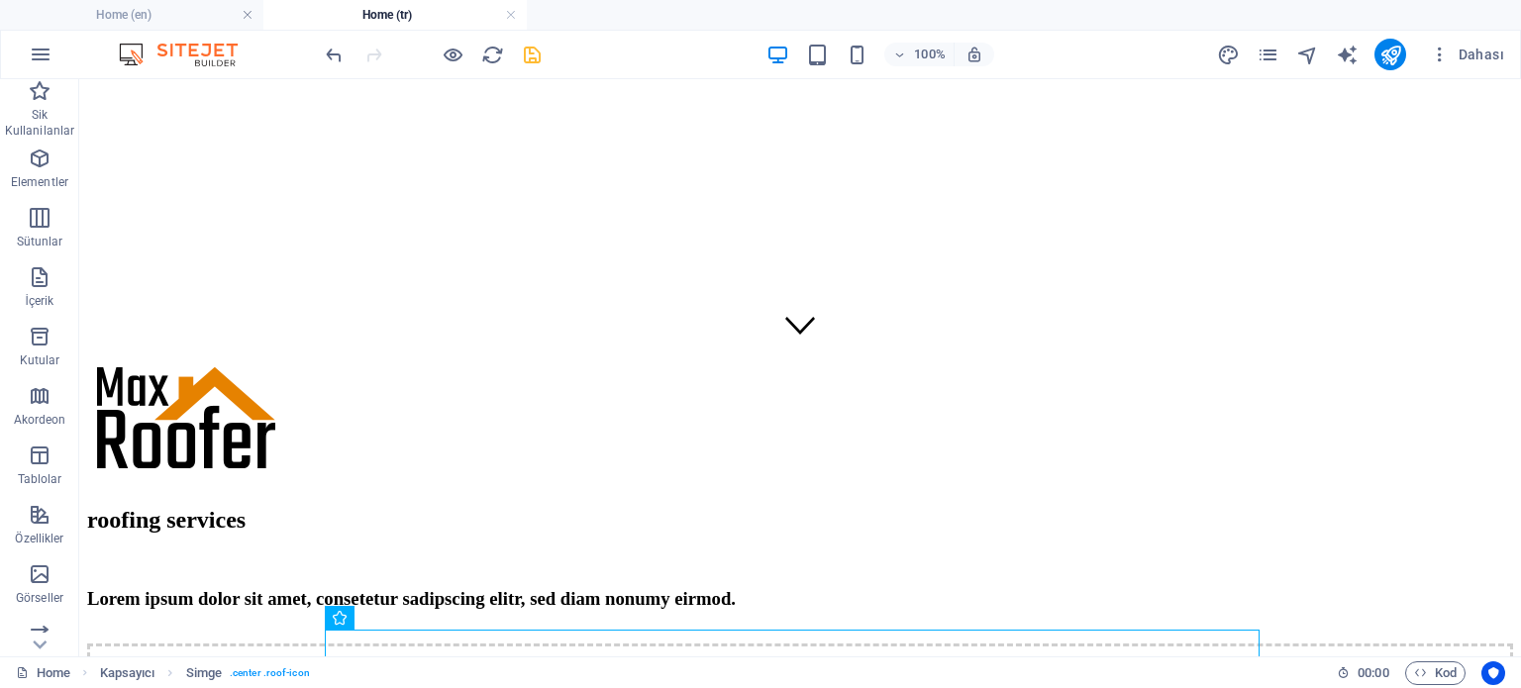
click at [516, 48] on div at bounding box center [433, 55] width 222 height 32
click at [538, 53] on icon "save" at bounding box center [532, 55] width 23 height 23
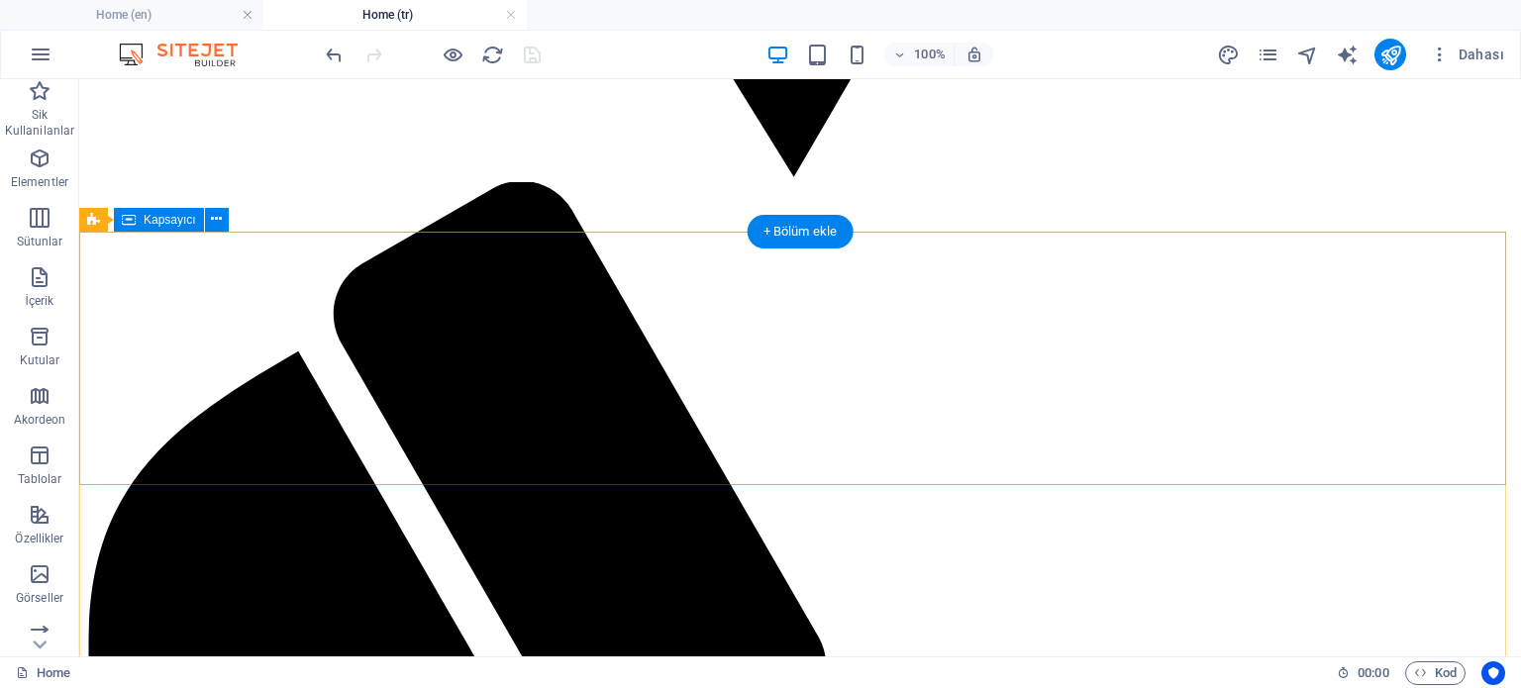
scroll to position [3168, 0]
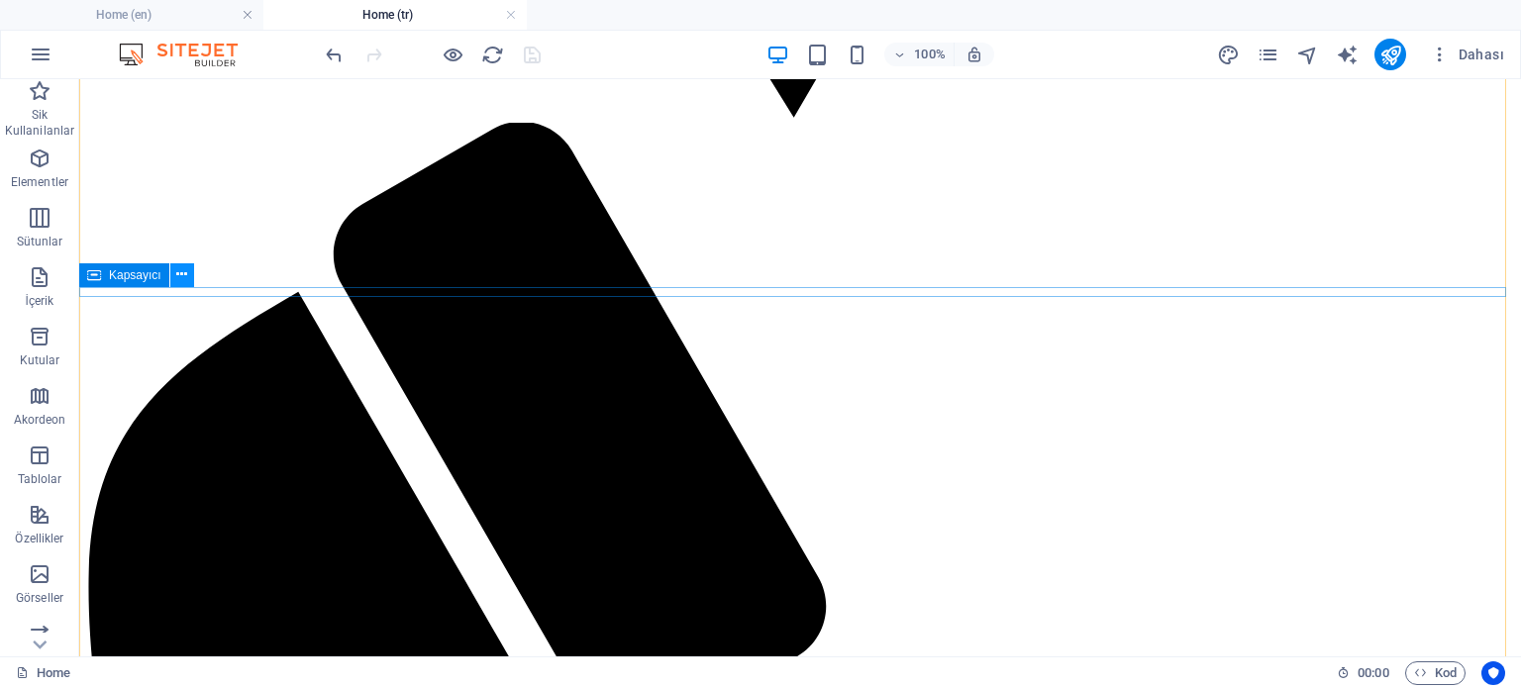
click at [179, 276] on icon at bounding box center [181, 274] width 11 height 21
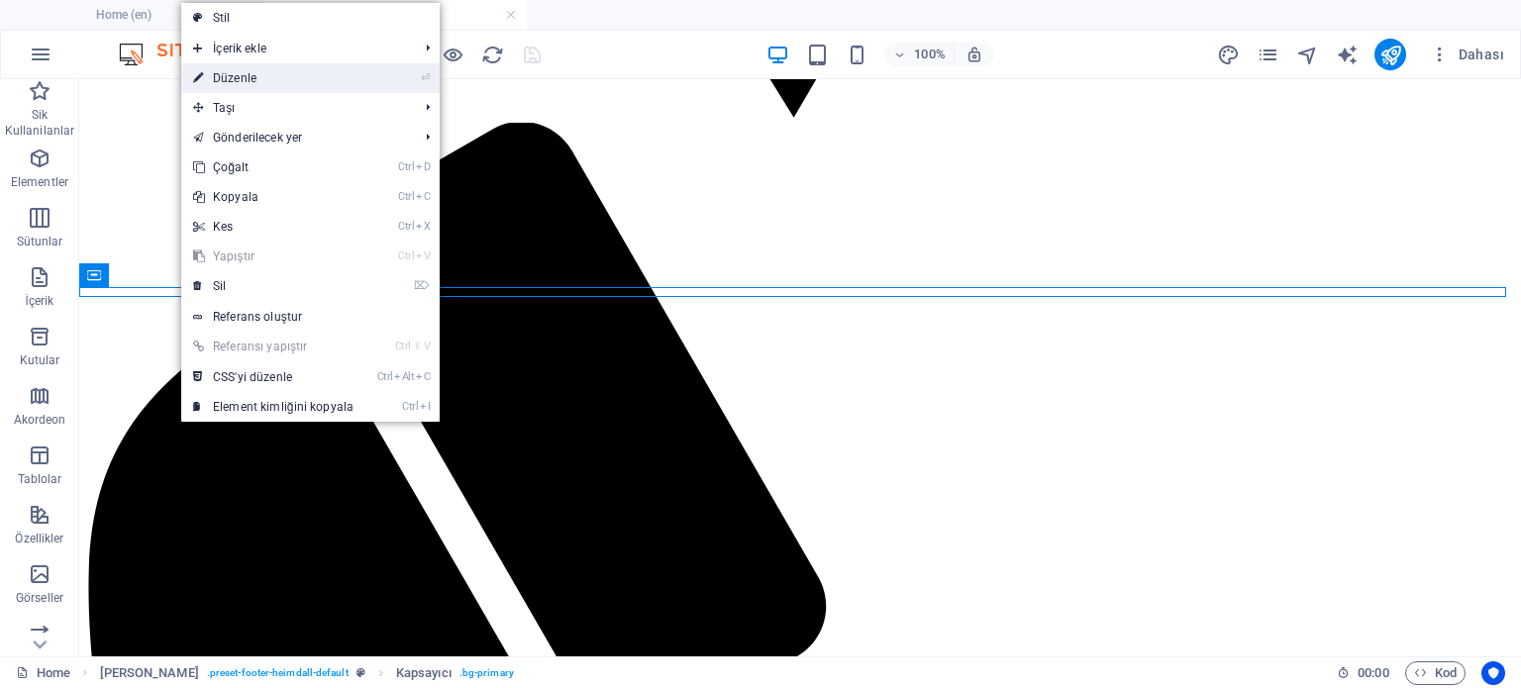
click at [240, 75] on link "⏎ Düzenle" at bounding box center [273, 78] width 184 height 30
select select "px"
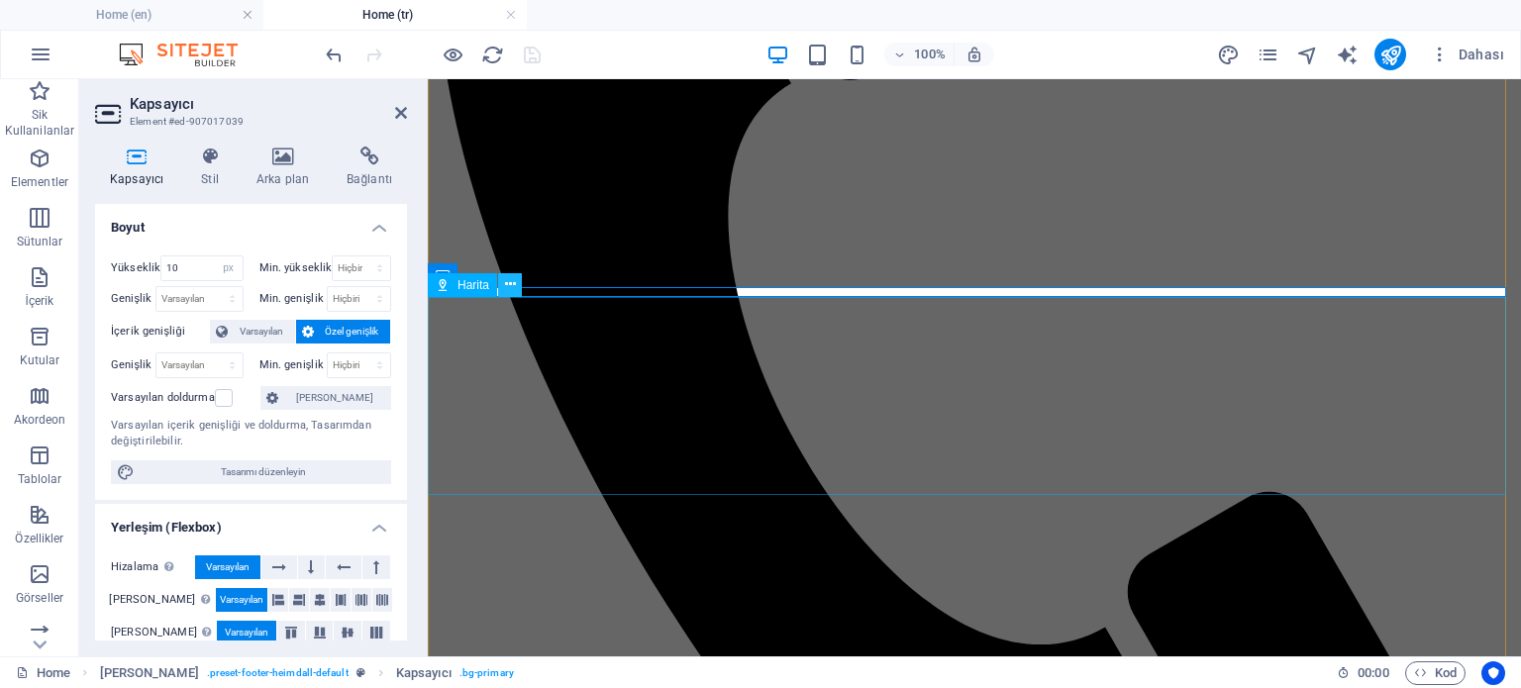
click at [507, 284] on icon at bounding box center [510, 284] width 11 height 21
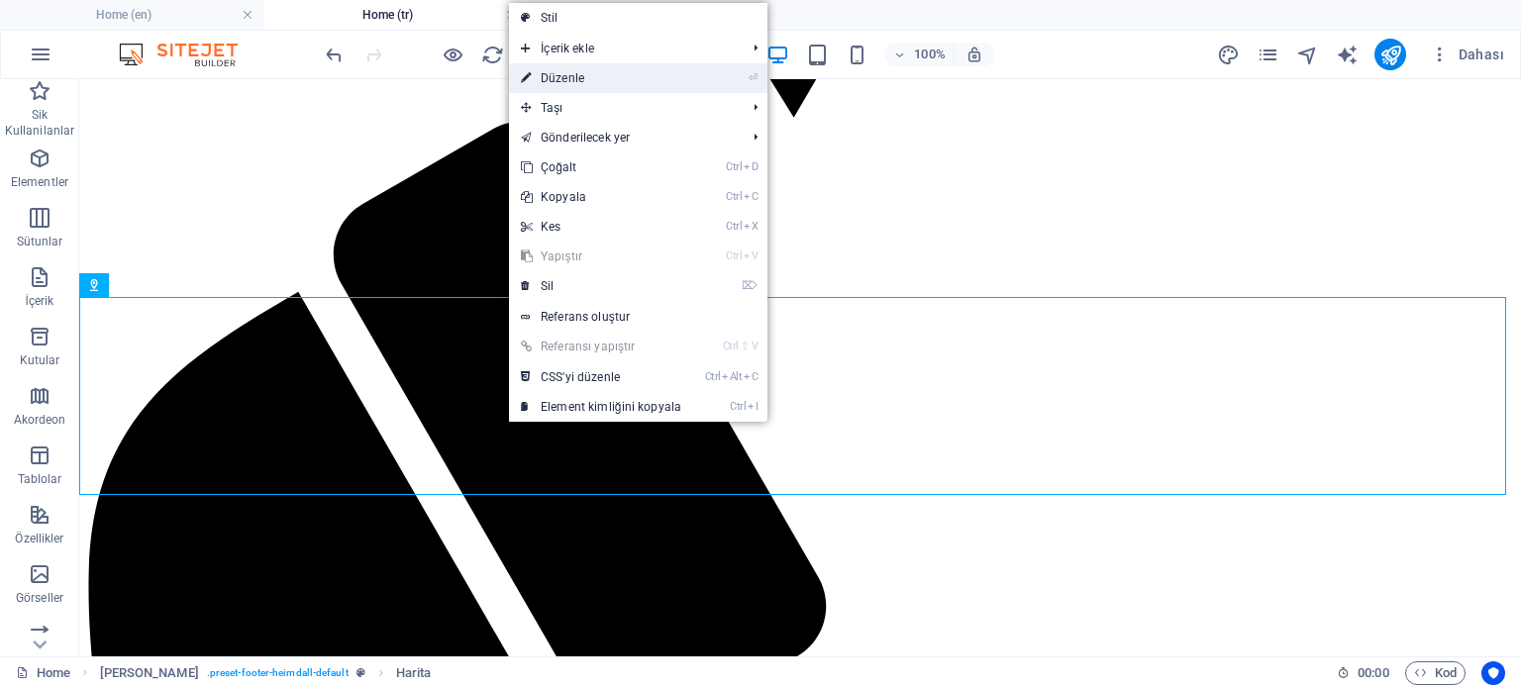
click at [574, 70] on link "⏎ Düzenle" at bounding box center [601, 78] width 184 height 30
select select "1"
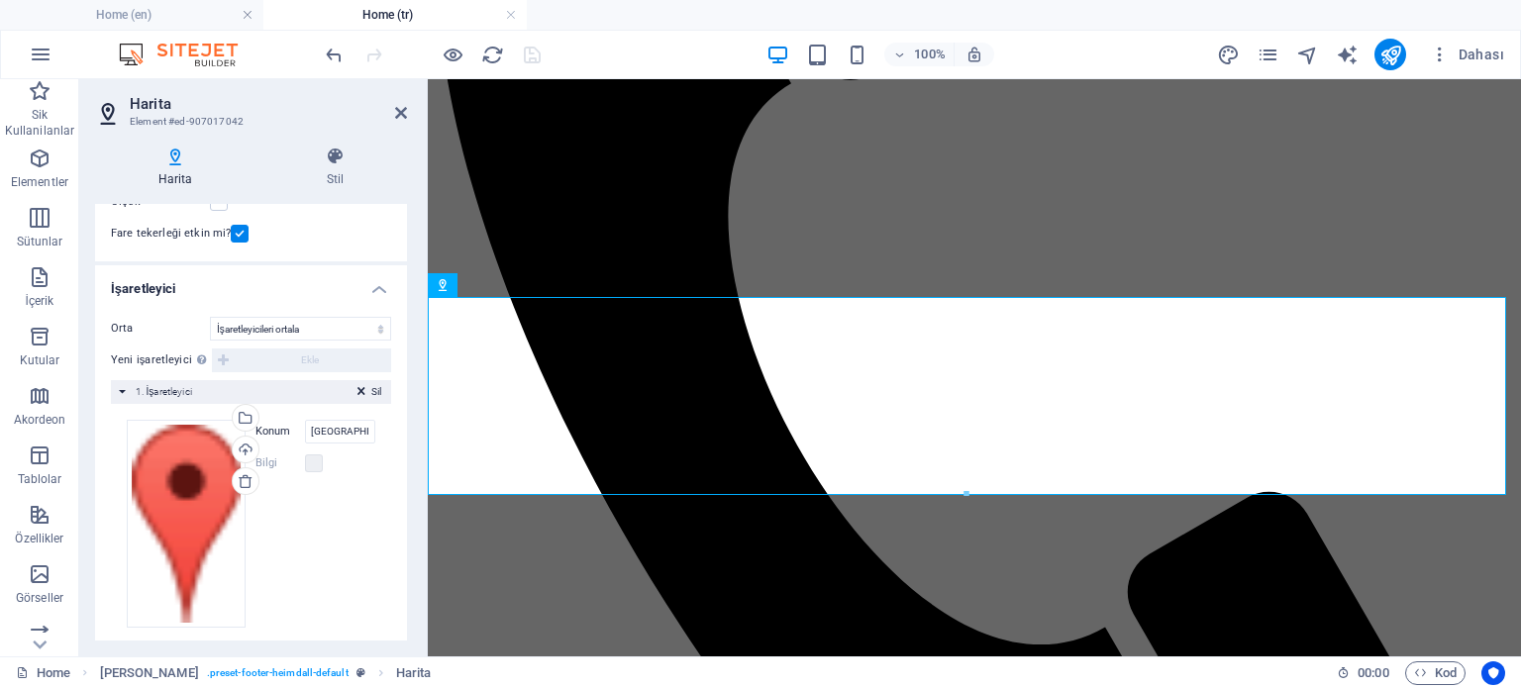
scroll to position [301, 0]
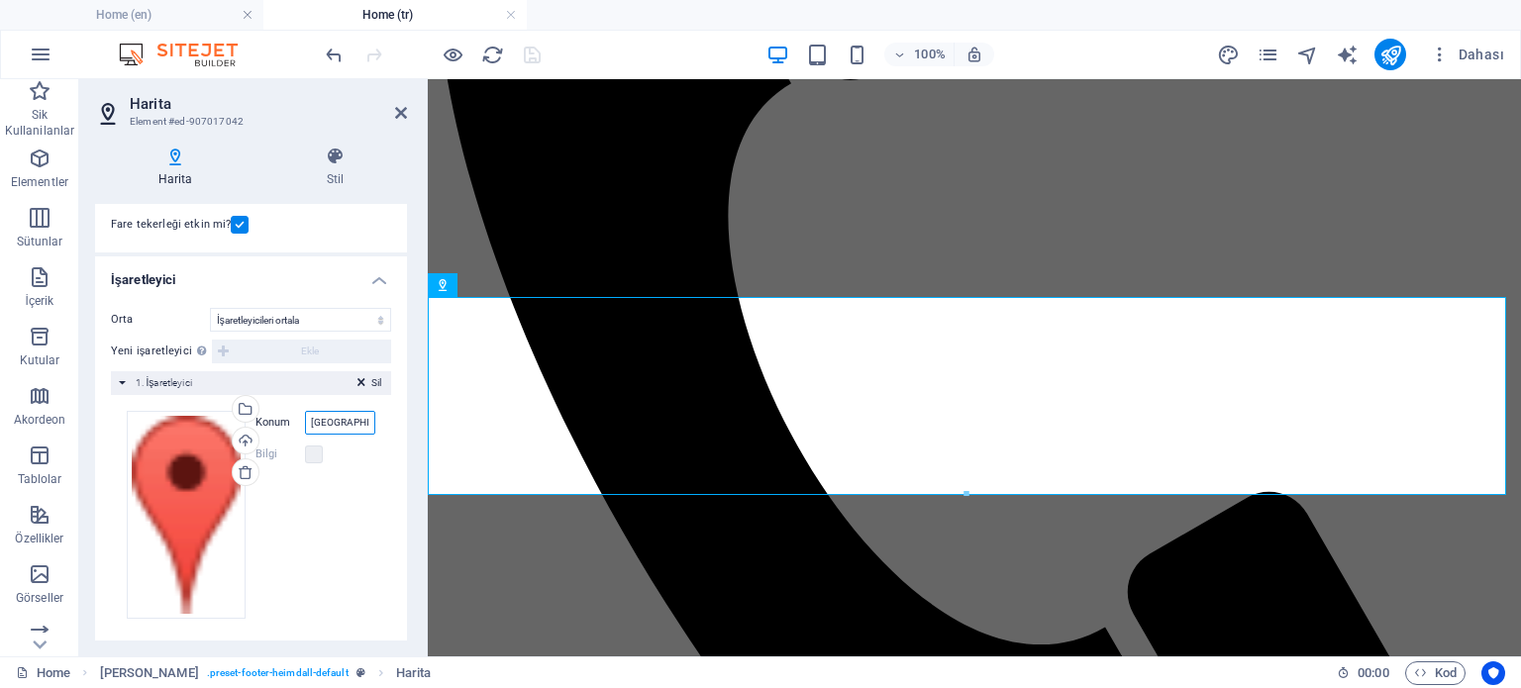
click at [337, 419] on input "Brooklyn Bridge, 10038 New York" at bounding box center [340, 423] width 70 height 24
type input "9120 SOKAK NO:23 D:2 ULUCAK CUMHURİYET"
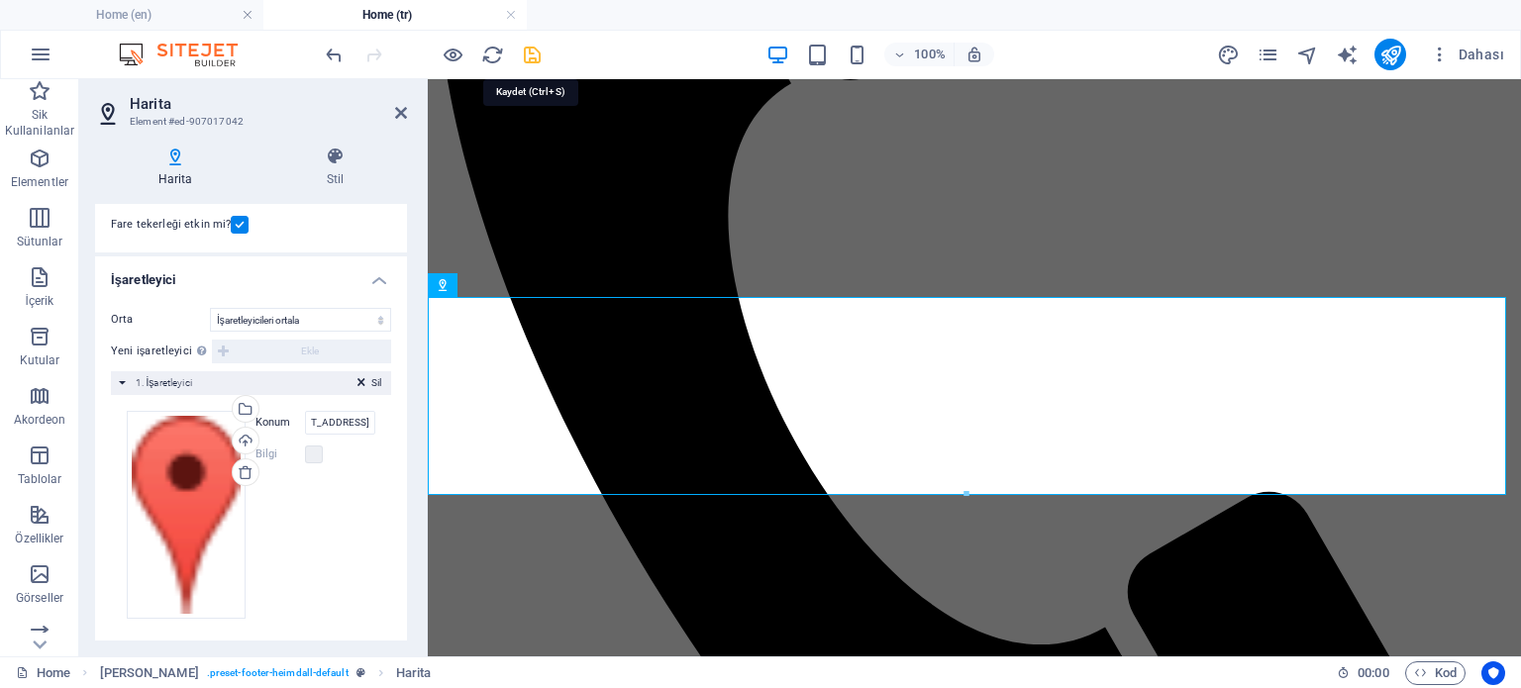
click at [536, 51] on icon "save" at bounding box center [532, 55] width 23 height 23
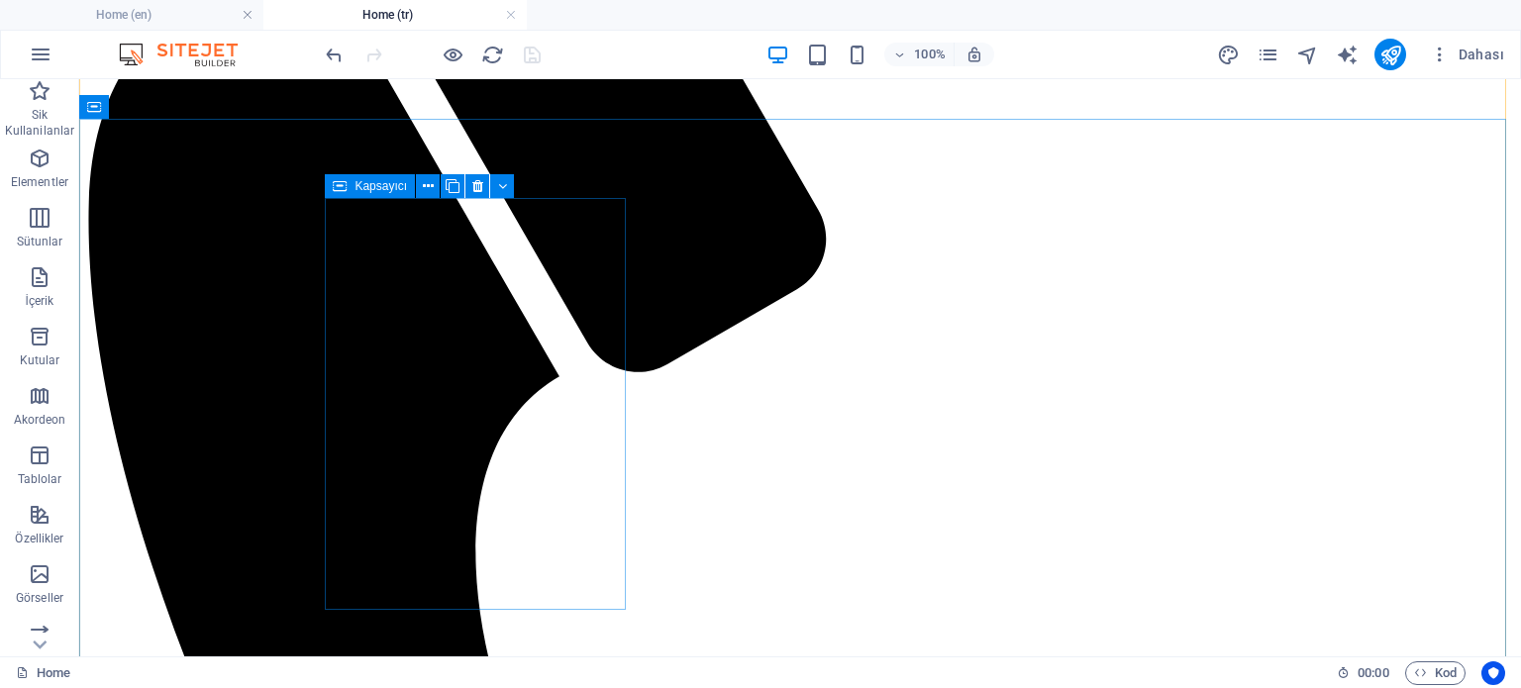
scroll to position [3565, 0]
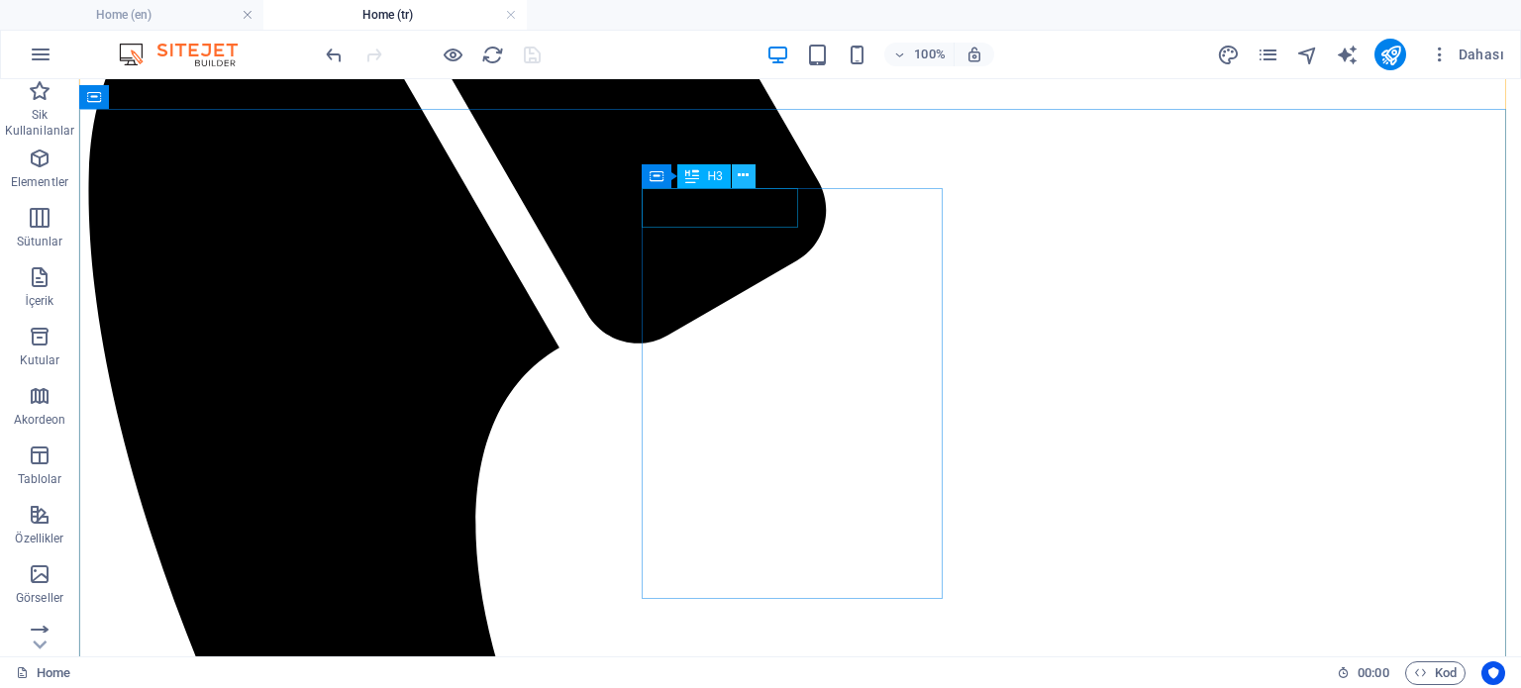
click at [741, 168] on icon at bounding box center [743, 175] width 11 height 21
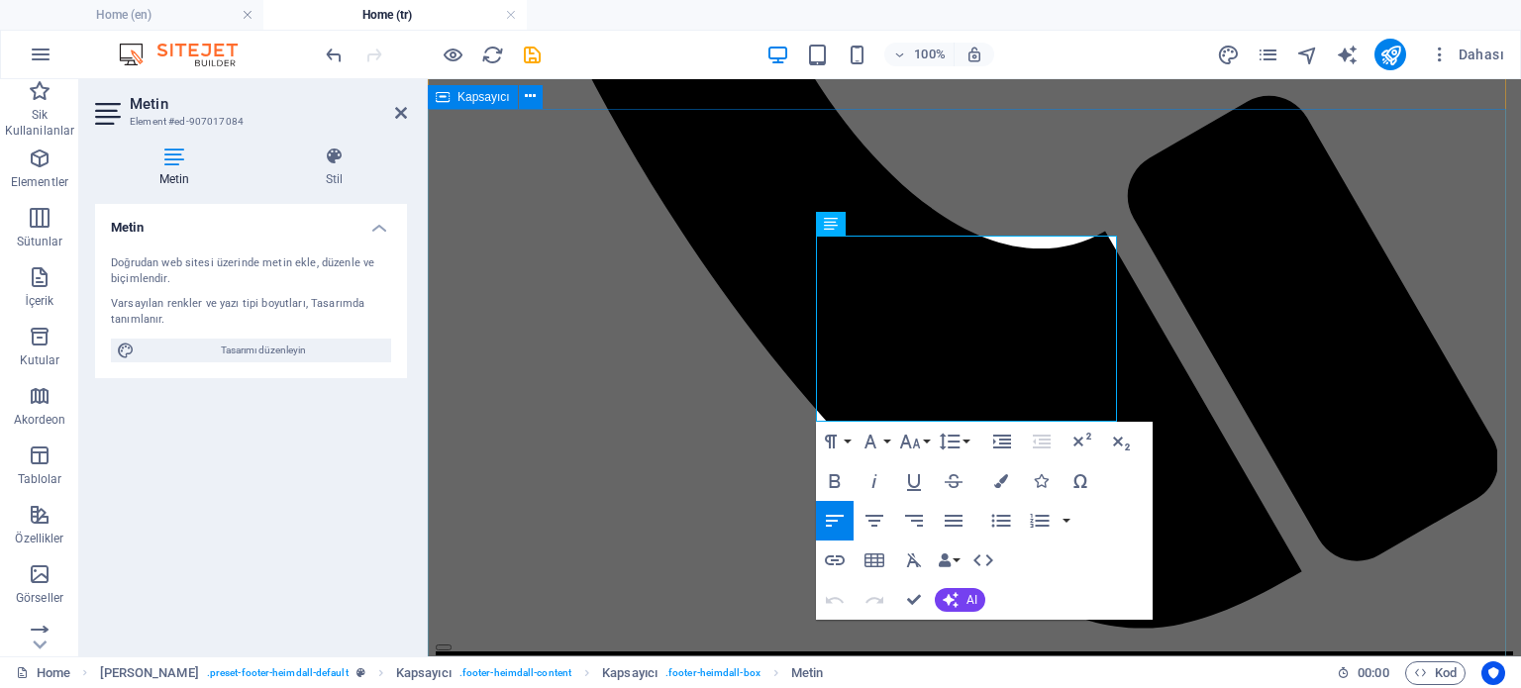
drag, startPoint x: 857, startPoint y: 246, endPoint x: 809, endPoint y: 245, distance: 48.5
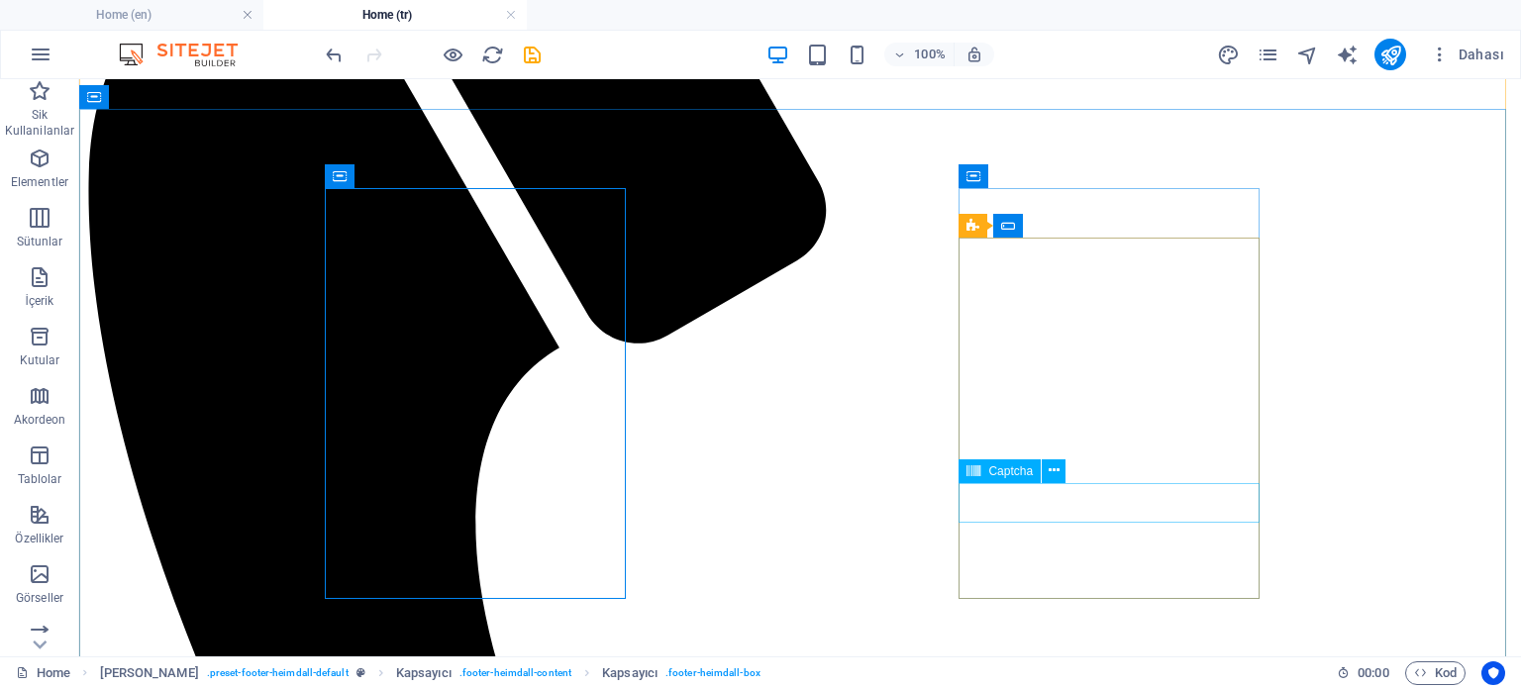
drag, startPoint x: 1378, startPoint y: 554, endPoint x: 1292, endPoint y: 528, distance: 90.2
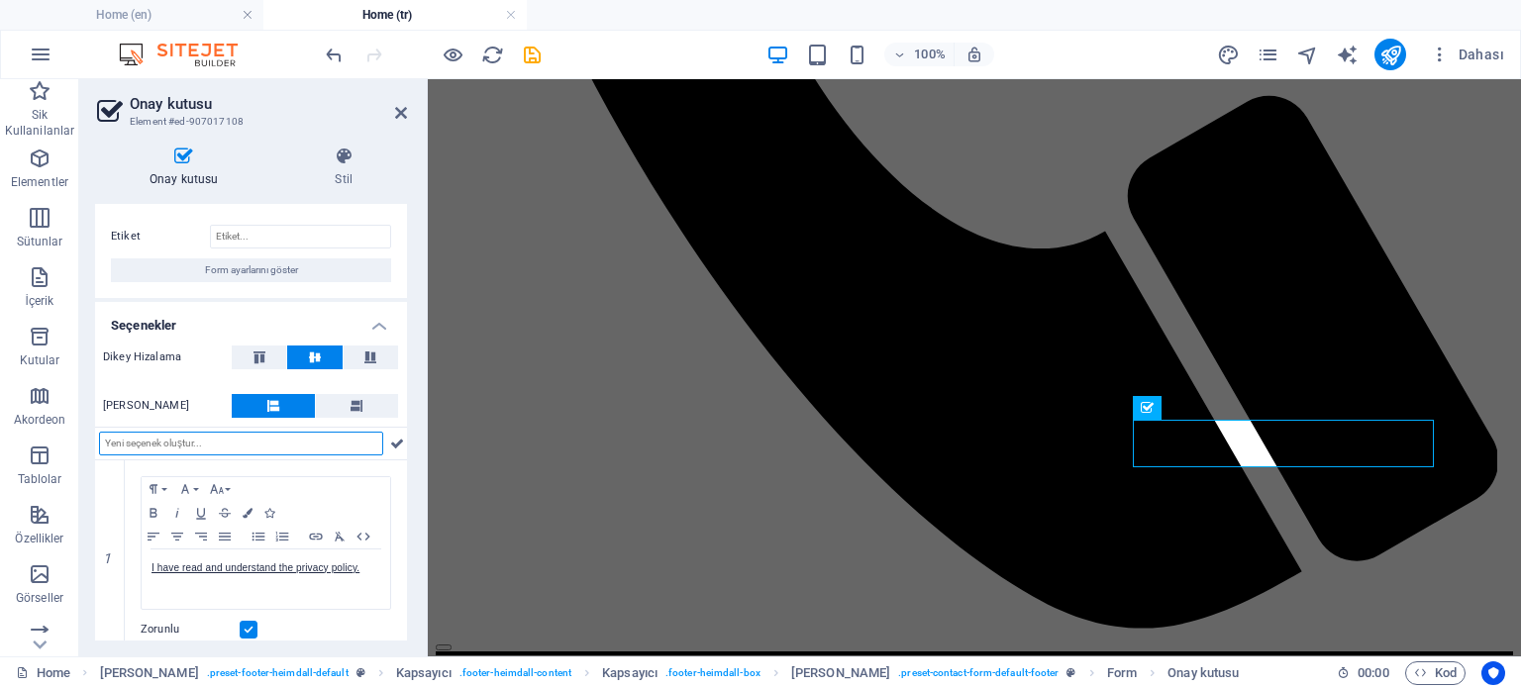
scroll to position [46, 0]
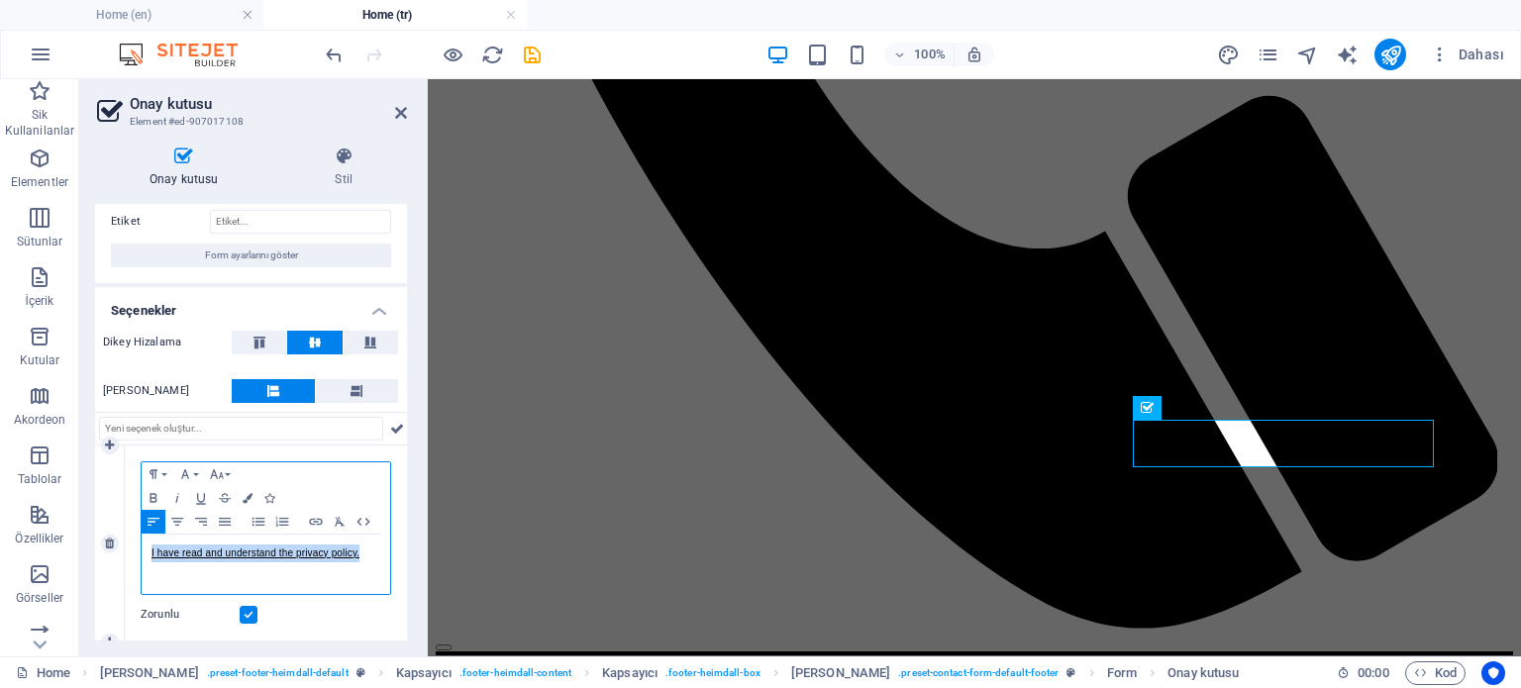
drag, startPoint x: 362, startPoint y: 553, endPoint x: 150, endPoint y: 545, distance: 213.1
click at [150, 545] on div "I have read and understand the privacy policy." at bounding box center [266, 564] width 249 height 59
copy link "I have read and understand the privacy policy."
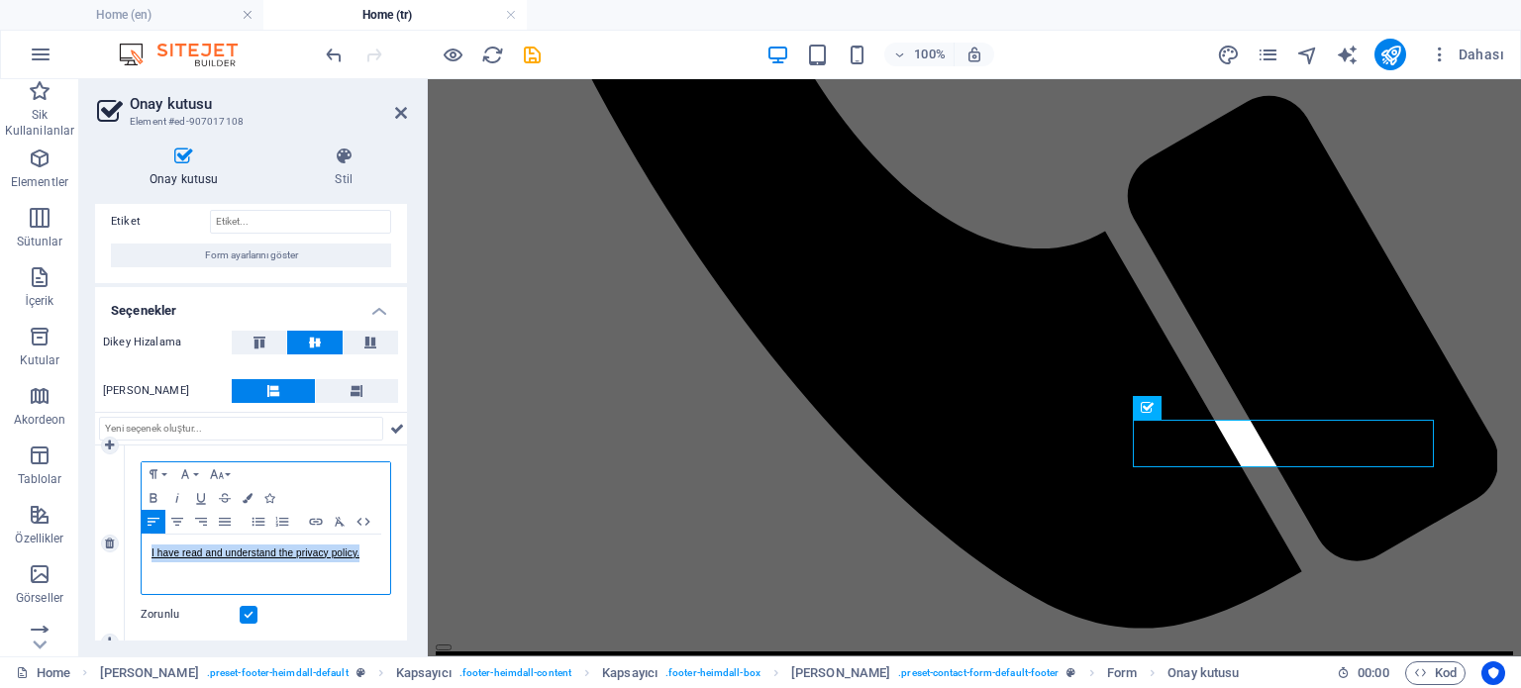
drag, startPoint x: 362, startPoint y: 552, endPoint x: 147, endPoint y: 553, distance: 215.9
click at [147, 553] on div "I have read and understand the privacy policy." at bounding box center [266, 564] width 249 height 59
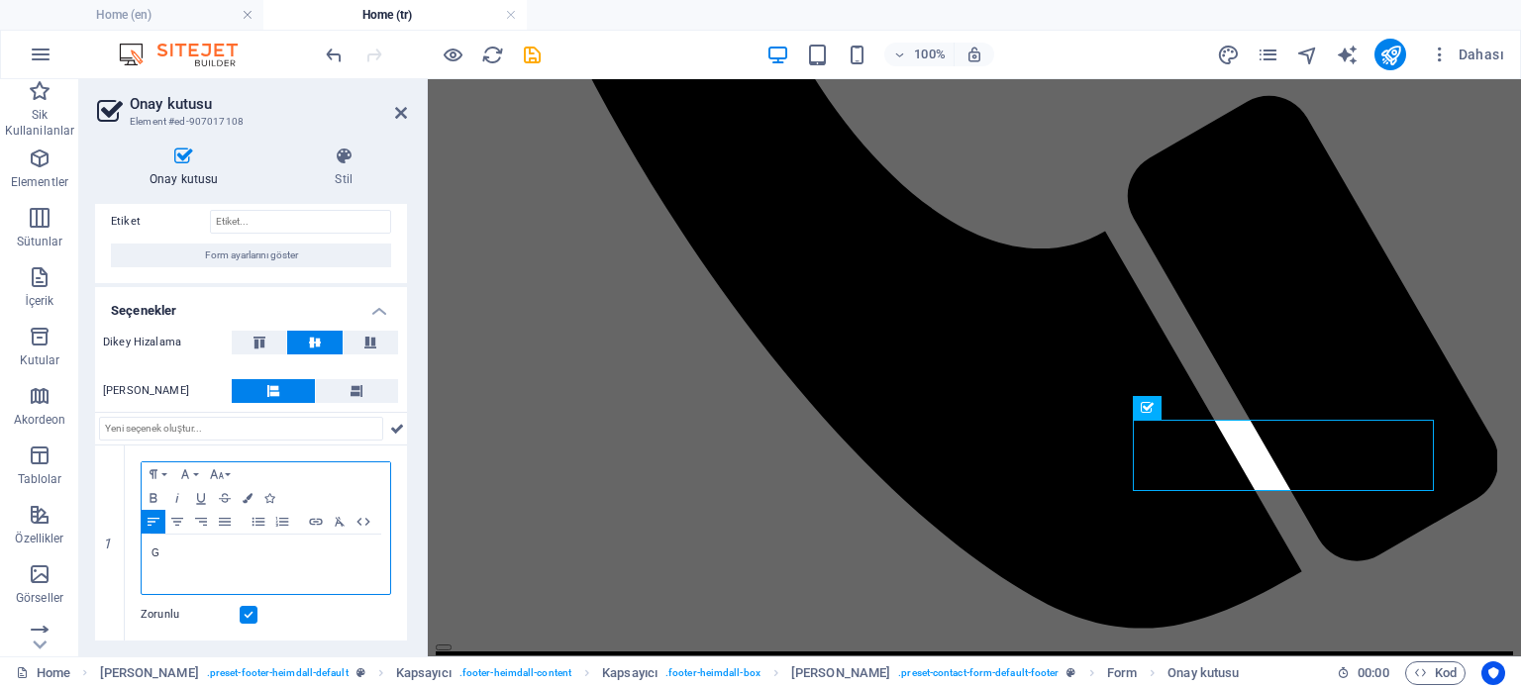
scroll to position [3563, 0]
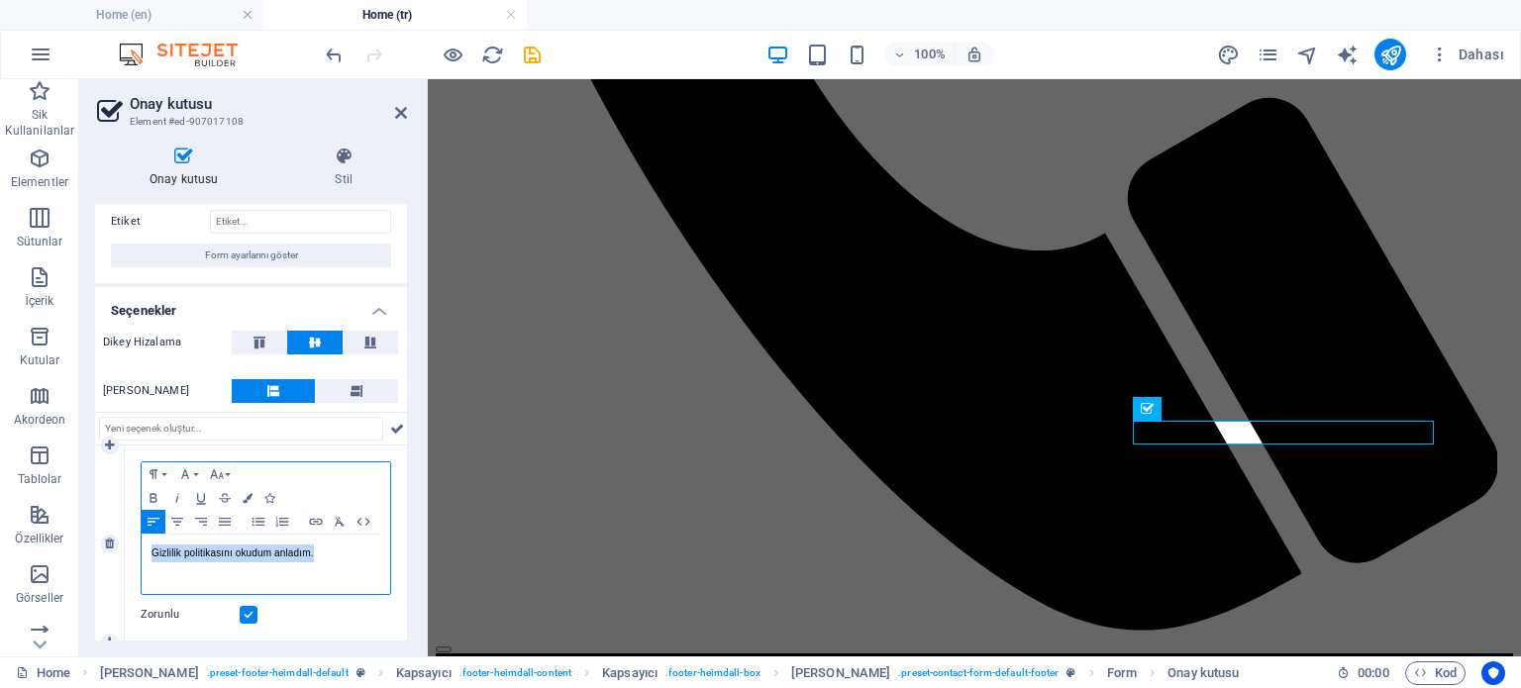
drag, startPoint x: 329, startPoint y: 555, endPoint x: 143, endPoint y: 557, distance: 186.2
click at [143, 557] on div "Gizlilik politikasını okudum anladım." at bounding box center [266, 564] width 249 height 59
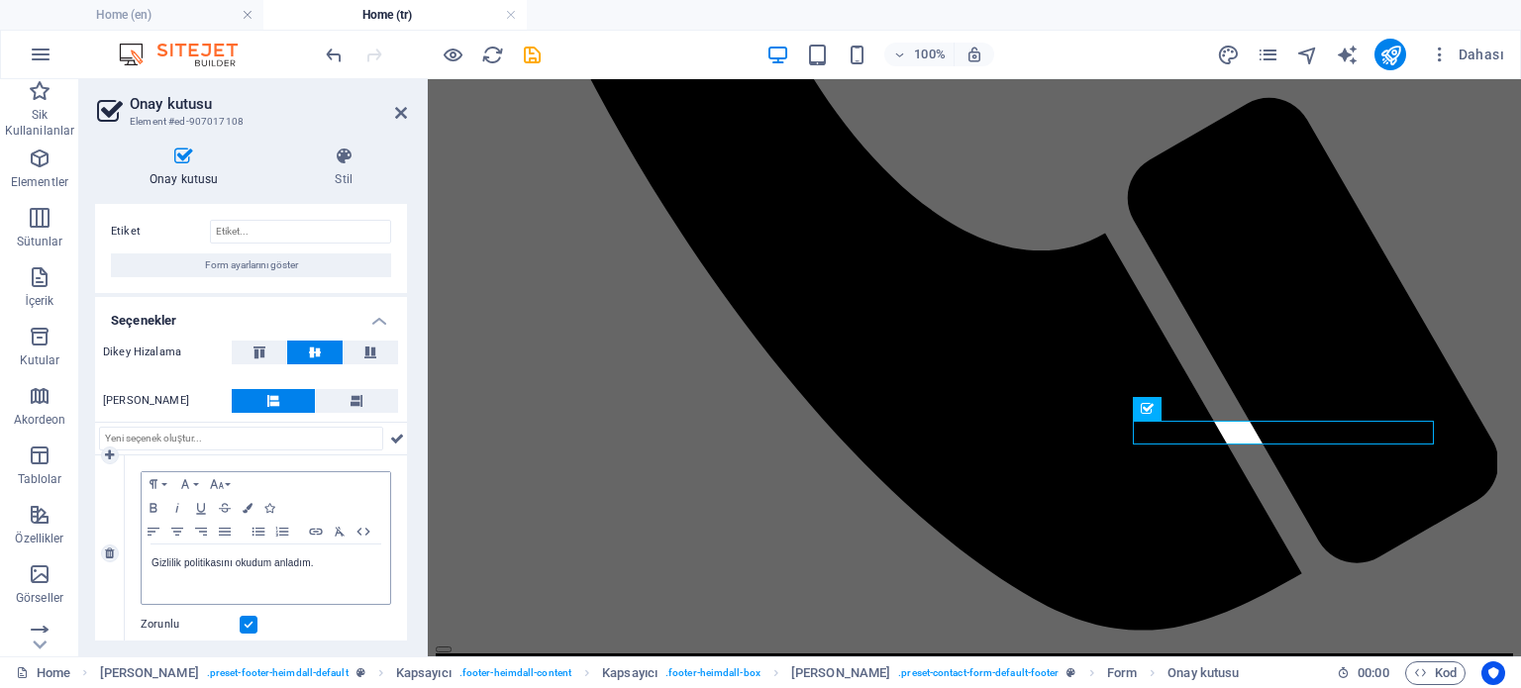
scroll to position [55, 0]
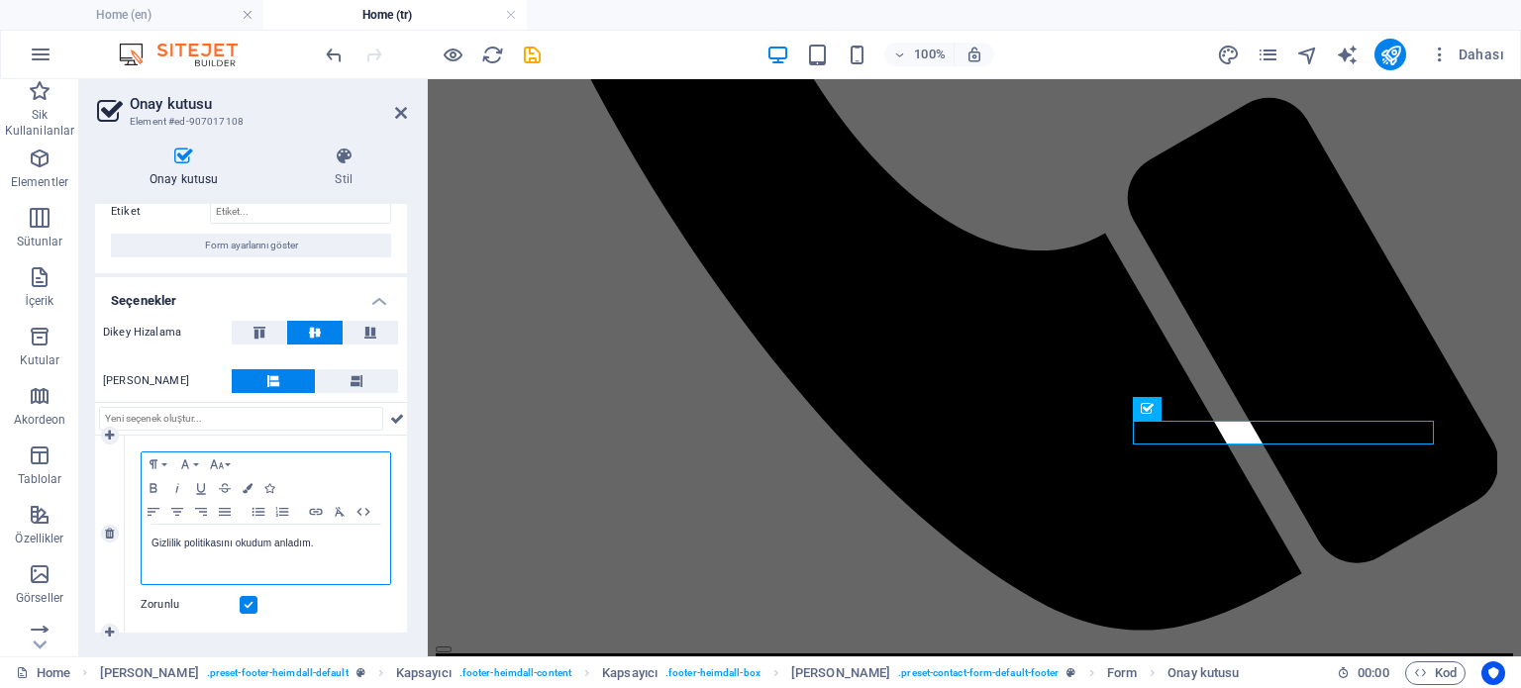
click at [313, 544] on p "Gizlilik politikasını okudum anladım." at bounding box center [265, 544] width 229 height 18
click at [315, 543] on p "Gizlilik politikasını okudum anladım." at bounding box center [265, 544] width 229 height 18
click at [244, 488] on icon "button" at bounding box center [248, 488] width 10 height 10
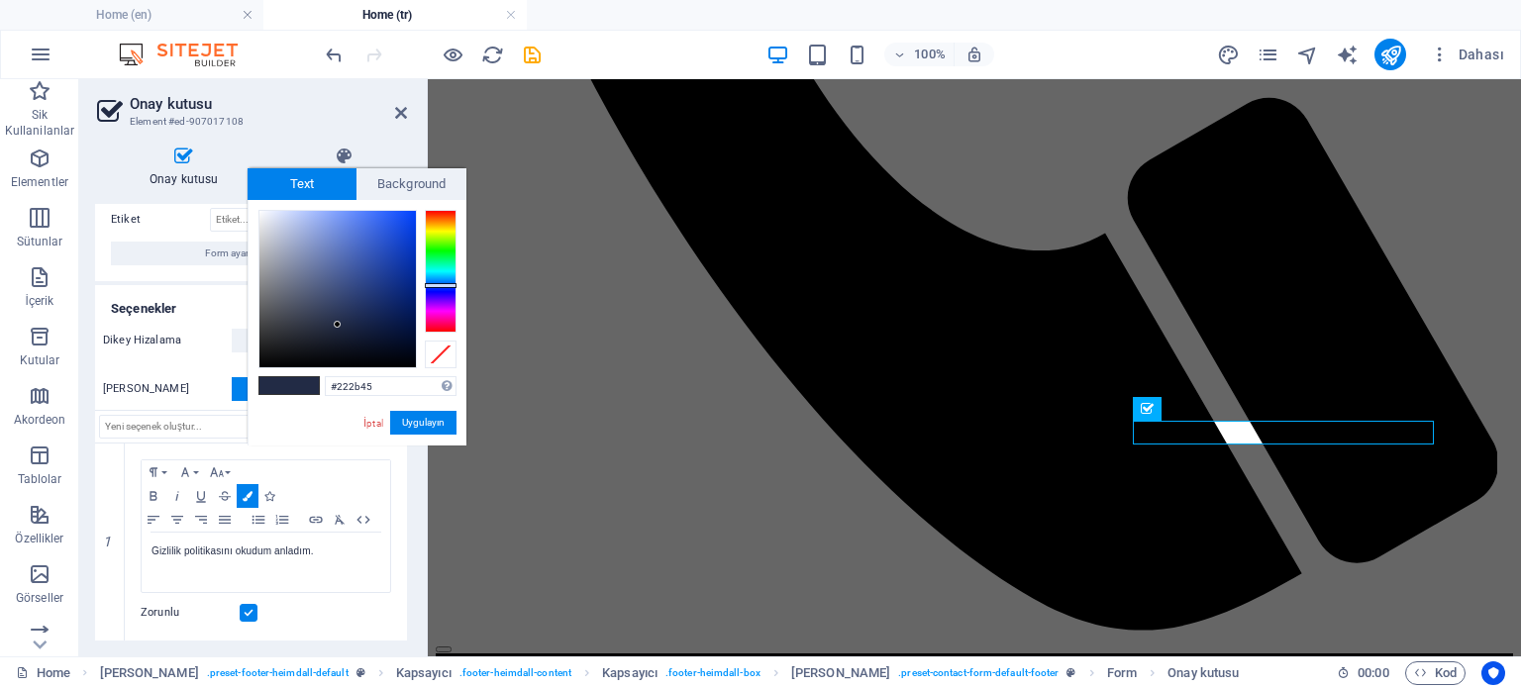
scroll to position [46, 0]
drag, startPoint x: 337, startPoint y: 326, endPoint x: 261, endPoint y: 218, distance: 131.6
click at [261, 218] on div at bounding box center [260, 217] width 7 height 7
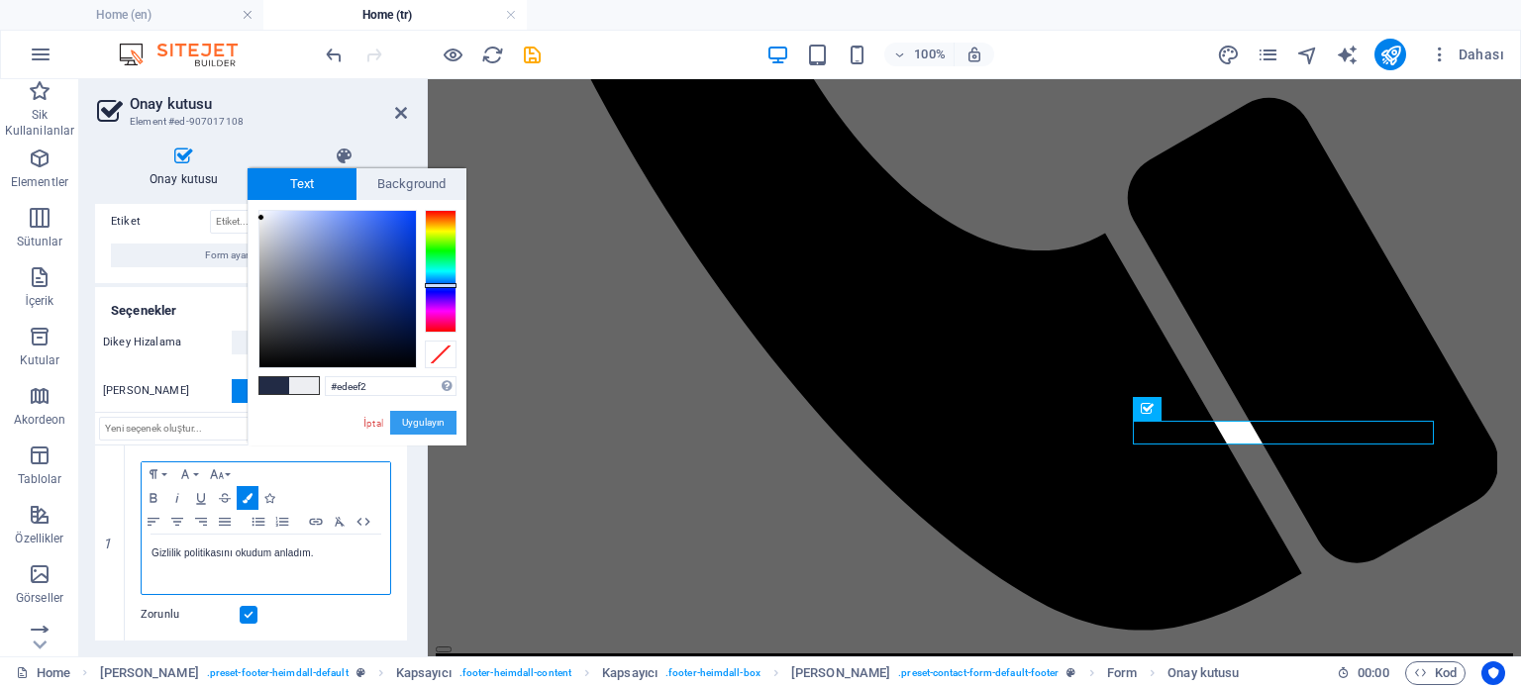
click at [408, 421] on button "Uygulayın" at bounding box center [423, 423] width 66 height 24
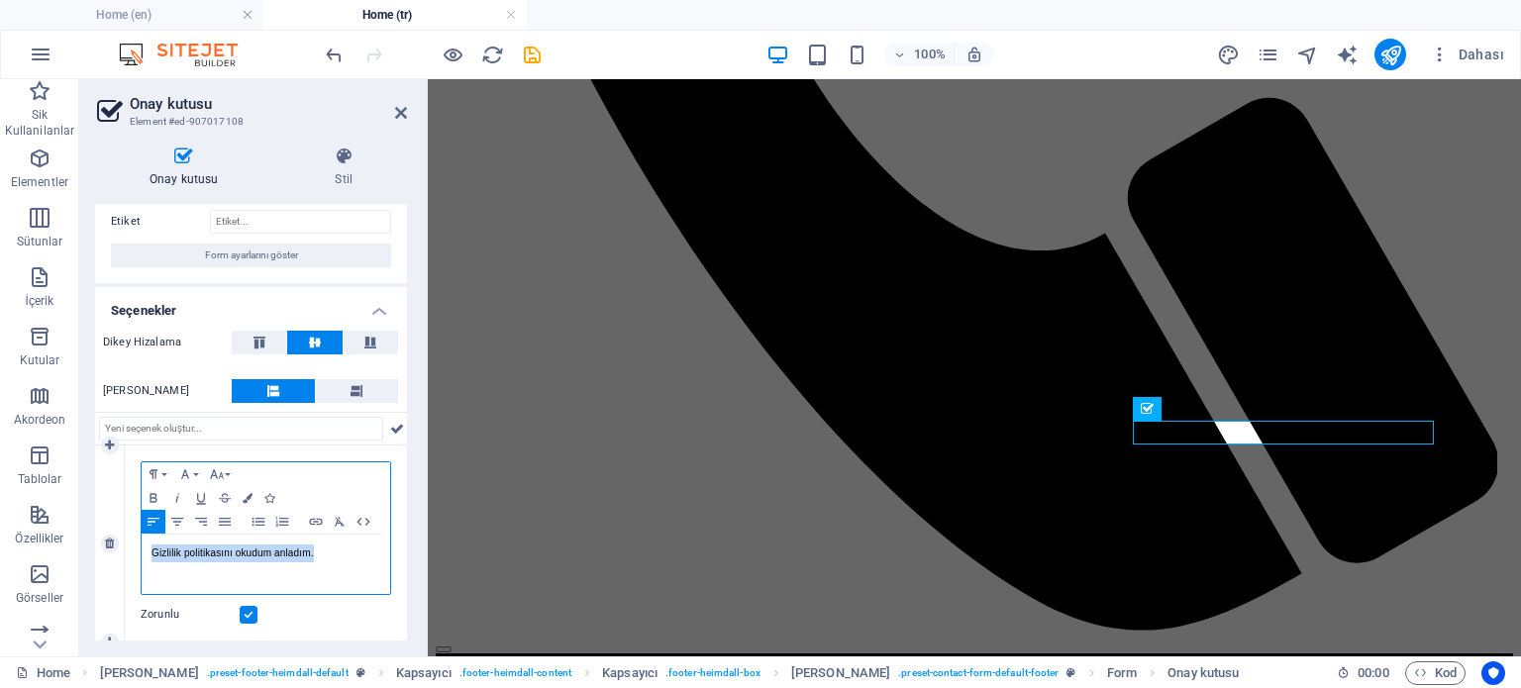
drag, startPoint x: 330, startPoint y: 546, endPoint x: 137, endPoint y: 533, distance: 193.5
click at [137, 533] on div "Paragraph Format Normal Heading 1 Heading 2 Heading 3 Heading 4 Heading 5 Headi…" at bounding box center [266, 544] width 282 height 197
click at [246, 488] on button "Colors" at bounding box center [248, 498] width 22 height 24
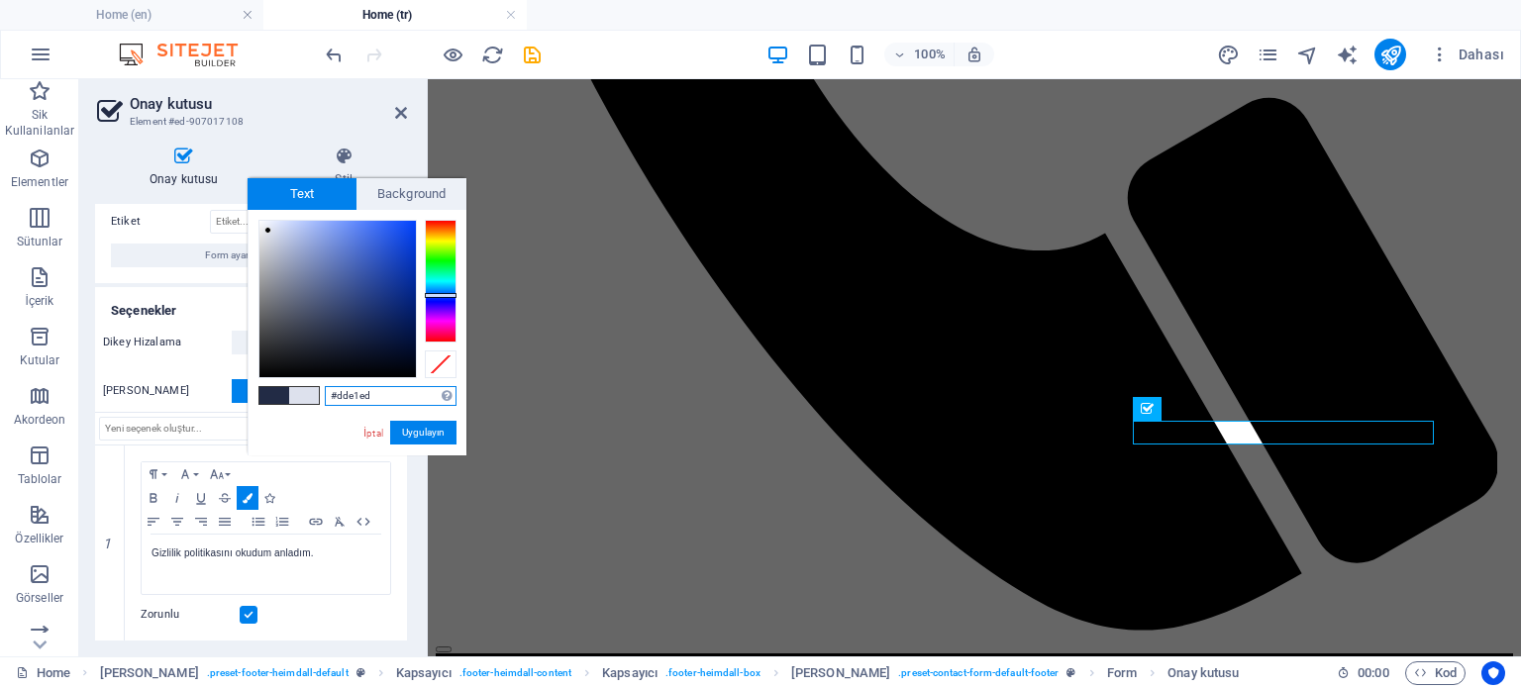
click at [268, 231] on div at bounding box center [337, 299] width 156 height 156
drag, startPoint x: 265, startPoint y: 229, endPoint x: 253, endPoint y: 227, distance: 12.0
click at [254, 227] on div at bounding box center [257, 226] width 7 height 7
type input "#f1f2f6"
click at [261, 225] on div at bounding box center [337, 299] width 156 height 156
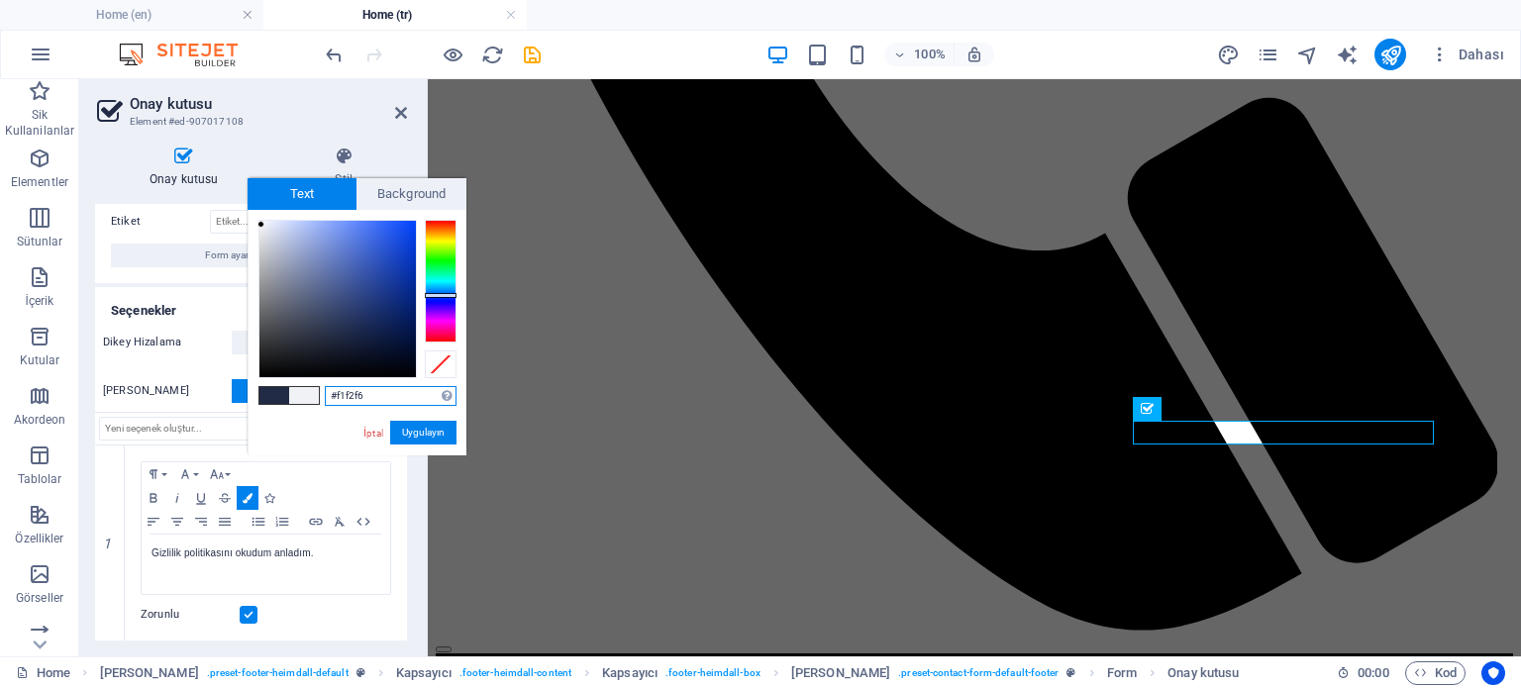
click at [261, 225] on div at bounding box center [260, 224] width 7 height 7
click at [423, 435] on button "Uygulayın" at bounding box center [423, 433] width 66 height 24
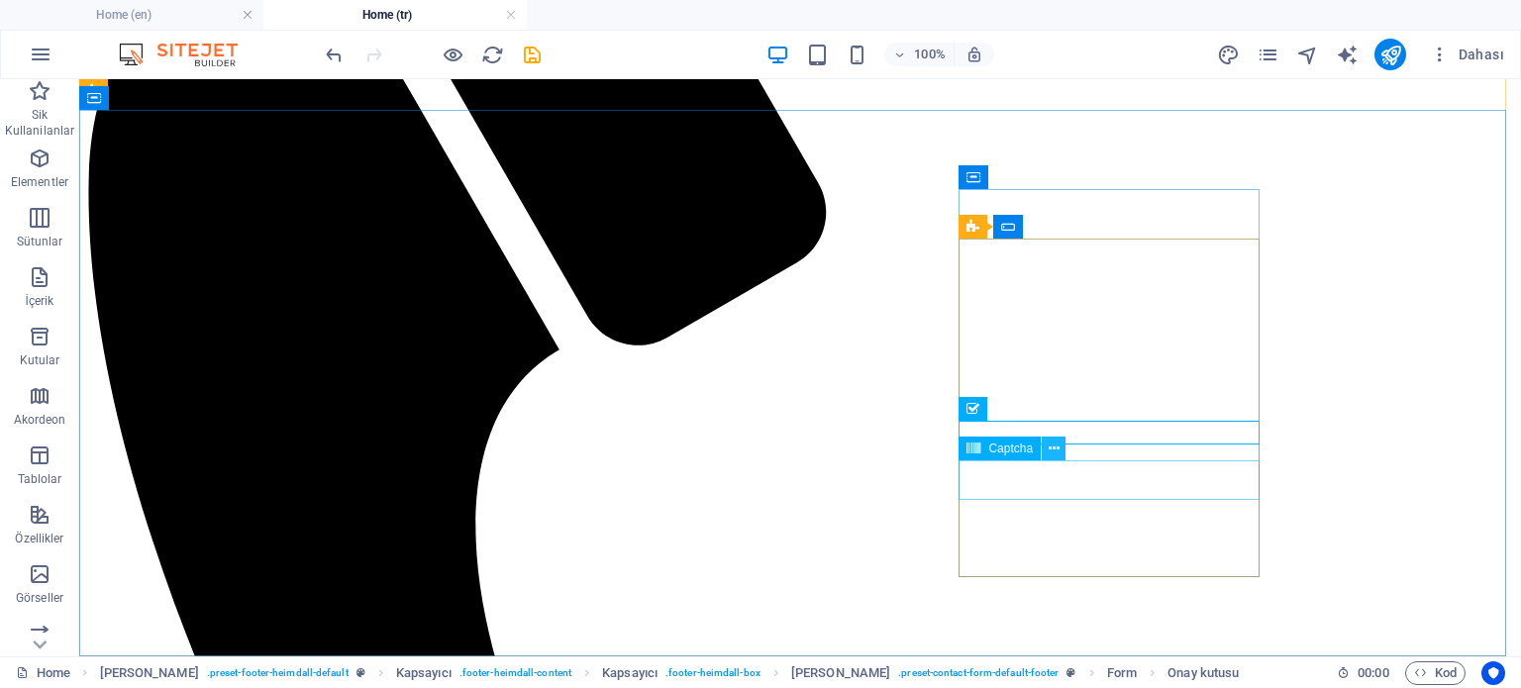
click at [1054, 452] on icon at bounding box center [1054, 449] width 11 height 21
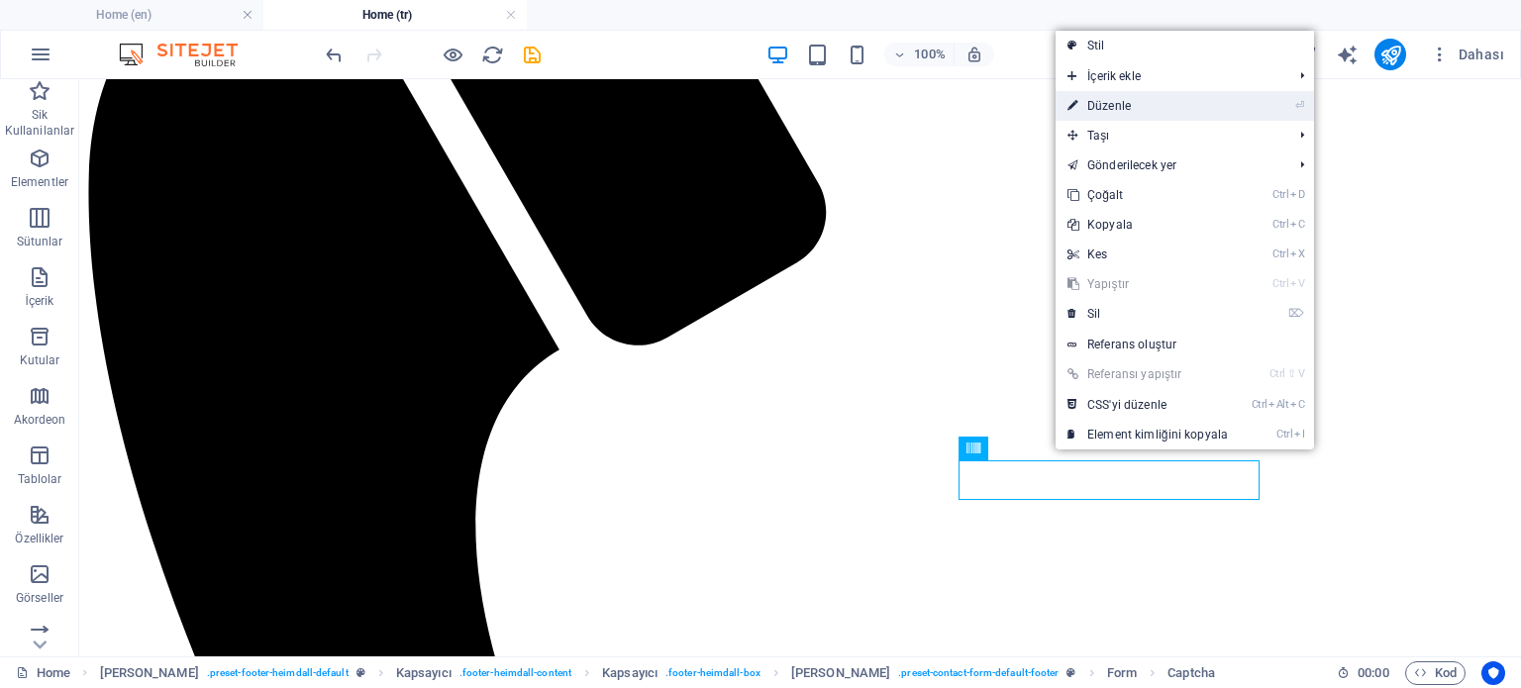
click at [1145, 104] on link "⏎ Düzenle" at bounding box center [1147, 106] width 184 height 30
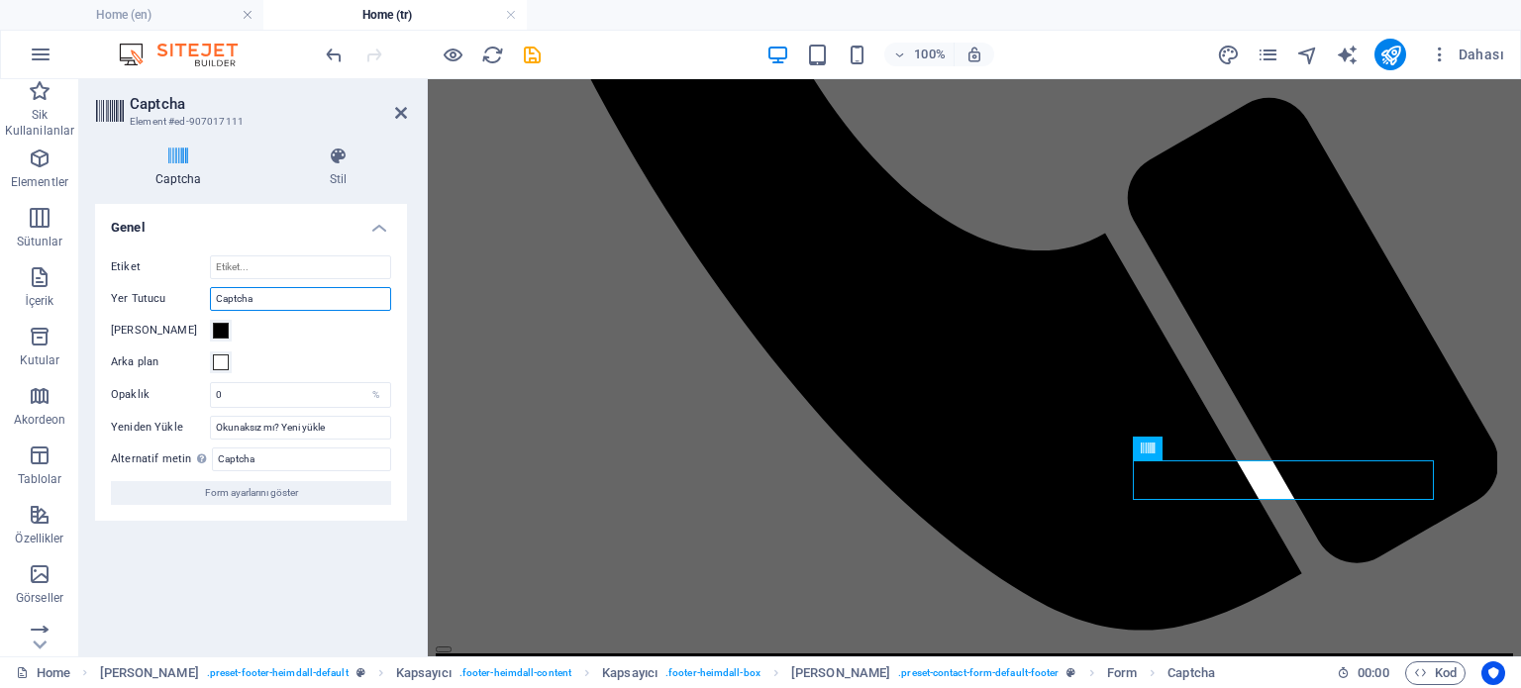
drag, startPoint x: 285, startPoint y: 305, endPoint x: 193, endPoint y: 298, distance: 92.3
click at [193, 298] on div "Yer Tutucu Captcha" at bounding box center [251, 299] width 280 height 24
click at [271, 490] on span "Form ayarlarını göster" at bounding box center [251, 493] width 93 height 24
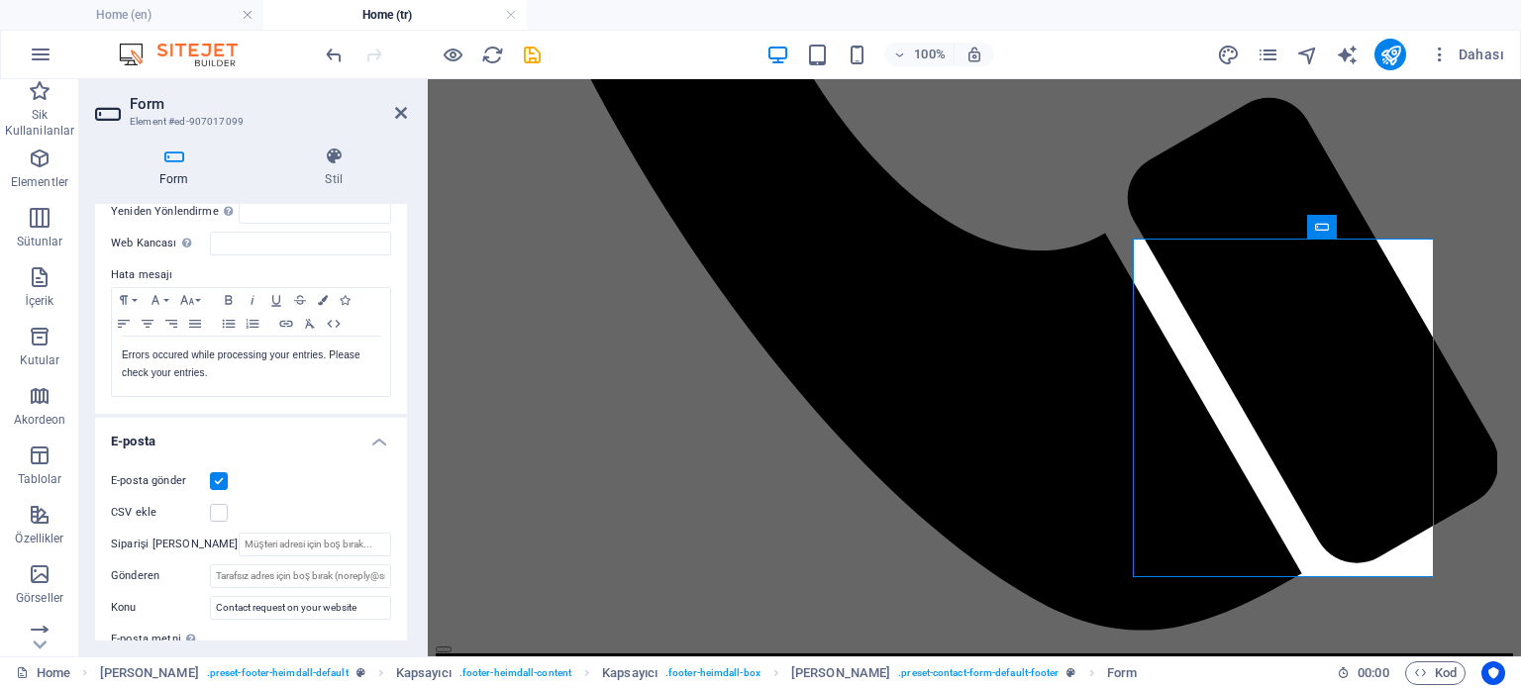
scroll to position [297, 0]
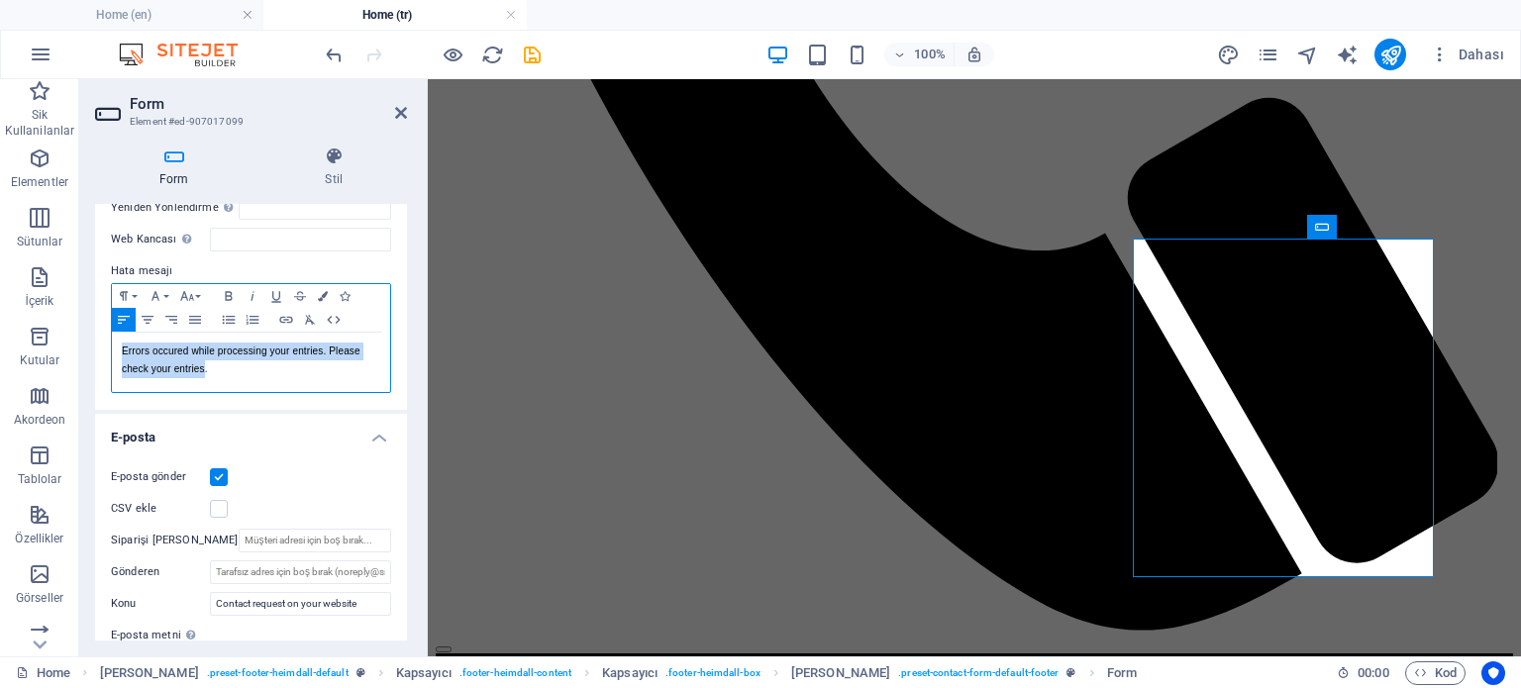
drag, startPoint x: 123, startPoint y: 352, endPoint x: 203, endPoint y: 365, distance: 81.4
click at [203, 365] on p "Errors occured while processing your entries. Please check your entries." at bounding box center [251, 361] width 258 height 36
drag, startPoint x: 207, startPoint y: 368, endPoint x: 169, endPoint y: 371, distance: 37.7
click at [169, 371] on p "Errors occured while processing your entries. Please check your entries." at bounding box center [251, 361] width 258 height 36
click at [146, 354] on p "Errors occured while processing your entries. Please check your entries." at bounding box center [251, 361] width 258 height 36
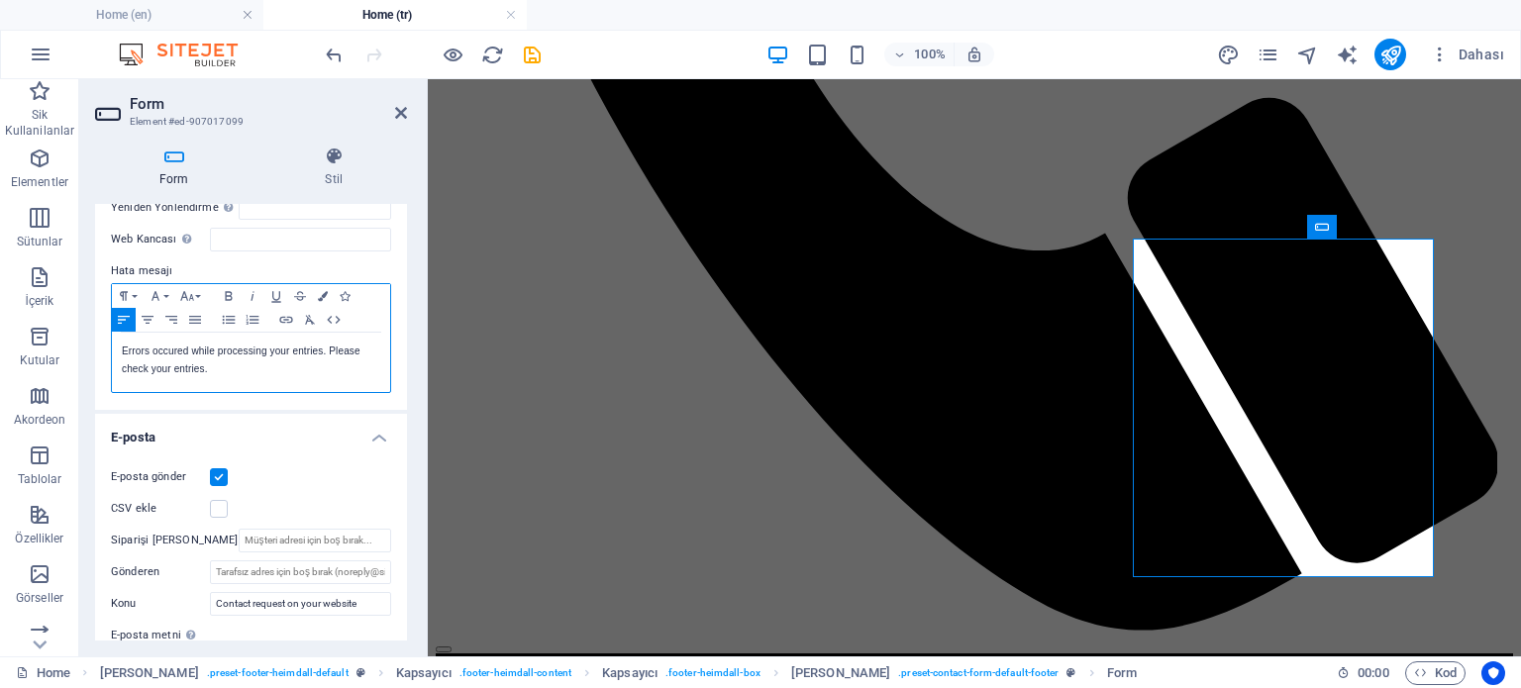
click at [119, 347] on div "Errors occured while processing your entries. Please check your entries." at bounding box center [251, 362] width 278 height 59
click at [162, 348] on p "Errors occured while processing your entries. Please check your entries." at bounding box center [251, 361] width 258 height 36
drag, startPoint x: 122, startPoint y: 350, endPoint x: 203, endPoint y: 360, distance: 81.9
click at [203, 360] on p "Errors occured while processing your entries. Please check your entries." at bounding box center [251, 361] width 258 height 36
click at [214, 369] on p "​. Errors occured while processing your entries. Please check your entries" at bounding box center [251, 361] width 258 height 36
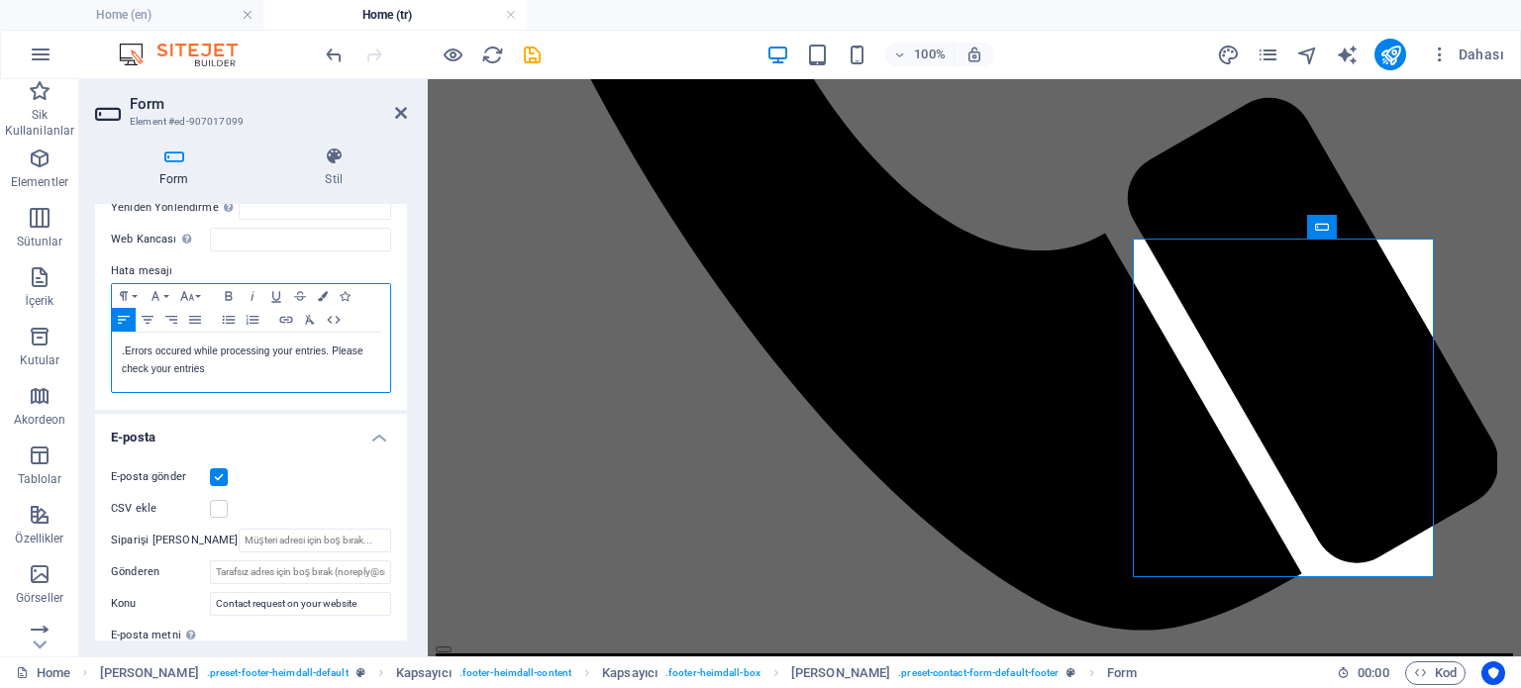
click at [214, 369] on p "​. Errors occured while processing your entries. Please check your entries" at bounding box center [251, 361] width 258 height 36
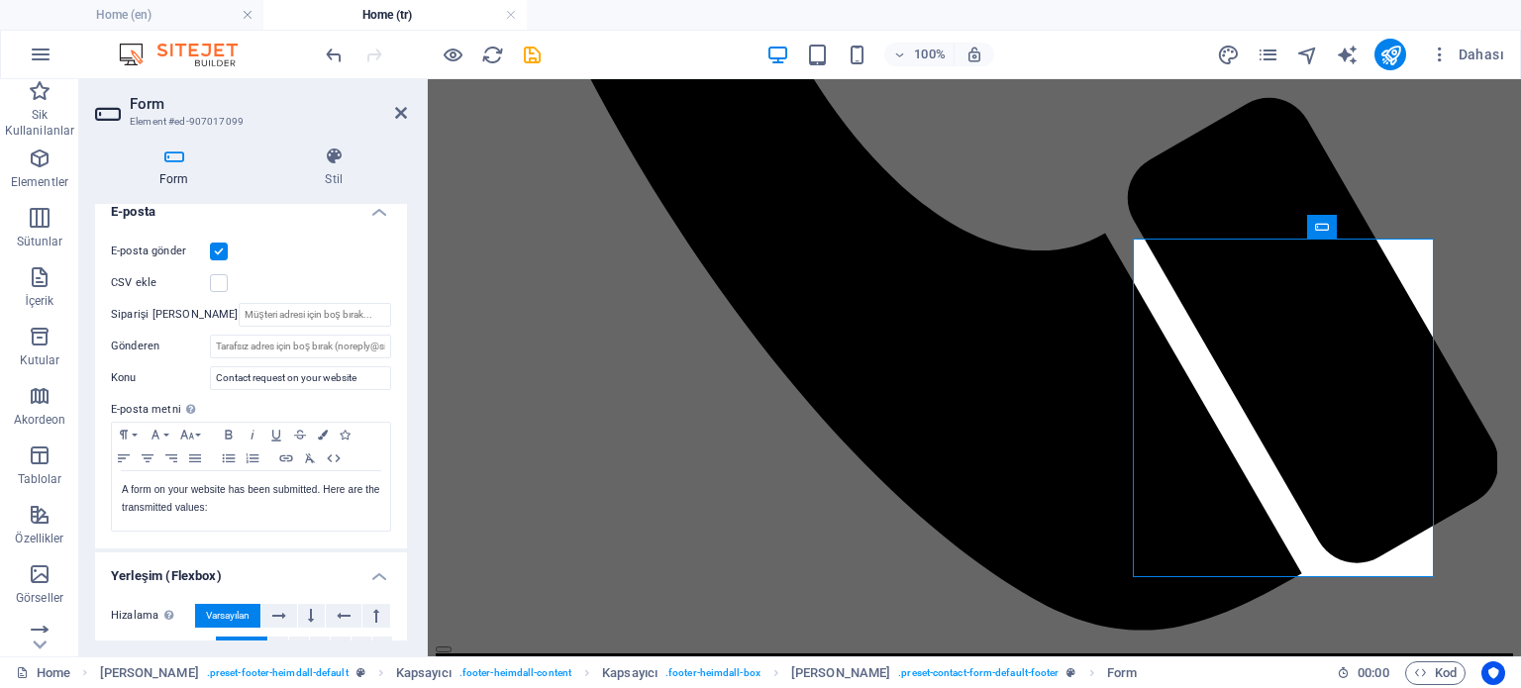
scroll to position [594, 0]
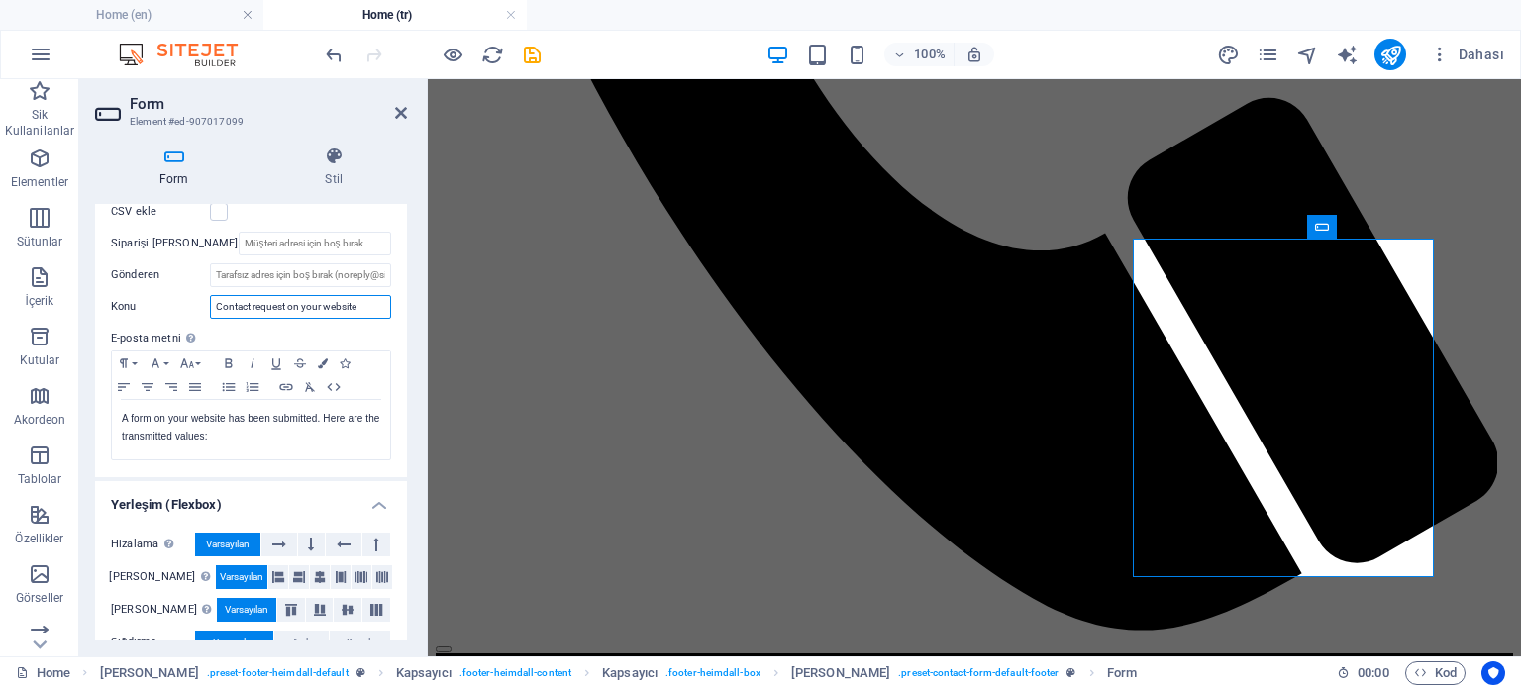
click at [368, 306] on input "Contact request on your website" at bounding box center [300, 307] width 181 height 24
click at [363, 306] on input "Contact request on your website" at bounding box center [300, 307] width 181 height 24
click at [238, 435] on p "A form on your website has been submitted. Here are the transmitted values:" at bounding box center [251, 428] width 258 height 36
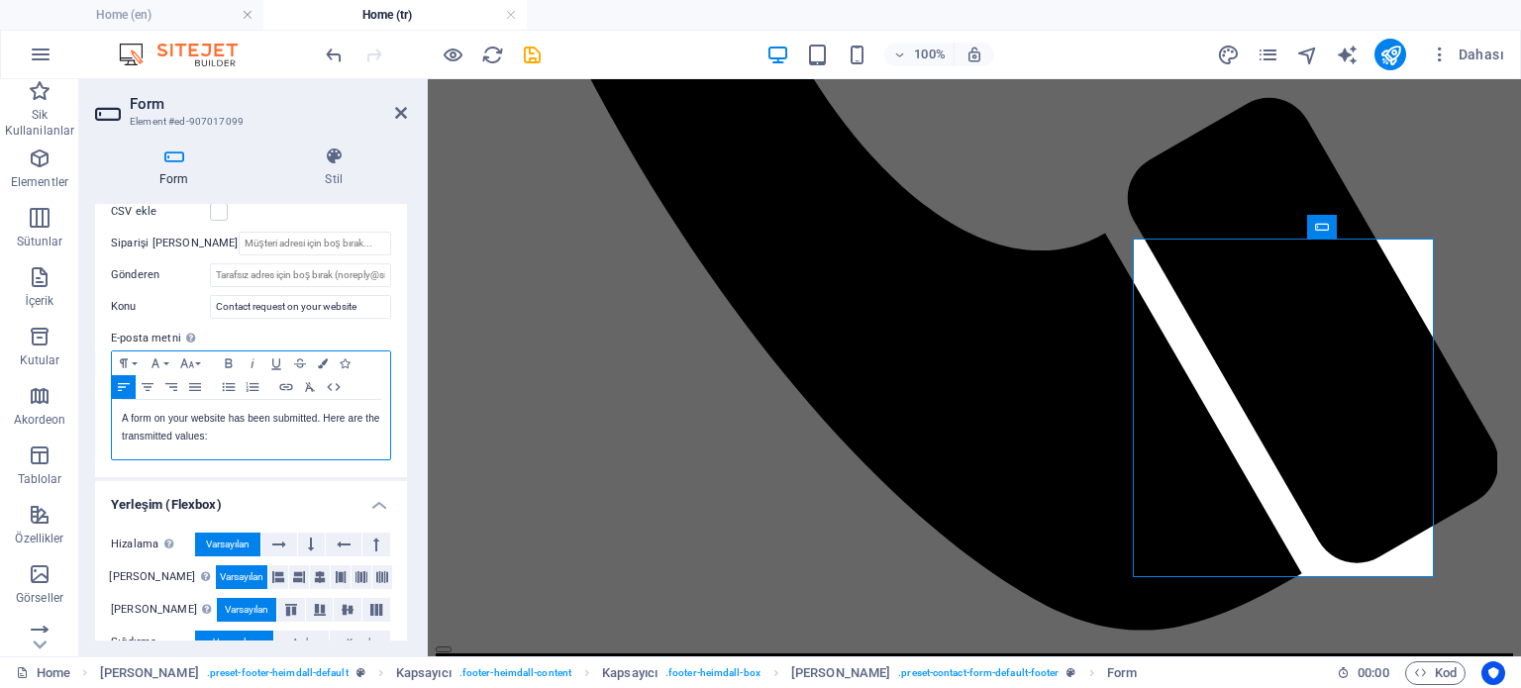
click at [209, 436] on p "A form on your website has been submitted. Here are the transmitted values:" at bounding box center [251, 428] width 258 height 36
click at [196, 442] on div at bounding box center [196, 442] width 0 height 0
click at [448, 71] on div "Close" at bounding box center [760, 71] width 1521 height 0
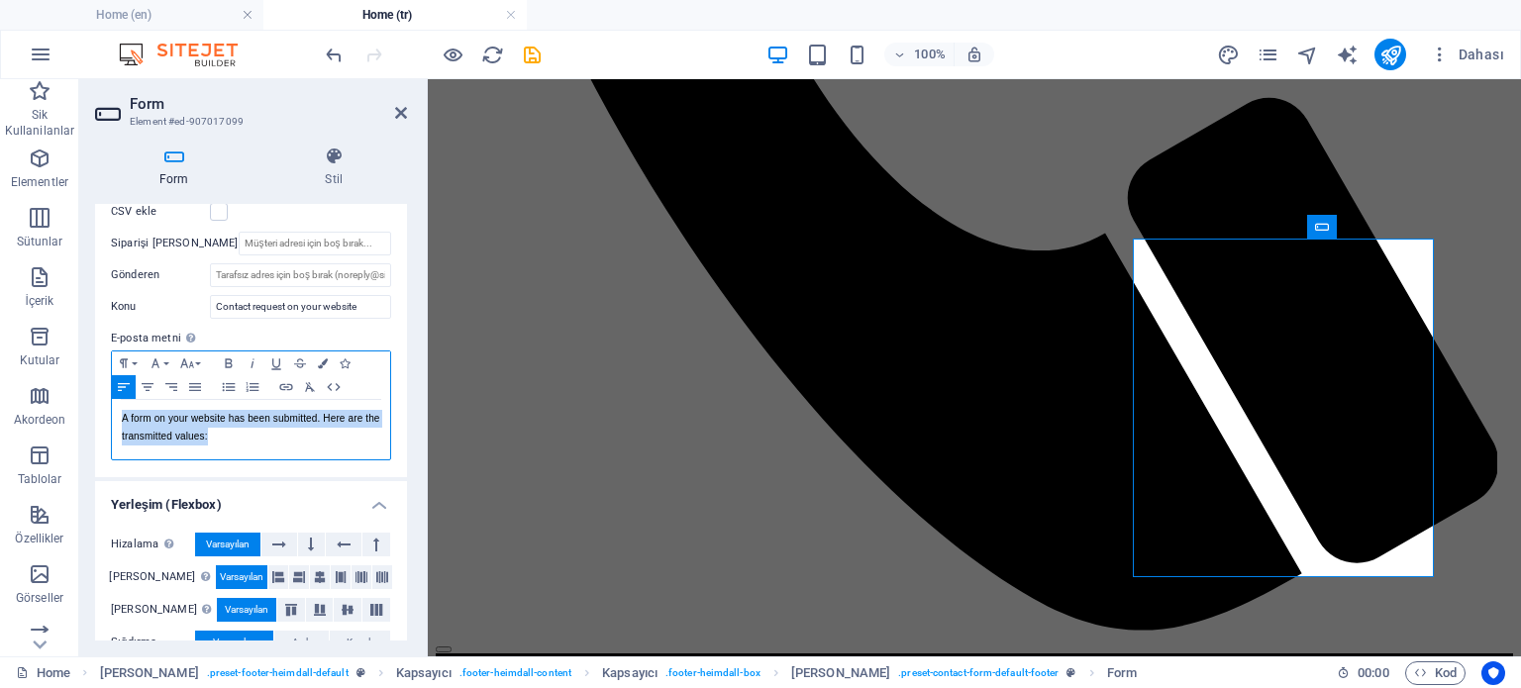
click at [197, 436] on p "A form on your website has been submitted. Here are the transmitted values:" at bounding box center [251, 428] width 258 height 36
click at [122, 418] on p "A form on your website has been submitted. Here are the transmitted values:" at bounding box center [251, 428] width 258 height 36
click at [265, 484] on h4 "Yerleşim (Flexbox)" at bounding box center [251, 499] width 312 height 36
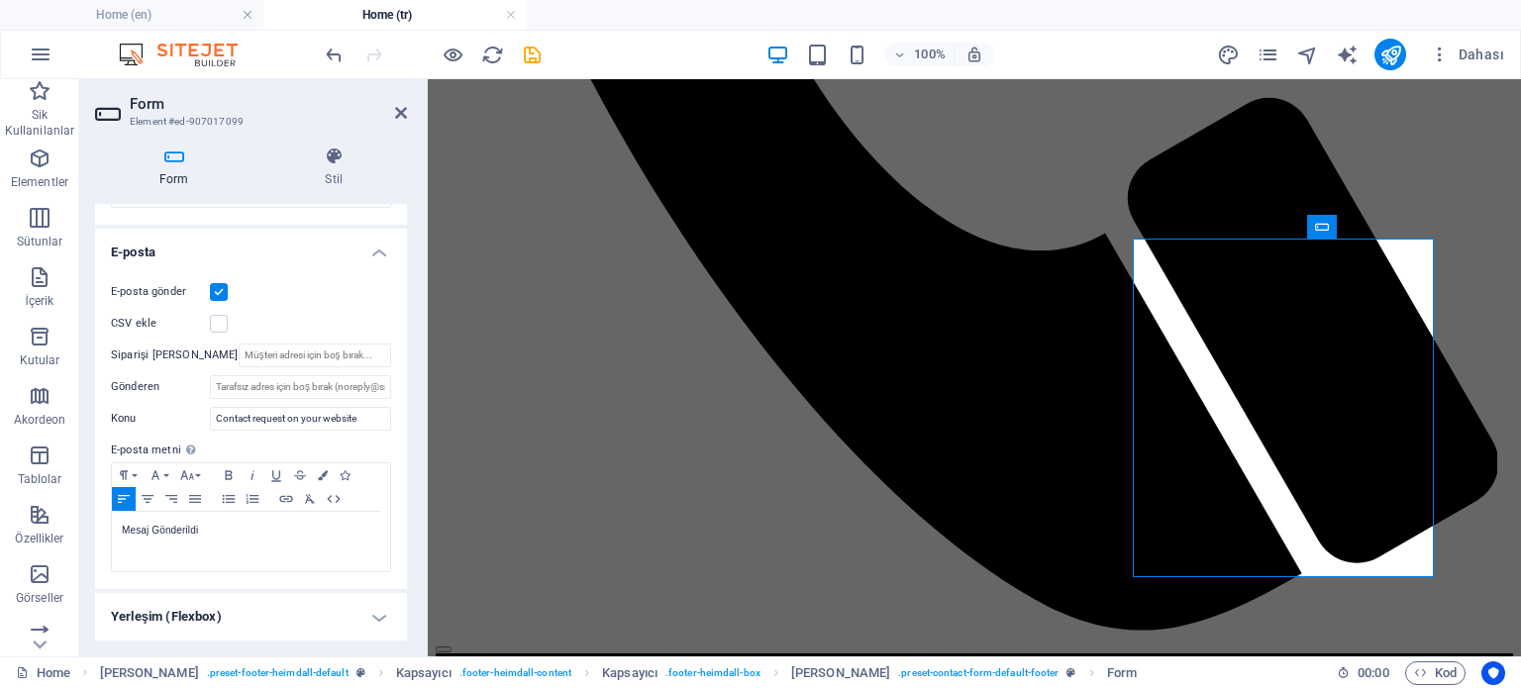
scroll to position [480, 0]
click at [224, 606] on h4 "Yerleşim (Flexbox)" at bounding box center [251, 619] width 312 height 48
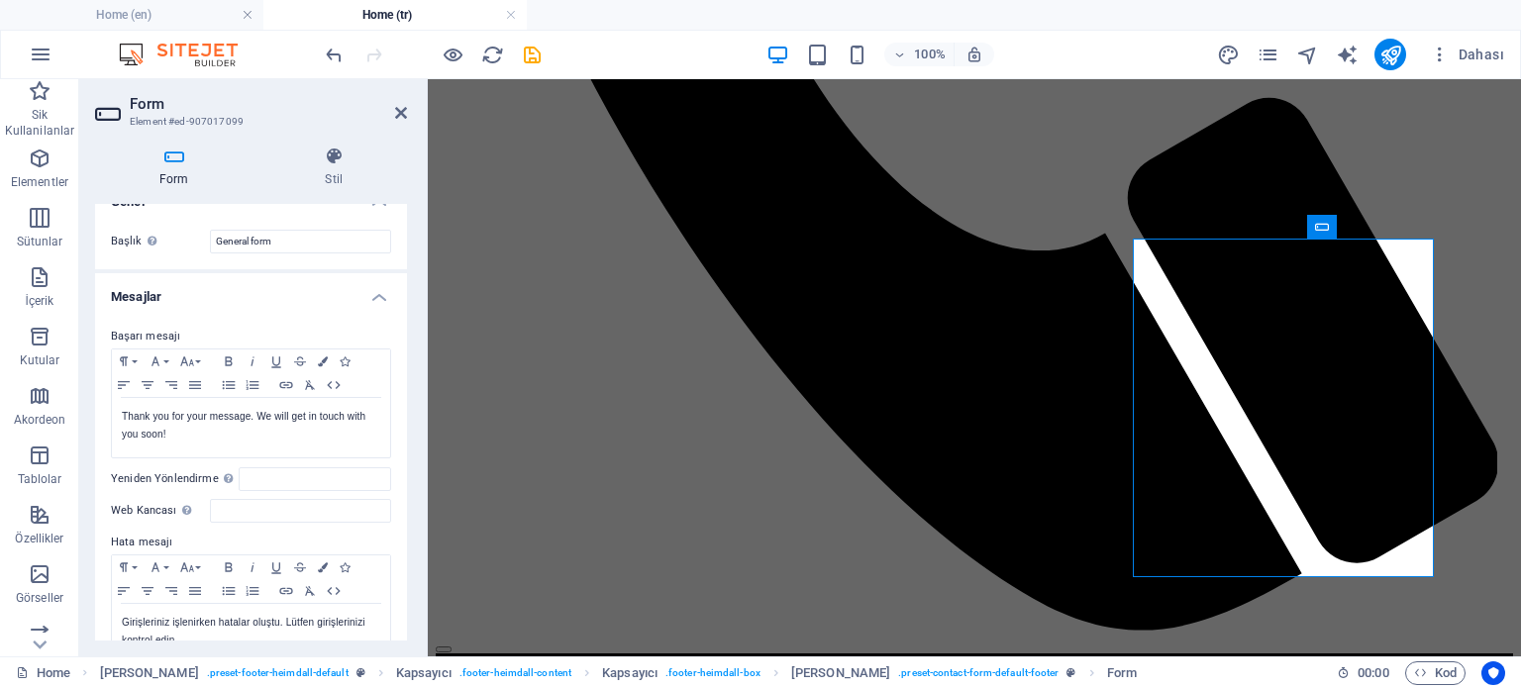
scroll to position [0, 0]
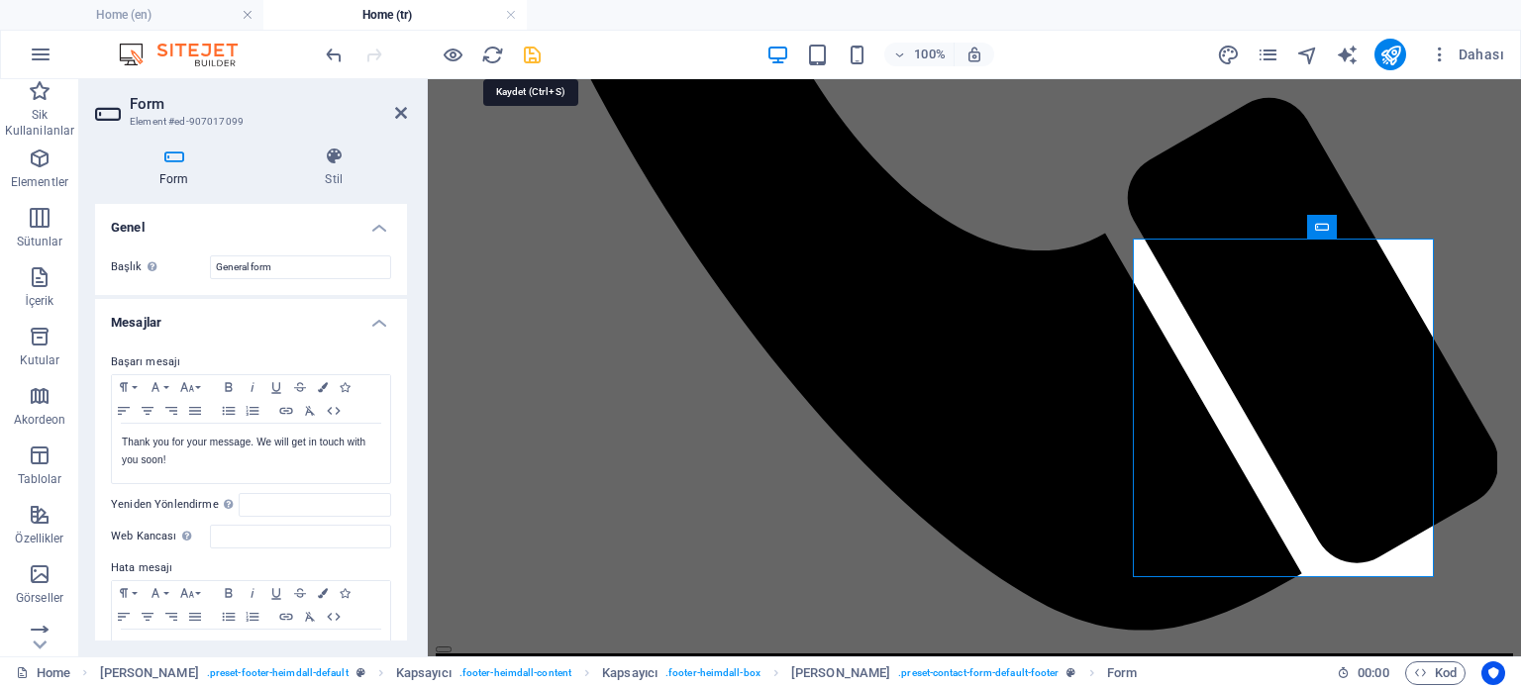
click at [531, 50] on icon "save" at bounding box center [532, 55] width 23 height 23
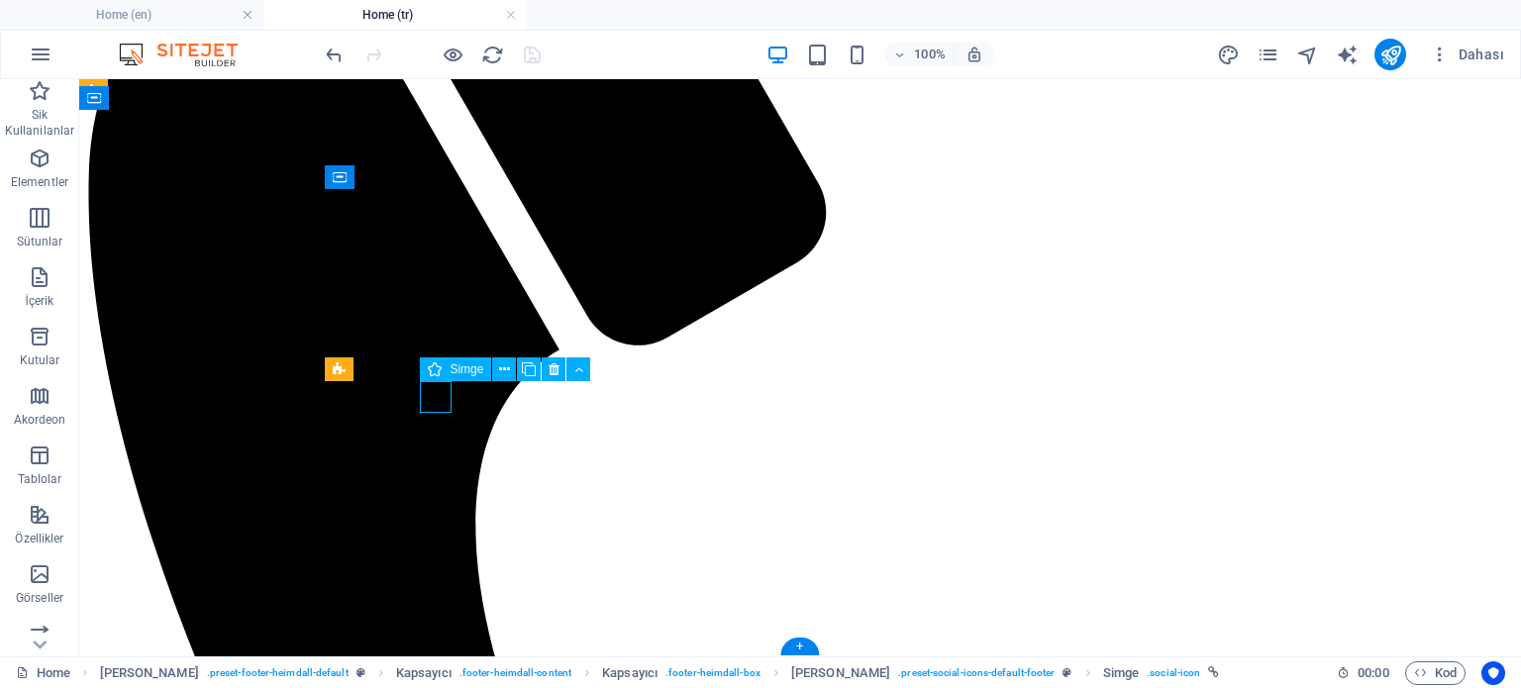
select select "xMidYMid"
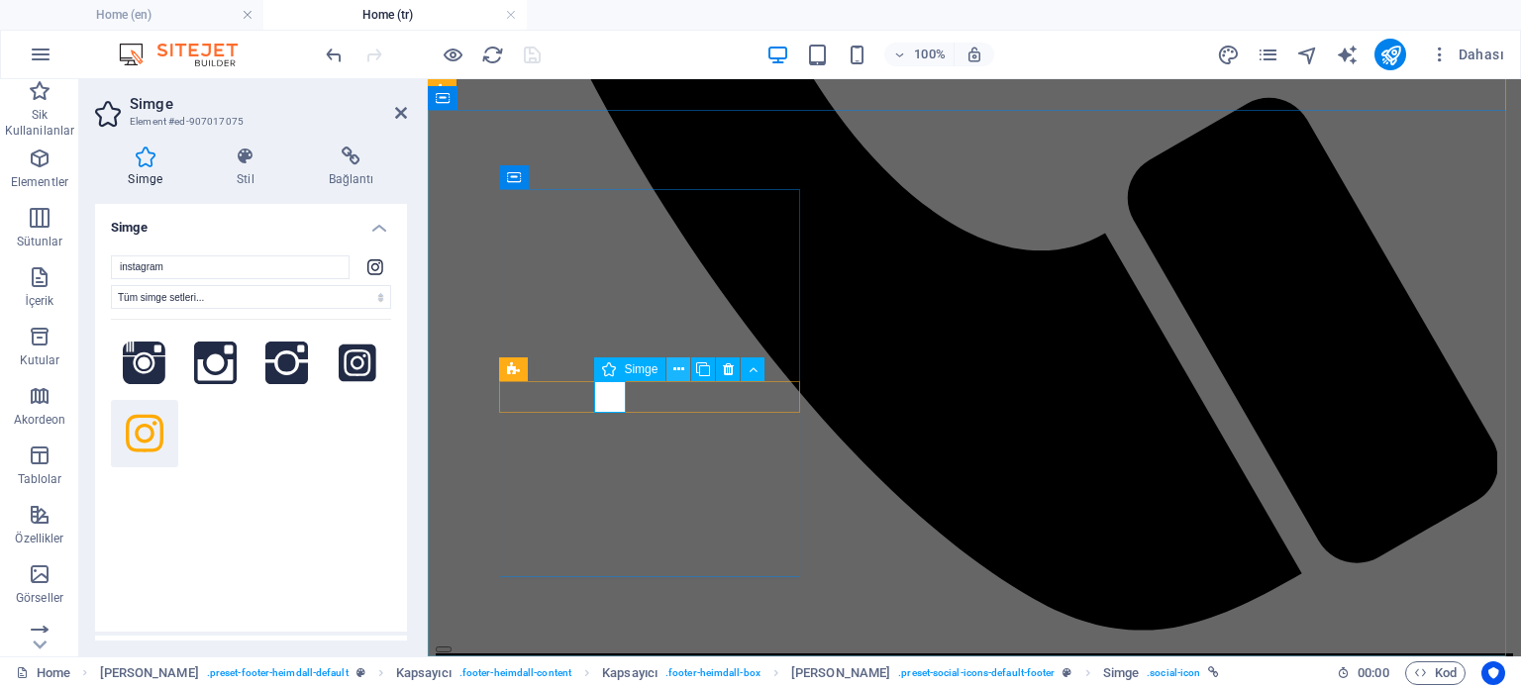
click at [679, 365] on icon at bounding box center [678, 369] width 11 height 21
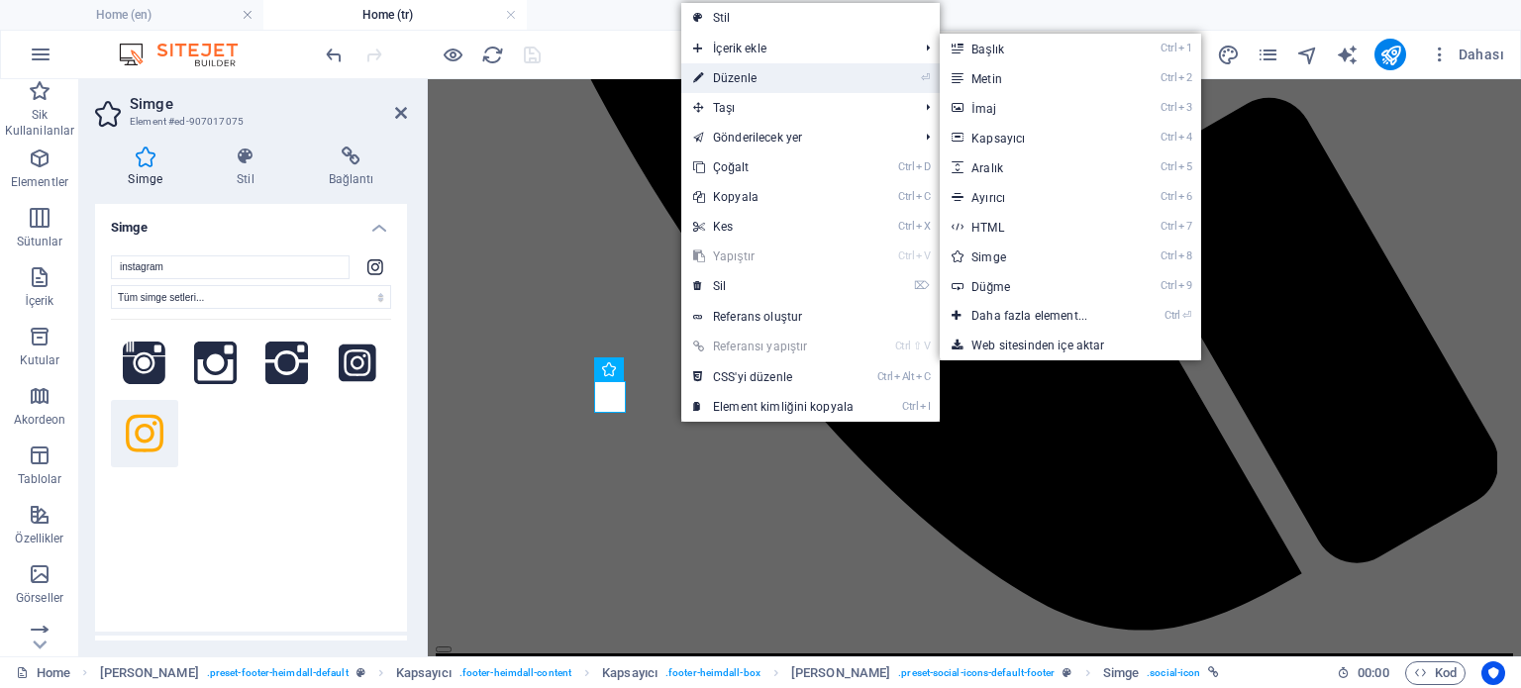
click at [749, 80] on link "⏎ Düzenle" at bounding box center [773, 78] width 184 height 30
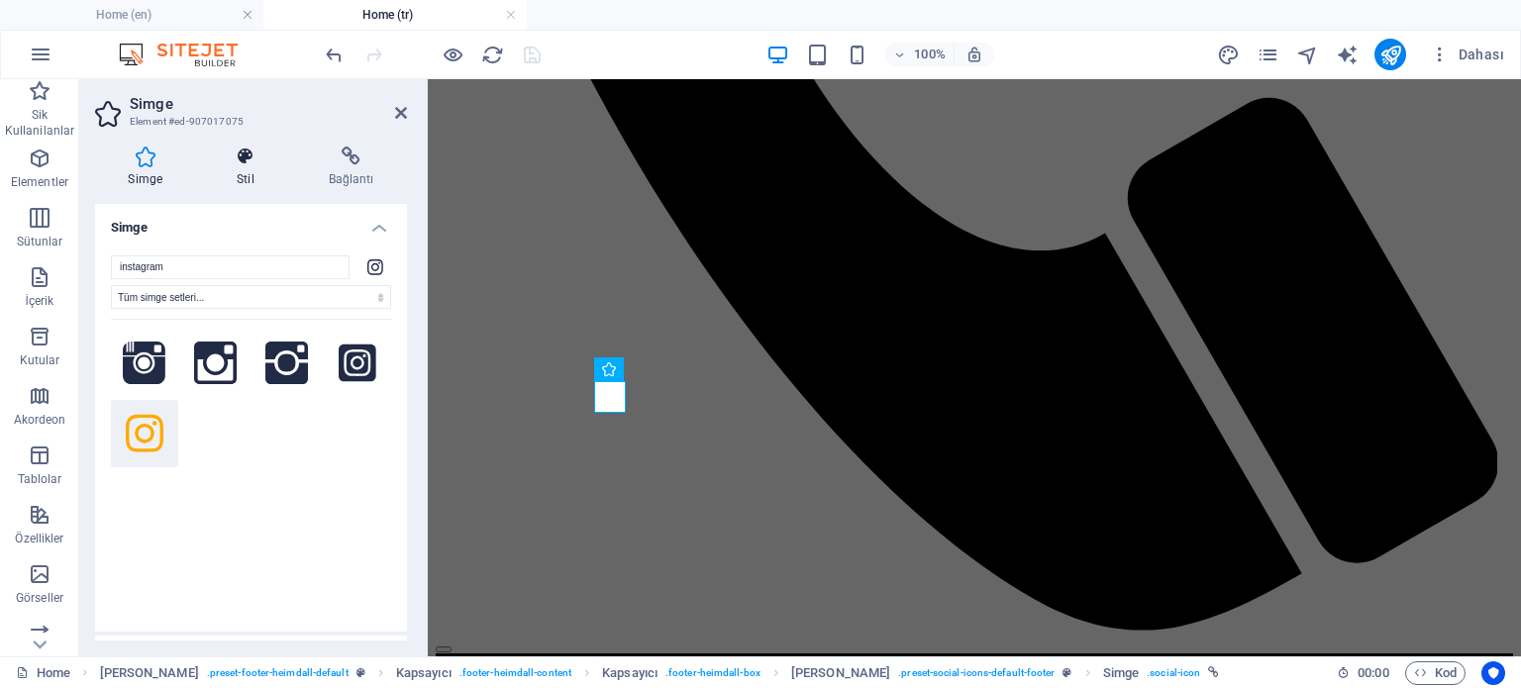
click at [248, 173] on h4 "Stil" at bounding box center [250, 168] width 92 height 42
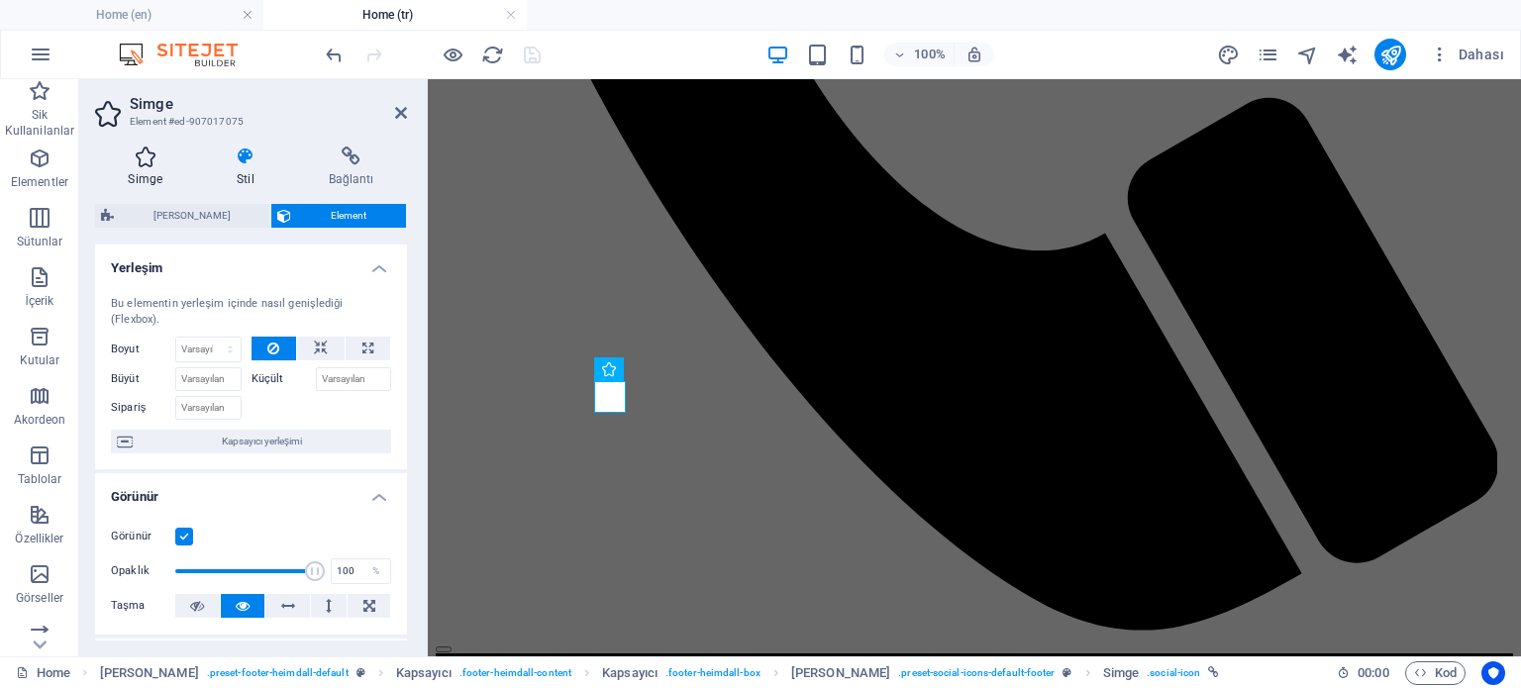
click at [173, 169] on h4 "Simge" at bounding box center [149, 168] width 109 height 42
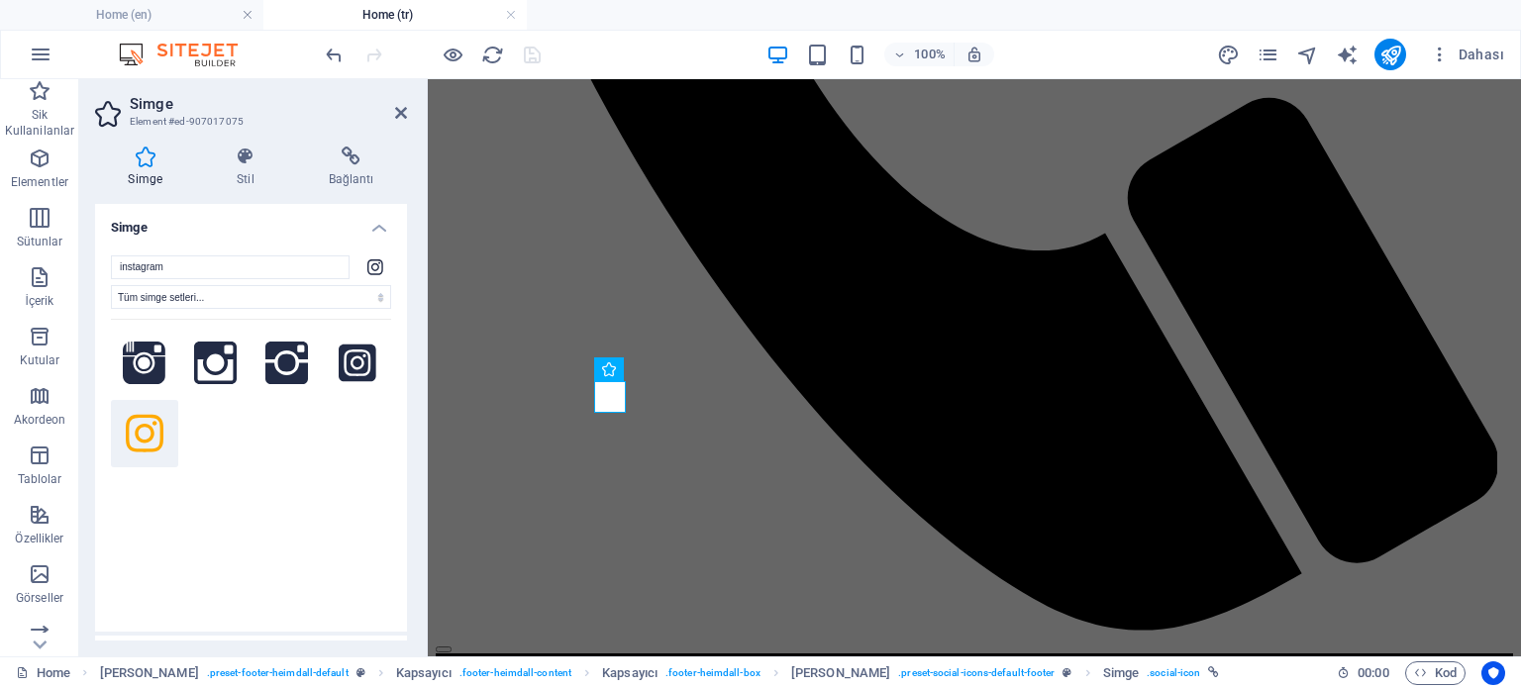
drag, startPoint x: 352, startPoint y: 177, endPoint x: 335, endPoint y: 195, distance: 24.5
click at [352, 177] on h4 "Bağlantı" at bounding box center [351, 168] width 112 height 42
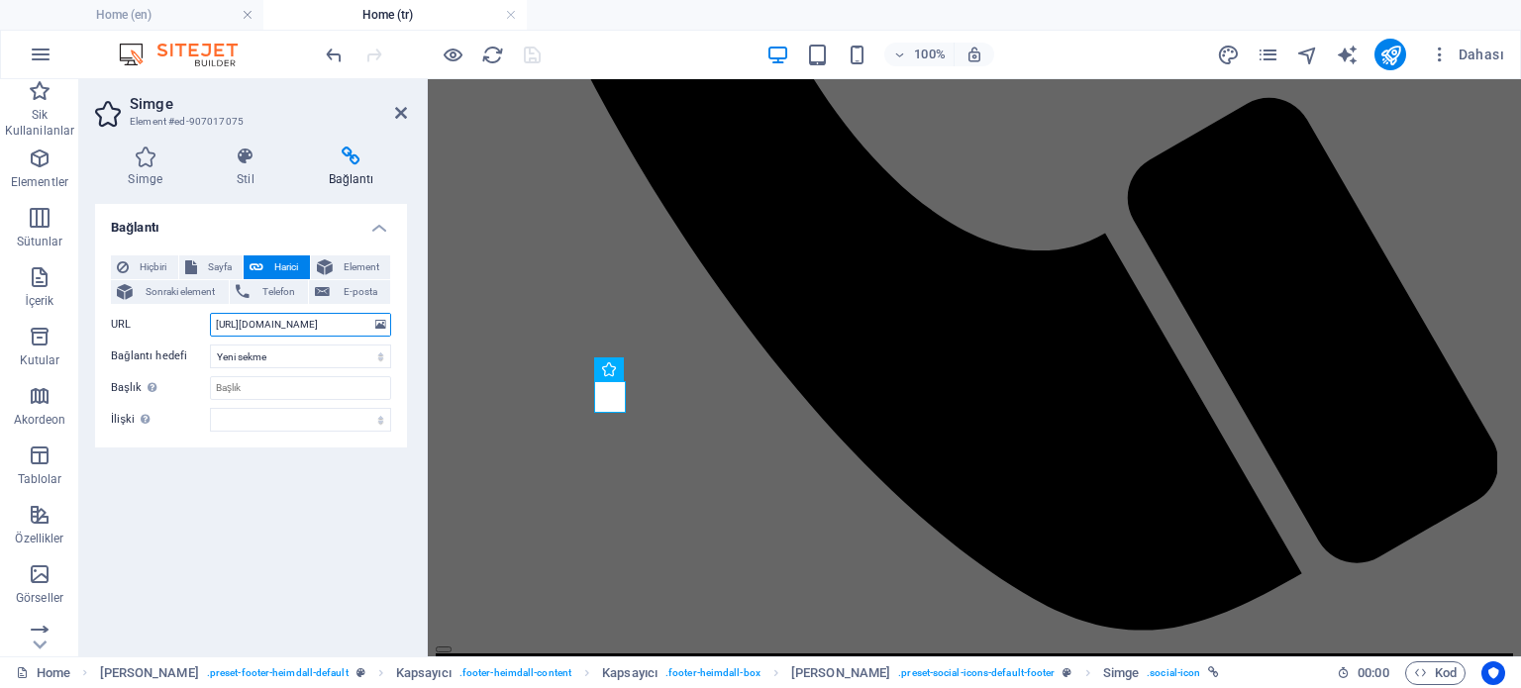
click at [352, 326] on input "https://www.instagram.com/" at bounding box center [300, 325] width 181 height 24
type input "https://www.instagram.com/cebirmarin"
click at [279, 421] on select "alternate oluşturan bookmark harici yardım lisans ileri nofollow noreferrer noo…" at bounding box center [300, 420] width 181 height 24
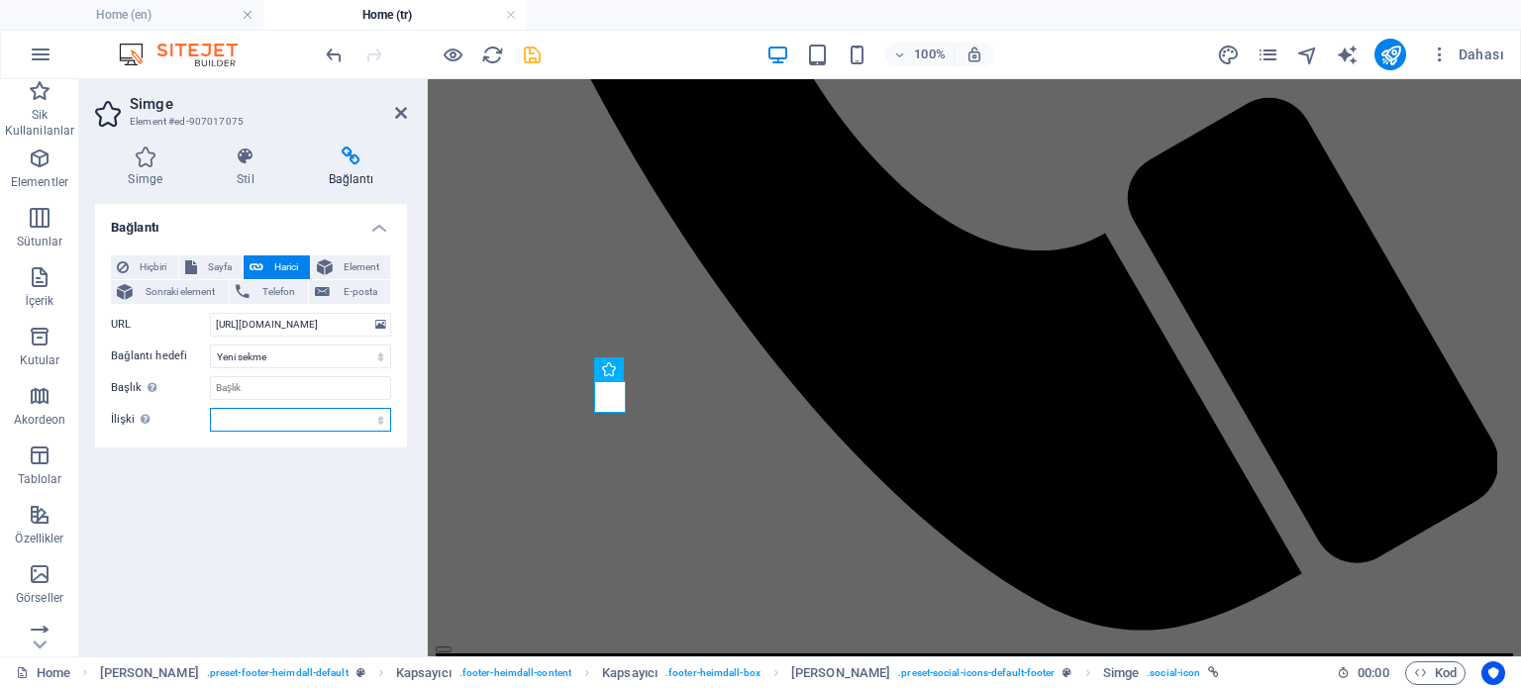
select select "nofollow"
click at [210, 408] on select "alternate oluşturan bookmark harici yardım lisans ileri nofollow noreferrer noo…" at bounding box center [300, 420] width 181 height 24
click at [264, 391] on input "Başlık Ek bağlantı tanımının bağlantı metniyle aynı olmaması gerekir. Başlık, g…" at bounding box center [300, 388] width 181 height 24
type input "cebirmarin"
click at [532, 54] on icon "save" at bounding box center [532, 55] width 23 height 23
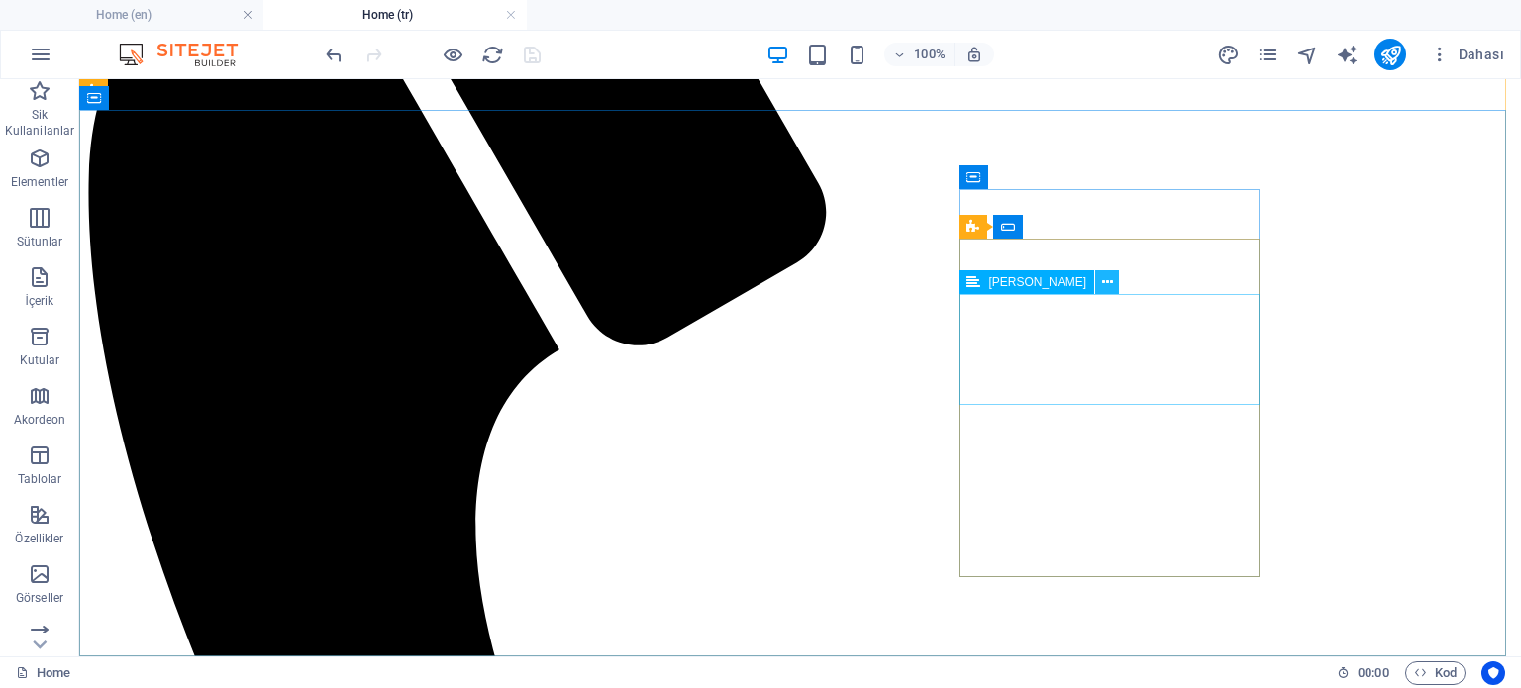
click at [1102, 283] on icon at bounding box center [1107, 282] width 11 height 21
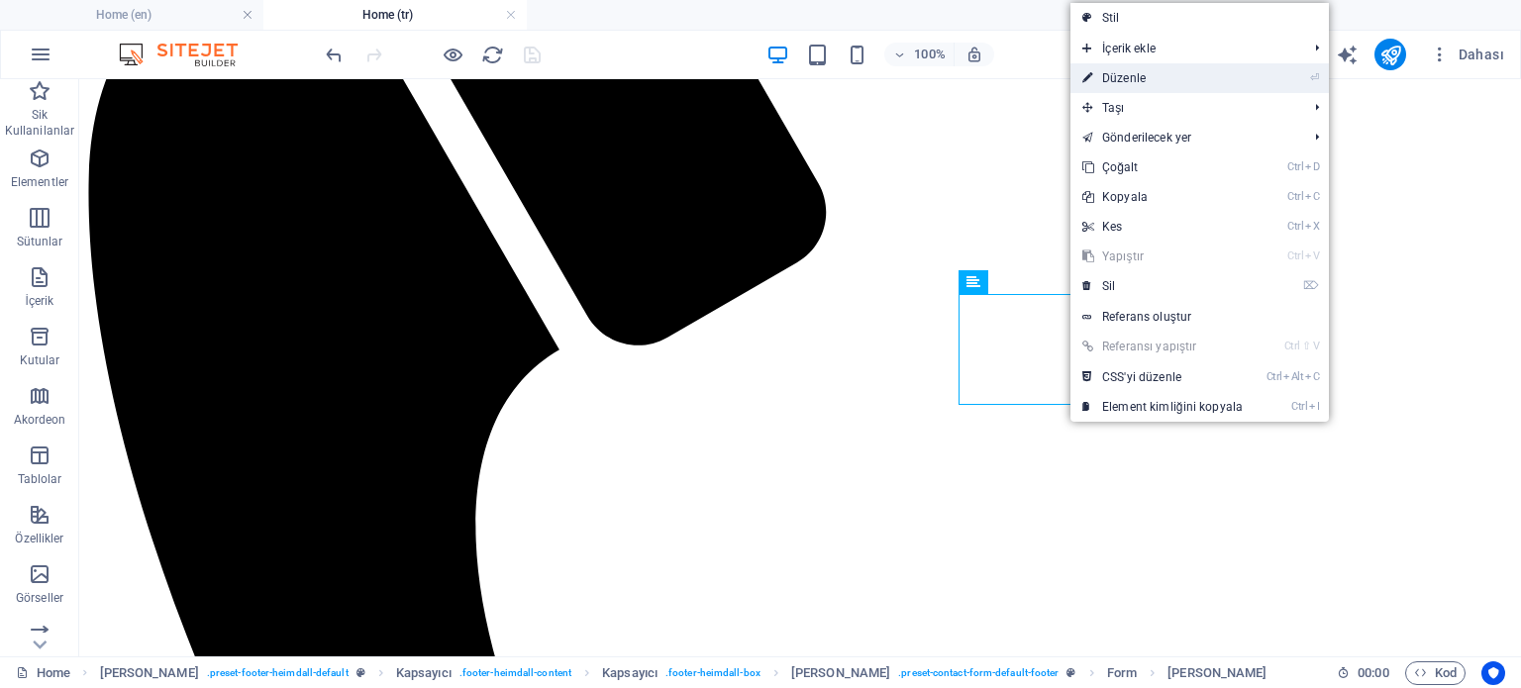
click at [1137, 79] on link "⏎ Düzenle" at bounding box center [1162, 78] width 184 height 30
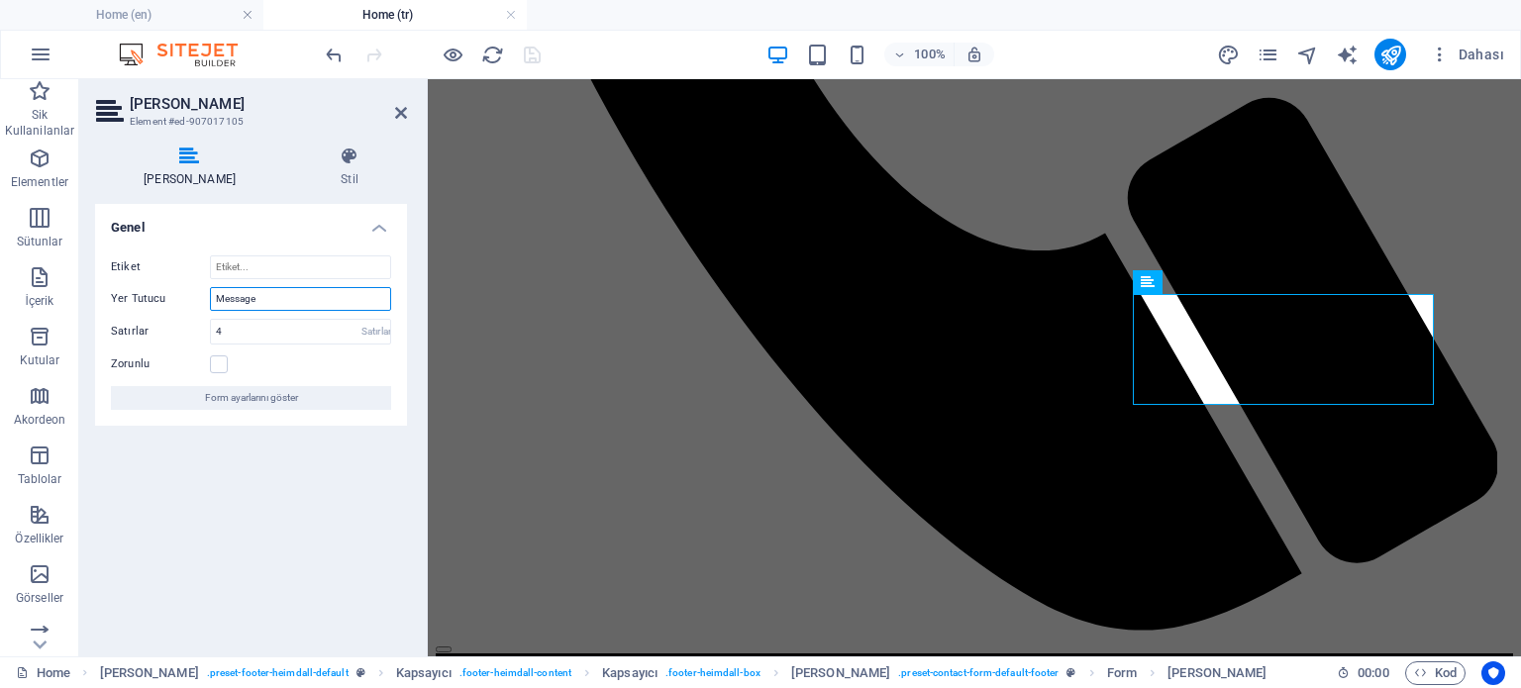
drag, startPoint x: 277, startPoint y: 294, endPoint x: 198, endPoint y: 293, distance: 79.2
click at [198, 293] on div "Yer Tutucu Message" at bounding box center [251, 299] width 280 height 24
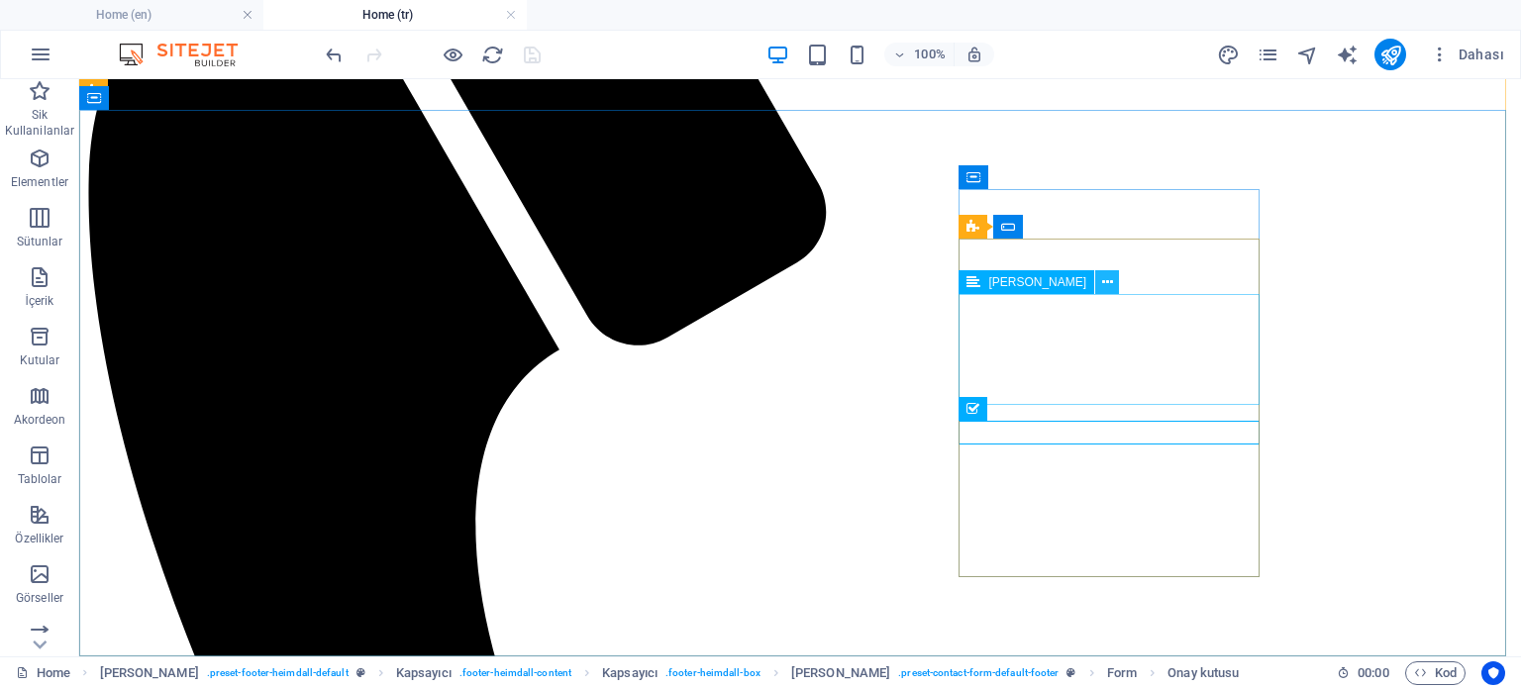
click at [1102, 284] on icon at bounding box center [1107, 282] width 11 height 21
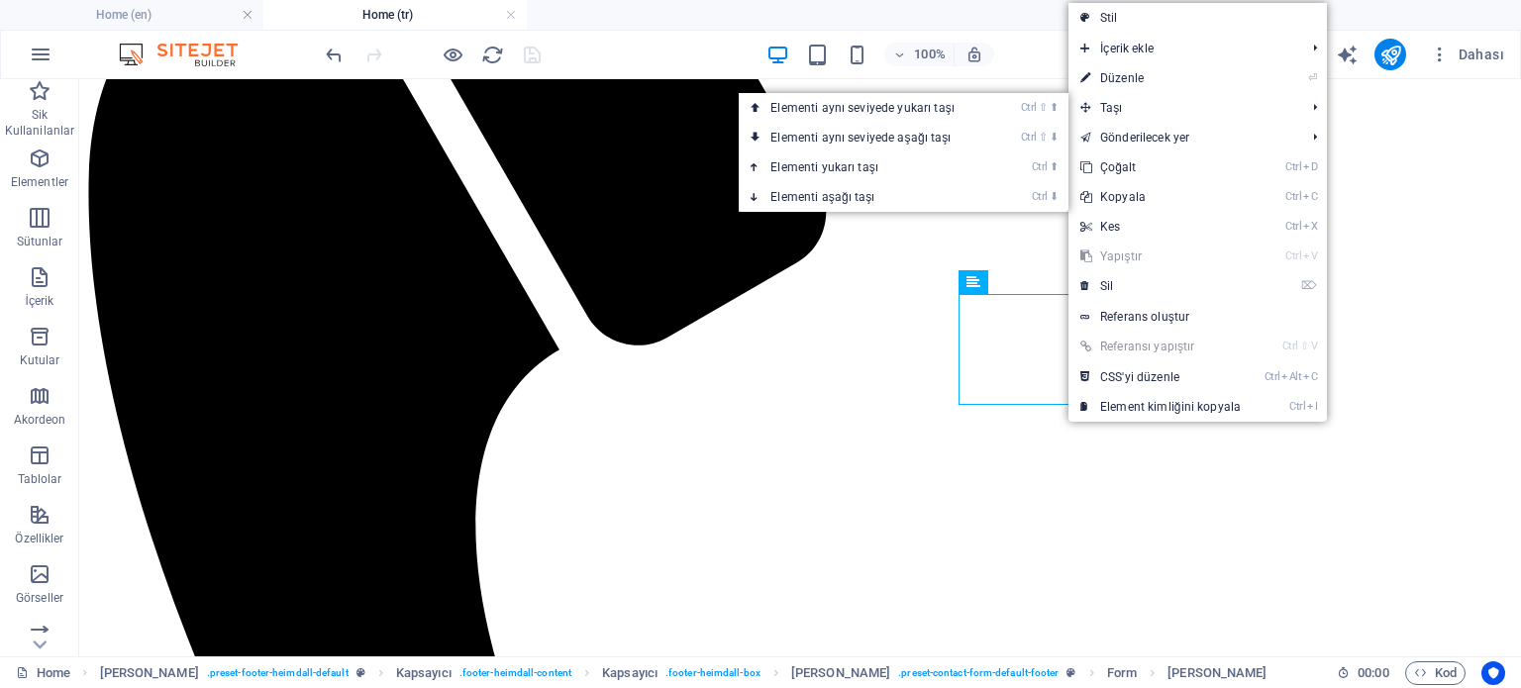
click at [1128, 78] on link "⏎ Düzenle" at bounding box center [1160, 78] width 184 height 30
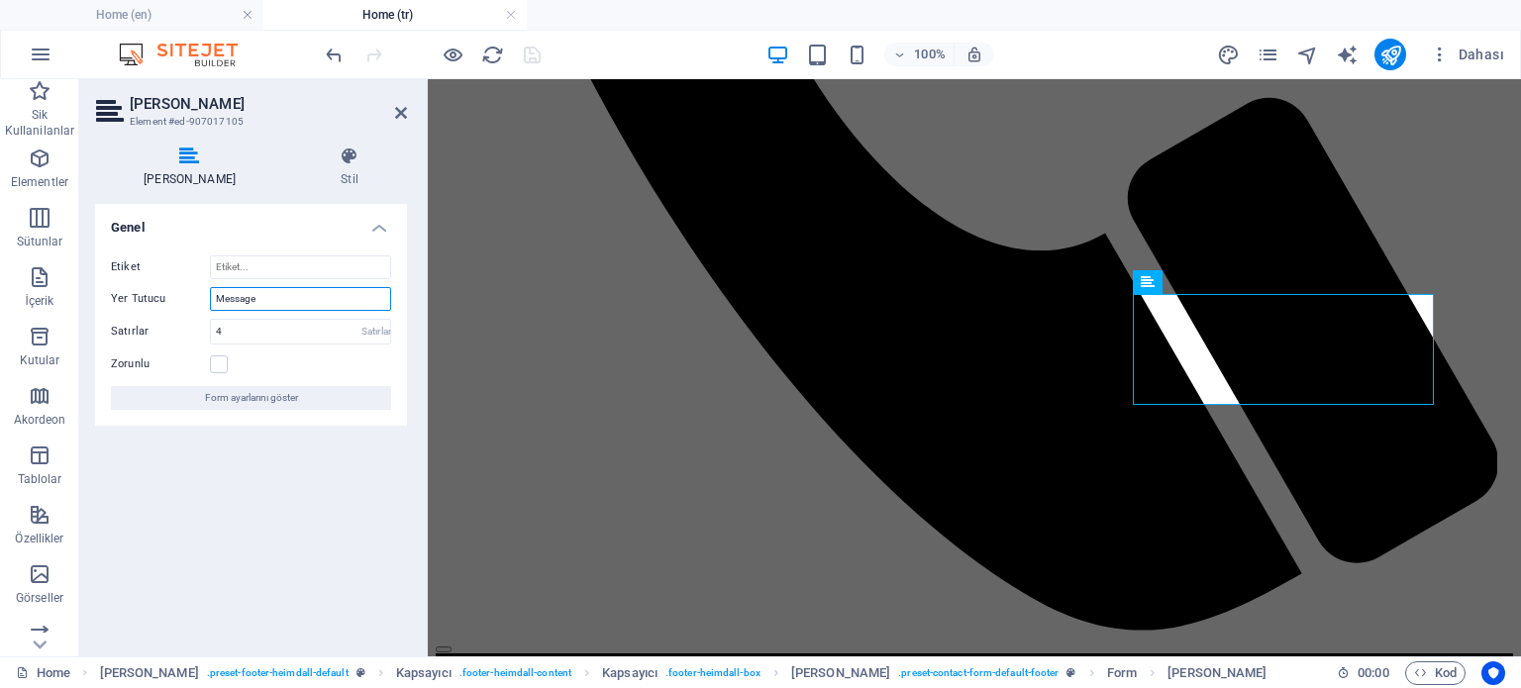
click at [297, 296] on input "Message" at bounding box center [300, 299] width 181 height 24
type input "Mesajınızı Giriniz"
click at [368, 331] on div "Satırlar" at bounding box center [376, 332] width 28 height 24
click at [375, 331] on div "Satırlar" at bounding box center [376, 332] width 28 height 24
click at [283, 332] on input "4" at bounding box center [300, 332] width 179 height 24
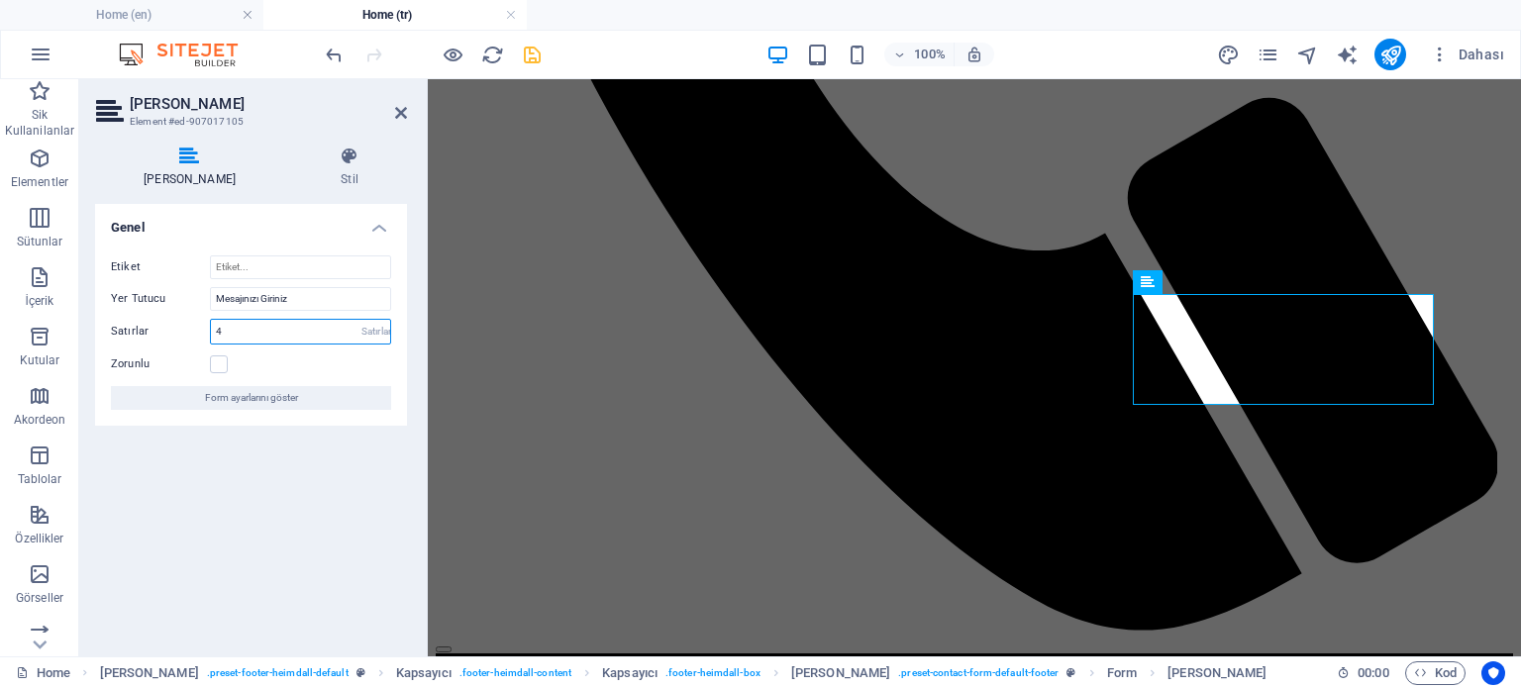
click at [283, 332] on input "4" at bounding box center [300, 332] width 179 height 24
type input "10"
click at [208, 451] on div "Genel Etiket Yer Tutucu Mesajınızı Giriniz Satırlar 10 Satırlar Zorunlu Form ay…" at bounding box center [251, 422] width 312 height 437
click at [228, 364] on div "Zorunlu" at bounding box center [251, 364] width 280 height 24
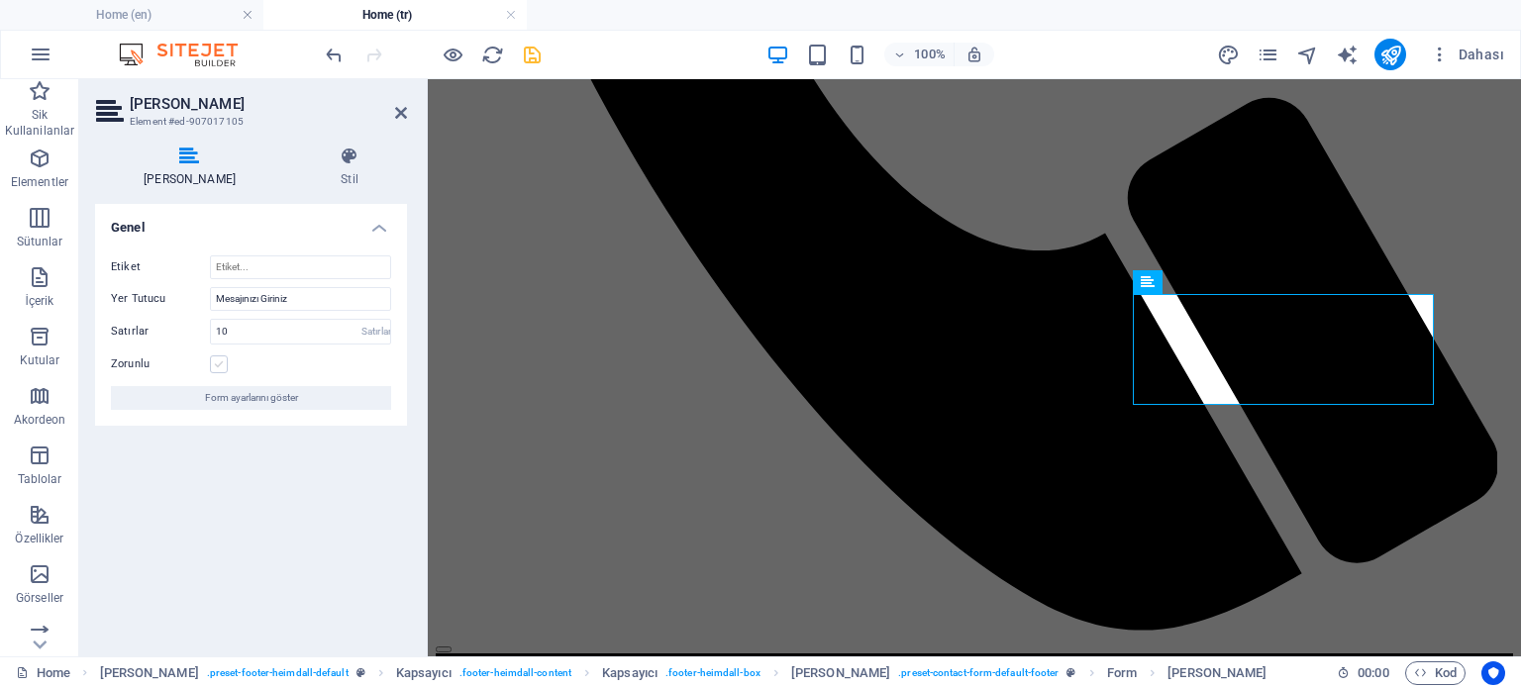
click at [220, 364] on label at bounding box center [219, 364] width 18 height 18
click at [0, 0] on input "Zorunlu" at bounding box center [0, 0] width 0 height 0
click at [531, 51] on icon "save" at bounding box center [532, 55] width 23 height 23
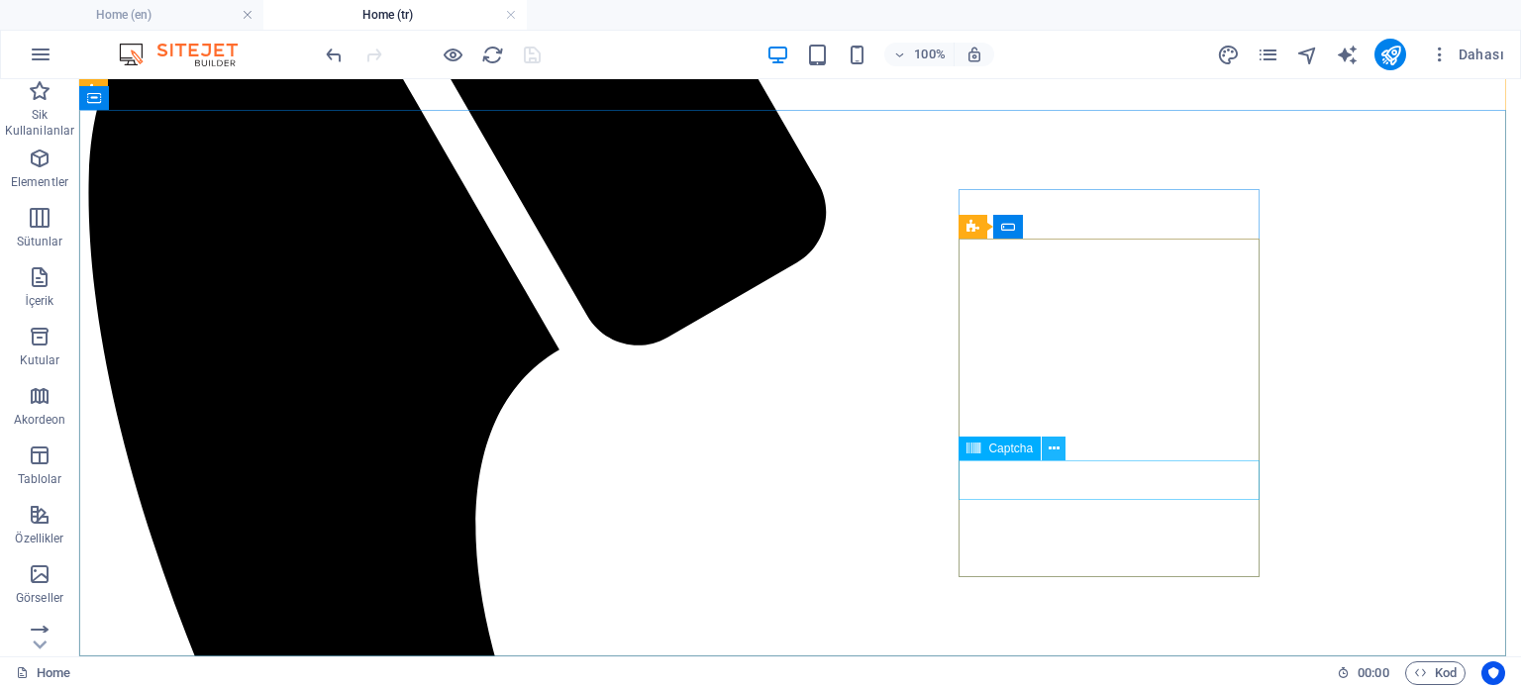
click at [1050, 447] on icon at bounding box center [1054, 449] width 11 height 21
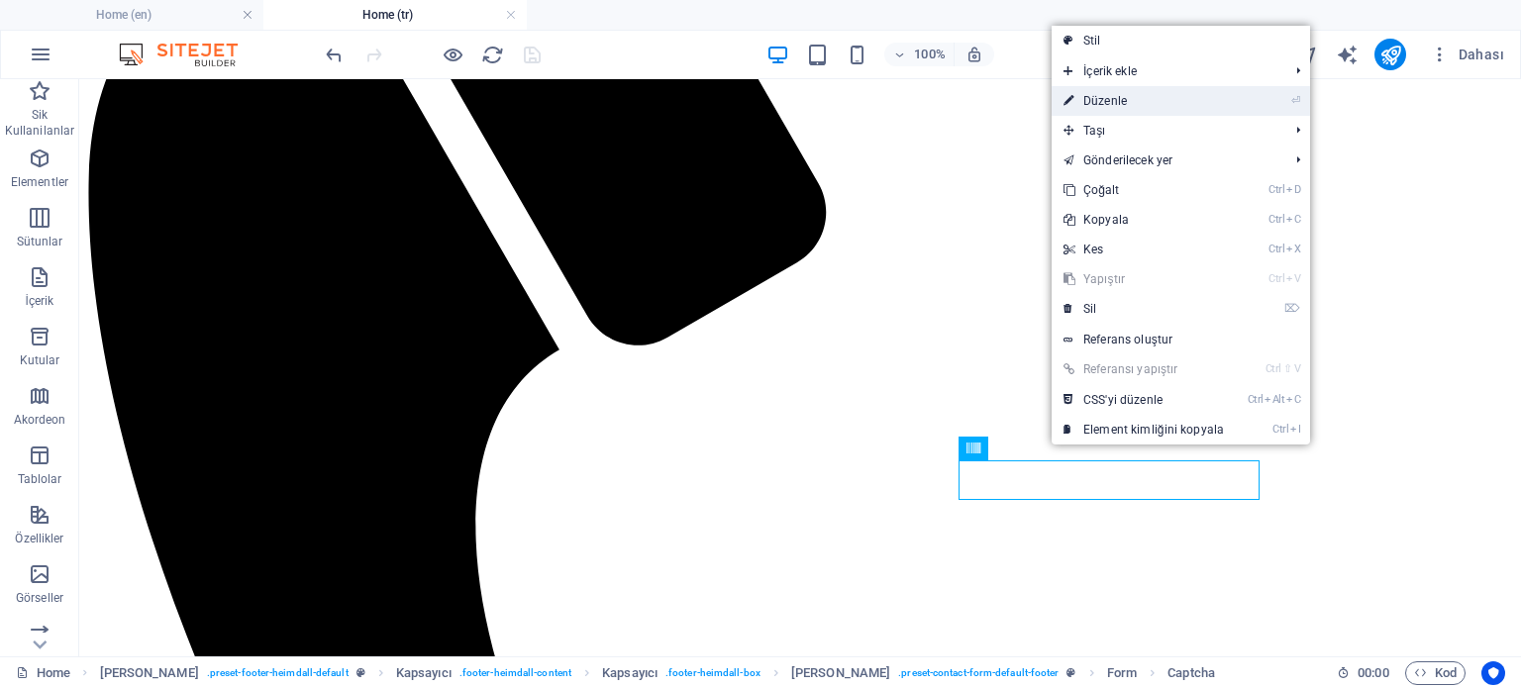
click at [1113, 104] on link "⏎ Düzenle" at bounding box center [1144, 101] width 184 height 30
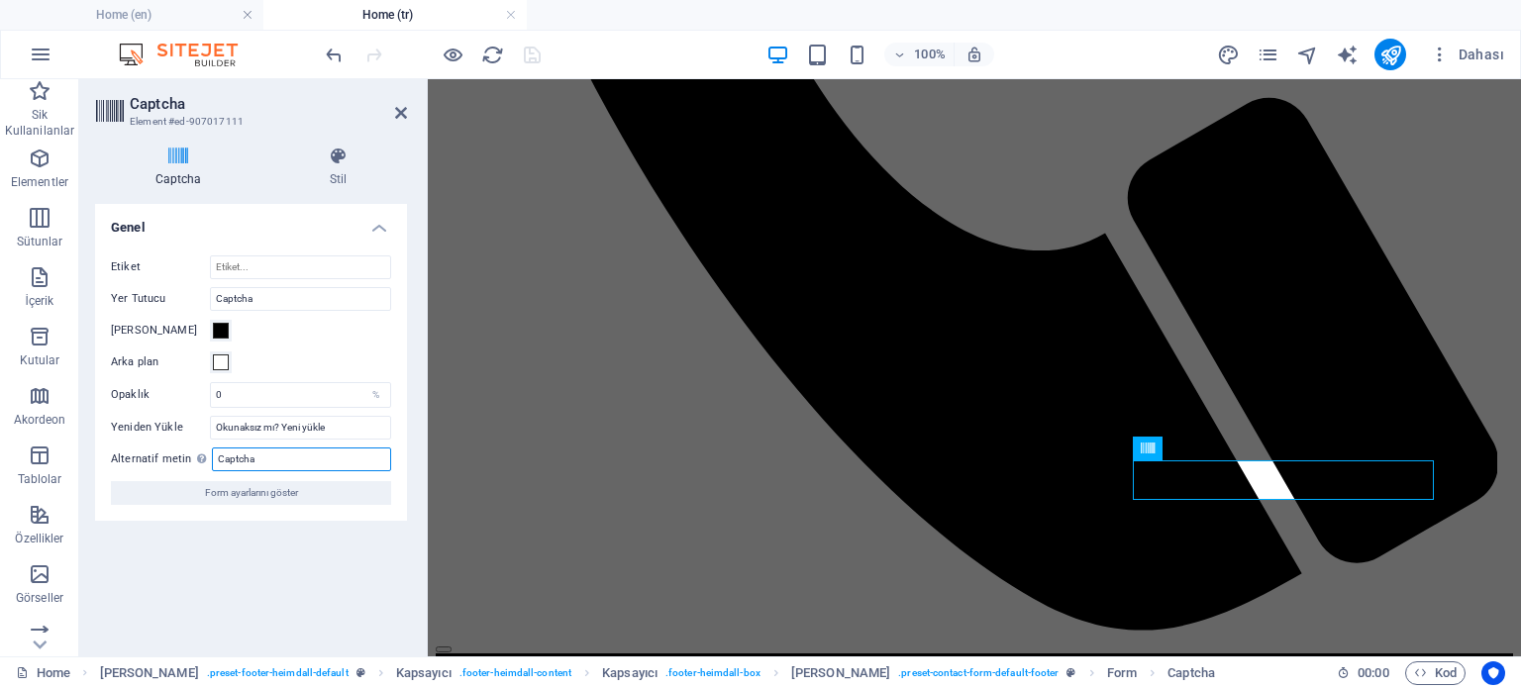
click at [281, 460] on input "Captcha" at bounding box center [301, 460] width 179 height 24
type input "Y"
type input "Karakterleri Girin"
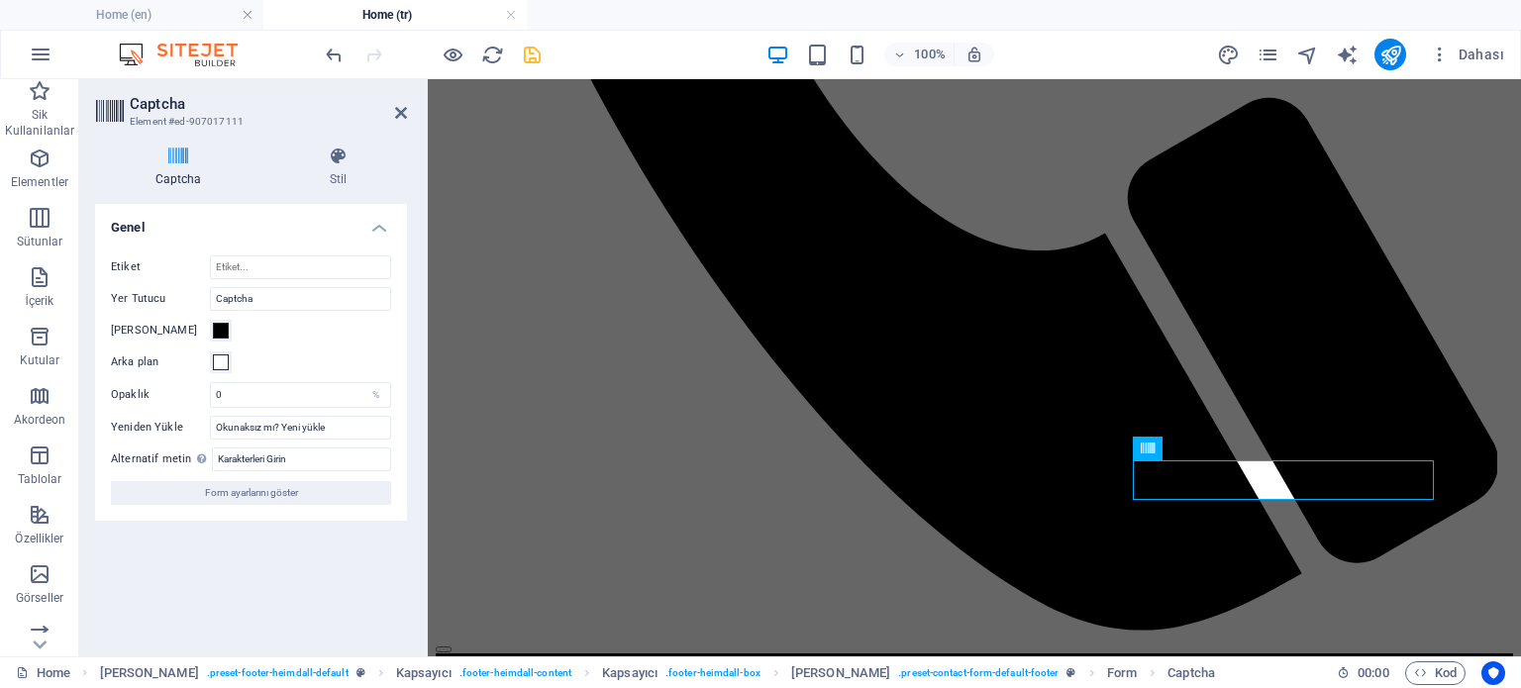
click at [333, 550] on div "Turnstile Cloudfare Turnstile, erişilebilir captcha sunan üçüncü taraf bir ente…" at bounding box center [251, 422] width 312 height 437
click at [529, 44] on icon "save" at bounding box center [532, 55] width 23 height 23
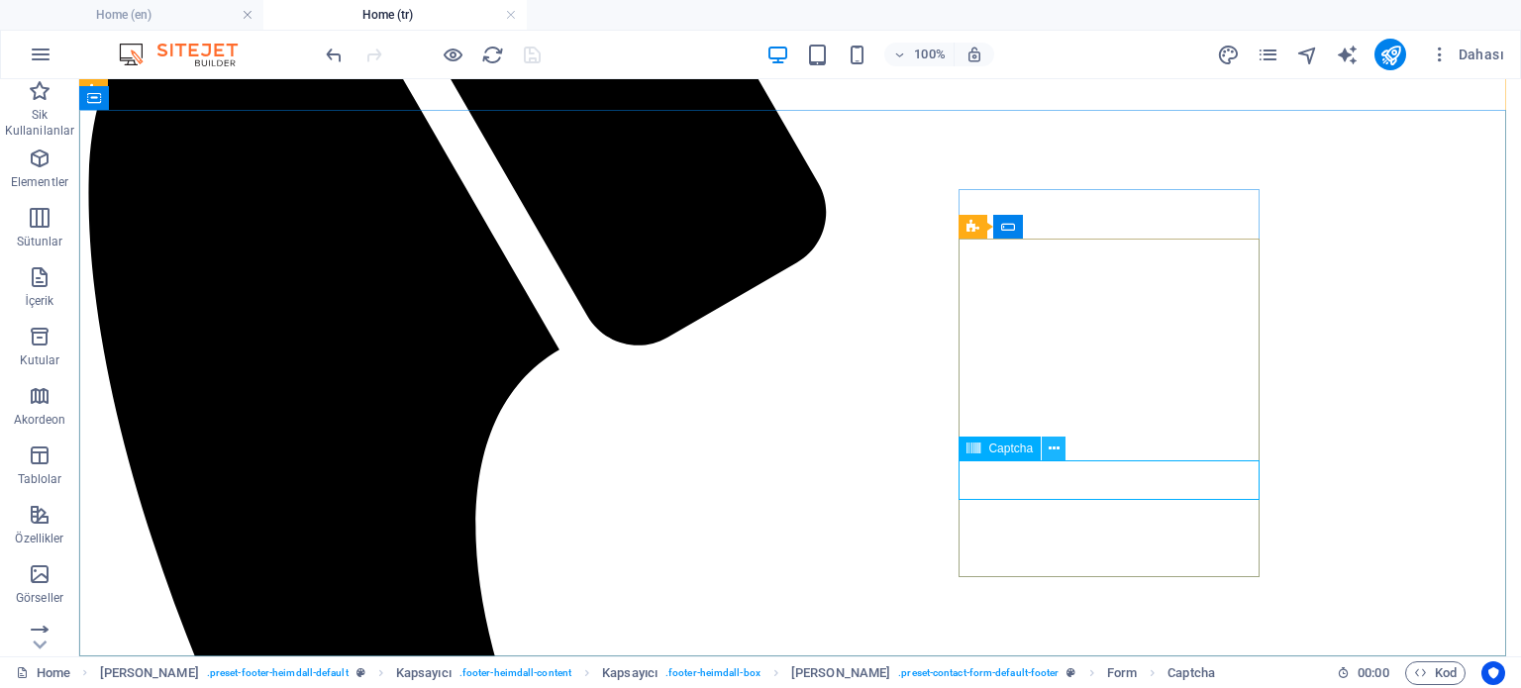
click at [1057, 452] on icon at bounding box center [1054, 449] width 11 height 21
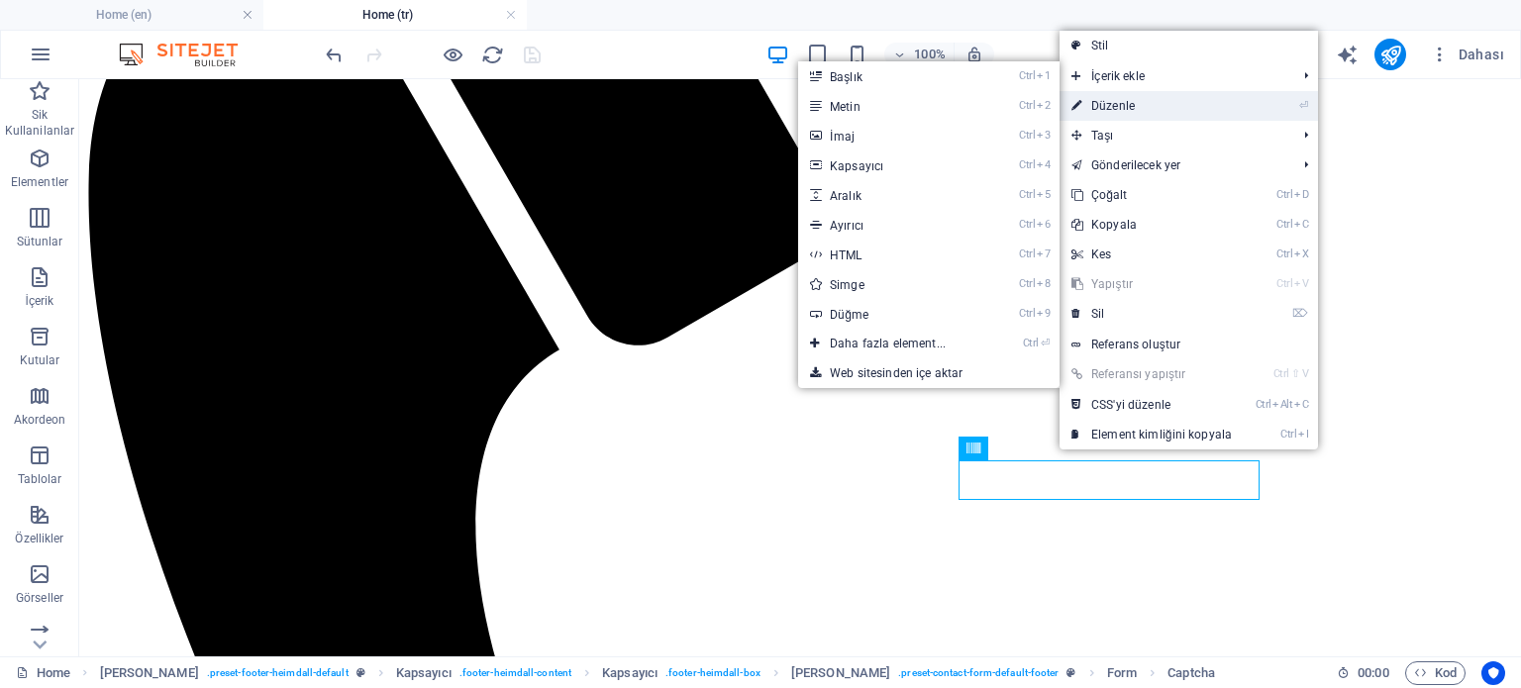
click at [1123, 107] on link "⏎ Düzenle" at bounding box center [1151, 106] width 184 height 30
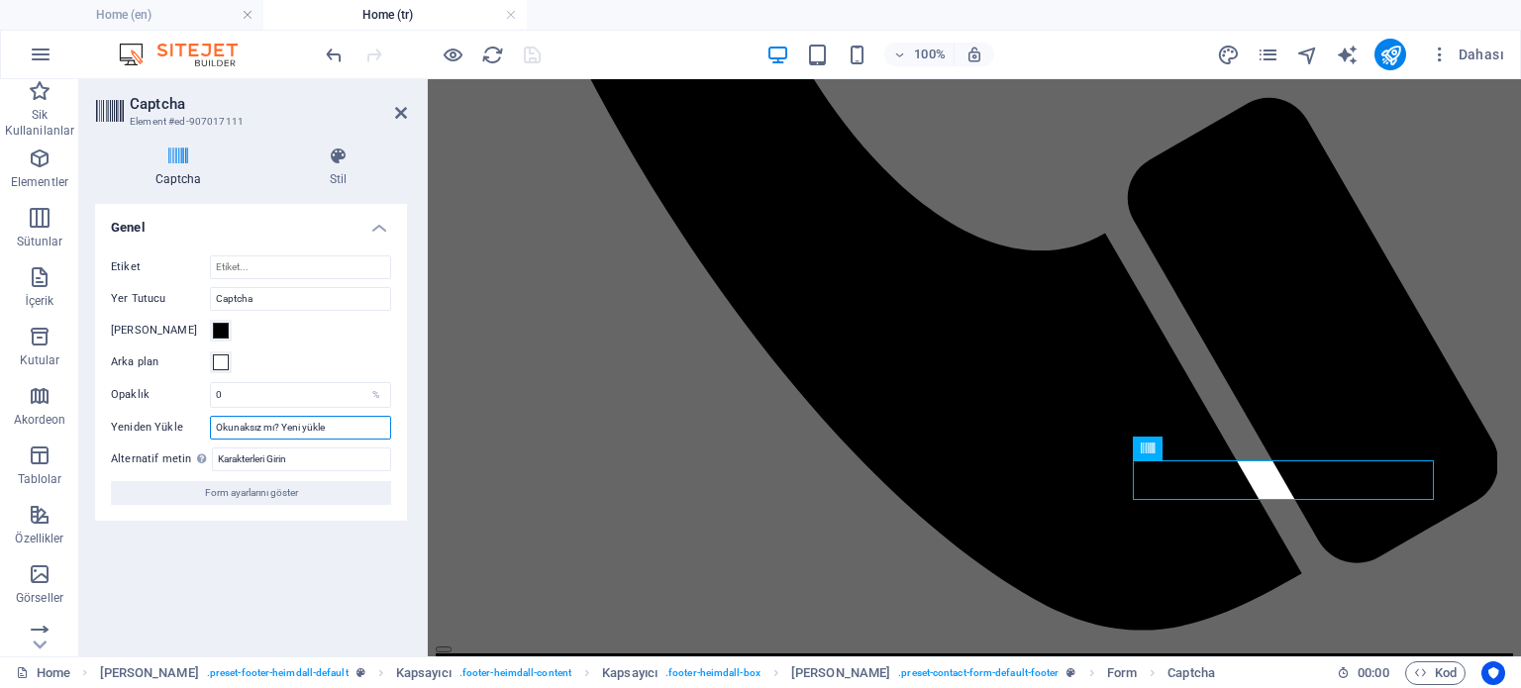
click at [333, 426] on input "Okunaksız mı? Yeni yükle" at bounding box center [300, 428] width 181 height 24
click at [345, 430] on input "Okunaksız mı? Yeni yükle" at bounding box center [300, 428] width 181 height 24
click at [266, 298] on input "Captcha" at bounding box center [300, 299] width 181 height 24
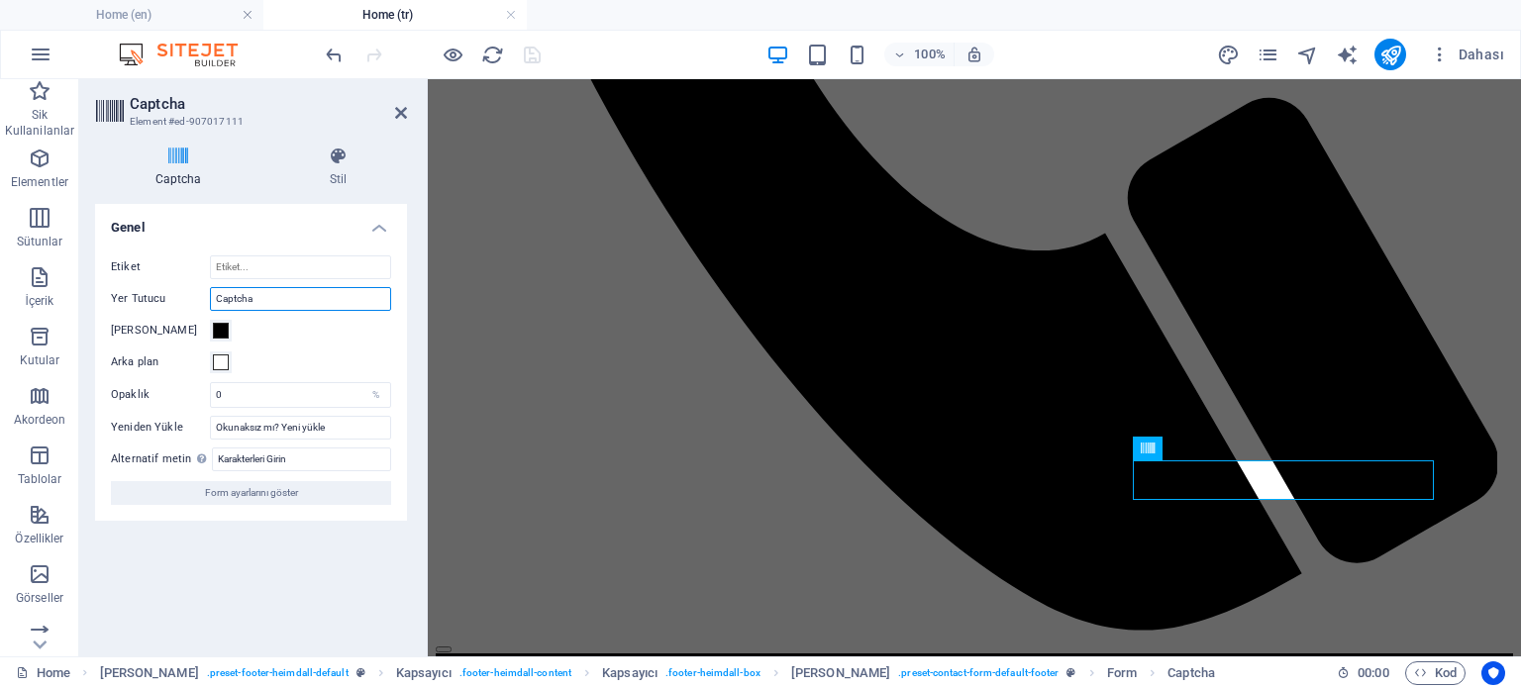
click at [266, 298] on input "Captcha" at bounding box center [300, 299] width 181 height 24
click at [285, 453] on input "Karakterleri Girin" at bounding box center [301, 460] width 179 height 24
click at [265, 302] on input "Captcha" at bounding box center [300, 299] width 181 height 24
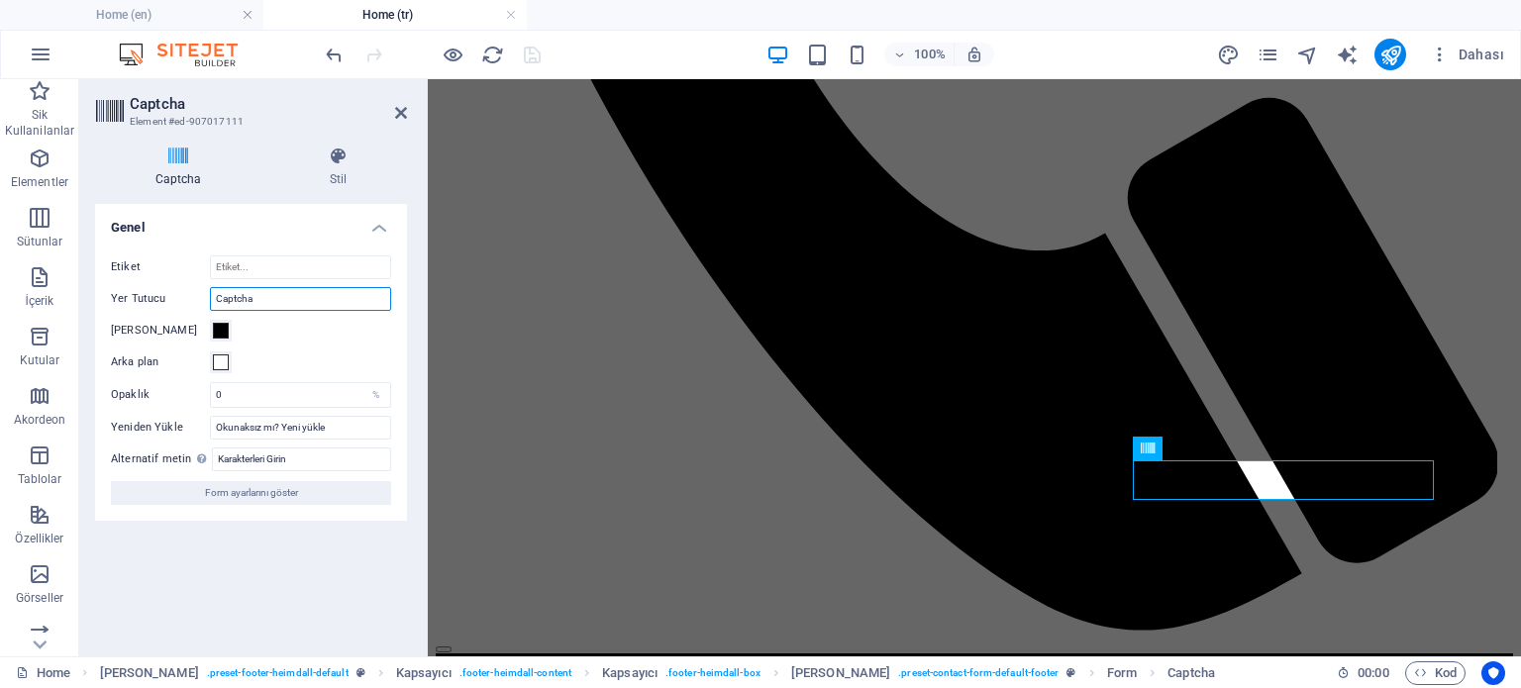
click at [265, 302] on input "Captcha" at bounding box center [300, 299] width 181 height 24
paste input "Karakterleri Girin"
type input "Karakterleri Girin"
click at [526, 47] on icon "save" at bounding box center [532, 55] width 23 height 23
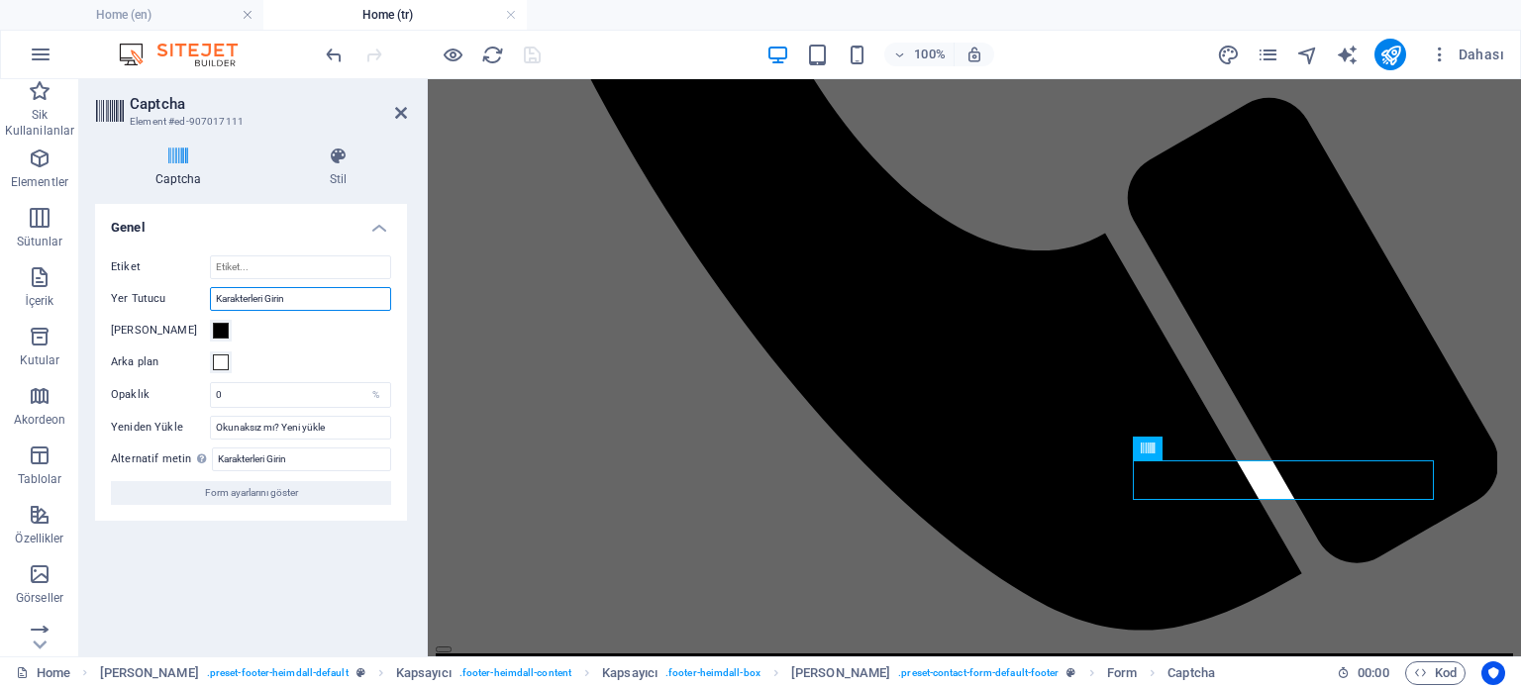
click at [302, 298] on input "Karakterleri Girin" at bounding box center [300, 299] width 181 height 24
type input "Catchpa"
click at [317, 581] on div "Turnstile Cloudfare Turnstile, erişilebilir captcha sunan üçüncü taraf bir ente…" at bounding box center [251, 422] width 312 height 437
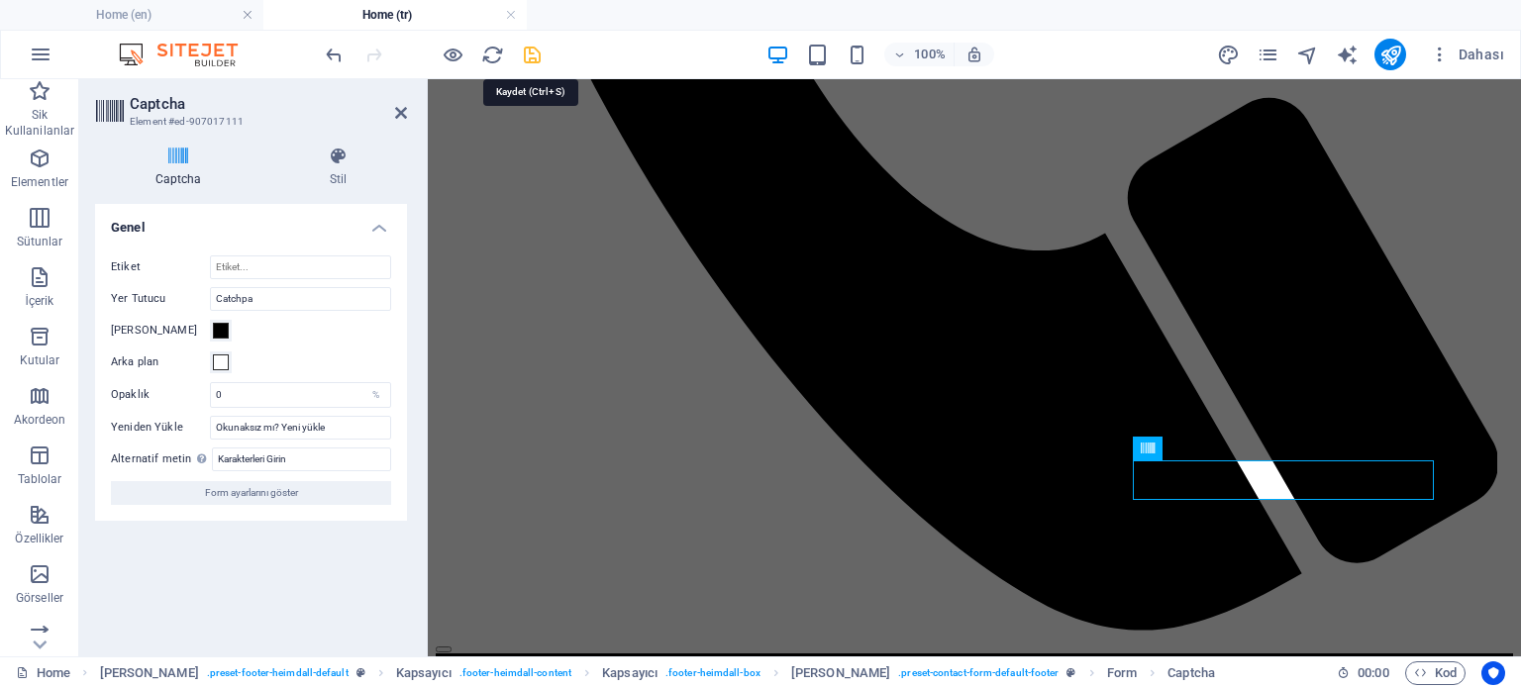
click at [532, 46] on icon "save" at bounding box center [532, 55] width 23 height 23
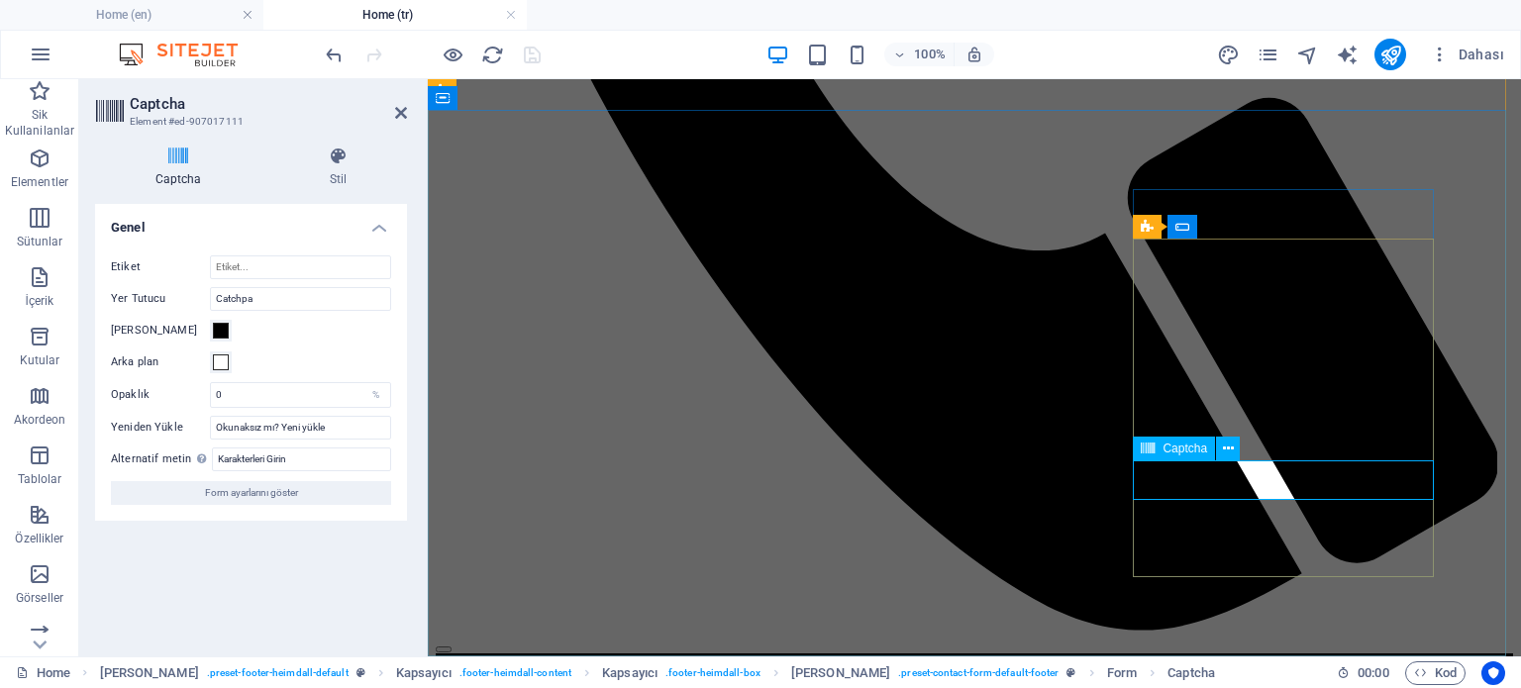
click at [185, 166] on h4 "Captcha" at bounding box center [182, 168] width 174 height 42
click at [243, 299] on input "Catchpa" at bounding box center [300, 299] width 181 height 24
drag, startPoint x: 228, startPoint y: 300, endPoint x: 226, endPoint y: 337, distance: 36.7
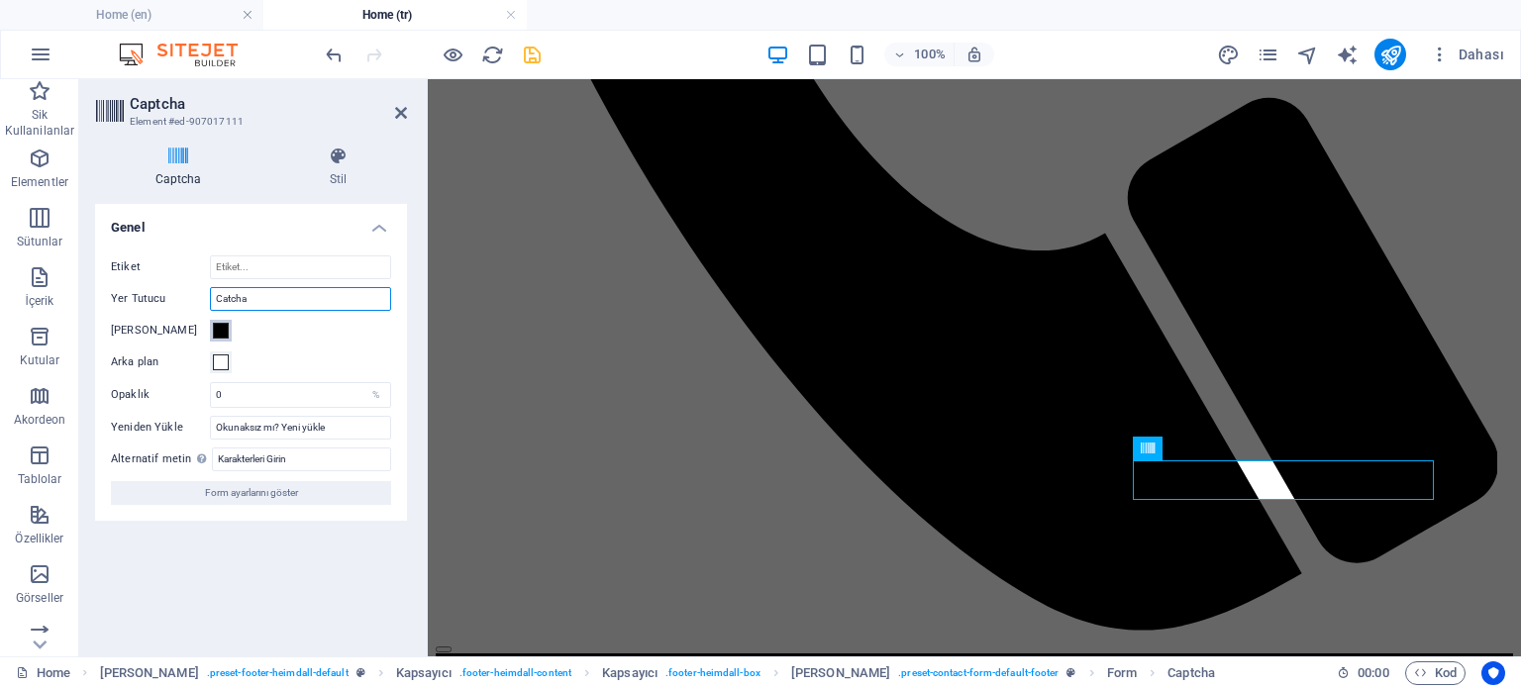
click at [228, 302] on input "Catcha" at bounding box center [300, 299] width 181 height 24
type input "Captcha"
click at [176, 166] on h4 "Captcha" at bounding box center [182, 168] width 174 height 42
click at [279, 493] on span "Form ayarlarını göster" at bounding box center [251, 493] width 93 height 24
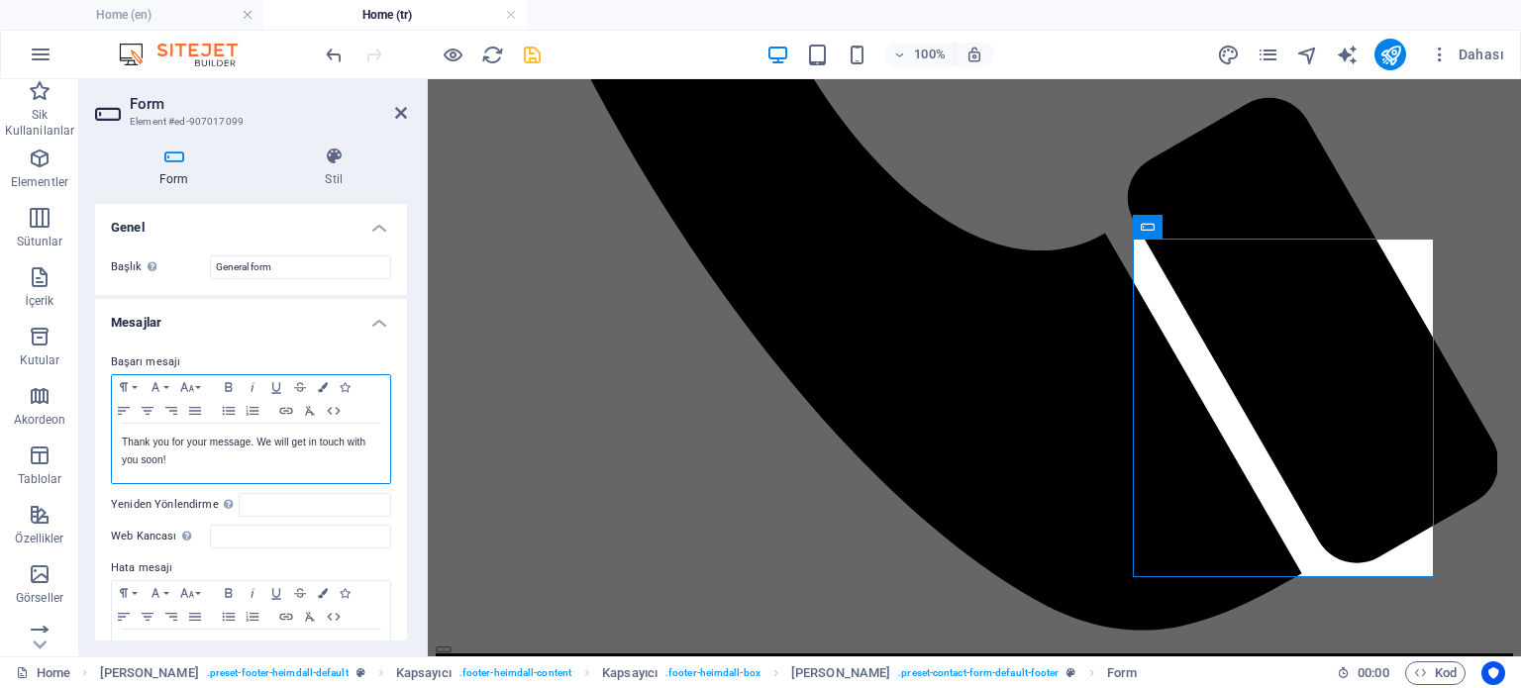
click at [127, 446] on p "Thank you for your message. We will get in touch with you soon!" at bounding box center [251, 452] width 258 height 36
copy p "Thank you for your message. We will get in touch with you soon!"
click at [114, 409] on div at bounding box center [114, 409] width 0 height 0
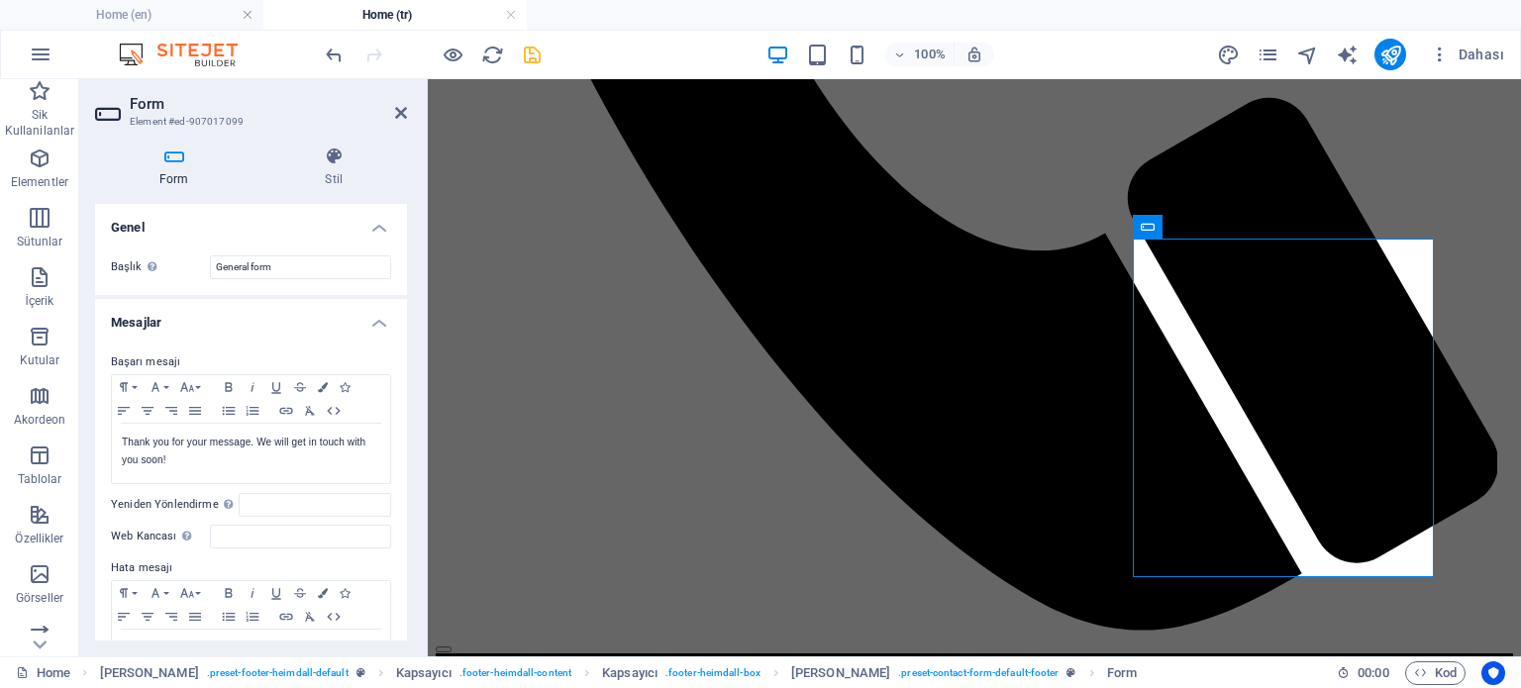
drag, startPoint x: 72, startPoint y: 324, endPoint x: 251, endPoint y: 352, distance: 181.5
click at [251, 89] on div at bounding box center [198, 89] width 396 height 0
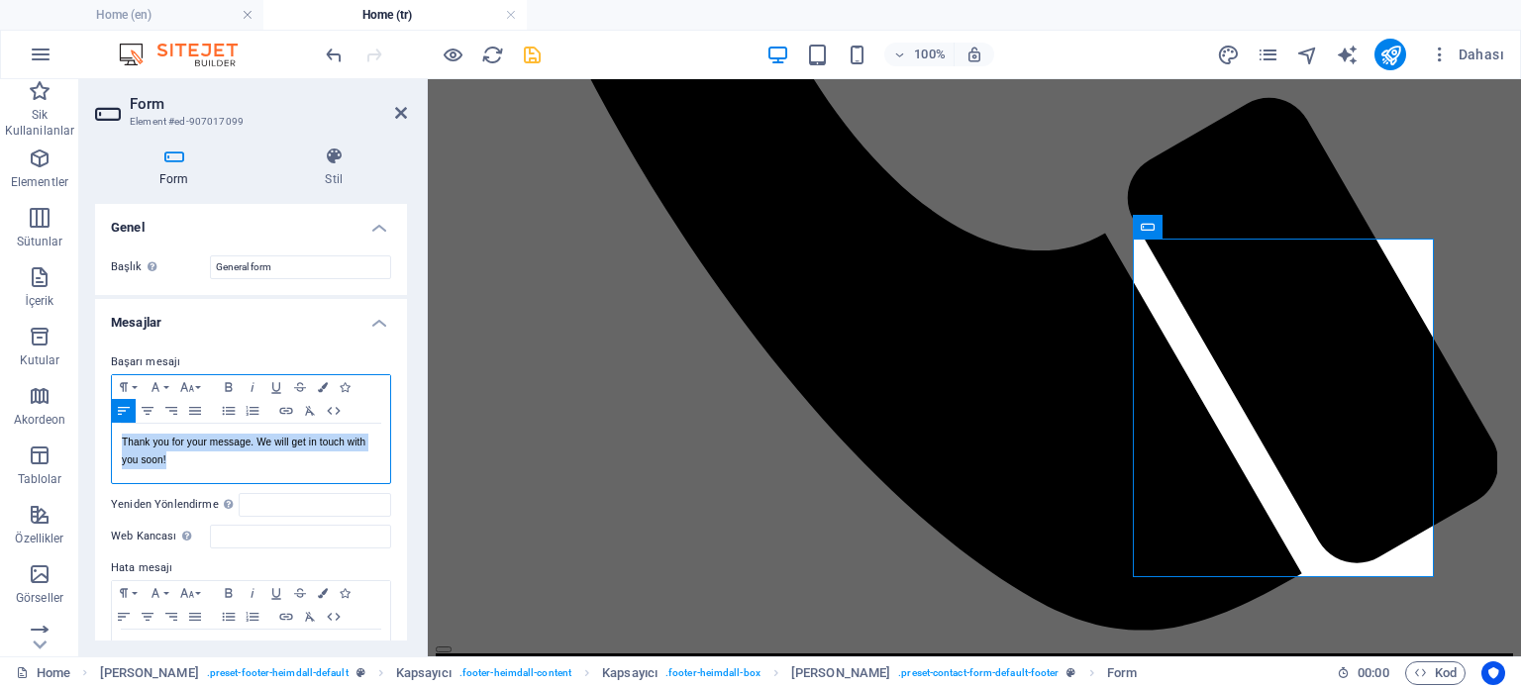
drag, startPoint x: 174, startPoint y: 462, endPoint x: 98, endPoint y: 446, distance: 78.1
click at [98, 446] on div "Başarı mesajı Paragraph Format Normal Heading 1 Heading 2 Heading 3 Heading 4 H…" at bounding box center [251, 521] width 312 height 372
click at [85, 409] on div at bounding box center [85, 409] width 0 height 0
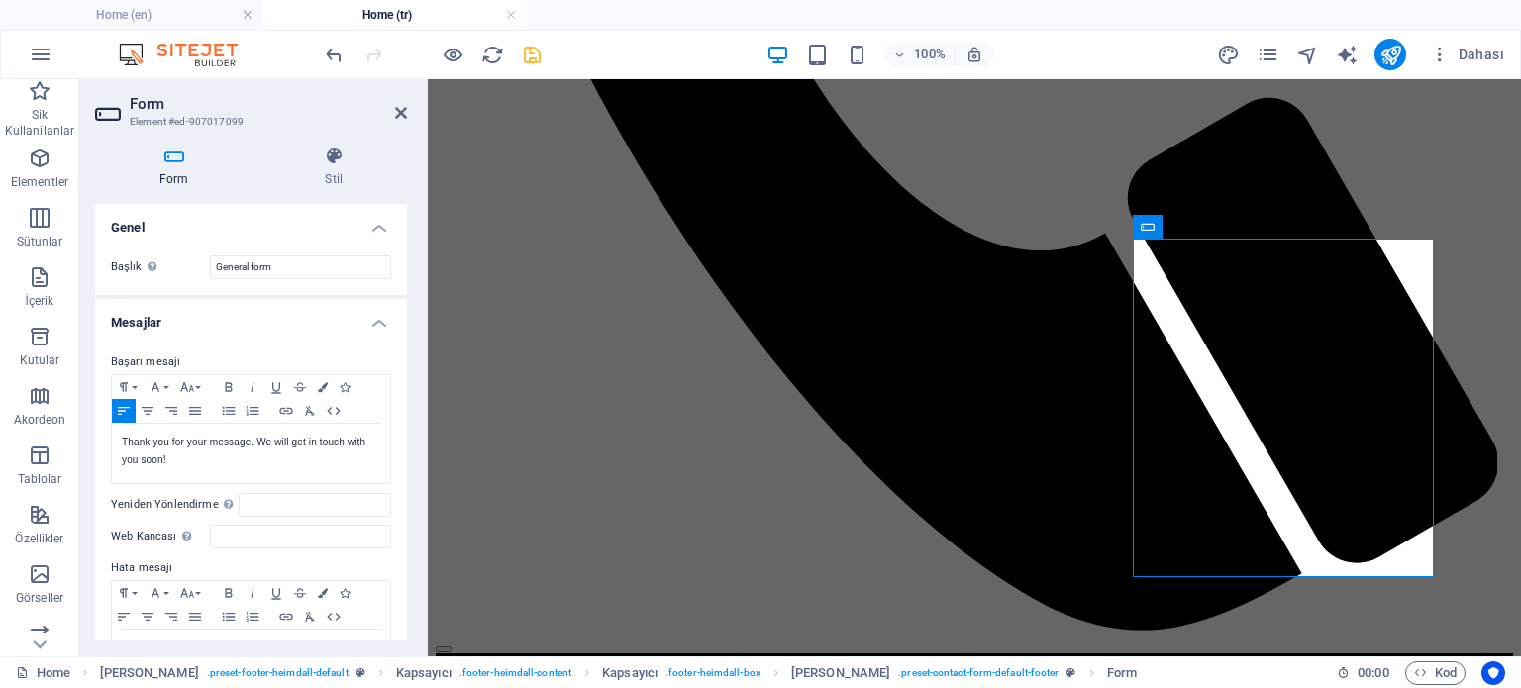
click at [93, 89] on div at bounding box center [198, 89] width 396 height 0
click at [142, 435] on p "Thank you for your message. We will get in touch with you soon!" at bounding box center [251, 452] width 258 height 36
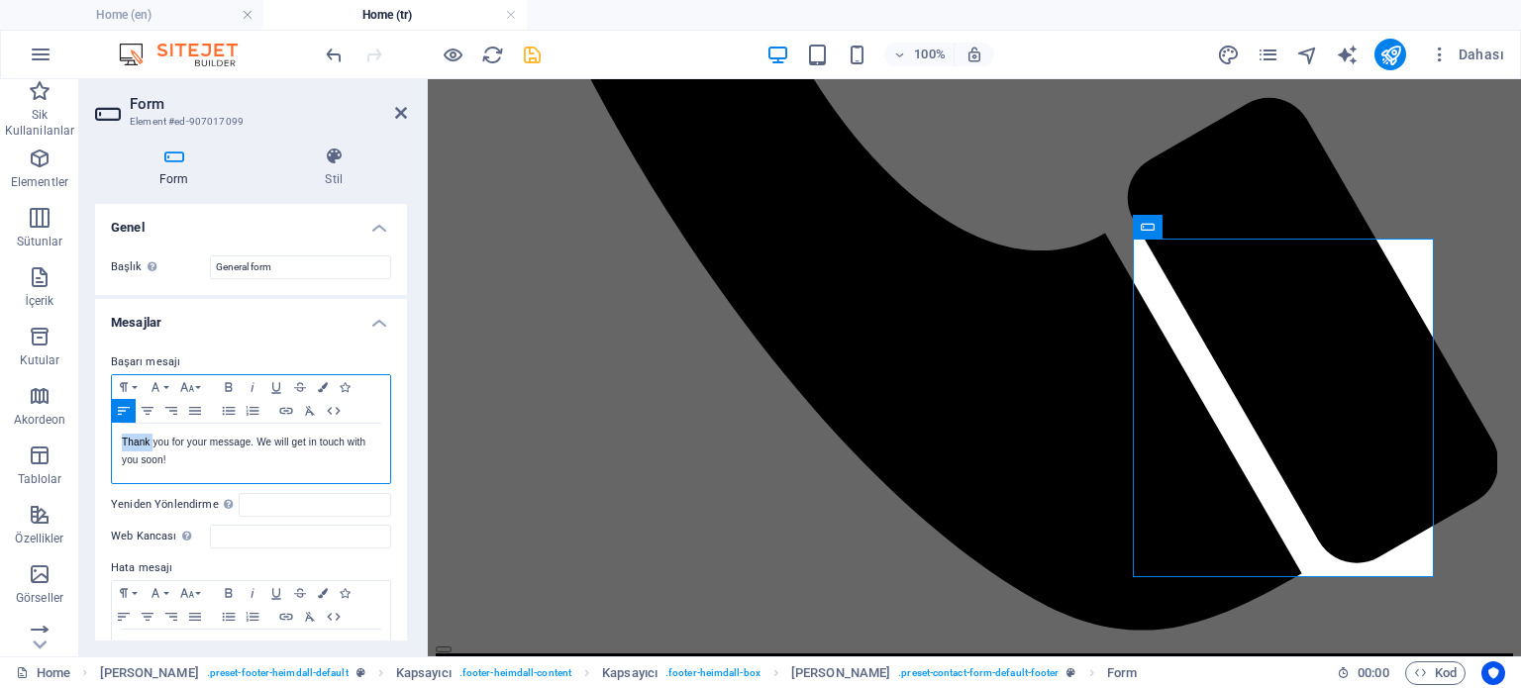
click at [129, 409] on div at bounding box center [129, 409] width 0 height 0
click at [162, 448] on p "Thank you for your message. We will get in touch with you soon!" at bounding box center [251, 452] width 258 height 36
click at [150, 449] on div at bounding box center [150, 449] width 0 height 0
click at [186, 444] on p "Thank you for your message. We will get in touch with you soon!" at bounding box center [251, 452] width 258 height 36
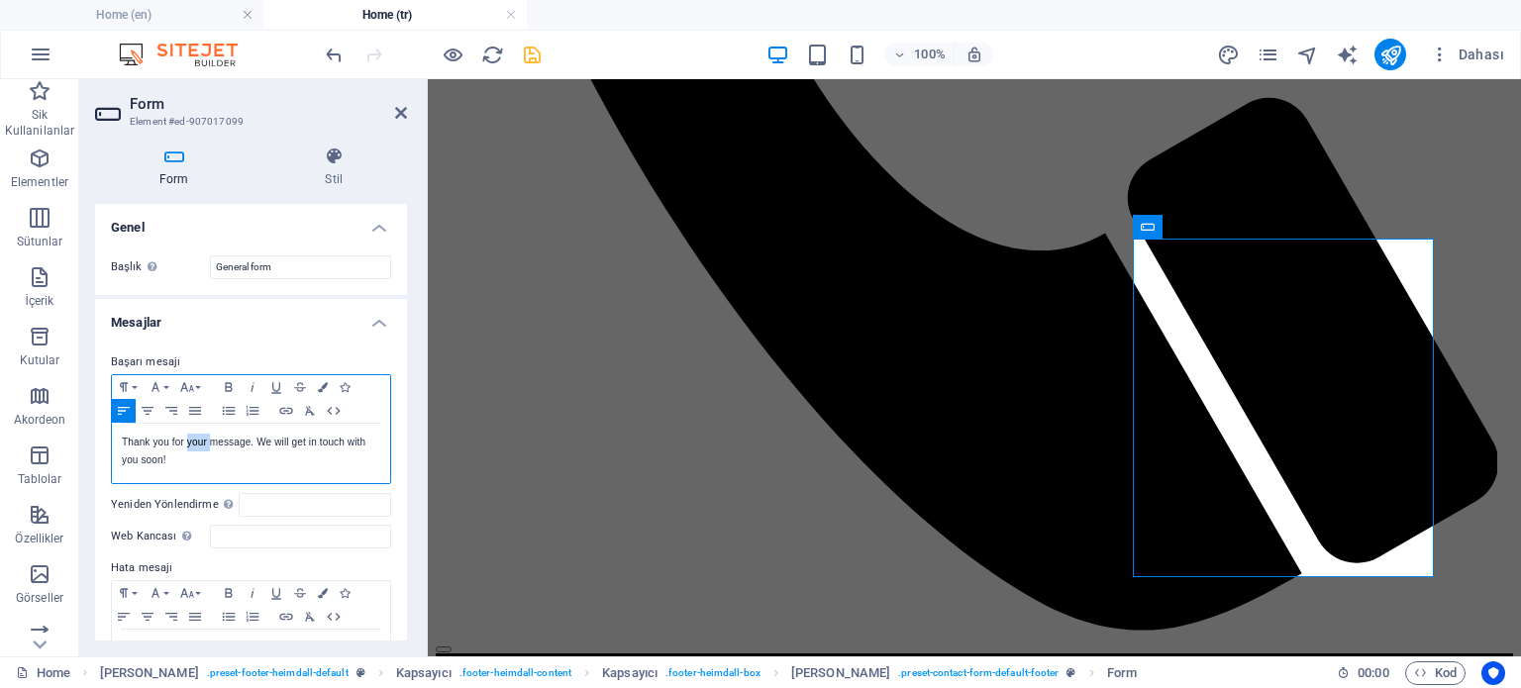
click at [186, 444] on p "Thank you for your message. We will get in touch with you soon!" at bounding box center [251, 452] width 258 height 36
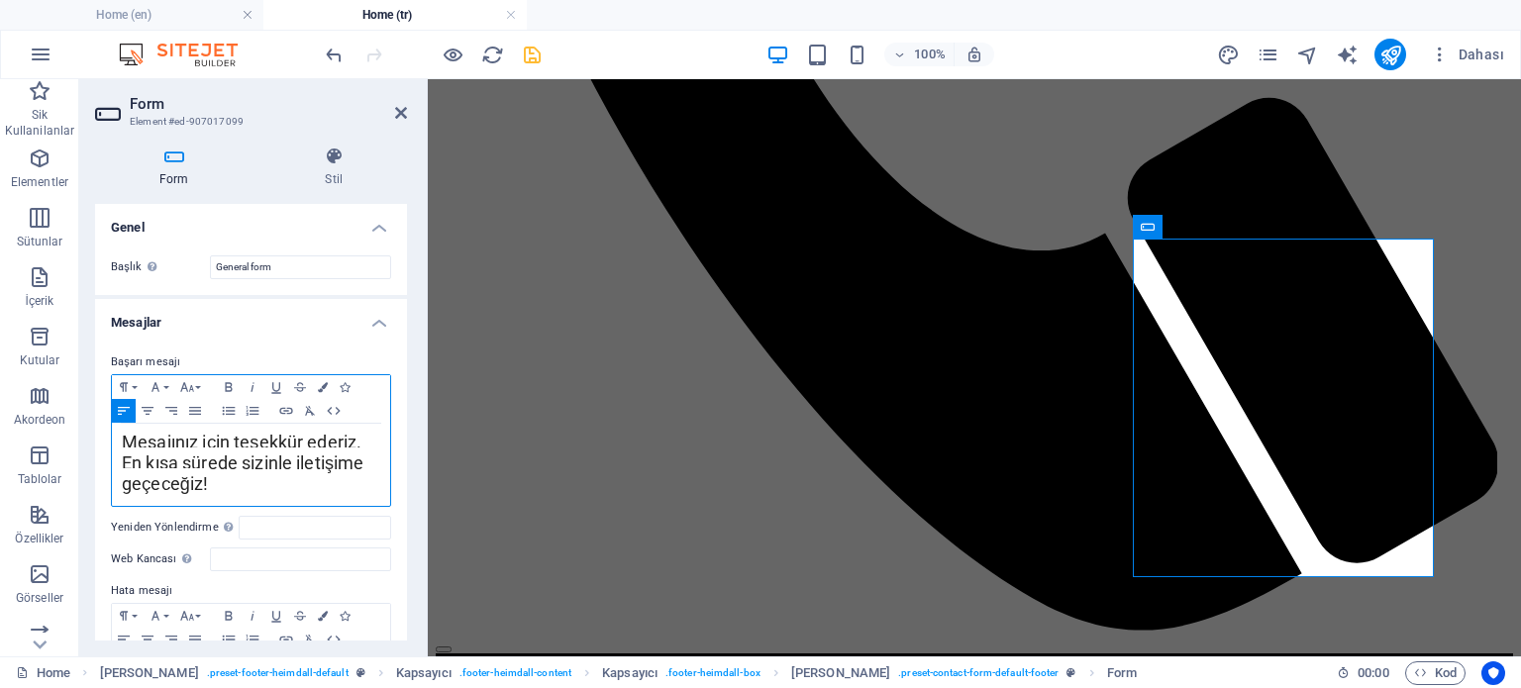
click at [230, 482] on div "Mesajınız için teşekkür ederiz. En kısa sürede sizinle iletişime geçeceğiz!" at bounding box center [251, 465] width 278 height 82
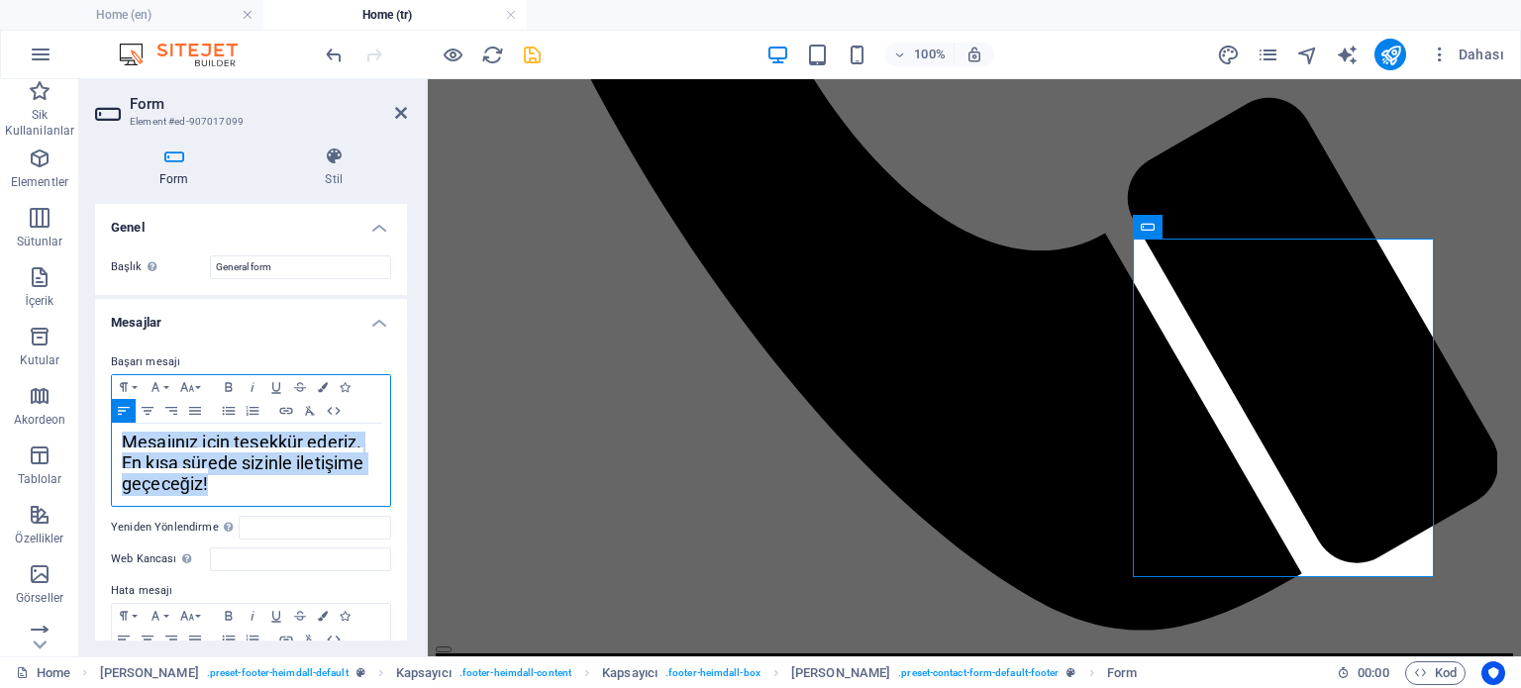
drag, startPoint x: 200, startPoint y: 482, endPoint x: 116, endPoint y: 440, distance: 94.3
click at [116, 440] on div "Mesajınız için teşekkür ederiz. En kısa sürede sizinle iletişime geçeceğiz!" at bounding box center [251, 465] width 278 height 82
click at [159, 387] on icon "button" at bounding box center [156, 387] width 24 height 16
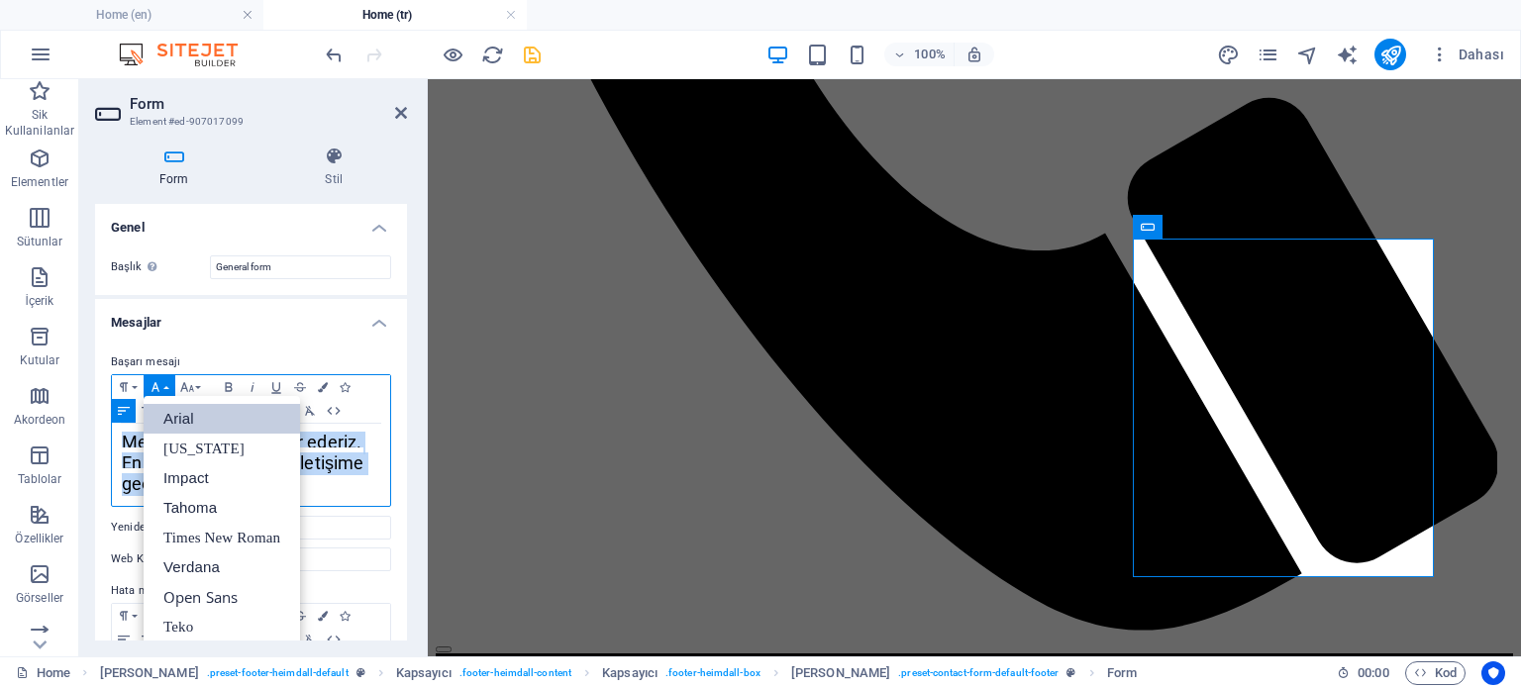
click at [159, 387] on icon "button" at bounding box center [156, 387] width 24 height 16
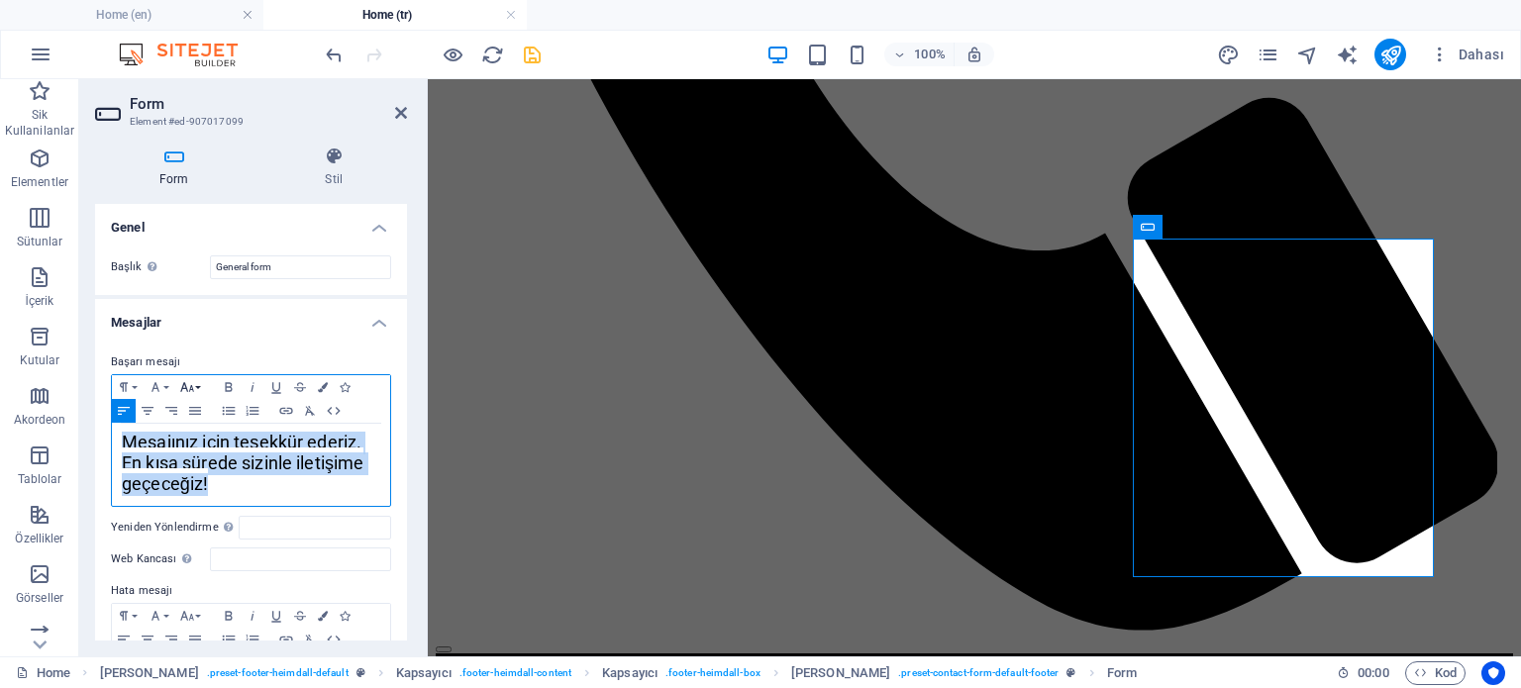
click at [197, 390] on icon "button" at bounding box center [187, 387] width 24 height 16
click at [197, 447] on link "9" at bounding box center [210, 449] width 71 height 30
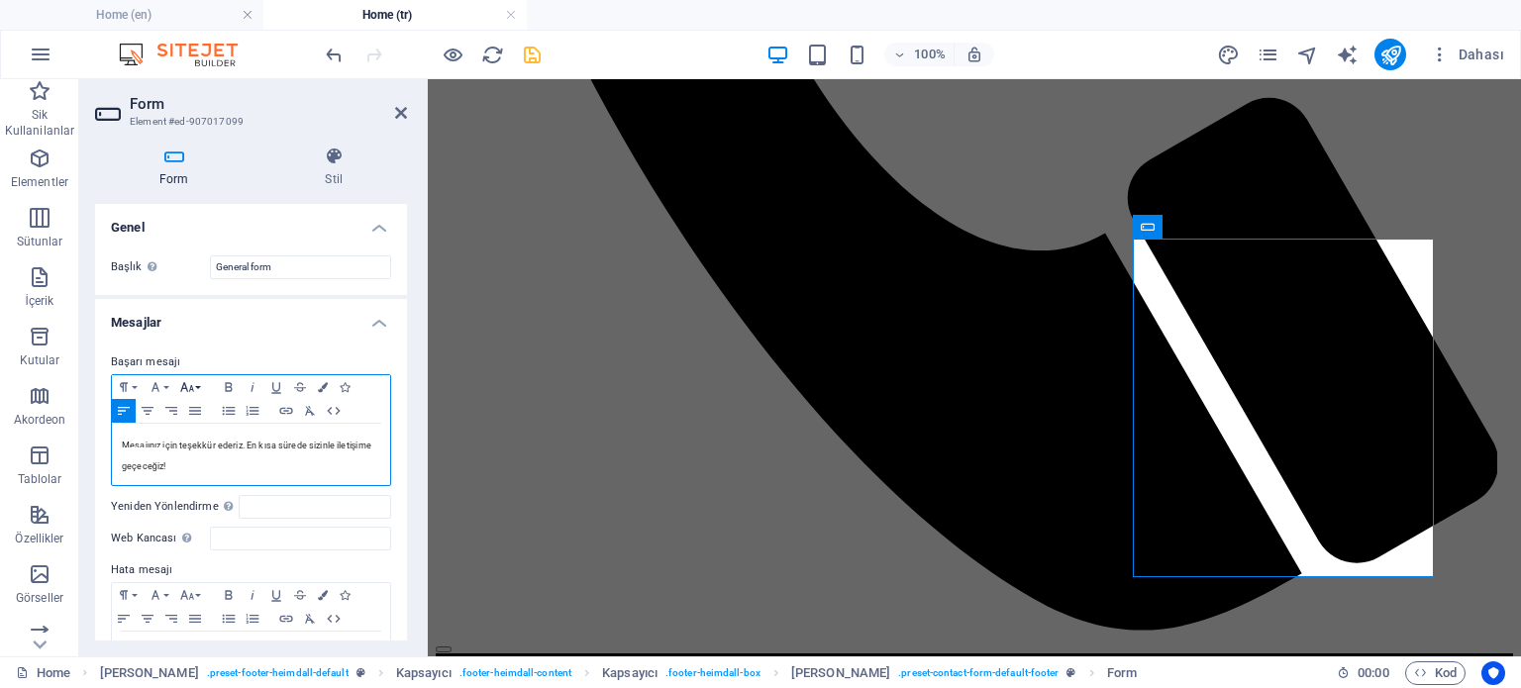
click at [198, 384] on icon "button" at bounding box center [187, 387] width 24 height 16
click at [202, 456] on link "11" at bounding box center [210, 457] width 71 height 30
click at [280, 462] on div "Mesajınız için teşekkür ederiz. En kısa sürede sizinle iletişime geçeceğiz!" at bounding box center [251, 454] width 278 height 61
click at [233, 450] on div "Mesajınız için teşekkür ederiz. En kısa sürede sizinle iletişime geçeceğiz!" at bounding box center [238, 452] width 232 height 51
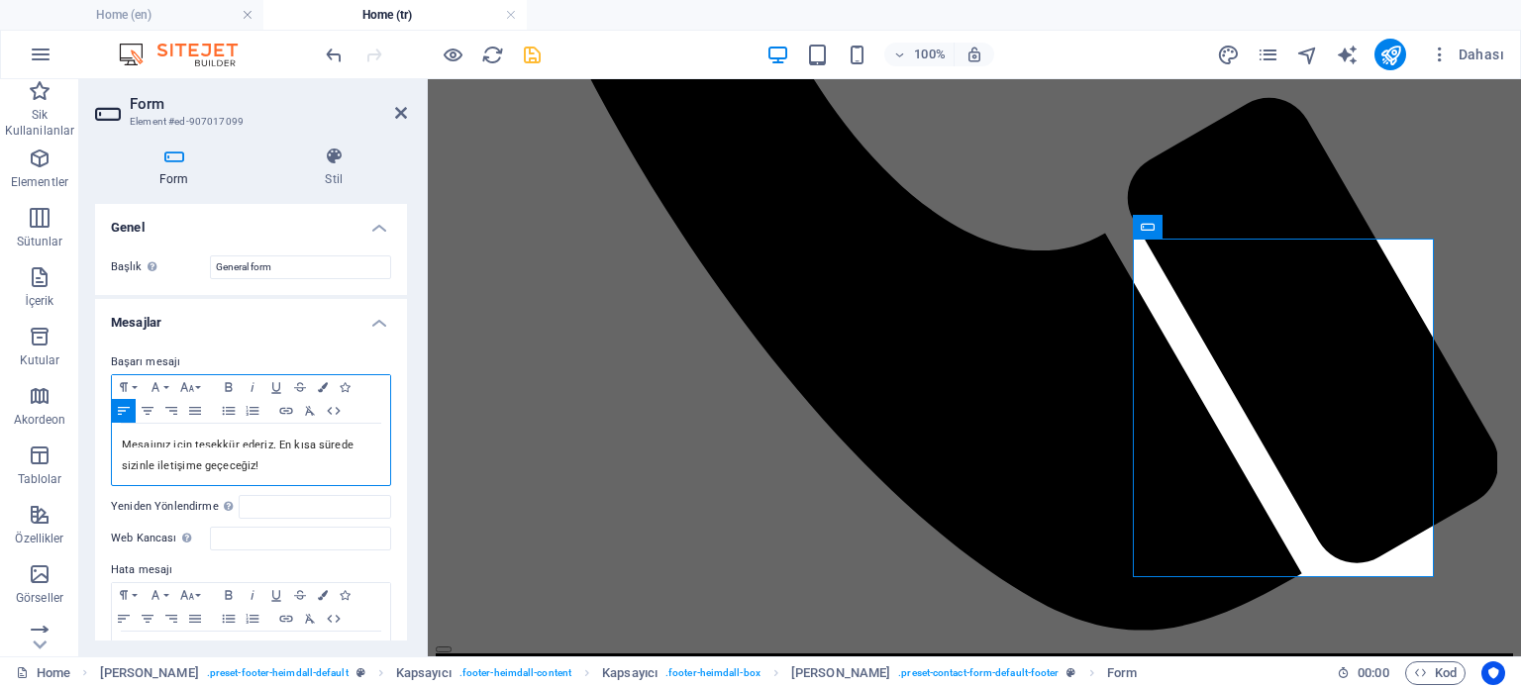
click at [210, 452] on div "Mesajınız için teşekkür ederiz. En kısa sürede sizinle iletişime geçeceğiz!" at bounding box center [238, 452] width 232 height 51
click at [339, 456] on div "Mesajınız için teşekkür ederiz. En kısa sürede sizinle iletişime geçeceğiz!" at bounding box center [238, 452] width 232 height 51
click at [265, 454] on div "Mesajınız için teşekkür ederiz. En kısa sürede sizinle iletişime geçeceğiz!" at bounding box center [238, 452] width 232 height 51
click at [255, 465] on div "Mesajınız için teşekkür ederiz. En kısa sürede sizinle iletişime geçeceğiz!" at bounding box center [251, 454] width 278 height 61
drag, startPoint x: 256, startPoint y: 465, endPoint x: 119, endPoint y: 458, distance: 137.8
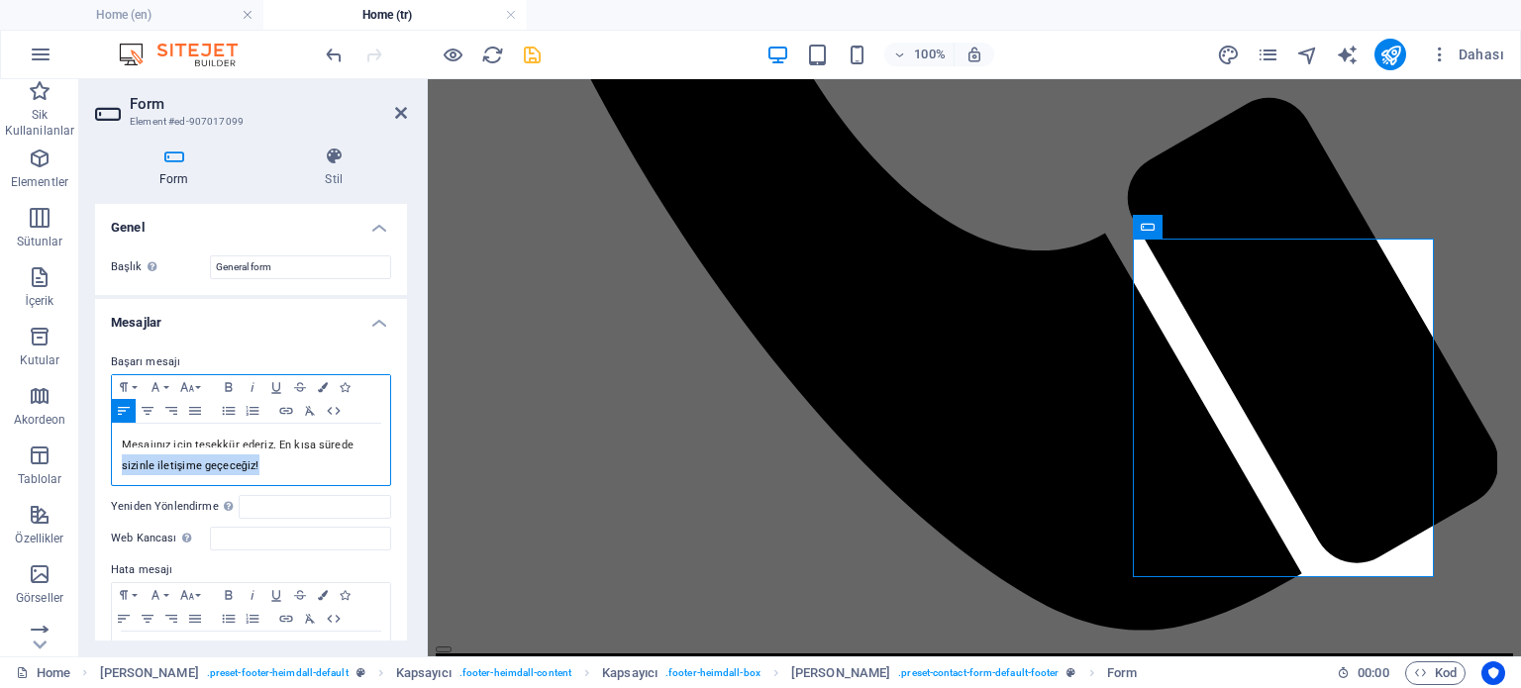
click at [119, 458] on div "Mesajınız için teşekkür ederiz. En kısa sürede sizinle iletişime geçeceğiz!" at bounding box center [251, 454] width 278 height 61
click at [255, 457] on div "Mesajınız için teşekkür ederiz. En kısa sürede sizinle iletişime geçeceğiz!" at bounding box center [251, 454] width 278 height 61
click at [356, 447] on div "Mesajınız için teşekkür ederiz. En kısa sürede sizinle iletişime geçeceğiz!" at bounding box center [251, 454] width 278 height 61
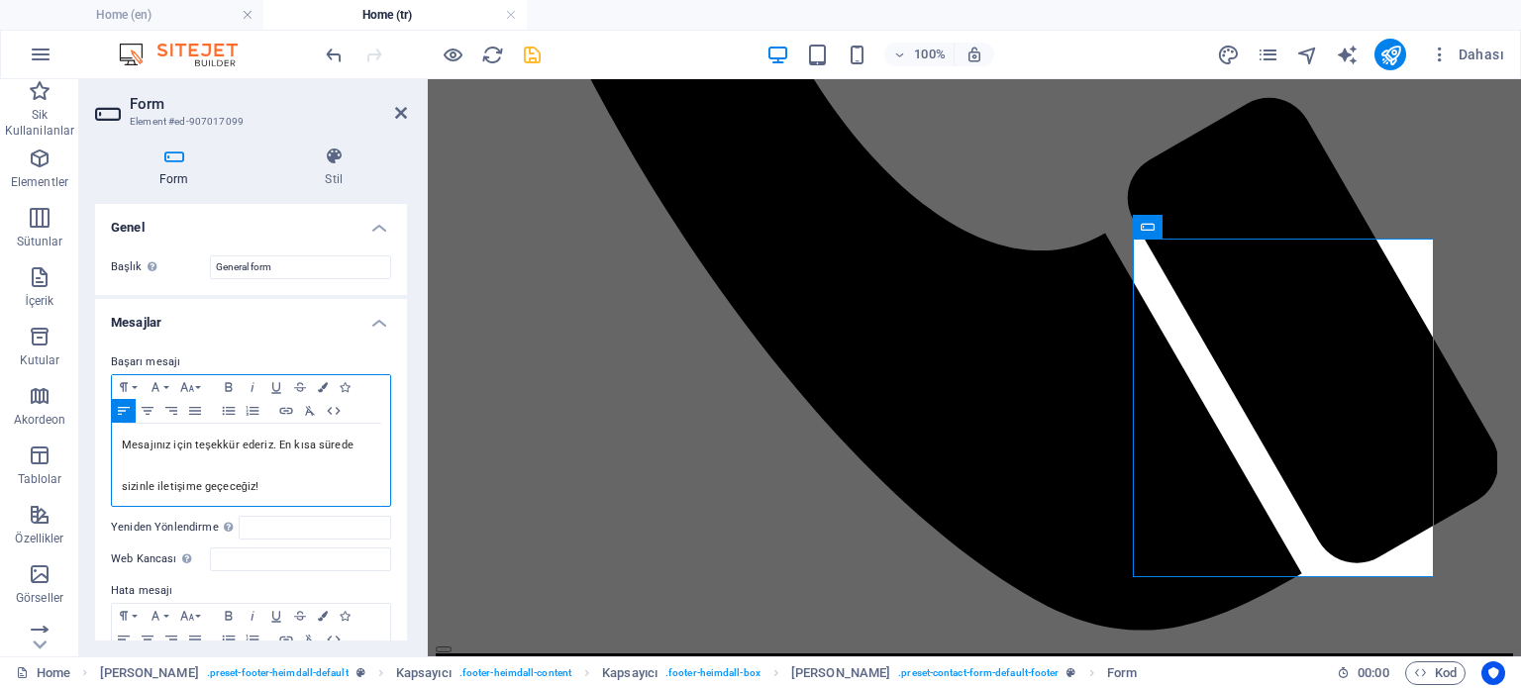
click at [214, 480] on span "Mesajınız için teşekkür ederiz. En kısa sürede sizinle iletişime geçeceğiz!" at bounding box center [238, 466] width 232 height 54
click at [116, 445] on div "Mesajınız için teşekkür ederiz. En kısa sürede sizinle iletişime geçeceğiz!" at bounding box center [251, 465] width 278 height 82
drag, startPoint x: 356, startPoint y: 447, endPoint x: 353, endPoint y: 459, distance: 13.2
click at [357, 447] on div "​ ​ ​ Mesajınız için teşekkür ederiz. En kısa sürede sizinle iletişime geçeceği…" at bounding box center [251, 465] width 278 height 82
click at [283, 448] on div "Mesajınız için teşekkür ederiz. En kısa sürede sizinle iletişime geçeceğiz!" at bounding box center [238, 473] width 232 height 51
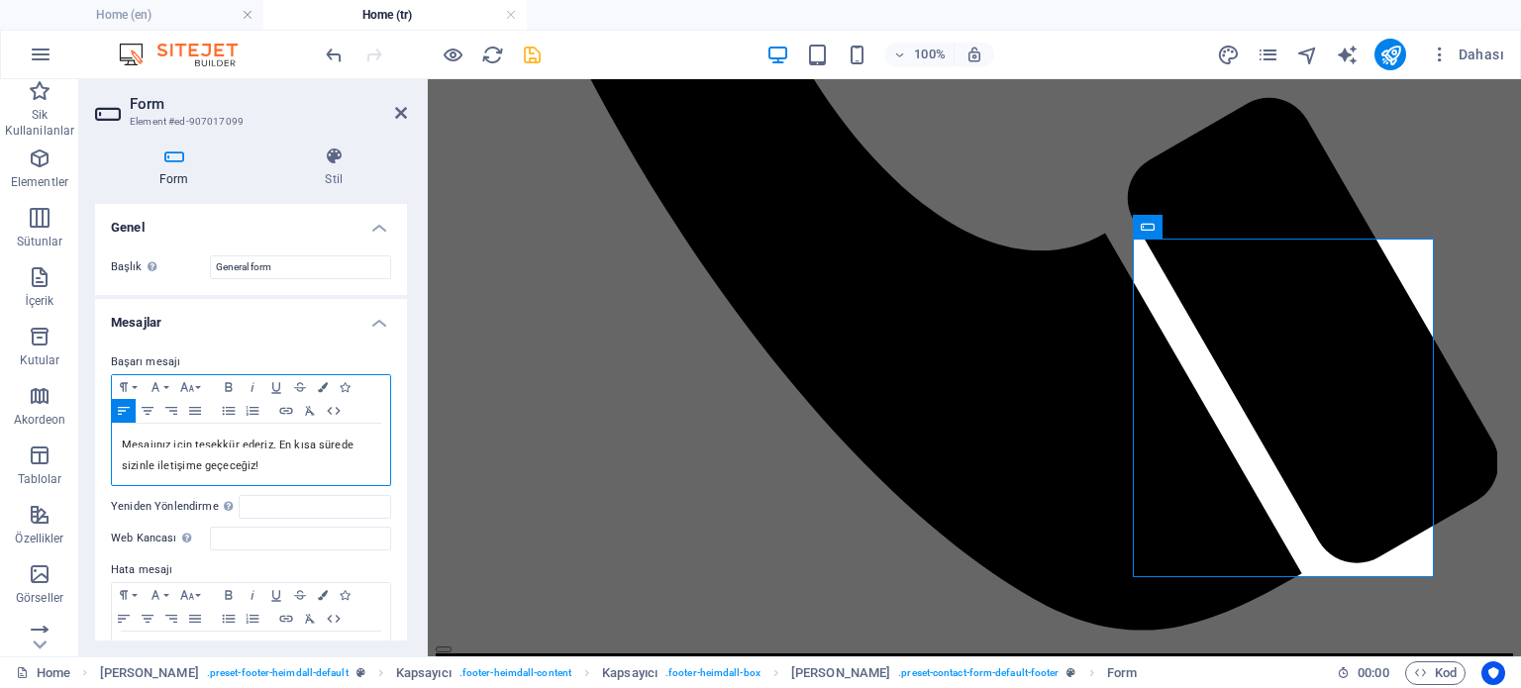
click at [119, 443] on div "Mesajınız için teşekkür ederiz. En kısa sürede sizinle iletişime geçeceğiz!" at bounding box center [251, 454] width 278 height 61
click at [354, 448] on div "Mesajınız için teşekkür ederiz. En kısa sürede sizinle iletişime geçeceğiz!" at bounding box center [251, 454] width 278 height 61
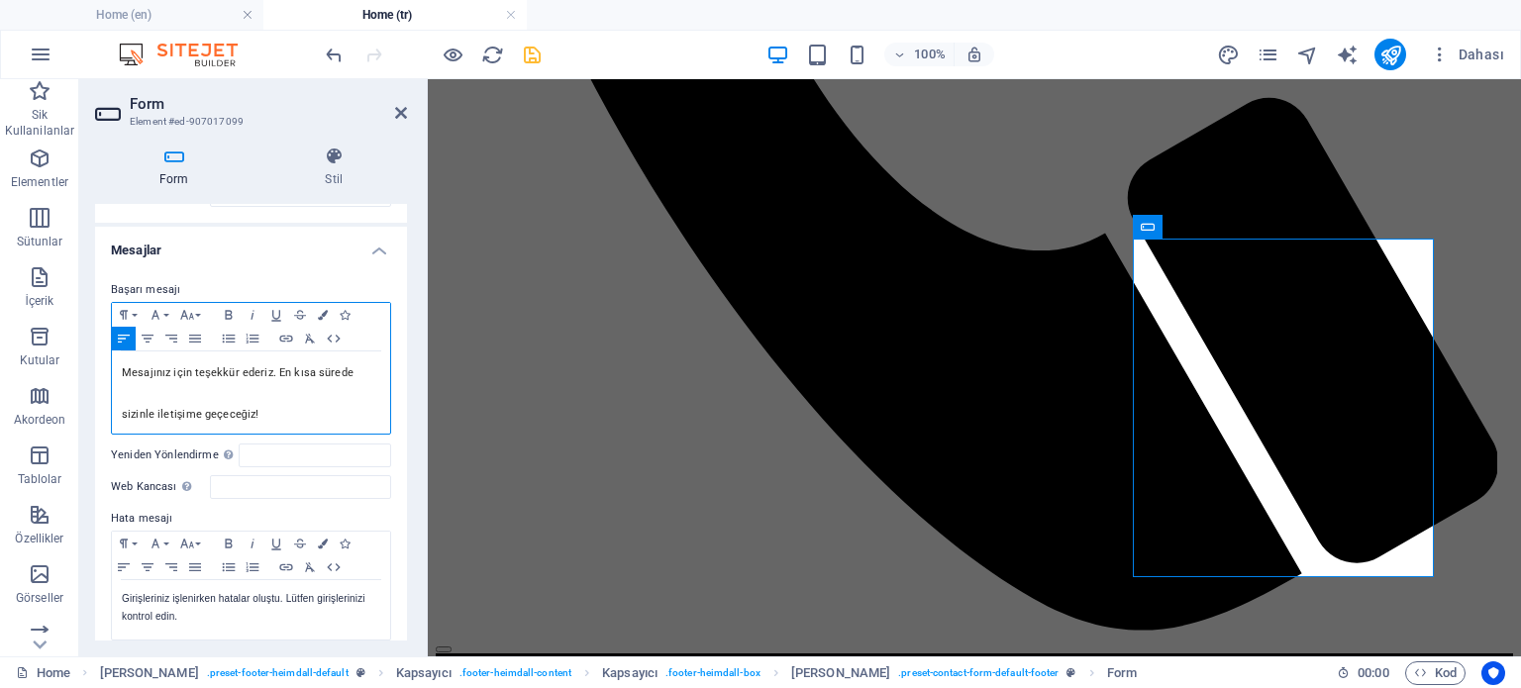
scroll to position [99, 0]
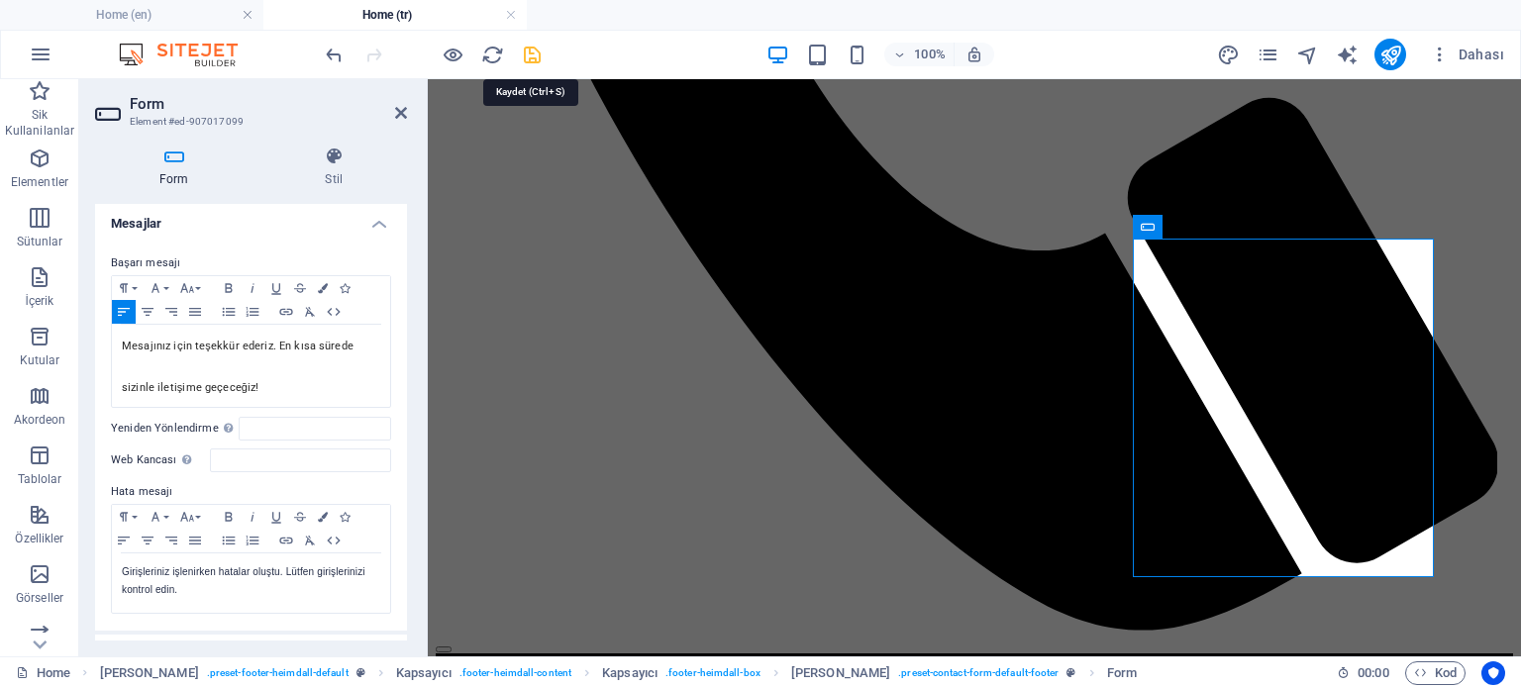
click at [532, 51] on icon "save" at bounding box center [532, 55] width 23 height 23
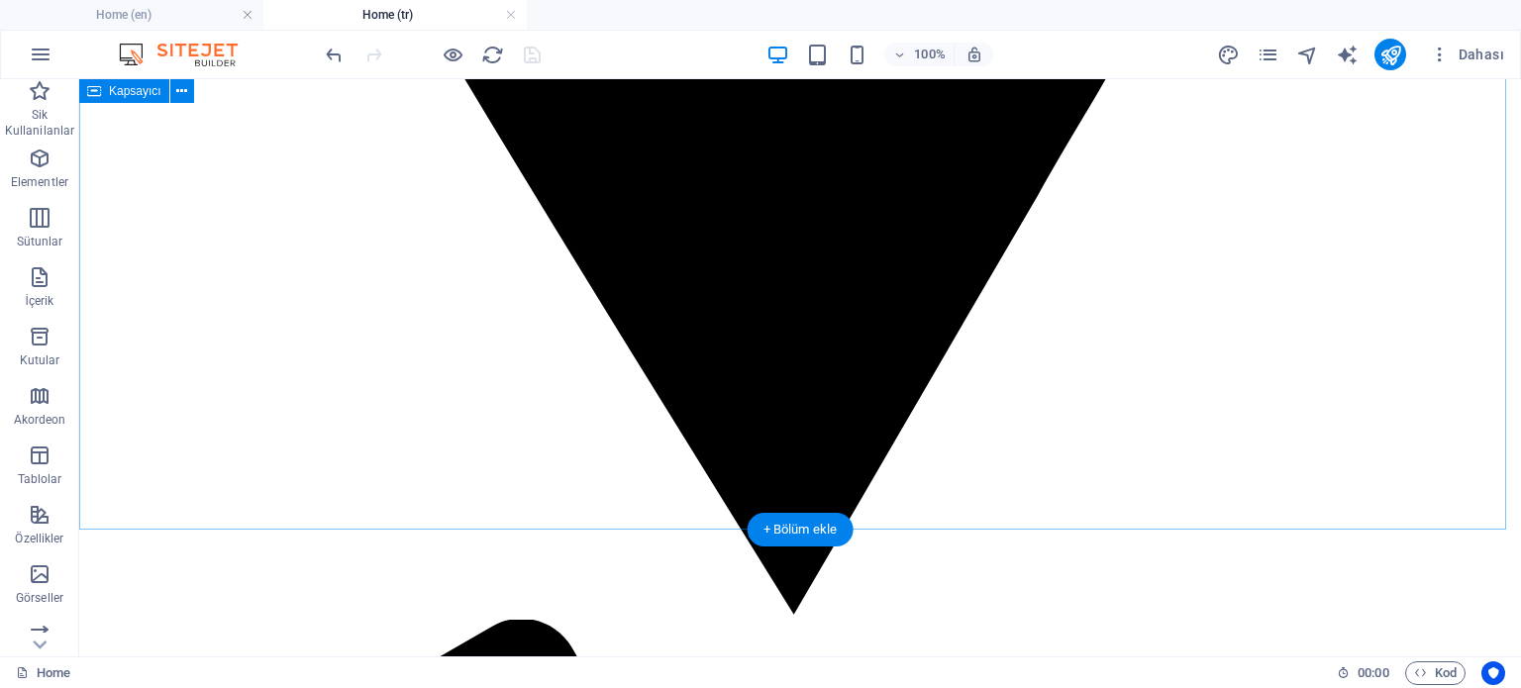
scroll to position [2968, 0]
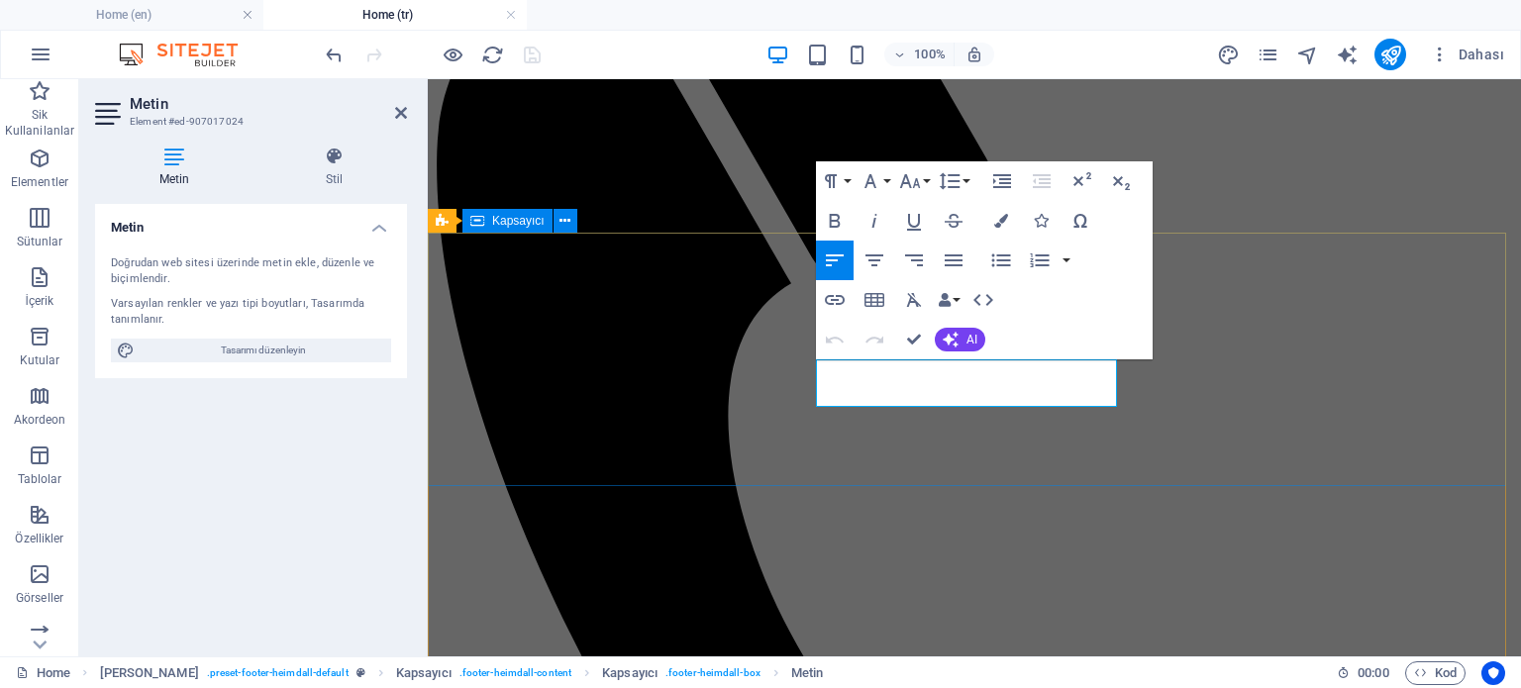
drag, startPoint x: 860, startPoint y: 368, endPoint x: 814, endPoint y: 368, distance: 46.5
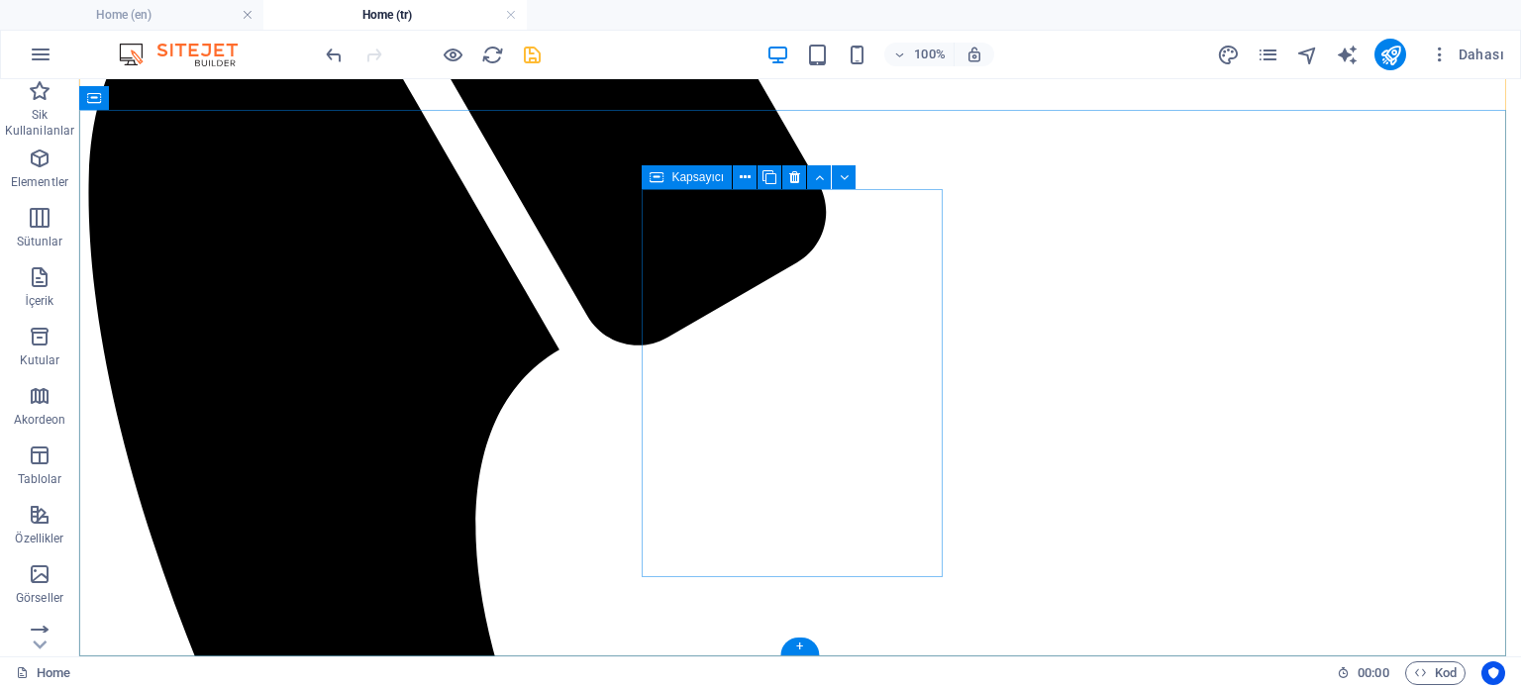
scroll to position [3464, 0]
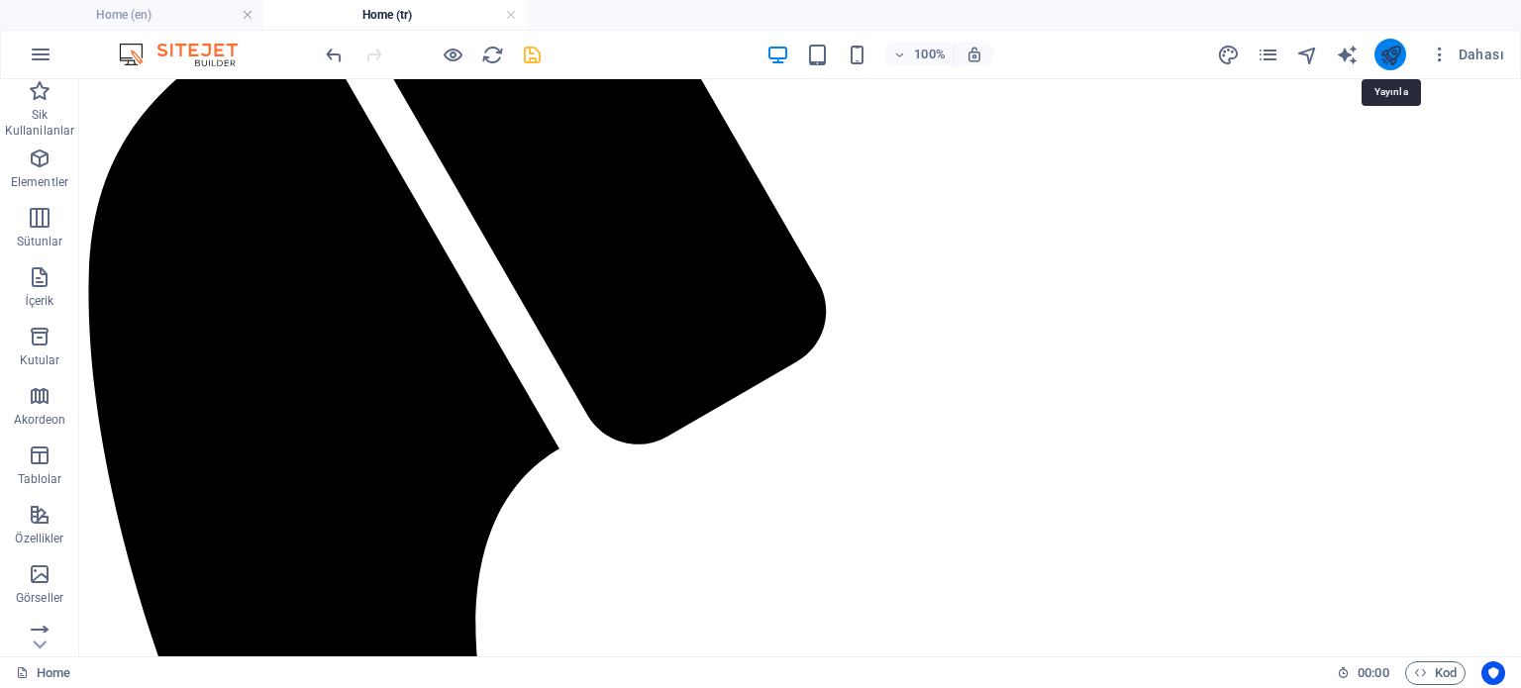
click at [1393, 53] on icon "publish" at bounding box center [1390, 55] width 23 height 23
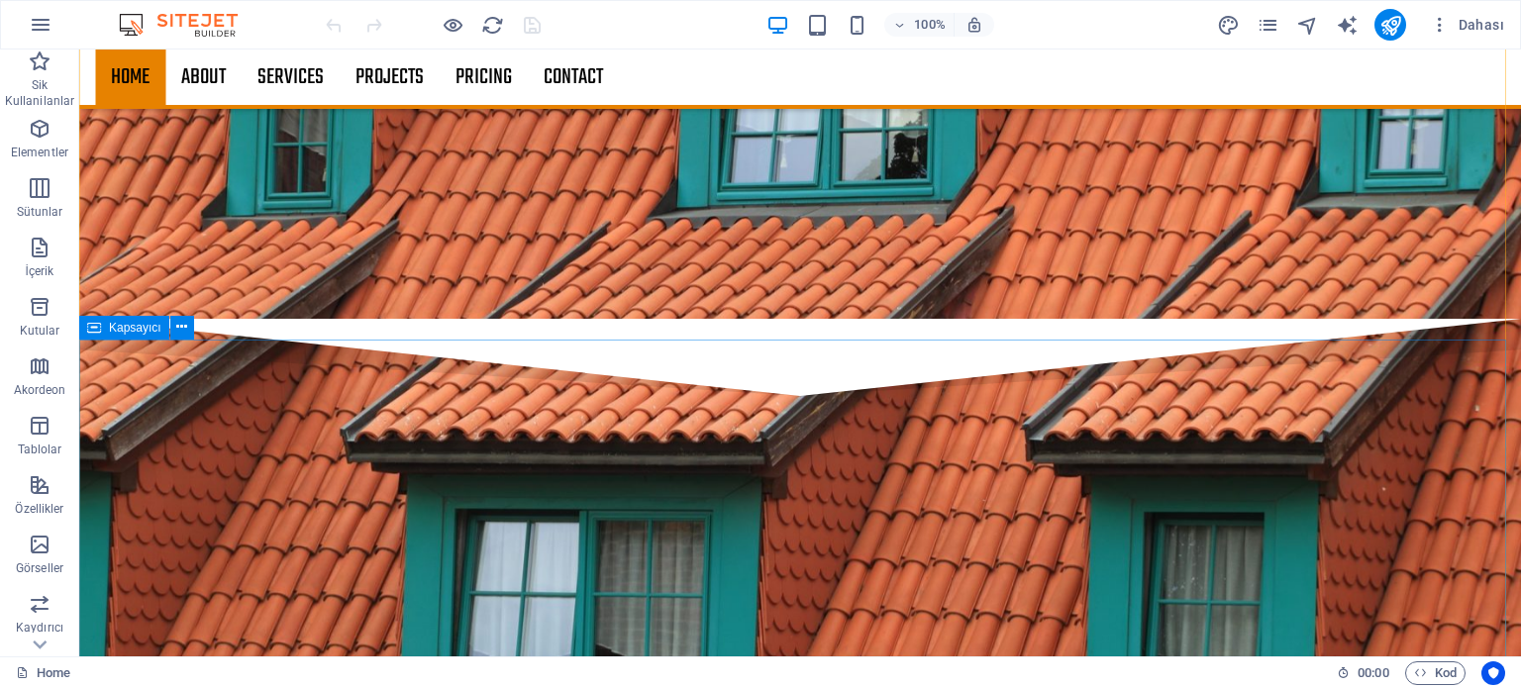
scroll to position [3077, 0]
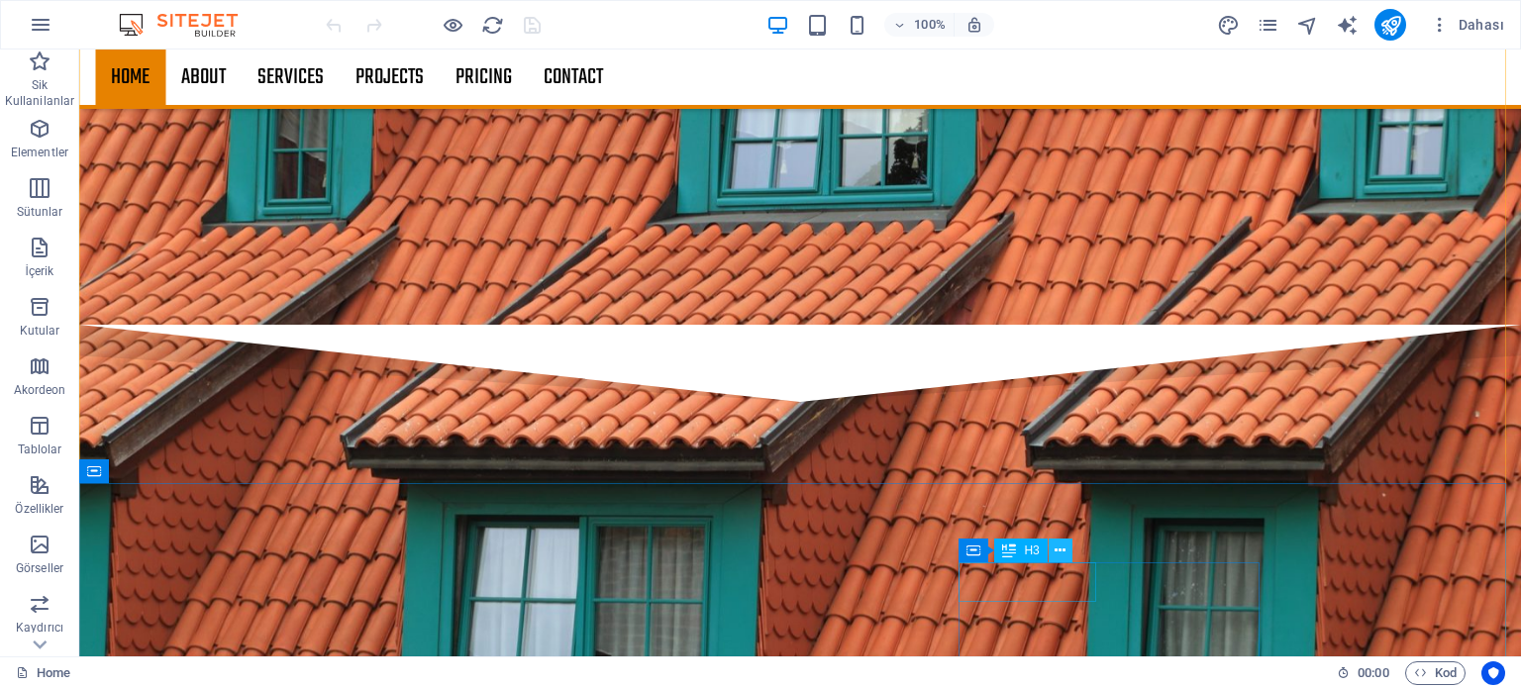
click at [1061, 552] on icon at bounding box center [1060, 551] width 11 height 21
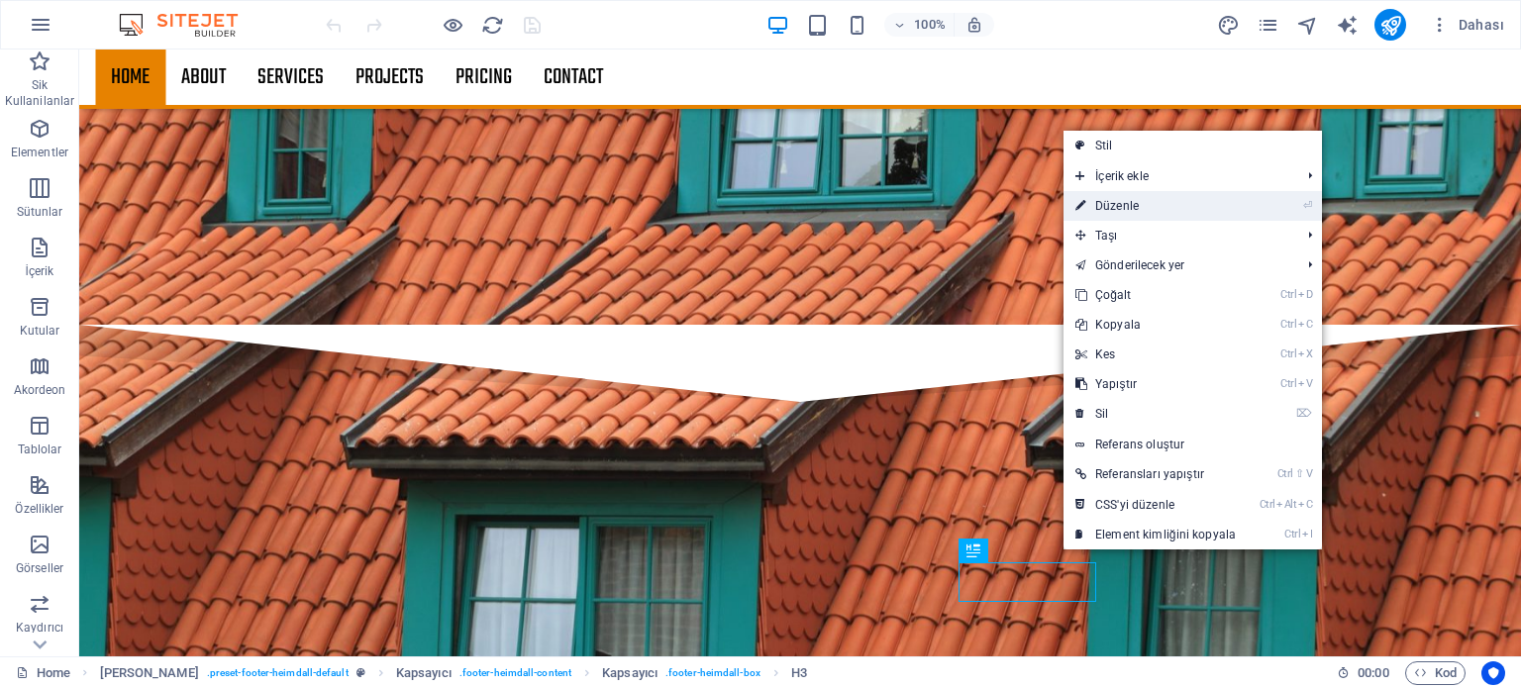
click at [1130, 202] on link "⏎ Düzenle" at bounding box center [1155, 206] width 184 height 30
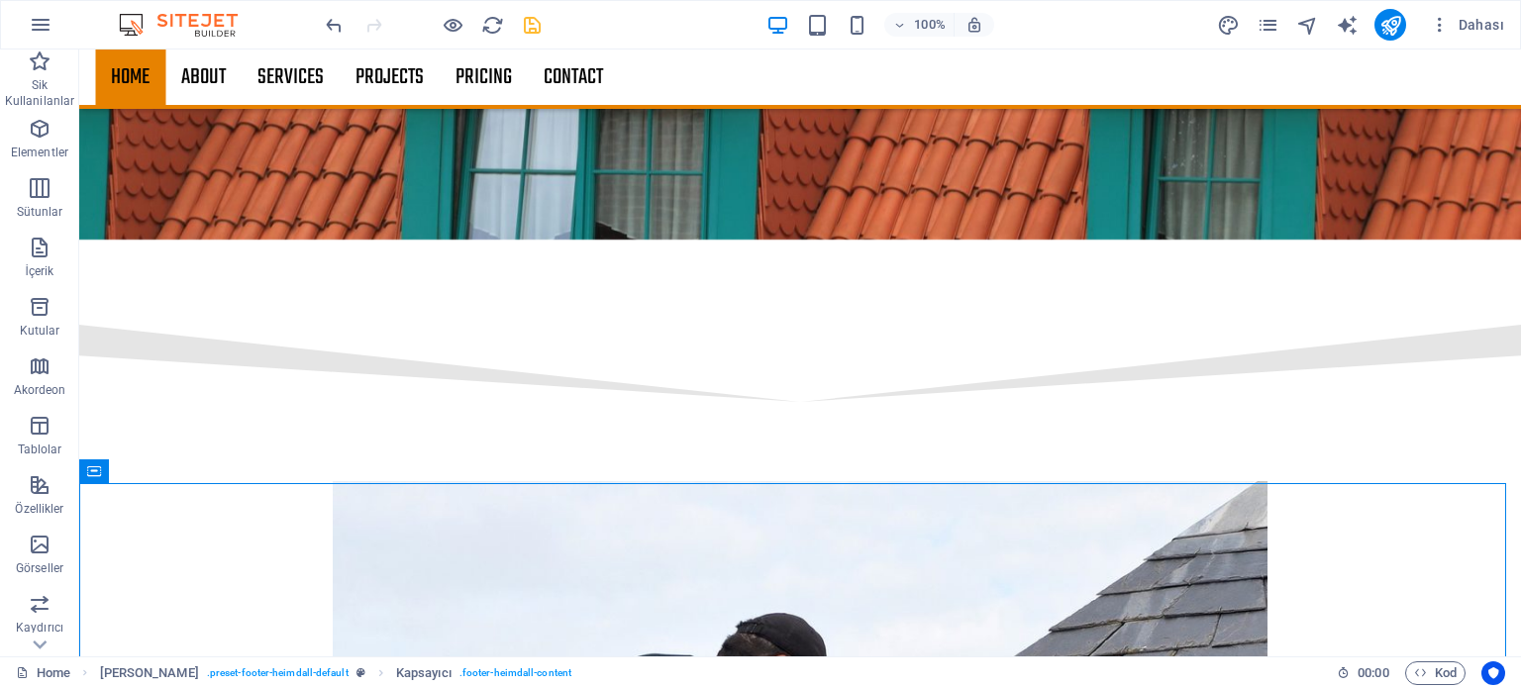
click at [535, 20] on icon "save" at bounding box center [532, 25] width 23 height 23
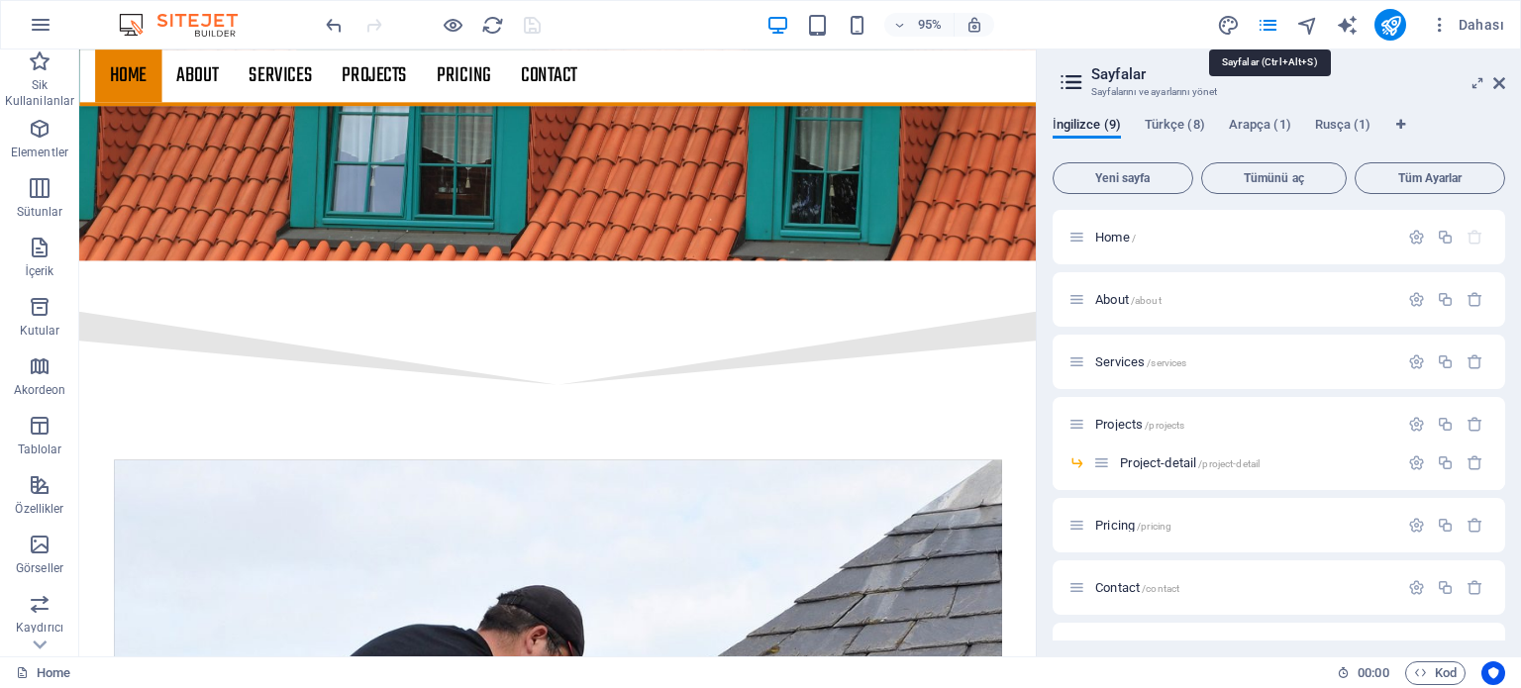
scroll to position [3107, 0]
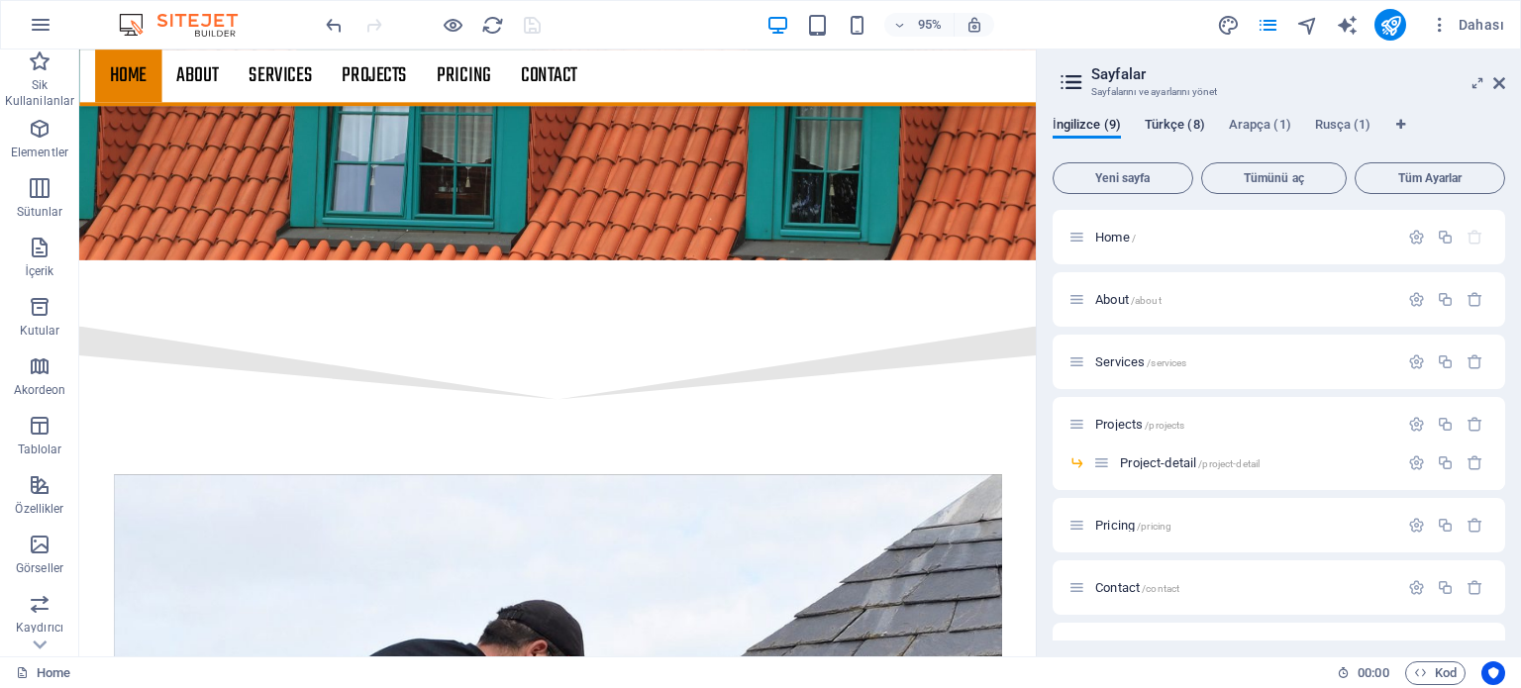
click at [1167, 120] on span "Türkçe (8)" at bounding box center [1175, 127] width 60 height 28
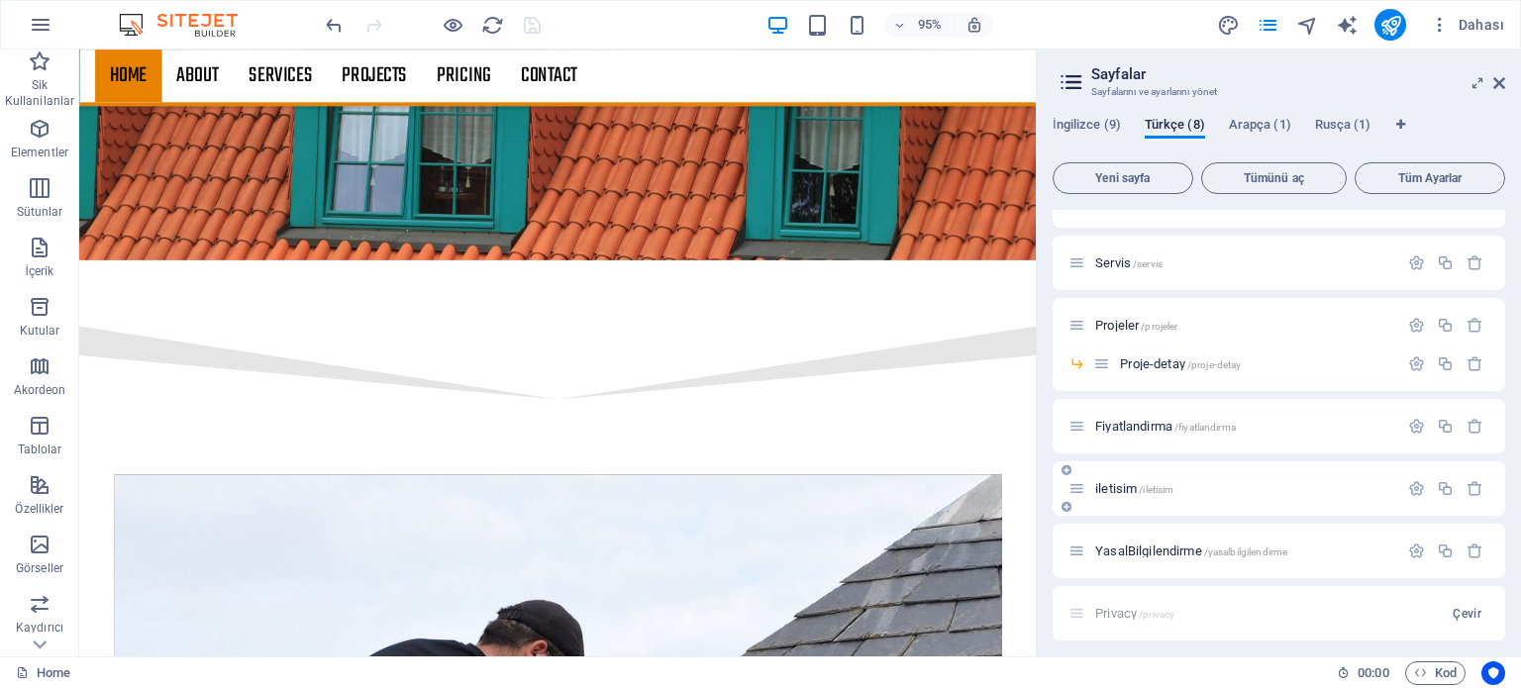
click at [1137, 484] on span "iletisim /iletisim" at bounding box center [1134, 488] width 78 height 15
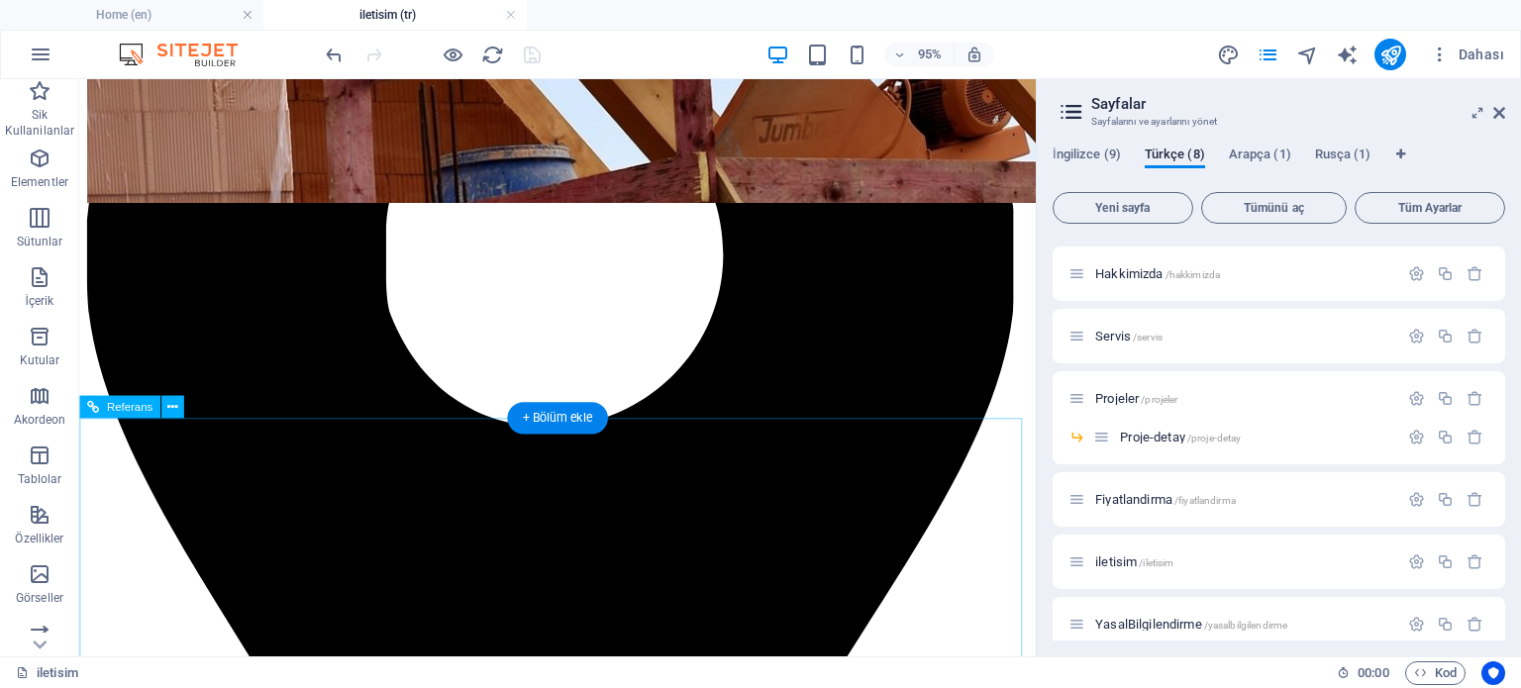
scroll to position [1211, 0]
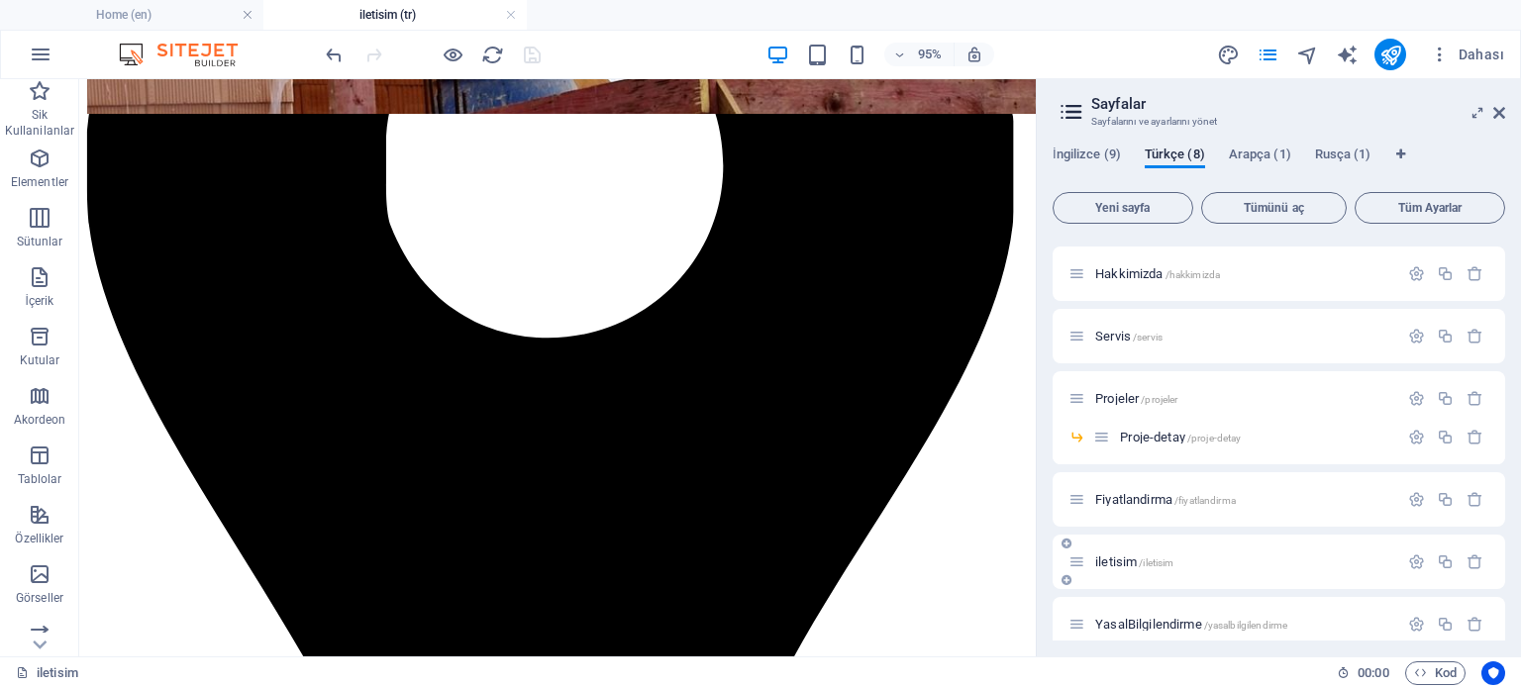
click at [1166, 571] on div "iletisim /iletisim" at bounding box center [1233, 562] width 330 height 23
click at [1160, 562] on span "/iletisim" at bounding box center [1156, 562] width 35 height 11
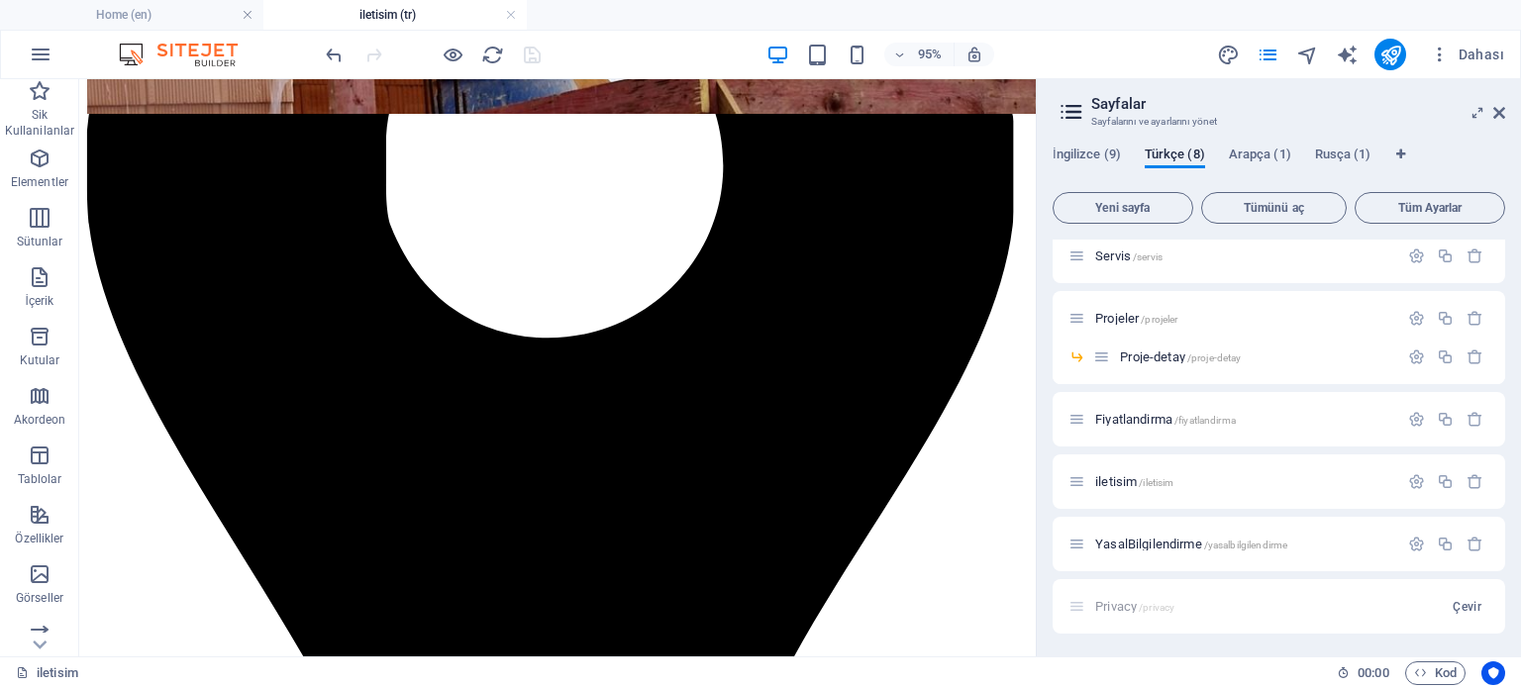
click at [1131, 612] on div "Privacy /privacy Çevir" at bounding box center [1279, 606] width 452 height 54
click at [1463, 606] on span "Çevir" at bounding box center [1467, 607] width 29 height 16
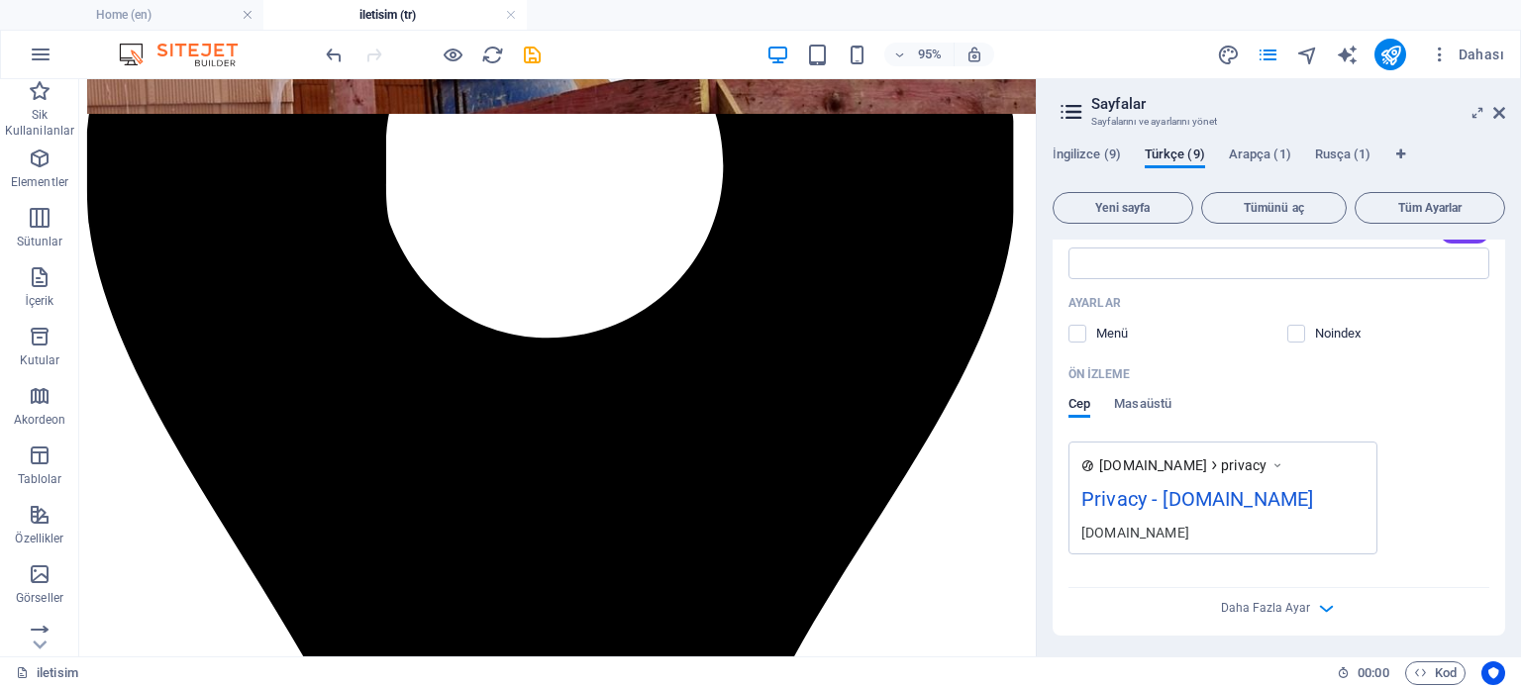
scroll to position [873, 0]
click at [1321, 599] on icon "button" at bounding box center [1326, 606] width 23 height 23
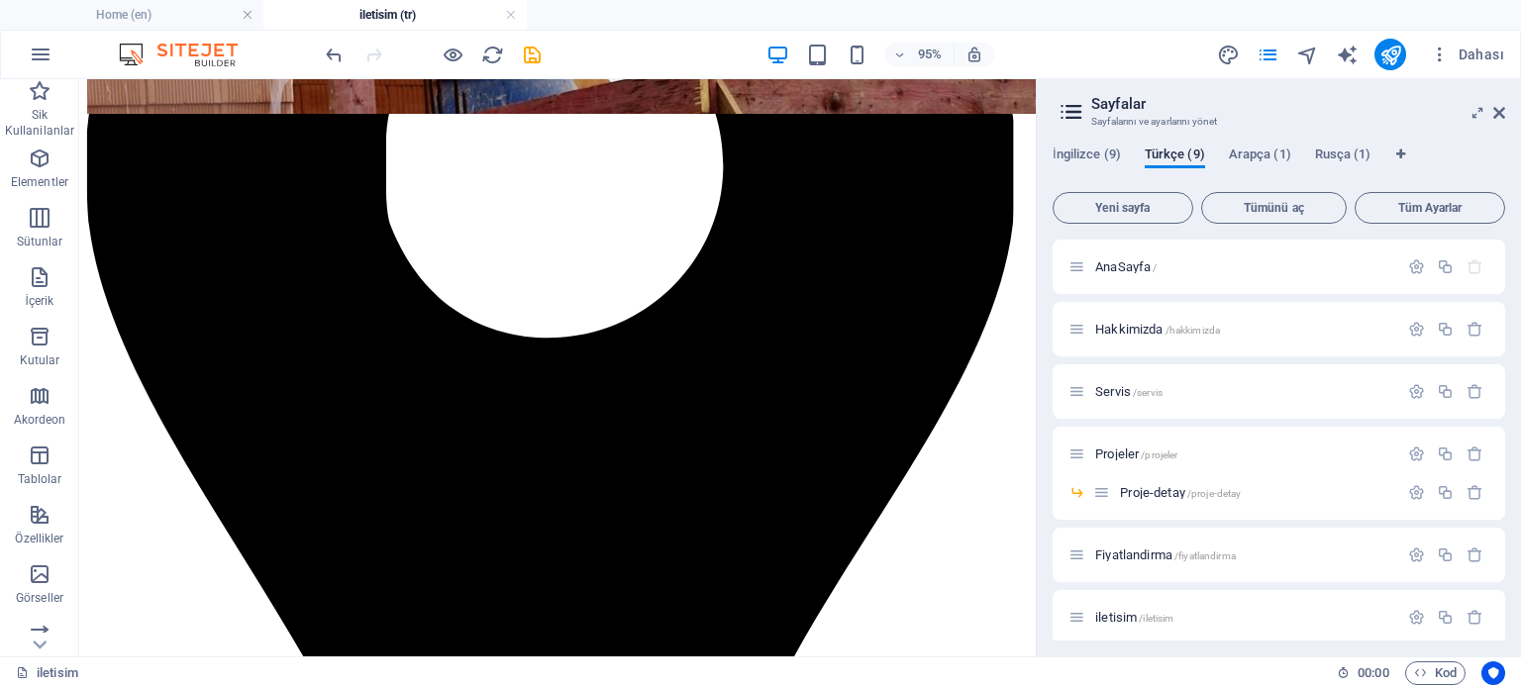
scroll to position [0, 0]
click at [1307, 54] on icon "navigator" at bounding box center [1307, 55] width 23 height 23
select select "17005965-tr"
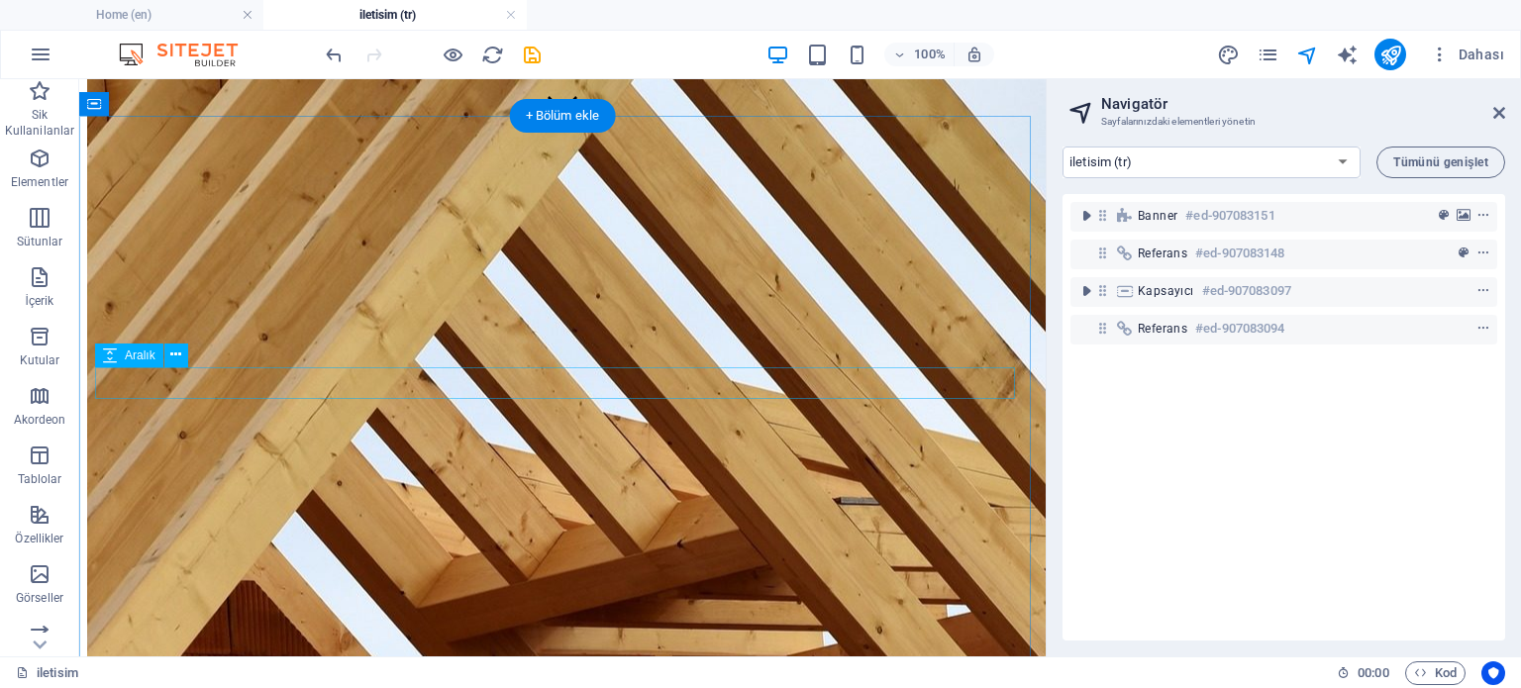
scroll to position [419, 0]
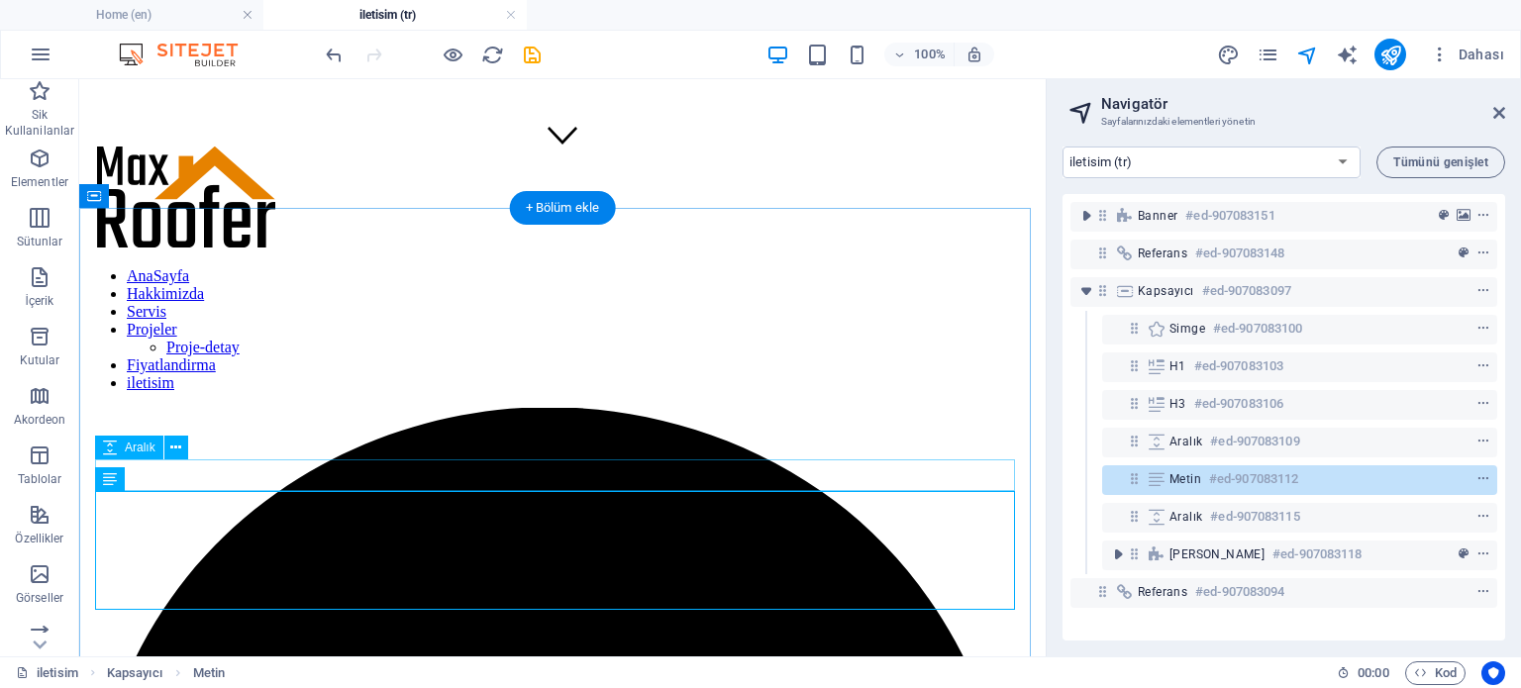
scroll to position [518, 0]
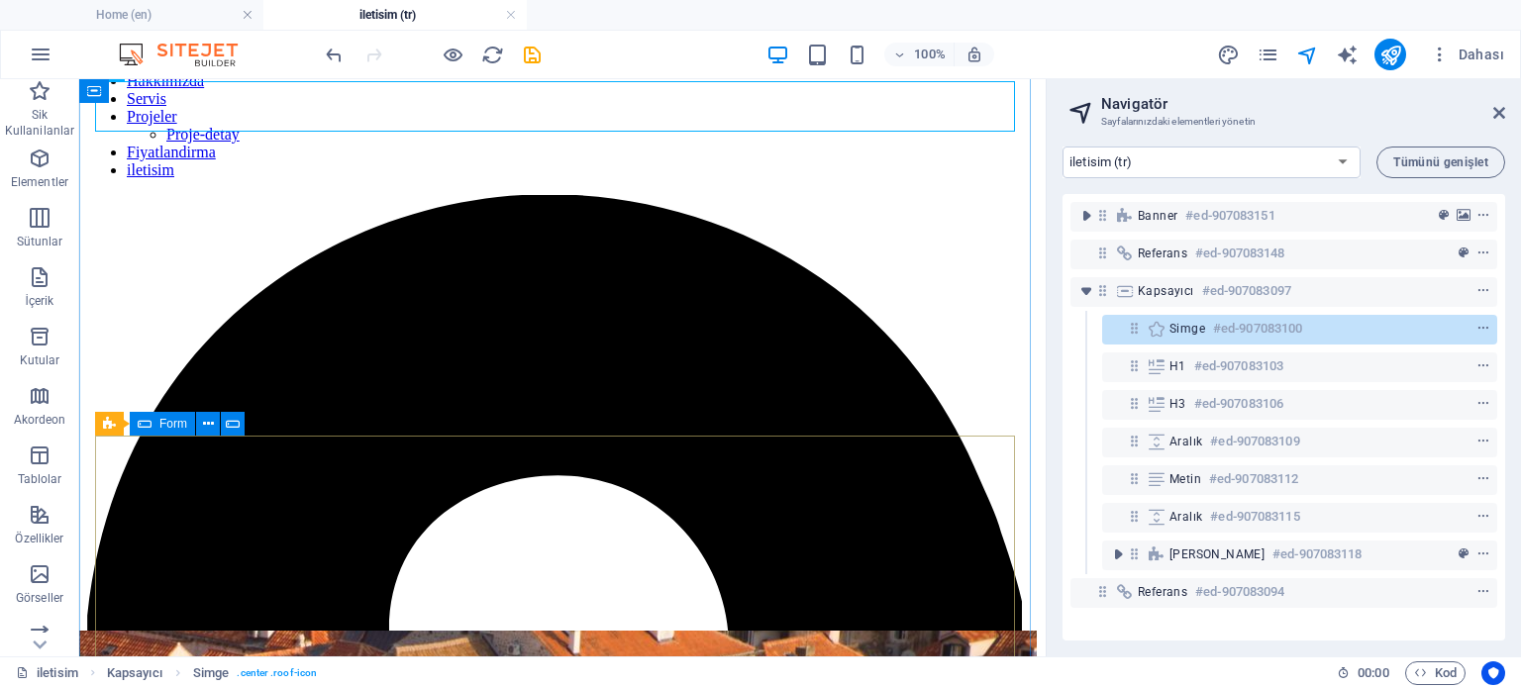
scroll to position [815, 0]
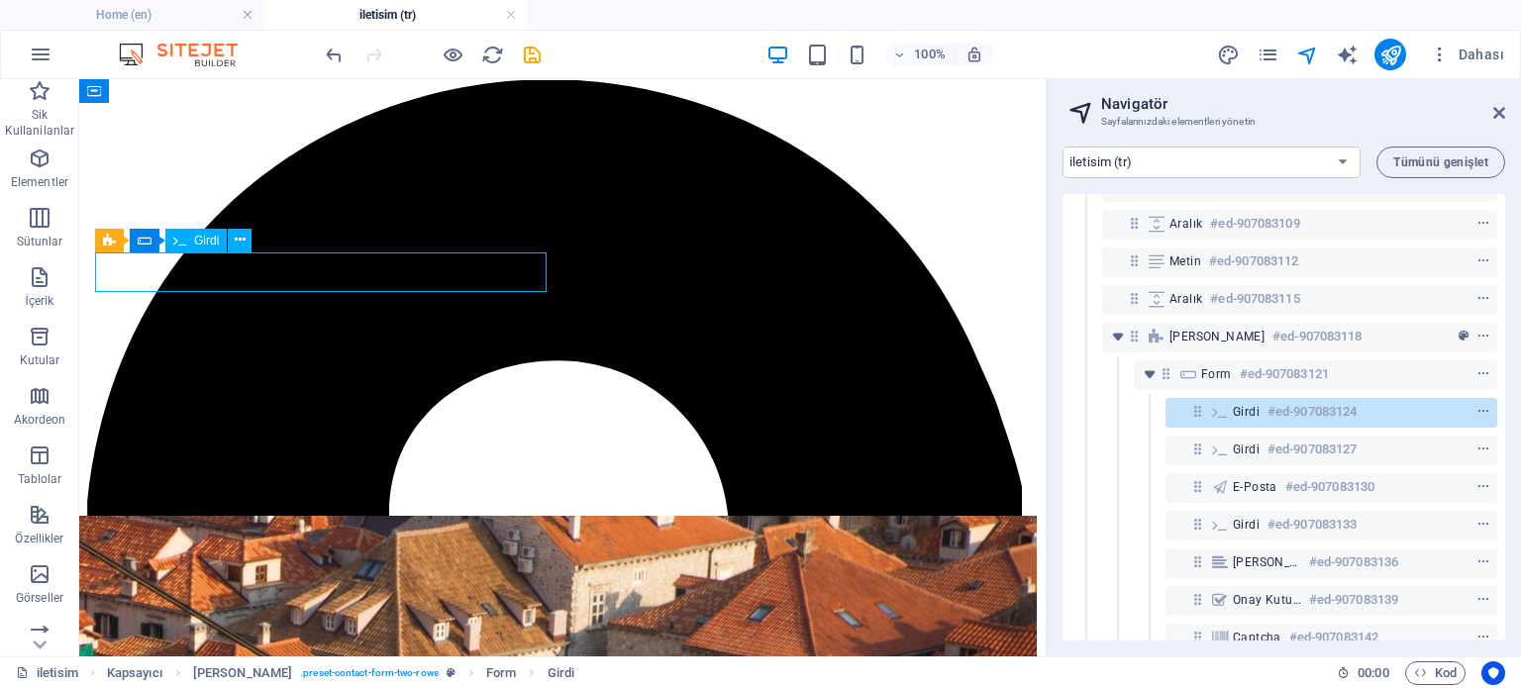
scroll to position [221, 0]
click at [1267, 412] on h6 "#ed-907083124" at bounding box center [1311, 409] width 89 height 24
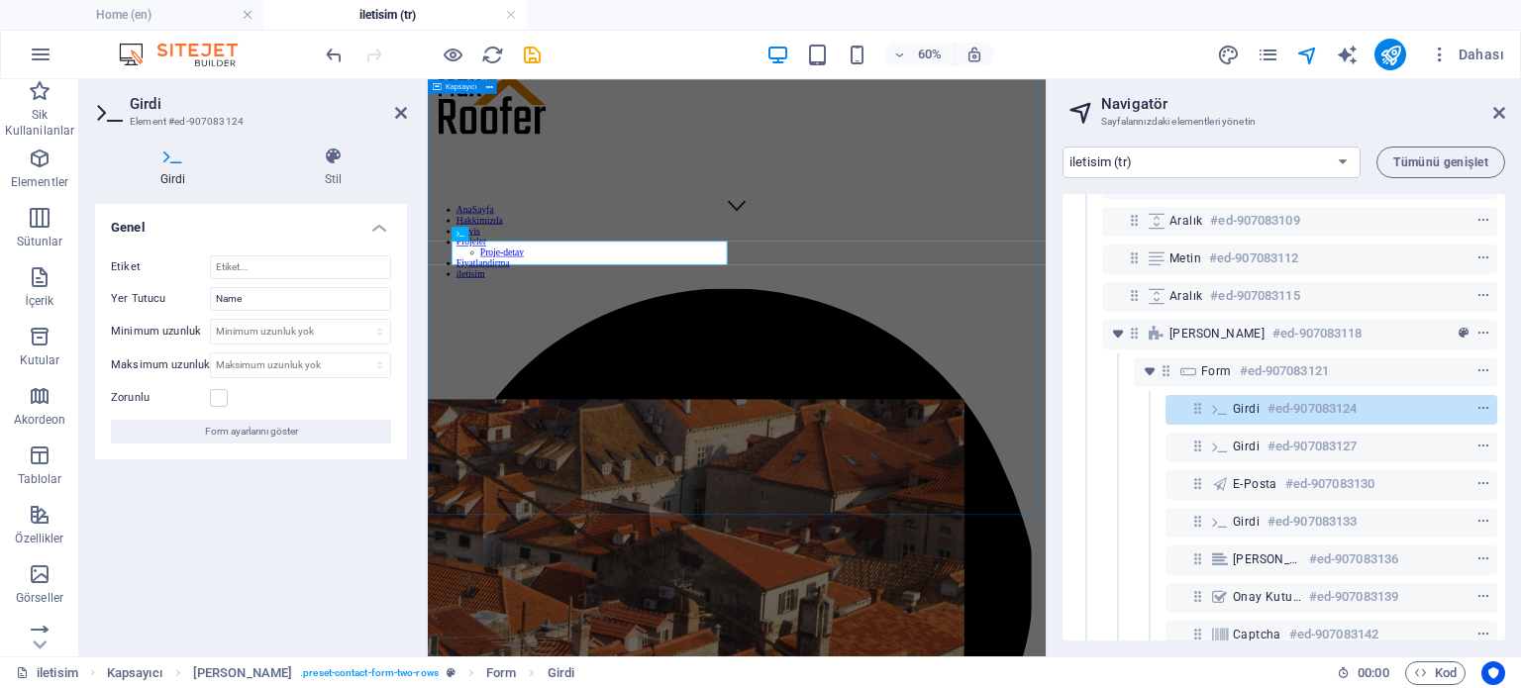
drag, startPoint x: 532, startPoint y: 374, endPoint x: 460, endPoint y: 374, distance: 71.3
type input "i"
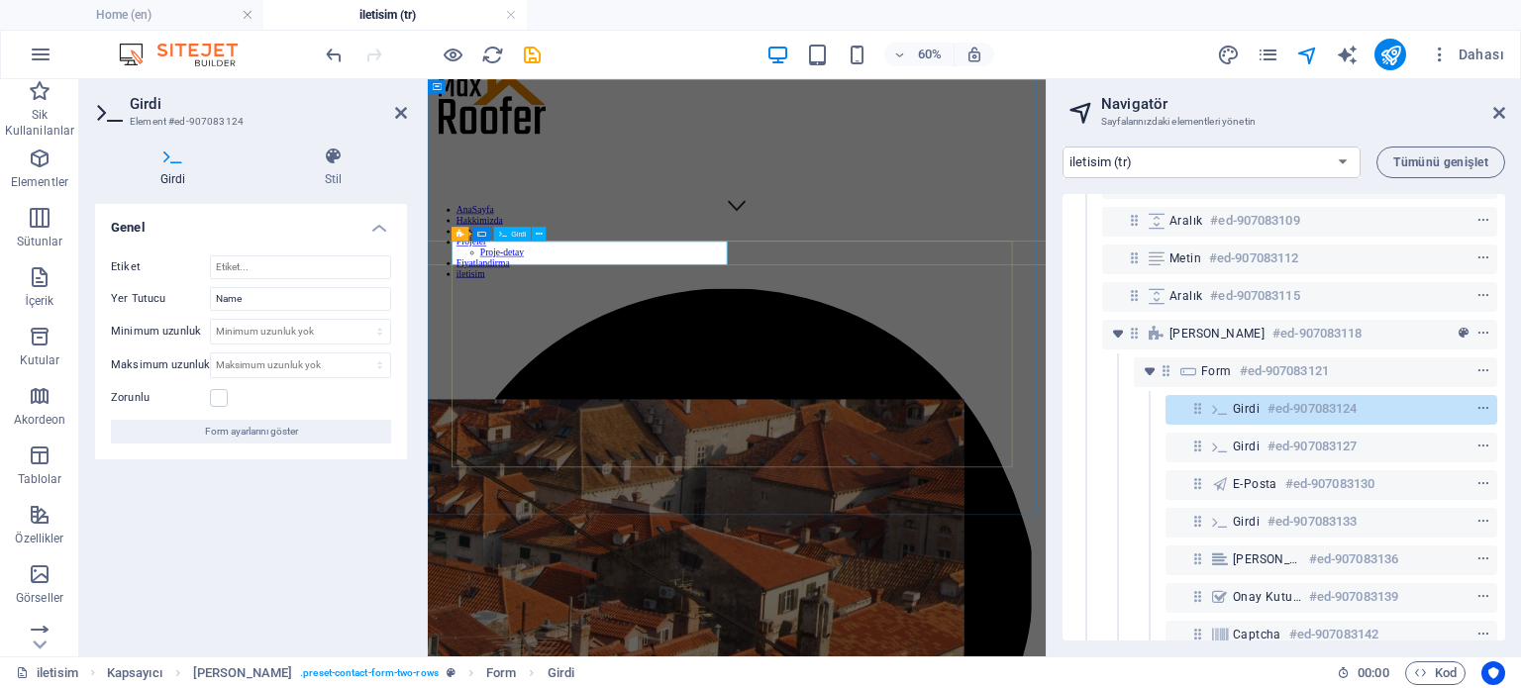
type input "isim"
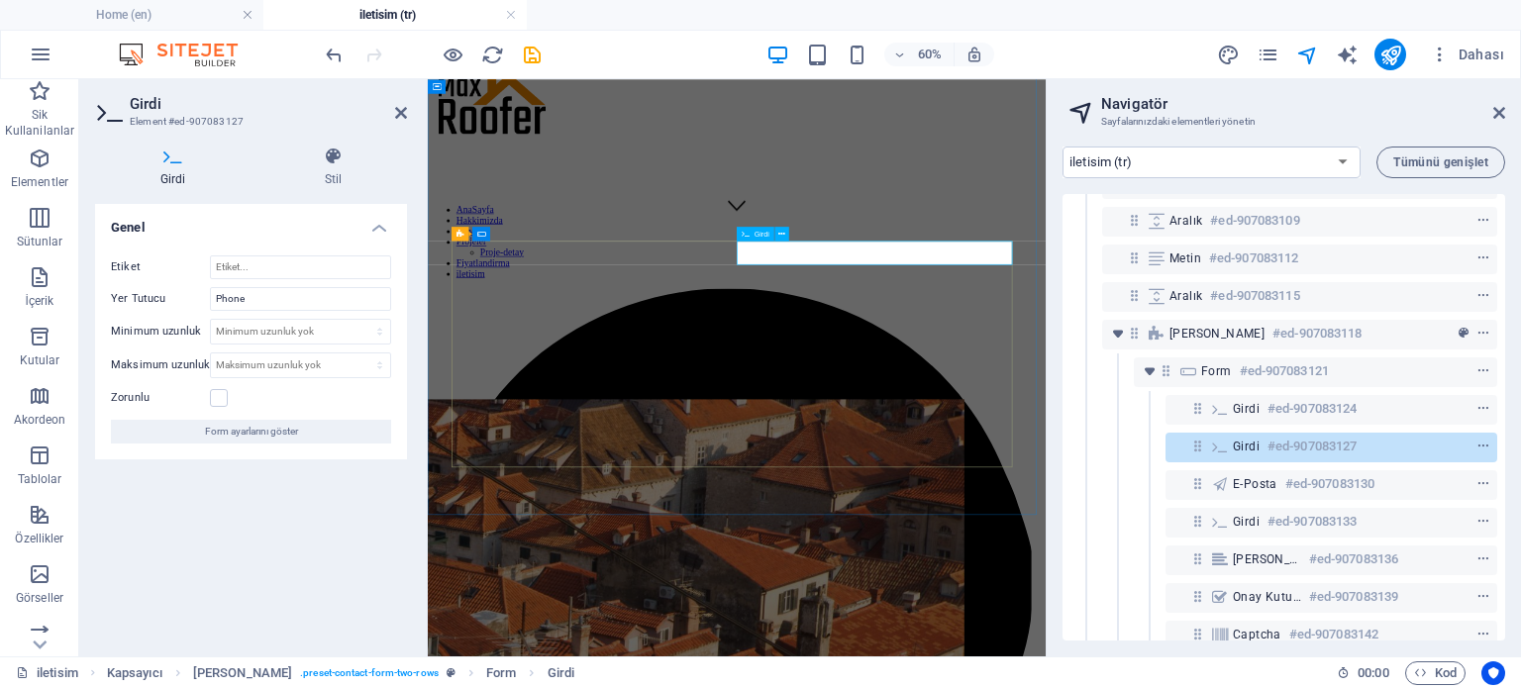
drag, startPoint x: 1006, startPoint y: 370, endPoint x: 883, endPoint y: 358, distance: 123.4
type input "t"
type input "Telefon"
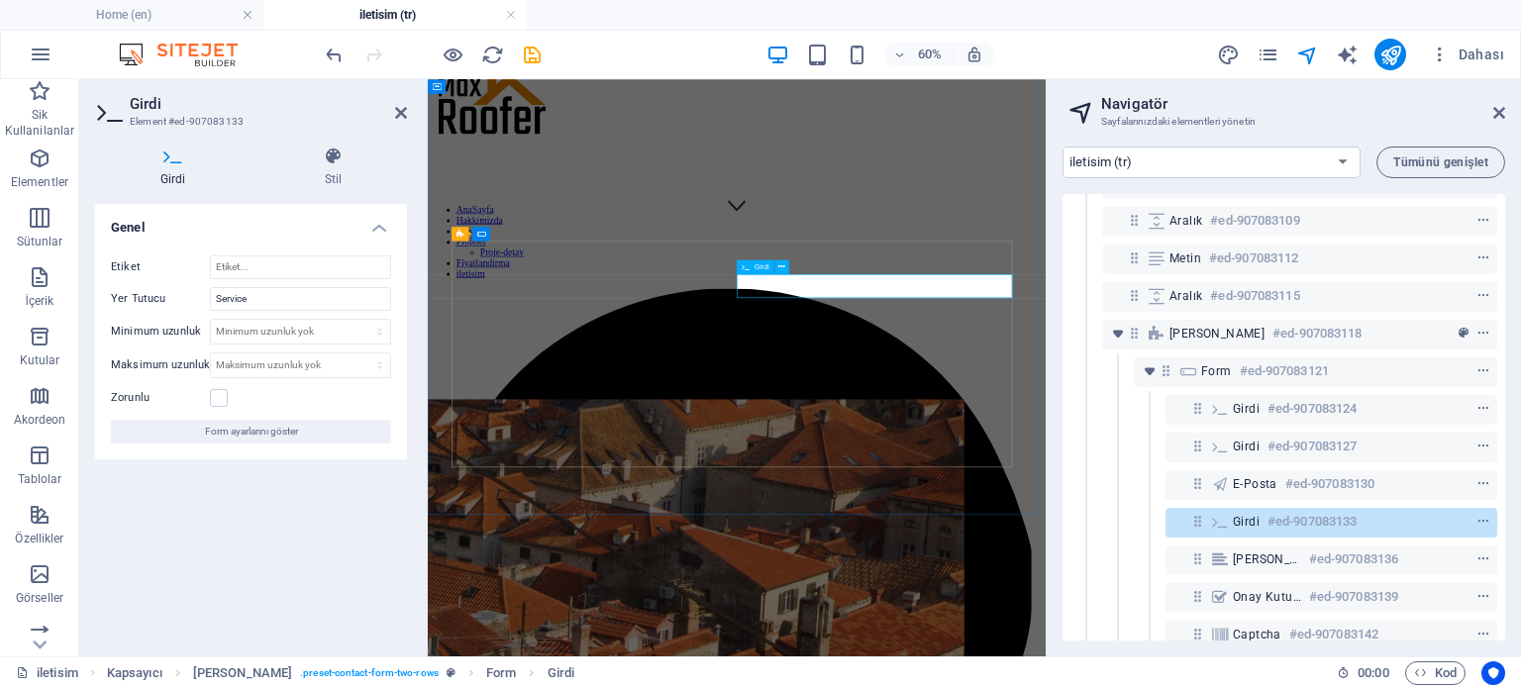
type input "Servis"
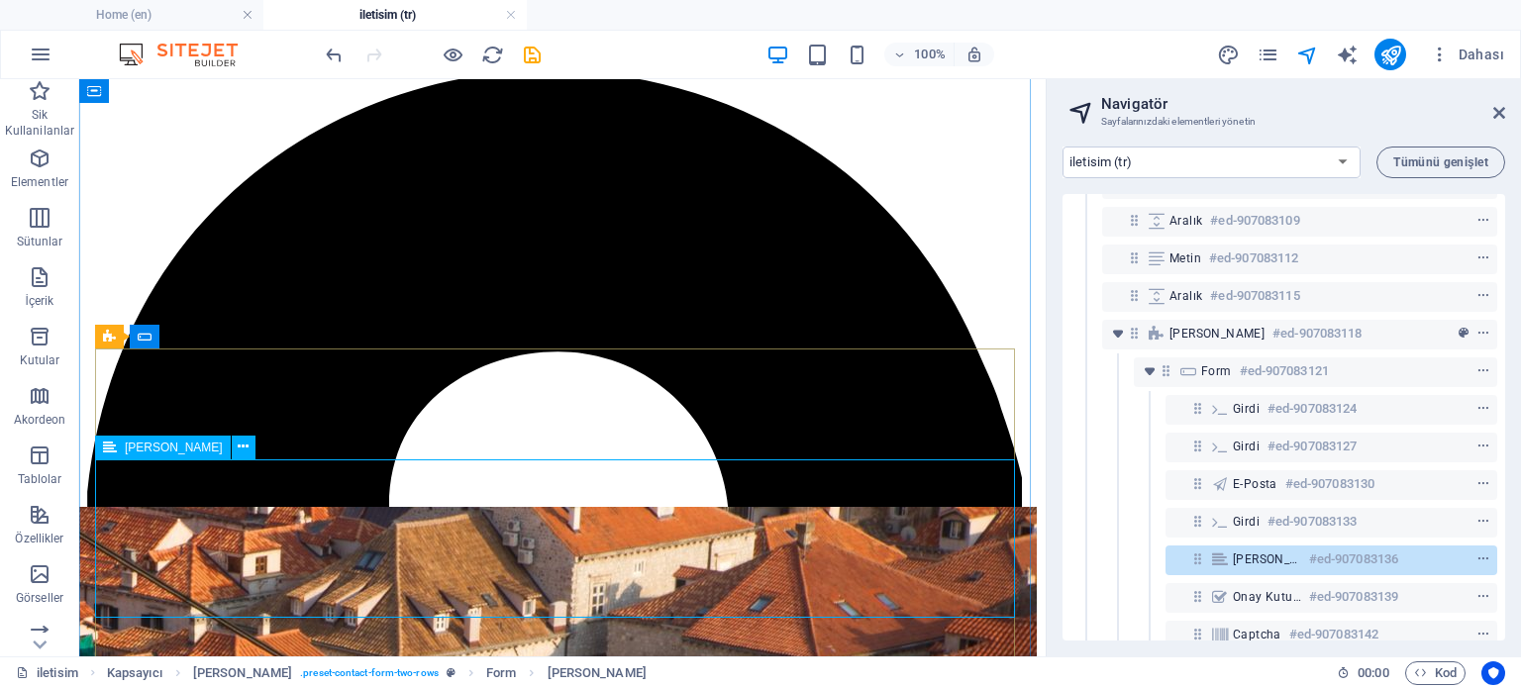
scroll to position [917, 0]
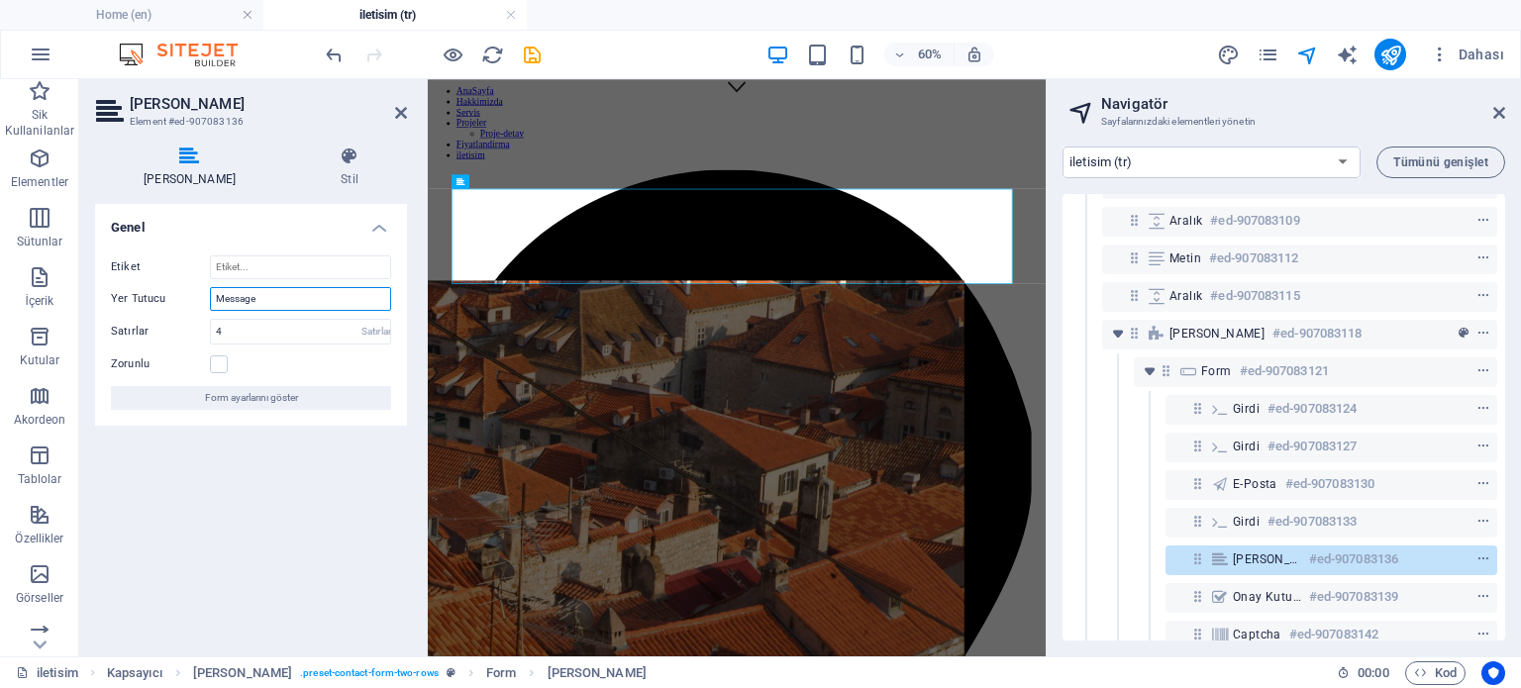
drag, startPoint x: 273, startPoint y: 296, endPoint x: 178, endPoint y: 290, distance: 95.2
click at [178, 290] on div "Yer Tutucu Message" at bounding box center [251, 299] width 280 height 24
type input "Mesajınızı Yazın"
click at [299, 499] on div "Genel Etiket Yer Tutucu Mesajınızı Yazın Satırlar 4 Satırlar Zorunlu Form ayarl…" at bounding box center [251, 422] width 312 height 437
click at [527, 50] on icon "save" at bounding box center [532, 55] width 23 height 23
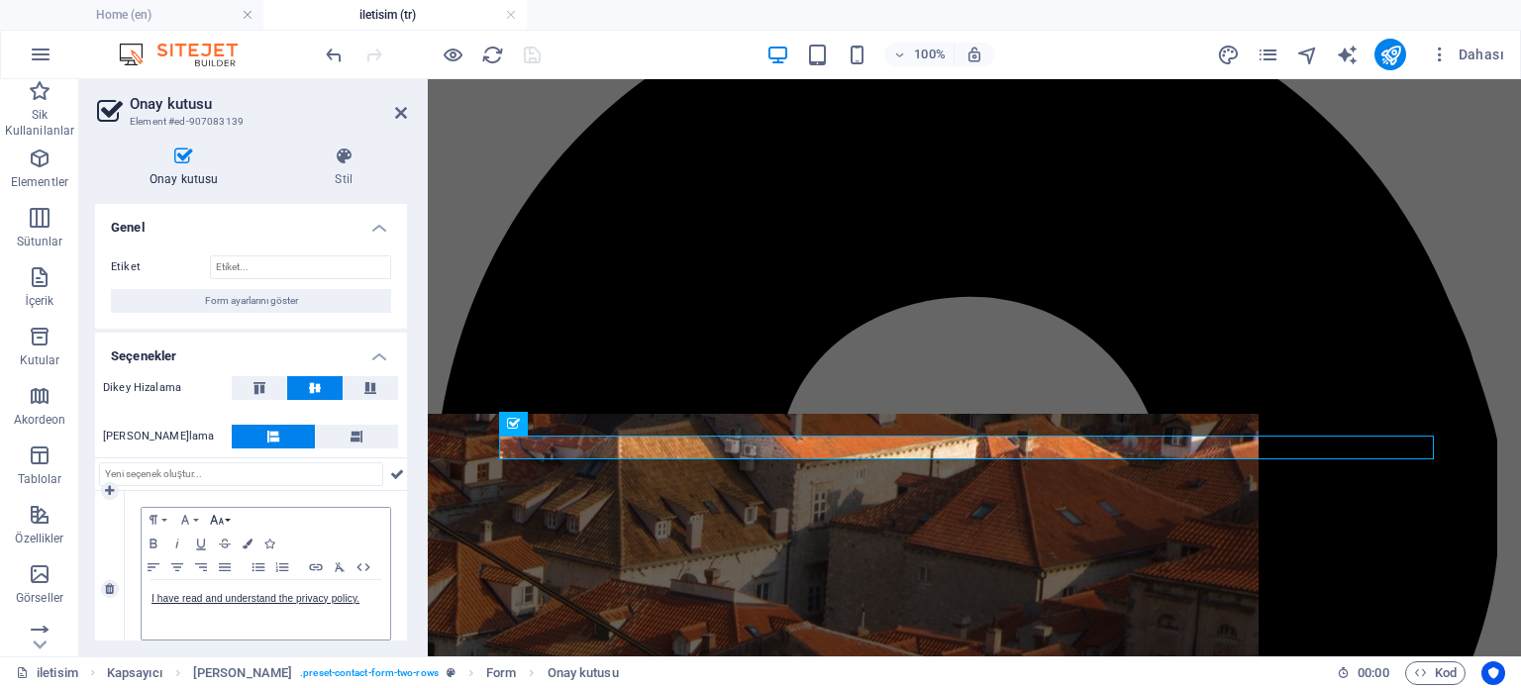
scroll to position [46, 0]
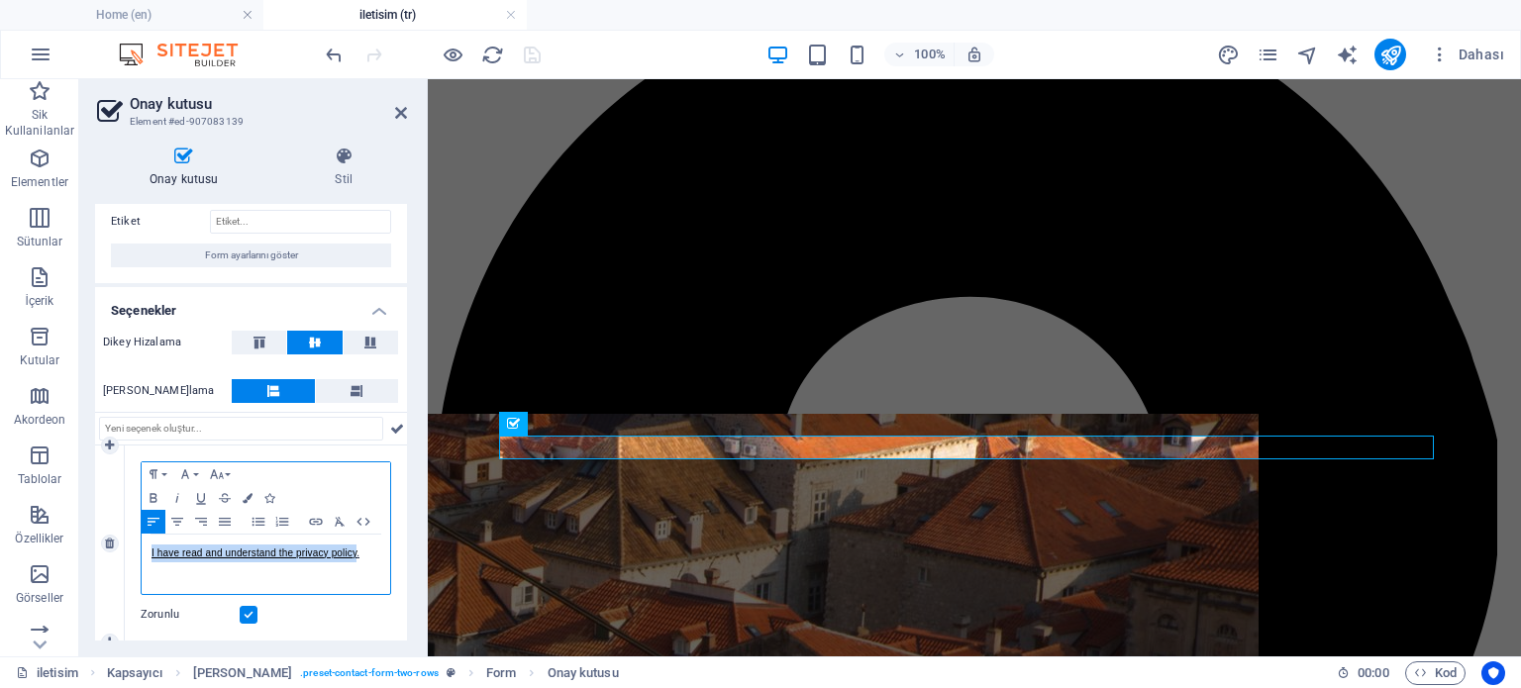
drag, startPoint x: 355, startPoint y: 556, endPoint x: 148, endPoint y: 558, distance: 207.9
click at [148, 558] on div "I have read and understand the privacy policy." at bounding box center [266, 564] width 249 height 59
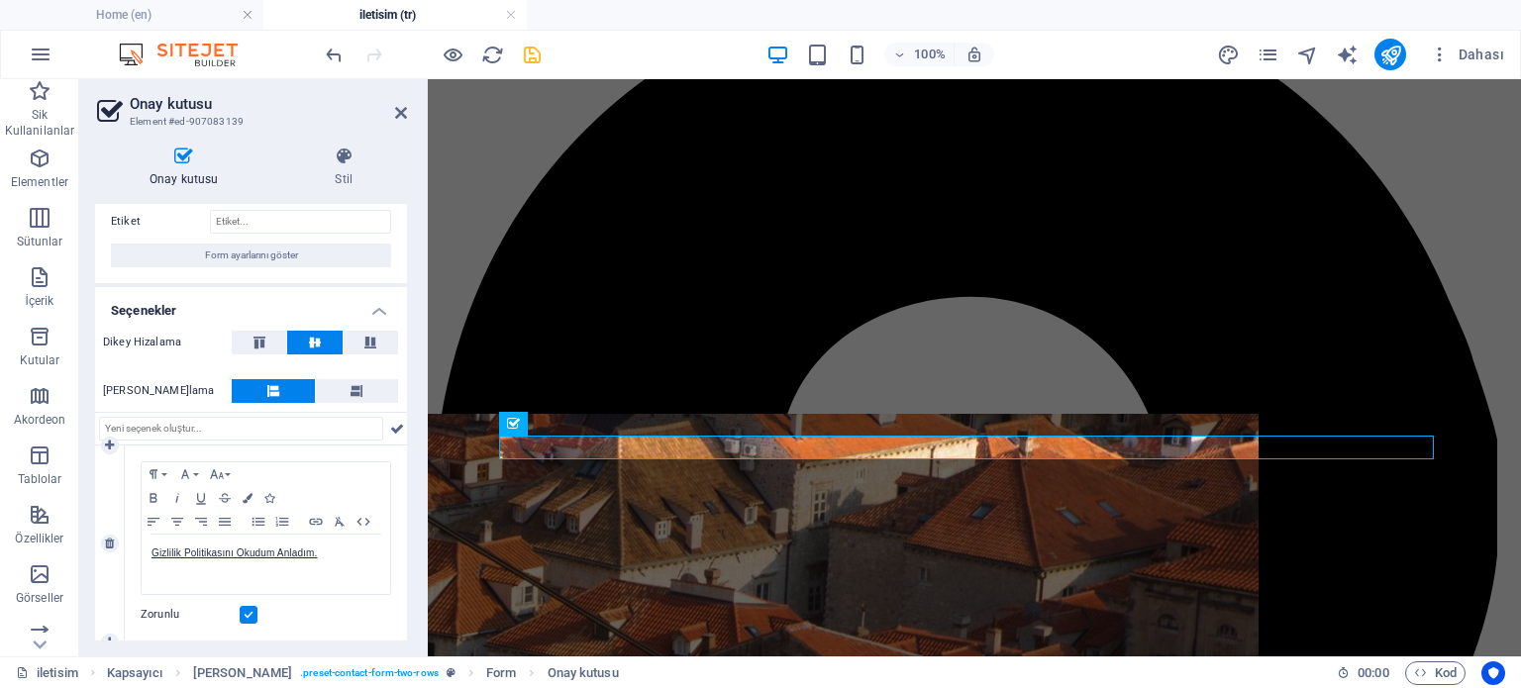
click at [335, 622] on div "Zorunlu" at bounding box center [266, 615] width 251 height 24
click at [329, 555] on p "Gizlilik Politikasını Okudum Anladım." at bounding box center [265, 554] width 229 height 18
click at [527, 52] on icon "save" at bounding box center [532, 55] width 23 height 23
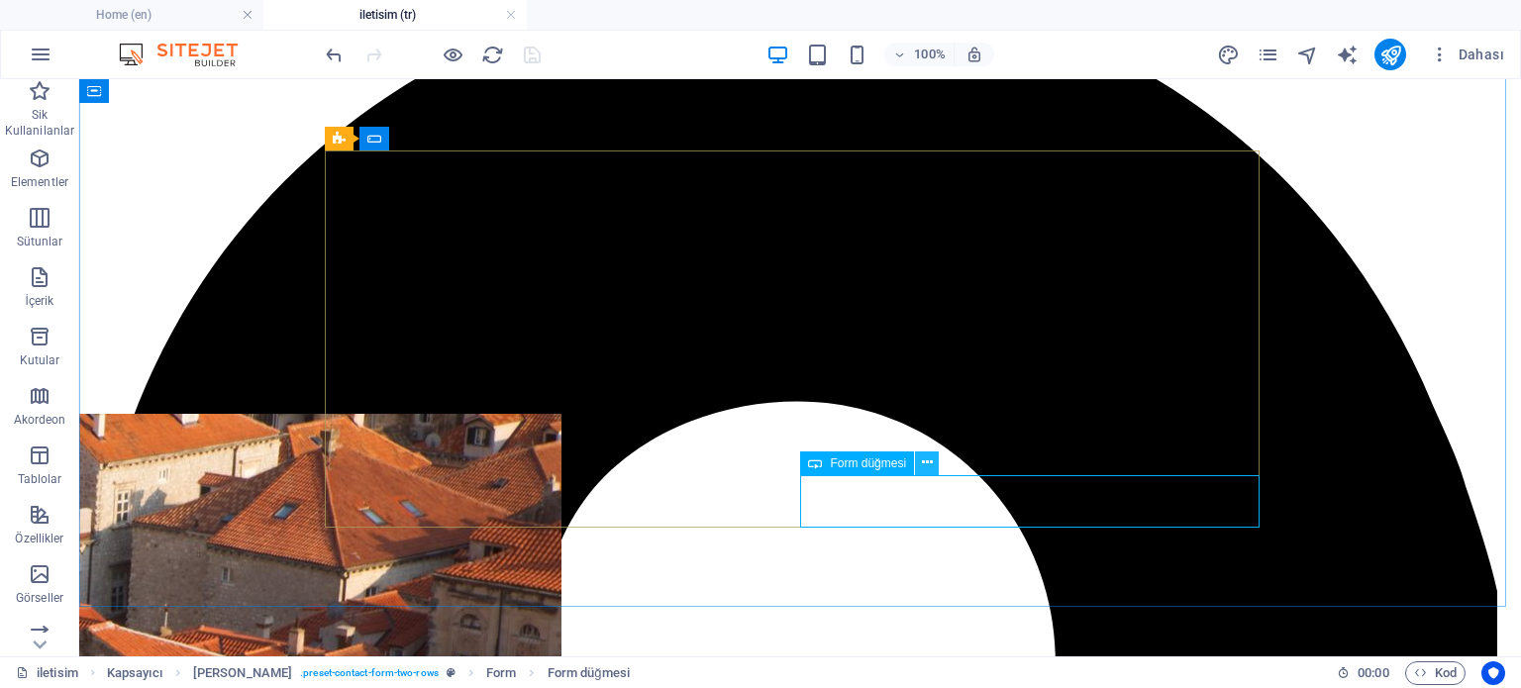
click at [931, 464] on icon at bounding box center [927, 462] width 11 height 21
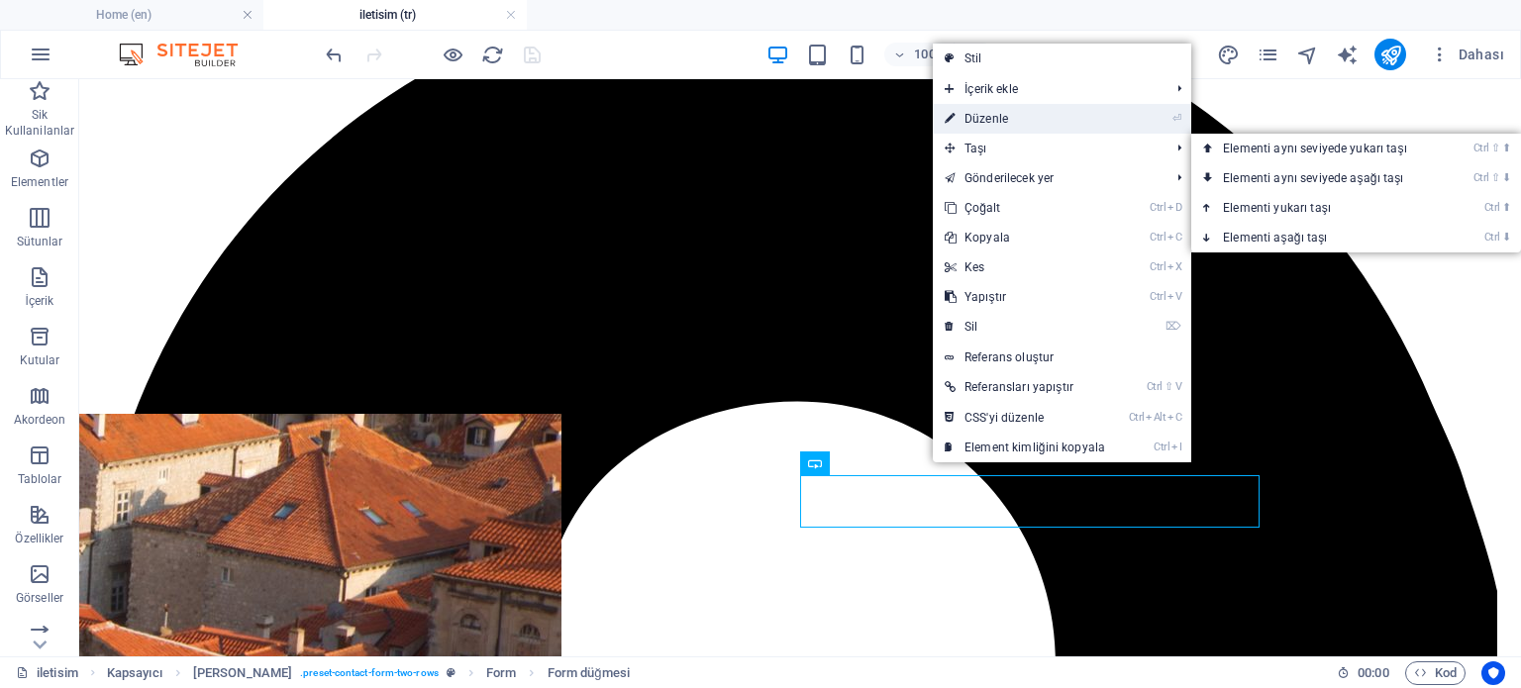
click at [1006, 126] on link "⏎ Düzenle" at bounding box center [1025, 119] width 184 height 30
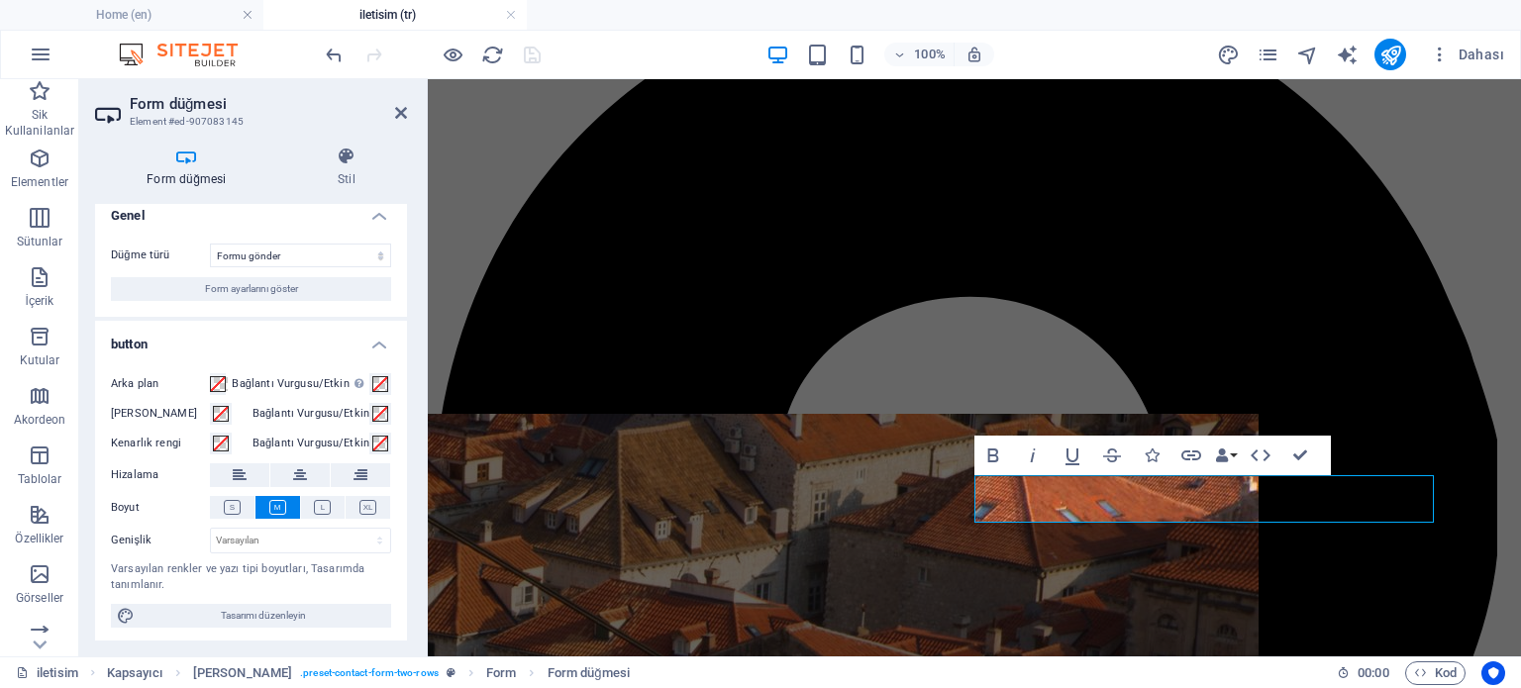
scroll to position [14, 0]
type button "Send"
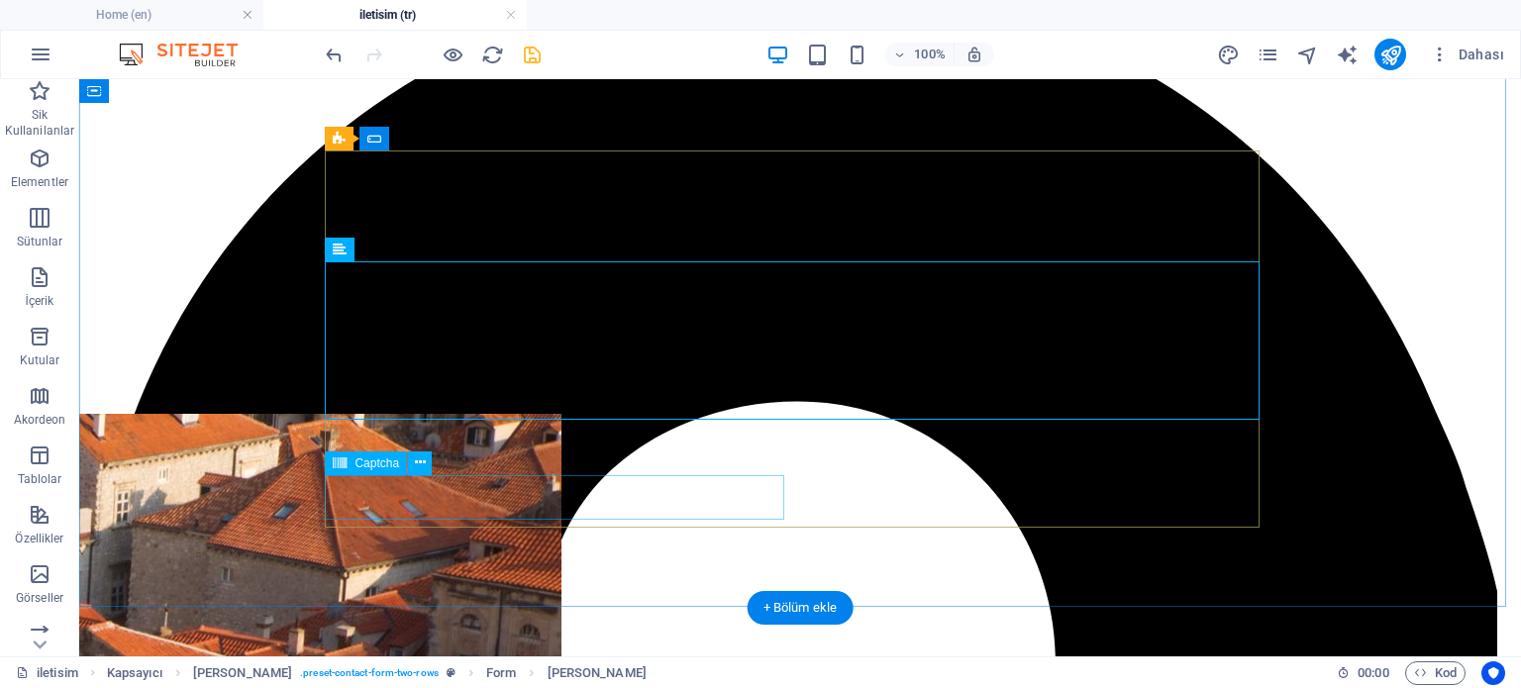
scroll to position [1313, 0]
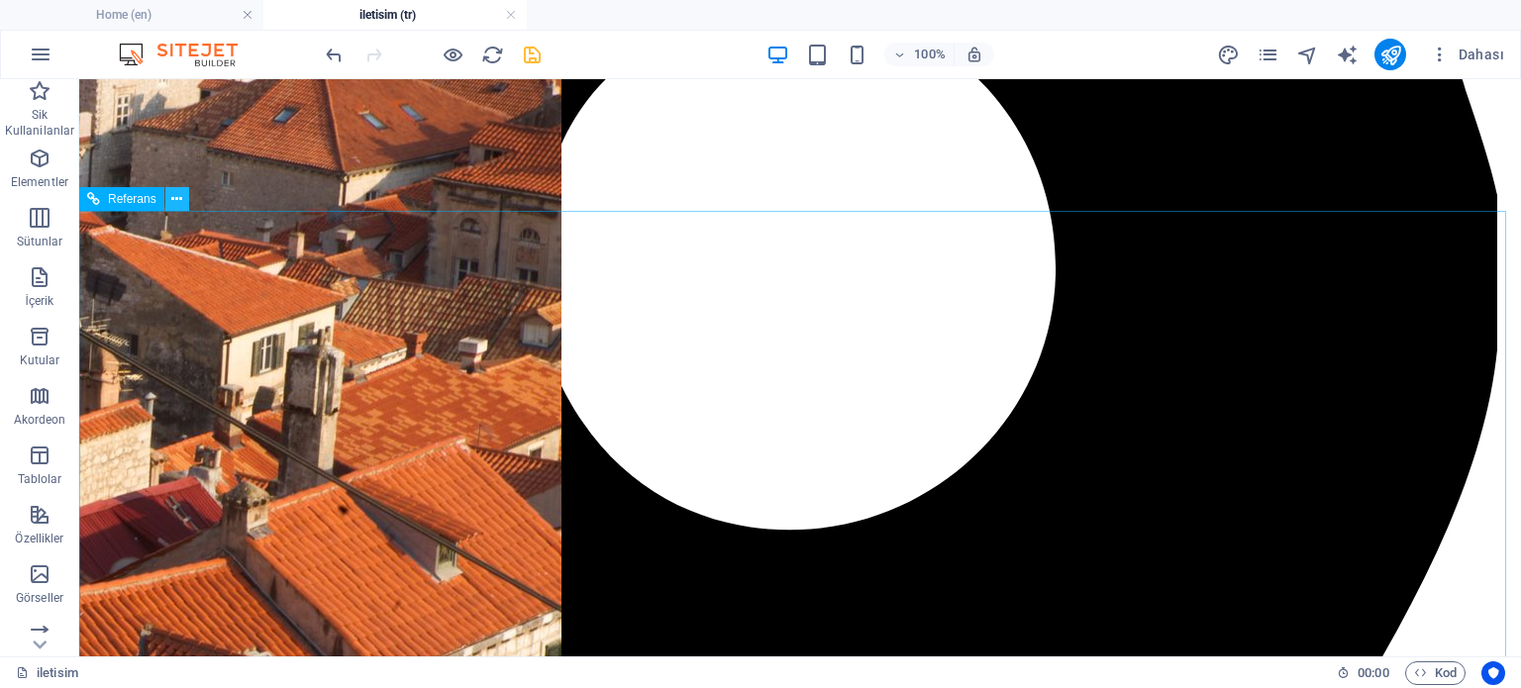
click at [175, 201] on icon at bounding box center [176, 199] width 11 height 21
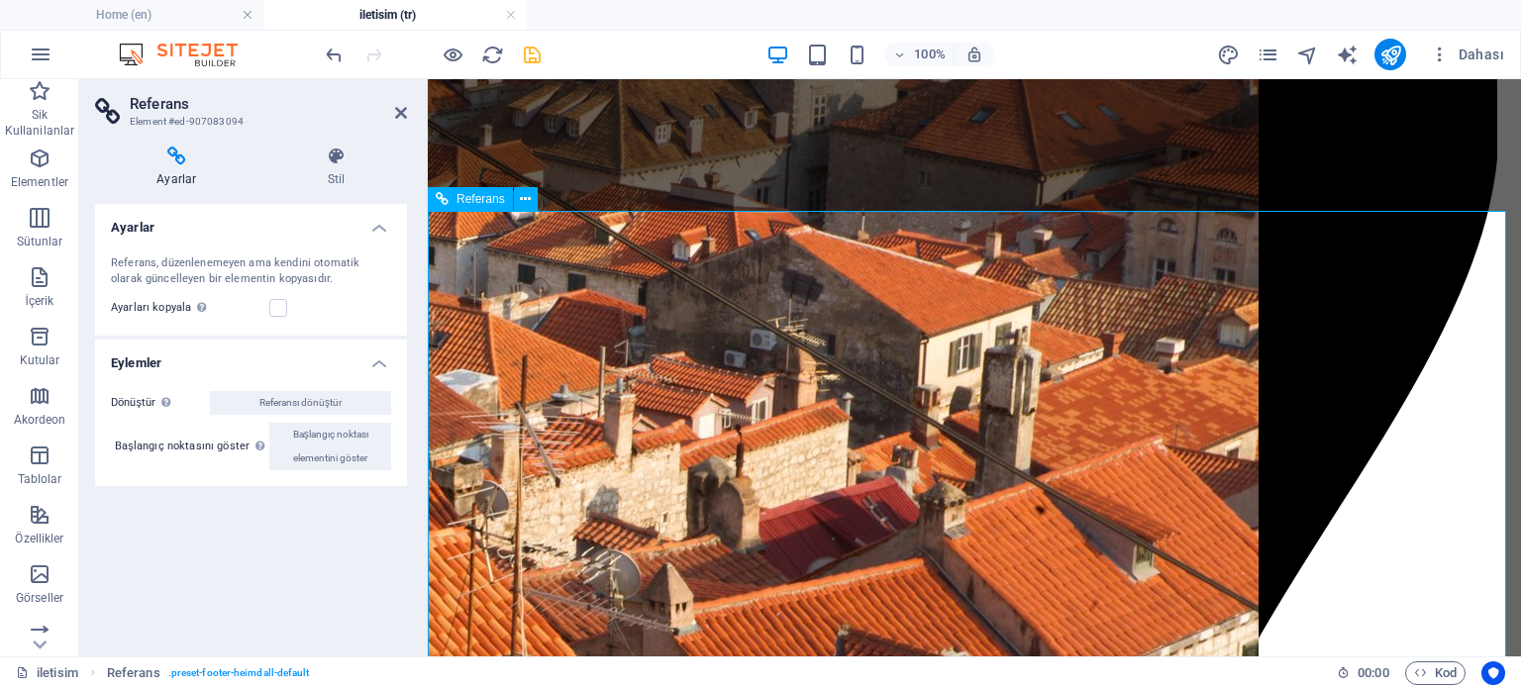
click at [269, 309] on label at bounding box center [278, 308] width 18 height 18
click at [0, 0] on input "Ayarları kopyala Referans hedef elementiyle aynı ayarları (esnek, animasyon, ko…" at bounding box center [0, 0] width 0 height 0
click at [538, 57] on icon "save" at bounding box center [532, 55] width 23 height 23
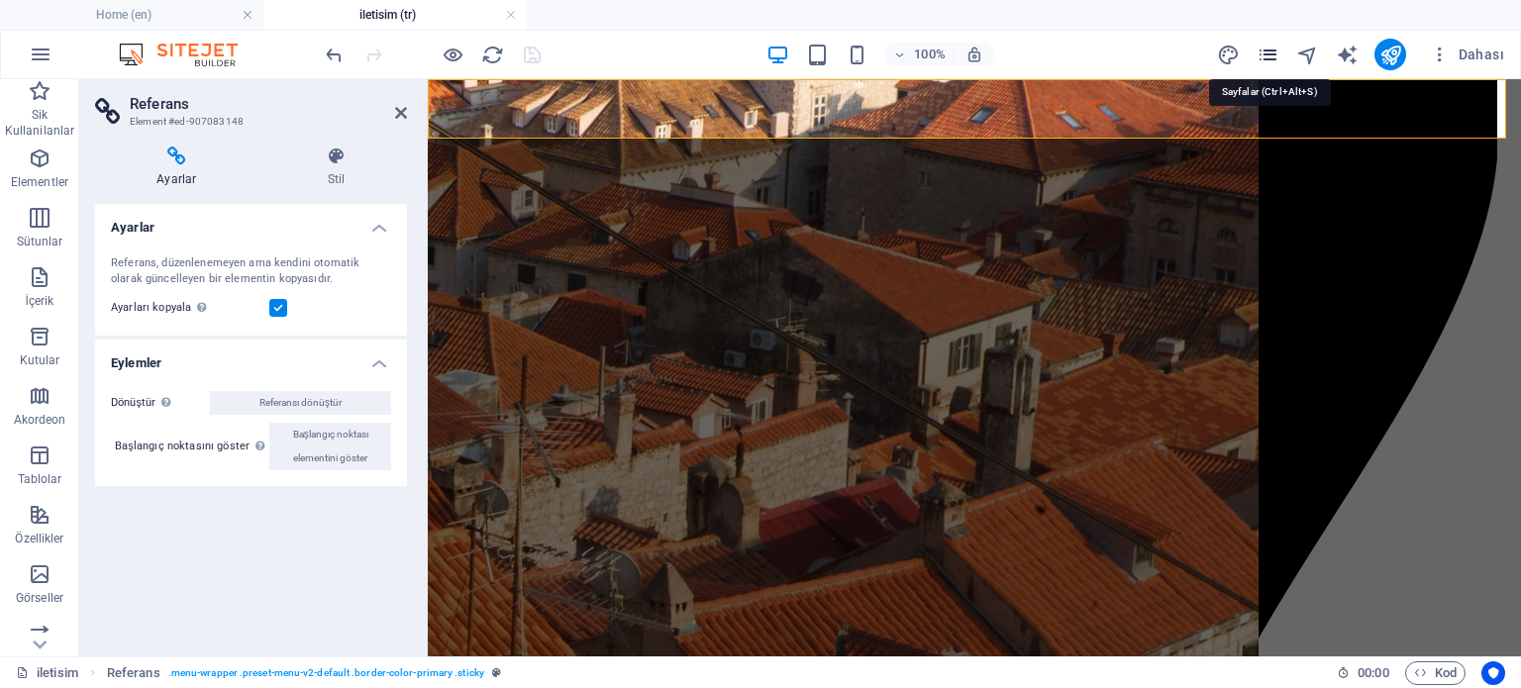
click at [1267, 53] on icon "pages" at bounding box center [1267, 55] width 23 height 23
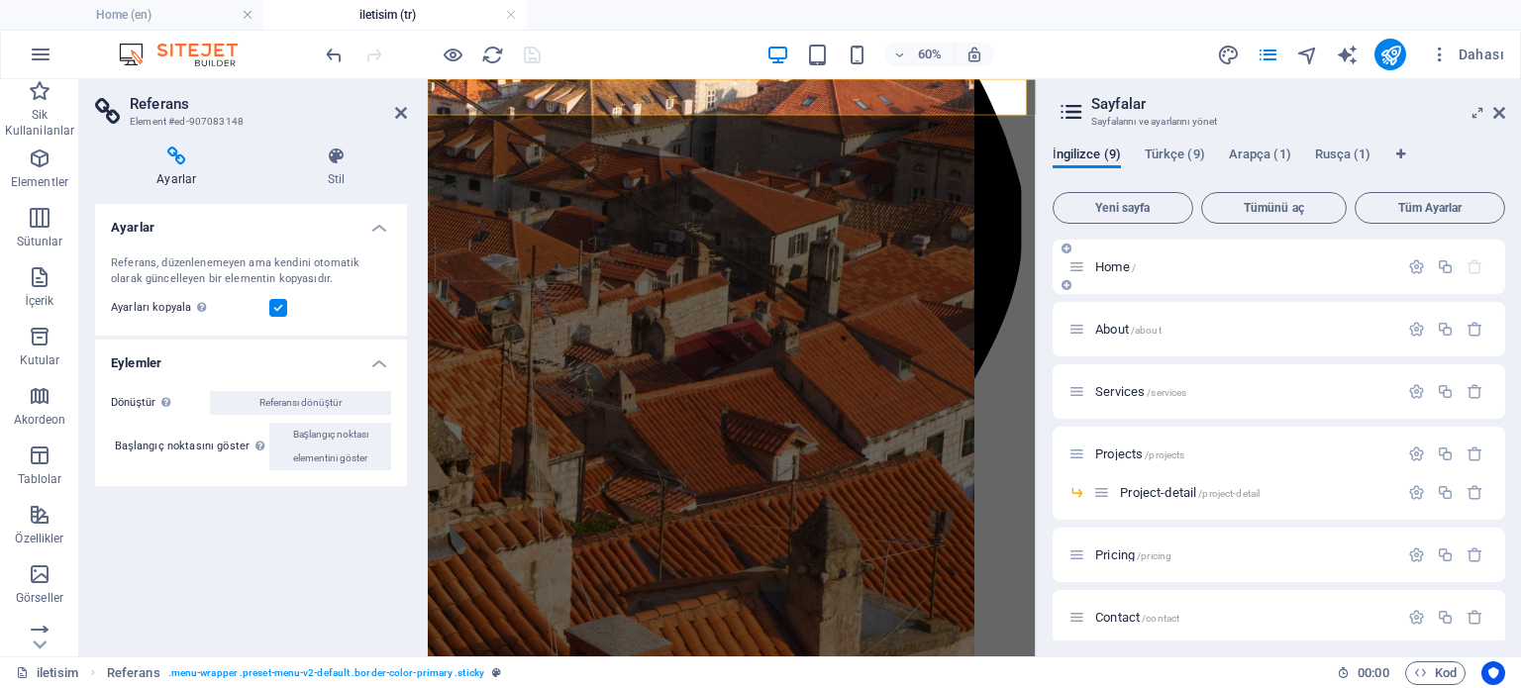
click at [1153, 267] on p "Home /" at bounding box center [1243, 266] width 297 height 13
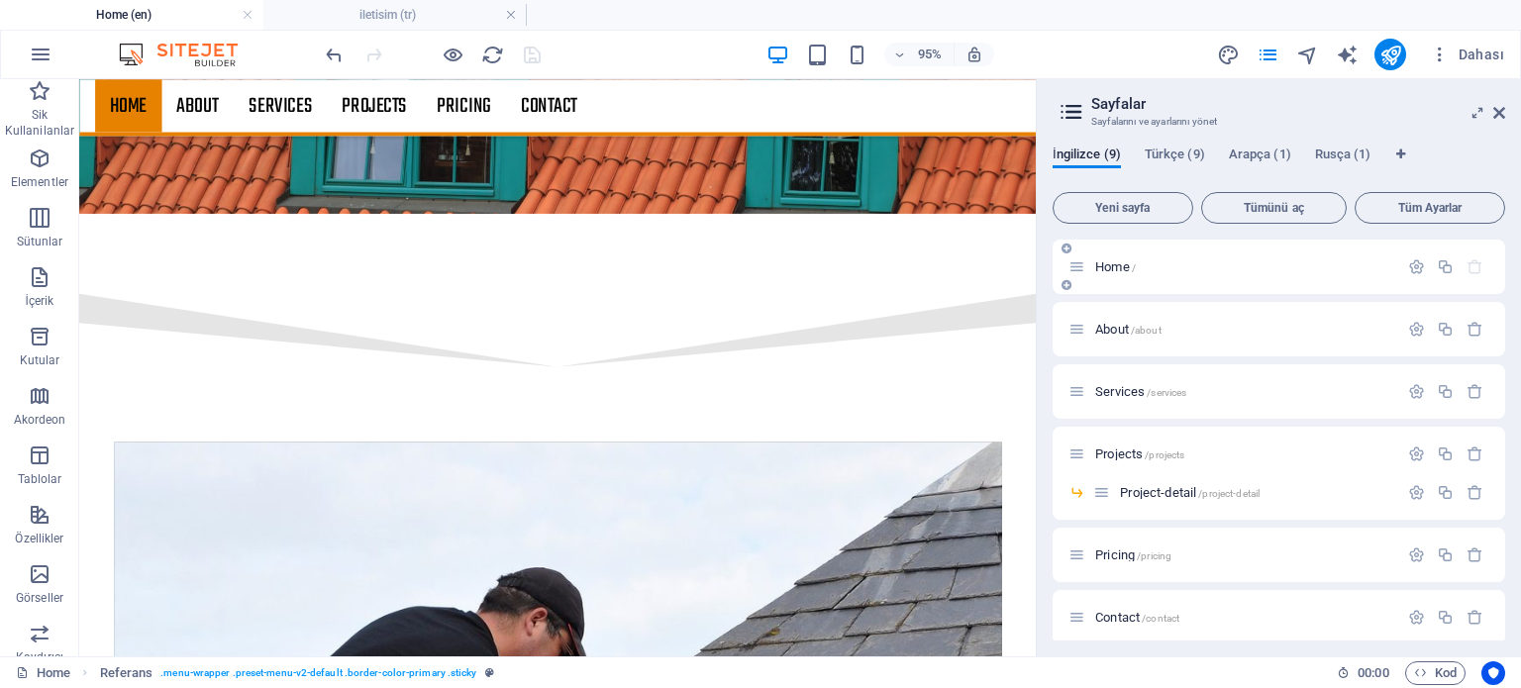
scroll to position [3115, 0]
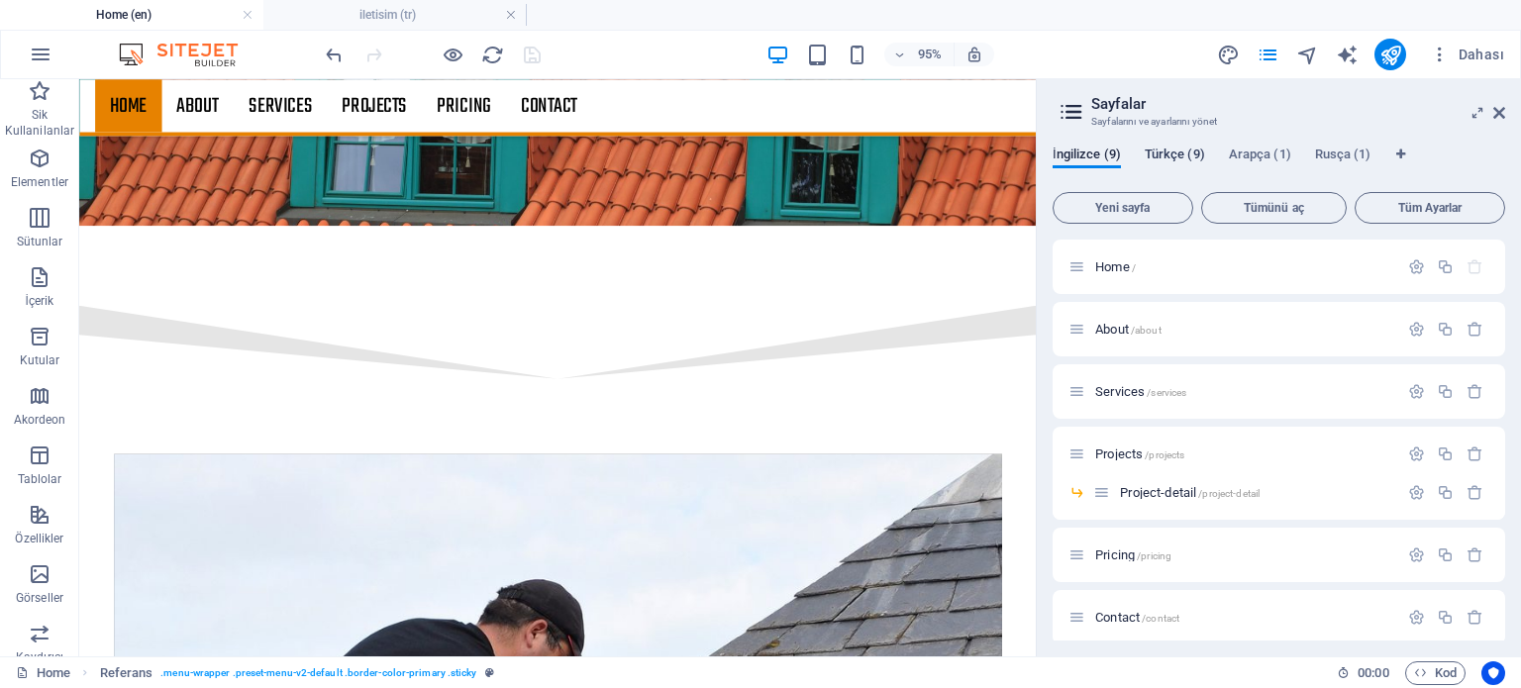
click at [1160, 146] on span "Türkçe (9)" at bounding box center [1175, 157] width 60 height 28
click at [1139, 264] on span "AnaSayfa /" at bounding box center [1125, 266] width 61 height 15
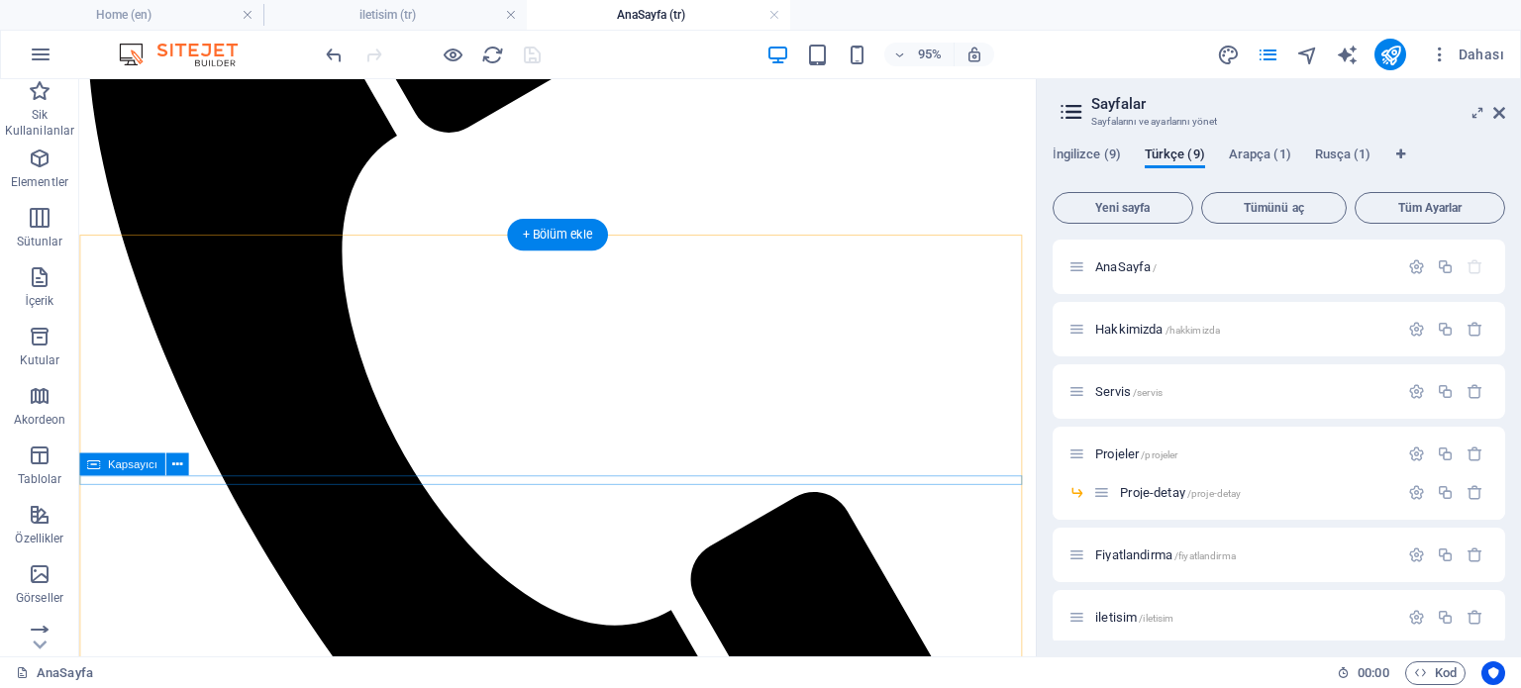
scroll to position [2970, 0]
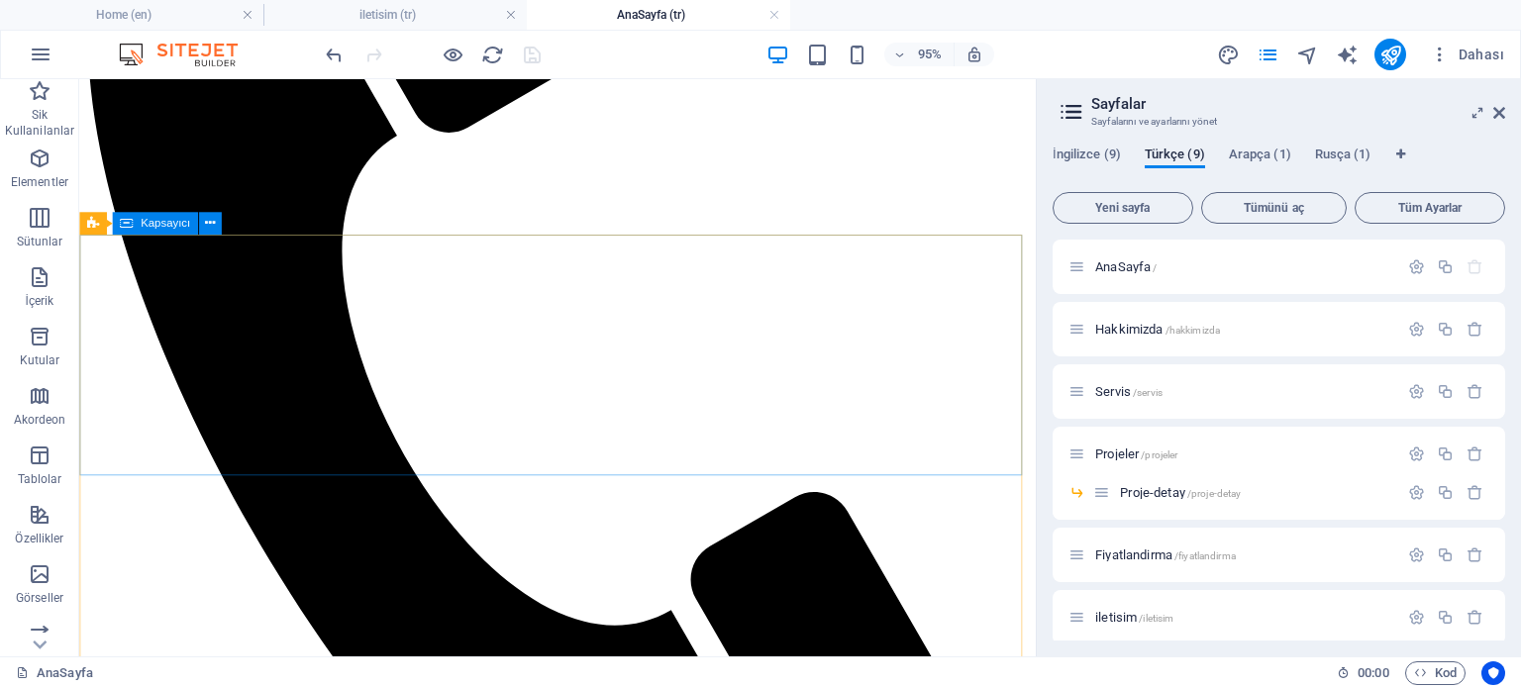
click at [162, 227] on span "Kapsayıcı" at bounding box center [166, 223] width 50 height 11
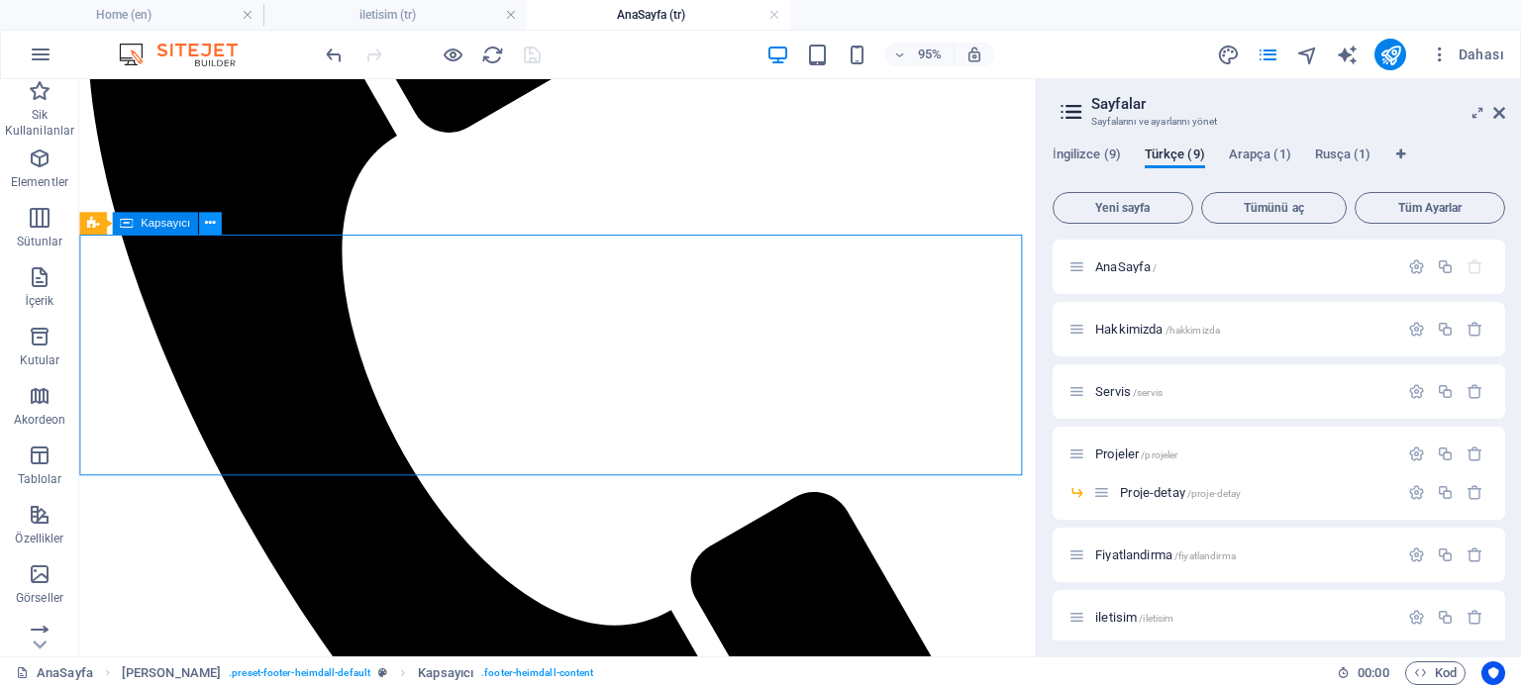
click at [211, 218] on icon at bounding box center [210, 224] width 10 height 20
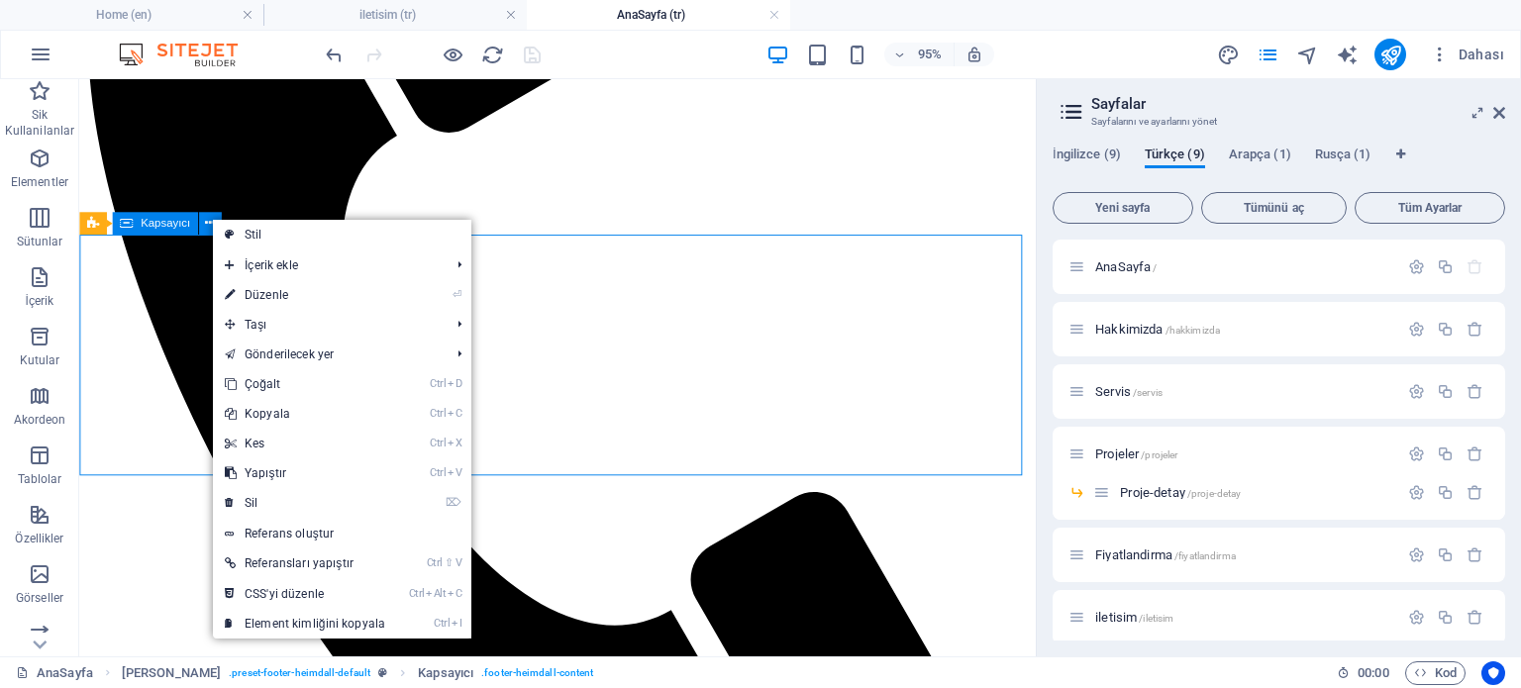
click at [159, 227] on span "Kapsayıcı" at bounding box center [166, 223] width 50 height 11
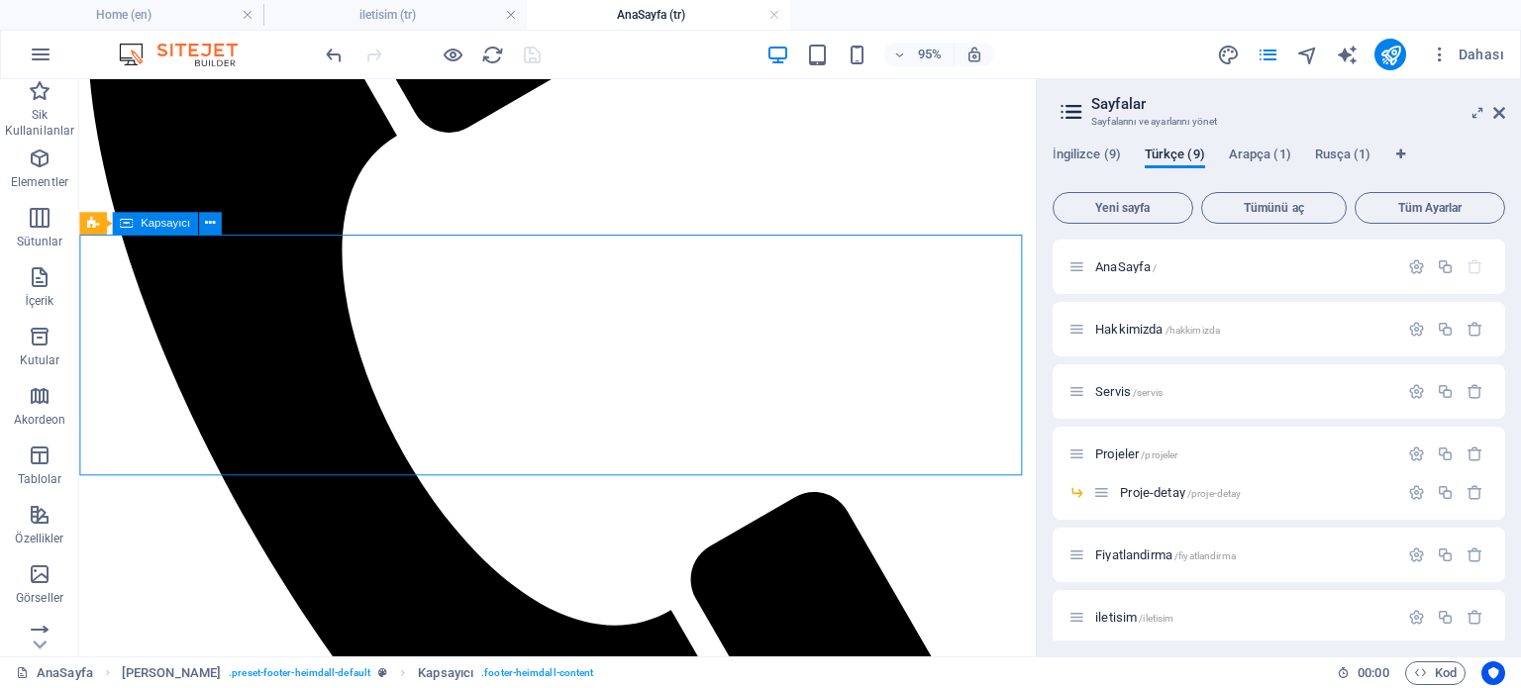
click at [159, 227] on span "Kapsayıcı" at bounding box center [166, 223] width 50 height 11
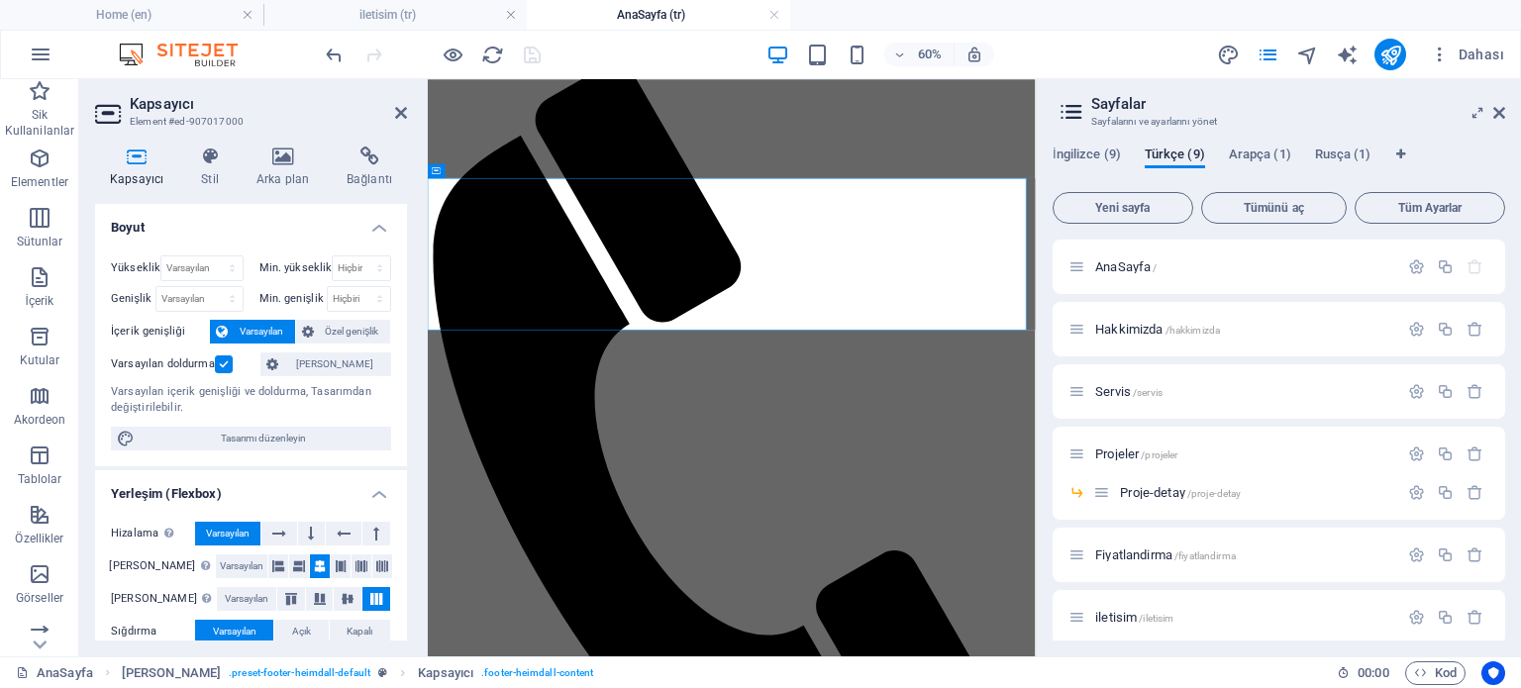
scroll to position [3296, 0]
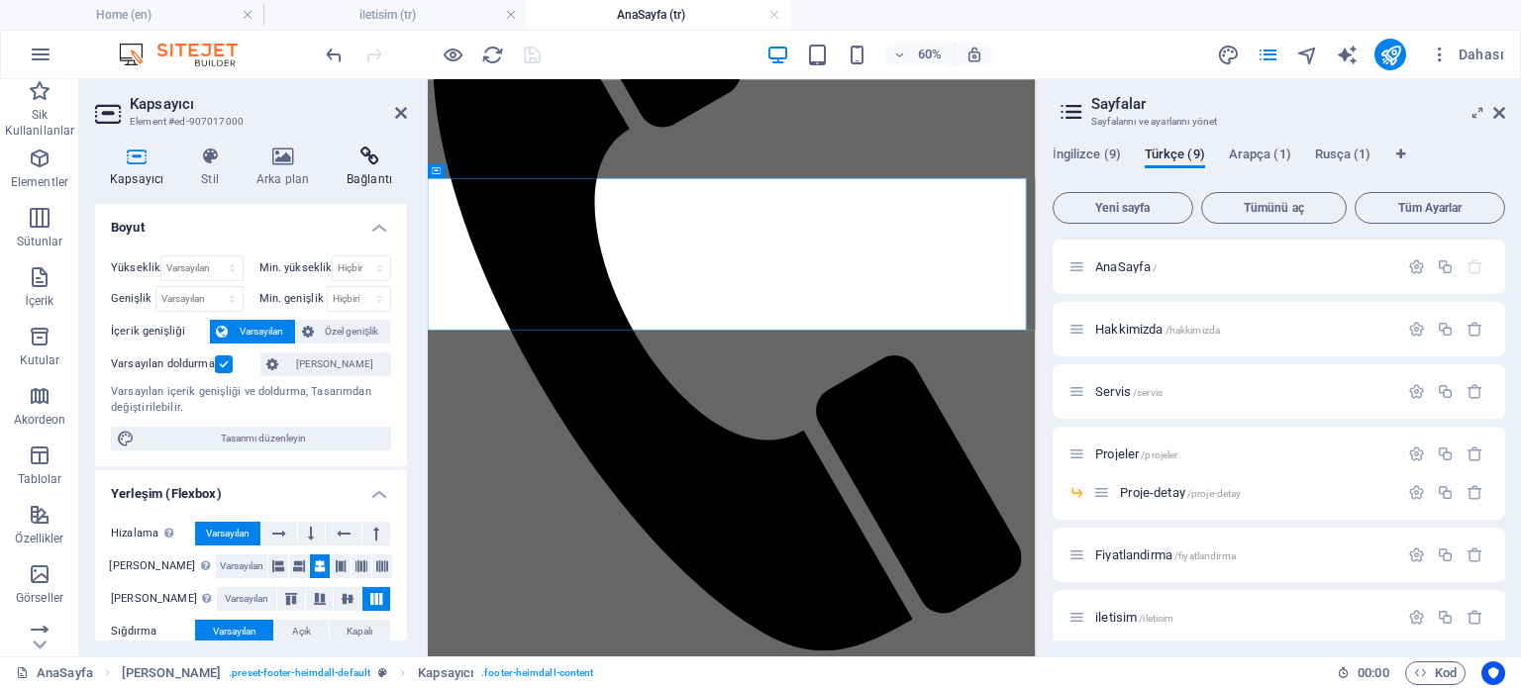
click at [349, 158] on icon at bounding box center [369, 157] width 75 height 20
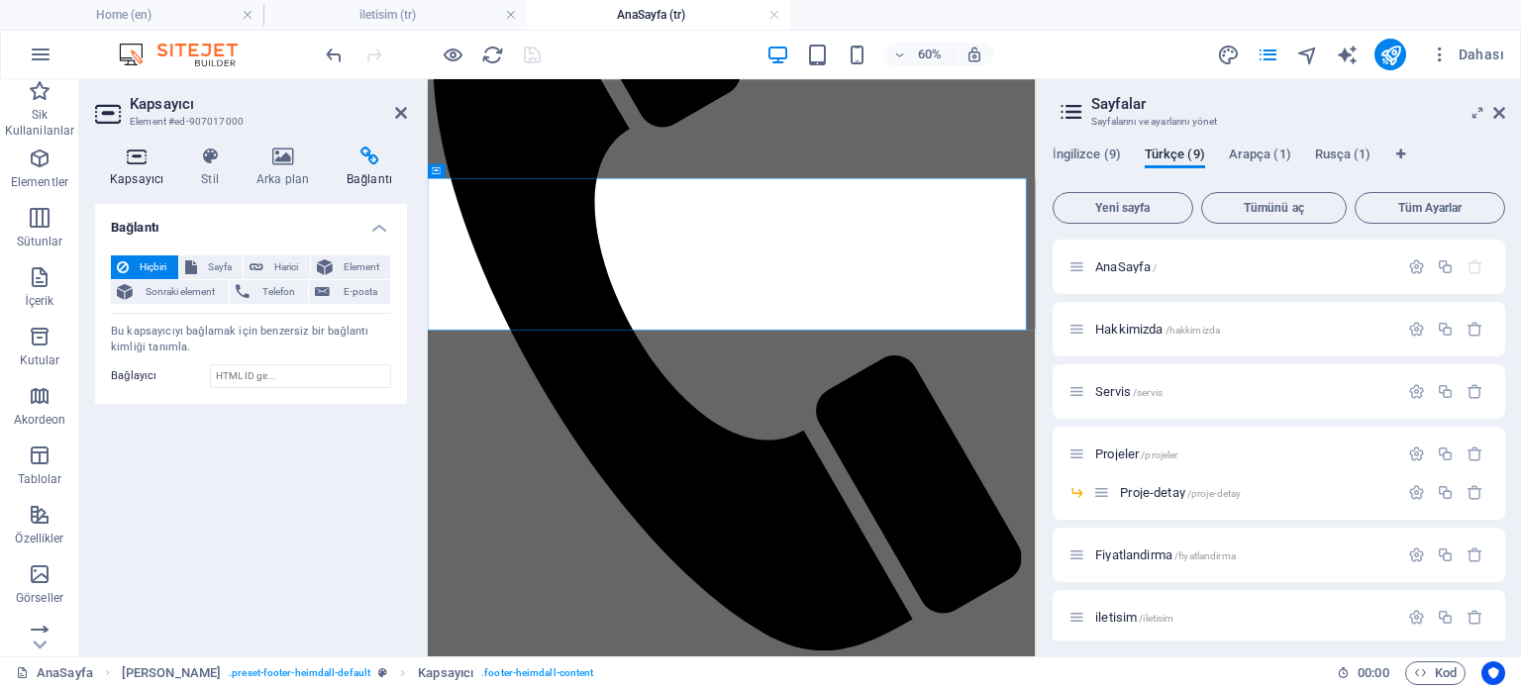
click at [131, 160] on icon at bounding box center [136, 157] width 83 height 20
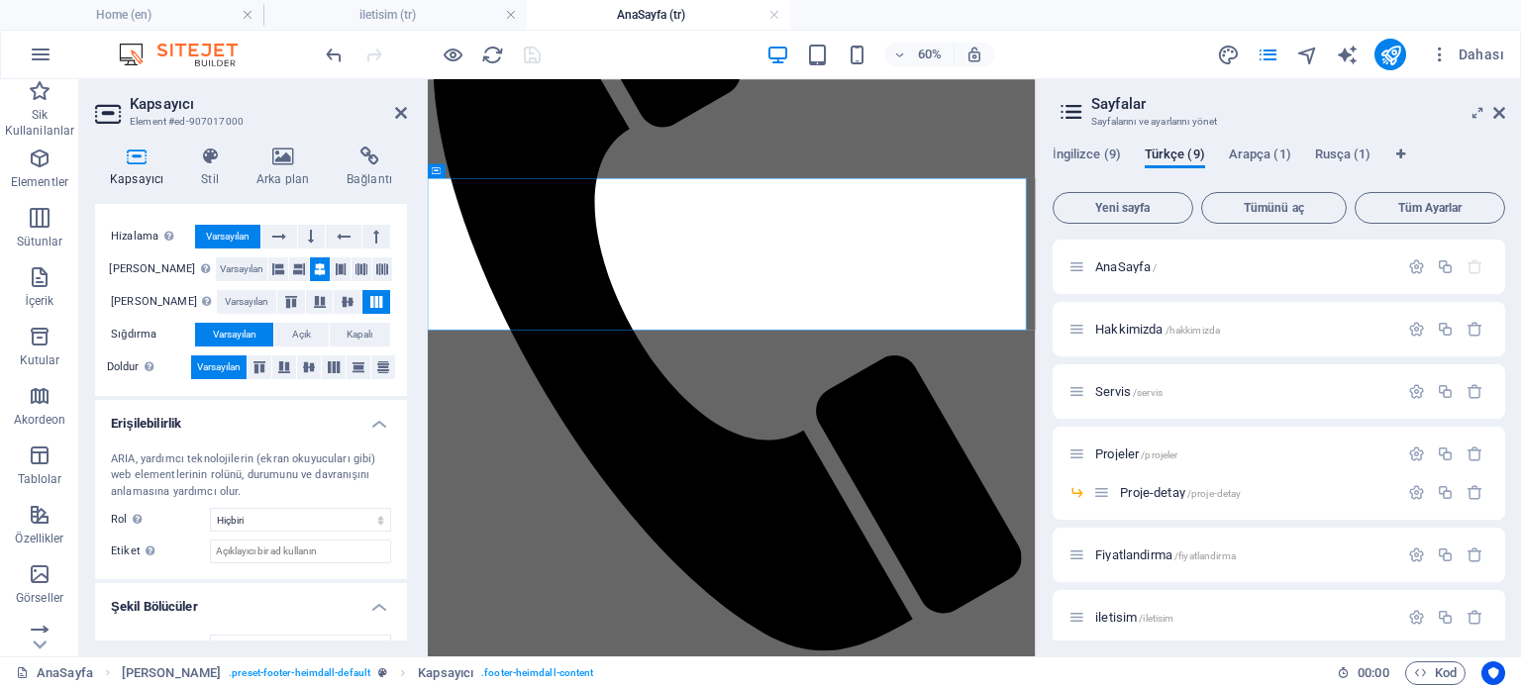
scroll to position [329, 0]
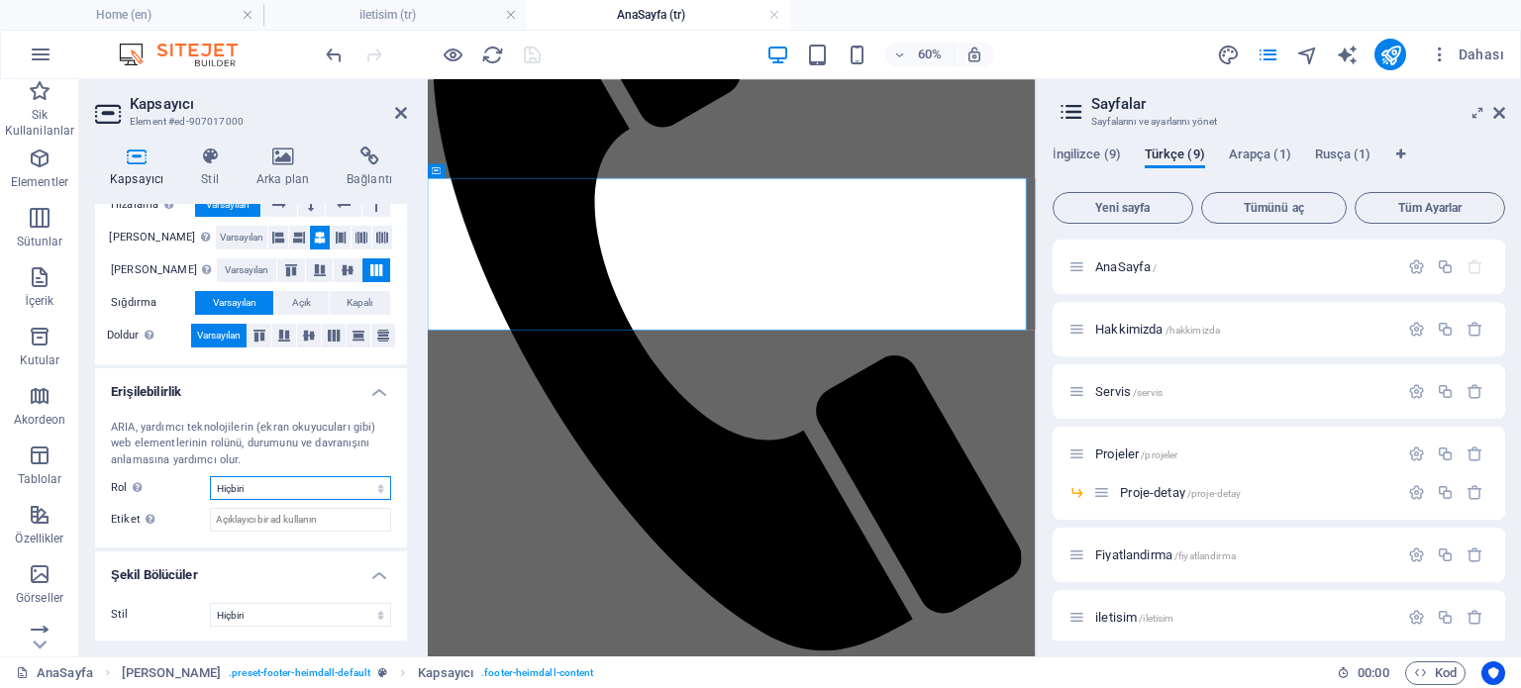
click at [329, 490] on select "Hiçbiri Alert Alt Bigi Article Banner Comment Complementary Dialog Marquee Pres…" at bounding box center [300, 488] width 181 height 24
click at [329, 489] on select "Hiçbiri Alert Alt Bigi Article Banner Comment Complementary Dialog Marquee Pres…" at bounding box center [300, 488] width 181 height 24
click at [207, 405] on div "ARIA, yardımcı teknolojilerin (ekran okuyucuları gibi) web elementlerinin rolün…" at bounding box center [251, 476] width 312 height 145
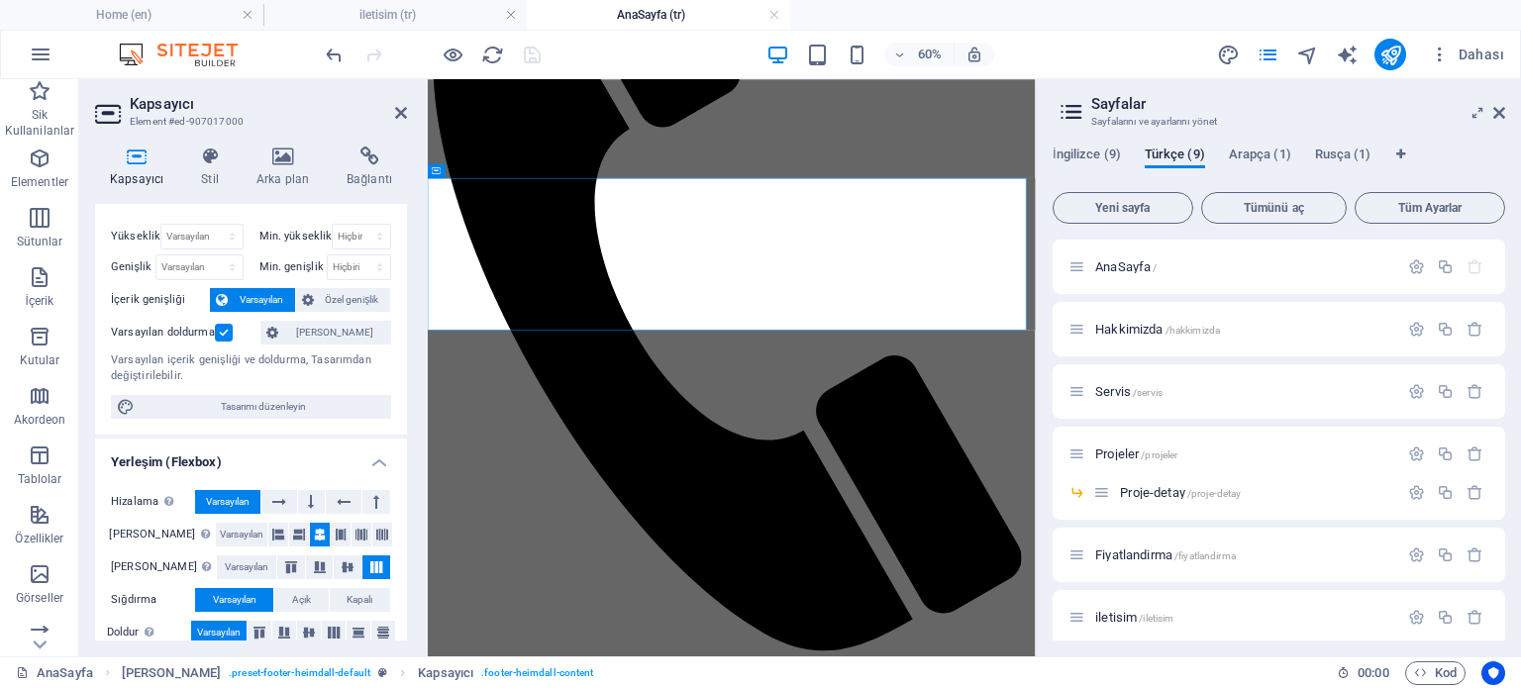
scroll to position [0, 0]
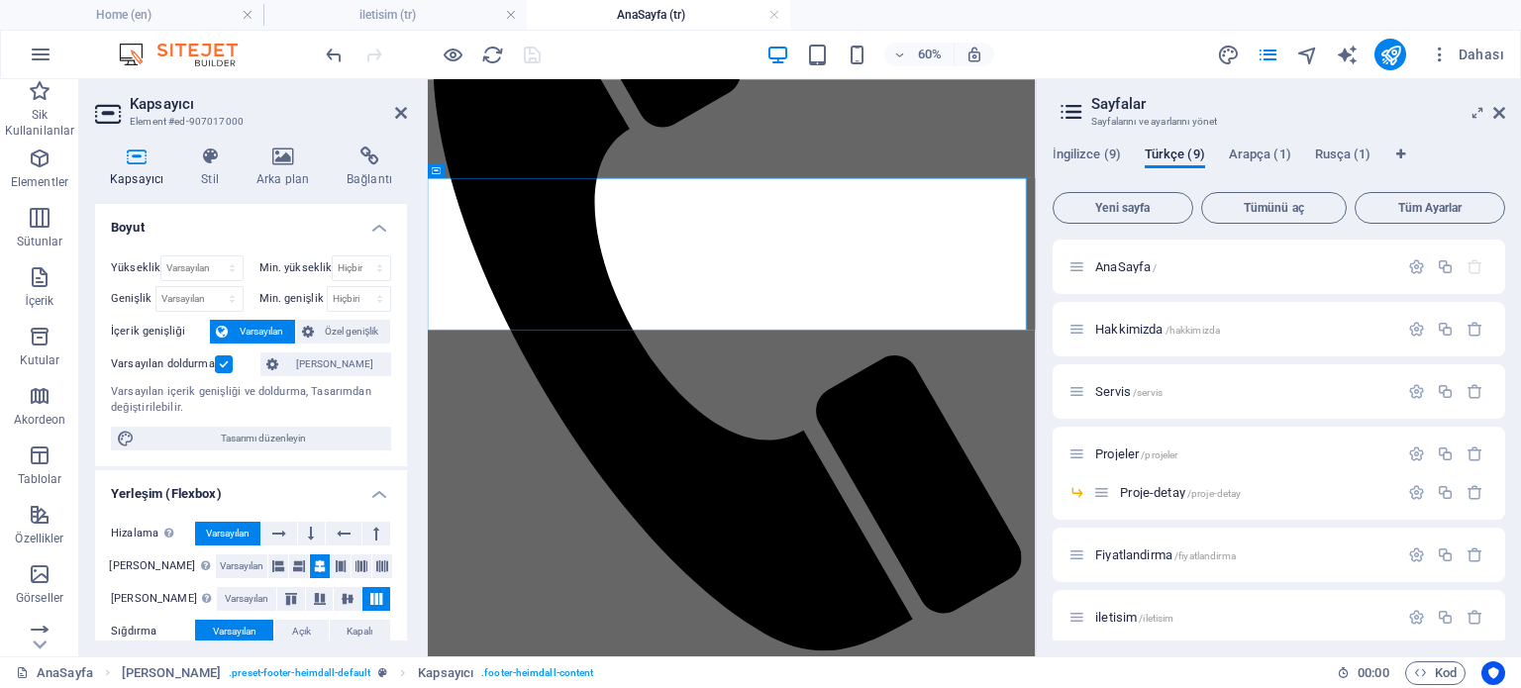
click at [182, 119] on h3 "Element #ed-907017000" at bounding box center [249, 122] width 238 height 18
drag, startPoint x: 182, startPoint y: 119, endPoint x: 153, endPoint y: 120, distance: 28.7
click at [153, 120] on h3 "Element #ed-907017000" at bounding box center [249, 122] width 238 height 18
click at [1133, 331] on span "Hakkimizda /hakkimizda" at bounding box center [1157, 329] width 125 height 15
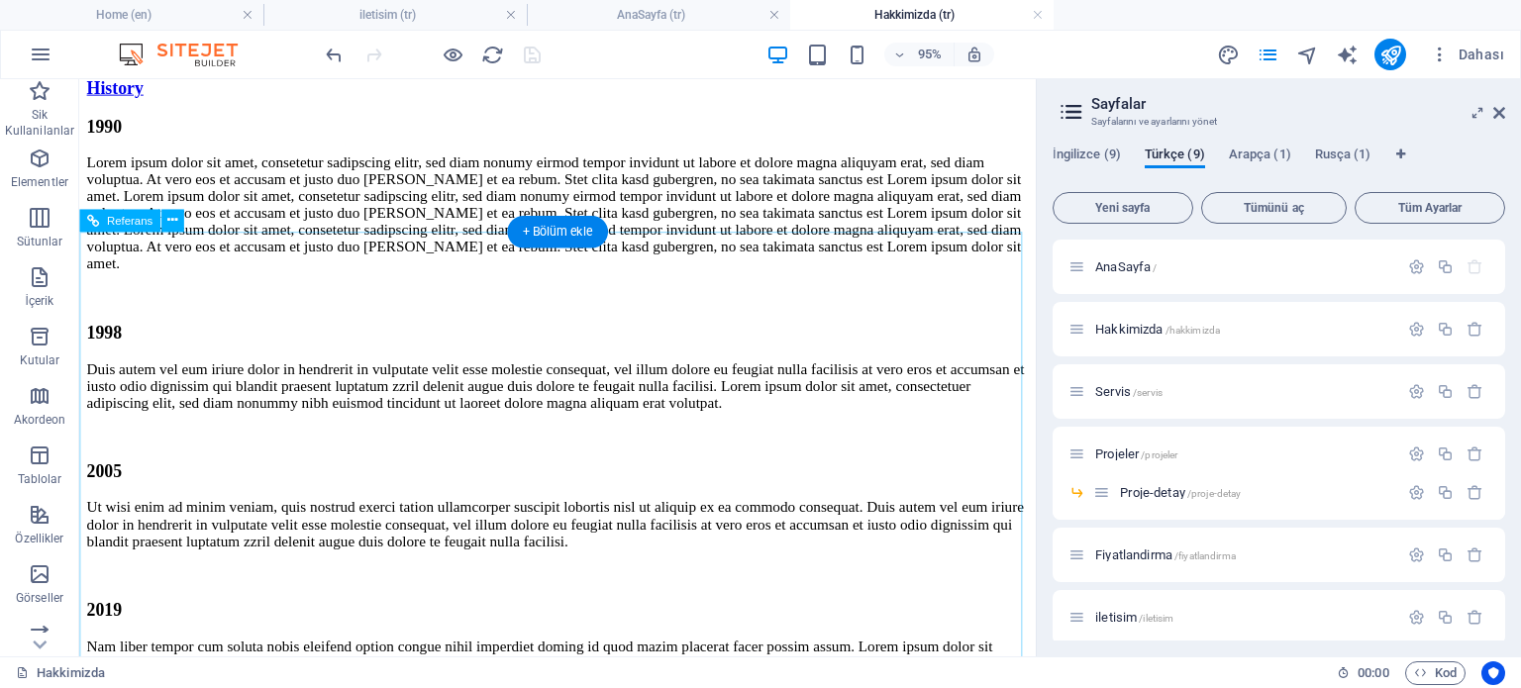
scroll to position [4673, 0]
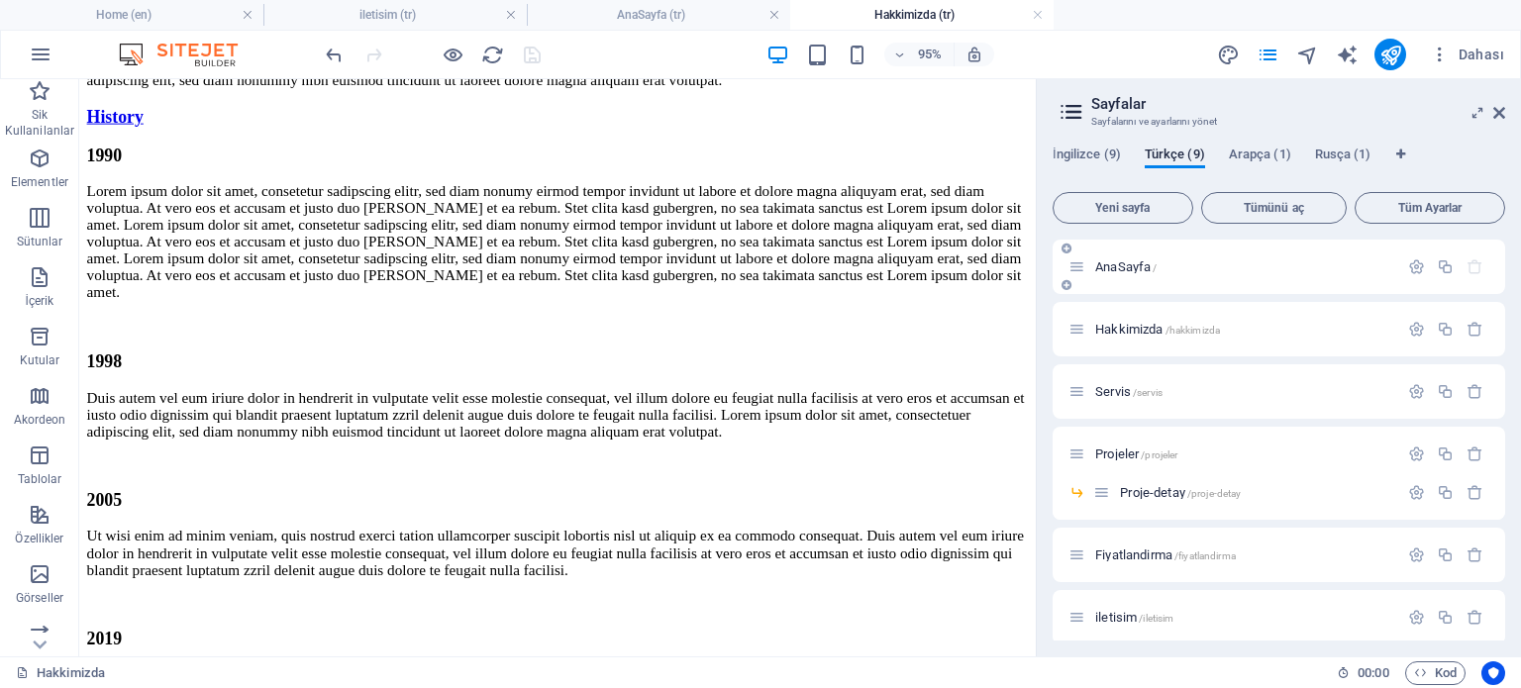
click at [1153, 275] on div "AnaSayfa /" at bounding box center [1233, 266] width 330 height 23
click at [1107, 264] on span "AnaSayfa /" at bounding box center [1125, 266] width 61 height 15
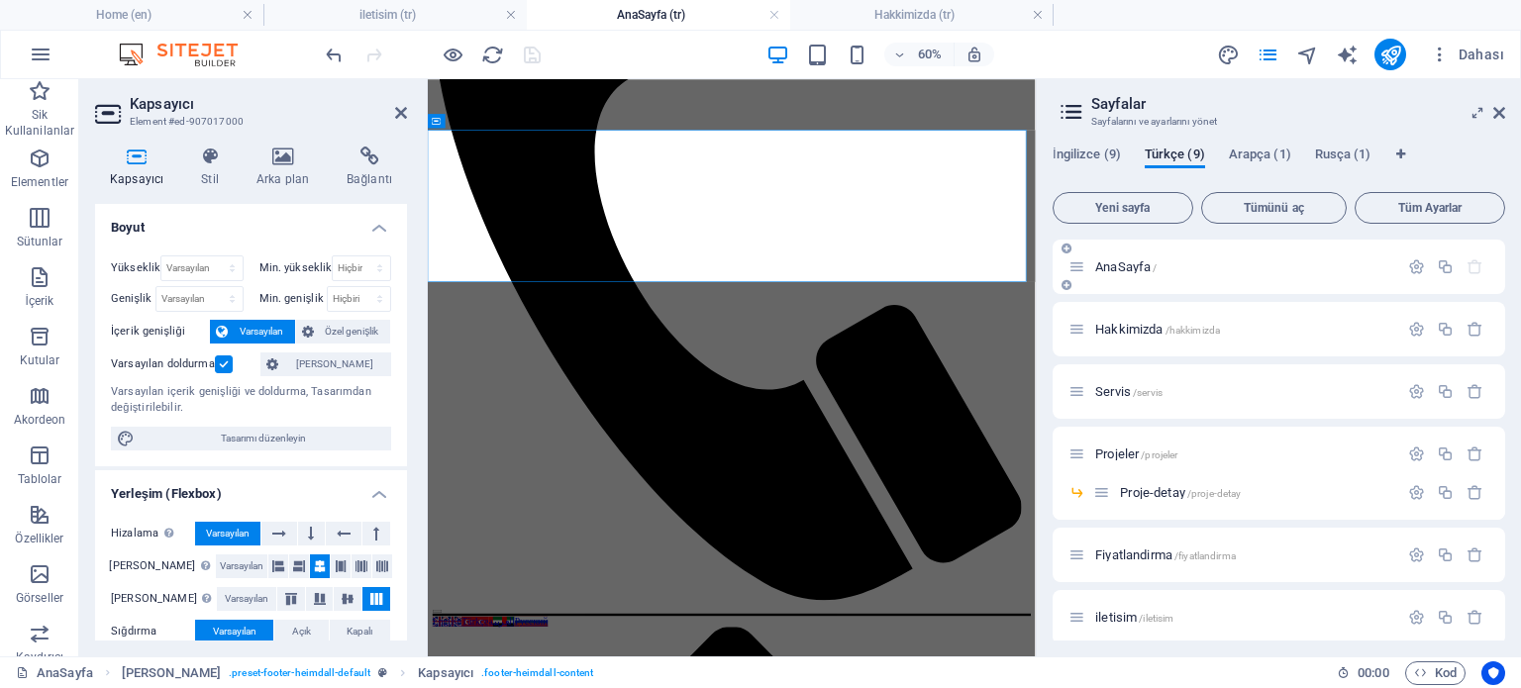
scroll to position [3378, 0]
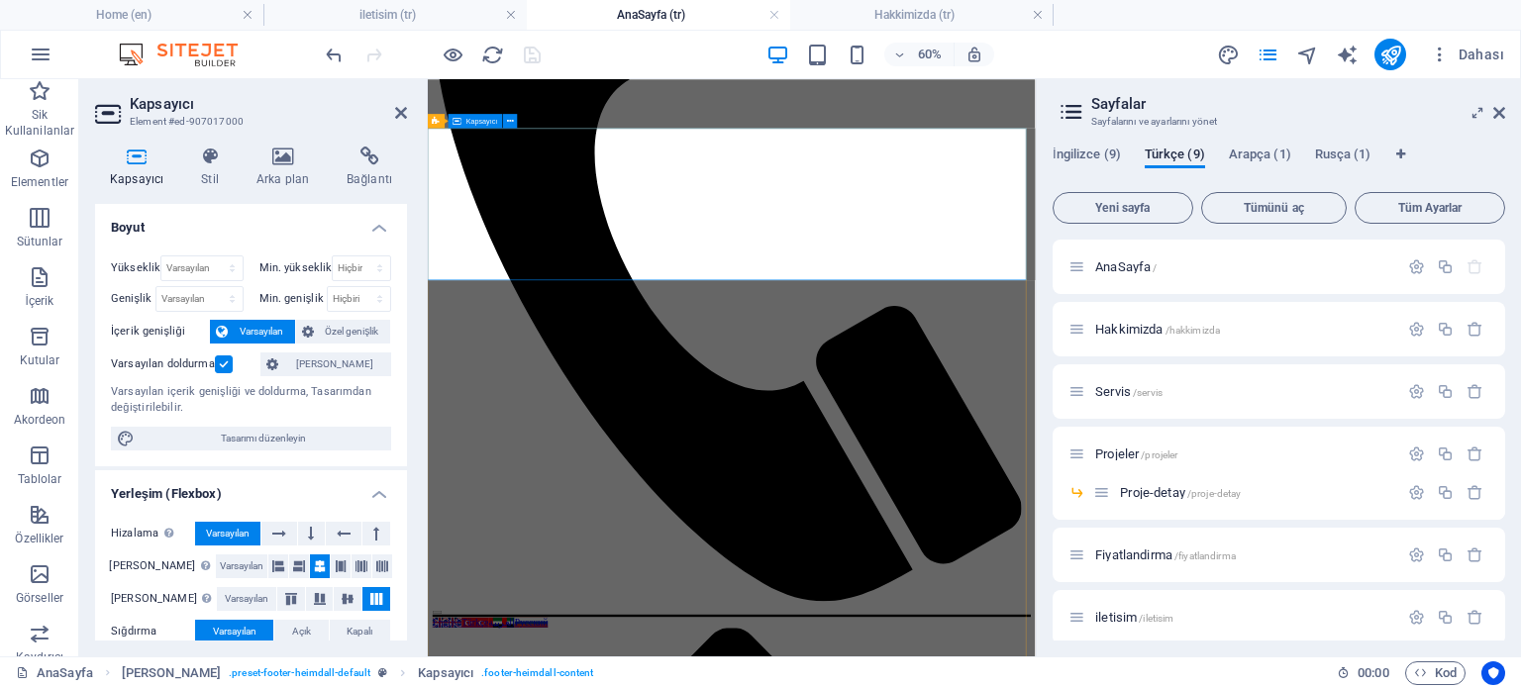
click at [475, 124] on span "Kapsayıcı" at bounding box center [482, 121] width 32 height 7
click at [507, 118] on icon at bounding box center [510, 121] width 7 height 13
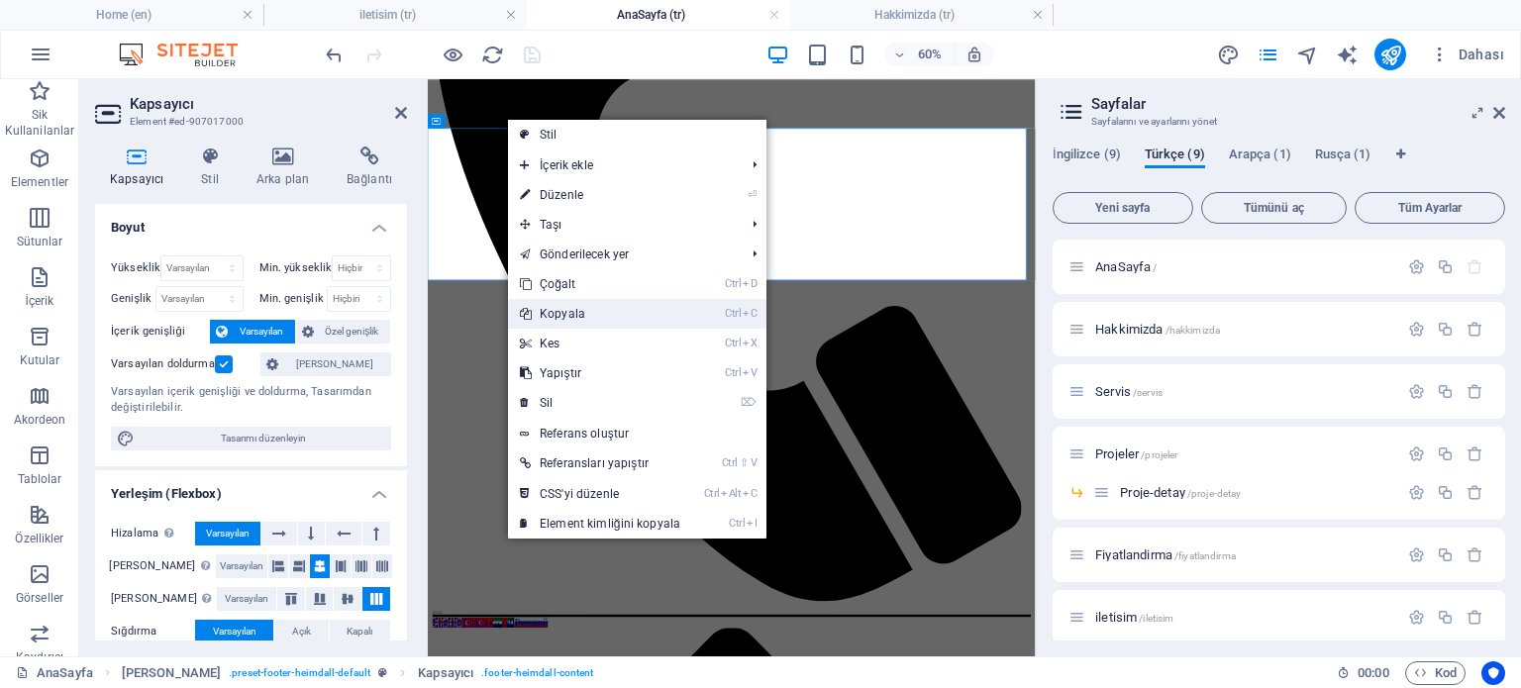
click at [579, 316] on link "Ctrl C Kopyala" at bounding box center [600, 314] width 184 height 30
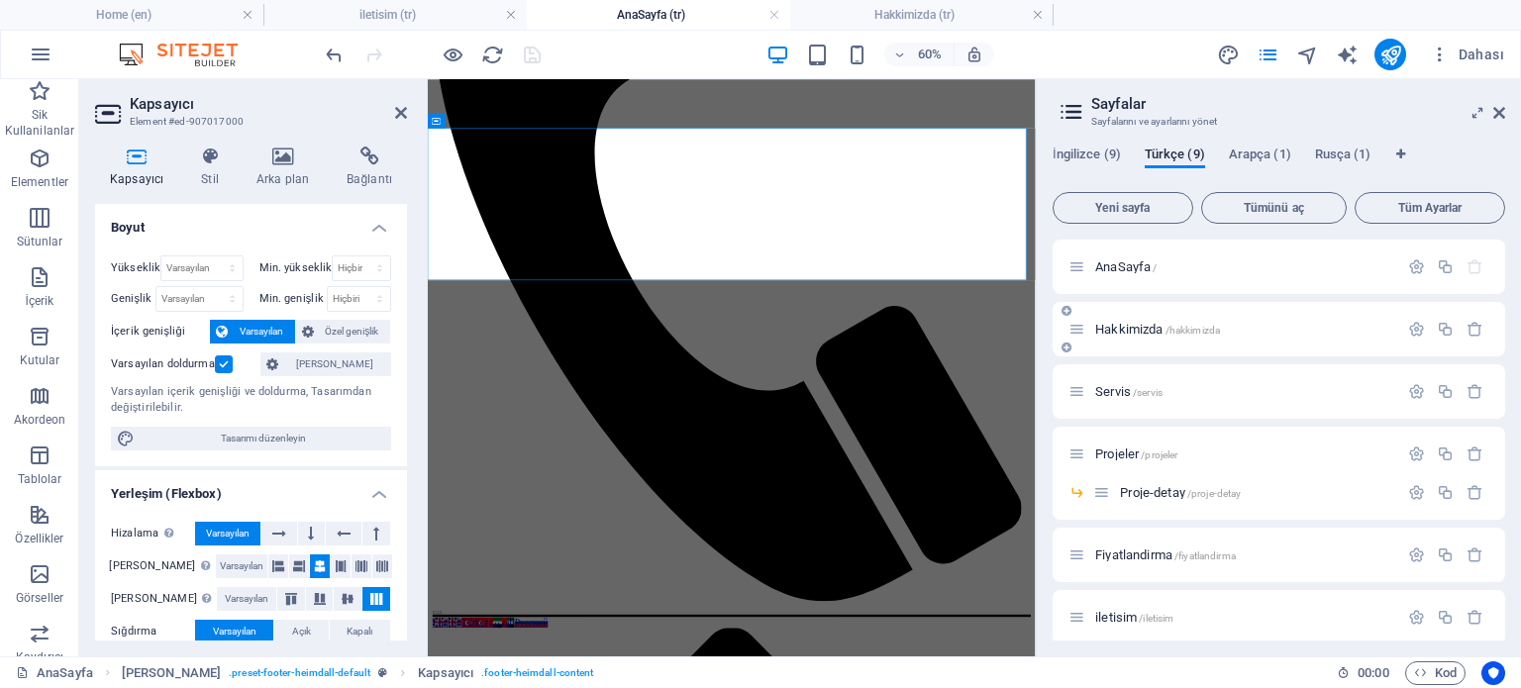
click at [1117, 329] on span "Hakkimizda /hakkimizda" at bounding box center [1157, 329] width 125 height 15
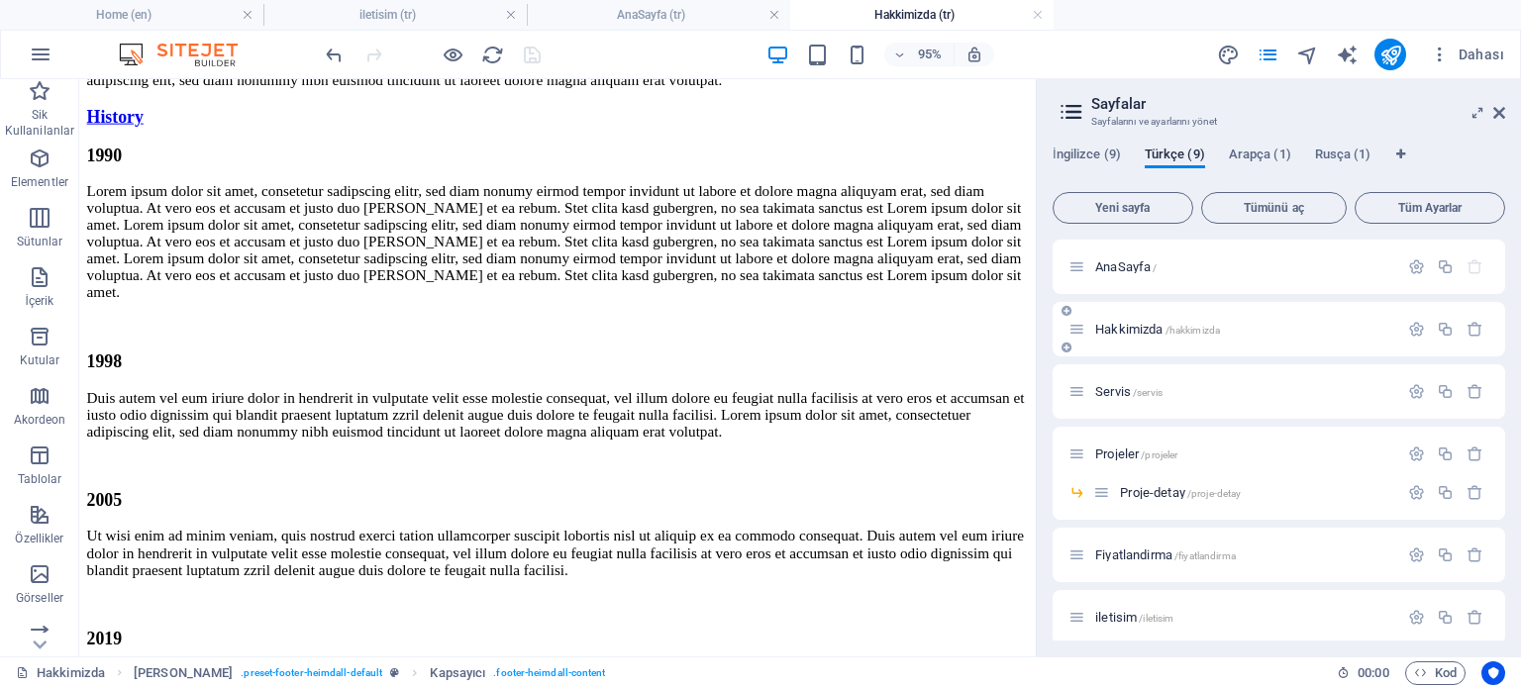
scroll to position [0, 0]
click at [167, 312] on icon at bounding box center [172, 314] width 10 height 20
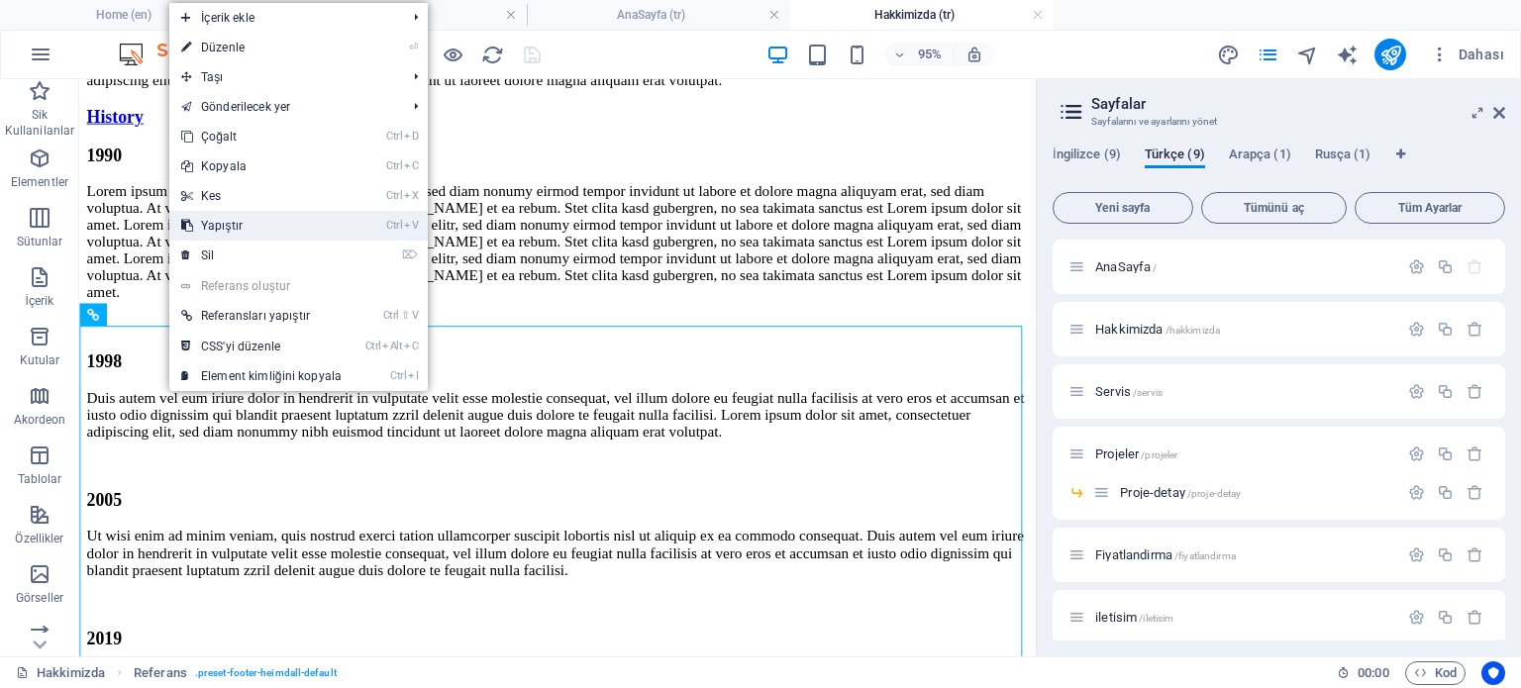
click at [233, 228] on link "Ctrl V Yapıştır" at bounding box center [261, 226] width 184 height 30
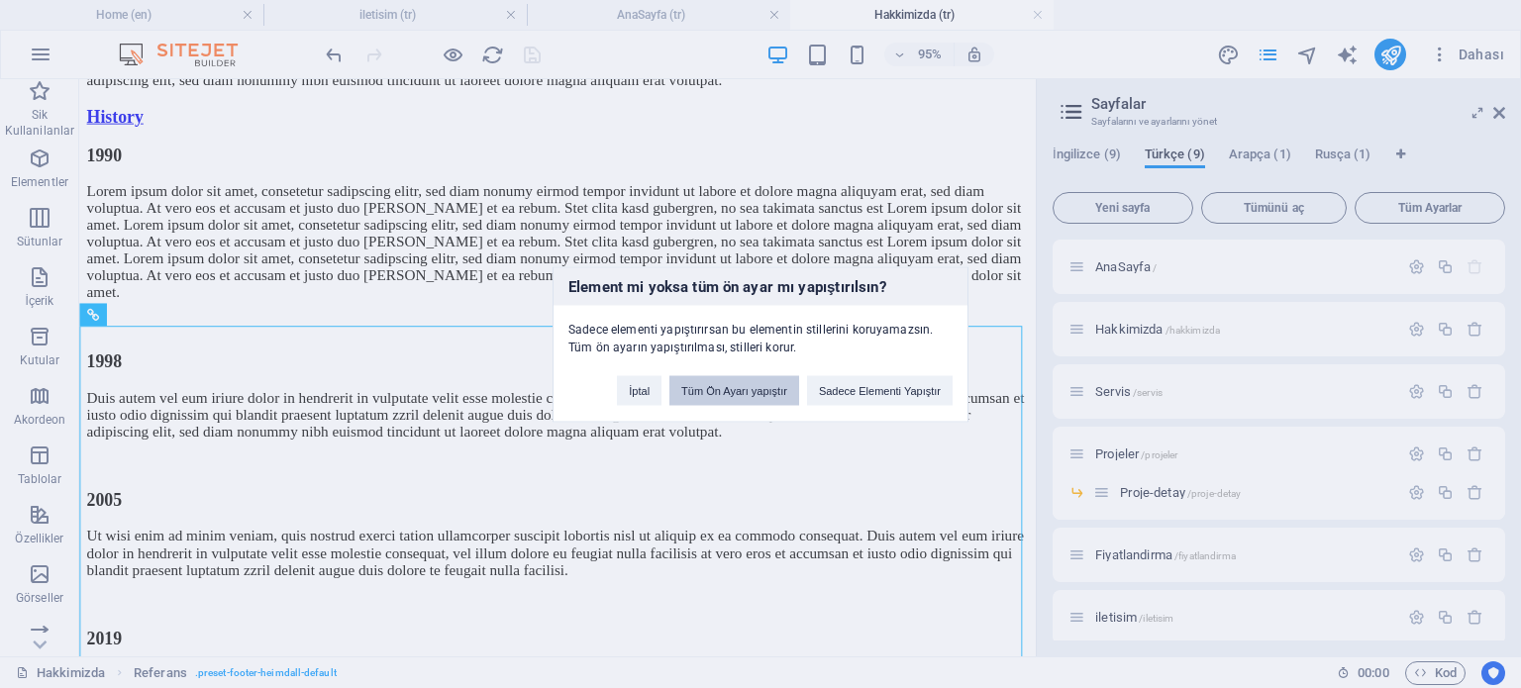
click at [761, 389] on button "Tüm Ön Ayarı yapıştır" at bounding box center [734, 390] width 130 height 30
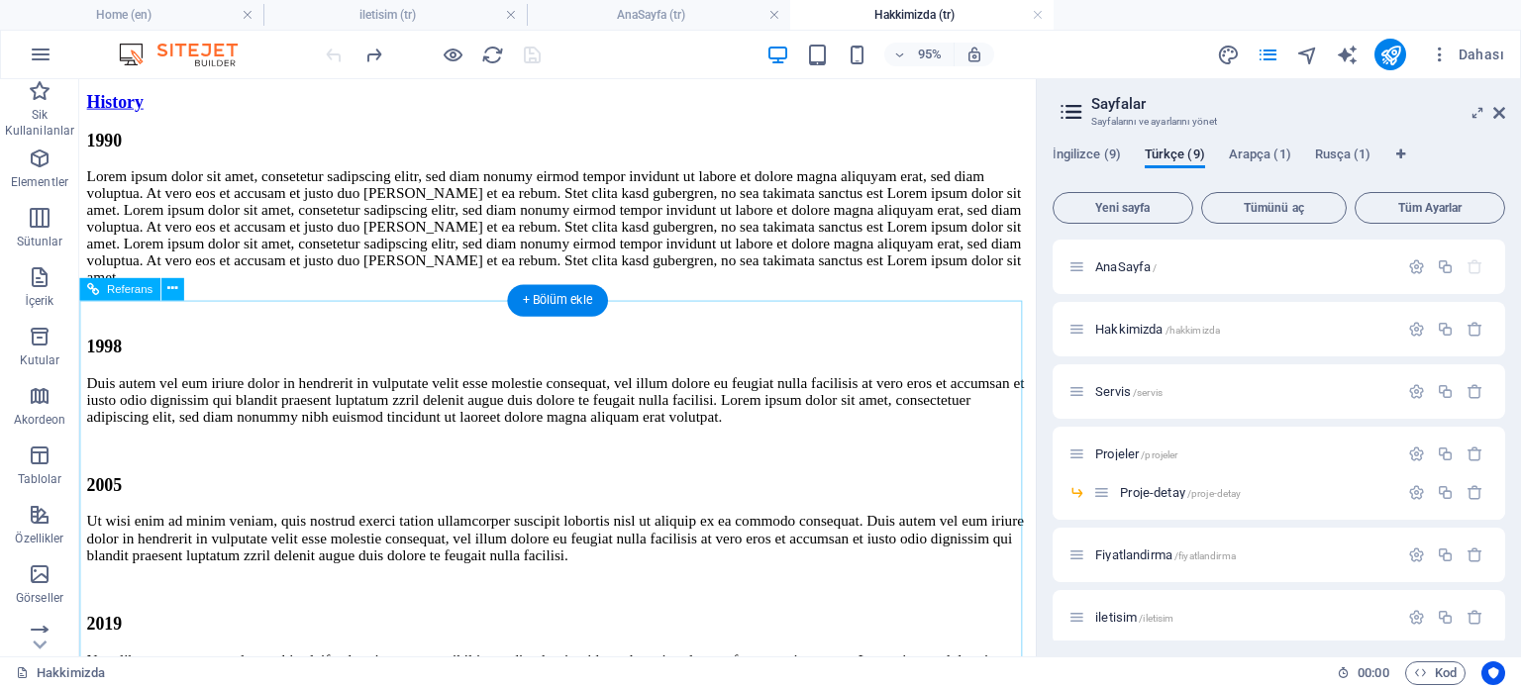
scroll to position [4673, 0]
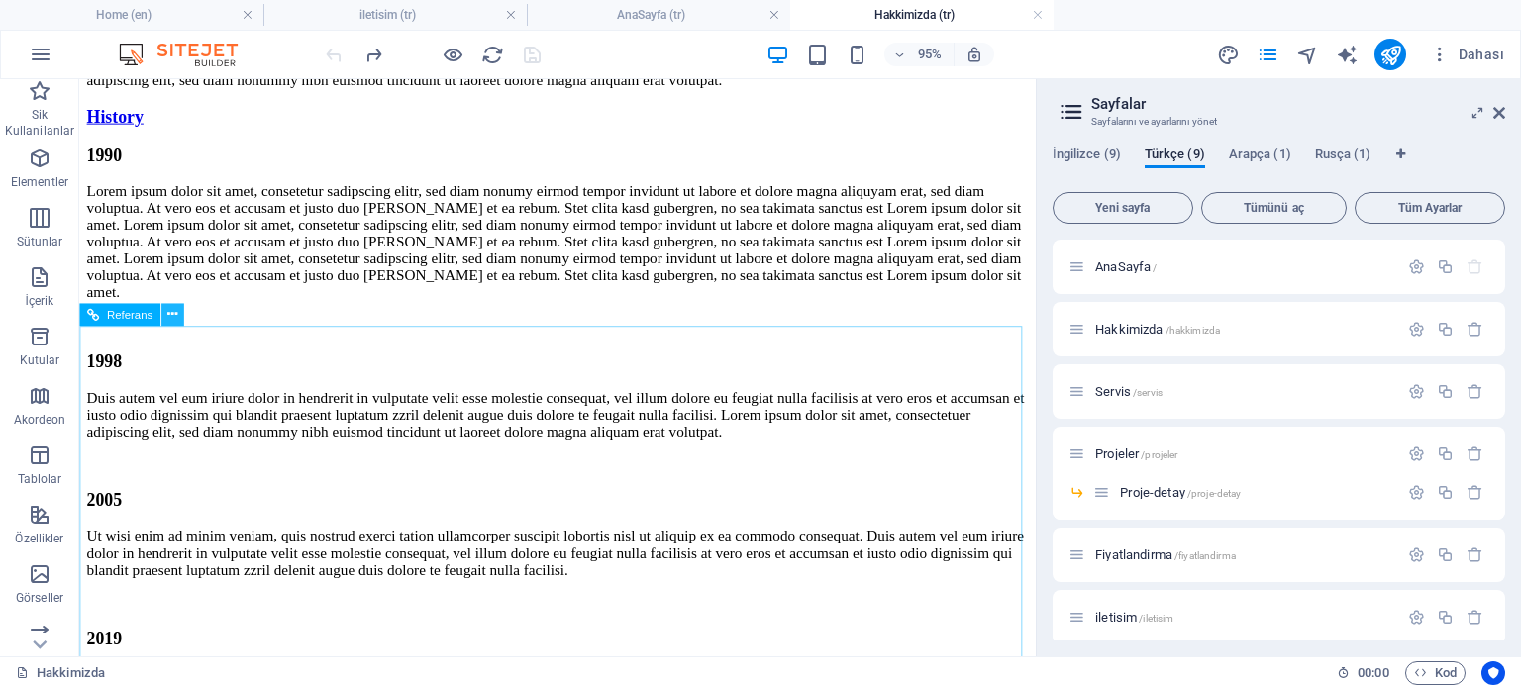
click at [175, 320] on icon at bounding box center [172, 314] width 10 height 20
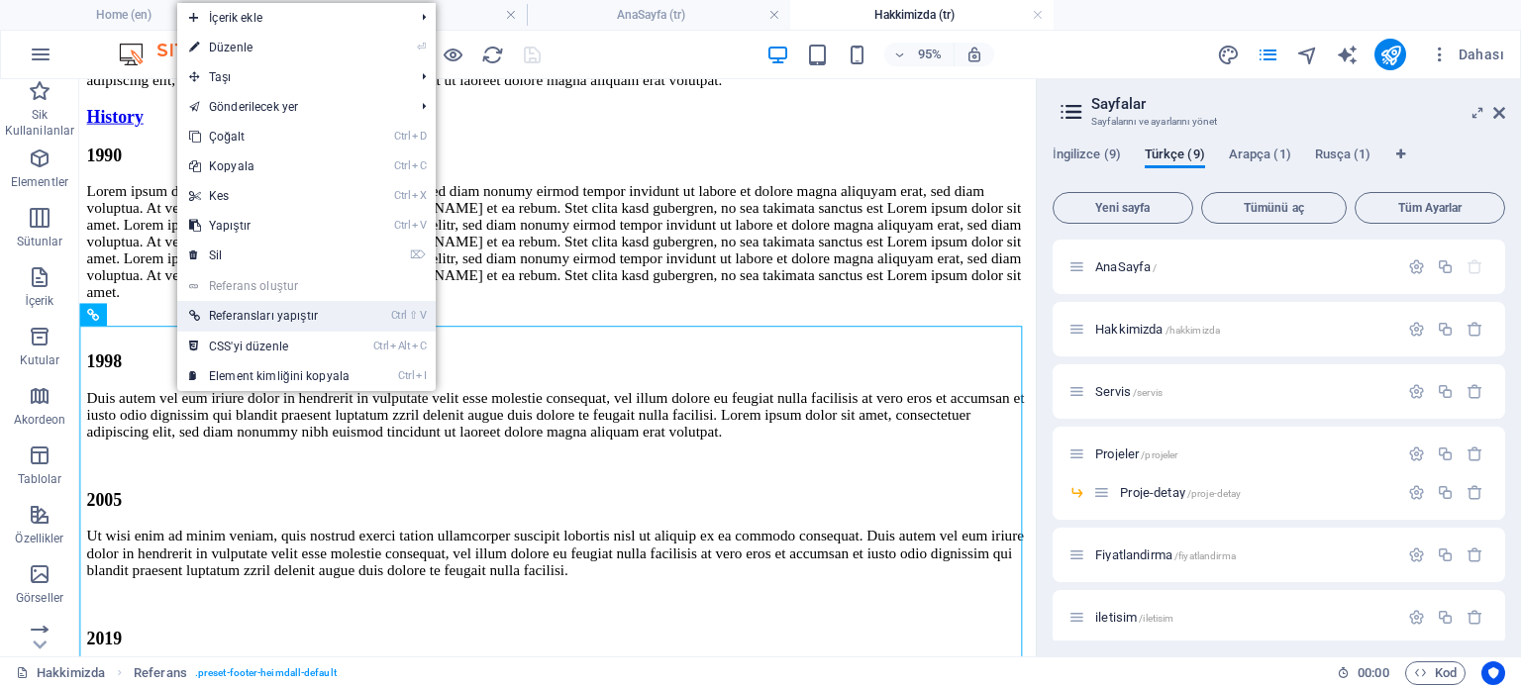
click at [231, 314] on link "Ctrl ⇧ V Referansları yapıştır" at bounding box center [269, 316] width 184 height 30
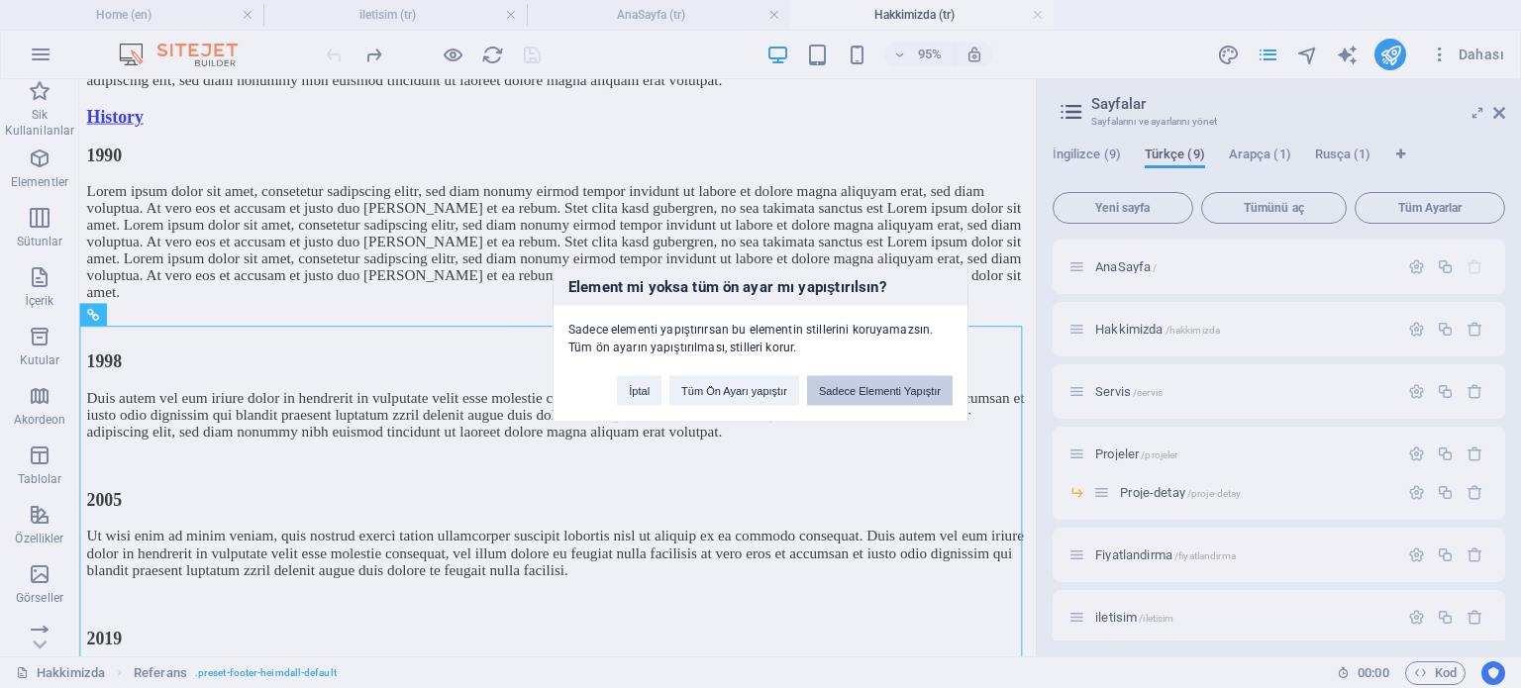
click at [854, 392] on button "Sadece Elementi Yapıştır" at bounding box center [880, 390] width 146 height 30
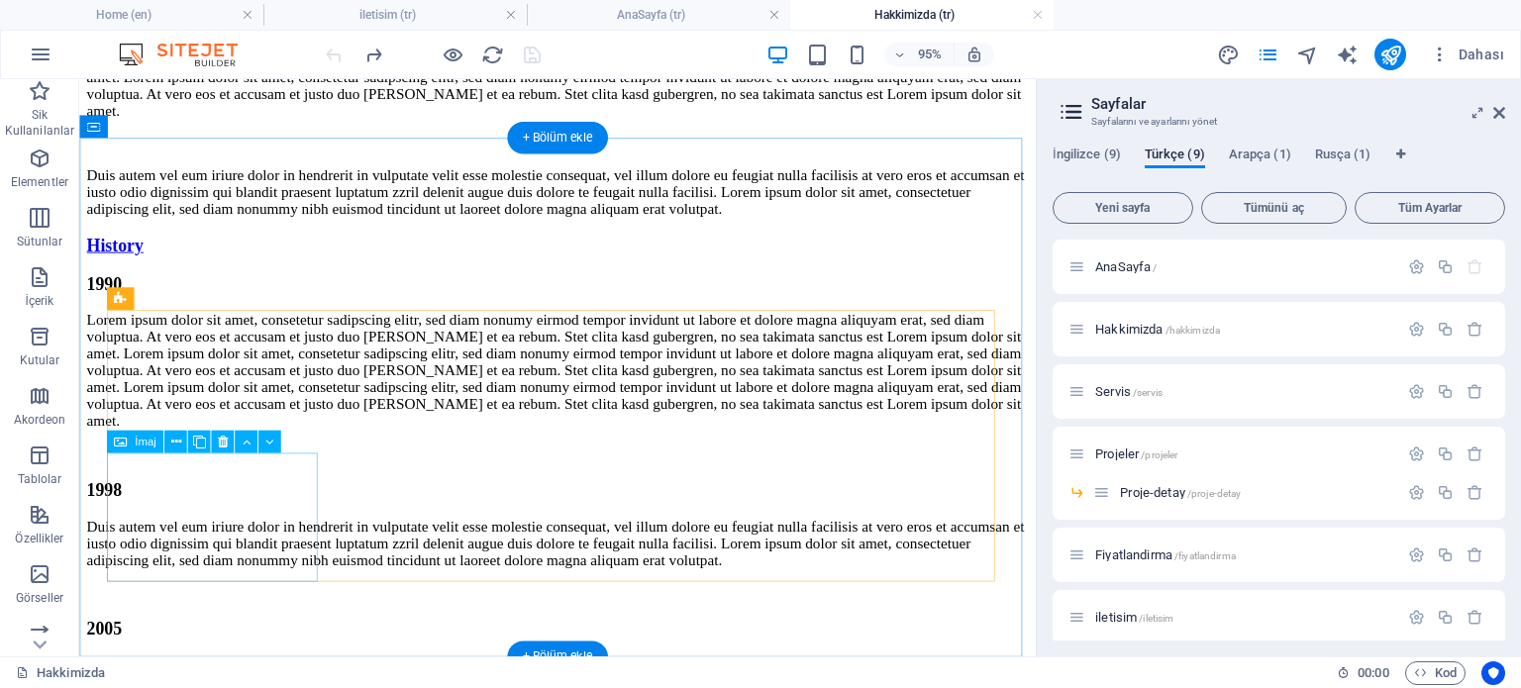
scroll to position [4773, 0]
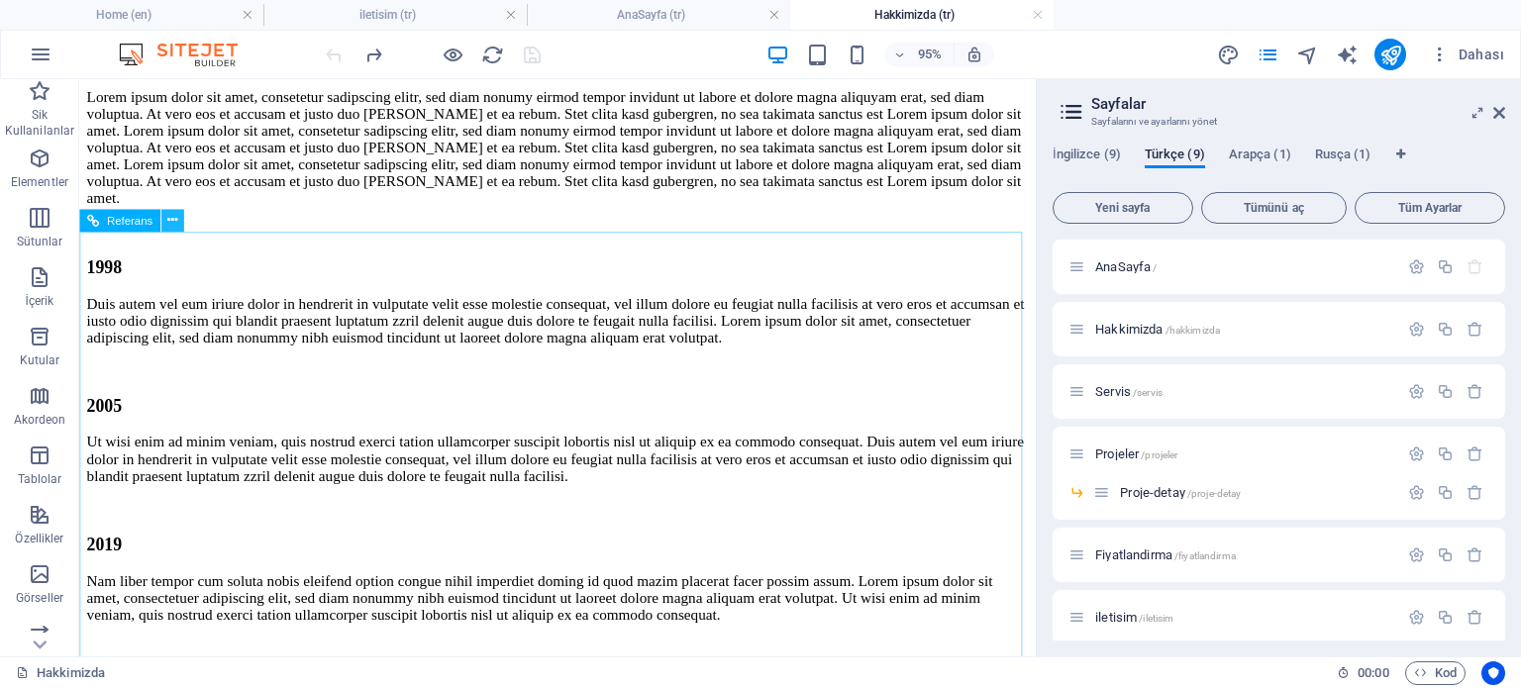
click at [167, 221] on icon at bounding box center [172, 220] width 10 height 20
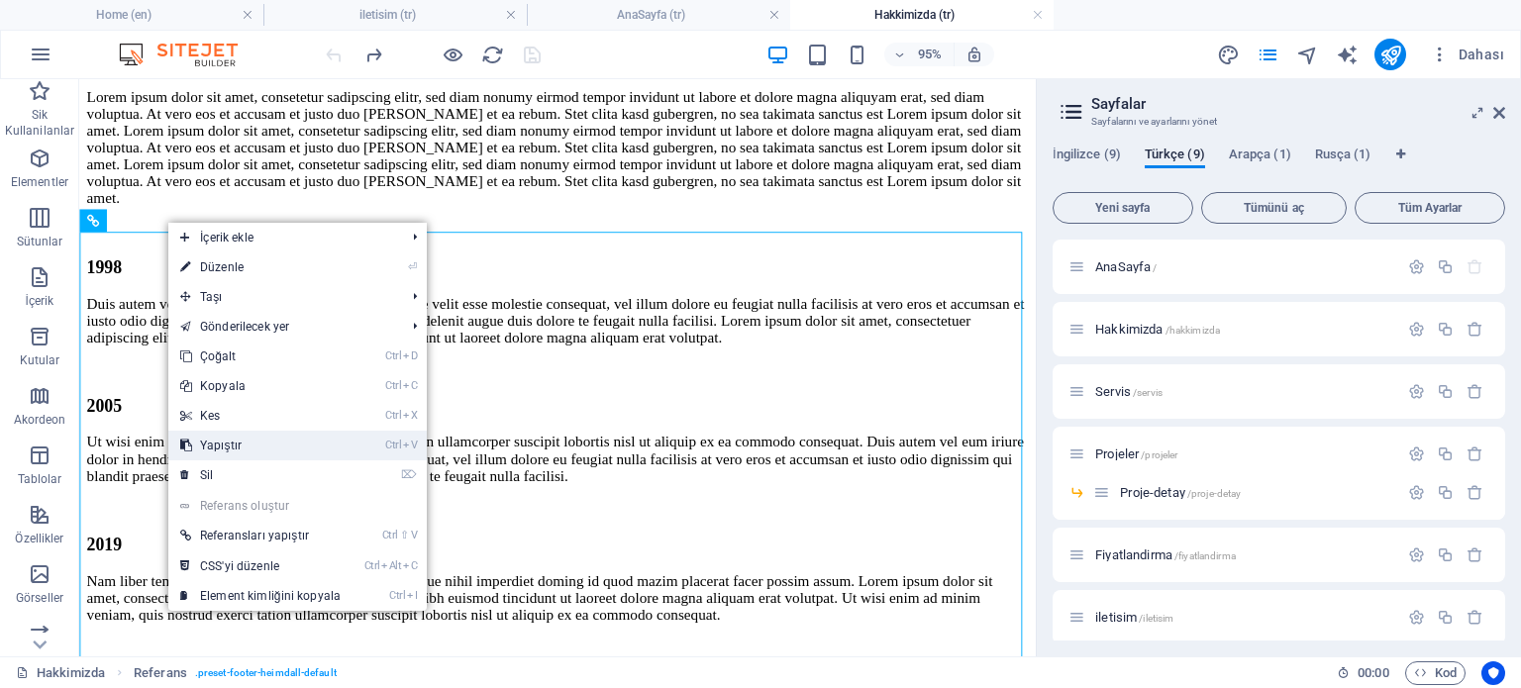
click at [238, 450] on link "Ctrl V Yapıştır" at bounding box center [260, 446] width 184 height 30
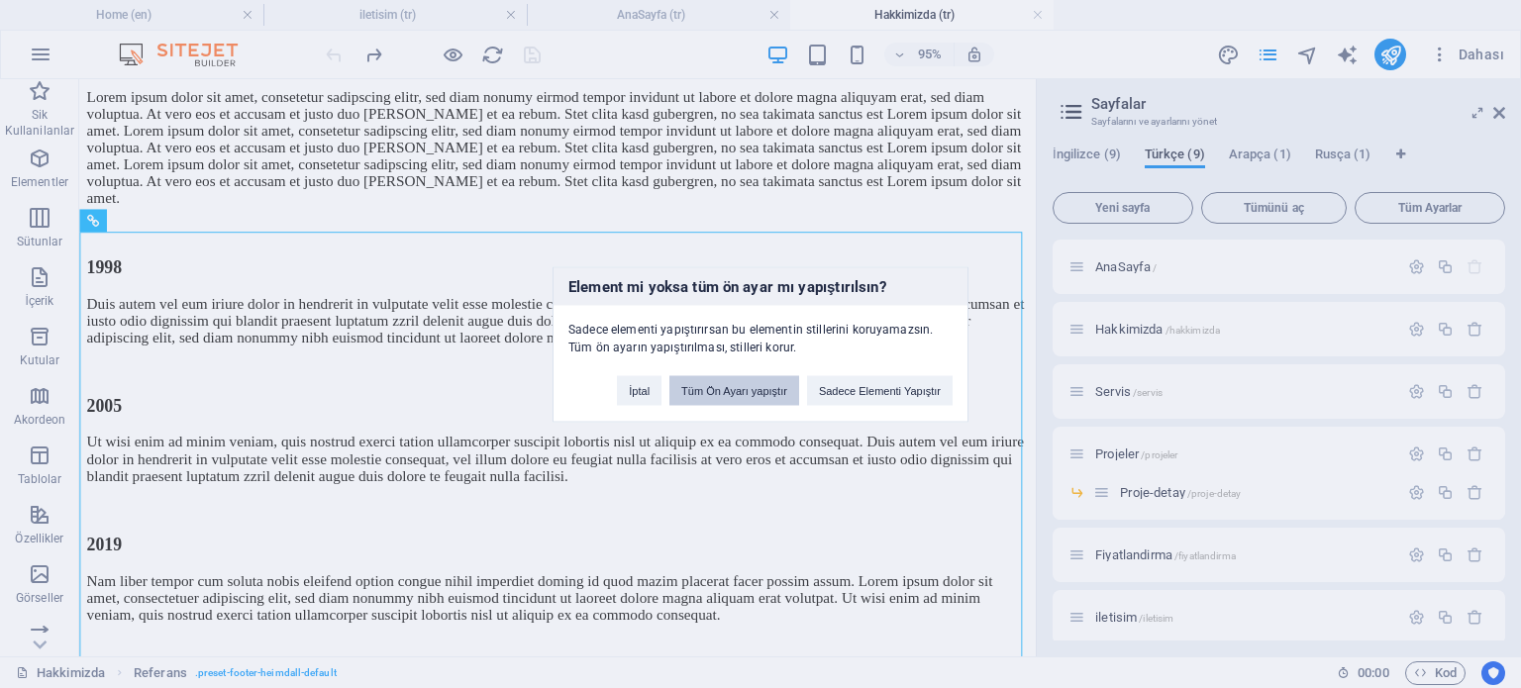
click at [721, 387] on button "Tüm Ön Ayarı yapıştır" at bounding box center [734, 390] width 130 height 30
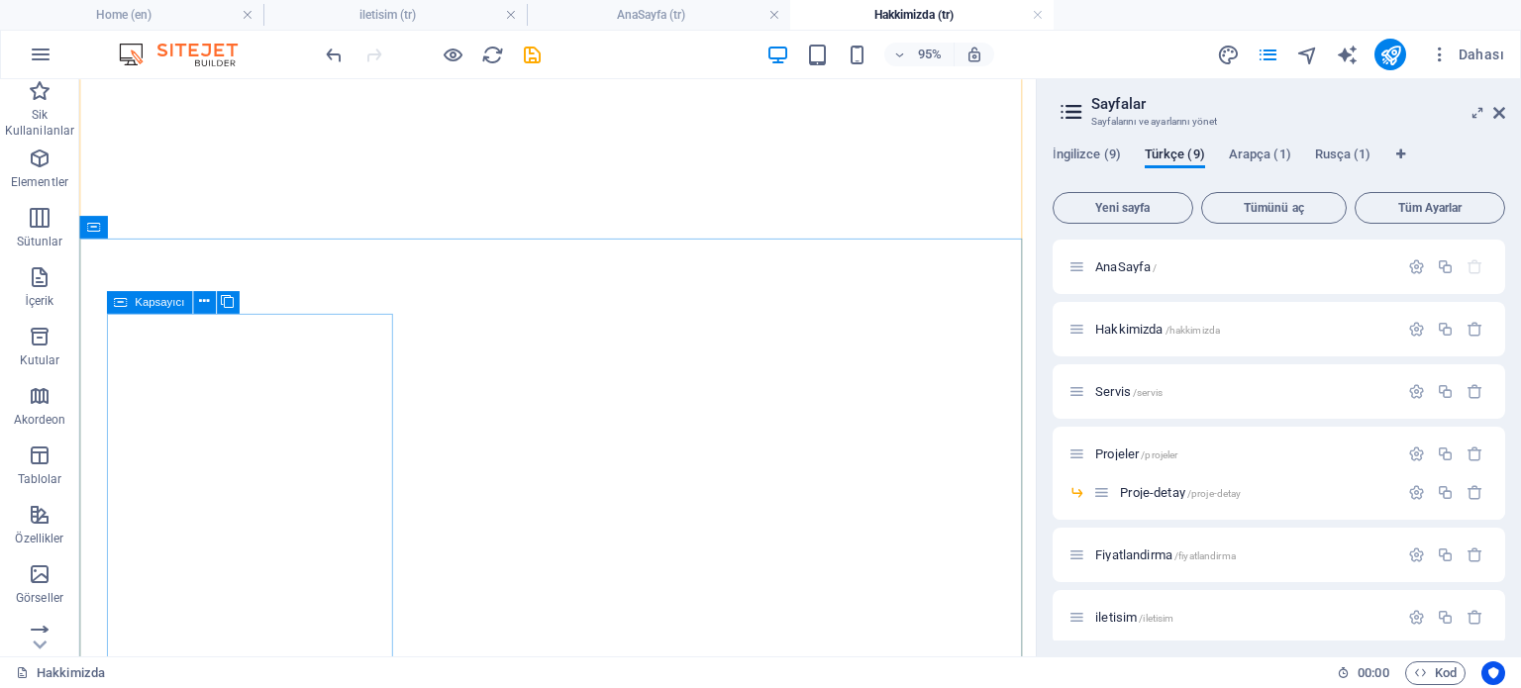
scroll to position [6079, 0]
click at [152, 215] on icon at bounding box center [157, 217] width 10 height 20
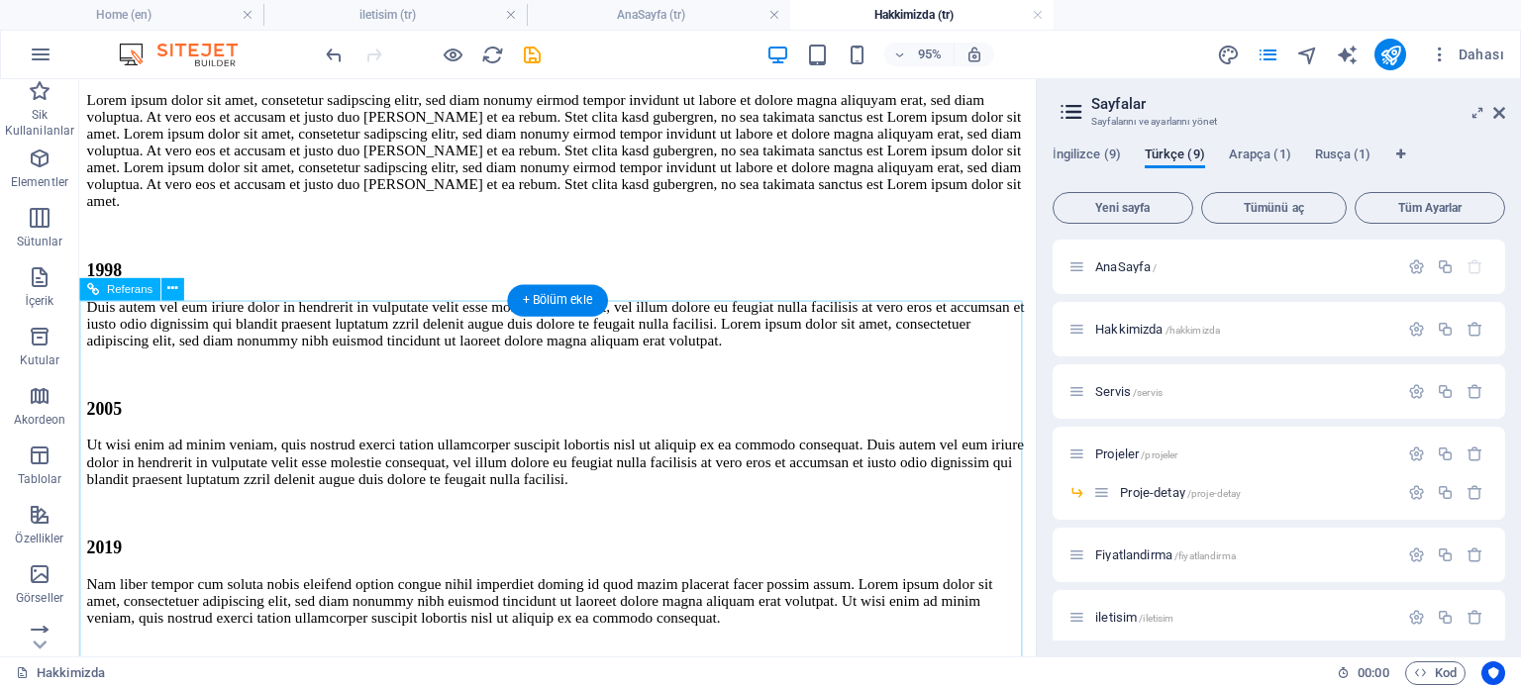
scroll to position [4799, 0]
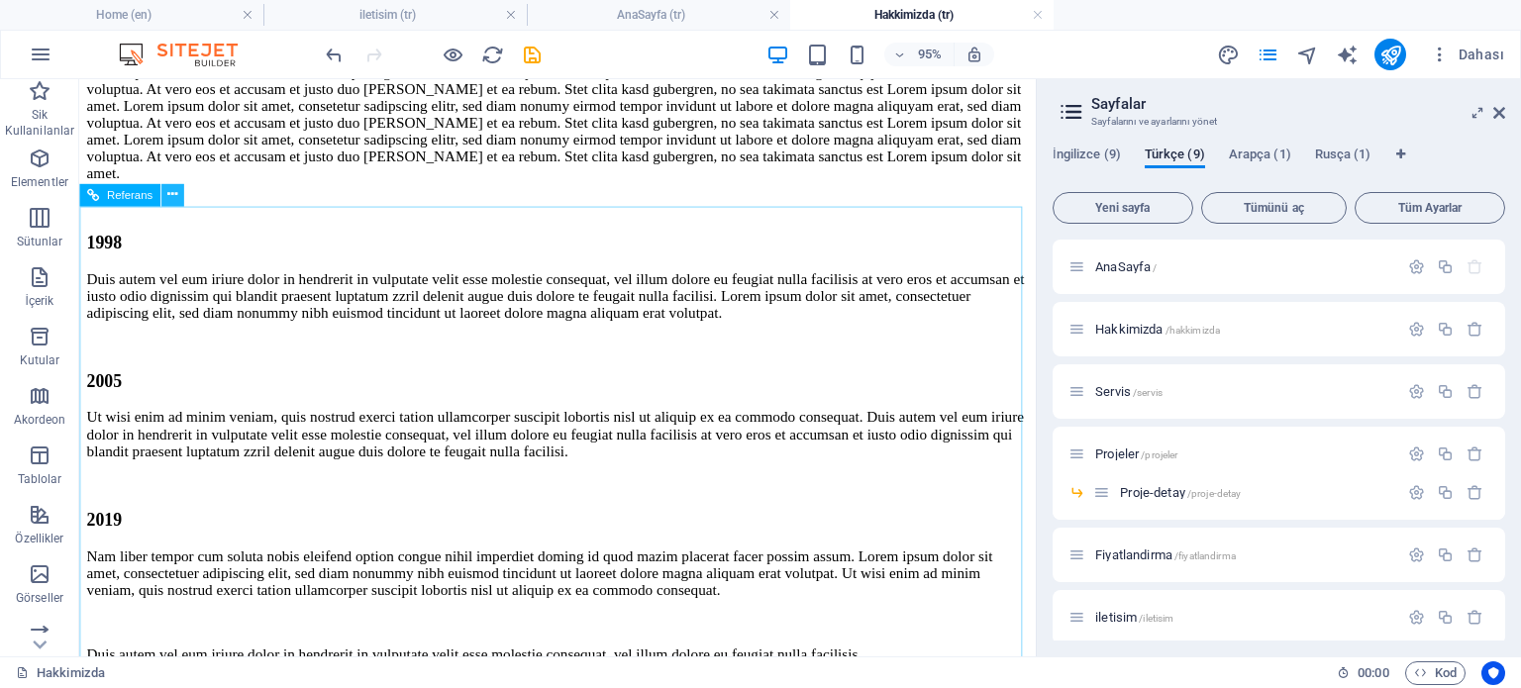
click at [172, 193] on icon at bounding box center [172, 195] width 10 height 20
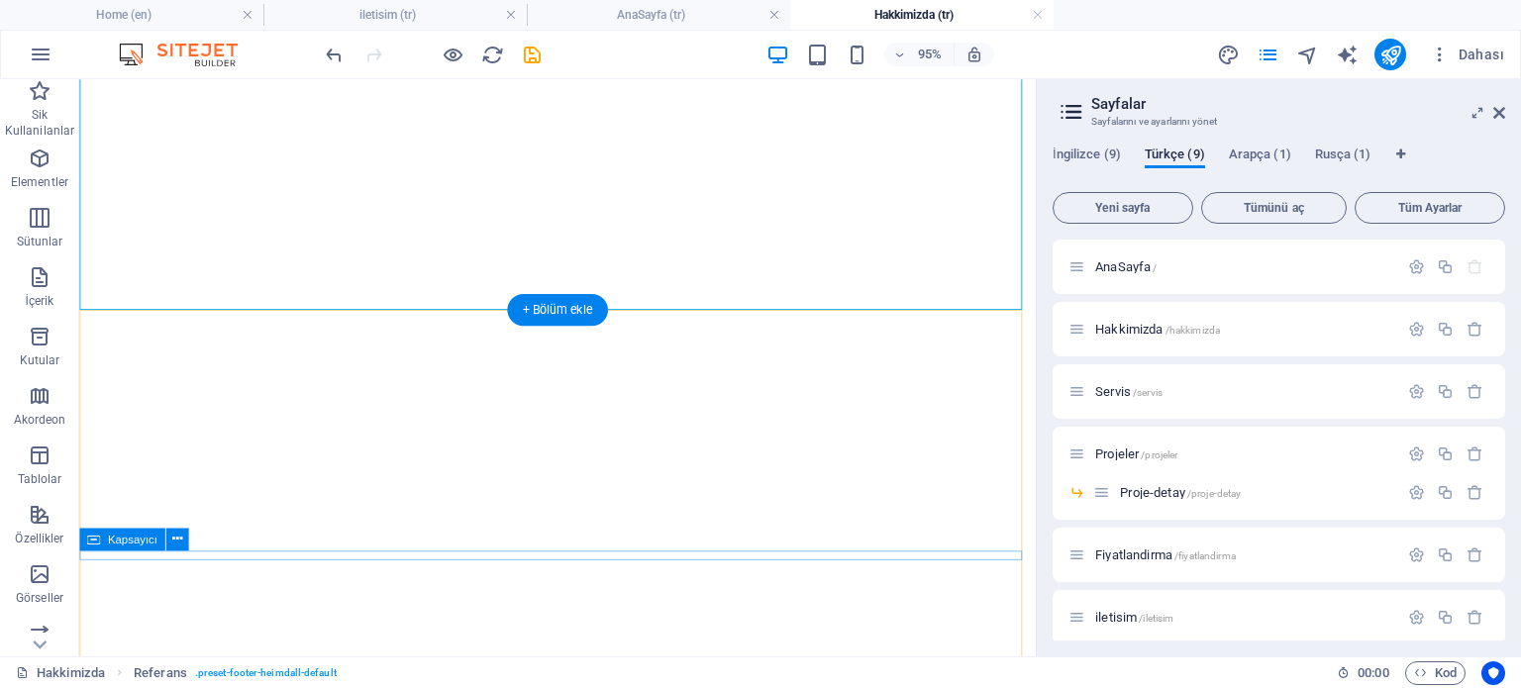
scroll to position [5789, 0]
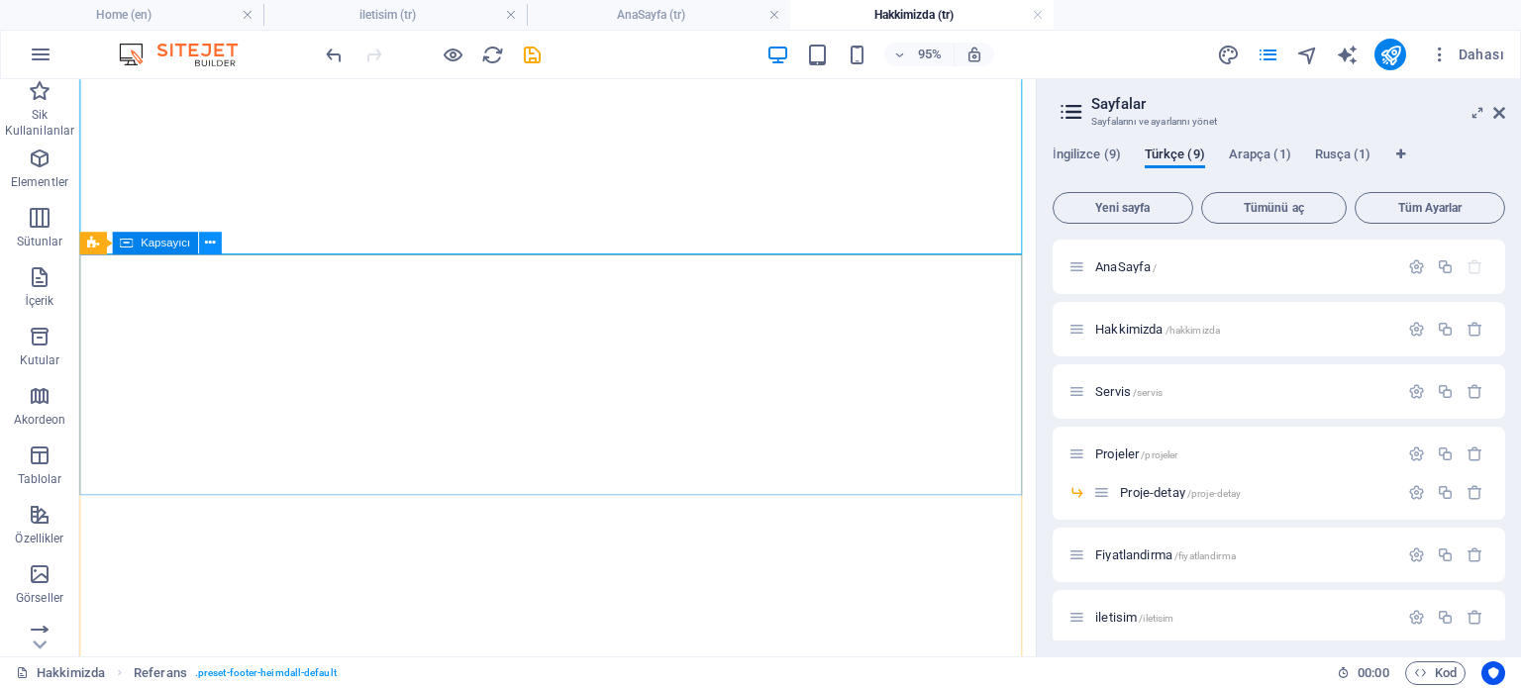
click at [211, 249] on icon at bounding box center [210, 244] width 10 height 20
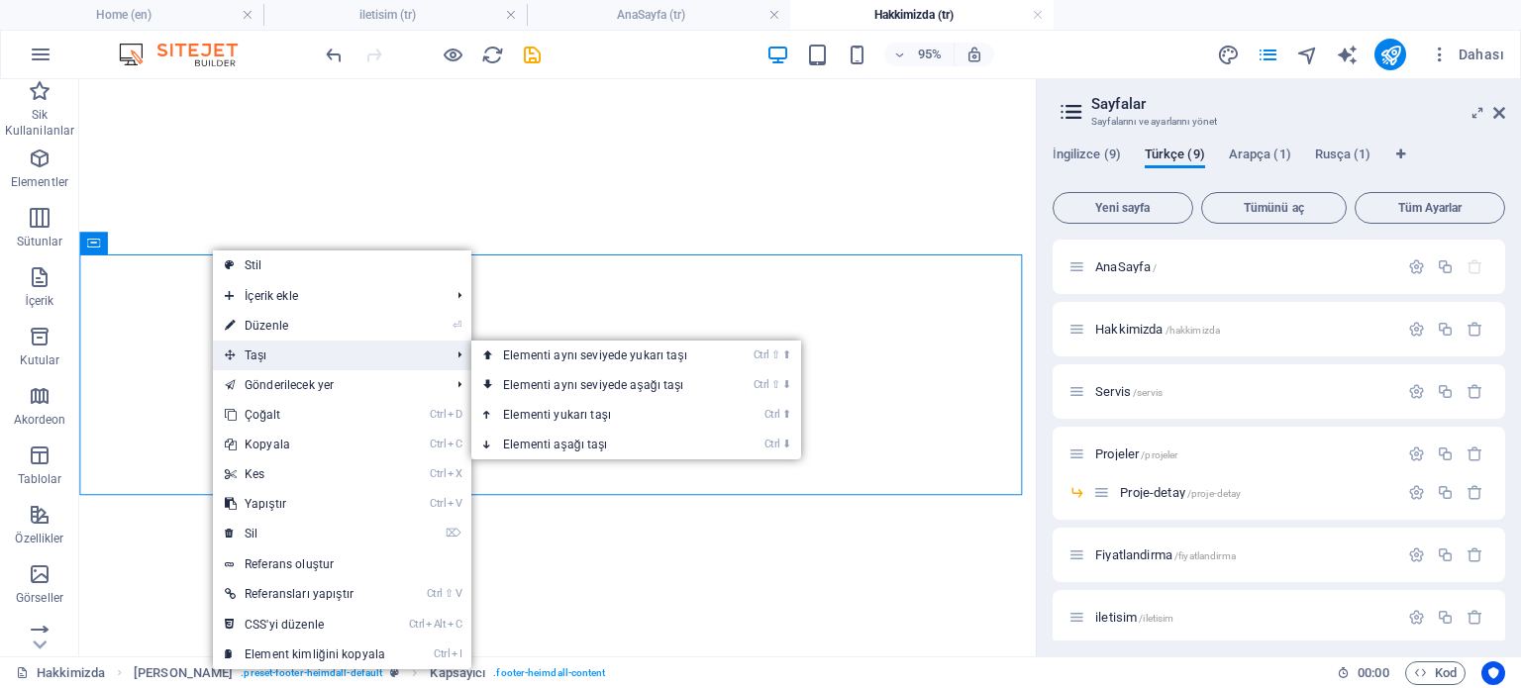
click at [253, 358] on span "Taşı" at bounding box center [327, 356] width 229 height 30
click at [517, 361] on link "Ctrl ⇧ ⬆ Elementi aynı seviyede yukarı taşı" at bounding box center [598, 356] width 255 height 30
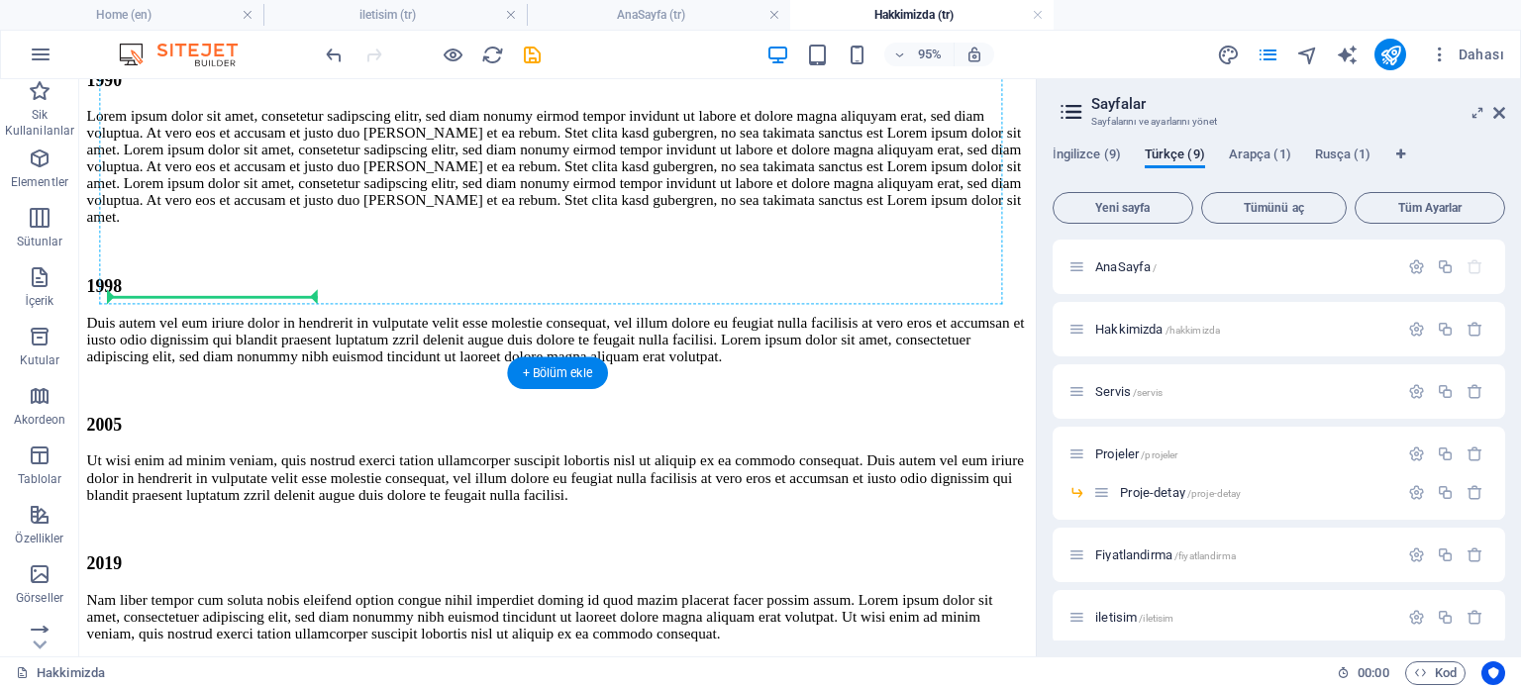
scroll to position [4624, 0]
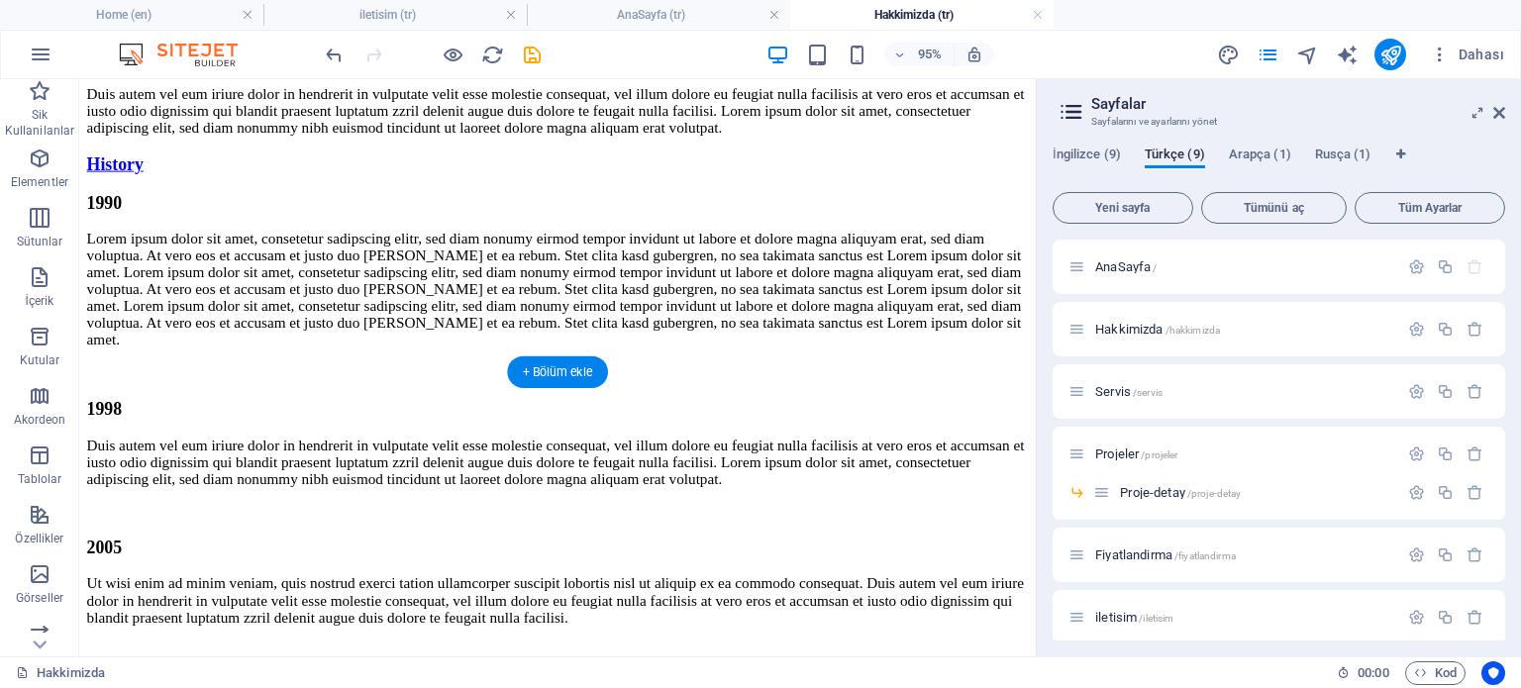
drag, startPoint x: 262, startPoint y: 324, endPoint x: 168, endPoint y: 395, distance: 118.0
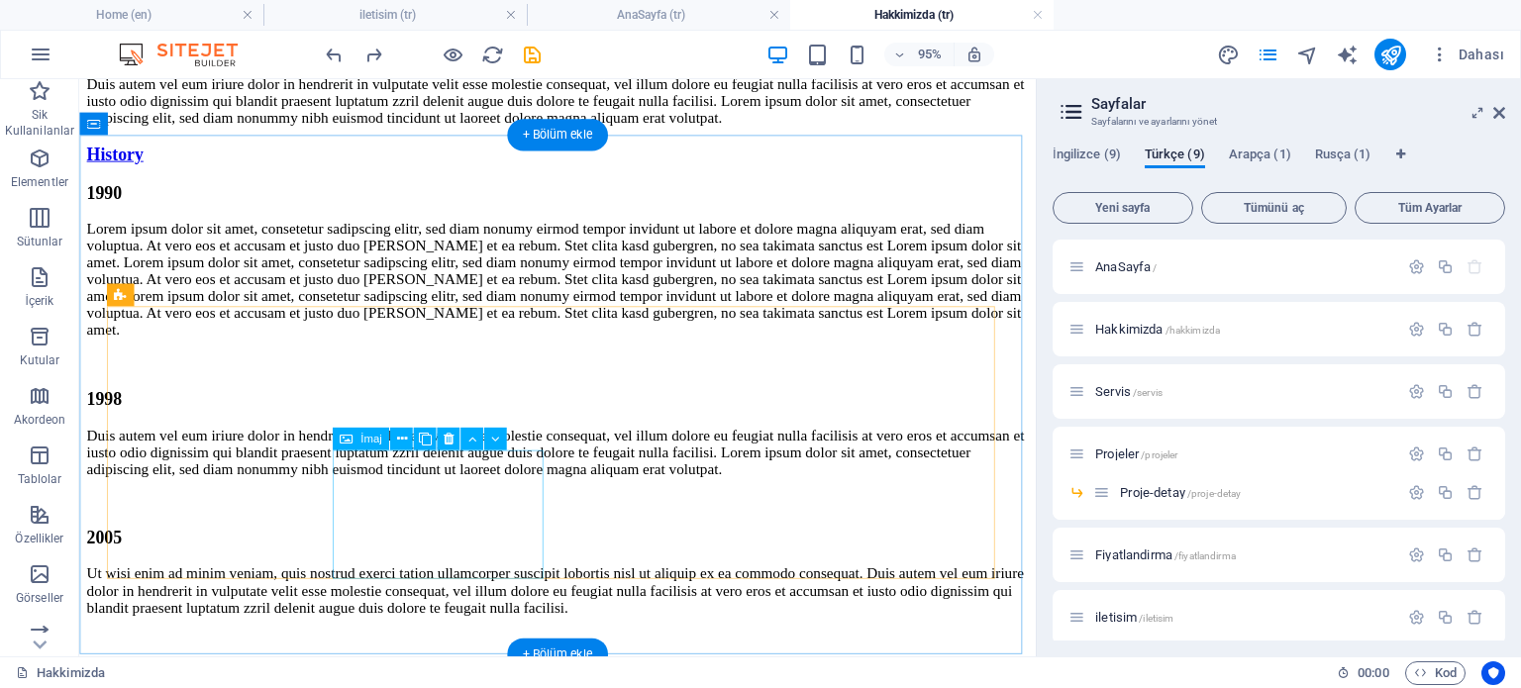
scroll to position [4806, 0]
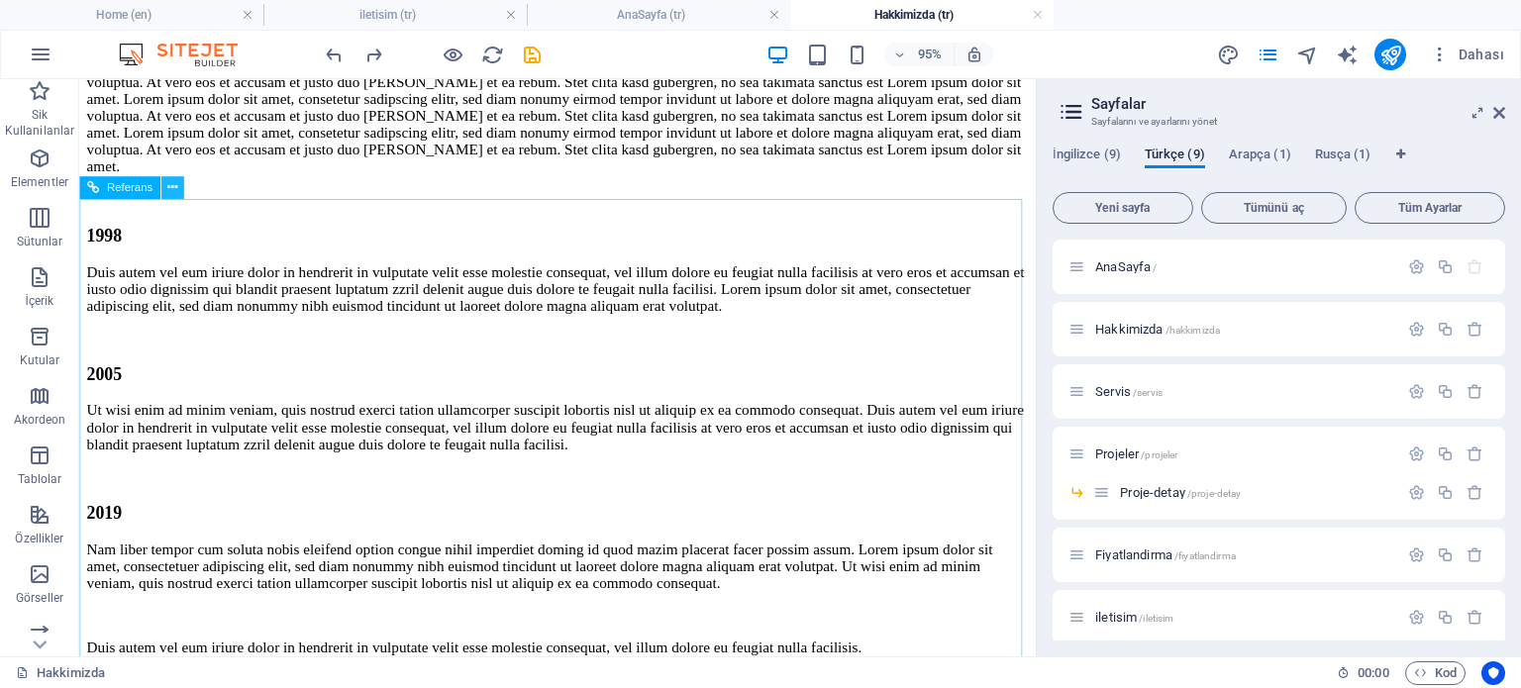
click at [174, 187] on icon at bounding box center [172, 188] width 10 height 20
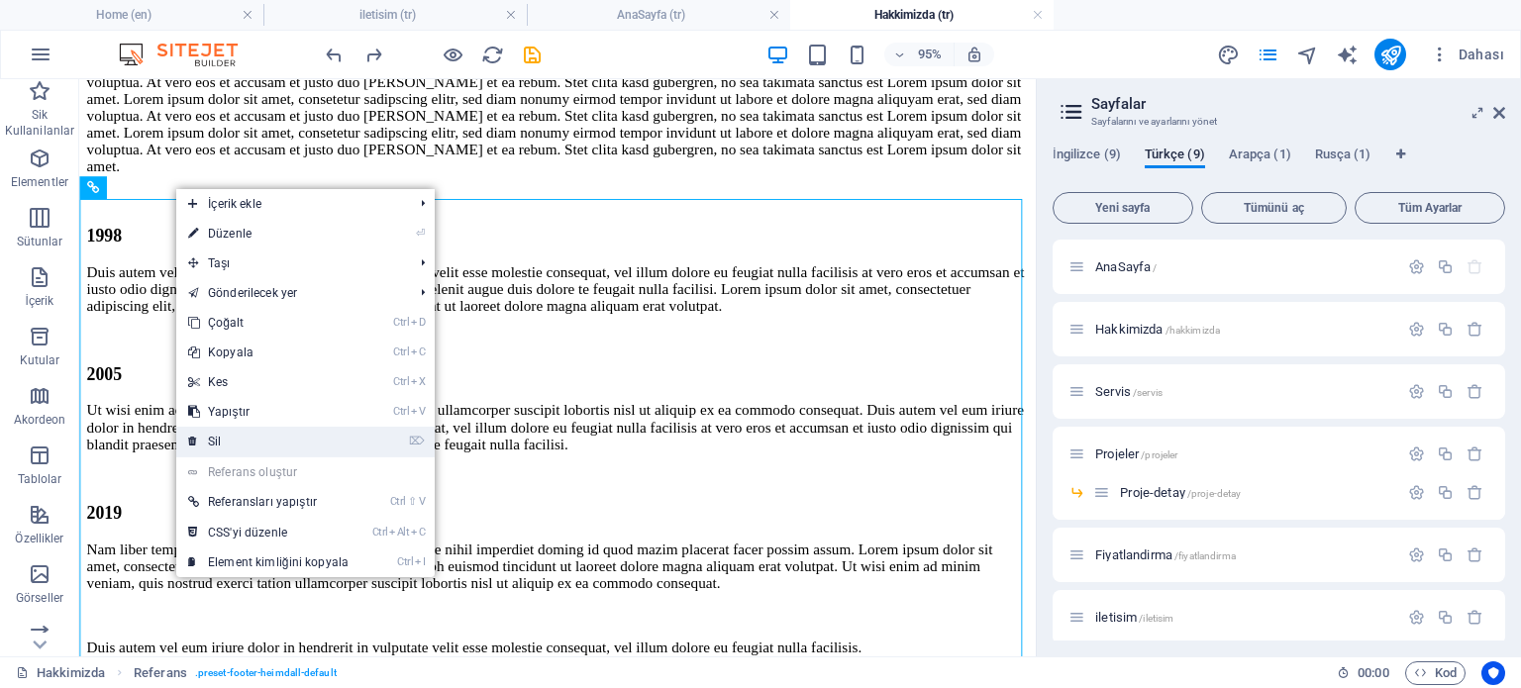
click at [238, 440] on link "⌦ Sil" at bounding box center [268, 442] width 184 height 30
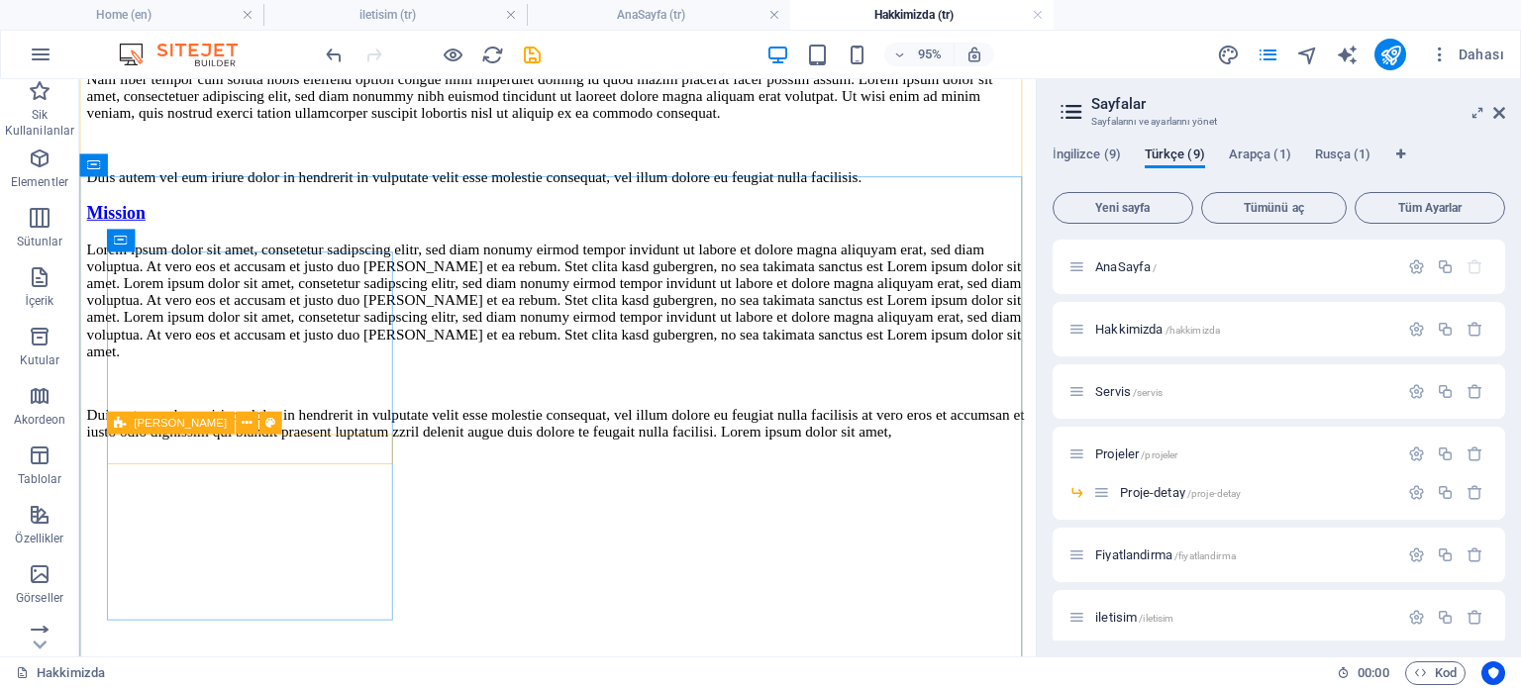
scroll to position [5343, 0]
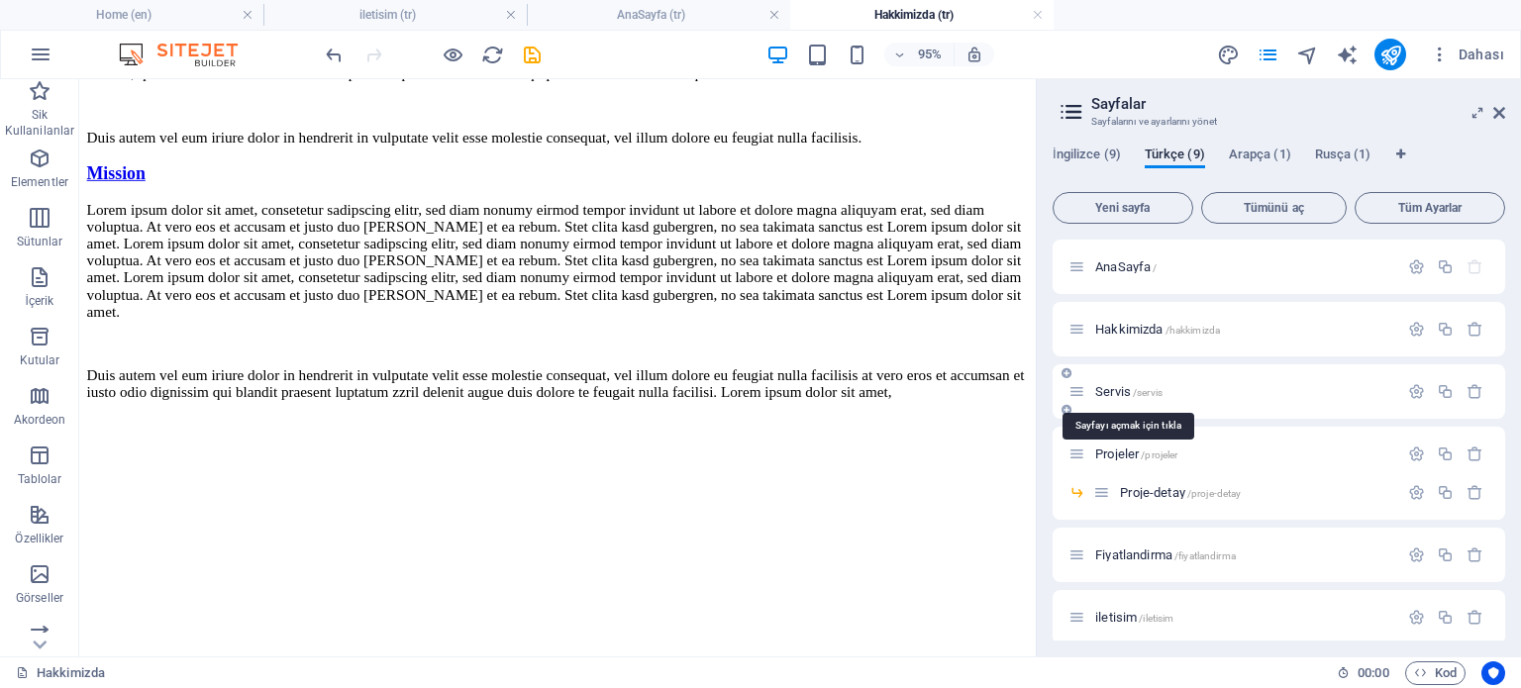
click at [1130, 389] on span "Servis /servis" at bounding box center [1128, 391] width 67 height 15
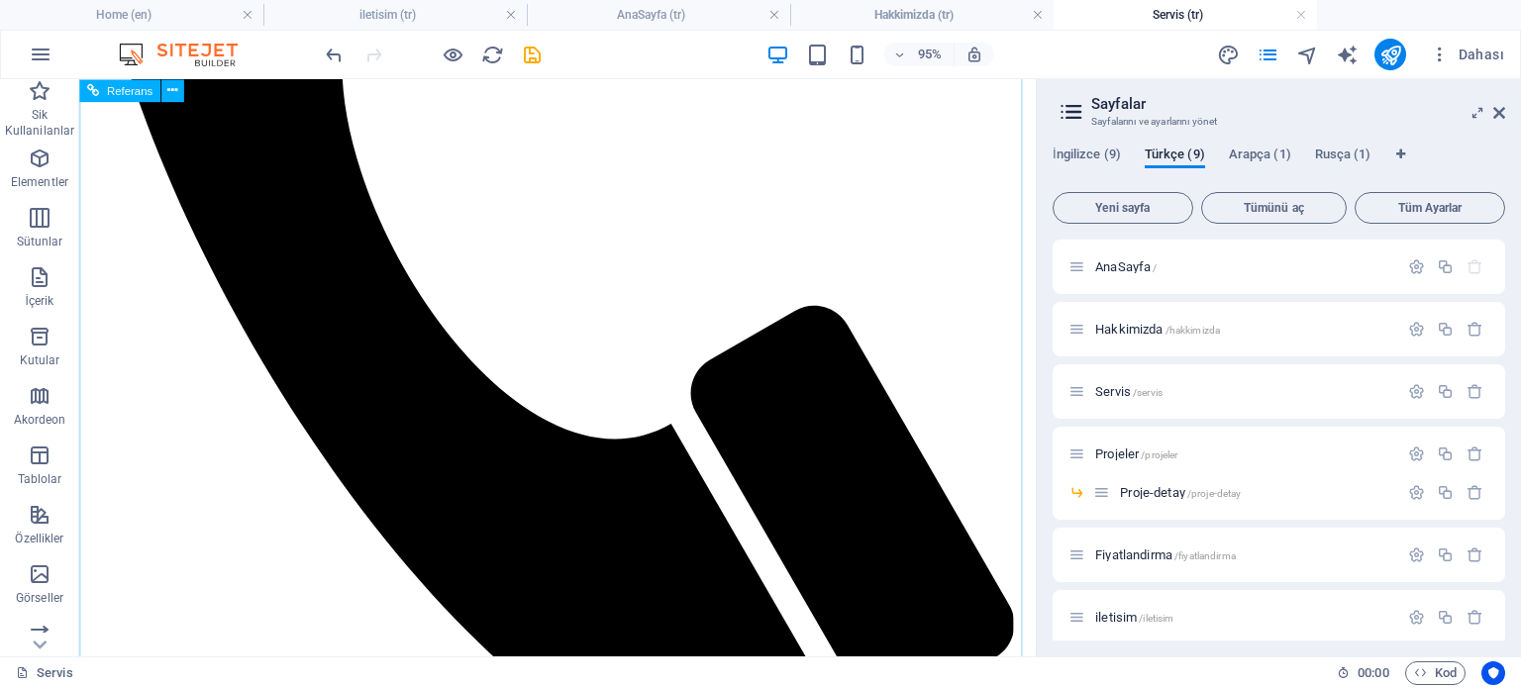
scroll to position [2597, 0]
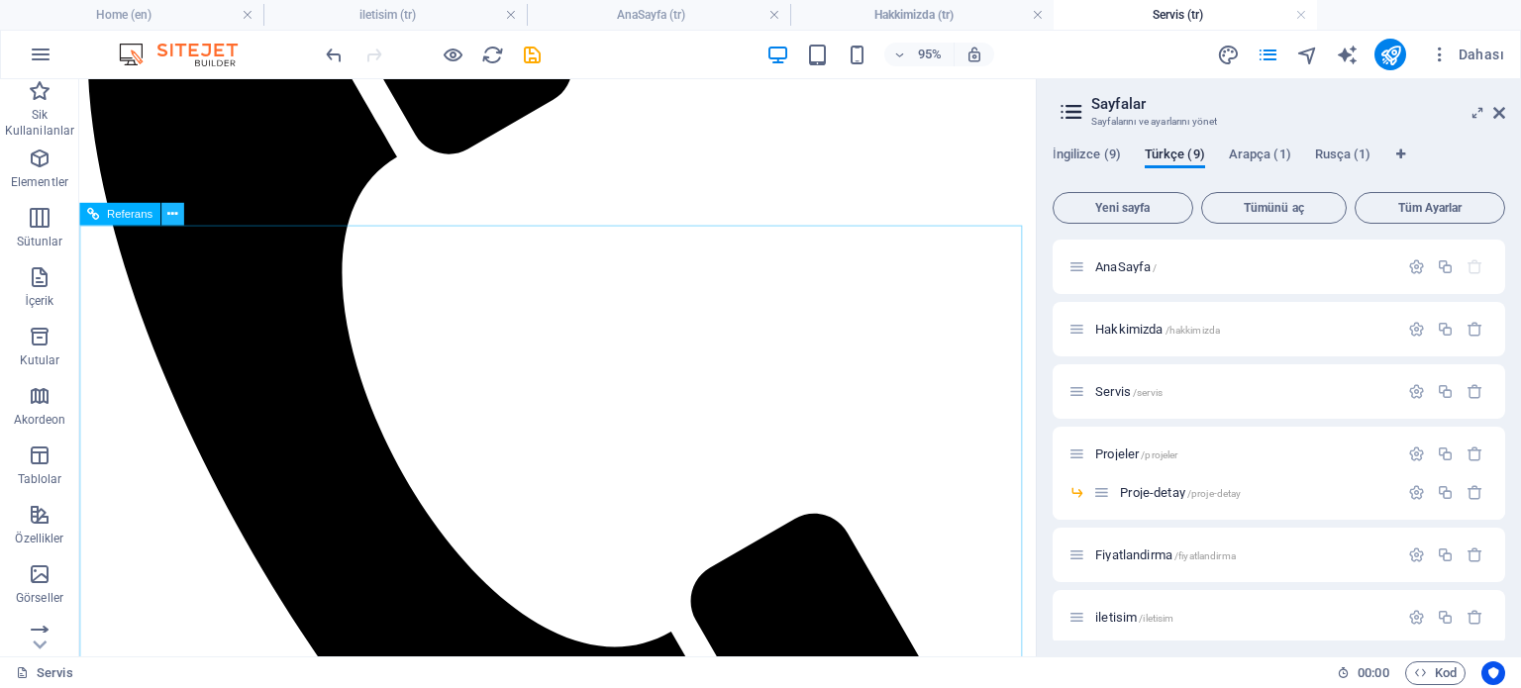
click at [170, 210] on icon at bounding box center [172, 214] width 10 height 20
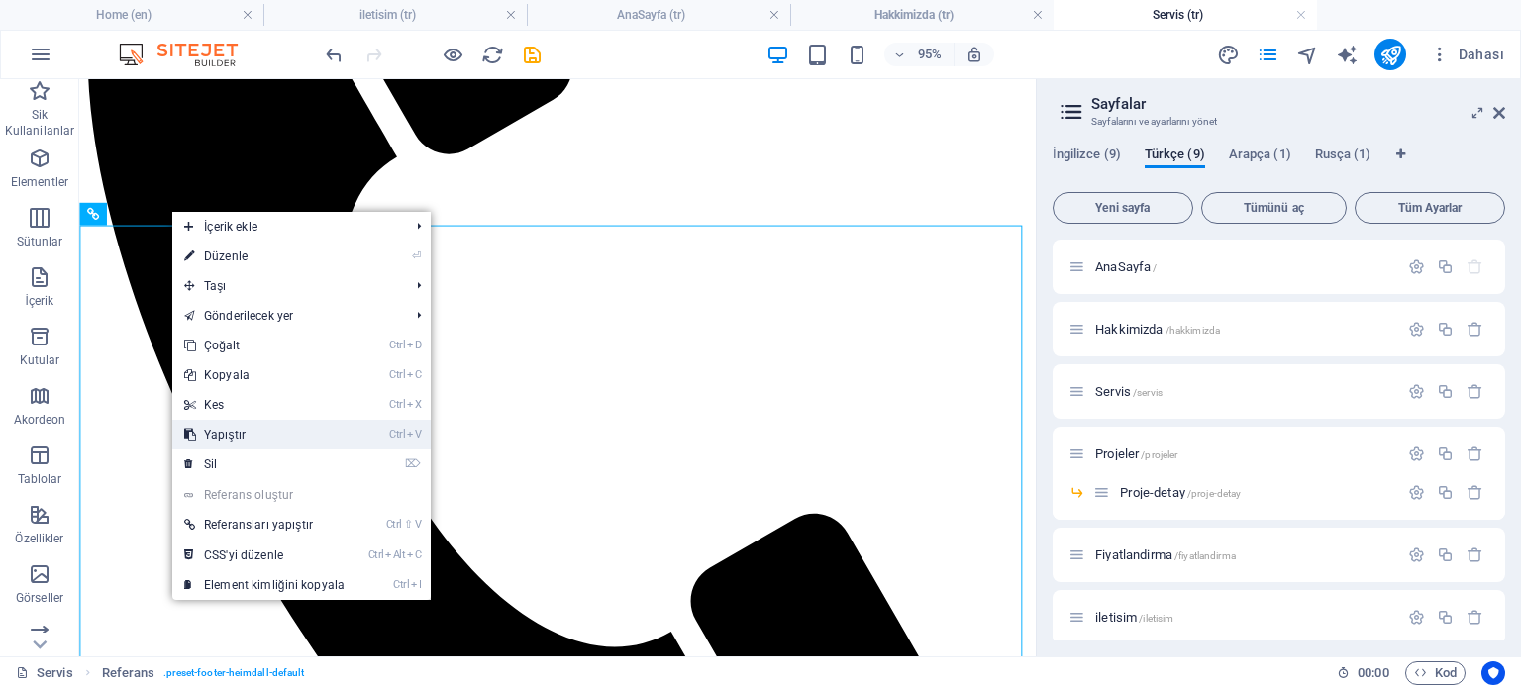
click at [253, 437] on link "Ctrl V Yapıştır" at bounding box center [264, 435] width 184 height 30
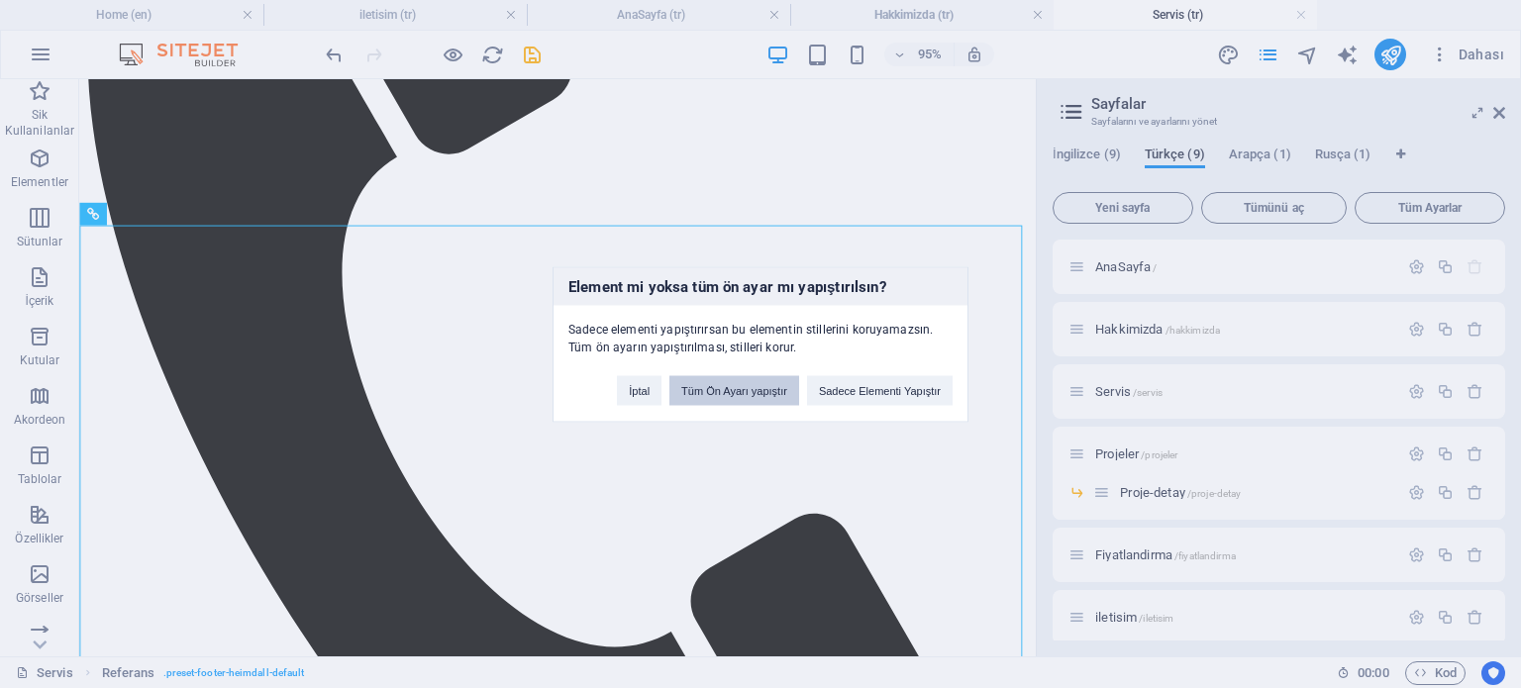
drag, startPoint x: 764, startPoint y: 393, endPoint x: 705, endPoint y: 329, distance: 87.6
click at [764, 393] on button "Tüm Ön Ayarı yapıştır" at bounding box center [734, 390] width 130 height 30
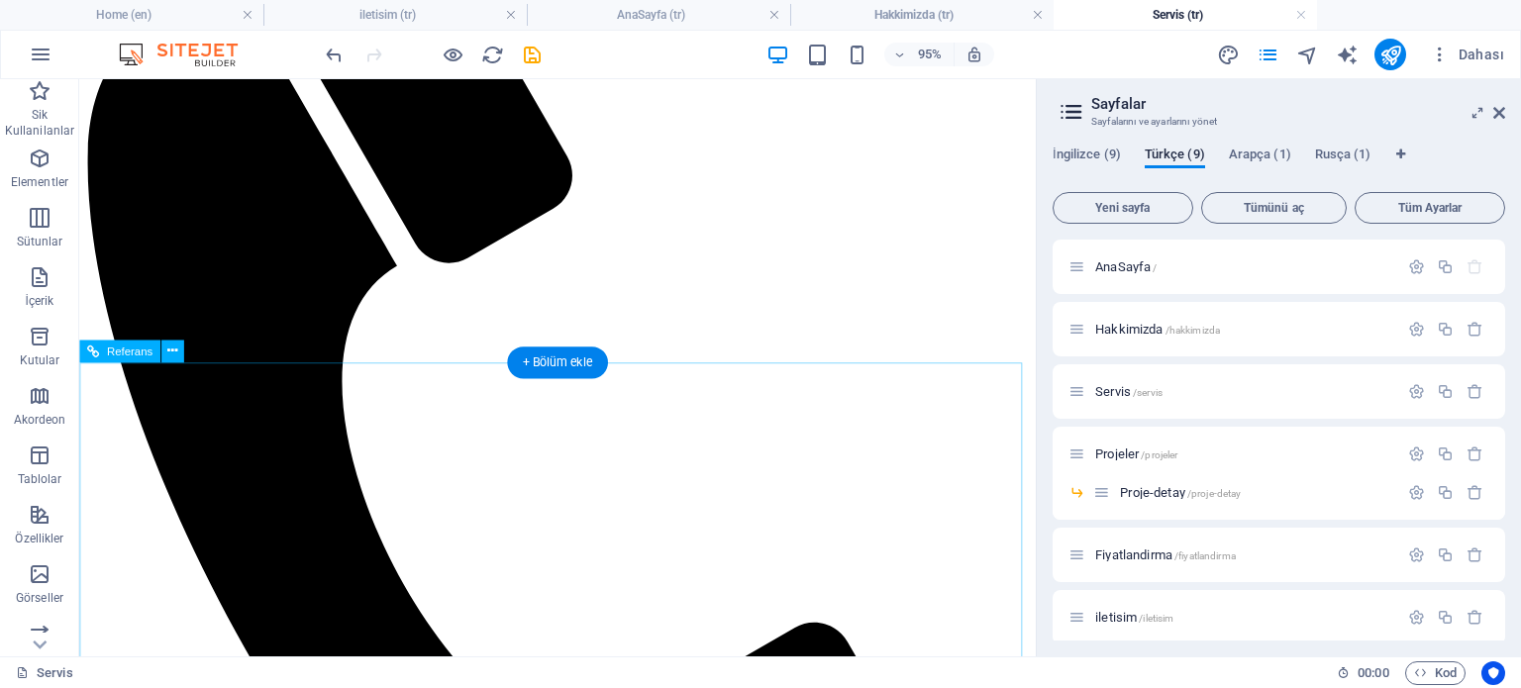
scroll to position [2610, 0]
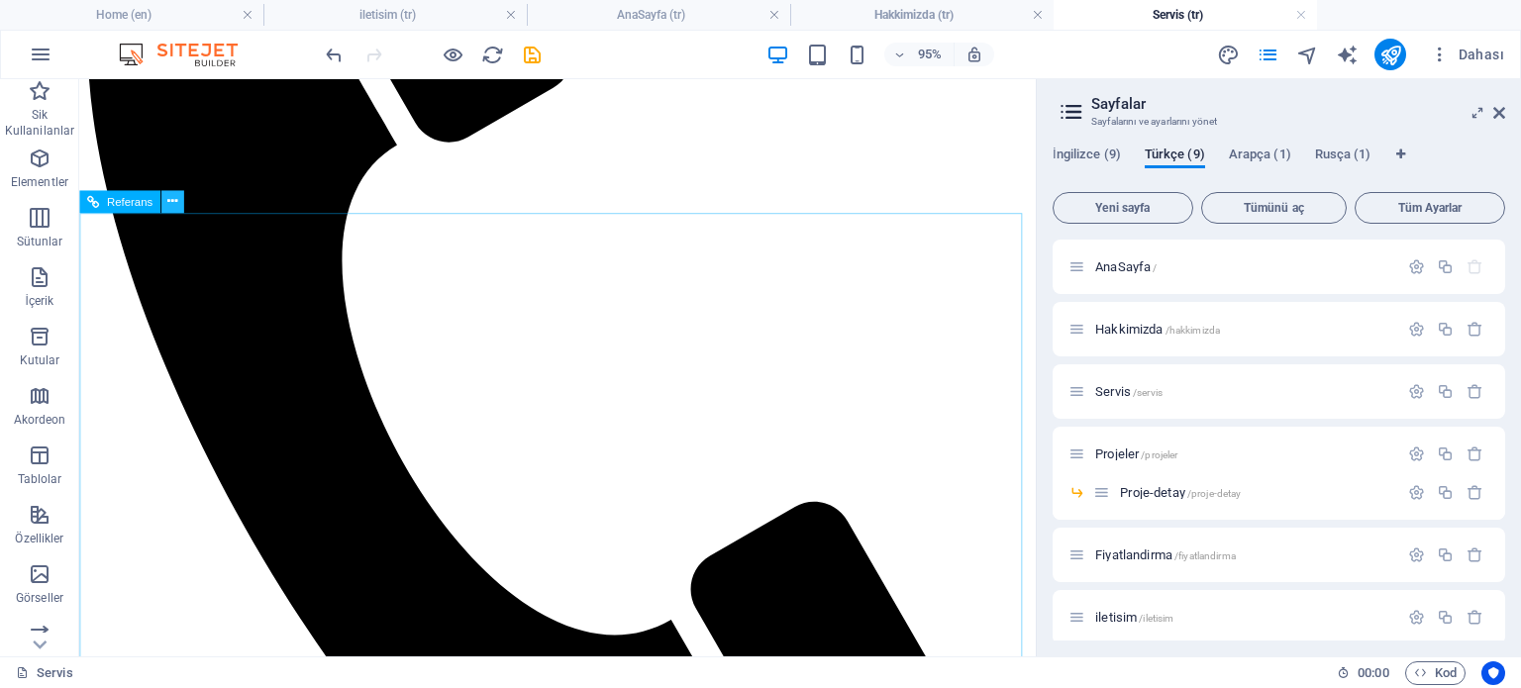
click at [174, 203] on icon at bounding box center [172, 201] width 10 height 20
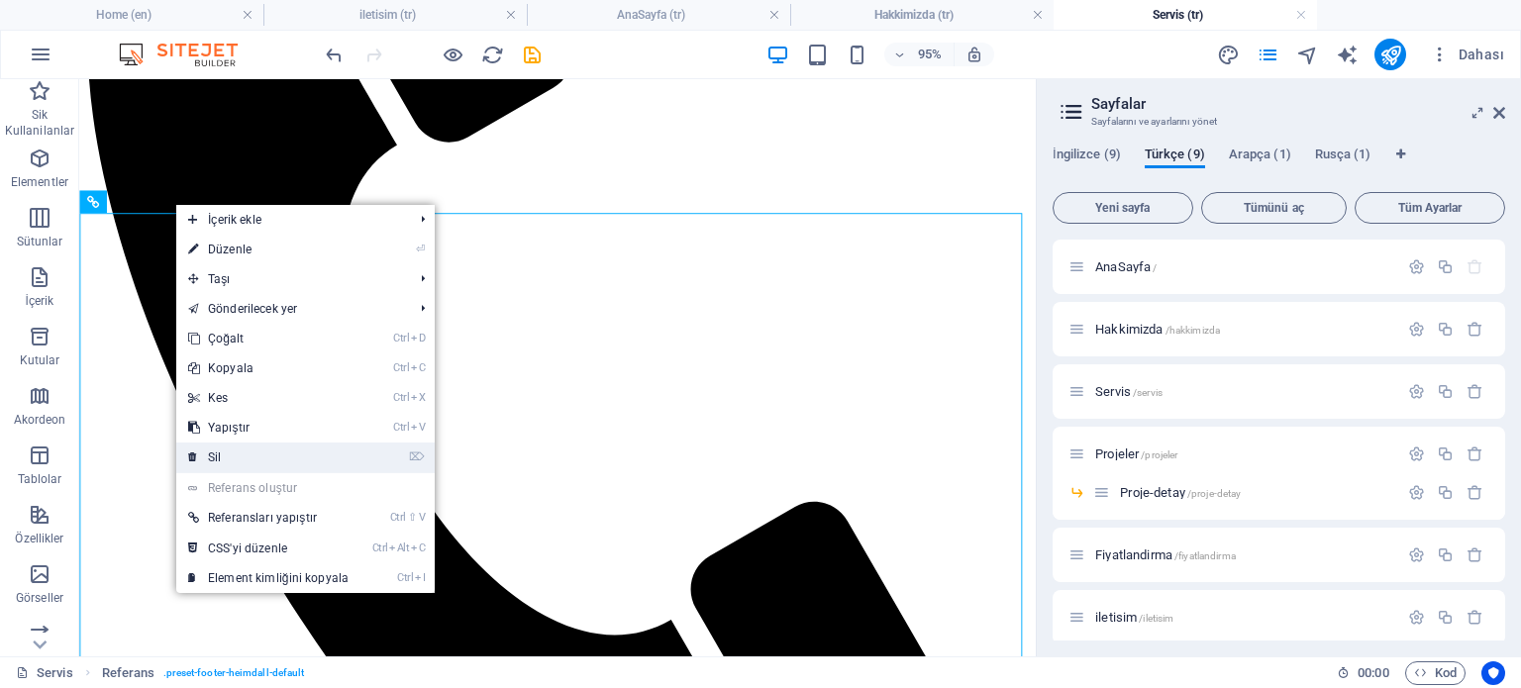
drag, startPoint x: 232, startPoint y: 454, endPoint x: 168, endPoint y: 394, distance: 87.5
click at [232, 454] on link "⌦ Sil" at bounding box center [268, 458] width 184 height 30
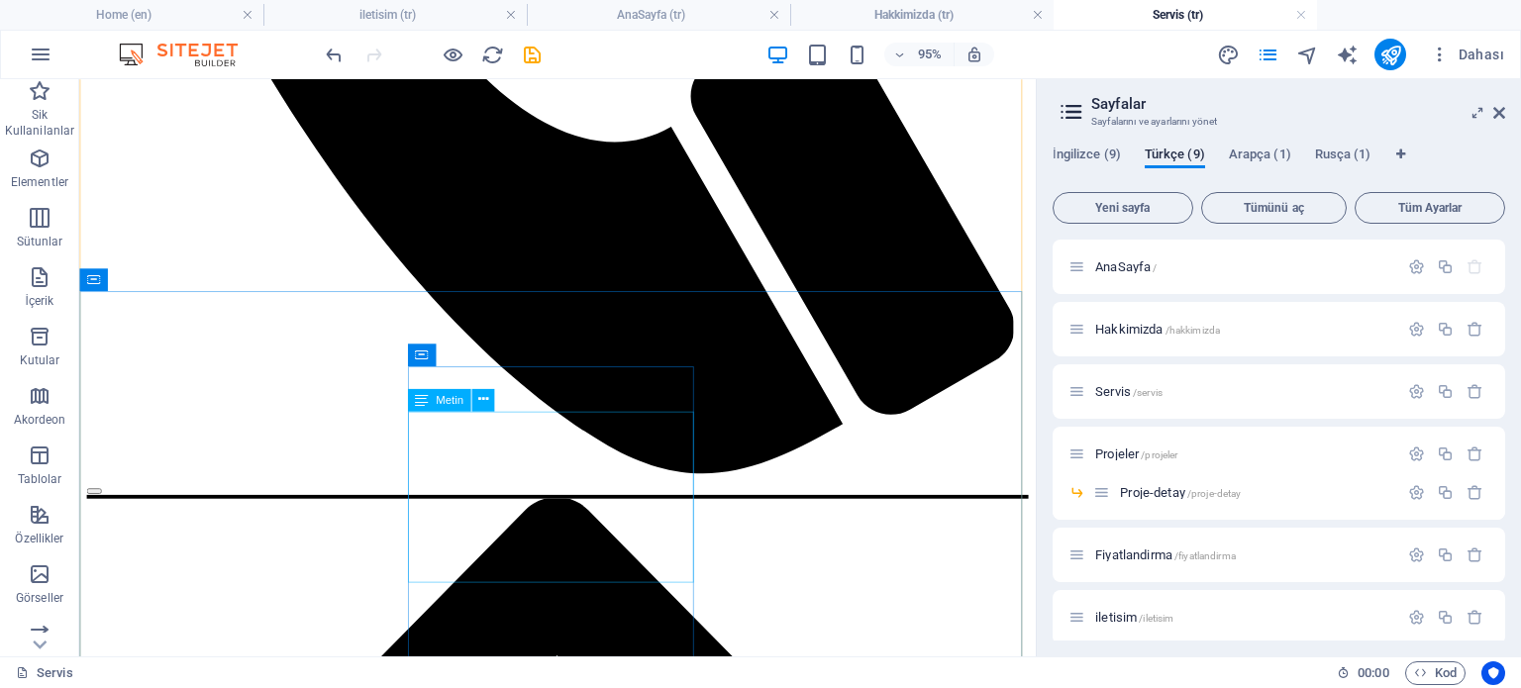
scroll to position [3161, 0]
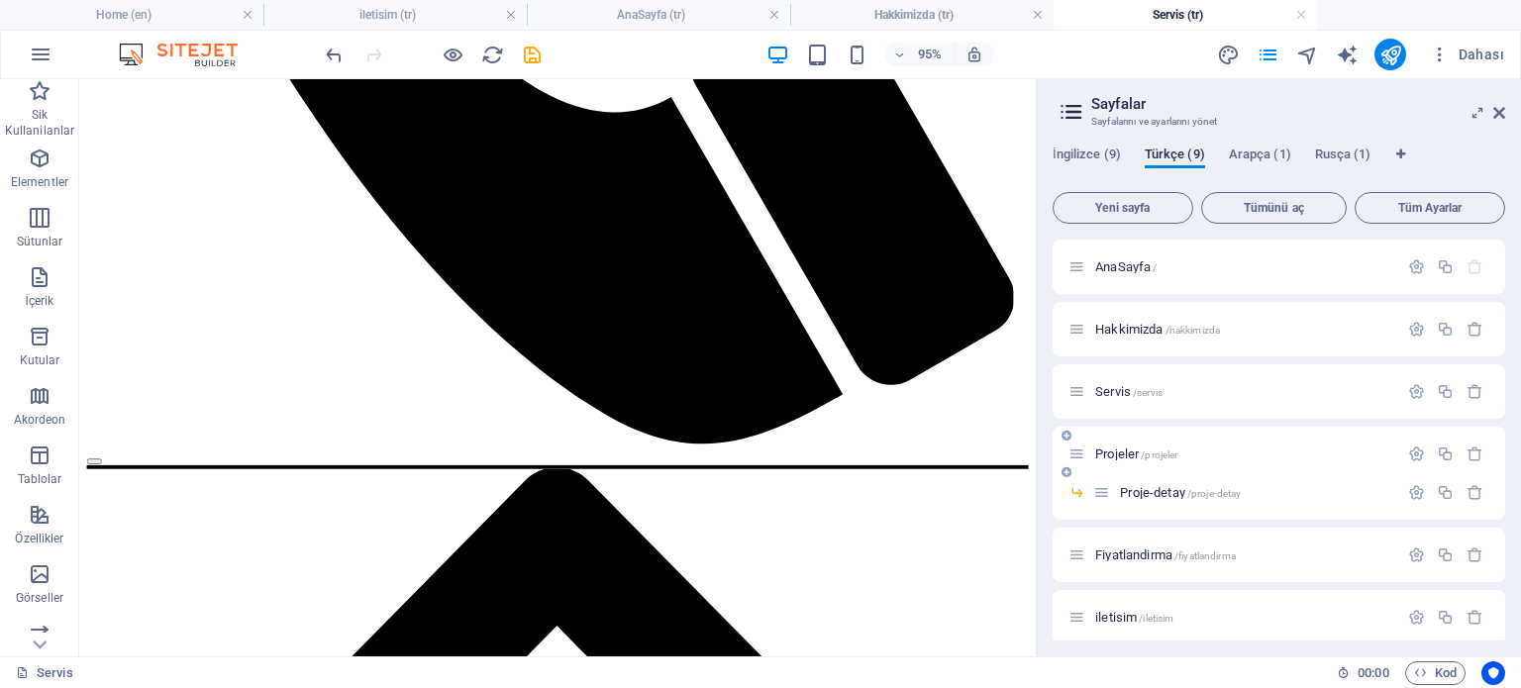
click at [1134, 457] on span "Projeler /projeler" at bounding box center [1136, 454] width 82 height 15
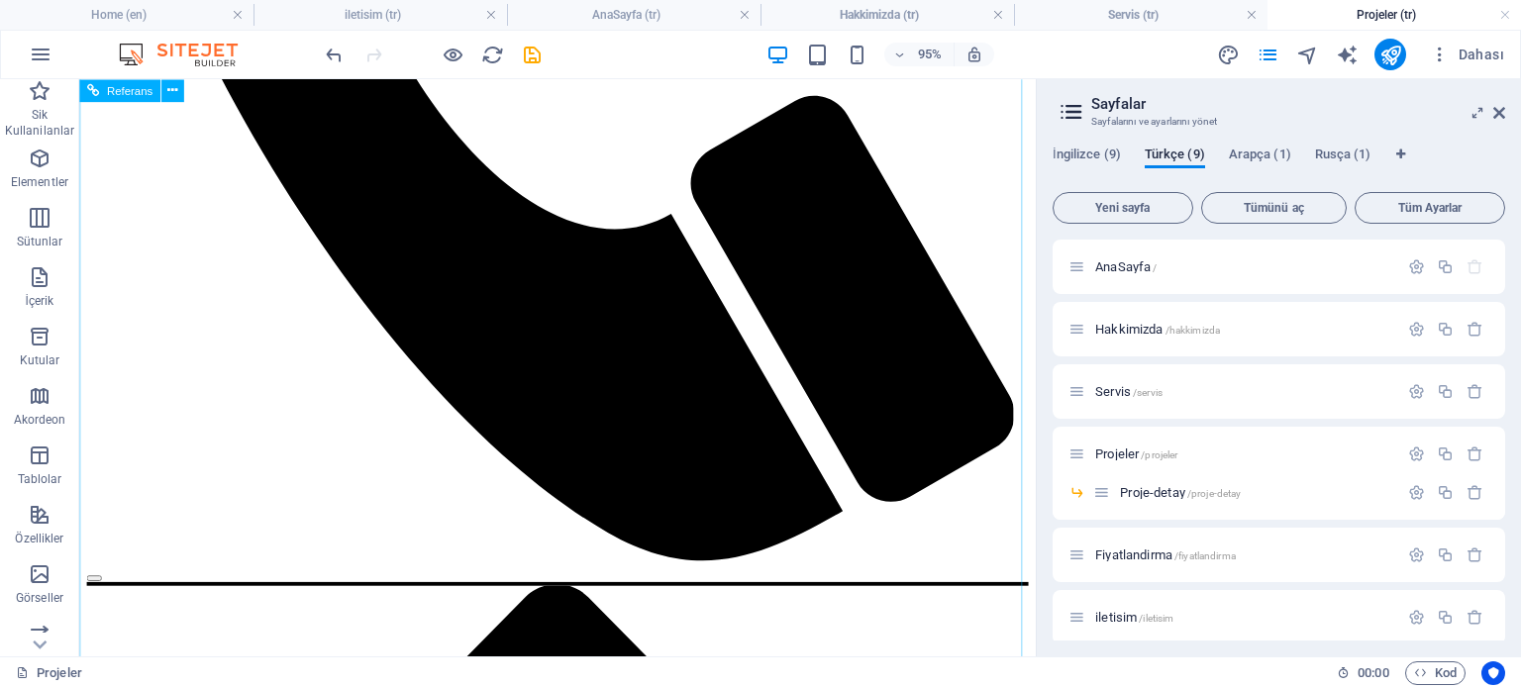
scroll to position [2696, 0]
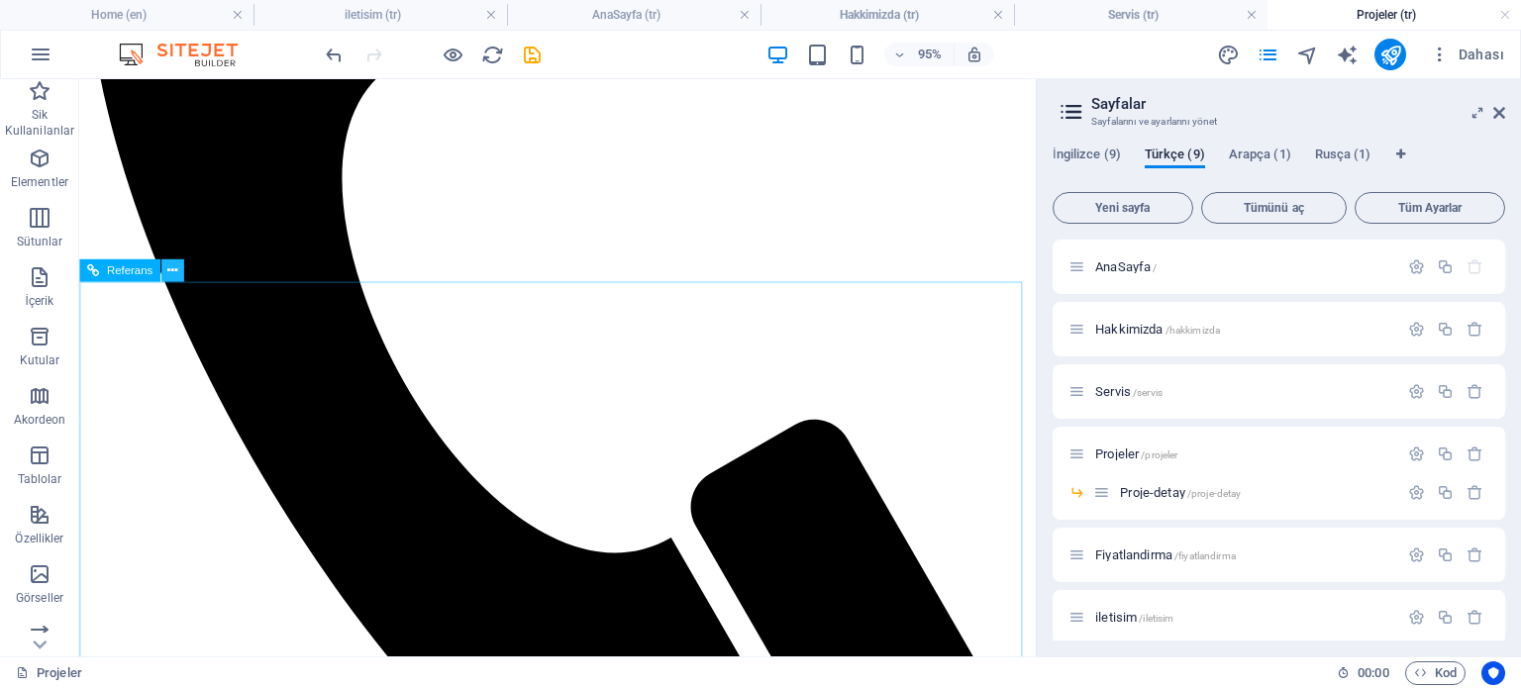
click at [176, 268] on icon at bounding box center [172, 270] width 10 height 20
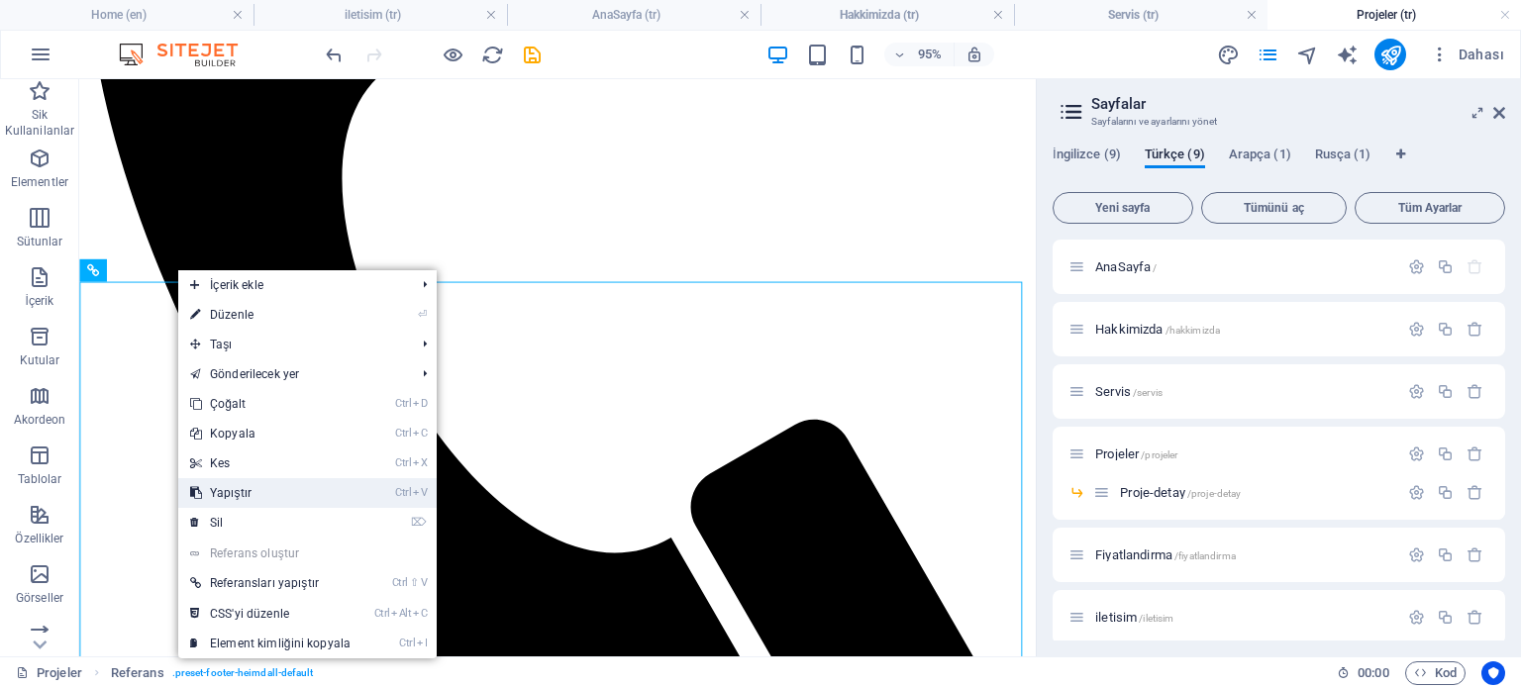
click at [259, 494] on link "Ctrl V Yapıştır" at bounding box center [270, 493] width 184 height 30
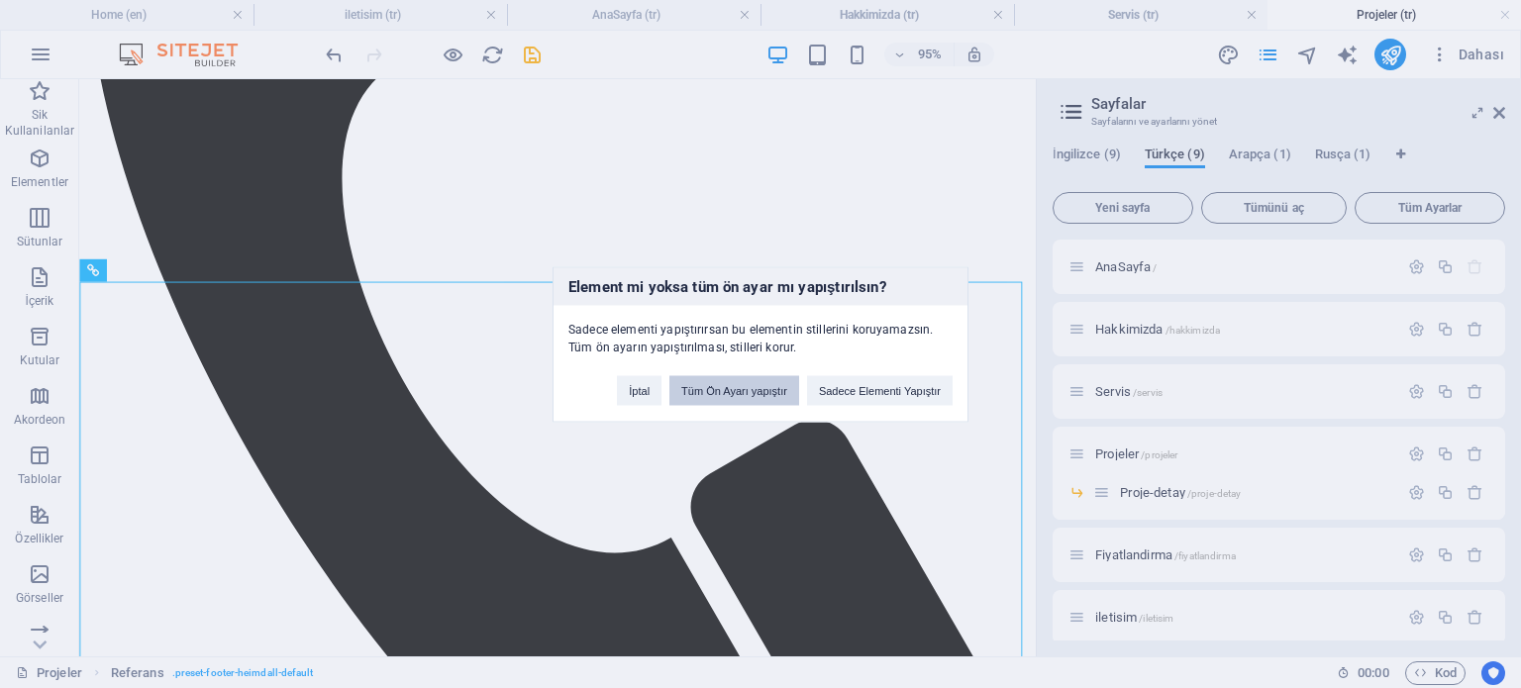
click at [769, 396] on button "Tüm Ön Ayarı yapıştır" at bounding box center [734, 390] width 130 height 30
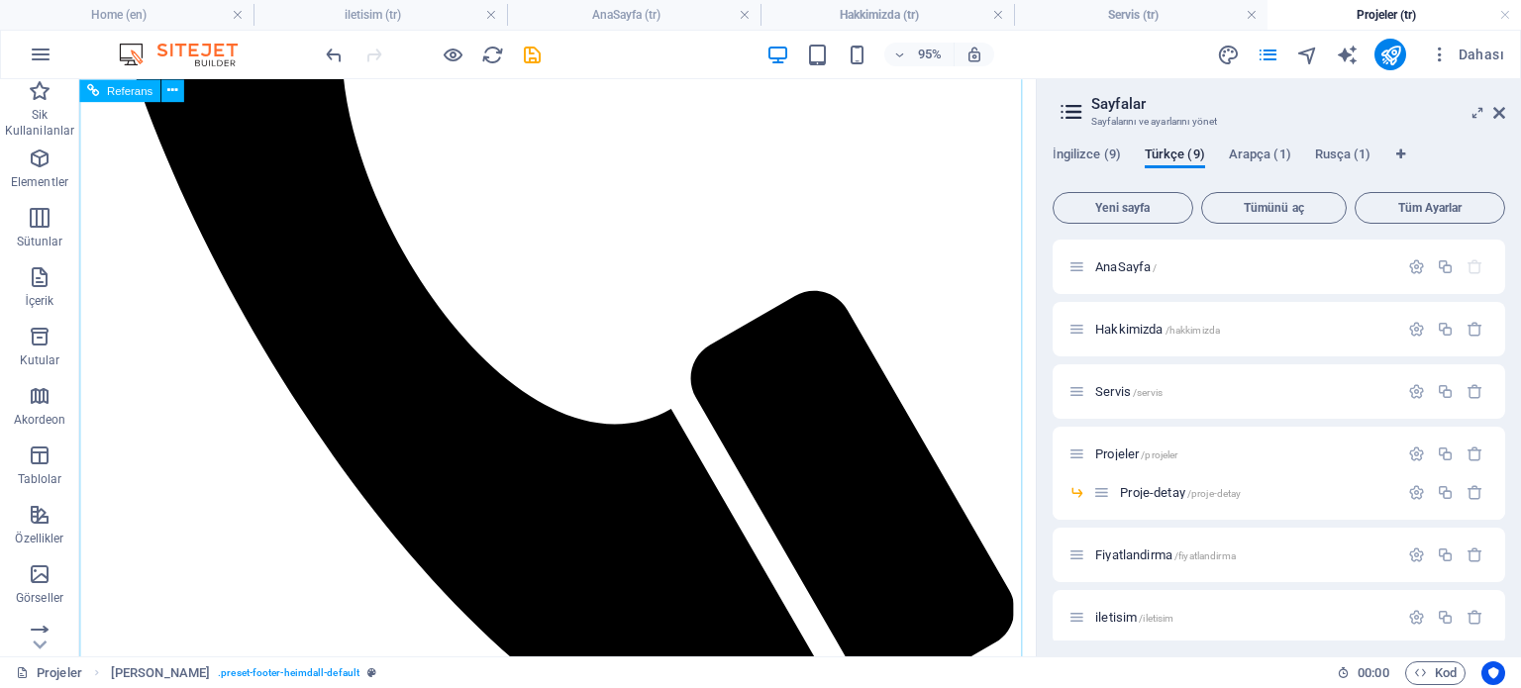
scroll to position [2669, 0]
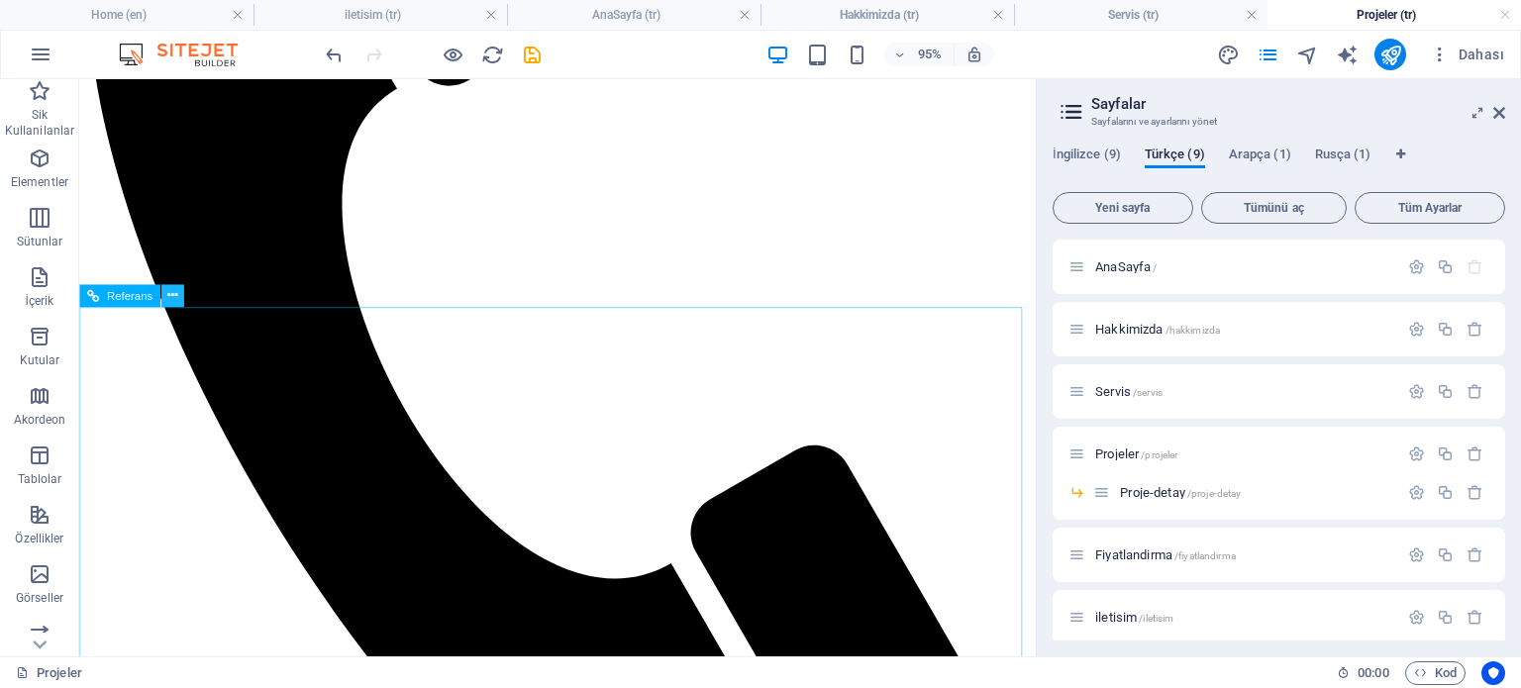
click at [167, 296] on icon at bounding box center [172, 295] width 10 height 20
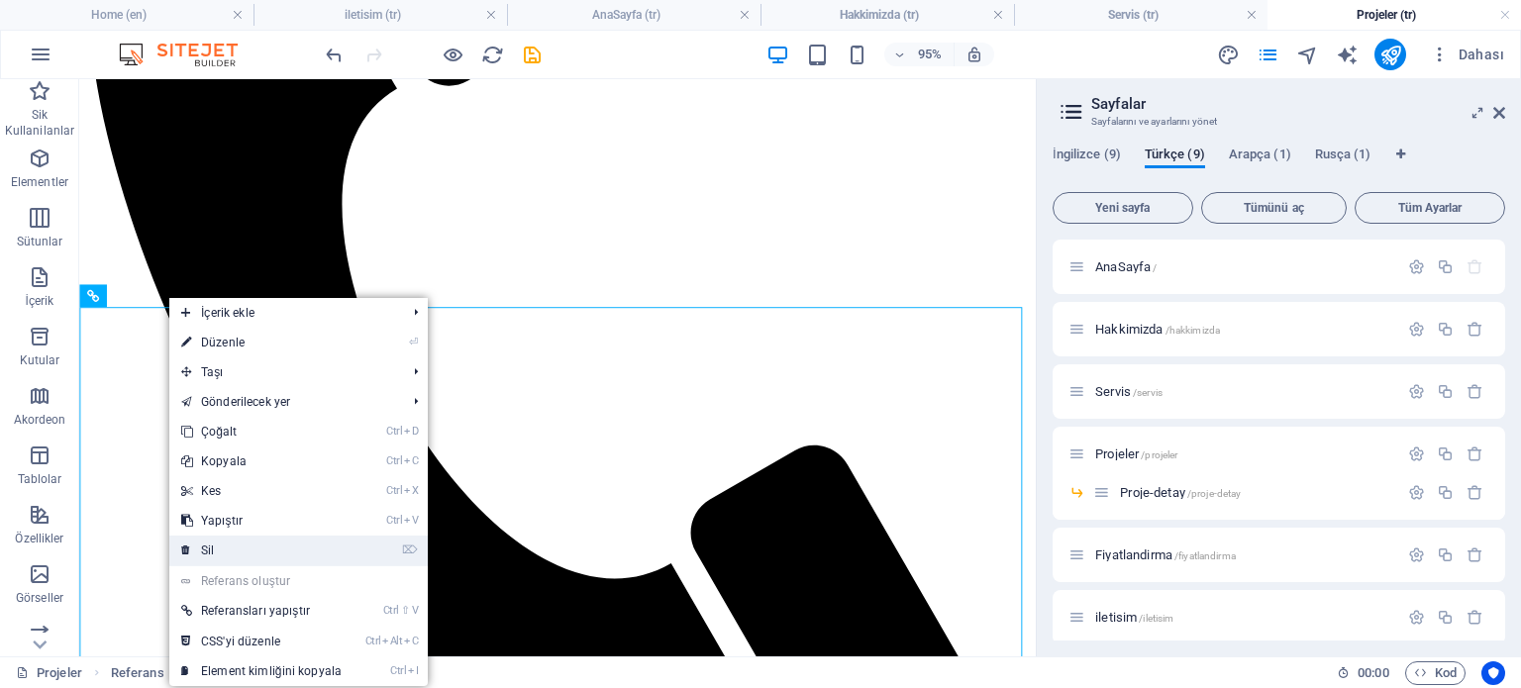
click at [228, 554] on link "⌦ Sil" at bounding box center [261, 551] width 184 height 30
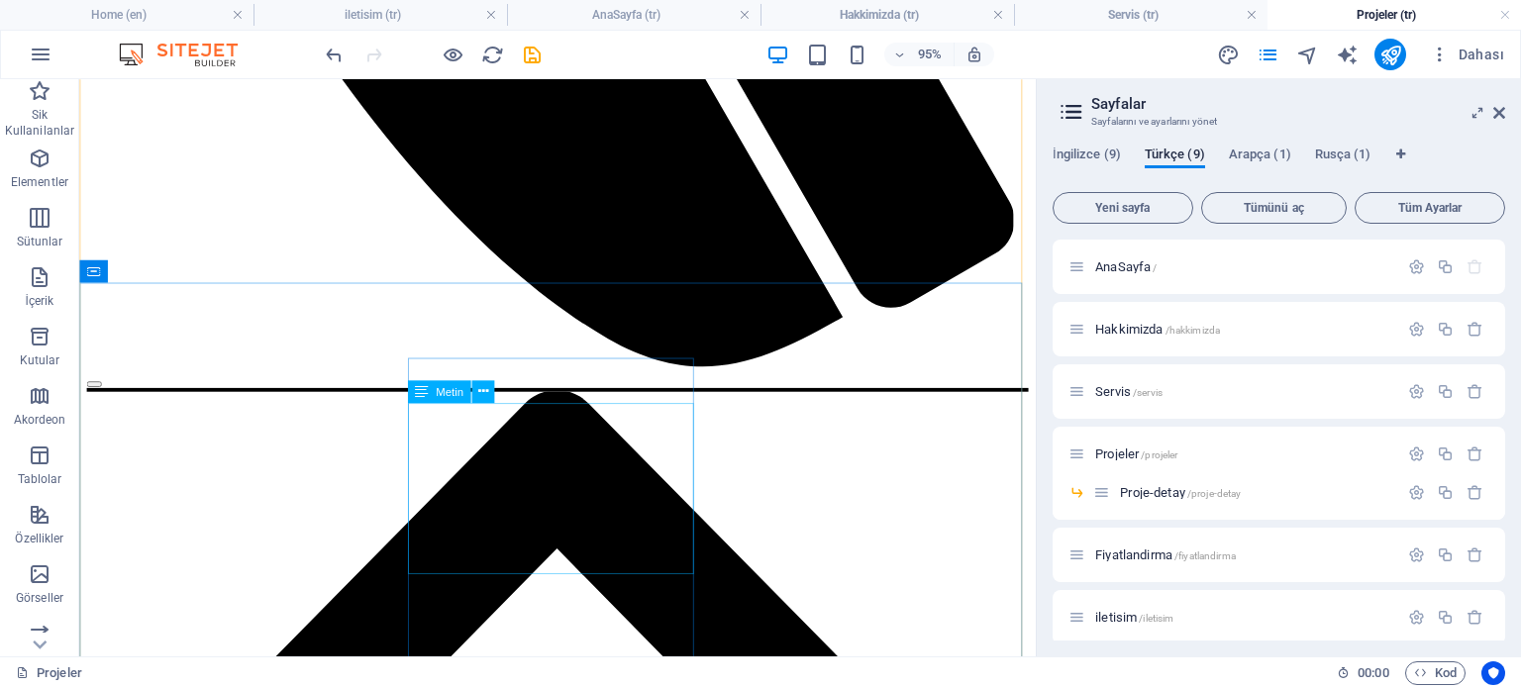
scroll to position [3319, 0]
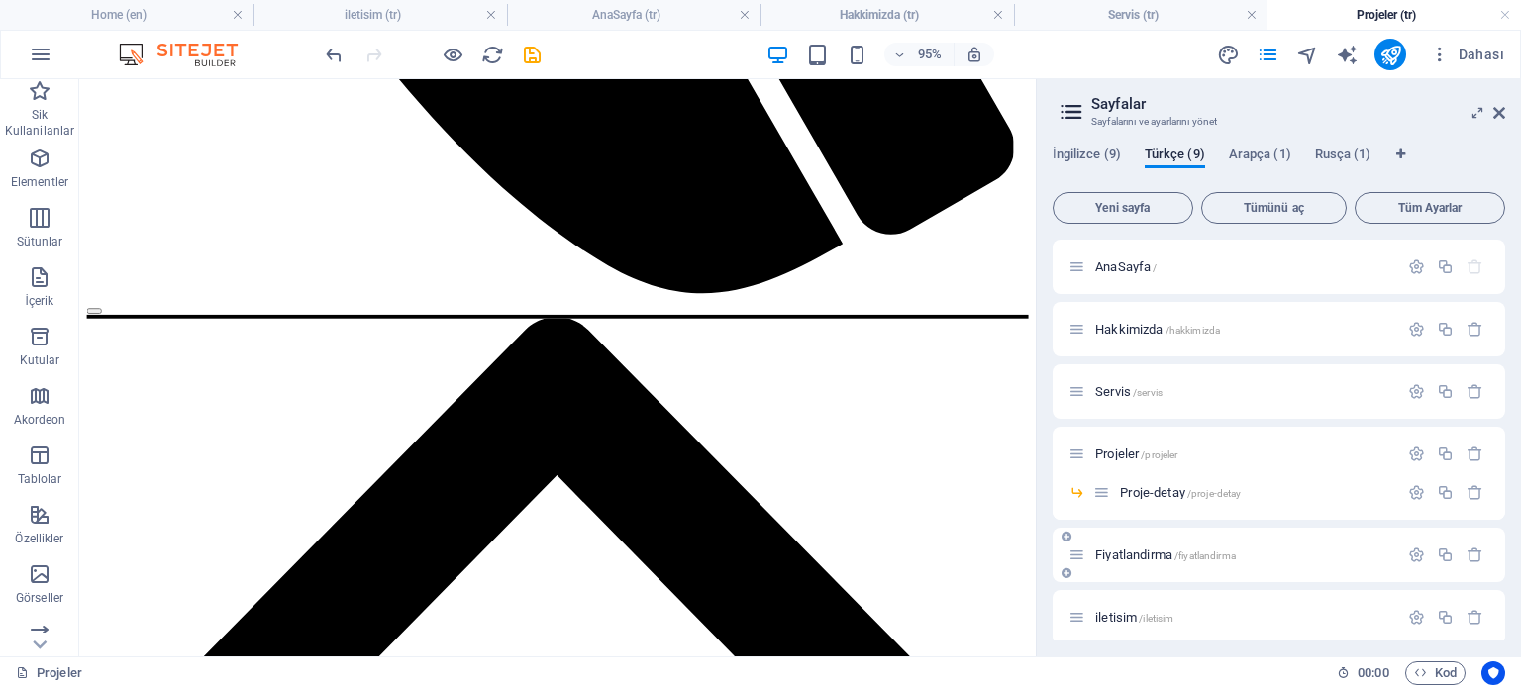
click at [1135, 553] on span "Fiyatlandirma /fiyatlandirma" at bounding box center [1165, 555] width 141 height 15
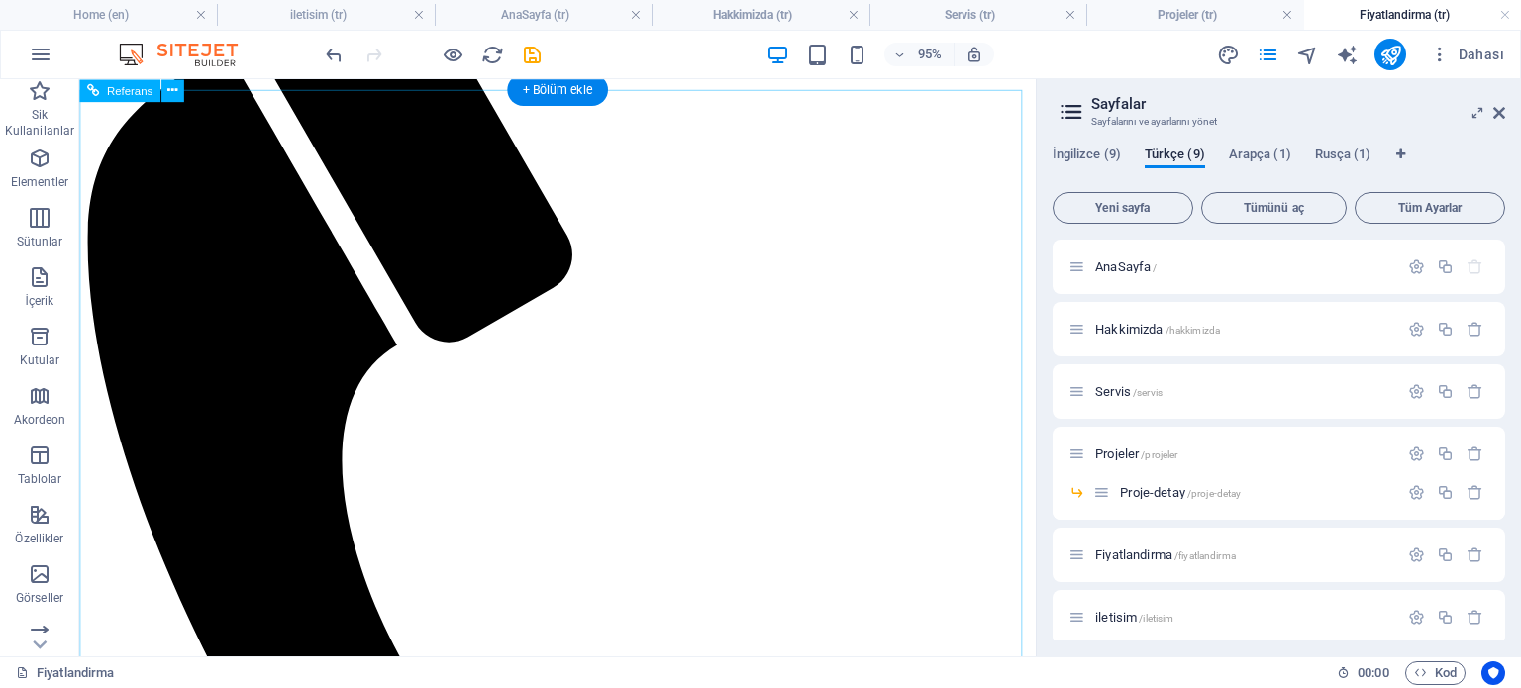
scroll to position [2201, 0]
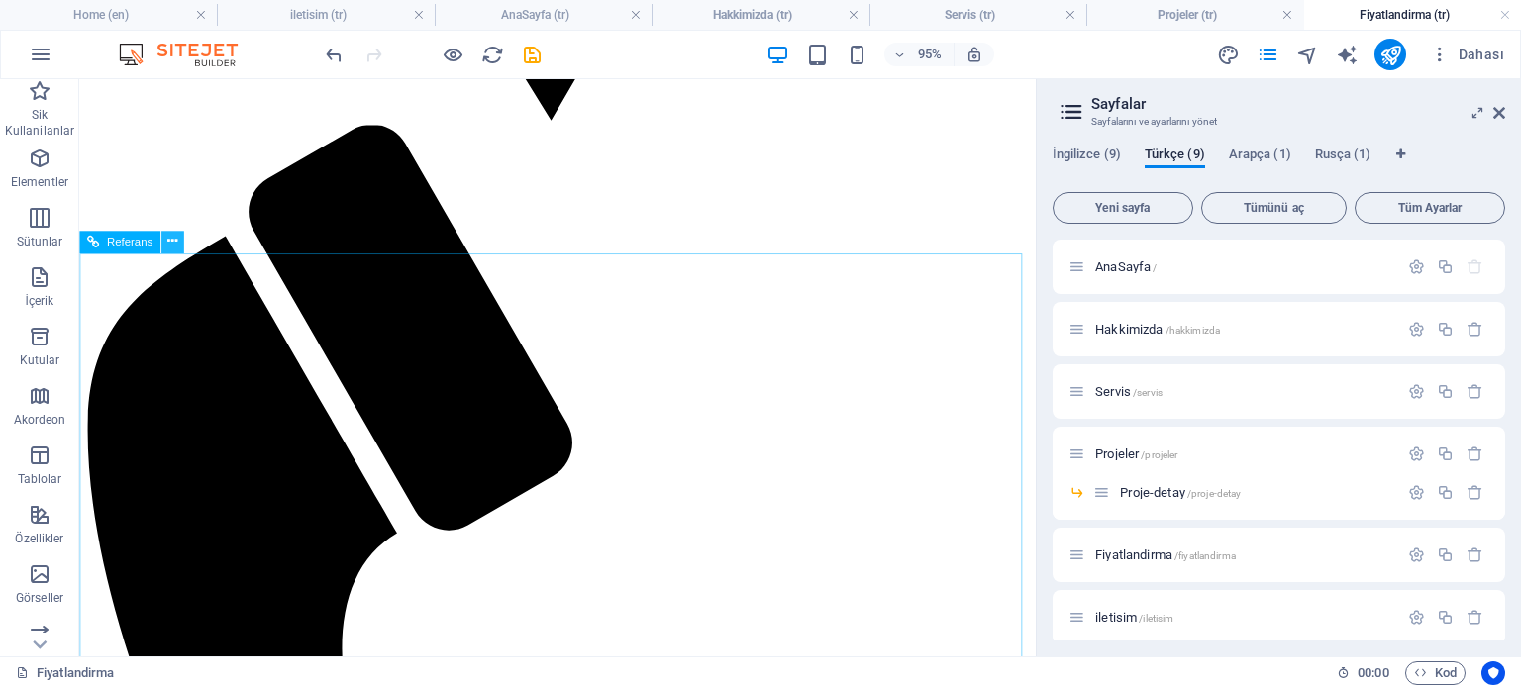
click at [167, 239] on icon at bounding box center [172, 242] width 10 height 20
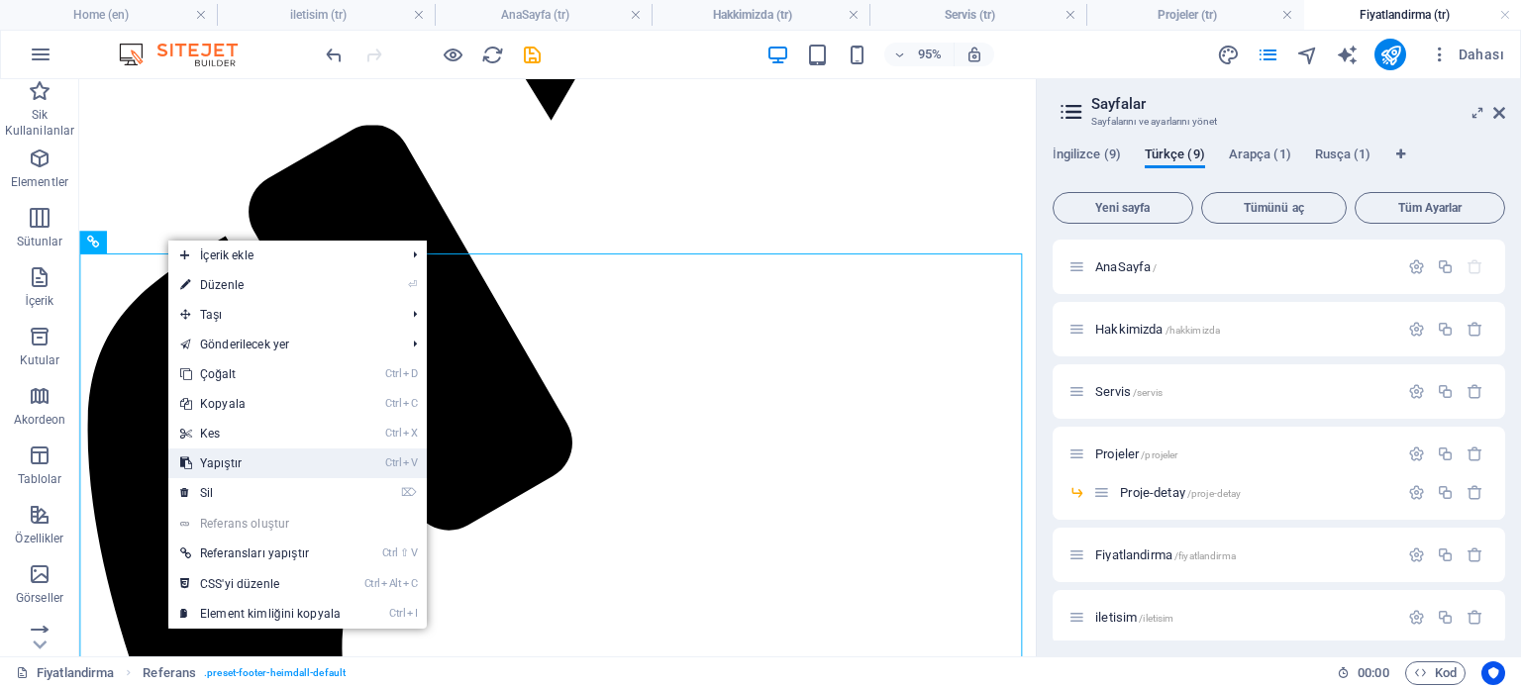
click at [247, 464] on link "Ctrl V Yapıştır" at bounding box center [260, 464] width 184 height 30
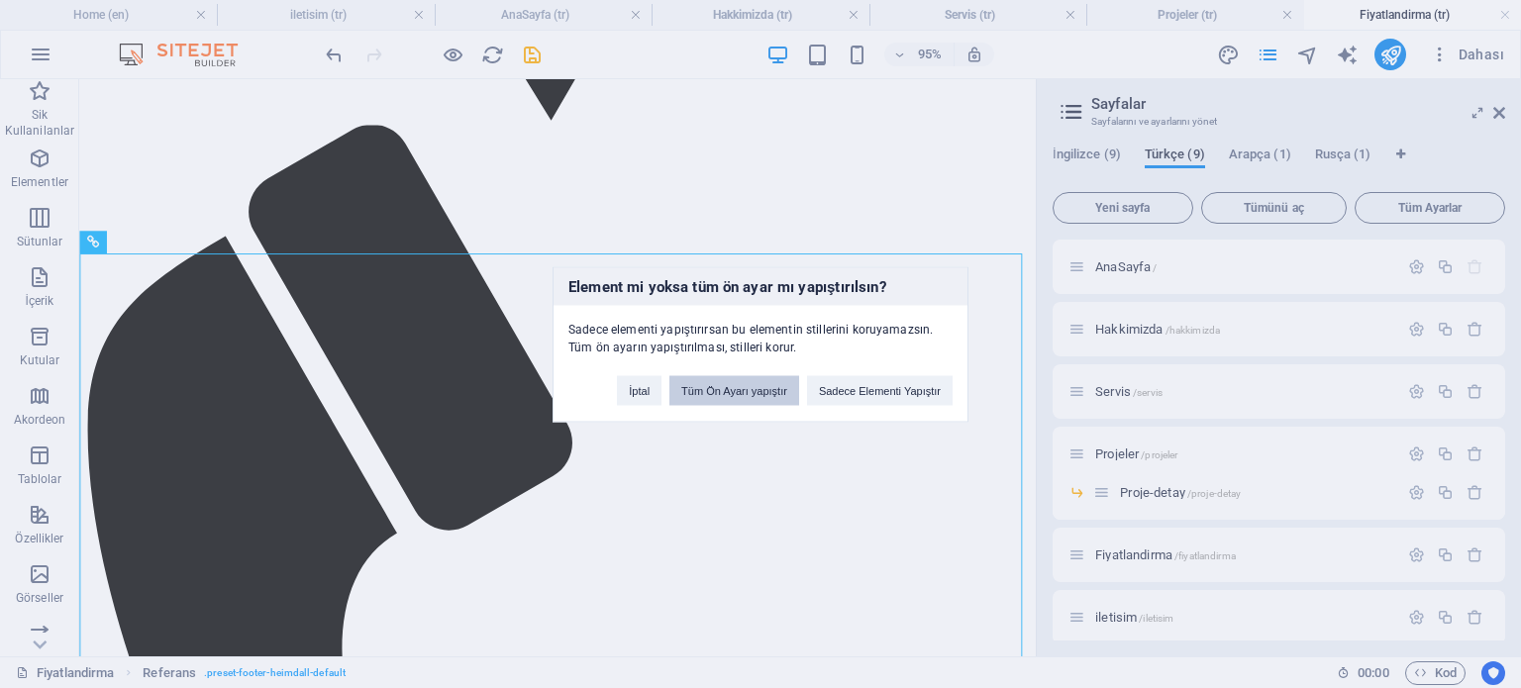
click at [758, 395] on button "Tüm Ön Ayarı yapıştır" at bounding box center [734, 390] width 130 height 30
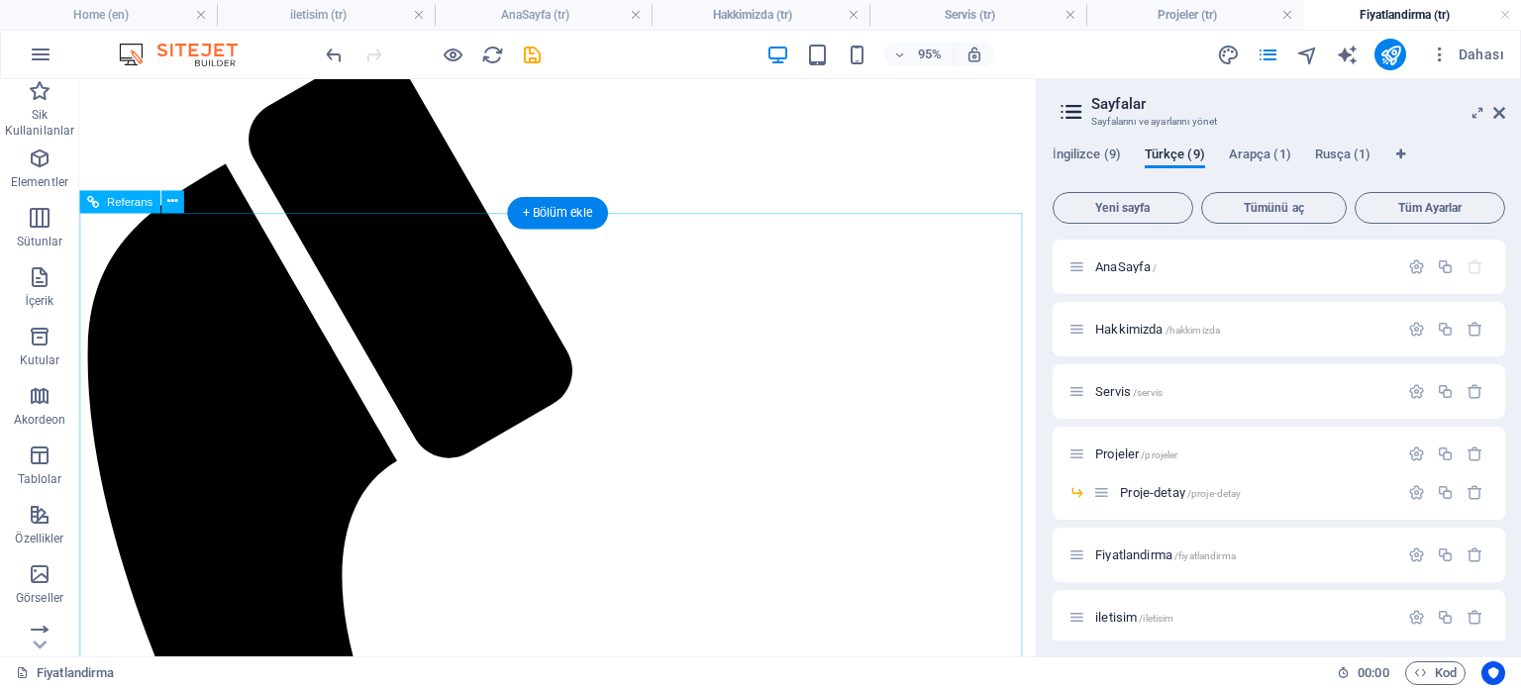
scroll to position [2244, 0]
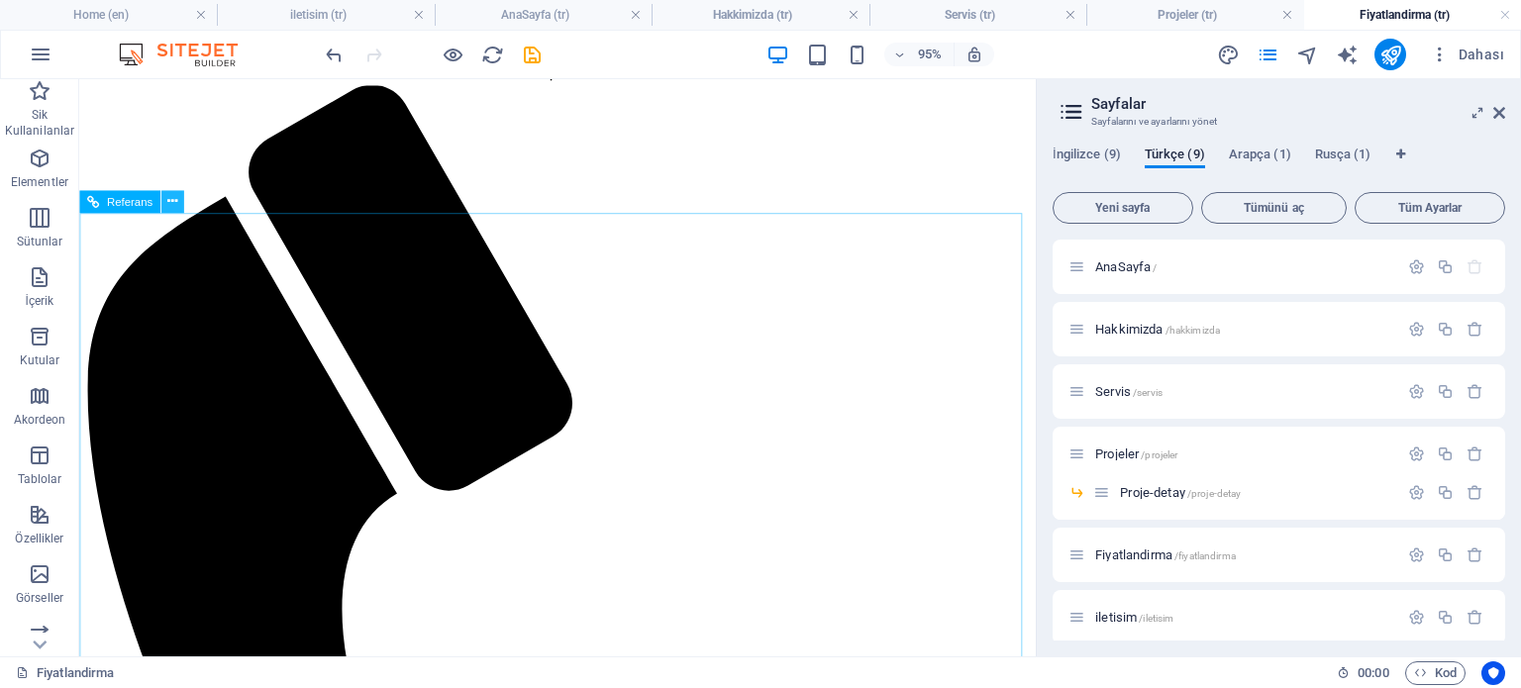
click at [173, 205] on icon at bounding box center [172, 201] width 10 height 20
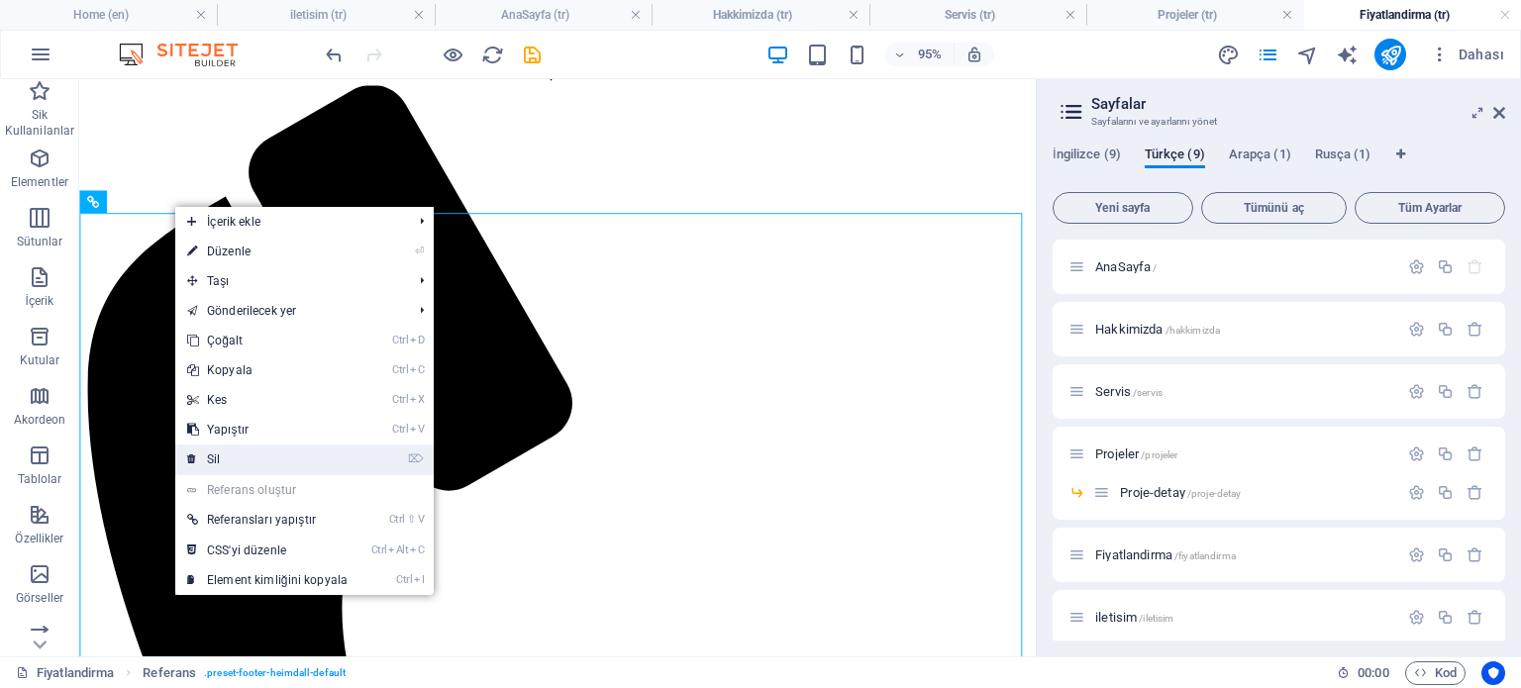
click at [232, 462] on link "⌦ Sil" at bounding box center [267, 460] width 184 height 30
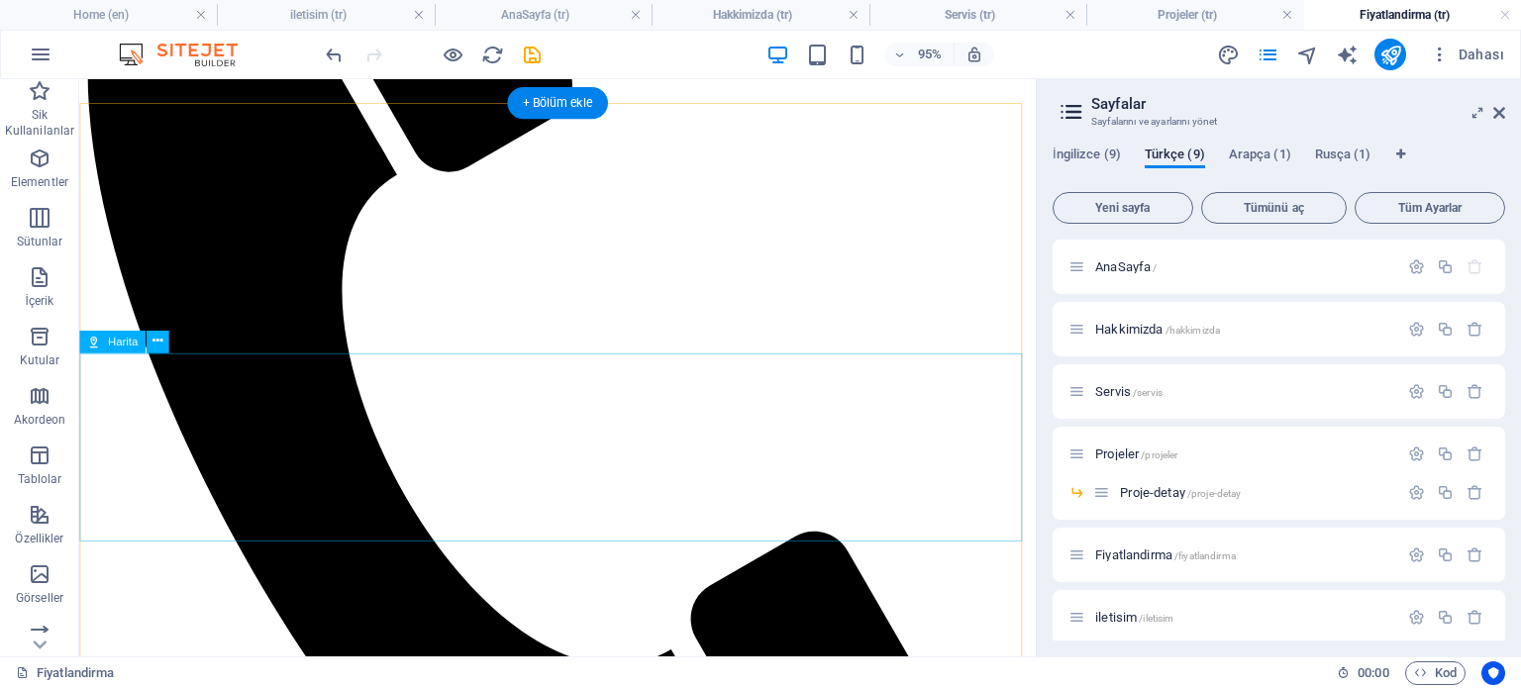
scroll to position [2794, 0]
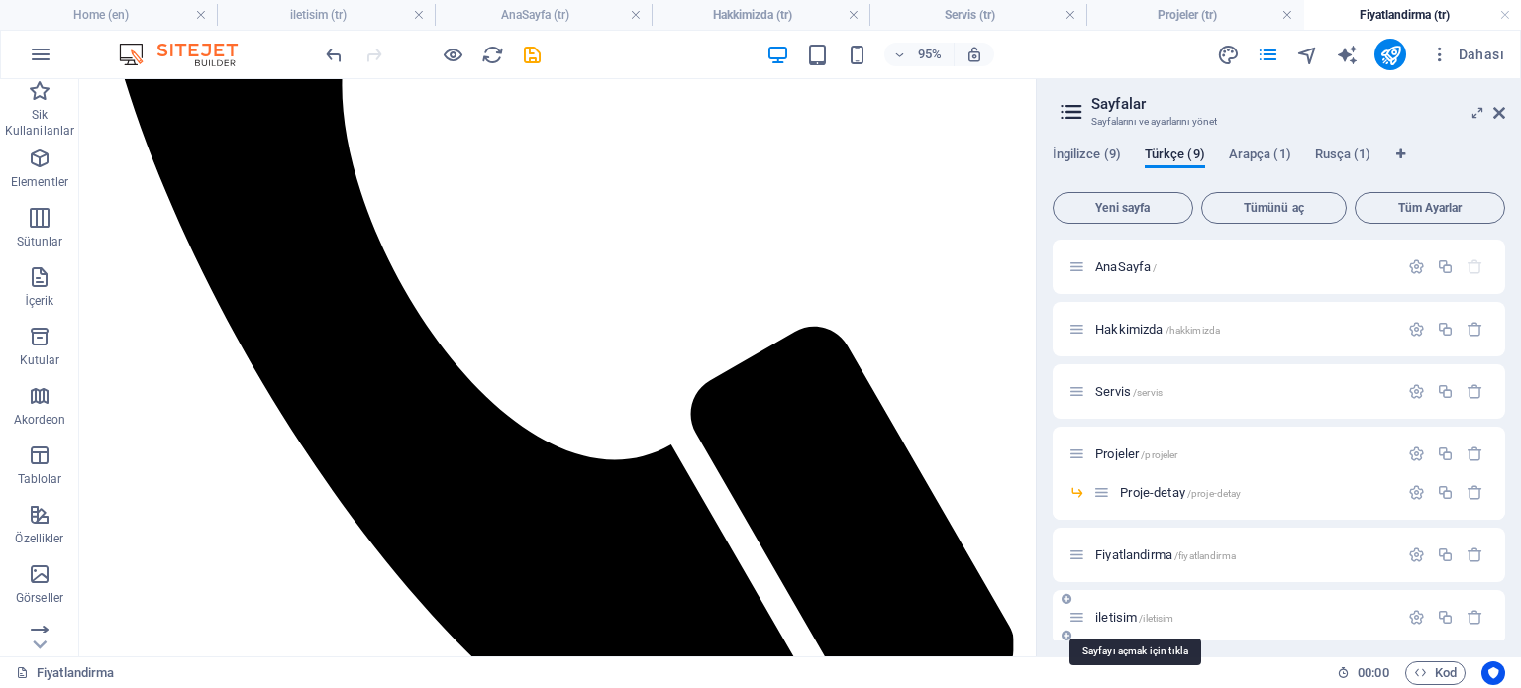
click at [1108, 613] on span "iletisim /iletisim" at bounding box center [1134, 617] width 78 height 15
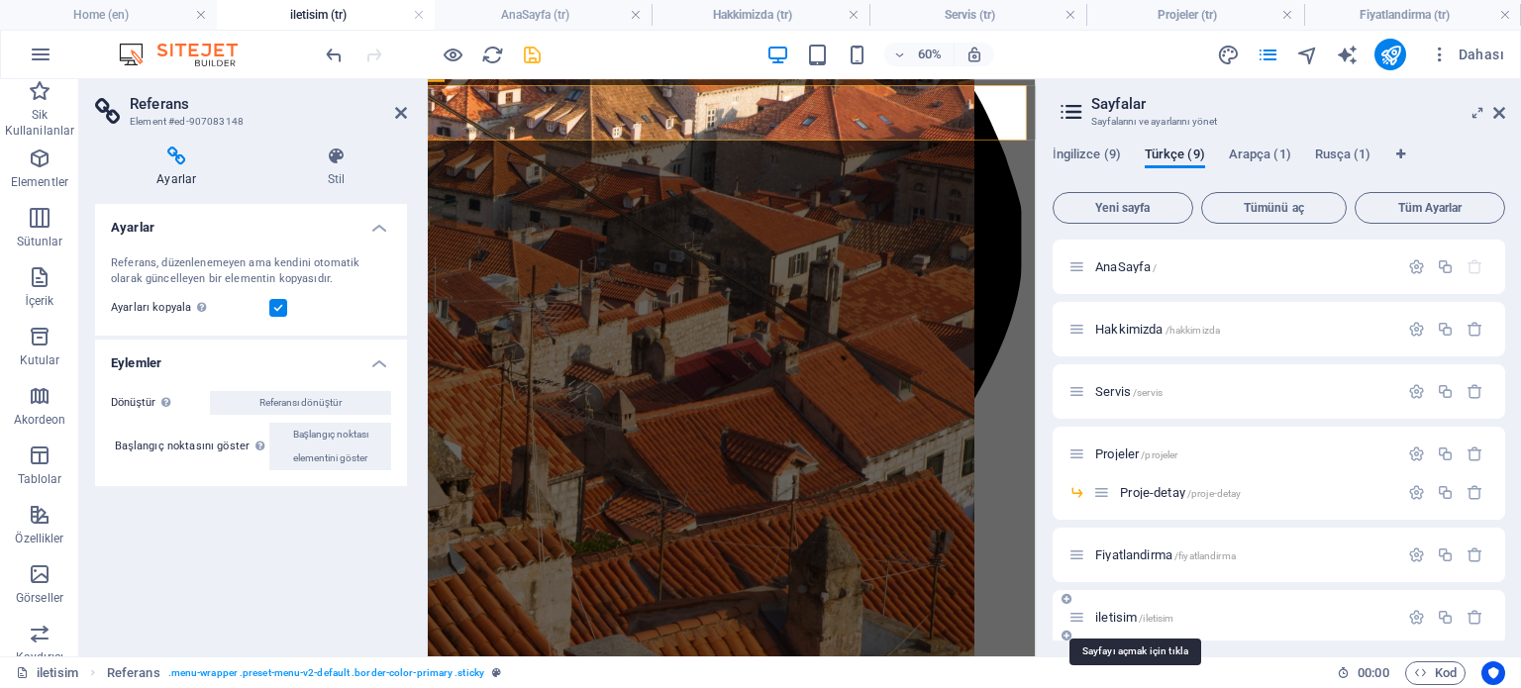
scroll to position [1266, 0]
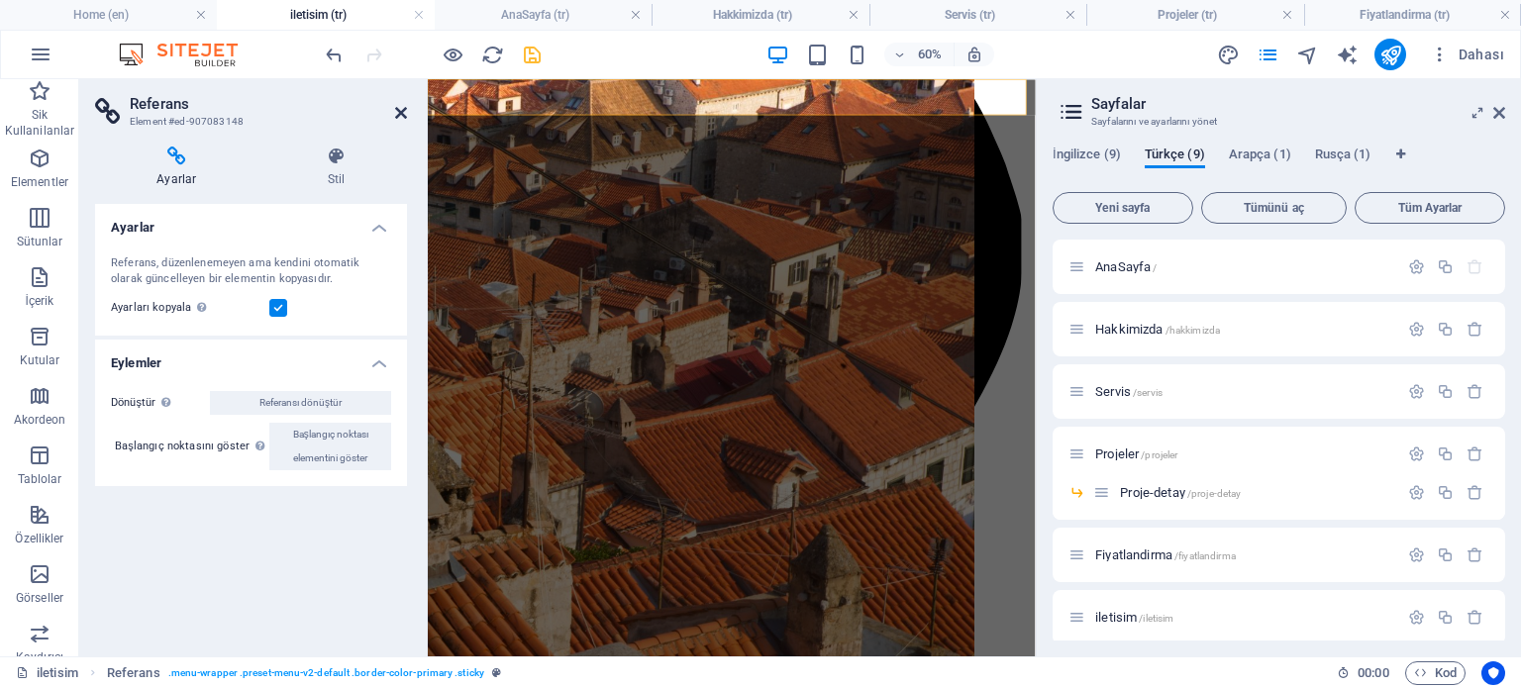
drag, startPoint x: 400, startPoint y: 114, endPoint x: 332, endPoint y: 40, distance: 100.9
click at [400, 114] on icon at bounding box center [401, 113] width 12 height 16
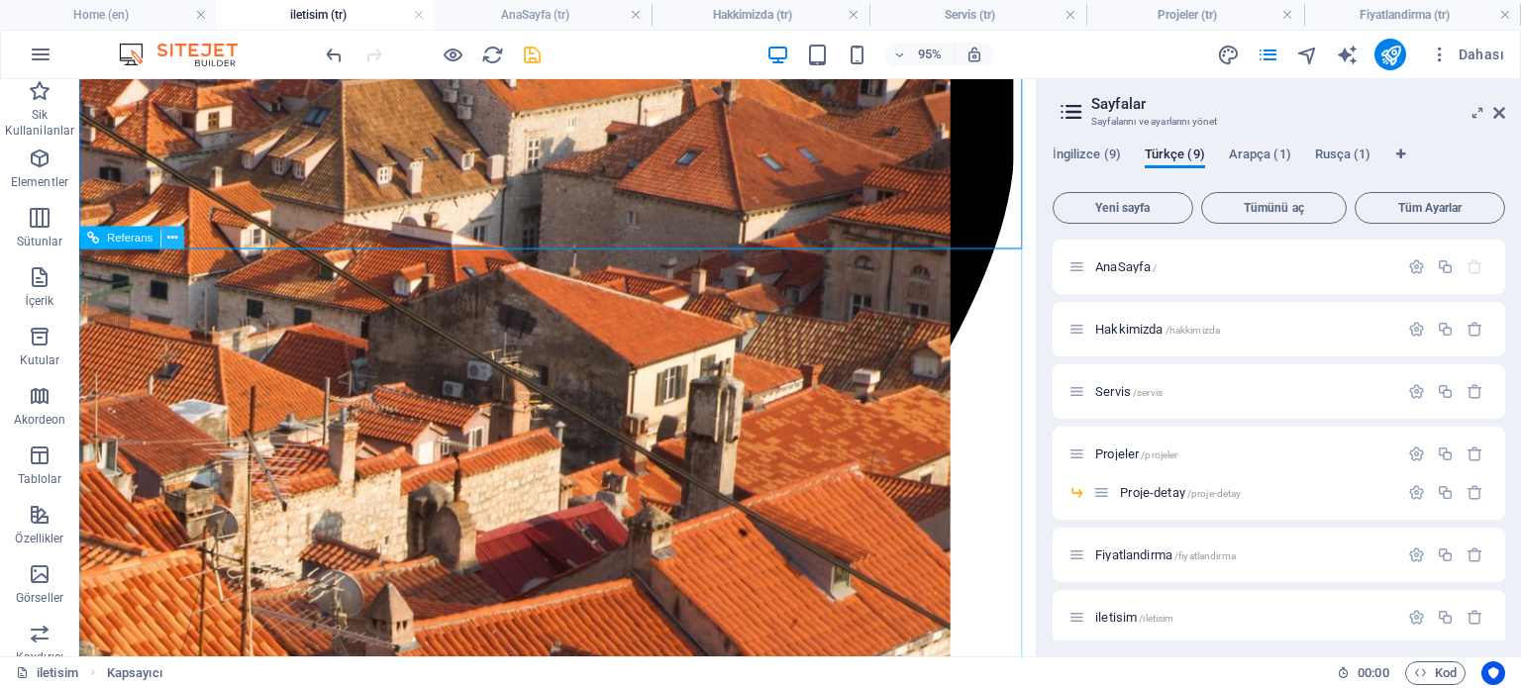
click at [170, 241] on icon at bounding box center [172, 238] width 10 height 20
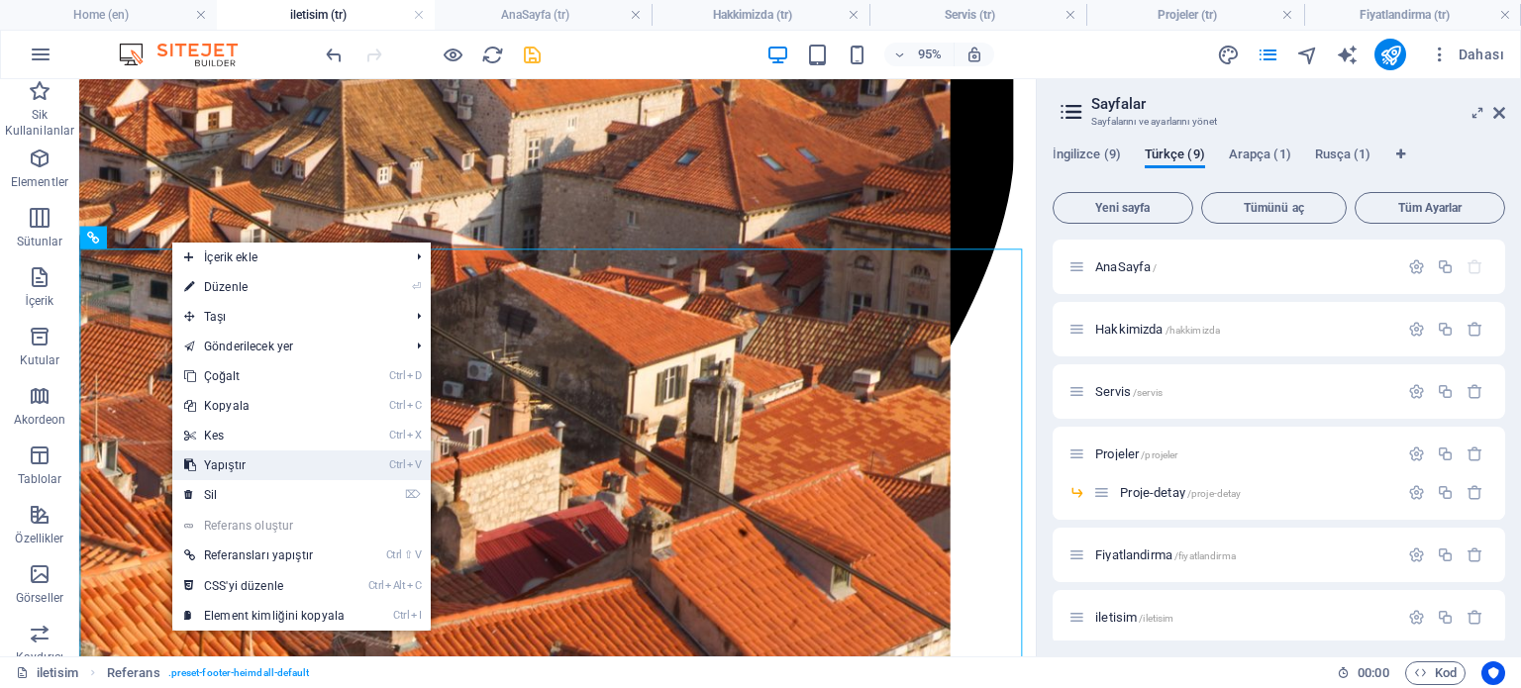
click at [250, 471] on link "Ctrl V Yapıştır" at bounding box center [264, 466] width 184 height 30
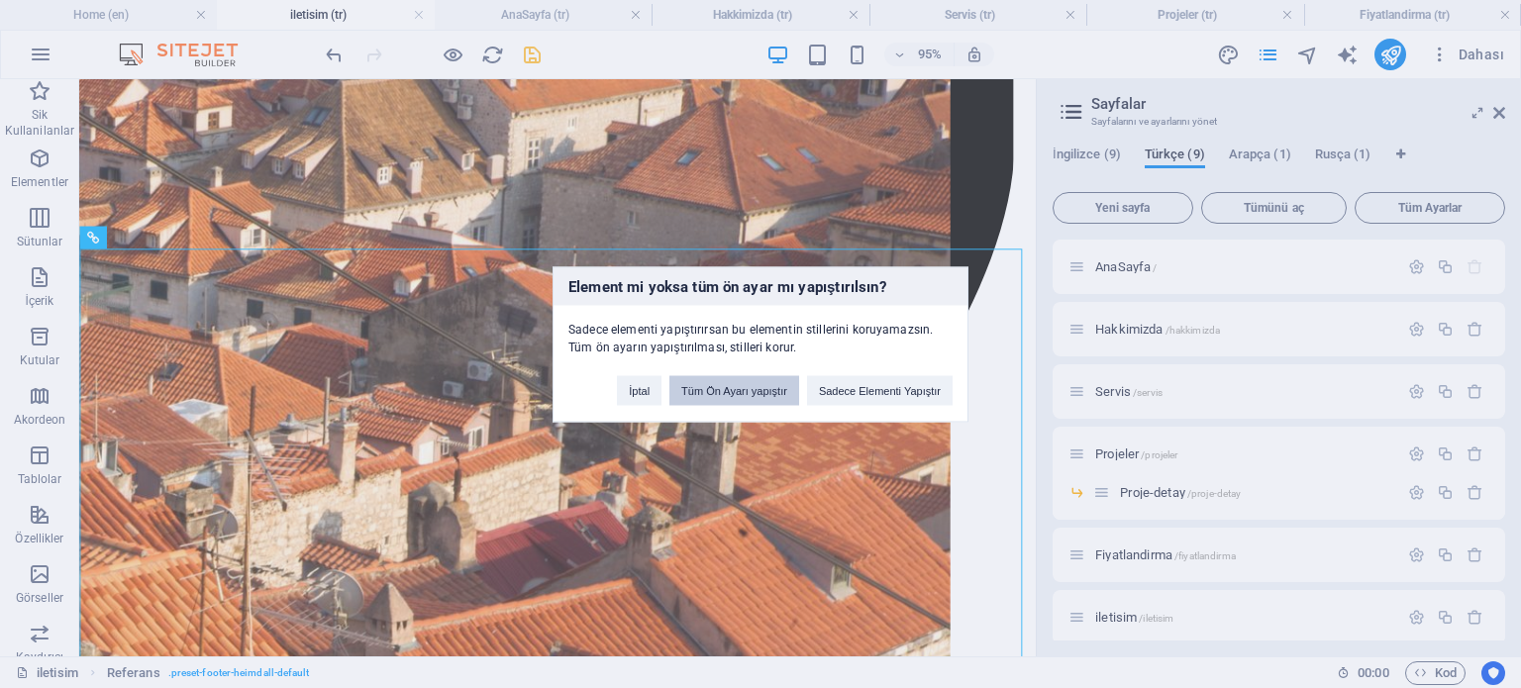
click at [737, 378] on button "Tüm Ön Ayarı yapıştır" at bounding box center [734, 390] width 130 height 30
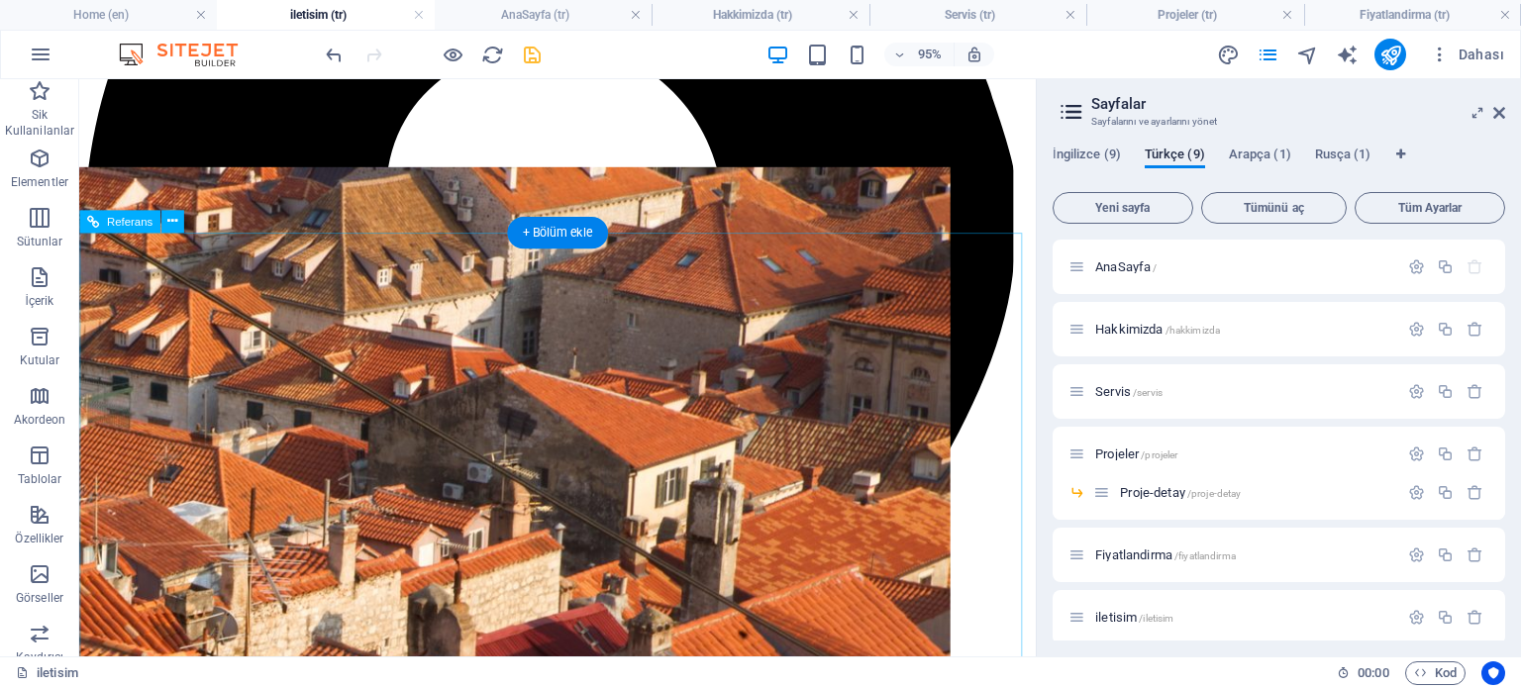
scroll to position [1008, 0]
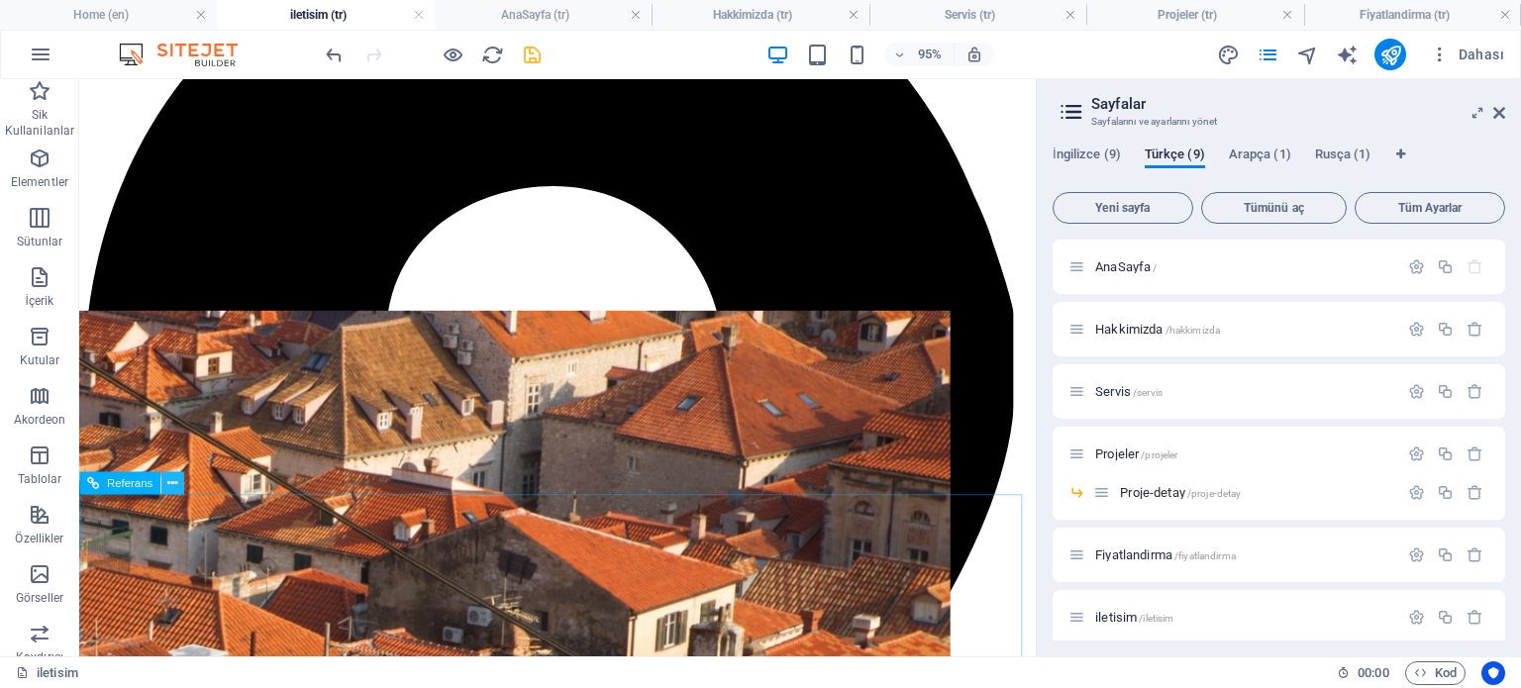
click at [170, 484] on icon at bounding box center [172, 483] width 10 height 20
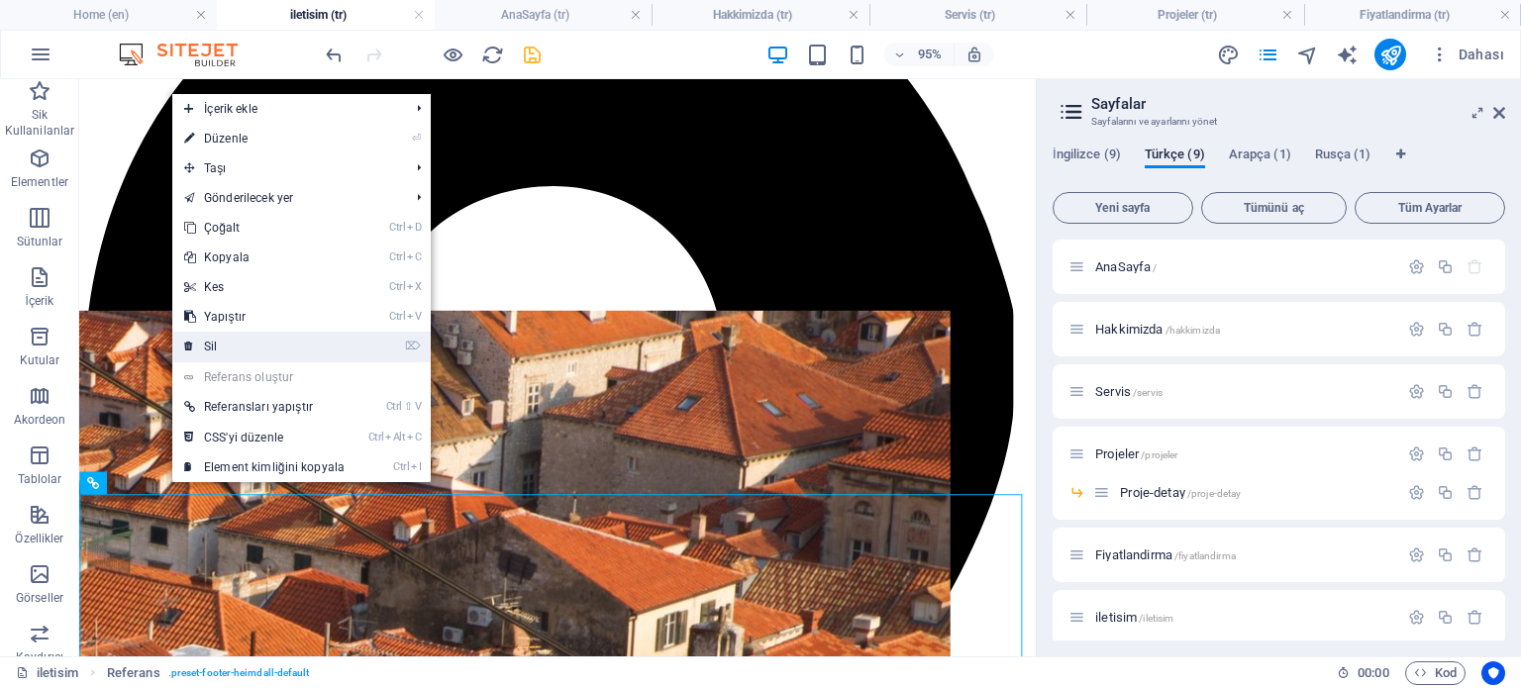
click at [261, 348] on link "⌦ Sil" at bounding box center [264, 347] width 184 height 30
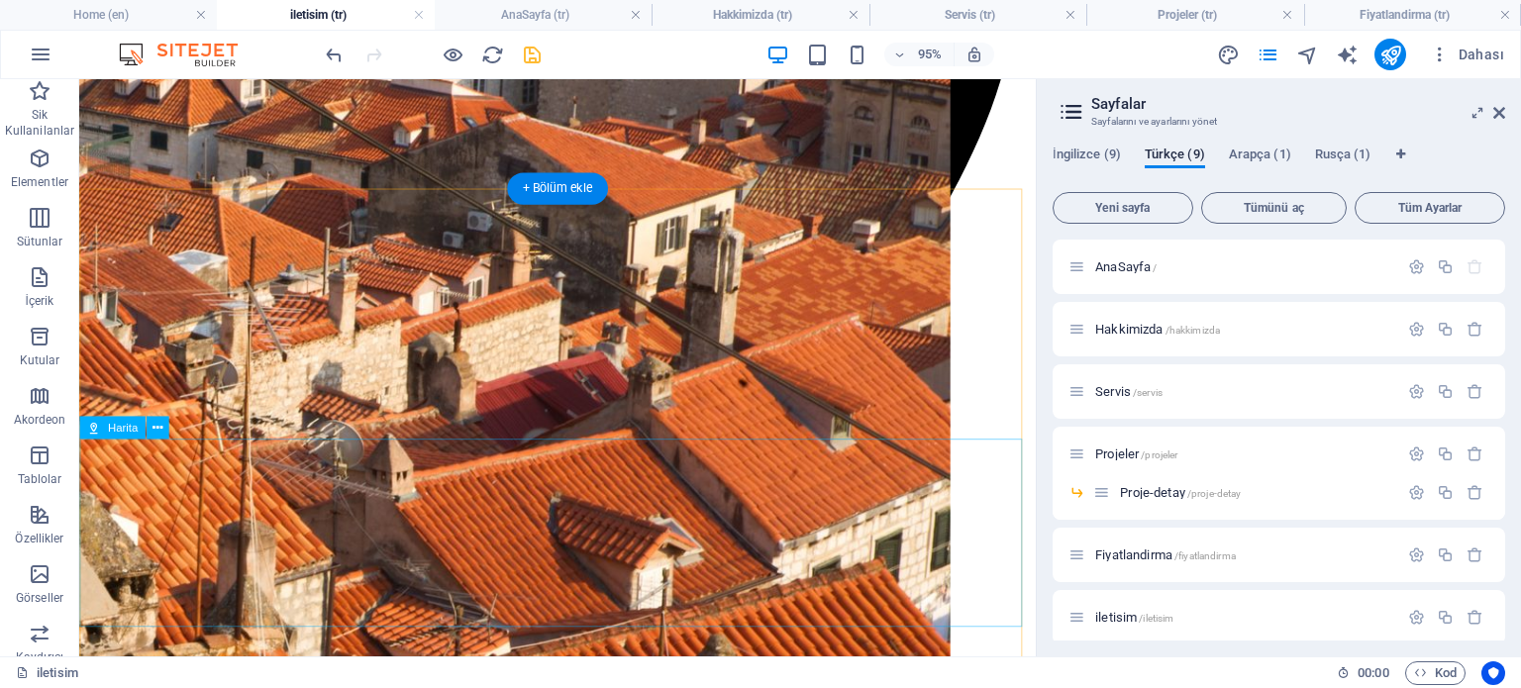
scroll to position [1458, 0]
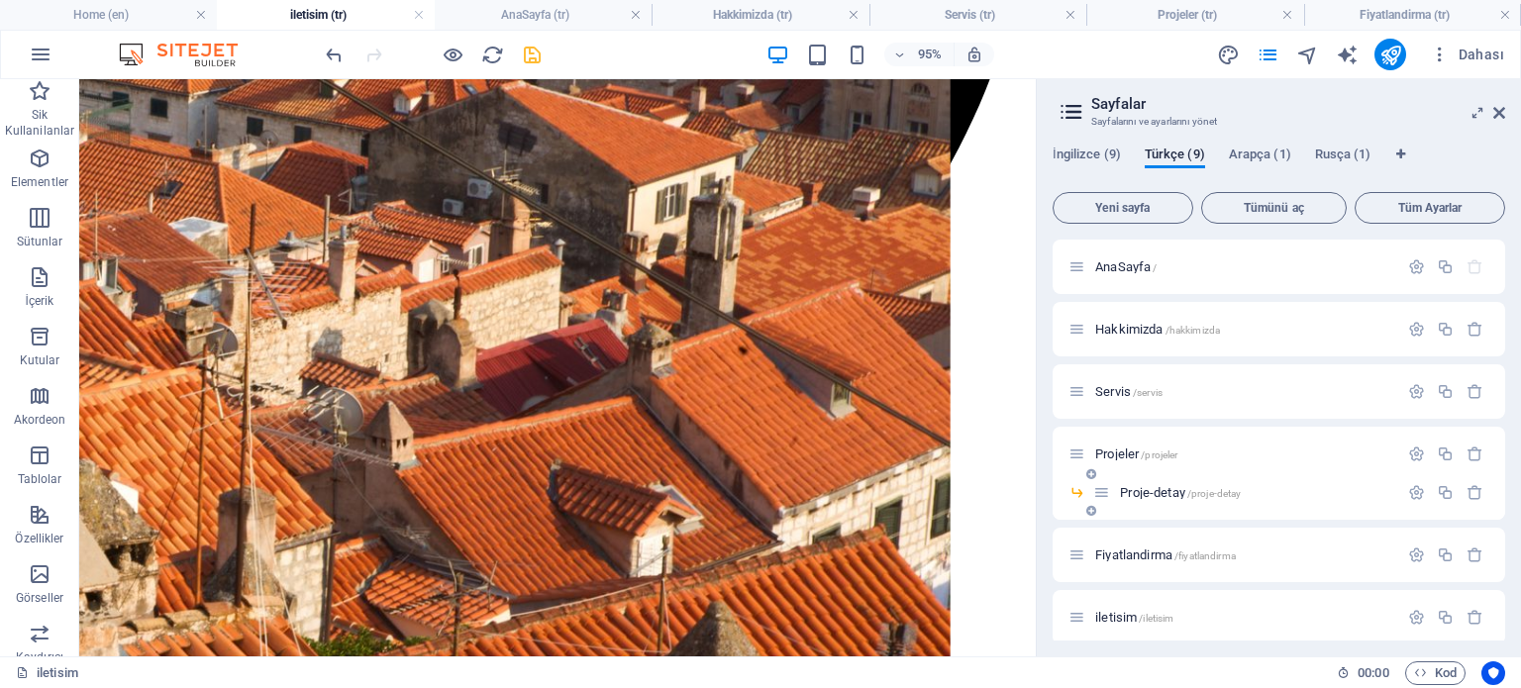
click at [1167, 496] on span "Proje-detay /proje-detay" at bounding box center [1180, 492] width 121 height 15
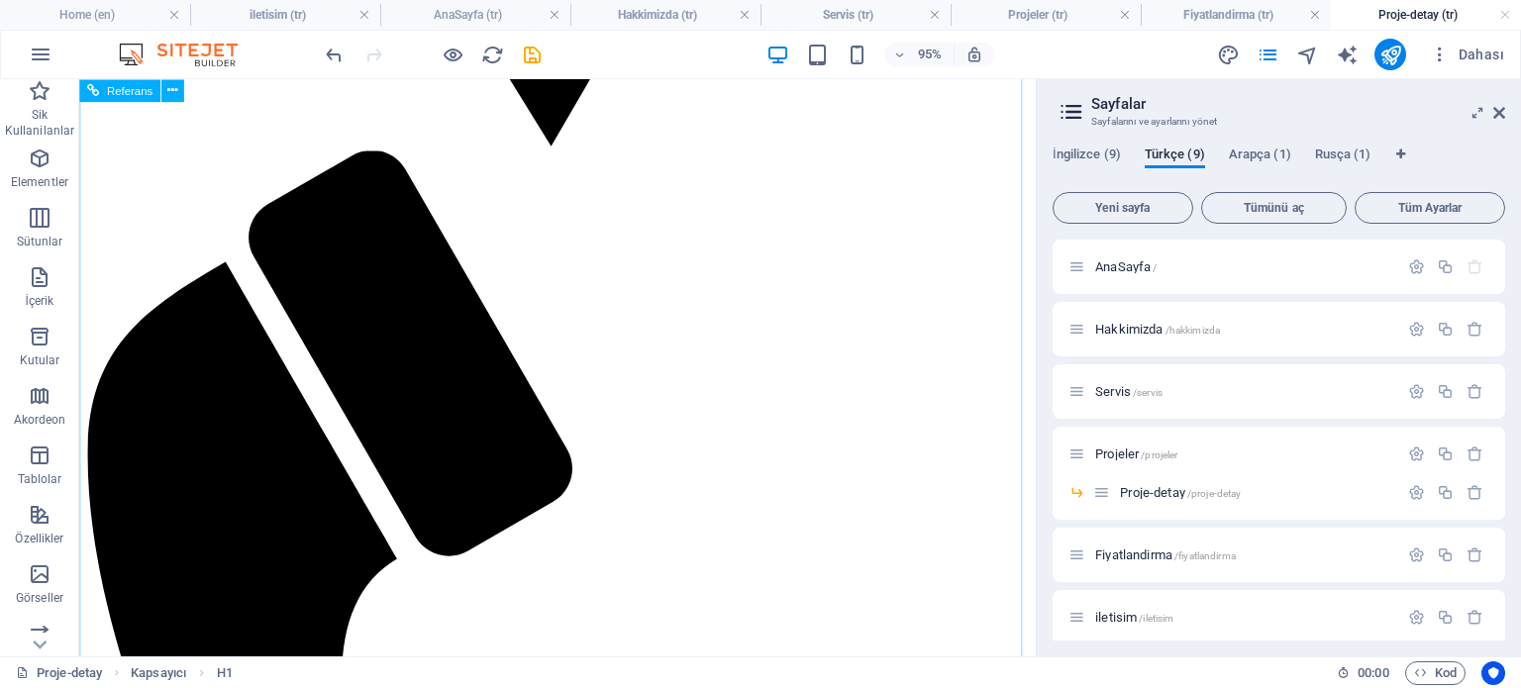
scroll to position [1805, 0]
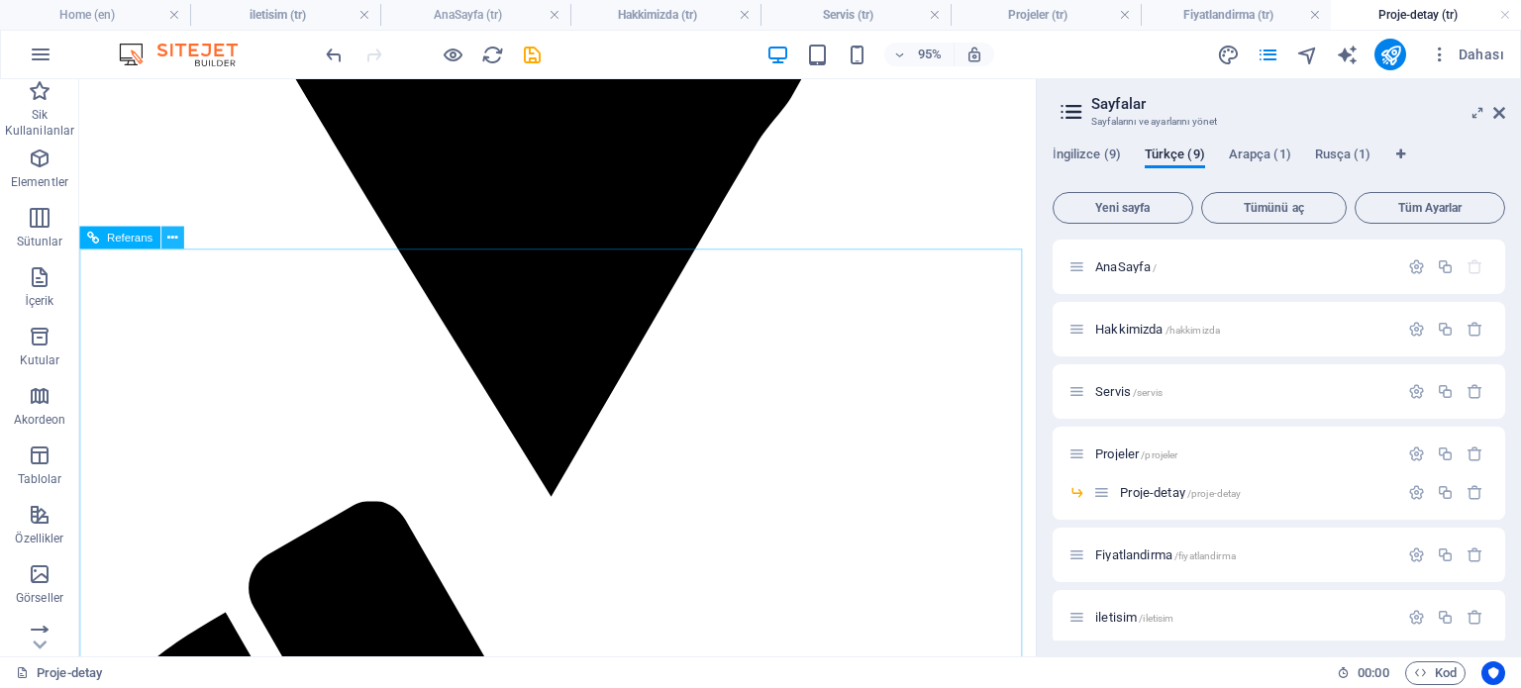
click at [168, 239] on icon at bounding box center [172, 238] width 10 height 20
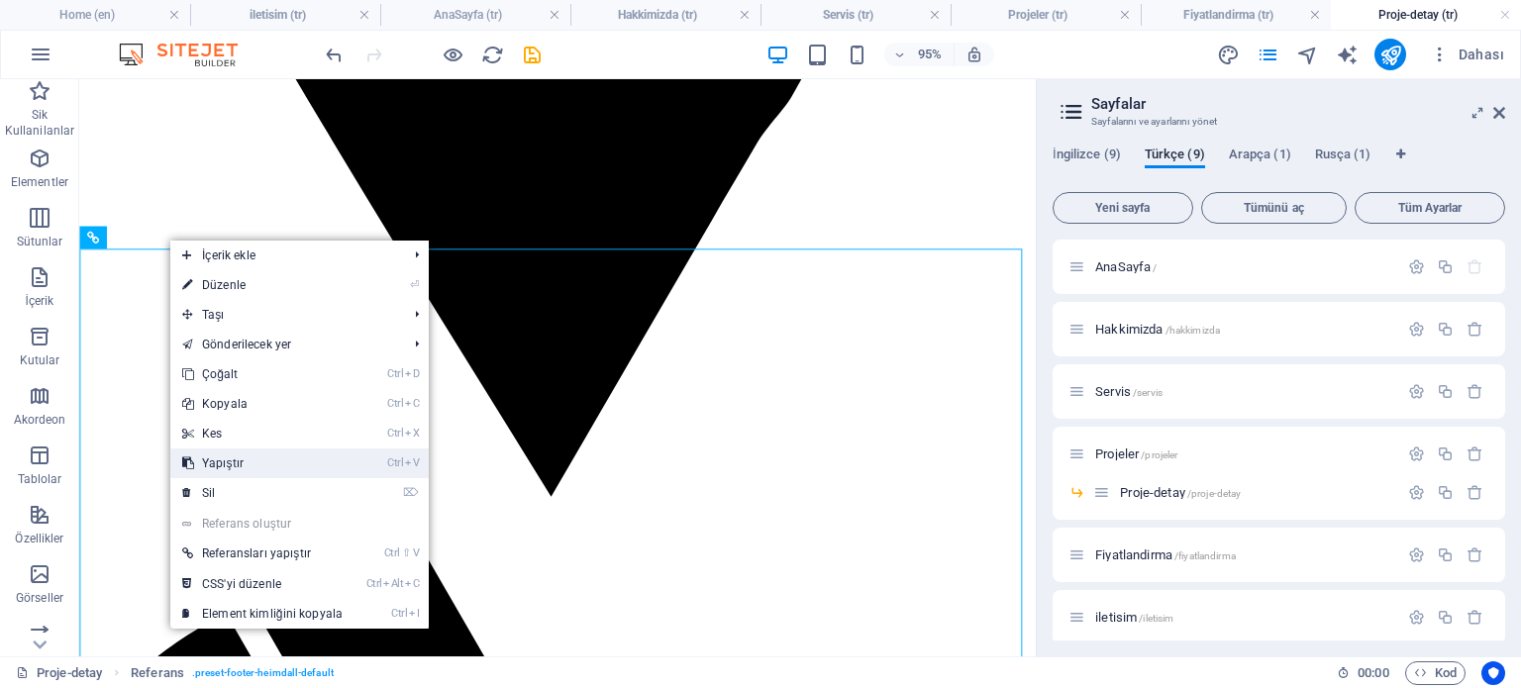
click at [241, 464] on link "Ctrl V Yapıştır" at bounding box center [262, 464] width 184 height 30
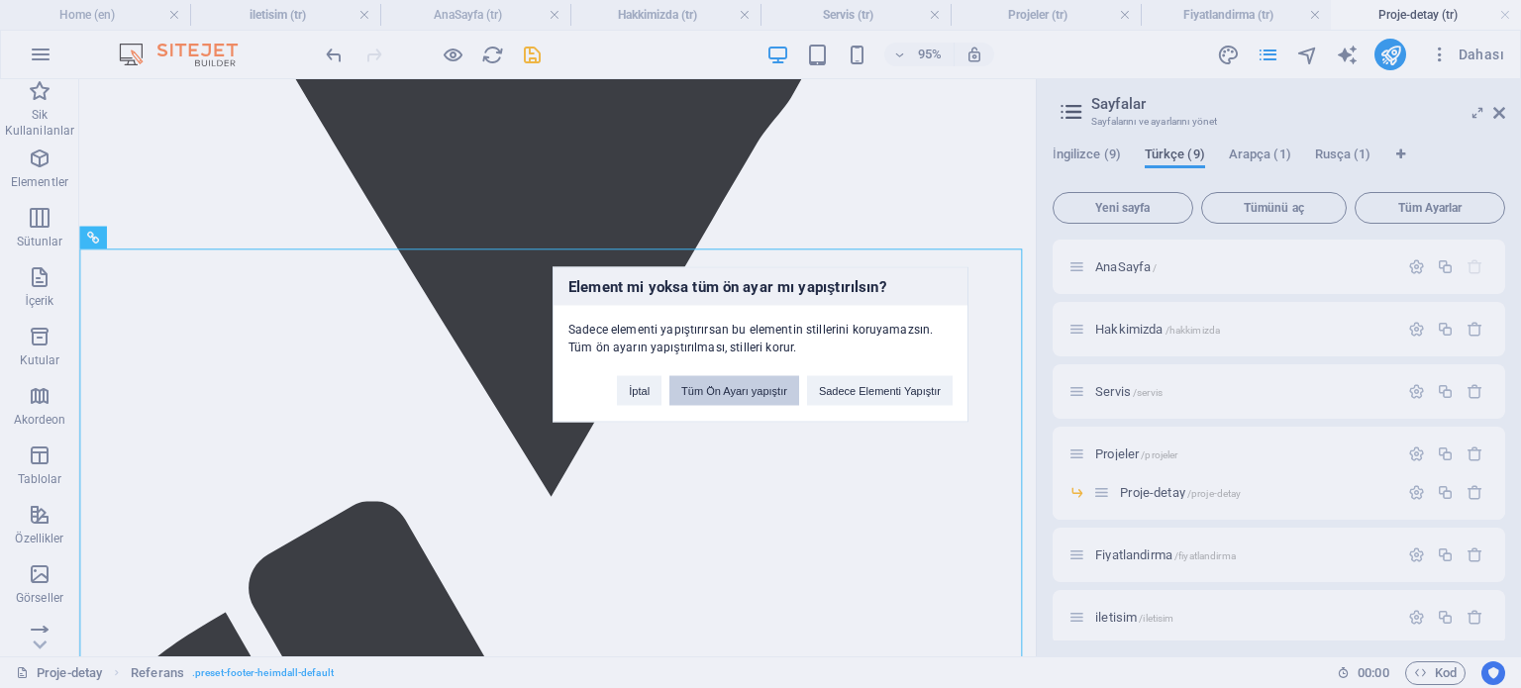
click at [723, 388] on button "Tüm Ön Ayarı yapıştır" at bounding box center [734, 390] width 130 height 30
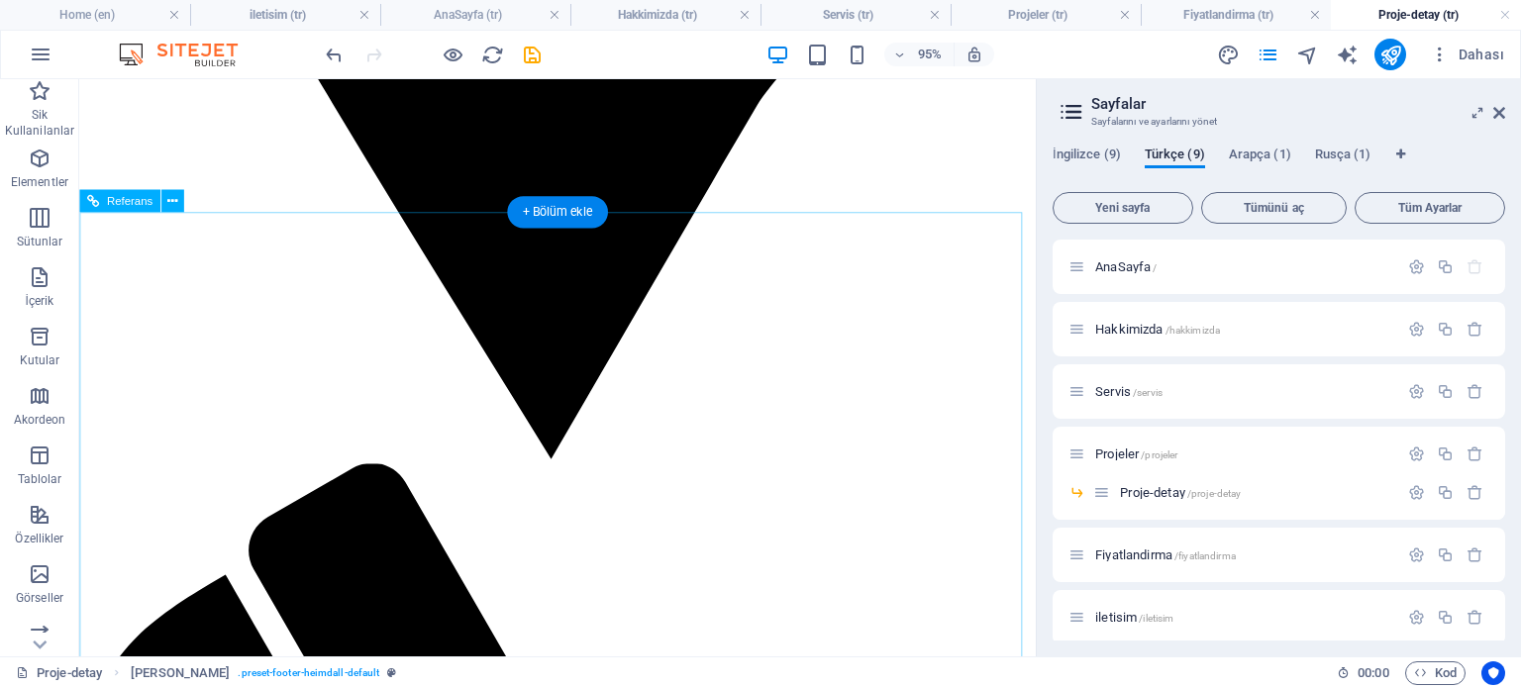
scroll to position [1844, 0]
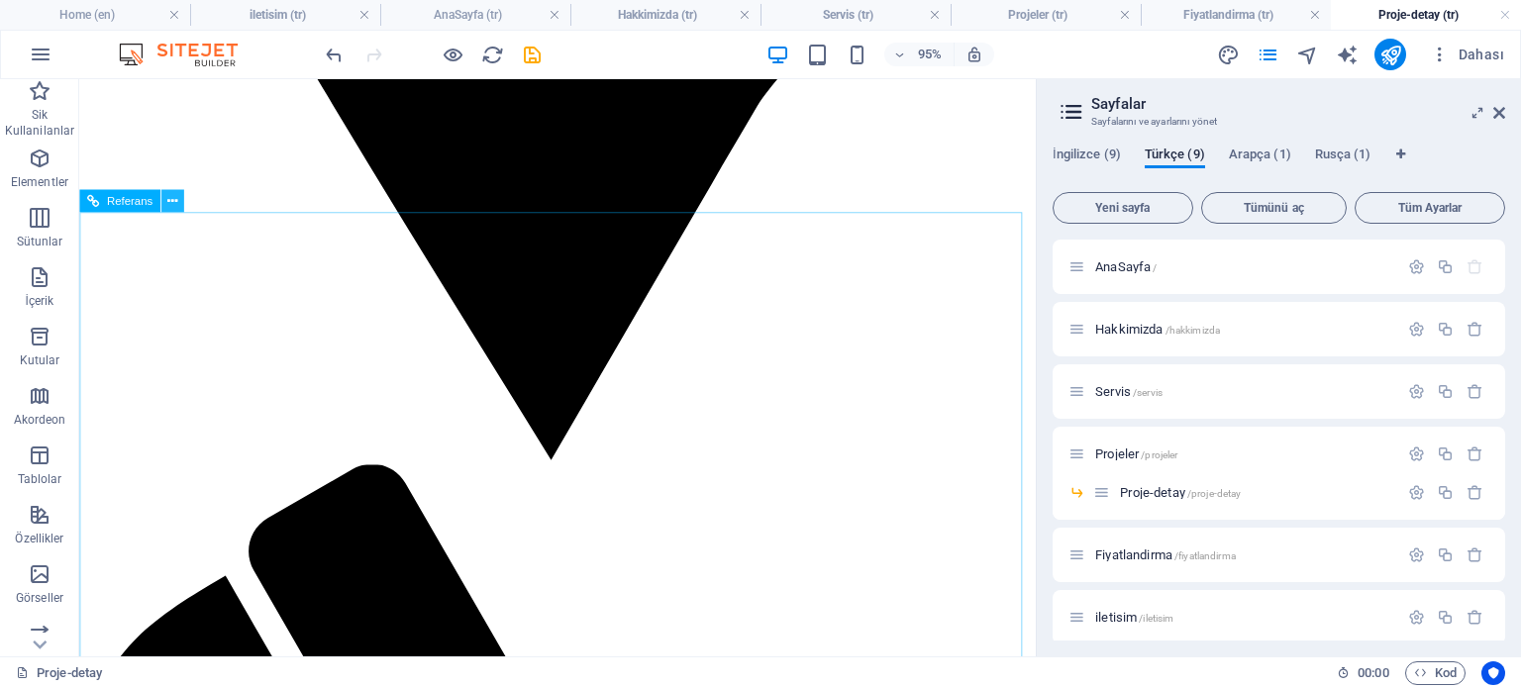
click at [169, 208] on icon at bounding box center [172, 201] width 10 height 20
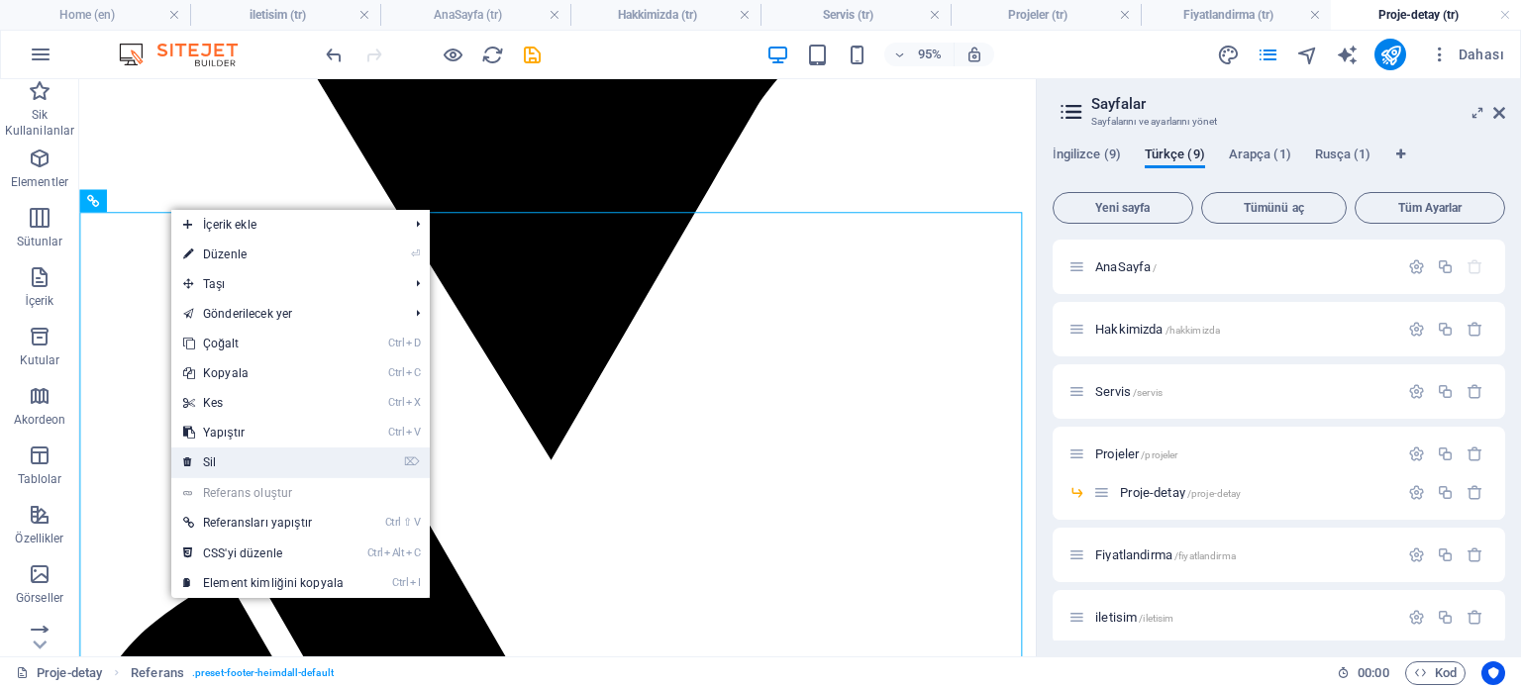
click at [212, 456] on link "⌦ Sil" at bounding box center [263, 463] width 184 height 30
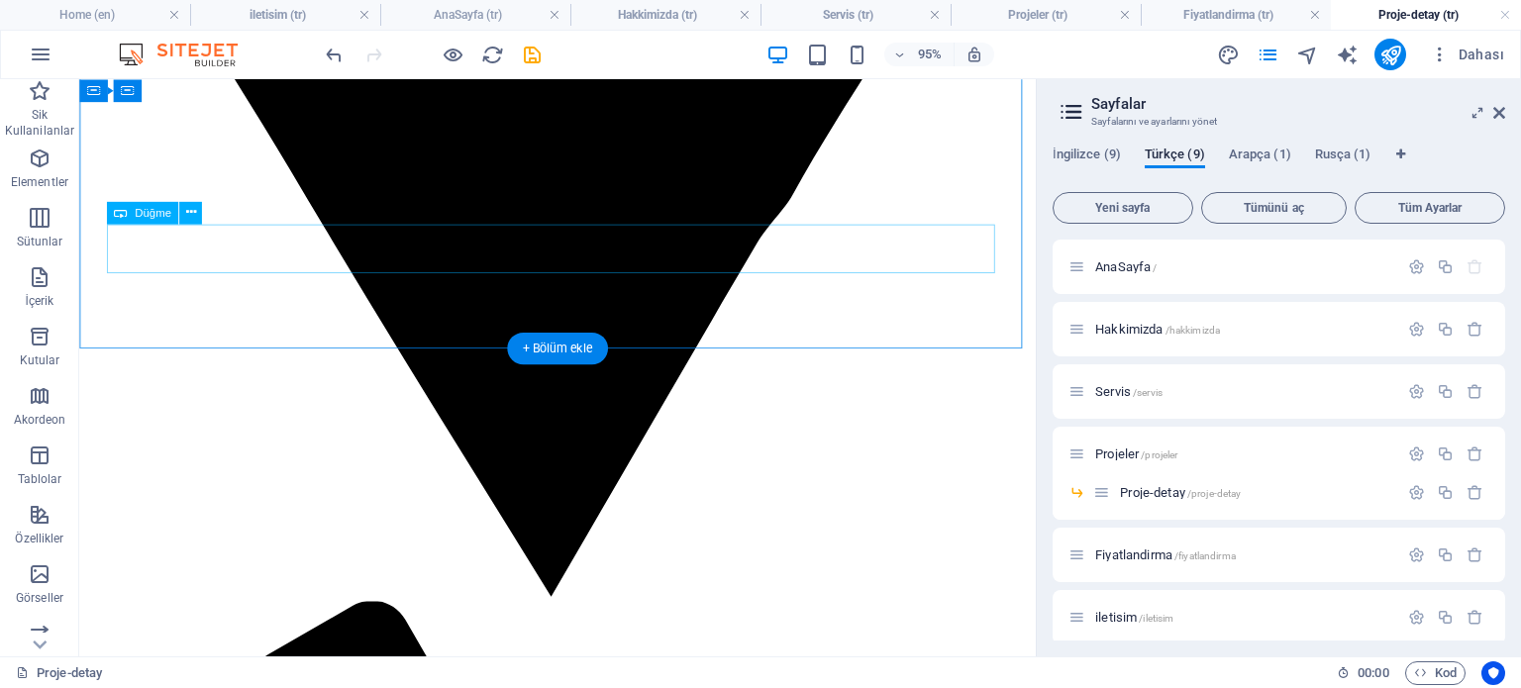
scroll to position [1601, 0]
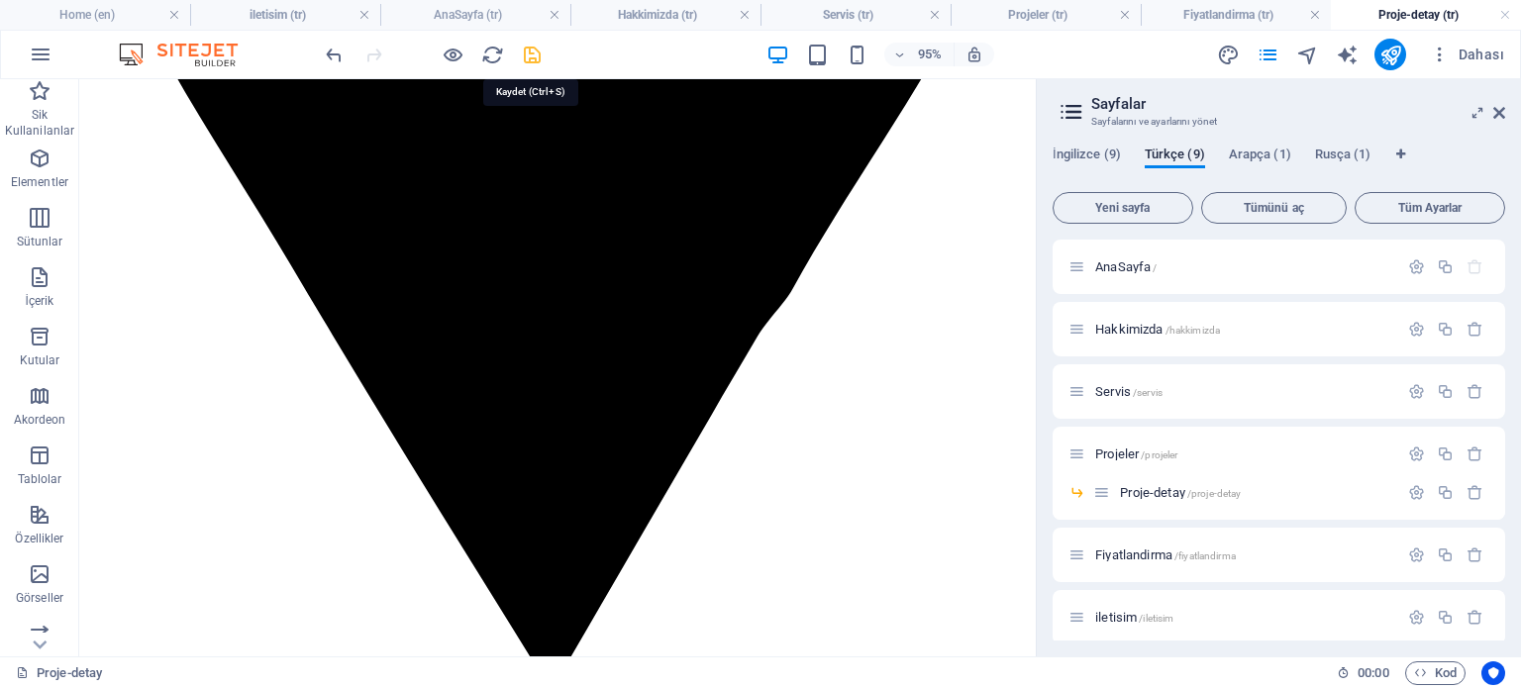
click at [535, 50] on icon "save" at bounding box center [532, 55] width 23 height 23
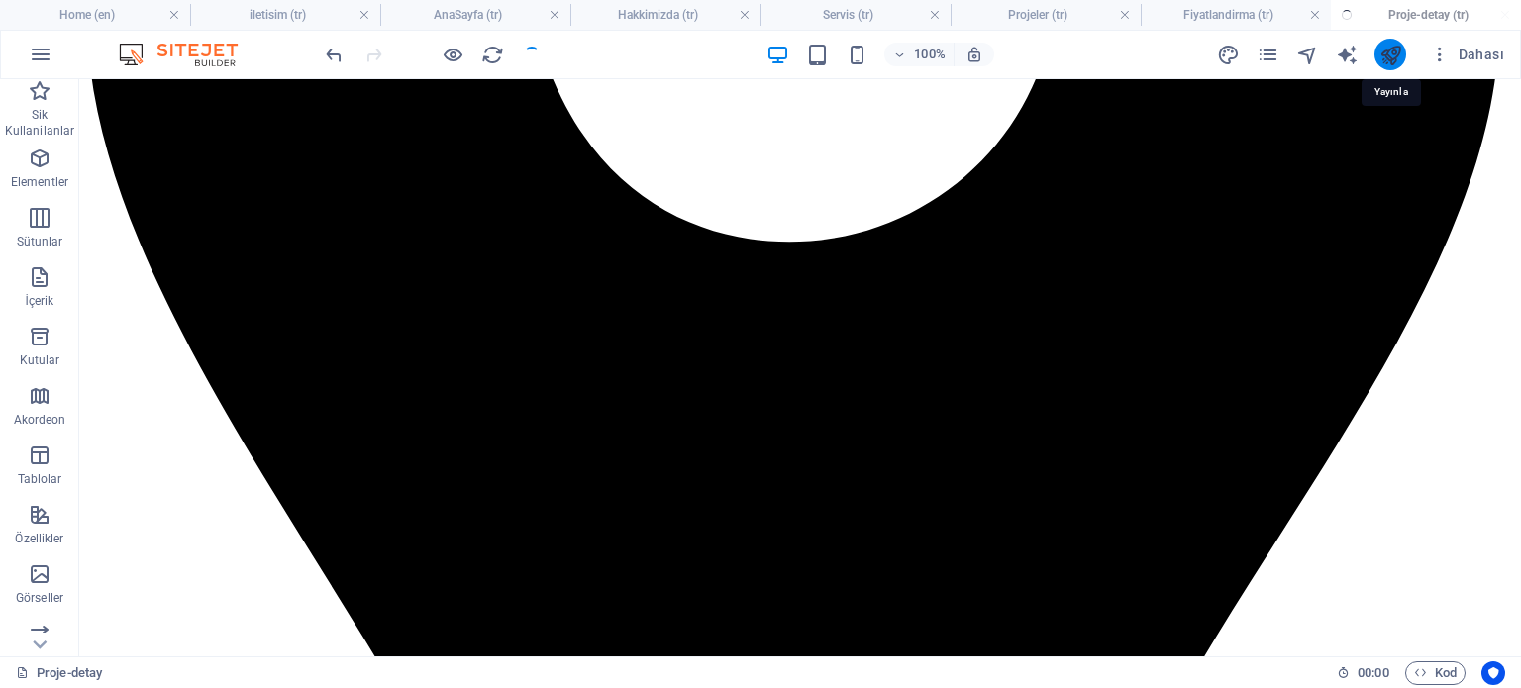
click at [1397, 54] on icon "publish" at bounding box center [1390, 55] width 23 height 23
